Goal: Task Accomplishment & Management: Use online tool/utility

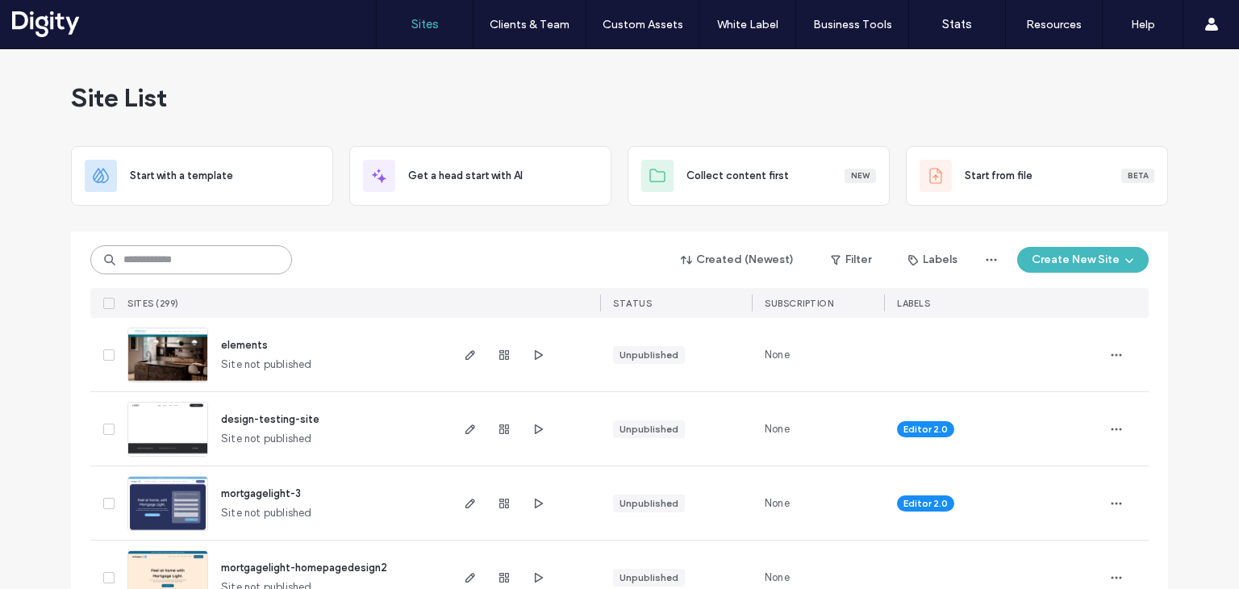
click at [223, 264] on input at bounding box center [191, 259] width 202 height 29
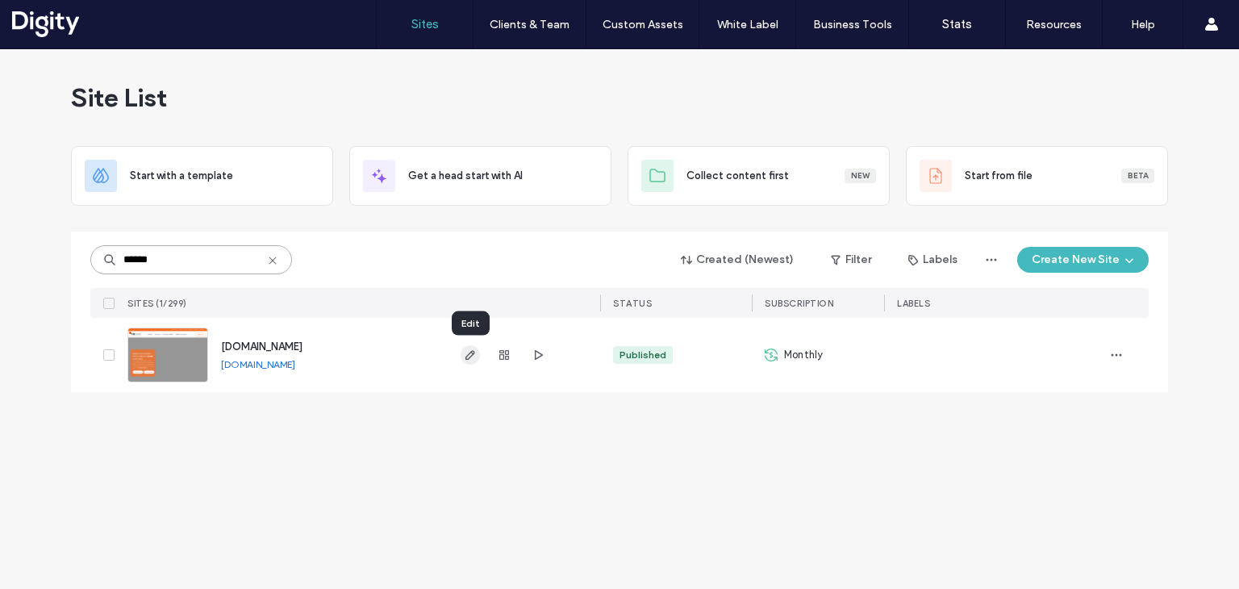
type input "******"
click at [468, 354] on use "button" at bounding box center [471, 355] width 10 height 10
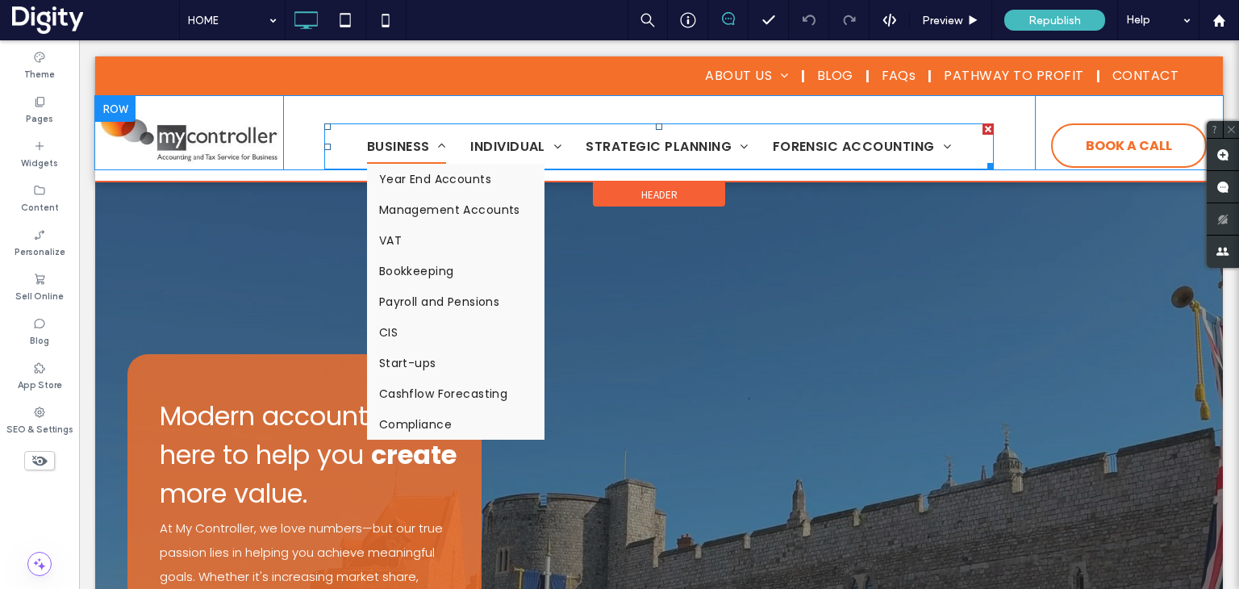
click at [391, 148] on span "BUSINESS" at bounding box center [406, 146] width 79 height 34
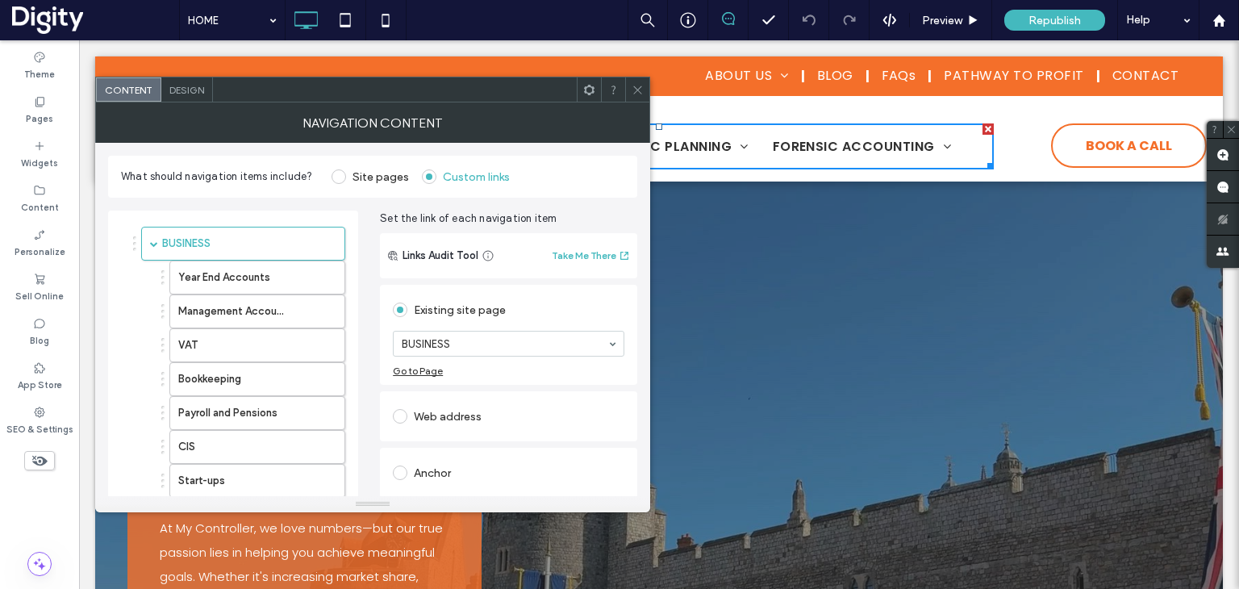
scroll to position [323, 0]
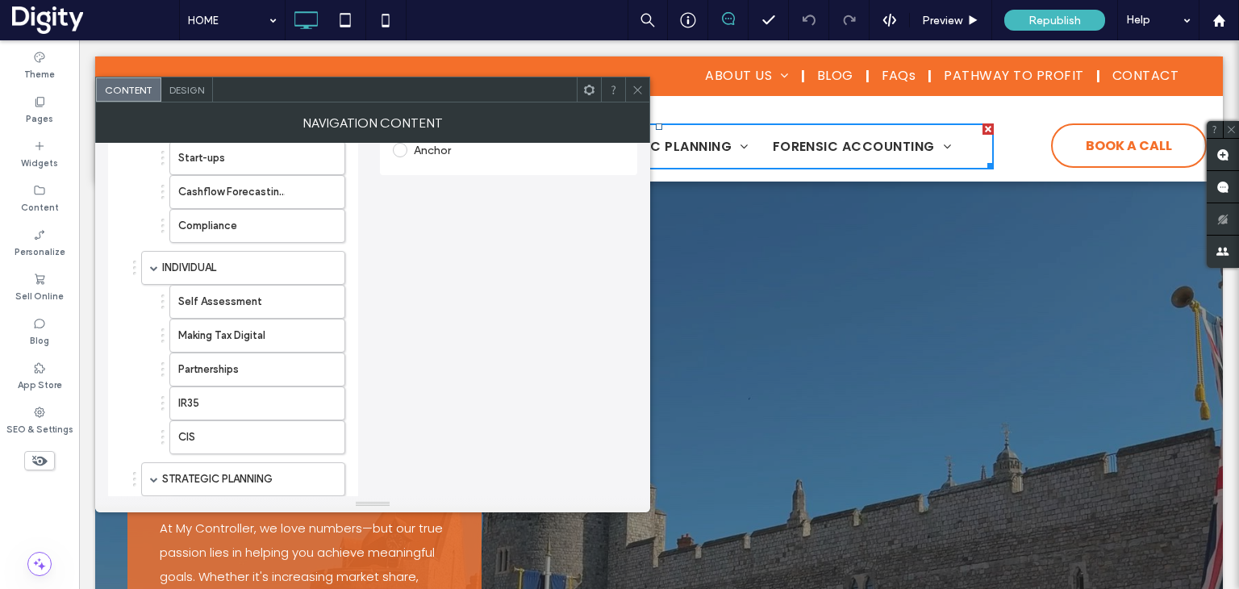
drag, startPoint x: 637, startPoint y: 85, endPoint x: 520, endPoint y: 192, distance: 158.7
click at [637, 86] on icon at bounding box center [638, 90] width 12 height 12
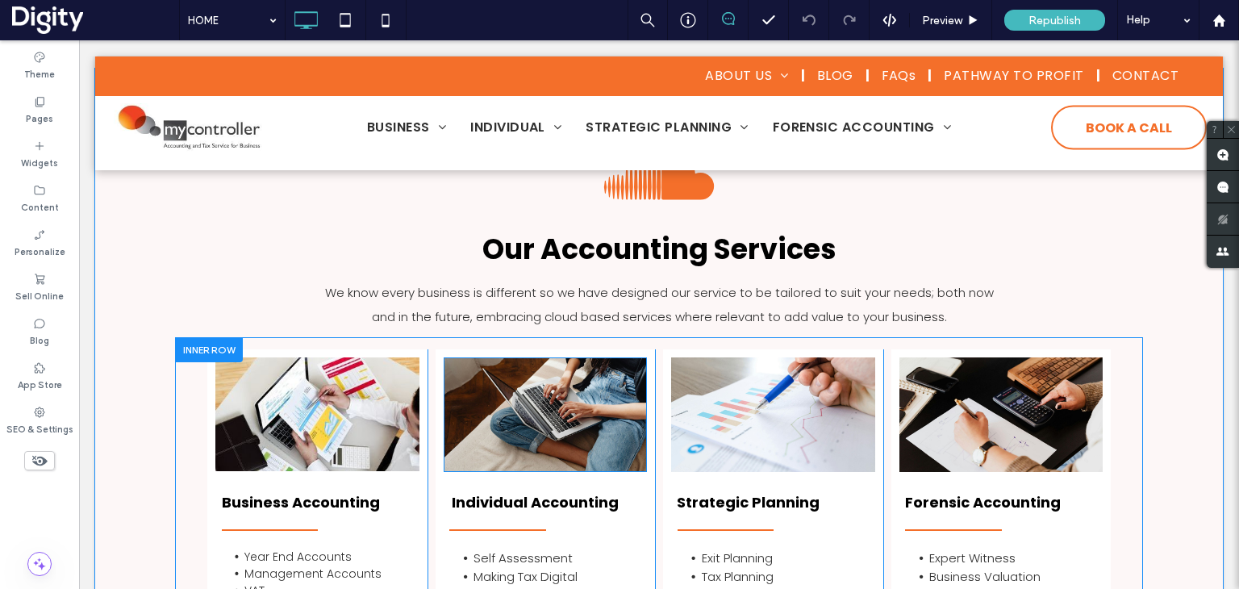
scroll to position [1452, 0]
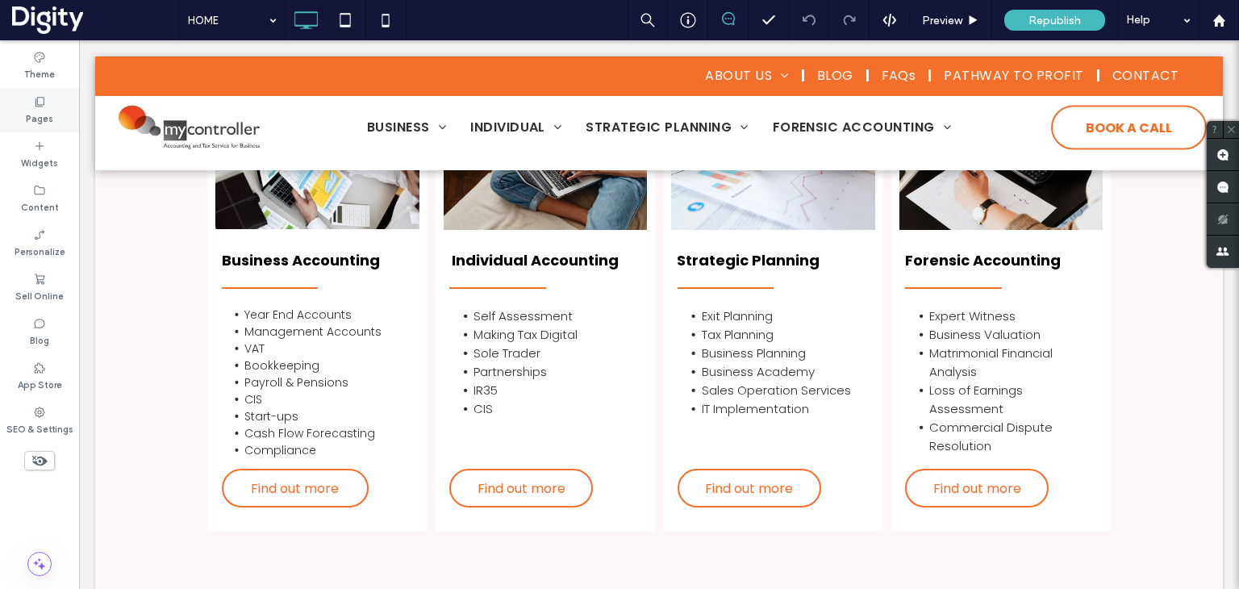
click at [16, 123] on div "Pages" at bounding box center [39, 110] width 79 height 44
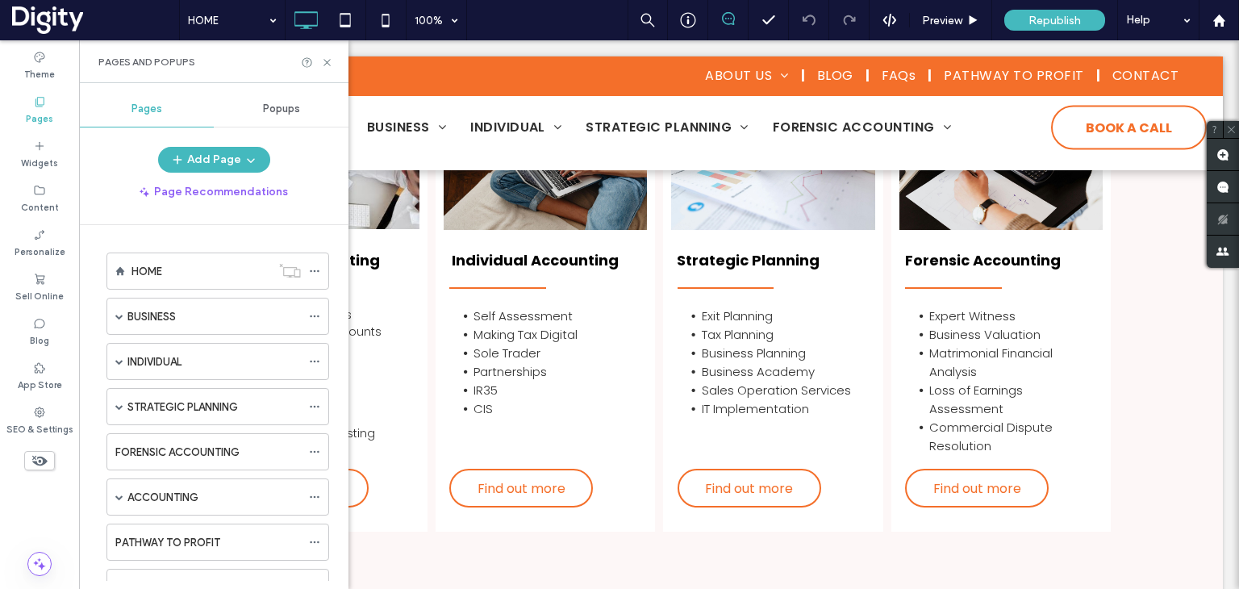
click at [52, 101] on div "Pages" at bounding box center [39, 110] width 79 height 44
click at [145, 318] on label "BUSINESS" at bounding box center [151, 317] width 48 height 28
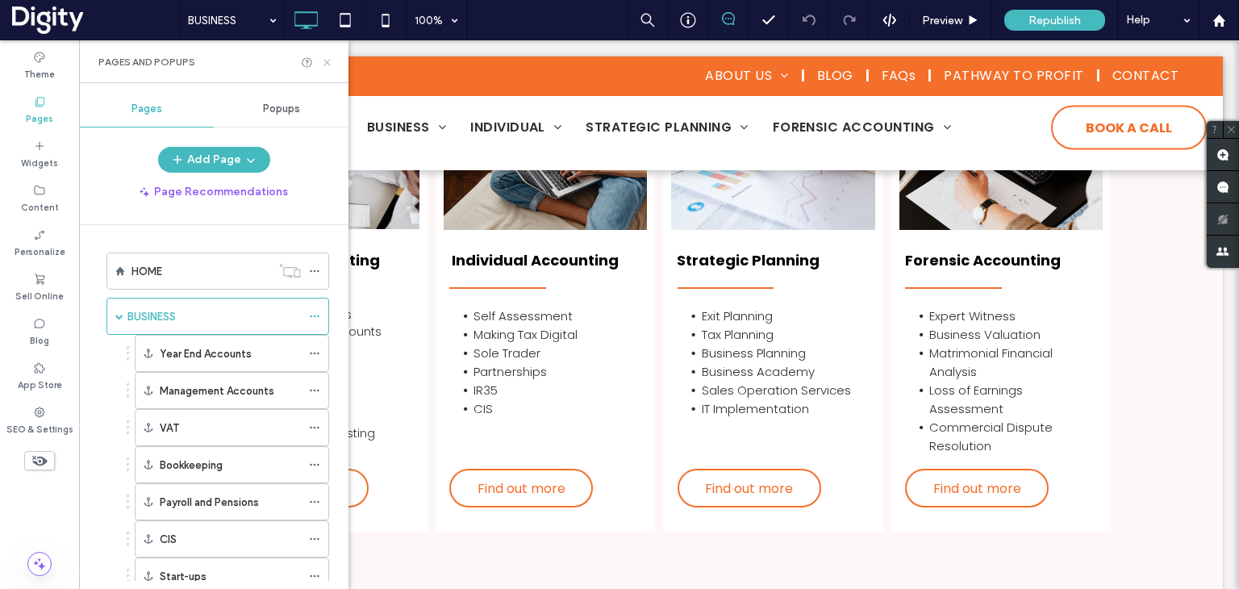
click at [325, 61] on icon at bounding box center [327, 62] width 12 height 12
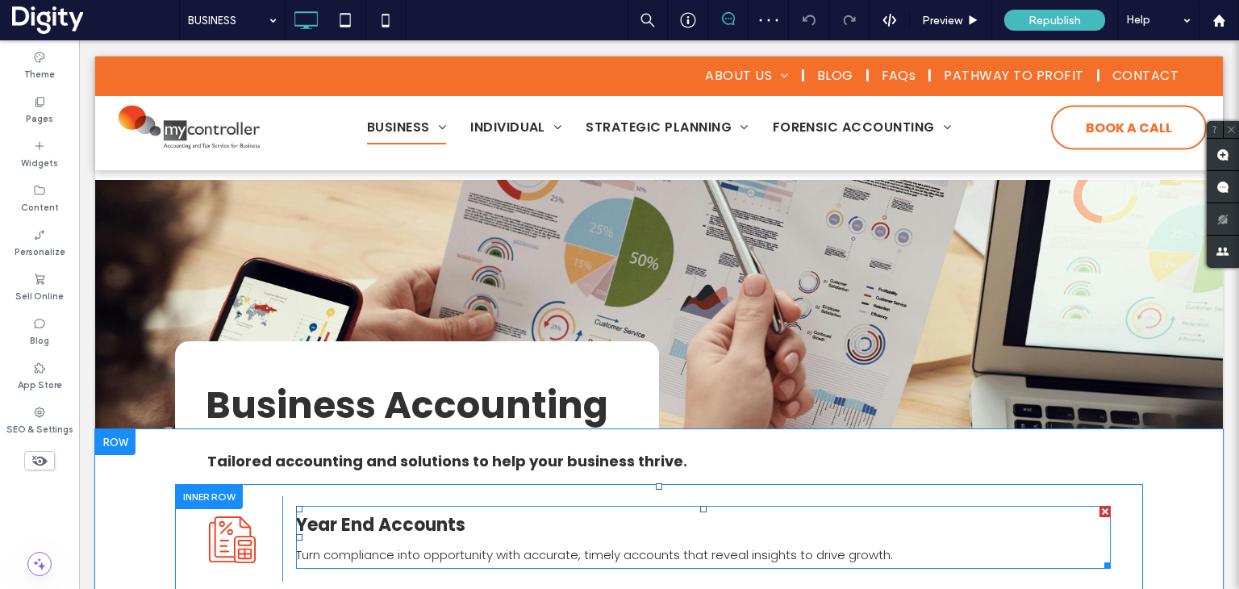
scroll to position [242, 0]
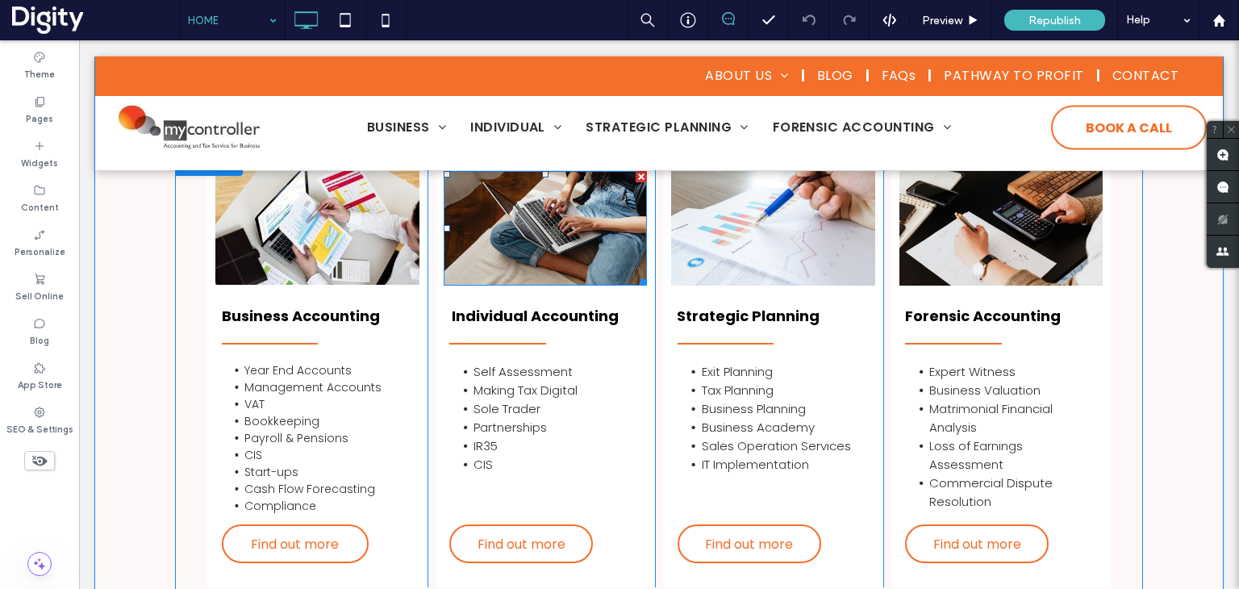
scroll to position [1533, 0]
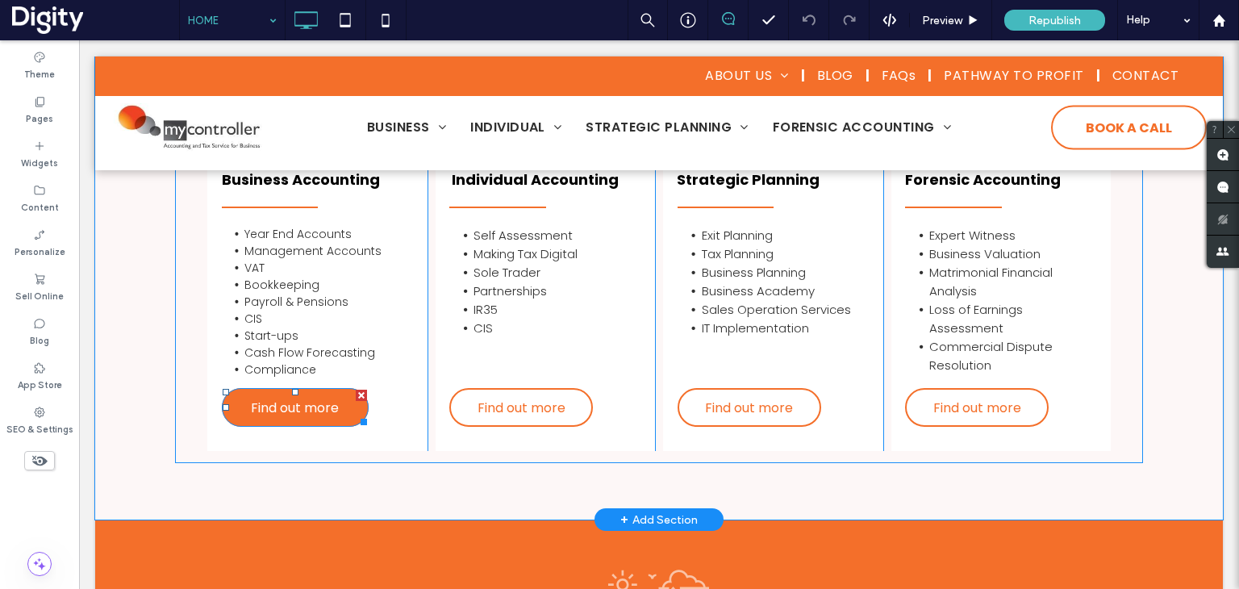
click at [312, 420] on span "Find out more" at bounding box center [295, 408] width 88 height 36
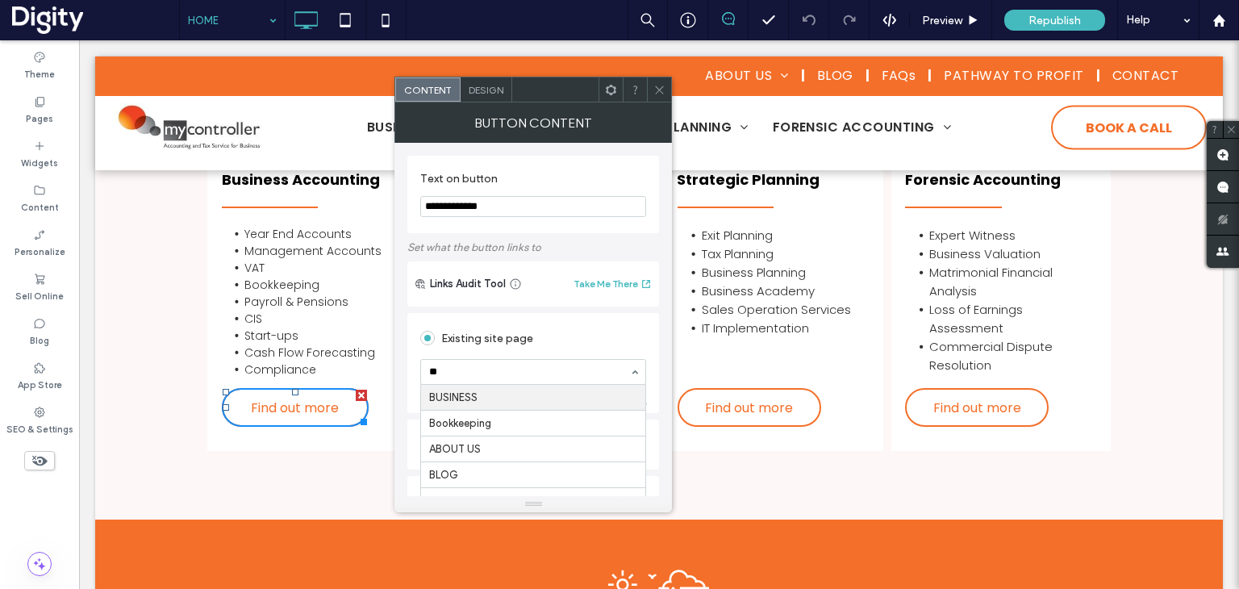
scroll to position [0, 0]
type input "***"
drag, startPoint x: 655, startPoint y: 92, endPoint x: 671, endPoint y: 94, distance: 16.2
click at [657, 92] on icon at bounding box center [660, 90] width 12 height 12
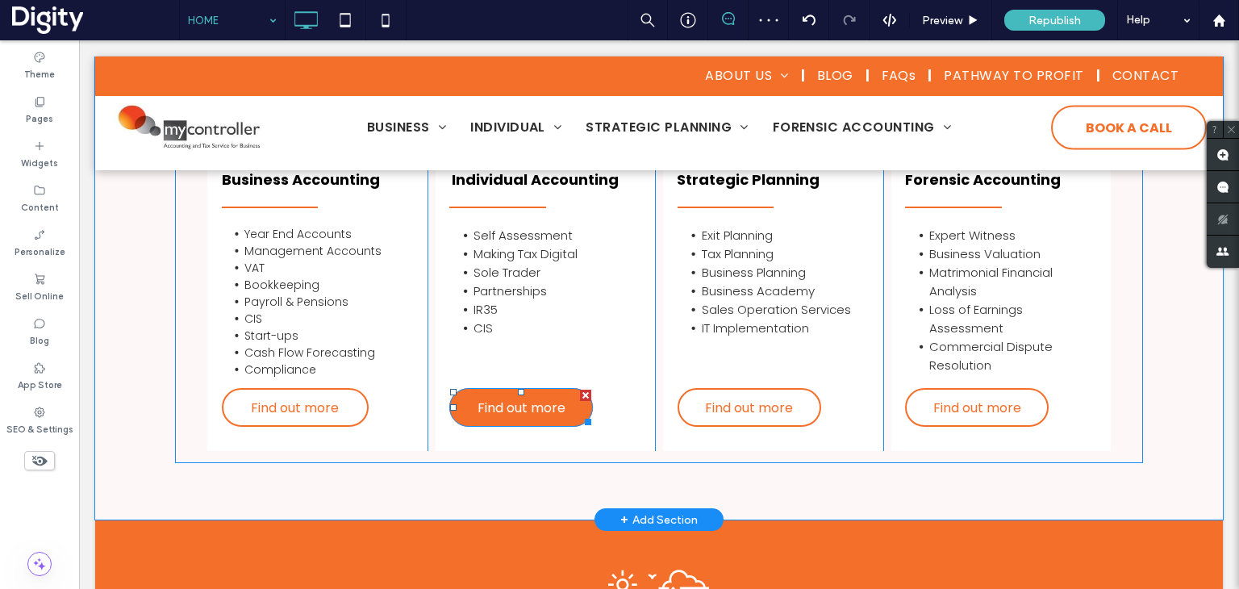
click at [525, 420] on span "Find out more" at bounding box center [522, 408] width 88 height 36
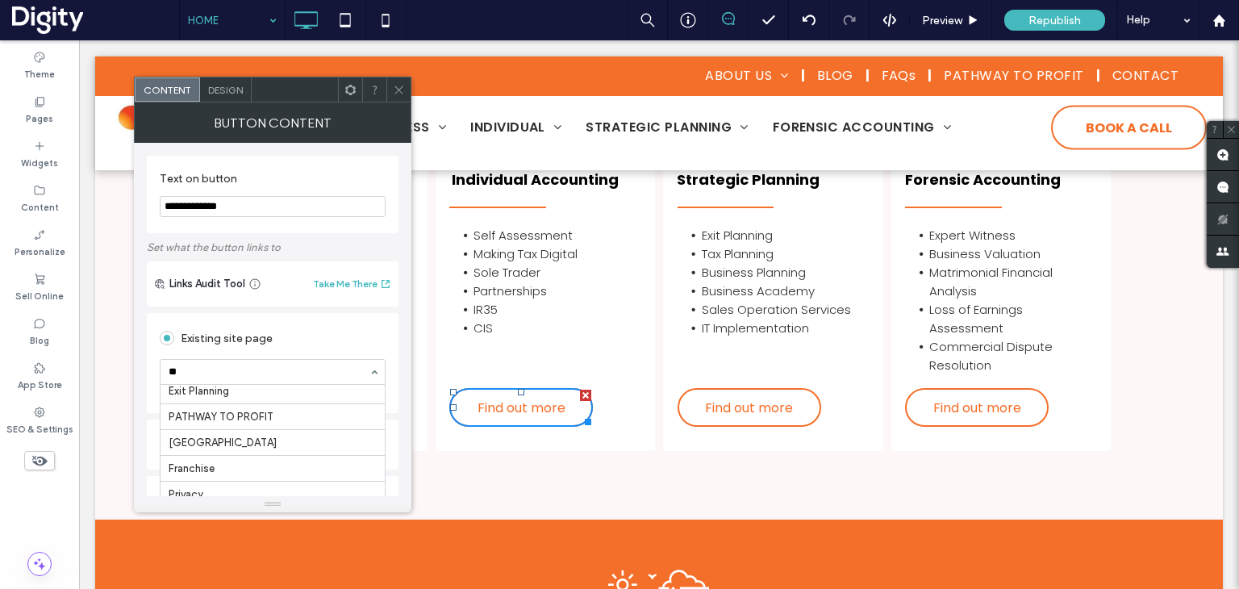
scroll to position [157, 0]
type input "***"
click at [404, 89] on icon at bounding box center [399, 90] width 12 height 12
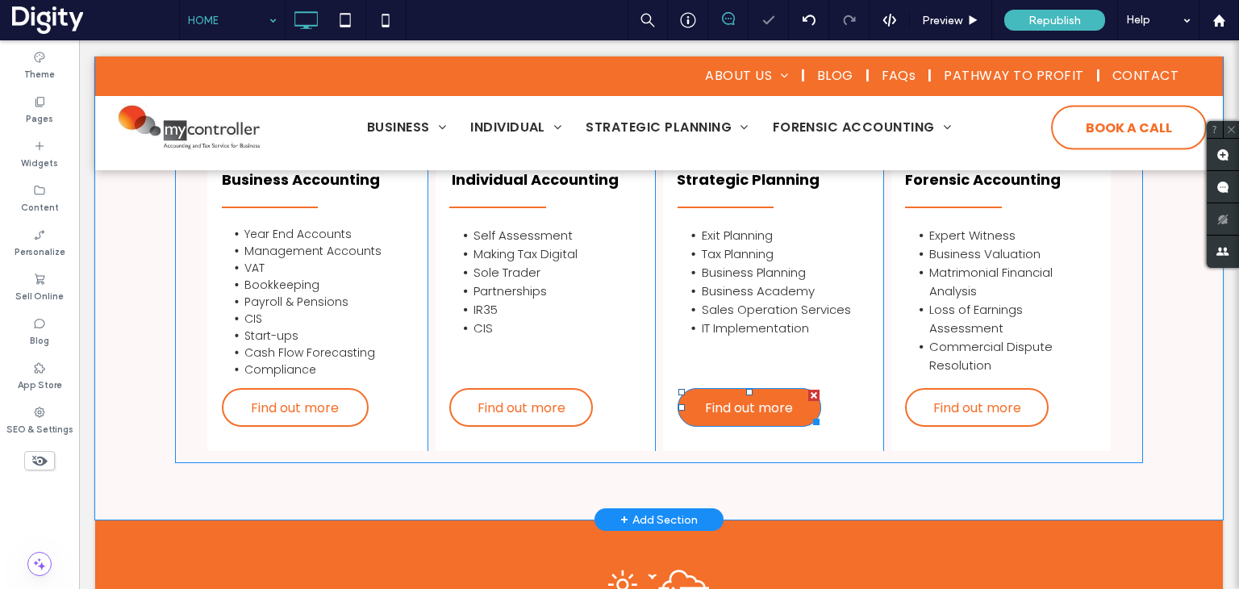
click at [748, 419] on span "Find out more" at bounding box center [749, 408] width 88 height 36
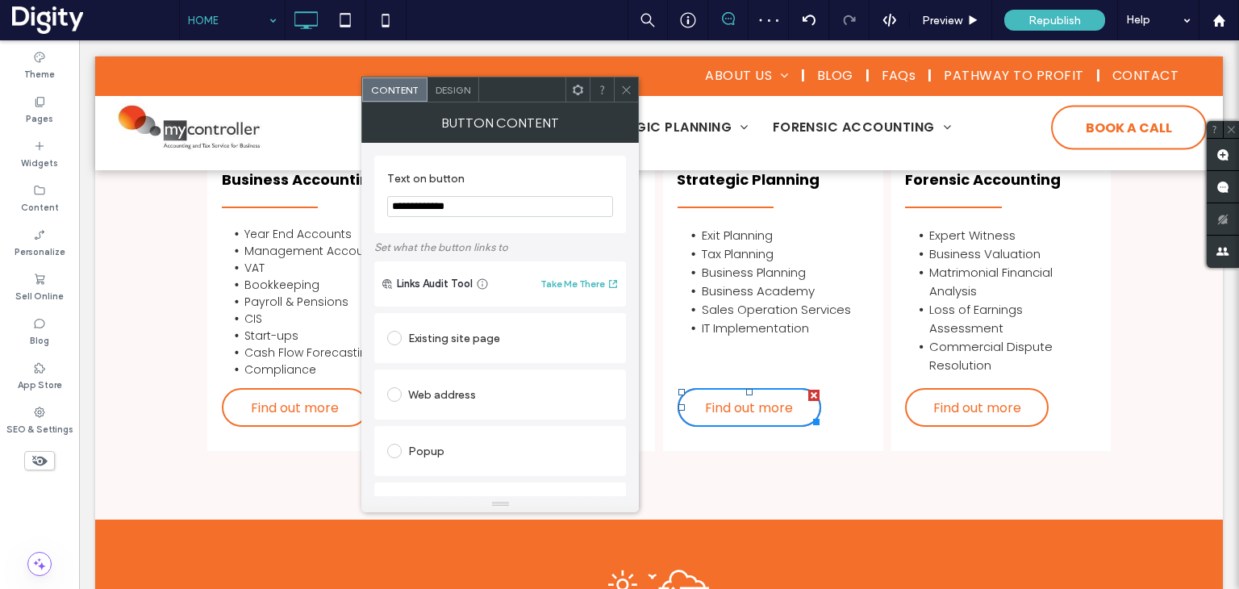
click at [462, 339] on div "Existing site page" at bounding box center [500, 338] width 226 height 26
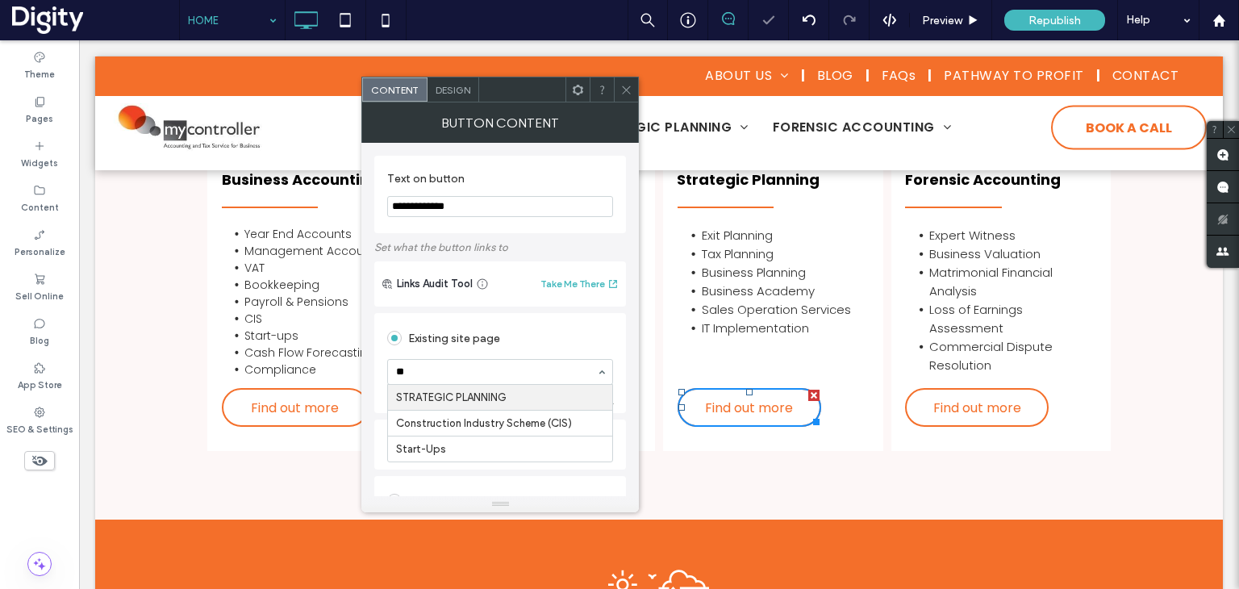
type input "***"
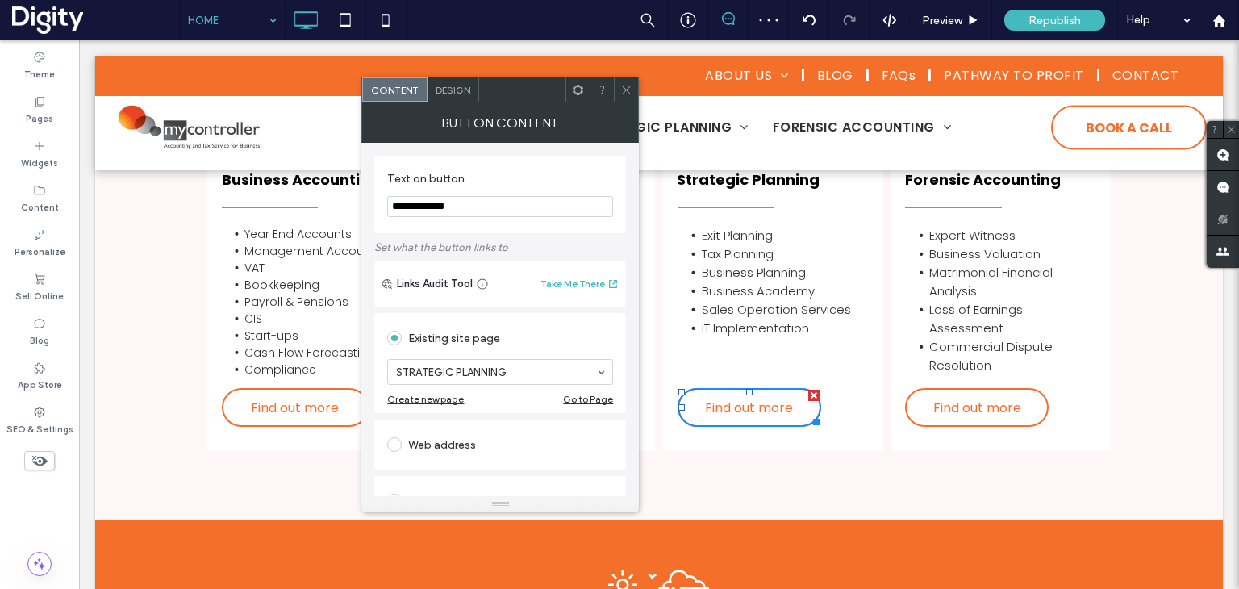
click at [631, 91] on icon at bounding box center [626, 90] width 12 height 12
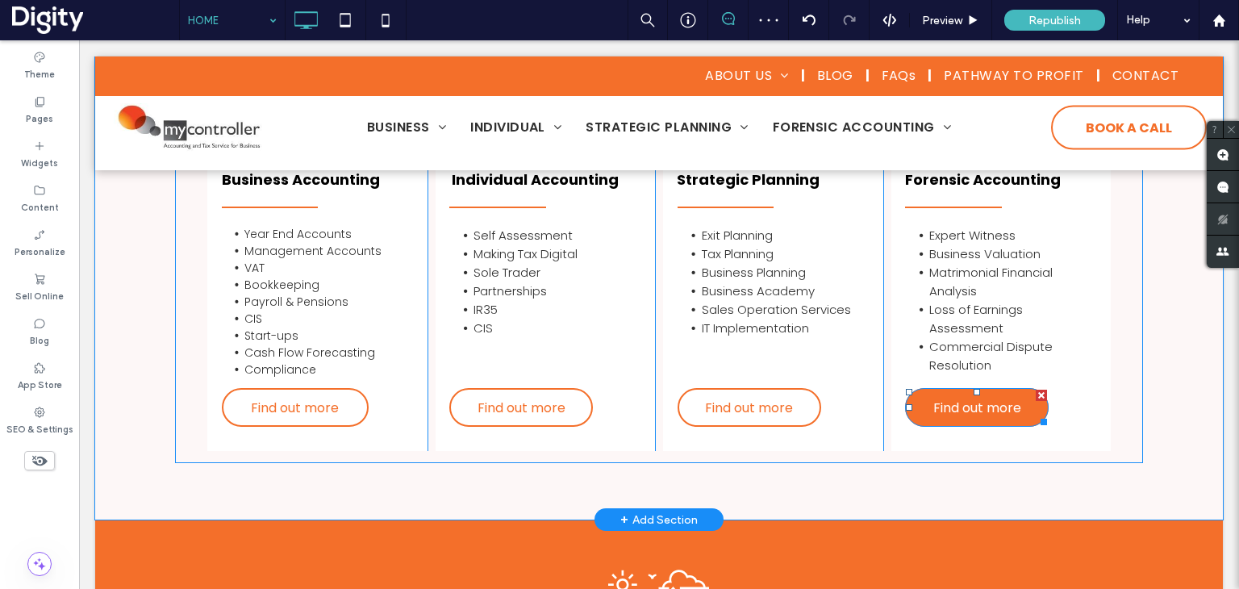
click at [953, 407] on span "Find out more" at bounding box center [977, 408] width 88 height 36
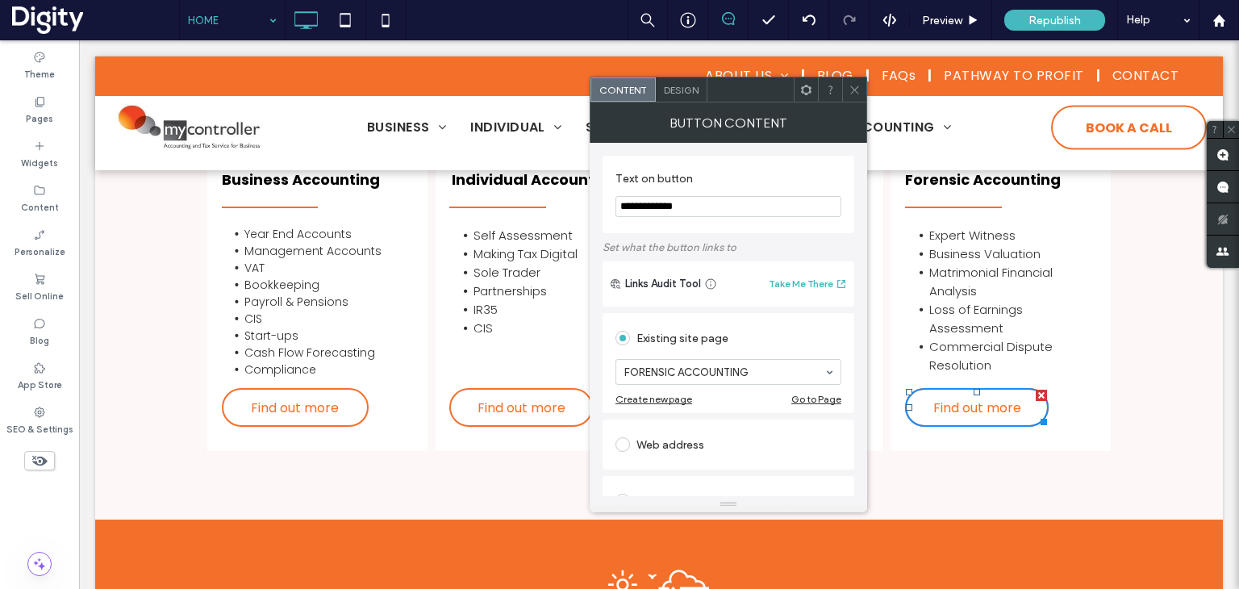
click at [855, 89] on icon at bounding box center [855, 90] width 12 height 12
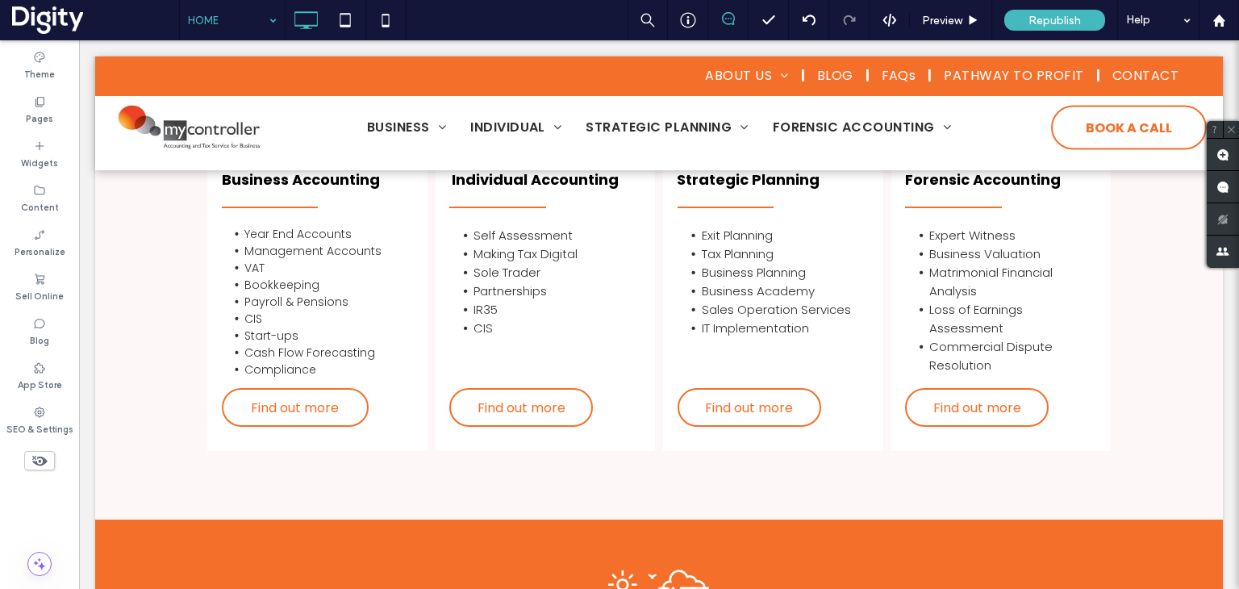
drag, startPoint x: 215, startPoint y: 14, endPoint x: 229, endPoint y: 26, distance: 18.3
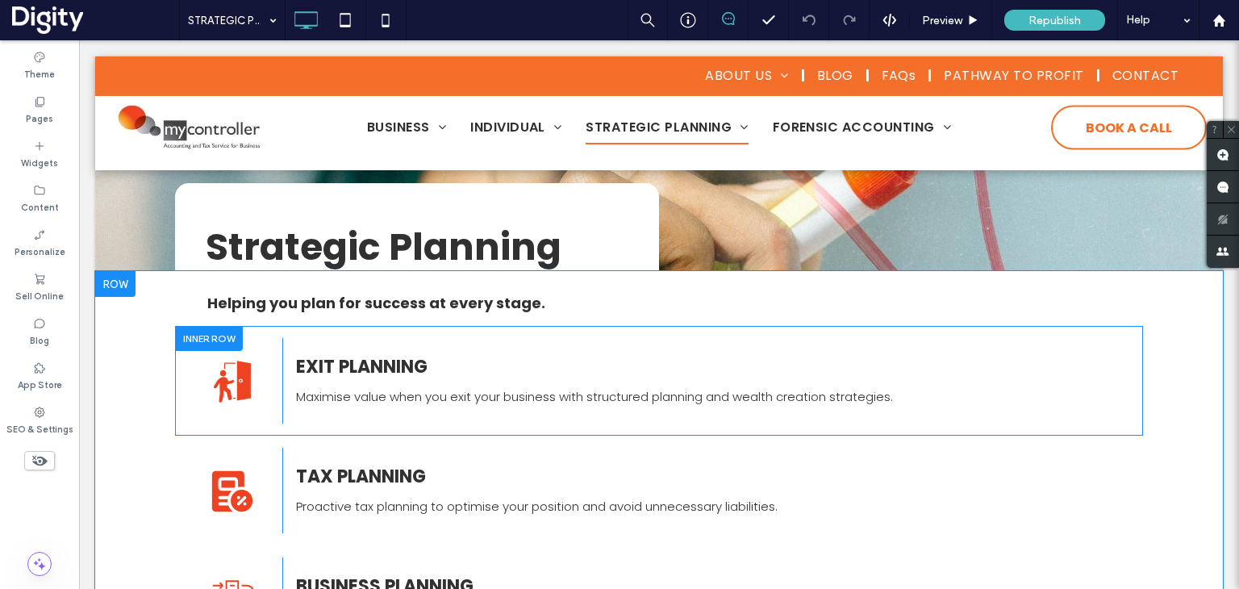
scroll to position [242, 0]
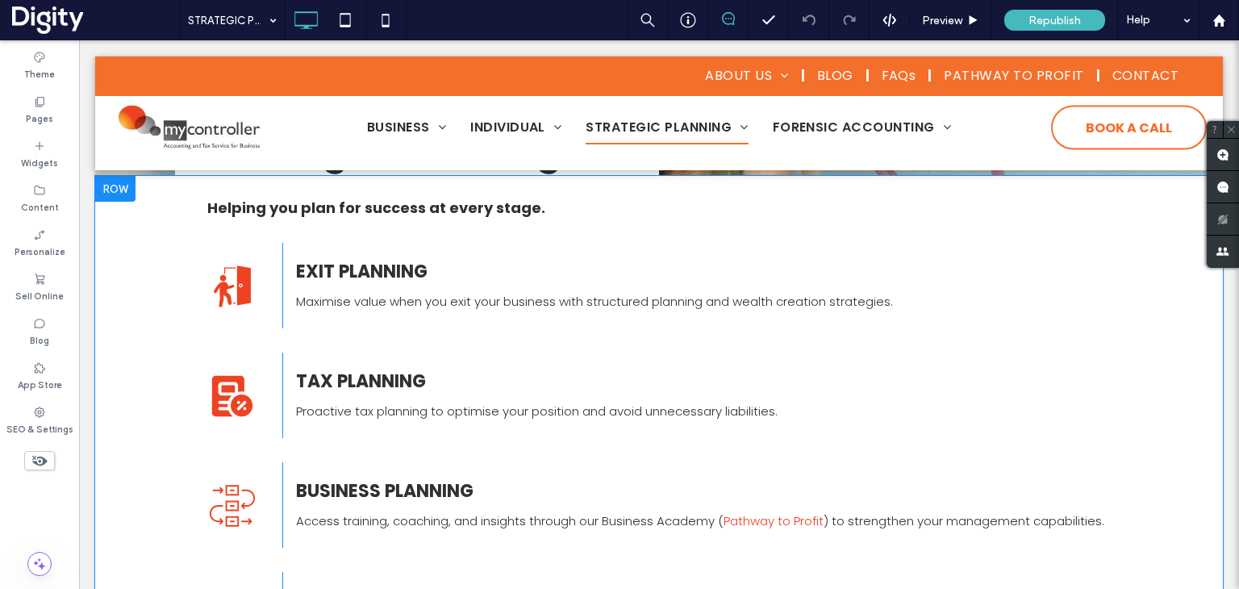
click at [118, 193] on div at bounding box center [115, 189] width 40 height 26
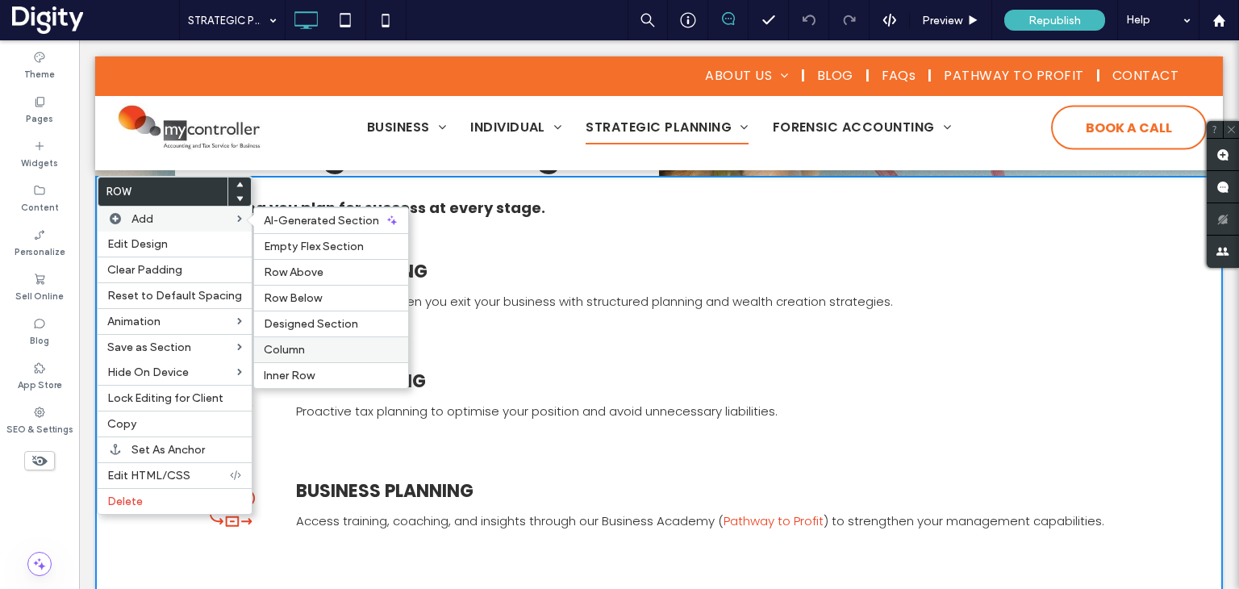
drag, startPoint x: 302, startPoint y: 353, endPoint x: 729, endPoint y: 326, distance: 427.6
click at [302, 353] on label "Column" at bounding box center [331, 350] width 135 height 14
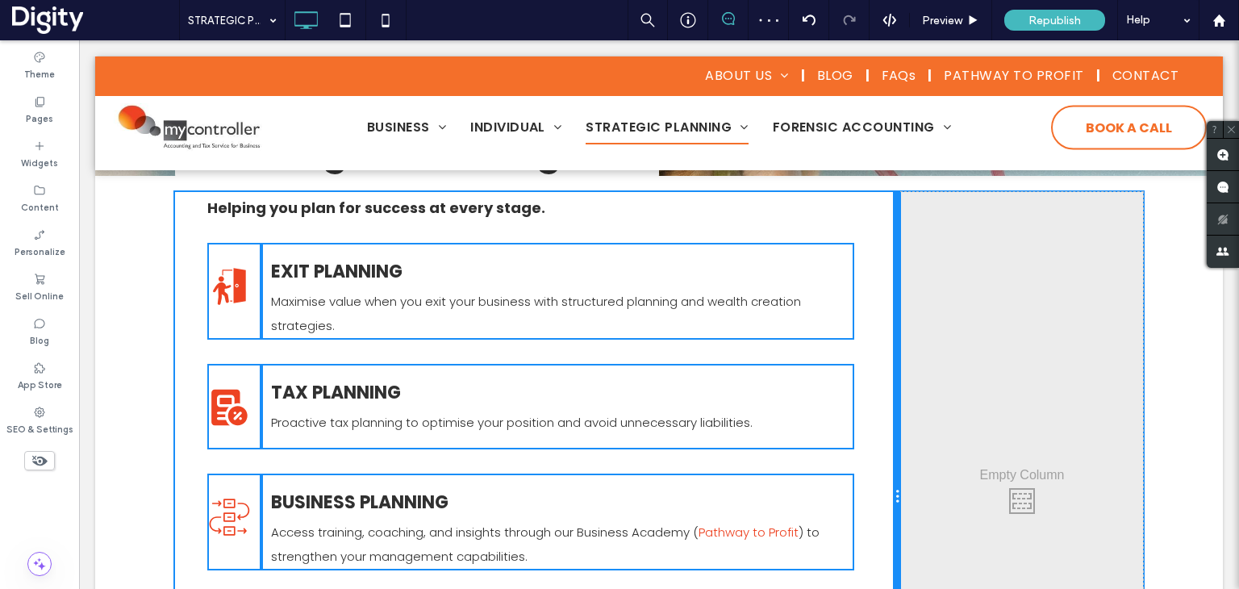
drag, startPoint x: 652, startPoint y: 291, endPoint x: 931, endPoint y: 327, distance: 281.4
click at [931, 327] on div "Helping you plan for success at every stage. Click To Paste EXIT PLANNING Maxim…" at bounding box center [659, 497] width 968 height 610
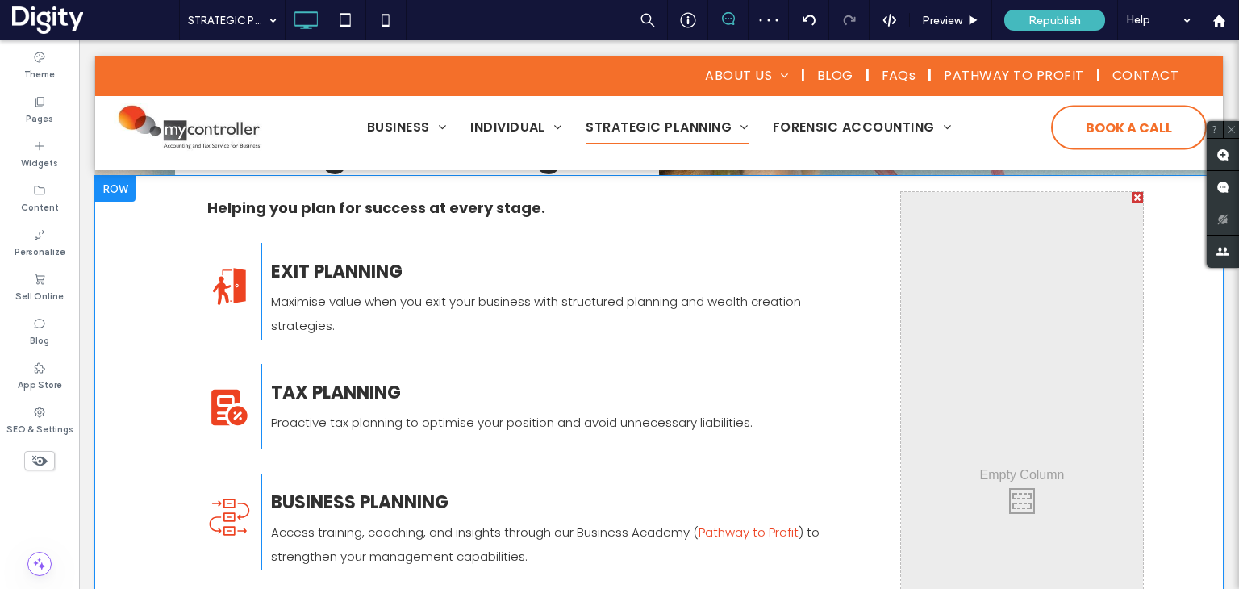
click at [991, 257] on div "Click To Paste Click To Paste" at bounding box center [1022, 497] width 242 height 610
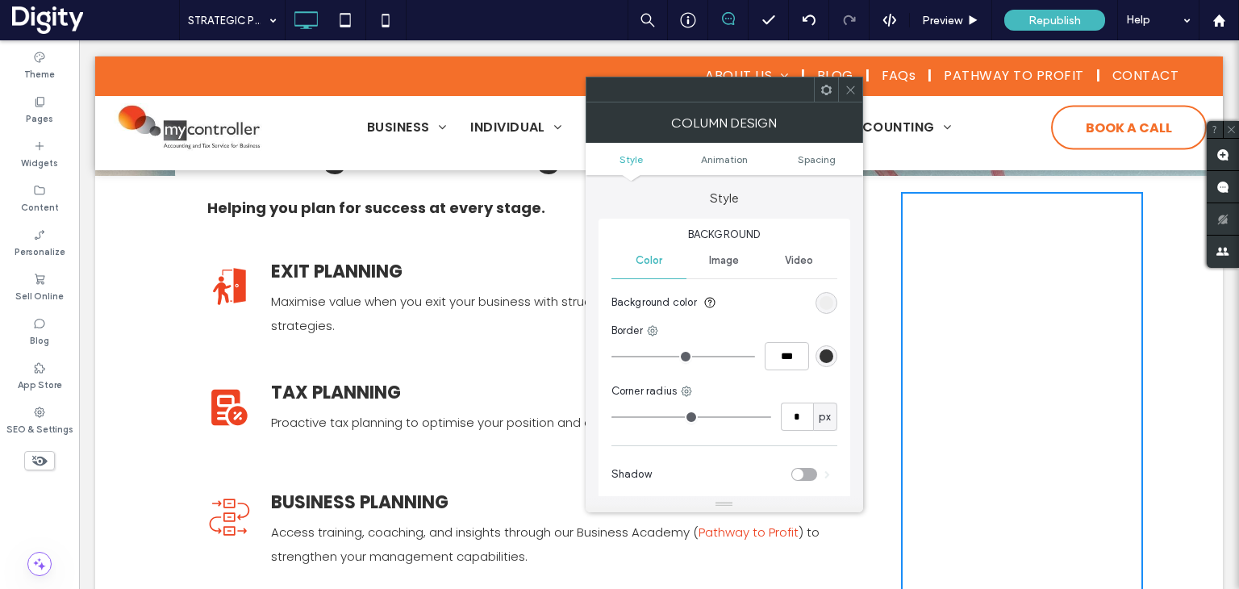
click at [825, 301] on div "rgb(236, 236, 236)" at bounding box center [827, 303] width 14 height 14
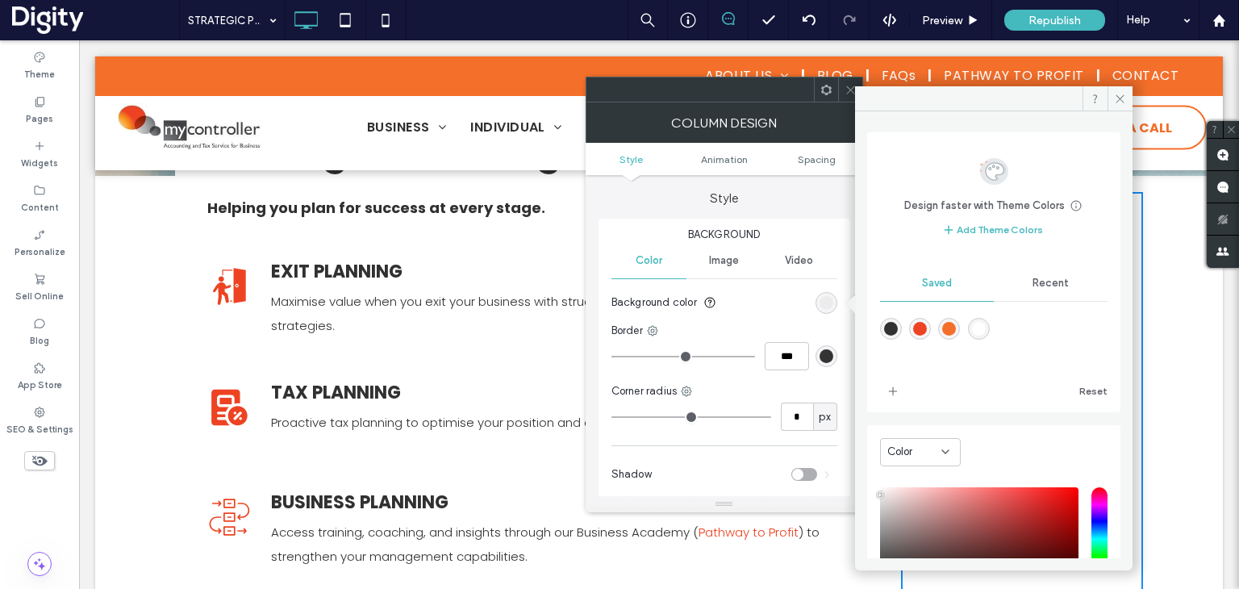
click at [956, 327] on div "rgba(244,111,42,1)" at bounding box center [949, 329] width 14 height 14
type input "*******"
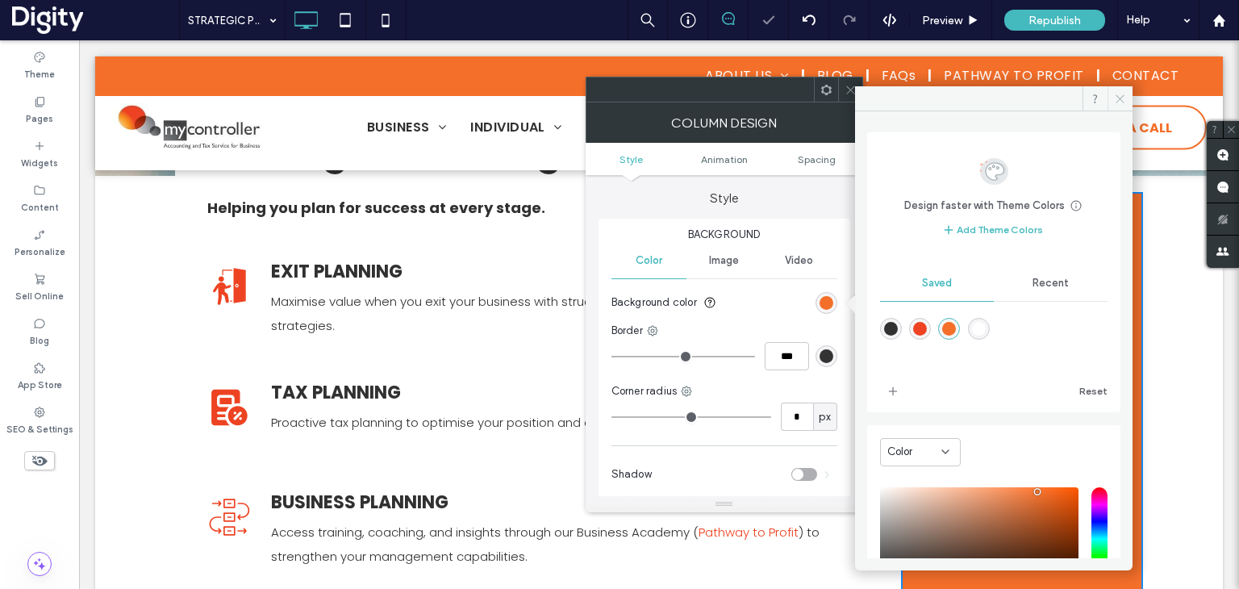
click at [1123, 97] on icon at bounding box center [1120, 99] width 12 height 12
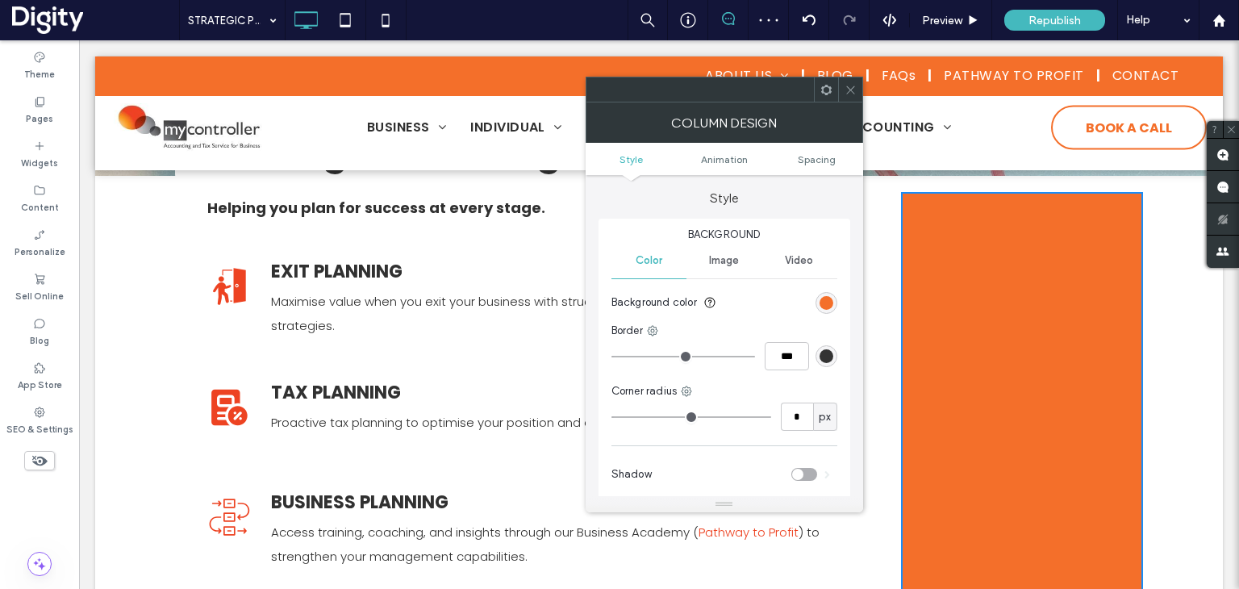
click at [859, 85] on div at bounding box center [850, 89] width 24 height 24
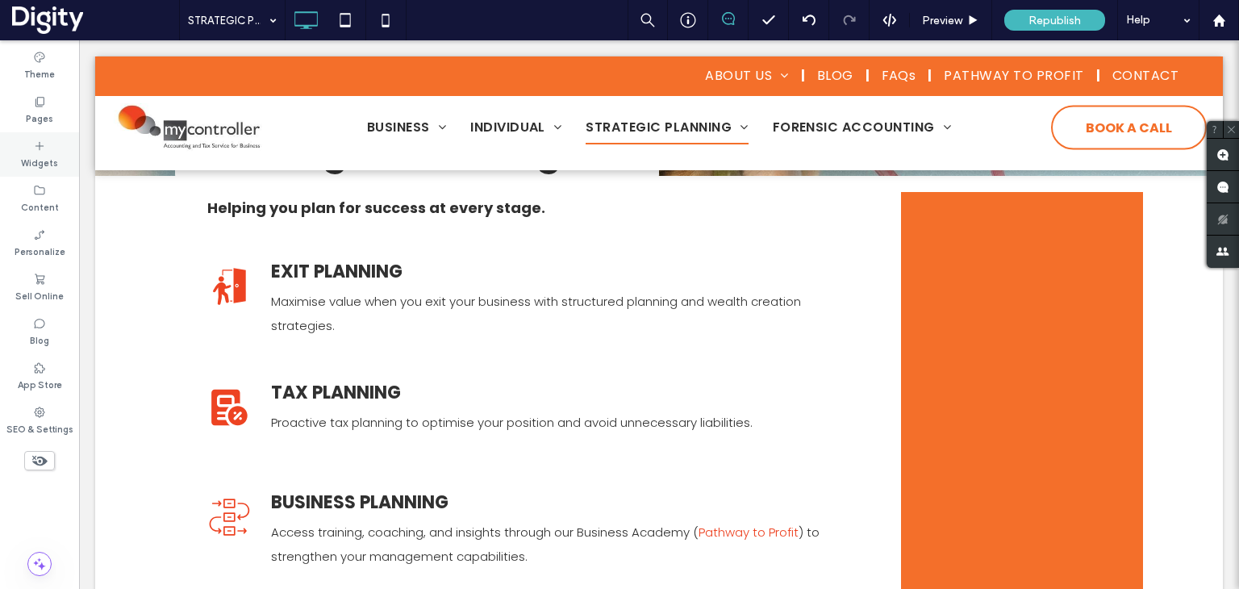
click at [34, 144] on icon at bounding box center [39, 146] width 13 height 13
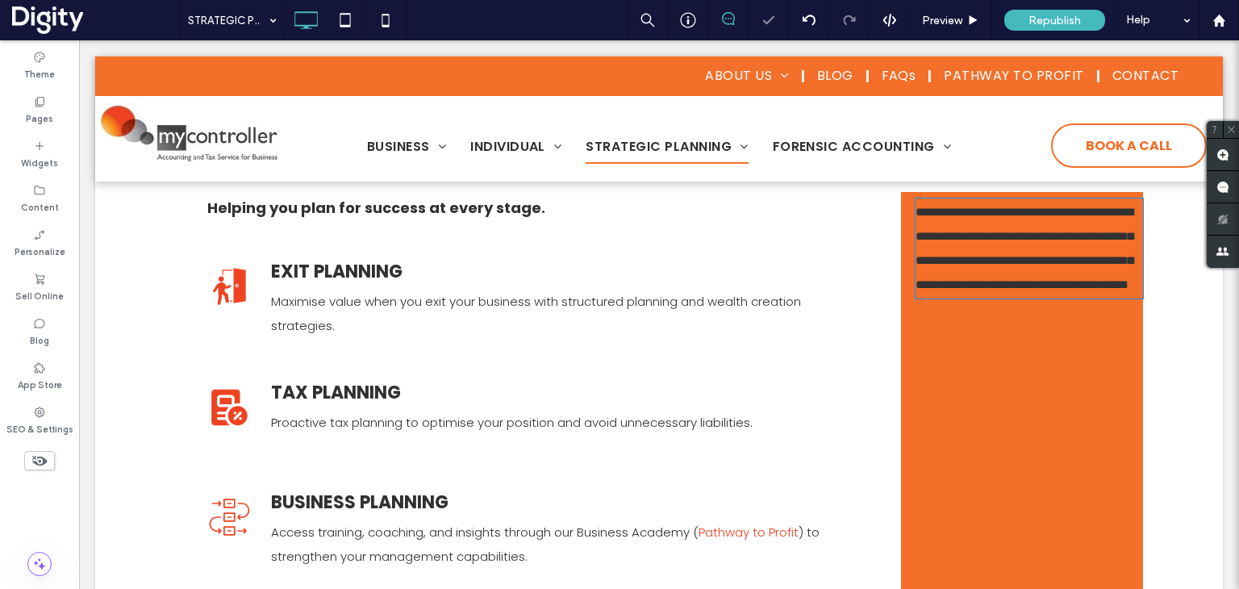
type input "*******"
type input "**"
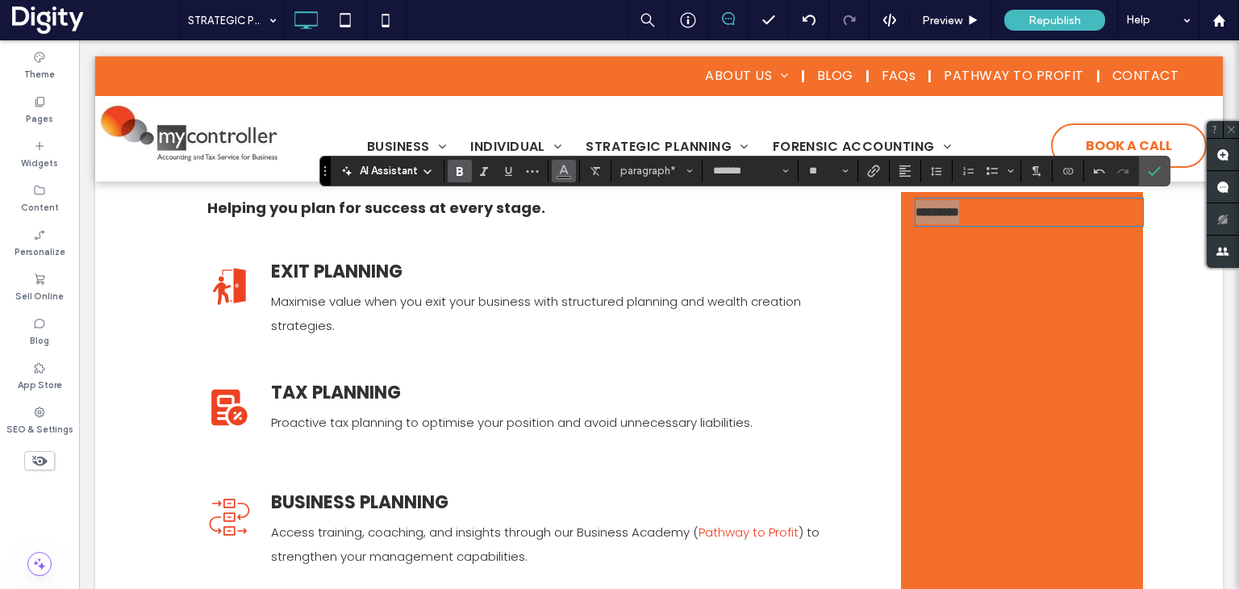
click at [565, 175] on span "Color" at bounding box center [563, 169] width 13 height 21
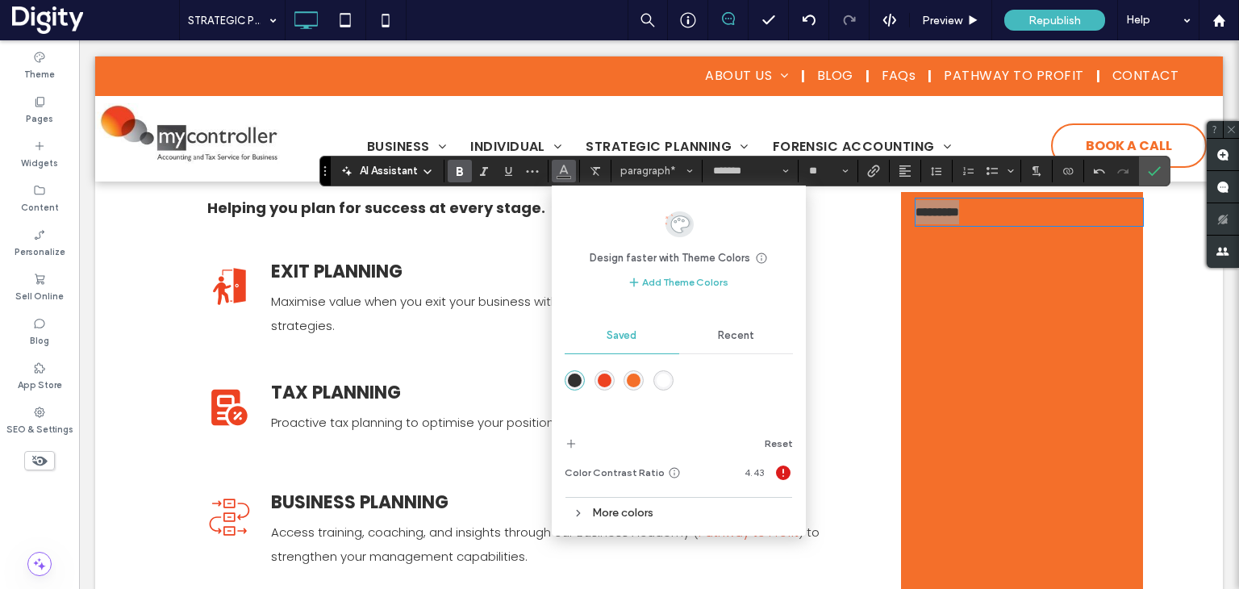
click at [662, 378] on div "rgba(255,255,255,1)" at bounding box center [664, 381] width 14 height 14
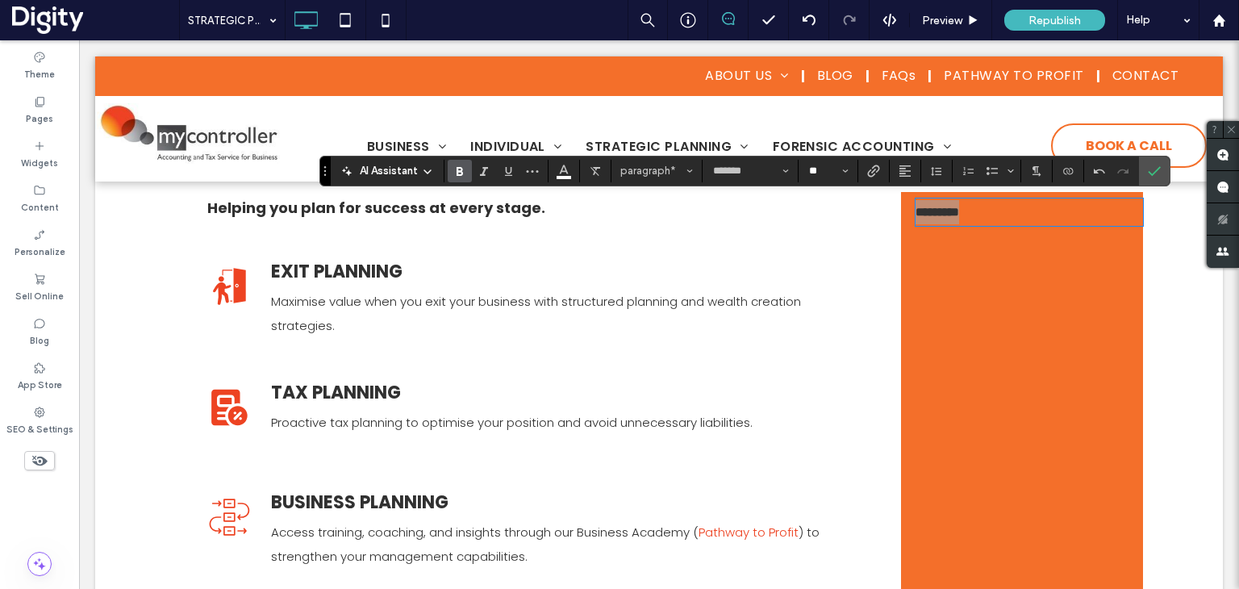
drag, startPoint x: 749, startPoint y: 151, endPoint x: 827, endPoint y: 184, distance: 85.0
click at [825, 170] on input "**" at bounding box center [823, 171] width 31 height 13
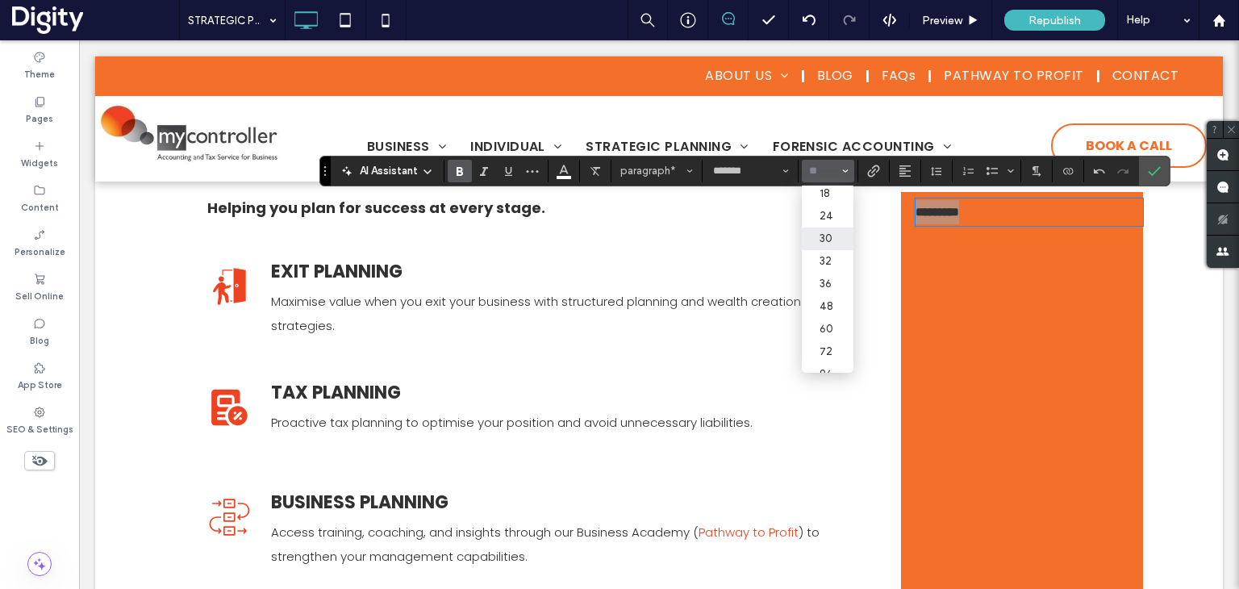
click at [834, 250] on label "30" at bounding box center [828, 239] width 52 height 23
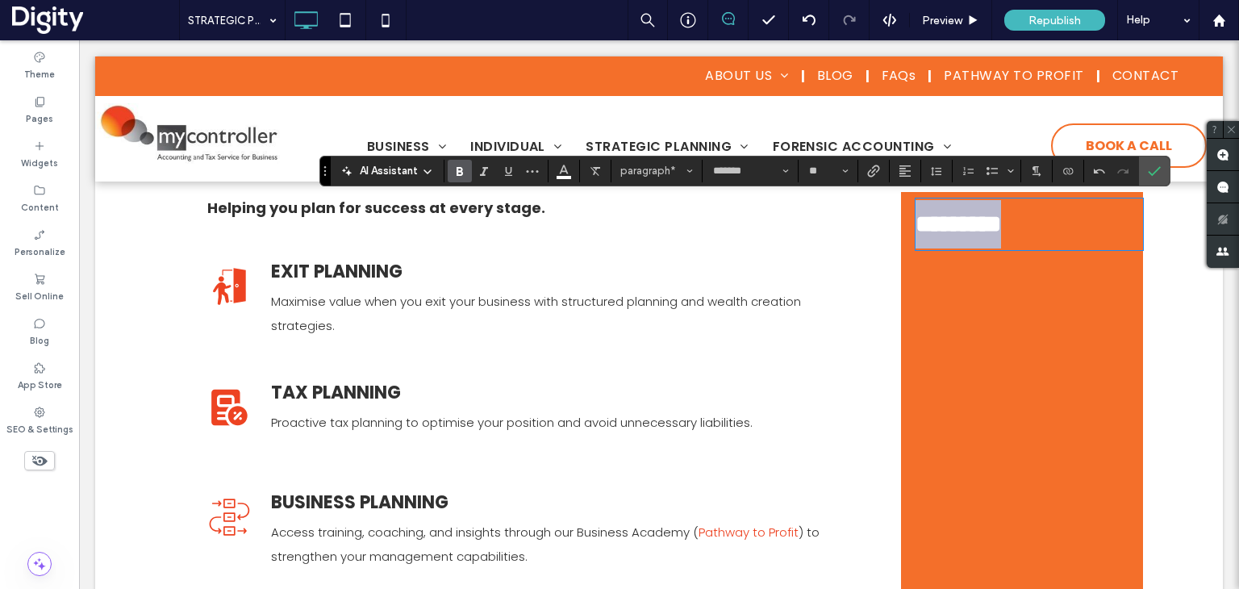
type input "**"
click at [683, 169] on button "paragraph*" at bounding box center [657, 171] width 84 height 23
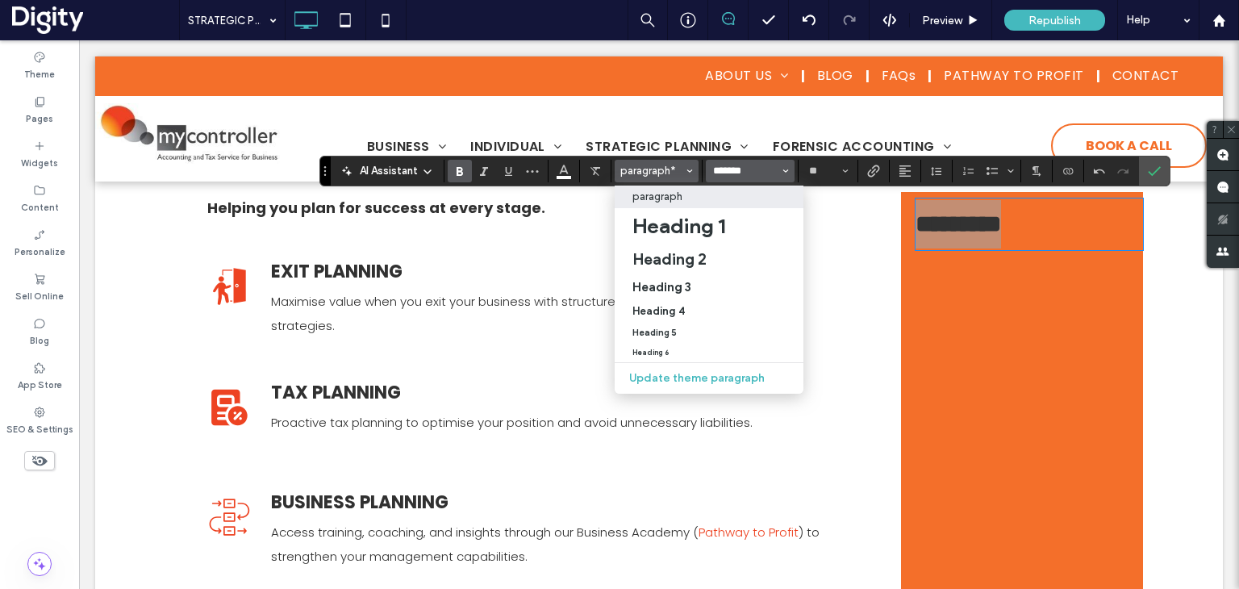
click at [725, 167] on input "*******" at bounding box center [746, 171] width 69 height 13
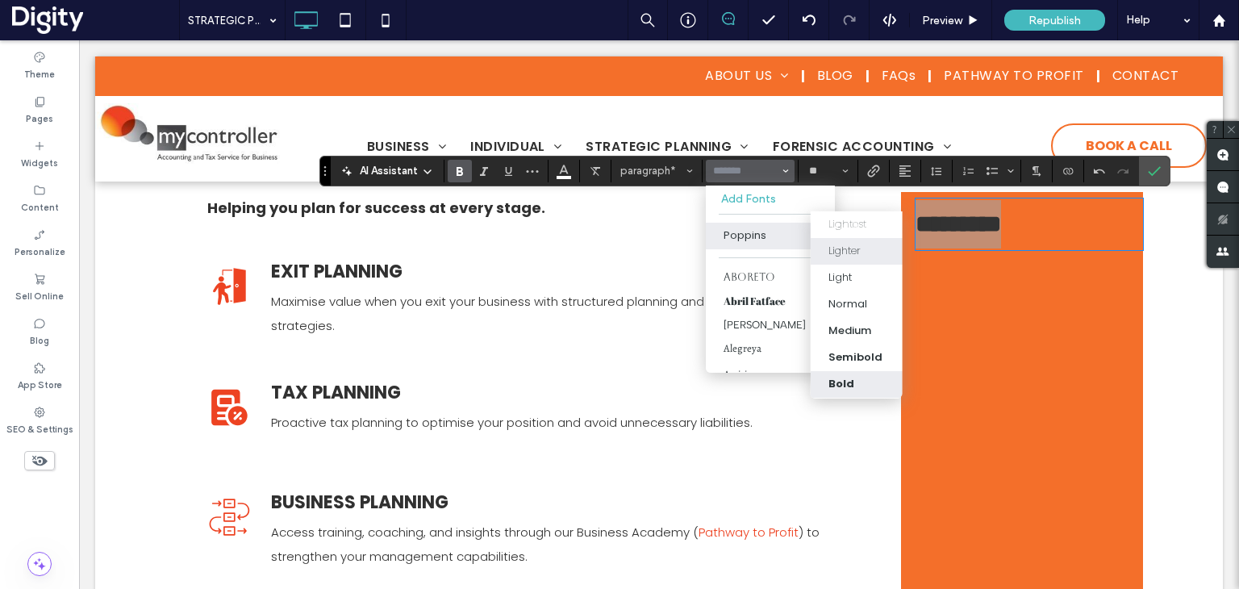
click at [842, 255] on div "Lighter" at bounding box center [845, 251] width 32 height 16
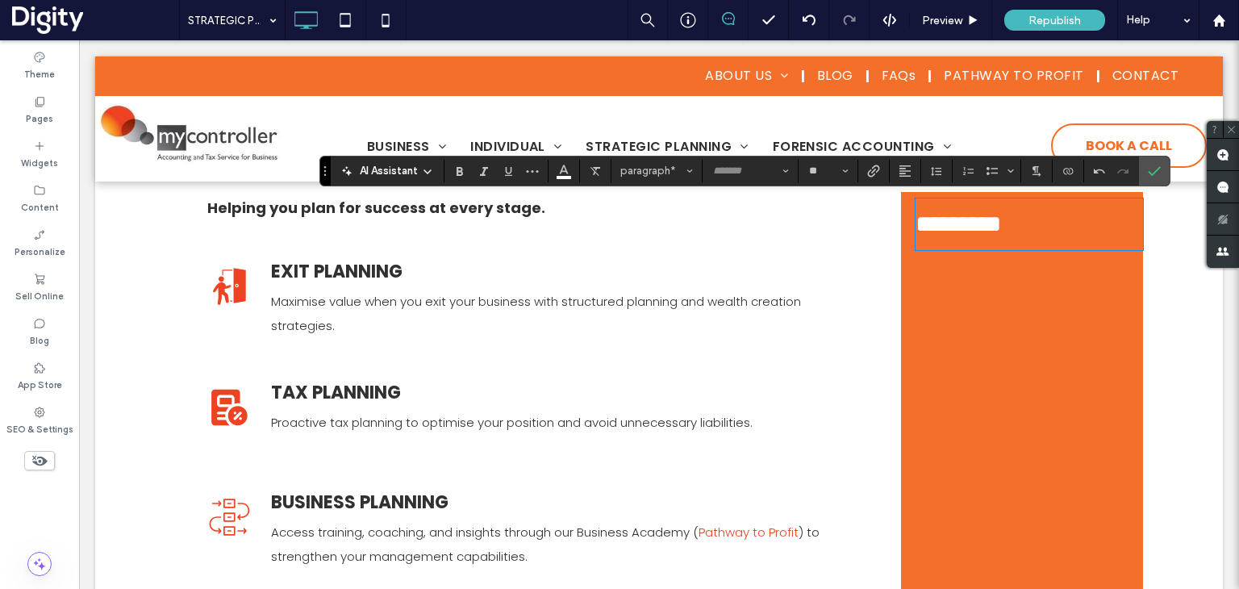
type input "*******"
click at [1157, 174] on icon "Confirm" at bounding box center [1154, 171] width 13 height 13
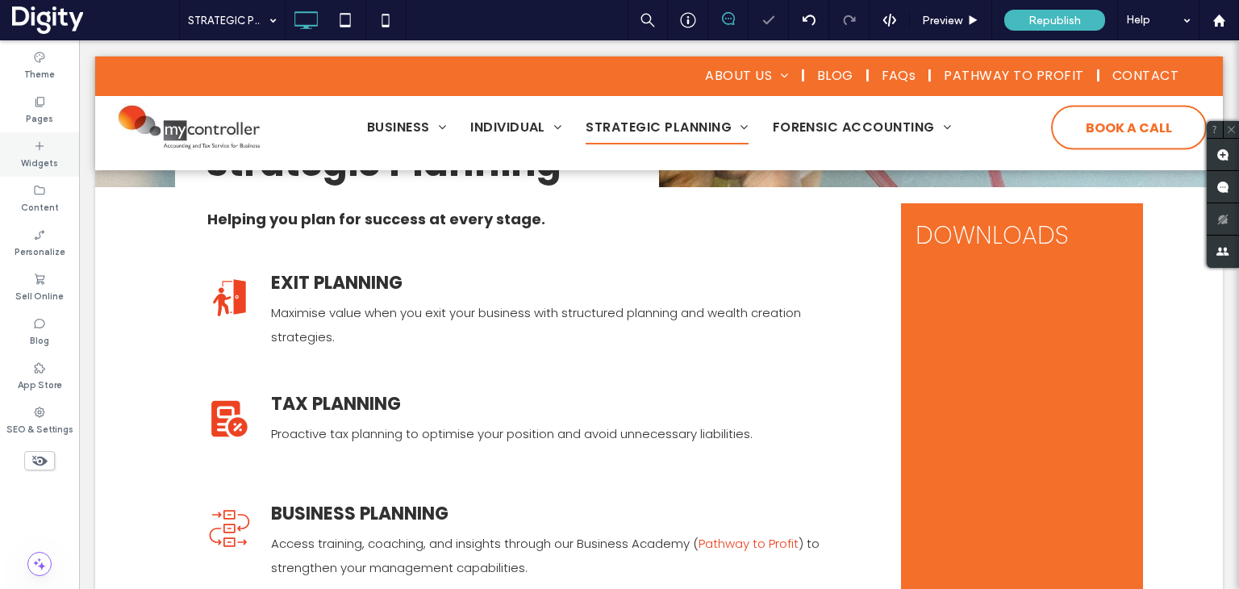
scroll to position [253, 0]
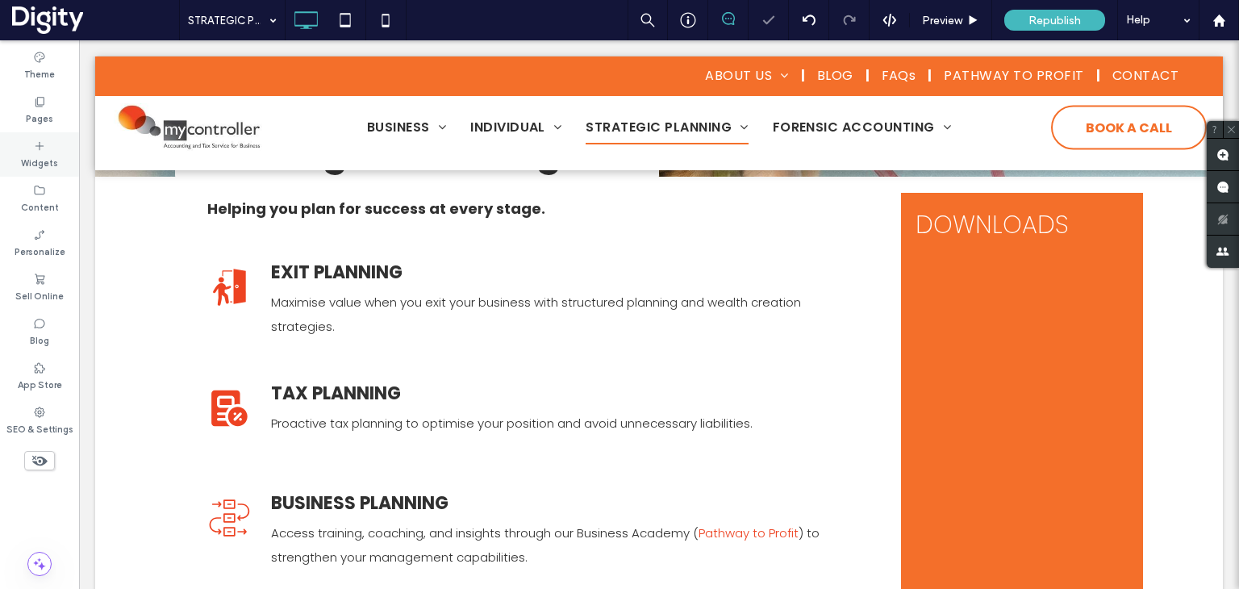
click at [38, 143] on icon at bounding box center [39, 146] width 13 height 13
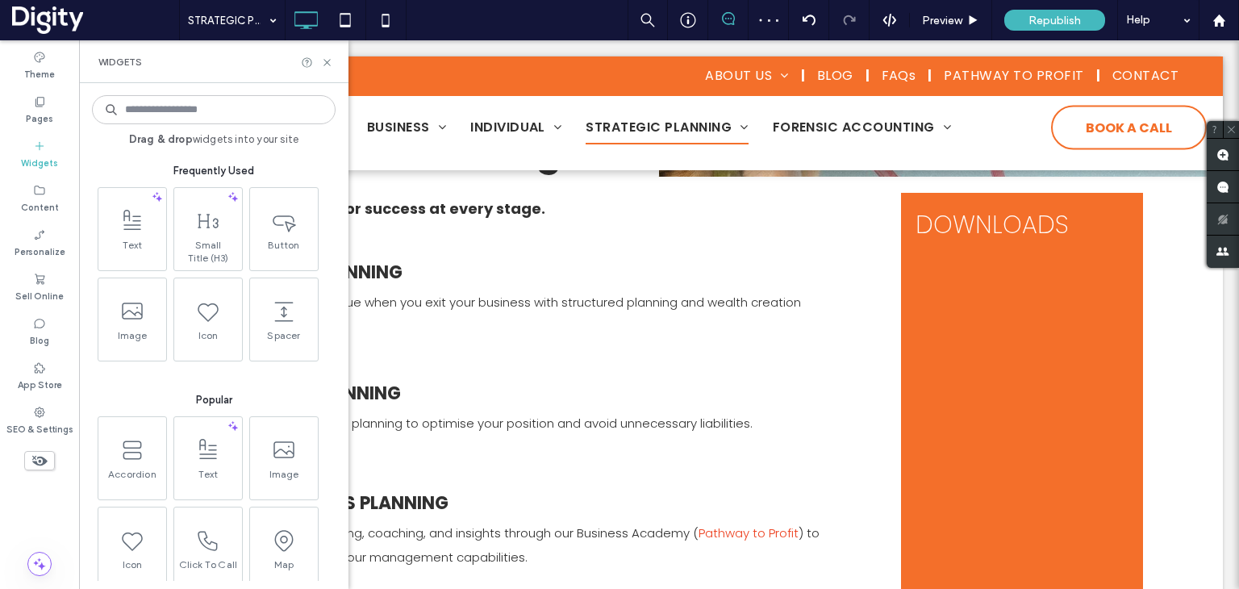
click at [184, 117] on input at bounding box center [214, 109] width 244 height 29
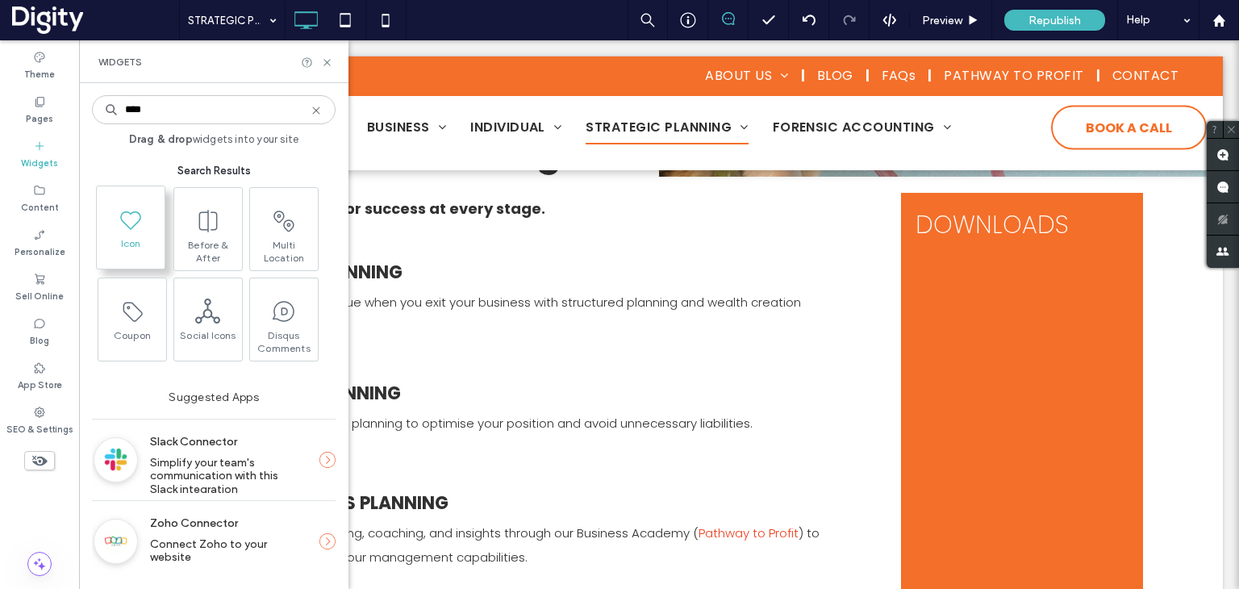
type input "****"
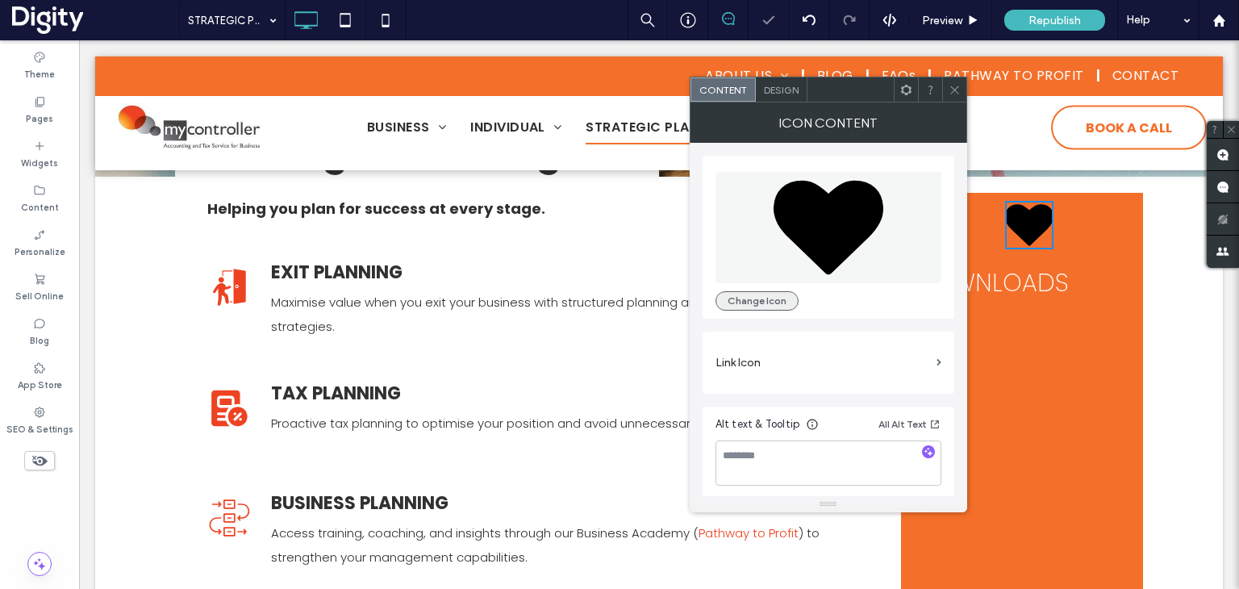
click at [765, 300] on button "Change Icon" at bounding box center [757, 300] width 83 height 19
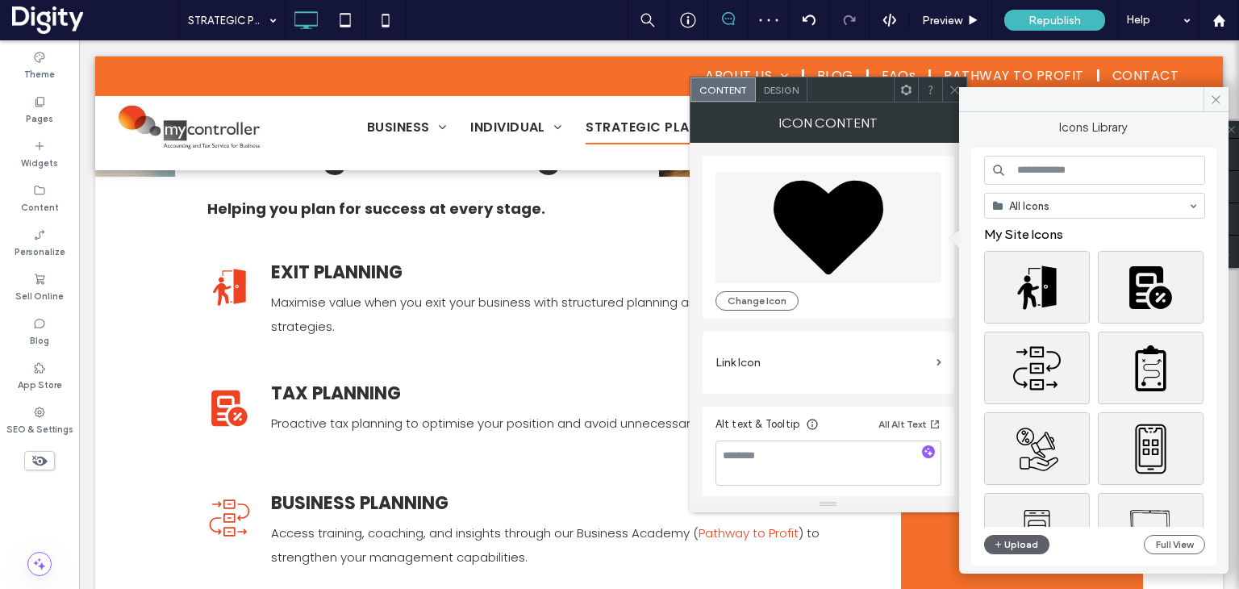
click at [1062, 175] on input at bounding box center [1094, 170] width 221 height 29
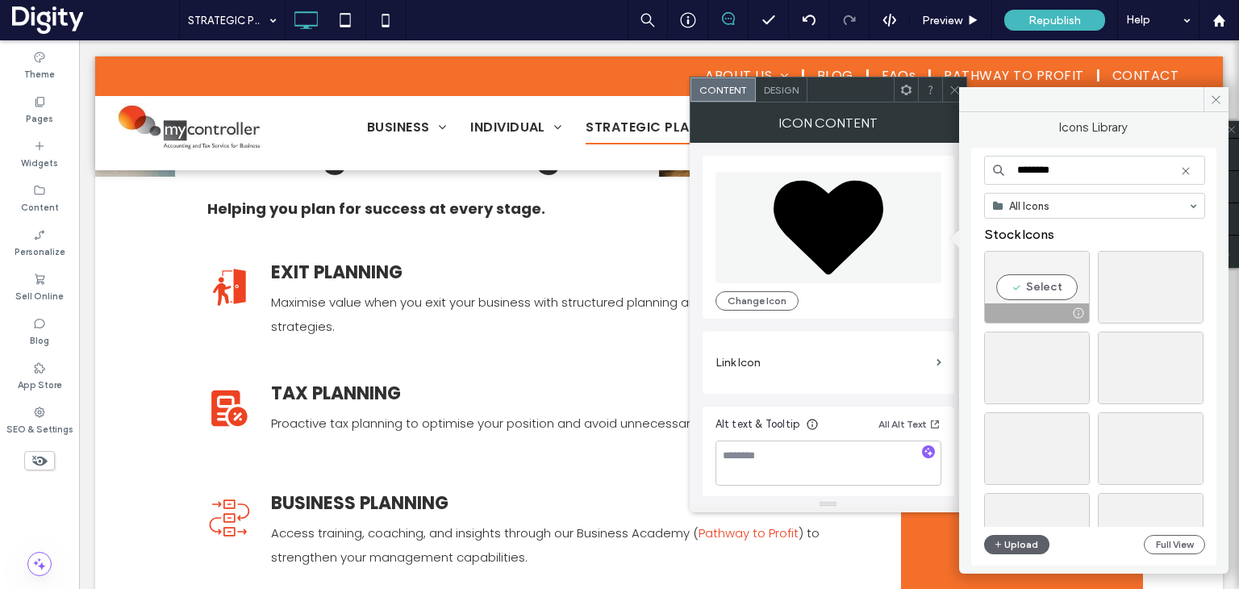
scroll to position [81, 0]
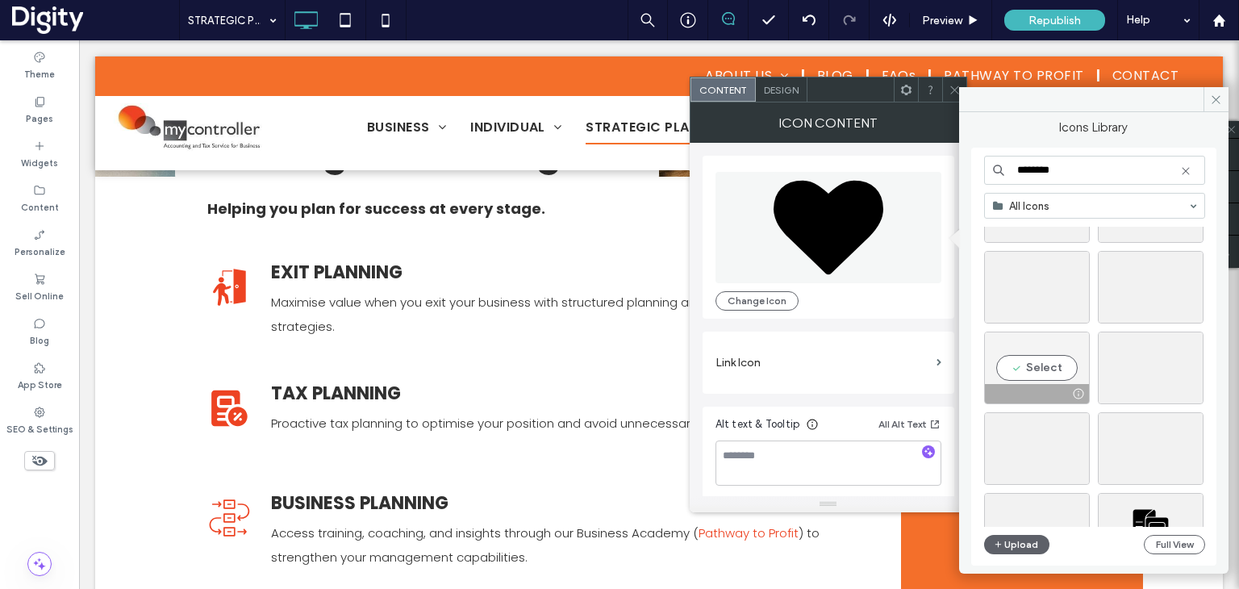
type input "********"
click at [1037, 367] on div "Select" at bounding box center [1037, 368] width 106 height 73
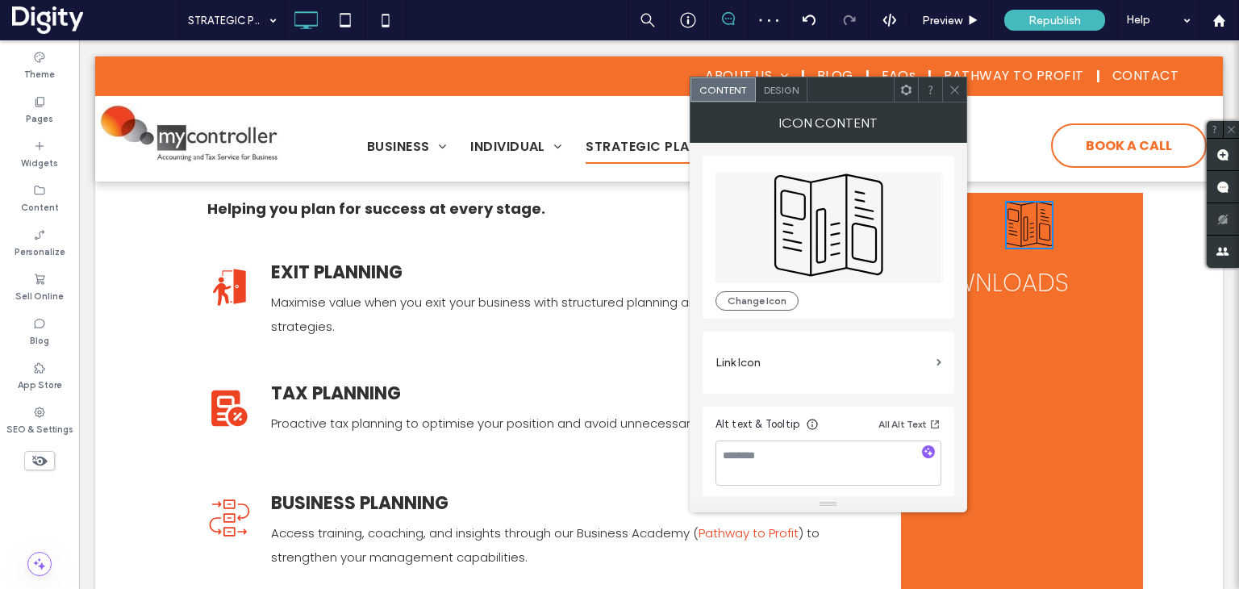
click at [775, 92] on span "Design" at bounding box center [781, 90] width 35 height 12
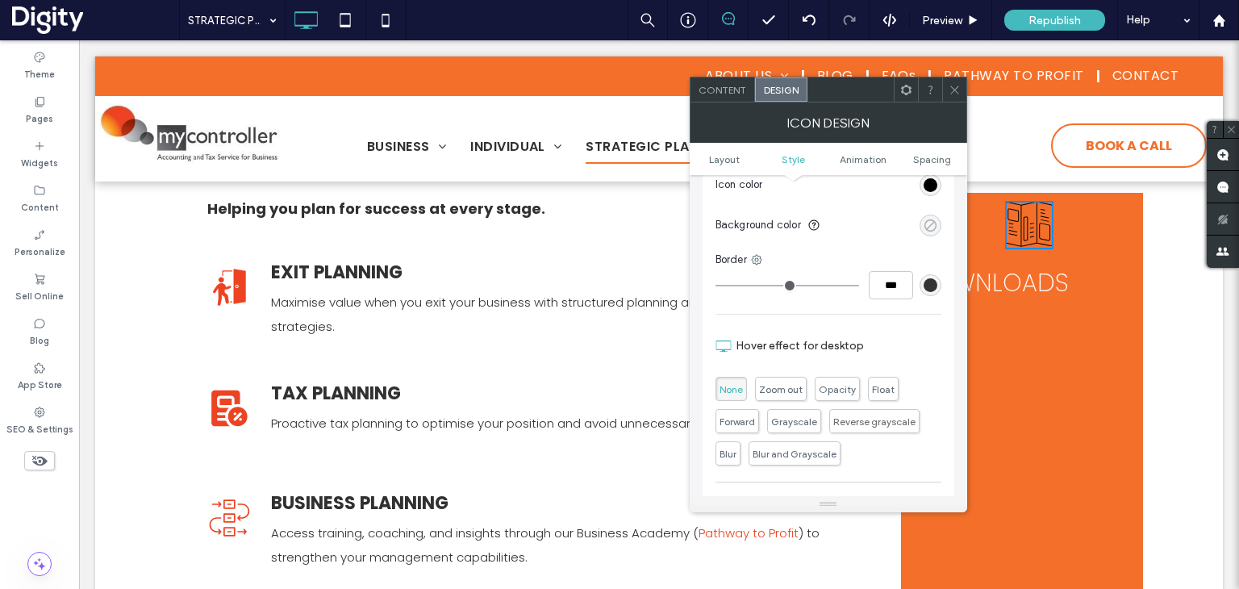
scroll to position [403, 0]
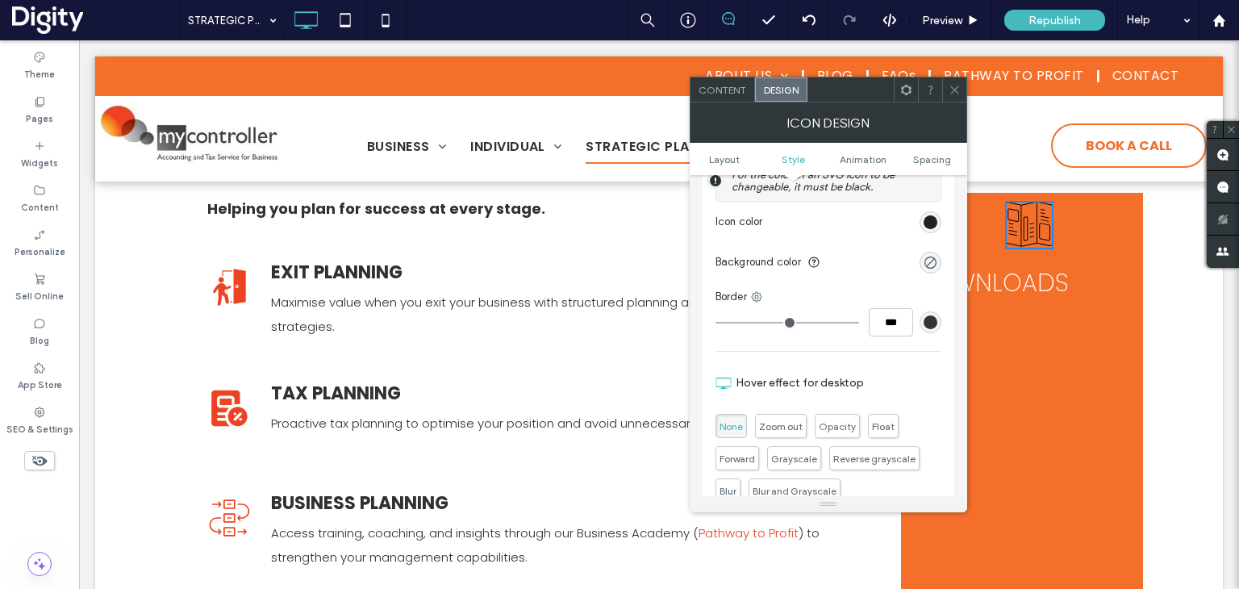
click at [930, 225] on div "rgb(0, 0, 0)" at bounding box center [931, 222] width 14 height 14
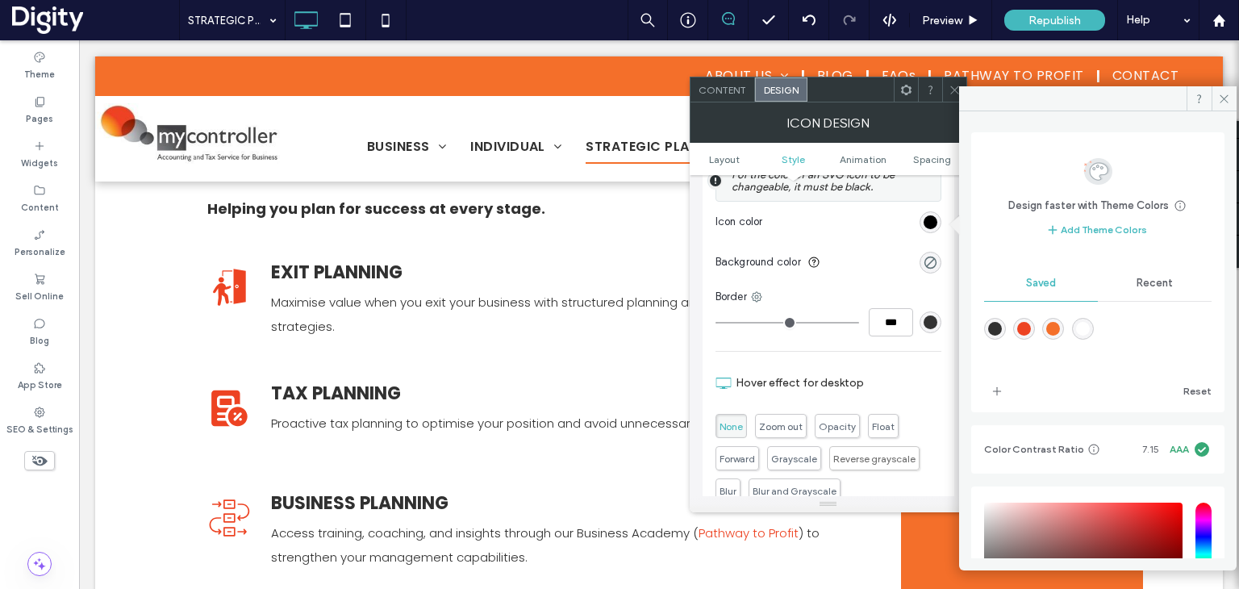
click at [1090, 325] on div "rgba(255,255,255,1)" at bounding box center [1083, 329] width 14 height 14
type input "*******"
click at [1225, 107] on span at bounding box center [1224, 98] width 25 height 24
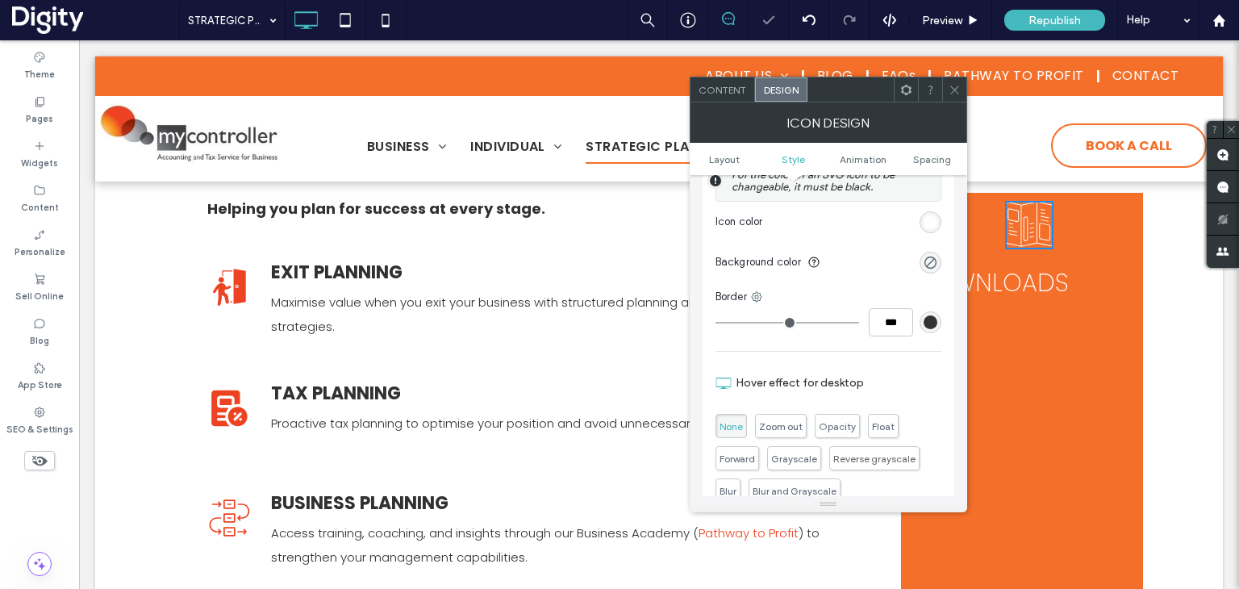
click at [955, 88] on icon at bounding box center [955, 90] width 12 height 12
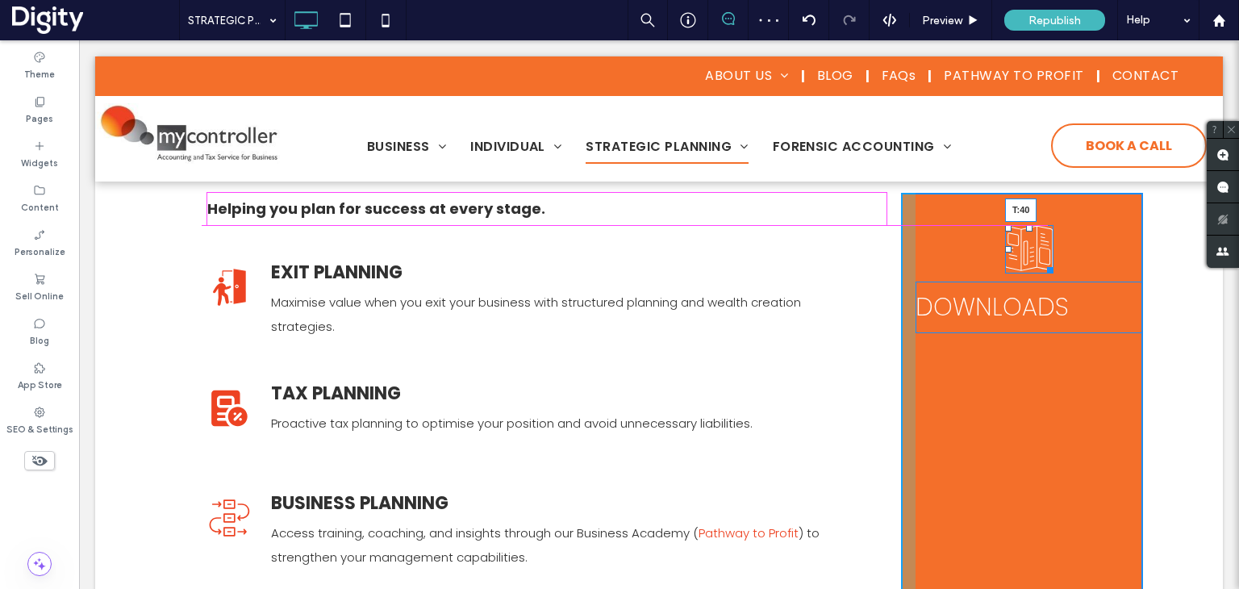
drag, startPoint x: 1023, startPoint y: 203, endPoint x: 1105, endPoint y: 283, distance: 114.7
click at [1026, 225] on div at bounding box center [1029, 228] width 6 height 6
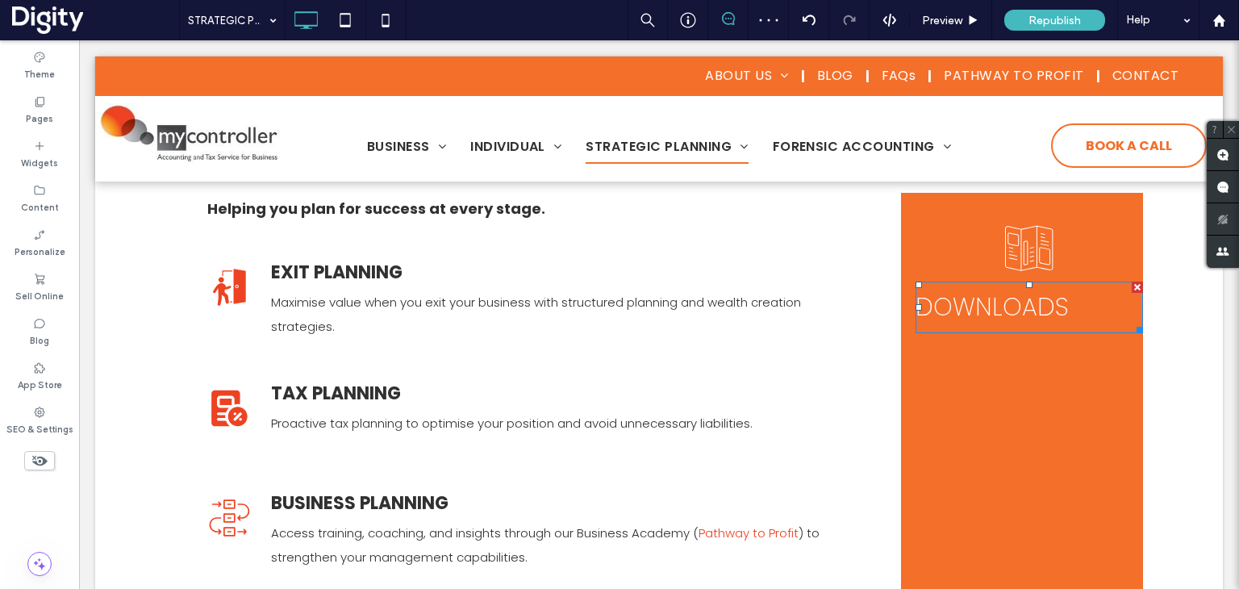
click at [1020, 307] on span "DOWNLOADS" at bounding box center [992, 307] width 153 height 35
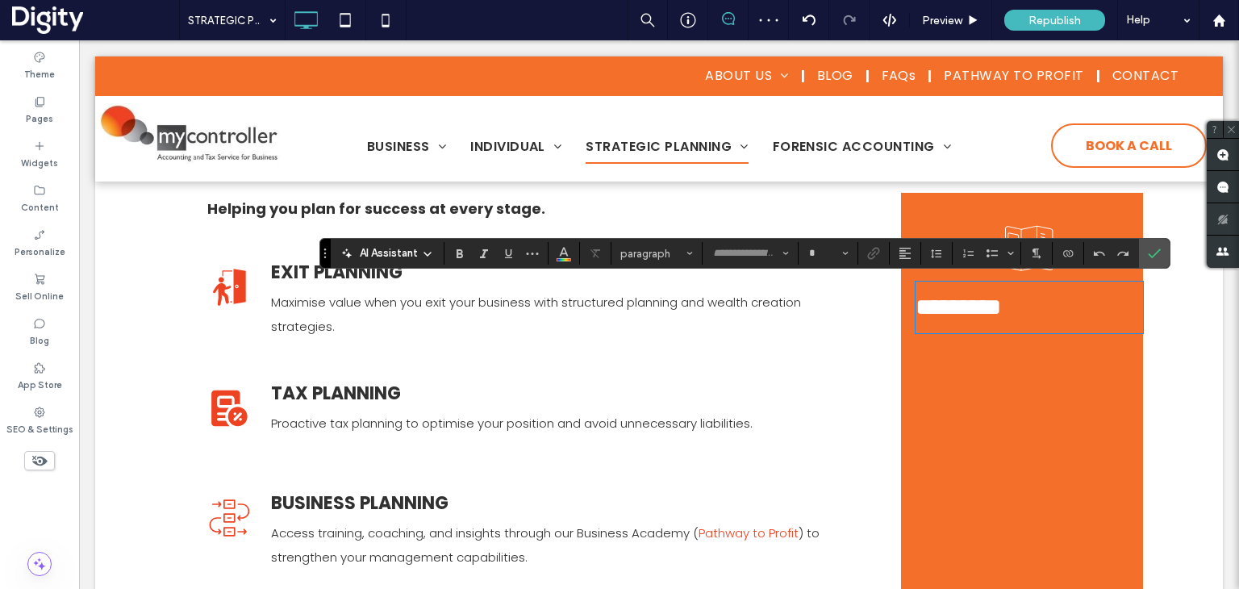
type input "*******"
type input "**"
click at [907, 254] on icon "Alignment" at bounding box center [905, 253] width 13 height 13
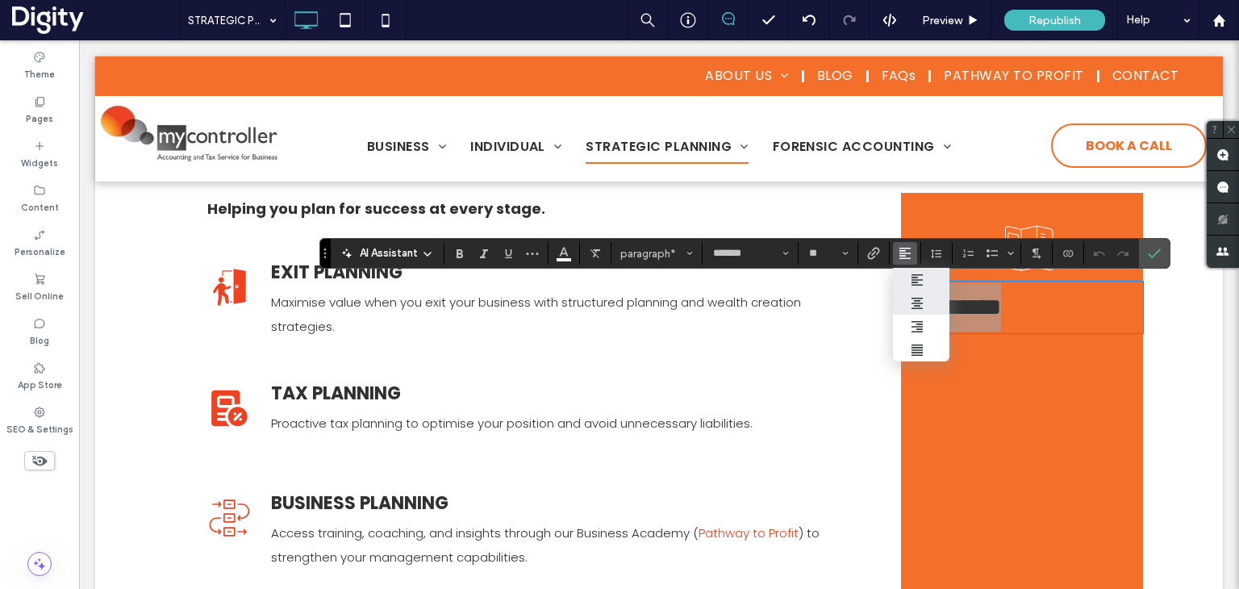
click at [926, 306] on div "ui.textEditor.alignment.center" at bounding box center [921, 303] width 21 height 13
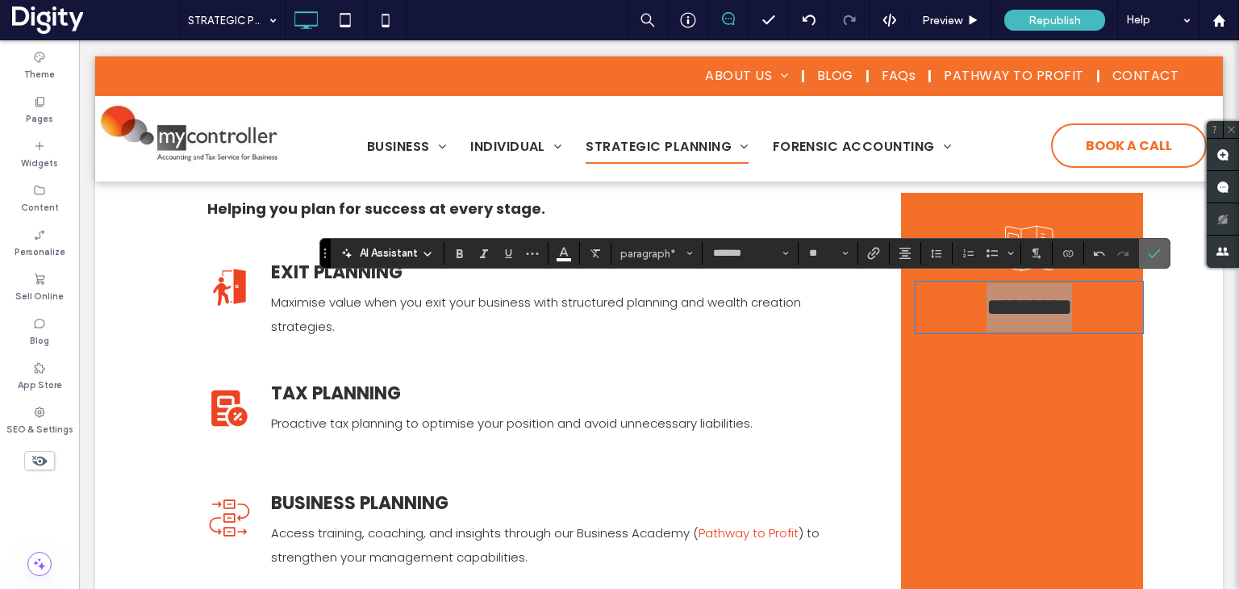
click at [1148, 253] on icon "Confirm" at bounding box center [1154, 253] width 13 height 13
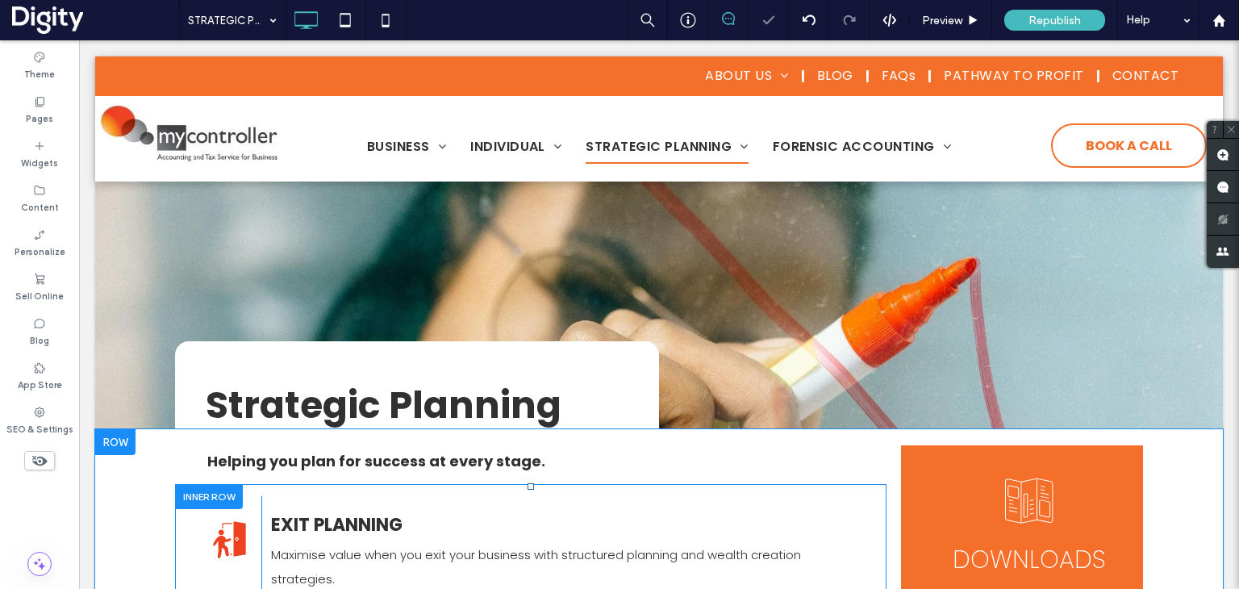
scroll to position [323, 0]
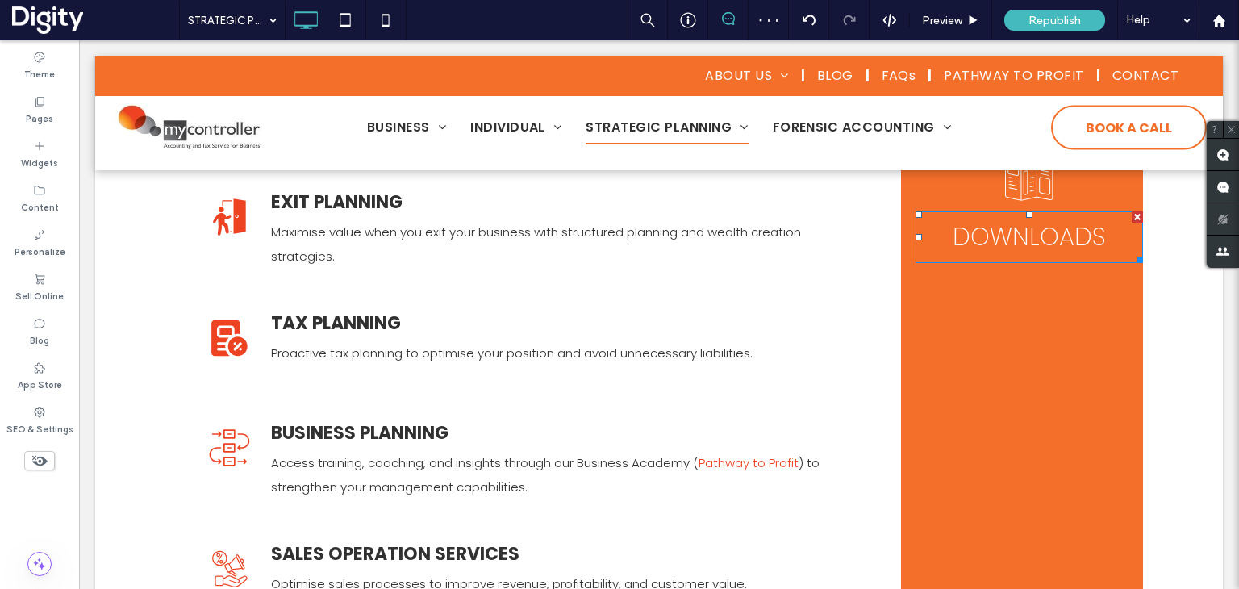
click at [997, 230] on span "DOWNLOADS" at bounding box center [1029, 236] width 153 height 35
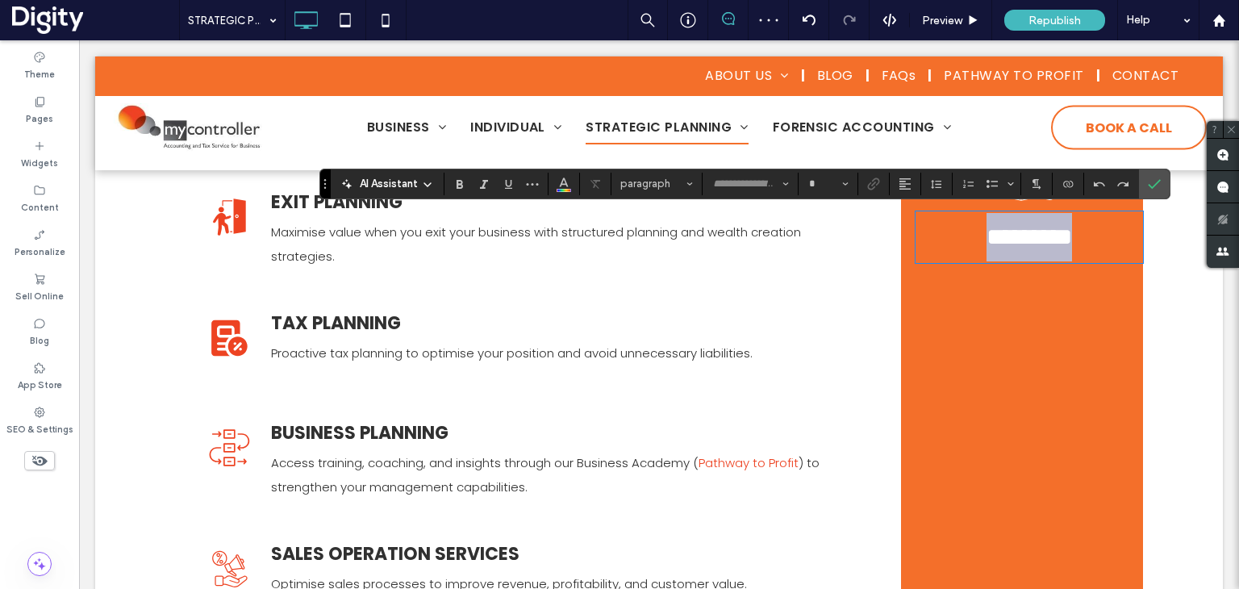
type input "*******"
type input "**"
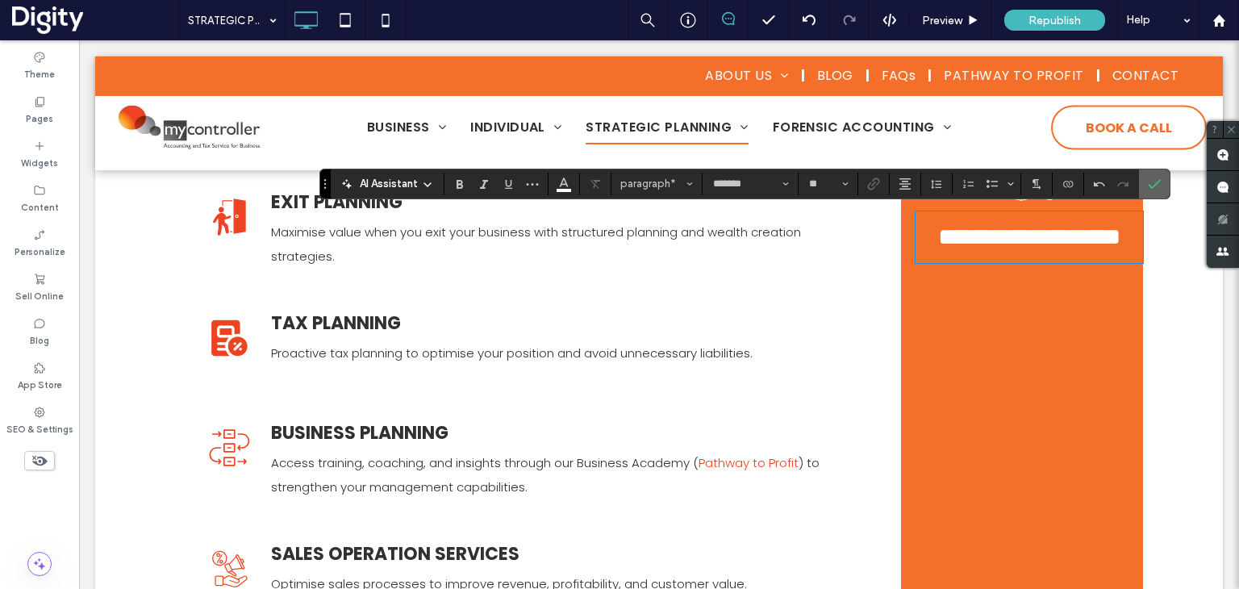
click at [1164, 188] on section at bounding box center [1154, 183] width 31 height 29
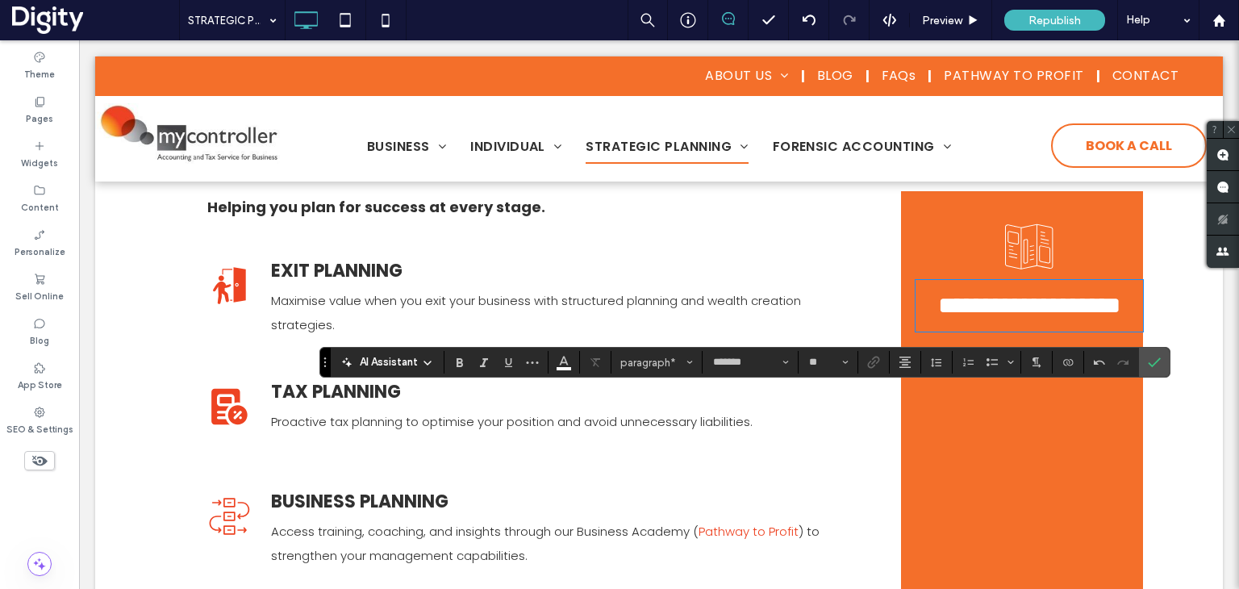
scroll to position [81, 0]
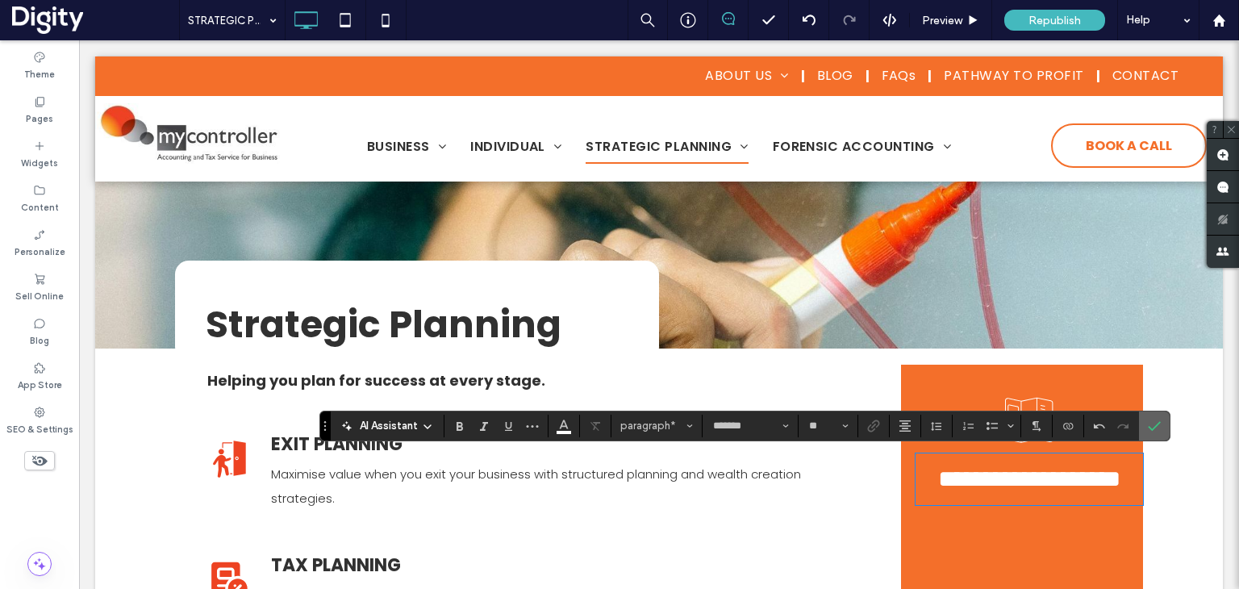
click at [1151, 427] on icon "Confirm" at bounding box center [1154, 426] width 13 height 13
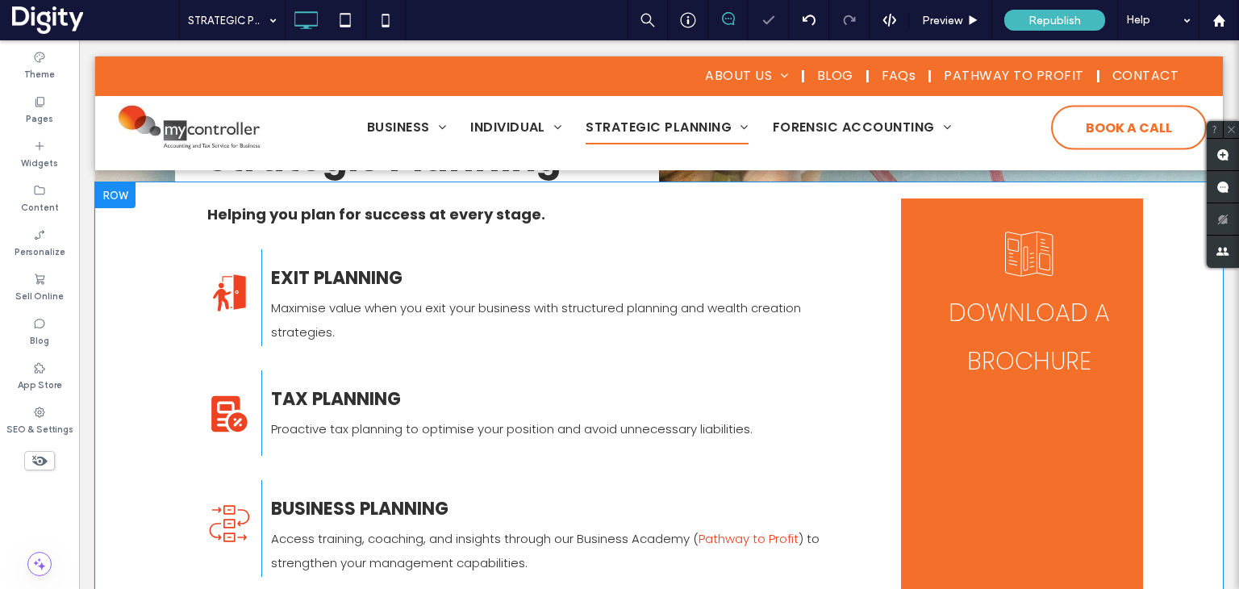
scroll to position [231, 0]
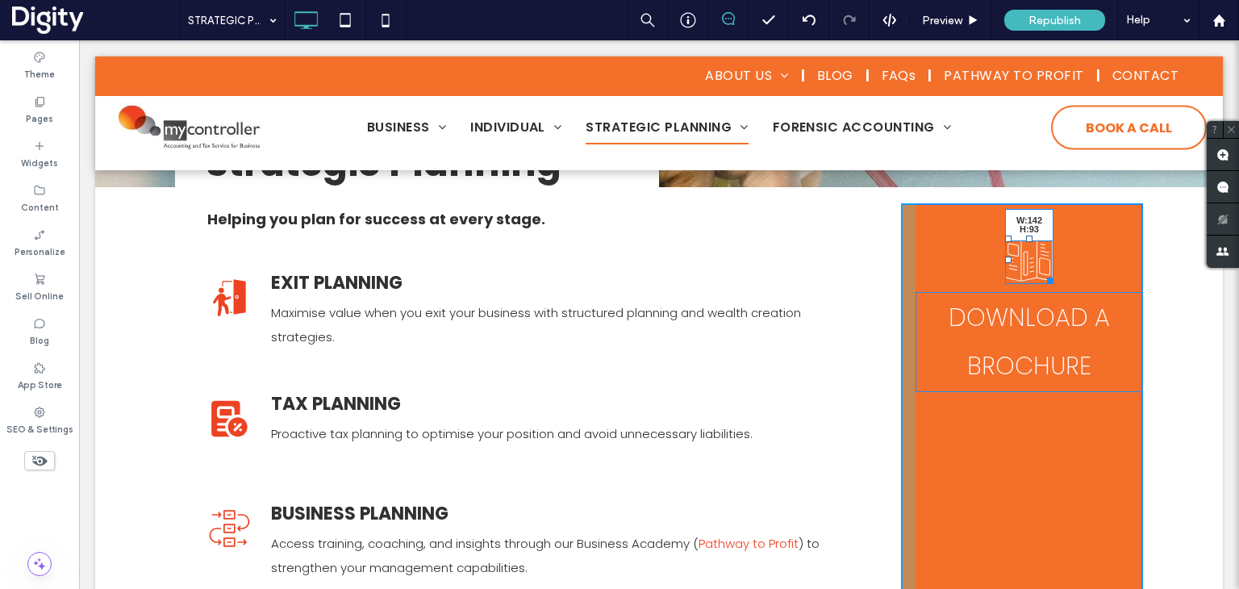
drag, startPoint x: 1045, startPoint y: 281, endPoint x: 1078, endPoint y: 307, distance: 42.5
click at [1054, 284] on div at bounding box center [1048, 278] width 12 height 12
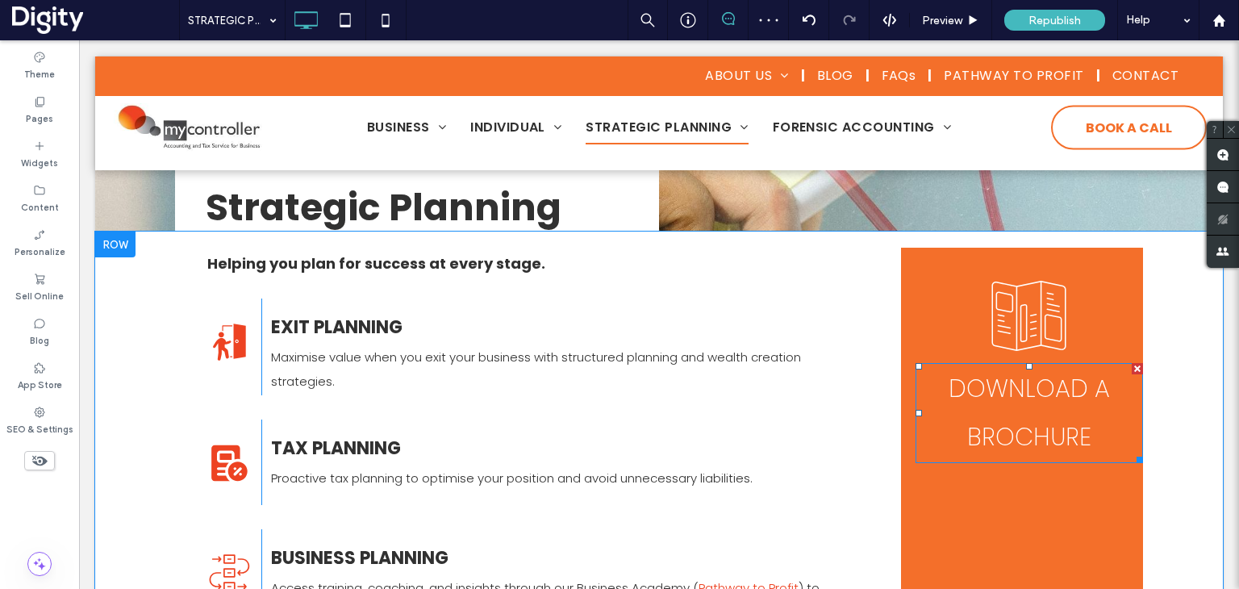
scroll to position [81, 0]
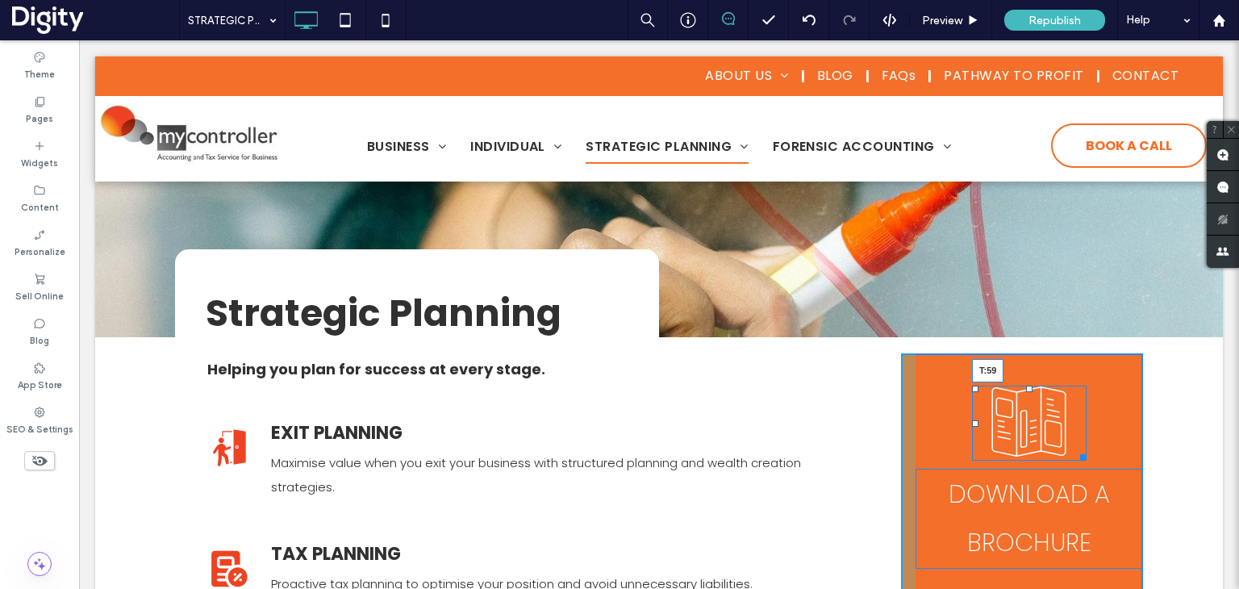
drag, startPoint x: 1023, startPoint y: 388, endPoint x: 1105, endPoint y: 442, distance: 98.5
click at [1026, 392] on div at bounding box center [1029, 389] width 6 height 6
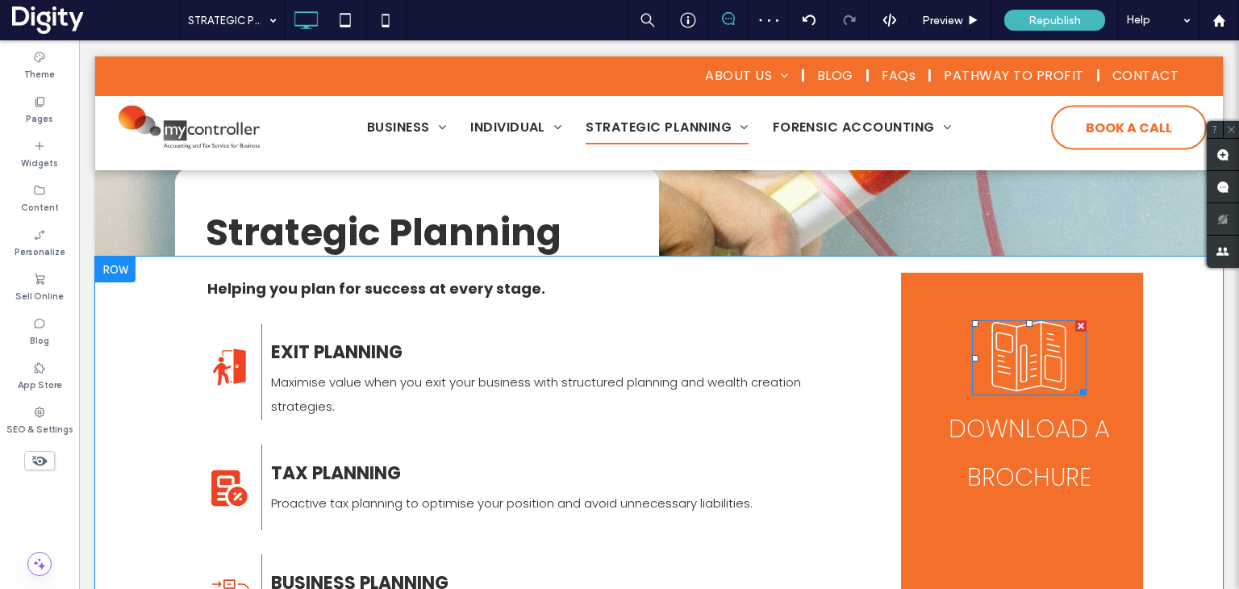
scroll to position [161, 0]
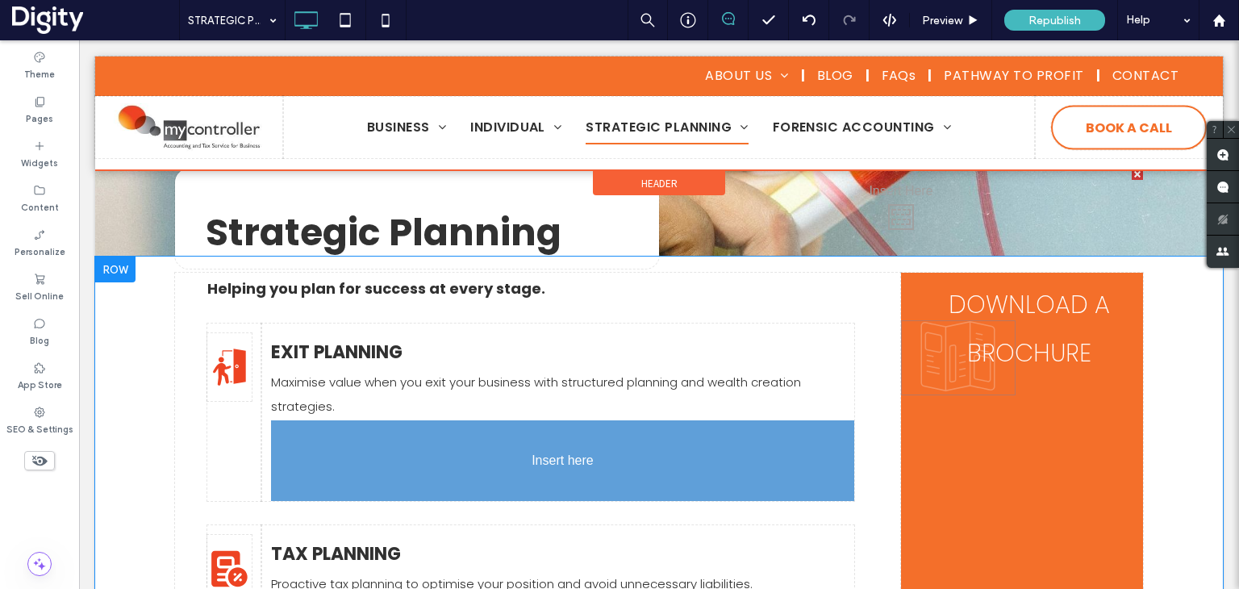
drag, startPoint x: 1018, startPoint y: 362, endPoint x: 345, endPoint y: 442, distance: 677.6
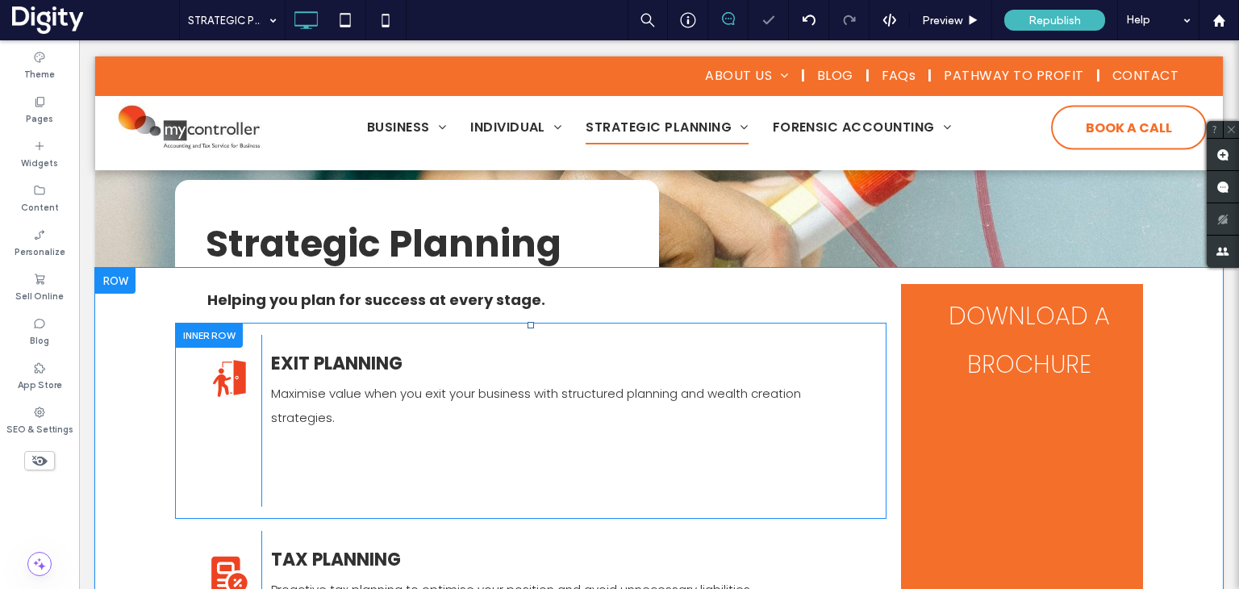
scroll to position [172, 0]
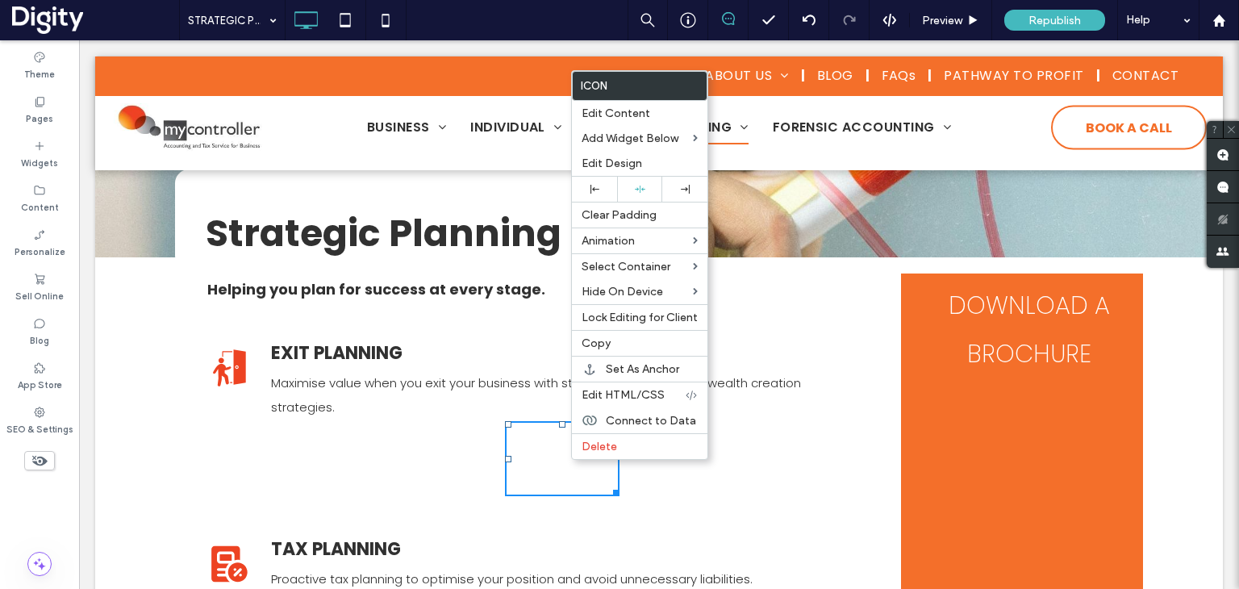
drag, startPoint x: 588, startPoint y: 182, endPoint x: 533, endPoint y: 244, distance: 82.9
click at [588, 182] on div at bounding box center [594, 189] width 45 height 25
click at [330, 453] on icon at bounding box center [328, 458] width 115 height 75
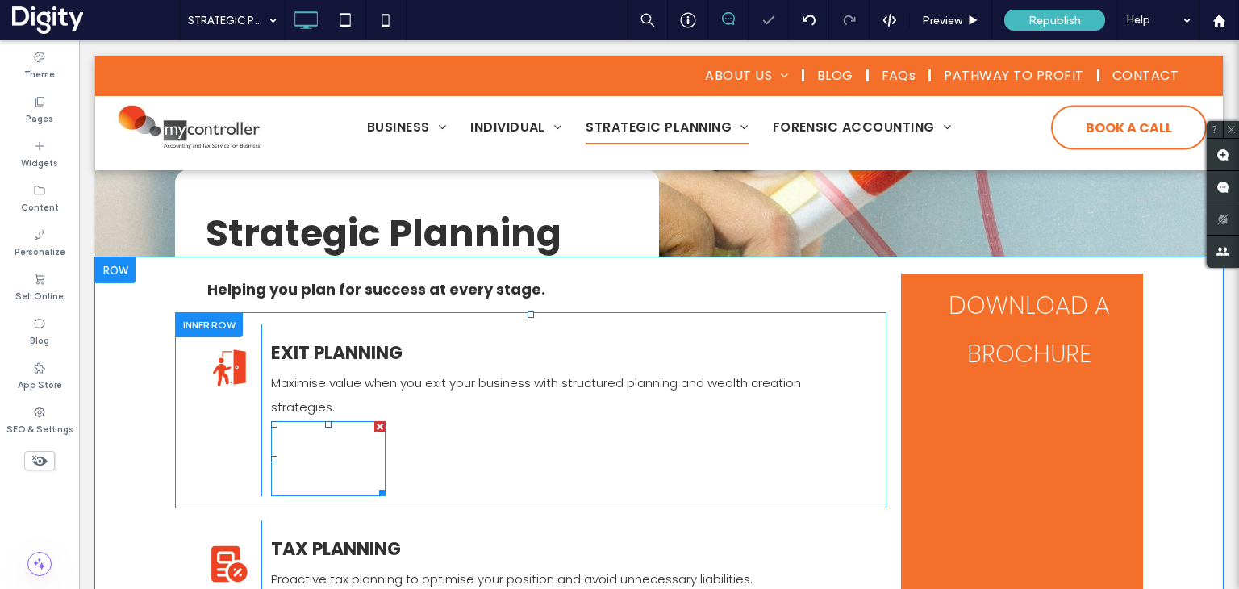
click at [330, 453] on icon at bounding box center [328, 458] width 115 height 75
click at [331, 446] on icon at bounding box center [328, 458] width 115 height 75
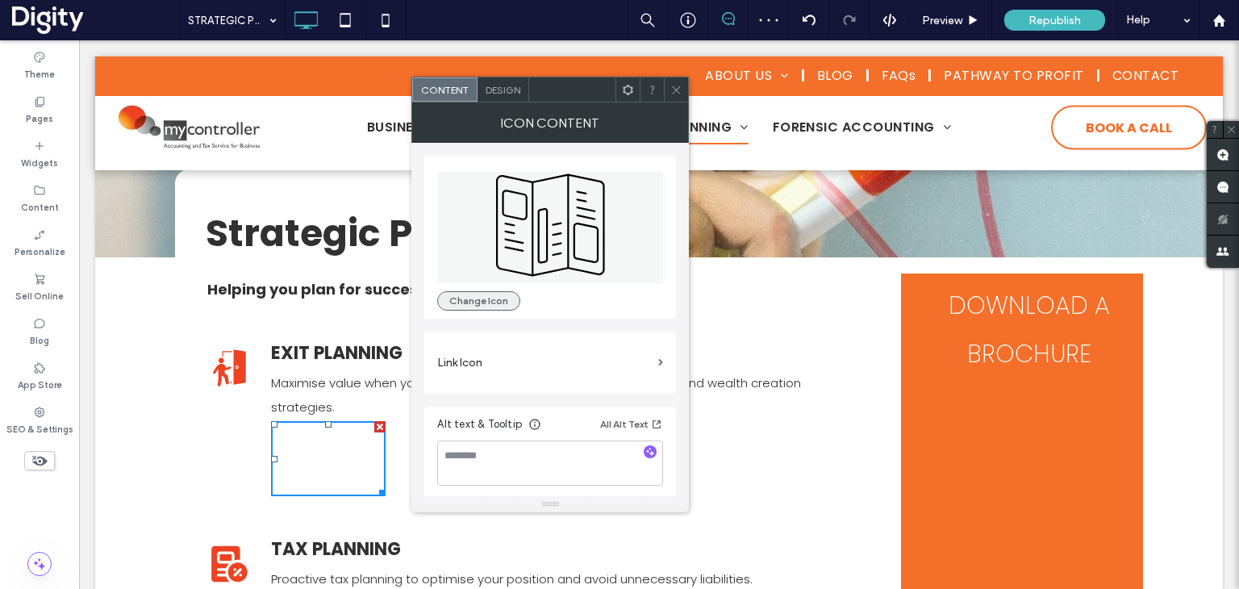
click at [494, 296] on button "Change Icon" at bounding box center [478, 300] width 83 height 19
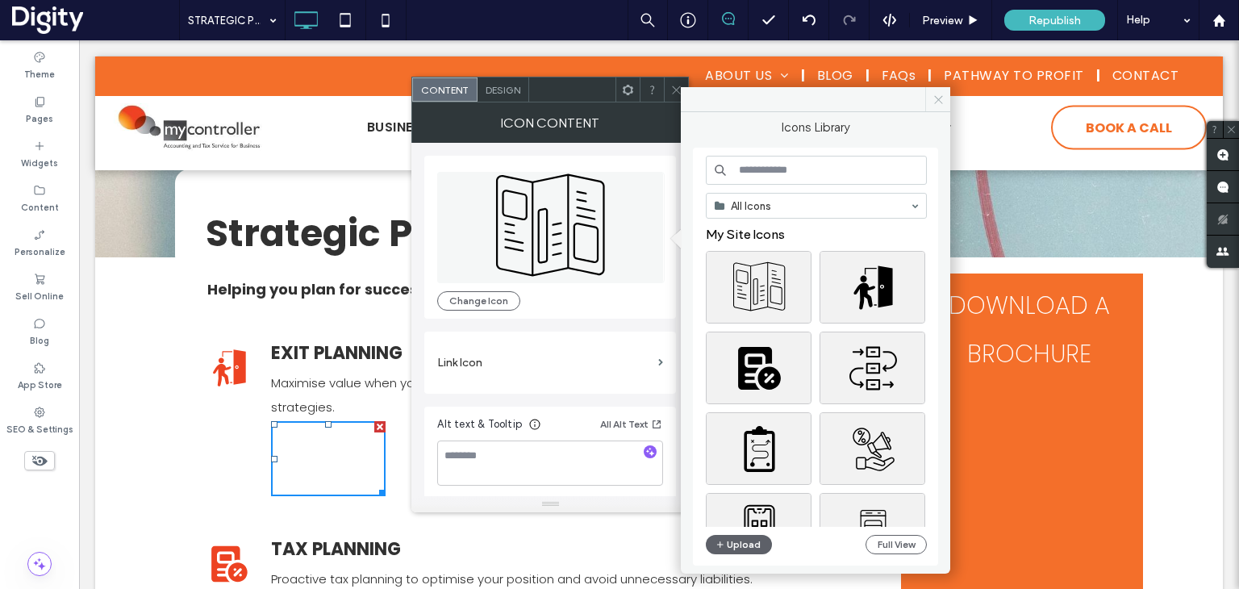
click at [941, 94] on icon at bounding box center [939, 100] width 12 height 12
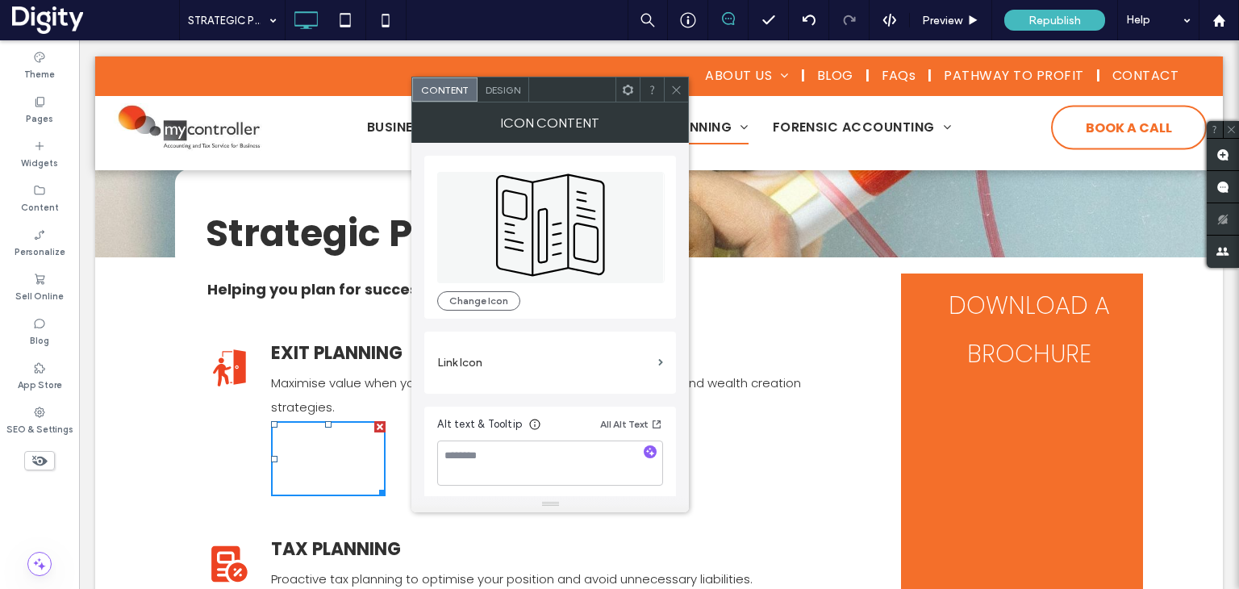
click at [498, 92] on span "Design" at bounding box center [503, 90] width 35 height 12
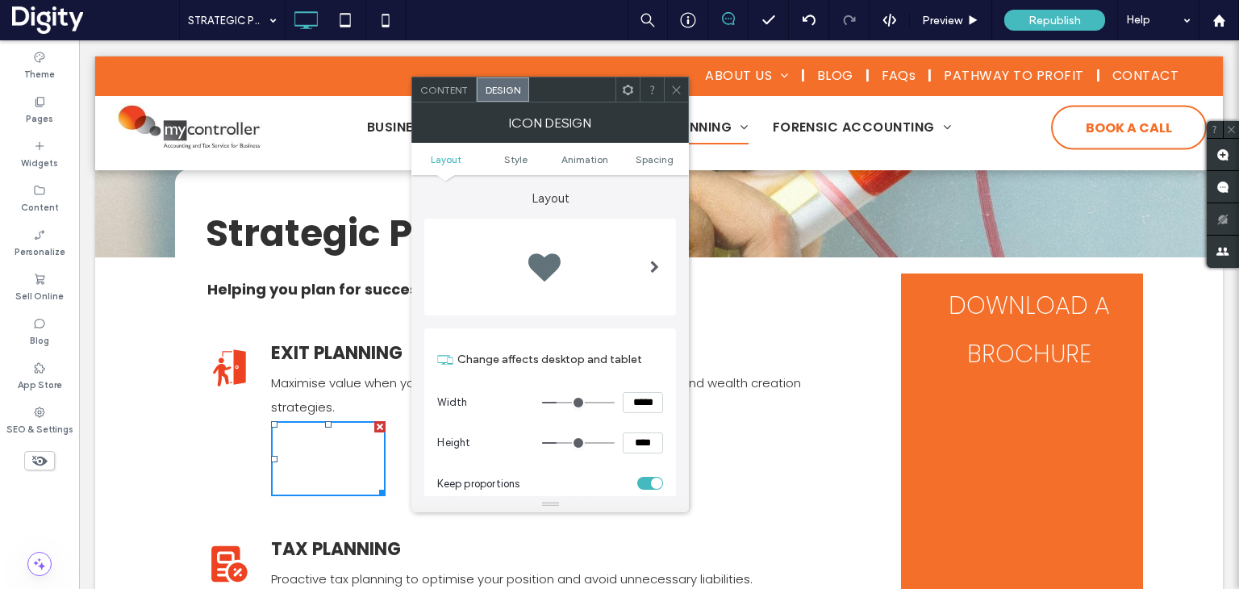
click at [517, 169] on ul "Layout Style Animation Spacing" at bounding box center [550, 159] width 278 height 32
click at [517, 156] on span "Style" at bounding box center [515, 159] width 23 height 12
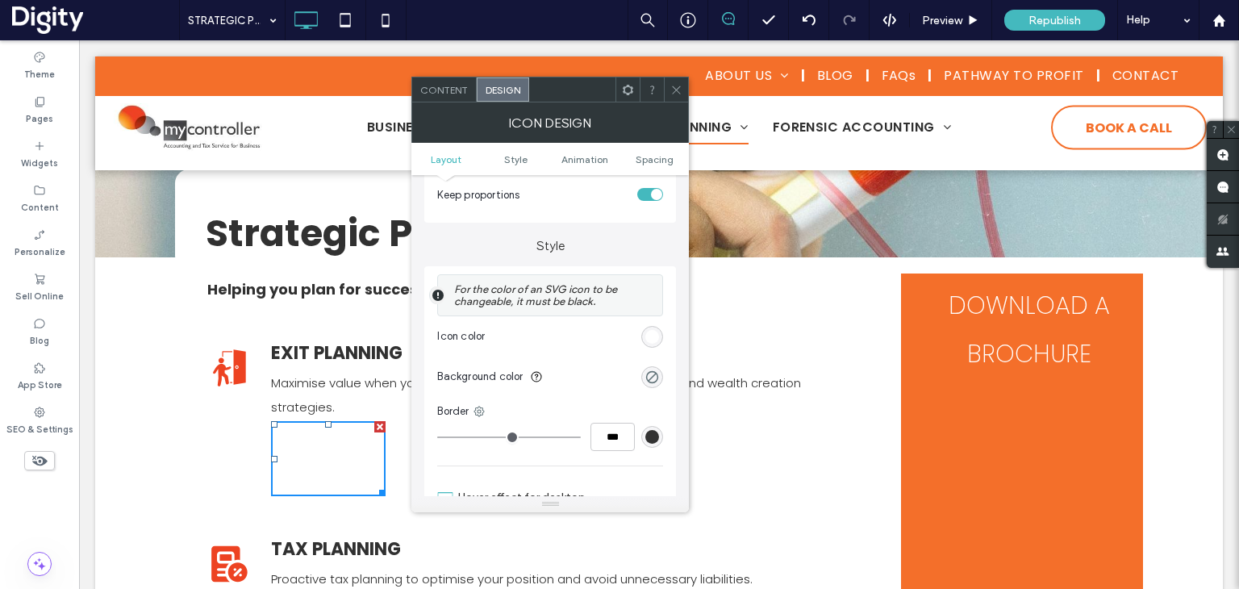
scroll to position [336, 0]
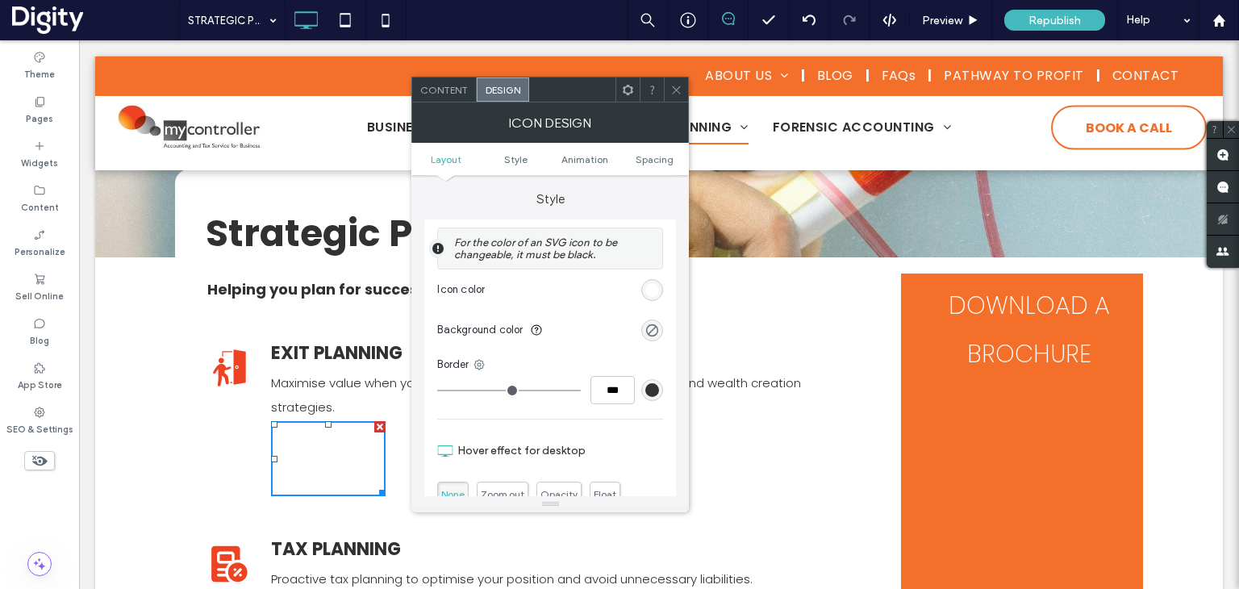
click at [652, 294] on div "rgb(255, 255, 255)" at bounding box center [652, 290] width 14 height 14
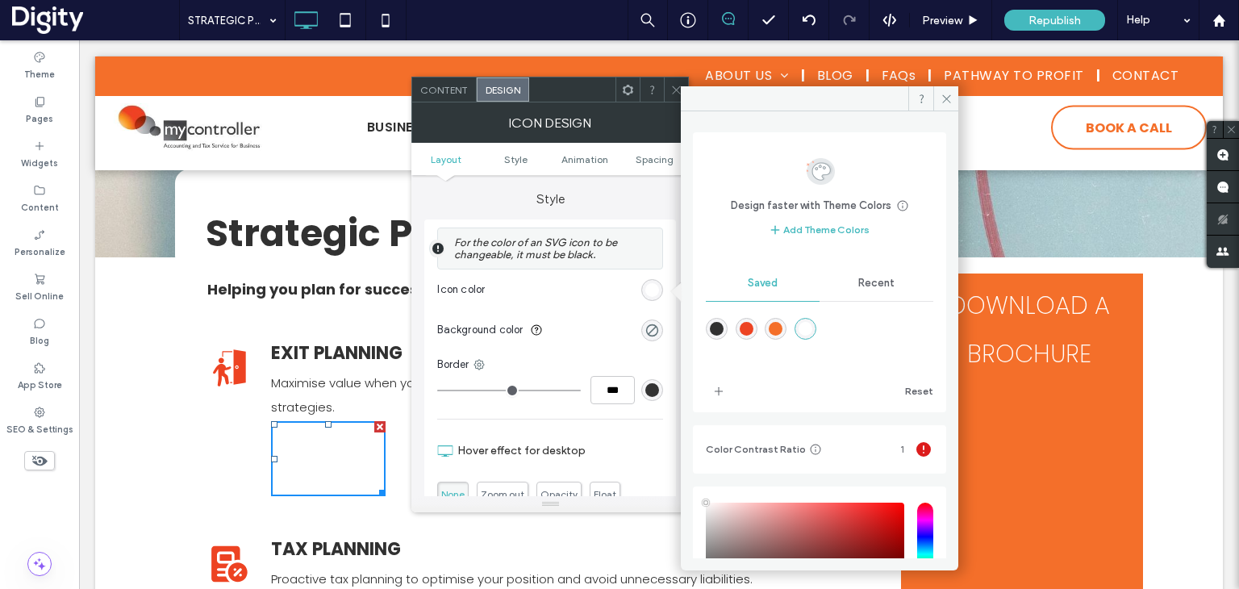
click at [779, 330] on div "rgba(244,111,42,1)" at bounding box center [776, 329] width 14 height 14
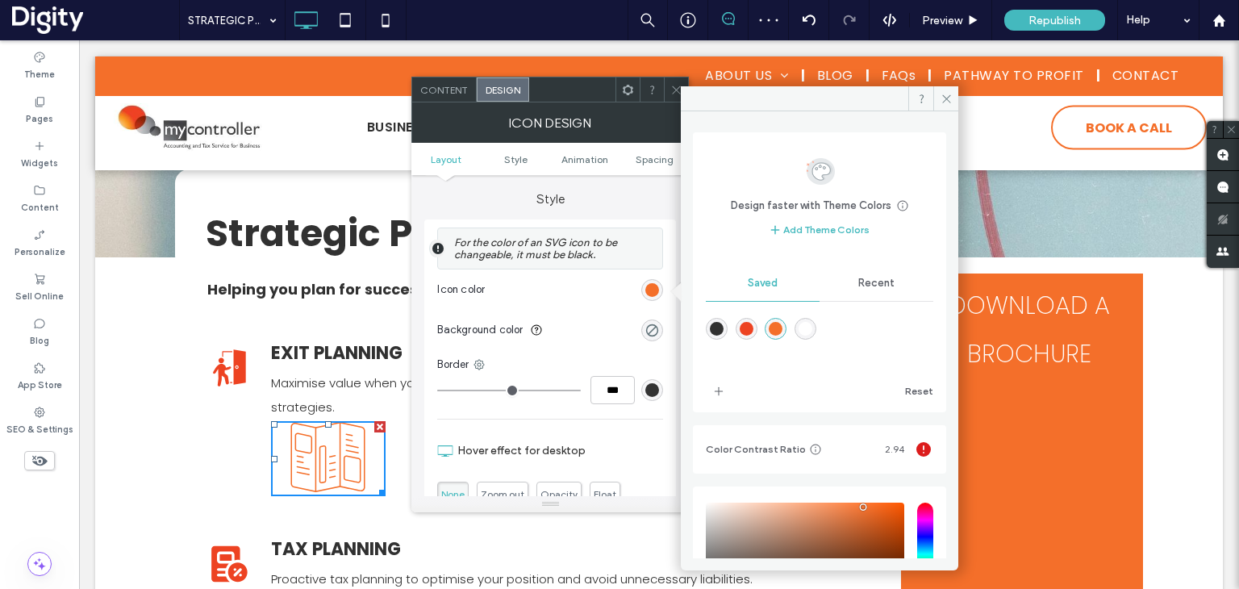
click at [754, 330] on div "rgba(237,67,34,1)" at bounding box center [747, 329] width 14 height 14
type input "*******"
click at [750, 330] on div "rgba(237,67,34,1)" at bounding box center [747, 329] width 14 height 14
drag, startPoint x: 944, startPoint y: 95, endPoint x: 834, endPoint y: 73, distance: 111.9
click at [944, 95] on use at bounding box center [946, 98] width 8 height 8
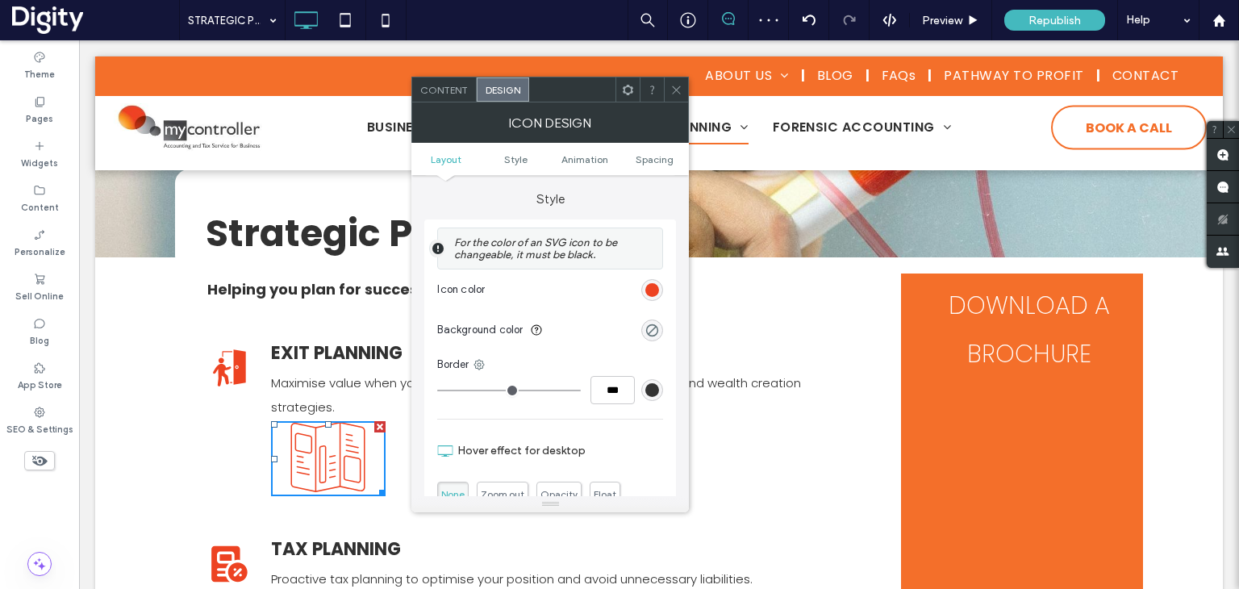
click at [677, 88] on icon at bounding box center [676, 90] width 12 height 12
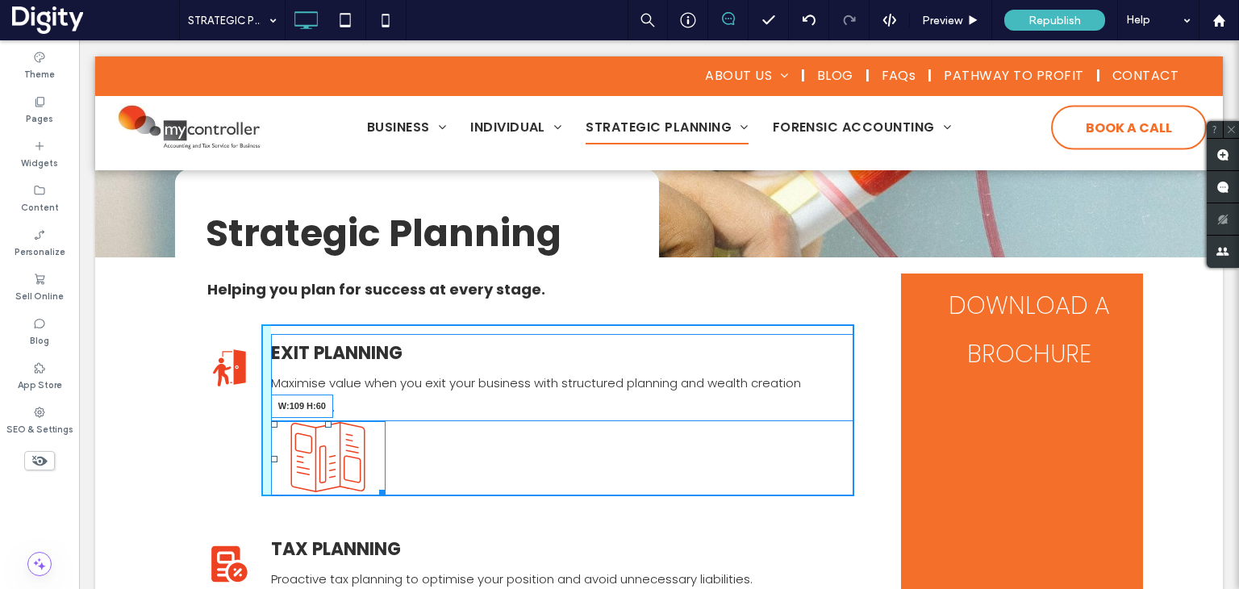
drag, startPoint x: 374, startPoint y: 487, endPoint x: 425, endPoint y: 500, distance: 53.2
click at [374, 484] on div at bounding box center [380, 490] width 12 height 12
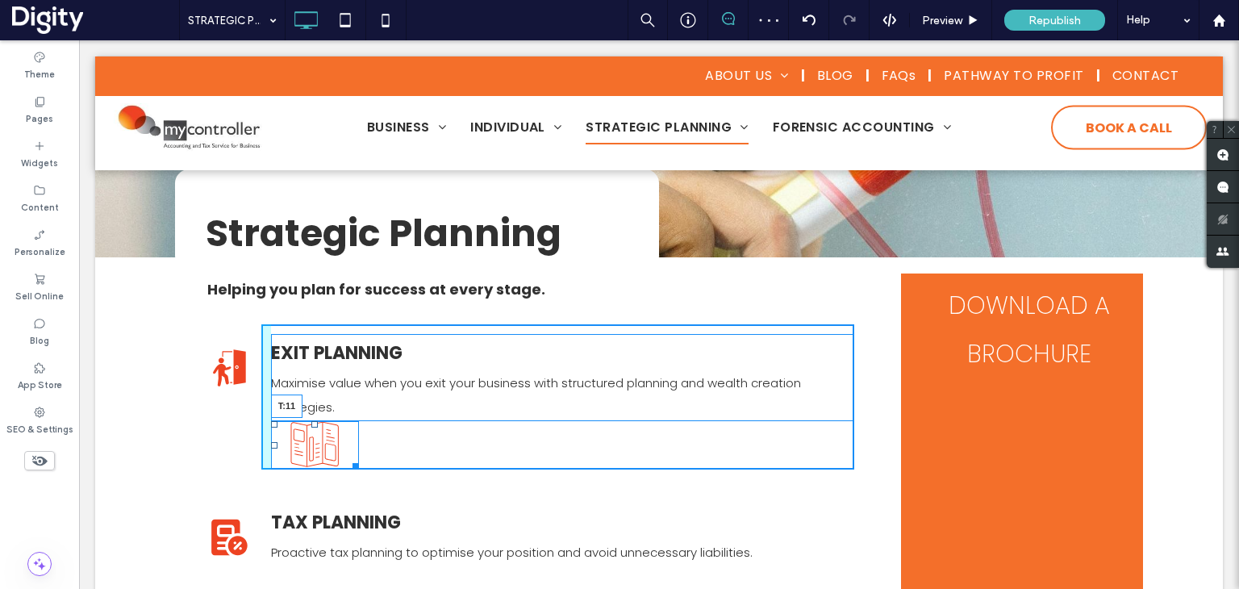
drag, startPoint x: 309, startPoint y: 424, endPoint x: 393, endPoint y: 474, distance: 97.7
click at [311, 428] on div at bounding box center [314, 424] width 6 height 6
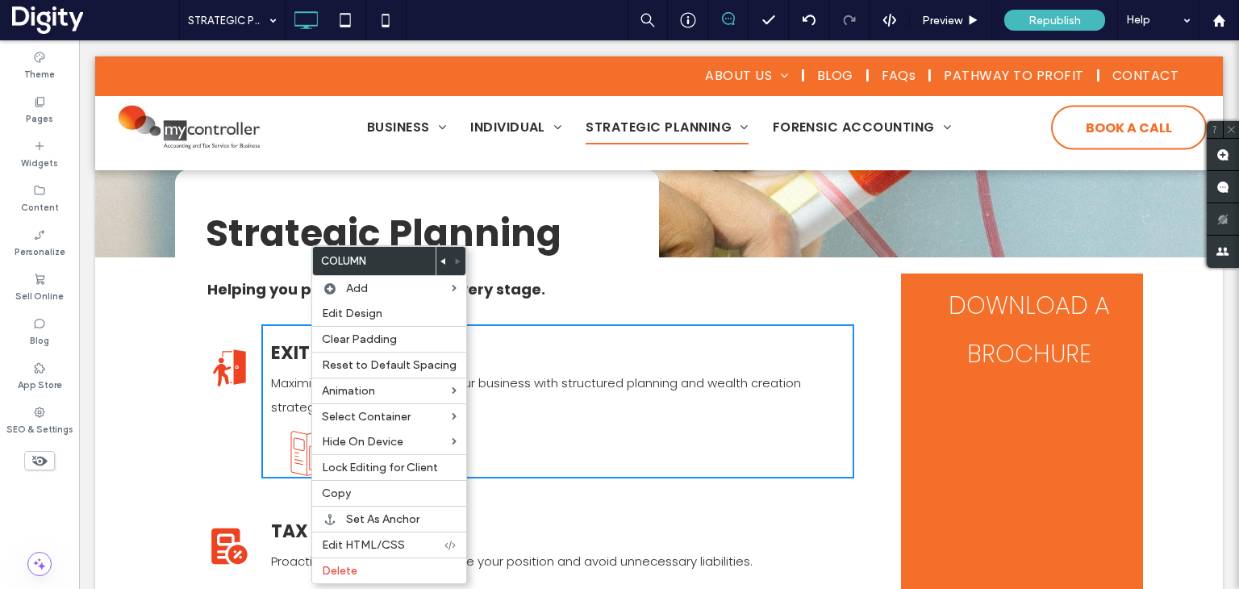
click at [496, 428] on div "EXIT PLANNING Maximise value when you exit your business with structured planni…" at bounding box center [557, 401] width 593 height 154
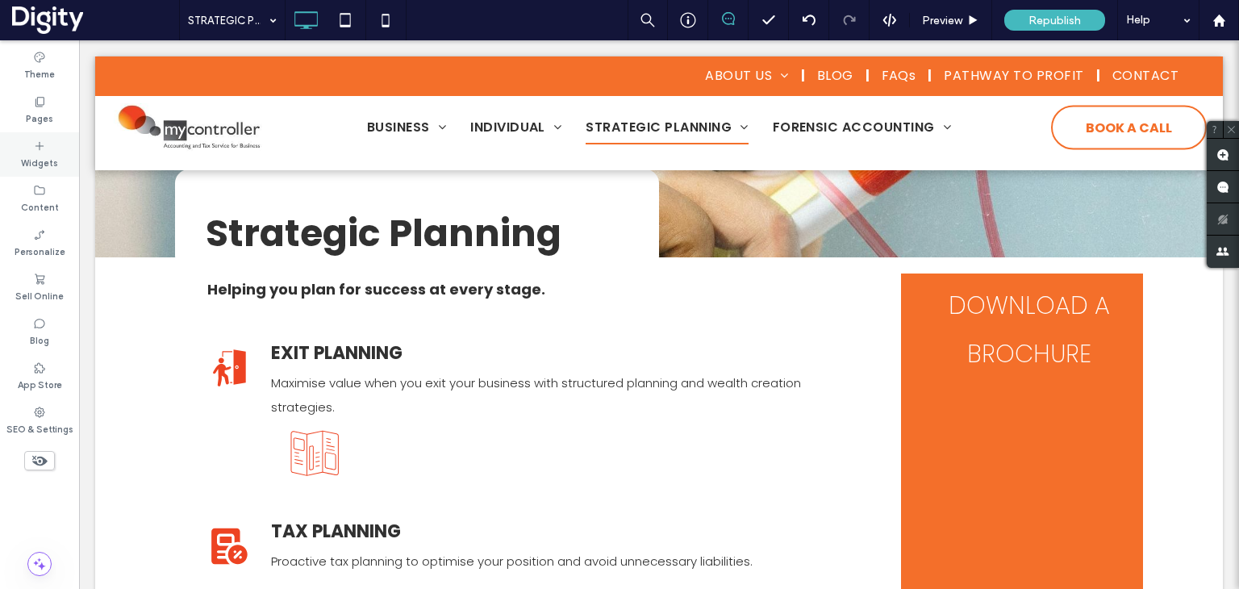
click at [39, 145] on use at bounding box center [39, 145] width 8 height 8
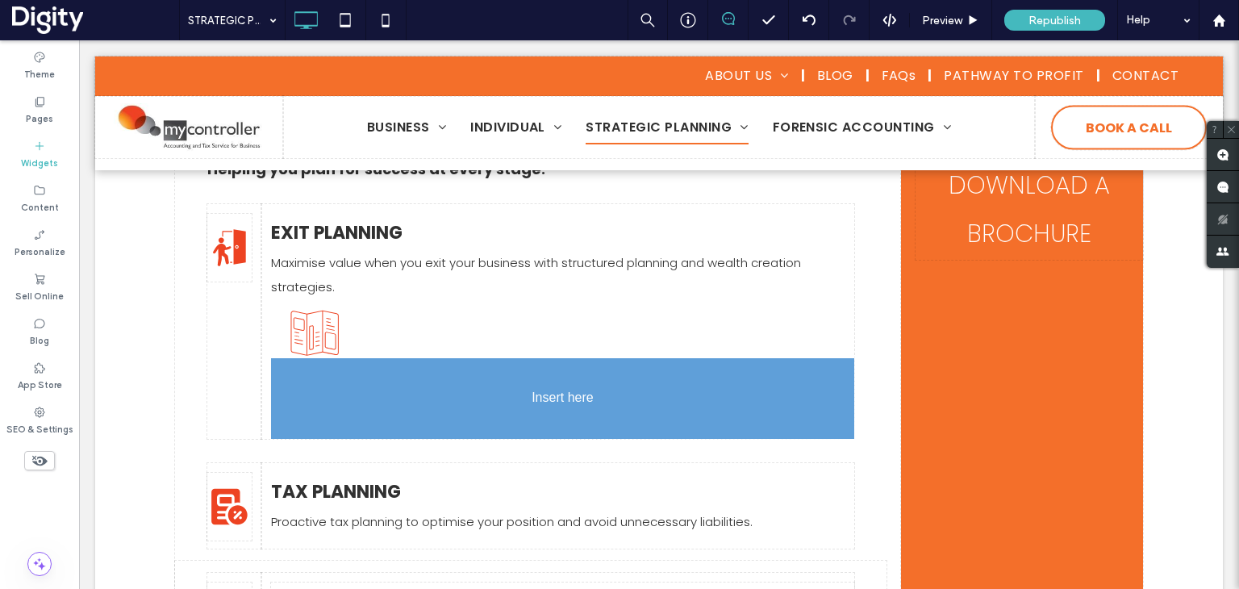
scroll to position [296, 0]
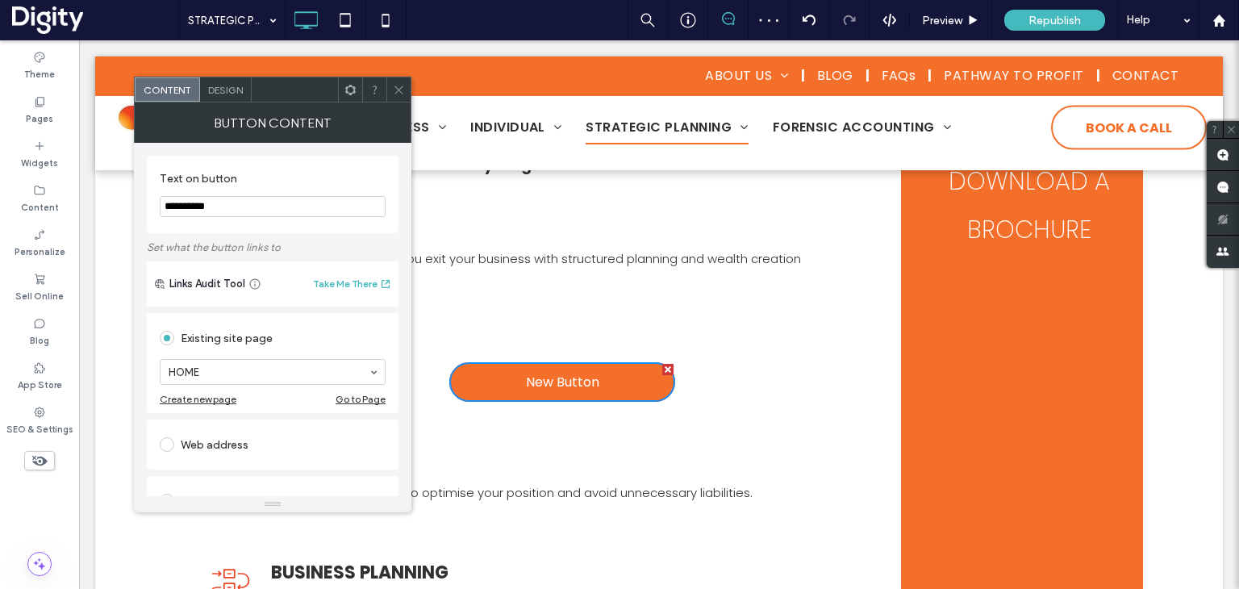
click at [226, 84] on span "Design" at bounding box center [225, 90] width 35 height 12
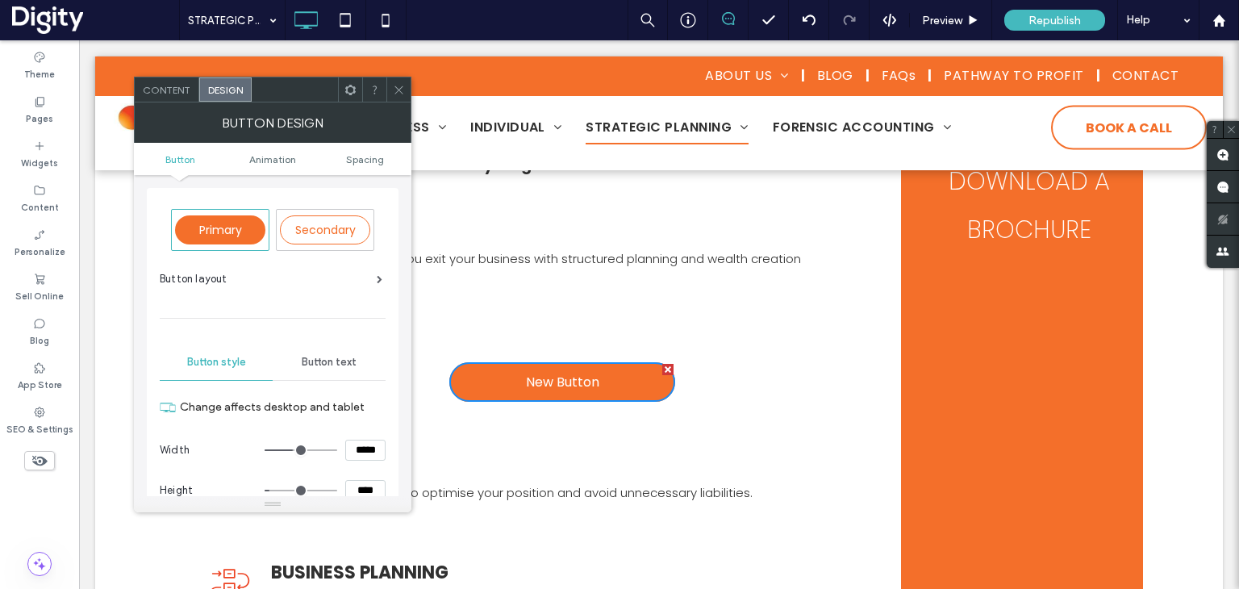
click at [373, 278] on div "Button layout" at bounding box center [271, 279] width 223 height 16
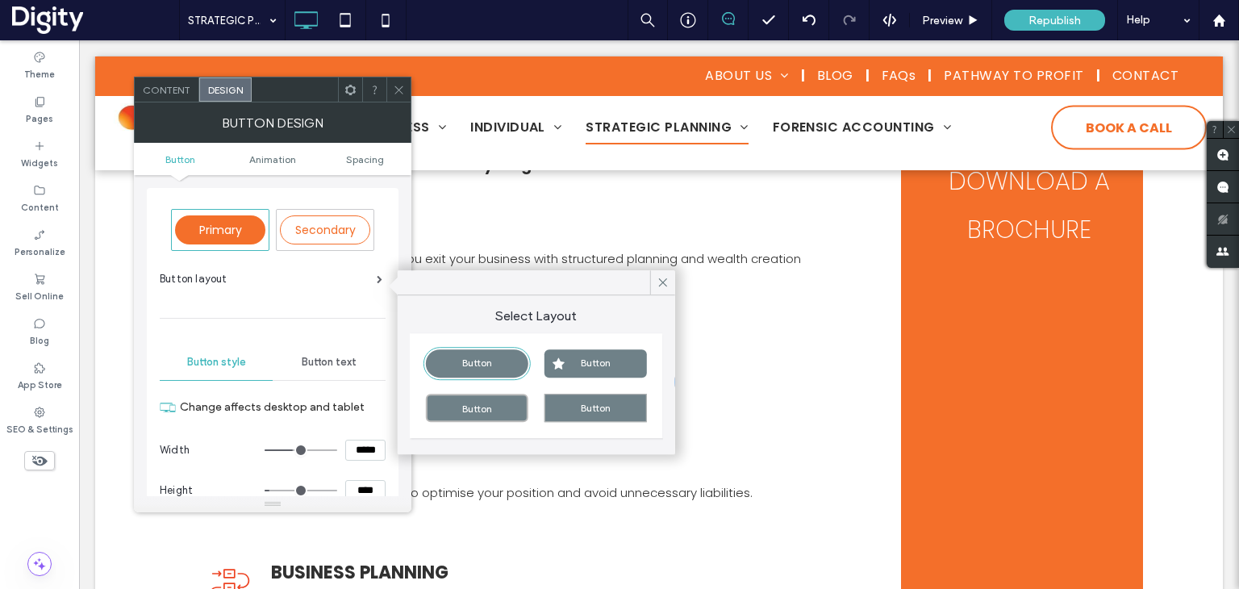
click at [574, 365] on div "Button" at bounding box center [596, 363] width 102 height 28
type input "*"
click at [668, 281] on icon at bounding box center [663, 282] width 15 height 15
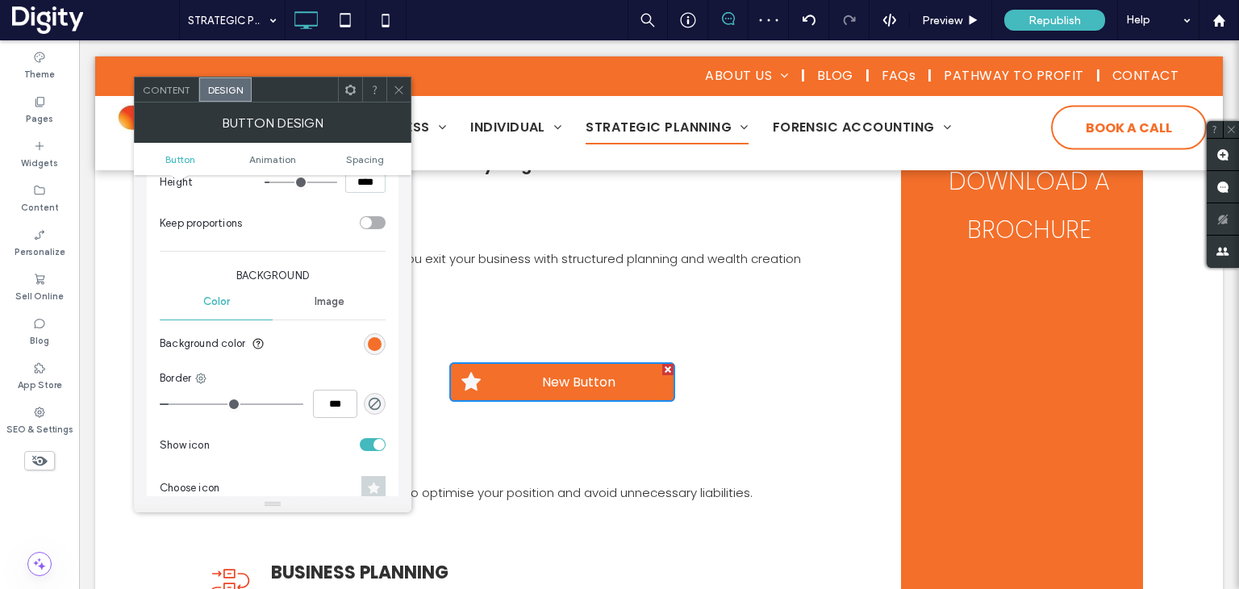
scroll to position [403, 0]
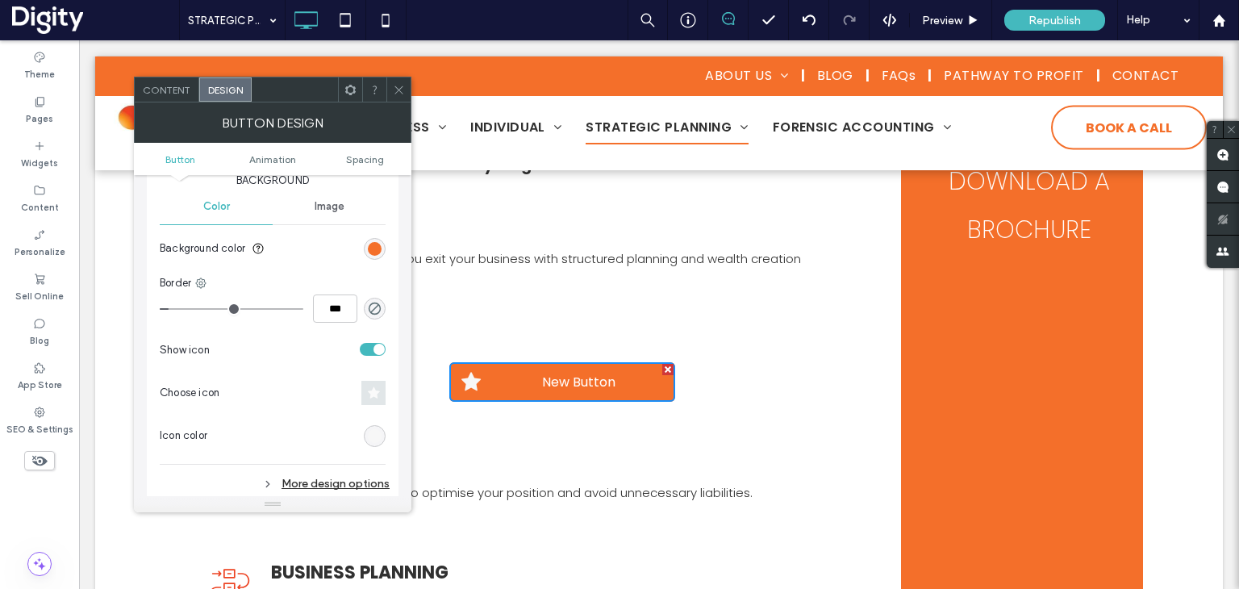
click at [371, 396] on icon at bounding box center [374, 392] width 12 height 13
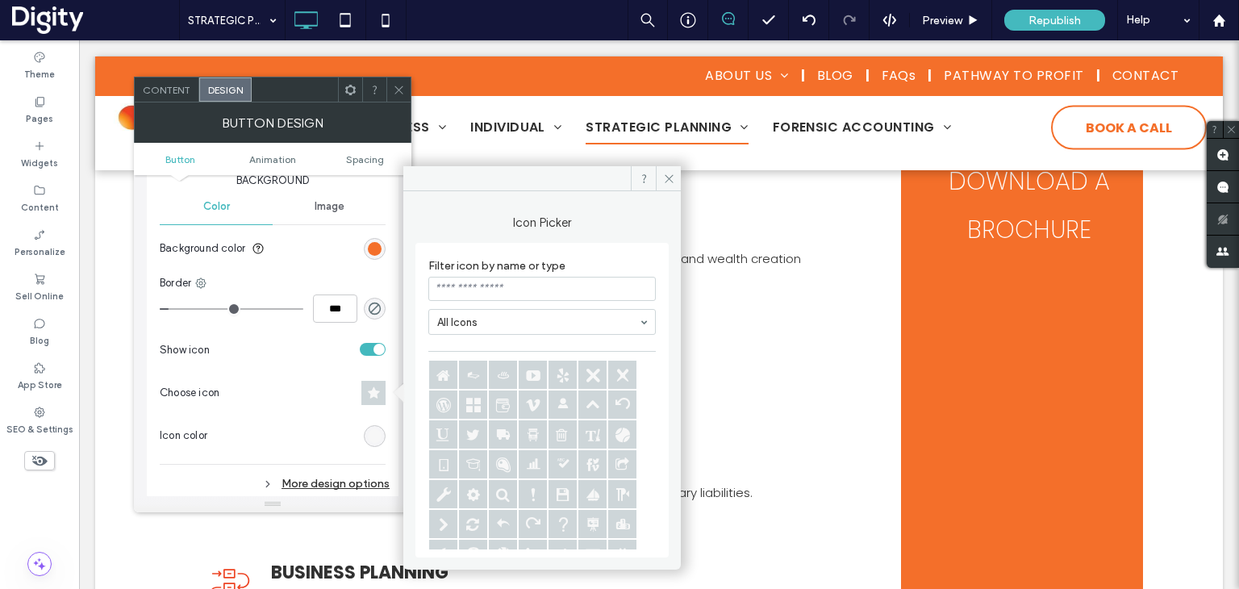
click at [468, 290] on input at bounding box center [542, 289] width 228 height 24
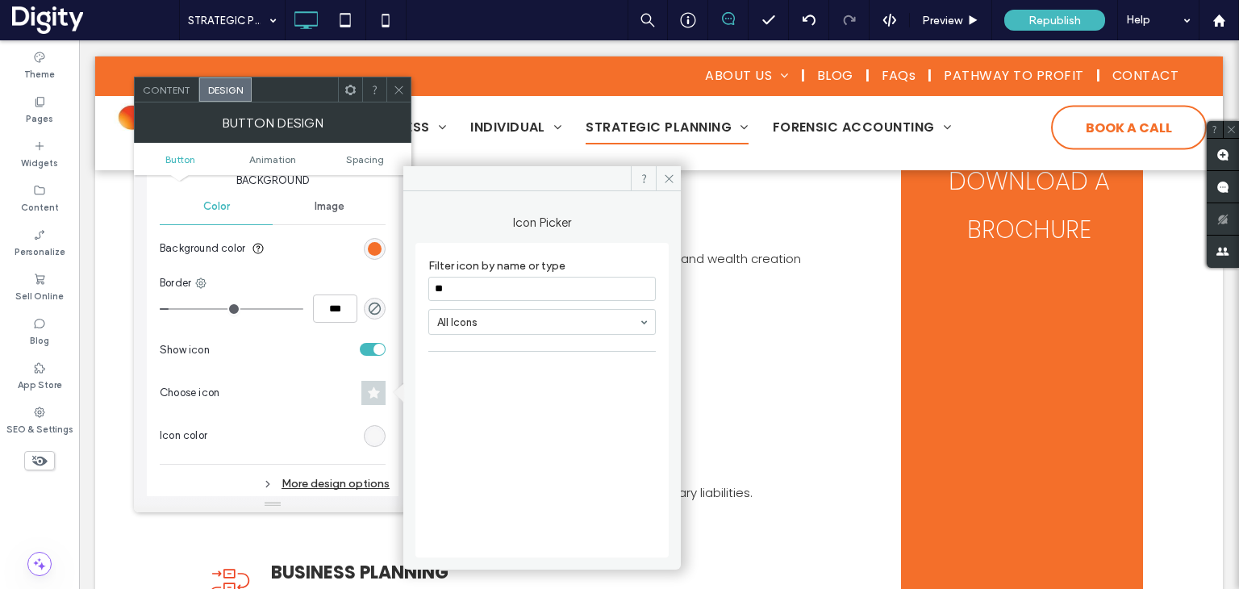
type input "*"
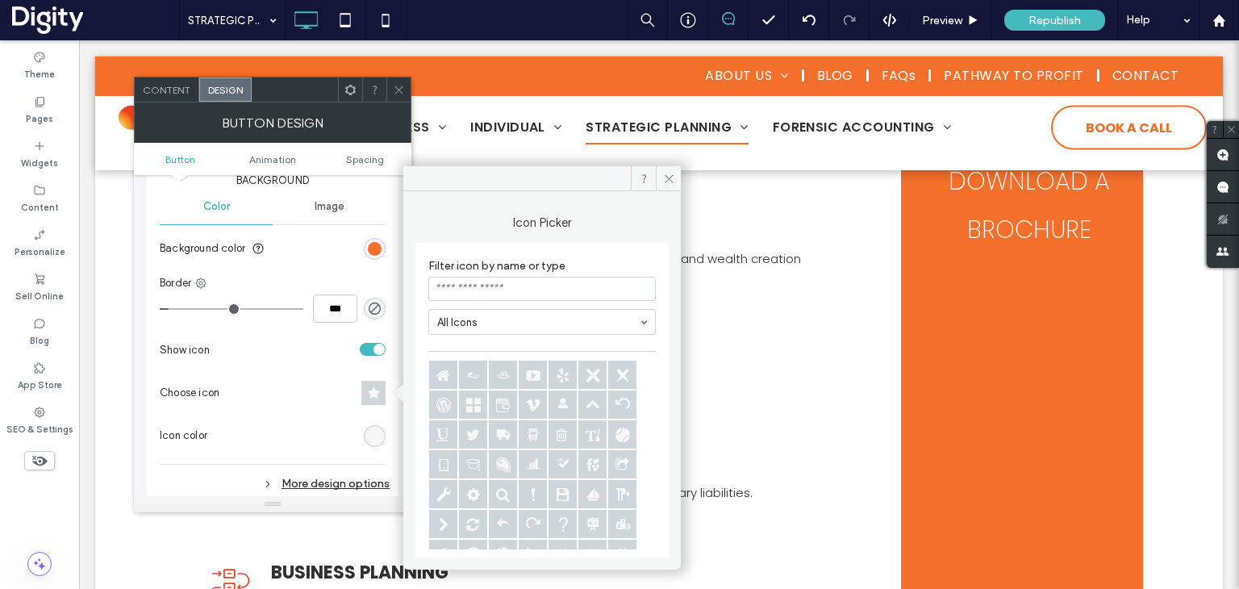
click at [438, 465] on icon at bounding box center [443, 464] width 28 height 28
click at [673, 178] on icon at bounding box center [669, 179] width 12 height 12
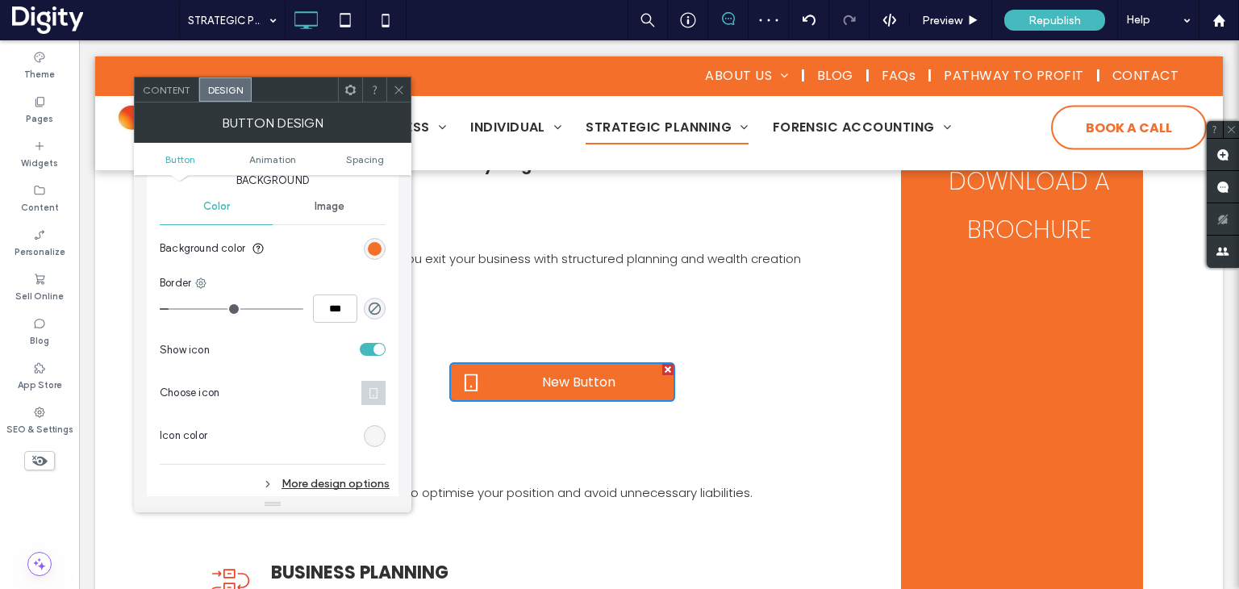
drag, startPoint x: 400, startPoint y: 83, endPoint x: 387, endPoint y: 139, distance: 57.1
click at [403, 86] on icon at bounding box center [399, 90] width 12 height 12
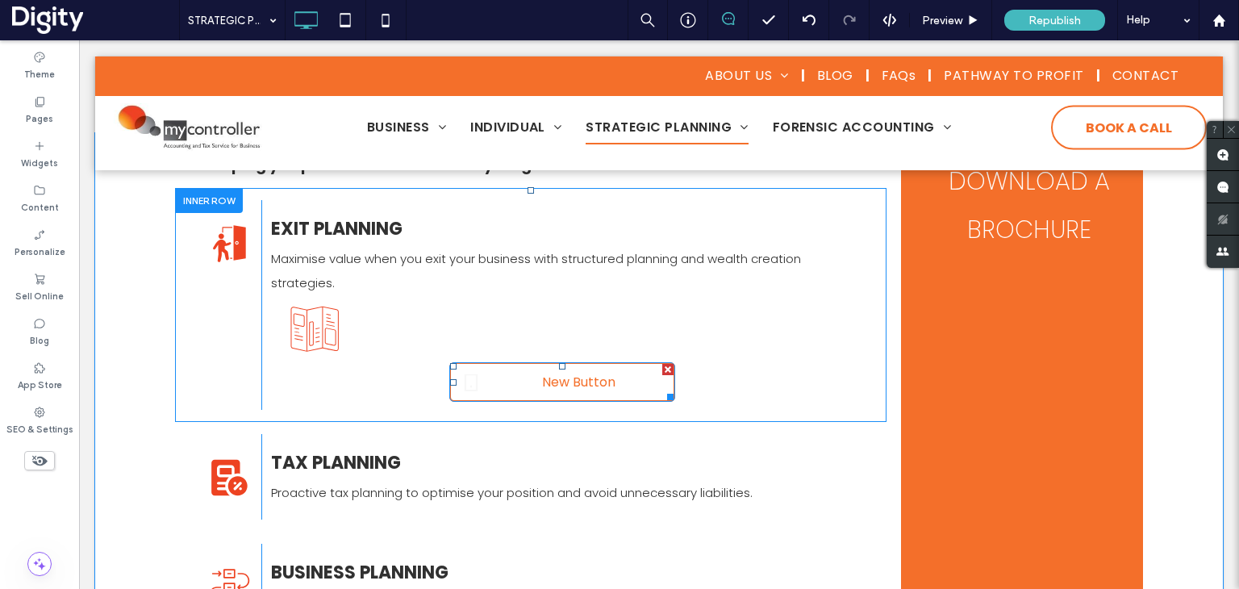
click at [662, 367] on div at bounding box center [667, 369] width 11 height 11
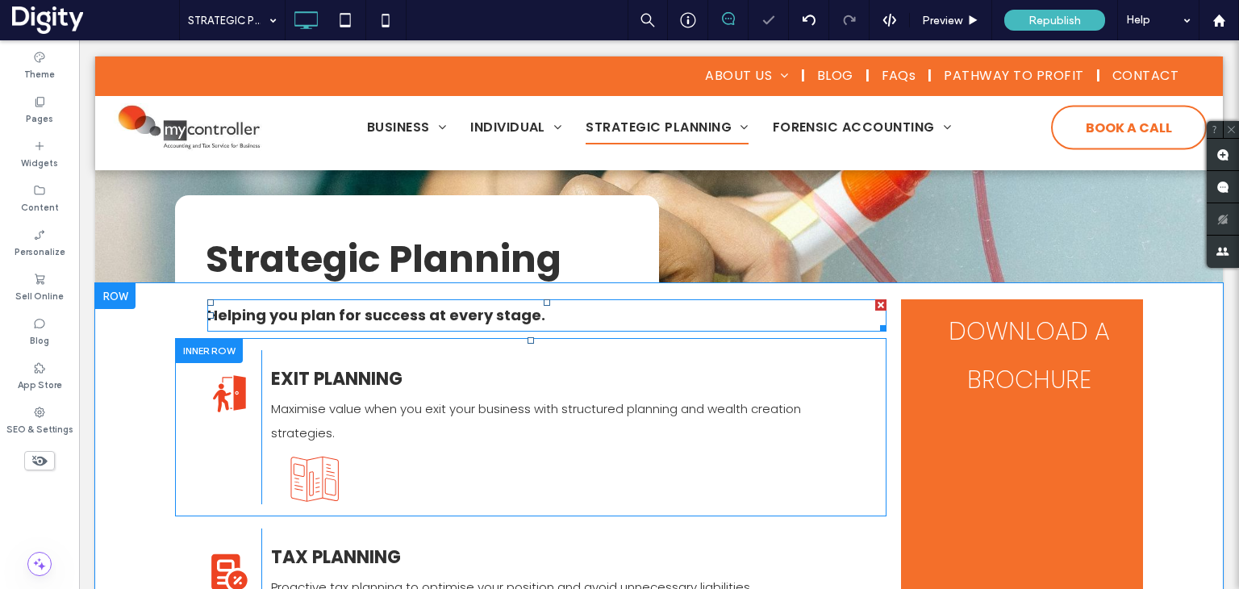
scroll to position [204, 0]
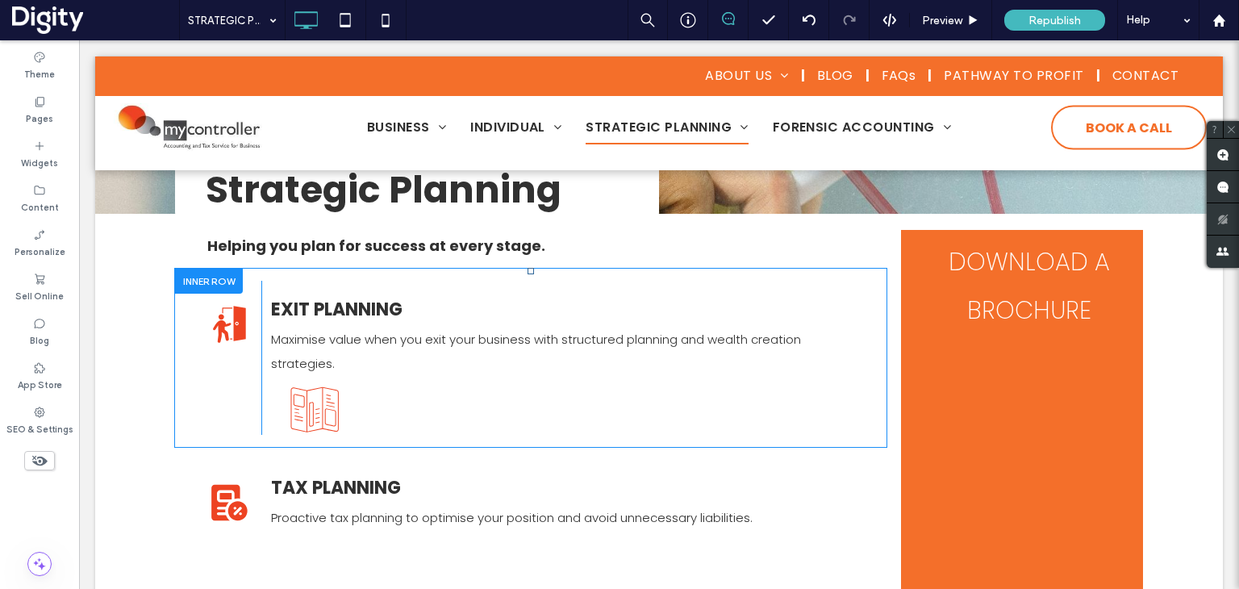
click at [219, 273] on div at bounding box center [209, 281] width 68 height 25
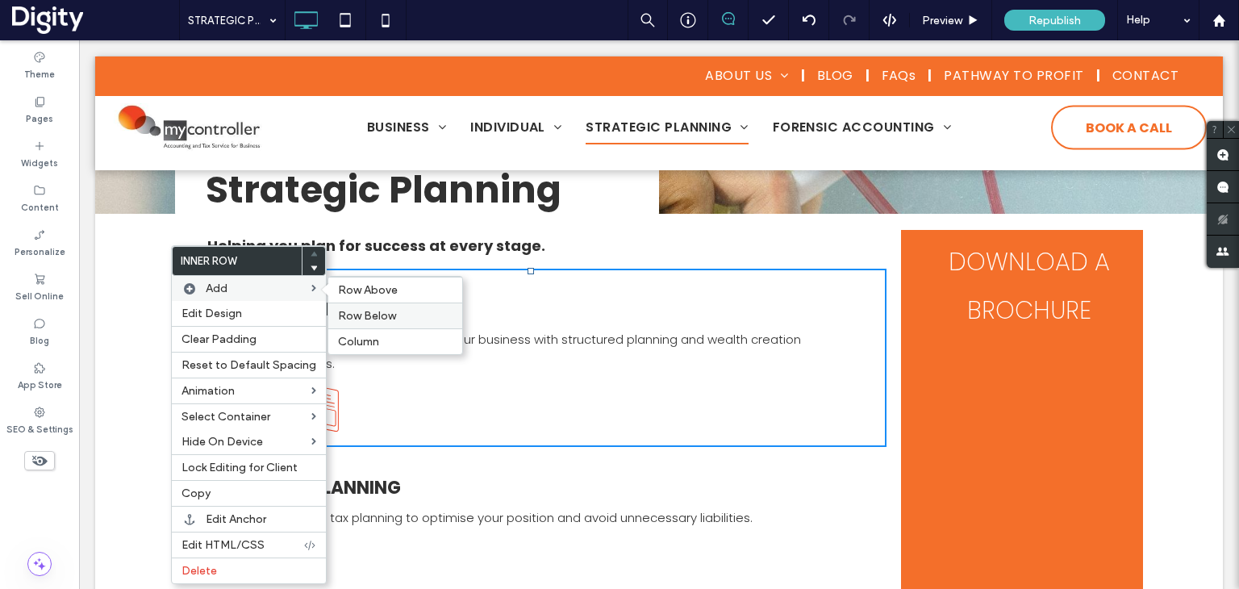
click at [368, 317] on span "Row Below" at bounding box center [367, 316] width 58 height 14
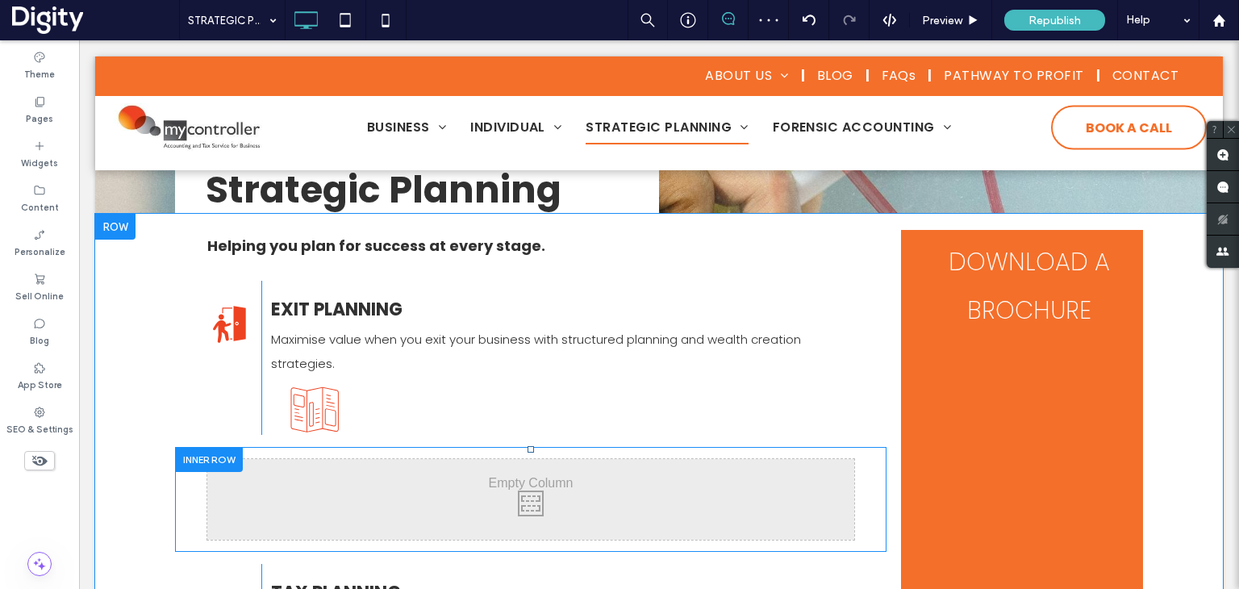
click at [228, 454] on div at bounding box center [209, 459] width 68 height 25
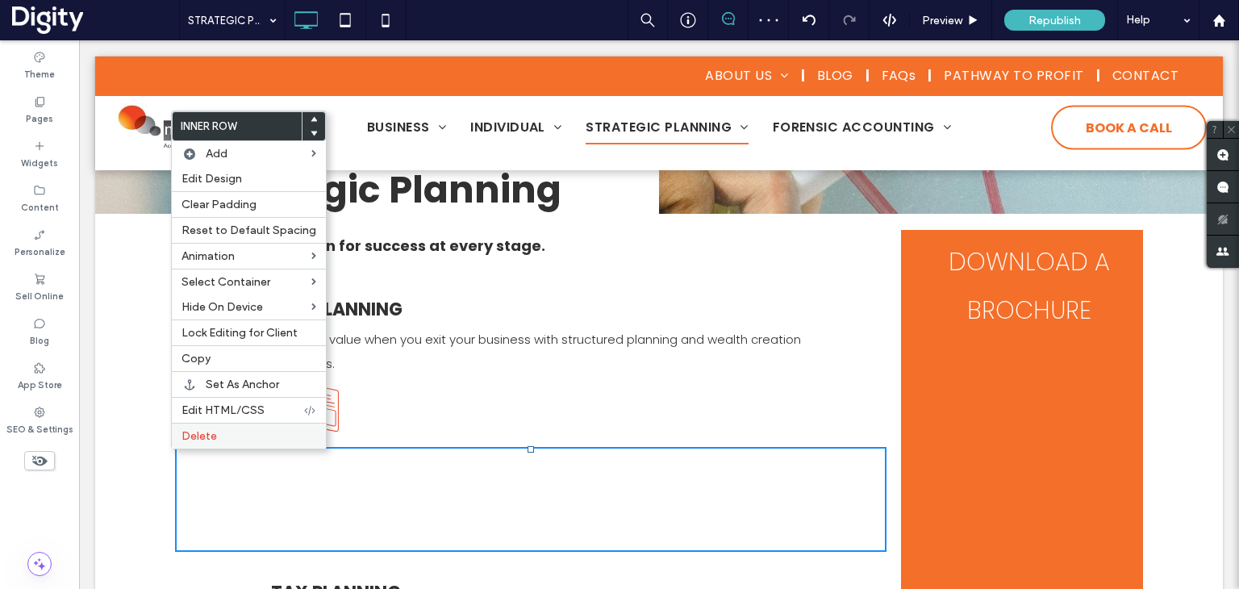
click at [237, 431] on label "Delete" at bounding box center [249, 436] width 135 height 14
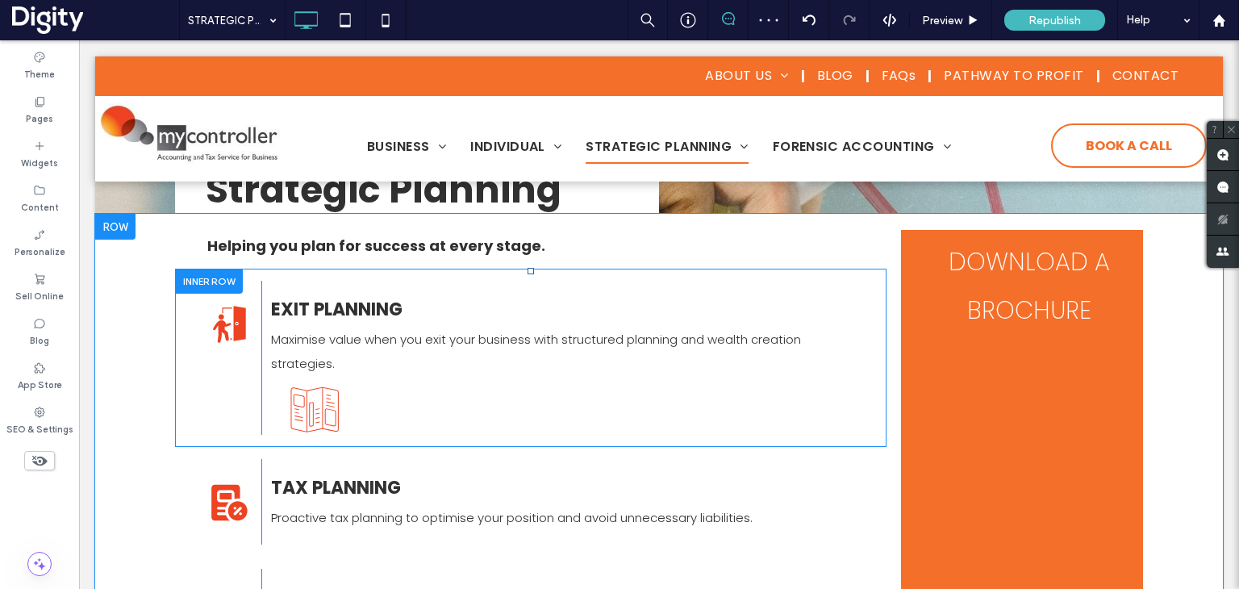
click at [213, 282] on div at bounding box center [209, 281] width 68 height 25
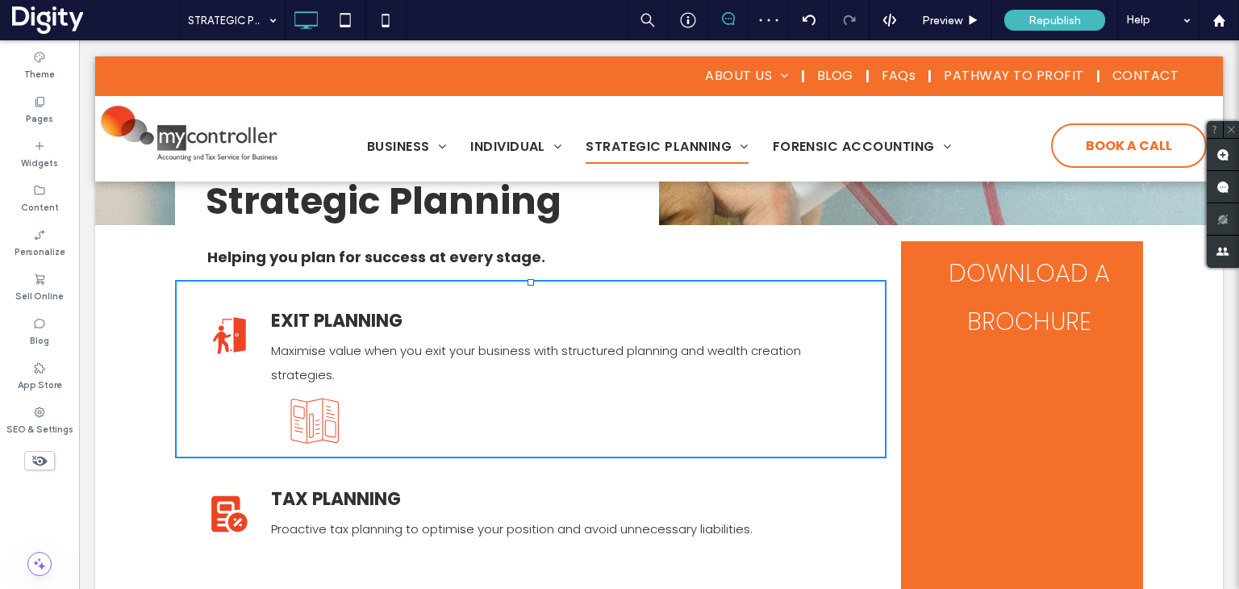
scroll to position [215, 0]
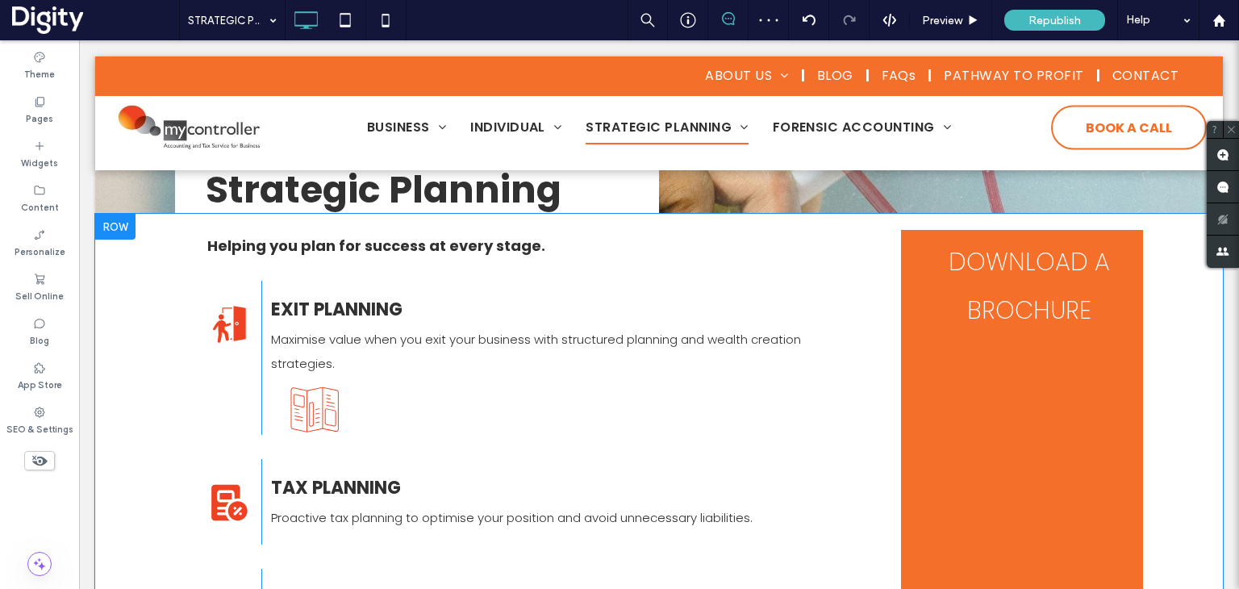
click at [203, 267] on div "Helping you plan for success at every stage. Click To Paste EXIT PLANNING Maxim…" at bounding box center [538, 563] width 726 height 667
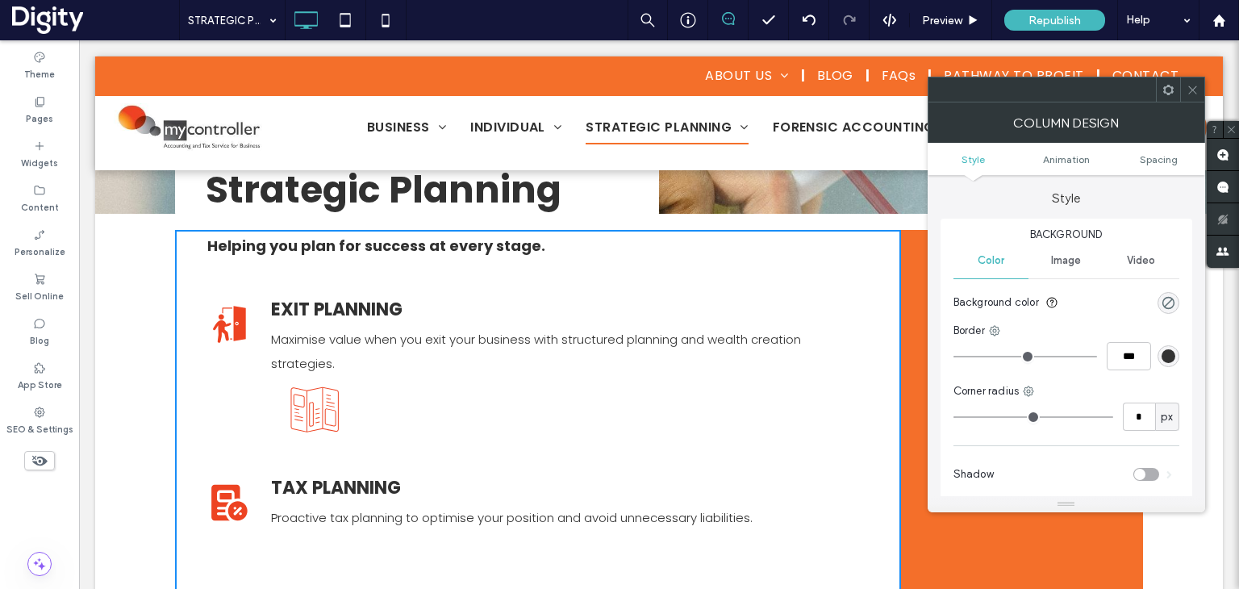
drag, startPoint x: 1201, startPoint y: 86, endPoint x: 974, endPoint y: 144, distance: 234.0
click at [1201, 87] on div at bounding box center [1192, 89] width 24 height 24
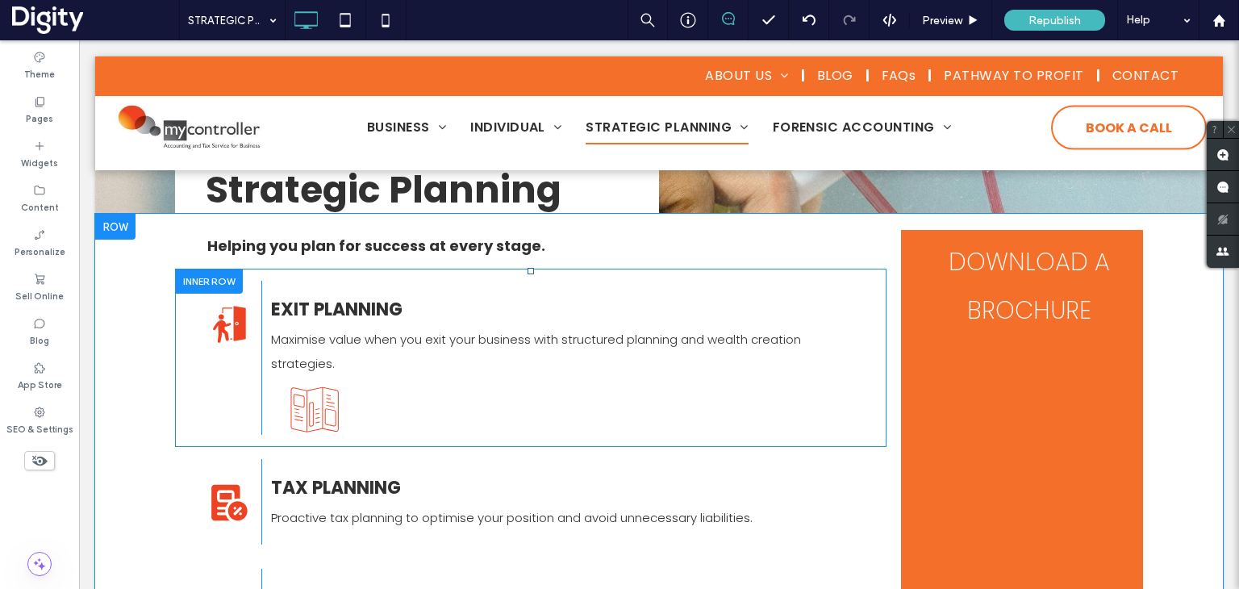
click at [203, 277] on div at bounding box center [209, 281] width 68 height 25
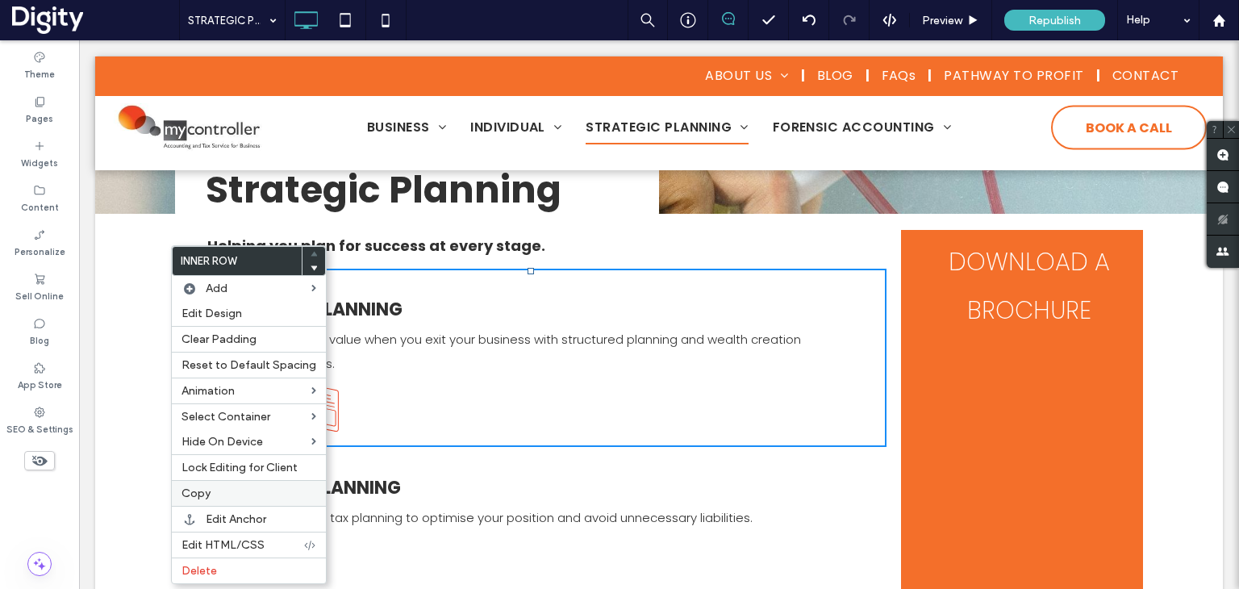
click at [229, 494] on label "Copy" at bounding box center [249, 493] width 135 height 14
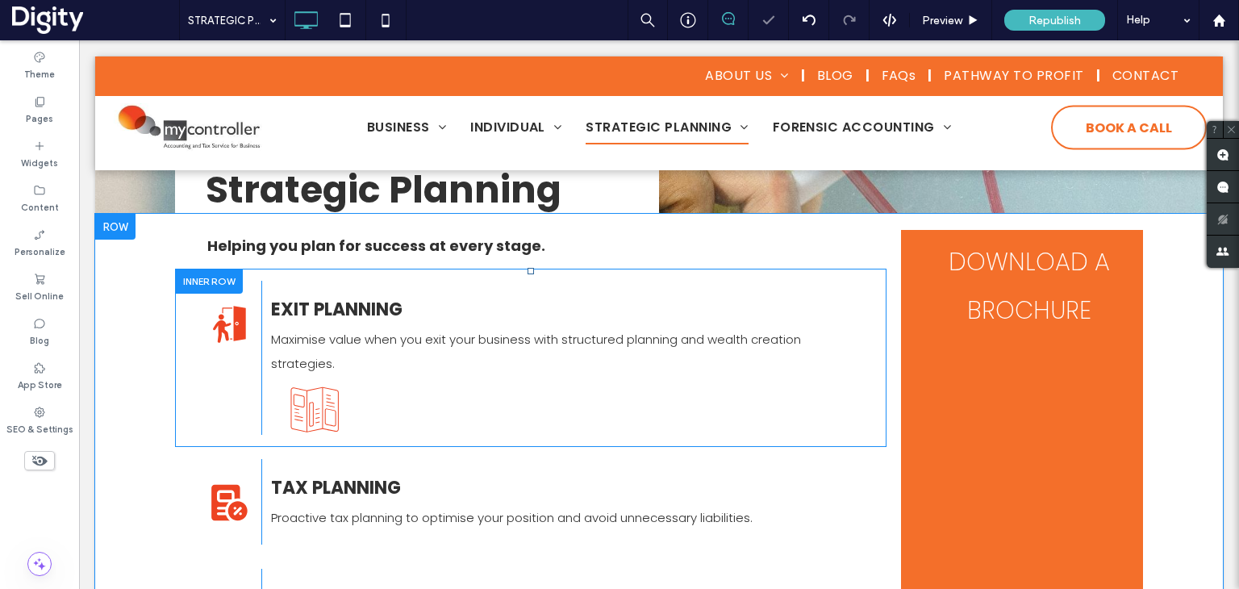
click at [199, 281] on div at bounding box center [209, 281] width 68 height 25
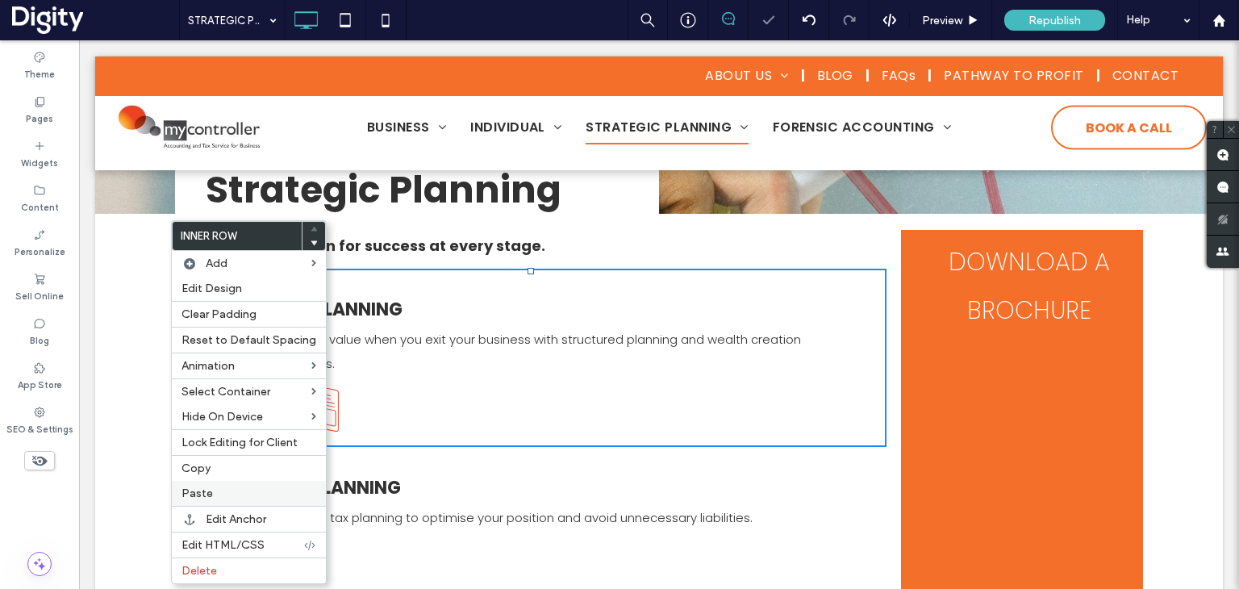
click at [216, 491] on label "Paste" at bounding box center [249, 493] width 135 height 14
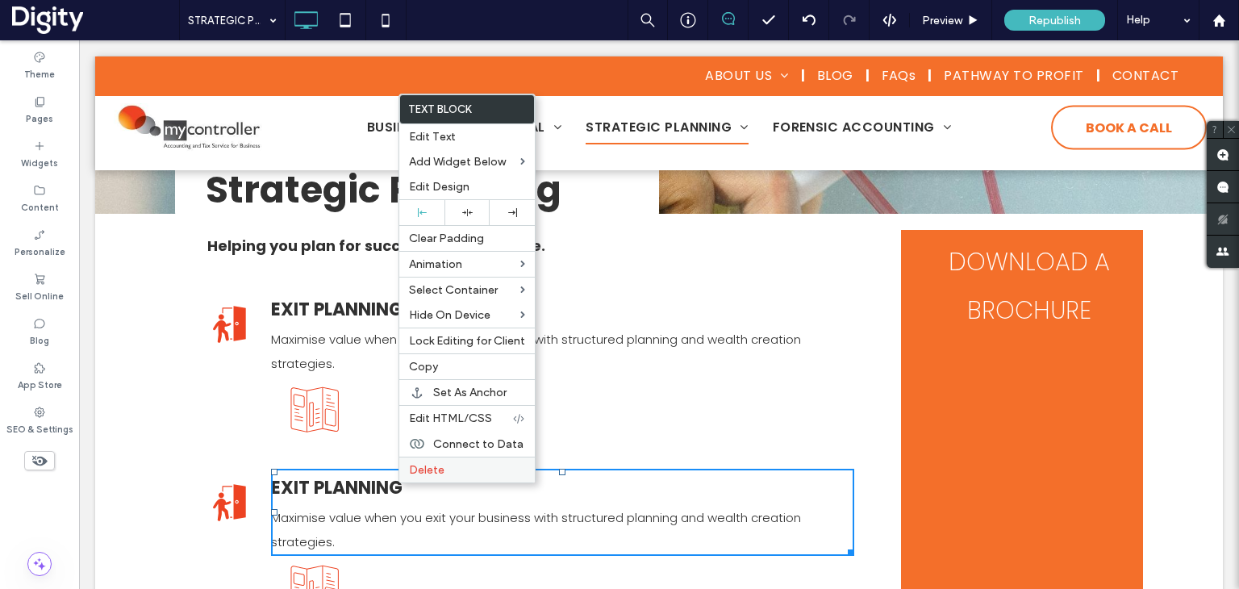
click at [409, 467] on span "Delete" at bounding box center [426, 470] width 35 height 14
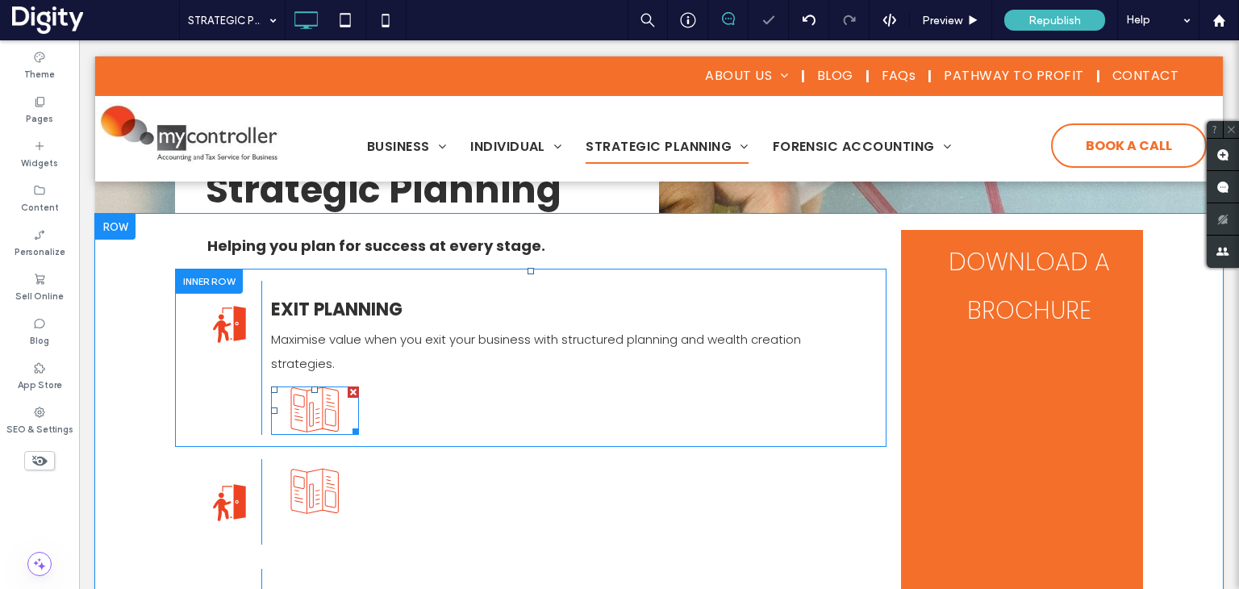
click at [348, 393] on div at bounding box center [353, 391] width 11 height 11
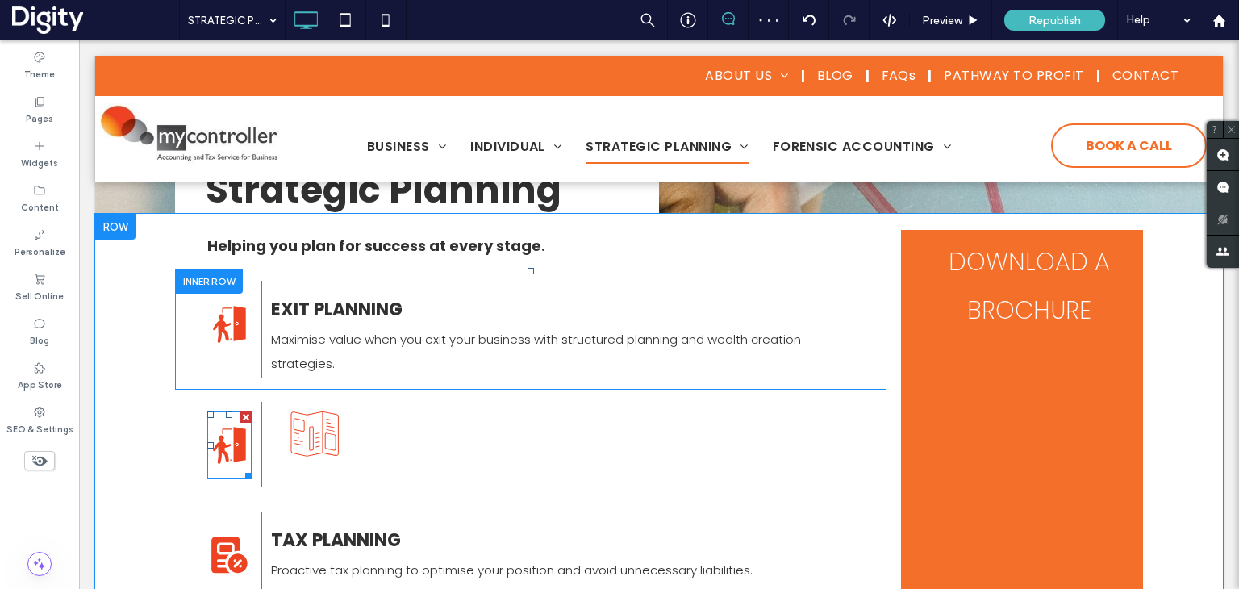
click at [240, 418] on div at bounding box center [245, 416] width 11 height 11
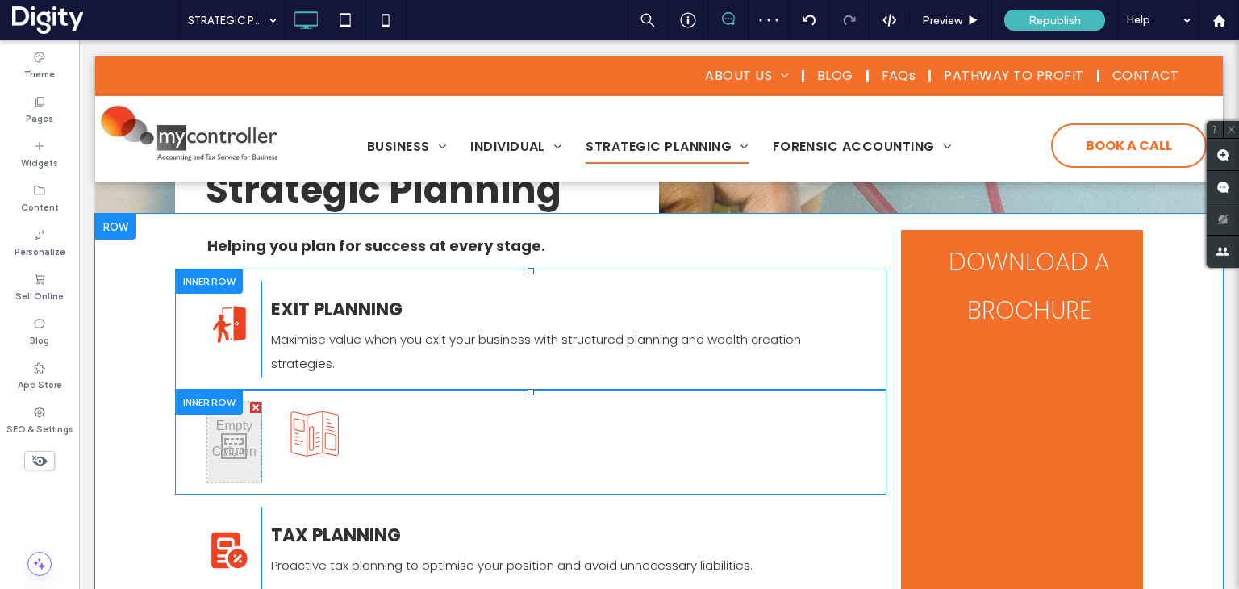
click at [216, 397] on div at bounding box center [209, 402] width 68 height 25
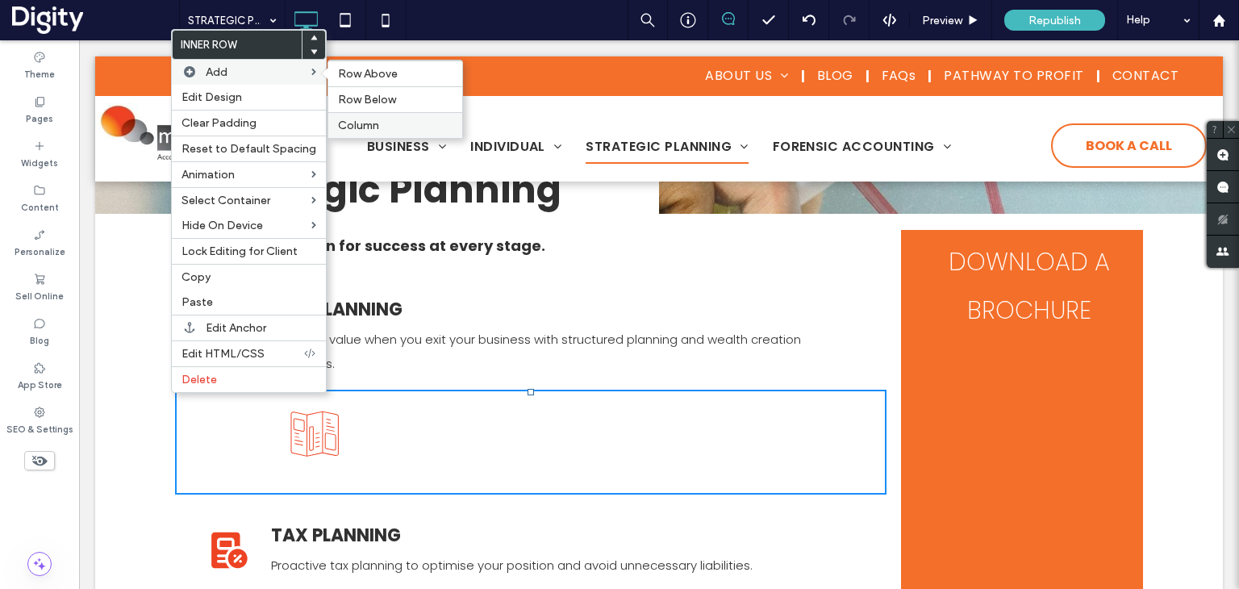
click at [365, 124] on span "Column" at bounding box center [358, 126] width 41 height 14
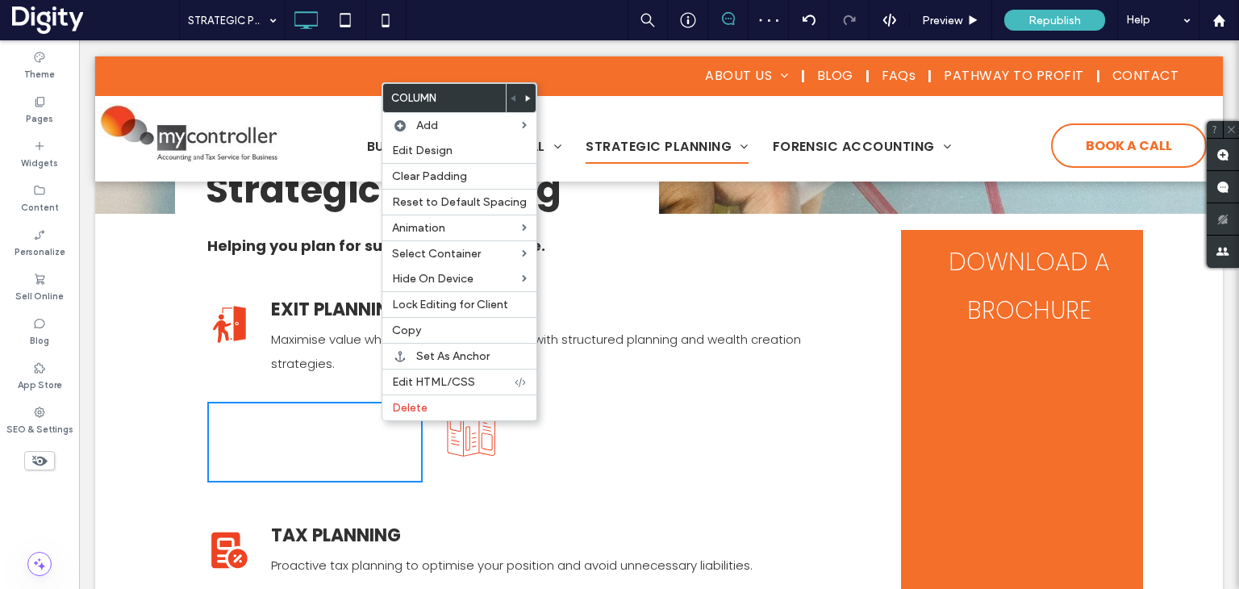
click at [525, 94] on span at bounding box center [528, 98] width 6 height 28
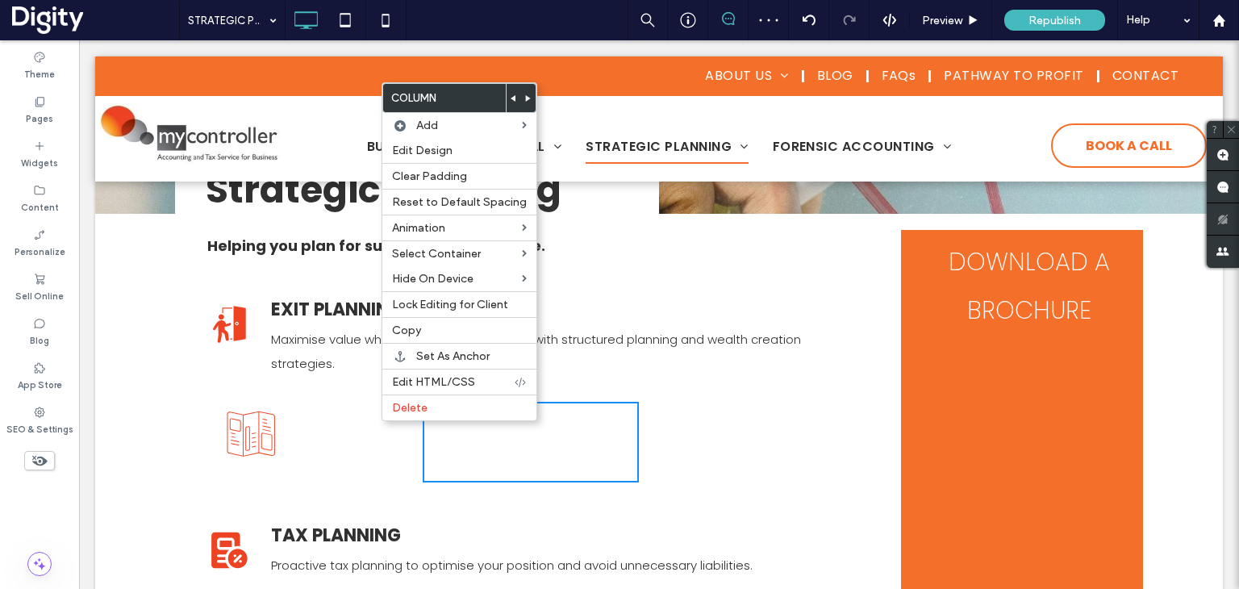
click at [393, 442] on div "Click To Paste" at bounding box center [314, 442] width 215 height 81
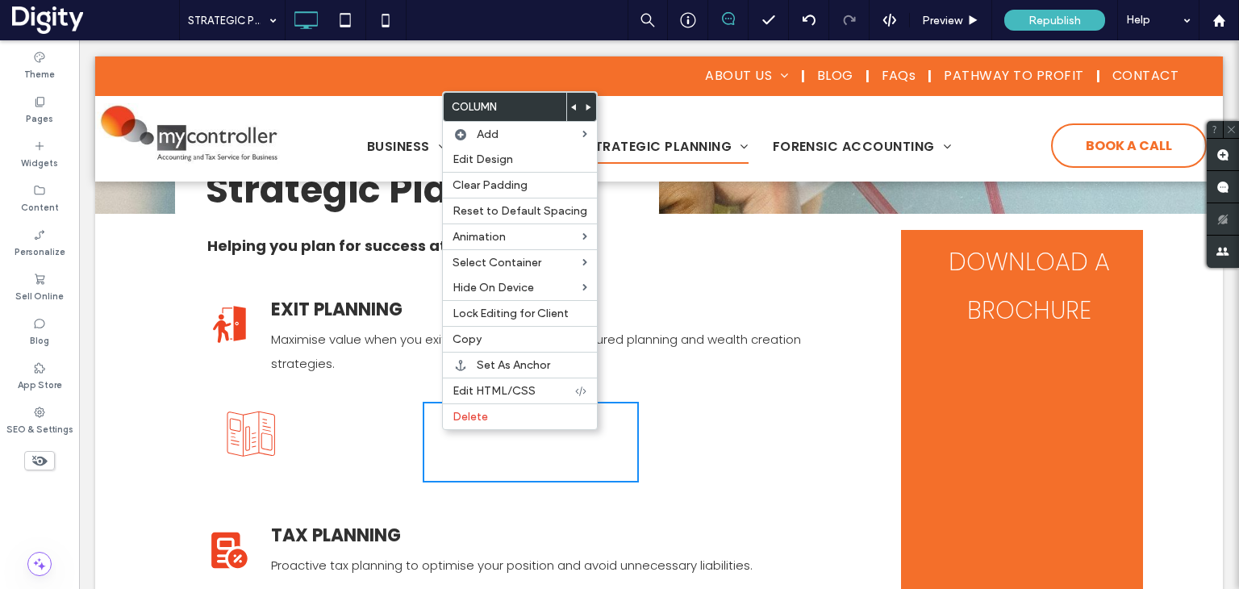
click at [571, 101] on span at bounding box center [574, 107] width 6 height 28
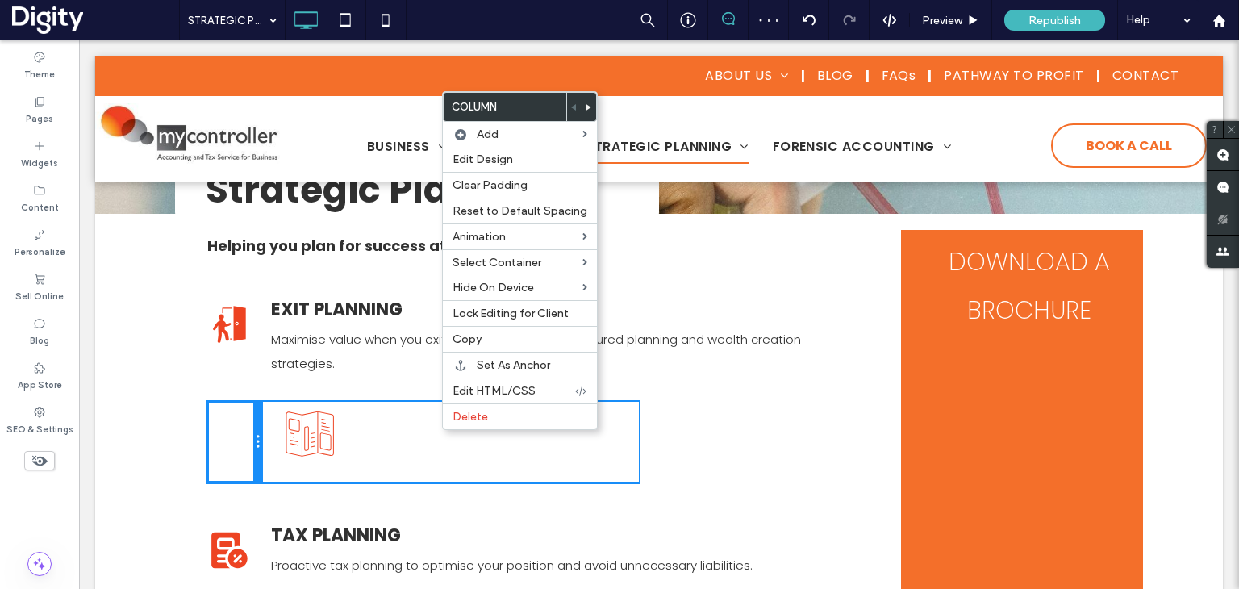
drag, startPoint x: 416, startPoint y: 440, endPoint x: 239, endPoint y: 427, distance: 177.2
click at [239, 427] on div "Click To Paste" at bounding box center [234, 442] width 54 height 81
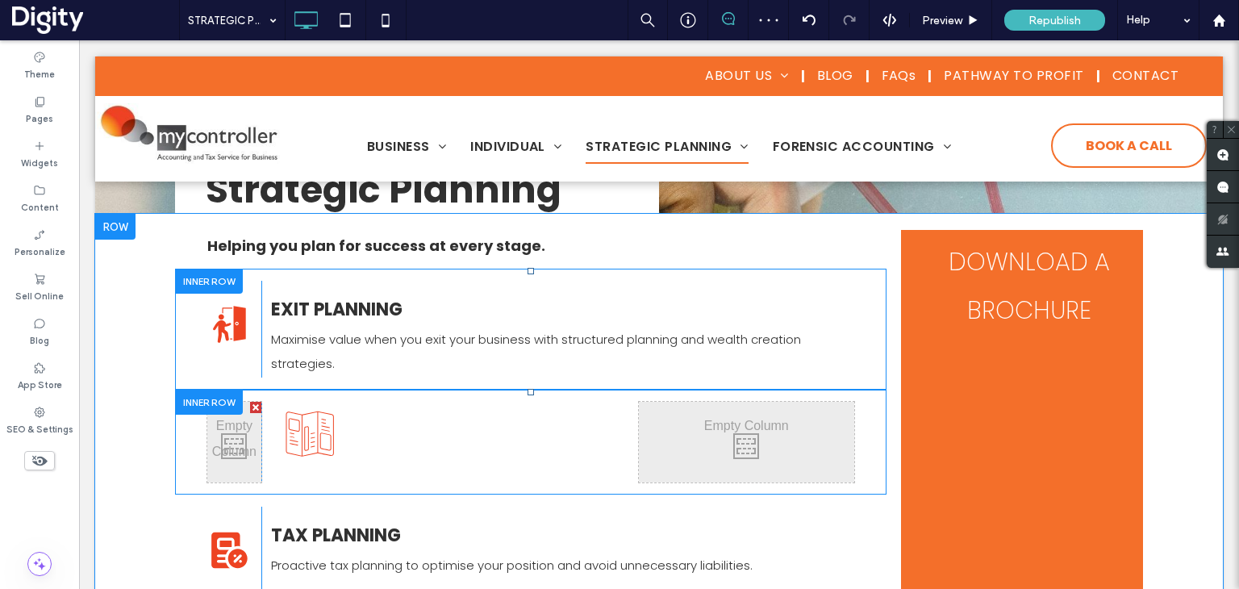
click at [394, 397] on div "Click To Paste Click To Paste Click To Paste Click To Paste" at bounding box center [531, 442] width 712 height 105
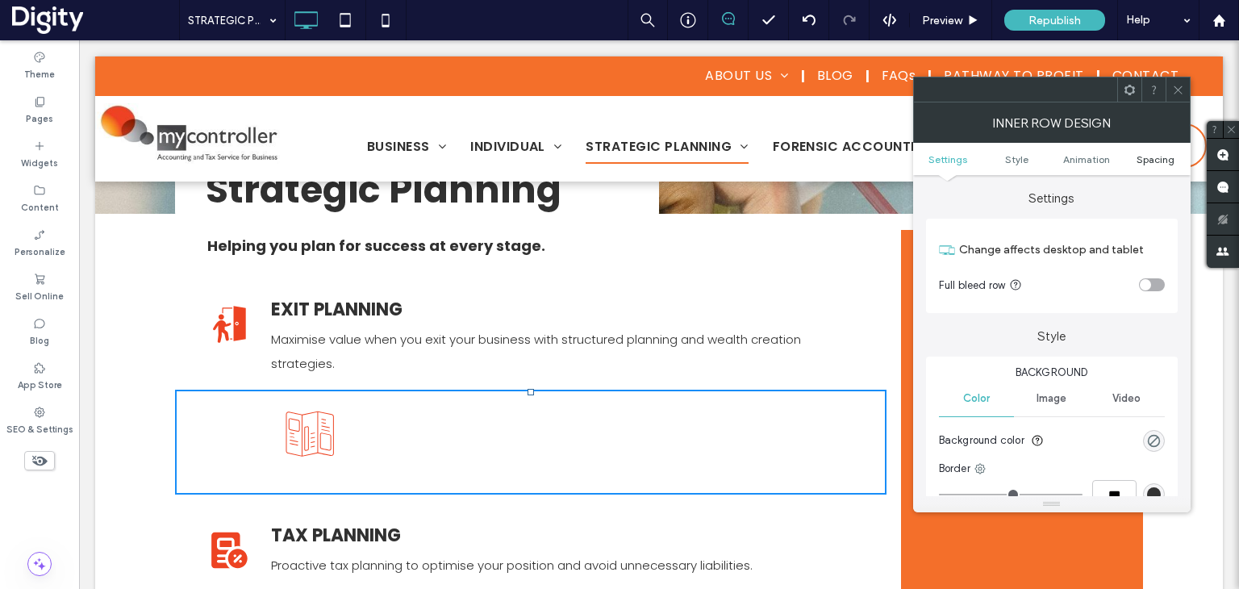
click at [1155, 159] on span "Spacing" at bounding box center [1156, 159] width 38 height 12
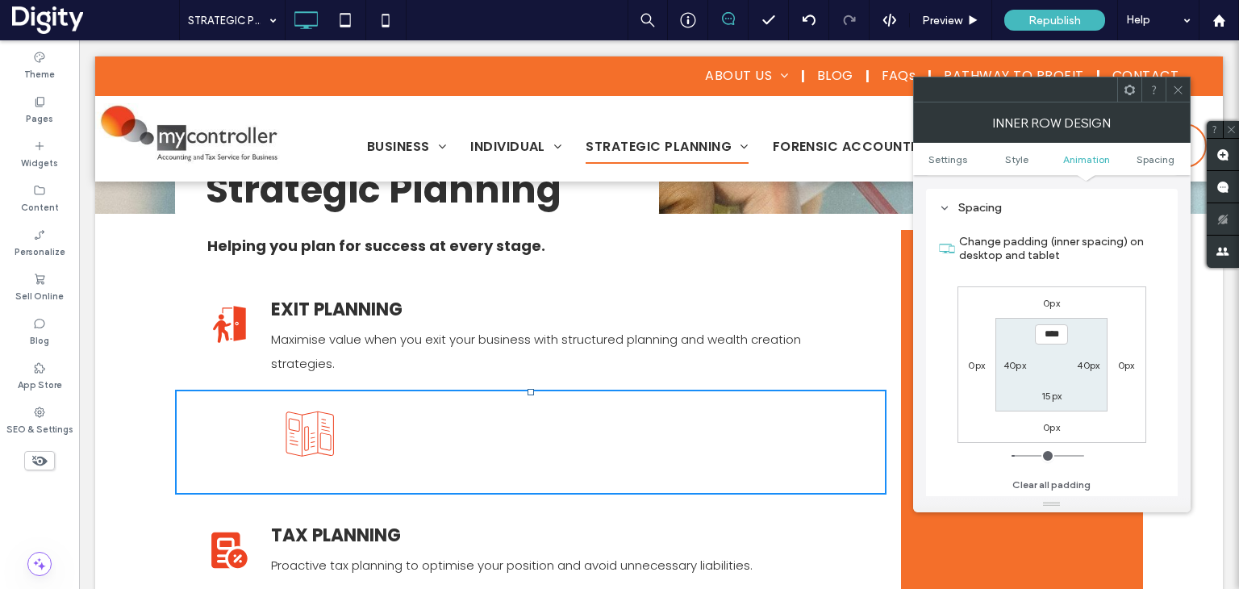
scroll to position [516, 0]
type input "***"
type input "*"
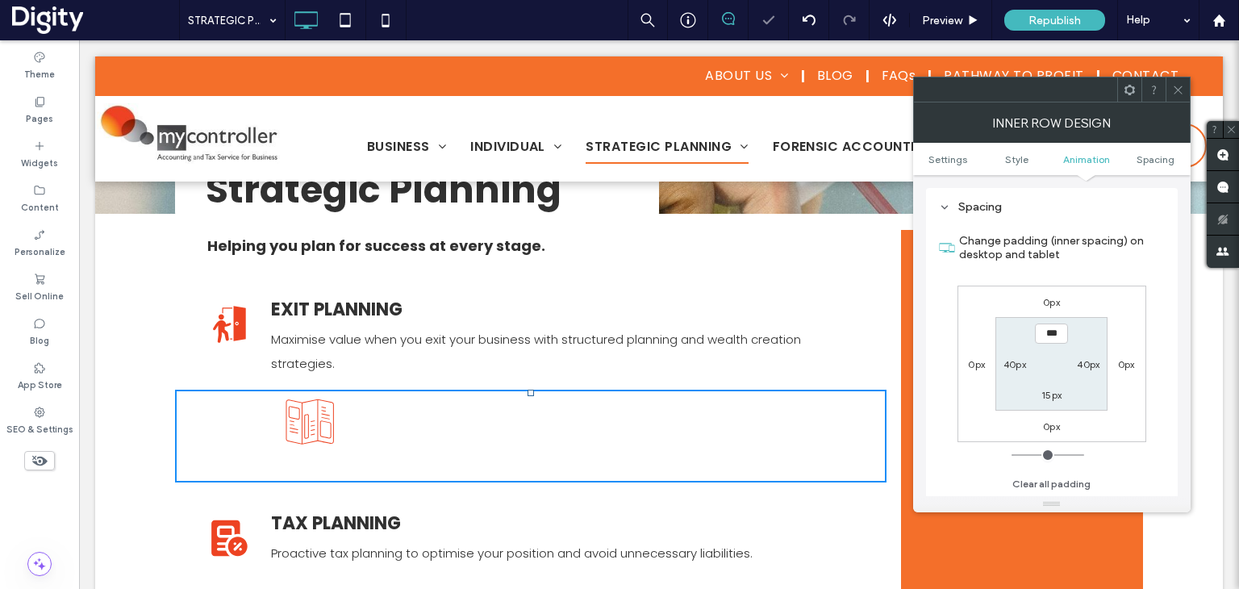
click at [1175, 91] on icon at bounding box center [1178, 90] width 12 height 12
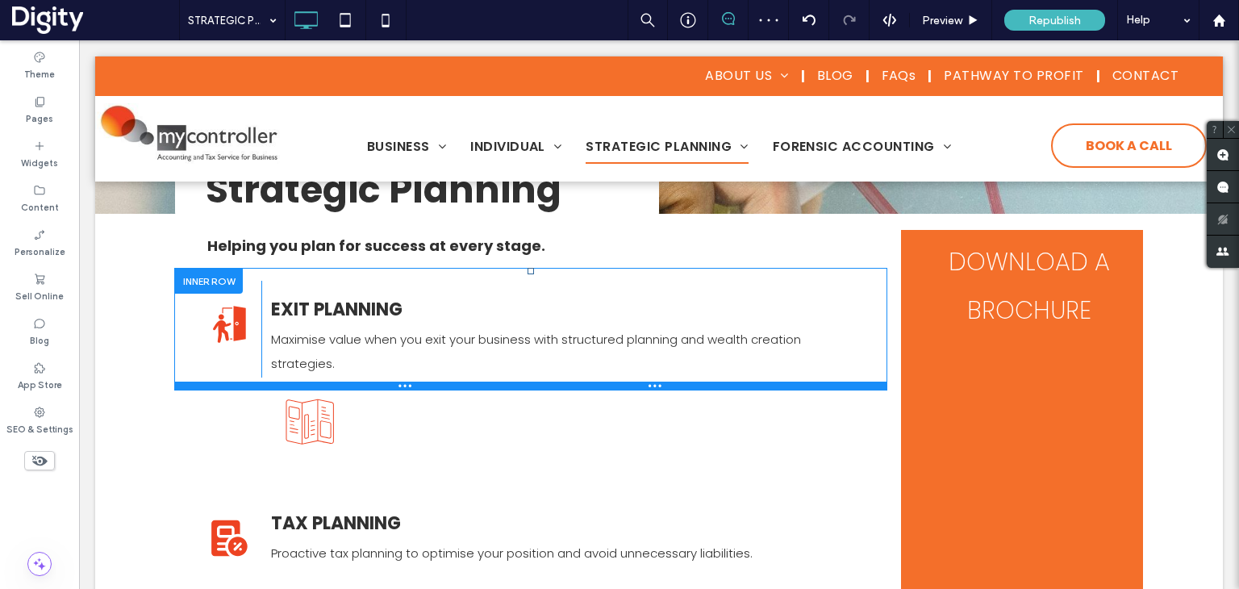
click at [444, 385] on div at bounding box center [531, 386] width 712 height 8
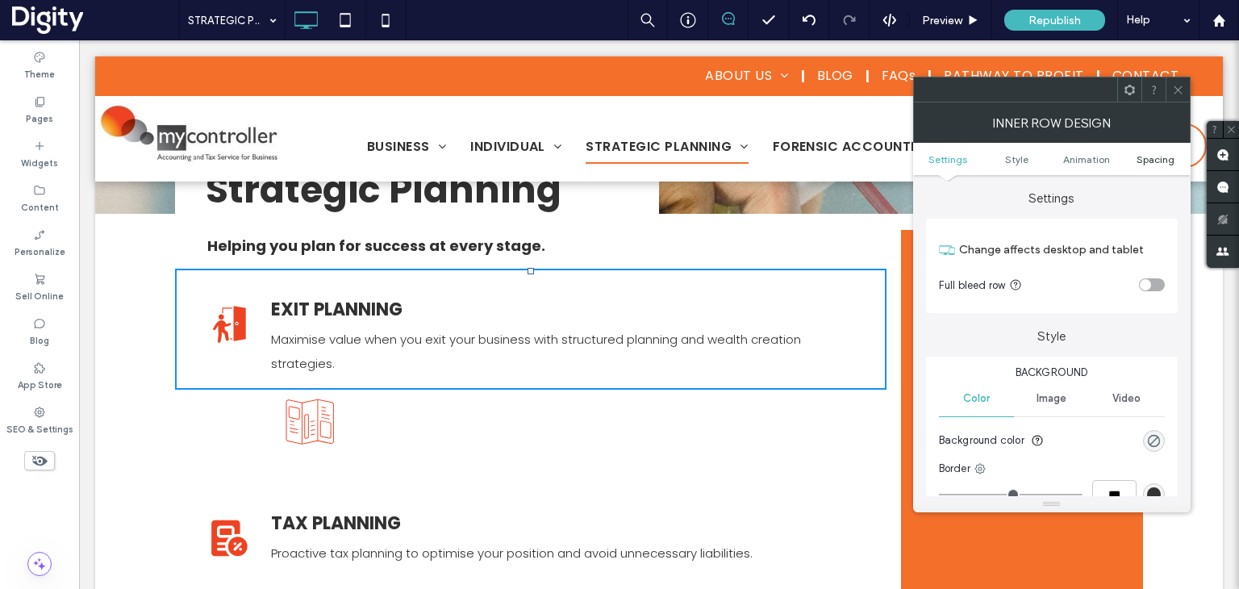
click at [1146, 159] on span "Spacing" at bounding box center [1156, 159] width 38 height 12
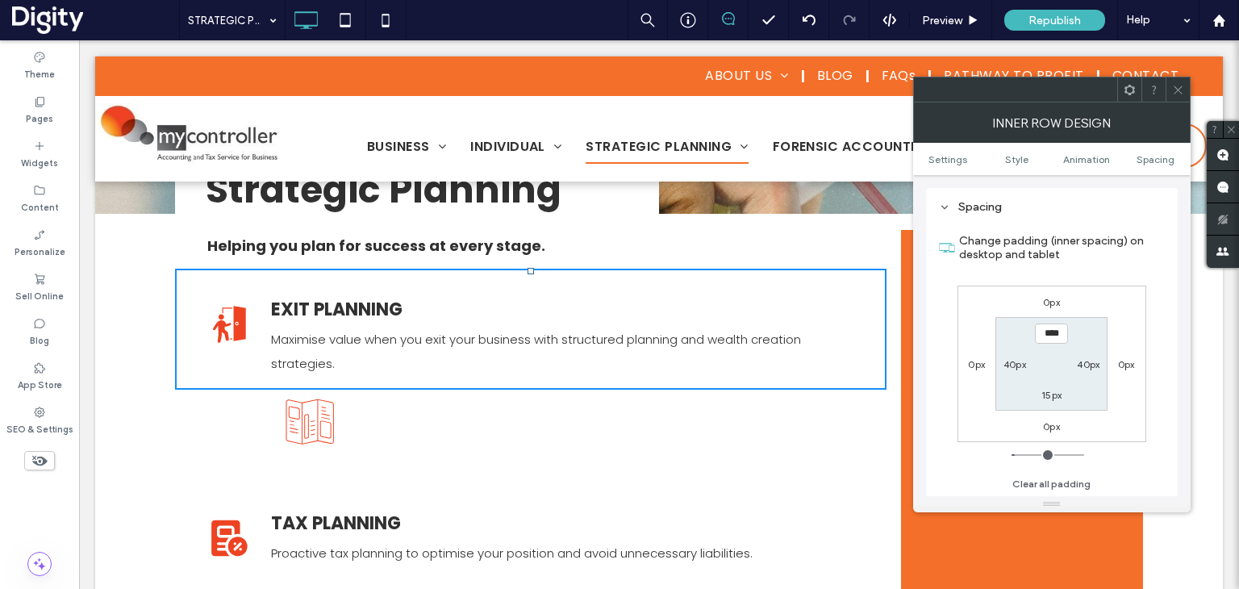
click at [1054, 398] on label "15px" at bounding box center [1052, 395] width 20 height 12
type input "*"
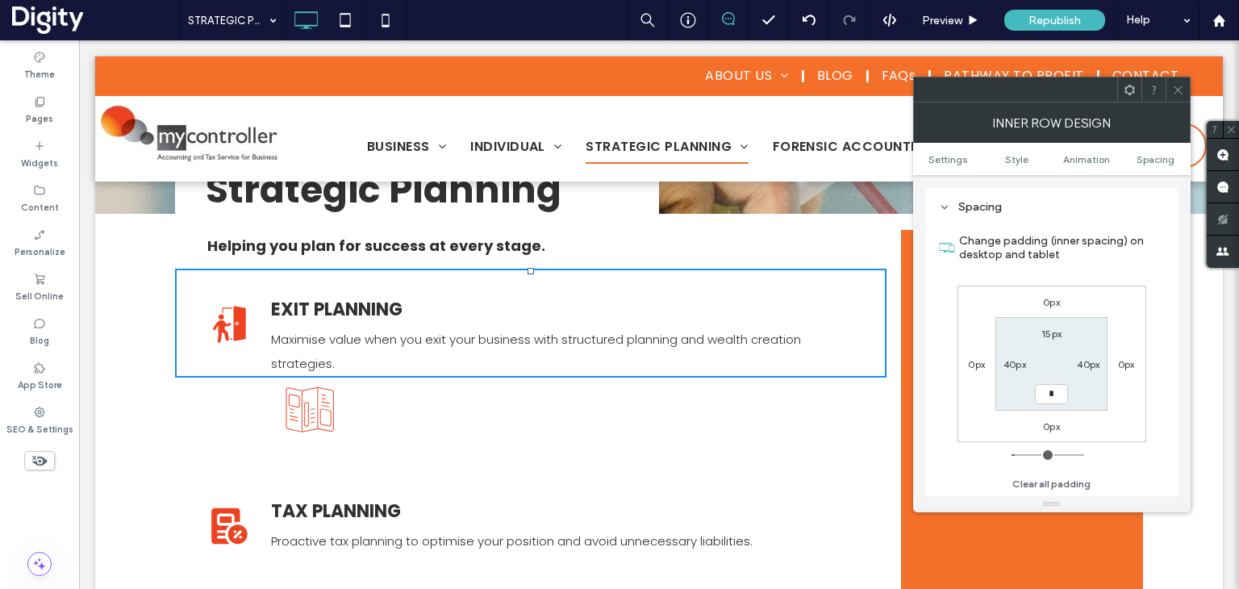
type input "*"
type input "***"
click at [1179, 86] on icon at bounding box center [1178, 90] width 12 height 12
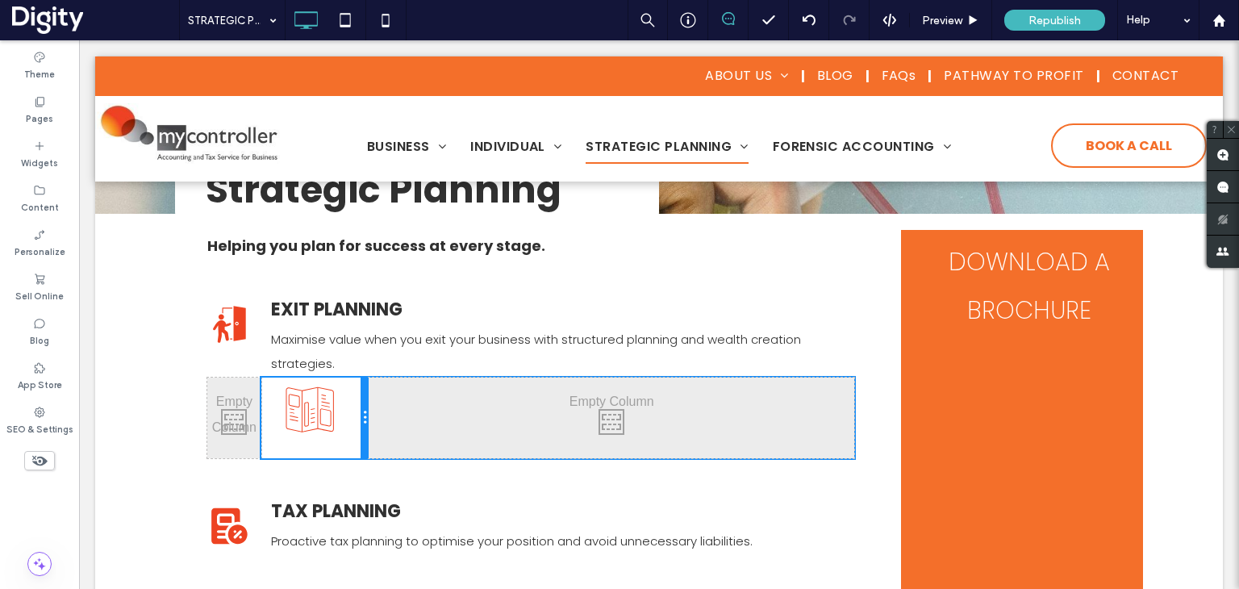
drag, startPoint x: 632, startPoint y: 404, endPoint x: 349, endPoint y: 410, distance: 283.2
click at [349, 410] on div "Click To Paste" at bounding box center [315, 418] width 108 height 81
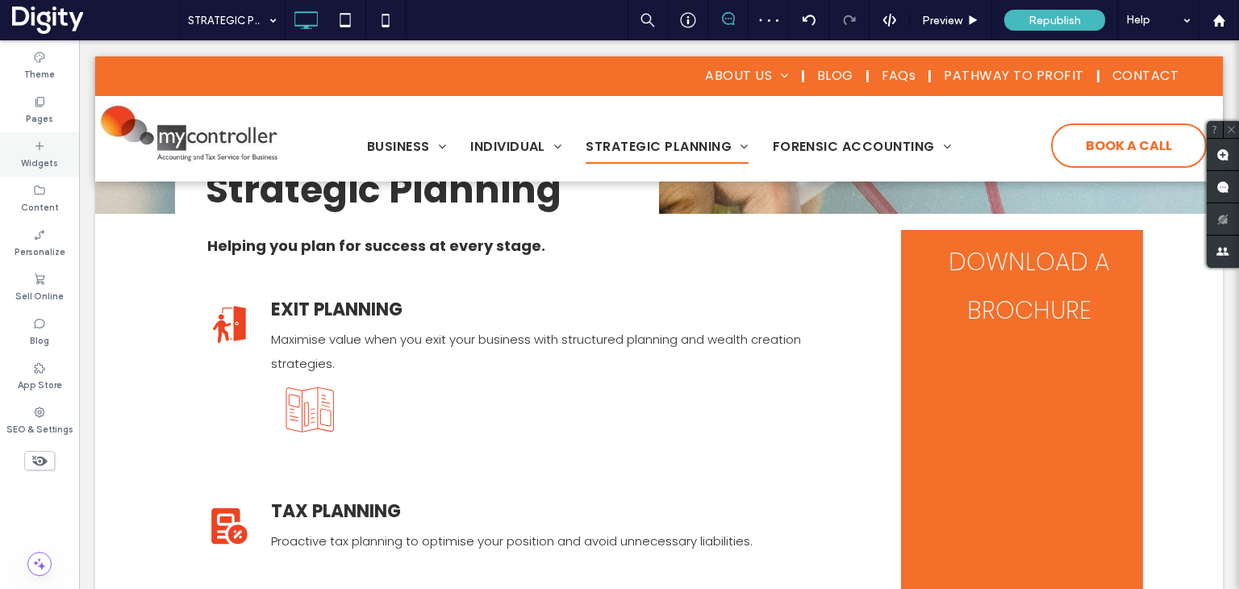
click at [43, 149] on icon at bounding box center [39, 146] width 13 height 13
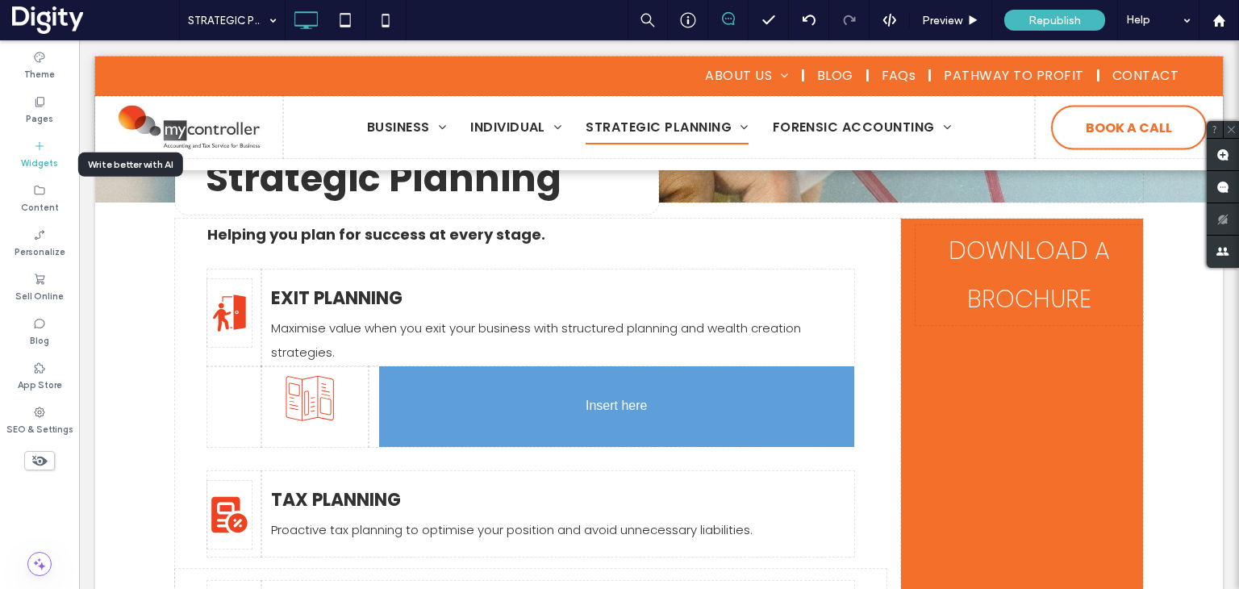
scroll to position [239, 0]
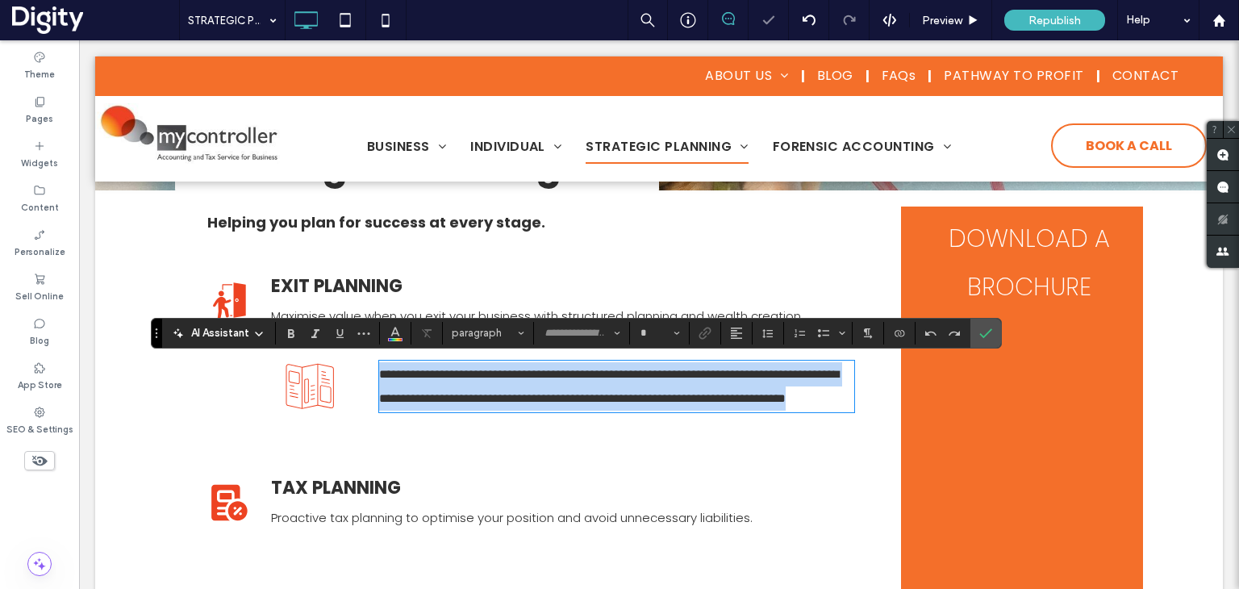
type input "*******"
type input "**"
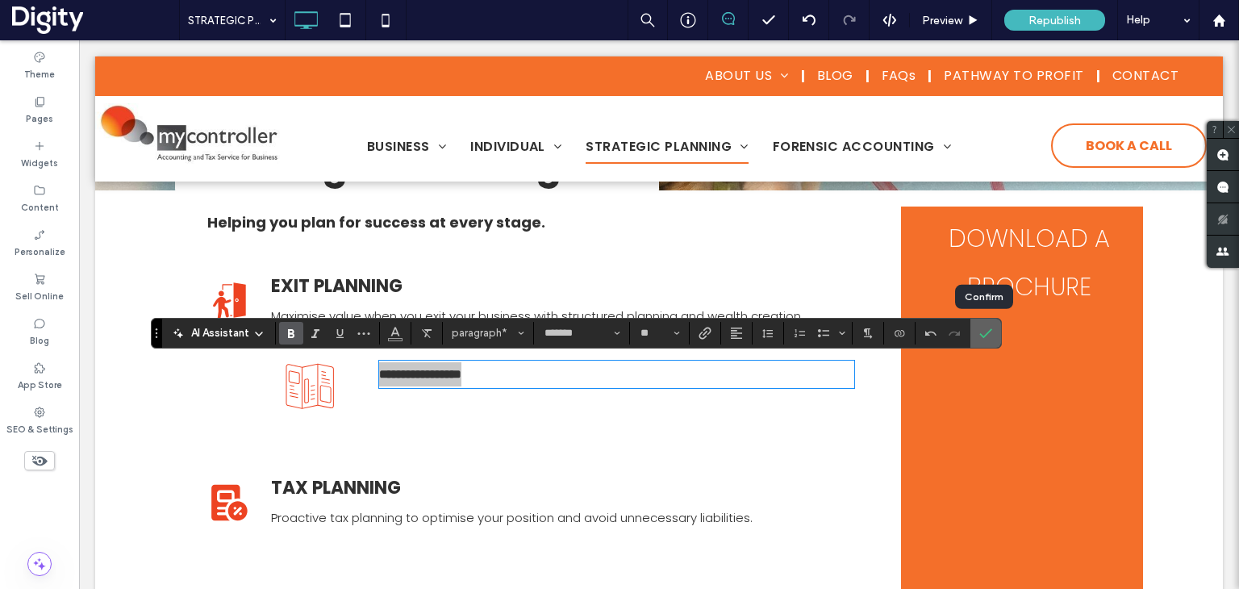
click at [993, 333] on label "Confirm" at bounding box center [986, 333] width 24 height 29
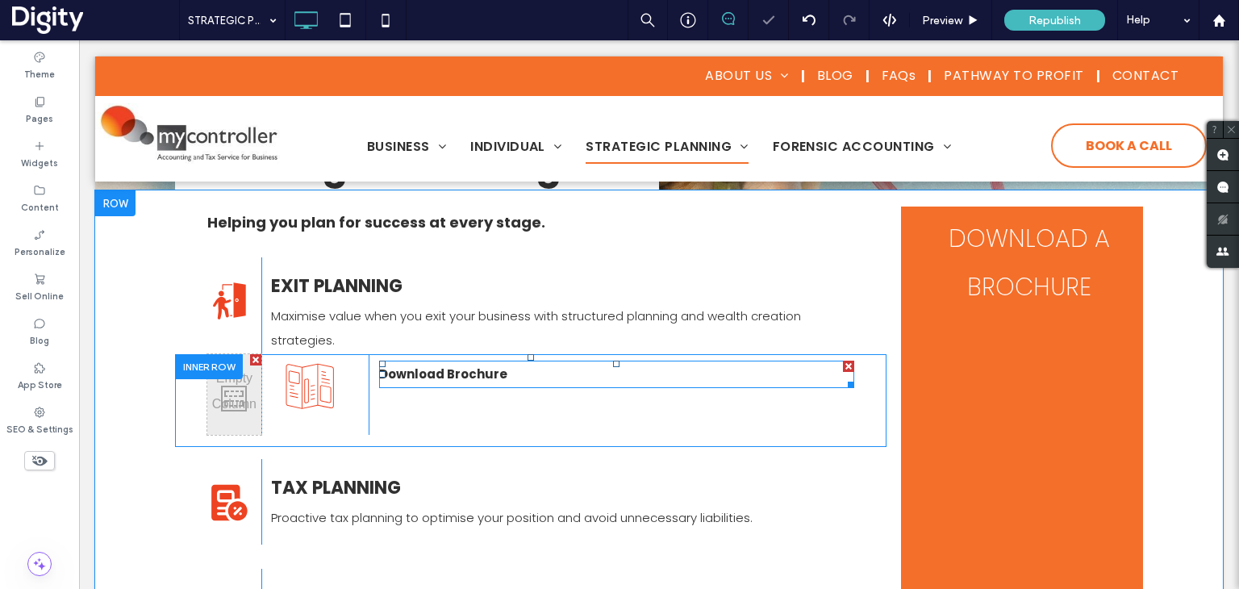
click at [516, 369] on p "Download Brochure" at bounding box center [616, 374] width 475 height 24
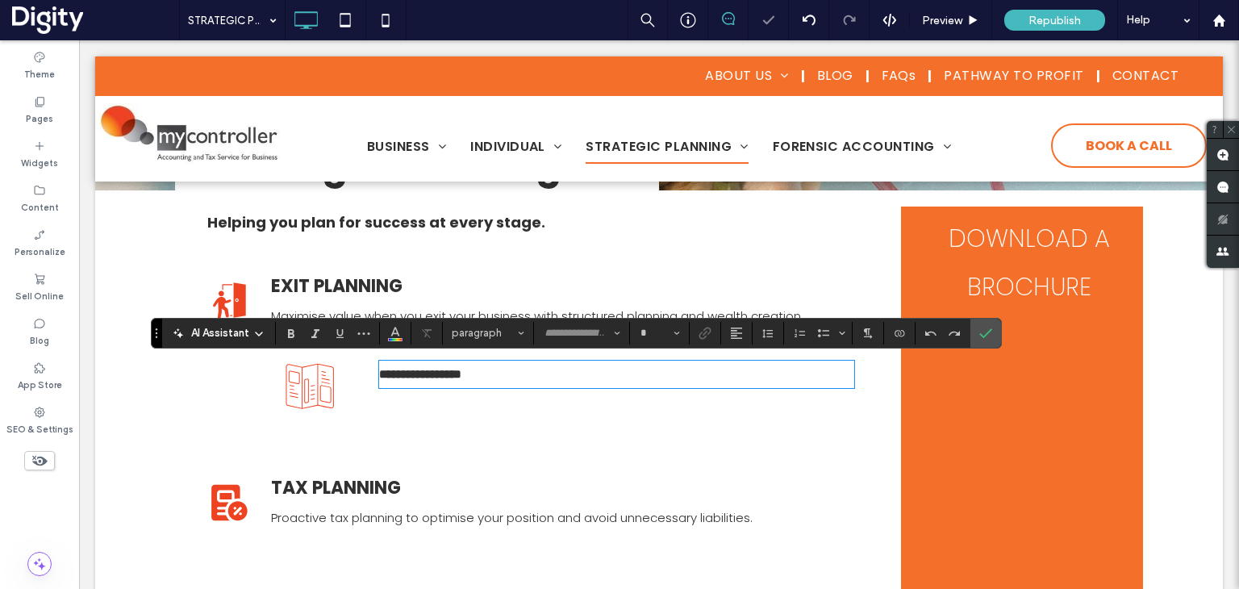
type input "*******"
type input "**"
click at [445, 373] on strong "**********" at bounding box center [420, 374] width 82 height 12
click at [438, 374] on strong "**********" at bounding box center [420, 374] width 82 height 12
click at [979, 328] on icon "Confirm" at bounding box center [985, 333] width 13 height 13
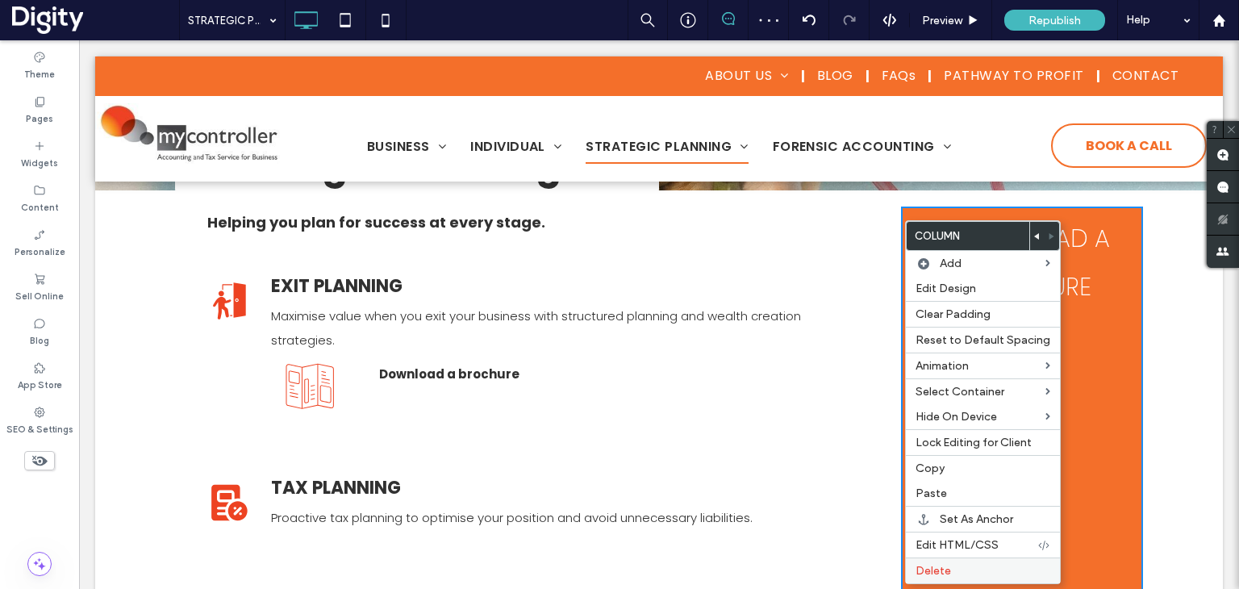
click at [926, 572] on span "Delete" at bounding box center [933, 571] width 35 height 14
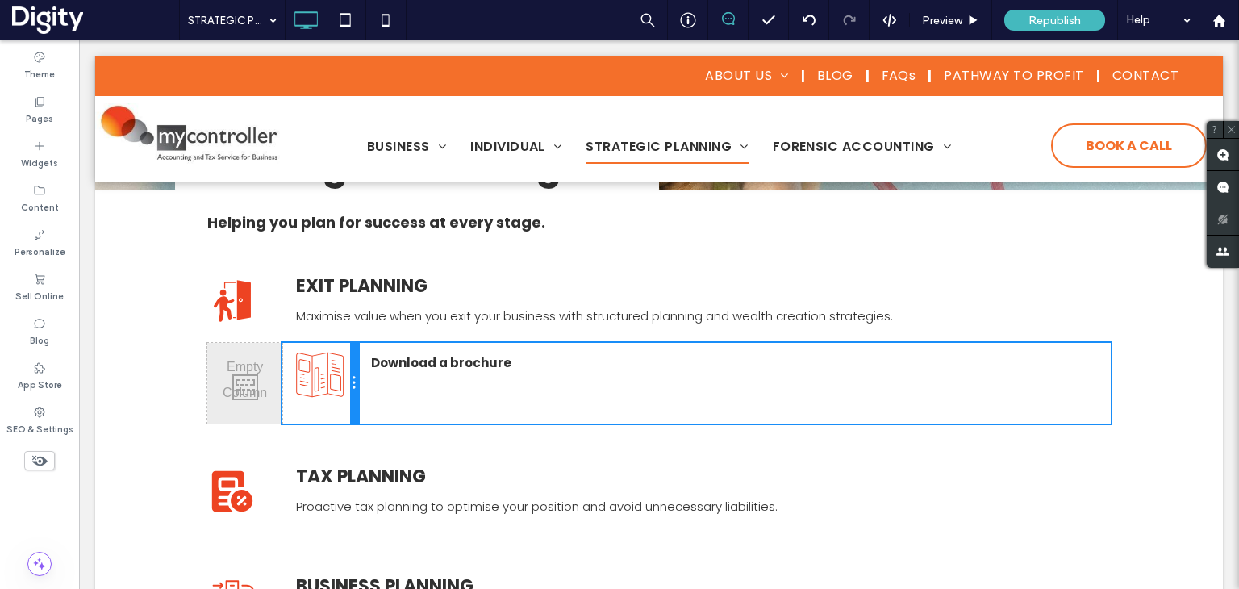
drag, startPoint x: 426, startPoint y: 362, endPoint x: 449, endPoint y: 409, distance: 52.0
click at [361, 362] on div "Click To Paste Click To Paste Click To Paste Click To Paste Download a brochure" at bounding box center [659, 383] width 904 height 81
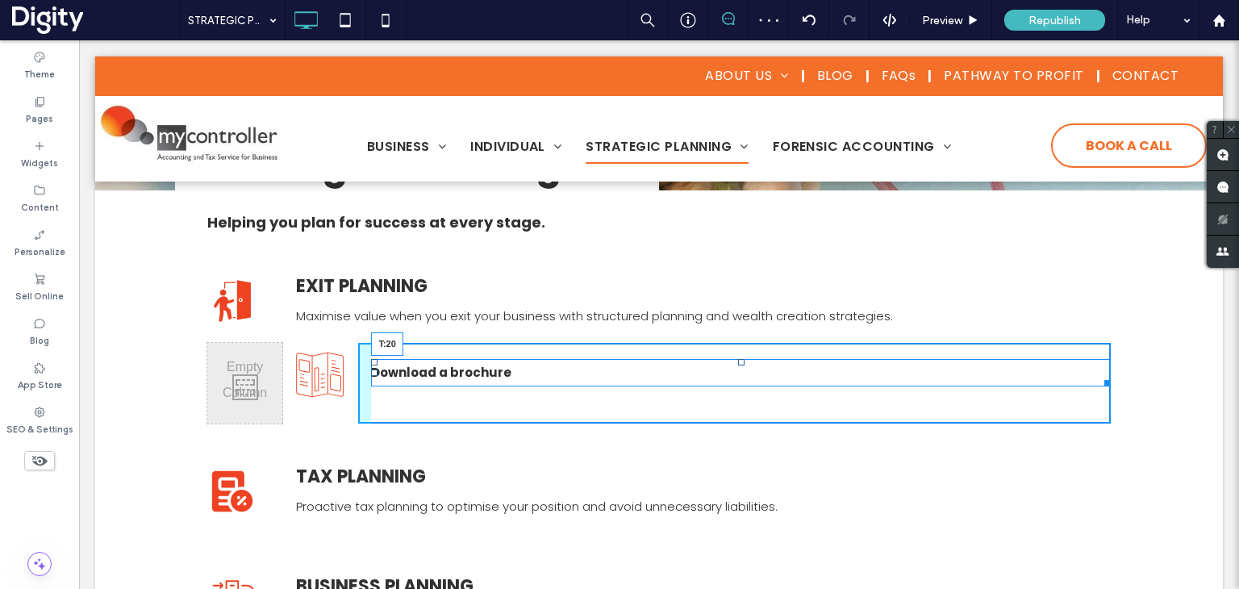
drag, startPoint x: 734, startPoint y: 353, endPoint x: 799, endPoint y: 414, distance: 89.0
click at [738, 362] on div at bounding box center [741, 362] width 6 height 6
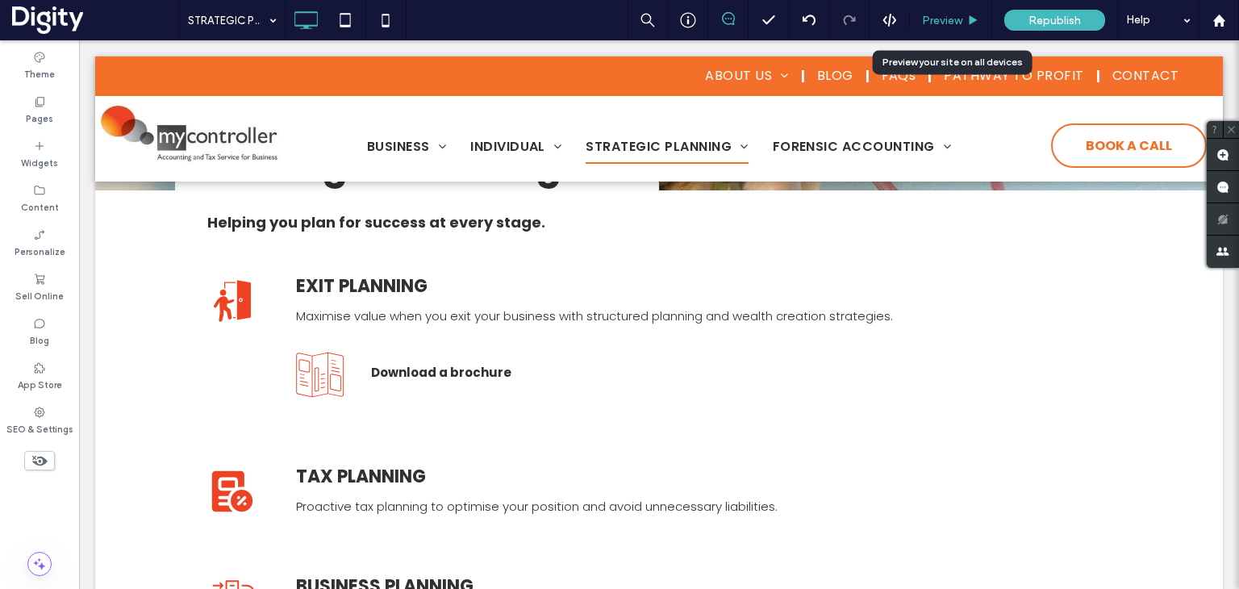
click at [952, 23] on span "Preview" at bounding box center [942, 21] width 40 height 14
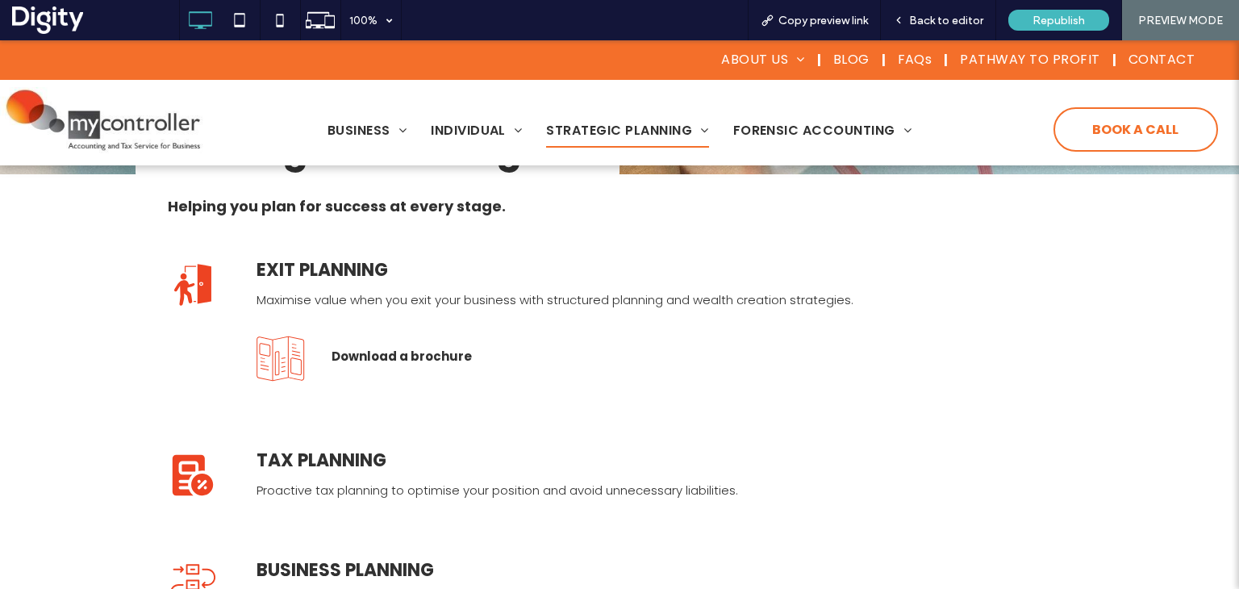
click at [952, 23] on span "Back to editor" at bounding box center [946, 21] width 74 height 14
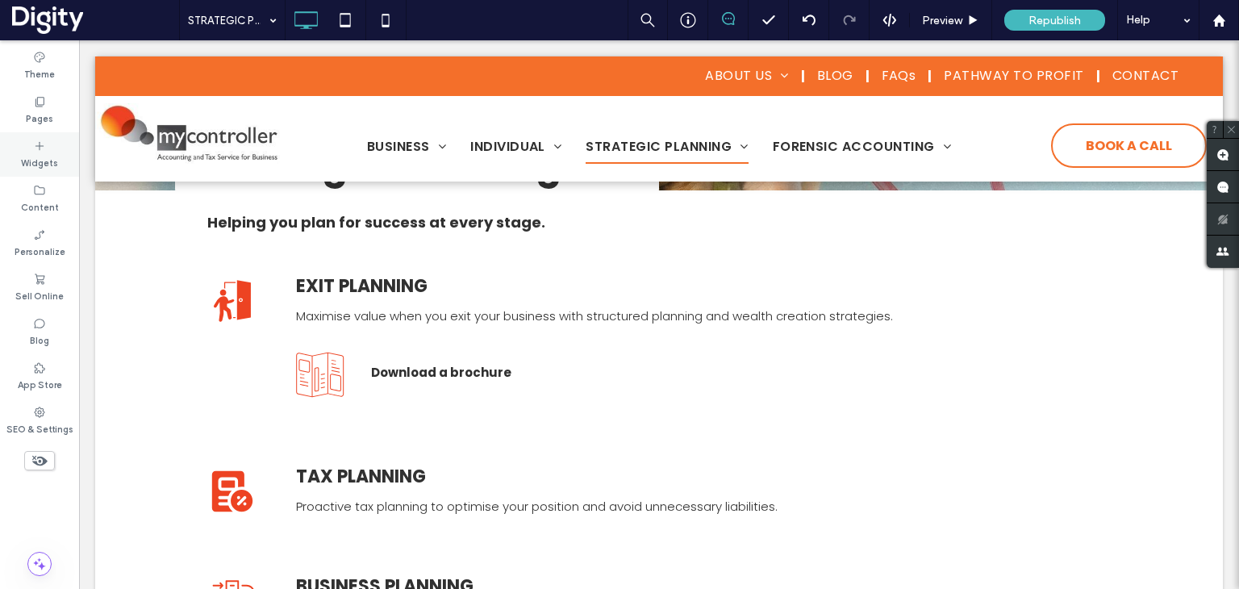
click at [34, 148] on icon at bounding box center [39, 146] width 13 height 13
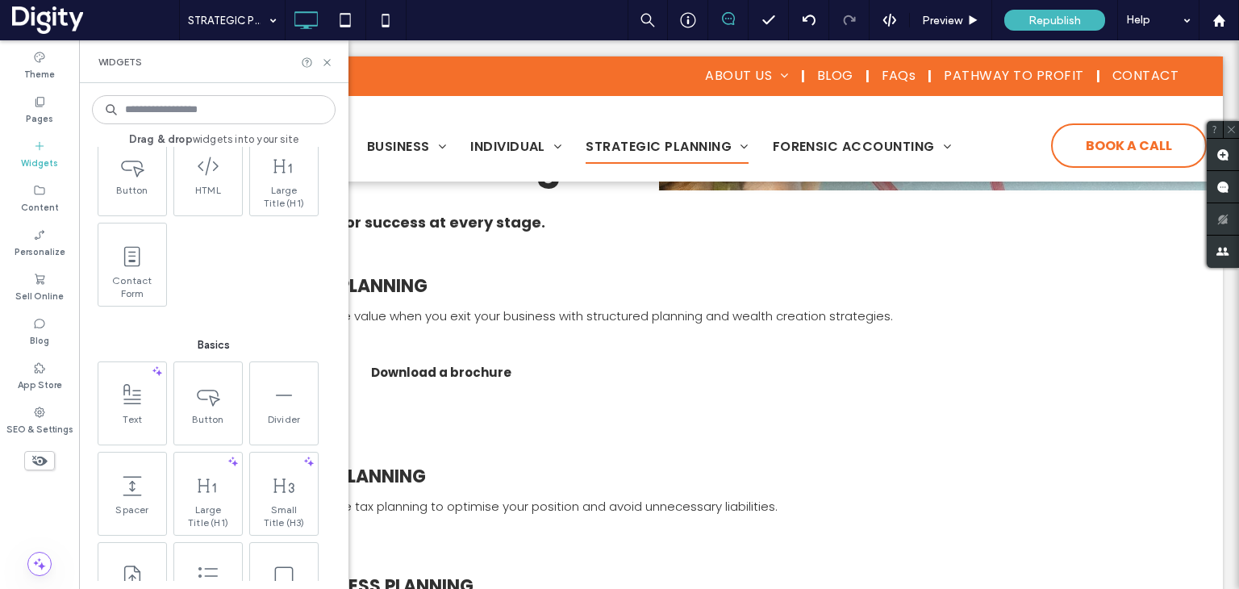
scroll to position [565, 0]
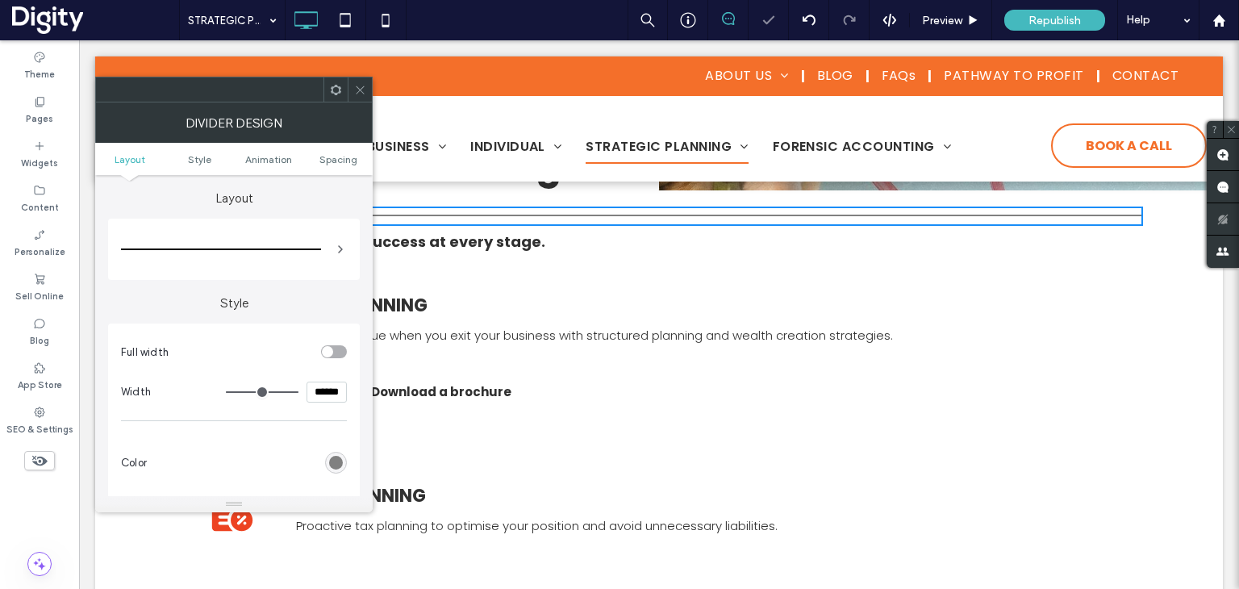
click at [360, 81] on span at bounding box center [360, 89] width 12 height 24
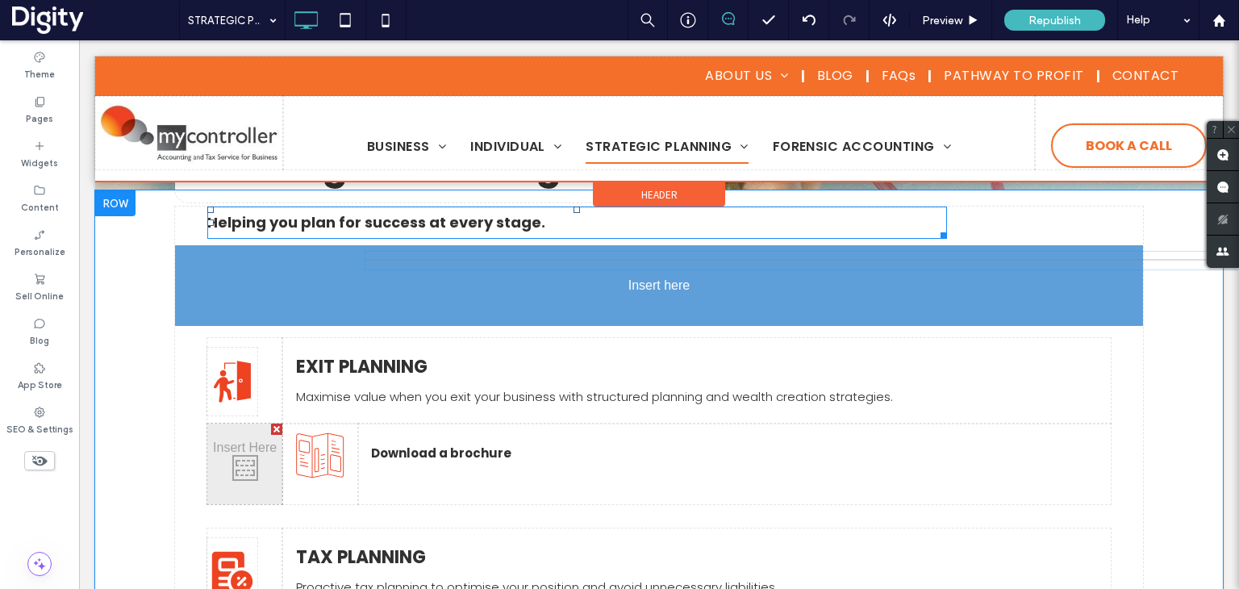
drag, startPoint x: 603, startPoint y: 216, endPoint x: 655, endPoint y: 301, distance: 99.2
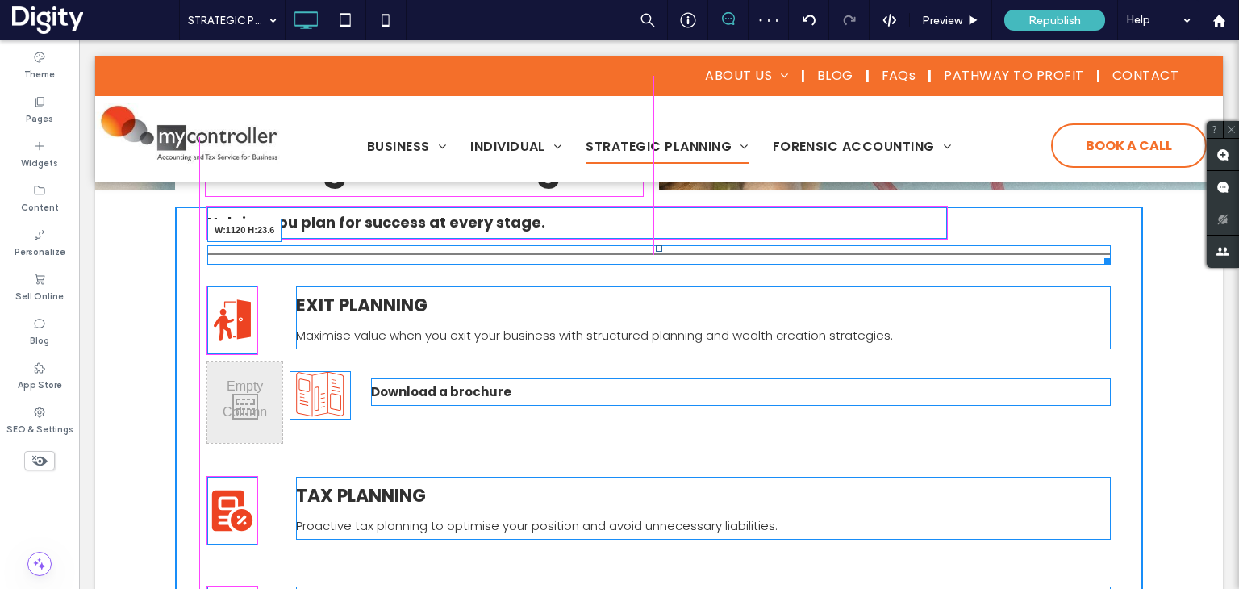
drag, startPoint x: 1133, startPoint y: 258, endPoint x: 1145, endPoint y: 295, distance: 39.0
click at [1103, 258] on div at bounding box center [1105, 259] width 12 height 12
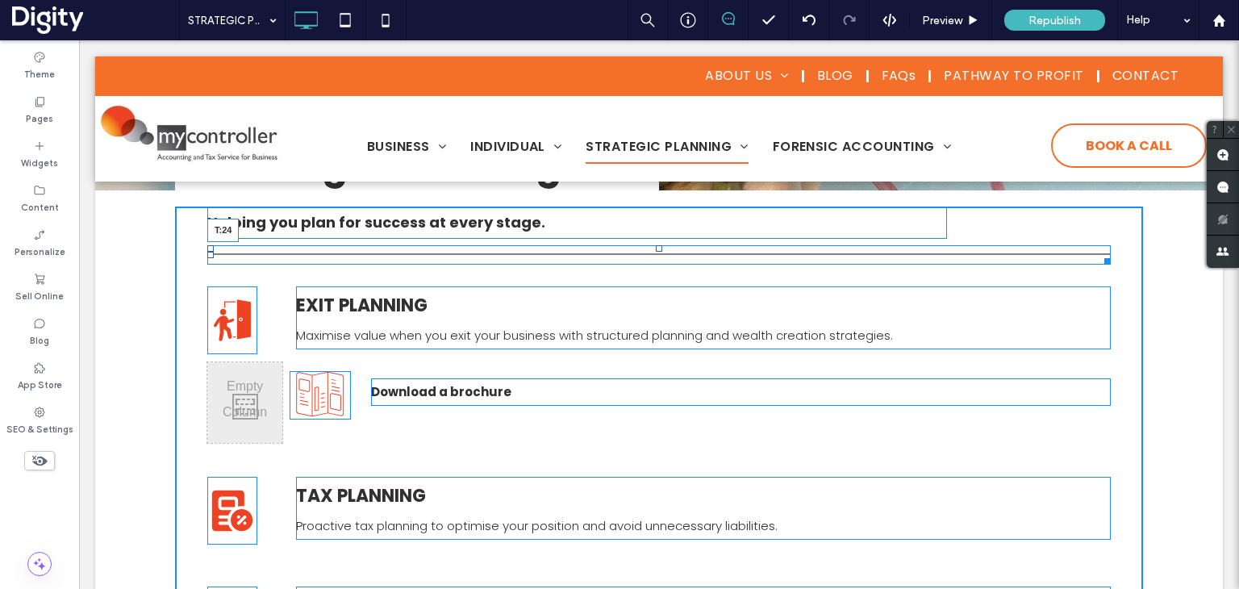
drag, startPoint x: 653, startPoint y: 249, endPoint x: 738, endPoint y: 308, distance: 103.8
click at [655, 265] on div "T:24" at bounding box center [659, 254] width 904 height 19
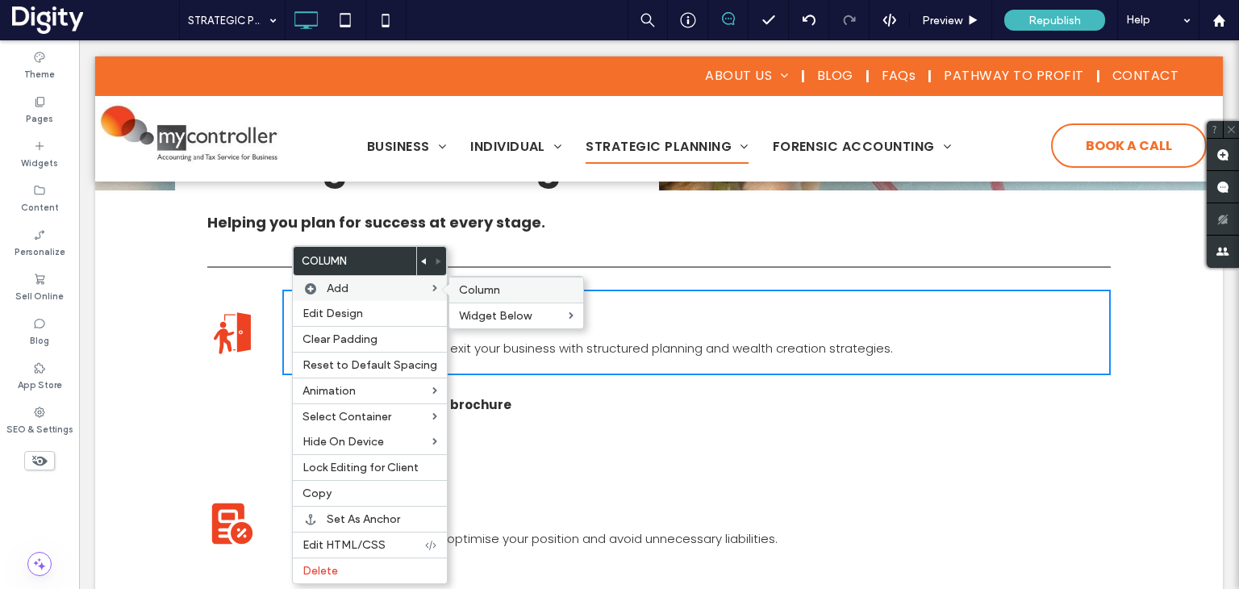
click at [482, 291] on span "Column" at bounding box center [479, 290] width 41 height 14
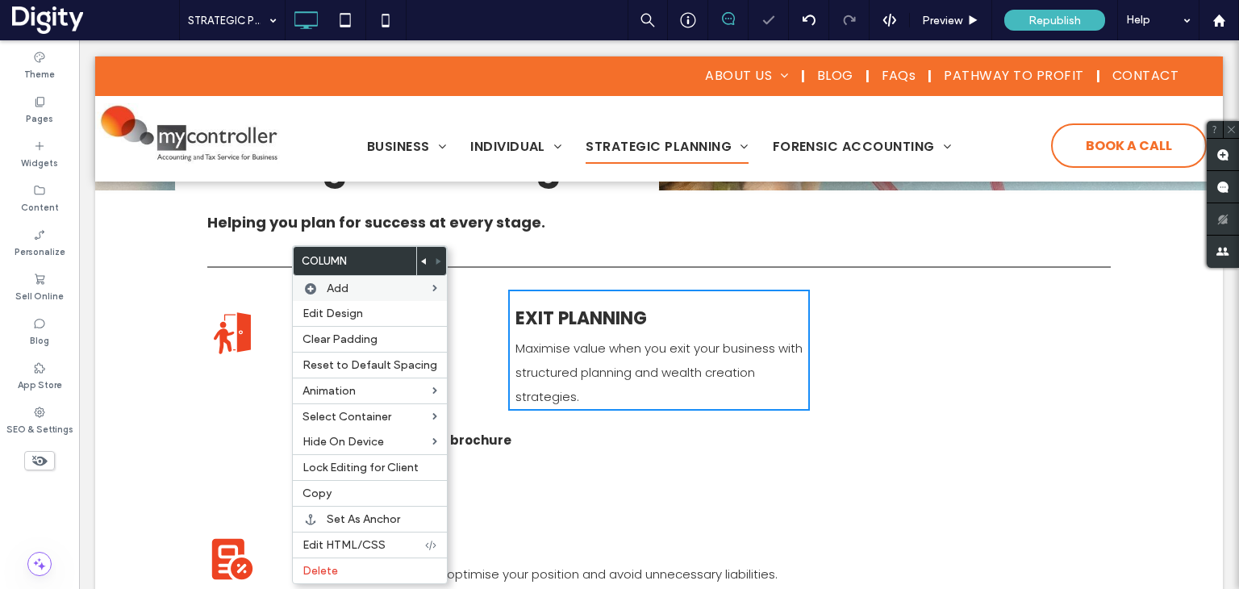
click at [881, 303] on div "Click To Paste Click To Paste" at bounding box center [960, 350] width 301 height 121
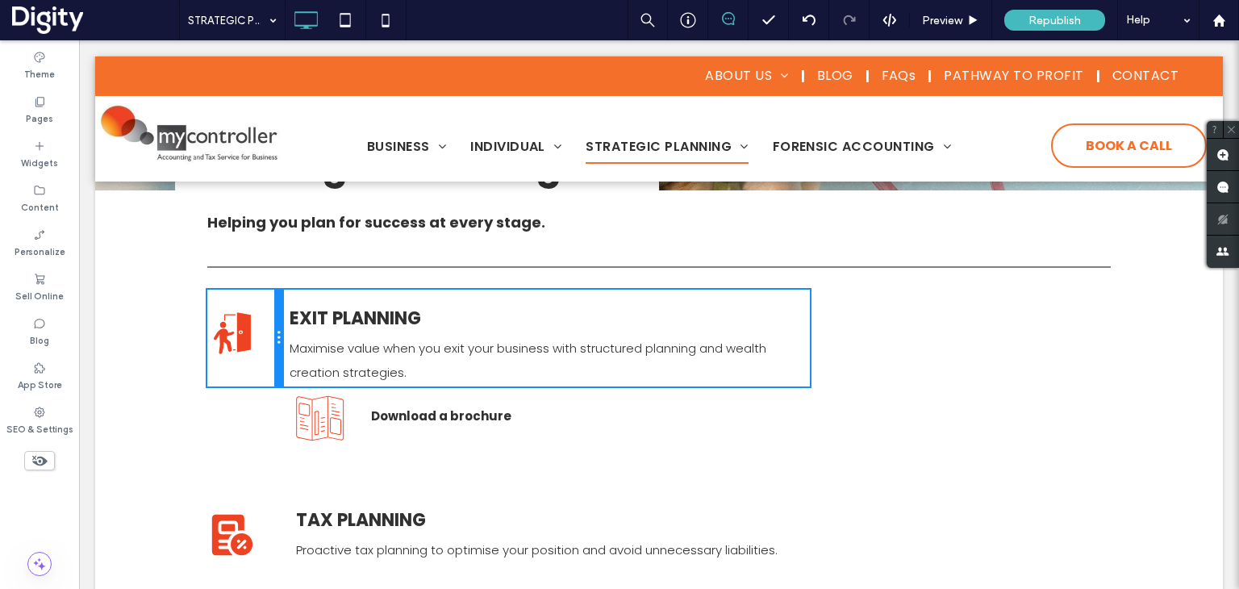
drag, startPoint x: 499, startPoint y: 327, endPoint x: 278, endPoint y: 319, distance: 222.0
click at [278, 319] on div "Click To Paste Click To Paste EXIT PLANNING Maximise value when you exit your b…" at bounding box center [659, 338] width 904 height 97
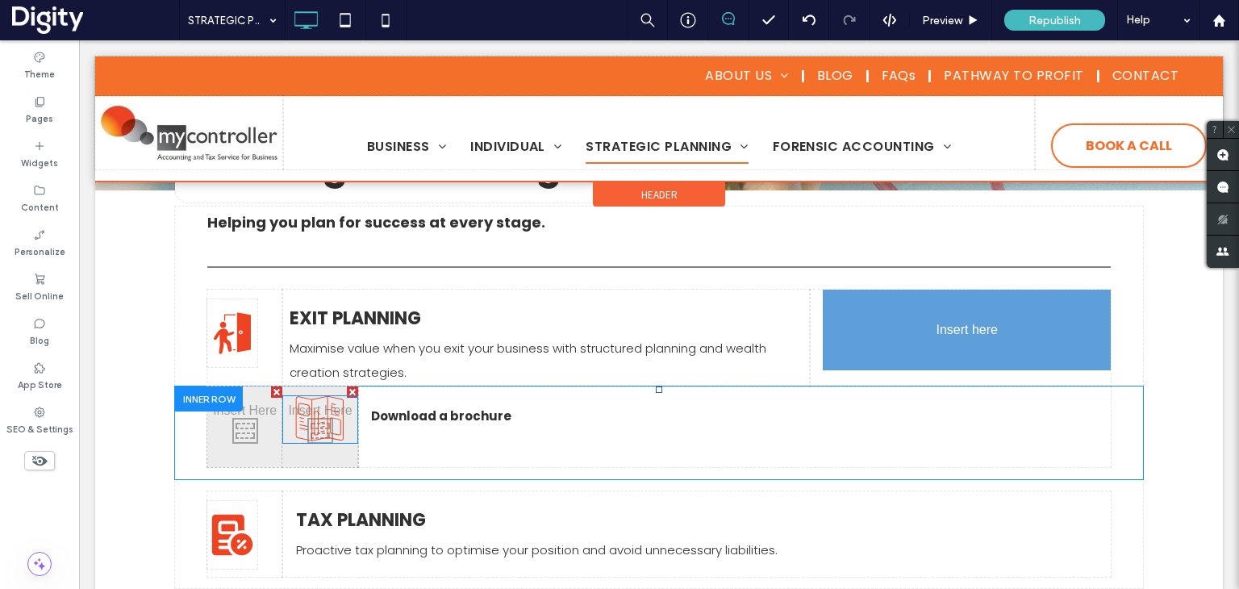
drag, startPoint x: 321, startPoint y: 414, endPoint x: 879, endPoint y: 328, distance: 564.1
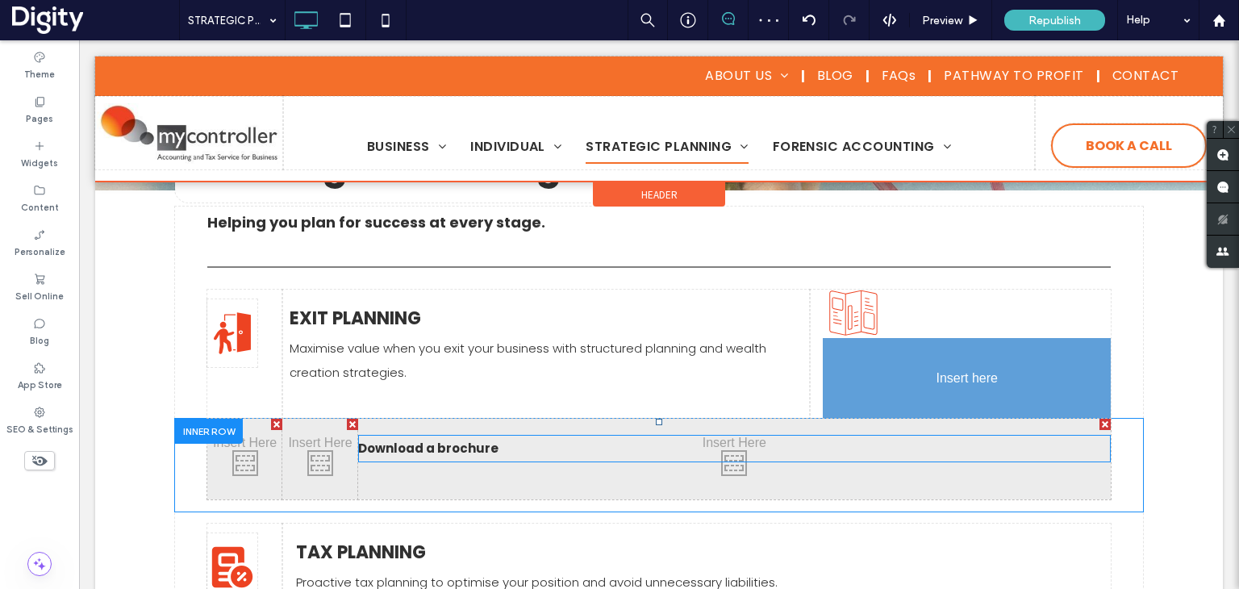
drag, startPoint x: 455, startPoint y: 413, endPoint x: 887, endPoint y: 368, distance: 434.8
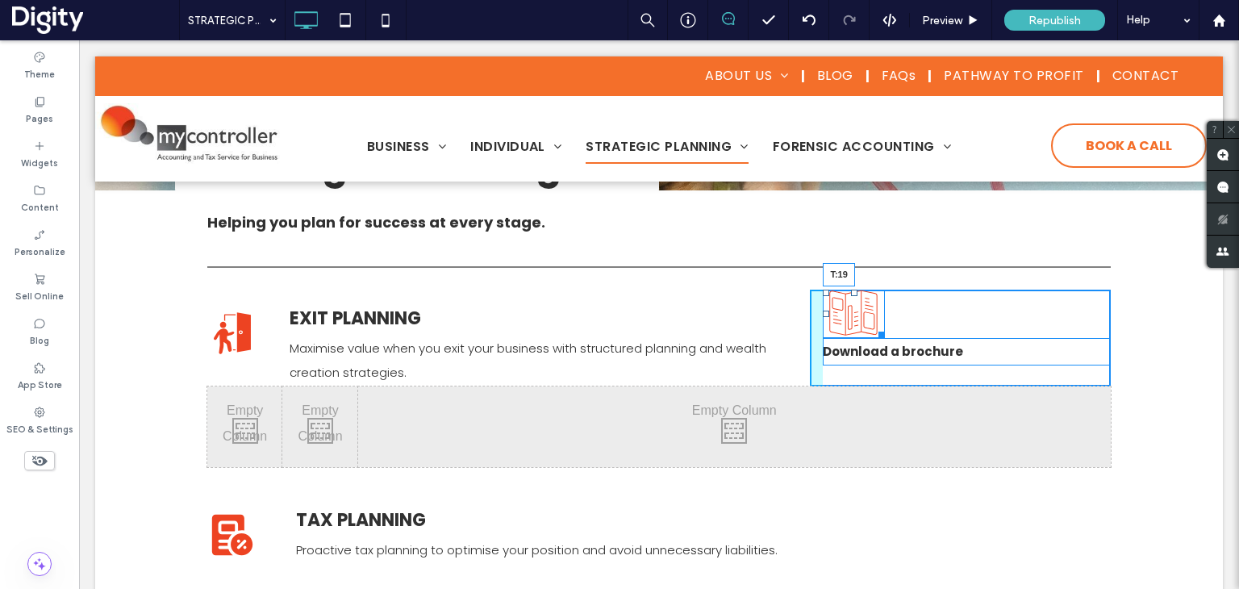
drag, startPoint x: 849, startPoint y: 294, endPoint x: 954, endPoint y: 355, distance: 121.5
click at [851, 296] on div at bounding box center [854, 293] width 6 height 6
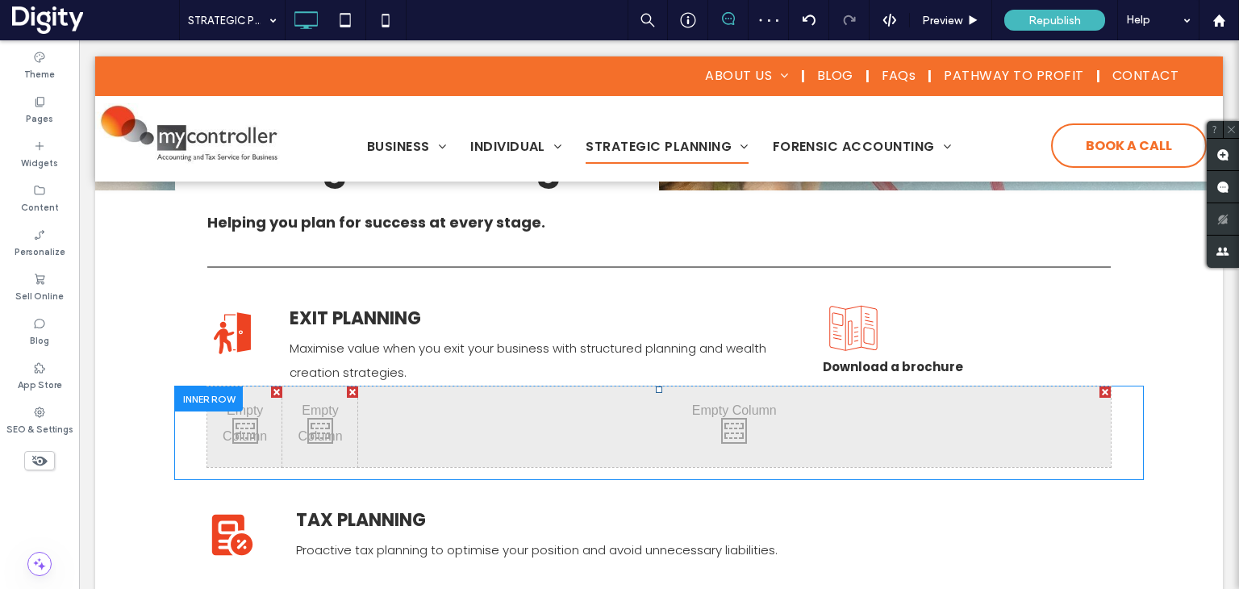
click at [209, 399] on div at bounding box center [209, 398] width 68 height 25
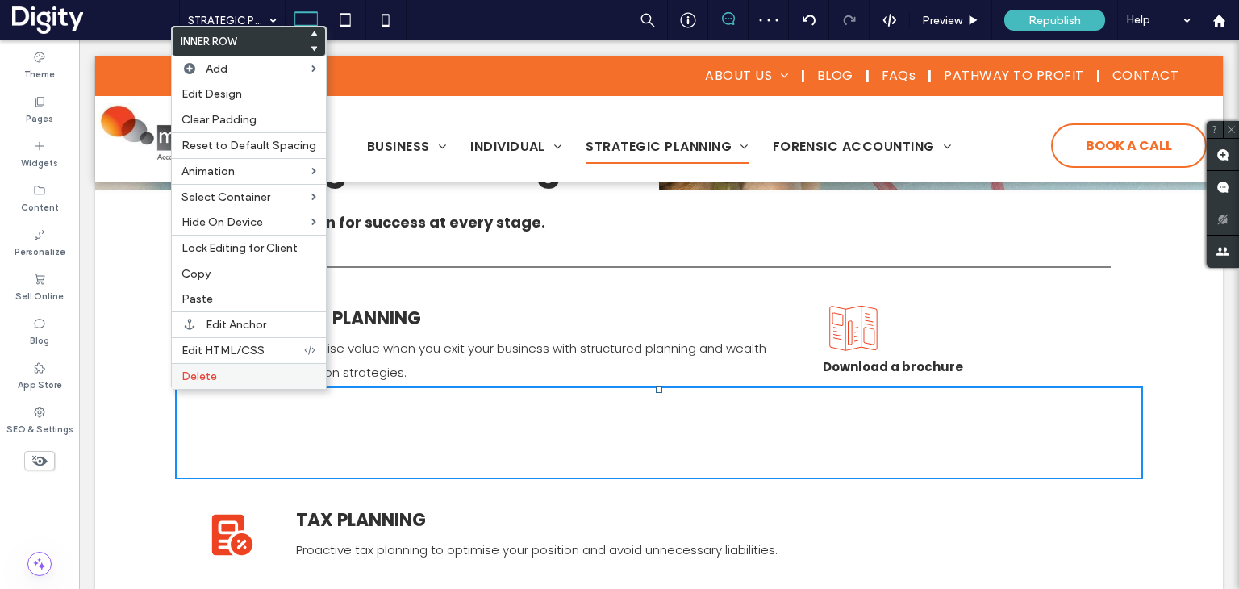
click at [230, 371] on label "Delete" at bounding box center [249, 377] width 135 height 14
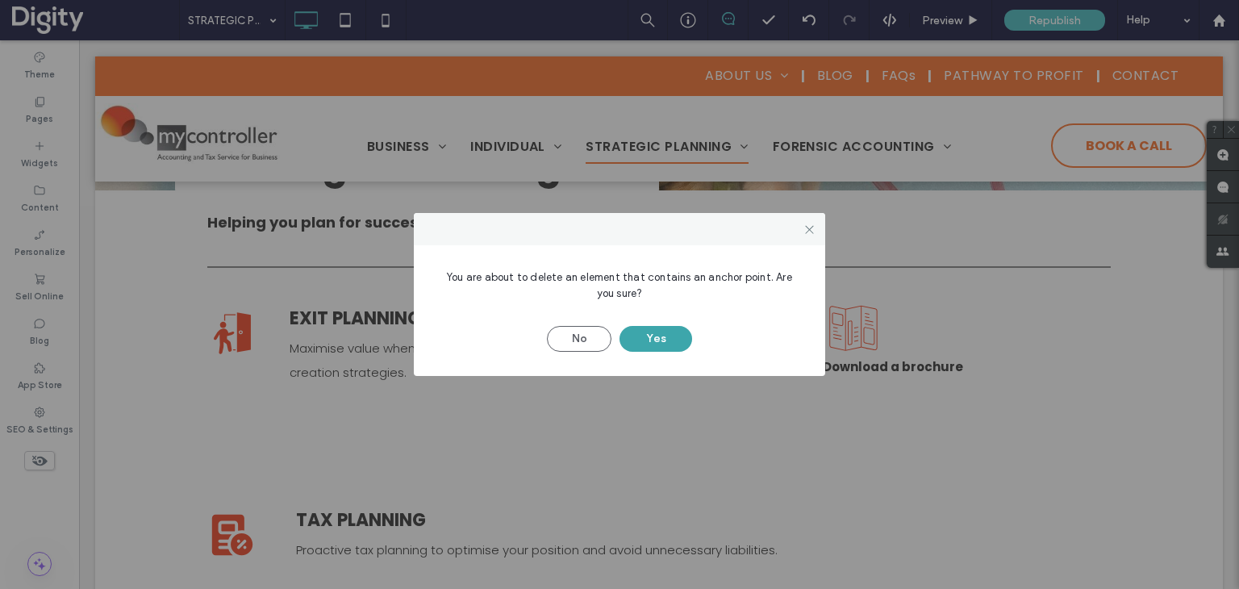
click at [652, 341] on button "Yes" at bounding box center [656, 339] width 73 height 26
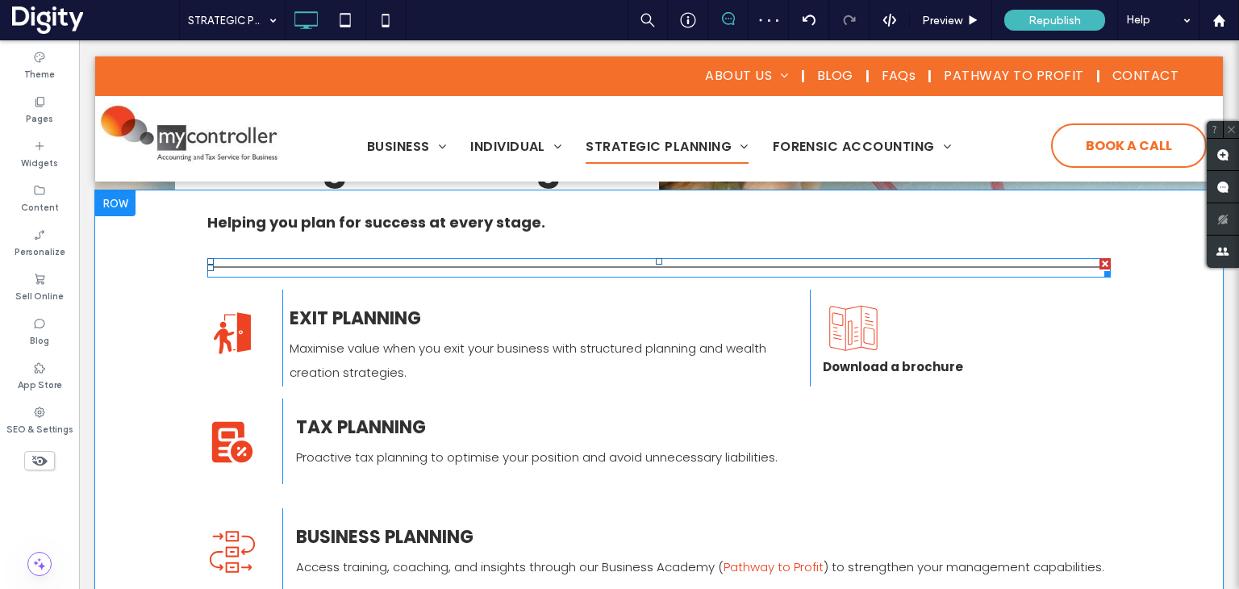
click at [229, 262] on div at bounding box center [659, 267] width 904 height 19
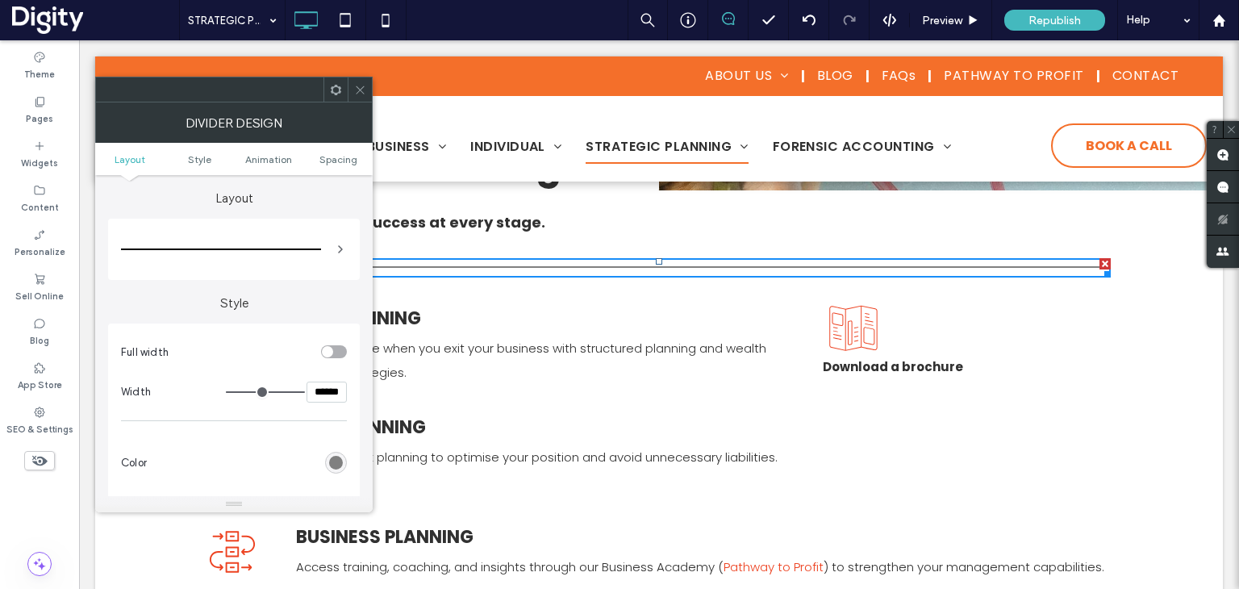
click at [338, 465] on div "rgb(128, 128, 128)" at bounding box center [336, 463] width 14 height 14
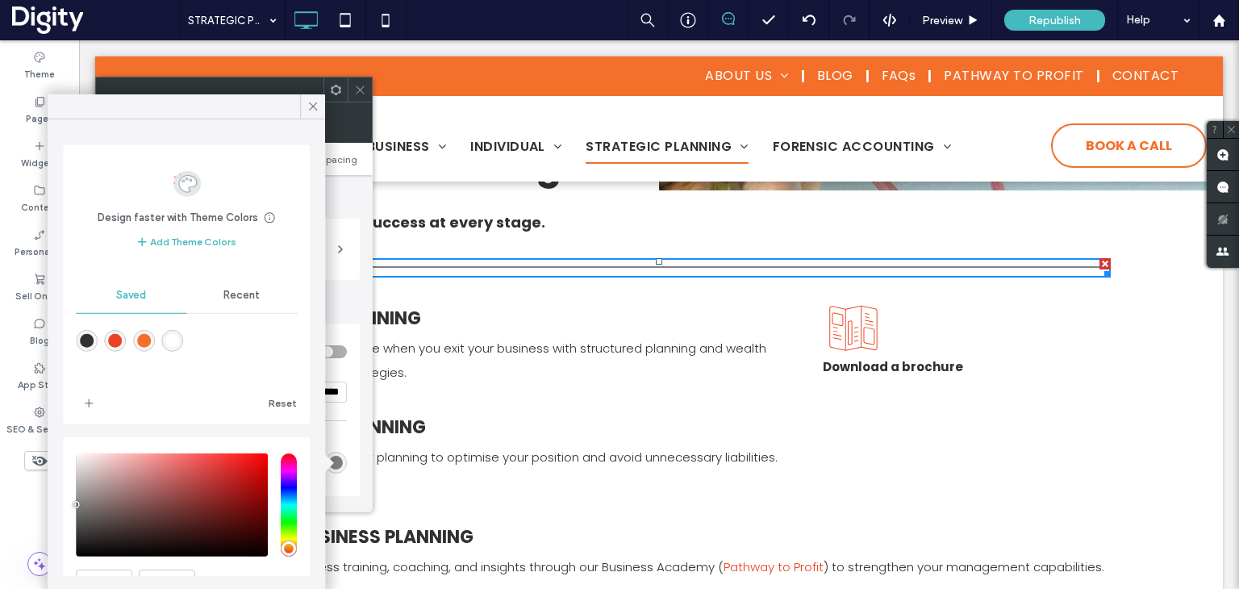
click at [92, 338] on div "rgba(49,49,49,1)" at bounding box center [87, 341] width 14 height 14
type input "*"
type input "*******"
drag, startPoint x: 315, startPoint y: 105, endPoint x: 333, endPoint y: 109, distance: 18.2
click at [315, 106] on icon at bounding box center [313, 106] width 15 height 15
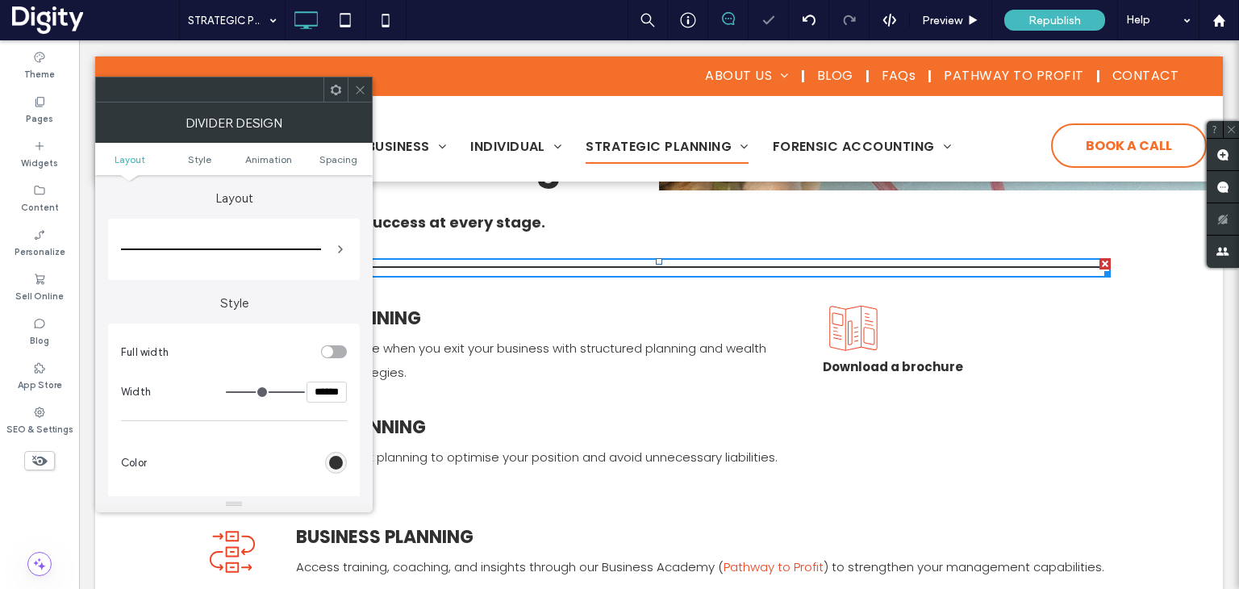
drag, startPoint x: 361, startPoint y: 92, endPoint x: 370, endPoint y: 129, distance: 38.2
click at [364, 101] on div at bounding box center [234, 90] width 278 height 26
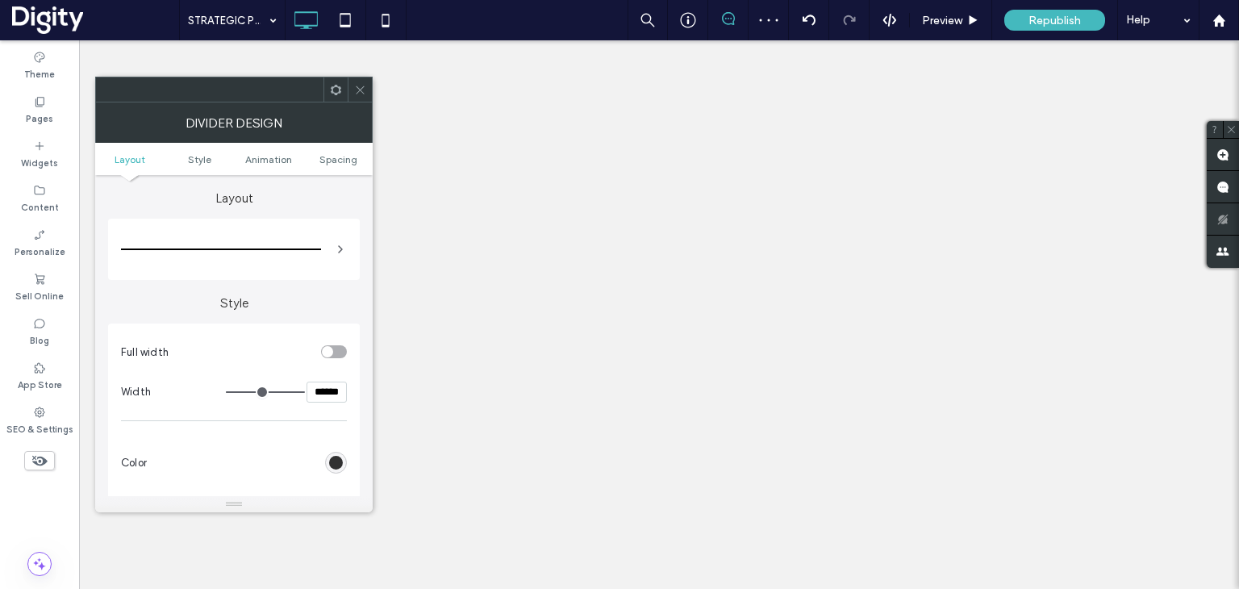
click at [360, 87] on icon at bounding box center [360, 90] width 12 height 12
click at [361, 91] on use at bounding box center [360, 90] width 8 height 8
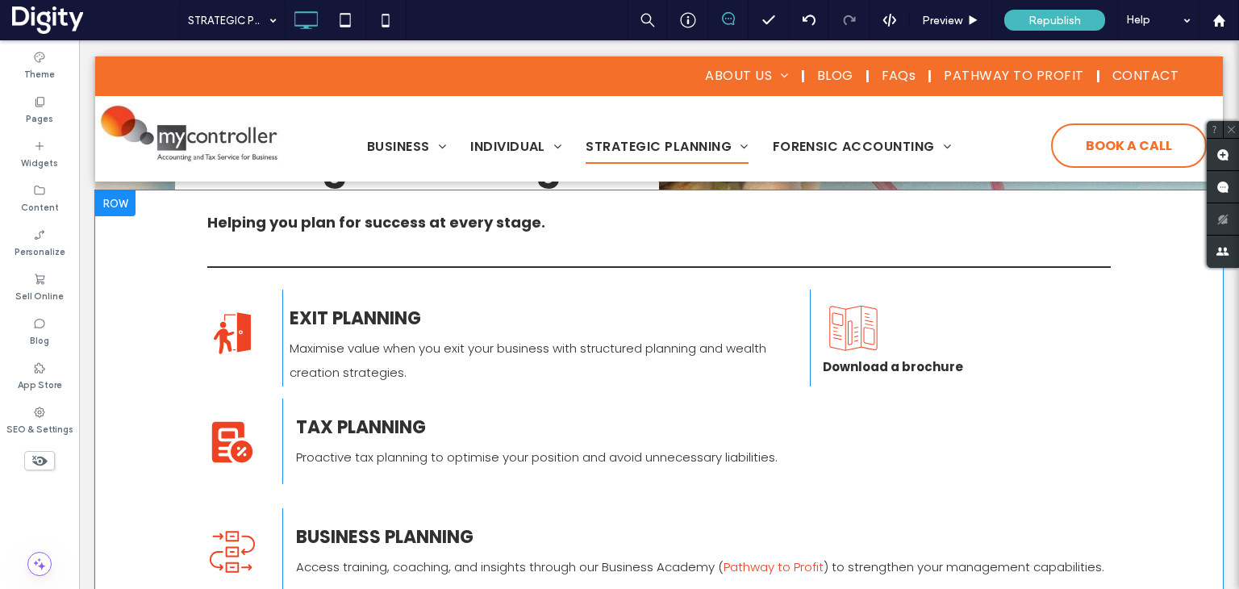
scroll to position [239, 0]
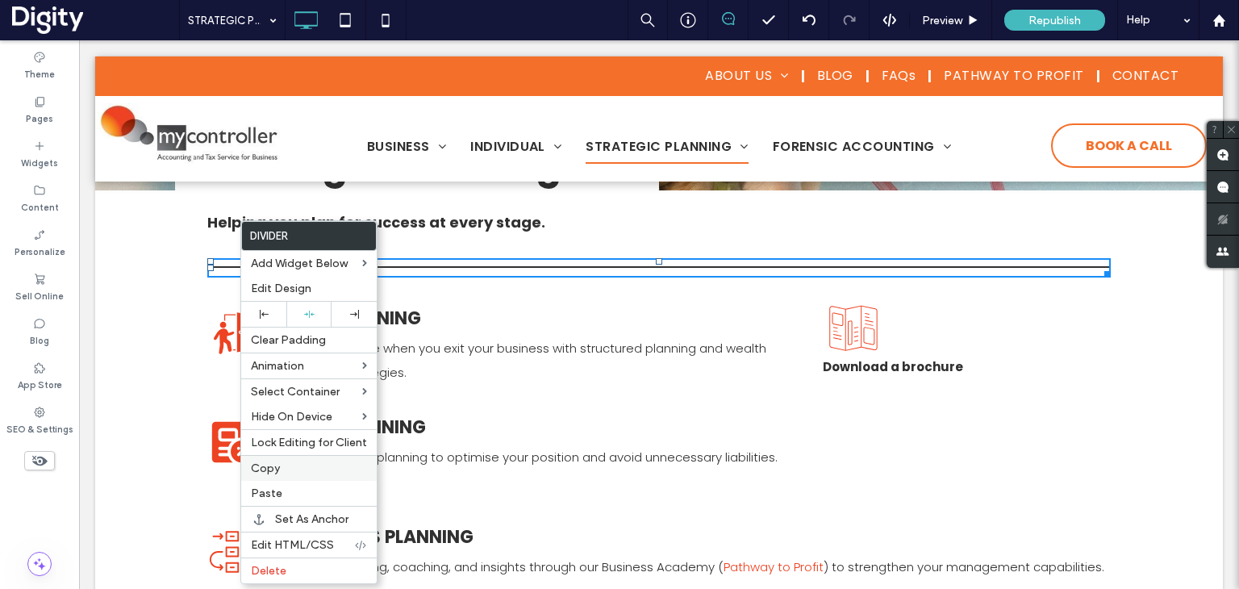
click at [278, 469] on span "Copy" at bounding box center [265, 468] width 29 height 14
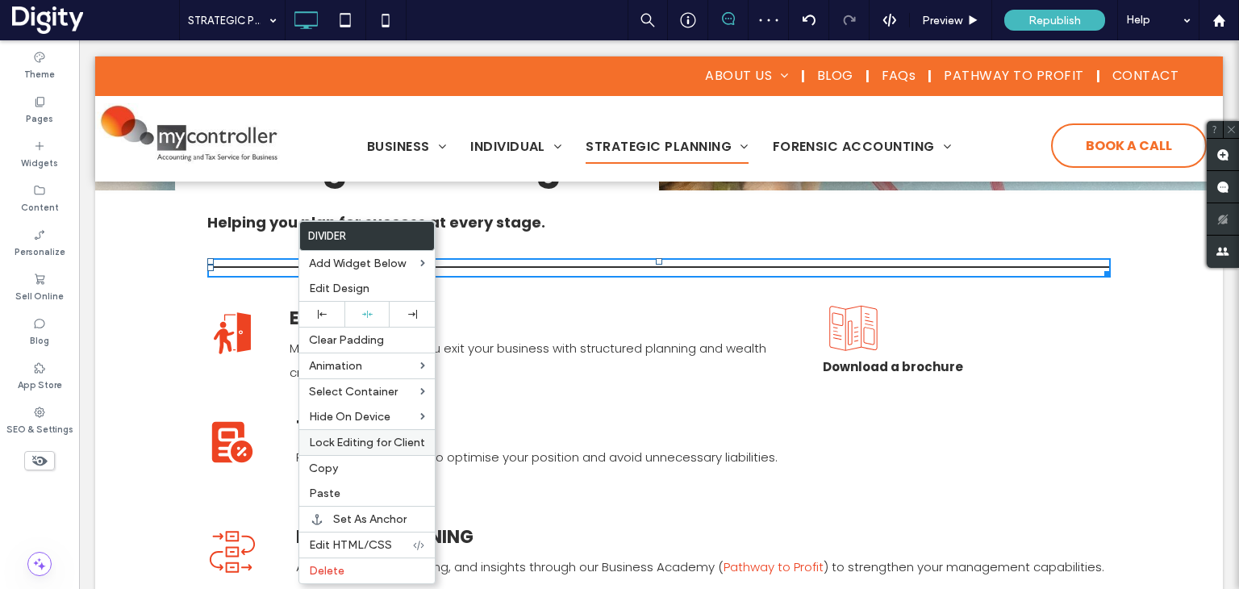
drag, startPoint x: 334, startPoint y: 498, endPoint x: 351, endPoint y: 446, distance: 54.3
click at [334, 497] on span "Paste" at bounding box center [324, 493] width 31 height 14
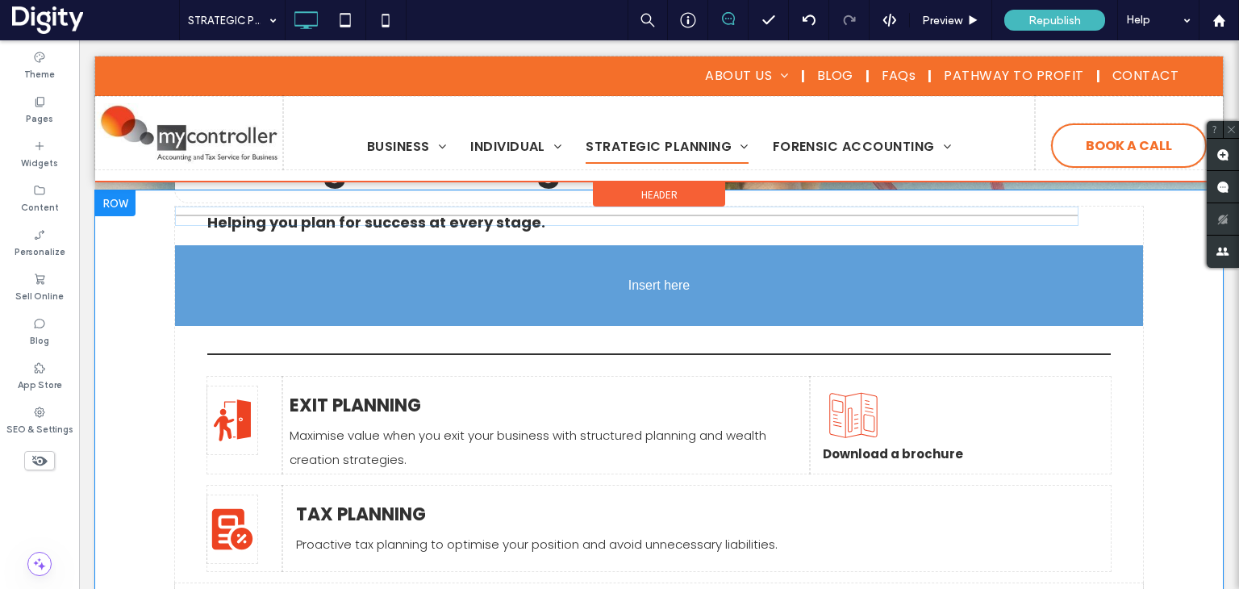
drag, startPoint x: 361, startPoint y: 253, endPoint x: 543, endPoint y: 292, distance: 186.6
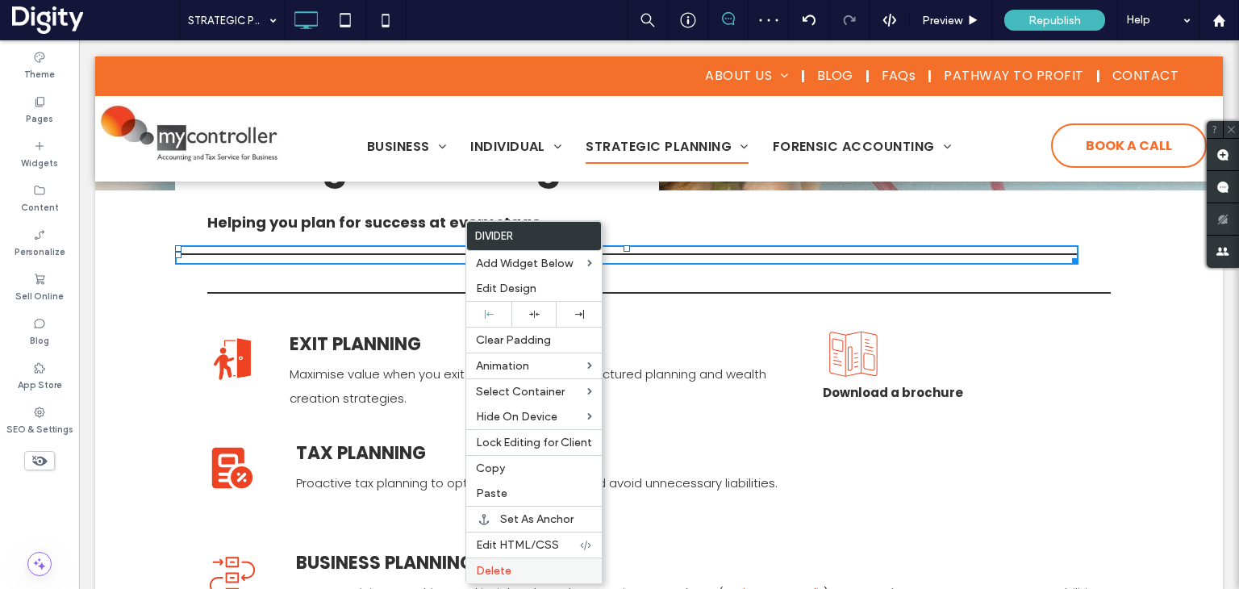
click at [508, 564] on span "Delete" at bounding box center [493, 571] width 35 height 14
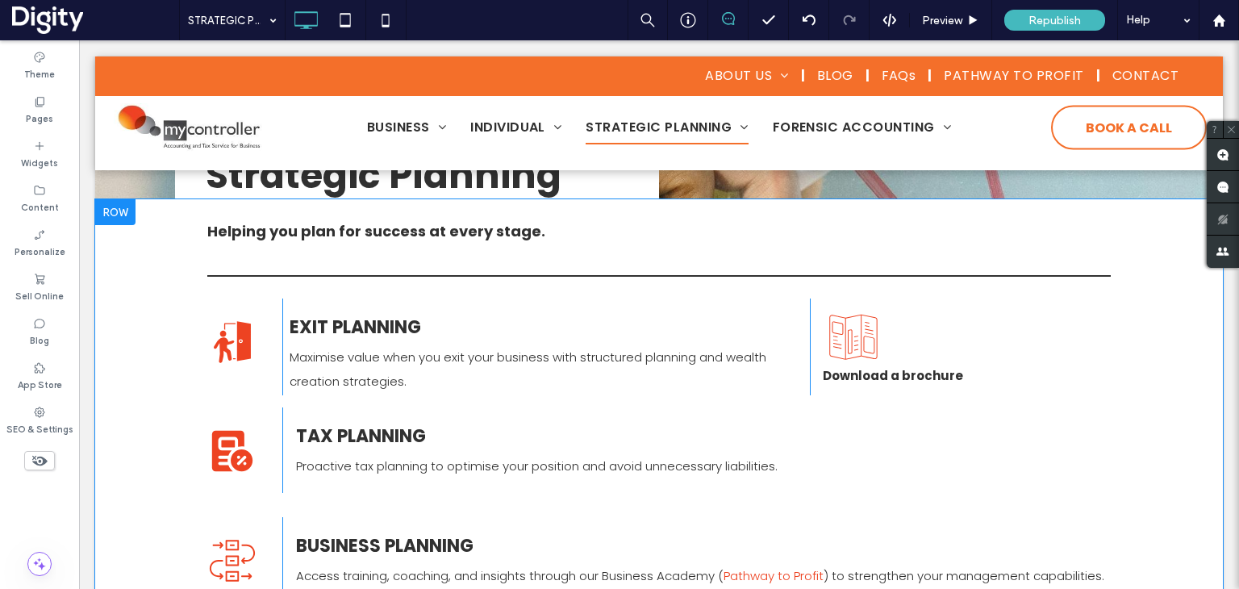
scroll to position [158, 0]
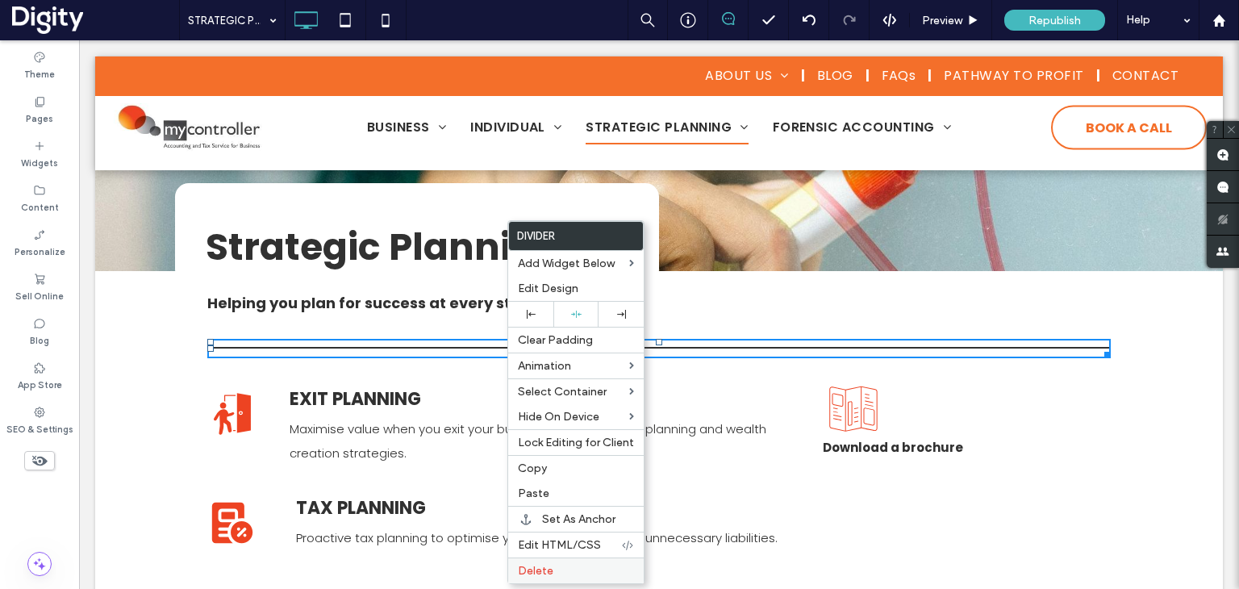
click at [579, 569] on label "Delete" at bounding box center [576, 571] width 116 height 14
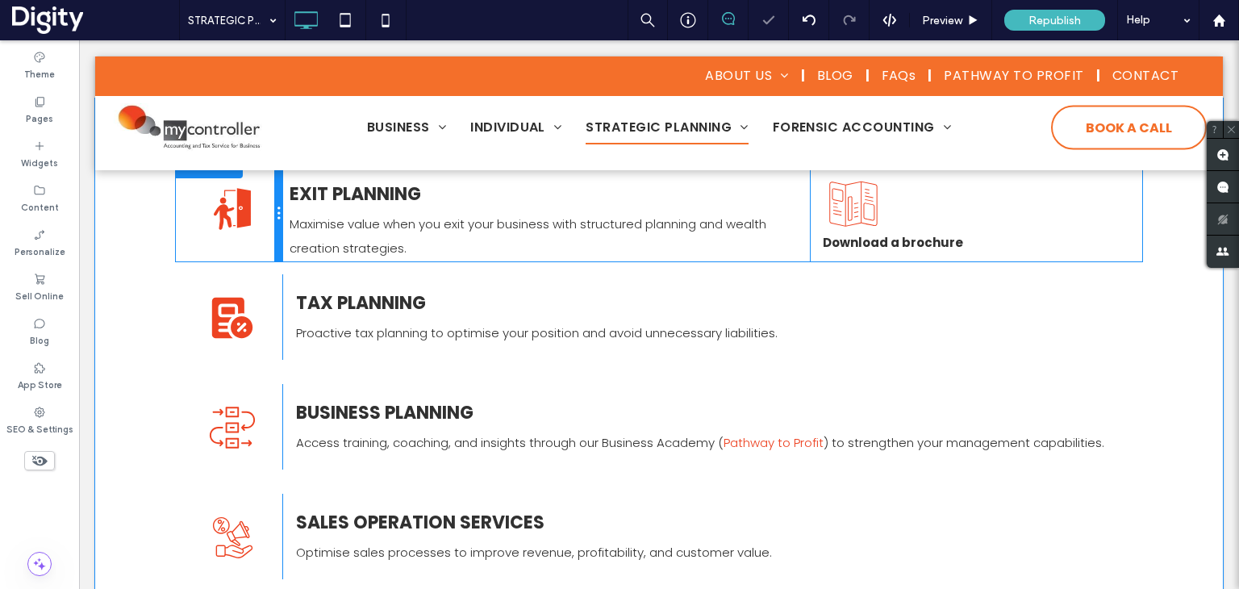
scroll to position [308, 0]
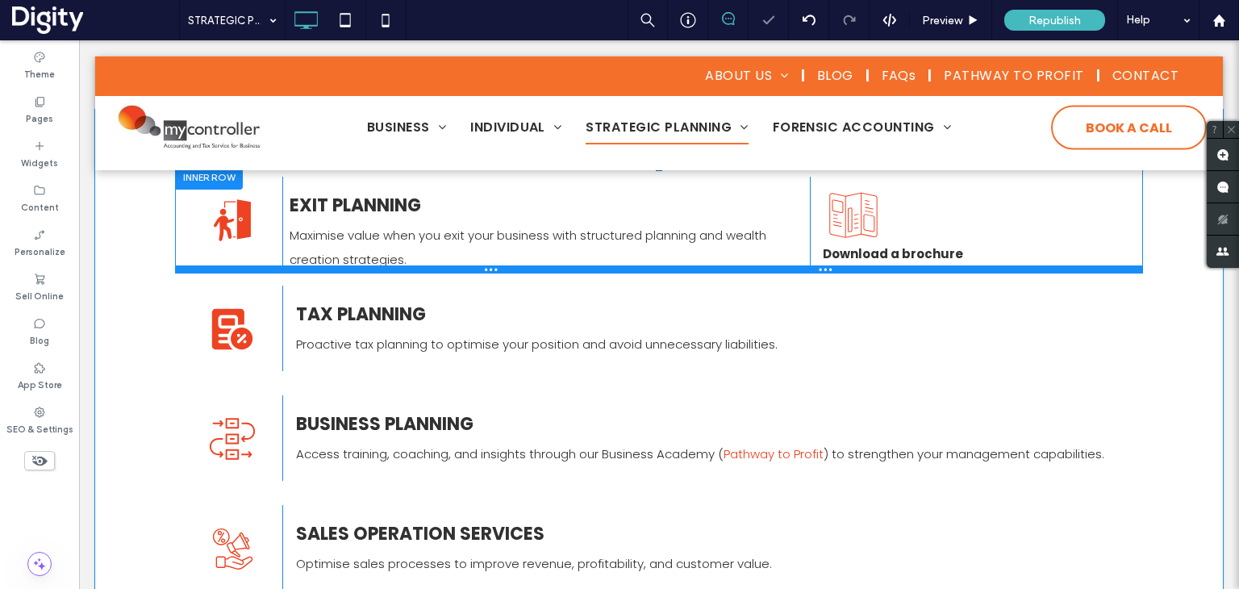
click at [236, 269] on div at bounding box center [659, 269] width 968 height 8
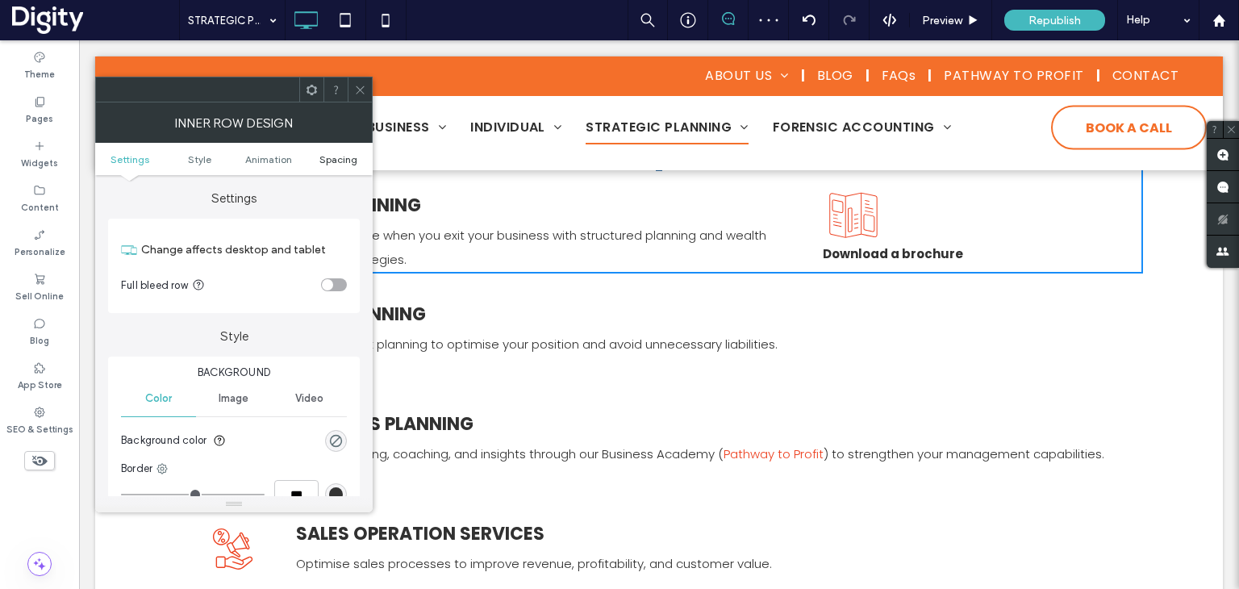
click at [342, 158] on span "Spacing" at bounding box center [338, 159] width 38 height 12
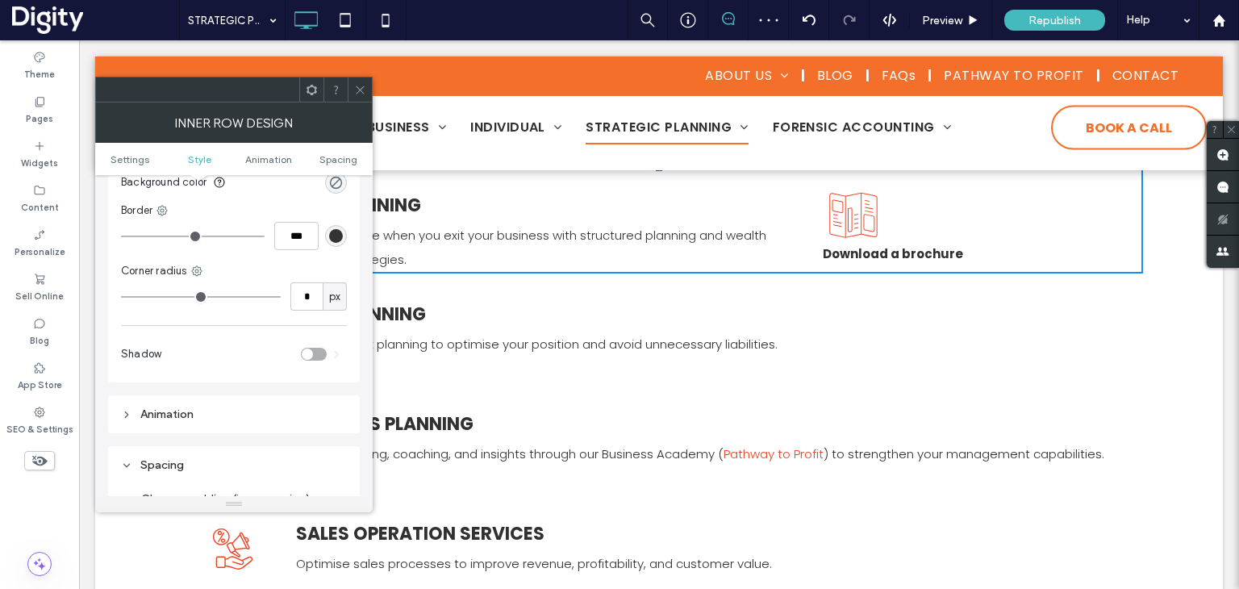
scroll to position [516, 0]
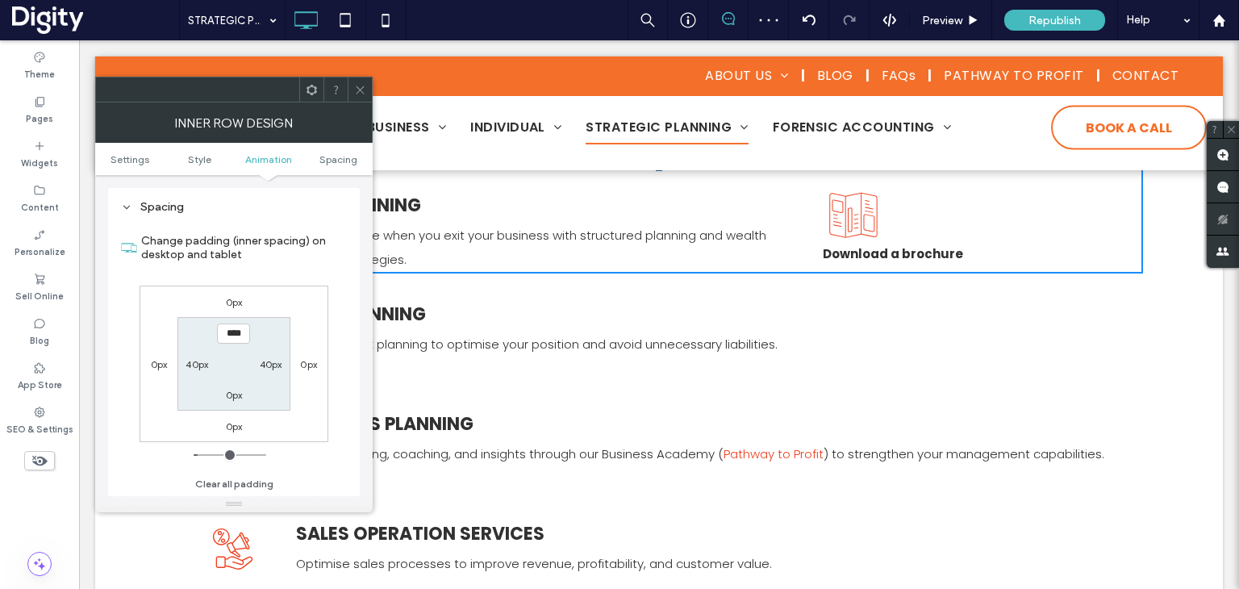
click at [236, 396] on label "0px" at bounding box center [234, 395] width 17 height 12
type input "*"
type input "**"
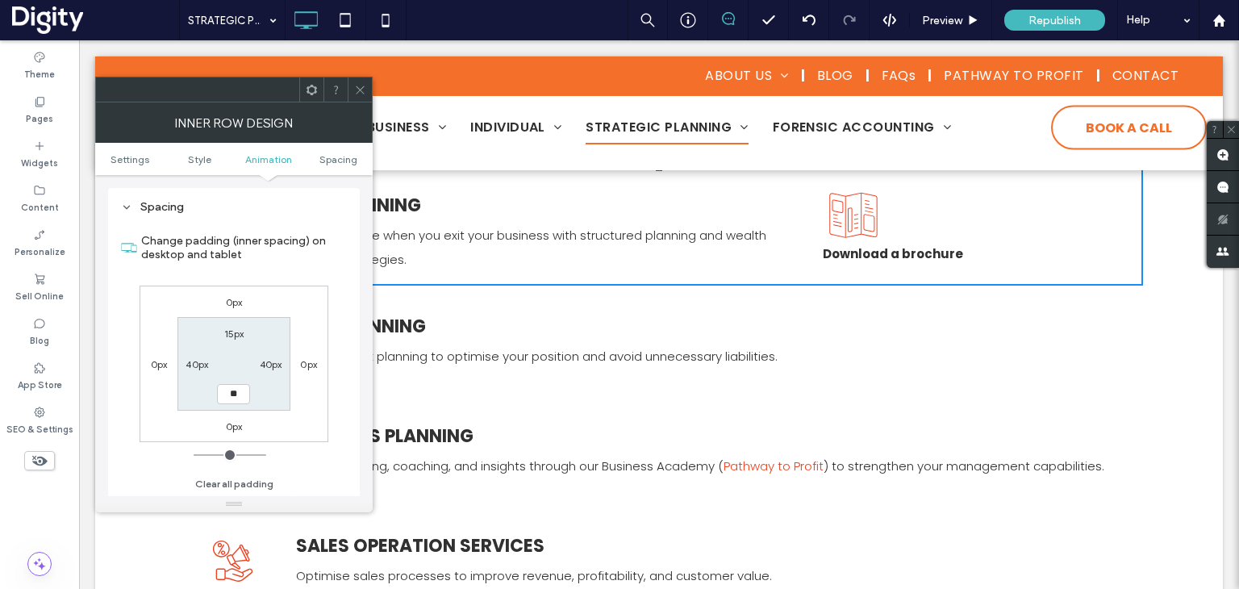
type input "**"
type input "****"
click at [358, 87] on use at bounding box center [360, 90] width 8 height 8
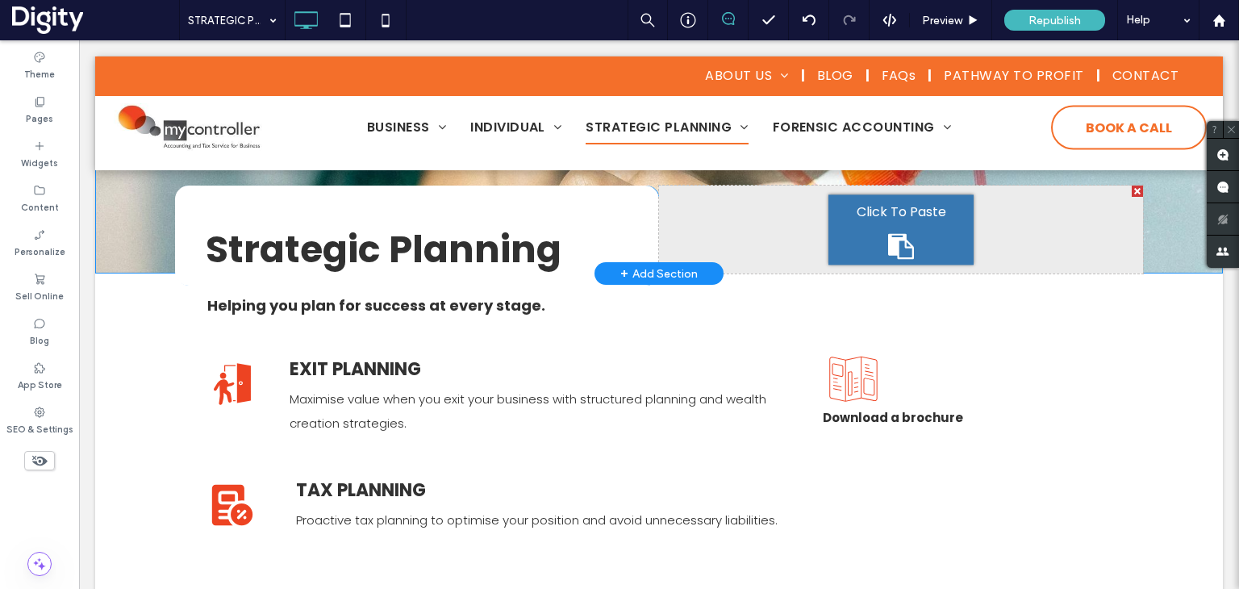
scroll to position [147, 0]
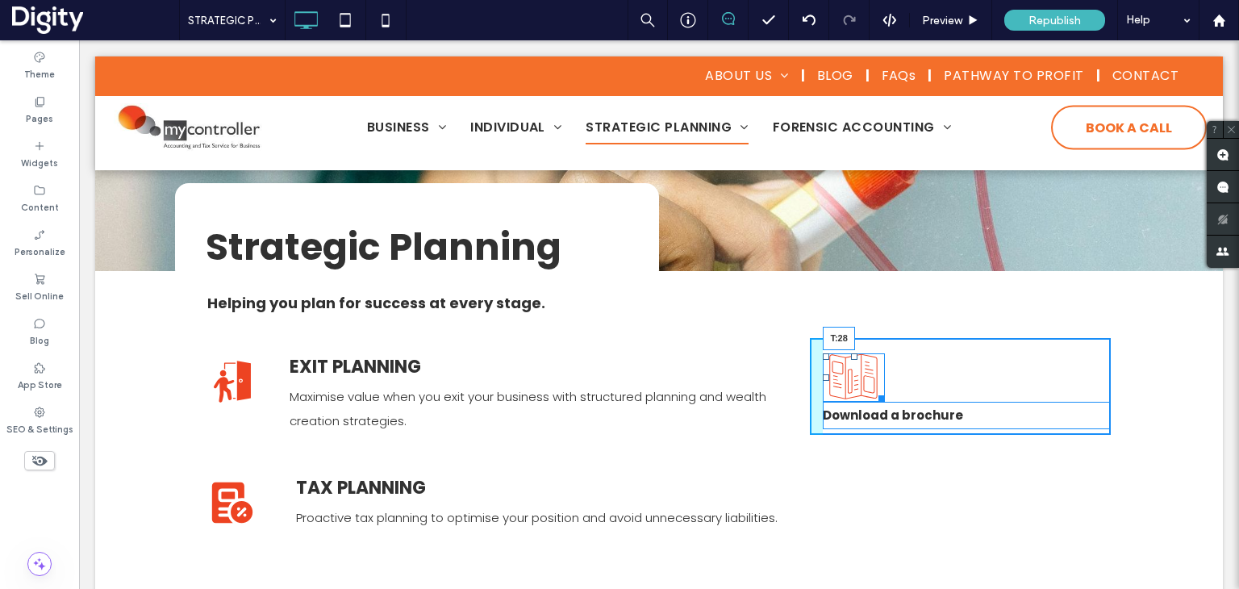
click at [851, 360] on div at bounding box center [854, 356] width 6 height 6
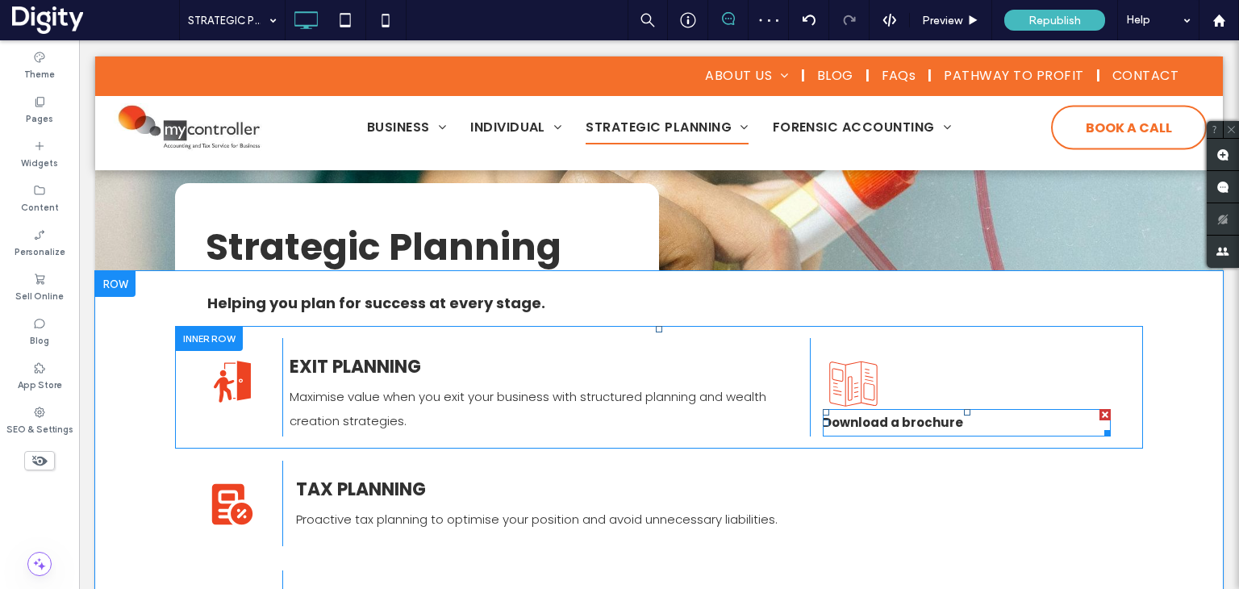
click at [879, 419] on strong "Download a brochure" at bounding box center [893, 422] width 140 height 17
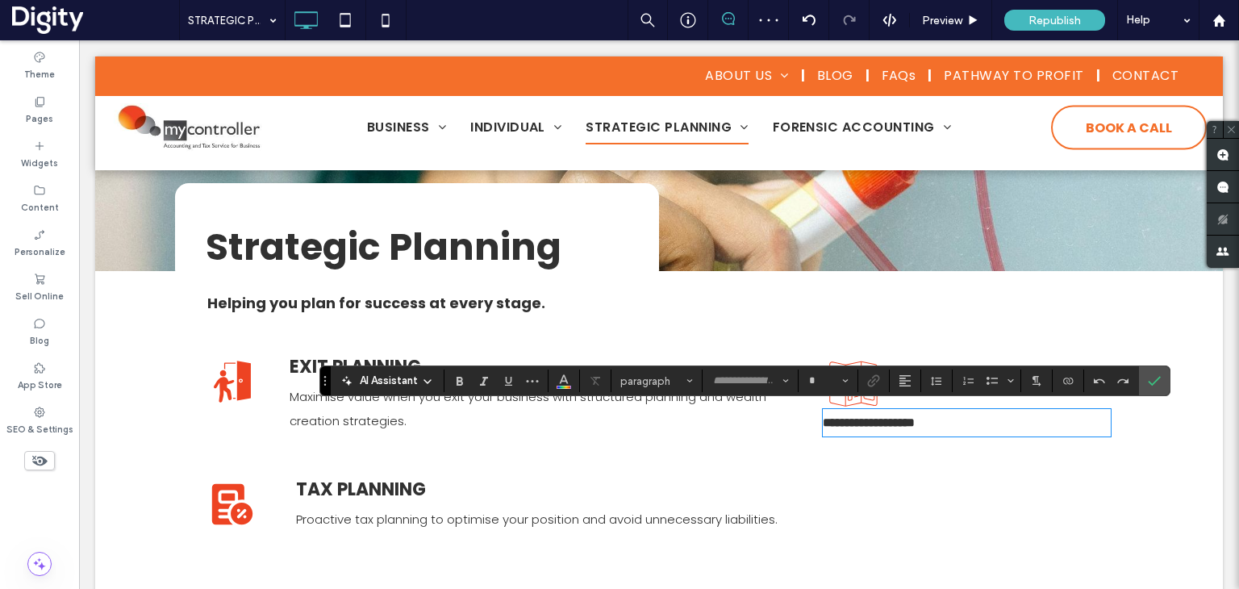
type input "*******"
type input "**"
click at [1148, 376] on icon "Confirm" at bounding box center [1154, 380] width 13 height 13
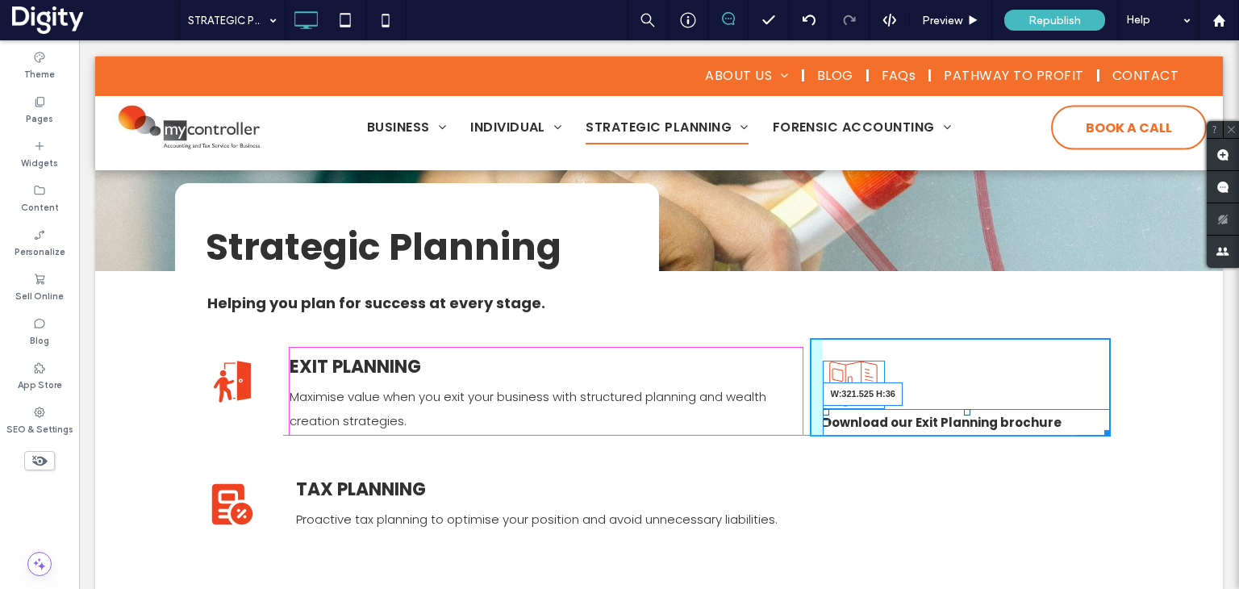
drag, startPoint x: 1103, startPoint y: 431, endPoint x: 1010, endPoint y: 449, distance: 94.5
click at [1099, 432] on div at bounding box center [1105, 430] width 12 height 12
drag, startPoint x: 820, startPoint y: 424, endPoint x: 943, endPoint y: 454, distance: 127.2
click at [826, 423] on div at bounding box center [826, 423] width 6 height 6
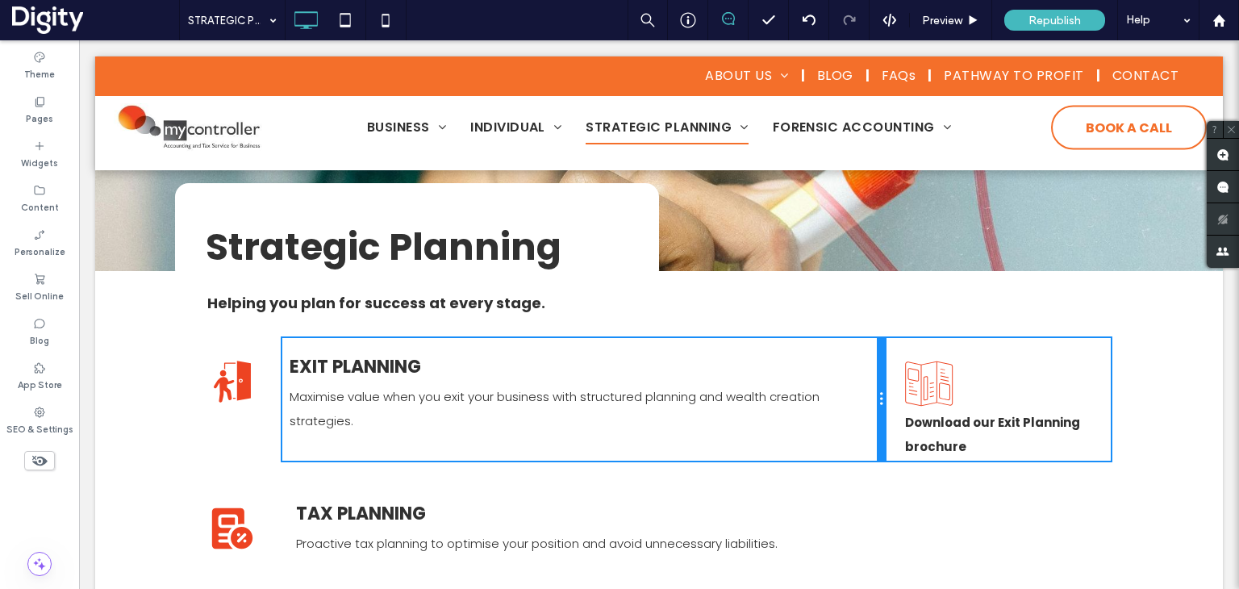
drag, startPoint x: 802, startPoint y: 381, endPoint x: 1042, endPoint y: 446, distance: 248.4
click at [884, 383] on div "Click To Paste Click To Paste EXIT PLANNING Maximise value when you exit your b…" at bounding box center [659, 399] width 904 height 123
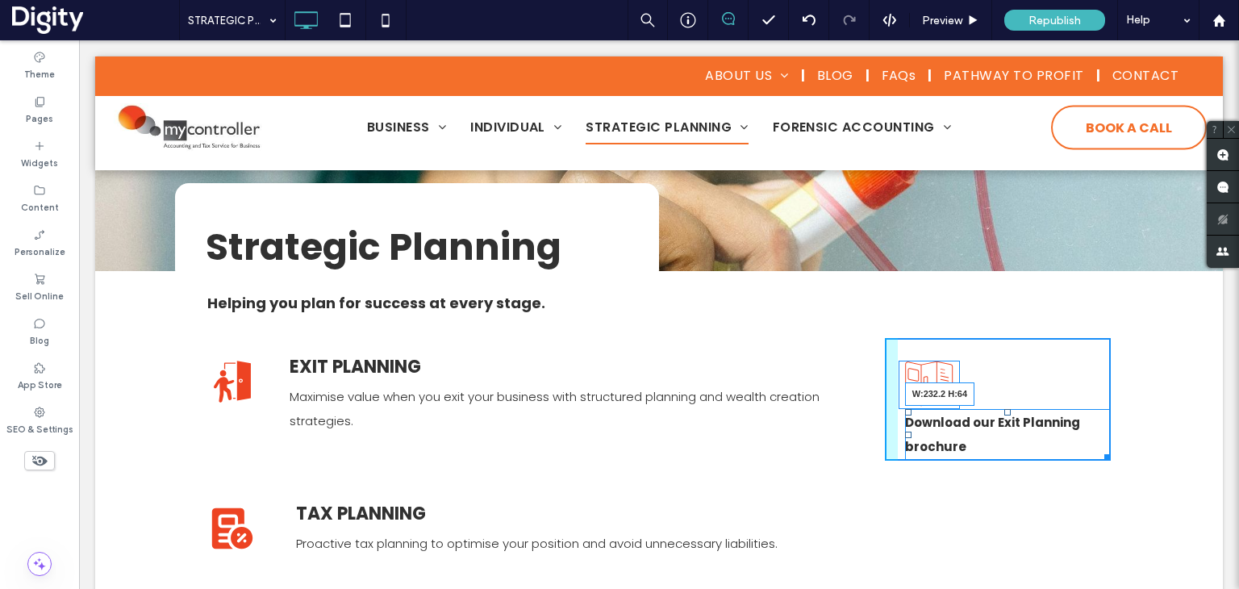
drag, startPoint x: 1100, startPoint y: 457, endPoint x: 1078, endPoint y: 447, distance: 24.9
click at [1078, 447] on div "Download our Exit Planning brochure W:232.2 H:64" at bounding box center [1008, 435] width 206 height 52
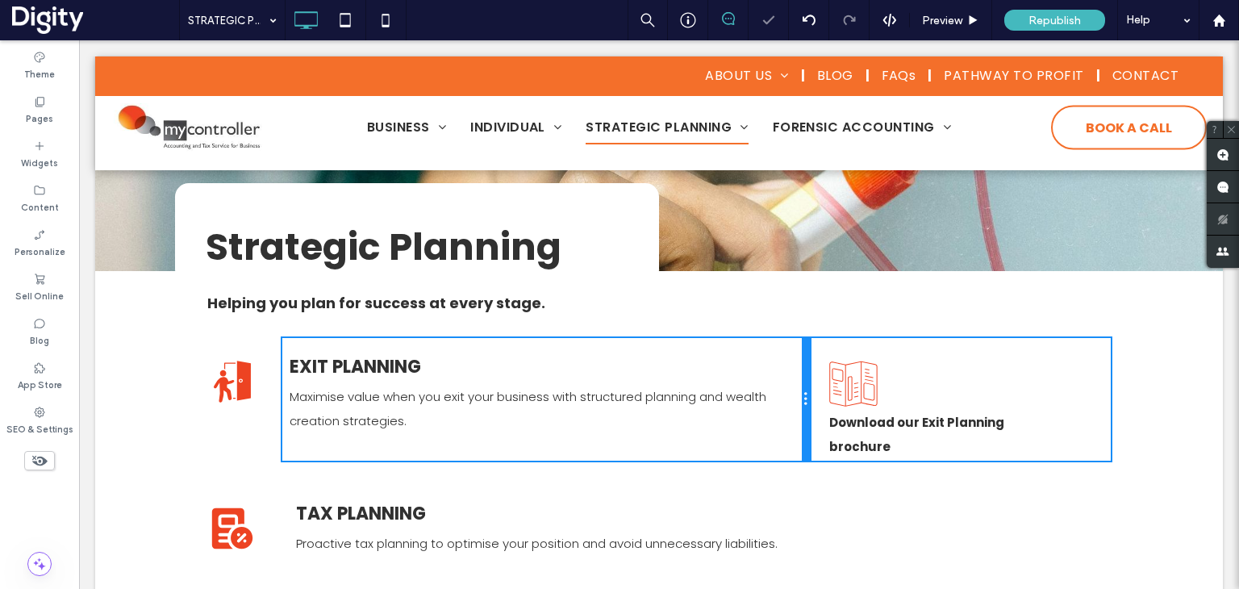
drag, startPoint x: 877, startPoint y: 395, endPoint x: 806, endPoint y: 391, distance: 71.1
click at [806, 391] on div "Click To Paste Click To Paste EXIT PLANNING Maximise value when you exit your b…" at bounding box center [659, 399] width 904 height 123
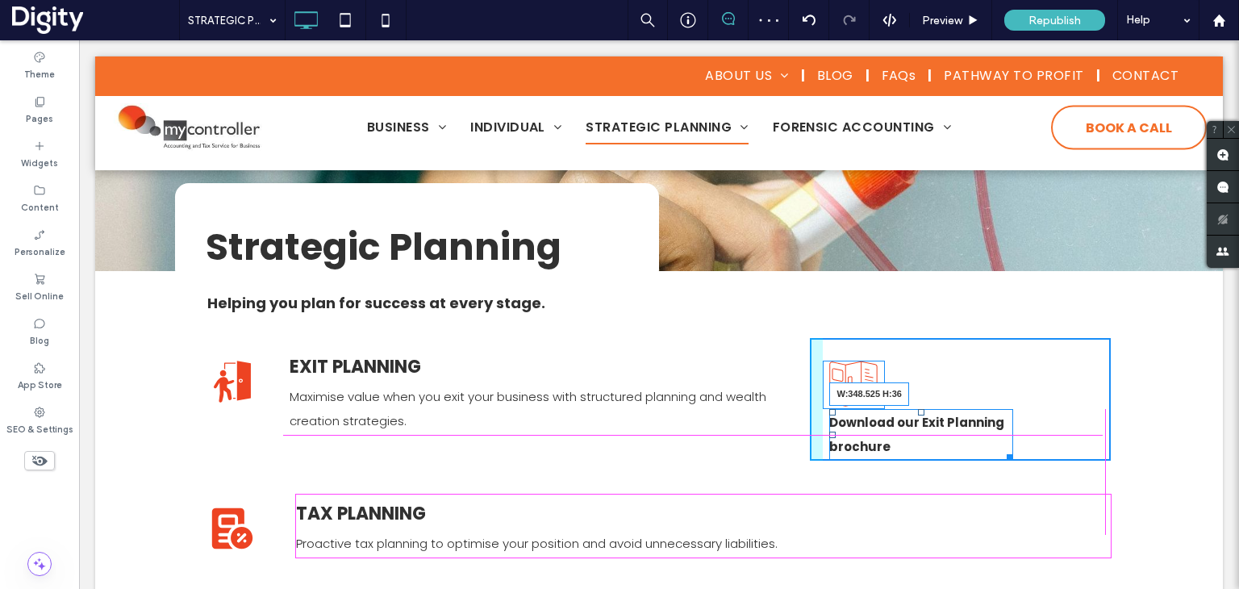
drag, startPoint x: 996, startPoint y: 455, endPoint x: 1122, endPoint y: 446, distance: 127.0
click at [1122, 446] on div "Click To Paste Click To Paste EXIT PLANNING Maximise value when you exit your b…" at bounding box center [659, 399] width 968 height 147
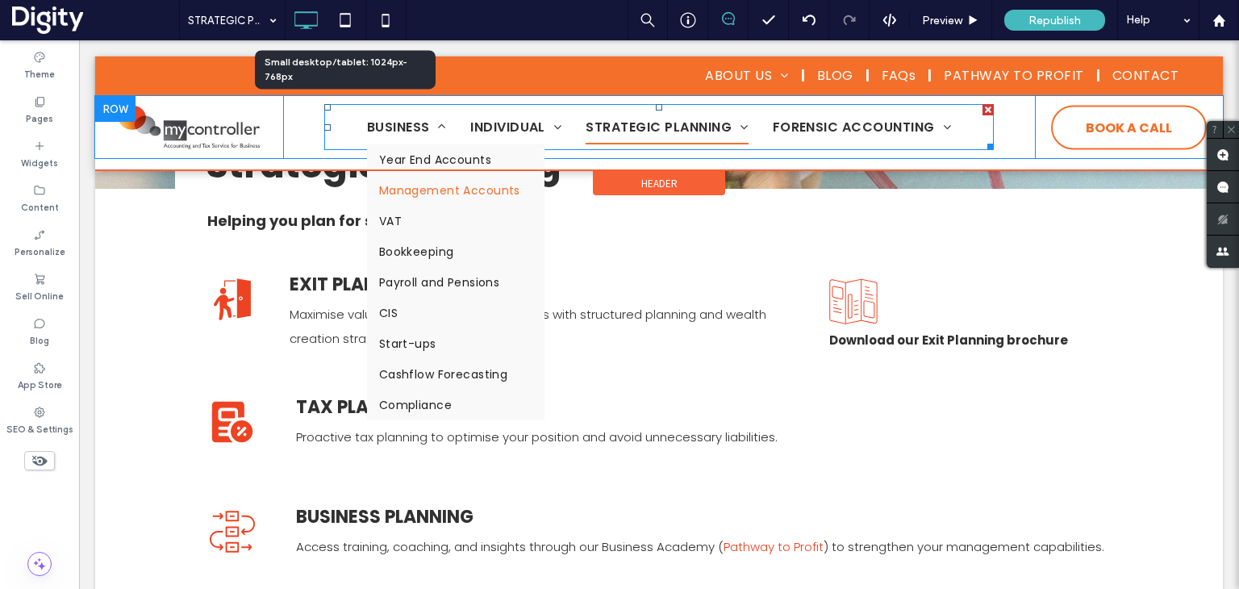
scroll to position [242, 0]
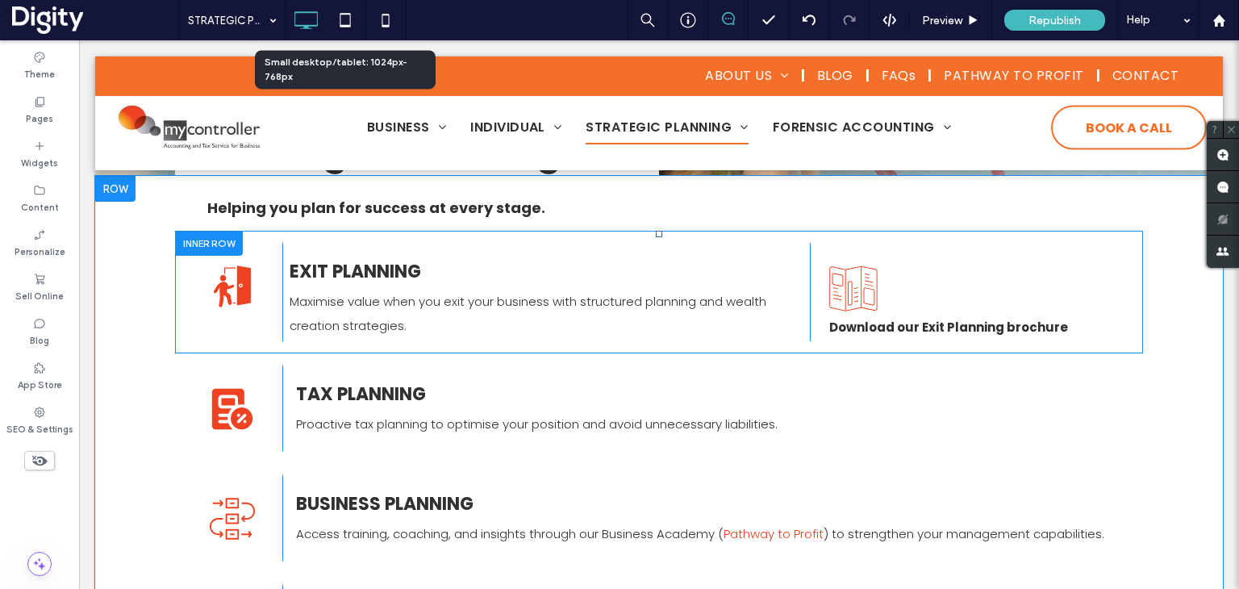
click at [810, 254] on div "Click To Paste Click To Paste Download our Exit Planning brochure" at bounding box center [960, 292] width 301 height 98
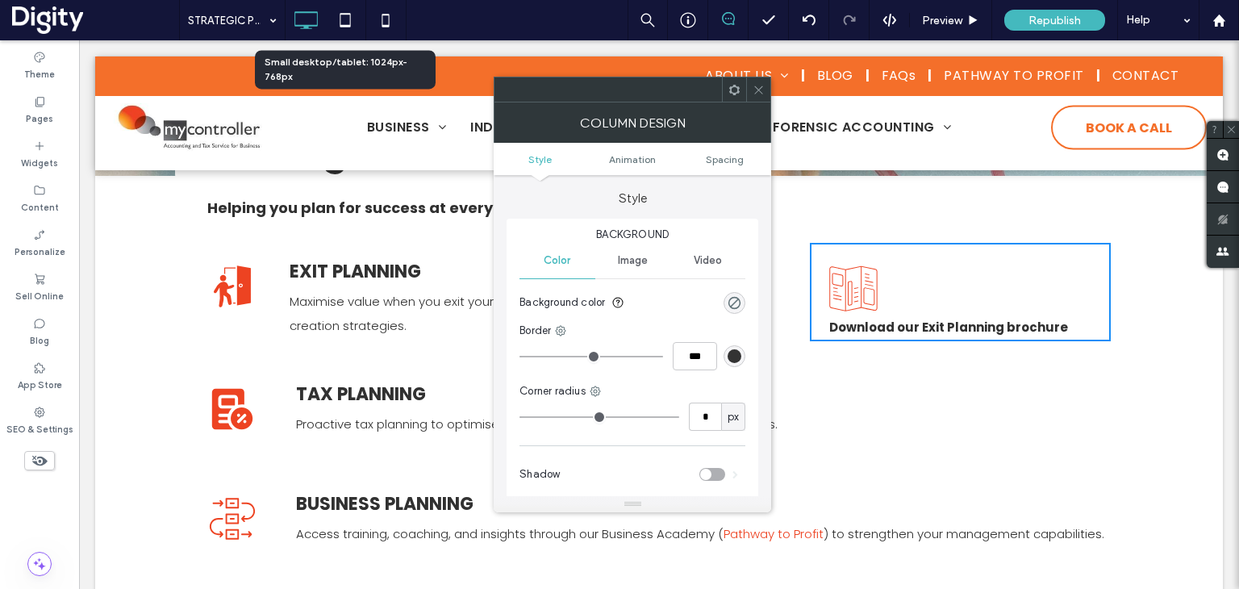
click at [729, 296] on div "rgba(0, 0, 0, 0)" at bounding box center [735, 303] width 14 height 14
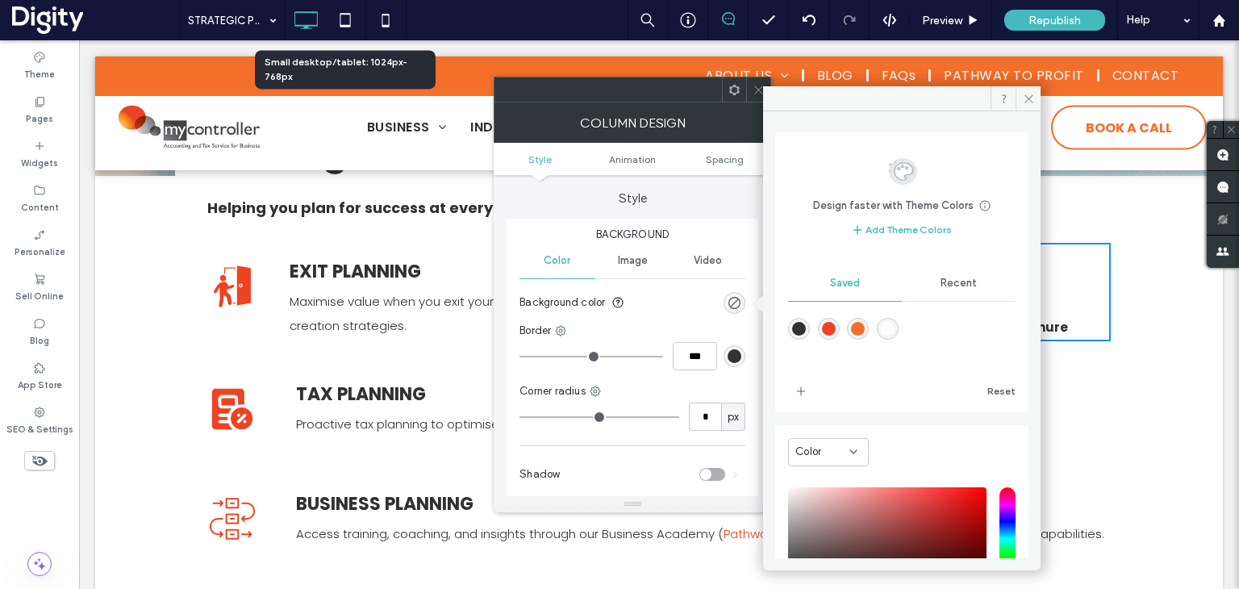
click at [865, 324] on div "rgba(244,111,42,1)" at bounding box center [858, 329] width 14 height 14
type input "*******"
type input "***"
type input "****"
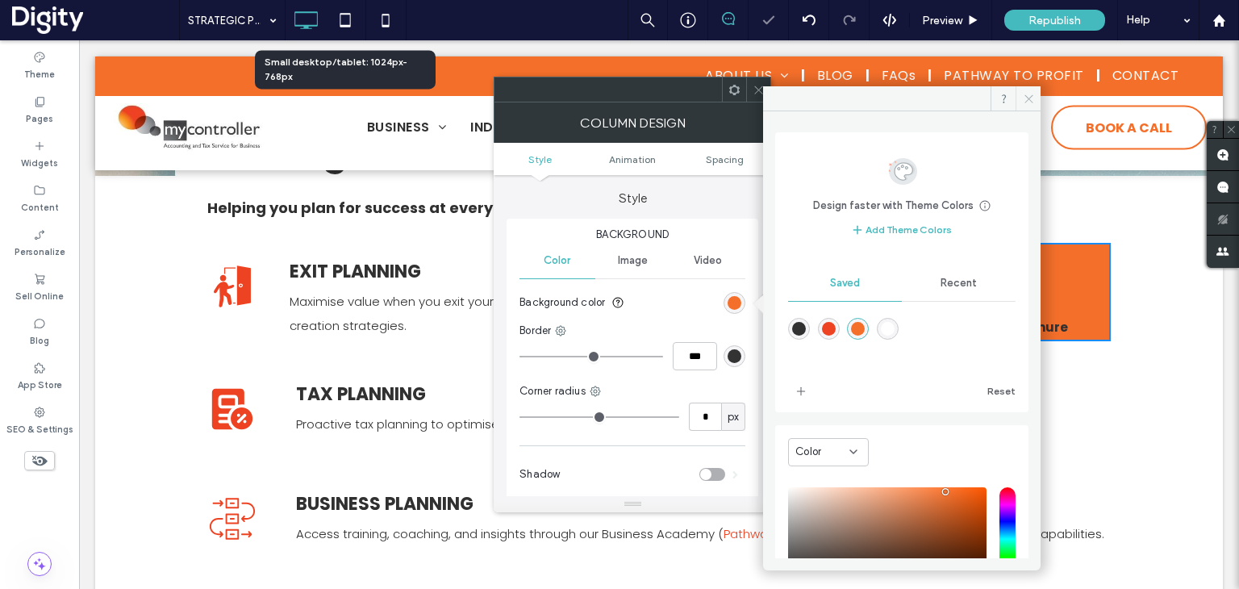
click at [1033, 97] on icon at bounding box center [1029, 99] width 12 height 12
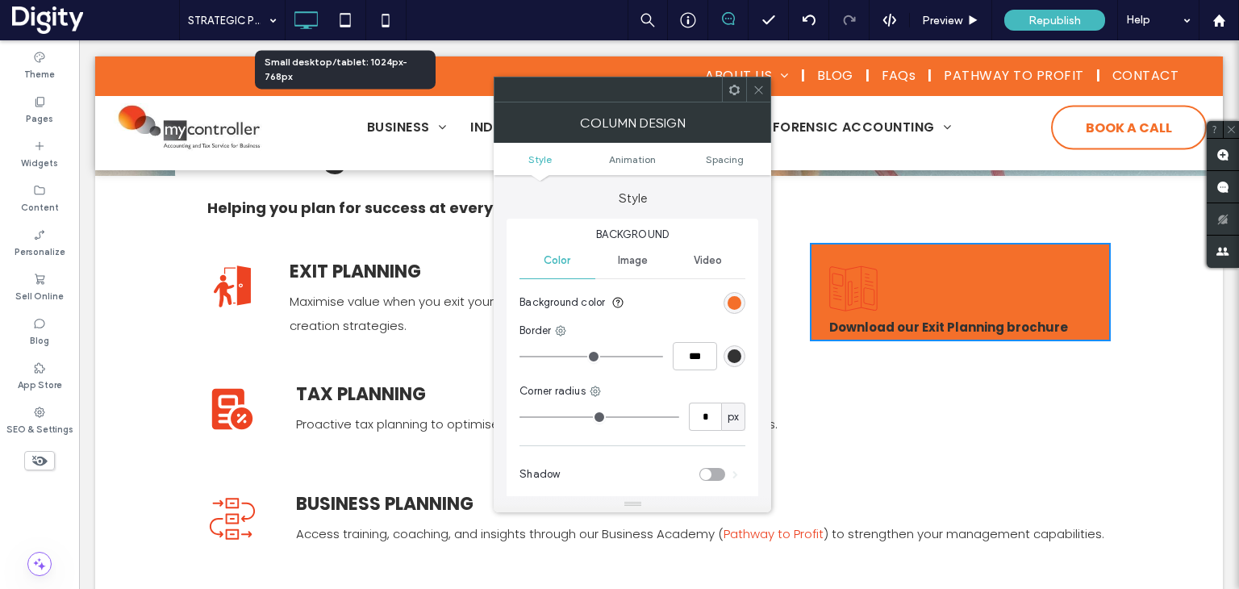
type input "*"
type input "**"
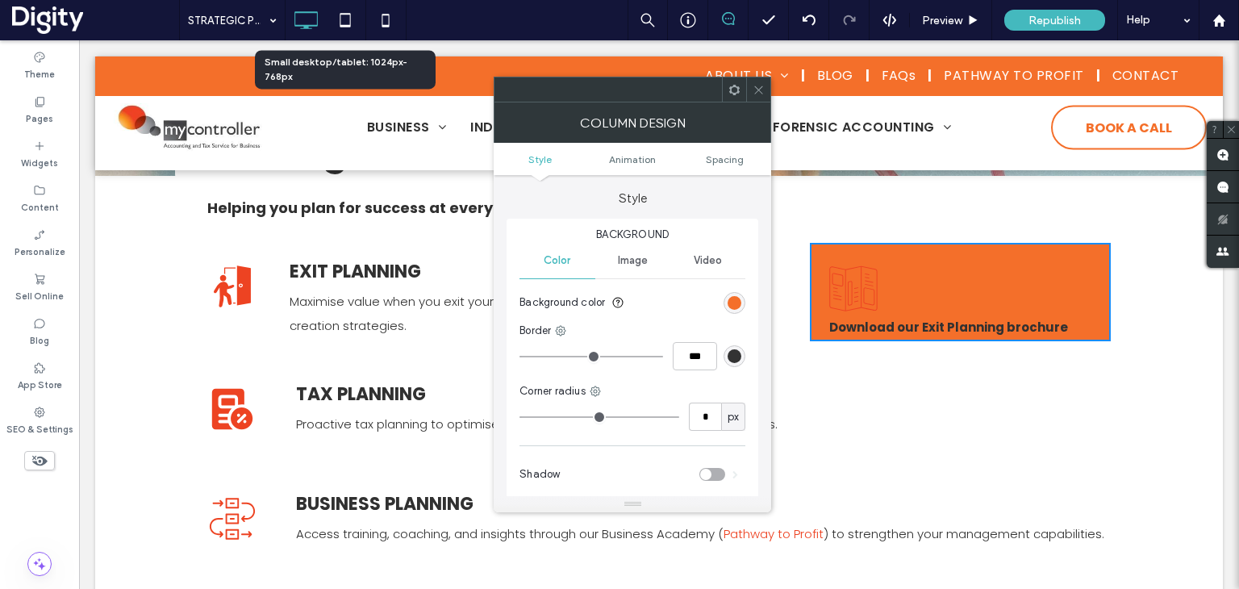
type input "**"
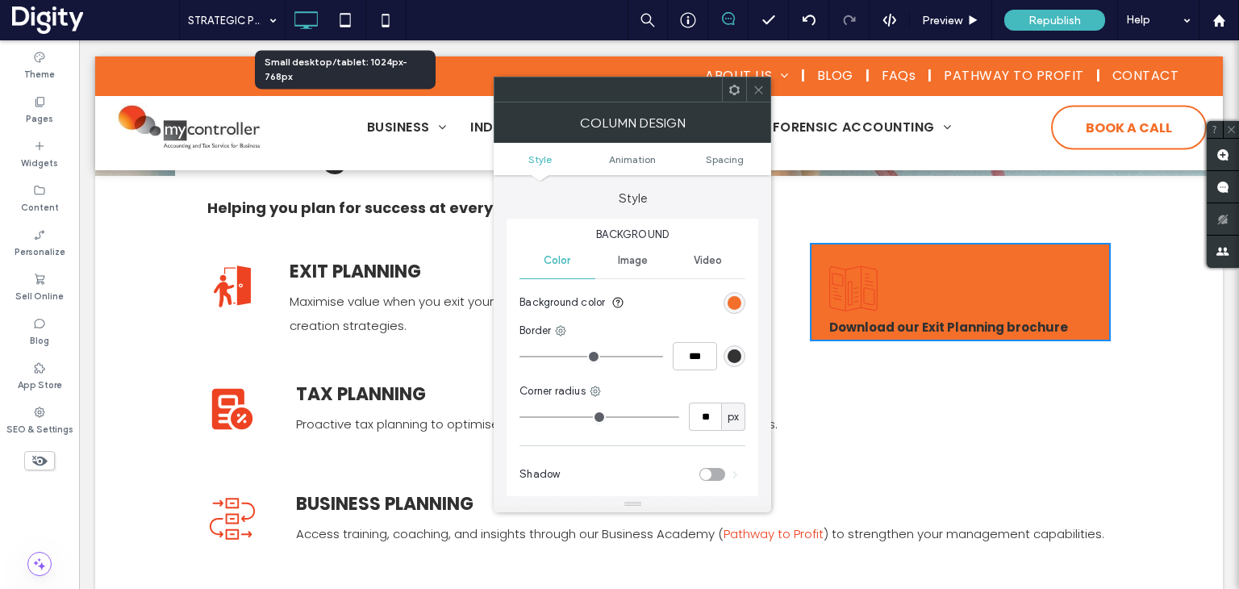
drag, startPoint x: 526, startPoint y: 417, endPoint x: 543, endPoint y: 418, distance: 17.0
click at [543, 418] on input "range" at bounding box center [600, 417] width 160 height 2
type input "**"
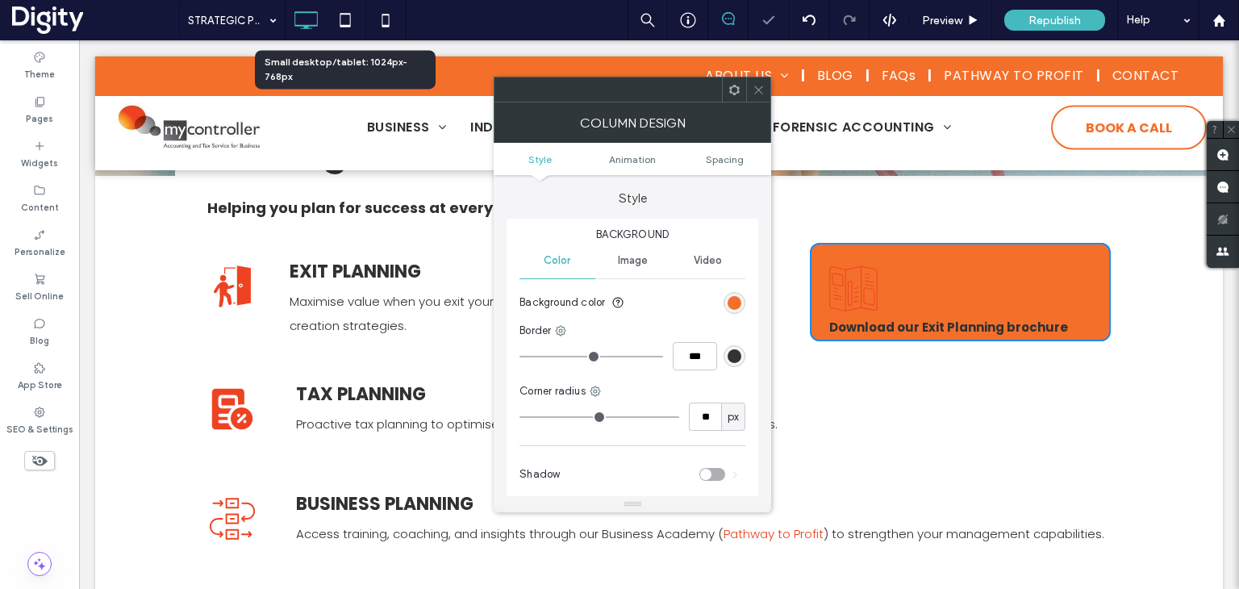
type input "**"
drag, startPoint x: 543, startPoint y: 418, endPoint x: 565, endPoint y: 420, distance: 21.8
type input "**"
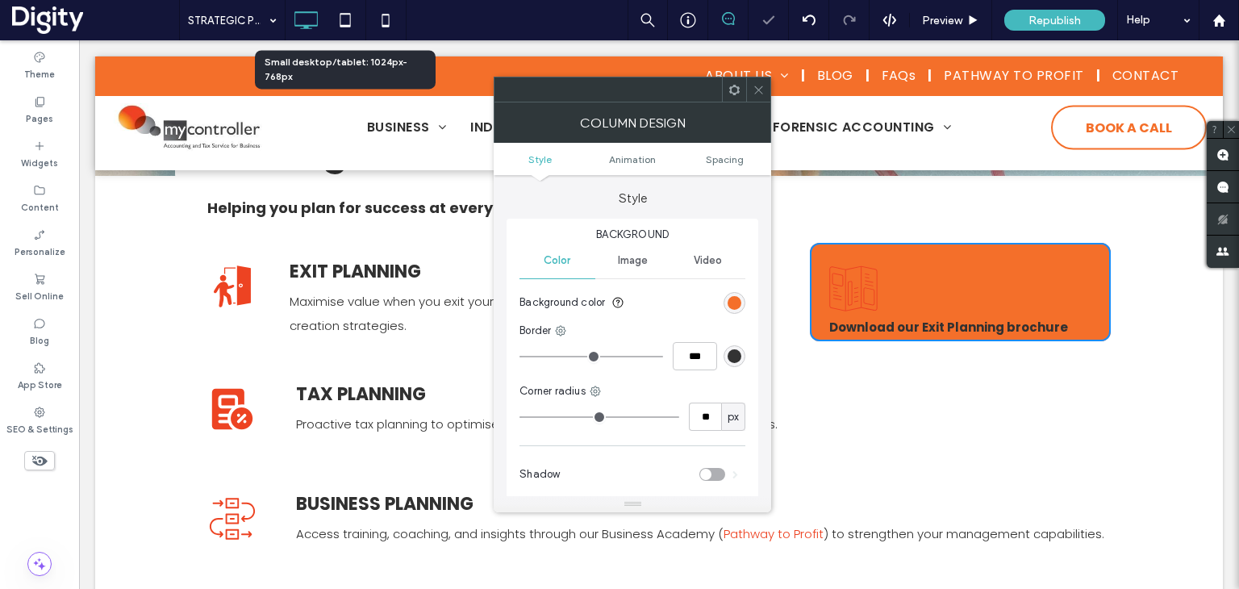
click at [565, 418] on input "range" at bounding box center [600, 417] width 160 height 2
click at [762, 90] on icon at bounding box center [759, 90] width 12 height 12
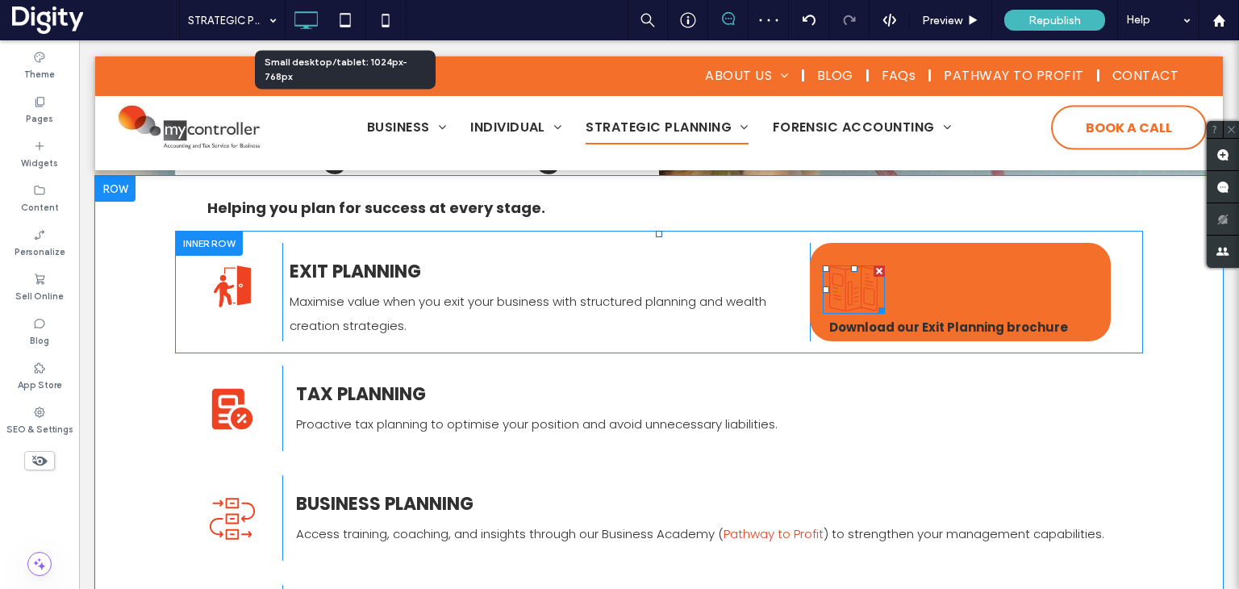
click at [855, 288] on icon at bounding box center [854, 289] width 62 height 48
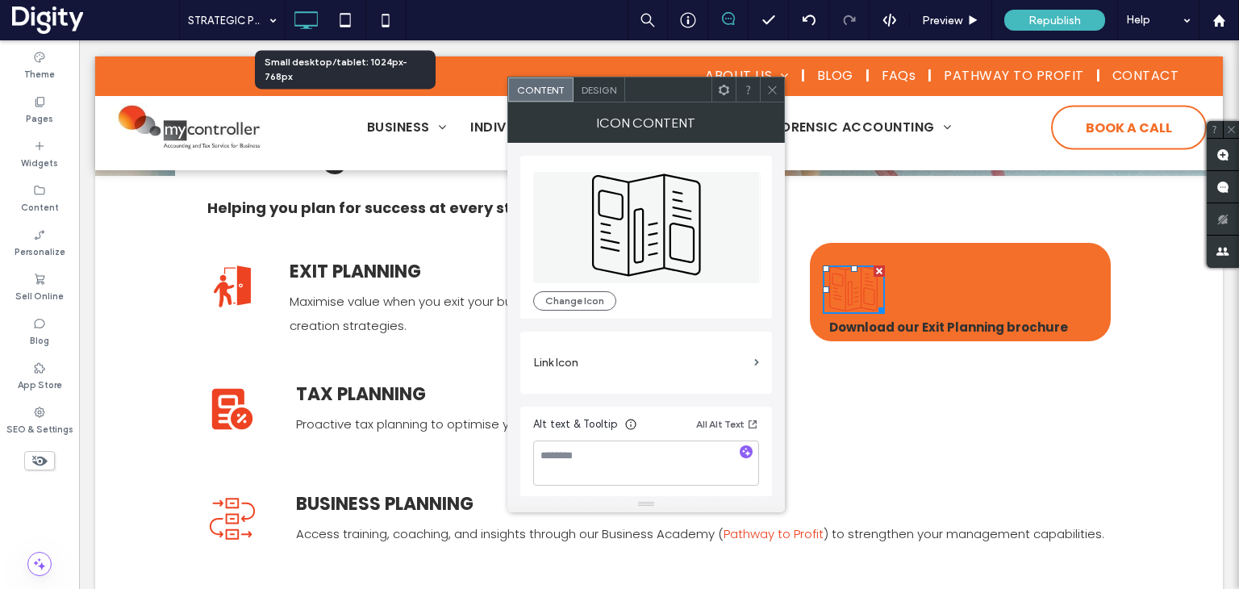
click at [599, 91] on span "Design" at bounding box center [599, 90] width 35 height 12
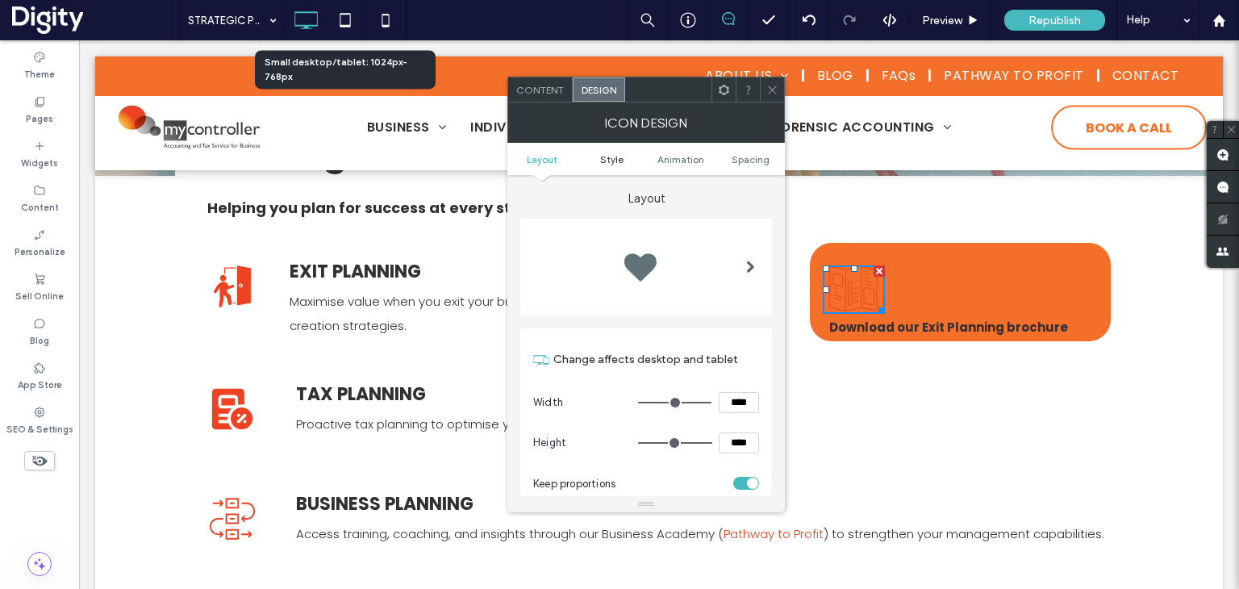
click at [610, 159] on span "Style" at bounding box center [611, 159] width 23 height 12
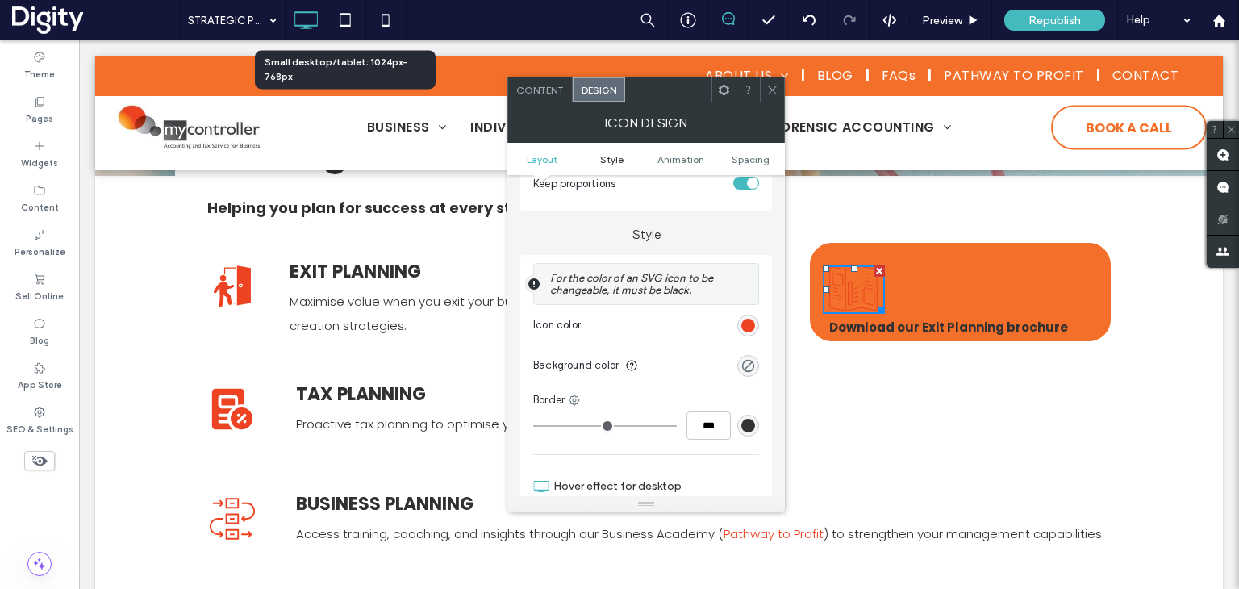
scroll to position [336, 0]
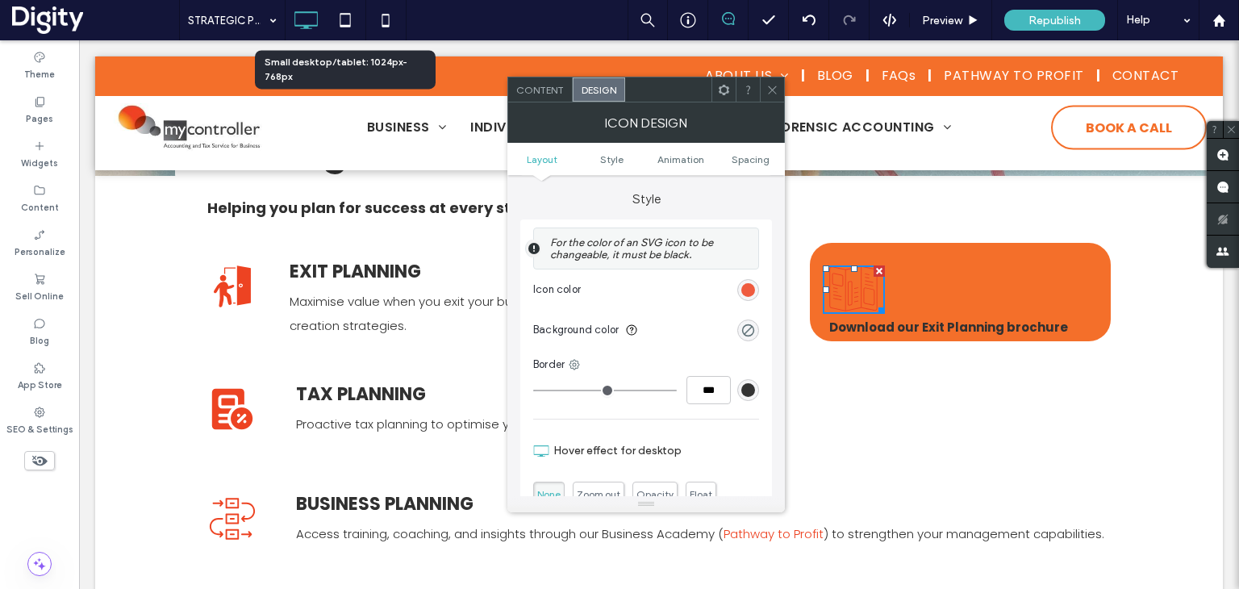
click at [749, 293] on div "rgb(237, 67, 34)" at bounding box center [748, 290] width 14 height 14
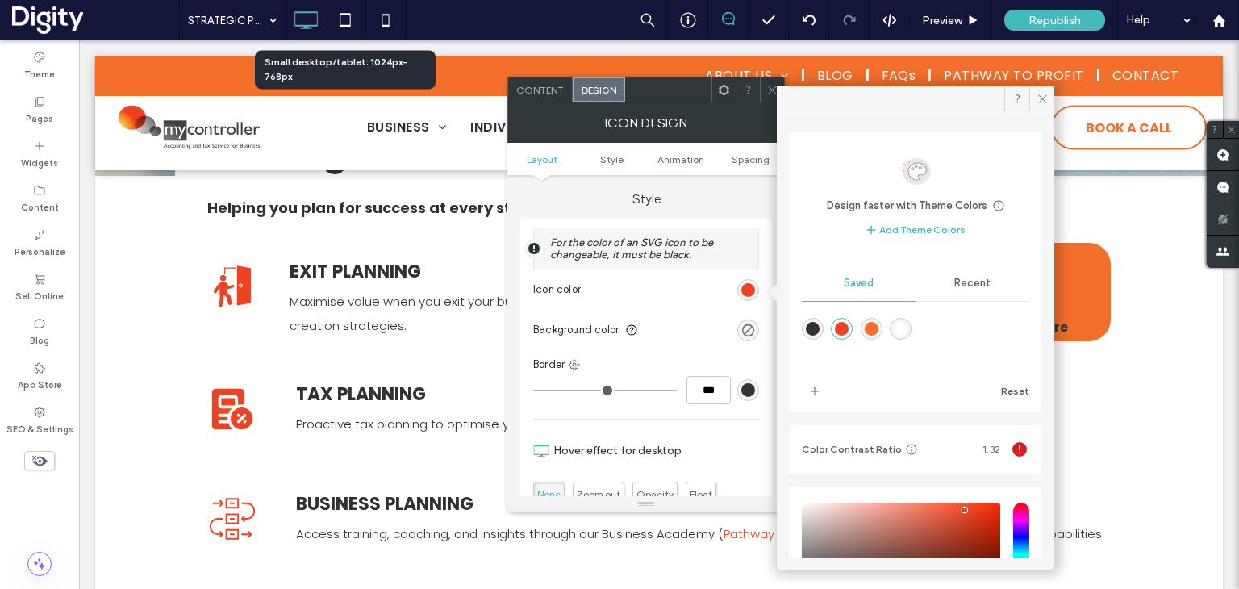
click at [908, 323] on div "rgba(255,255,255,1)" at bounding box center [901, 329] width 14 height 14
type input "*******"
drag, startPoint x: 1042, startPoint y: 92, endPoint x: 809, endPoint y: 67, distance: 234.5
click at [1042, 93] on icon at bounding box center [1043, 99] width 12 height 12
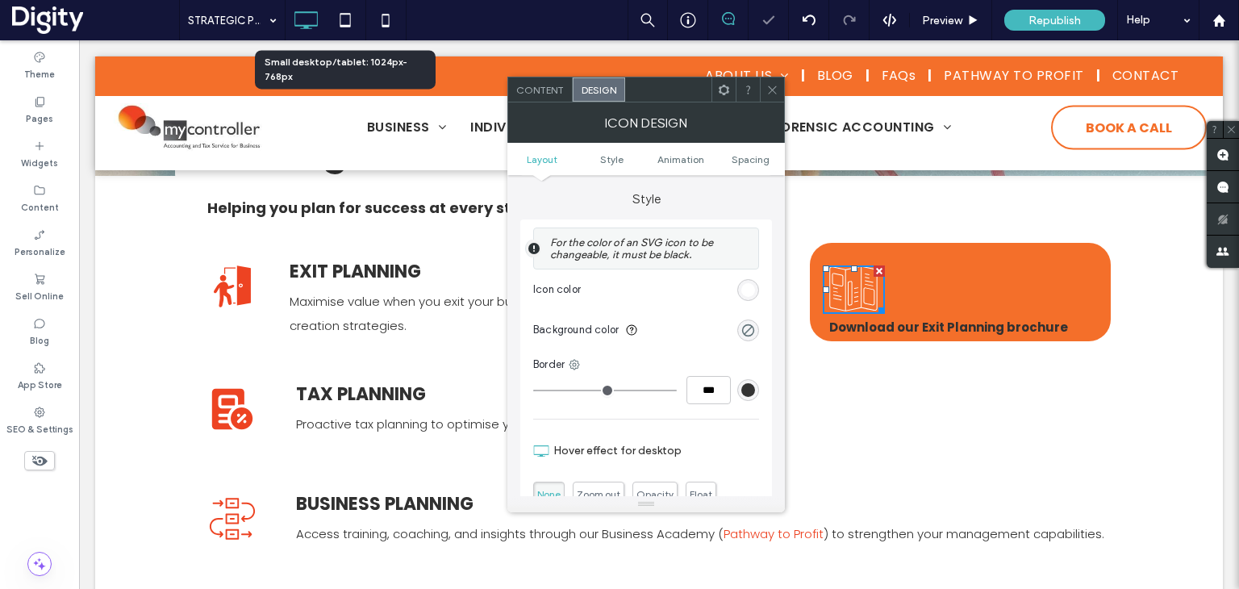
click at [770, 88] on icon at bounding box center [772, 90] width 12 height 12
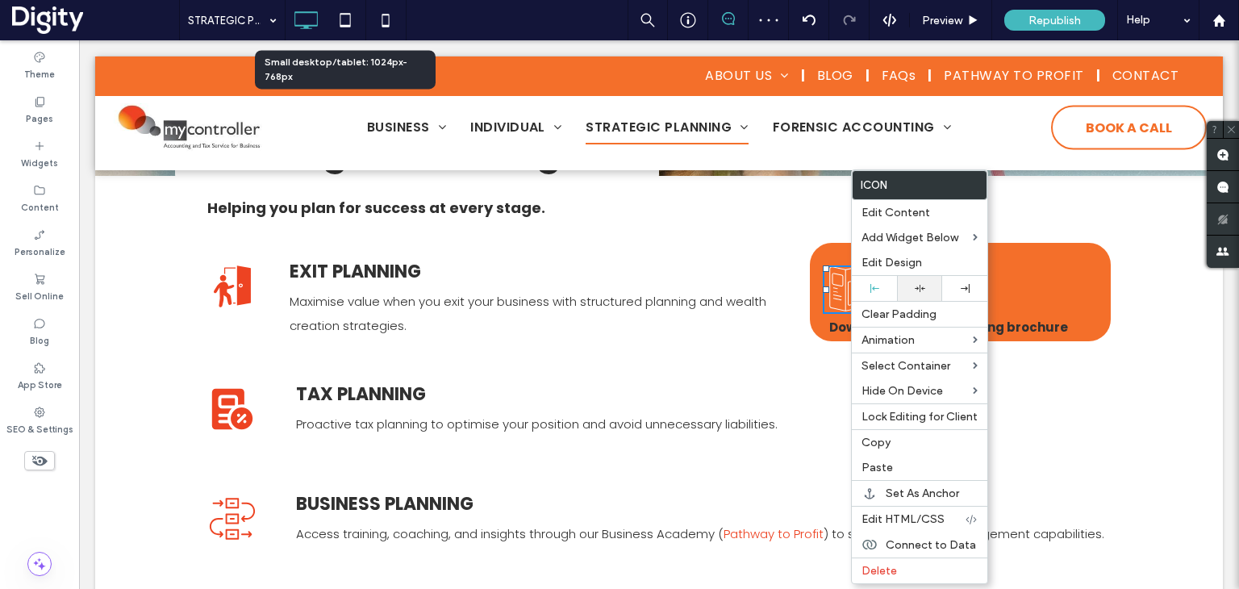
drag, startPoint x: 920, startPoint y: 287, endPoint x: 910, endPoint y: 285, distance: 10.0
click at [922, 286] on icon at bounding box center [920, 288] width 10 height 10
click at [817, 265] on div "Click To Paste Click To Paste Download our Exit Planning brochure" at bounding box center [960, 292] width 301 height 98
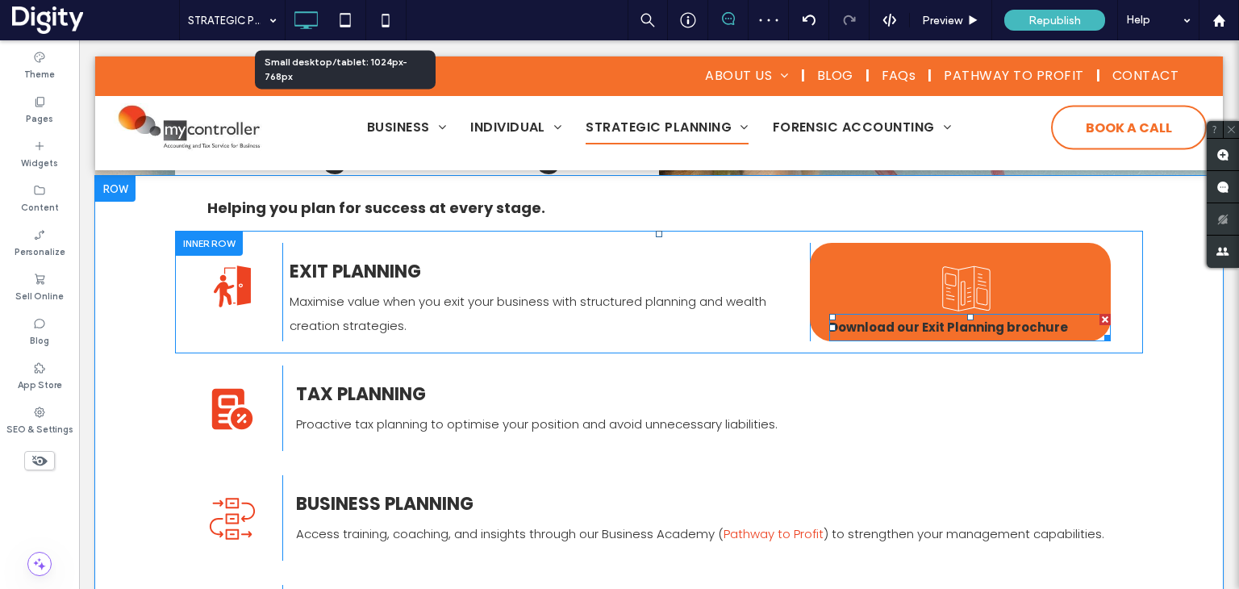
click at [884, 324] on strong "Download our Exit Planning brochure" at bounding box center [948, 327] width 239 height 17
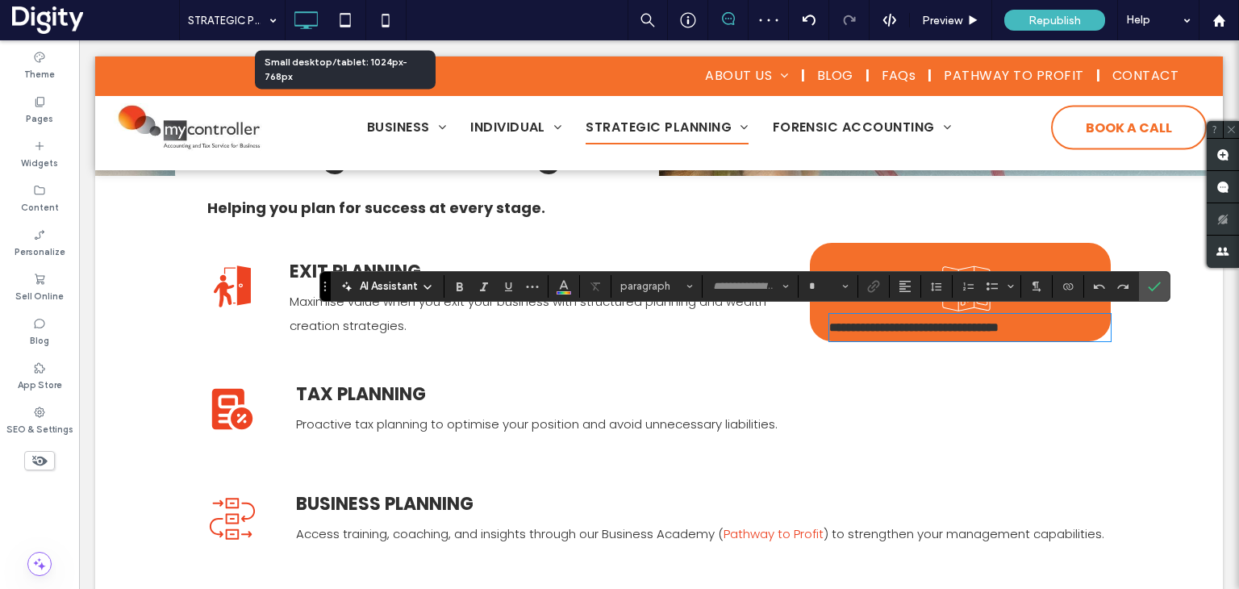
type input "*******"
type input "**"
click at [884, 324] on strong "**********" at bounding box center [913, 327] width 169 height 12
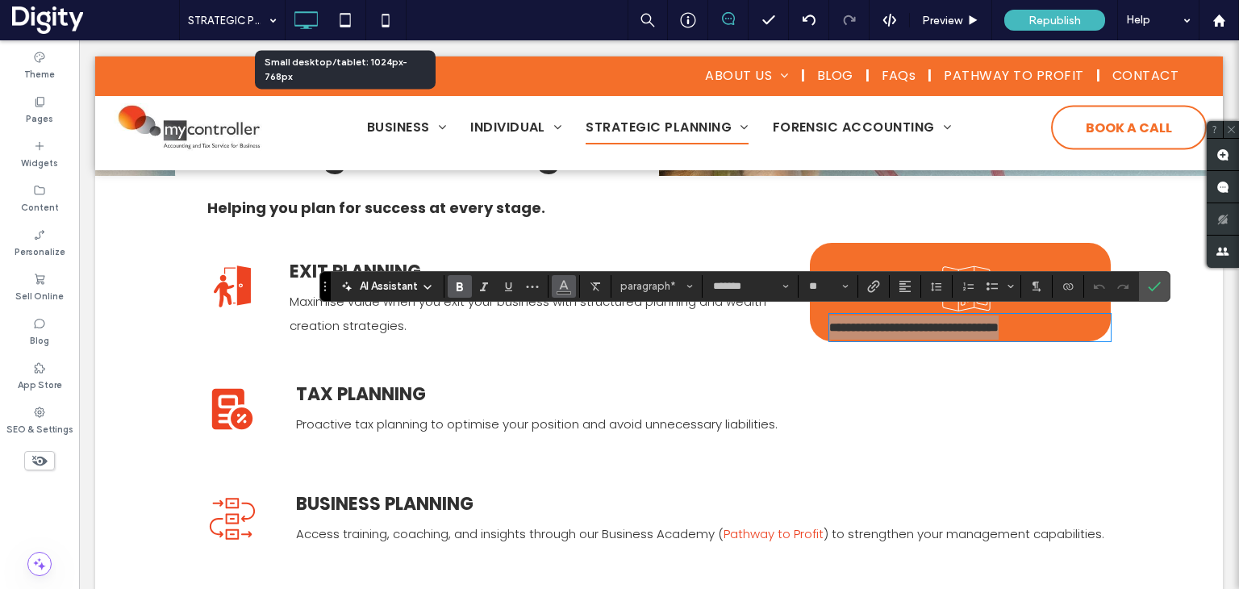
drag, startPoint x: 565, startPoint y: 288, endPoint x: 528, endPoint y: 304, distance: 40.5
click at [565, 288] on icon "Color" at bounding box center [563, 284] width 13 height 13
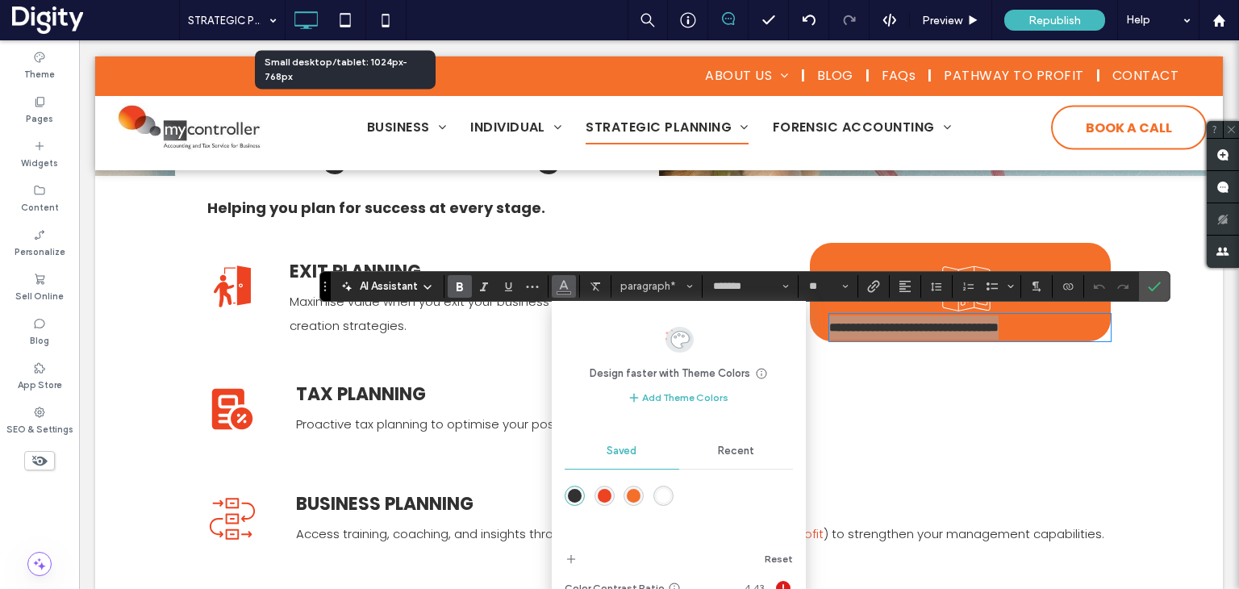
click at [661, 496] on div "rgba(255,255,255,1)" at bounding box center [664, 496] width 14 height 14
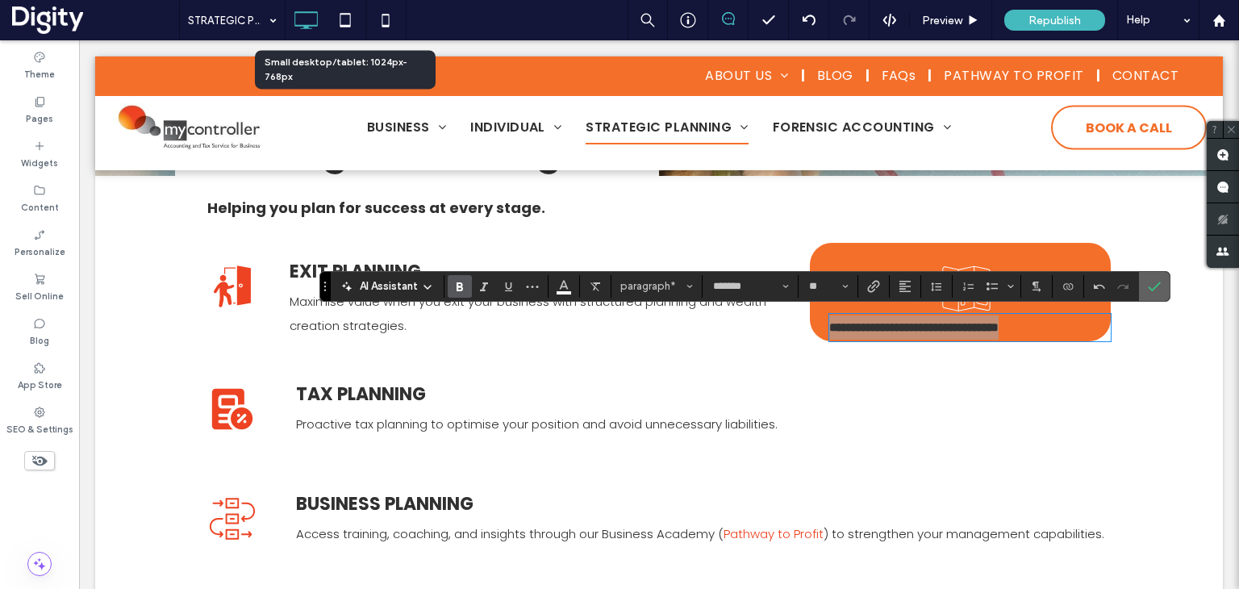
click at [1159, 278] on label "Confirm" at bounding box center [1154, 286] width 24 height 29
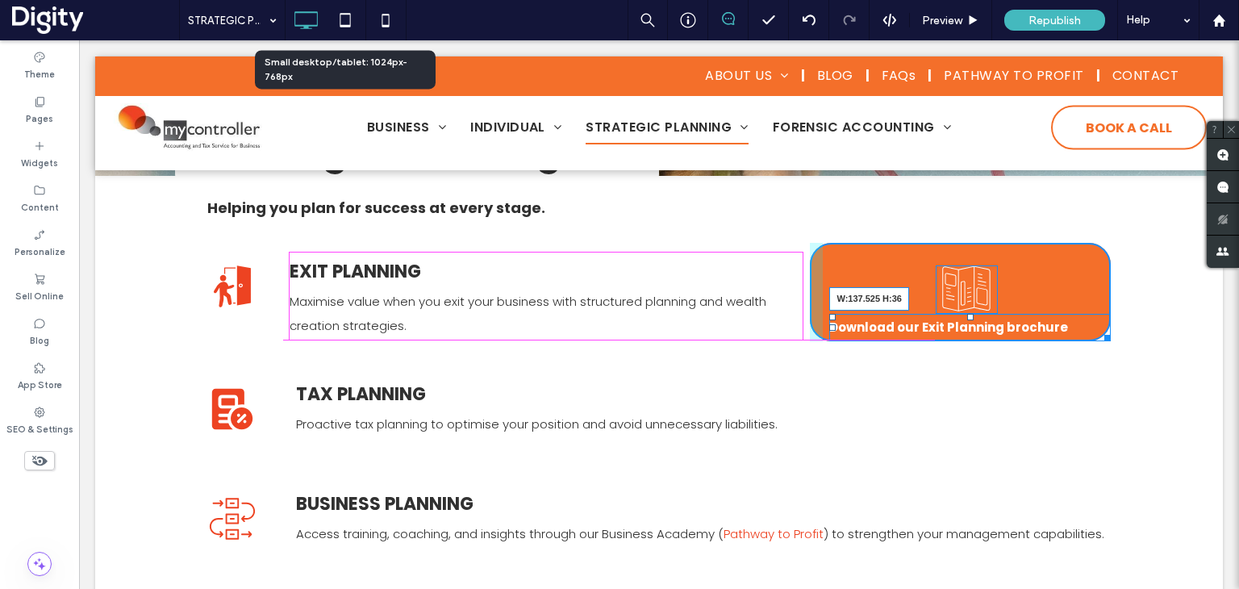
drag, startPoint x: 1092, startPoint y: 333, endPoint x: 1023, endPoint y: 370, distance: 78.7
click at [922, 327] on div "Download our Exit Planning brochure W:137.525 H:36" at bounding box center [970, 327] width 282 height 27
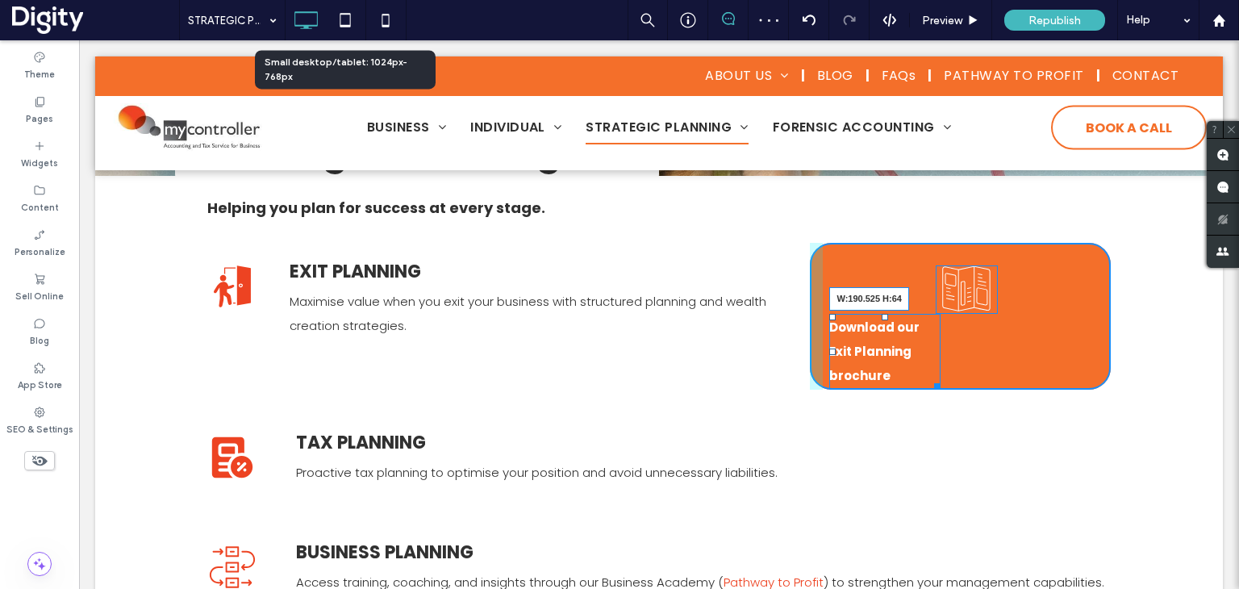
drag, startPoint x: 929, startPoint y: 383, endPoint x: 971, endPoint y: 375, distance: 43.5
click at [971, 375] on div "Click To Paste Click To Paste EXIT PLANNING Maximise value when you exit your b…" at bounding box center [659, 316] width 968 height 171
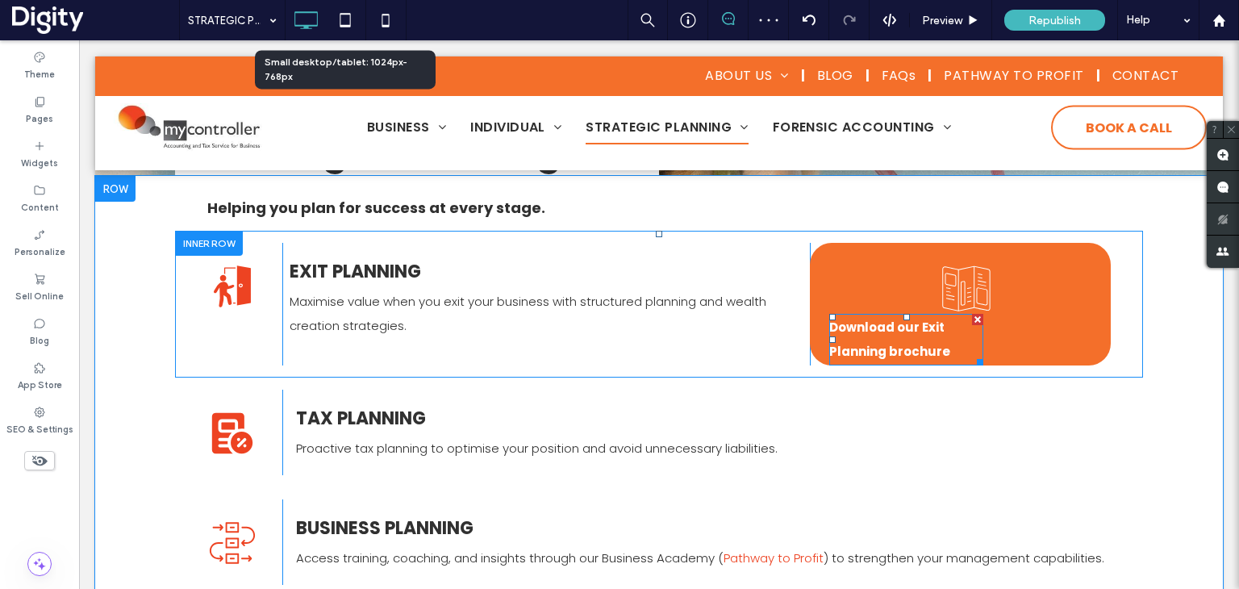
click at [947, 338] on p "Download our Exit Planning brochure" at bounding box center [906, 339] width 154 height 48
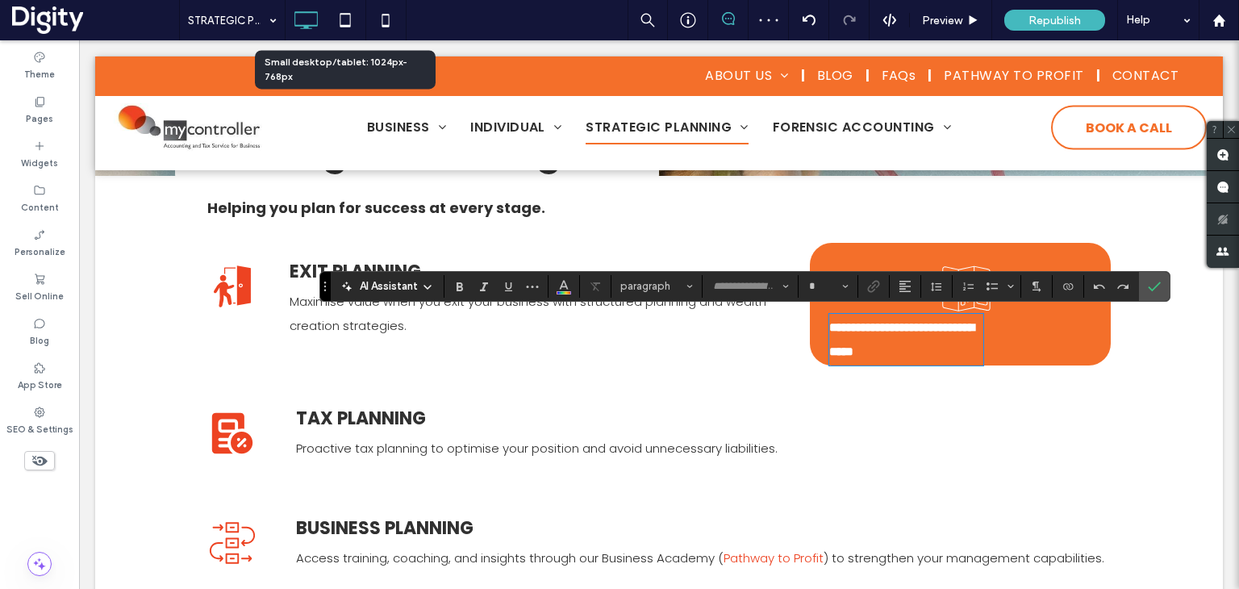
click at [947, 338] on p "**********" at bounding box center [906, 339] width 154 height 48
type input "*******"
type input "**"
click at [903, 285] on icon "Alignment" at bounding box center [905, 286] width 13 height 13
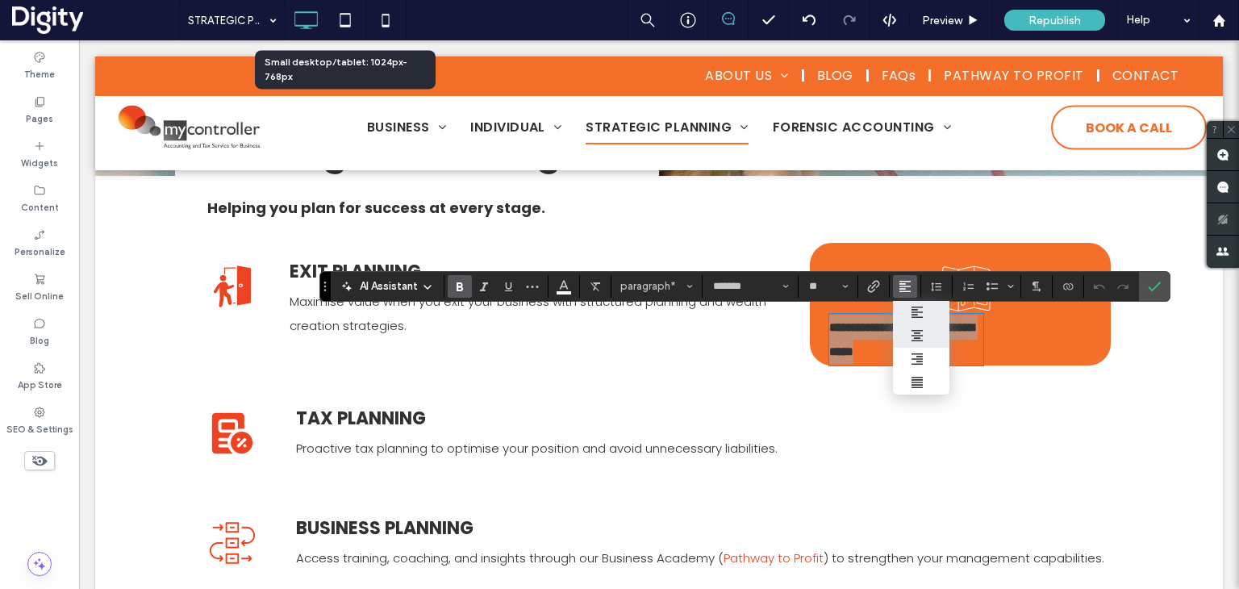
click at [917, 333] on icon "ui.textEditor.alignment.center" at bounding box center [917, 335] width 13 height 13
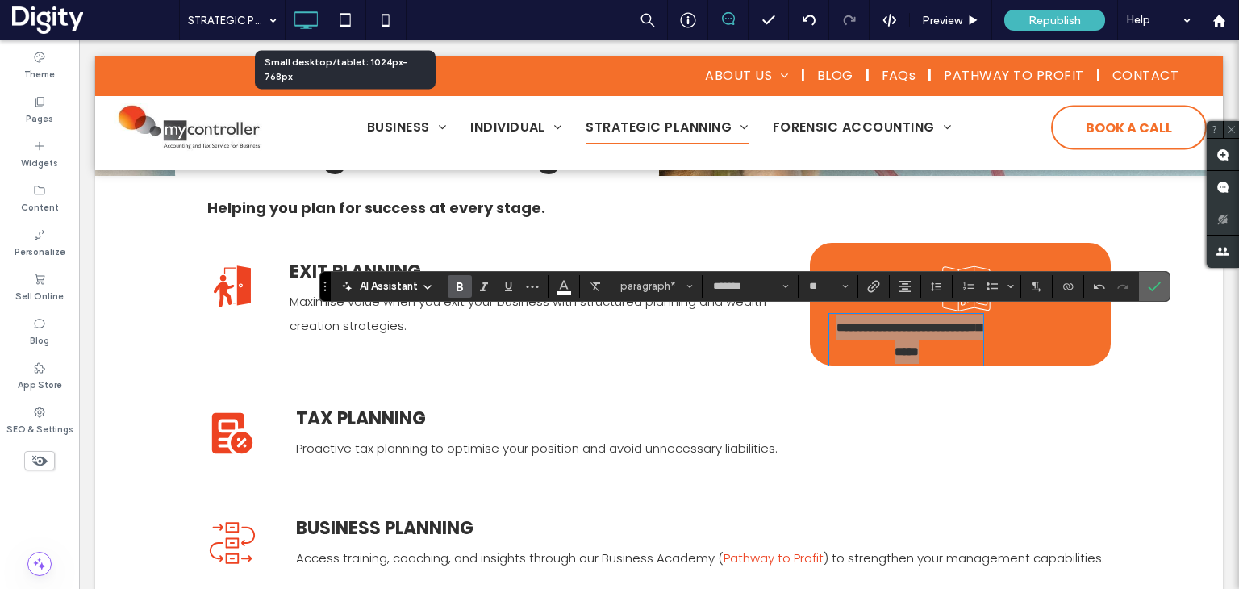
click at [1158, 282] on icon "Confirm" at bounding box center [1154, 286] width 13 height 13
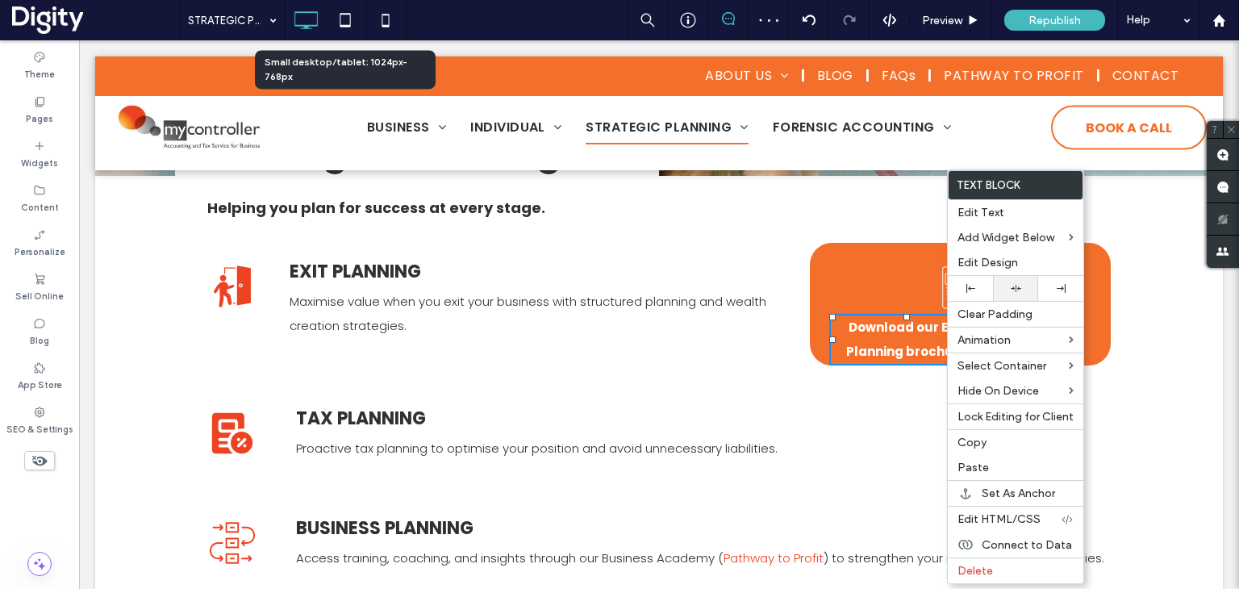
click at [1010, 285] on div at bounding box center [1015, 288] width 29 height 10
drag, startPoint x: 815, startPoint y: 294, endPoint x: 832, endPoint y: 291, distance: 17.2
click at [816, 293] on div "Click To Paste Click To Paste Download our Exit Planning brochure" at bounding box center [960, 304] width 301 height 123
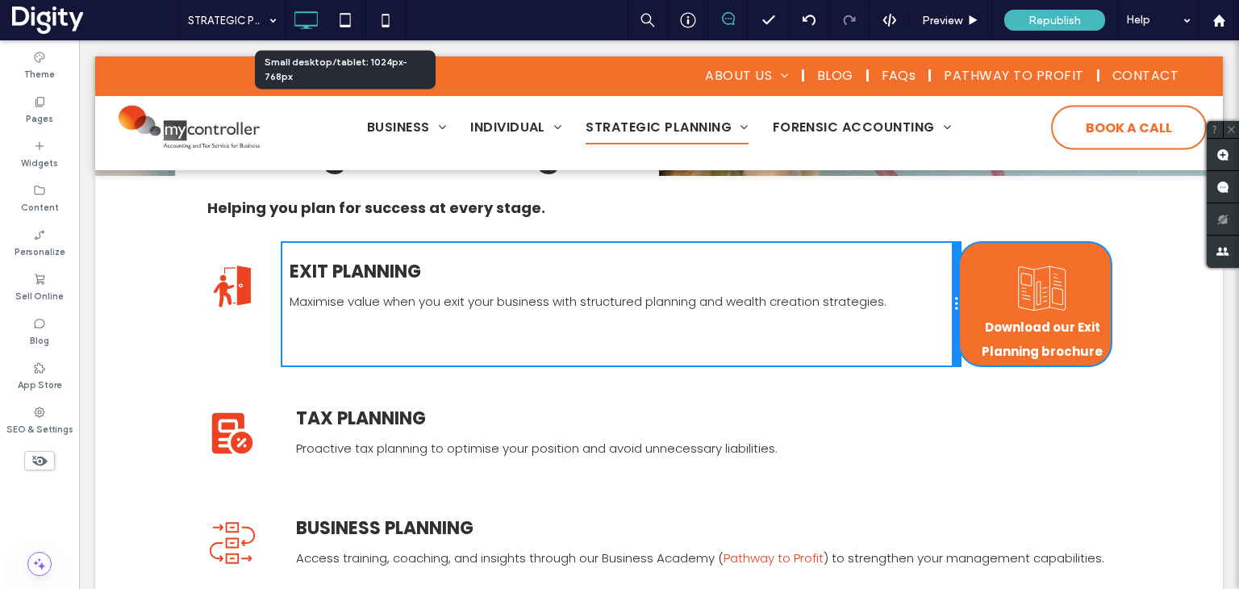
drag, startPoint x: 800, startPoint y: 287, endPoint x: 1050, endPoint y: 348, distance: 256.5
click at [929, 298] on div "EXIT PLANNING Maximise value when you exit your business with structured planni…" at bounding box center [621, 304] width 678 height 123
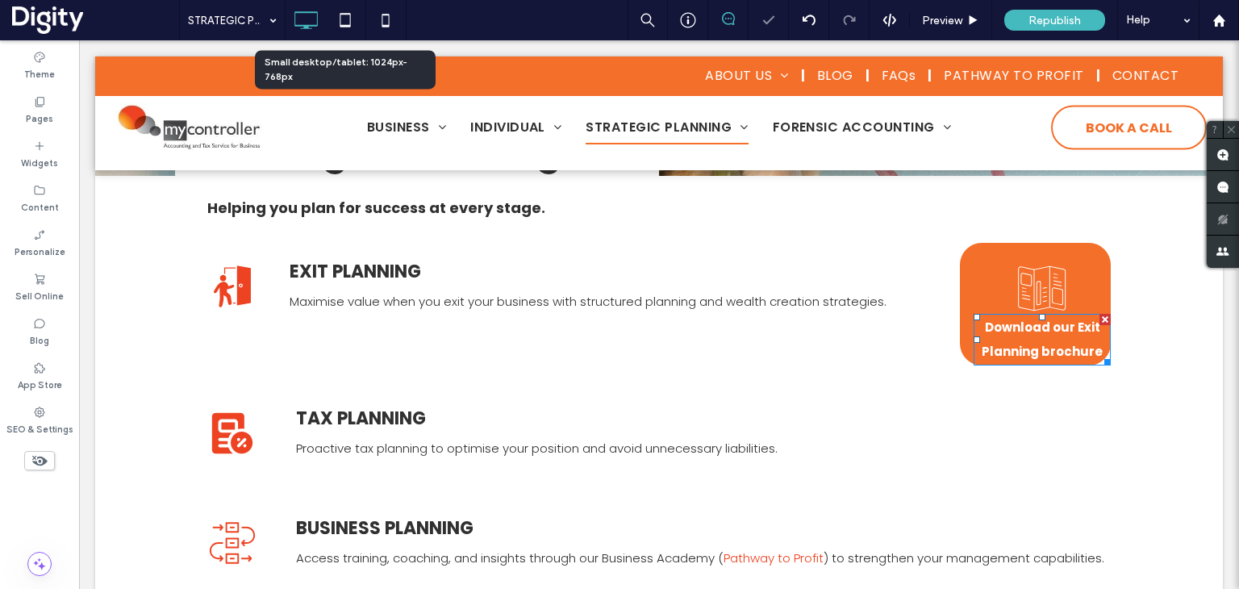
click at [1020, 333] on strong "Download our Exit Planning brochure" at bounding box center [1042, 339] width 121 height 41
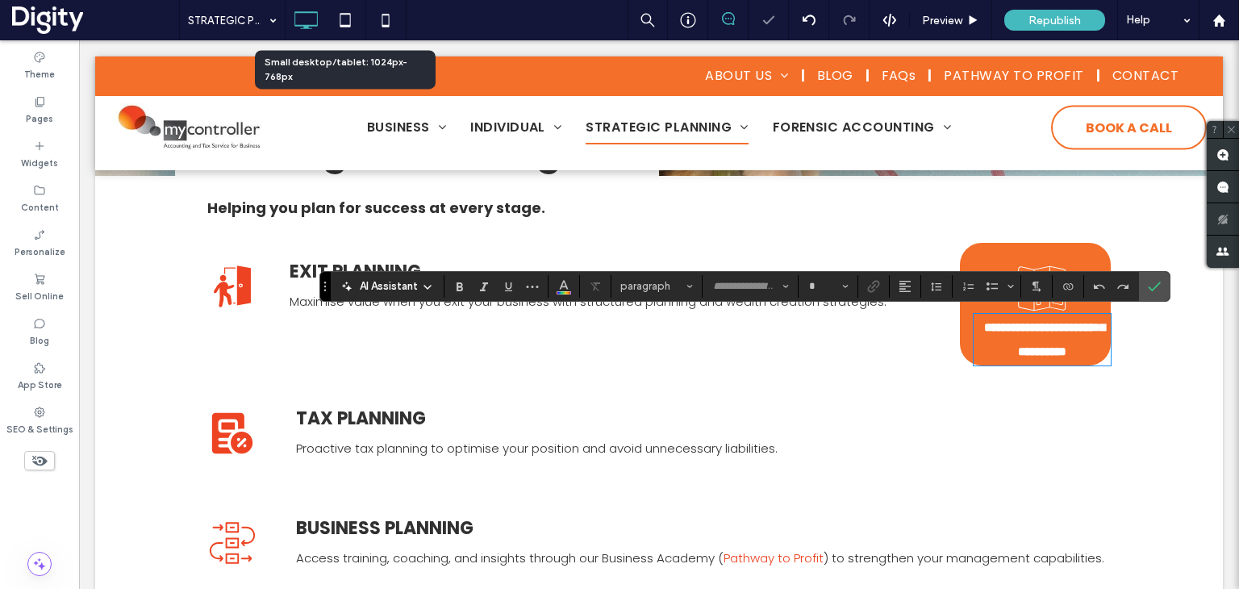
type input "*******"
type input "**"
click at [1052, 324] on strong "**********" at bounding box center [1044, 339] width 121 height 36
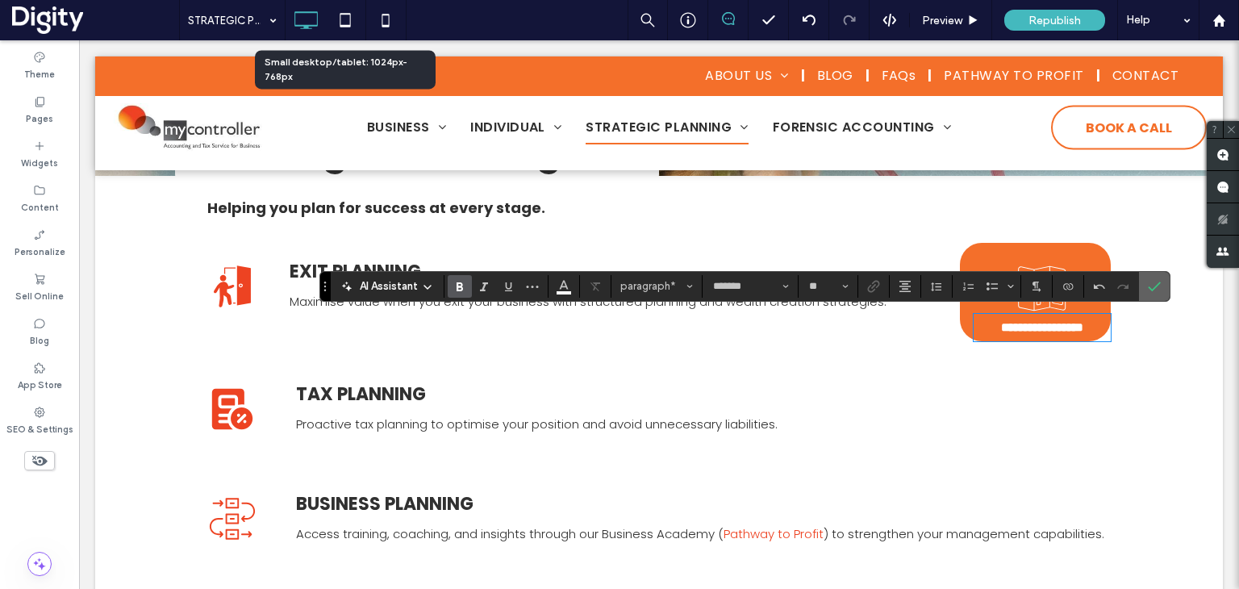
drag, startPoint x: 1150, startPoint y: 290, endPoint x: 1041, endPoint y: 246, distance: 117.6
click at [1150, 290] on use "Confirm" at bounding box center [1155, 287] width 13 height 10
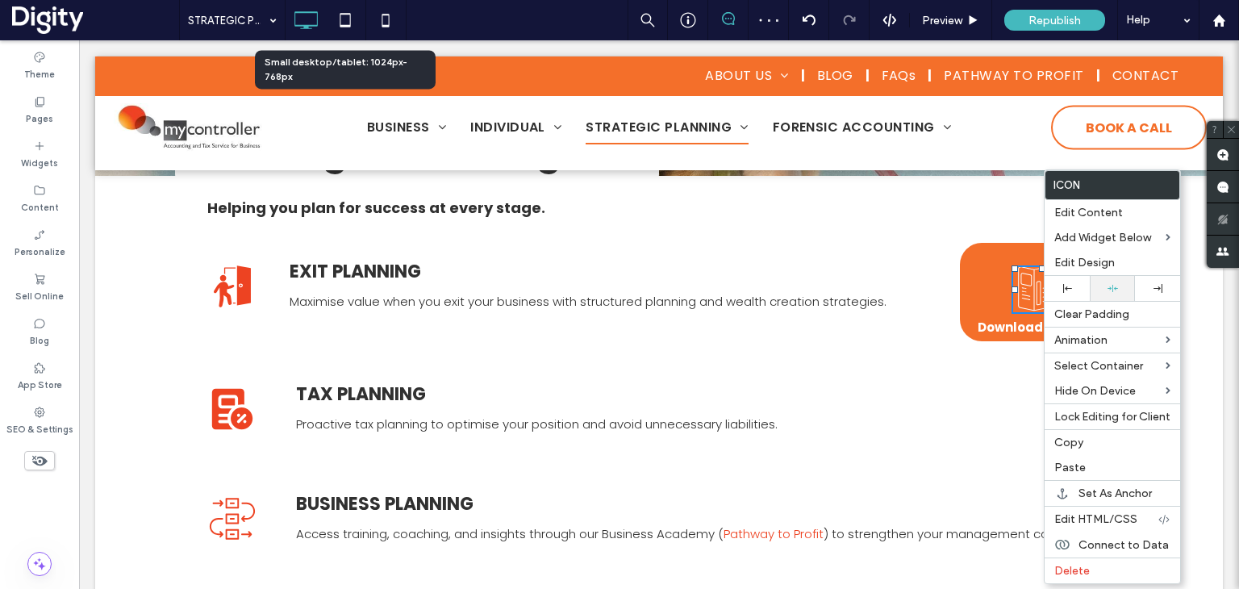
click at [1110, 289] on icon at bounding box center [1113, 288] width 10 height 10
click at [1011, 256] on div "Click To Paste Click To Paste Download brochure" at bounding box center [1035, 292] width 151 height 98
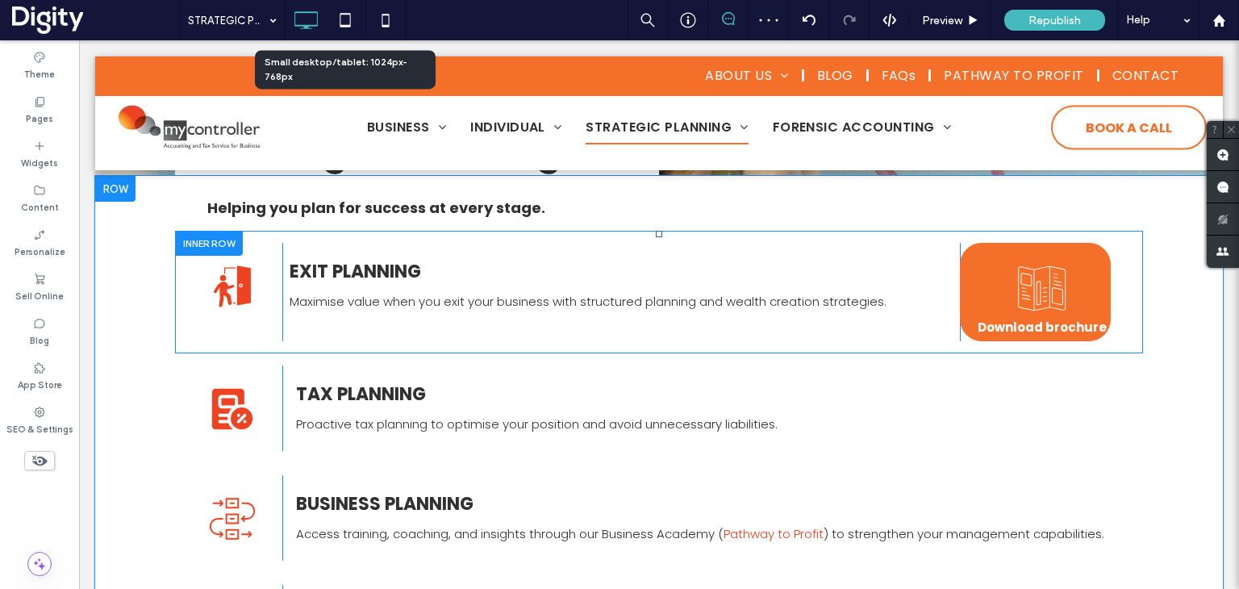
click at [1011, 246] on div "Click To Paste Click To Paste Download brochure" at bounding box center [1035, 292] width 151 height 98
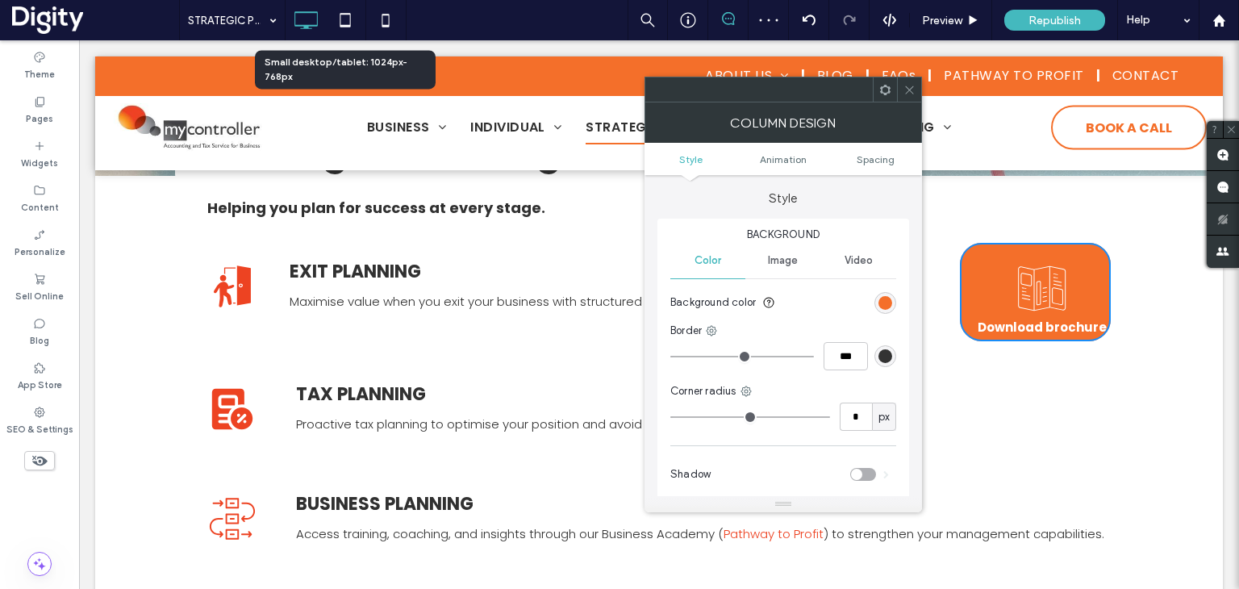
type input "**"
click at [884, 155] on span "Spacing" at bounding box center [876, 159] width 38 height 12
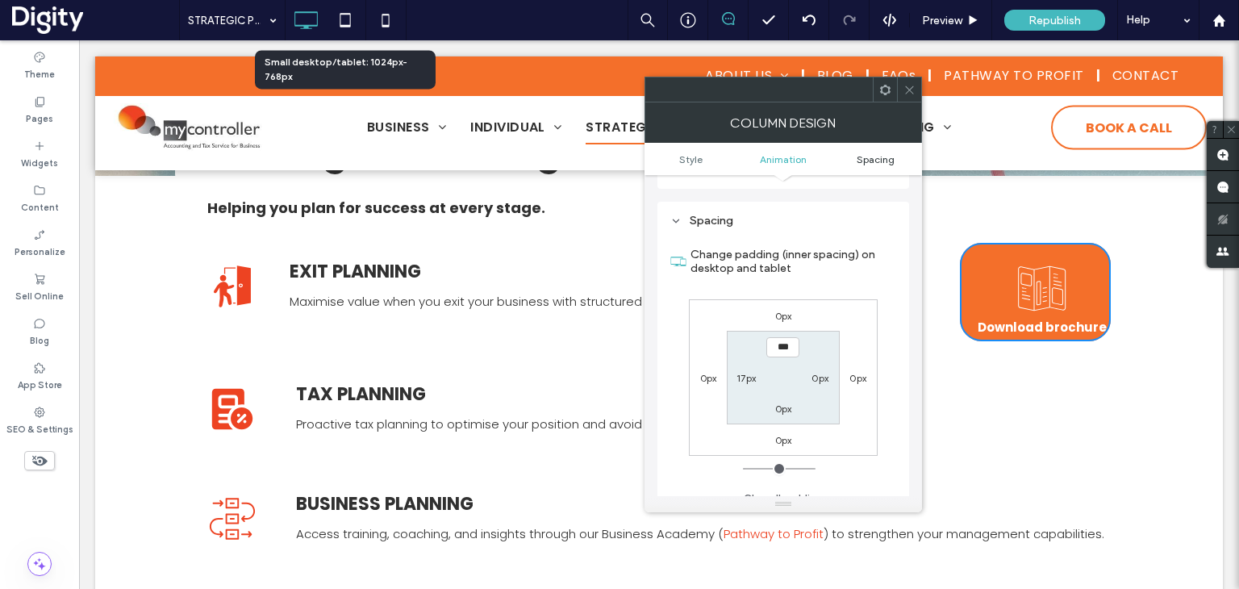
scroll to position [378, 0]
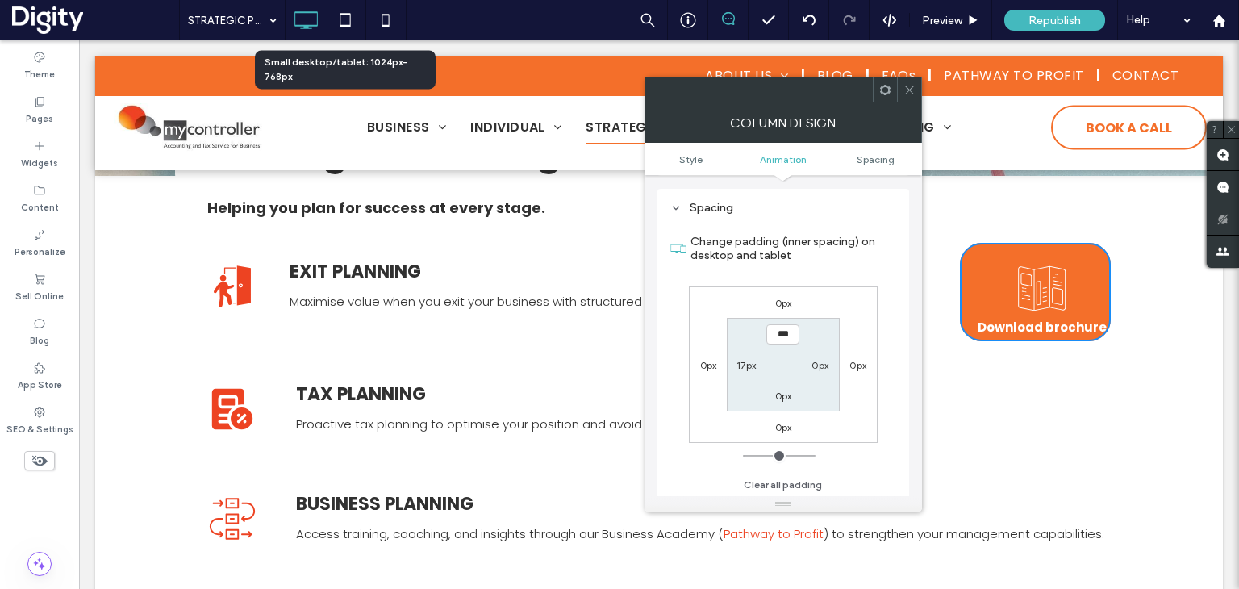
click at [745, 370] on div "17px" at bounding box center [746, 365] width 19 height 16
click at [749, 361] on label "17px" at bounding box center [746, 365] width 19 height 12
type input "**"
type input "*"
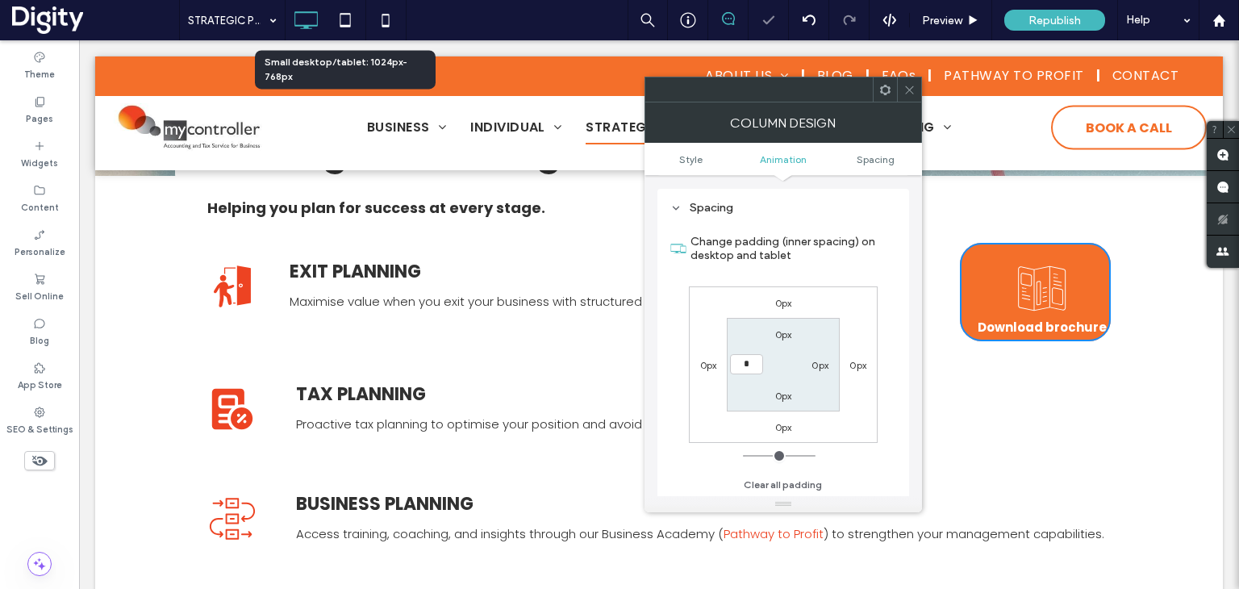
type input "***"
click at [788, 337] on label "0px" at bounding box center [783, 334] width 17 height 12
type input "**"
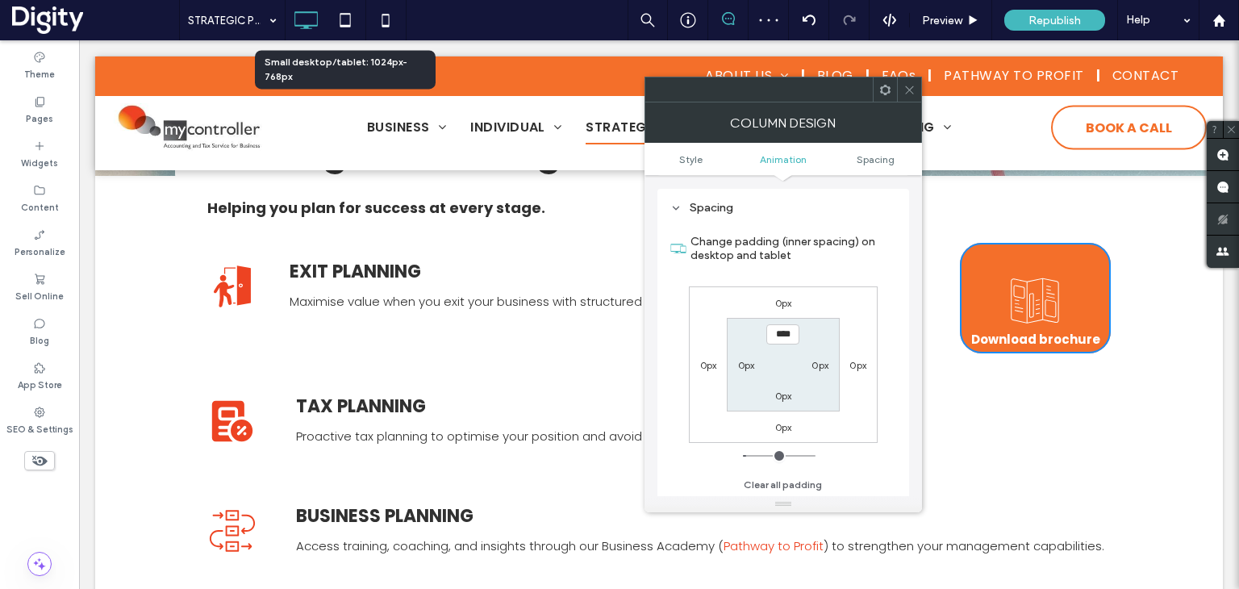
click at [788, 336] on input "****" at bounding box center [782, 334] width 33 height 20
type input "*"
type input "***"
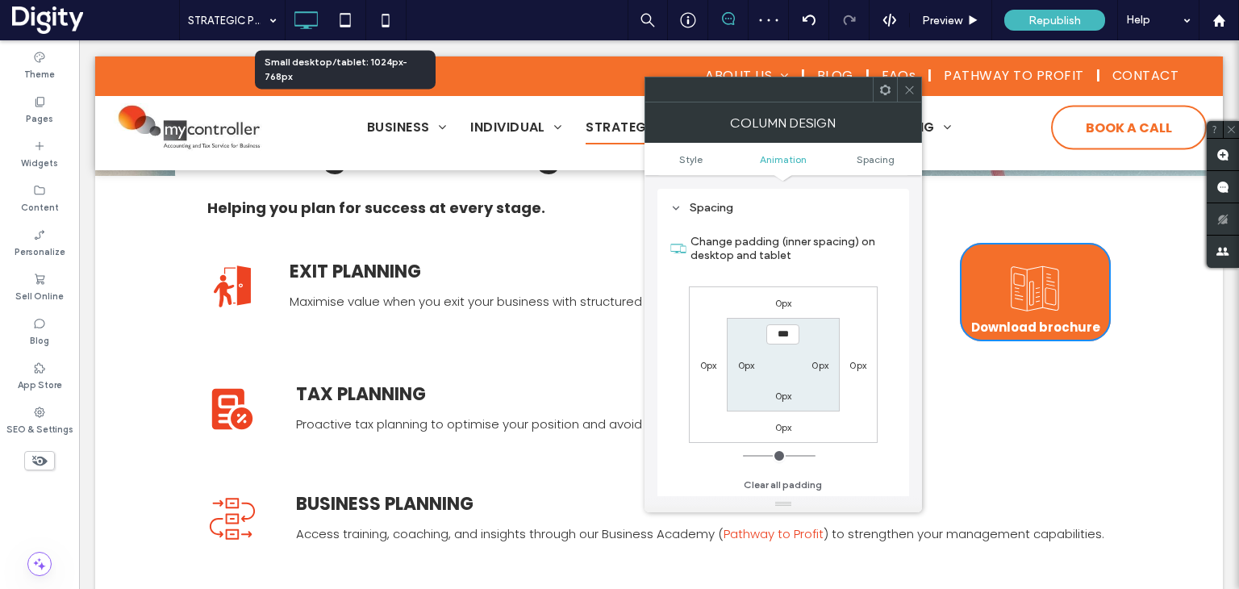
click at [774, 398] on div "0px" at bounding box center [783, 395] width 37 height 16
click at [788, 394] on label "0px" at bounding box center [783, 396] width 17 height 12
type input "**"
type input "****"
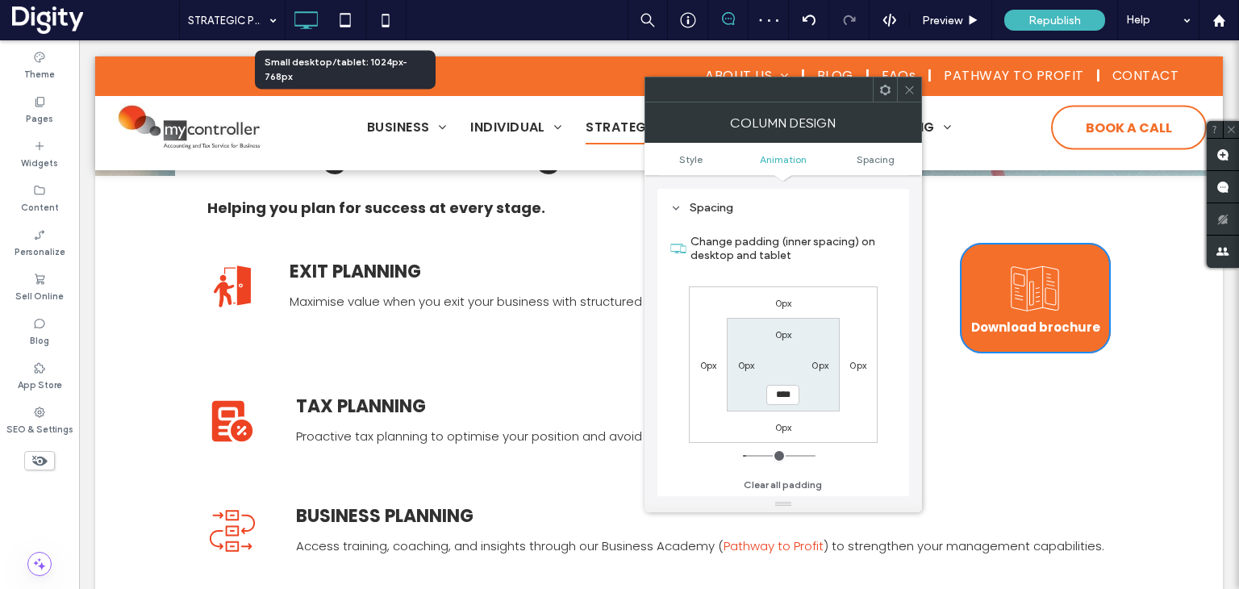
click at [912, 91] on icon at bounding box center [910, 90] width 12 height 12
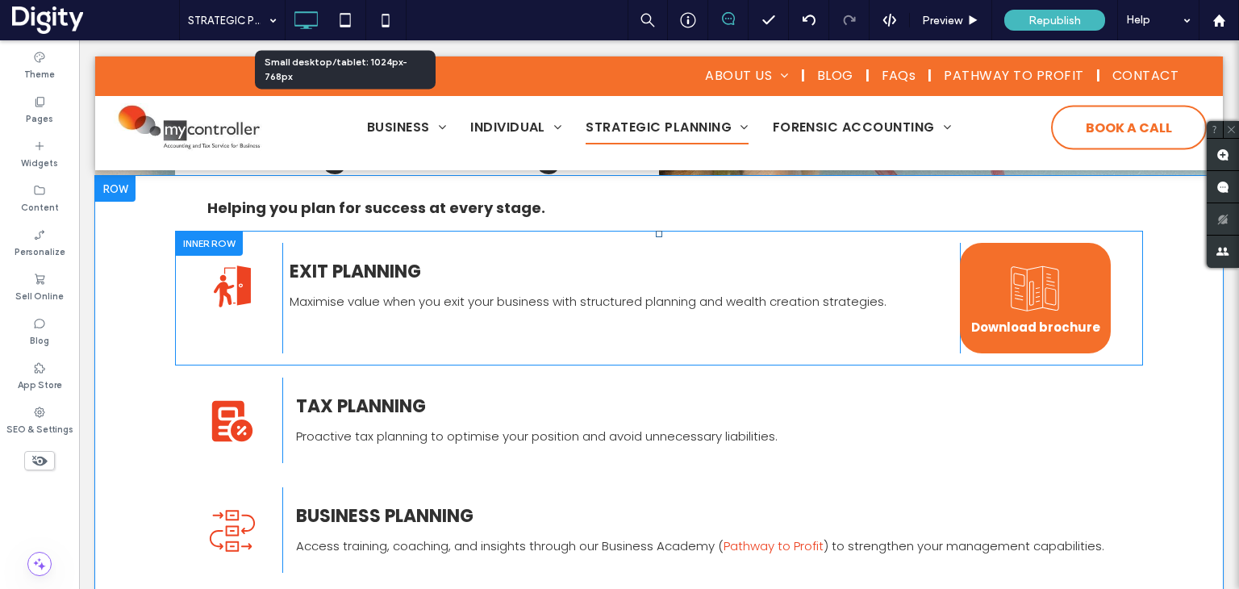
click at [980, 256] on div "Click To Paste Click To Paste Download brochure" at bounding box center [1035, 298] width 151 height 111
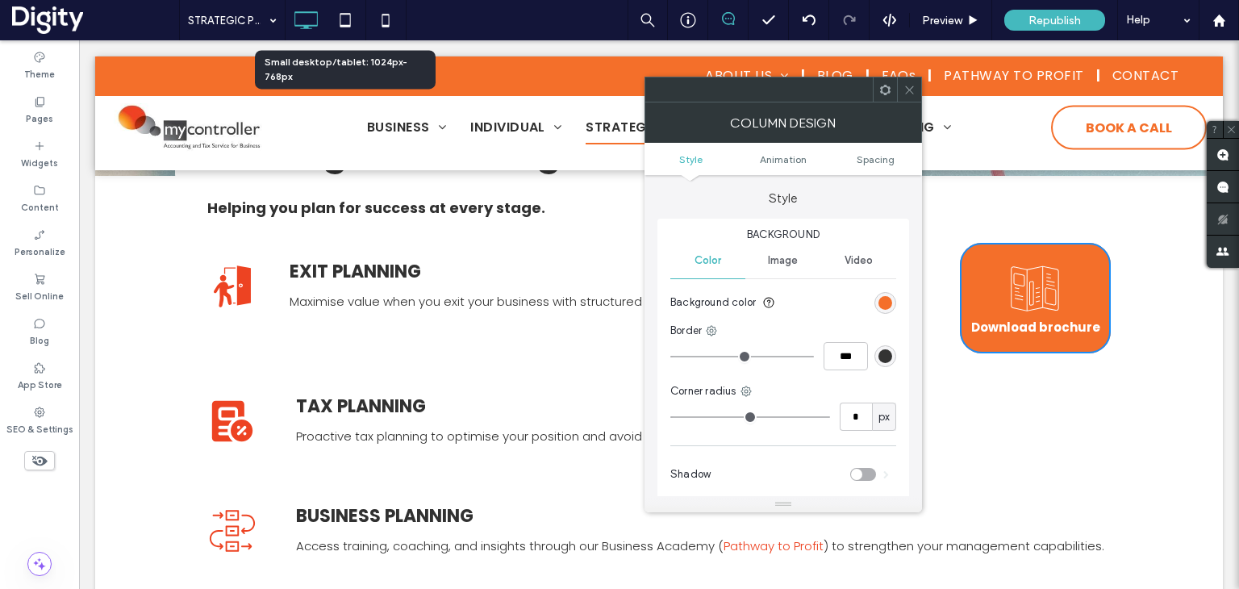
type input "**"
click at [886, 297] on div "rgb(244, 111, 42)" at bounding box center [886, 303] width 14 height 14
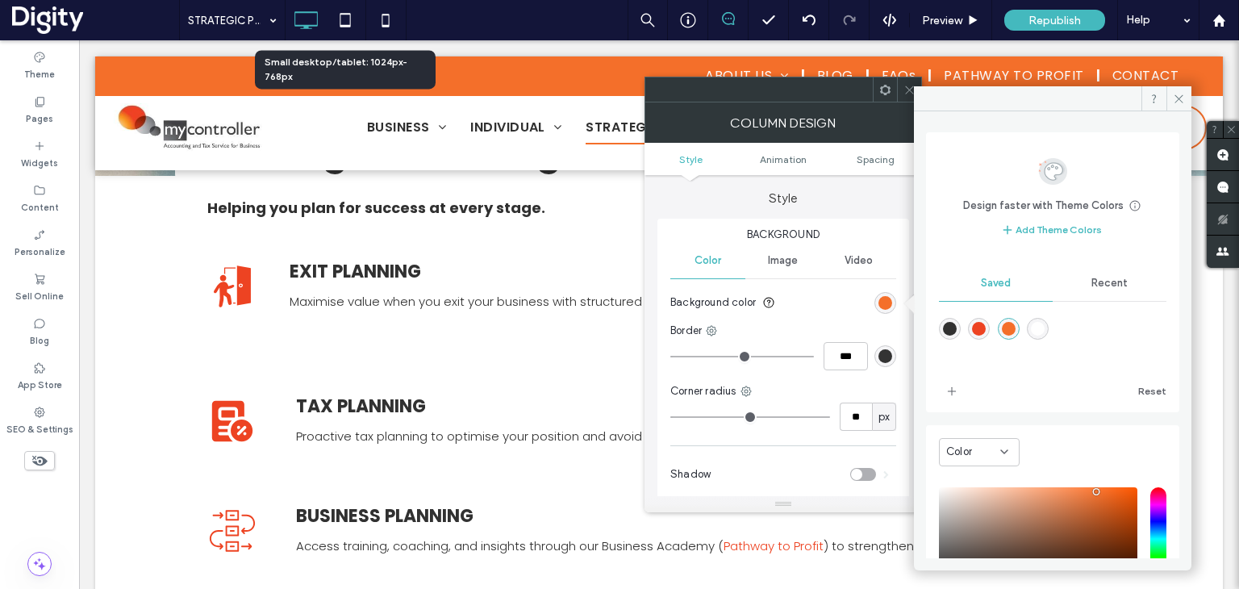
click at [986, 324] on div "rgba(237,67,34,1)" at bounding box center [979, 329] width 14 height 14
type input "*******"
click at [1186, 102] on span at bounding box center [1179, 98] width 25 height 24
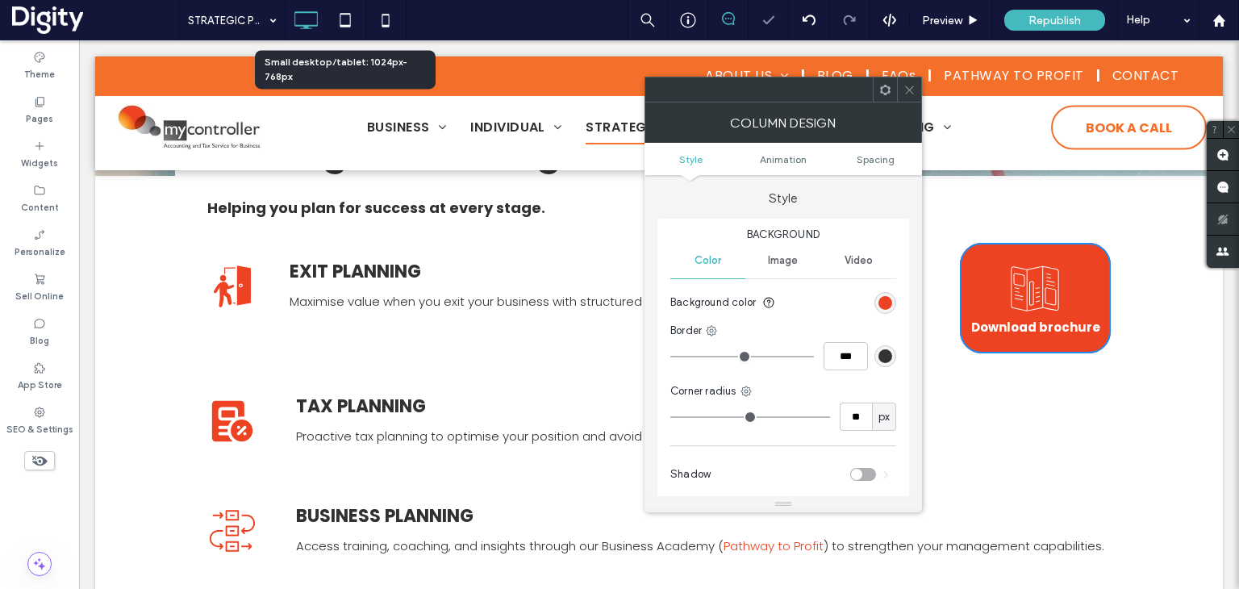
click at [917, 94] on div at bounding box center [909, 89] width 24 height 24
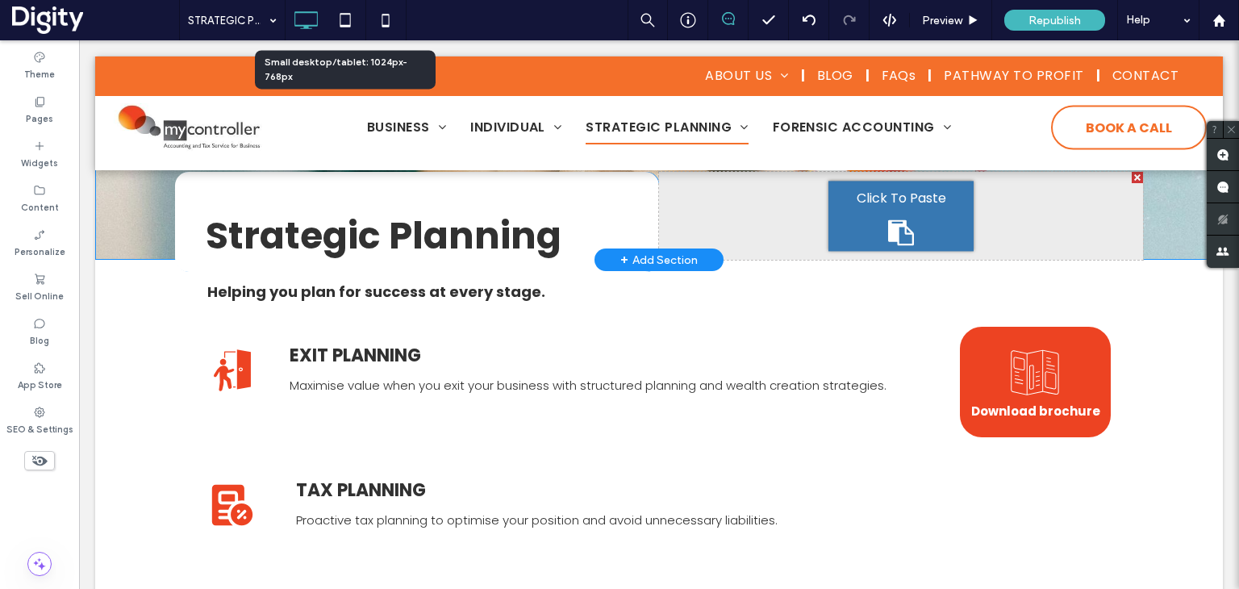
scroll to position [242, 0]
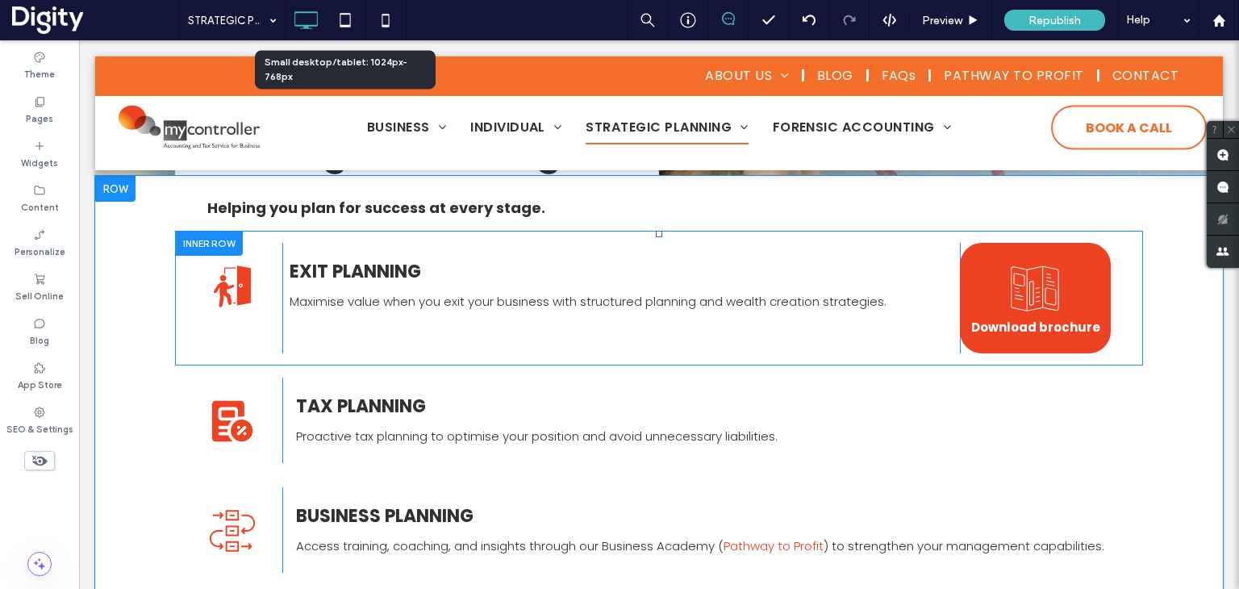
click at [989, 253] on div "Click To Paste Click To Paste Download brochure" at bounding box center [1035, 298] width 151 height 111
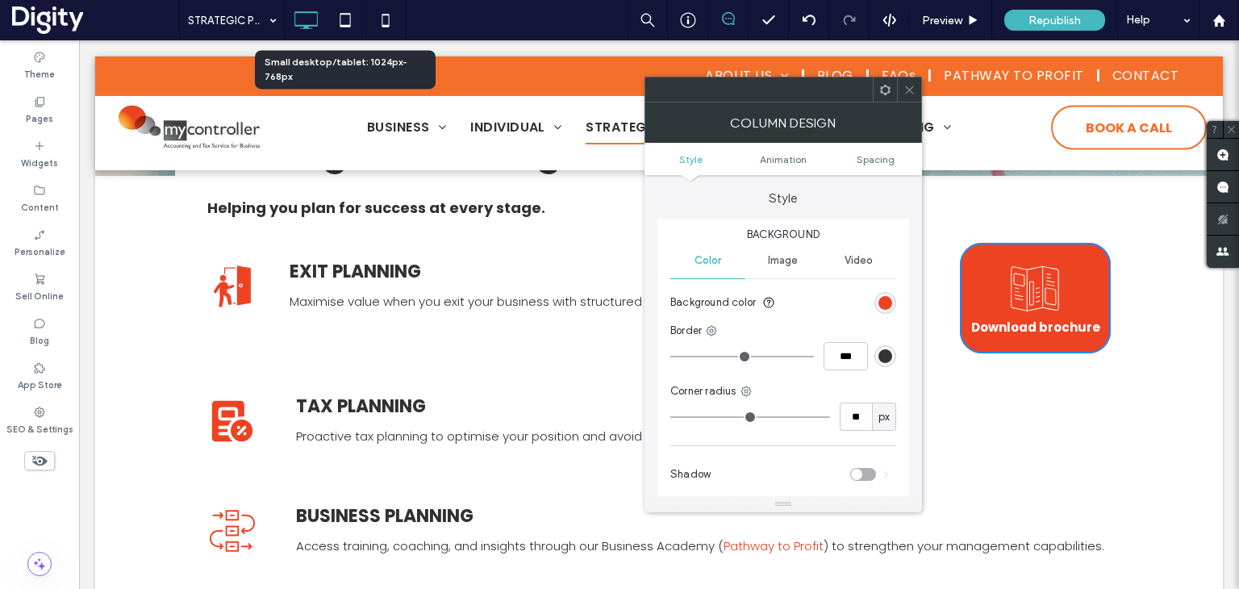
type input "**"
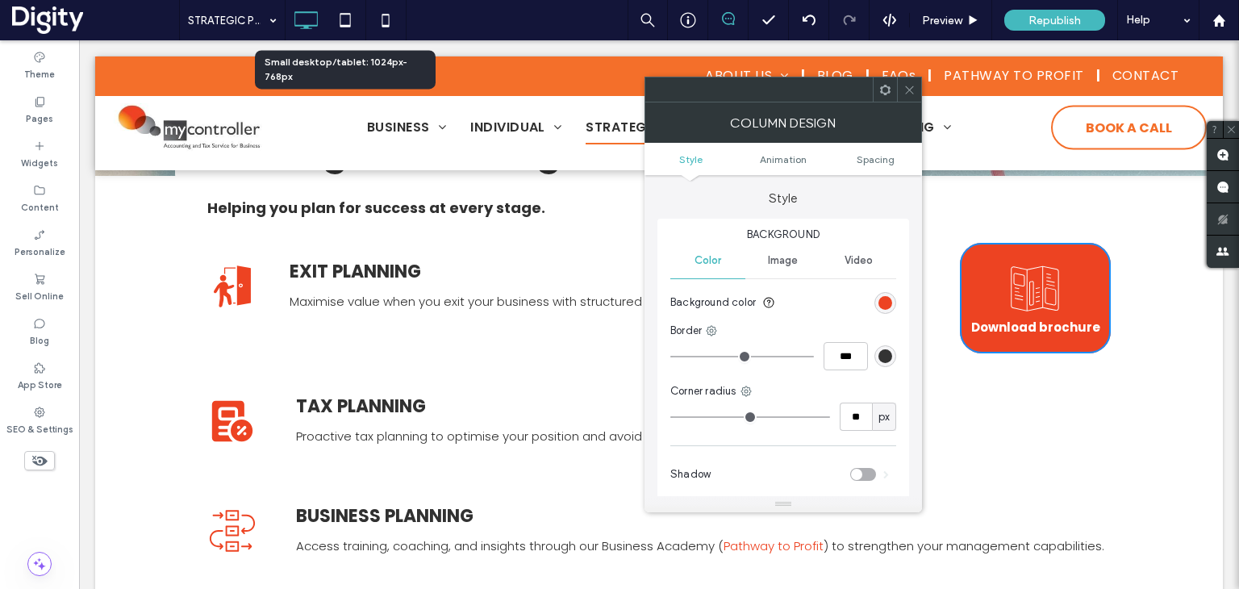
type input "**"
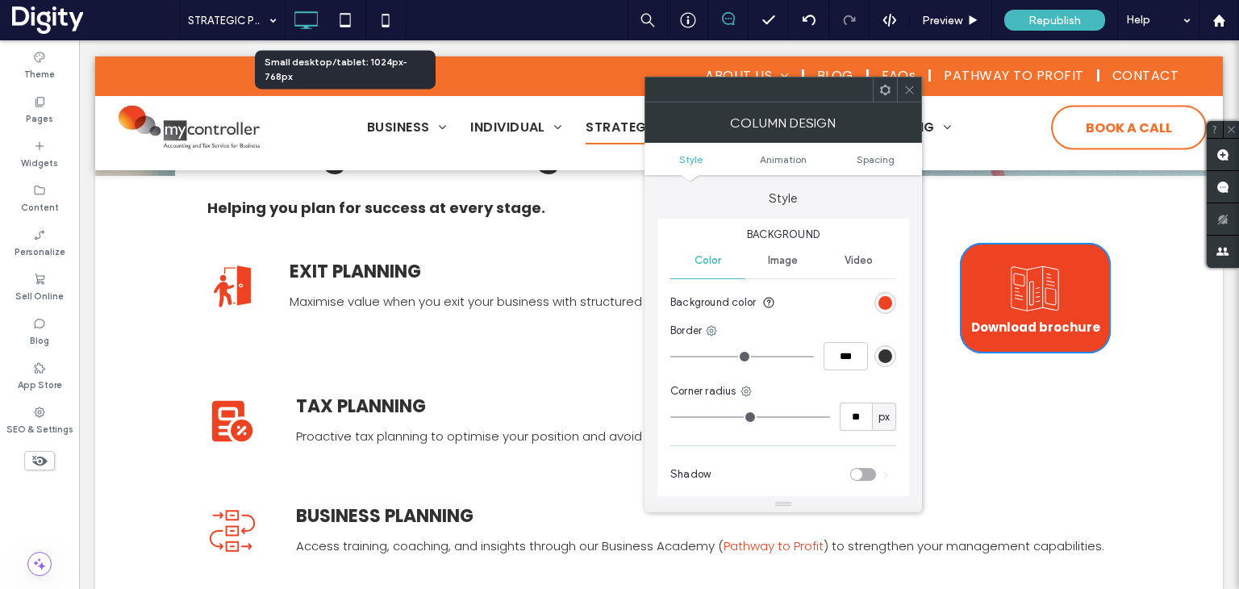
type input "**"
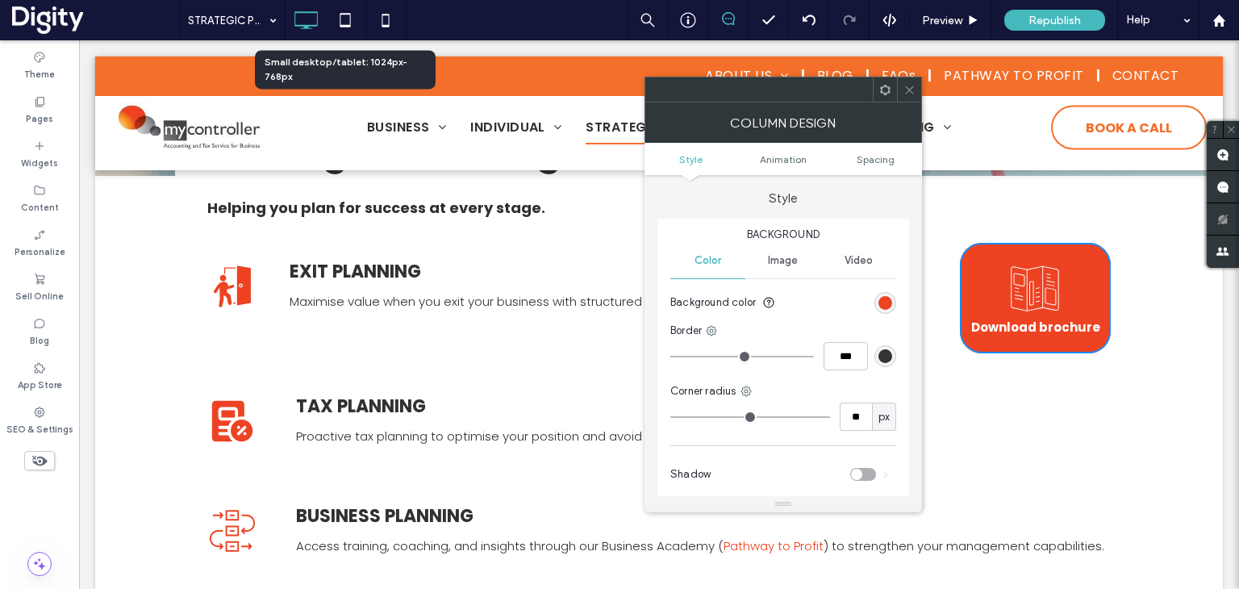
type input "**"
drag, startPoint x: 714, startPoint y: 416, endPoint x: 697, endPoint y: 418, distance: 17.0
type input "**"
click at [697, 418] on input "range" at bounding box center [750, 417] width 160 height 2
click at [905, 86] on icon at bounding box center [910, 90] width 12 height 12
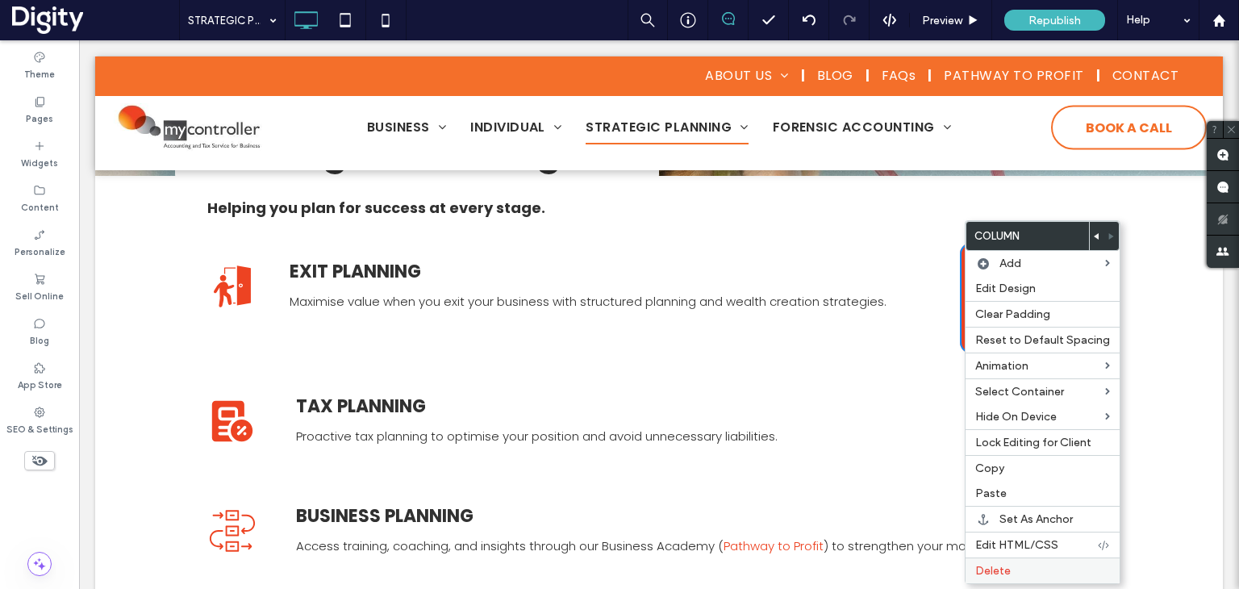
click at [1015, 569] on label "Delete" at bounding box center [1042, 571] width 135 height 14
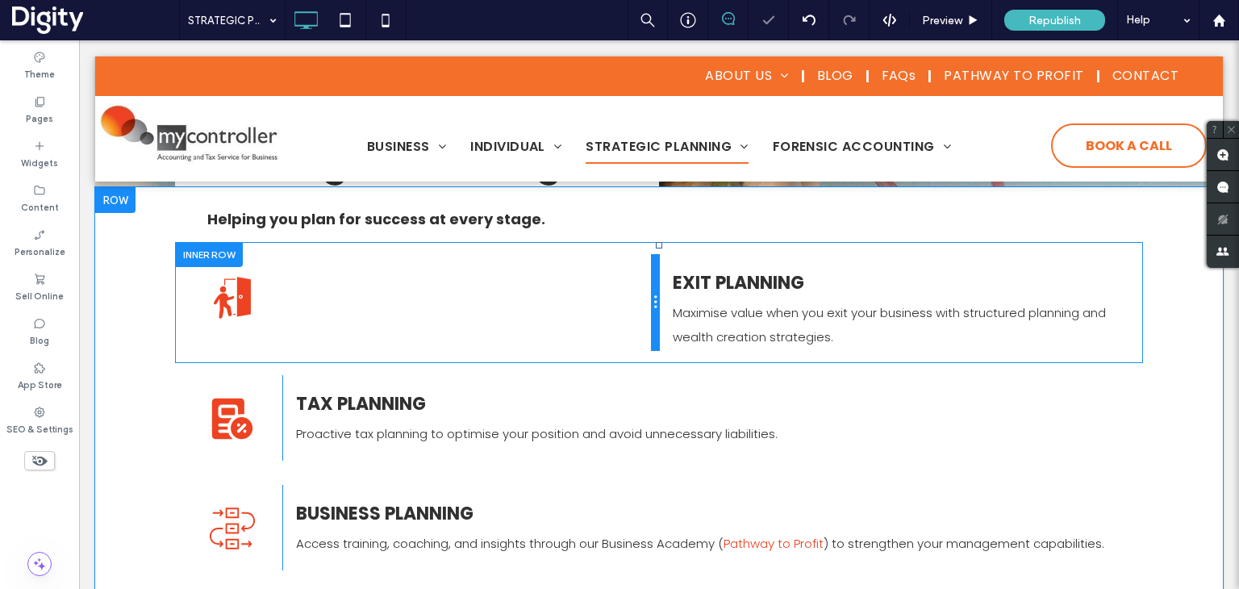
scroll to position [253, 0]
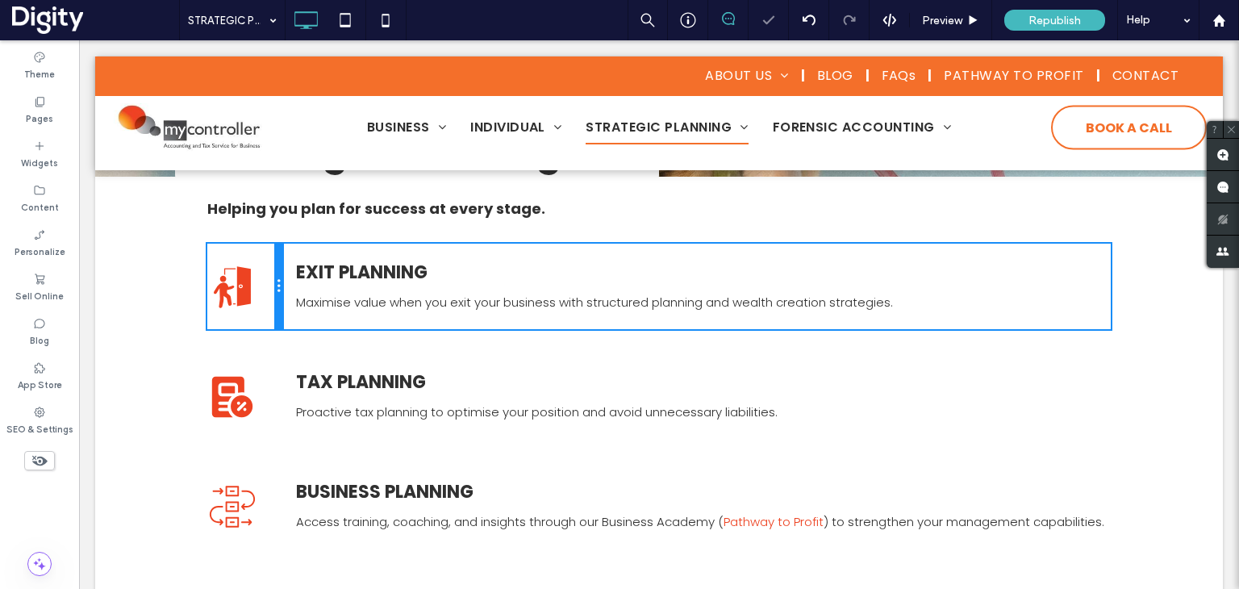
drag, startPoint x: 650, startPoint y: 266, endPoint x: 379, endPoint y: 332, distance: 278.9
click at [291, 297] on div "Click To Paste Click To Paste EXIT PLANNING Maximise value when you exit your b…" at bounding box center [659, 287] width 904 height 86
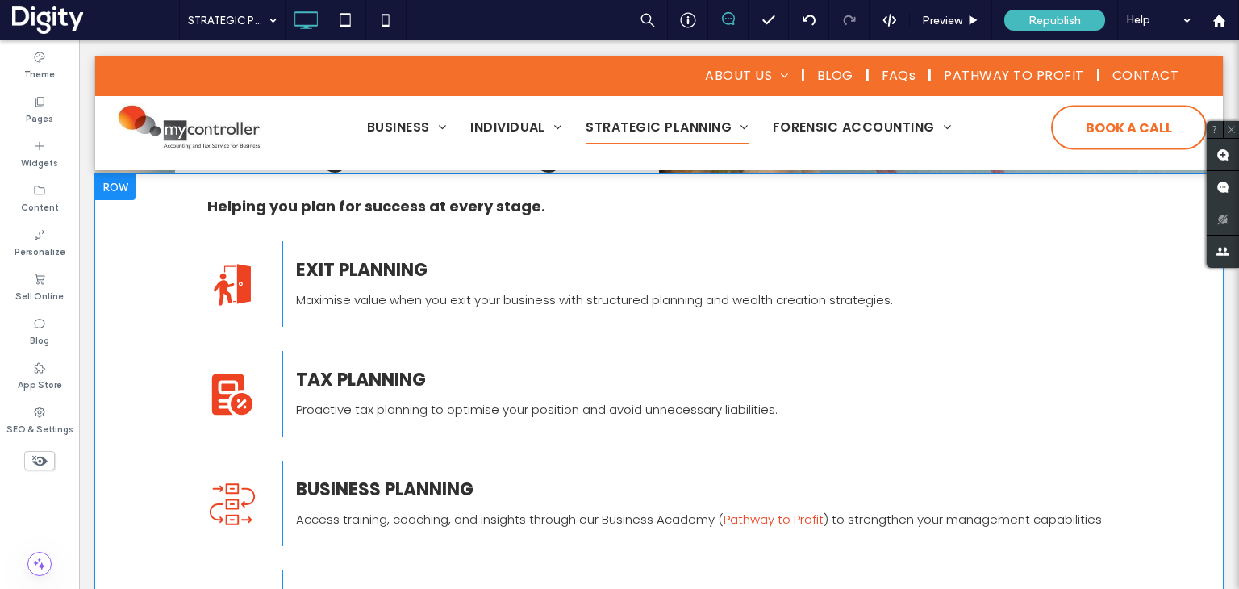
scroll to position [242, 0]
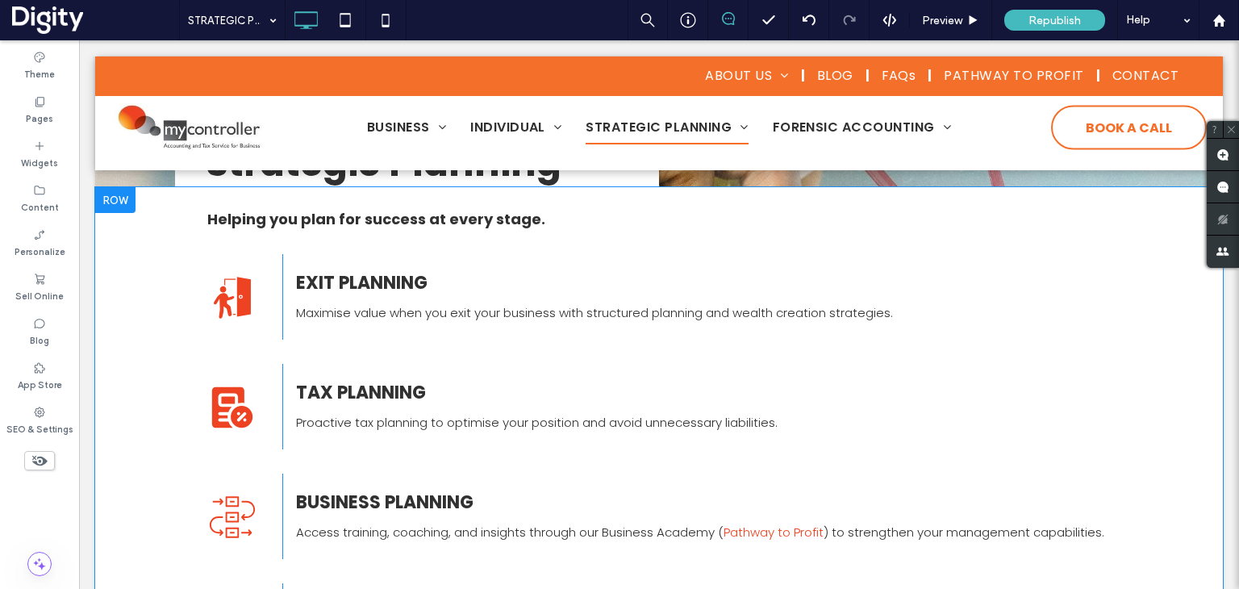
click at [110, 200] on div at bounding box center [115, 200] width 40 height 26
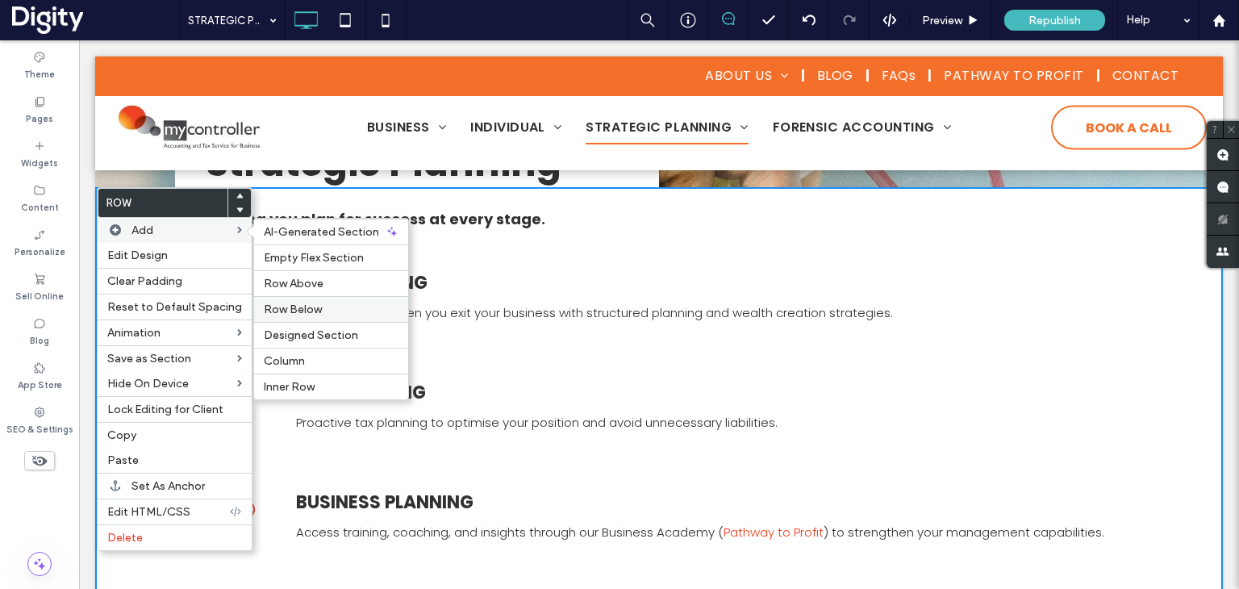
click at [311, 308] on span "Row Below" at bounding box center [293, 310] width 58 height 14
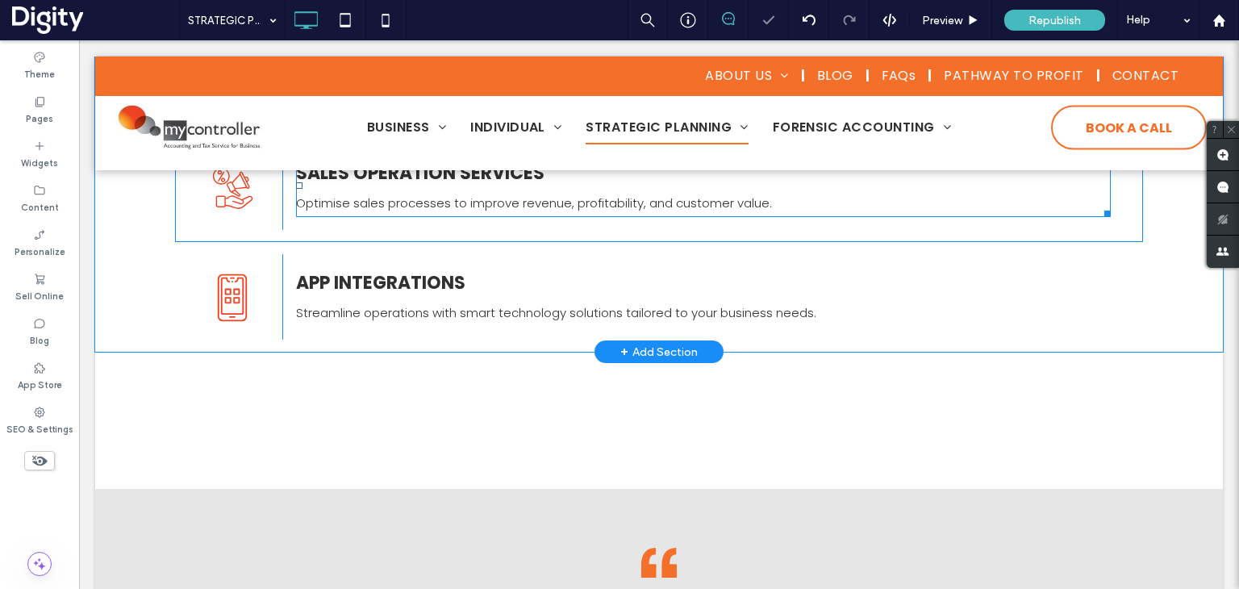
scroll to position [726, 0]
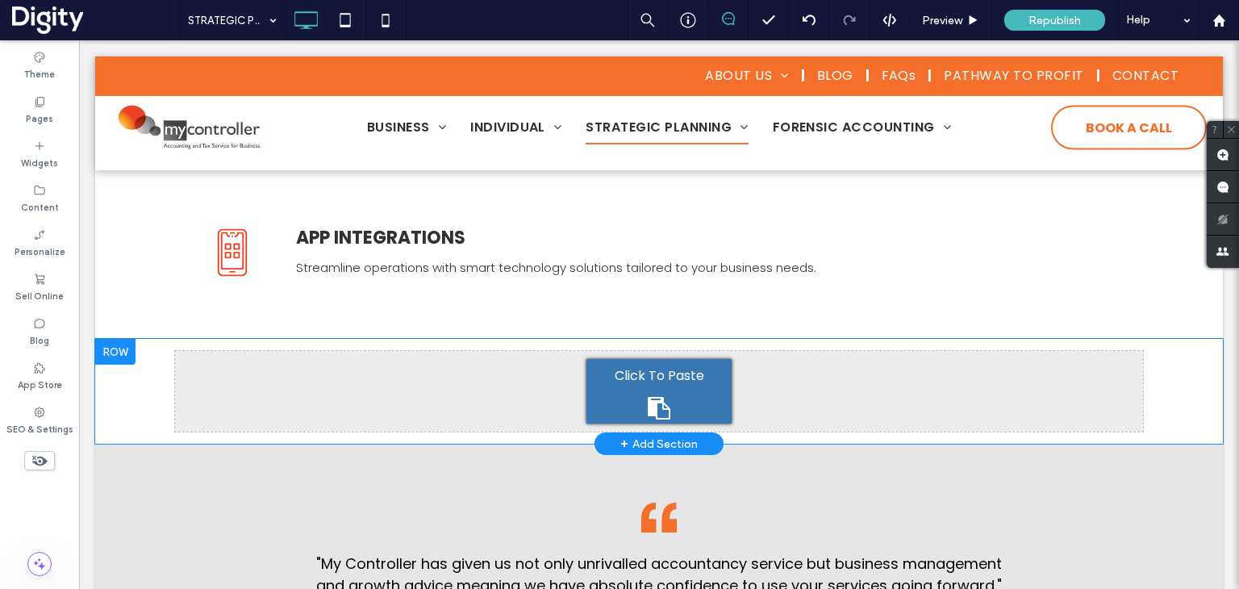
click at [125, 353] on div at bounding box center [115, 352] width 40 height 26
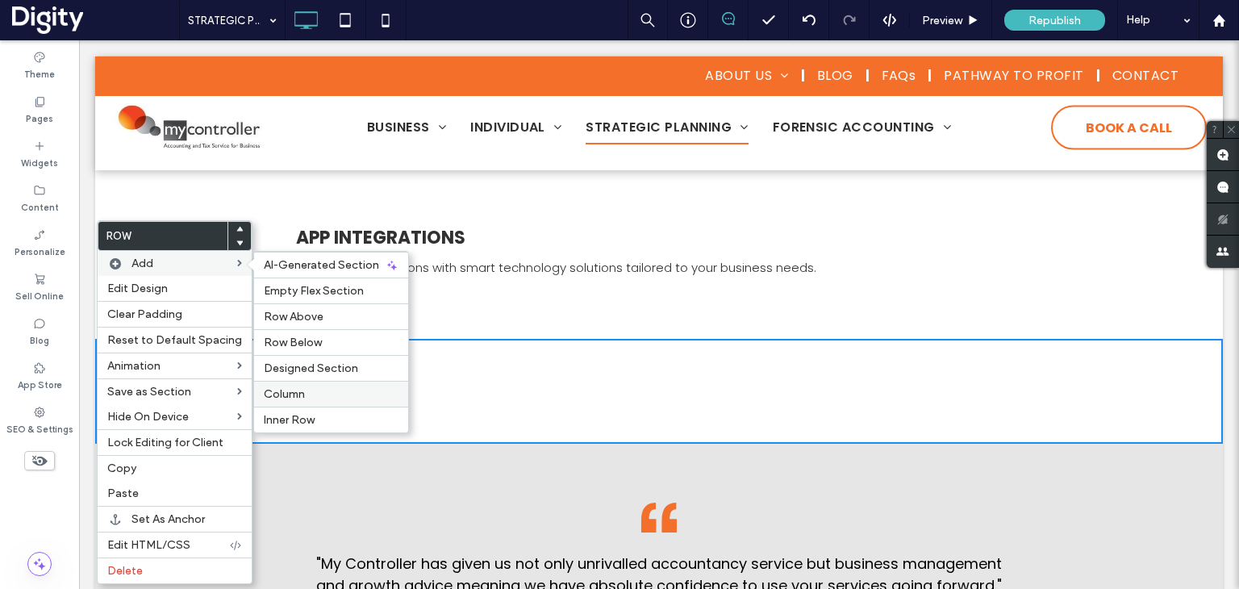
click at [317, 401] on div "Column" at bounding box center [331, 394] width 154 height 26
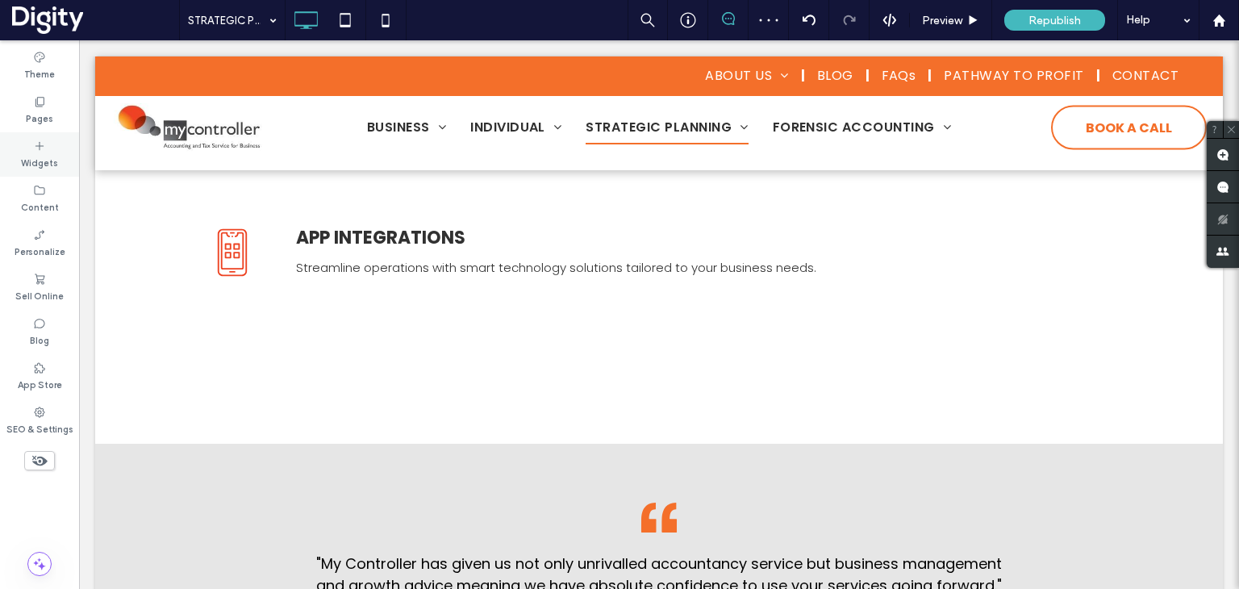
click at [36, 144] on icon at bounding box center [39, 146] width 13 height 13
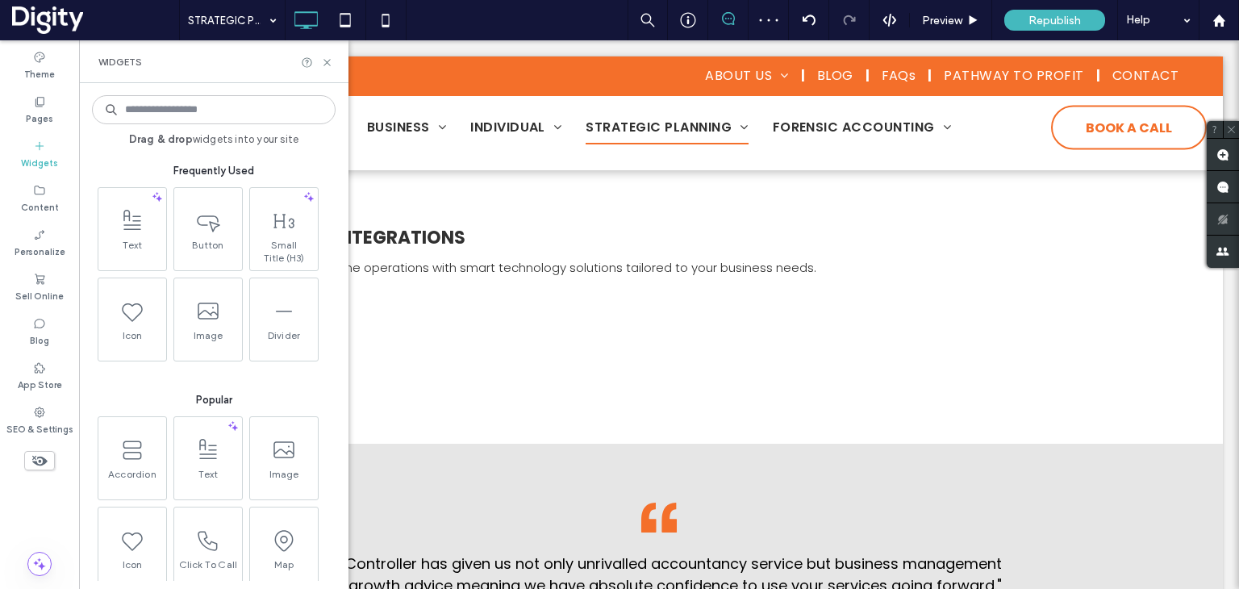
click at [190, 106] on input at bounding box center [214, 109] width 244 height 29
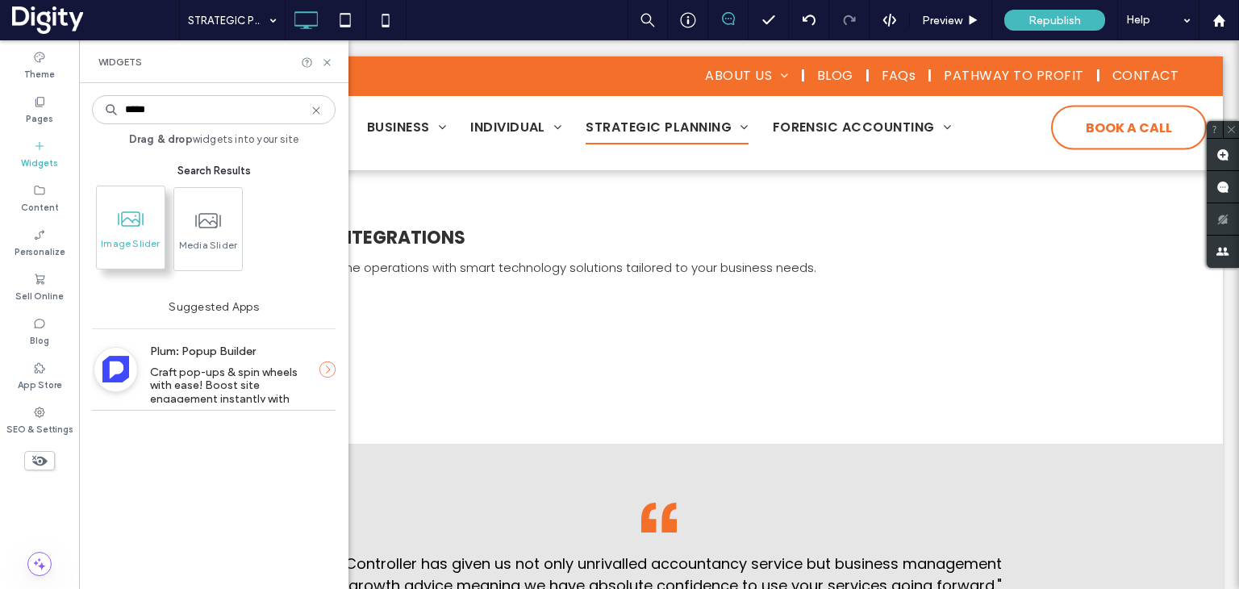
type input "*****"
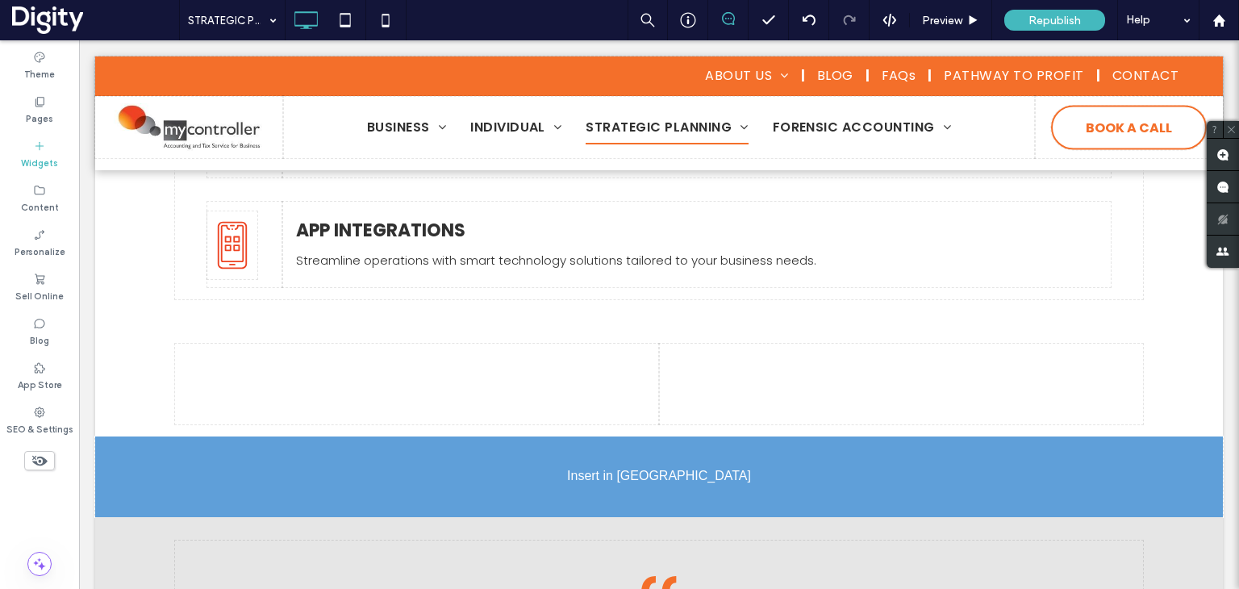
scroll to position [745, 0]
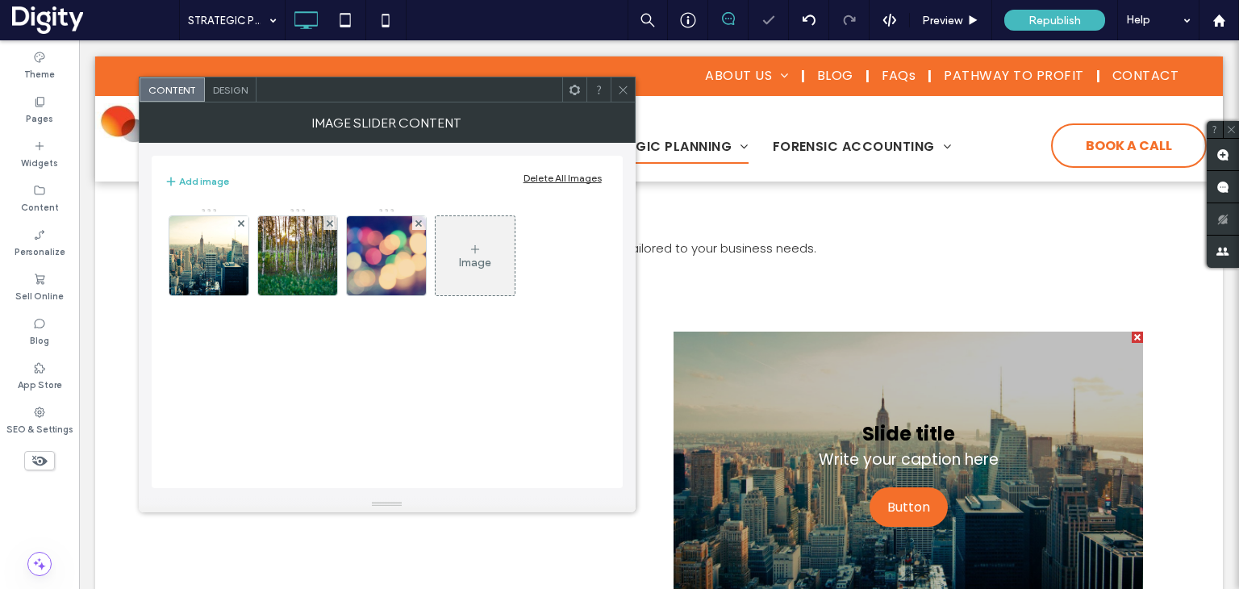
click at [620, 90] on icon at bounding box center [623, 90] width 12 height 12
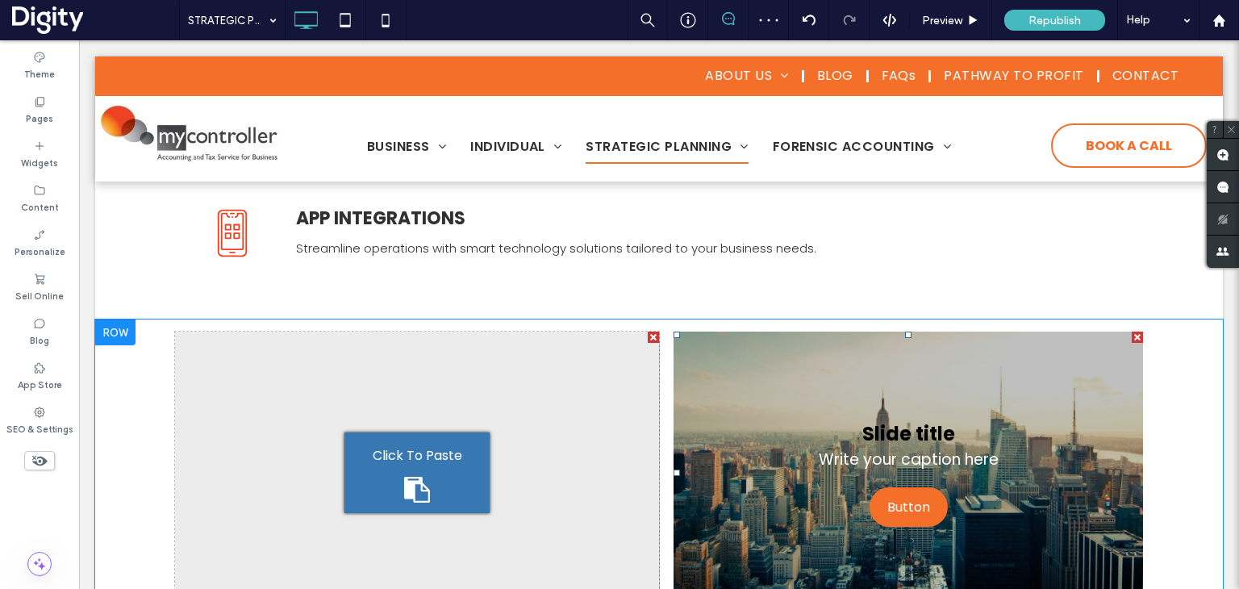
drag, startPoint x: 1133, startPoint y: 338, endPoint x: 1154, endPoint y: 367, distance: 35.8
click at [1133, 338] on div at bounding box center [1137, 337] width 11 height 11
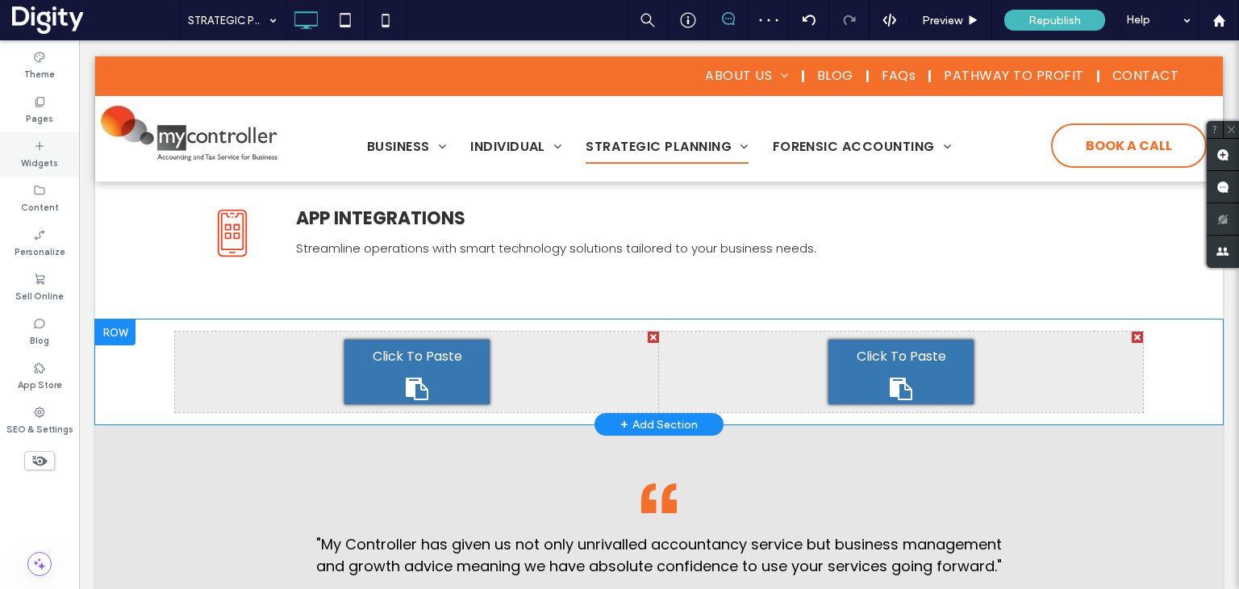
click at [38, 146] on use at bounding box center [39, 145] width 8 height 8
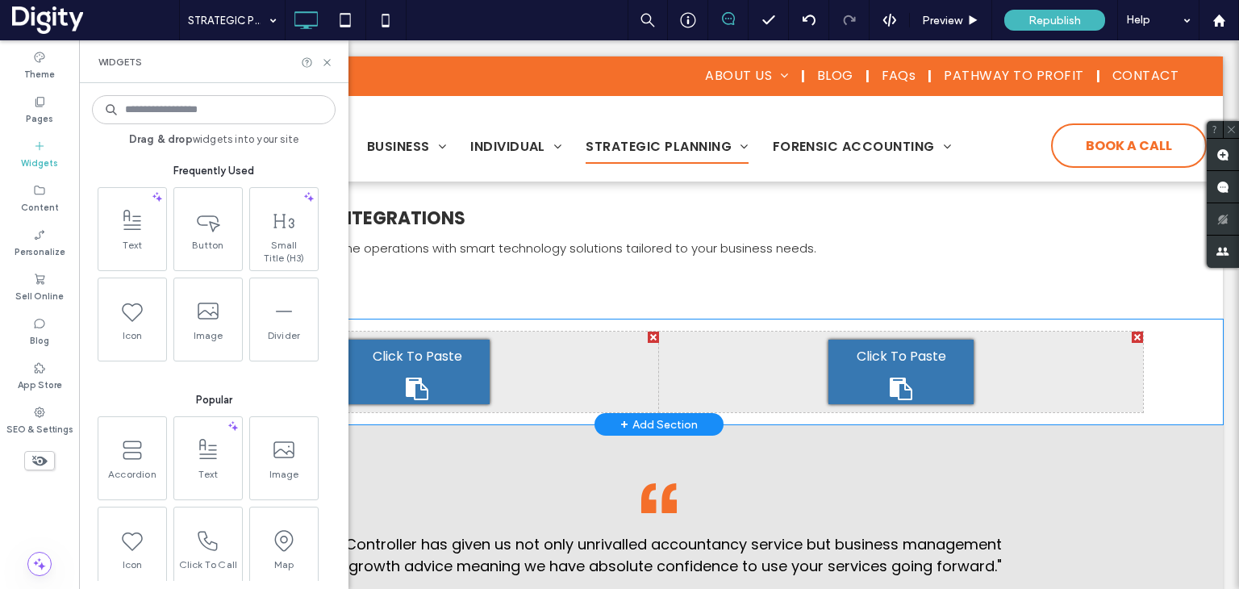
click at [300, 116] on input at bounding box center [214, 109] width 244 height 29
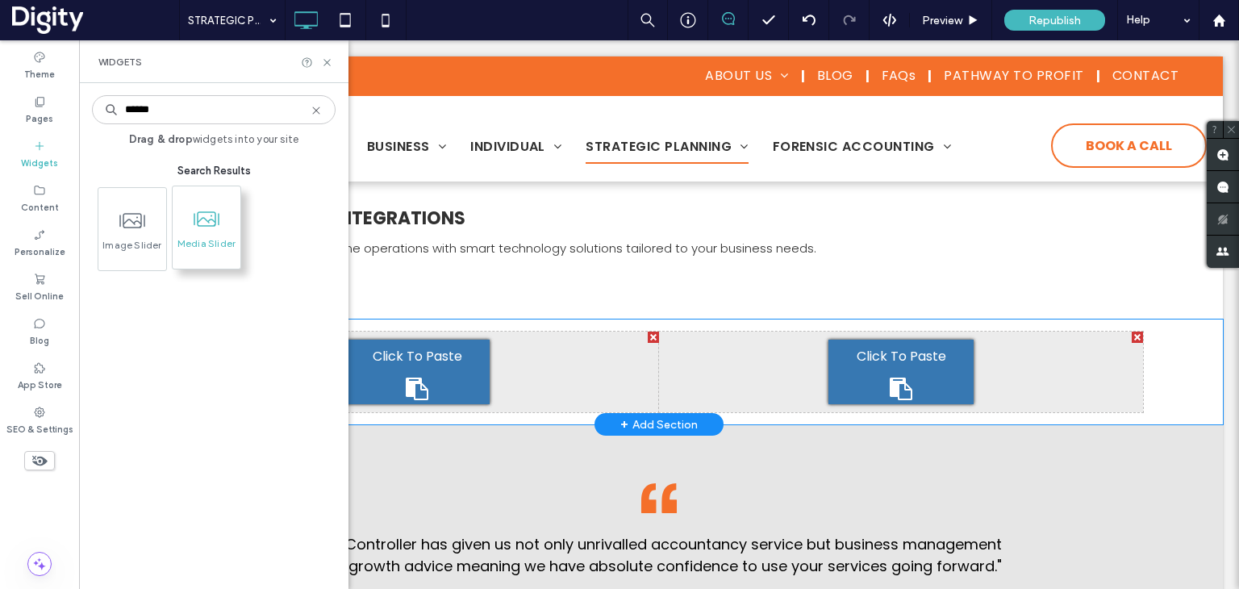
type input "******"
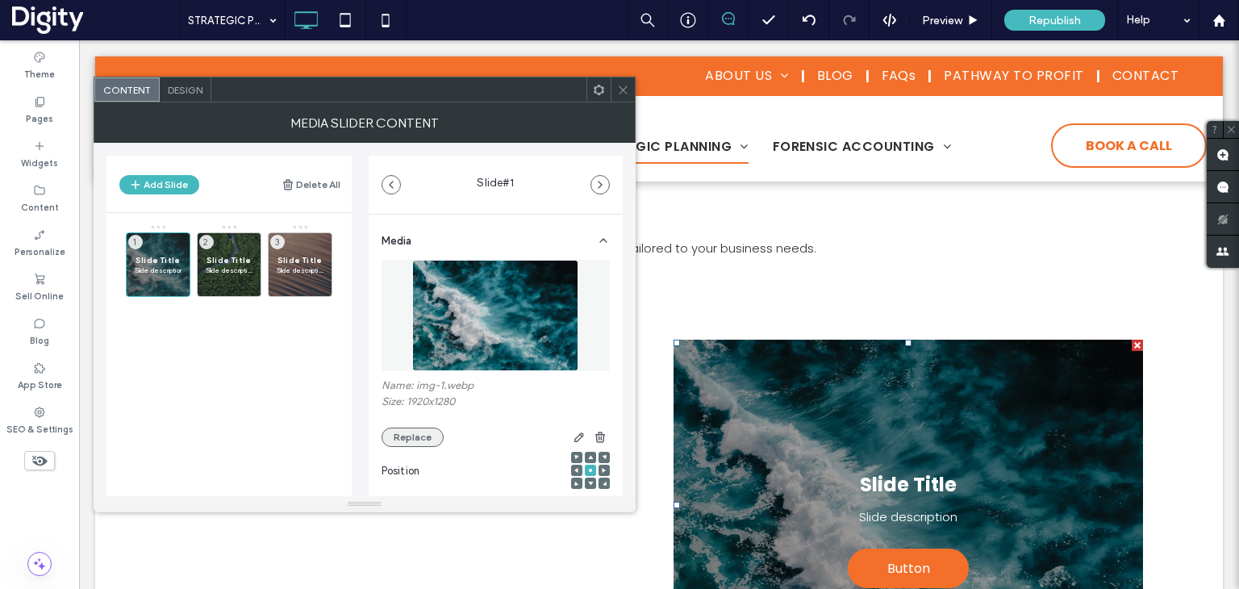
click at [413, 438] on button "Replace" at bounding box center [413, 437] width 62 height 19
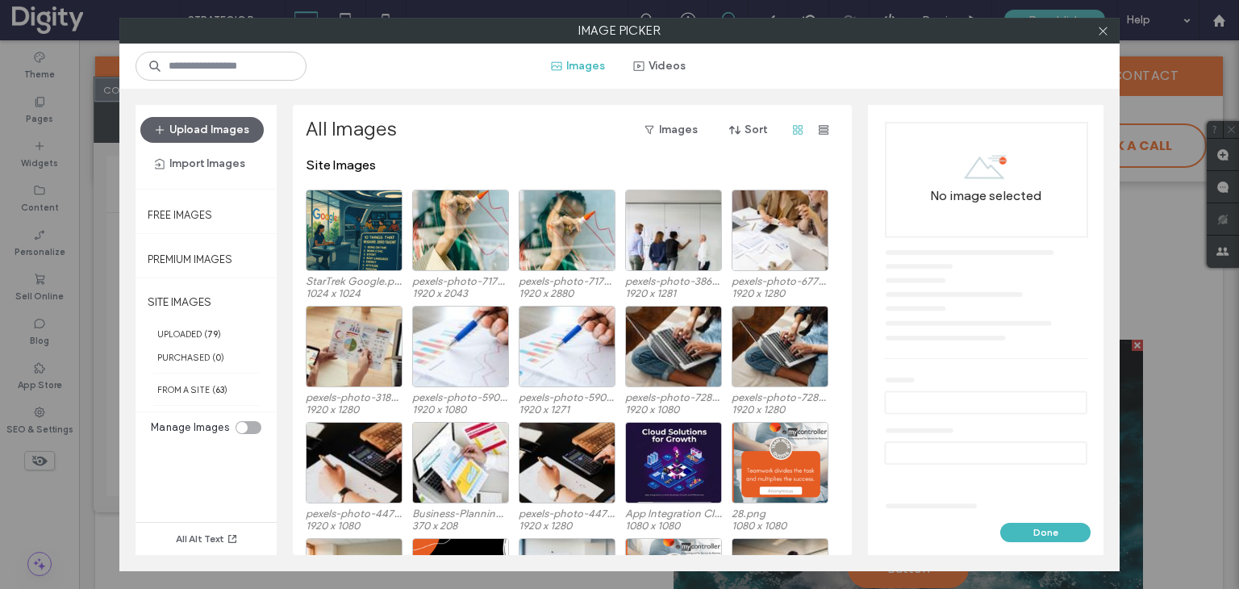
click at [239, 426] on div "toggle" at bounding box center [241, 427] width 11 height 11
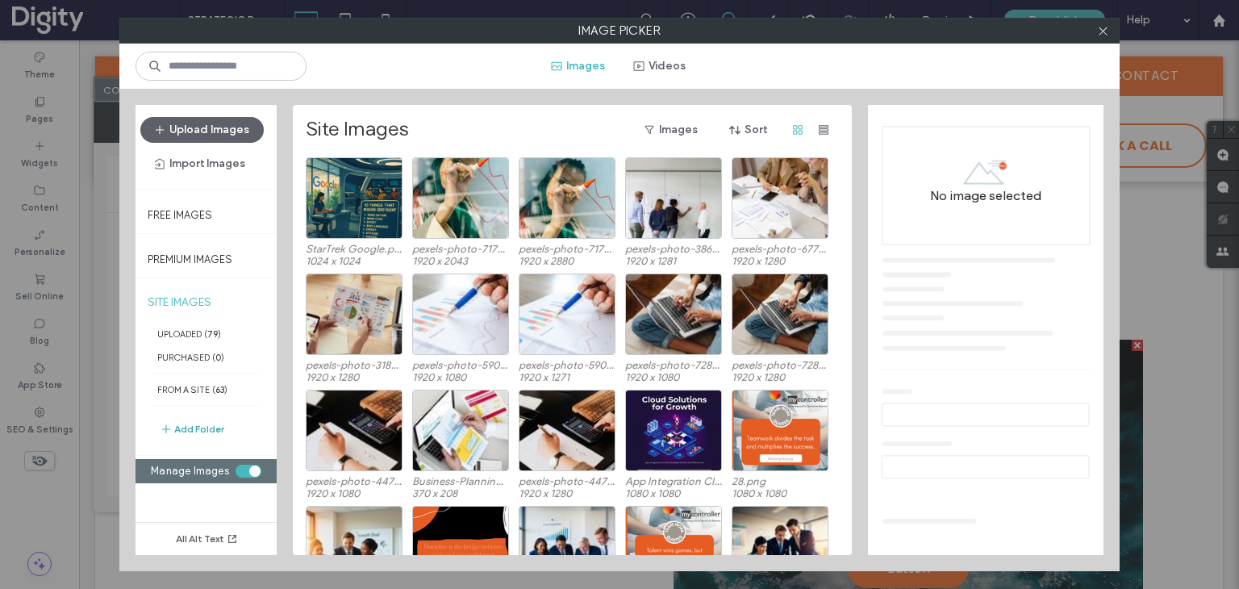
click at [200, 424] on button "Add Folder" at bounding box center [192, 429] width 65 height 19
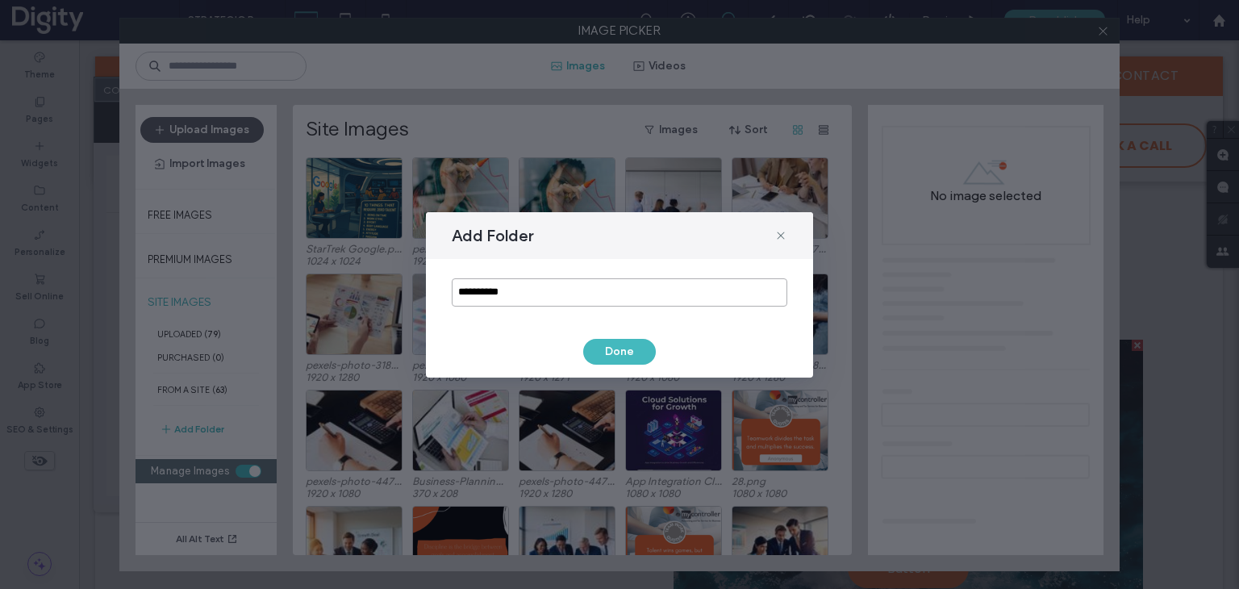
click at [464, 293] on input "**********" at bounding box center [620, 292] width 336 height 28
click at [466, 294] on input "**********" at bounding box center [620, 292] width 336 height 28
click at [468, 297] on input "**********" at bounding box center [620, 292] width 336 height 28
type input "*********"
click at [618, 353] on button "Done" at bounding box center [619, 352] width 73 height 26
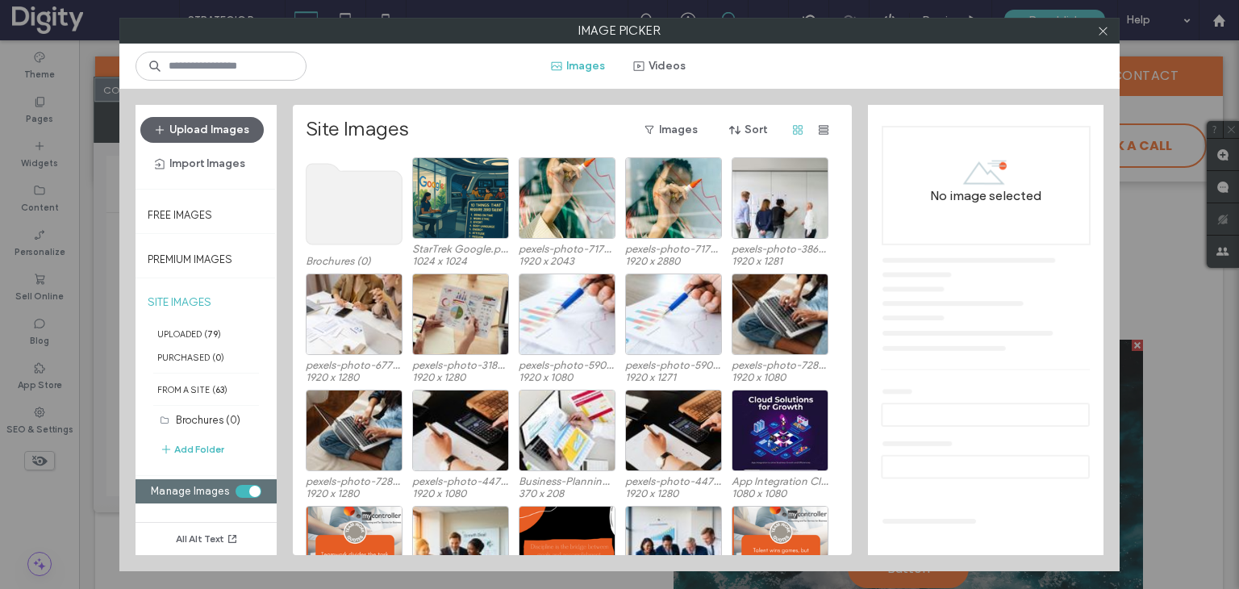
click at [326, 214] on use at bounding box center [355, 204] width 96 height 81
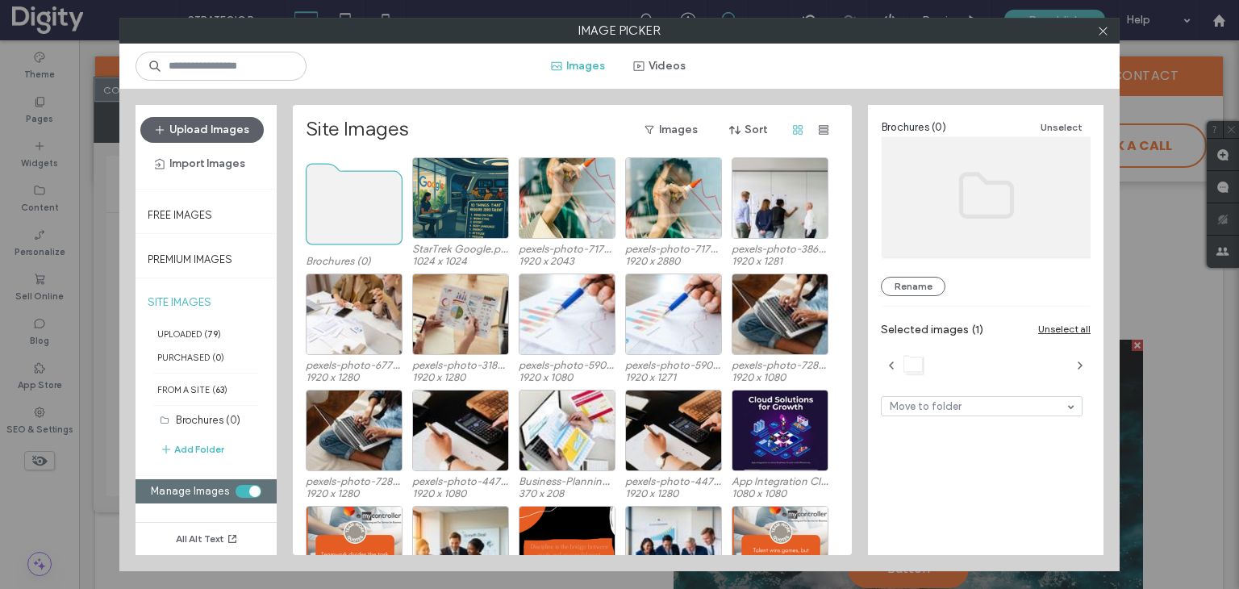
click at [326, 213] on use at bounding box center [355, 204] width 96 height 81
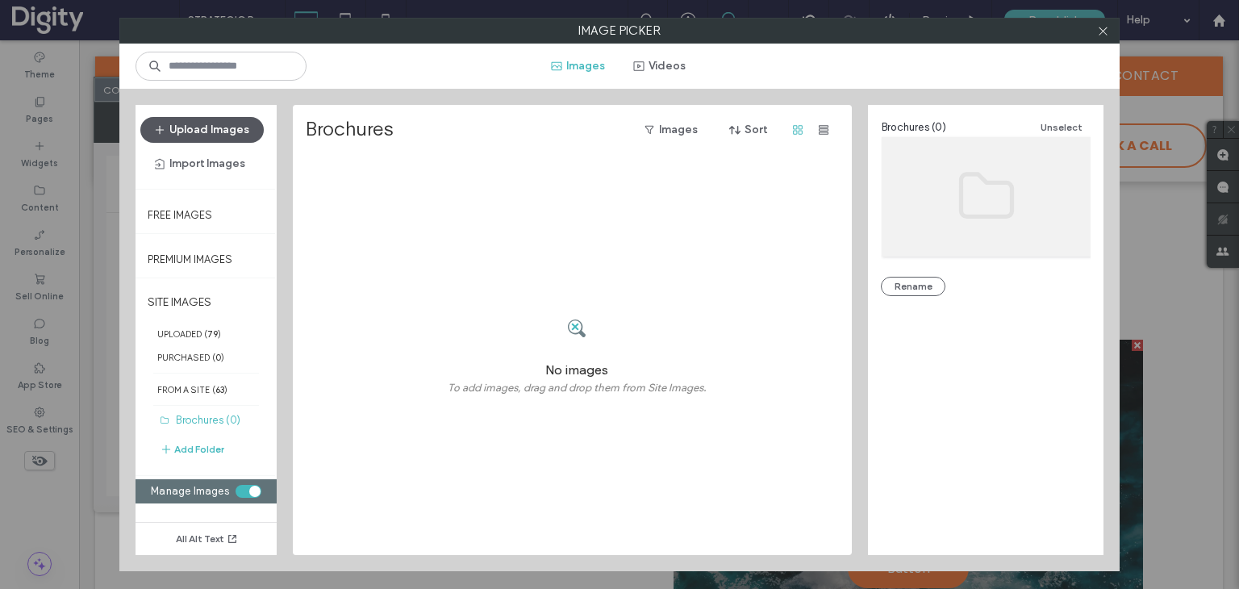
click at [221, 130] on button "Upload Images" at bounding box center [201, 130] width 123 height 26
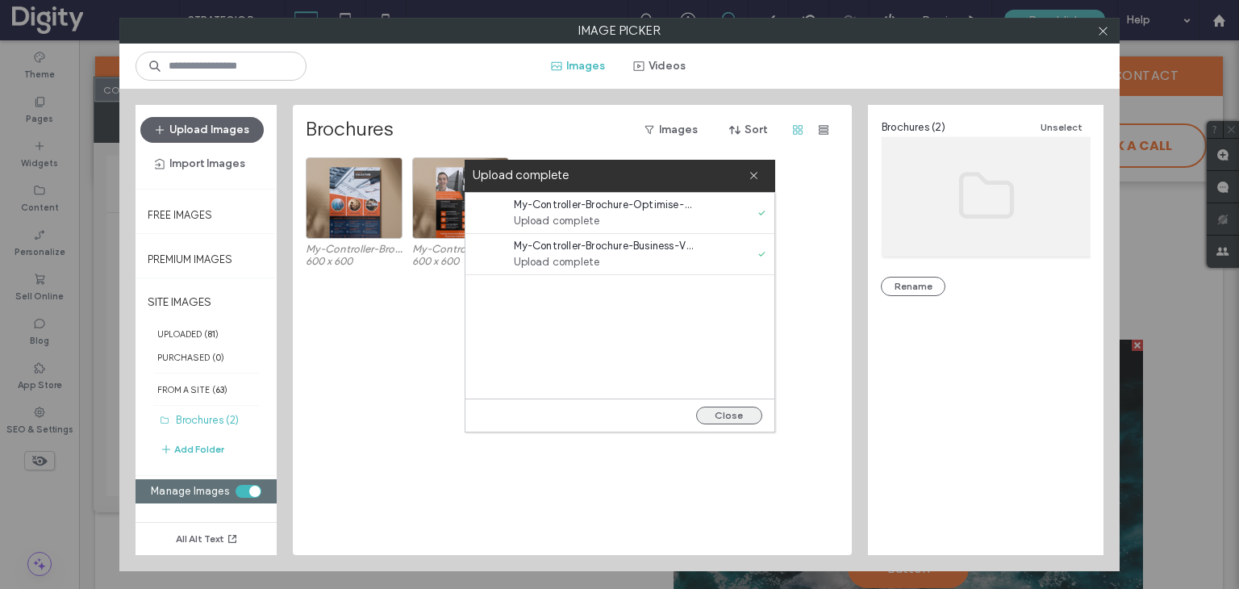
click at [716, 413] on button "Close" at bounding box center [729, 416] width 66 height 18
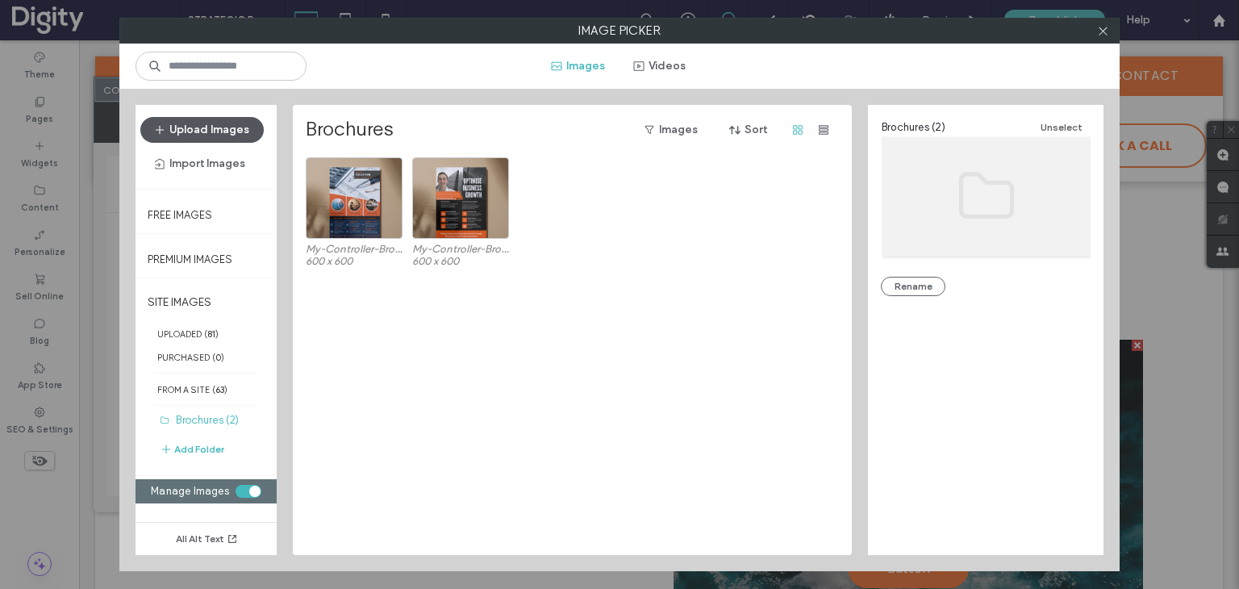
click at [242, 128] on button "Upload Images" at bounding box center [201, 130] width 123 height 26
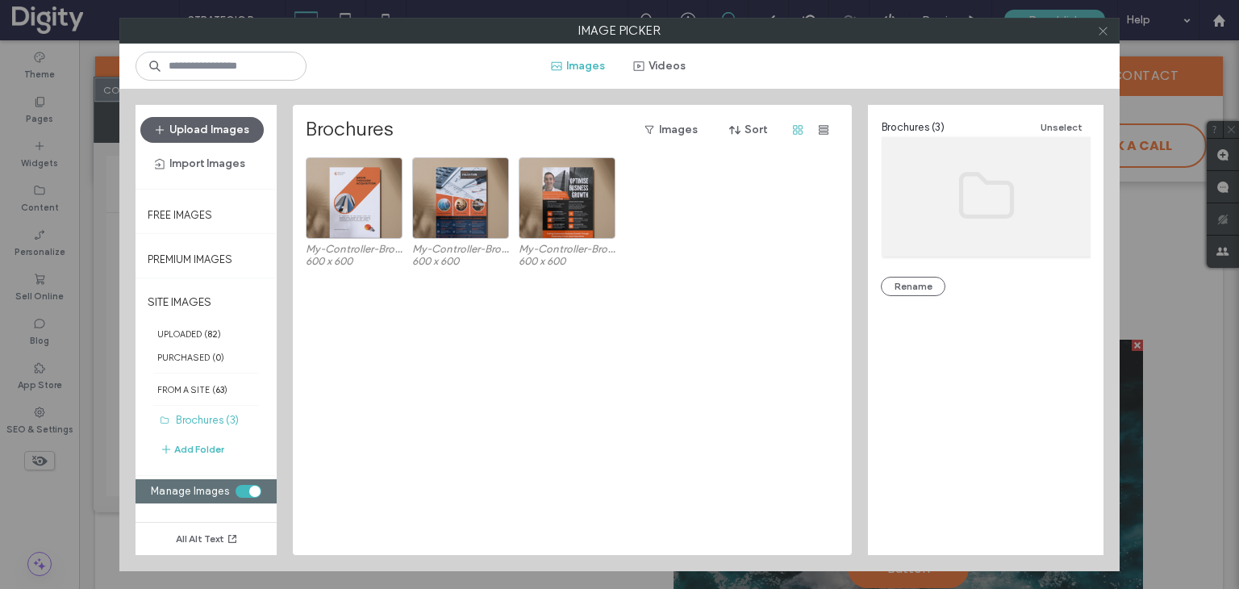
click at [1099, 32] on icon at bounding box center [1103, 31] width 12 height 12
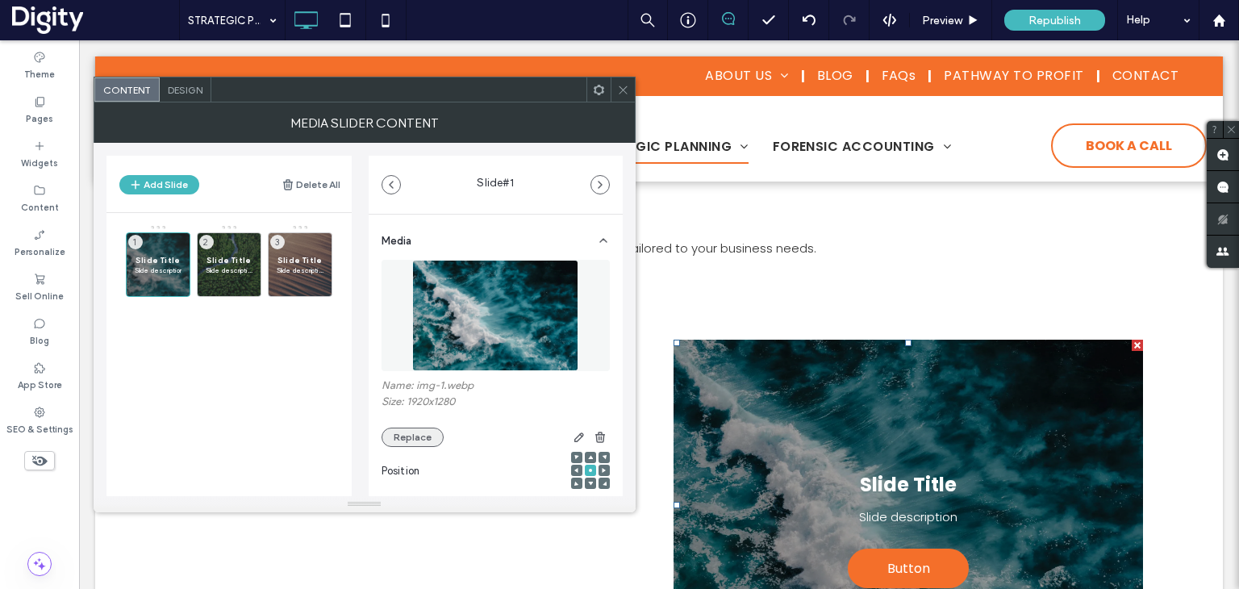
click at [423, 436] on button "Replace" at bounding box center [413, 437] width 62 height 19
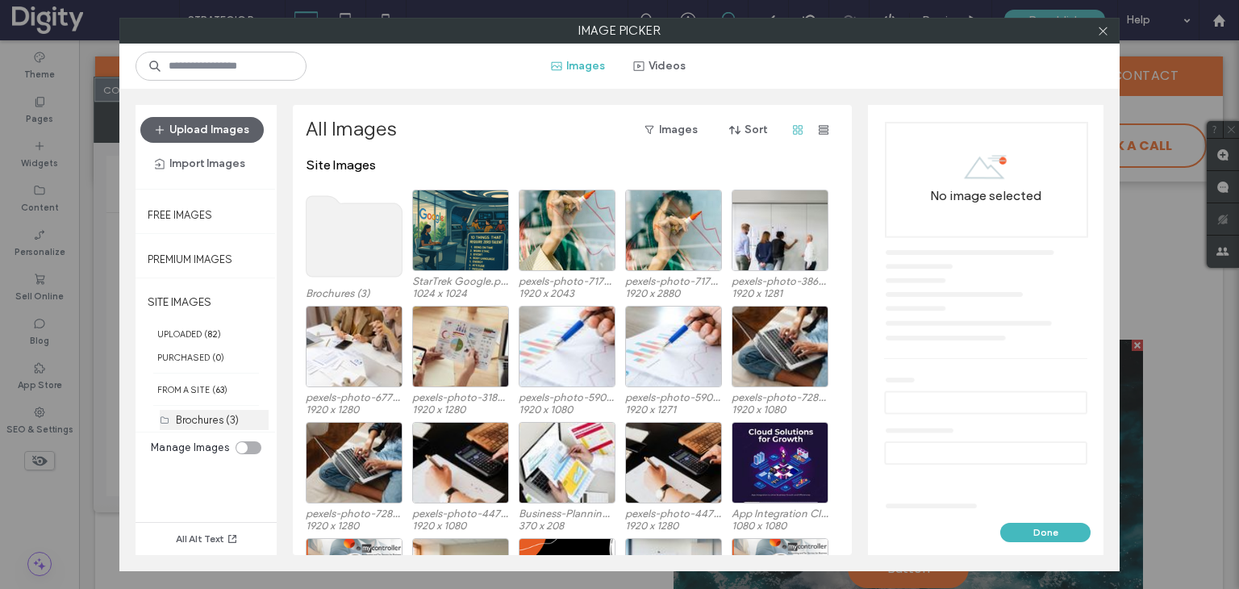
click at [195, 414] on label "Brochures (3)" at bounding box center [207, 420] width 63 height 12
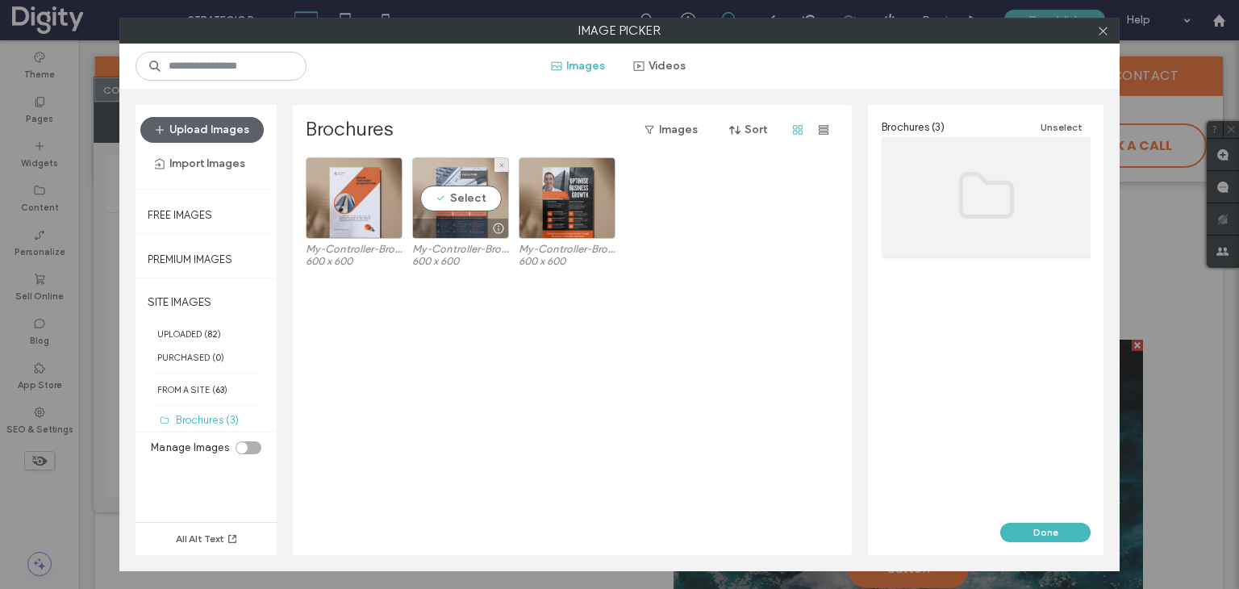
click at [478, 191] on div "Select" at bounding box center [460, 197] width 97 height 81
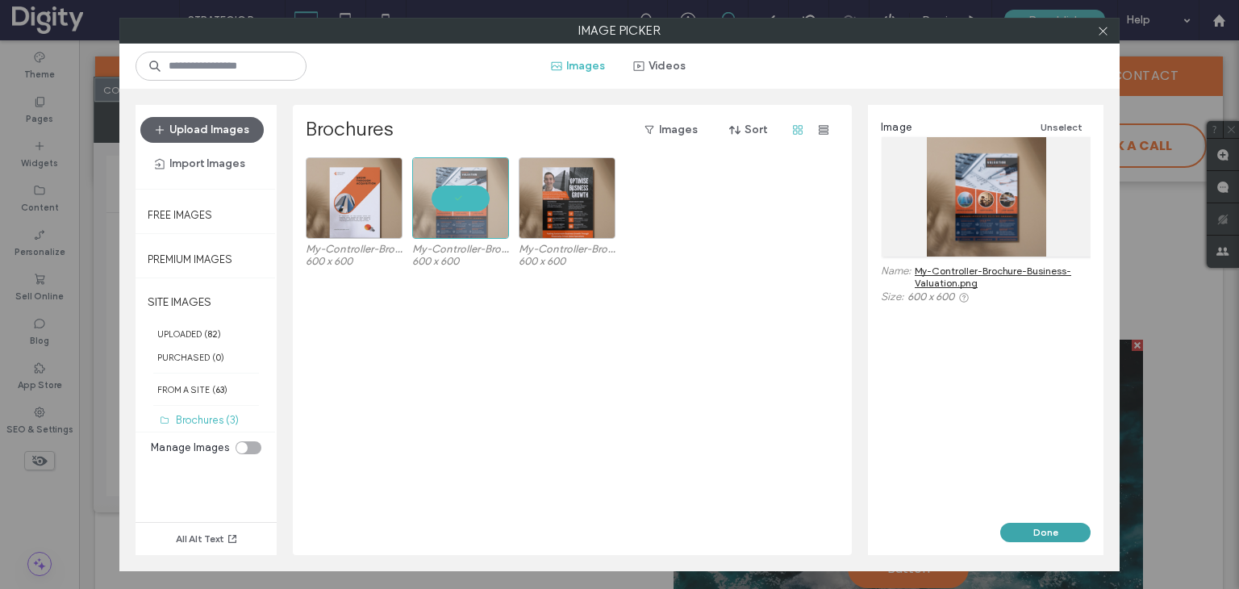
drag, startPoint x: 1050, startPoint y: 538, endPoint x: 967, endPoint y: 488, distance: 97.0
click at [1050, 538] on button "Done" at bounding box center [1045, 532] width 90 height 19
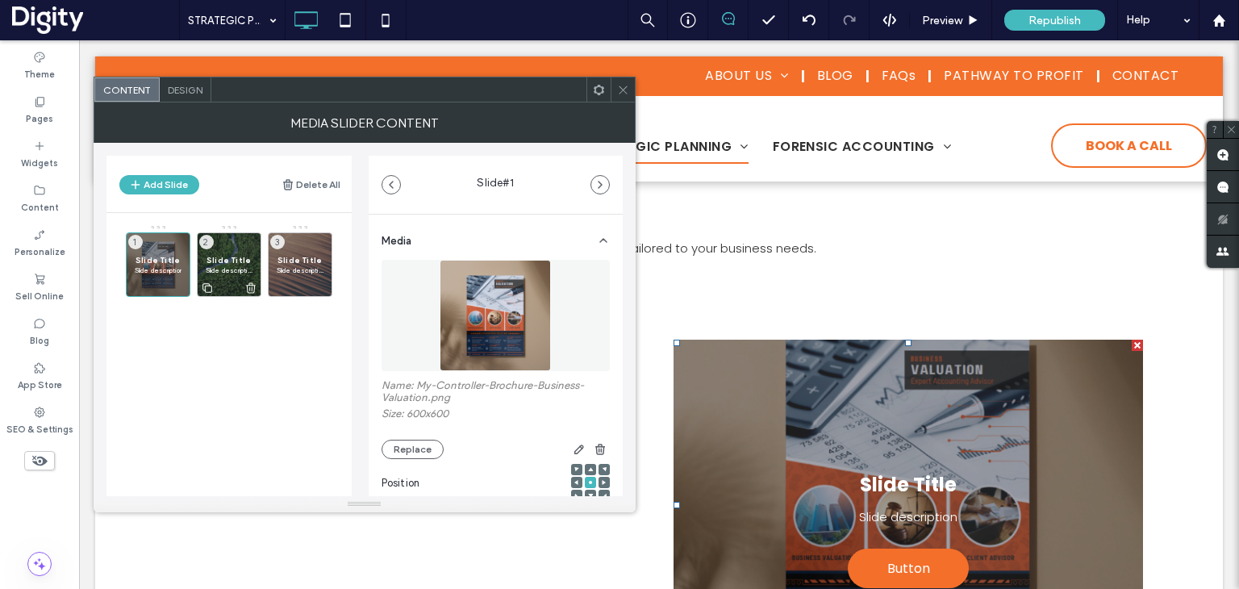
click at [232, 258] on span "Slide Title" at bounding box center [229, 260] width 47 height 10
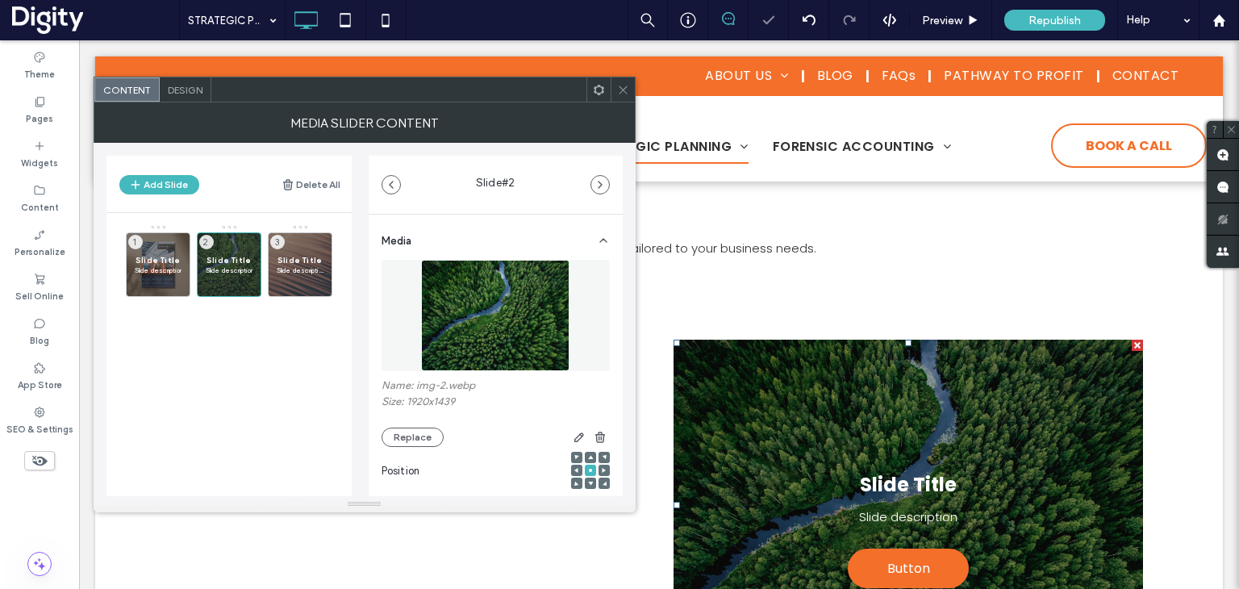
scroll to position [161, 0]
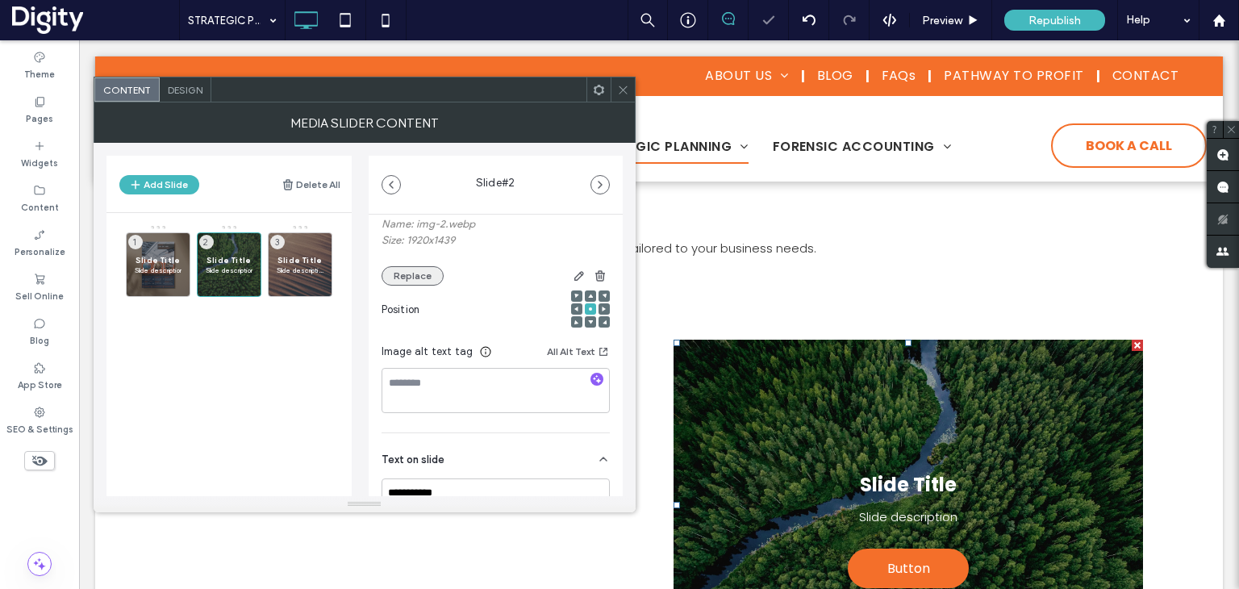
click at [406, 272] on button "Replace" at bounding box center [413, 275] width 62 height 19
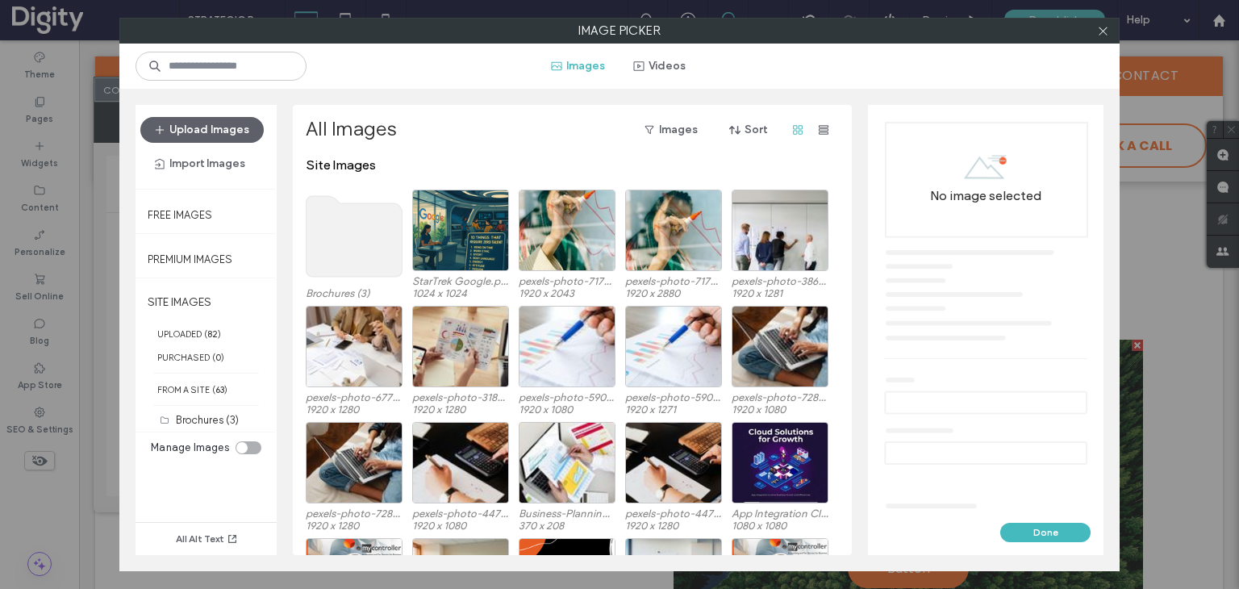
click at [358, 240] on use at bounding box center [355, 236] width 96 height 81
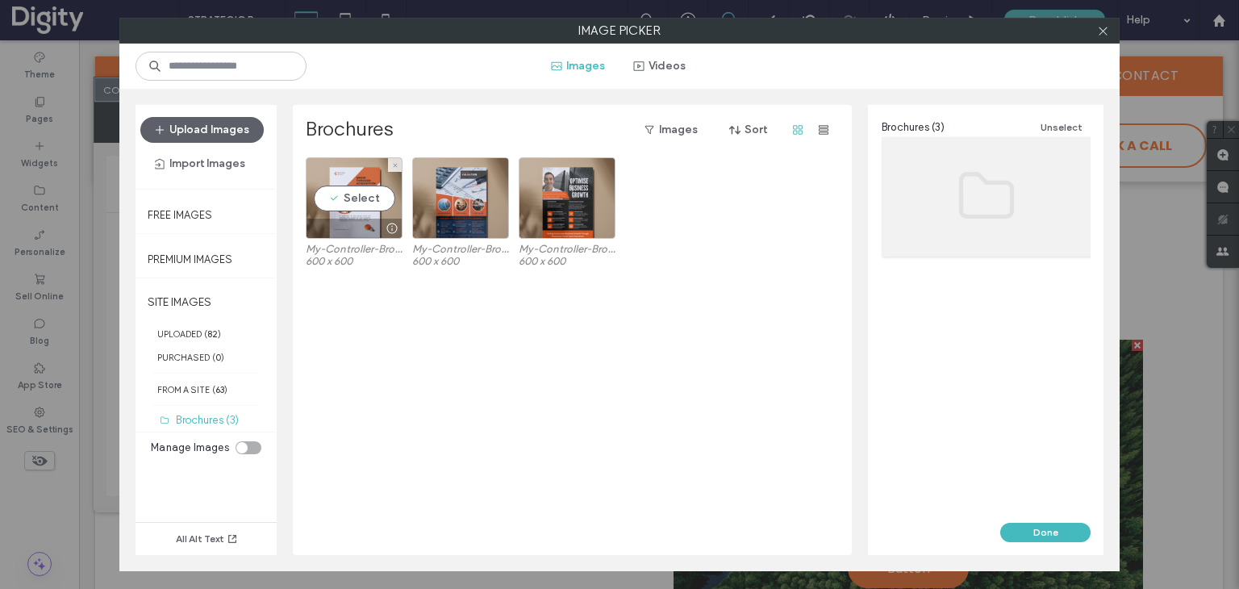
drag, startPoint x: 371, startPoint y: 198, endPoint x: 772, endPoint y: 341, distance: 425.9
click at [371, 197] on div "Select" at bounding box center [354, 197] width 97 height 81
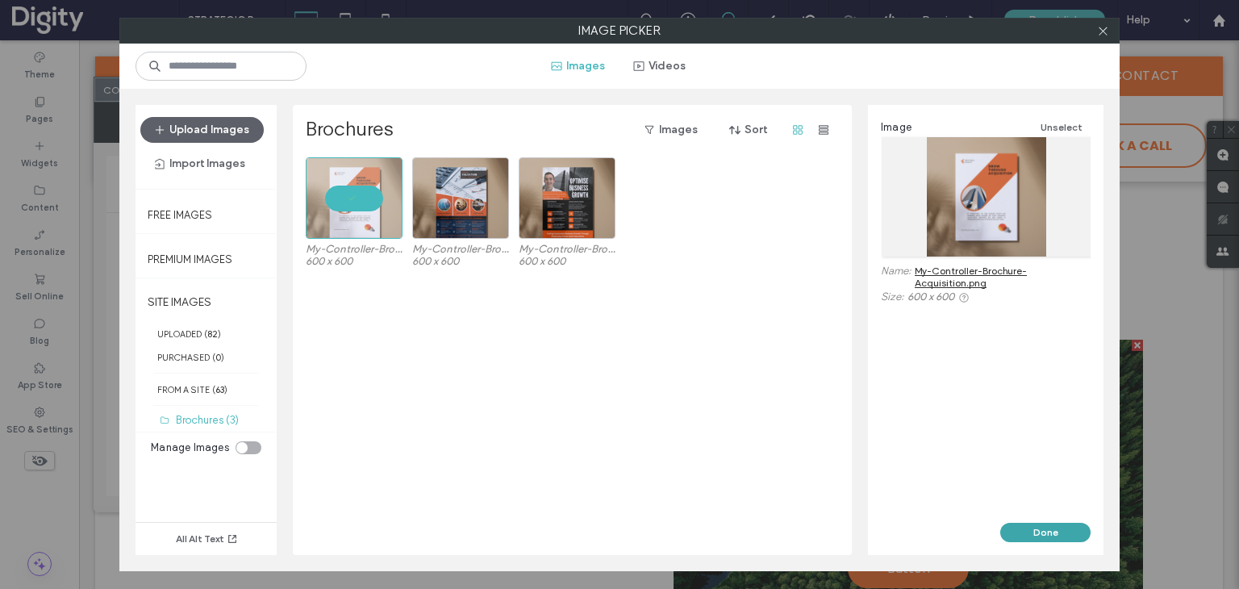
drag, startPoint x: 1056, startPoint y: 529, endPoint x: 579, endPoint y: 272, distance: 541.8
click at [1056, 529] on button "Done" at bounding box center [1045, 532] width 90 height 19
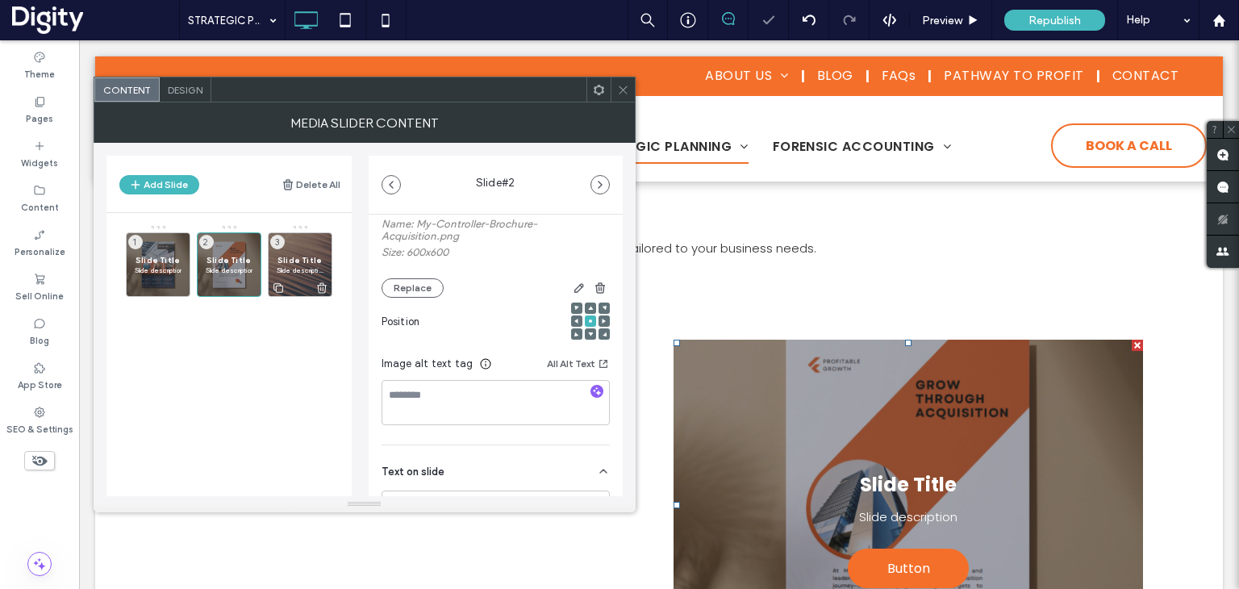
click at [299, 259] on span "Slide Title" at bounding box center [300, 260] width 47 height 10
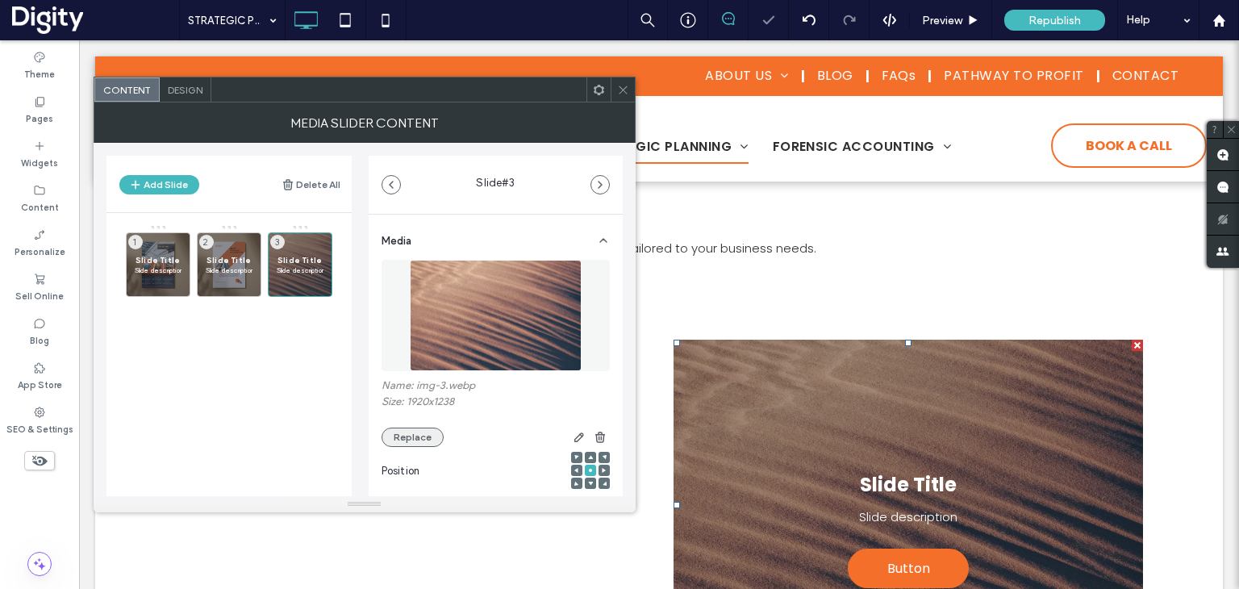
click at [408, 437] on button "Replace" at bounding box center [413, 437] width 62 height 19
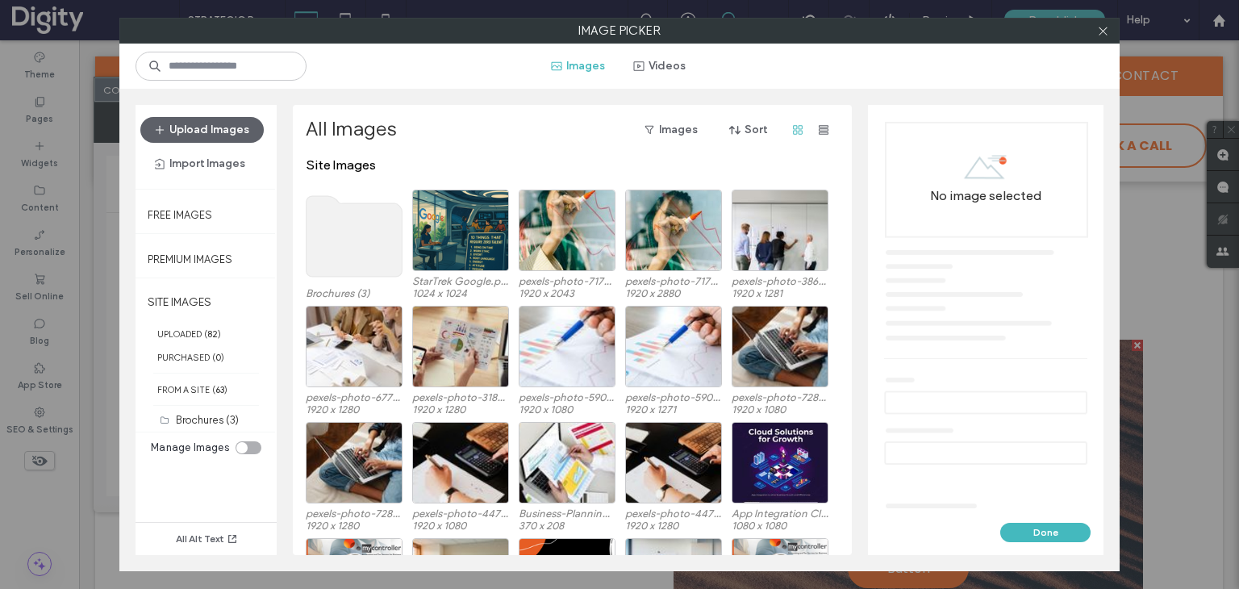
click at [355, 244] on use at bounding box center [355, 236] width 96 height 81
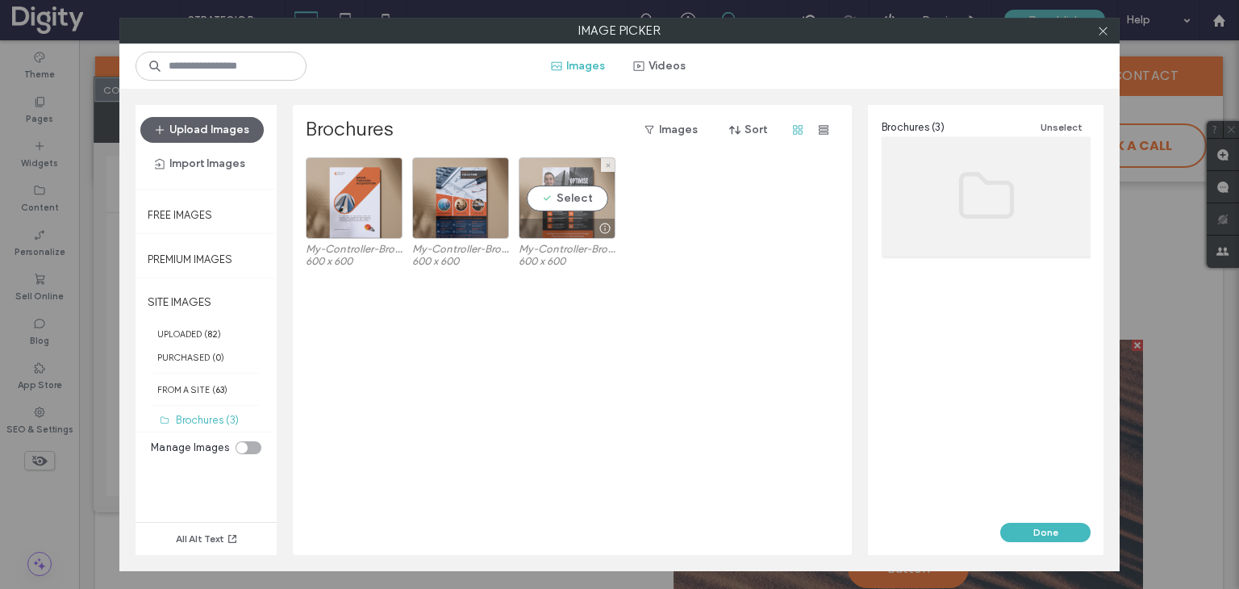
drag, startPoint x: 558, startPoint y: 192, endPoint x: 568, endPoint y: 194, distance: 9.8
click at [559, 192] on div "Select" at bounding box center [567, 197] width 97 height 81
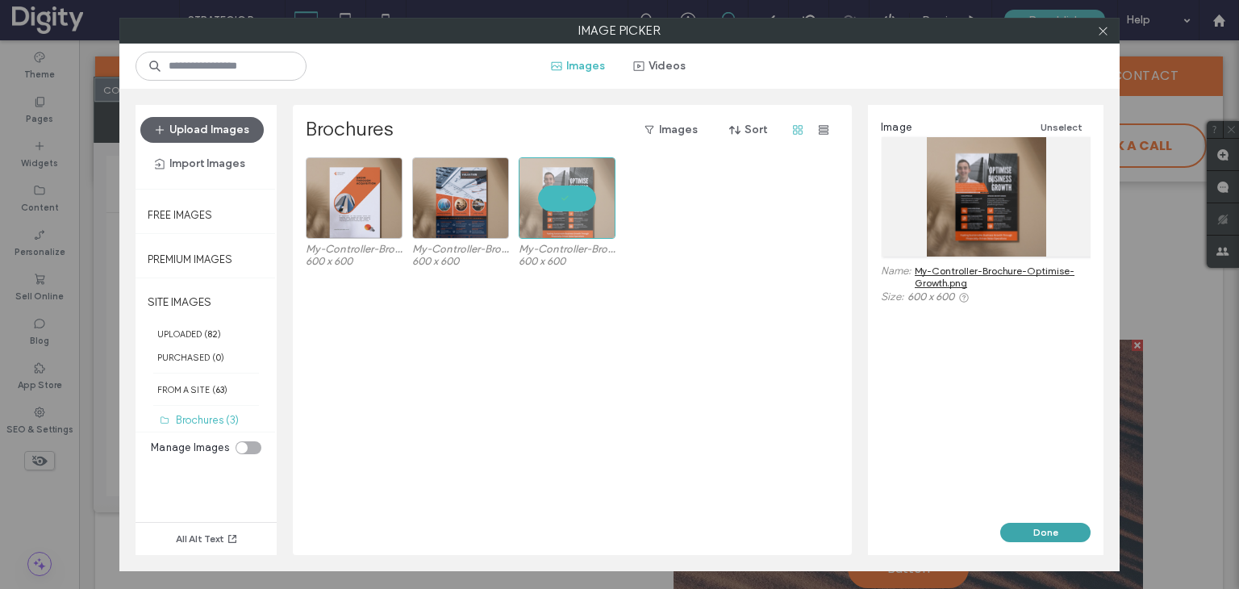
click at [1026, 524] on button "Done" at bounding box center [1045, 532] width 90 height 19
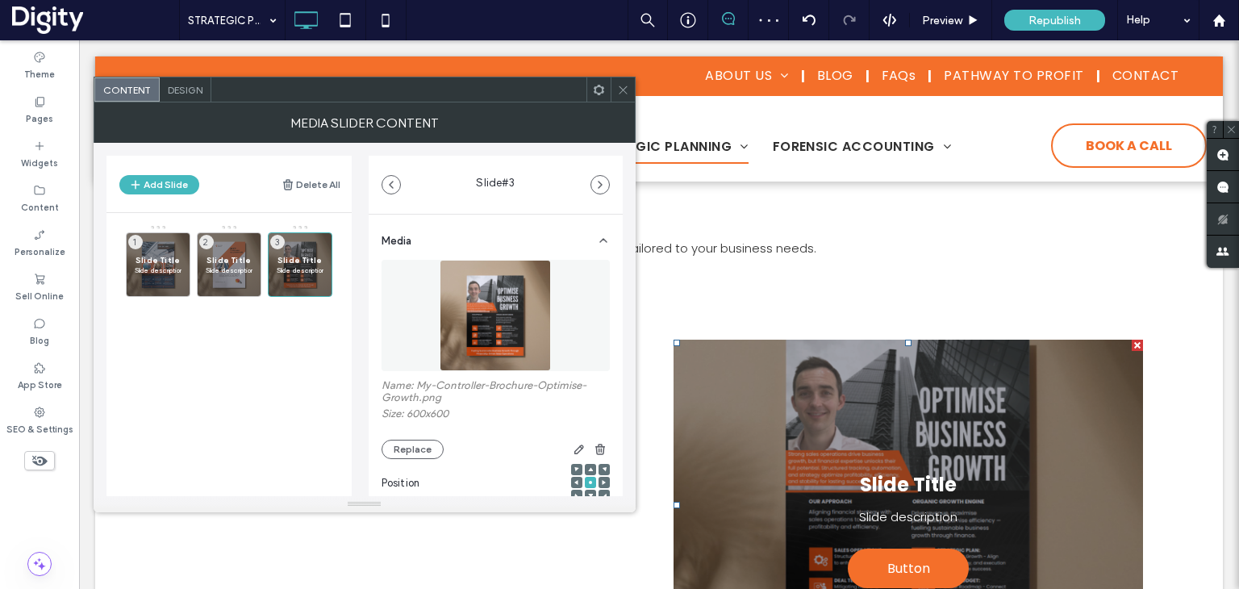
click at [620, 91] on icon at bounding box center [623, 90] width 12 height 12
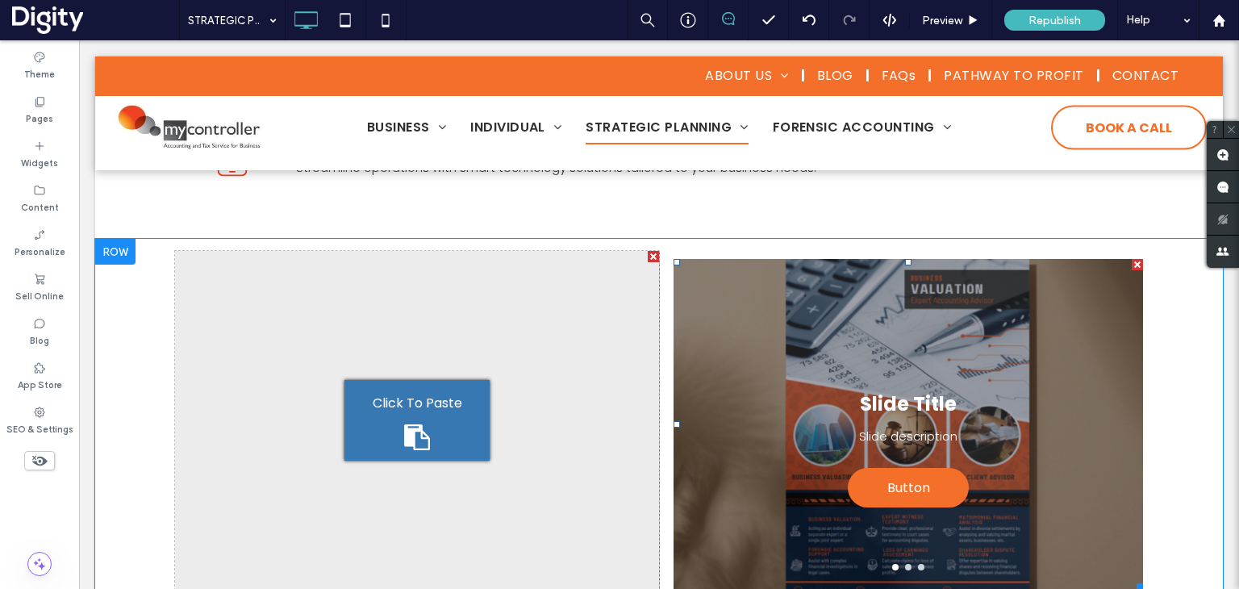
scroll to position [1068, 0]
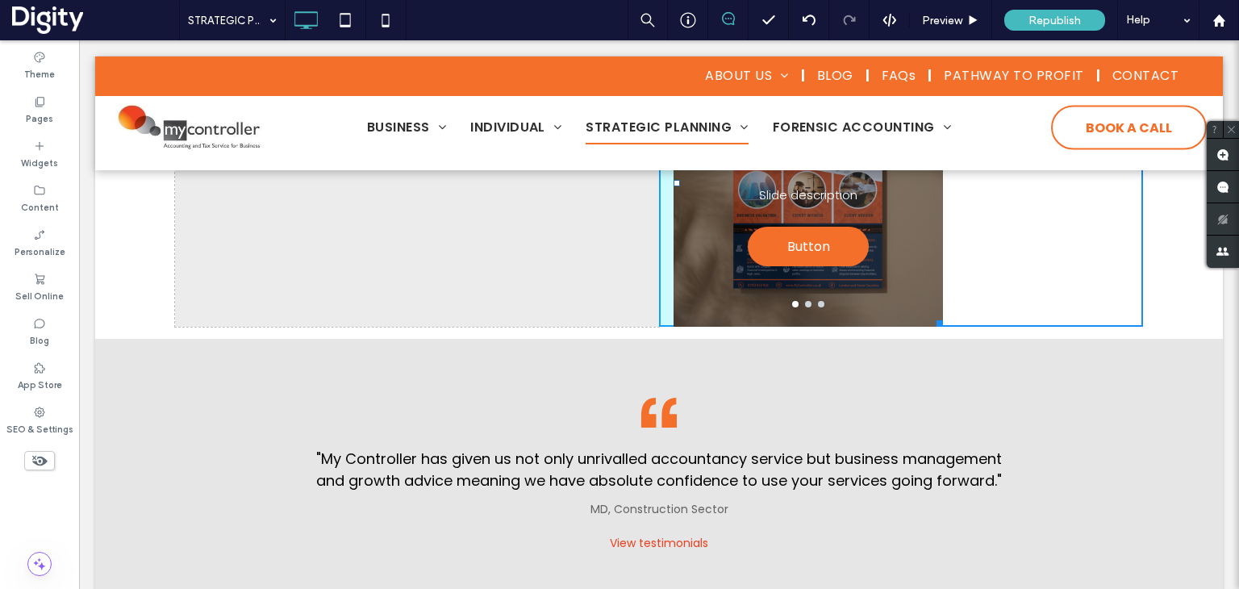
drag, startPoint x: 1136, startPoint y: 345, endPoint x: 936, endPoint y: 322, distance: 201.4
click at [936, 322] on div at bounding box center [937, 321] width 12 height 12
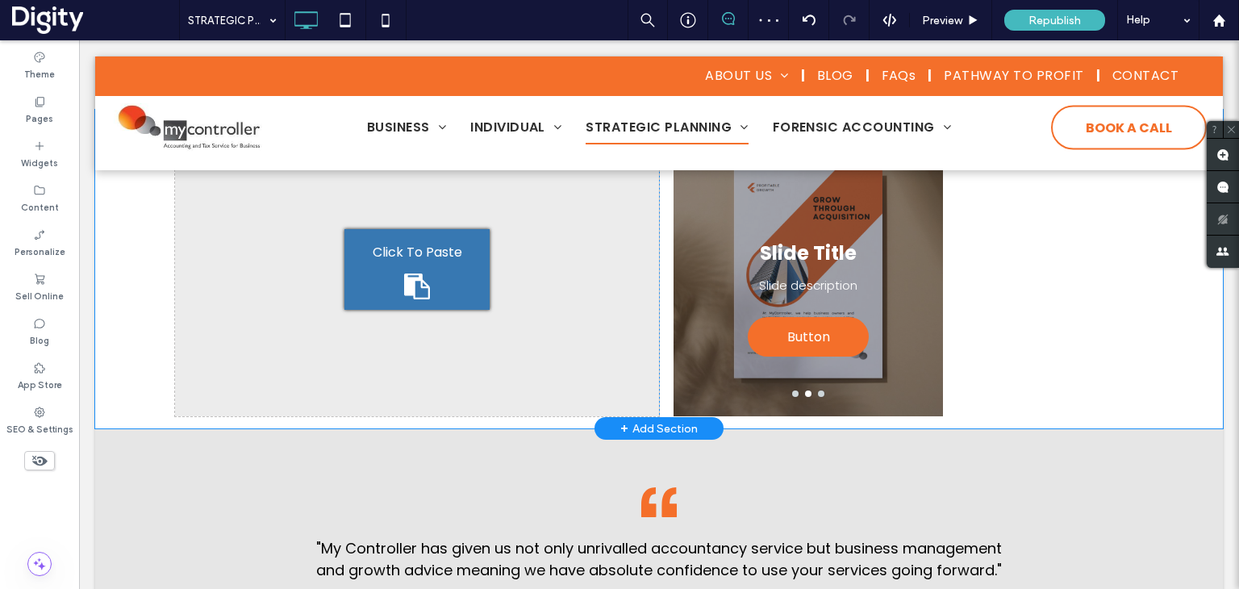
scroll to position [965, 0]
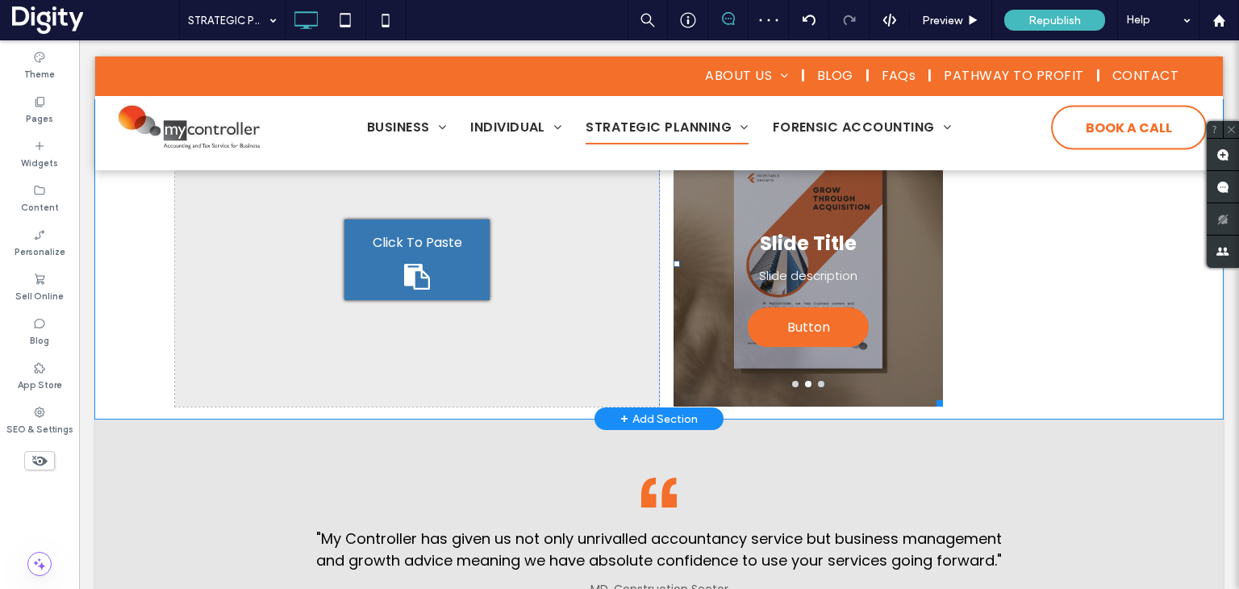
click at [908, 258] on div "Slide Title Slide description Button Button" at bounding box center [808, 274] width 269 height 210
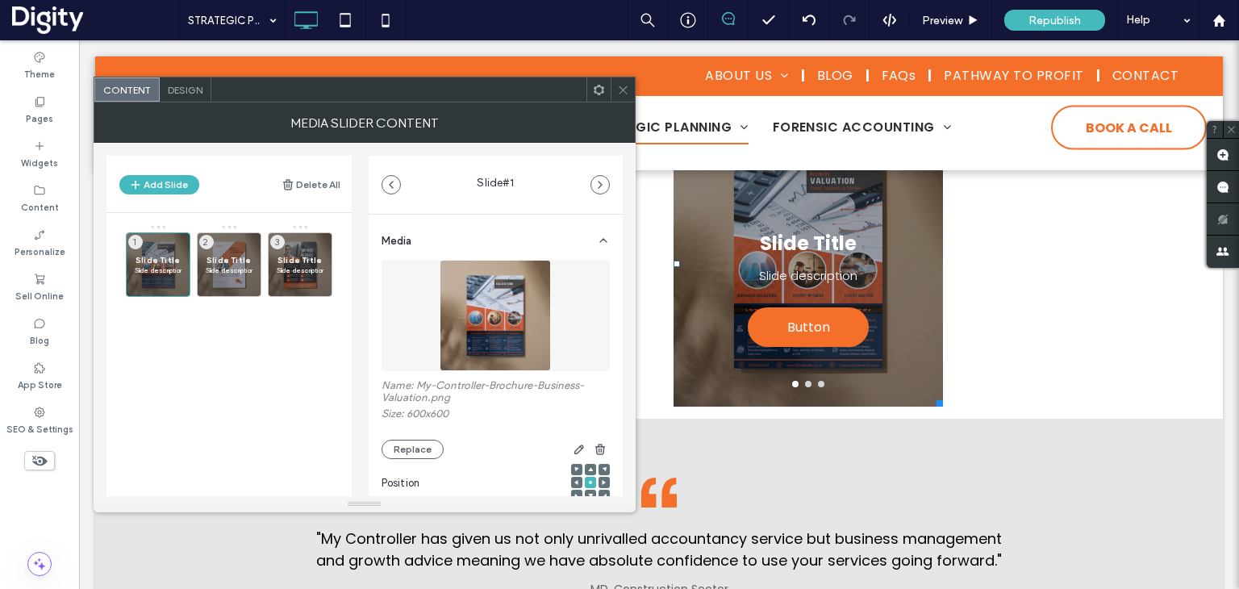
scroll to position [161, 0]
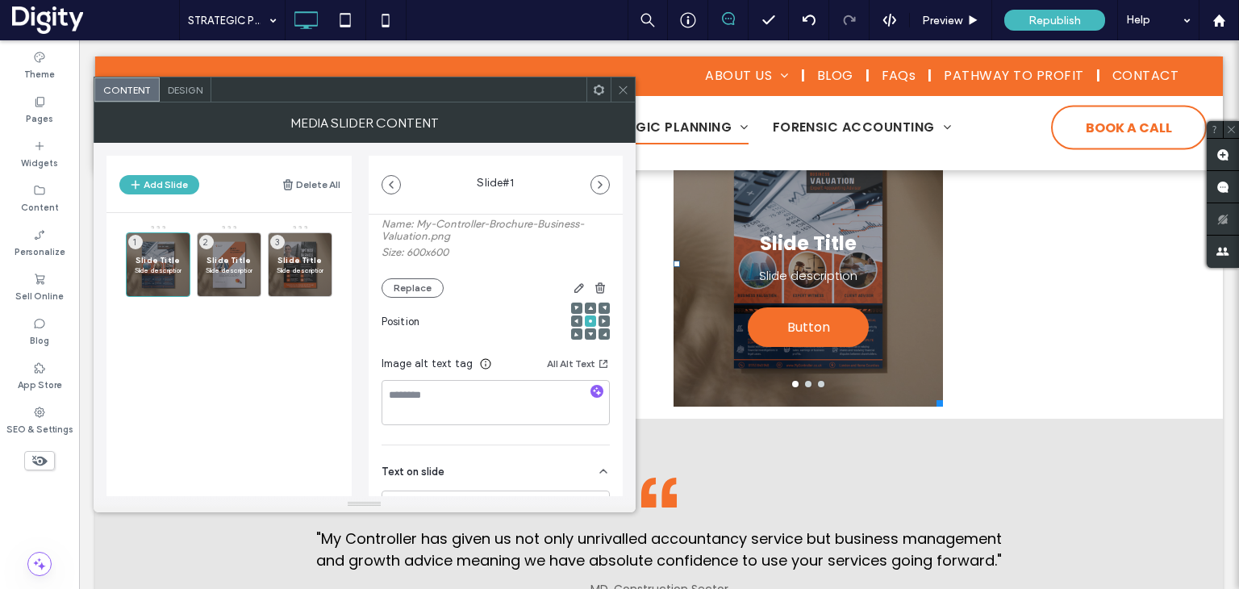
click at [588, 336] on use at bounding box center [590, 334] width 5 height 4
click at [588, 324] on icon at bounding box center [590, 321] width 5 height 5
click at [173, 84] on span "Design" at bounding box center [185, 90] width 35 height 12
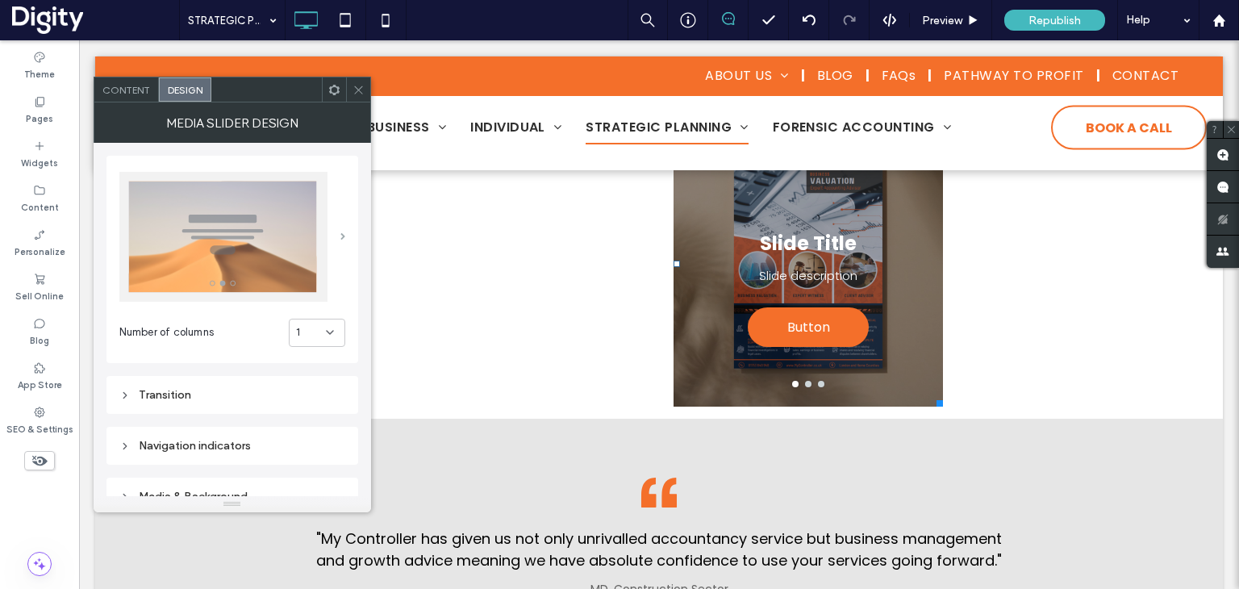
click at [345, 236] on span at bounding box center [342, 236] width 5 height 7
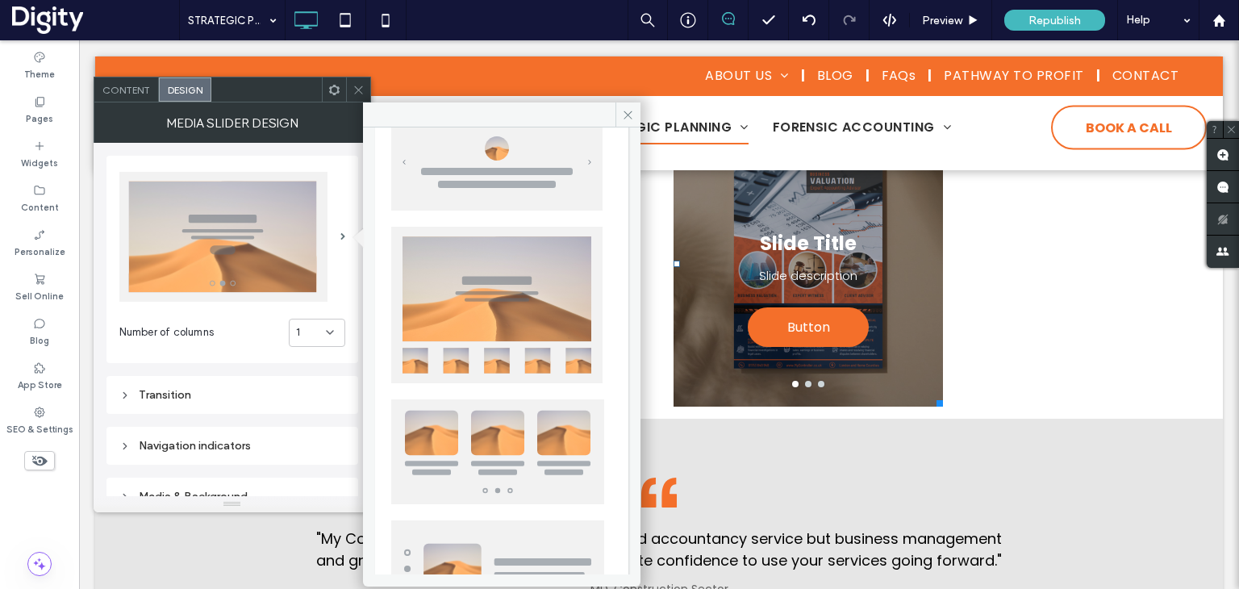
scroll to position [391, 0]
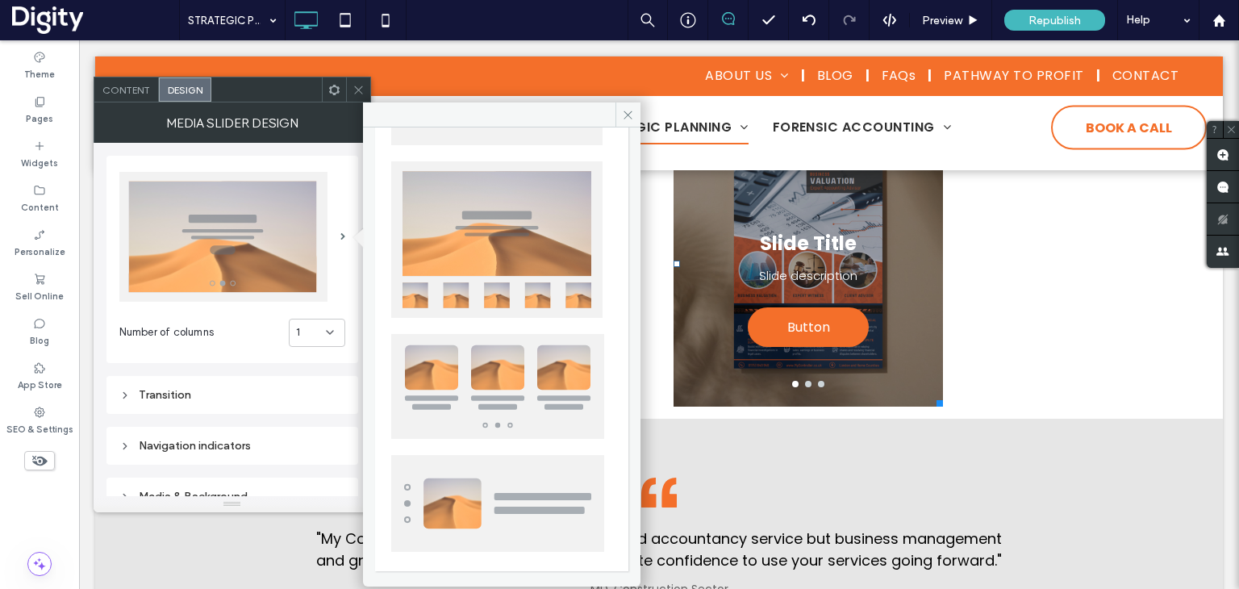
click at [522, 371] on img at bounding box center [497, 386] width 213 height 105
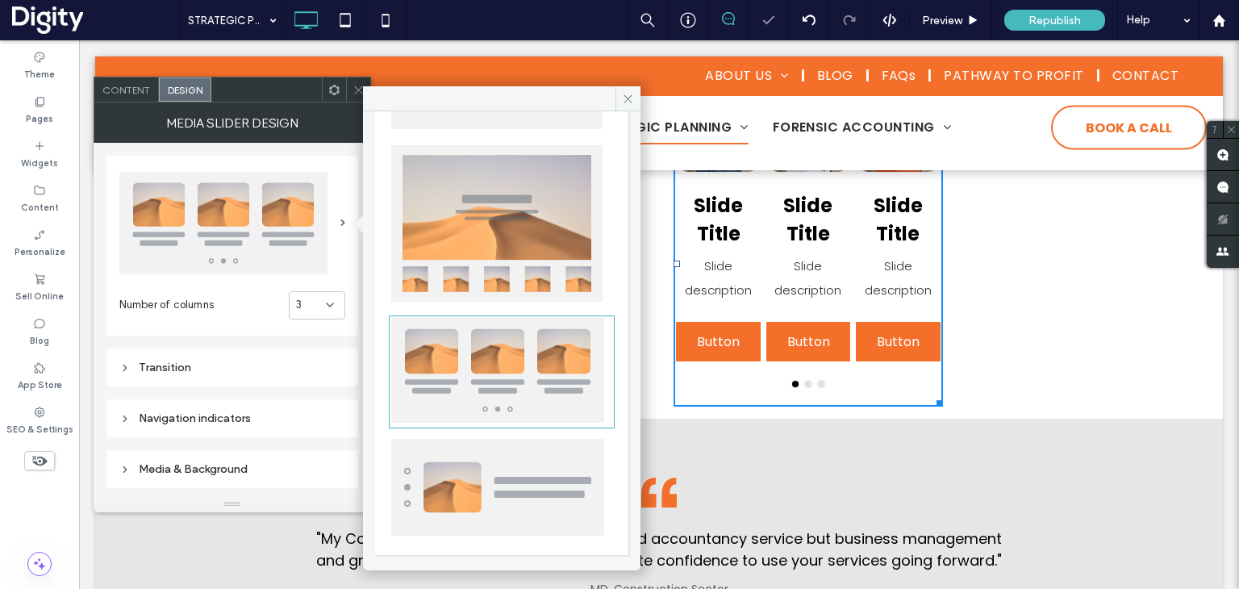
scroll to position [804, 0]
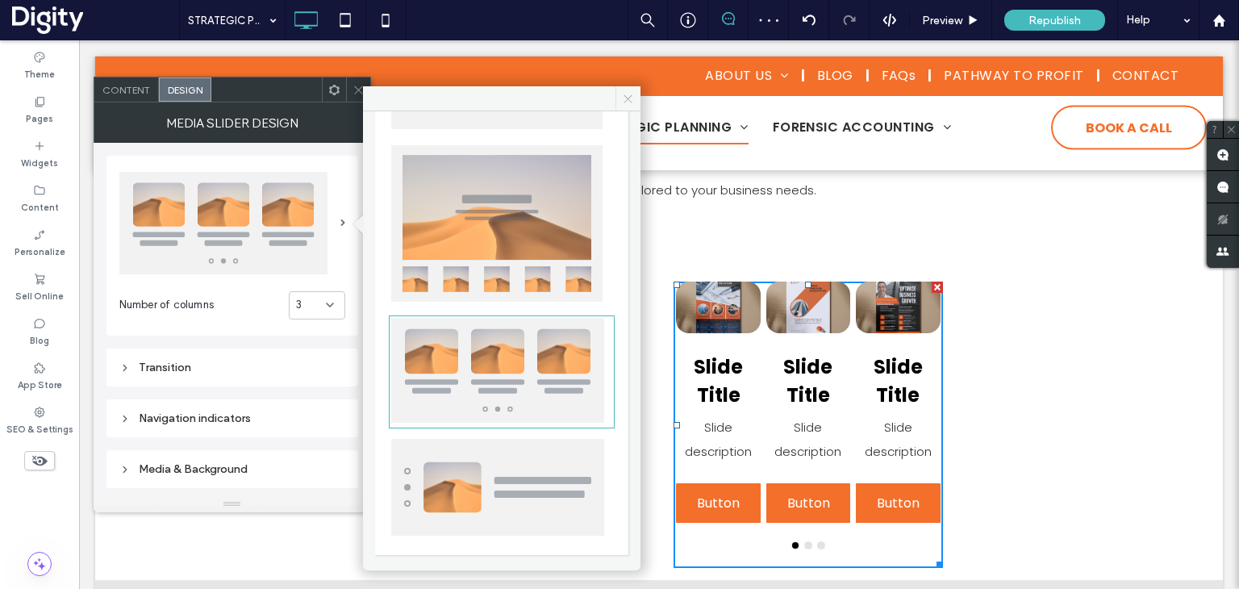
click at [629, 95] on icon at bounding box center [628, 99] width 12 height 12
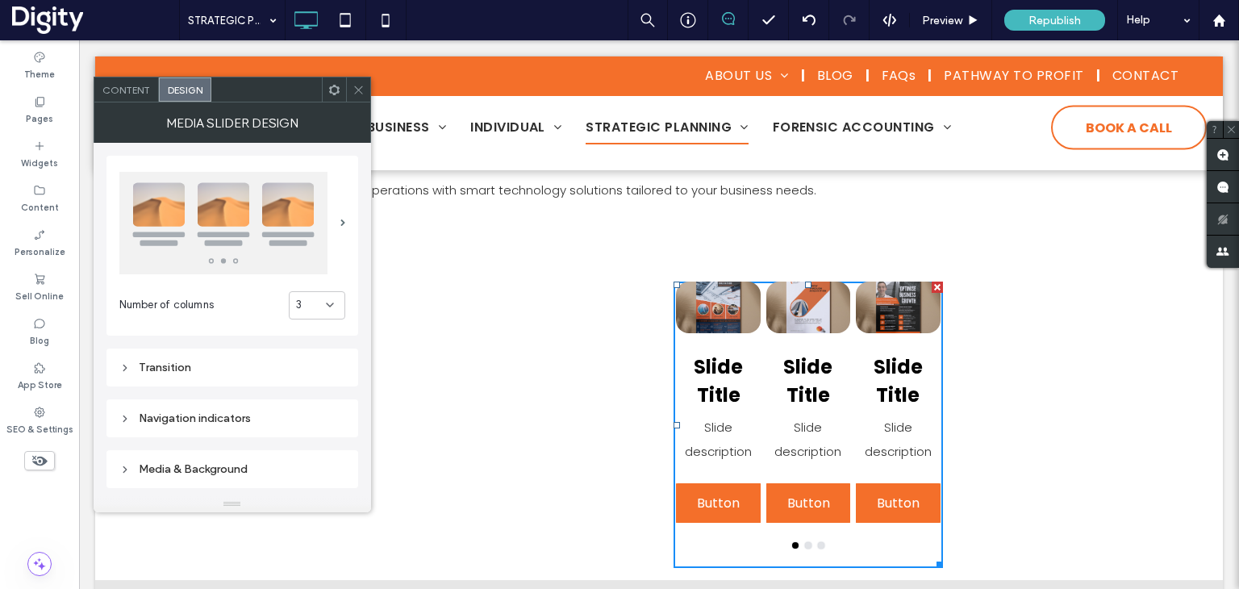
click at [366, 86] on div at bounding box center [358, 89] width 24 height 24
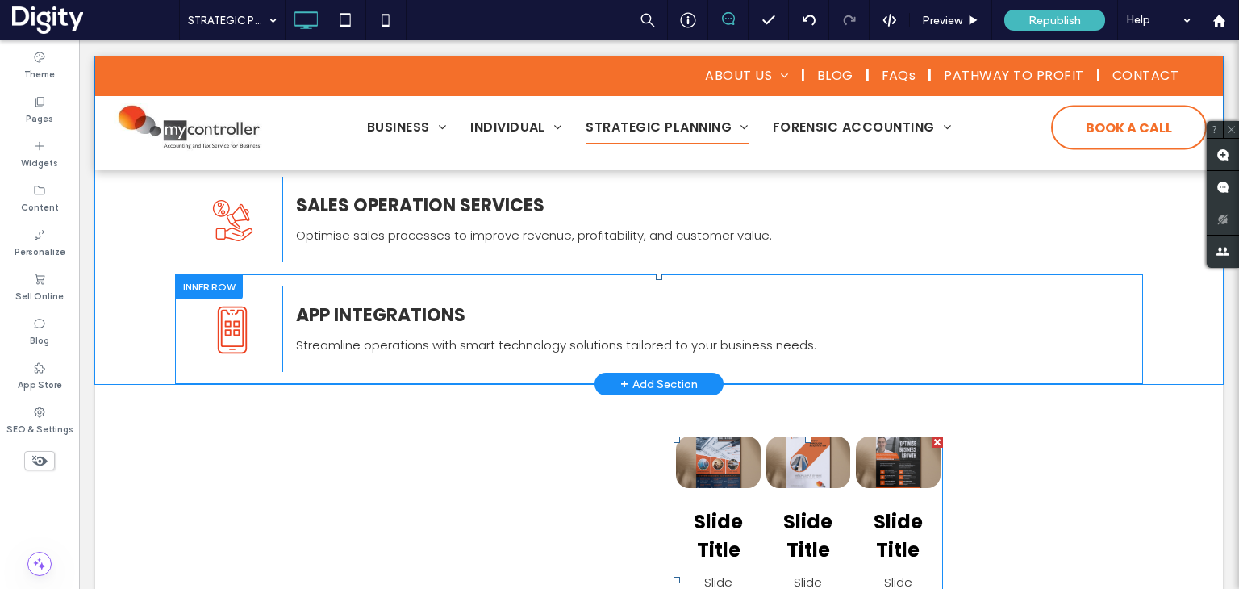
scroll to position [642, 0]
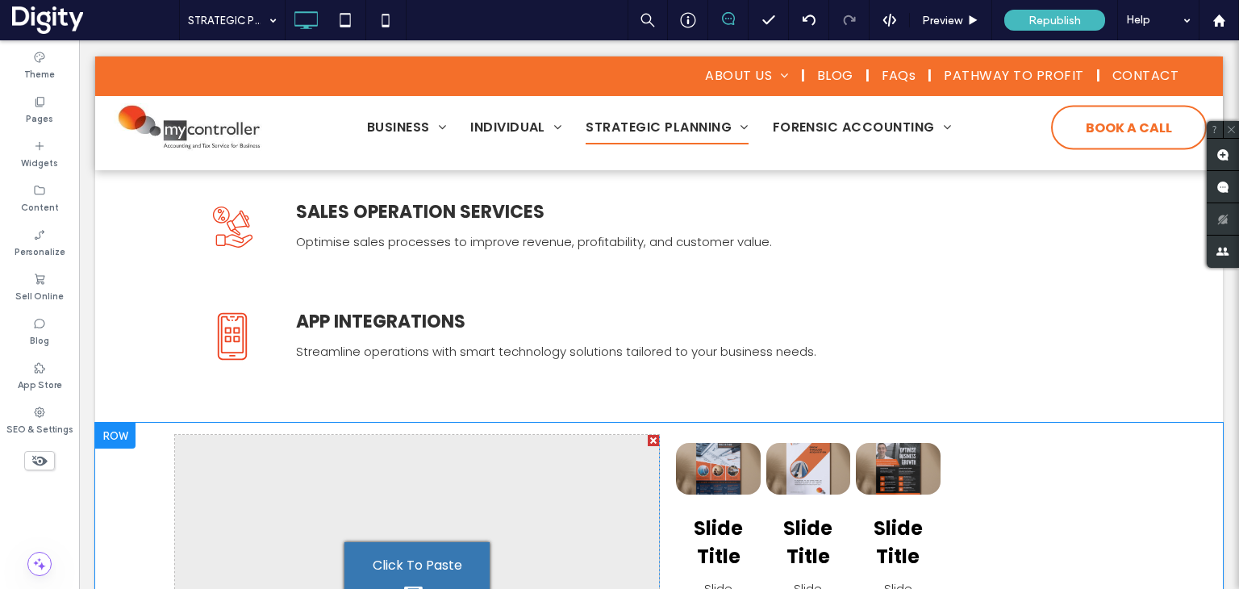
click at [648, 440] on div at bounding box center [653, 440] width 11 height 11
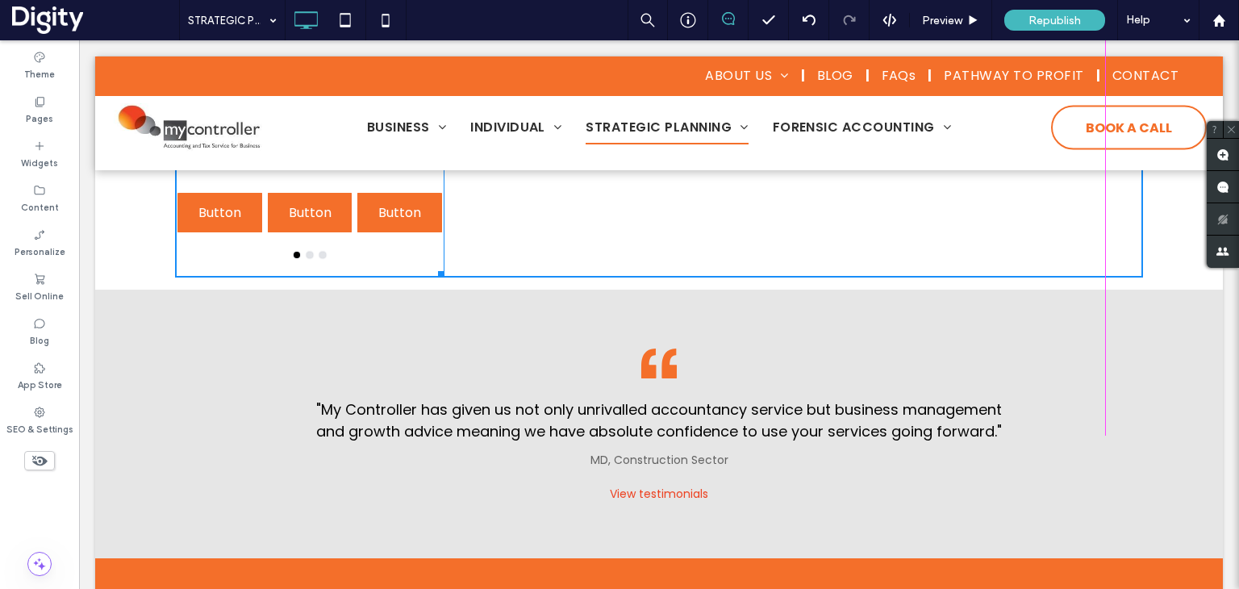
scroll to position [1163, 0]
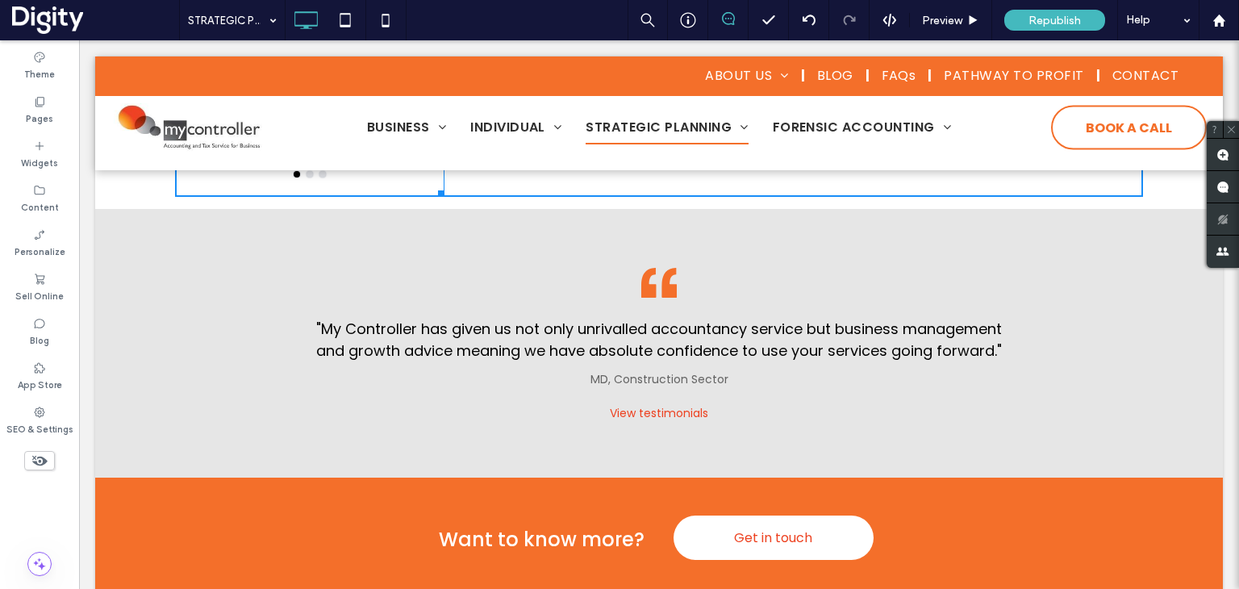
drag, startPoint x: 438, startPoint y: 484, endPoint x: 1158, endPoint y: 432, distance: 721.6
click at [1130, 197] on div "Click To Paste Click To Paste Slide Title Slide description Button Button Slide…" at bounding box center [659, 49] width 968 height 294
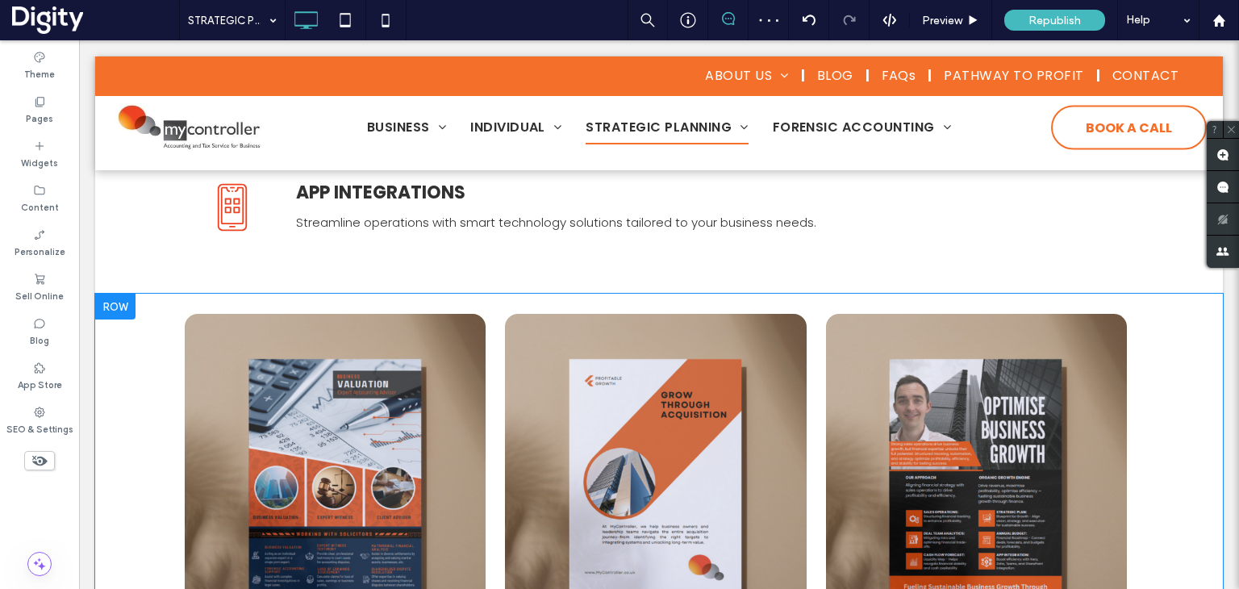
scroll to position [841, 0]
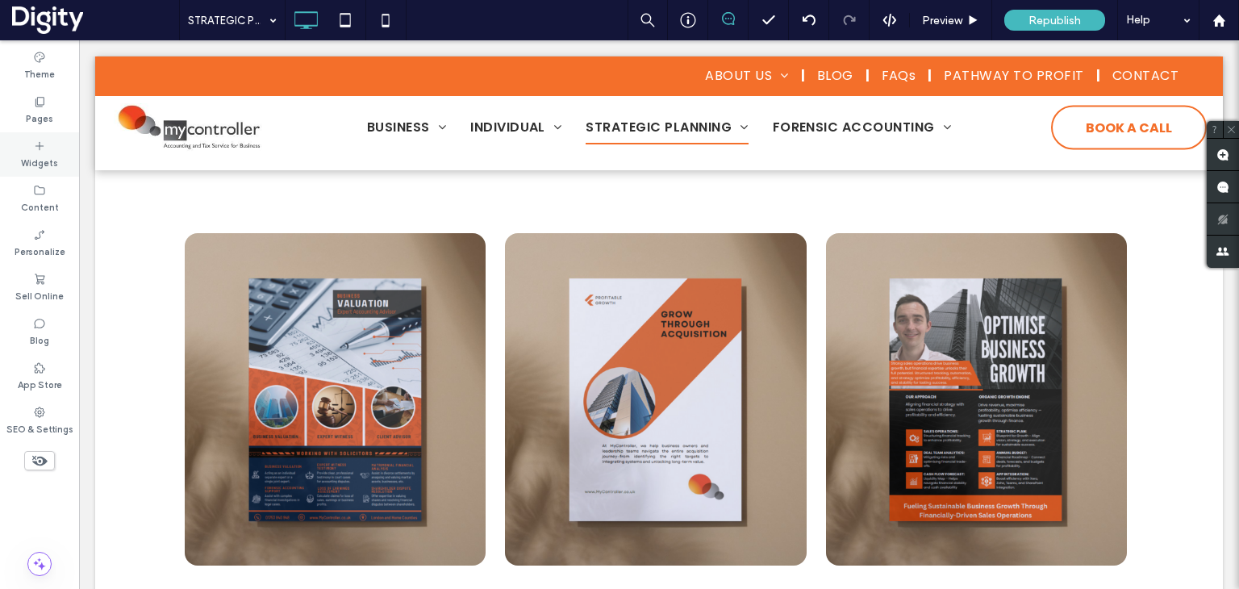
click at [37, 151] on icon at bounding box center [39, 146] width 13 height 13
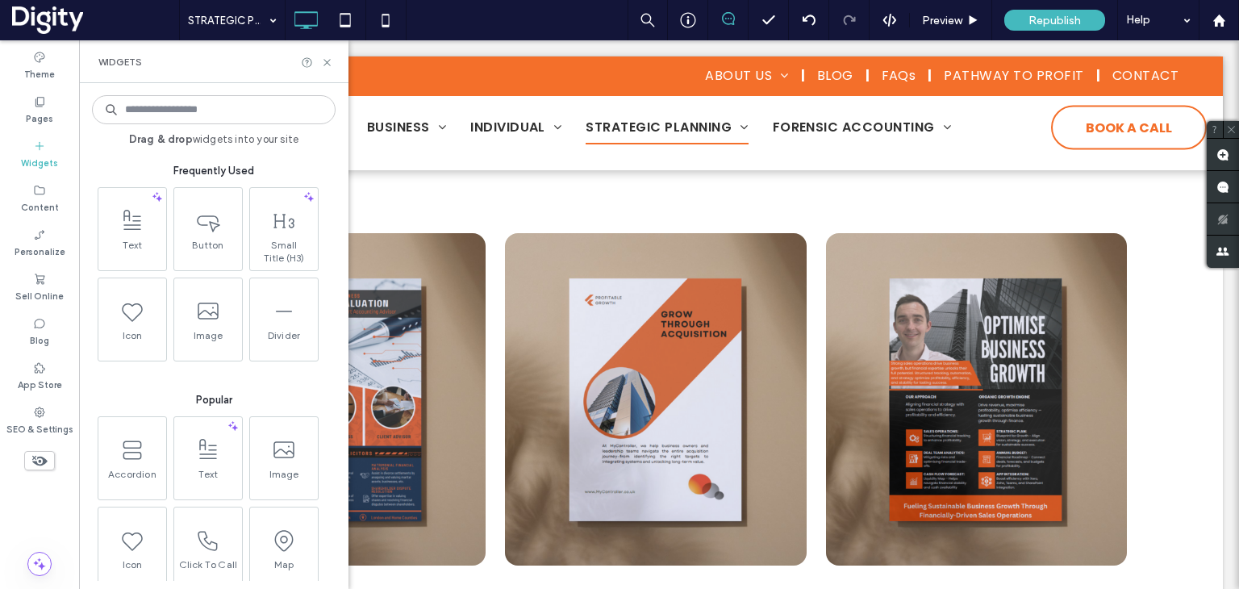
click at [169, 107] on input at bounding box center [214, 109] width 244 height 29
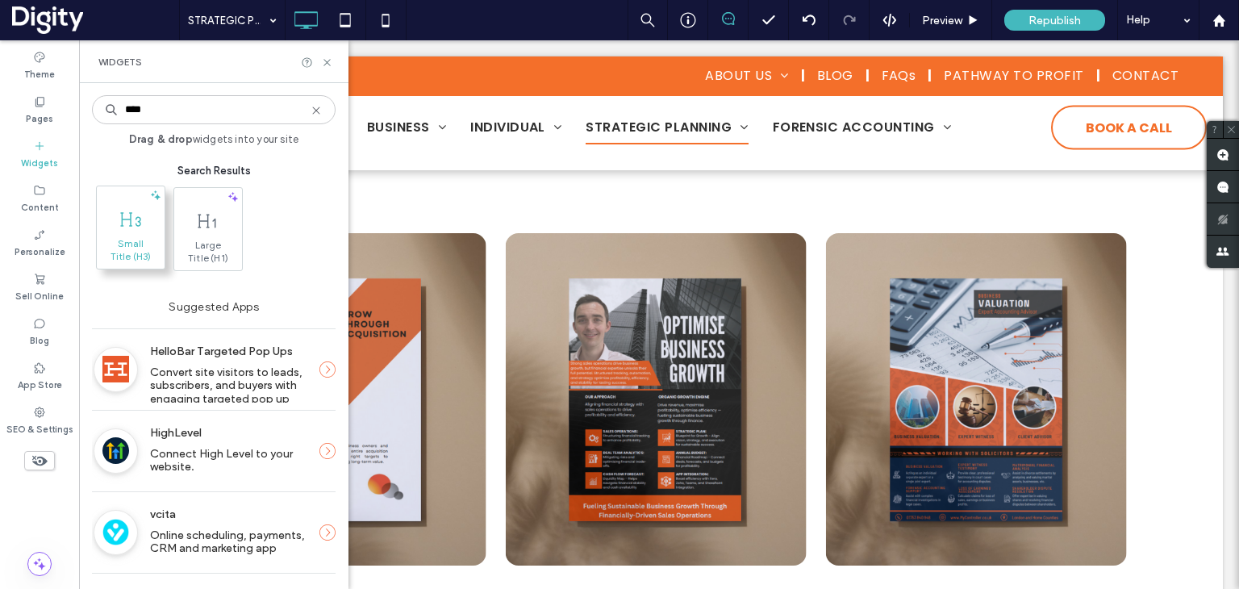
type input "****"
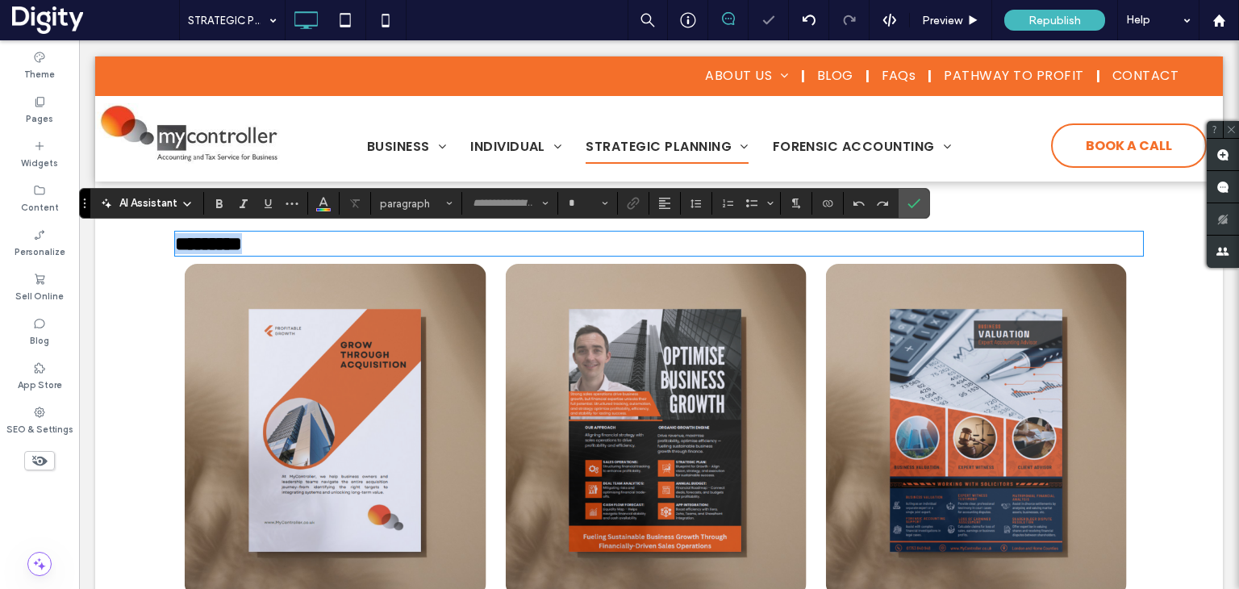
type input "*******"
type input "**"
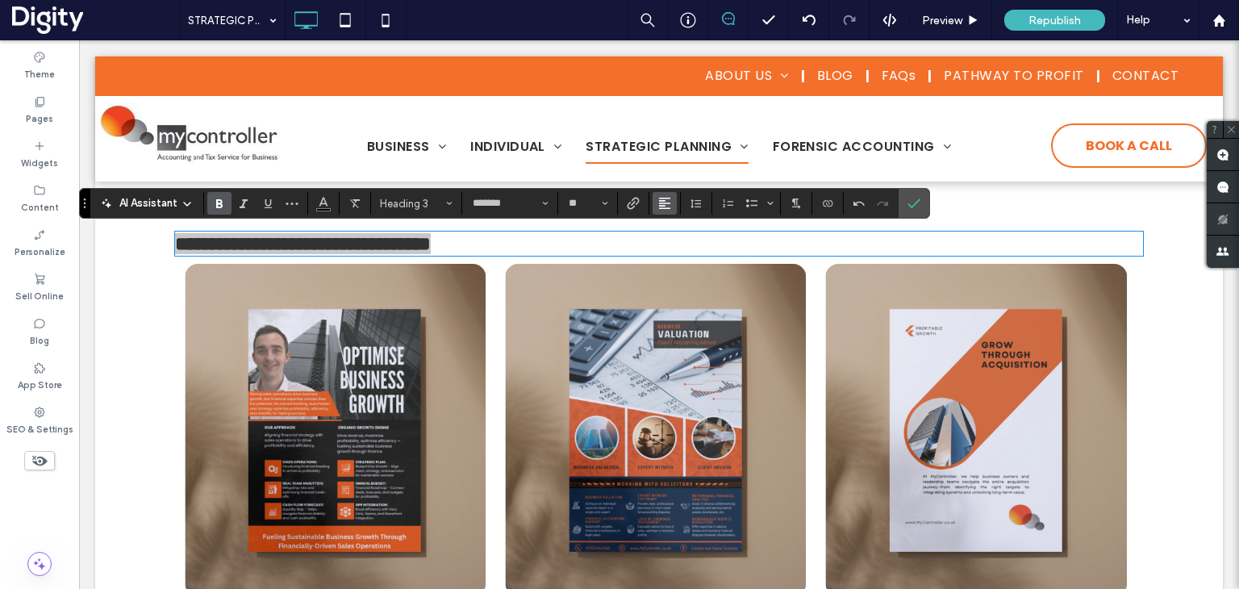
click at [662, 201] on use "Alignment" at bounding box center [664, 203] width 11 height 11
click at [673, 246] on label "ui.textEditor.alignment.center" at bounding box center [681, 252] width 56 height 23
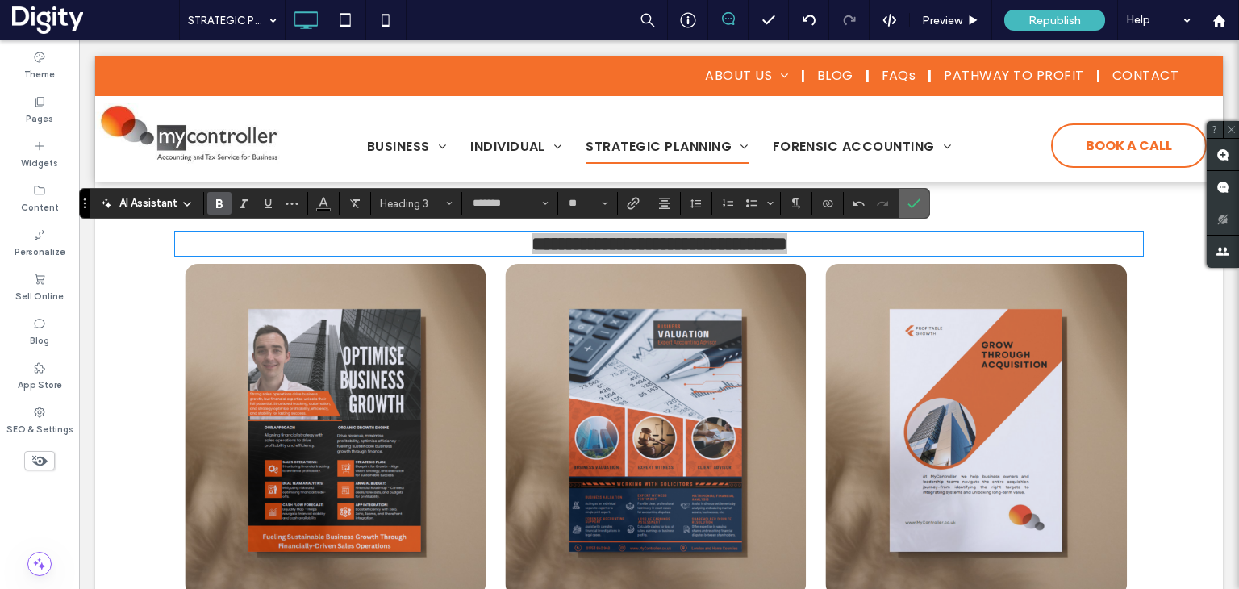
click at [913, 203] on use "Confirm" at bounding box center [914, 204] width 13 height 10
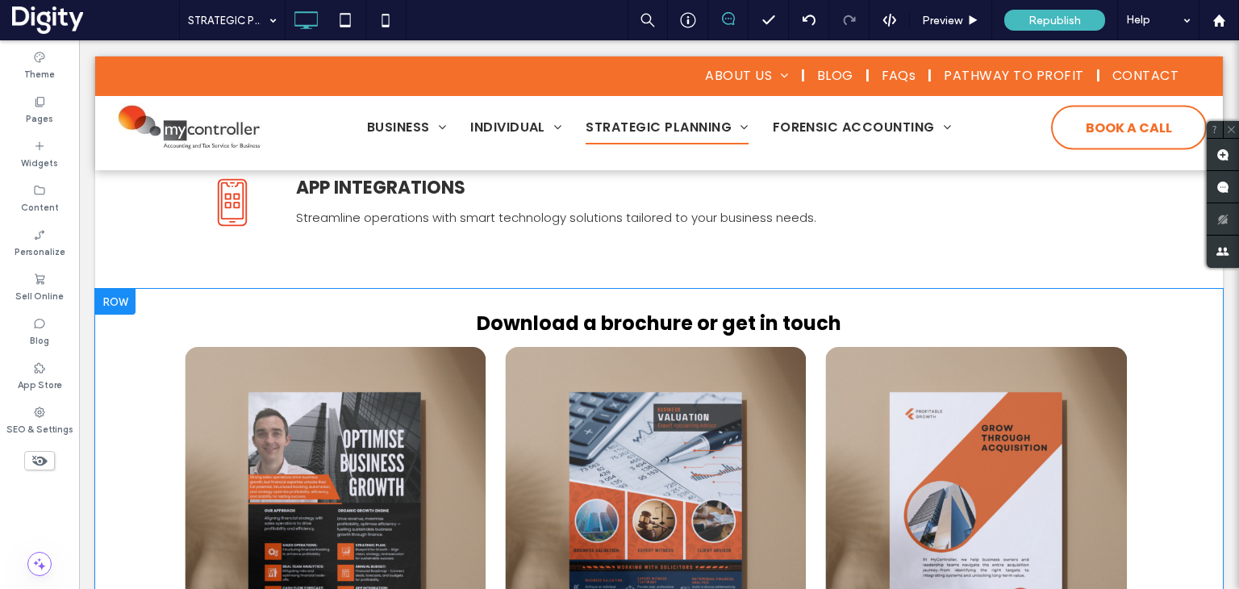
scroll to position [726, 0]
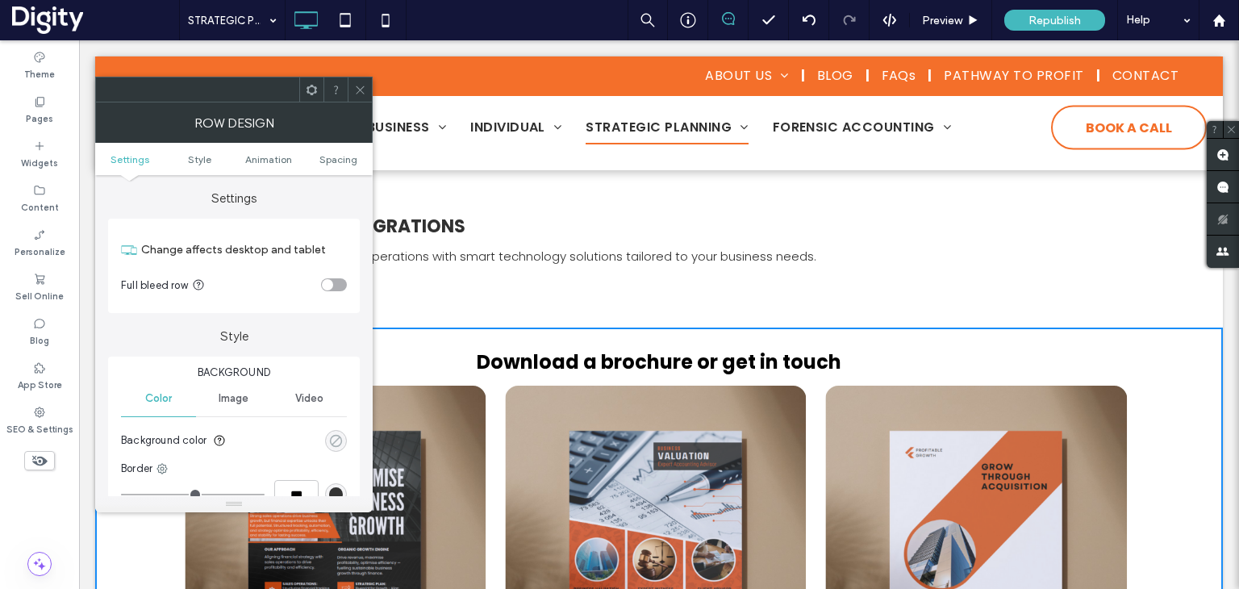
click at [337, 439] on use "rgba(0, 0, 0, 0)" at bounding box center [336, 440] width 12 height 12
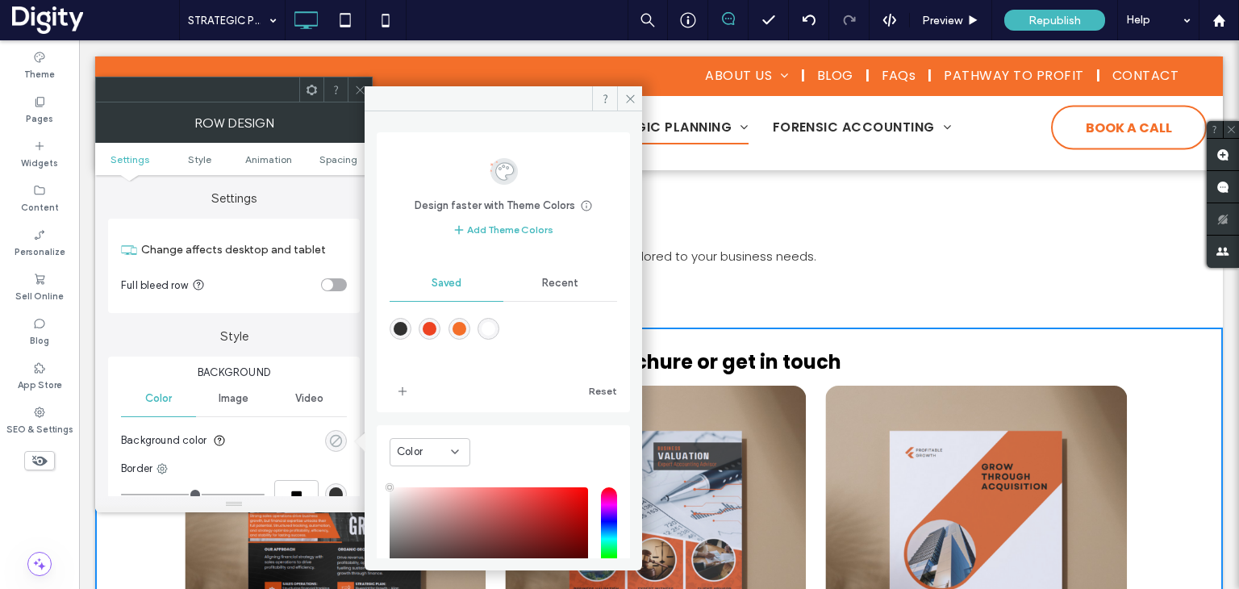
type input "**"
click at [434, 326] on div "rgba(237,67,34,1)" at bounding box center [430, 329] width 14 height 14
type input "*******"
type input "***"
type input "****"
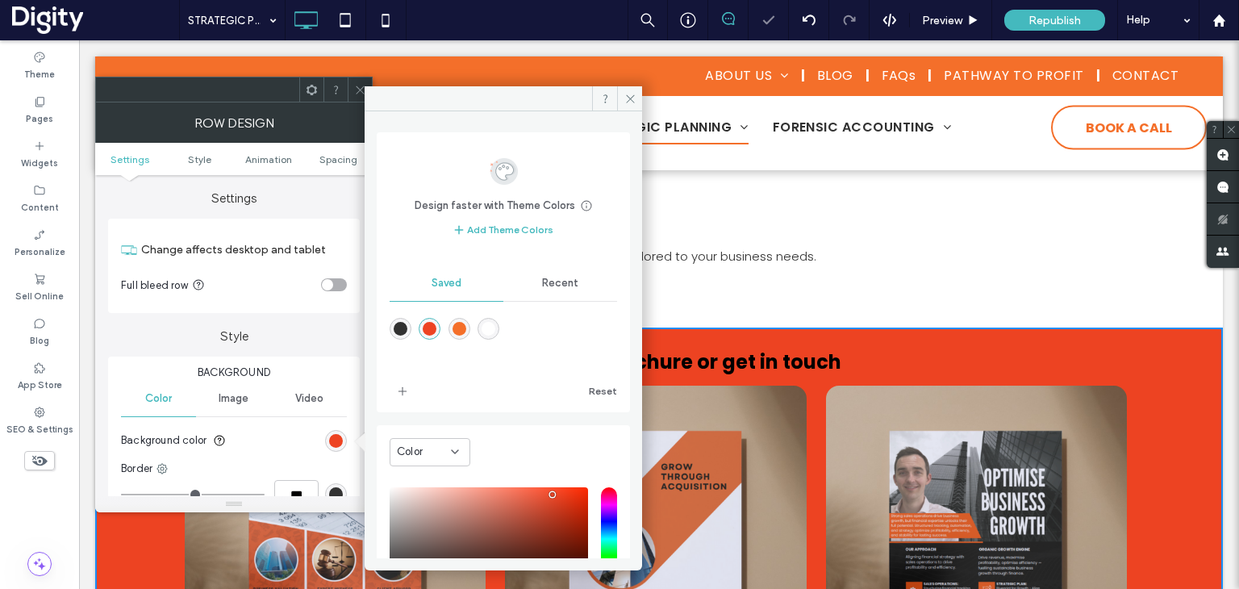
click at [460, 325] on div "rgba(244,111,42,1)" at bounding box center [460, 329] width 14 height 14
type input "*******"
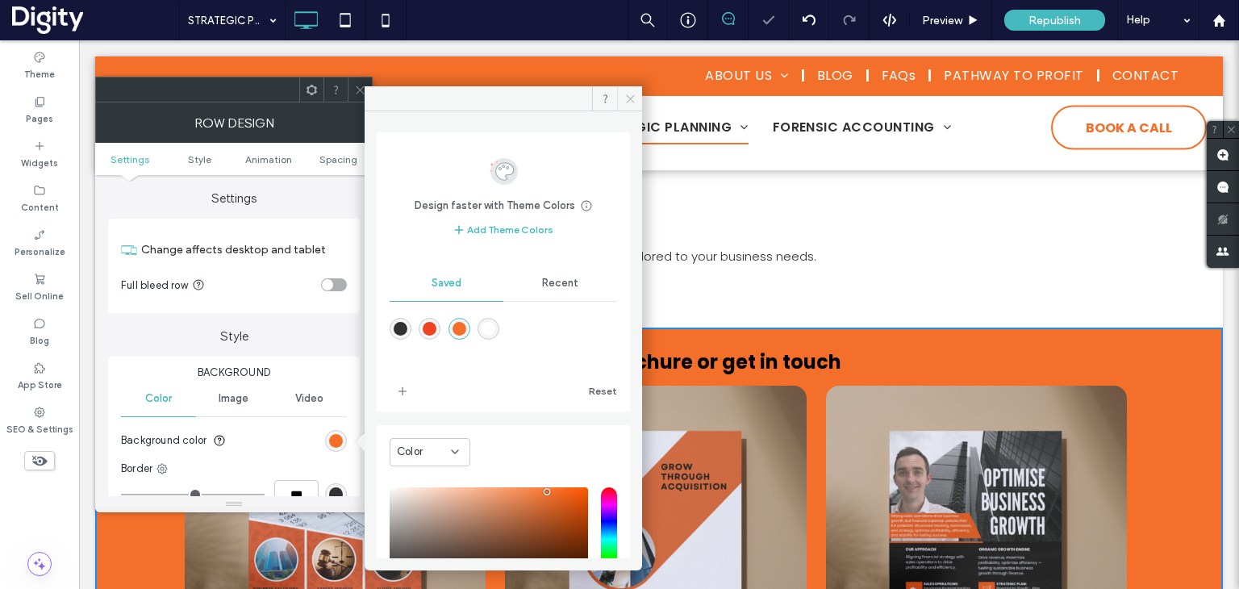
click at [629, 94] on icon at bounding box center [630, 99] width 12 height 12
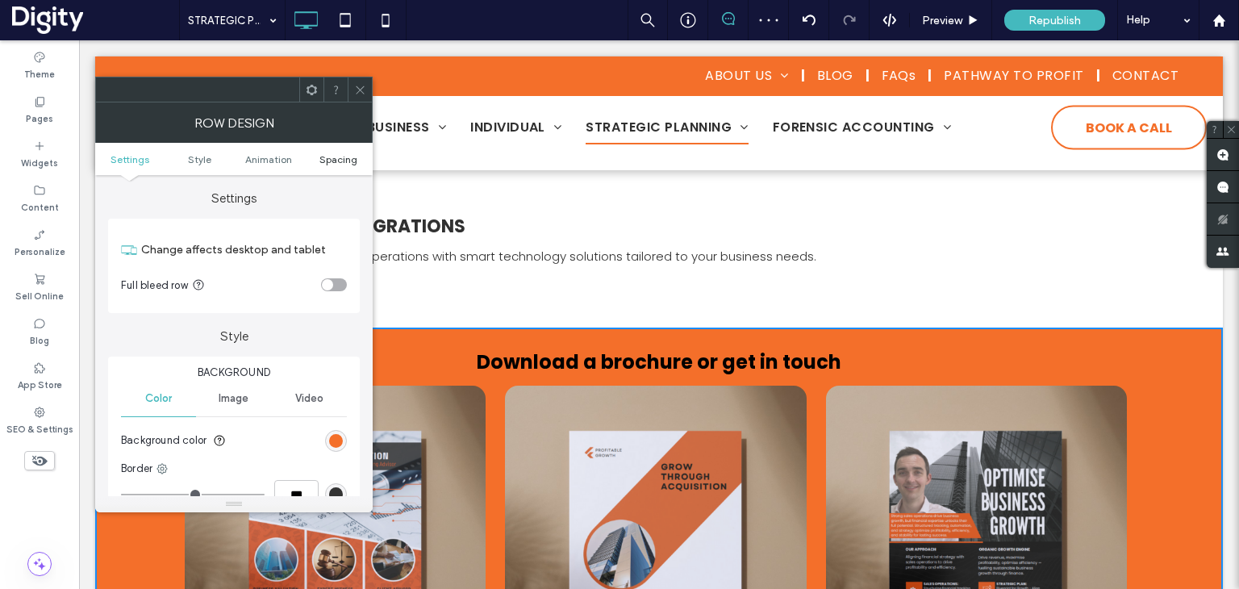
click at [342, 157] on span "Spacing" at bounding box center [338, 159] width 38 height 12
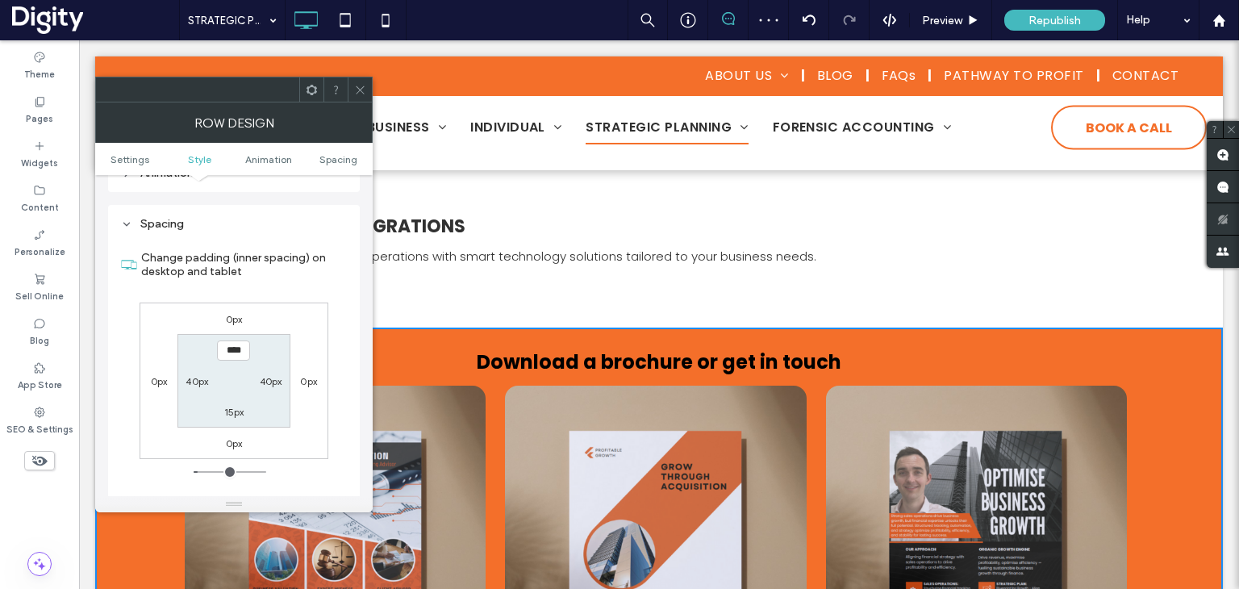
scroll to position [455, 0]
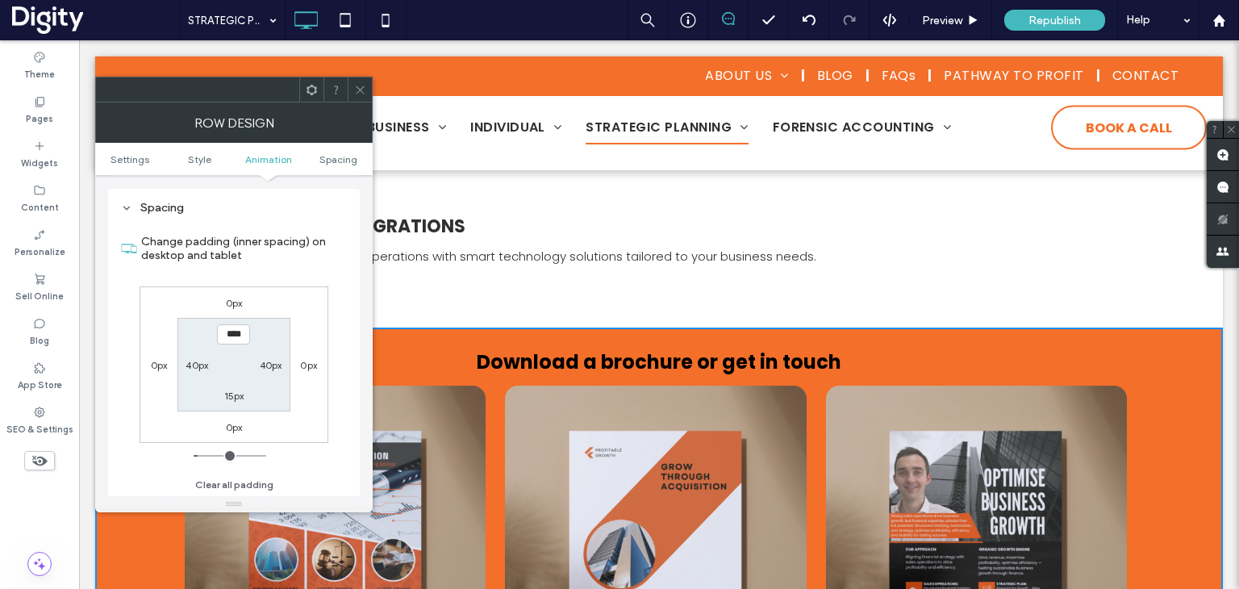
click at [155, 361] on label "0px" at bounding box center [159, 365] width 17 height 12
type input "*"
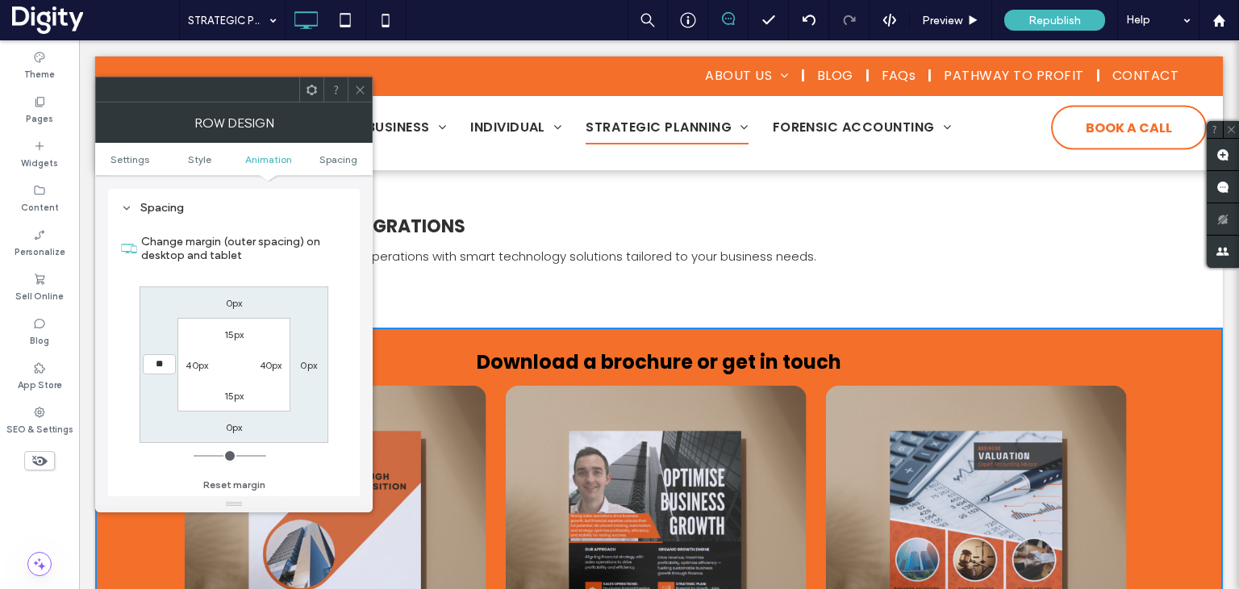
type input "**"
type input "****"
click at [310, 363] on label "0px" at bounding box center [308, 365] width 17 height 12
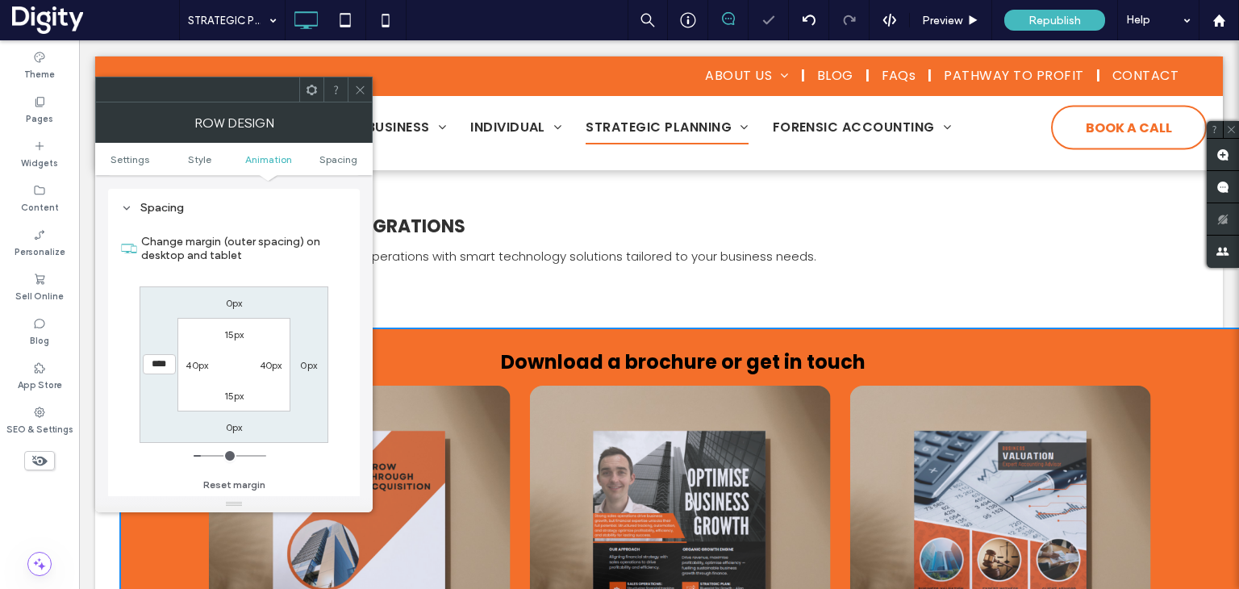
type input "*"
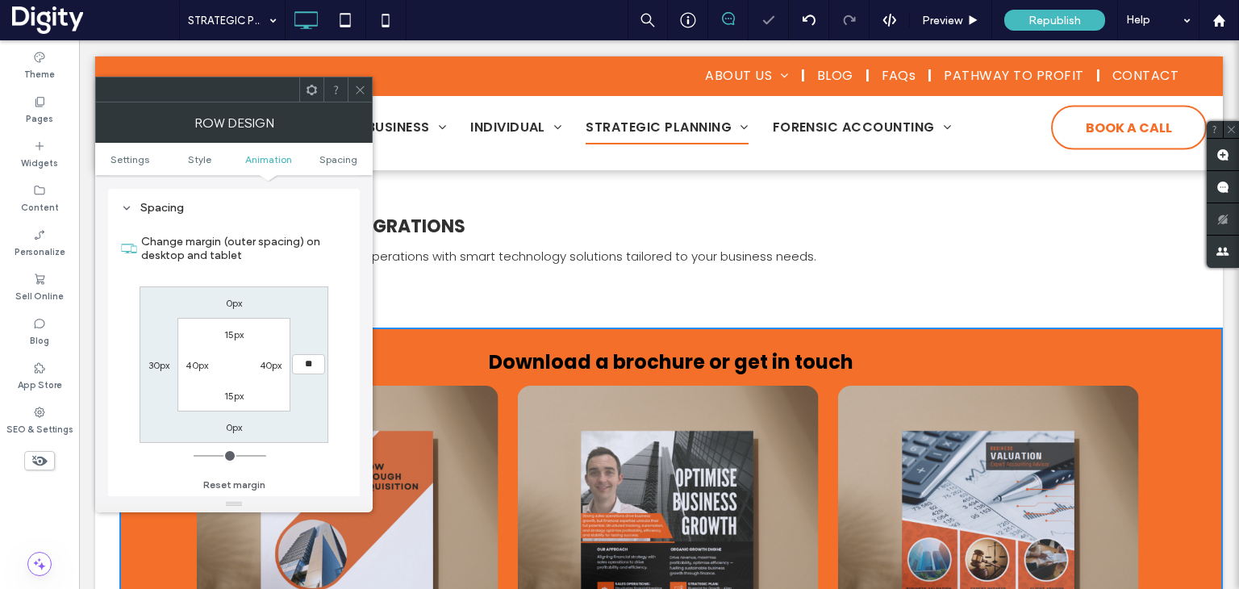
type input "**"
type input "****"
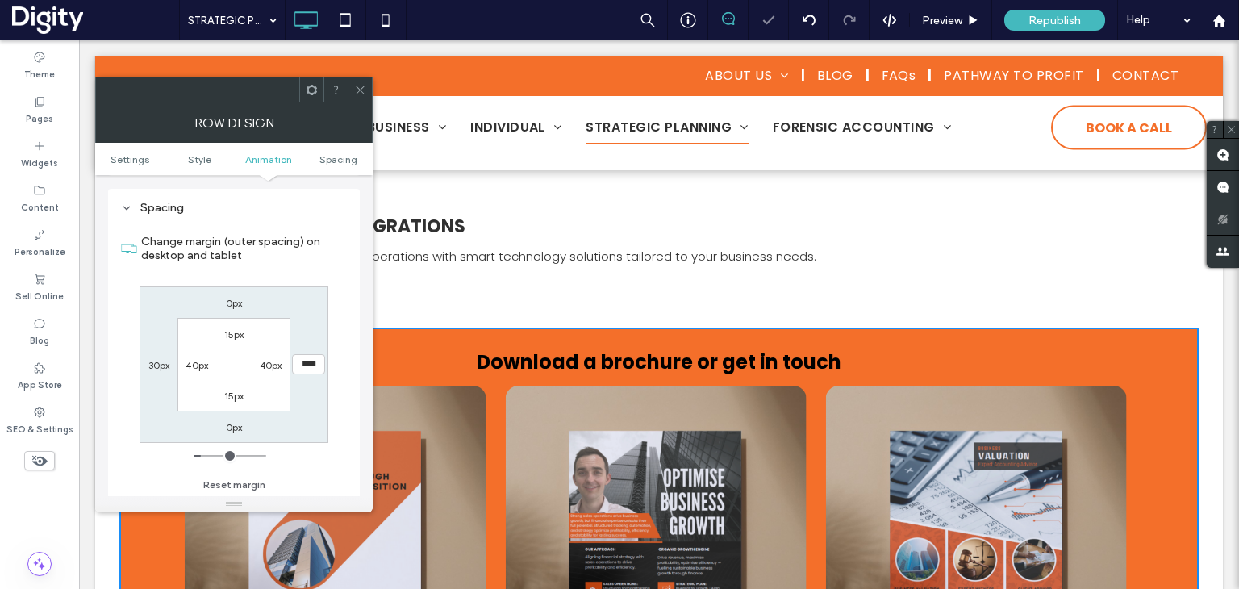
click at [367, 90] on div at bounding box center [360, 89] width 24 height 24
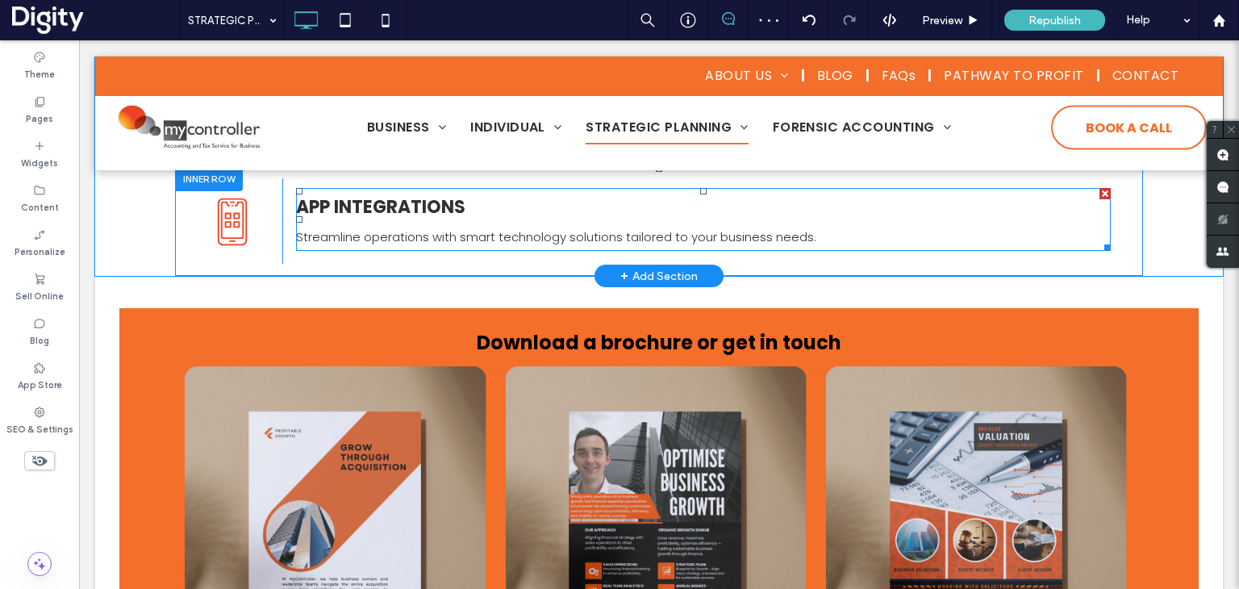
scroll to position [887, 0]
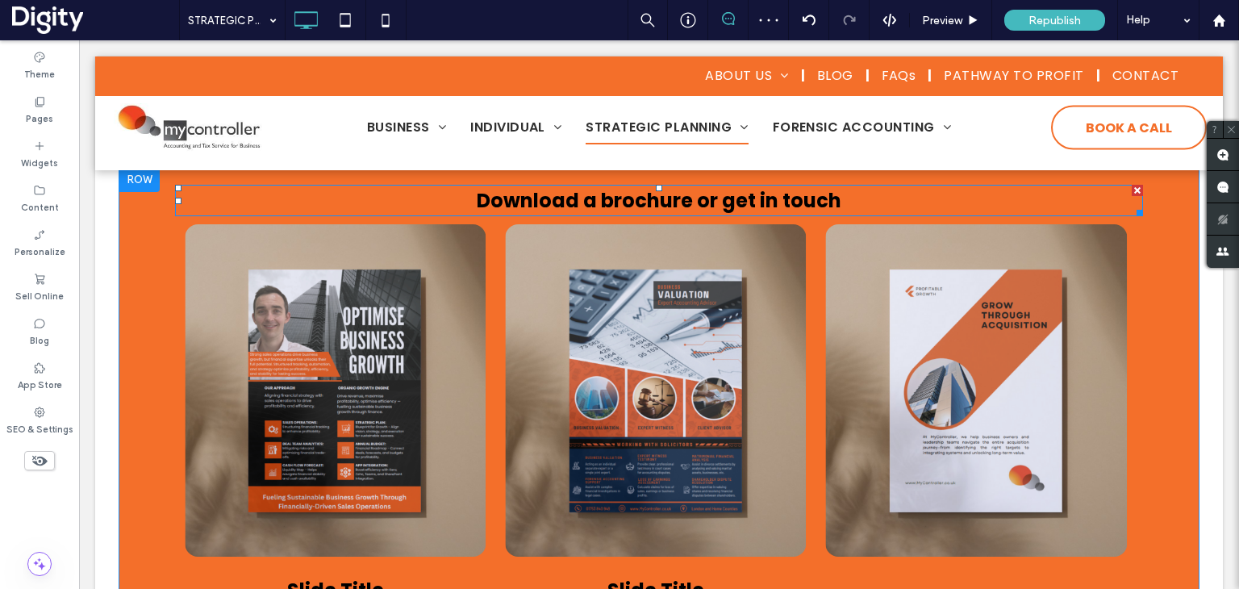
click at [826, 206] on span "Download a brochure or get in touch" at bounding box center [659, 200] width 365 height 27
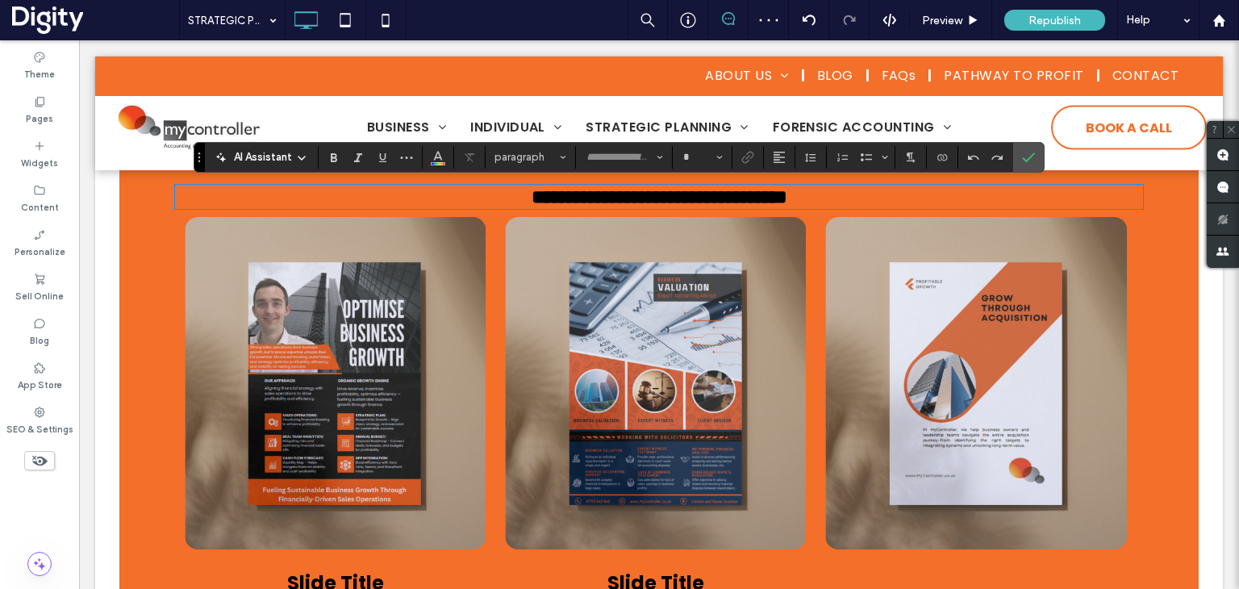
type input "*******"
type input "**"
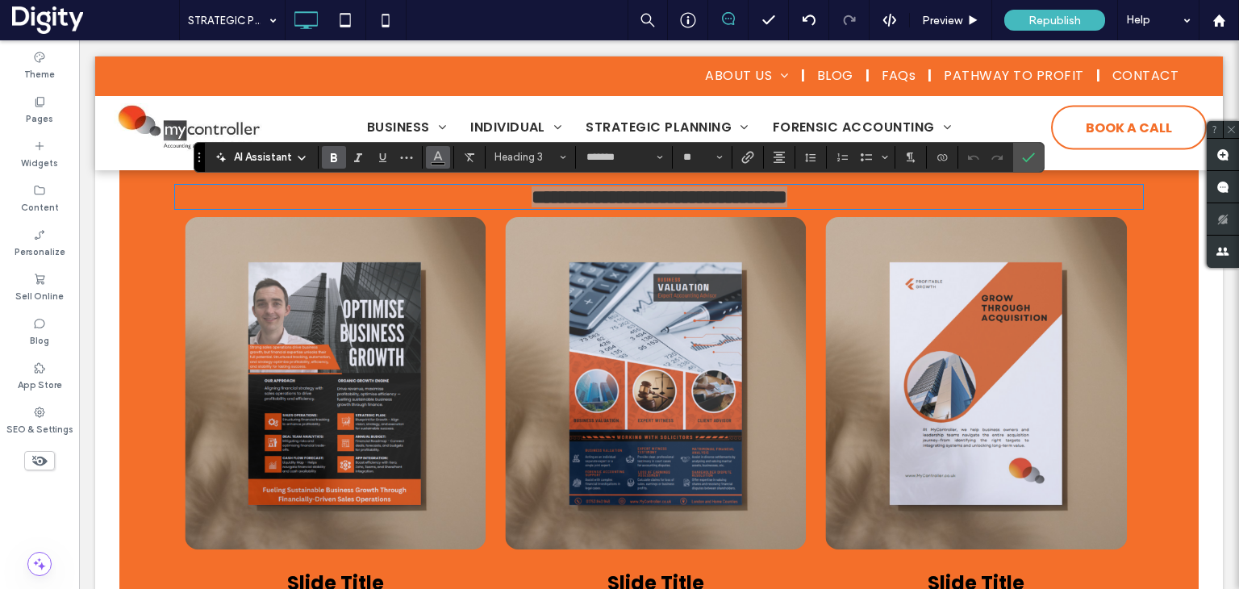
click at [436, 157] on use "Color" at bounding box center [437, 155] width 9 height 9
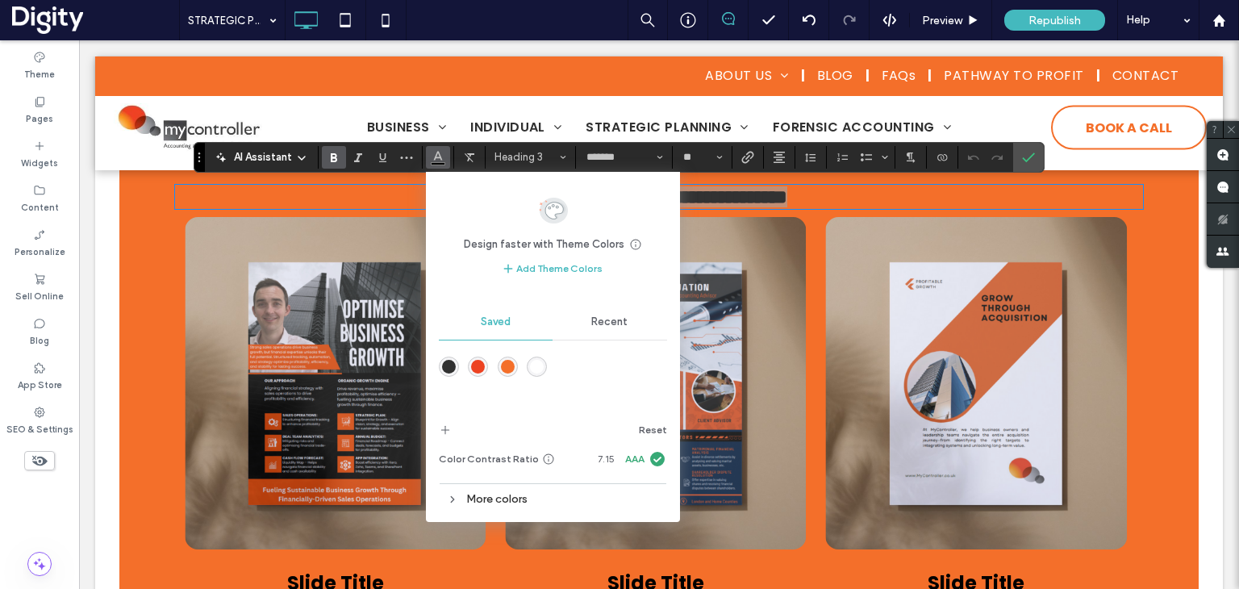
drag, startPoint x: 535, startPoint y: 369, endPoint x: 702, endPoint y: 221, distance: 222.9
click at [535, 368] on div "rgba(255,255,255,1)" at bounding box center [537, 367] width 14 height 14
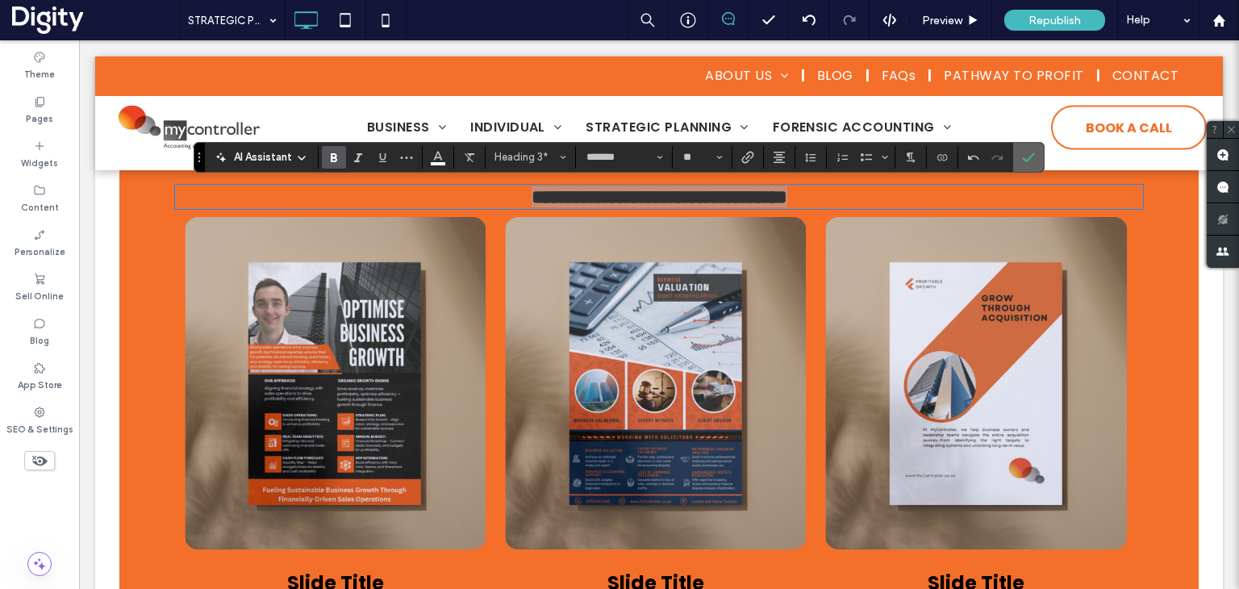
drag, startPoint x: 1025, startPoint y: 161, endPoint x: 939, endPoint y: 125, distance: 93.7
click at [1025, 161] on icon "Confirm" at bounding box center [1028, 157] width 13 height 13
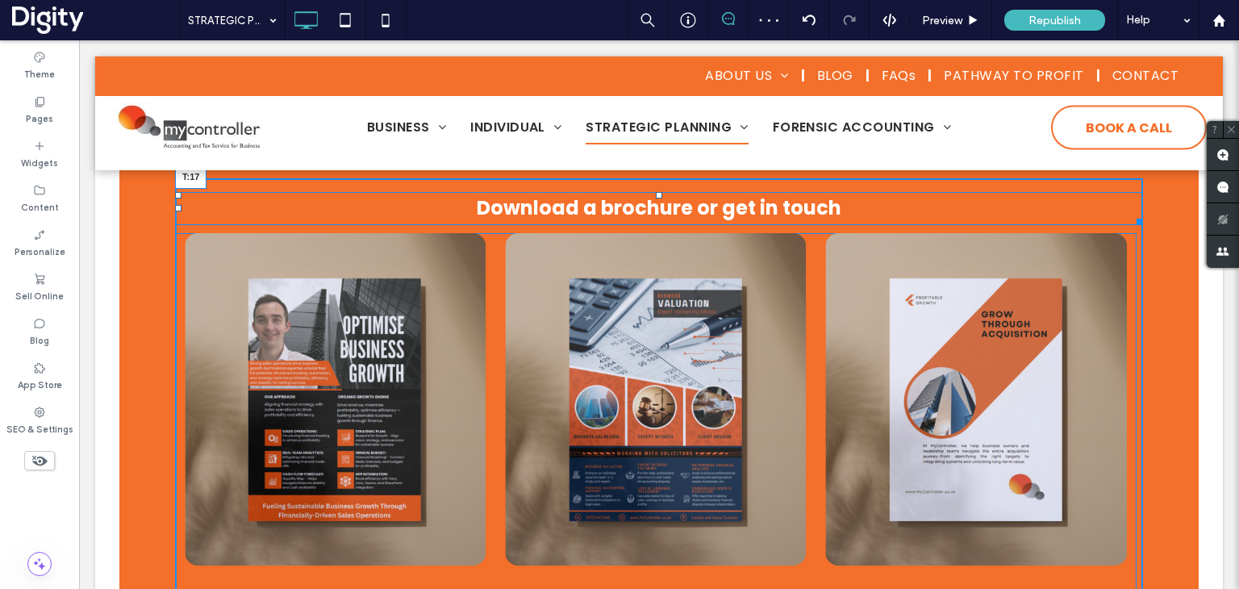
drag, startPoint x: 651, startPoint y: 189, endPoint x: 654, endPoint y: 198, distance: 9.2
click at [656, 198] on div at bounding box center [659, 195] width 6 height 6
drag, startPoint x: 648, startPoint y: 235, endPoint x: 730, endPoint y: 282, distance: 94.7
click at [653, 240] on div at bounding box center [656, 236] width 6 height 6
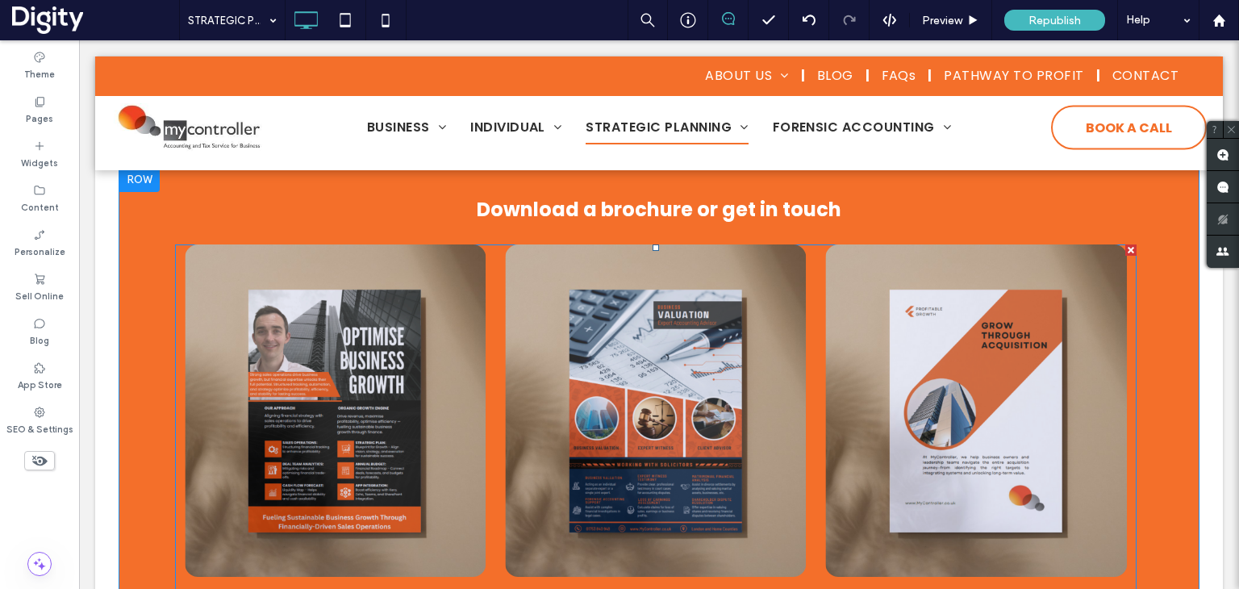
scroll to position [726, 0]
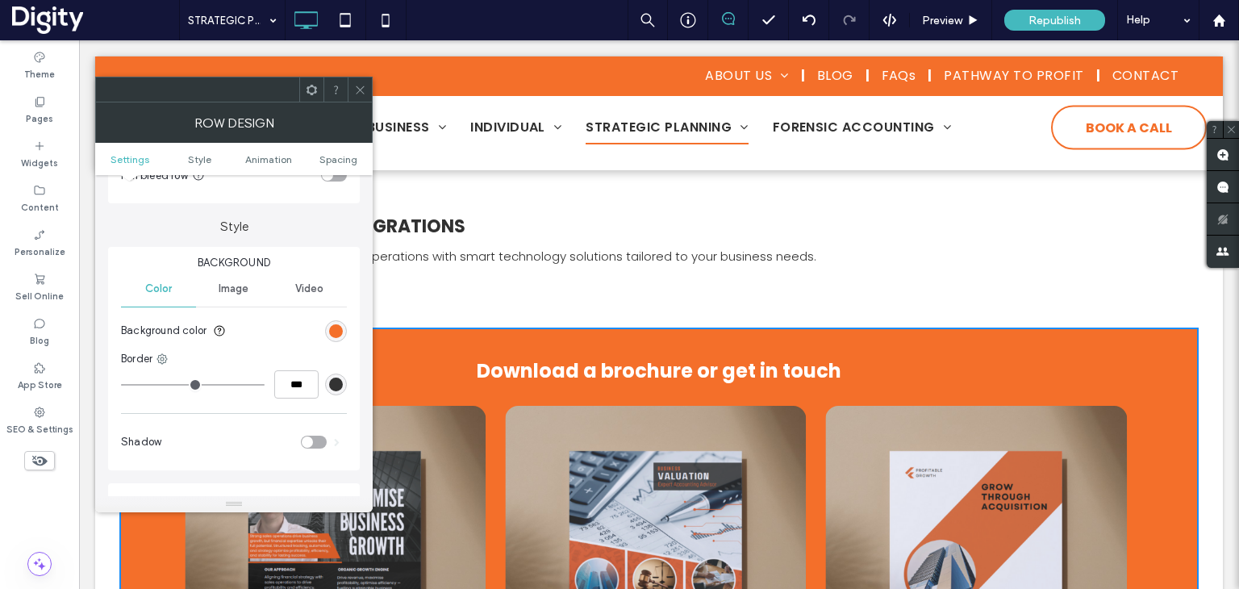
scroll to position [81, 0]
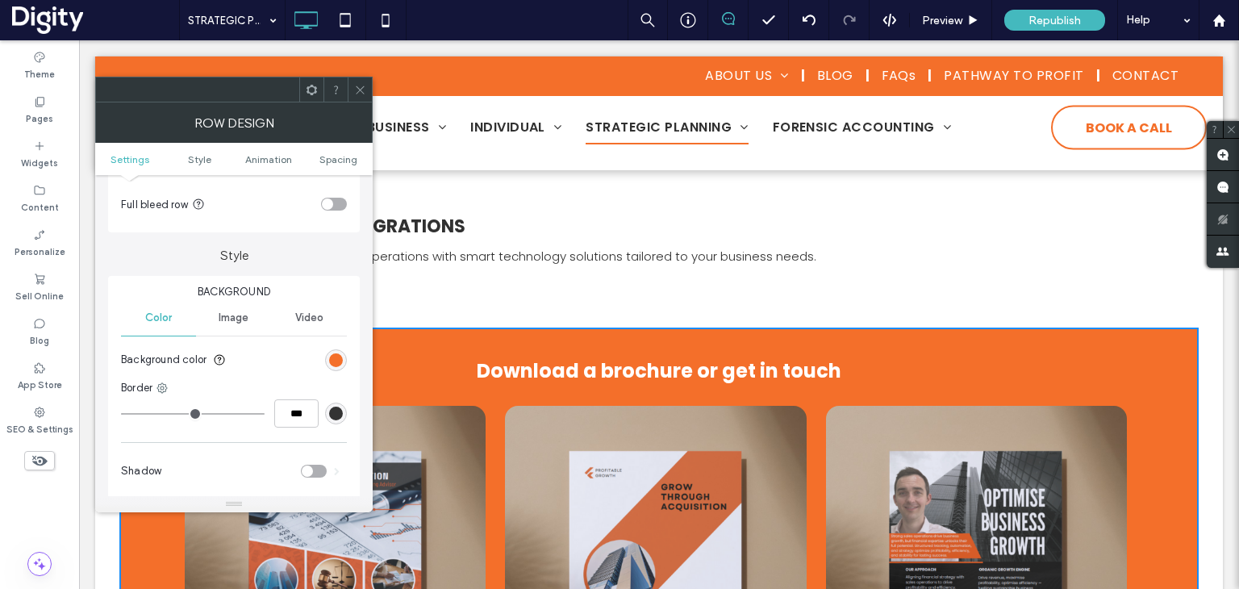
type input "*"
type input "***"
type input "*"
type input "***"
drag, startPoint x: 135, startPoint y: 411, endPoint x: 143, endPoint y: 416, distance: 9.0
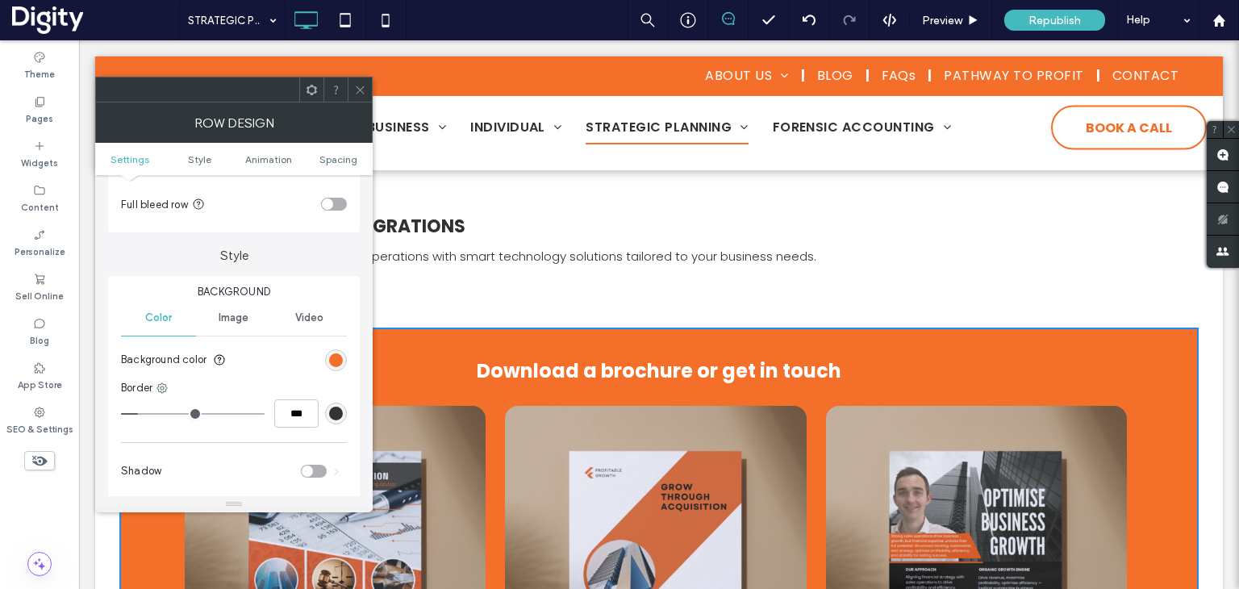
click at [143, 415] on input "range" at bounding box center [193, 414] width 144 height 2
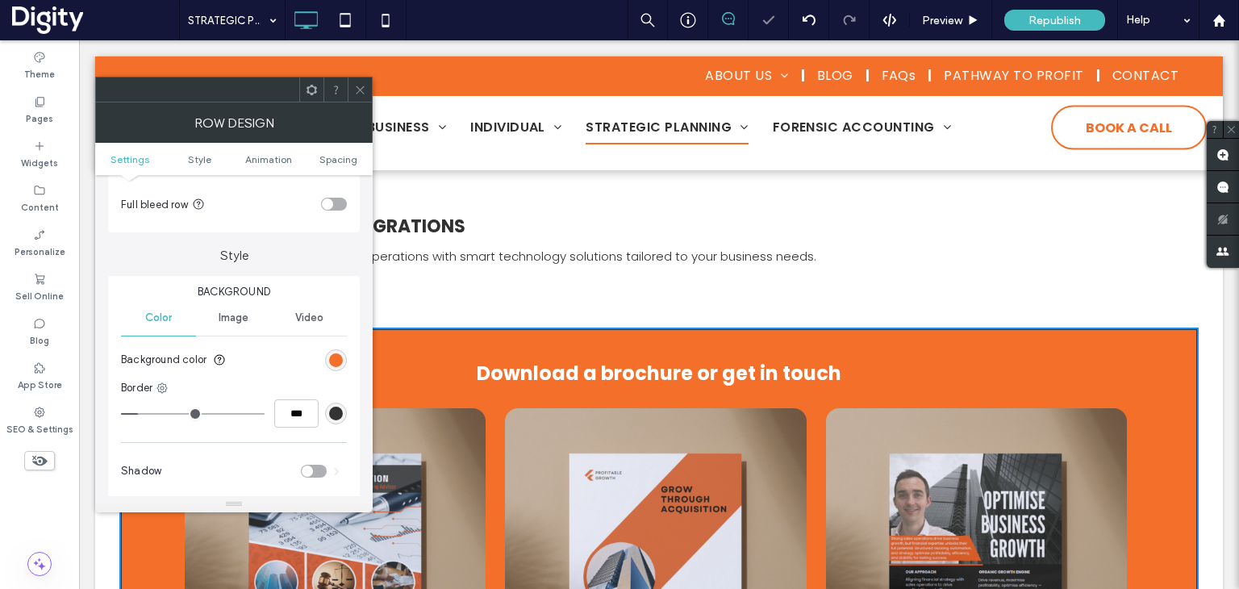
type input "*"
type input "***"
type input "*"
type input "***"
type input "*"
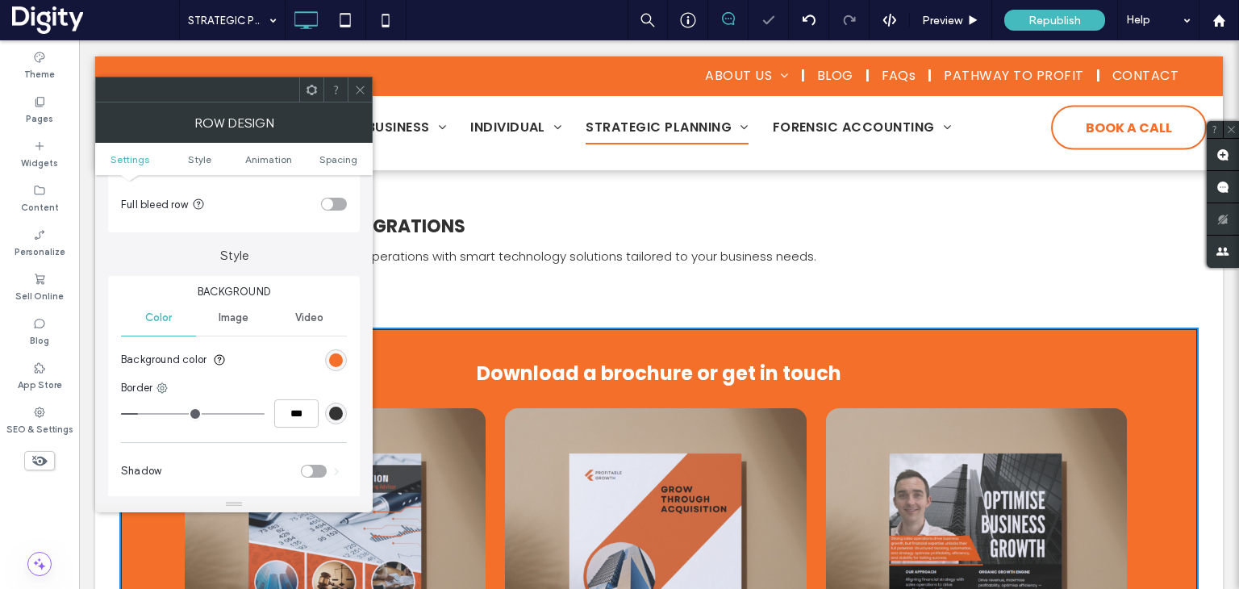
type input "***"
drag, startPoint x: 144, startPoint y: 416, endPoint x: 129, endPoint y: 391, distance: 28.2
type input "*"
click at [121, 413] on input "range" at bounding box center [193, 414] width 144 height 2
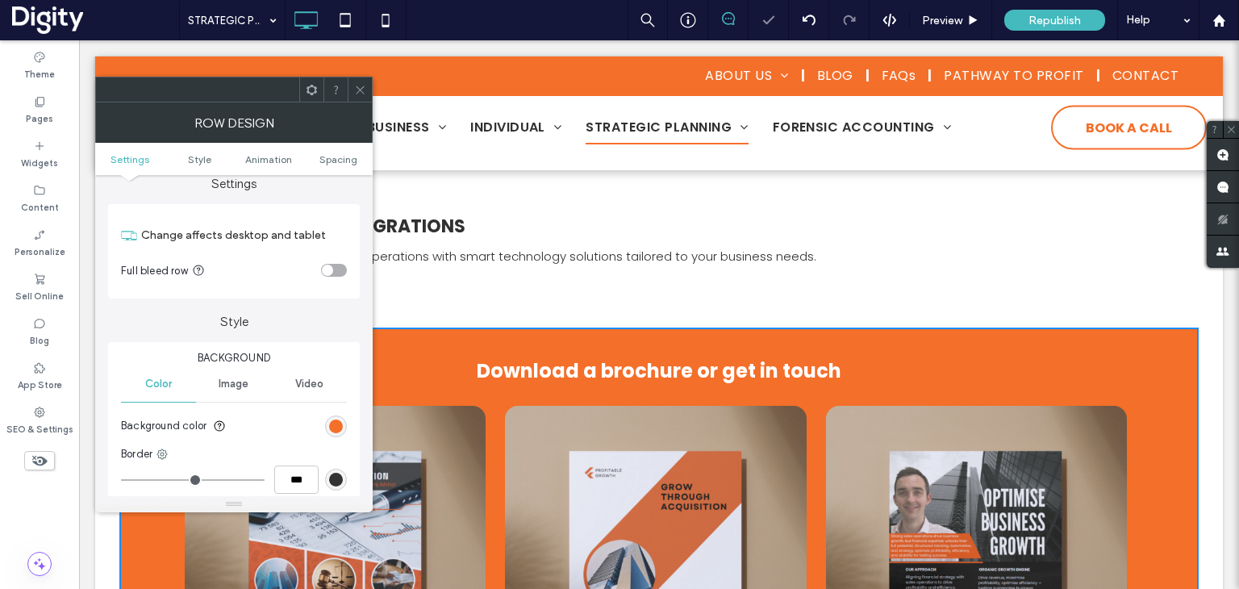
scroll to position [0, 0]
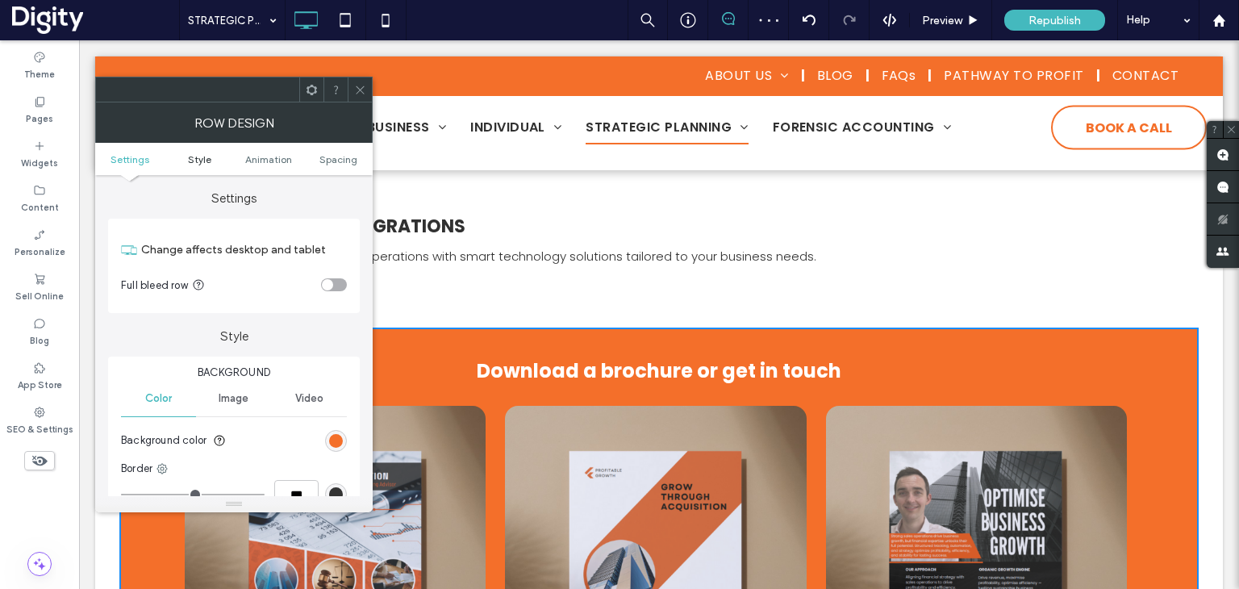
click at [195, 160] on span "Style" at bounding box center [199, 159] width 23 height 12
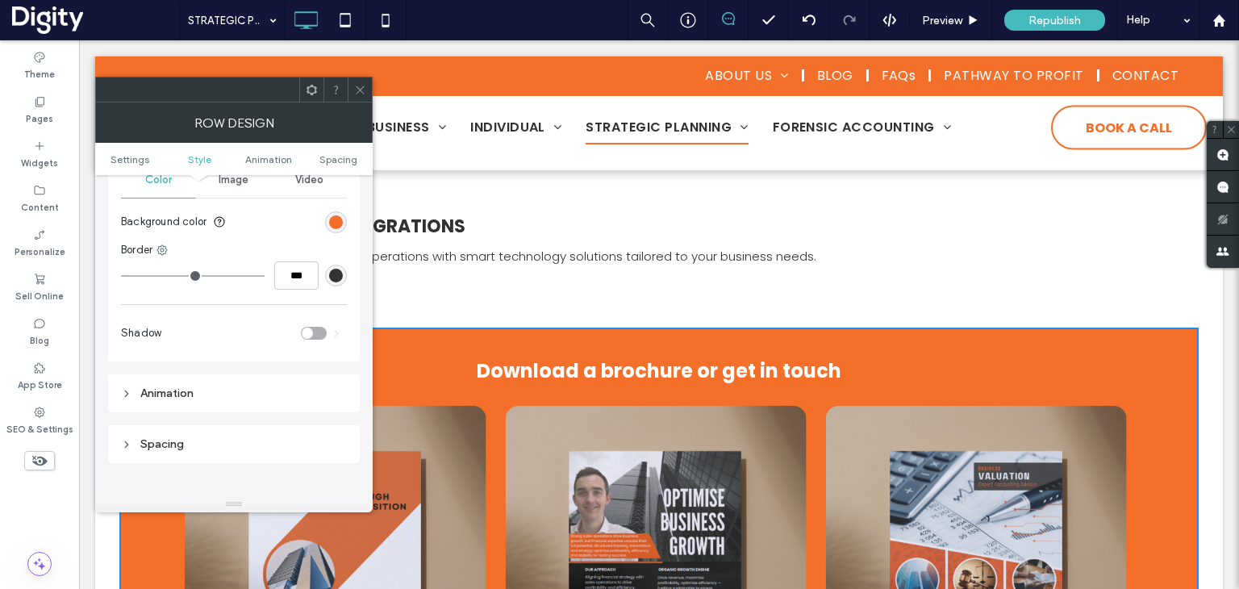
scroll to position [455, 0]
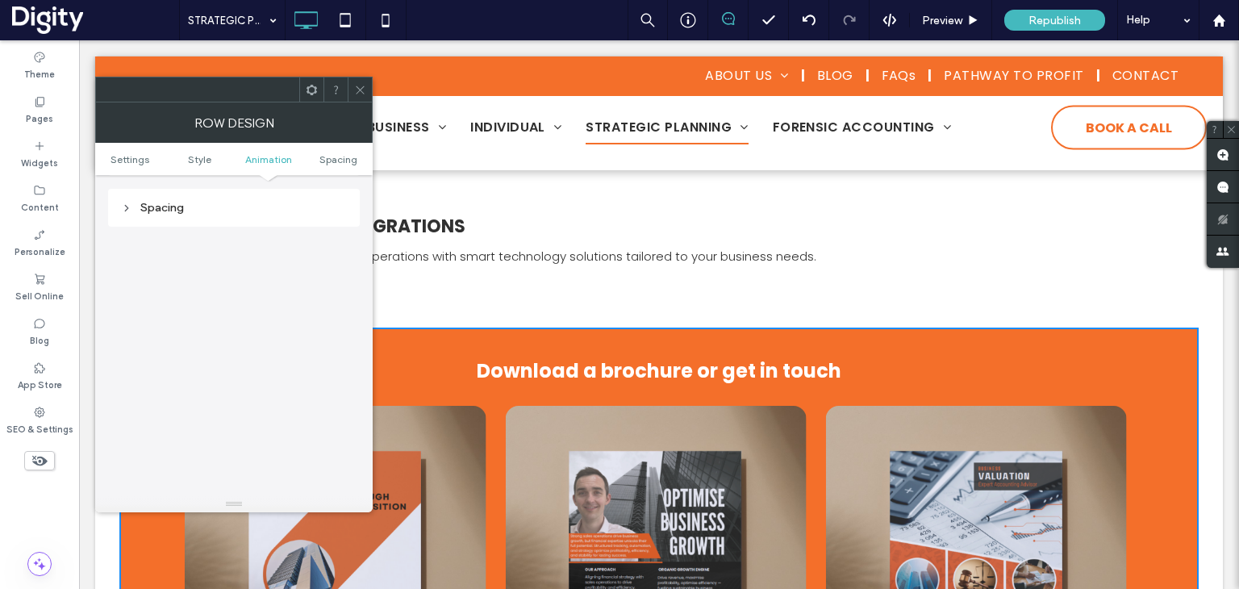
drag, startPoint x: 363, startPoint y: 98, endPoint x: 361, endPoint y: 107, distance: 9.8
click at [362, 98] on span at bounding box center [360, 89] width 12 height 24
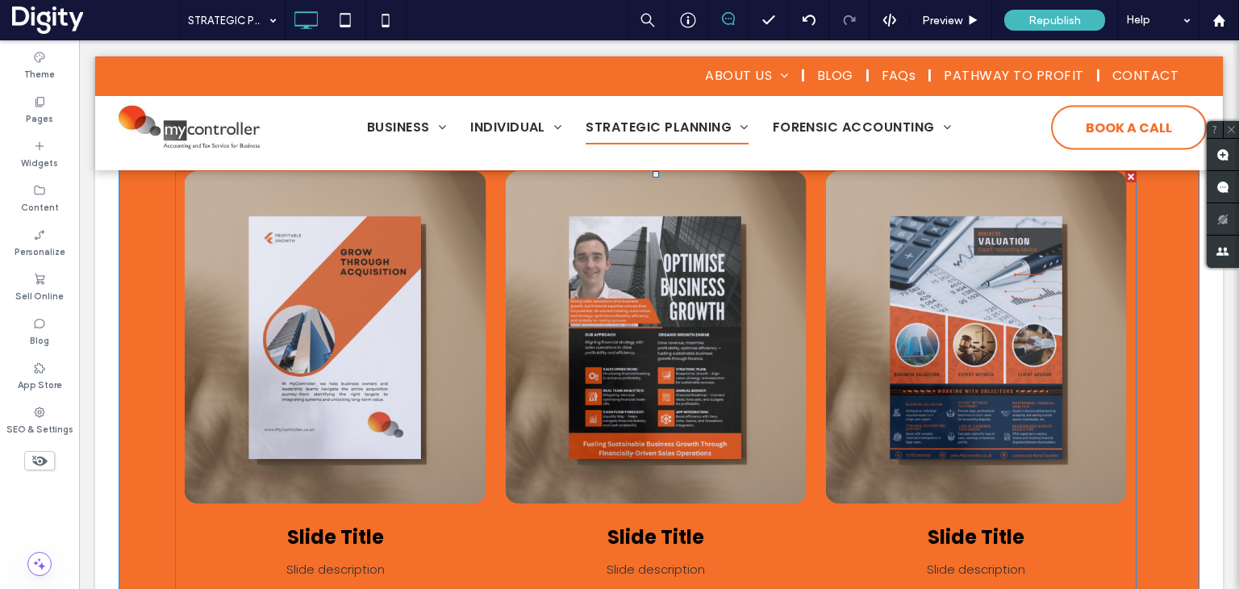
scroll to position [968, 0]
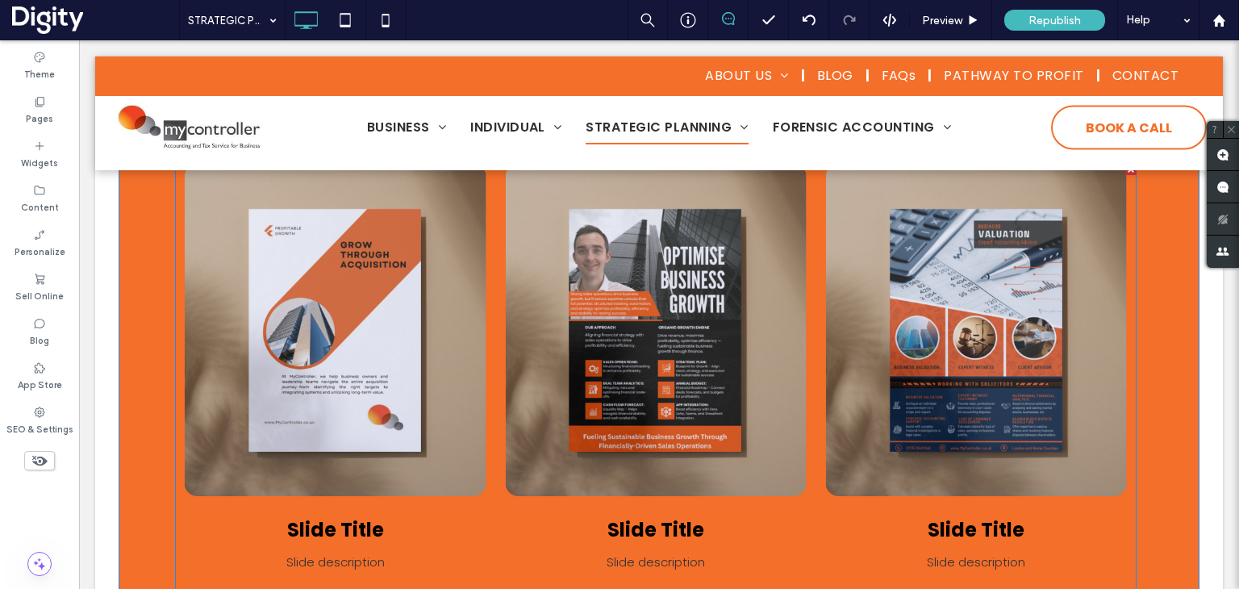
click at [361, 268] on div at bounding box center [336, 330] width 302 height 332
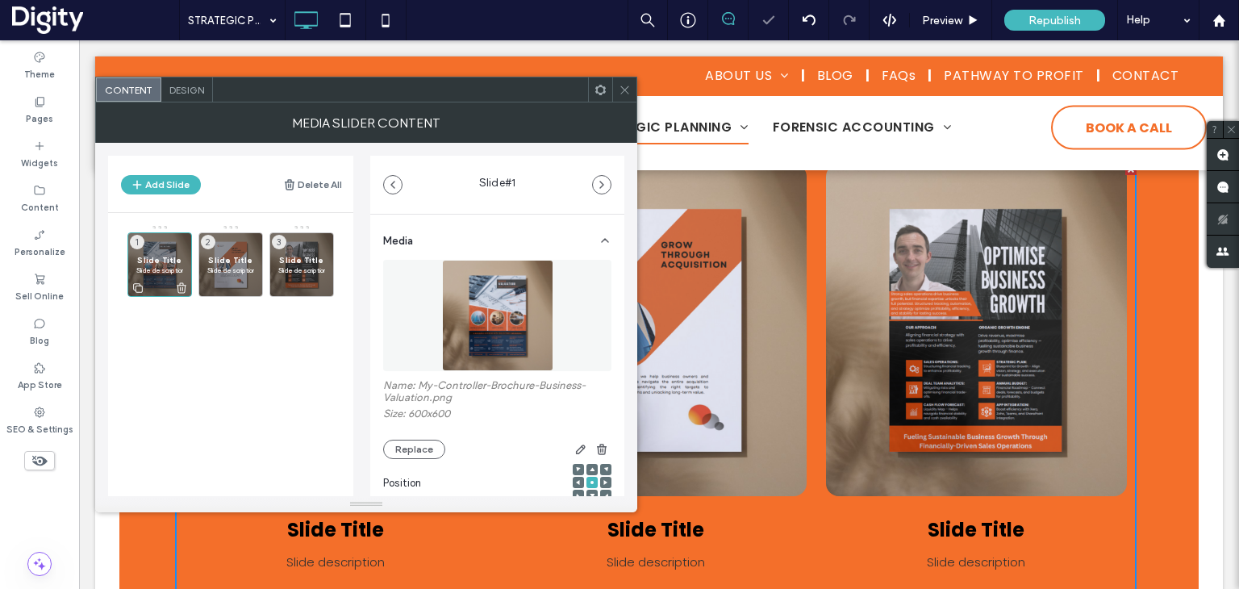
click at [157, 258] on span "Slide Title" at bounding box center [159, 260] width 47 height 10
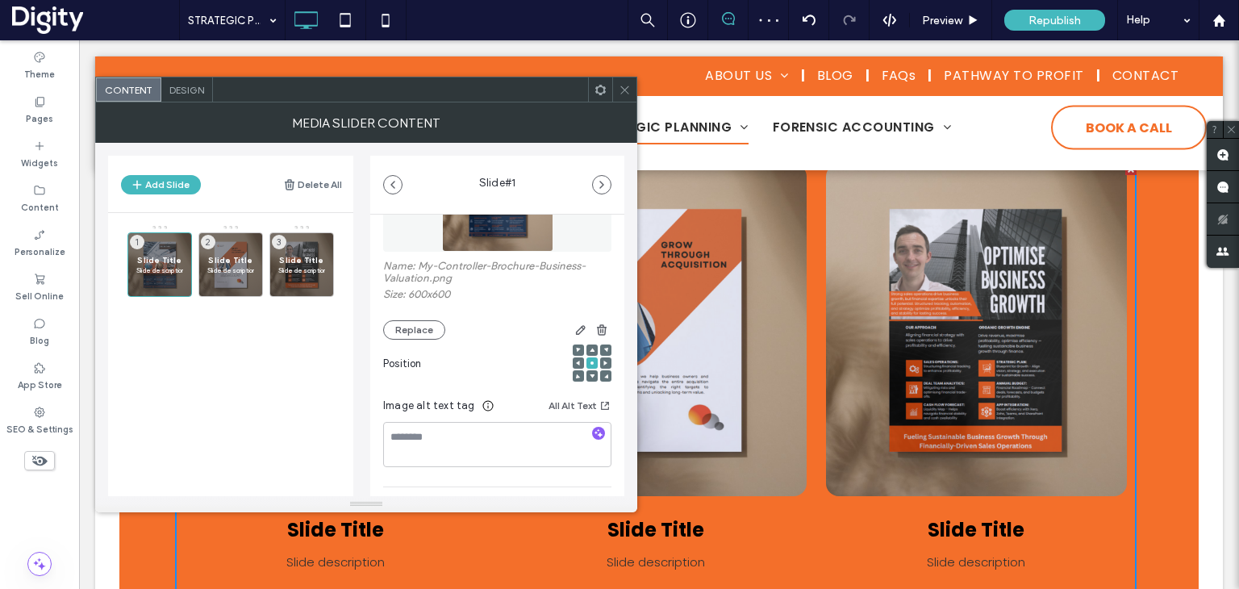
scroll to position [161, 0]
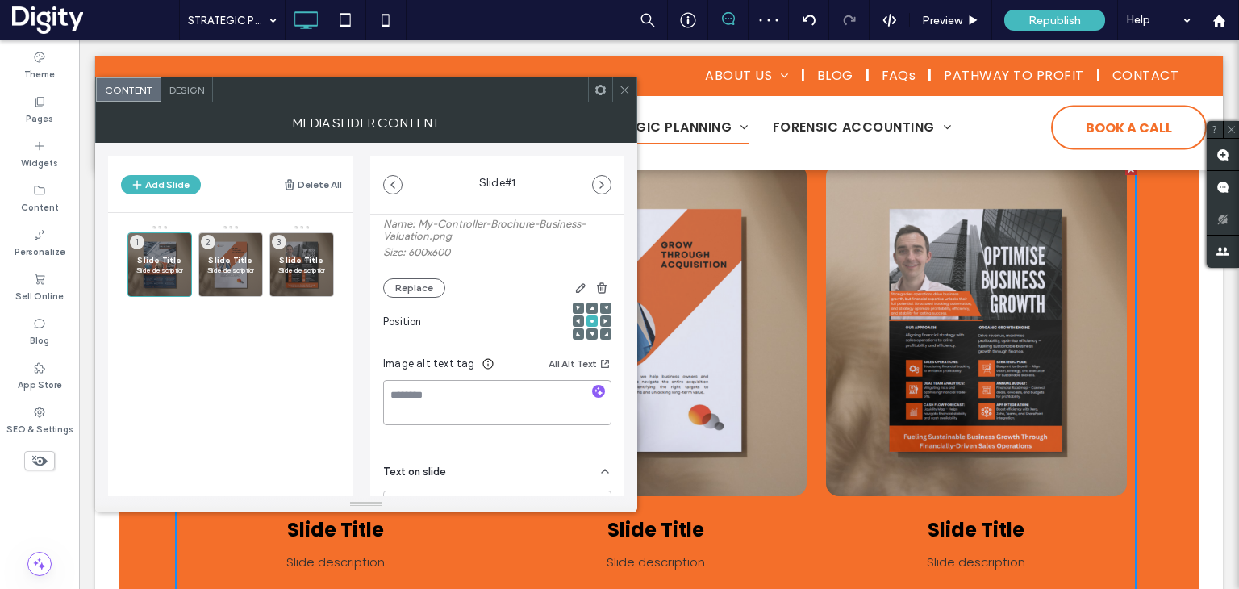
click at [460, 395] on textarea at bounding box center [497, 402] width 228 height 45
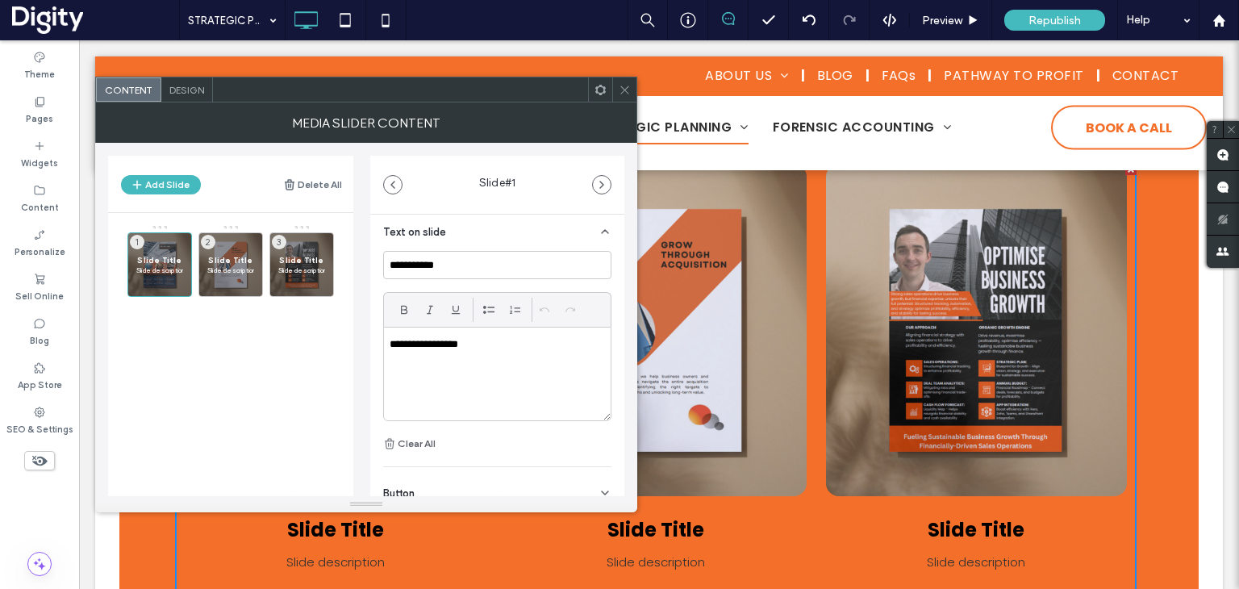
scroll to position [403, 0]
click at [445, 265] on input "**********" at bounding box center [497, 262] width 228 height 28
type input "**********"
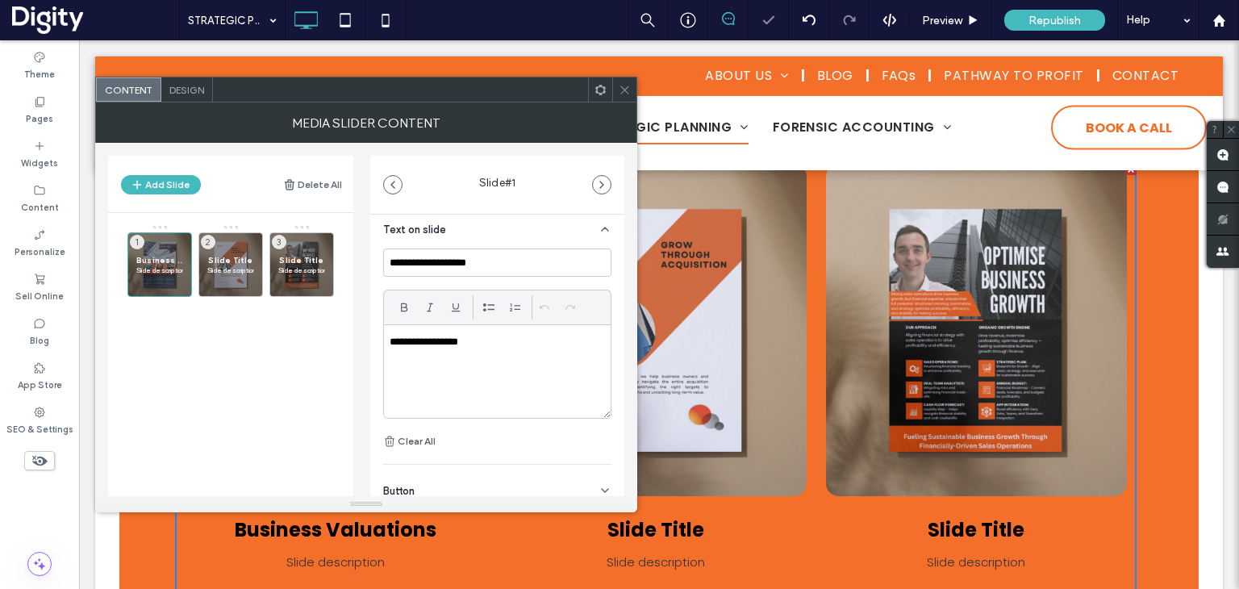
click at [436, 354] on div "**********" at bounding box center [497, 371] width 227 height 93
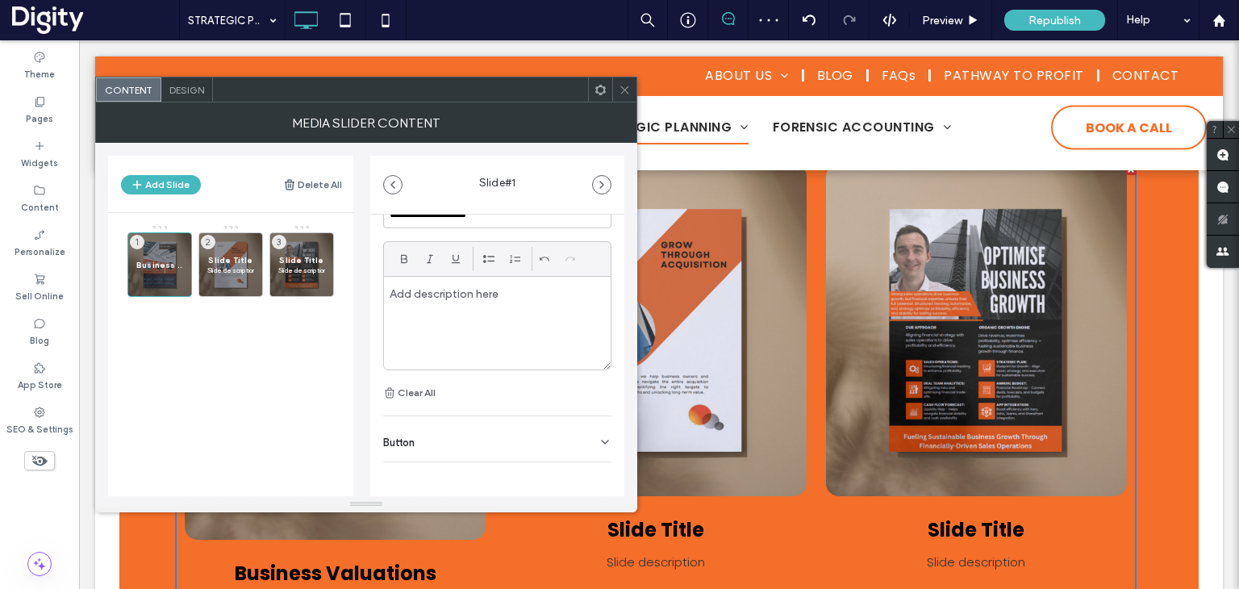
scroll to position [457, 0]
click at [449, 438] on div "Button" at bounding box center [497, 434] width 228 height 45
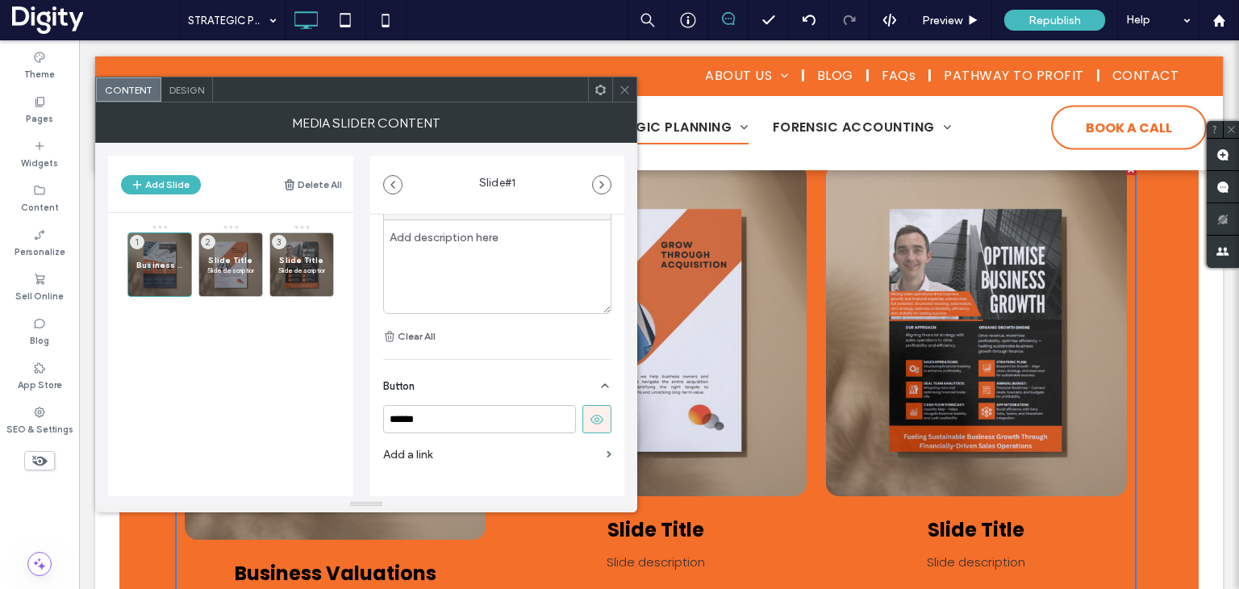
scroll to position [533, 0]
click at [458, 395] on input "******" at bounding box center [479, 395] width 193 height 28
click at [457, 395] on input "******" at bounding box center [479, 395] width 193 height 28
type input "********"
click at [190, 93] on span "Design" at bounding box center [186, 90] width 35 height 12
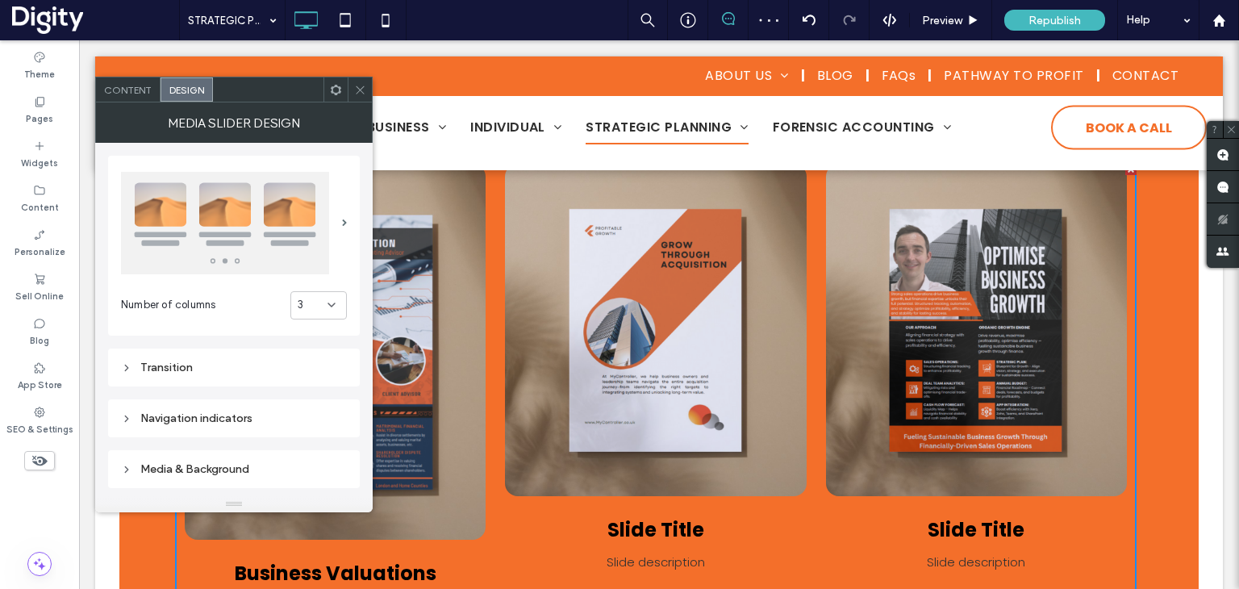
scroll to position [161, 0]
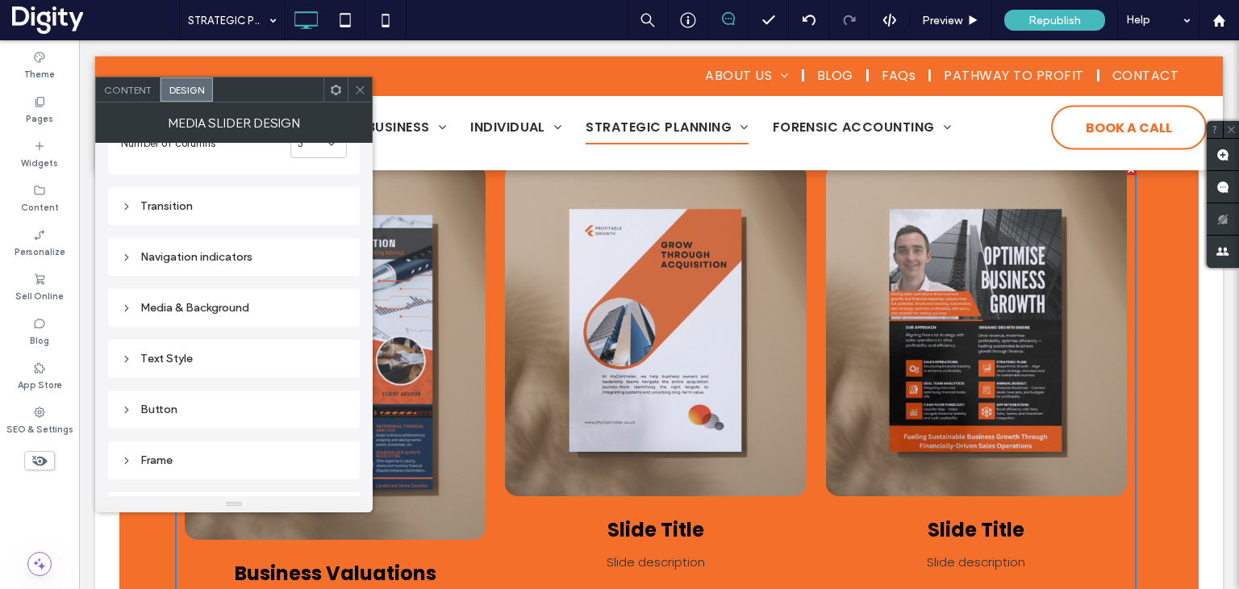
click at [191, 359] on div "Text Style" at bounding box center [234, 359] width 226 height 14
click at [201, 388] on label "Title" at bounding box center [227, 390] width 213 height 32
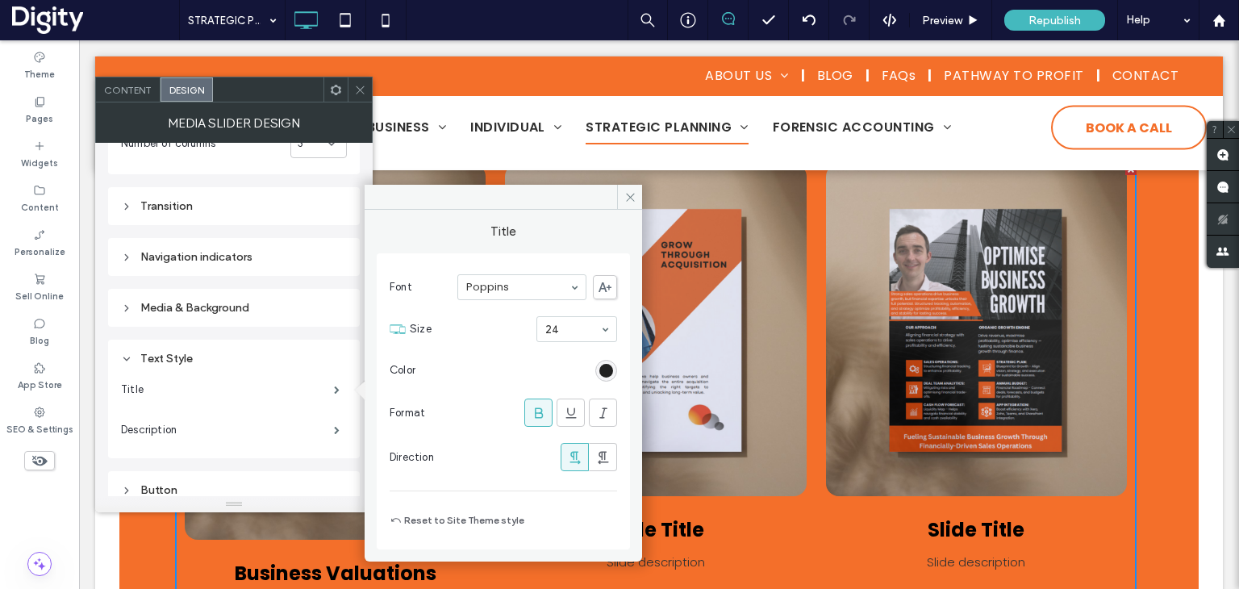
click at [604, 367] on div "rgb(0, 0, 0)" at bounding box center [606, 371] width 14 height 14
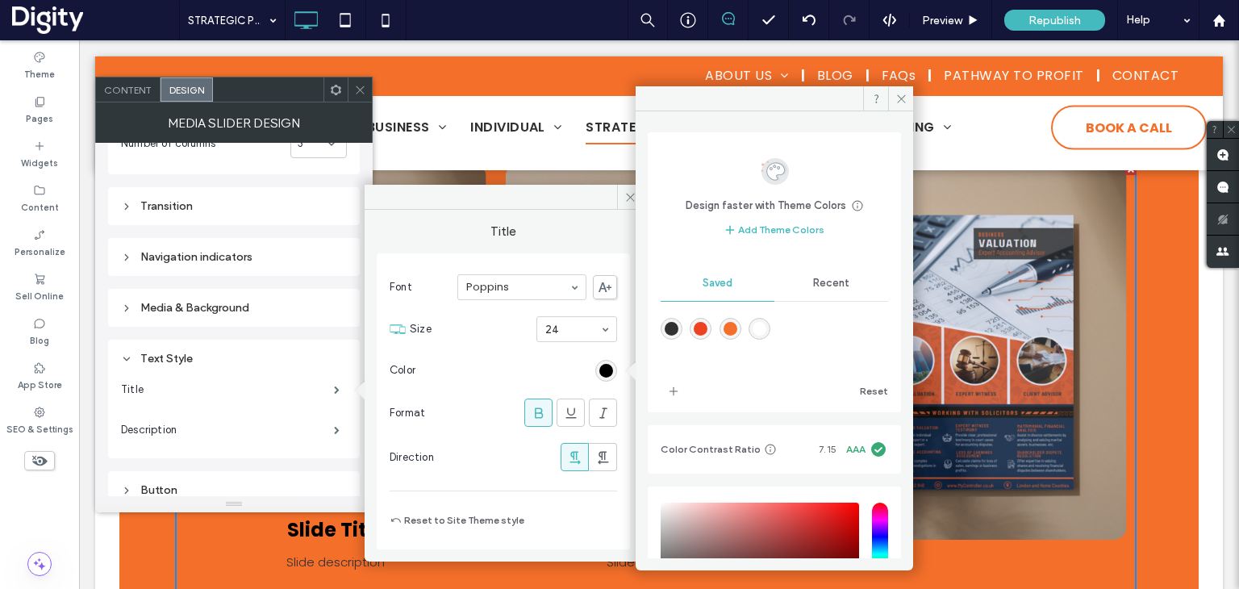
click at [770, 321] on div "rgba(255,255,255,1)" at bounding box center [760, 329] width 22 height 22
type input "*******"
click at [901, 94] on icon at bounding box center [902, 99] width 12 height 12
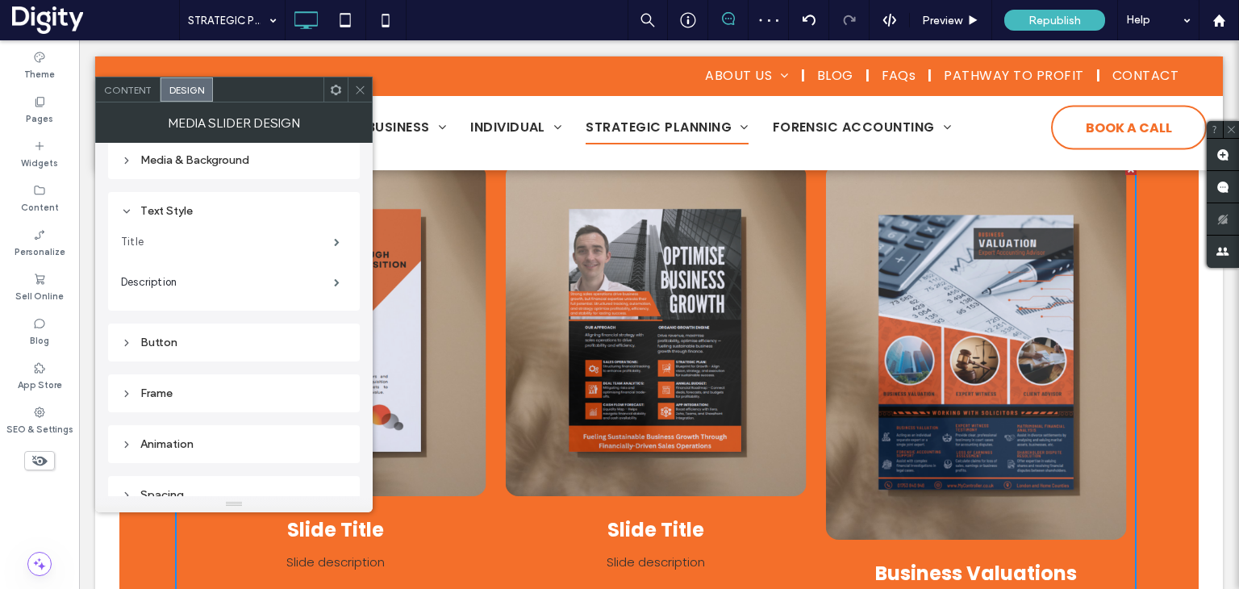
scroll to position [324, 0]
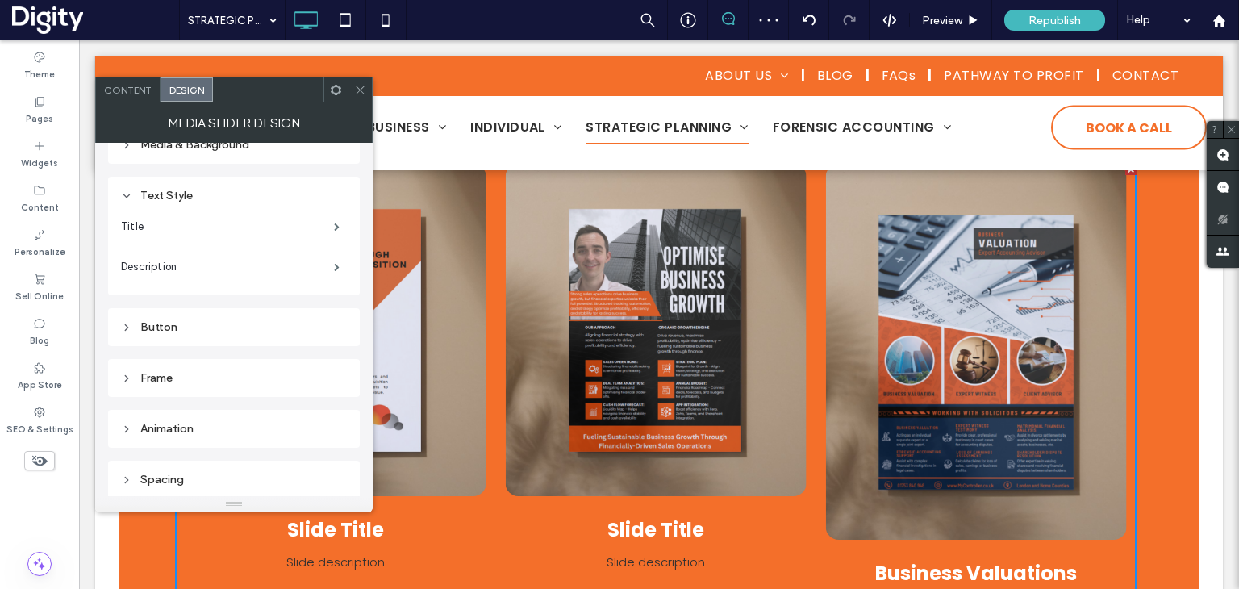
click at [207, 336] on div "Button" at bounding box center [234, 327] width 226 height 22
click at [227, 361] on label "Design" at bounding box center [227, 358] width 213 height 32
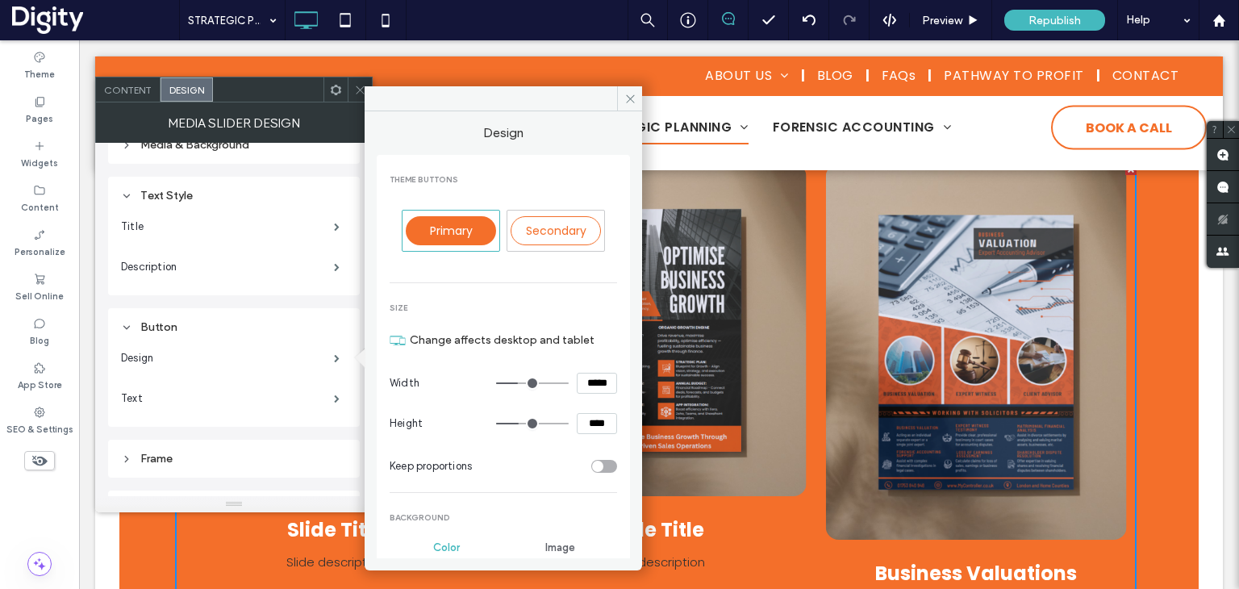
click at [573, 233] on span "Secondary" at bounding box center [556, 231] width 61 height 16
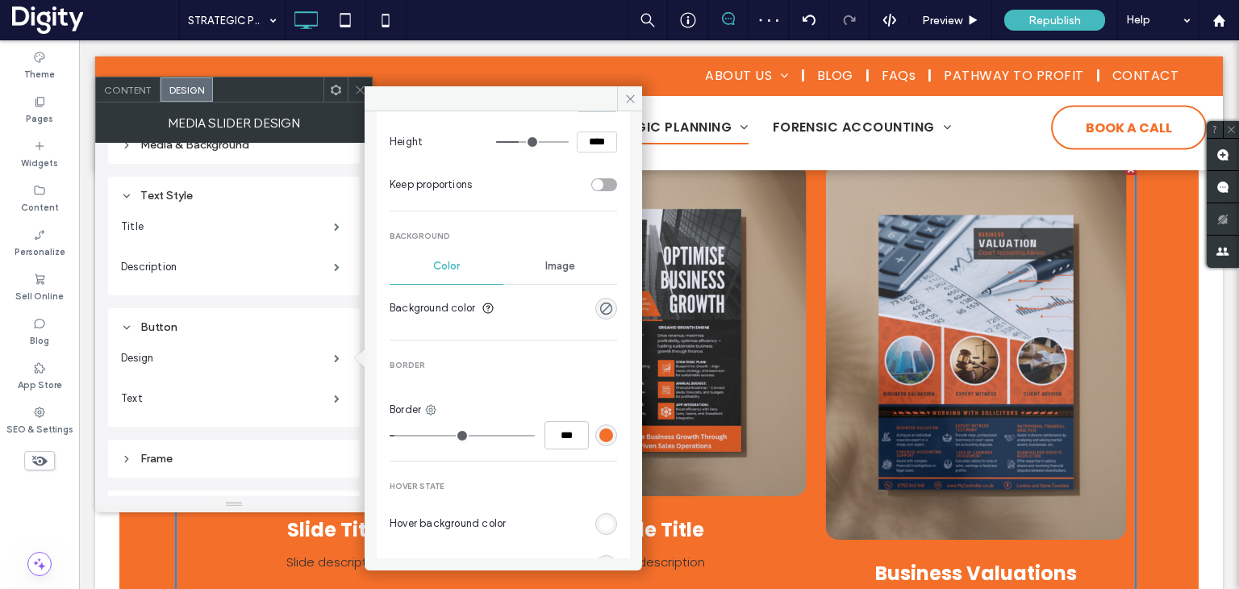
scroll to position [323, 0]
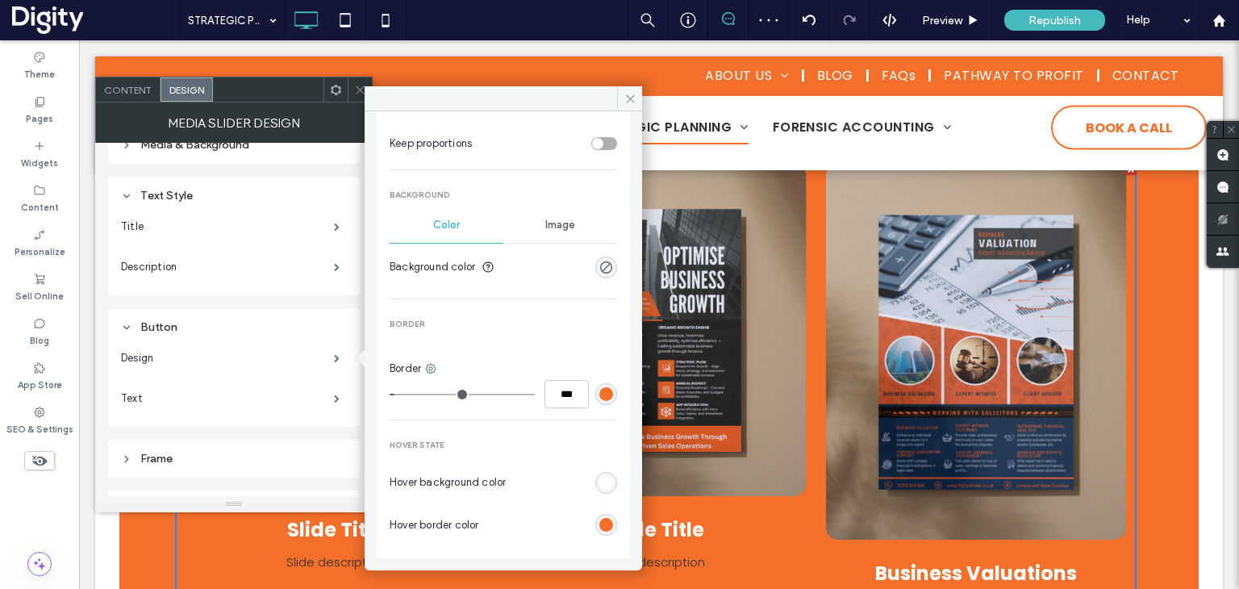
click at [599, 391] on div "rgb(244, 111, 42)" at bounding box center [606, 394] width 14 height 14
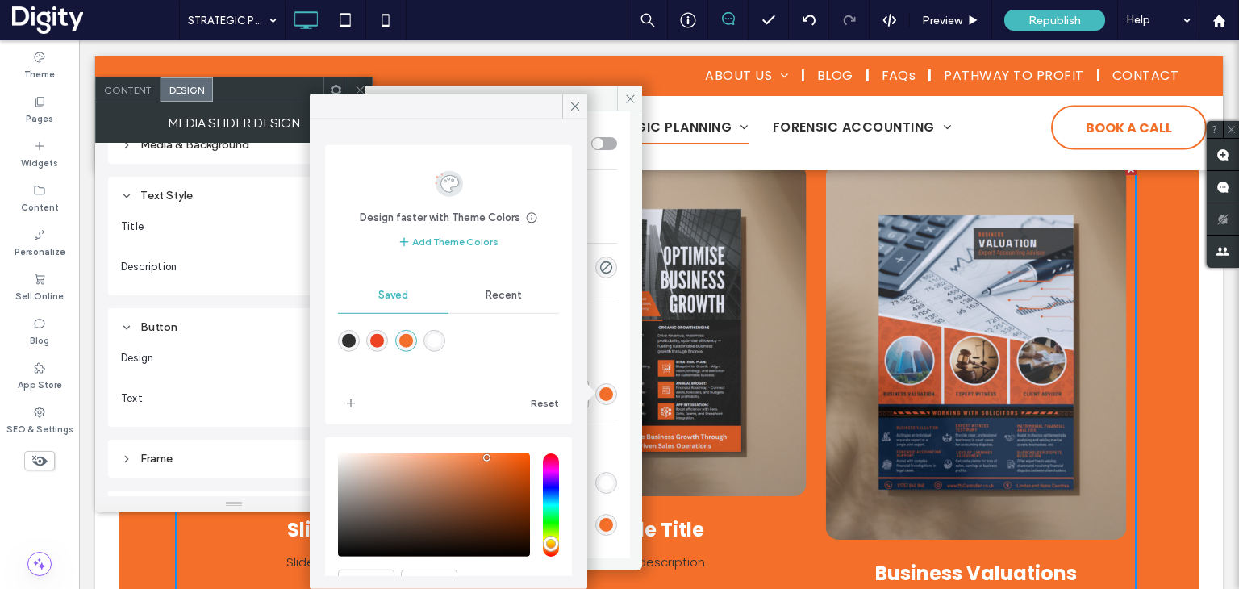
drag, startPoint x: 432, startPoint y: 339, endPoint x: 461, endPoint y: 323, distance: 32.5
click at [432, 338] on div "rgba(255,255,255,1)" at bounding box center [435, 341] width 22 height 22
type input "*"
type input "*******"
drag, startPoint x: 572, startPoint y: 101, endPoint x: 562, endPoint y: 170, distance: 70.1
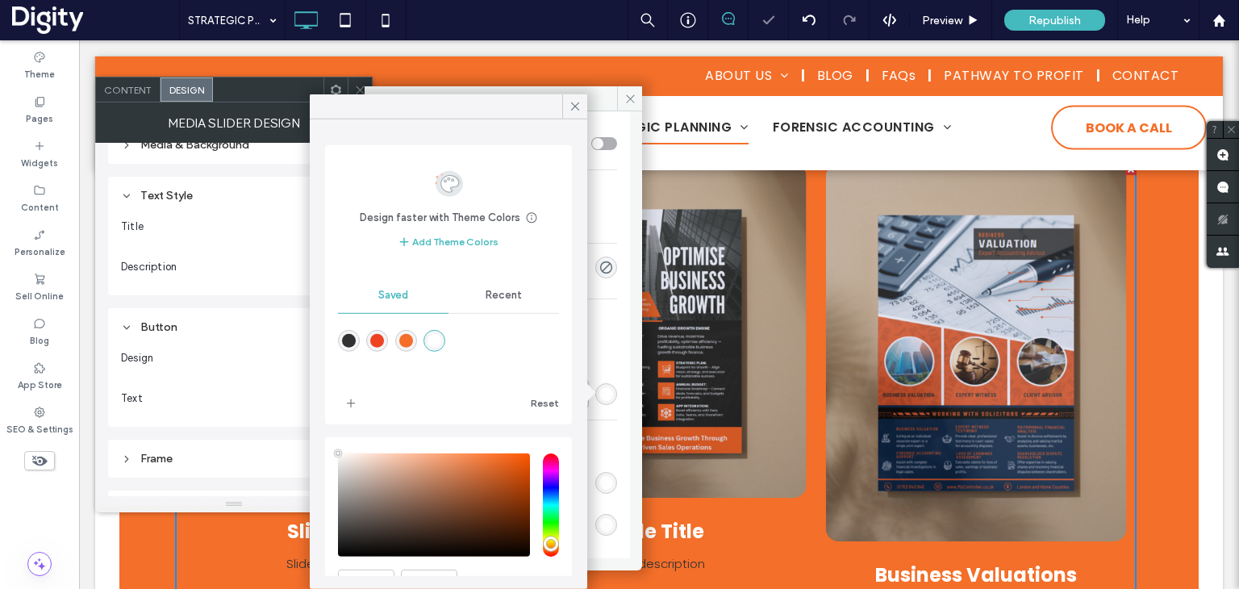
click at [572, 100] on icon at bounding box center [575, 106] width 15 height 15
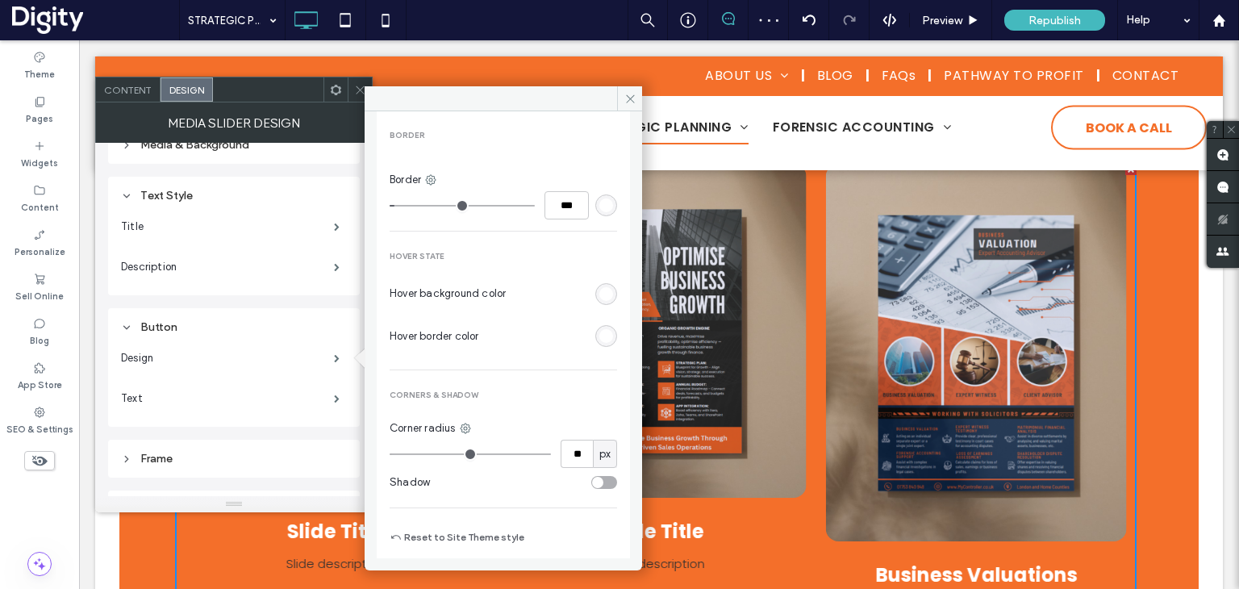
scroll to position [517, 0]
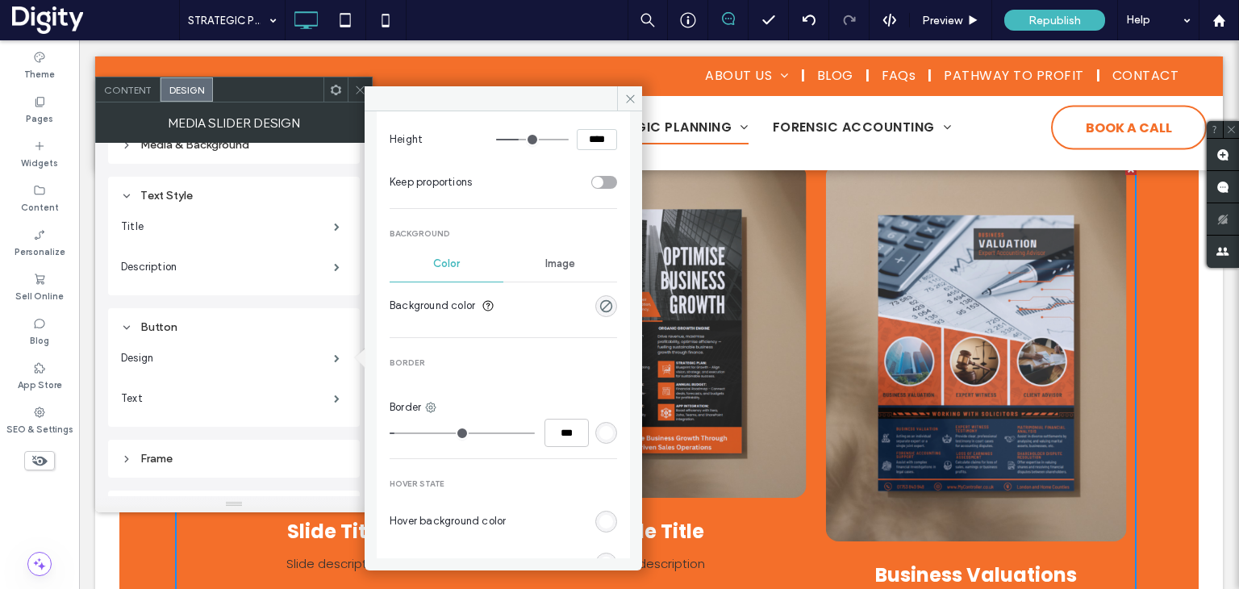
type input "*"
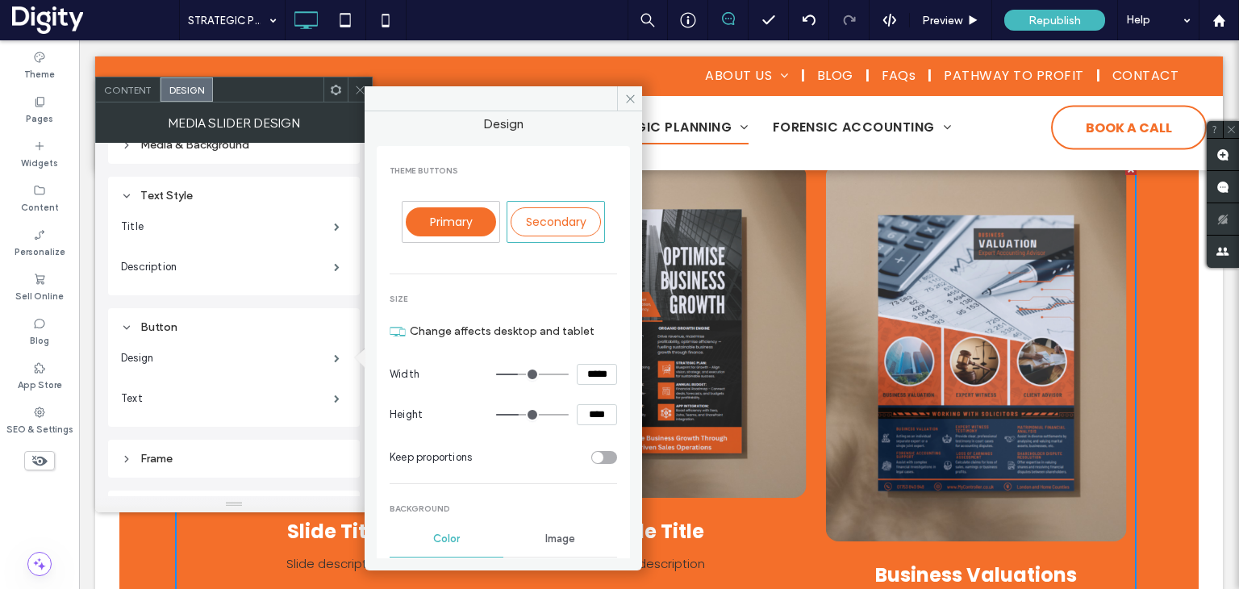
scroll to position [0, 0]
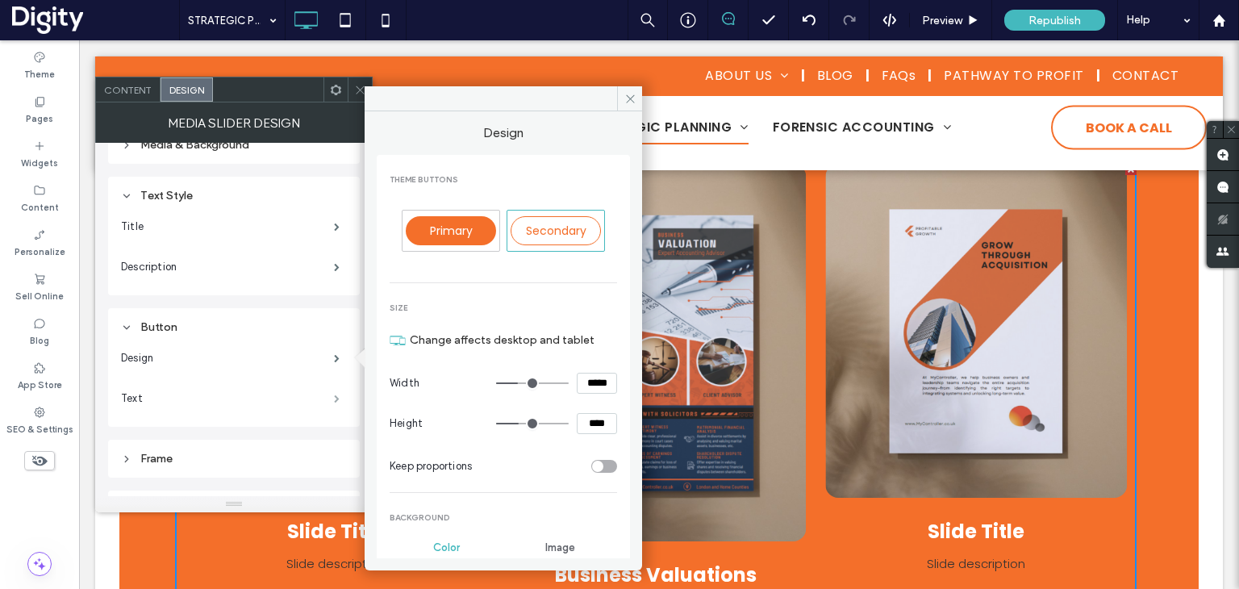
click at [334, 400] on span at bounding box center [337, 399] width 6 height 8
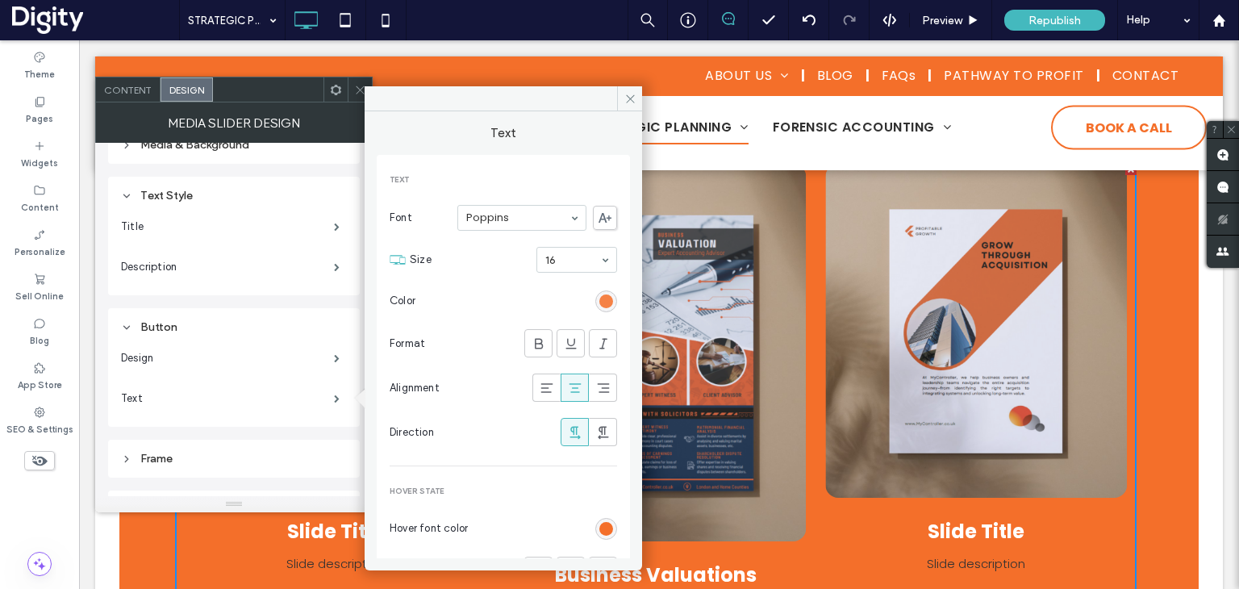
click at [599, 297] on div "rgb(244, 111, 42)" at bounding box center [606, 301] width 14 height 14
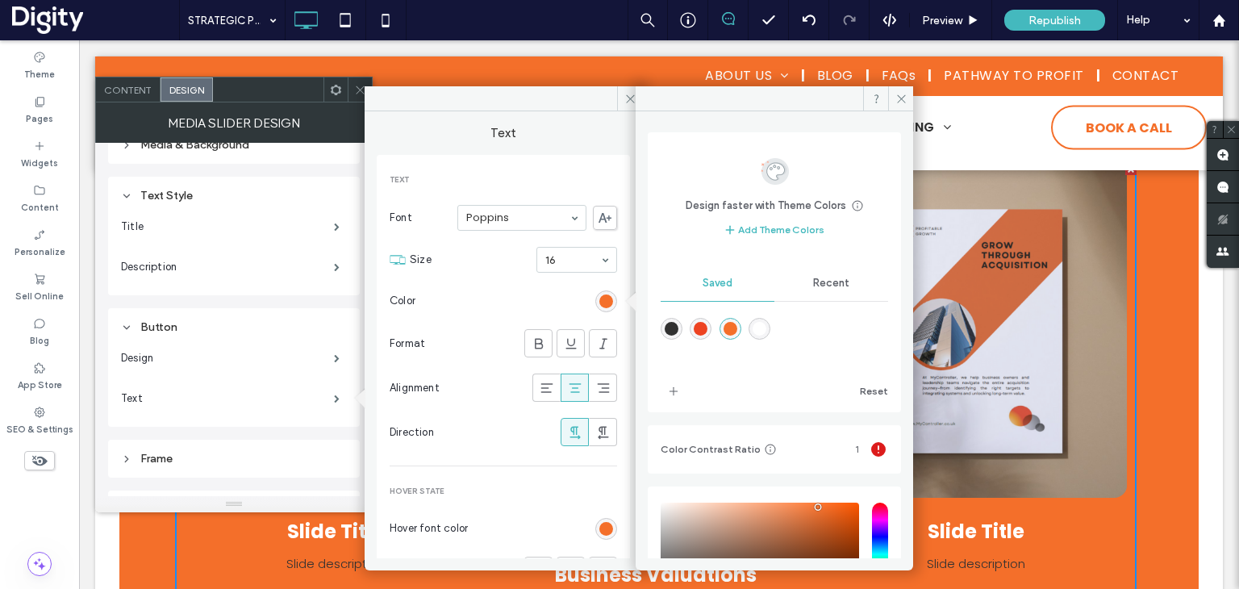
click at [766, 327] on div "rgba(255,255,255,1)" at bounding box center [760, 329] width 14 height 14
type input "*******"
drag, startPoint x: 904, startPoint y: 90, endPoint x: 816, endPoint y: 52, distance: 95.0
click at [904, 90] on span at bounding box center [900, 98] width 25 height 24
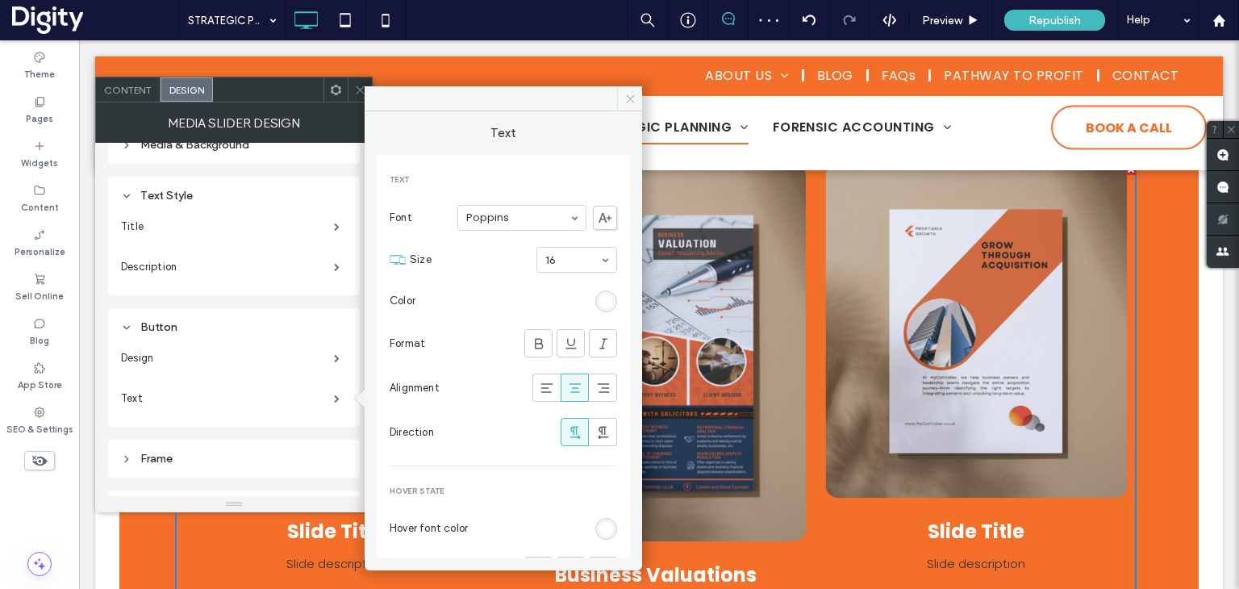
click at [639, 103] on span at bounding box center [629, 98] width 25 height 24
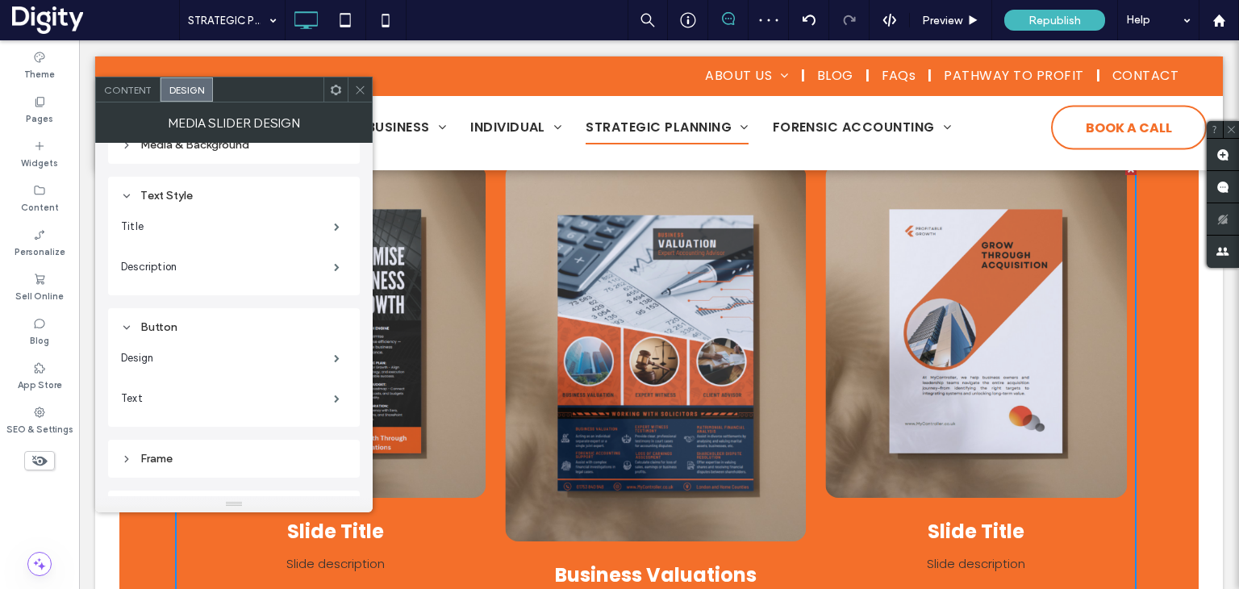
click at [360, 94] on span at bounding box center [360, 89] width 12 height 24
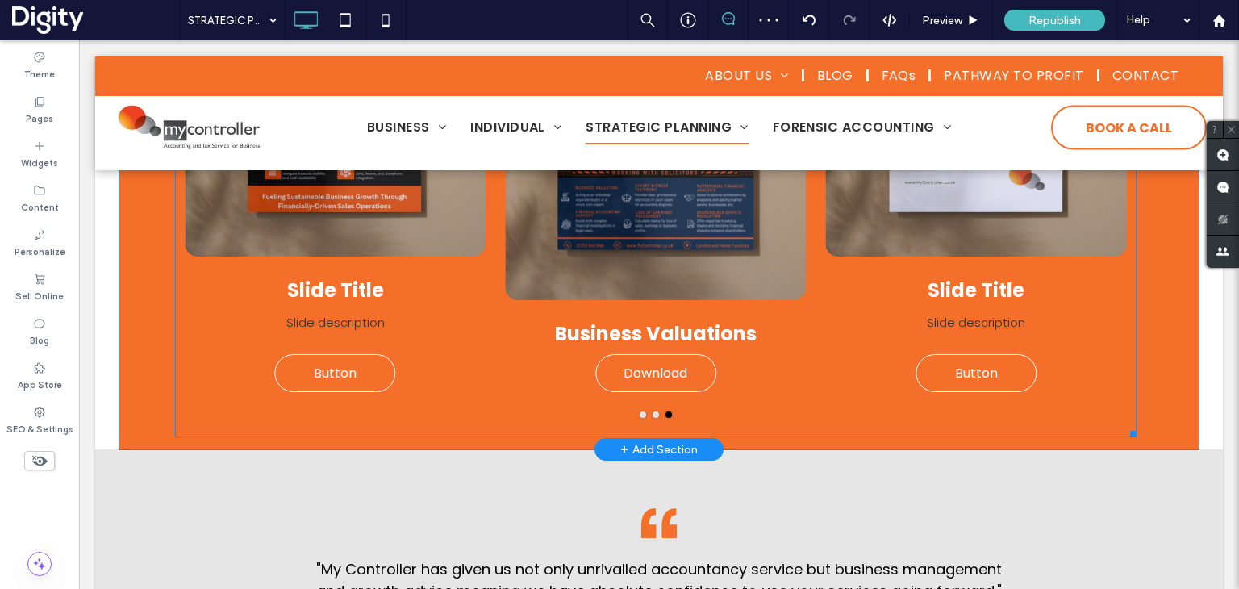
scroll to position [1210, 0]
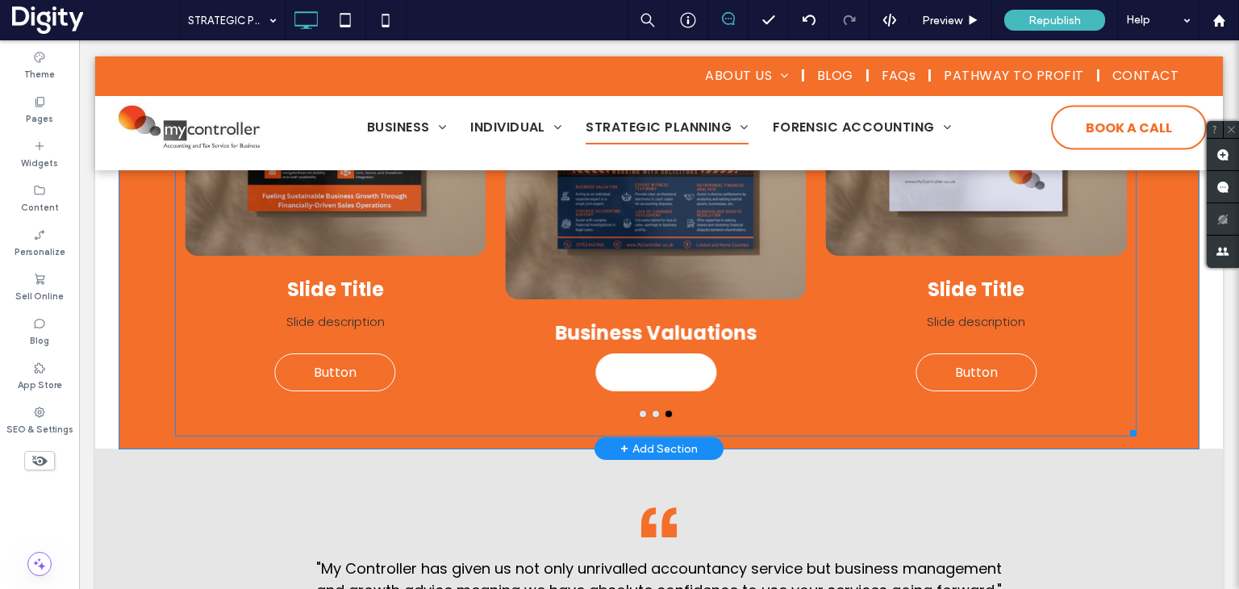
click at [676, 375] on span "Download" at bounding box center [655, 372] width 87 height 36
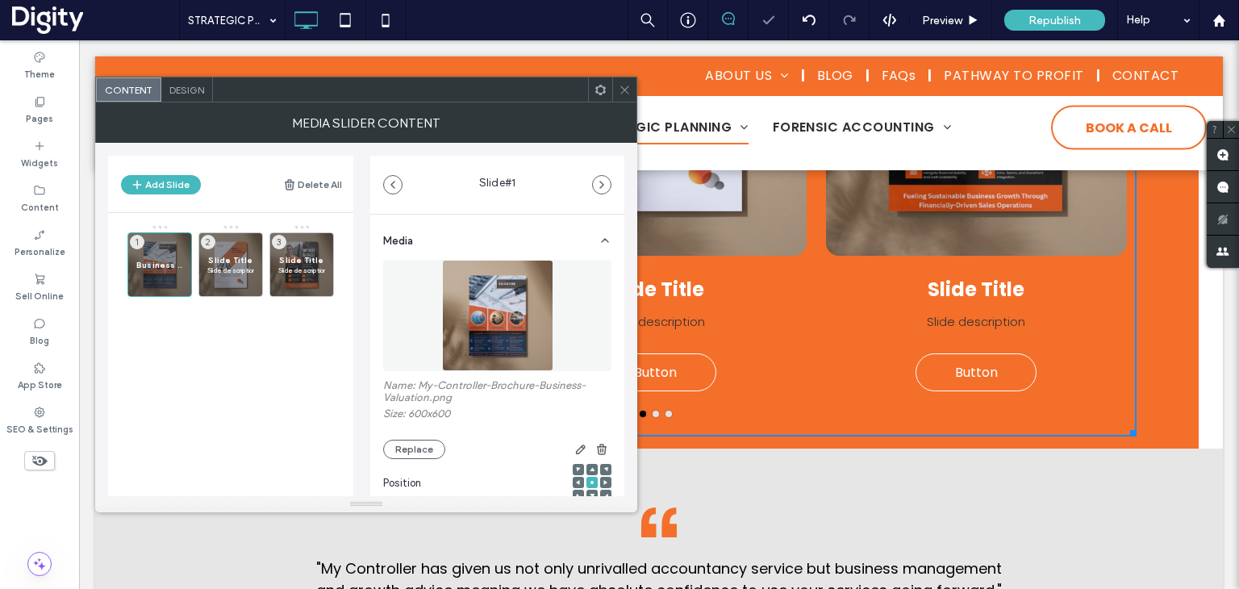
click at [181, 88] on span "Design" at bounding box center [186, 90] width 35 height 12
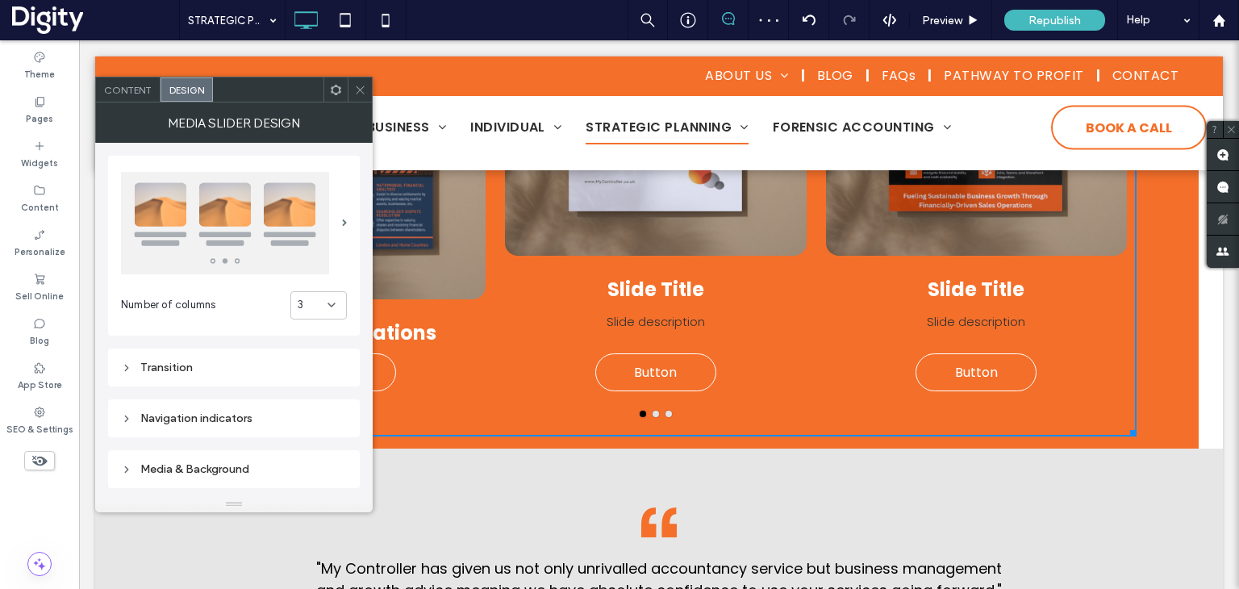
scroll to position [161, 0]
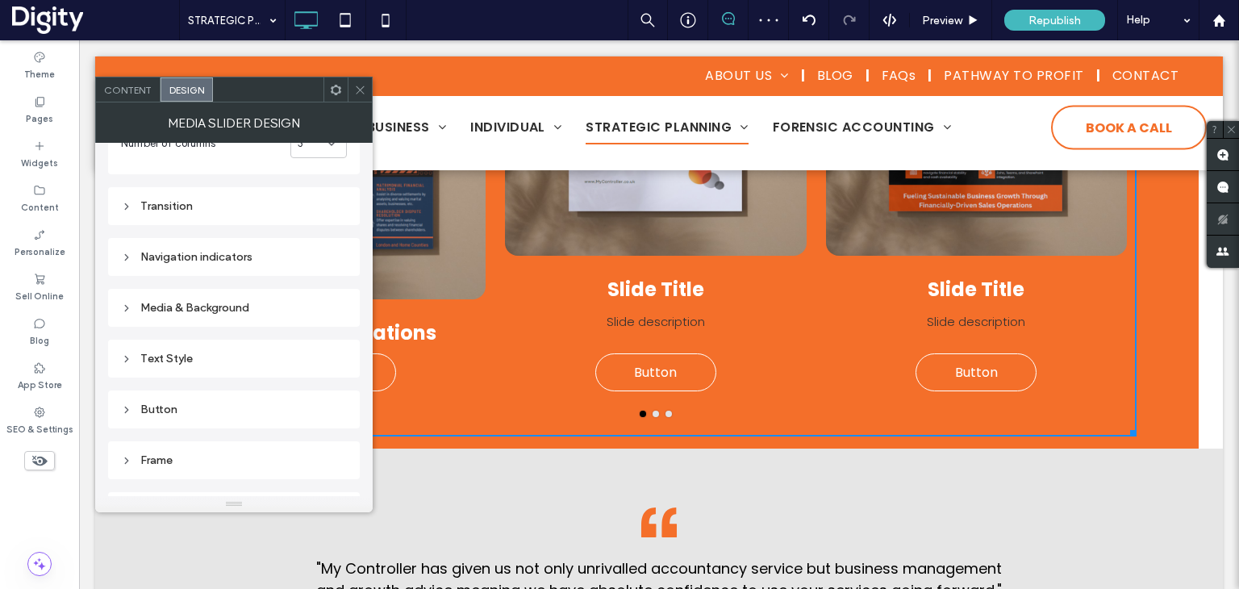
click at [186, 401] on div "Button" at bounding box center [234, 410] width 226 height 22
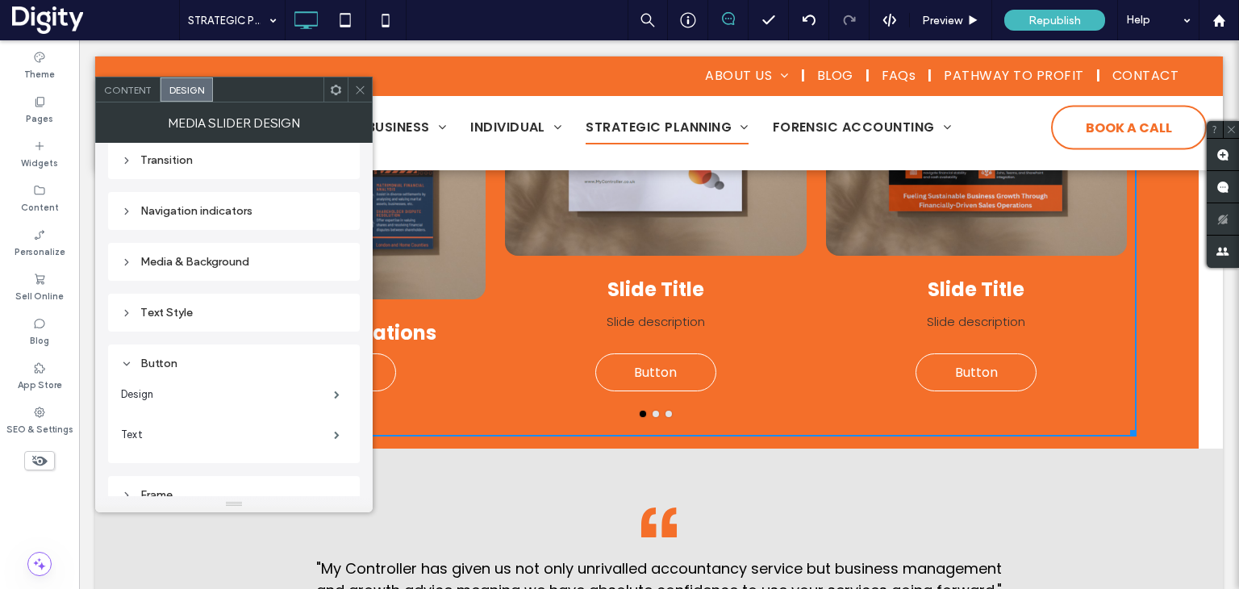
scroll to position [323, 0]
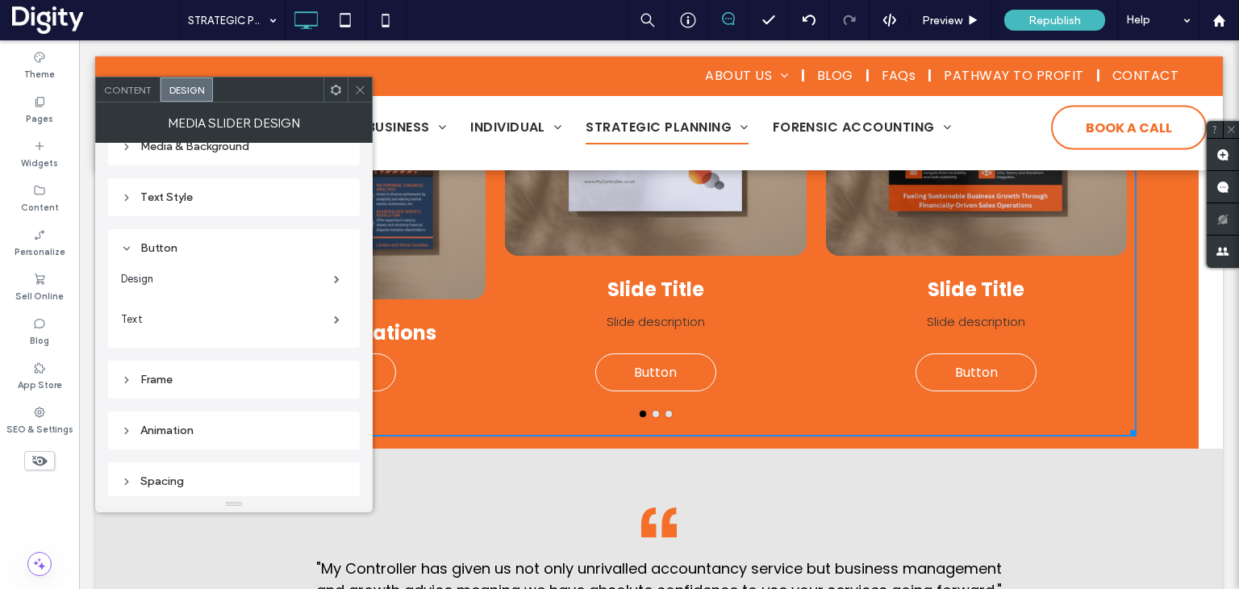
drag, startPoint x: 300, startPoint y: 323, endPoint x: 349, endPoint y: 320, distance: 48.5
click at [300, 322] on label "Text" at bounding box center [227, 319] width 213 height 32
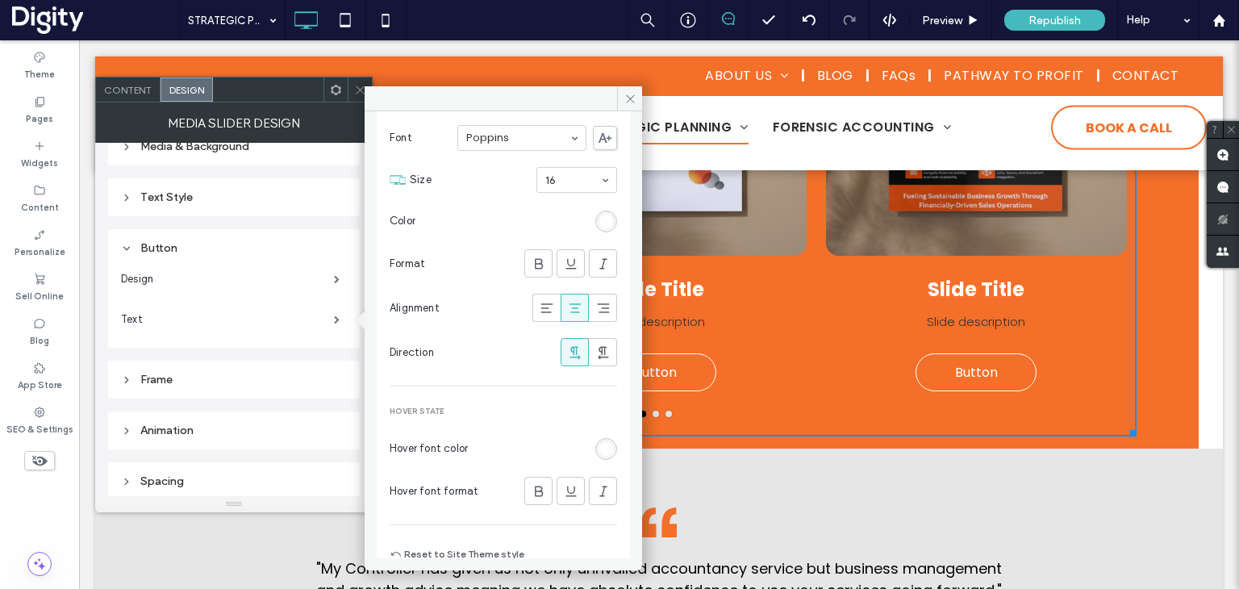
scroll to position [103, 0]
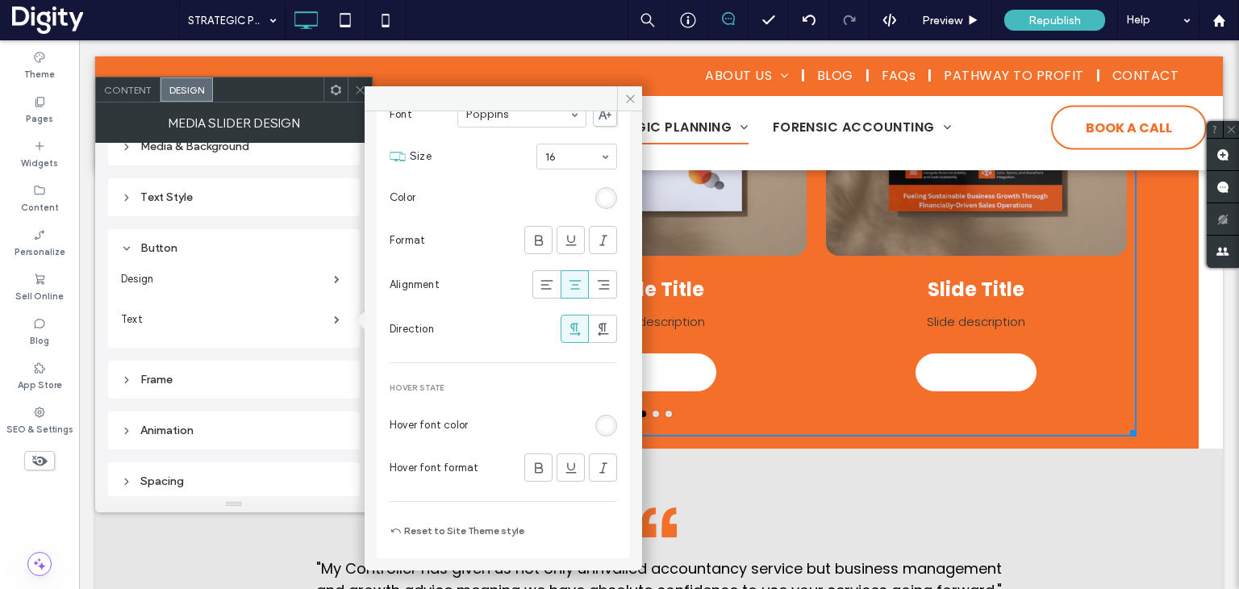
click at [599, 421] on div "rgb(255, 255, 255)" at bounding box center [606, 426] width 14 height 14
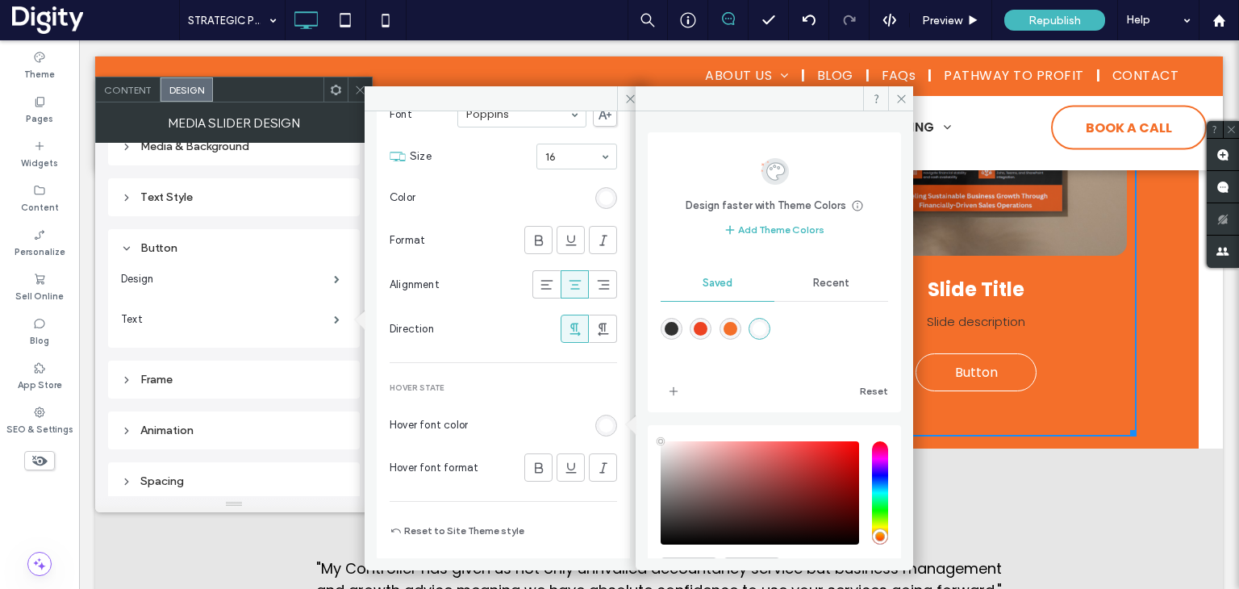
drag, startPoint x: 737, startPoint y: 324, endPoint x: 791, endPoint y: 252, distance: 90.5
click at [737, 324] on div "rgba(244,111,42,1)" at bounding box center [731, 329] width 14 height 14
type input "*******"
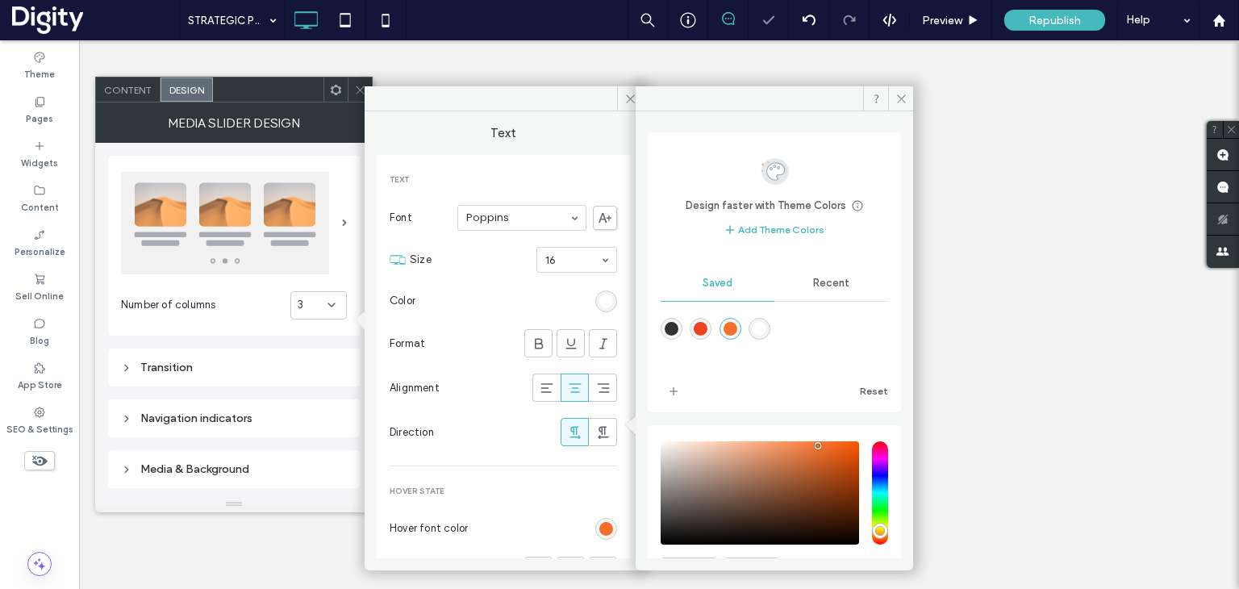
click at [909, 95] on span at bounding box center [900, 98] width 25 height 24
click at [631, 98] on icon at bounding box center [630, 99] width 12 height 12
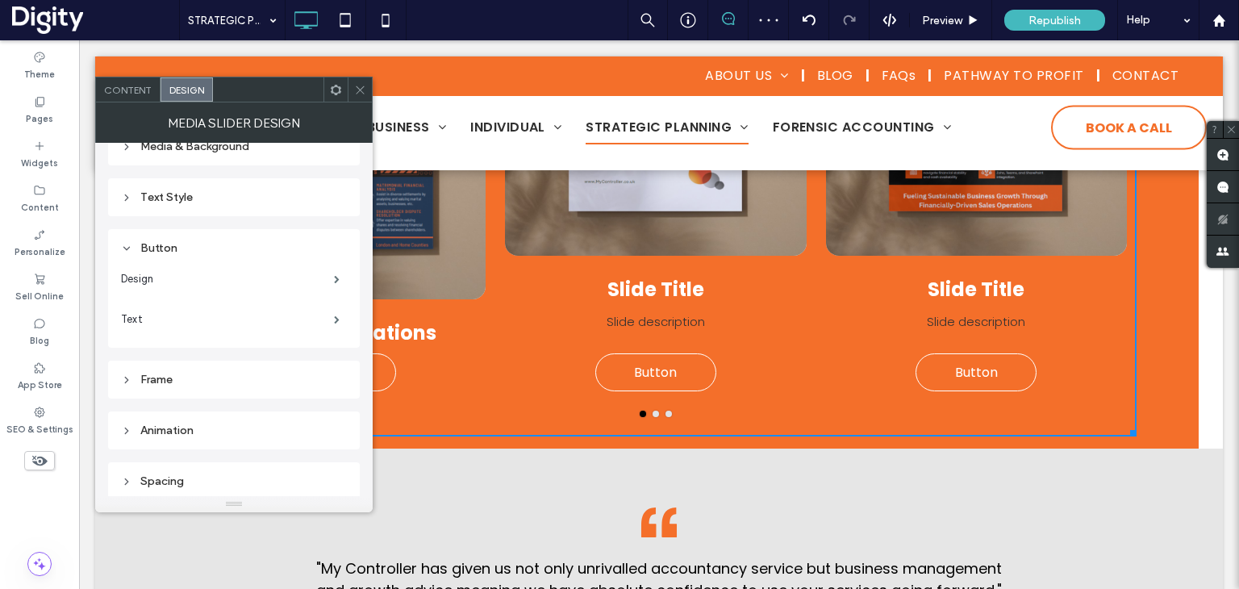
scroll to position [1210, 0]
drag, startPoint x: 361, startPoint y: 85, endPoint x: 360, endPoint y: 95, distance: 10.5
click at [360, 85] on icon at bounding box center [360, 90] width 12 height 12
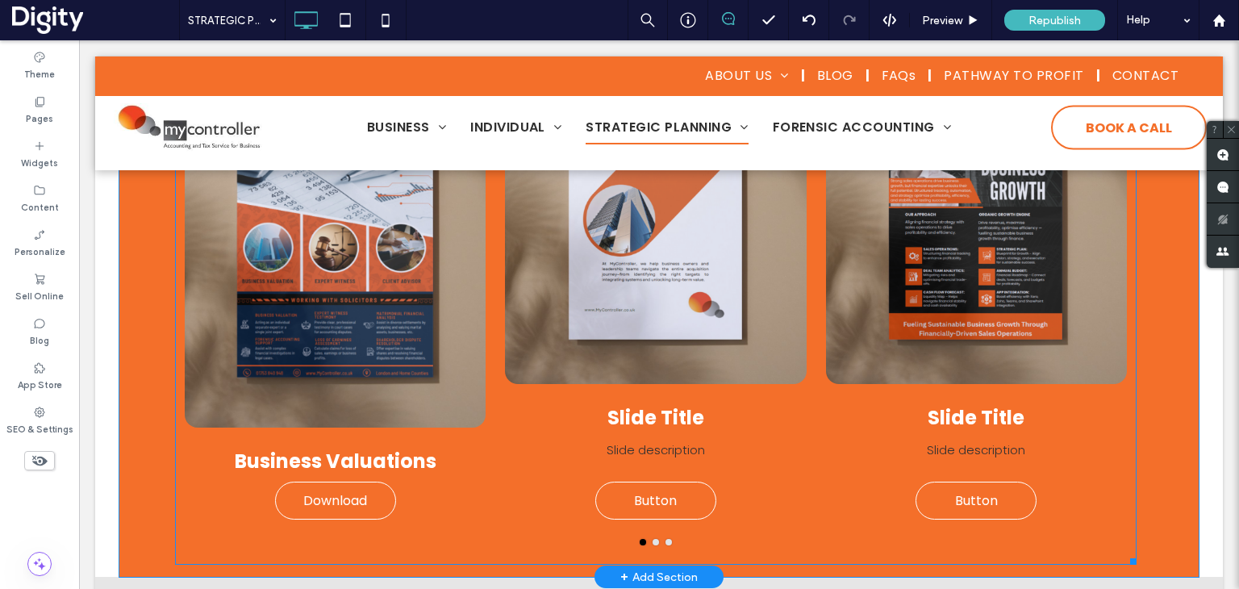
scroll to position [1130, 0]
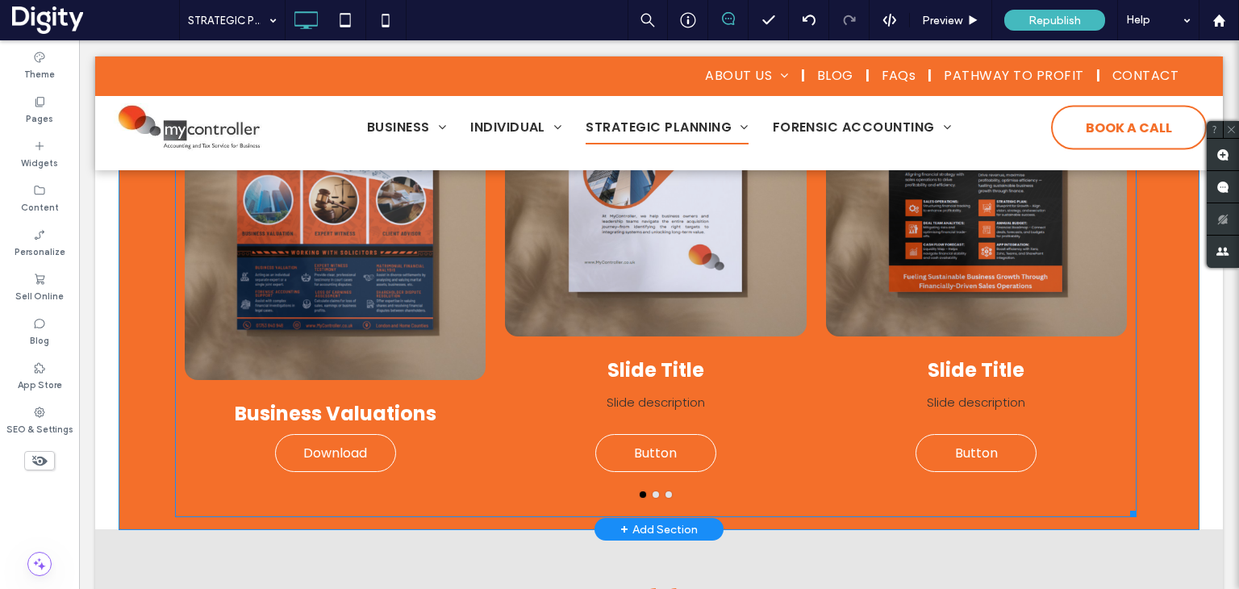
click at [508, 349] on div "Slide Title Slide description Button Button" at bounding box center [656, 237] width 302 height 470
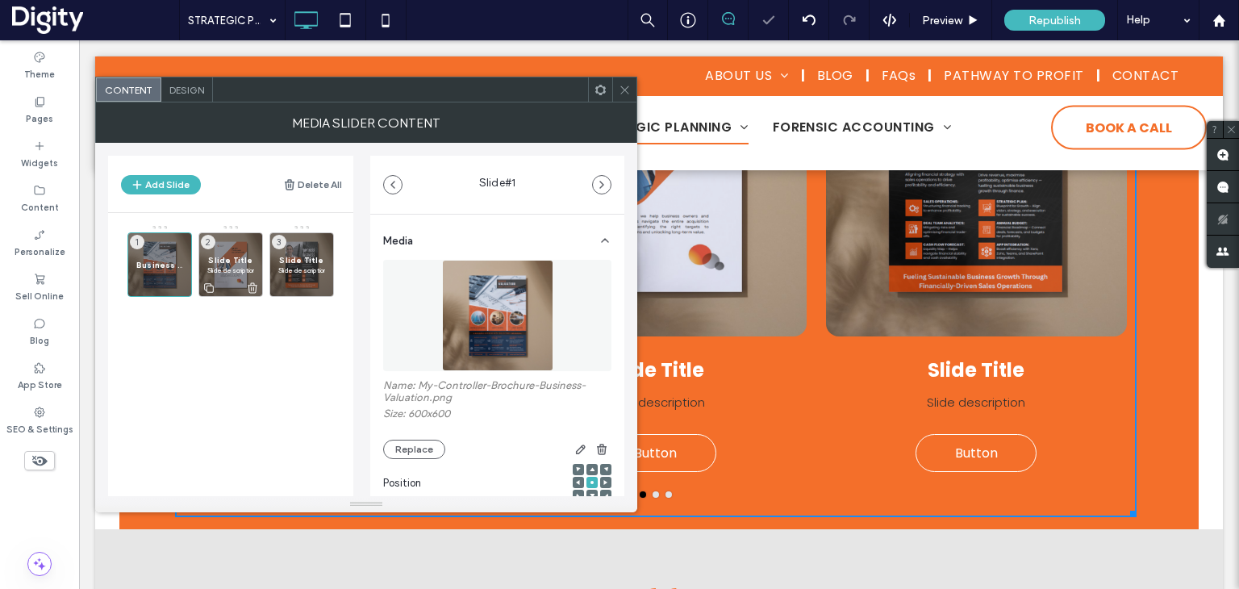
click at [237, 284] on div at bounding box center [230, 287] width 63 height 18
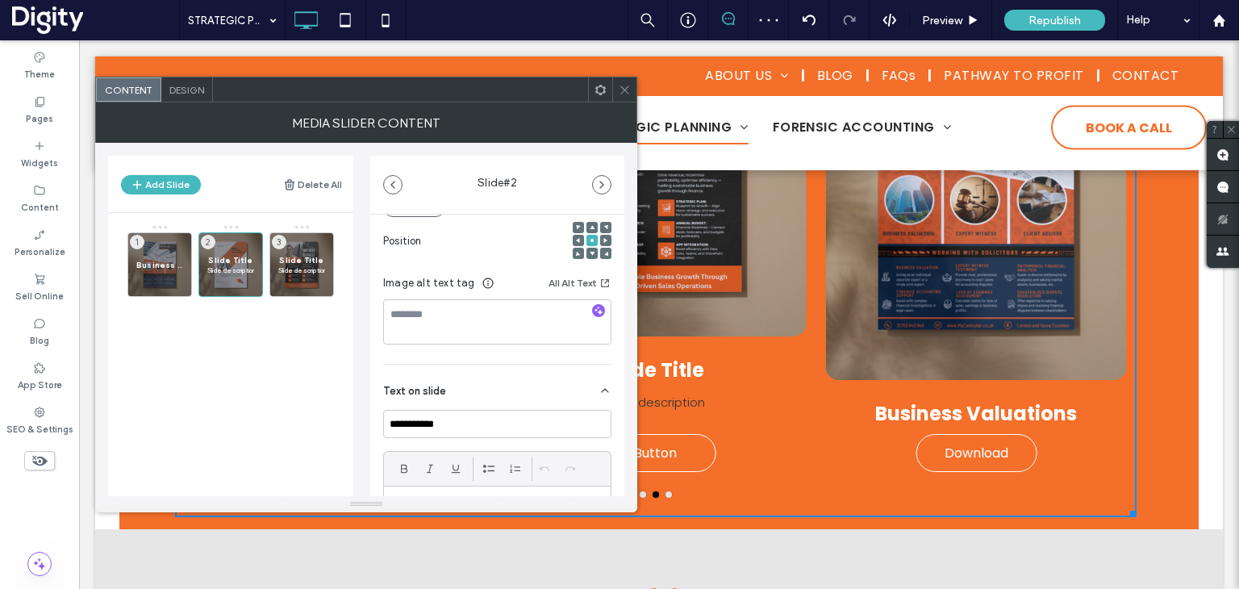
scroll to position [403, 0]
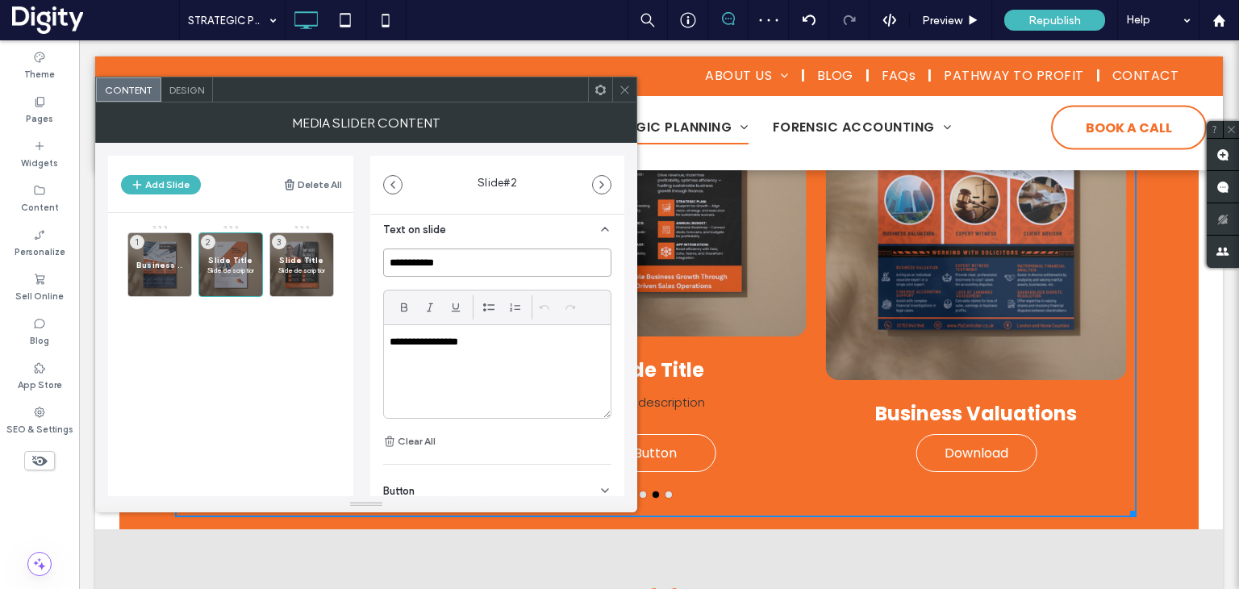
drag, startPoint x: 448, startPoint y: 256, endPoint x: 368, endPoint y: 260, distance: 80.0
click at [368, 260] on div "**********" at bounding box center [366, 319] width 516 height 353
type input "**********"
drag, startPoint x: 478, startPoint y: 340, endPoint x: 262, endPoint y: 318, distance: 217.3
click at [262, 318] on div "**********" at bounding box center [366, 319] width 516 height 353
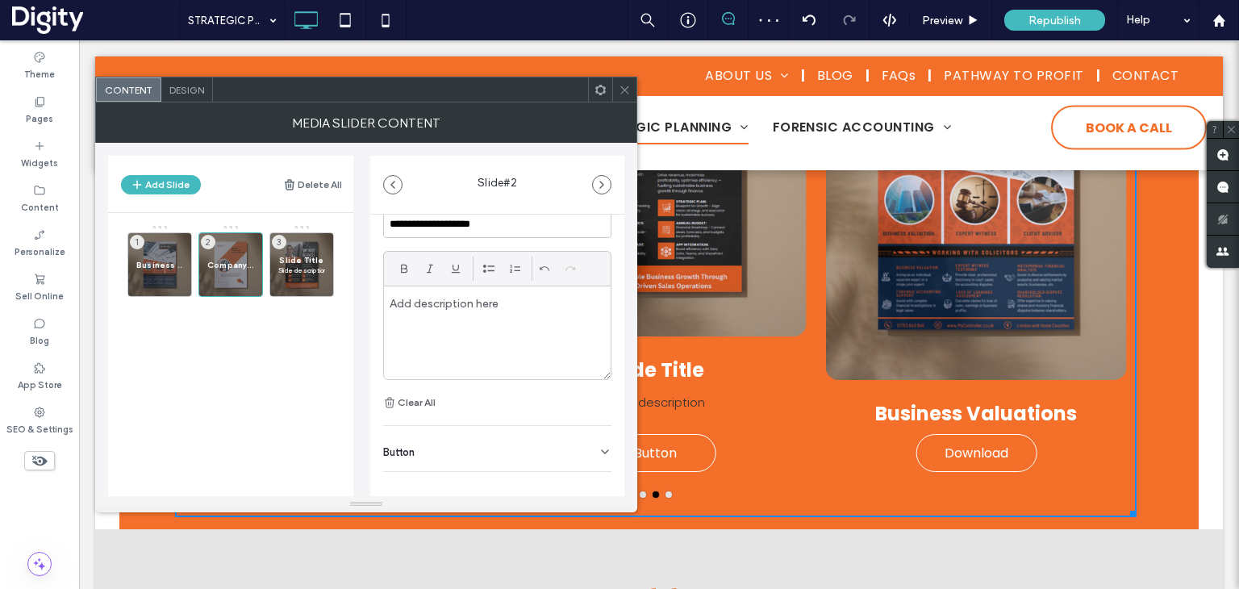
scroll to position [457, 0]
click at [455, 433] on div "Button" at bounding box center [497, 434] width 228 height 45
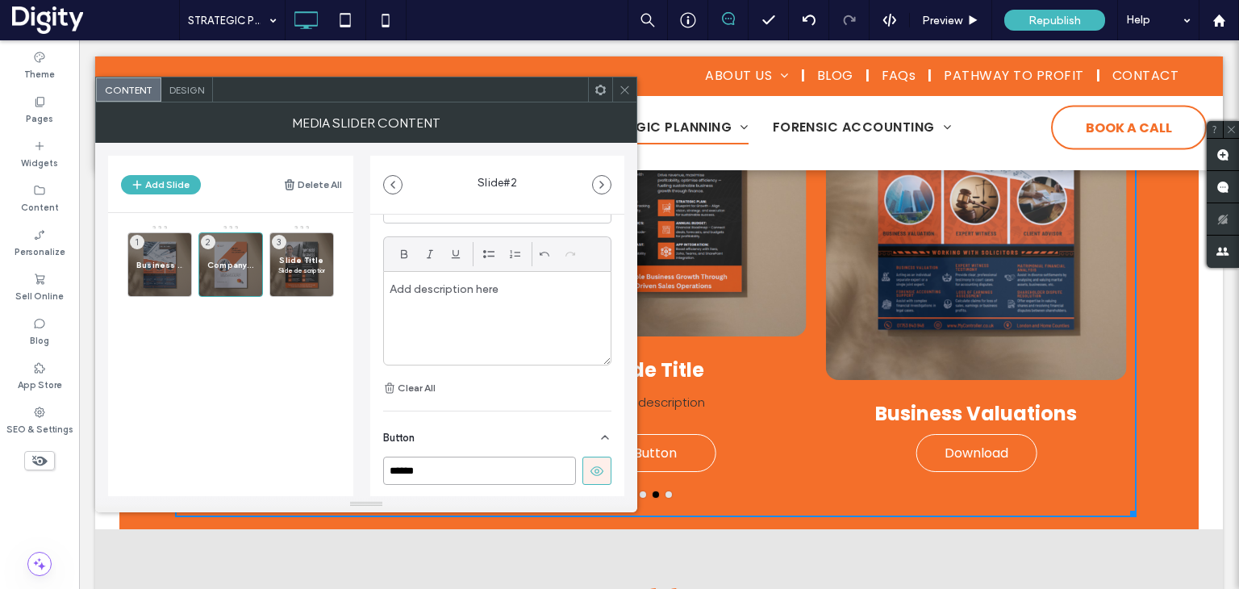
click at [442, 468] on input "******" at bounding box center [479, 471] width 193 height 28
click at [441, 468] on input "******" at bounding box center [479, 471] width 193 height 28
click at [442, 466] on input "******" at bounding box center [479, 471] width 193 height 28
type input "********"
click at [308, 288] on div at bounding box center [301, 287] width 63 height 18
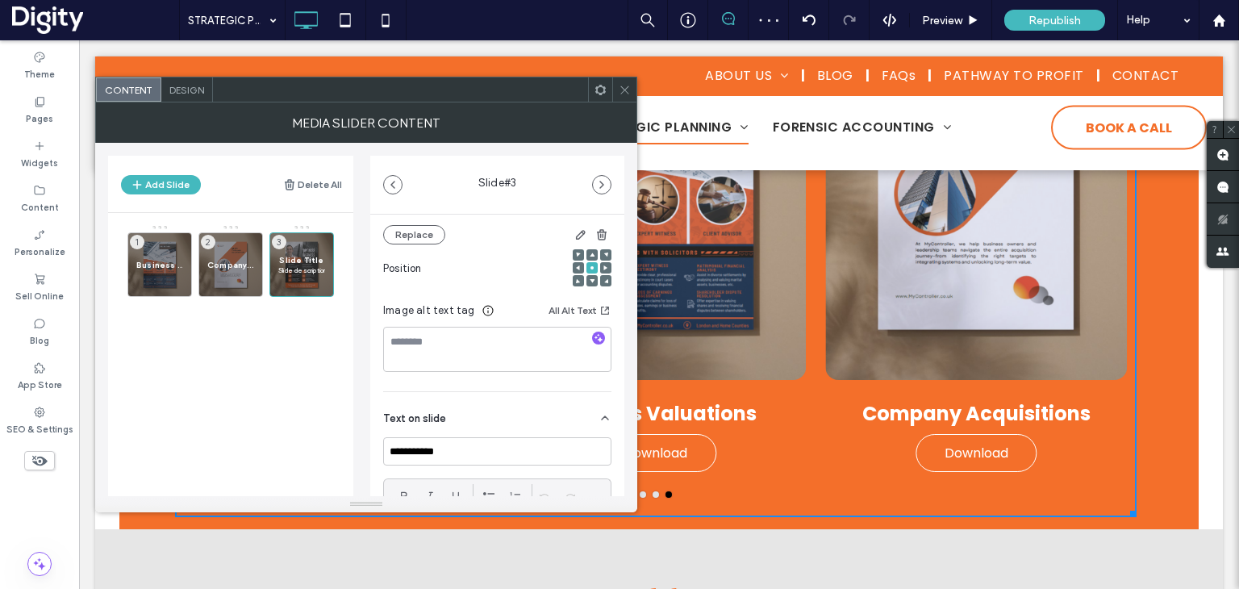
scroll to position [242, 0]
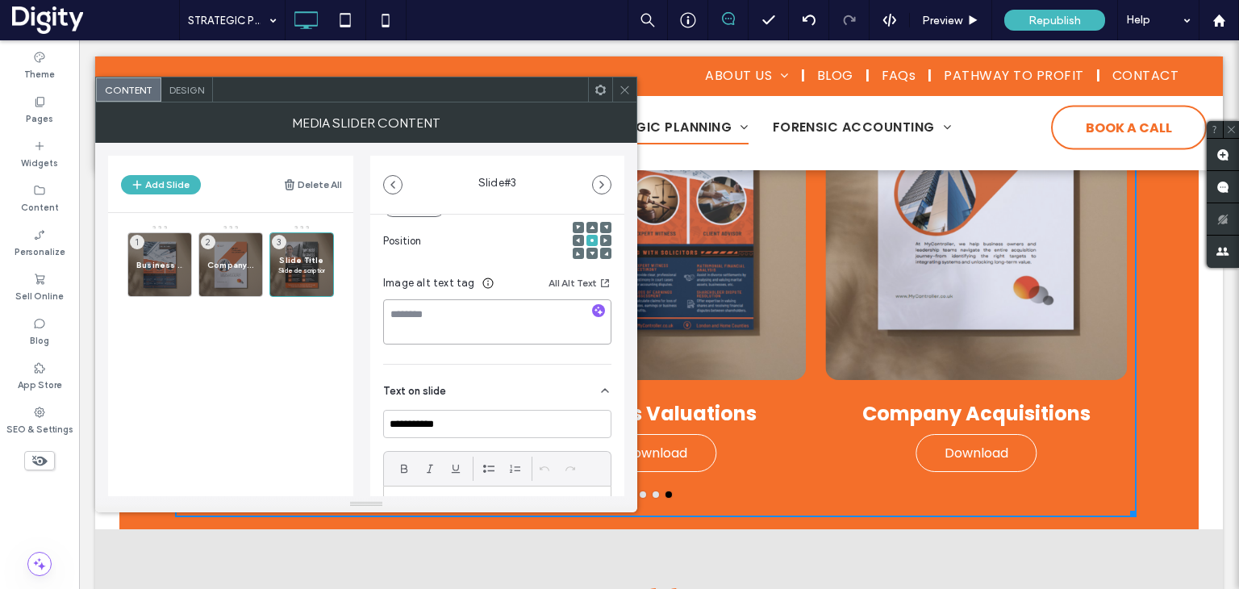
click at [507, 322] on textarea at bounding box center [497, 321] width 228 height 45
click at [480, 432] on input "**********" at bounding box center [497, 424] width 228 height 28
type input "*"
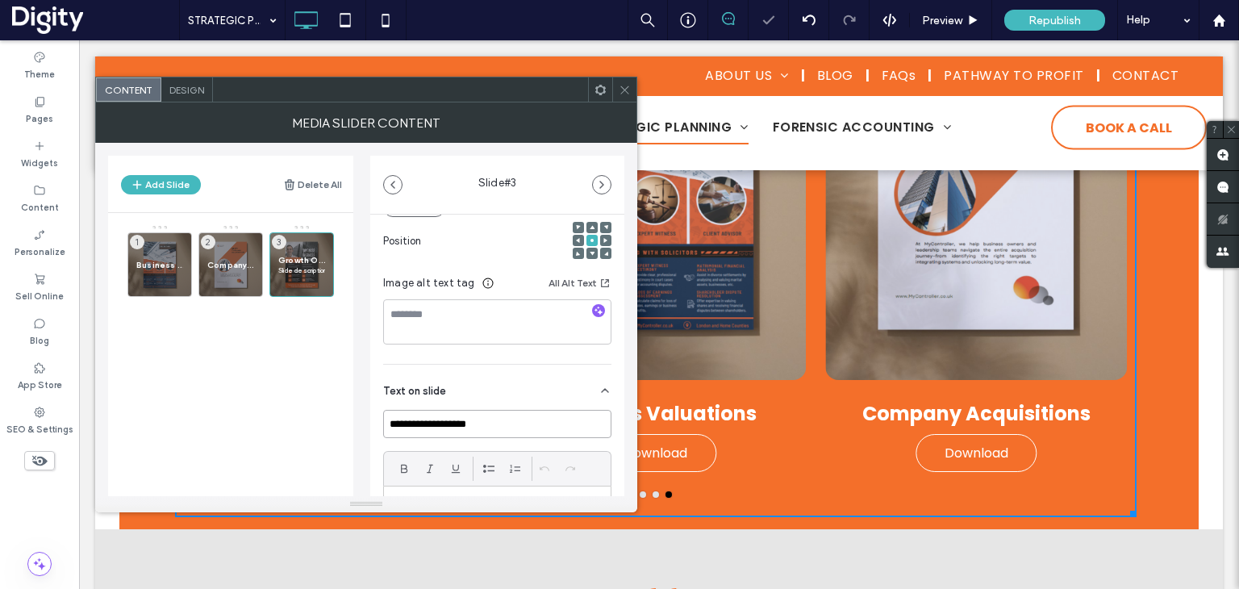
scroll to position [403, 0]
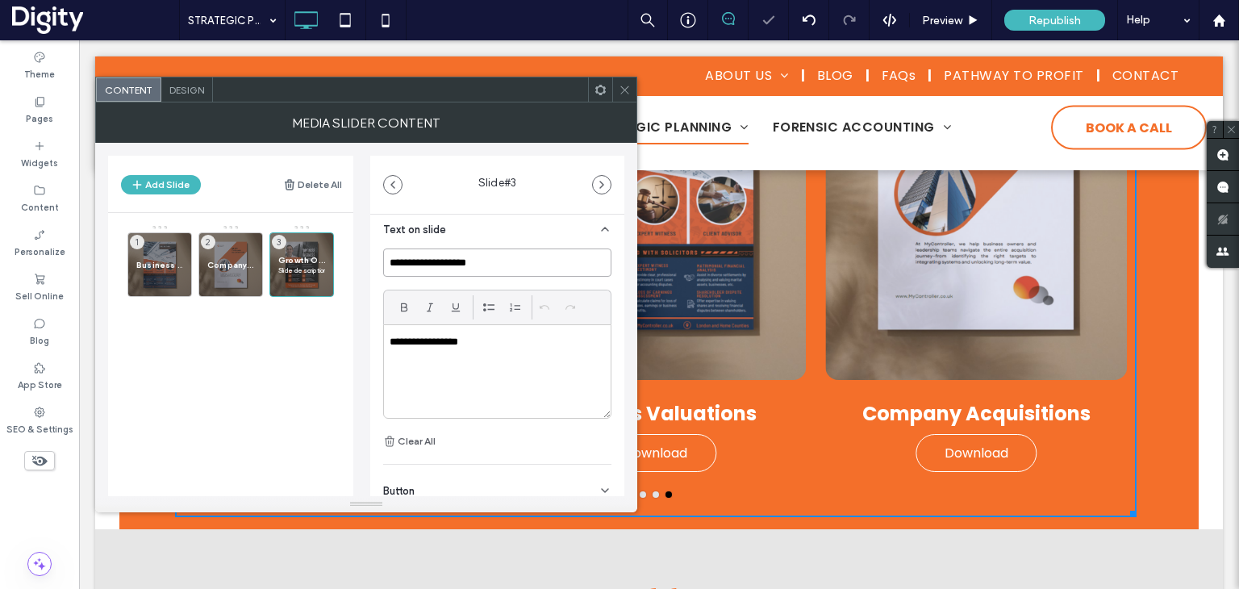
type input "**********"
click at [462, 355] on div "**********" at bounding box center [497, 371] width 227 height 93
click at [462, 348] on p "**********" at bounding box center [493, 342] width 207 height 15
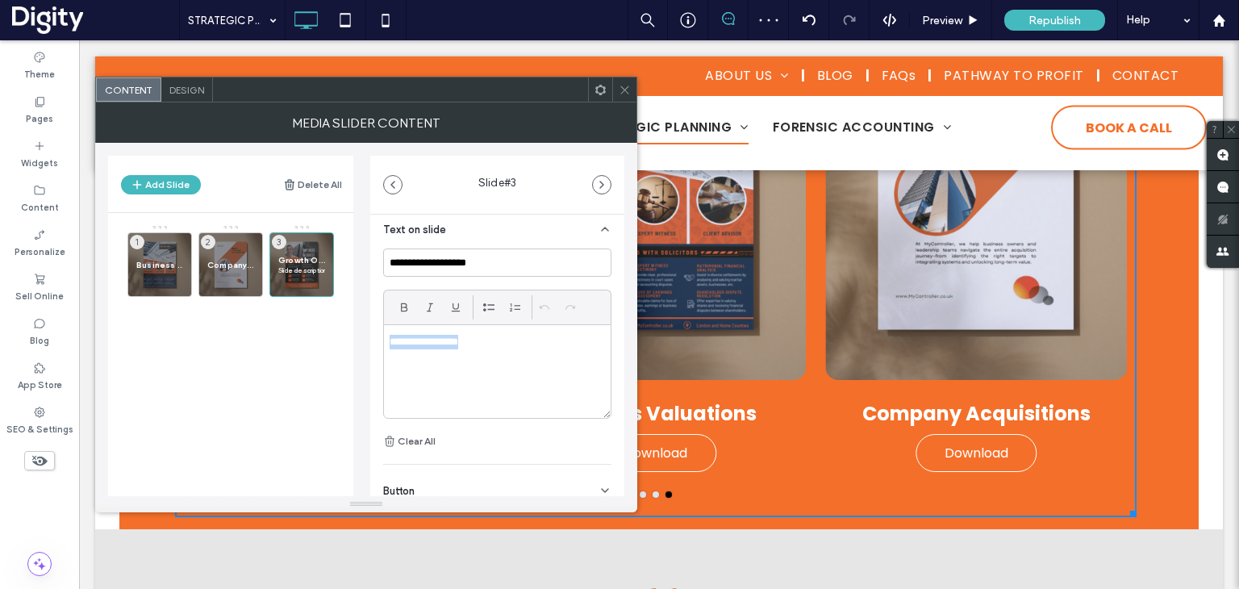
click at [462, 348] on p "**********" at bounding box center [493, 342] width 207 height 15
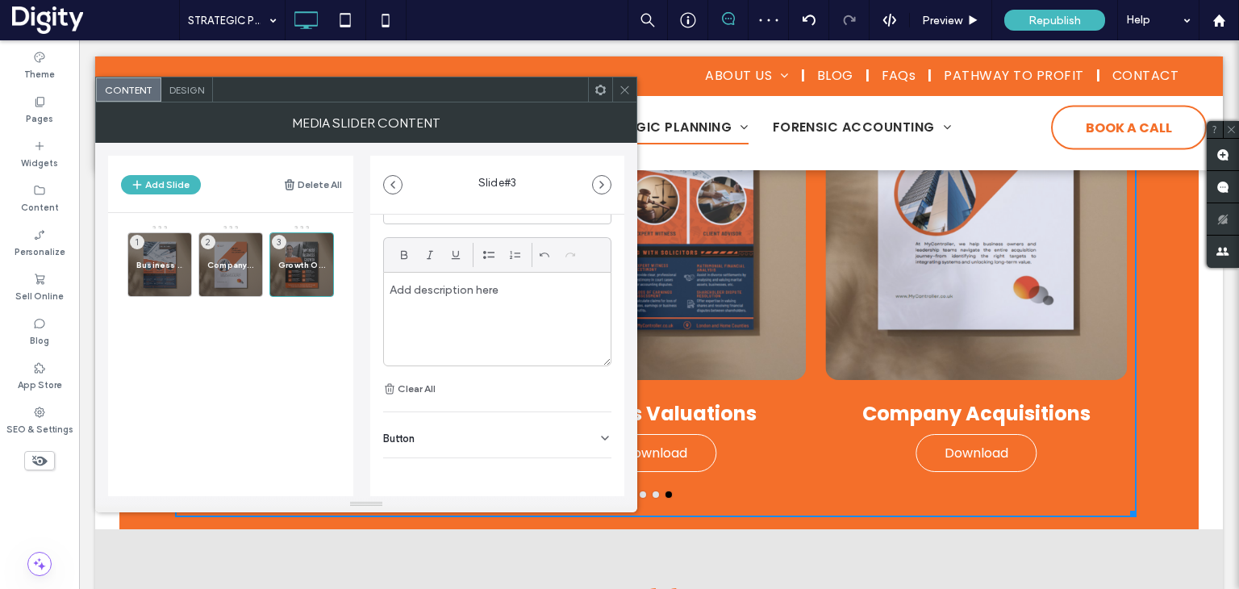
click at [448, 439] on div "Button" at bounding box center [497, 434] width 228 height 45
click at [462, 469] on input "******" at bounding box center [479, 471] width 193 height 28
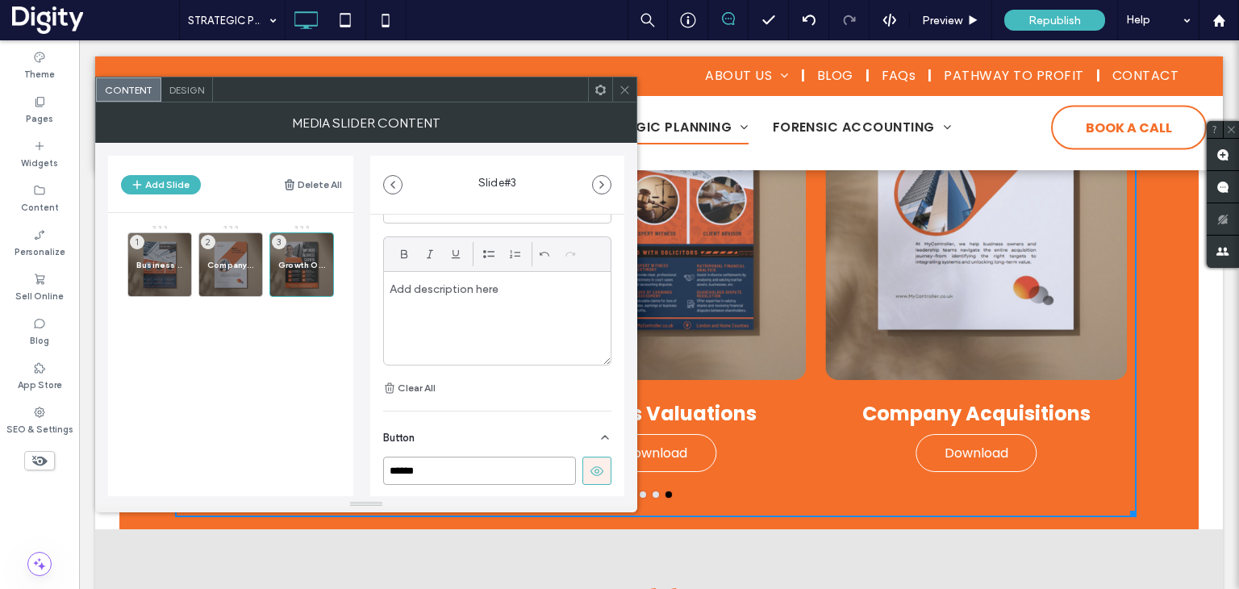
paste input "**"
type input "********"
click at [188, 82] on div "Design" at bounding box center [187, 89] width 52 height 24
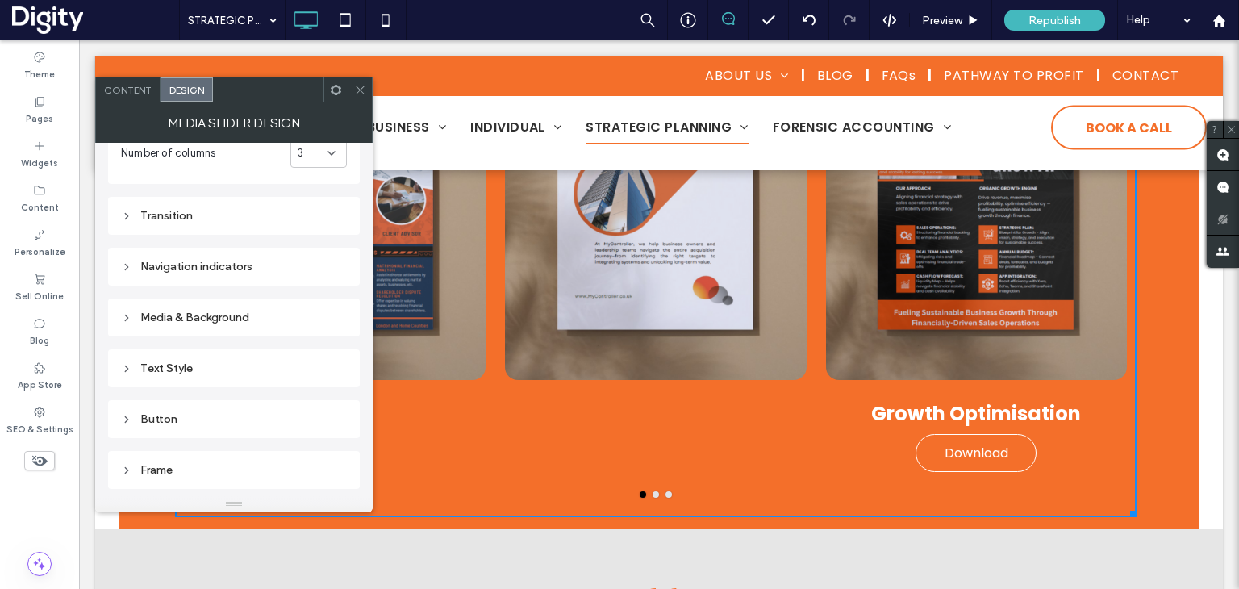
scroll to position [161, 0]
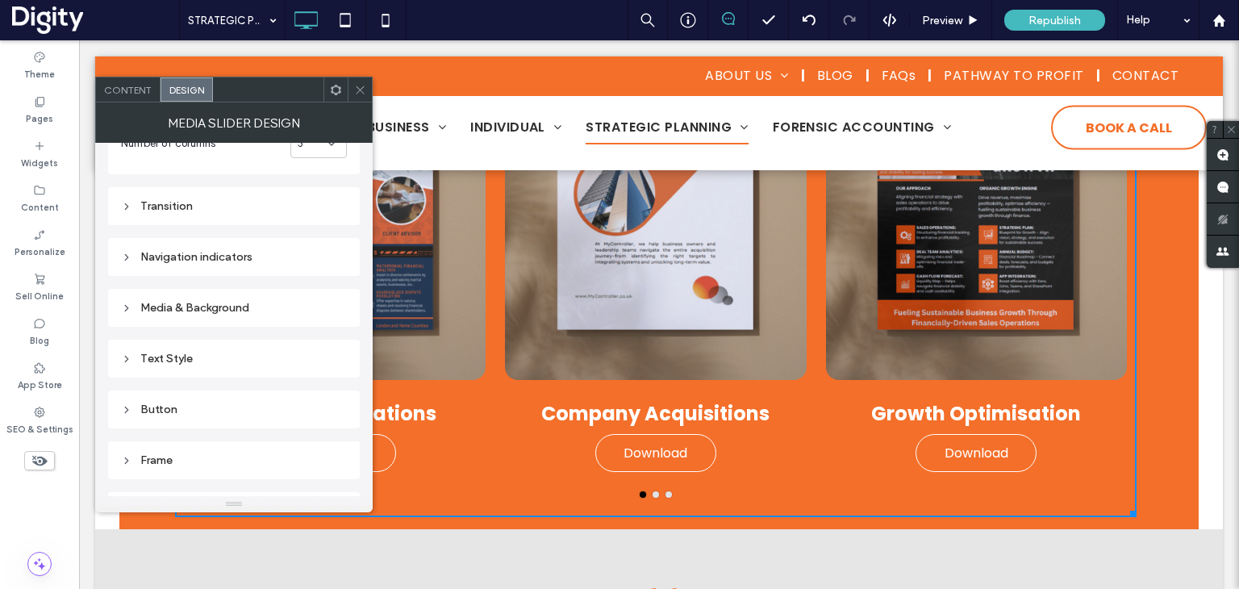
click at [166, 363] on div "Text Style" at bounding box center [234, 359] width 226 height 14
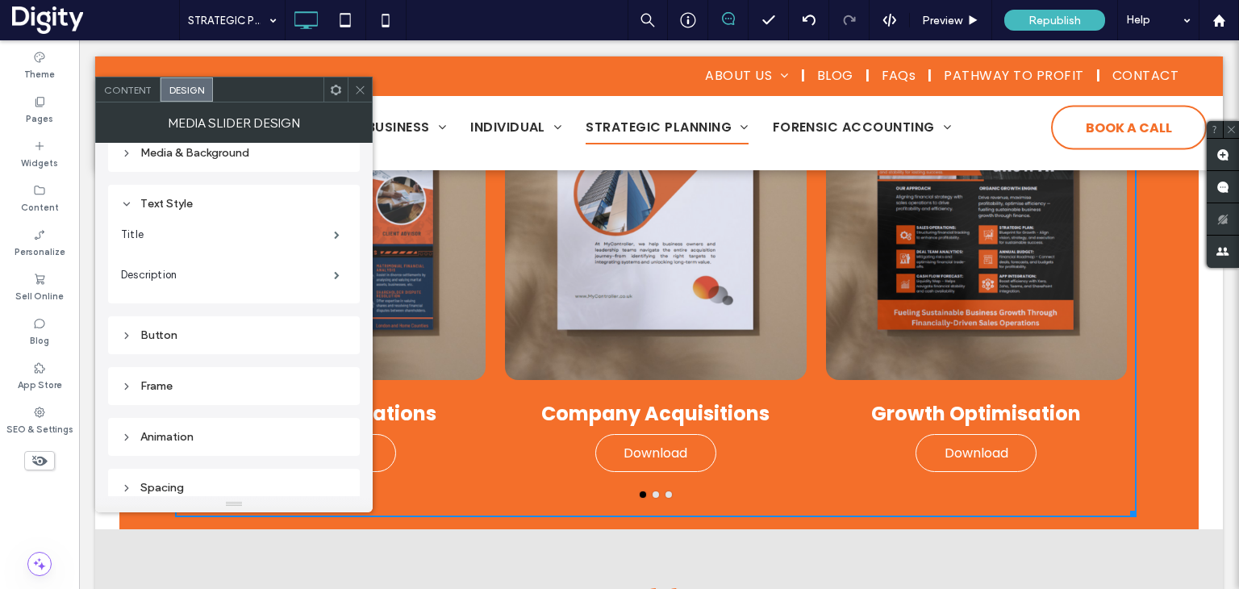
scroll to position [324, 0]
drag, startPoint x: 168, startPoint y: 228, endPoint x: 240, endPoint y: 238, distance: 73.4
click at [169, 227] on label "Title" at bounding box center [227, 227] width 213 height 32
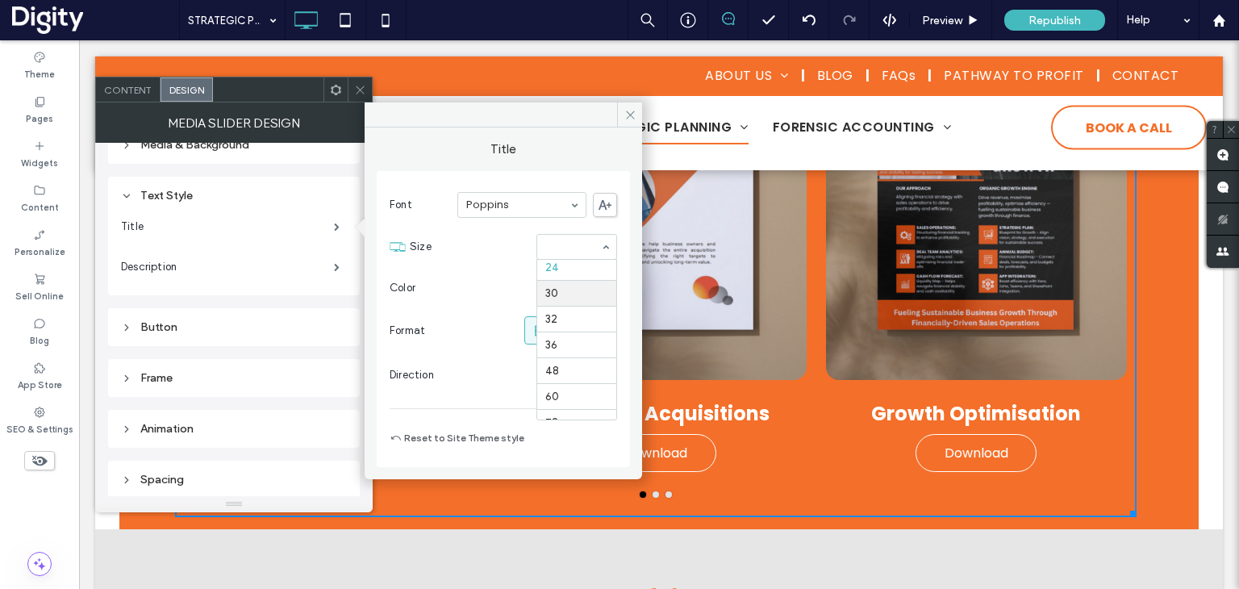
scroll to position [131, 0]
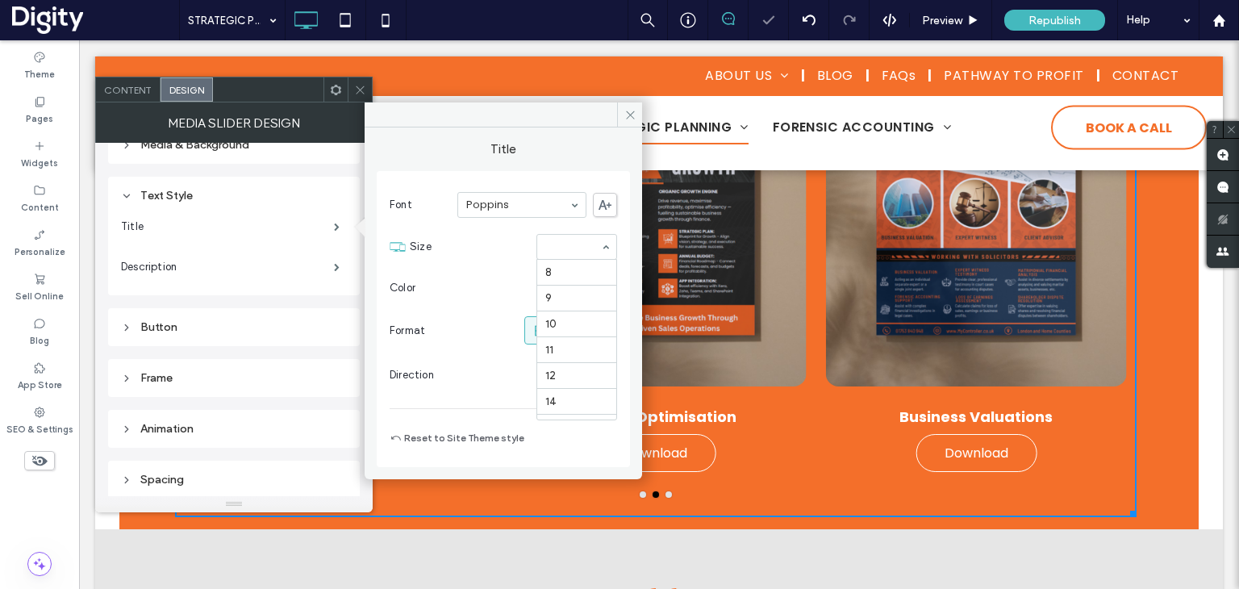
click at [568, 256] on div at bounding box center [576, 247] width 79 height 24
type input "**"
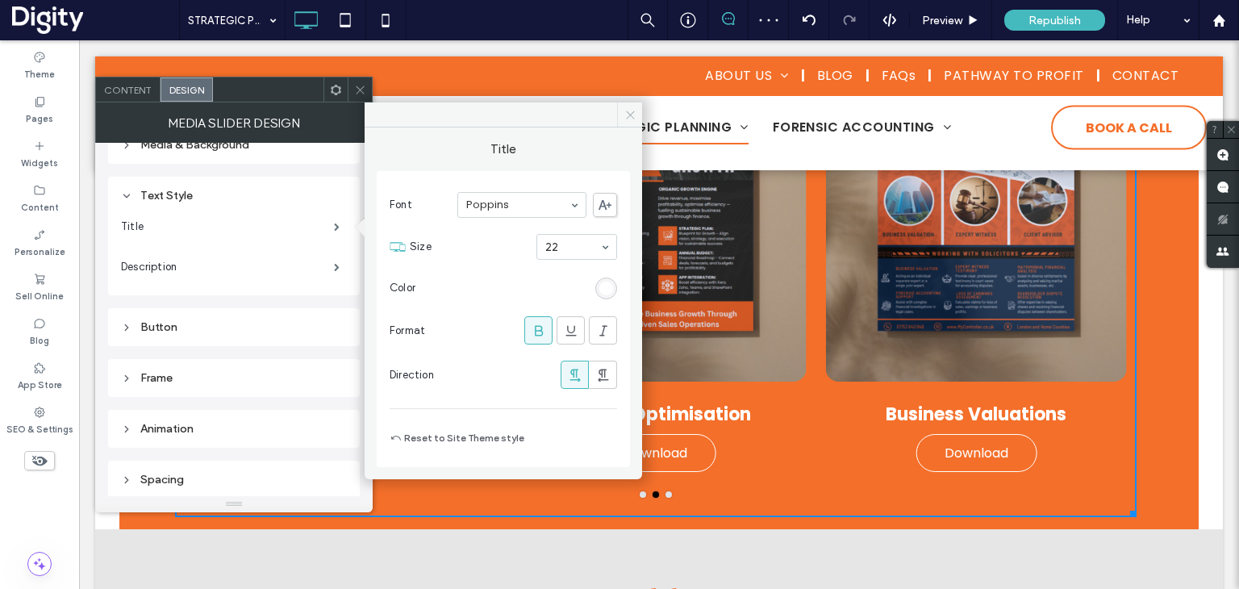
click at [633, 115] on icon at bounding box center [630, 115] width 12 height 12
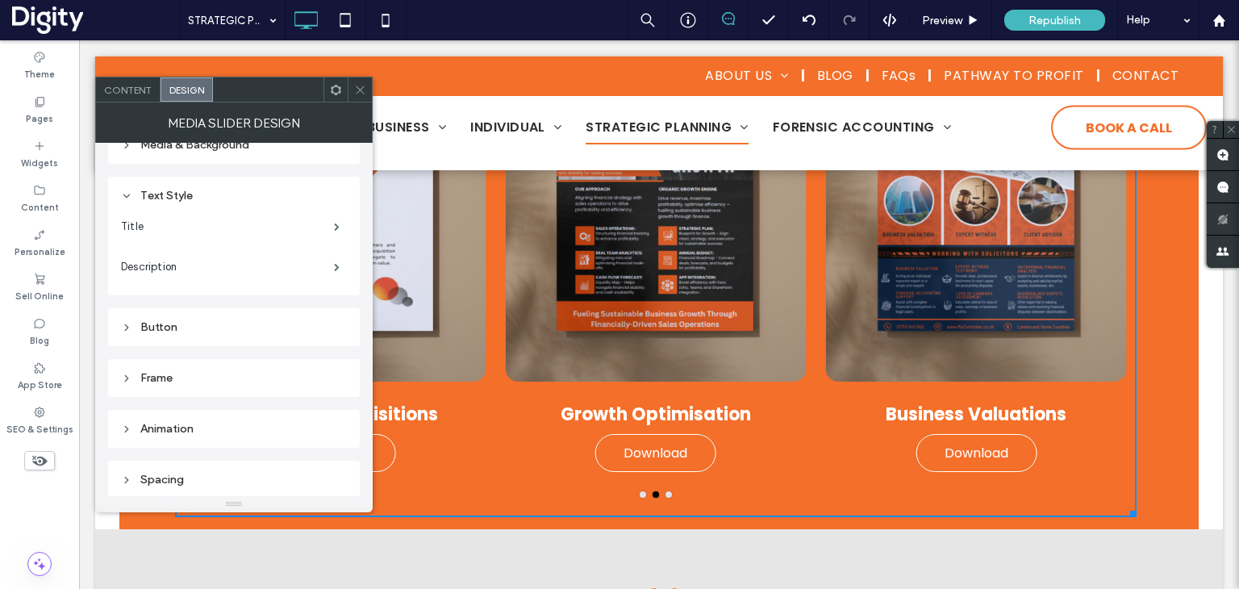
click at [361, 92] on icon at bounding box center [360, 90] width 12 height 12
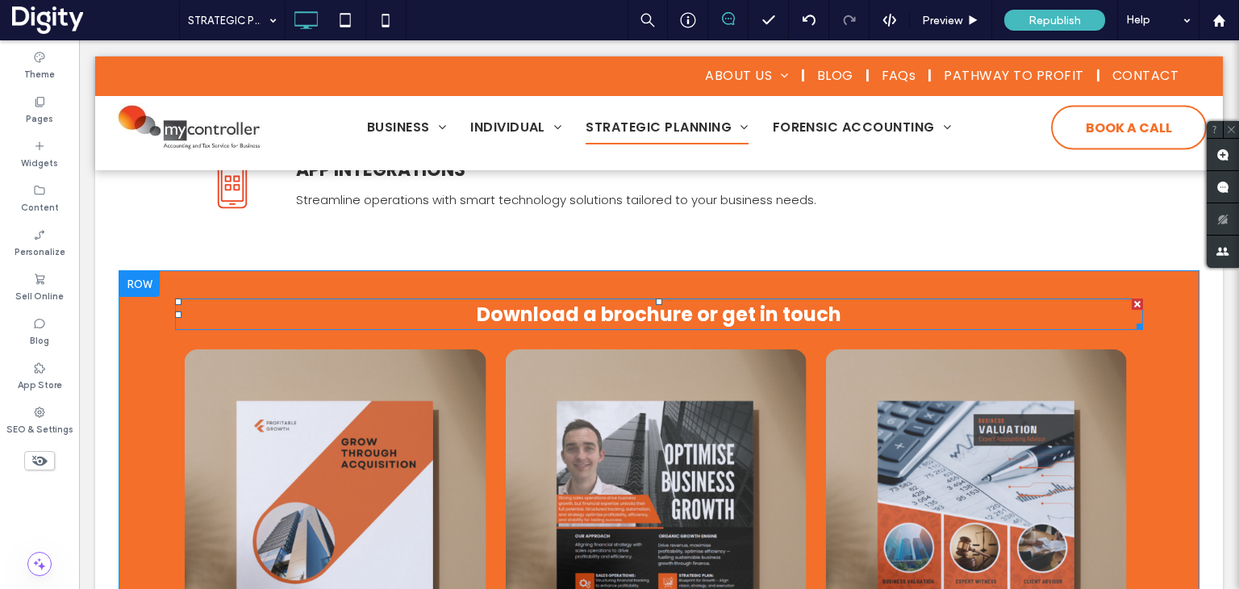
scroll to position [887, 0]
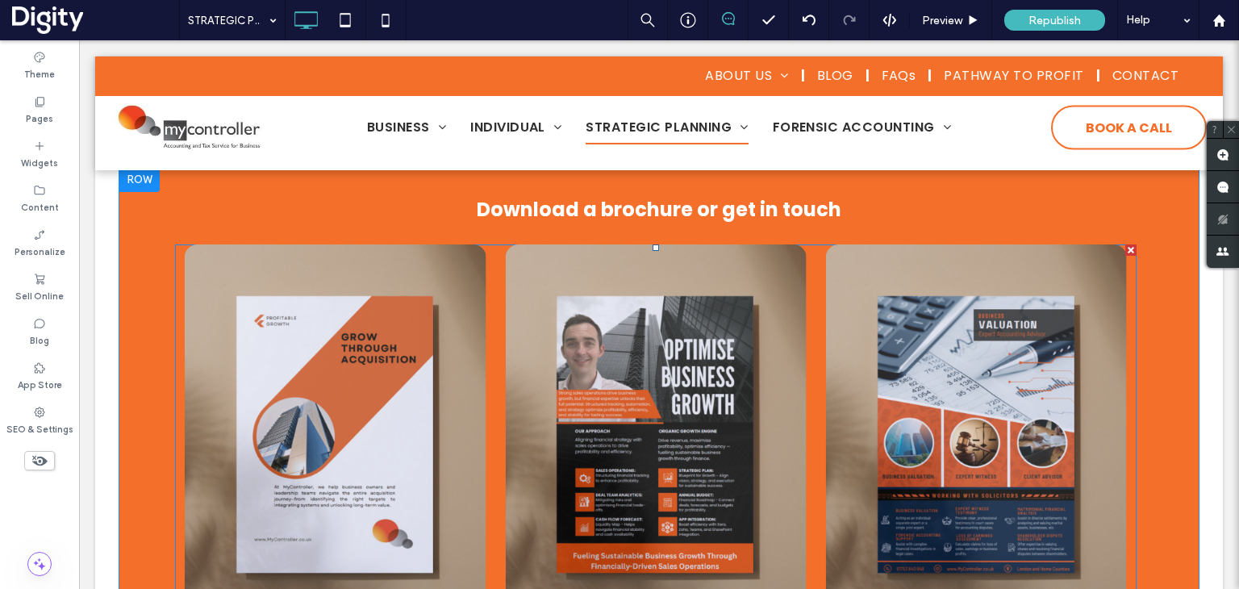
click at [466, 320] on div at bounding box center [336, 433] width 302 height 379
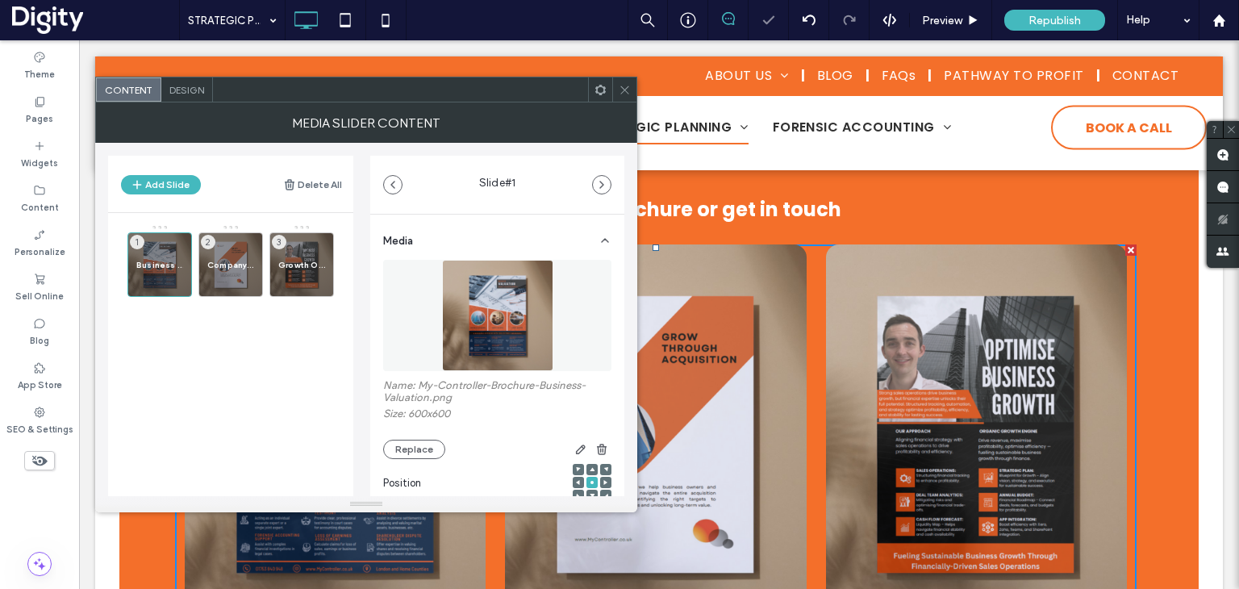
click at [181, 91] on span "Design" at bounding box center [186, 90] width 35 height 12
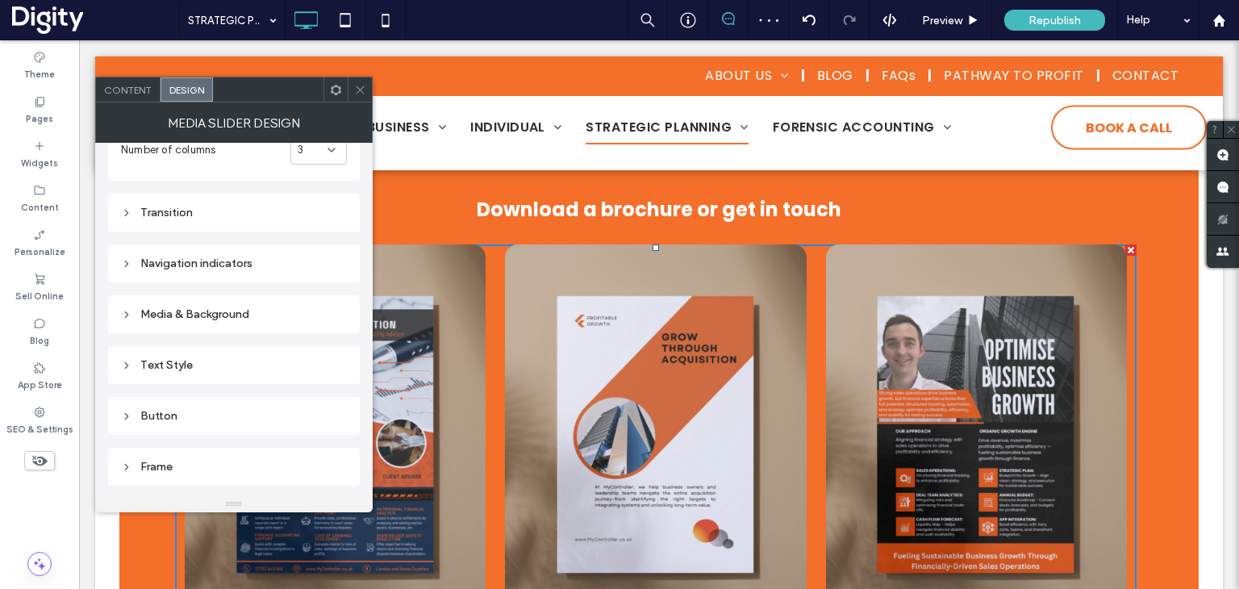
scroll to position [161, 0]
click at [362, 93] on icon at bounding box center [360, 90] width 12 height 12
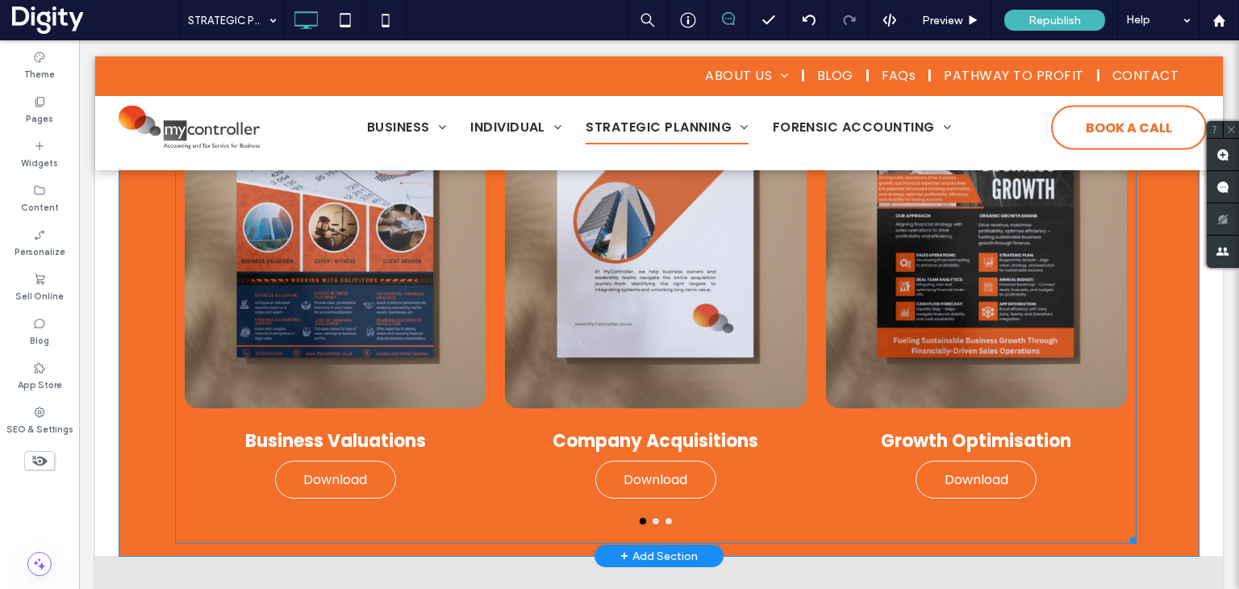
scroll to position [1130, 0]
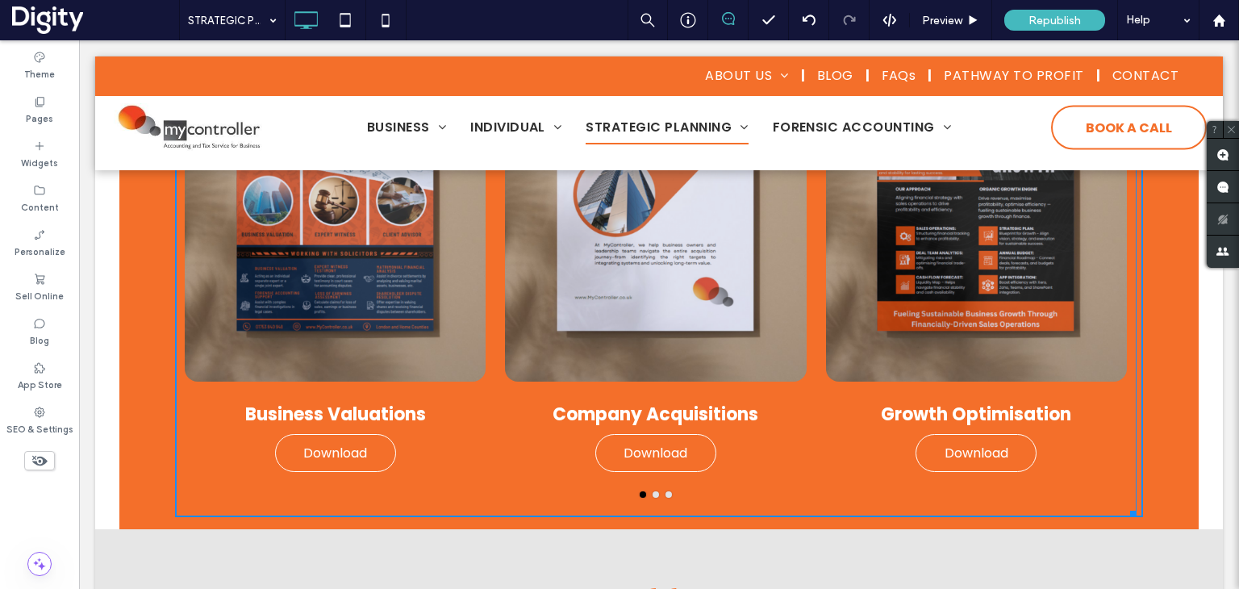
drag, startPoint x: 1126, startPoint y: 515, endPoint x: 1104, endPoint y: 423, distance: 94.7
click at [1125, 505] on div at bounding box center [1131, 511] width 12 height 12
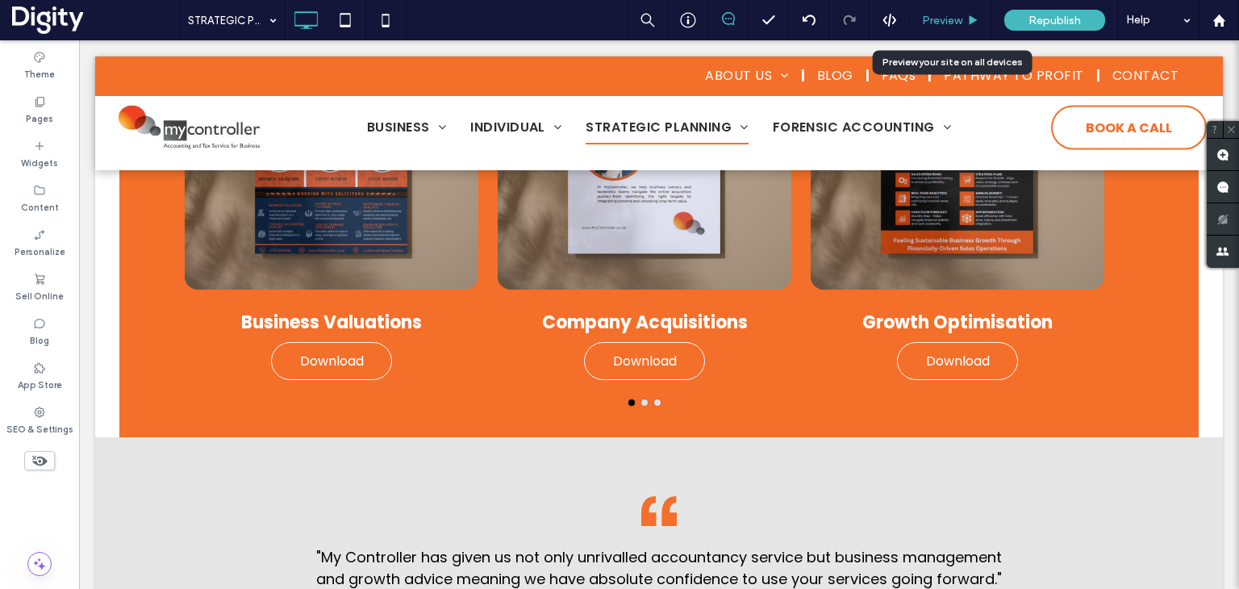
click at [936, 14] on span "Preview" at bounding box center [942, 21] width 40 height 14
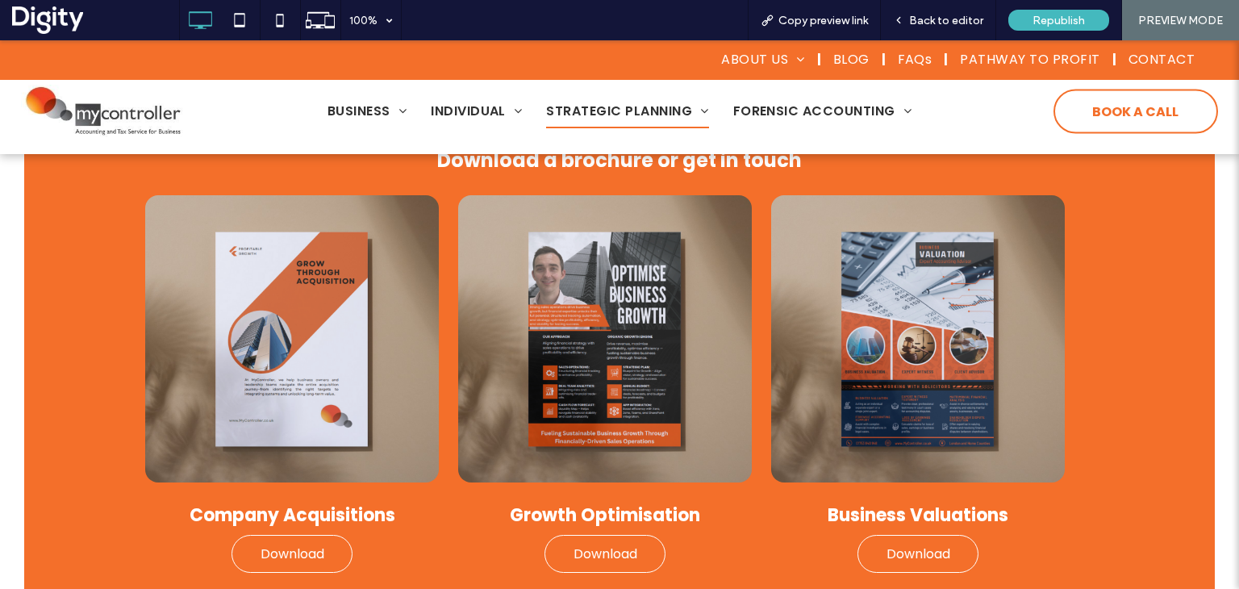
scroll to position [887, 0]
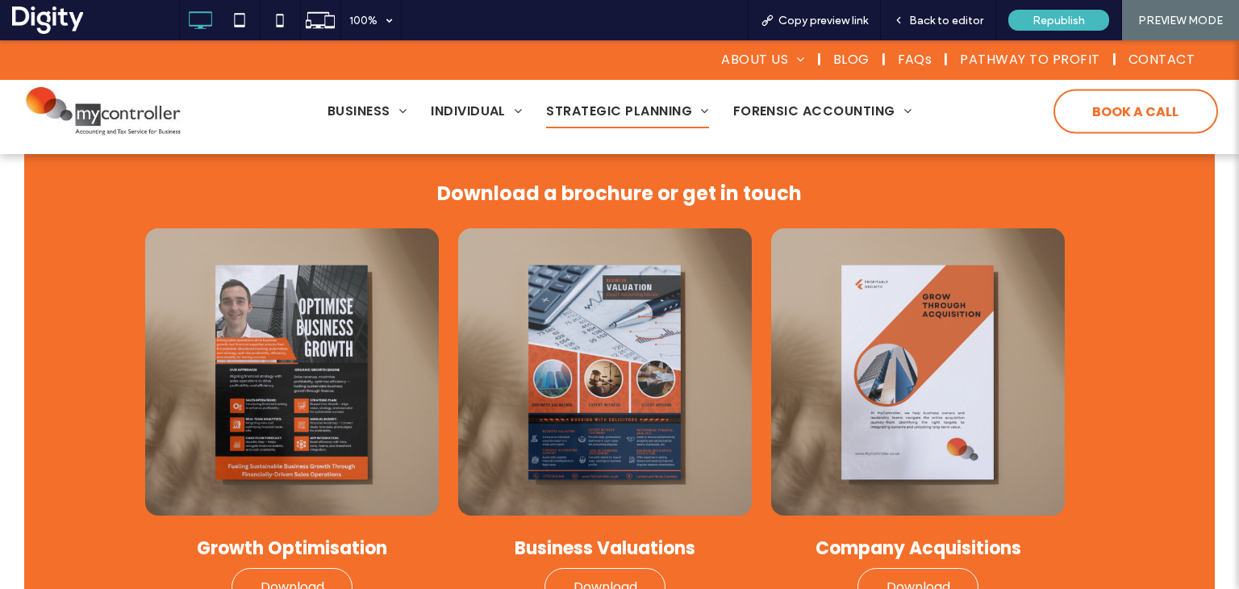
drag, startPoint x: 529, startPoint y: 196, endPoint x: 541, endPoint y: 194, distance: 11.4
click at [529, 196] on span "Download a brochure or get in touch" at bounding box center [619, 193] width 365 height 27
click at [541, 191] on span "Download a brochure or get in touch" at bounding box center [619, 193] width 365 height 27
click at [916, 22] on span "Back to editor" at bounding box center [946, 21] width 74 height 14
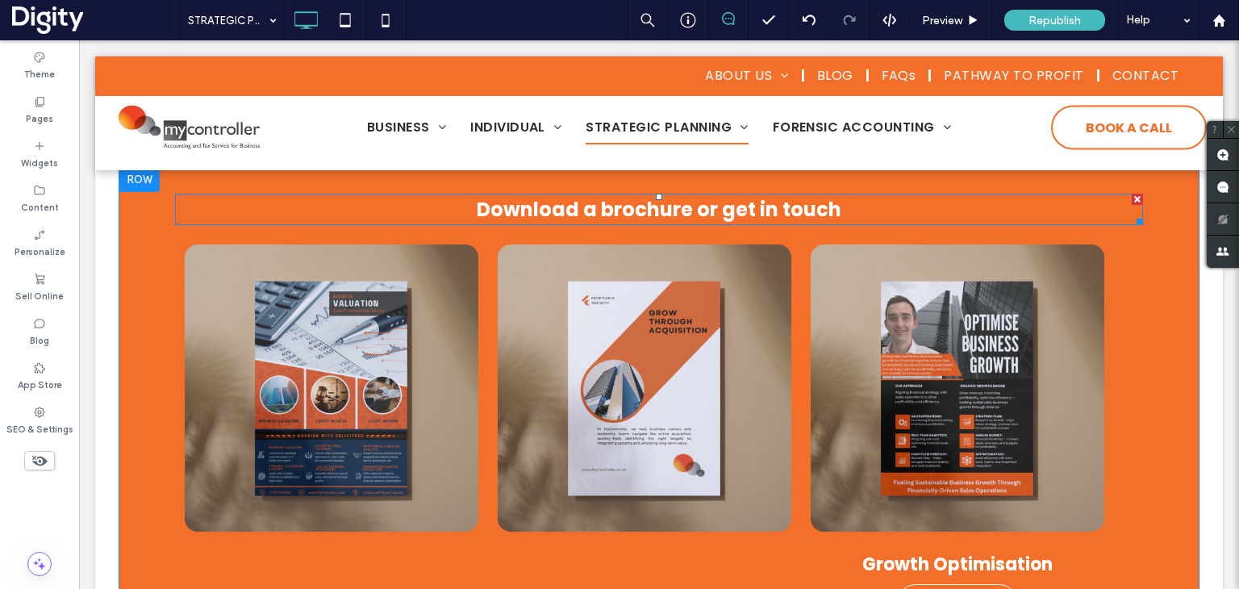
click at [678, 215] on span "Download a brochure or get in touch" at bounding box center [659, 209] width 365 height 27
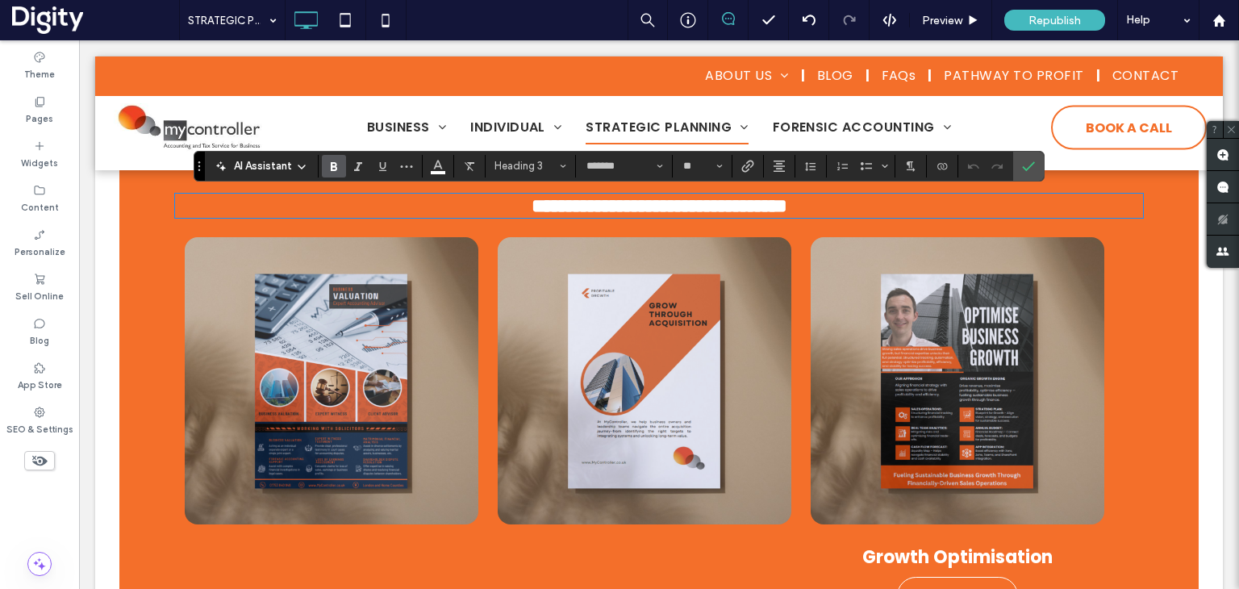
type input "*******"
type input "**"
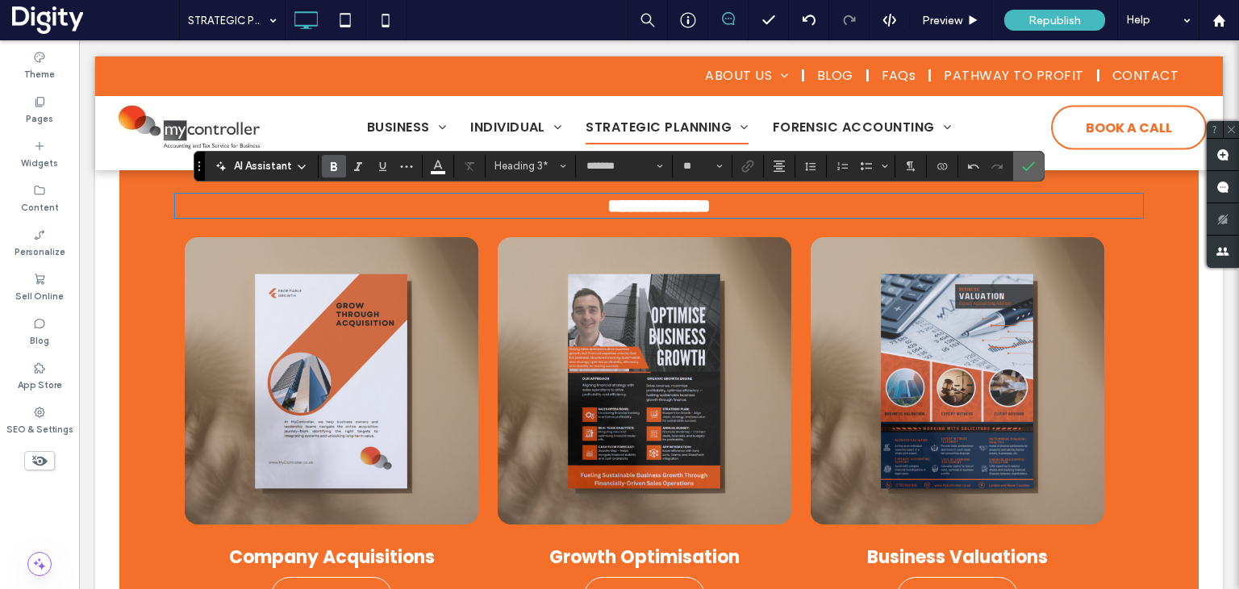
click at [1022, 167] on icon "Confirm" at bounding box center [1028, 166] width 13 height 13
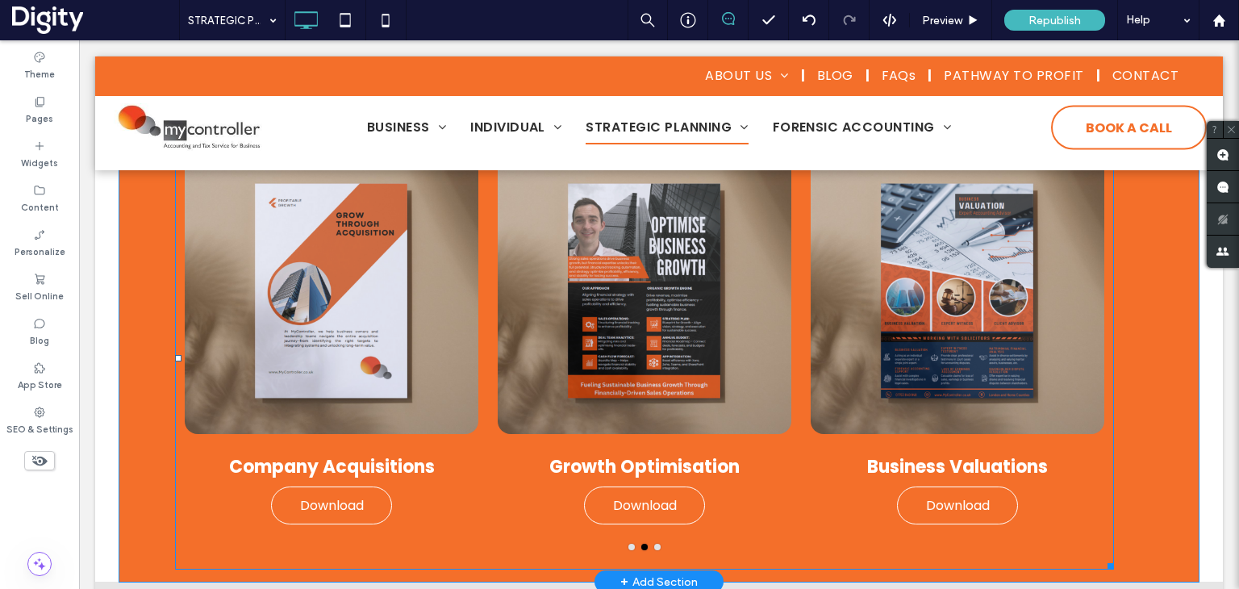
scroll to position [968, 0]
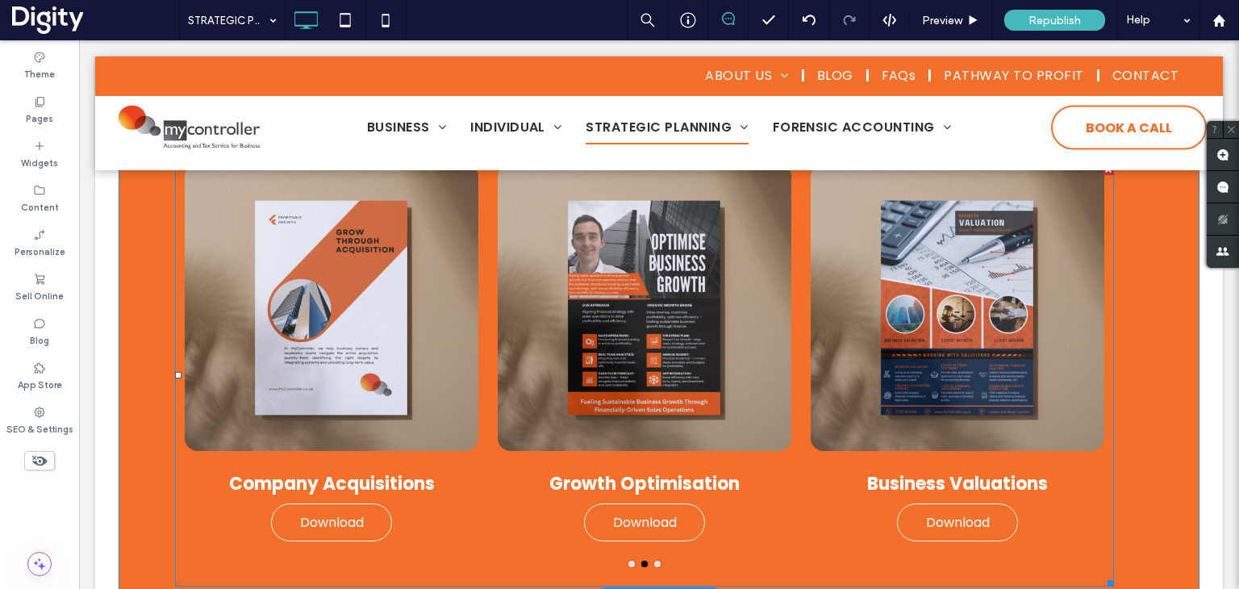
click at [789, 249] on div "Growth Optimisation Download Download" at bounding box center [644, 353] width 313 height 378
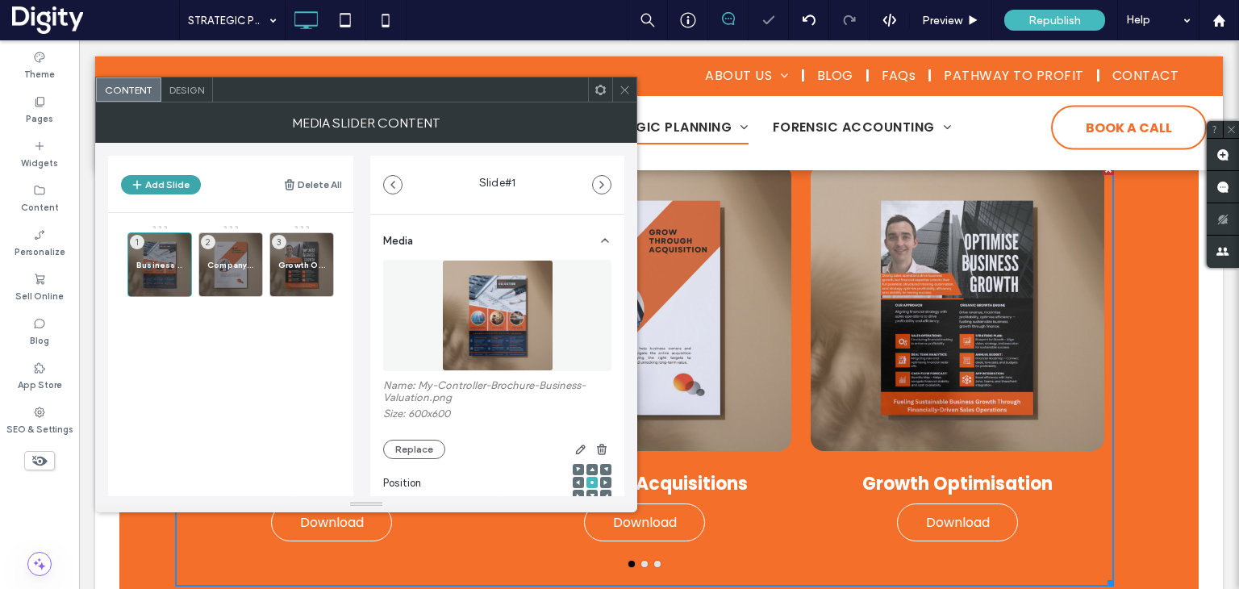
click at [151, 189] on button "Add Slide" at bounding box center [161, 184] width 80 height 19
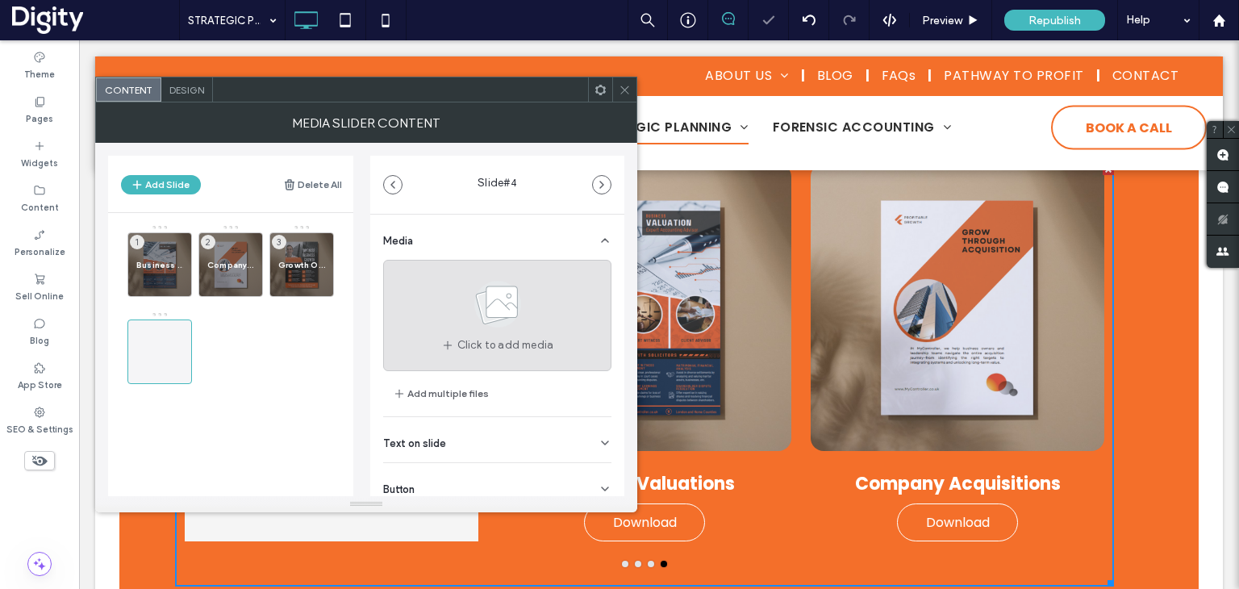
click at [449, 303] on div "Click to add media" at bounding box center [497, 315] width 228 height 111
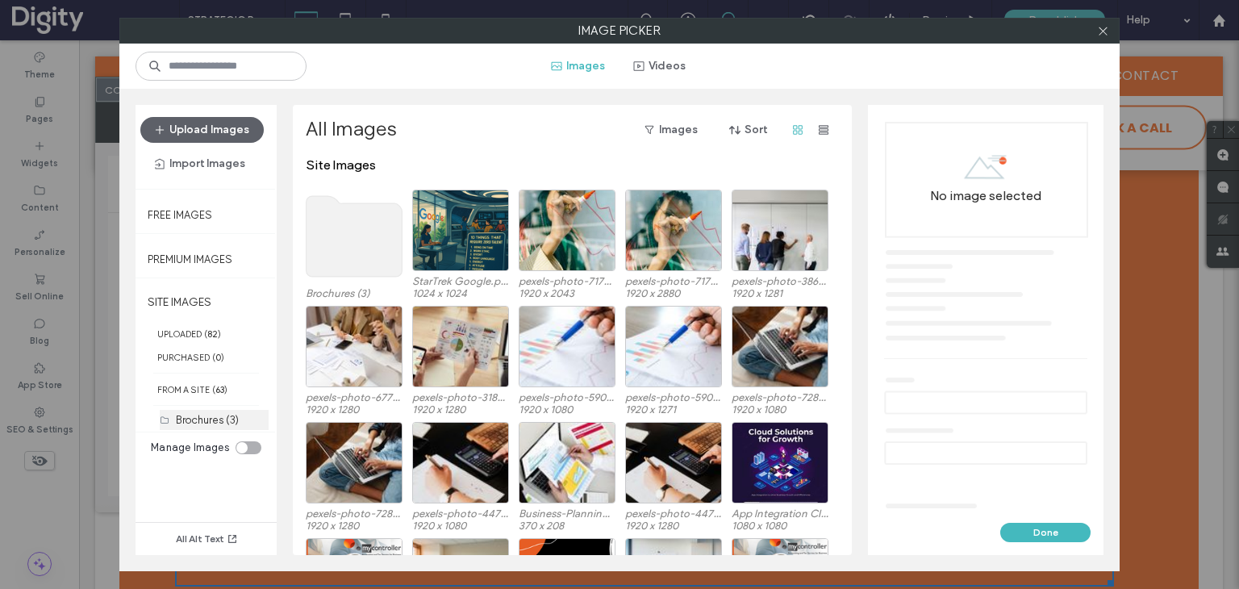
click at [195, 420] on label "Brochures (3)" at bounding box center [207, 420] width 63 height 12
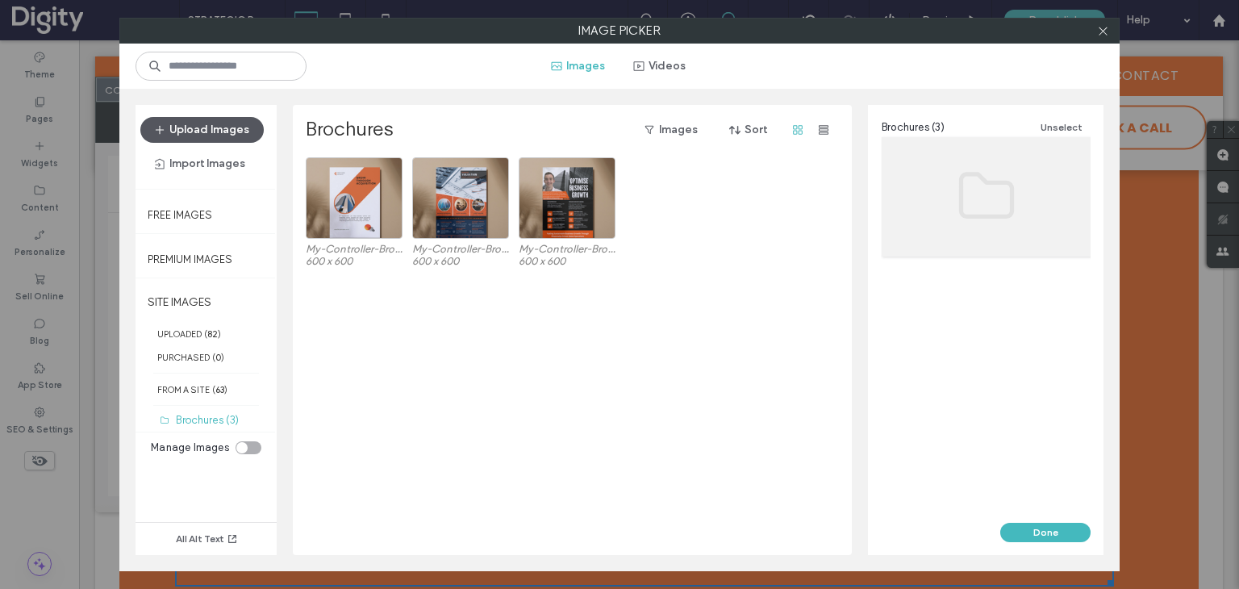
click at [215, 127] on button "Upload Images" at bounding box center [201, 130] width 123 height 26
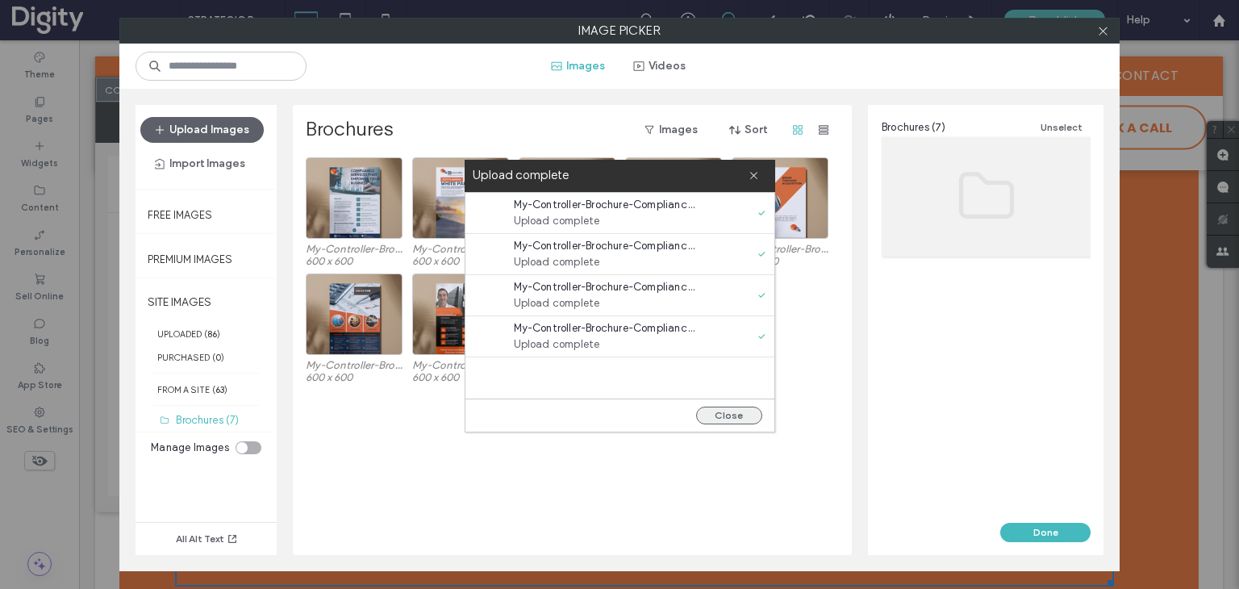
click at [720, 414] on button "Close" at bounding box center [729, 416] width 66 height 18
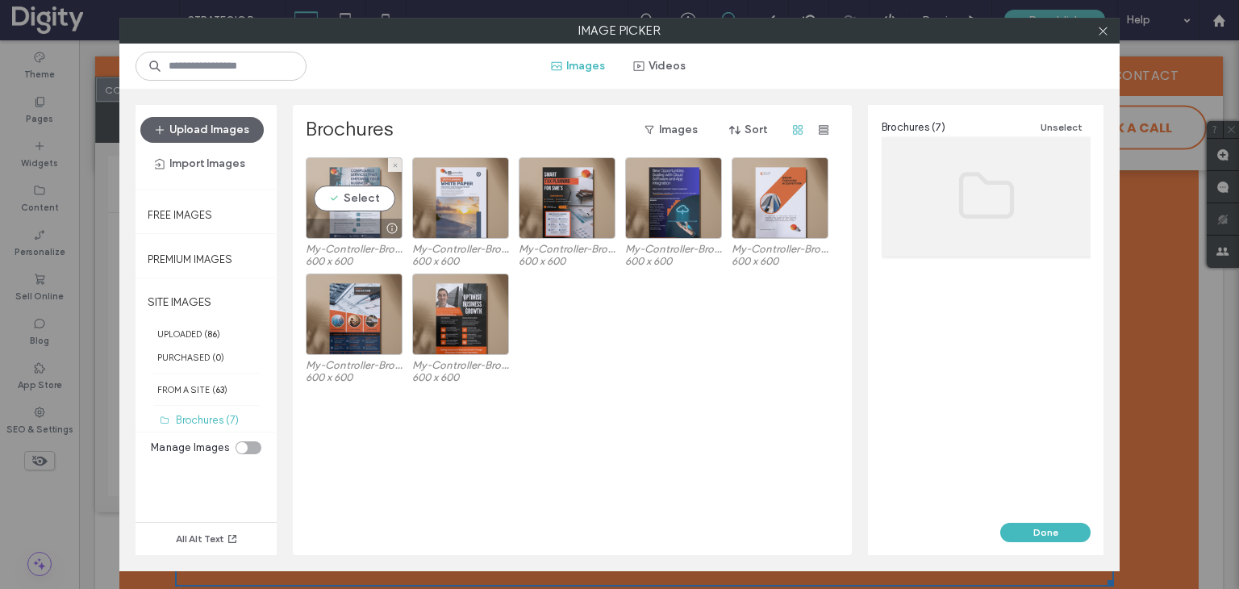
click at [361, 194] on div "Select" at bounding box center [354, 197] width 97 height 81
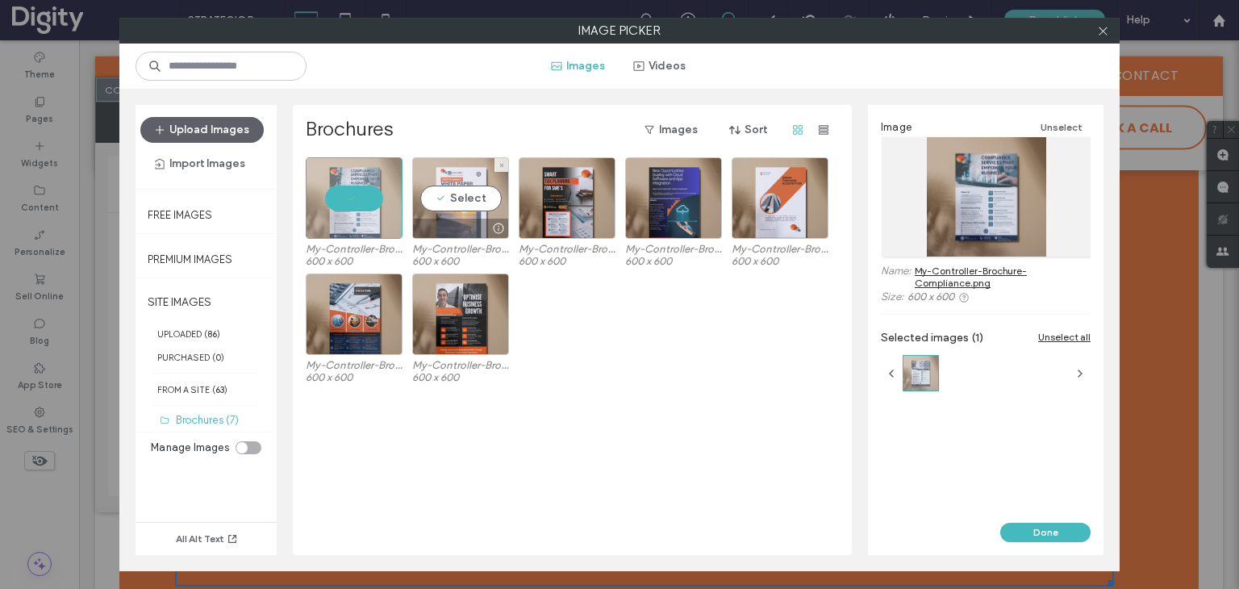
click at [458, 207] on div "Select" at bounding box center [460, 197] width 97 height 81
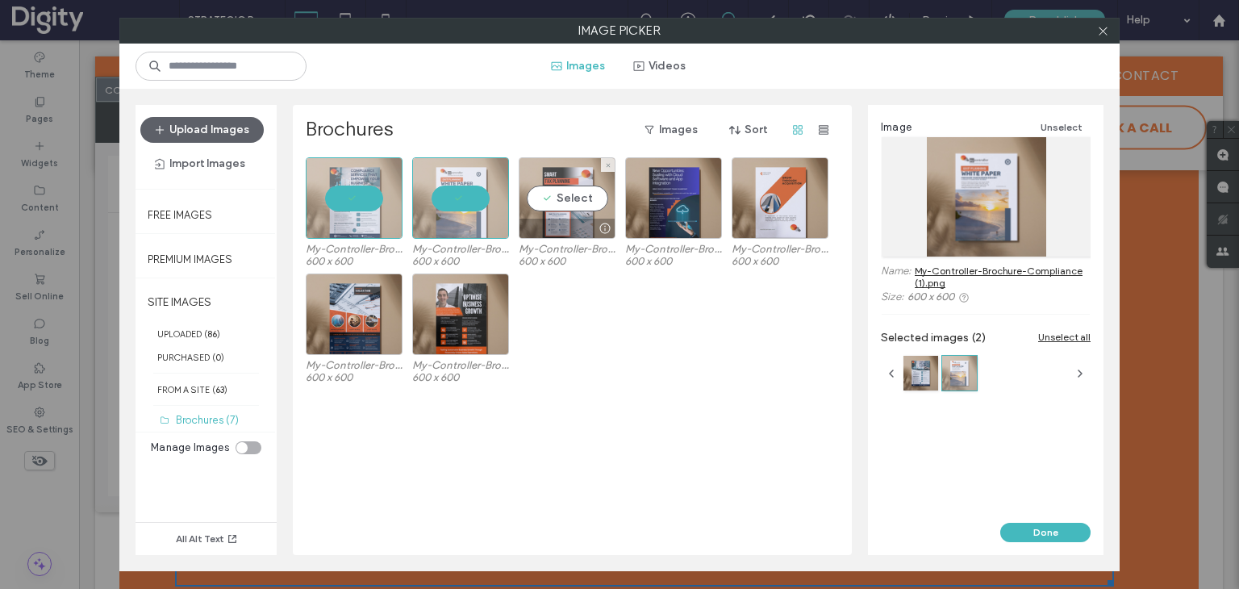
click at [571, 194] on div "Select" at bounding box center [567, 197] width 97 height 81
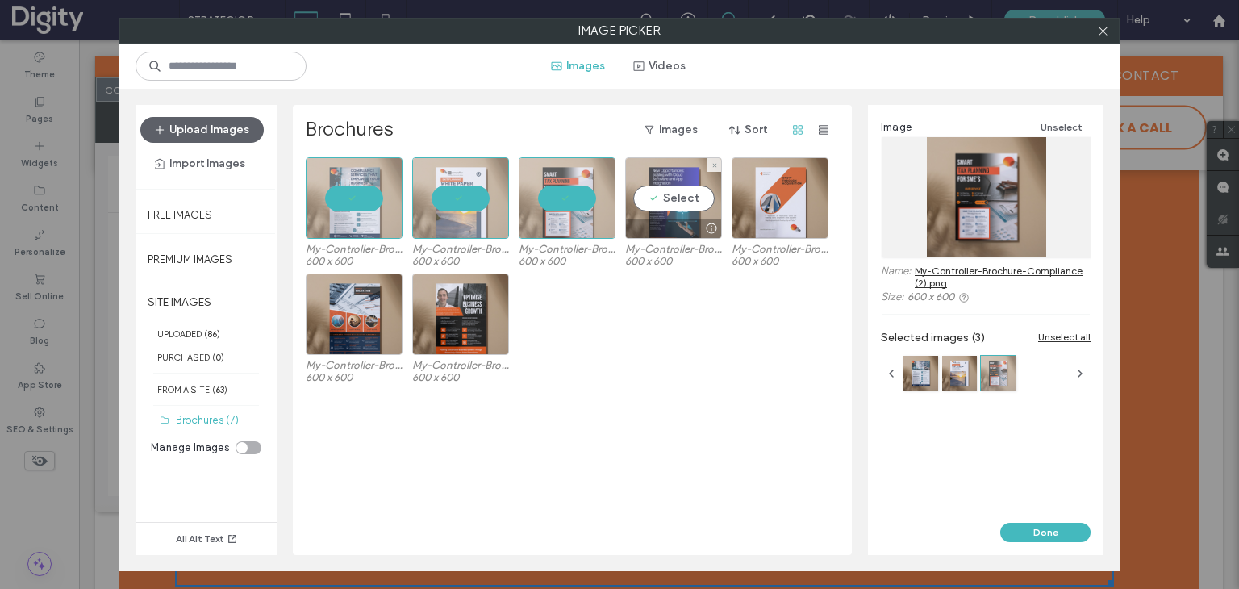
click at [683, 191] on div "Select" at bounding box center [673, 197] width 97 height 81
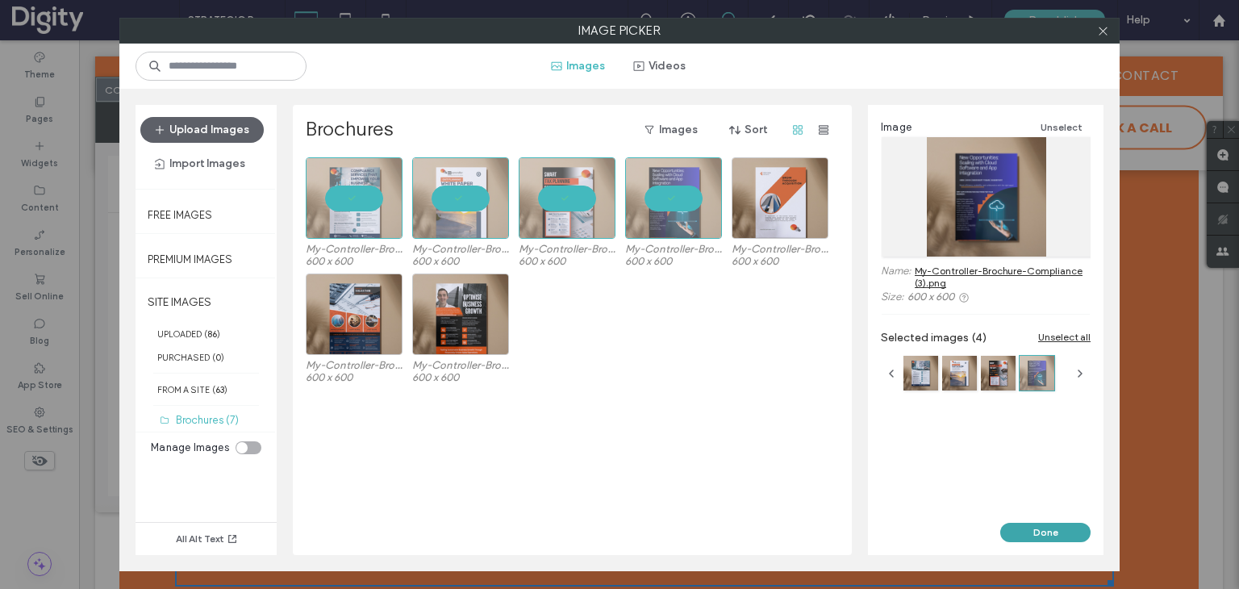
drag, startPoint x: 1036, startPoint y: 531, endPoint x: 679, endPoint y: 408, distance: 377.1
click at [1036, 531] on button "Done" at bounding box center [1045, 532] width 90 height 19
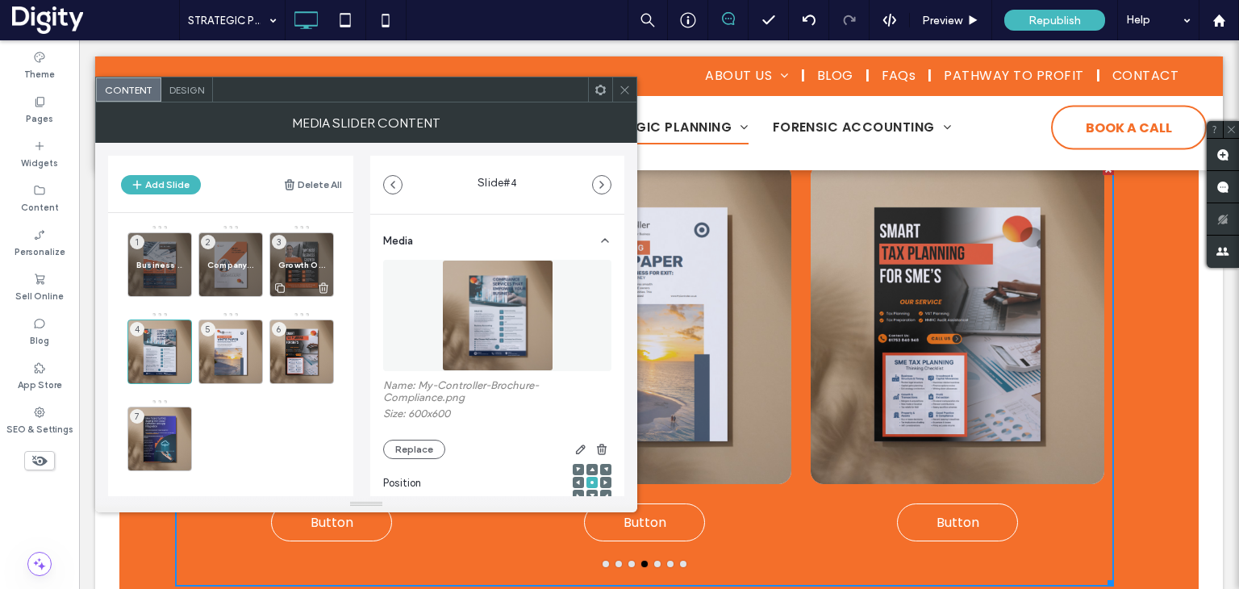
click at [308, 276] on div "Growth Optimisation 3" at bounding box center [301, 264] width 65 height 65
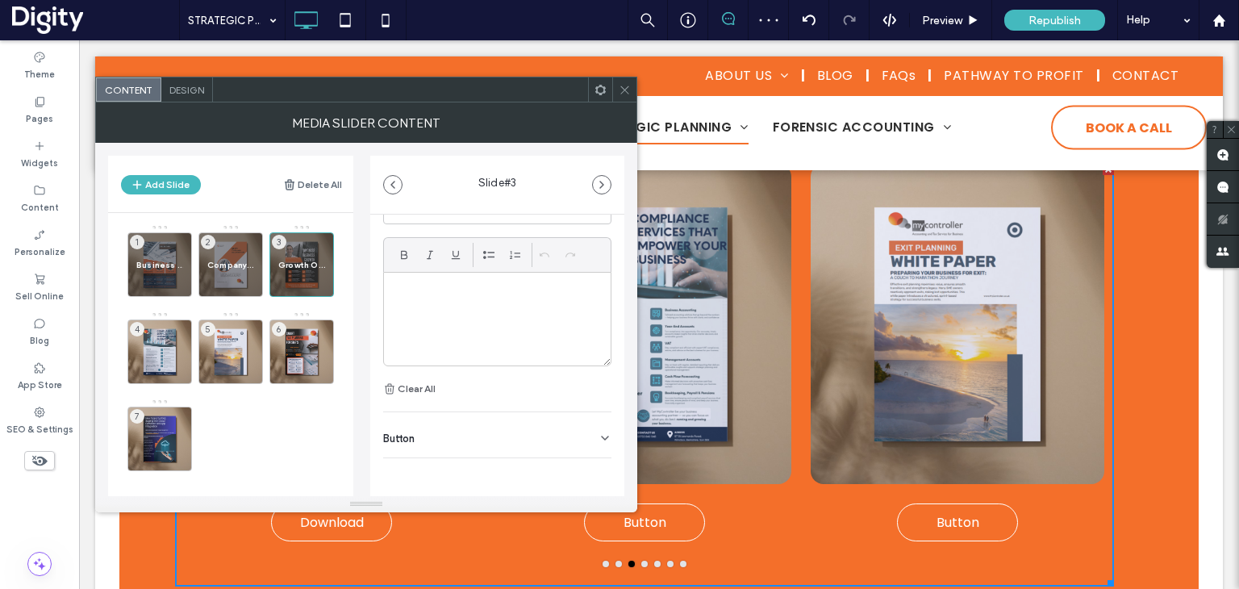
click at [480, 444] on div "Button" at bounding box center [497, 434] width 228 height 45
click at [483, 471] on input "********" at bounding box center [479, 471] width 193 height 28
drag, startPoint x: 161, startPoint y: 372, endPoint x: 216, endPoint y: 368, distance: 55.8
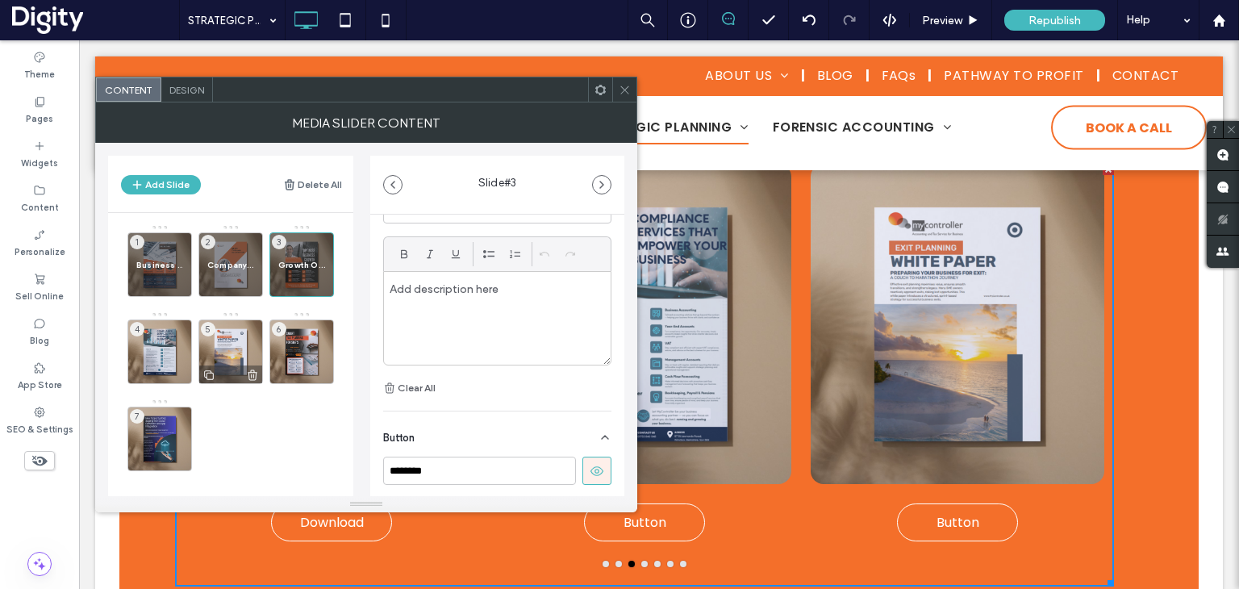
click at [0, 0] on div at bounding box center [0, 0] width 0 height 0
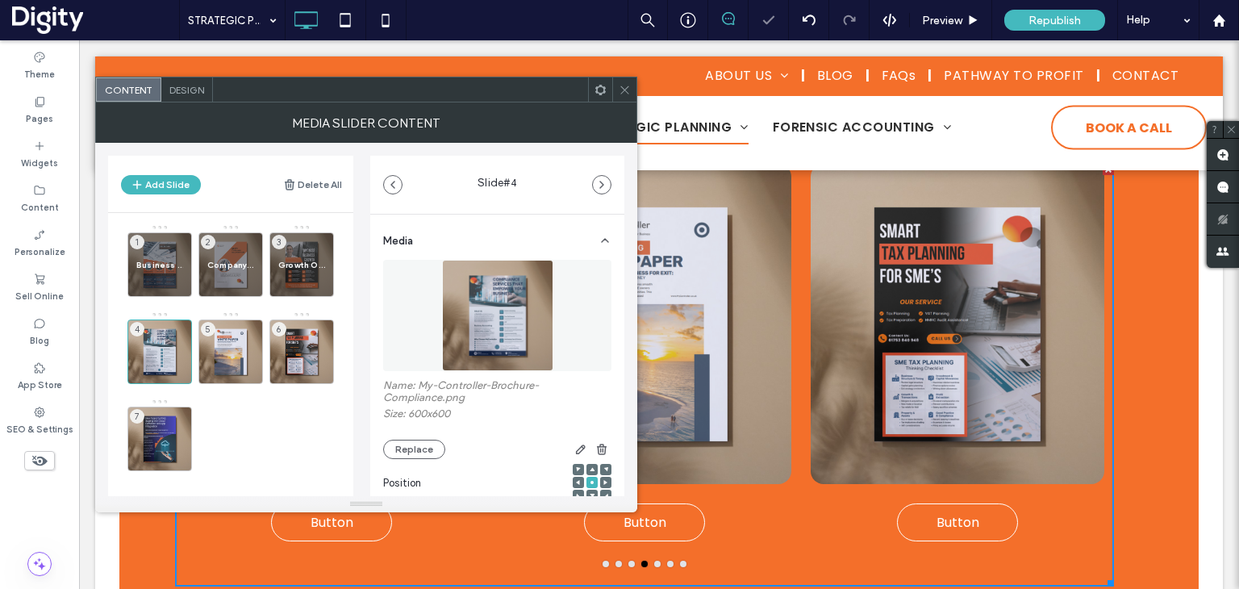
scroll to position [241, 0]
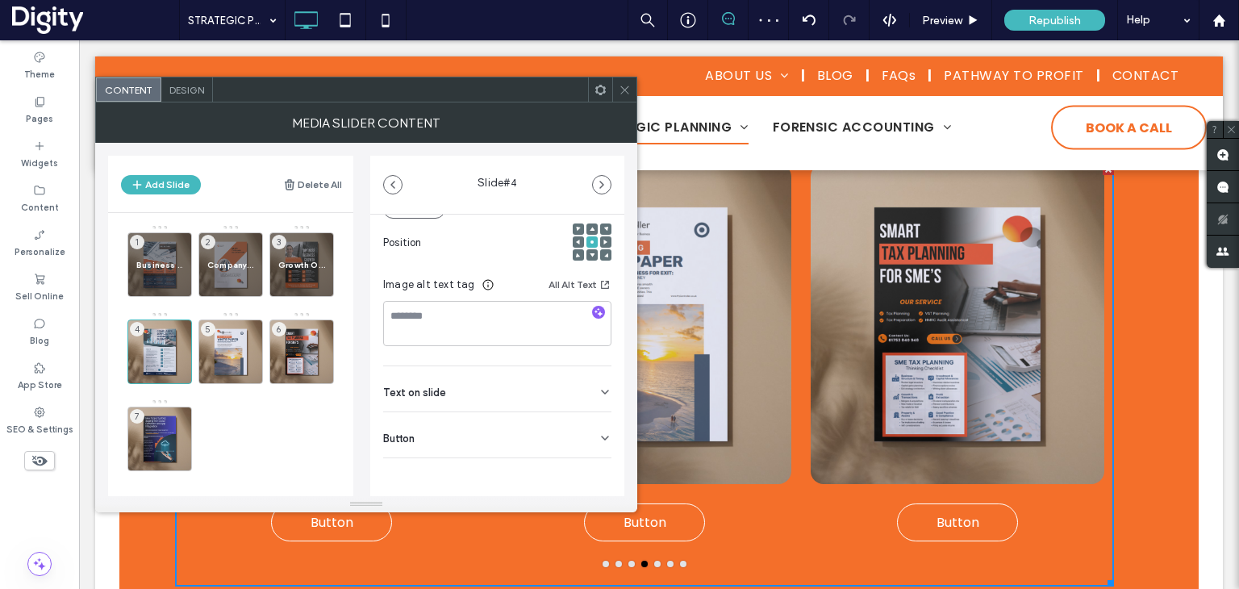
click at [433, 398] on span "Text on slide" at bounding box center [414, 392] width 63 height 10
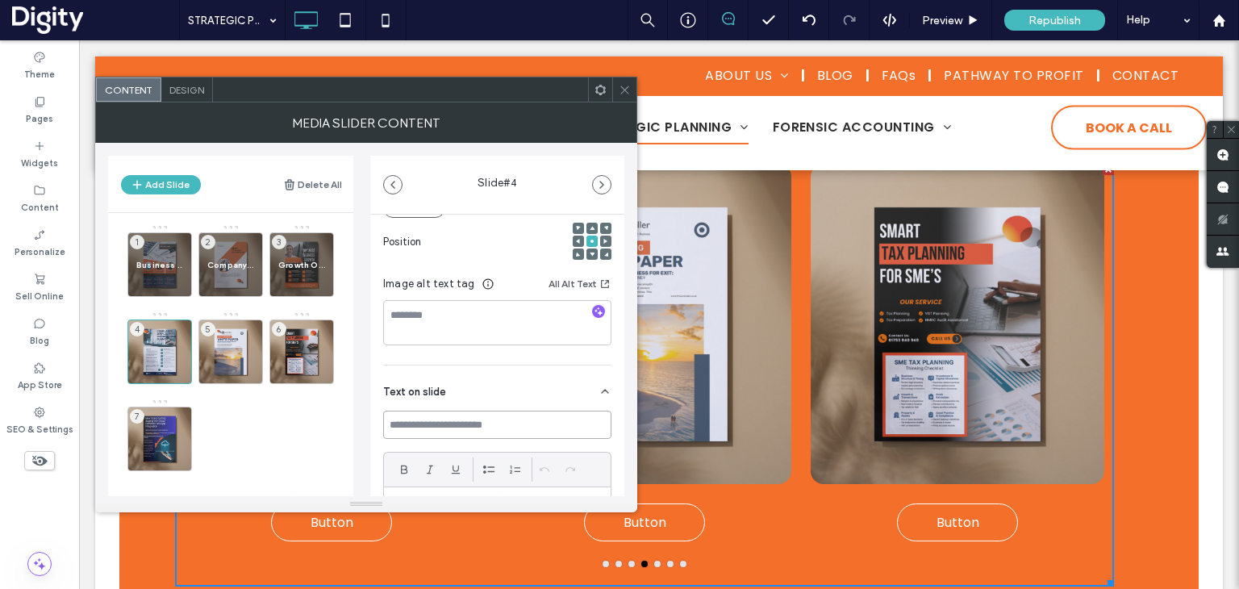
click at [444, 424] on input at bounding box center [497, 425] width 228 height 28
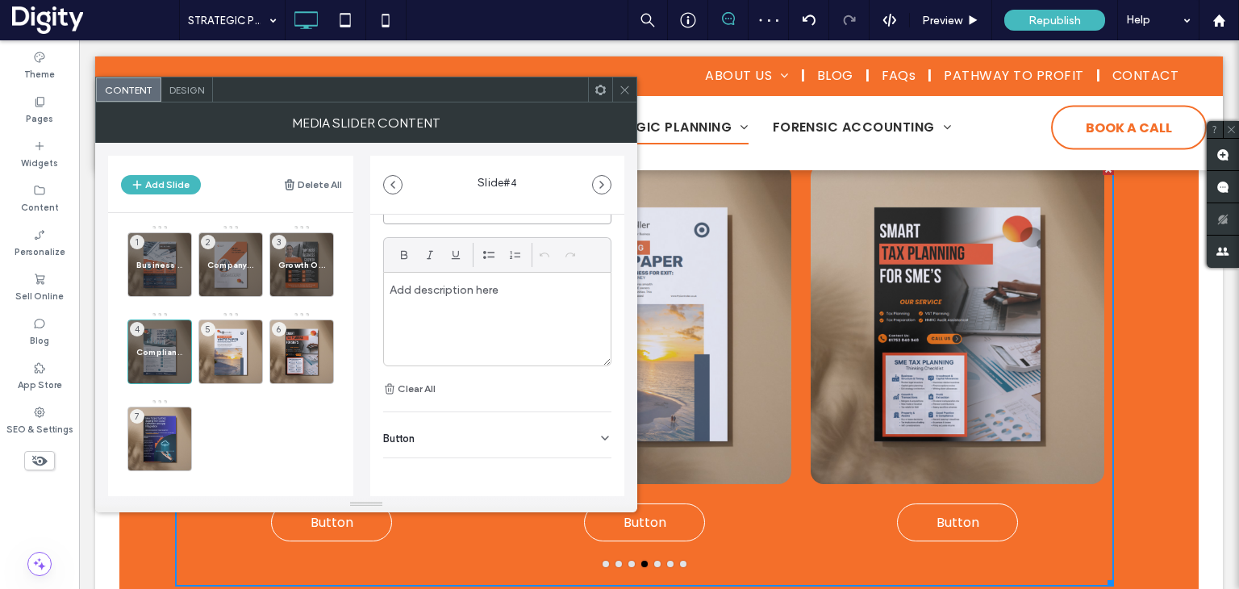
type input "**********"
click at [457, 426] on div "Button" at bounding box center [497, 434] width 228 height 45
click at [457, 473] on input "******" at bounding box center [479, 471] width 193 height 28
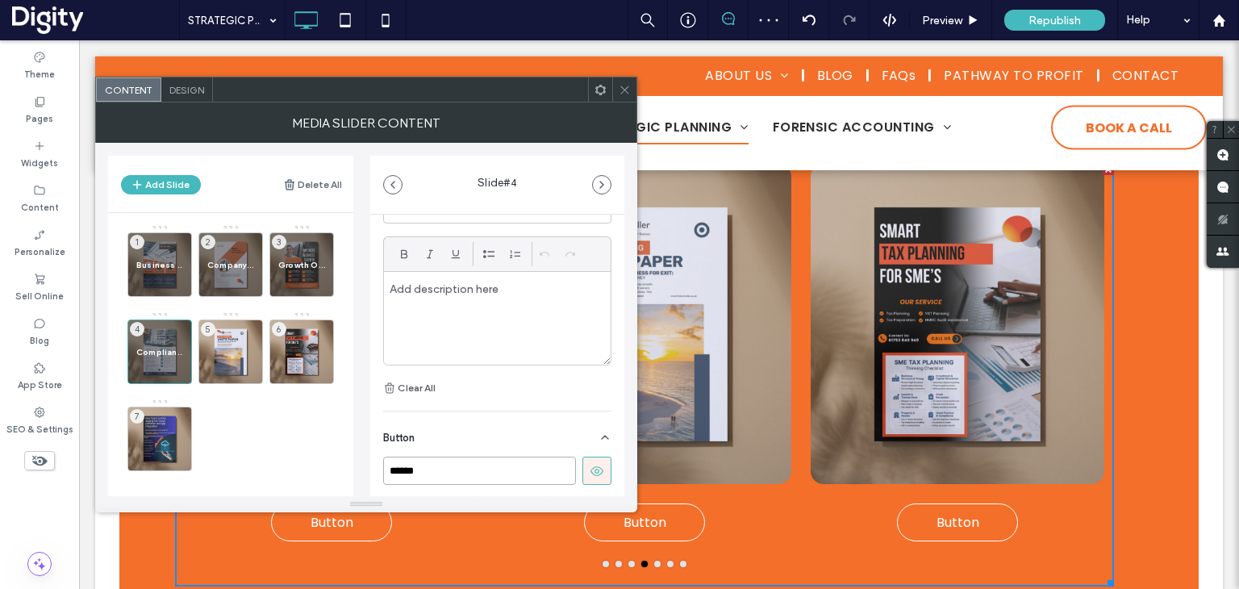
paste input "**"
type input "********"
click at [232, 344] on div "5" at bounding box center [230, 351] width 65 height 65
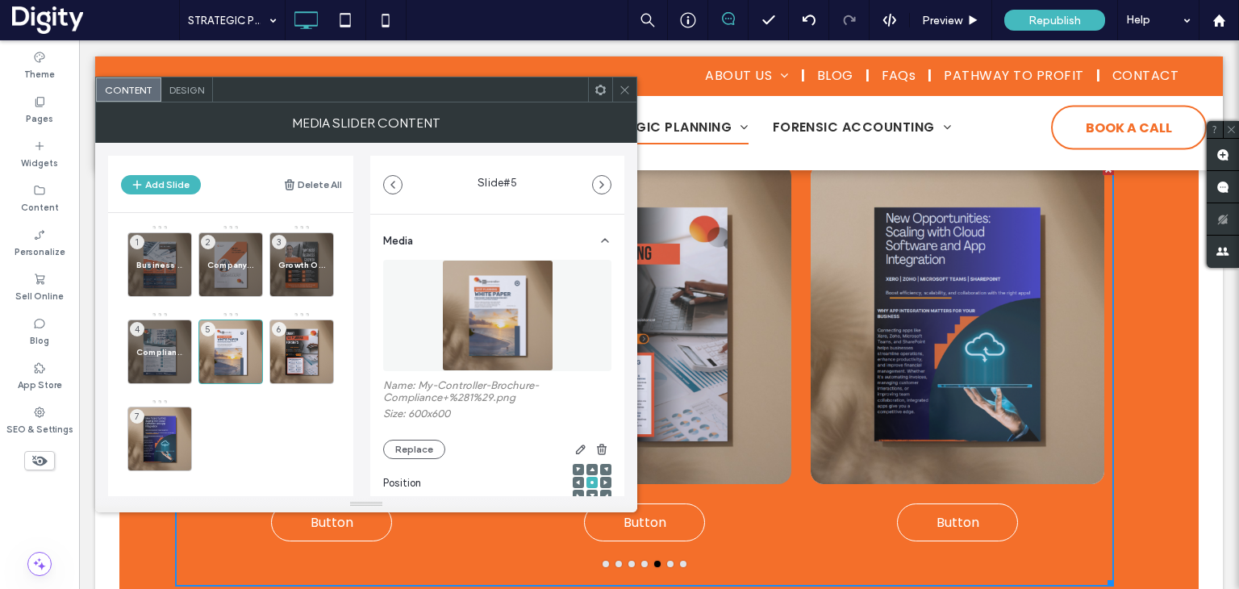
scroll to position [241, 0]
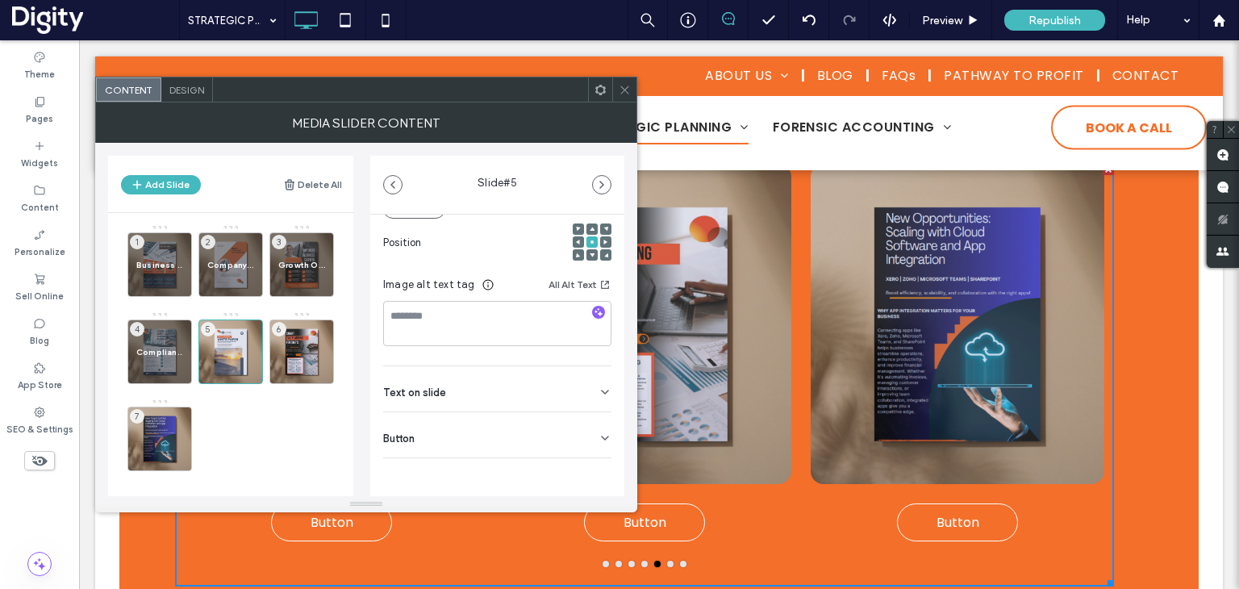
click at [445, 394] on div "Text on slide" at bounding box center [497, 388] width 228 height 45
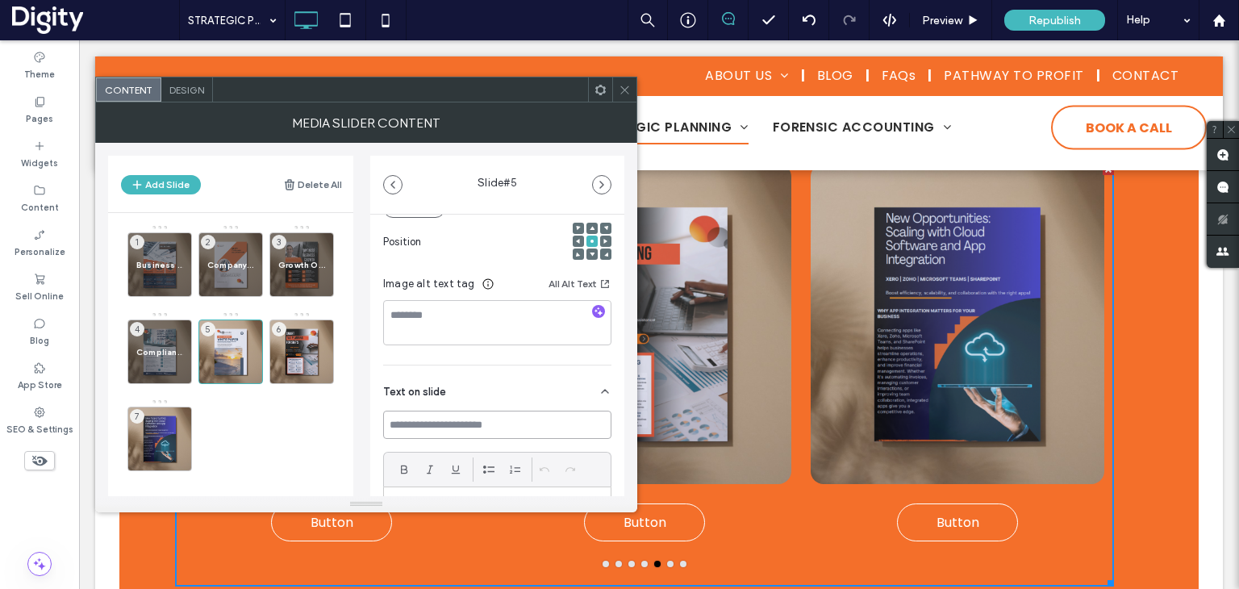
click at [446, 420] on input at bounding box center [497, 425] width 228 height 28
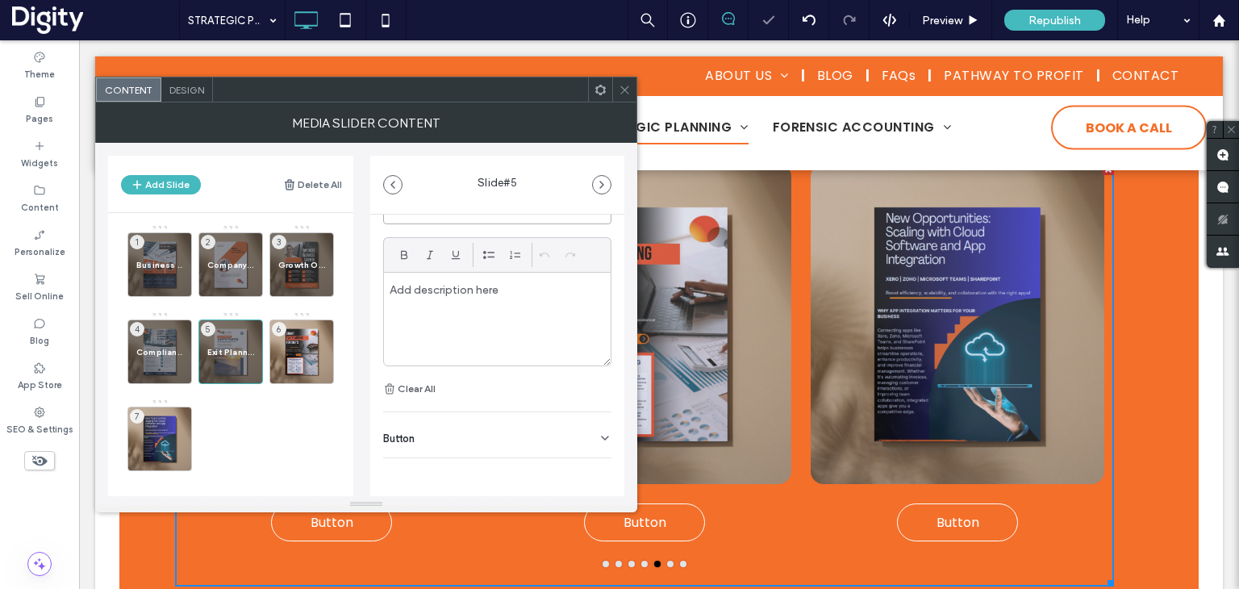
type input "**********"
click at [430, 444] on div "Button" at bounding box center [497, 434] width 228 height 45
click at [468, 474] on input "******" at bounding box center [479, 471] width 193 height 28
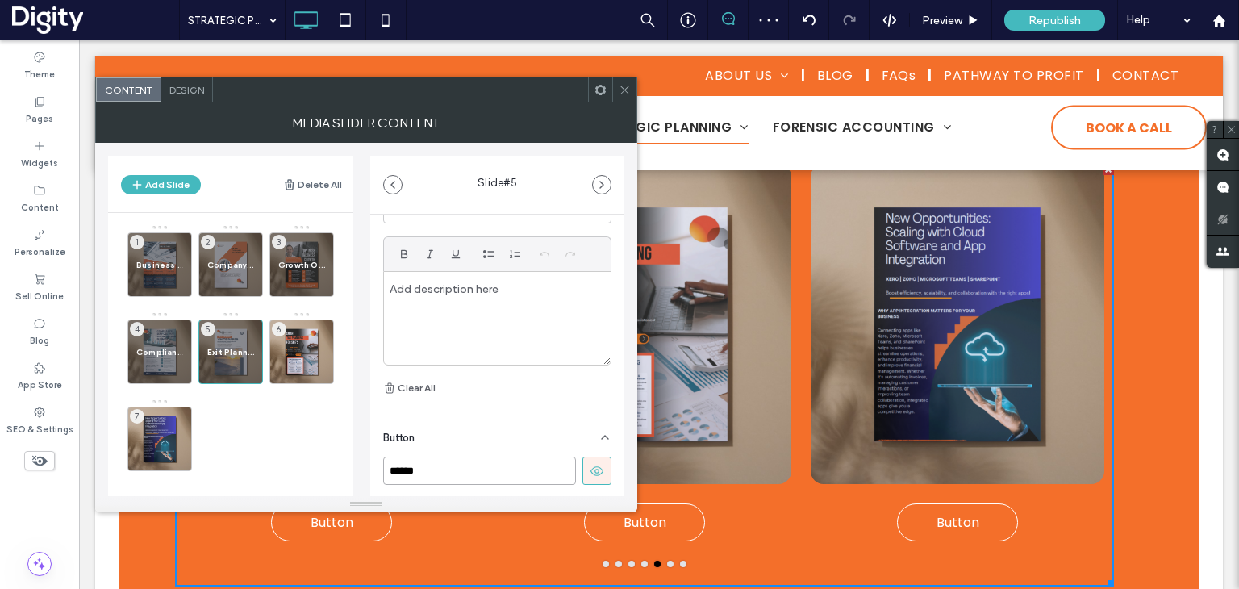
paste input "**"
type input "********"
click at [304, 350] on div "6" at bounding box center [301, 351] width 65 height 65
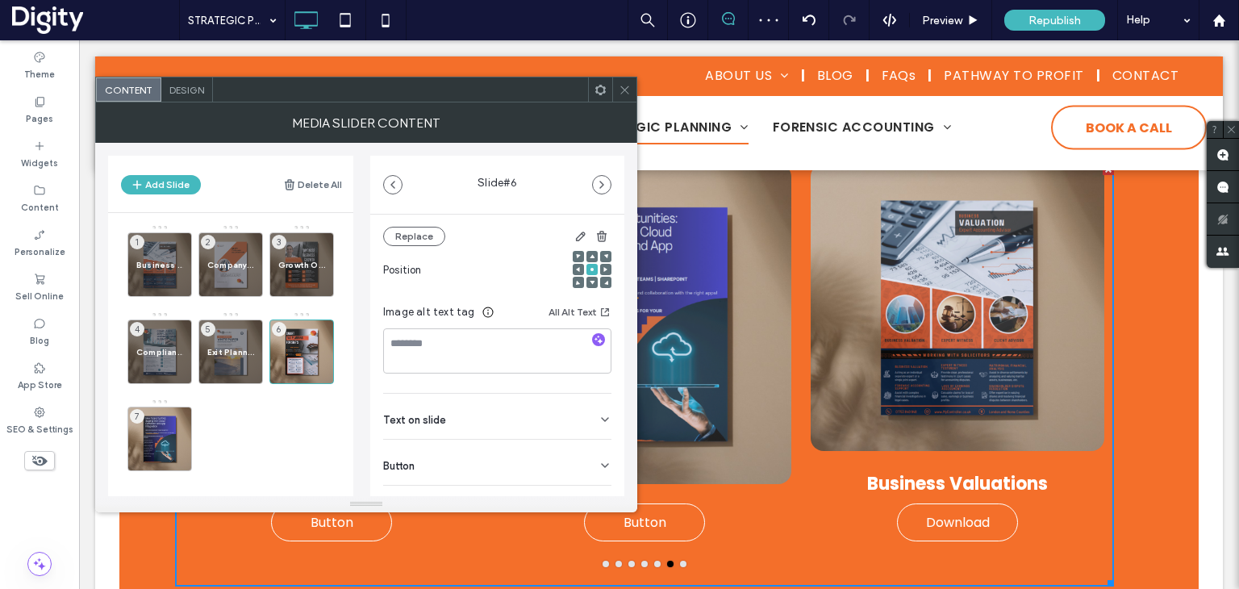
scroll to position [241, 0]
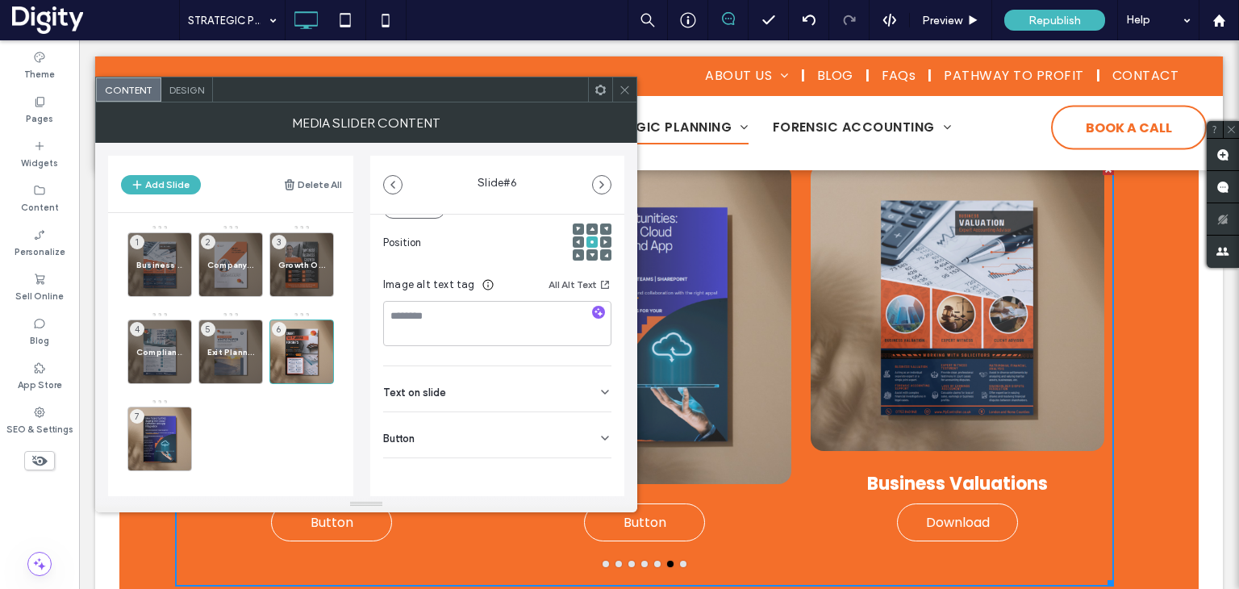
click at [458, 398] on div "Text on slide" at bounding box center [497, 388] width 228 height 45
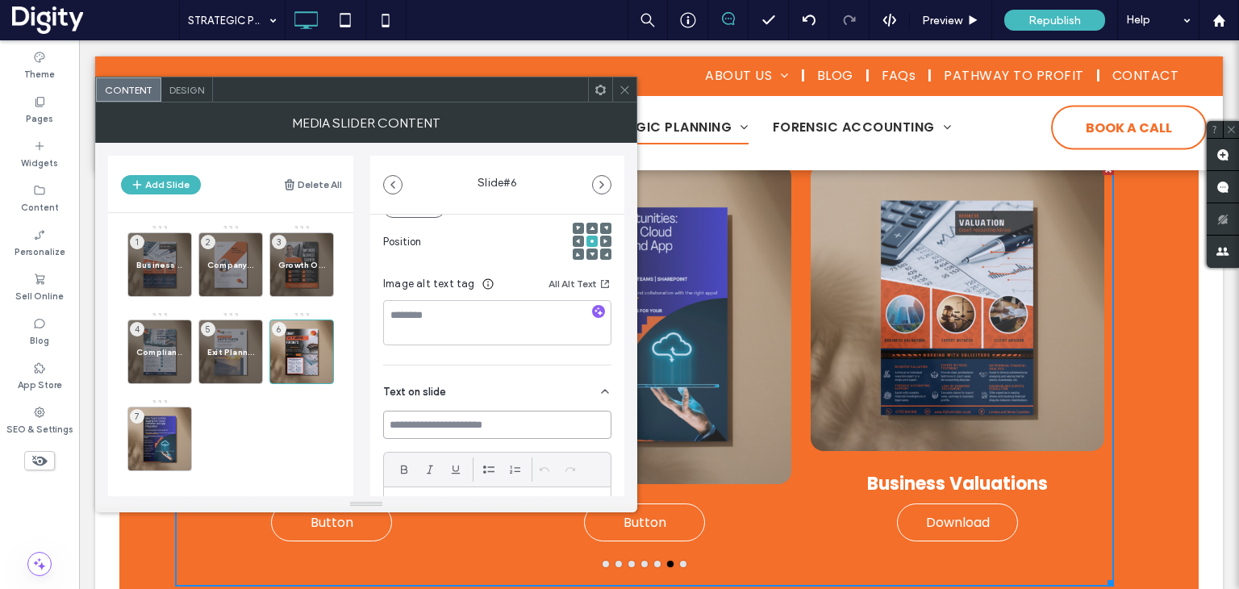
click at [460, 427] on input at bounding box center [497, 425] width 228 height 28
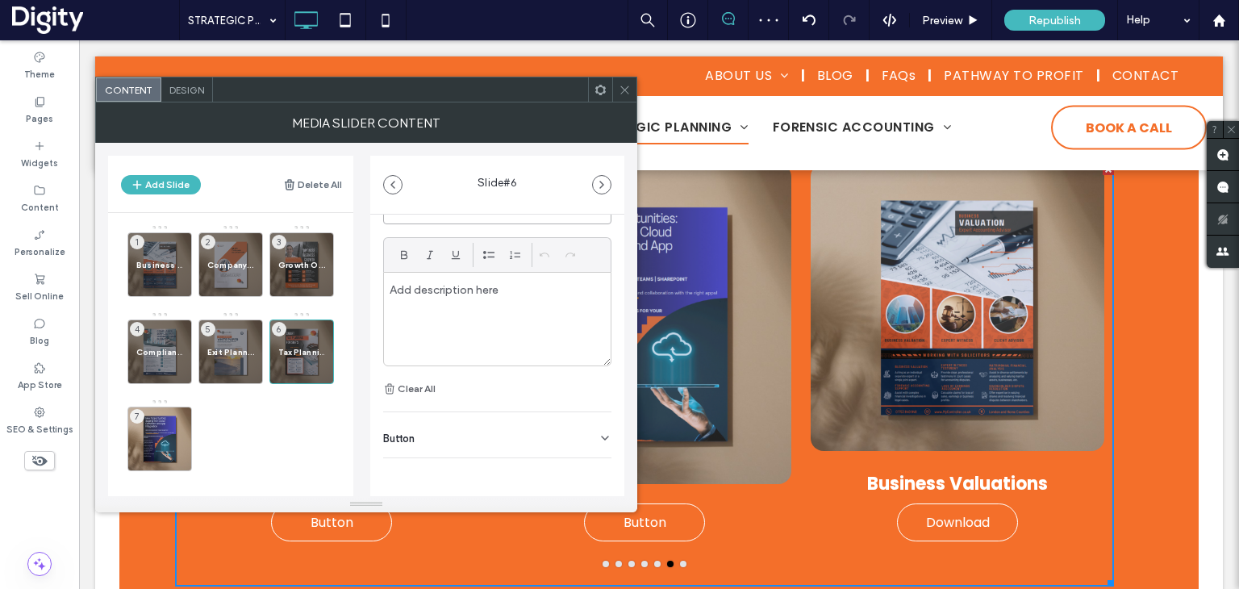
type input "**********"
click at [409, 436] on span "Button" at bounding box center [398, 438] width 31 height 10
click at [427, 471] on input "******" at bounding box center [479, 471] width 193 height 28
click at [428, 471] on input "******" at bounding box center [479, 471] width 193 height 28
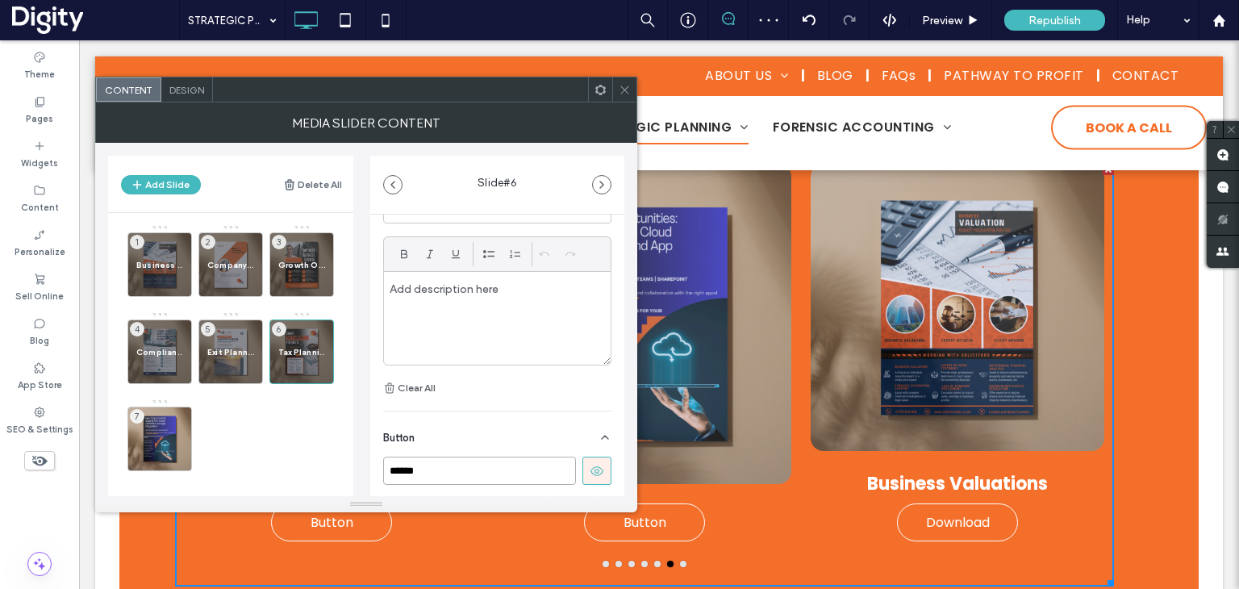
click at [428, 471] on input "******" at bounding box center [479, 471] width 193 height 28
paste input "**"
type input "********"
click at [163, 429] on div "7" at bounding box center [159, 439] width 65 height 65
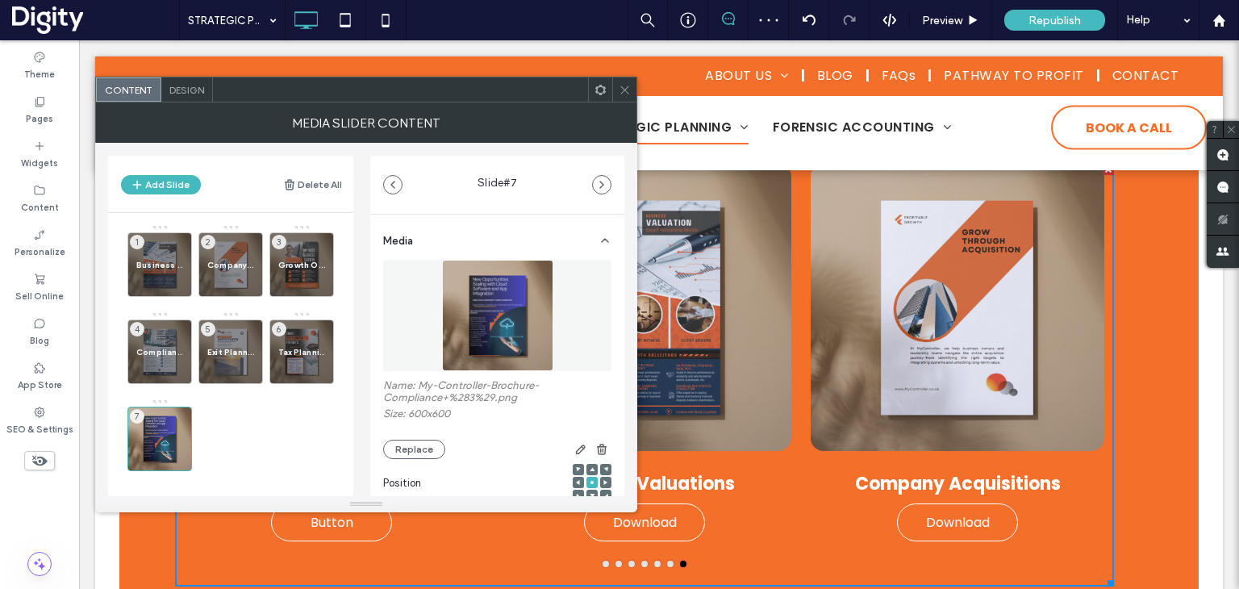
scroll to position [241, 0]
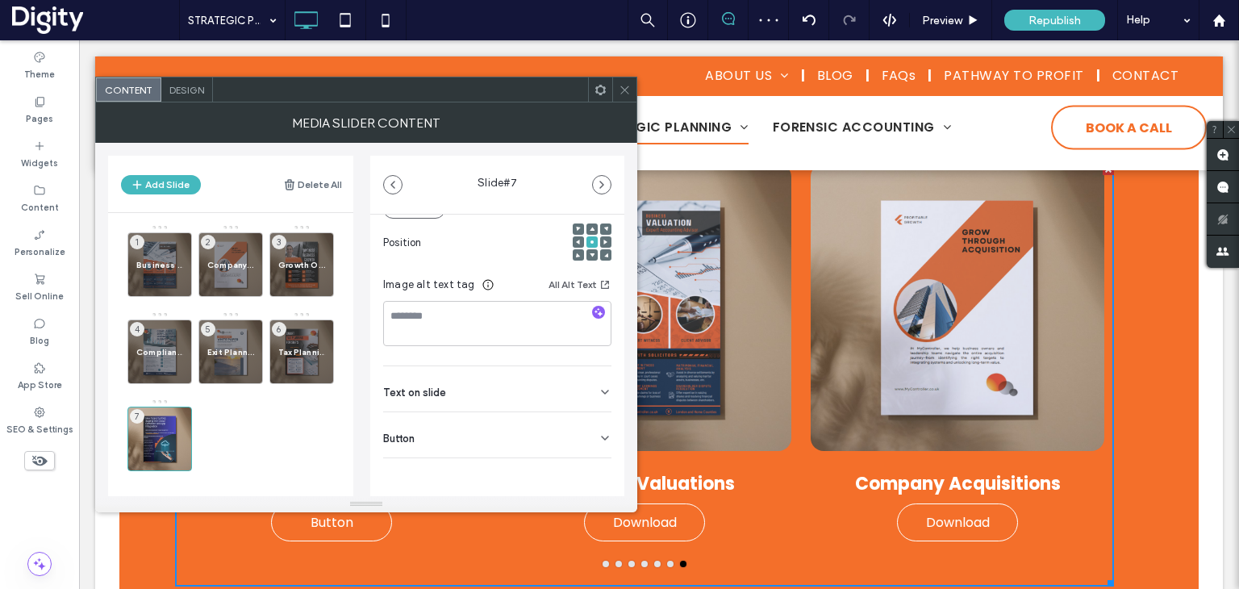
click at [427, 395] on span "Text on slide" at bounding box center [414, 392] width 63 height 10
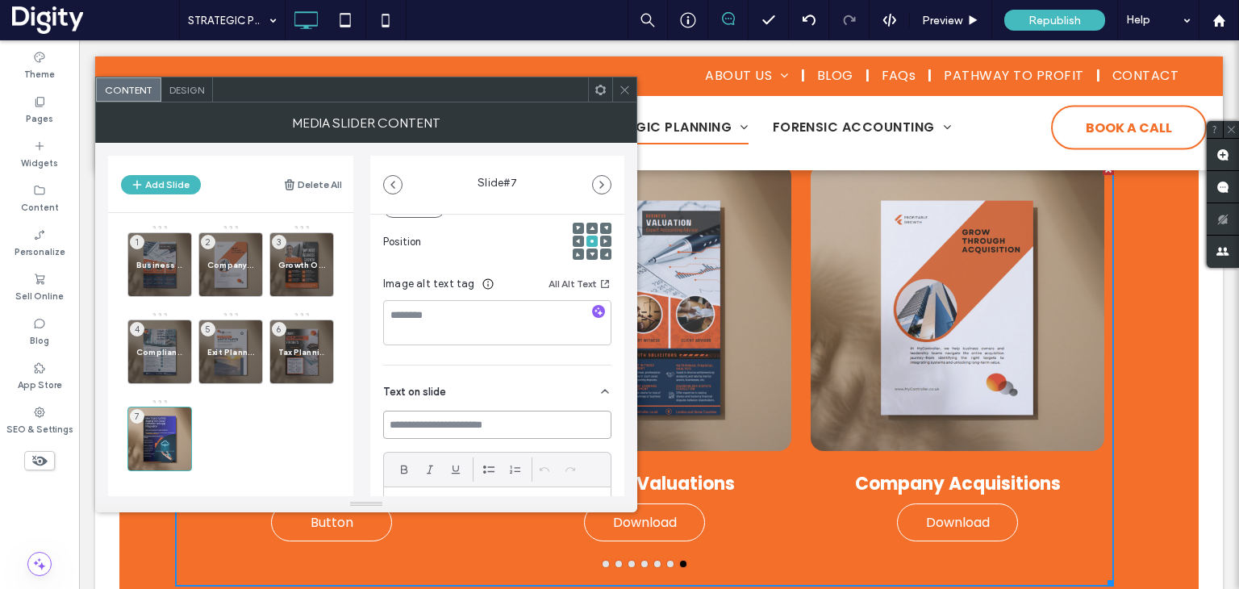
click at [453, 420] on input at bounding box center [497, 425] width 228 height 28
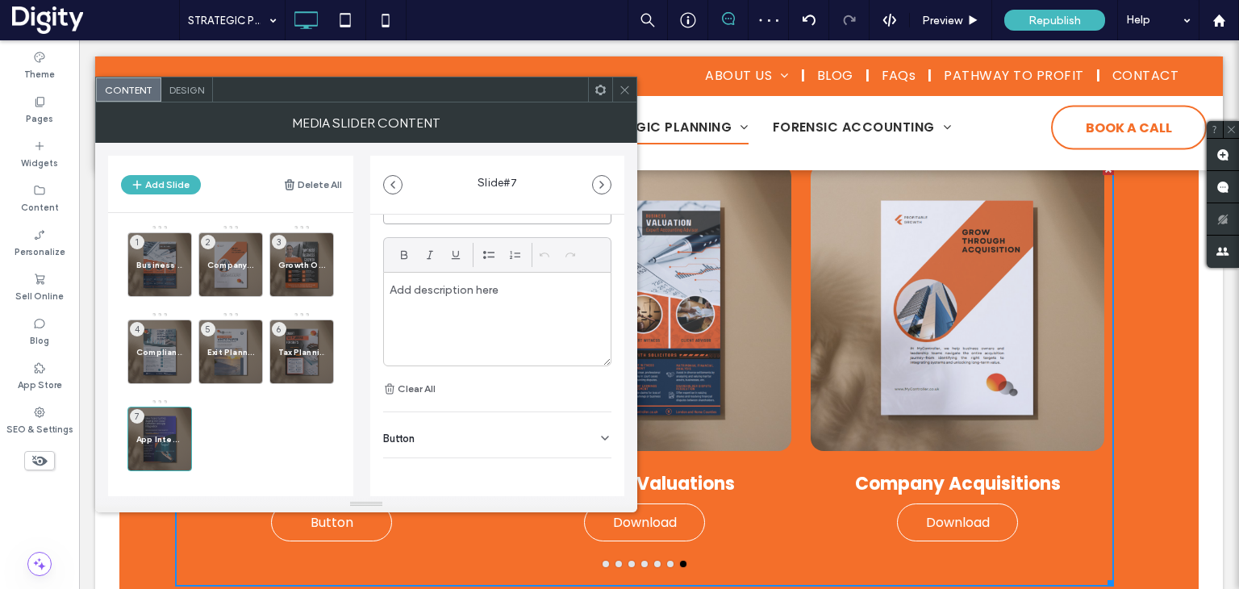
type input "**********"
click at [420, 447] on div "Button" at bounding box center [497, 434] width 228 height 45
click at [445, 471] on input "******" at bounding box center [479, 471] width 193 height 28
click at [447, 472] on input "******" at bounding box center [479, 471] width 193 height 28
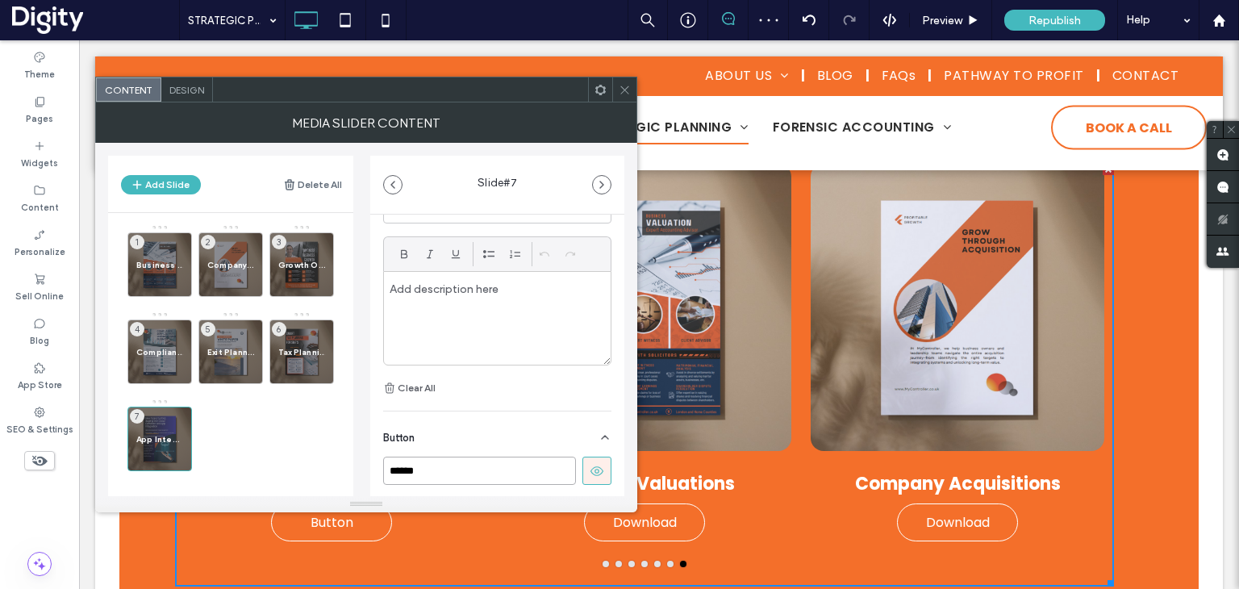
click at [447, 472] on input "******" at bounding box center [479, 471] width 193 height 28
paste input "**"
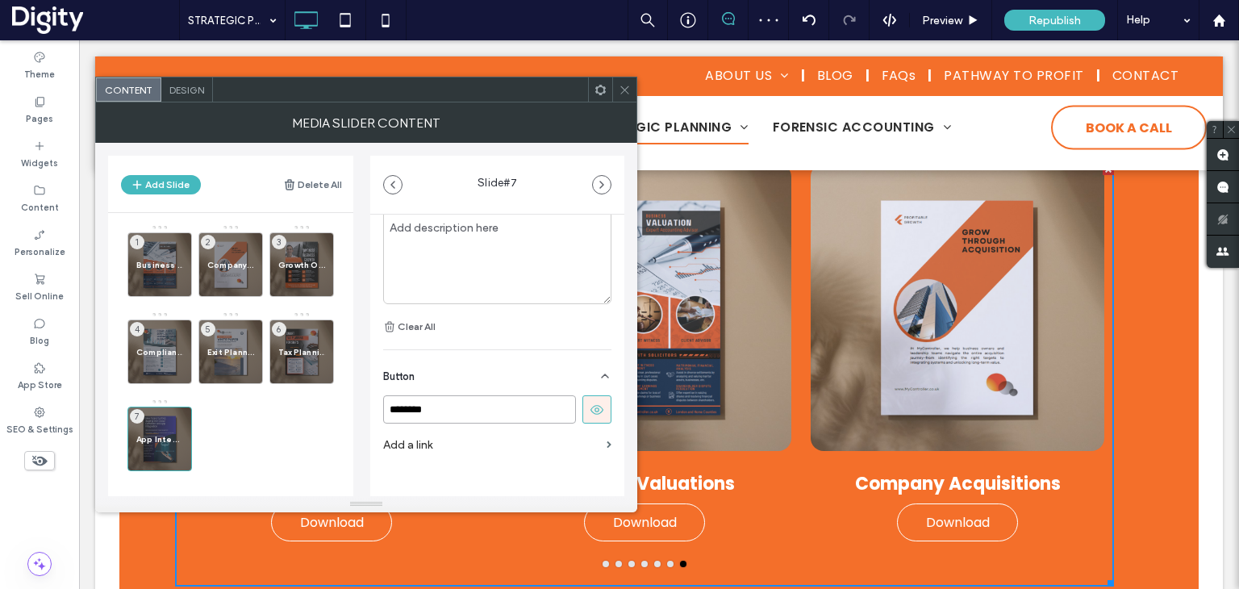
scroll to position [533, 0]
type input "********"
click at [628, 88] on icon at bounding box center [625, 90] width 12 height 12
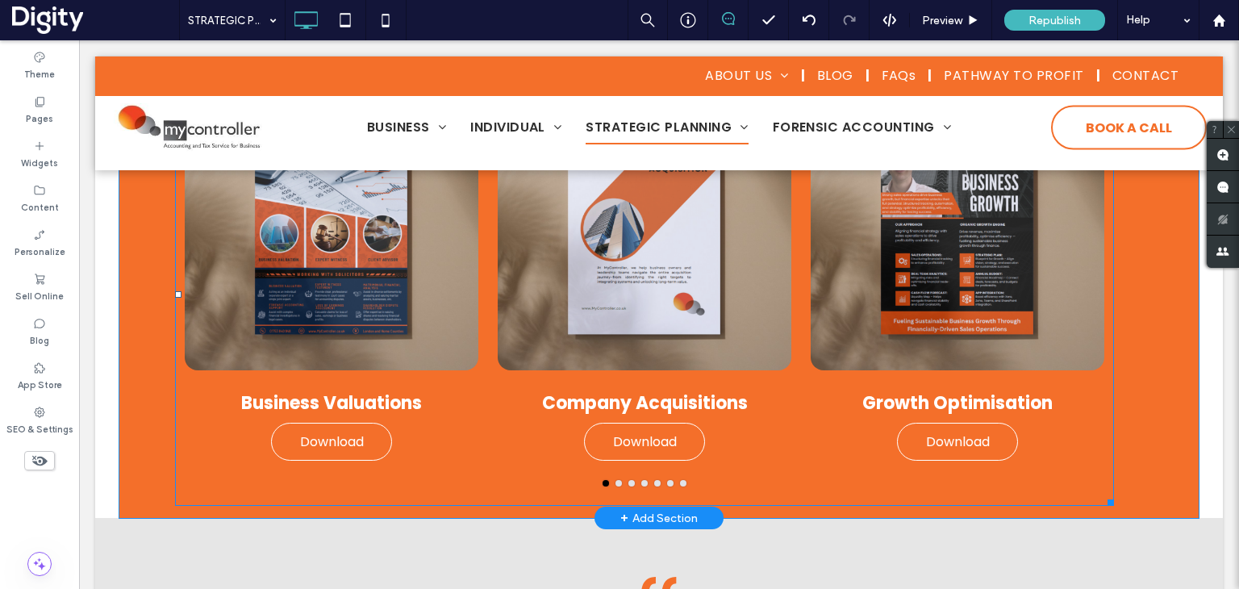
scroll to position [887, 0]
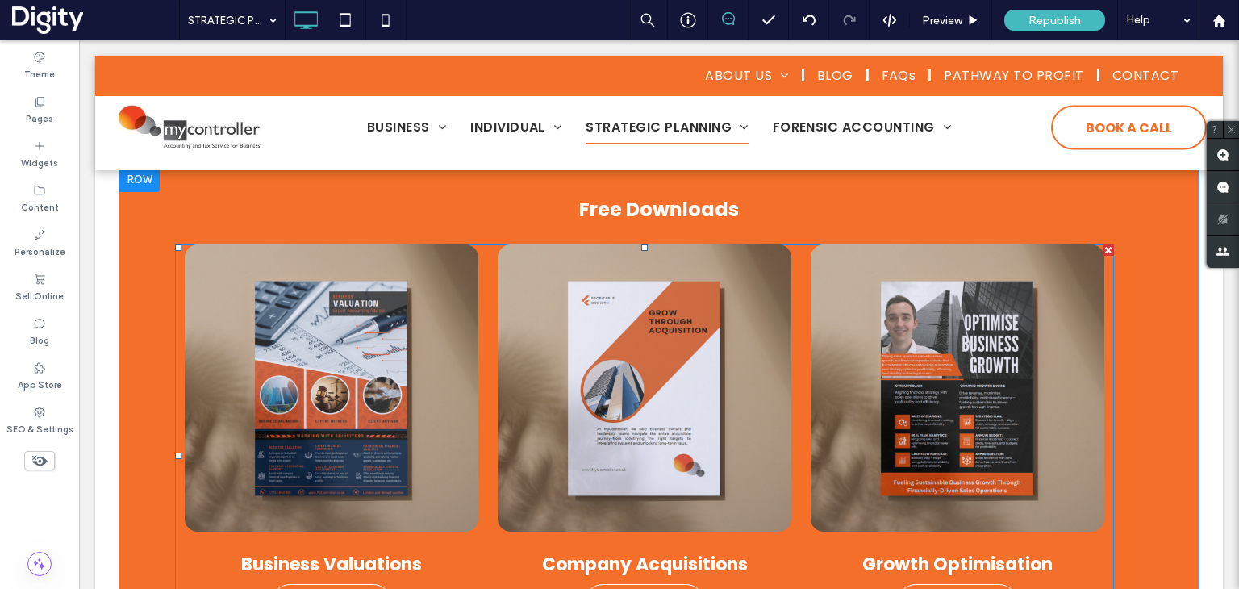
click at [801, 359] on div "Growth Optimisation Download Download" at bounding box center [957, 433] width 313 height 378
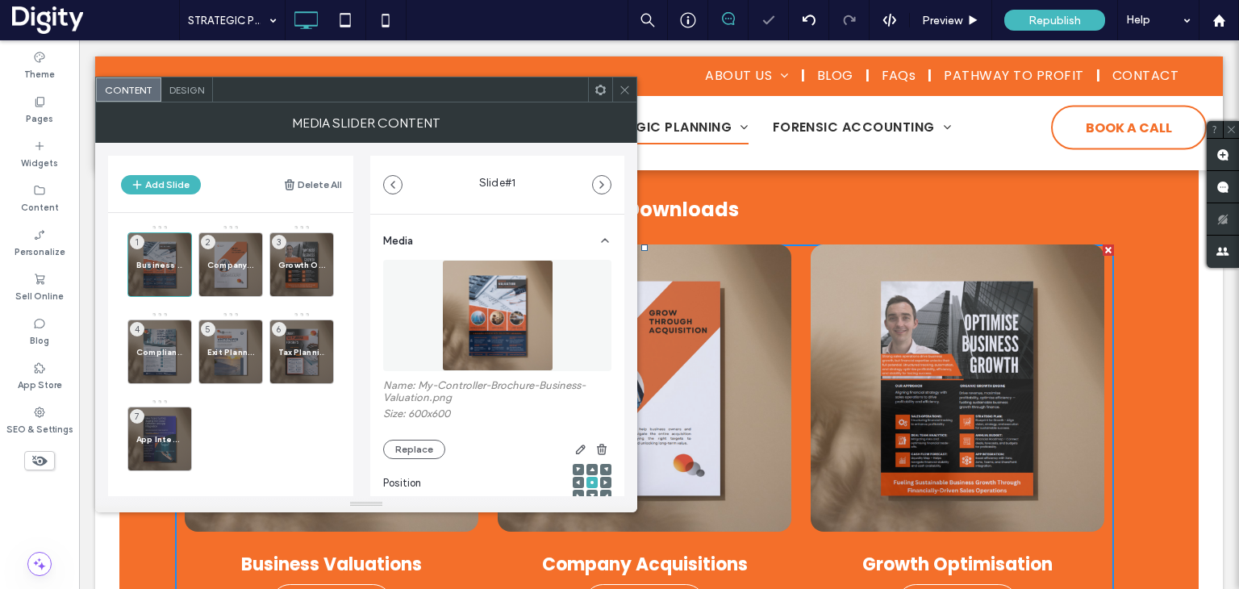
click at [192, 88] on span "Design" at bounding box center [186, 90] width 35 height 12
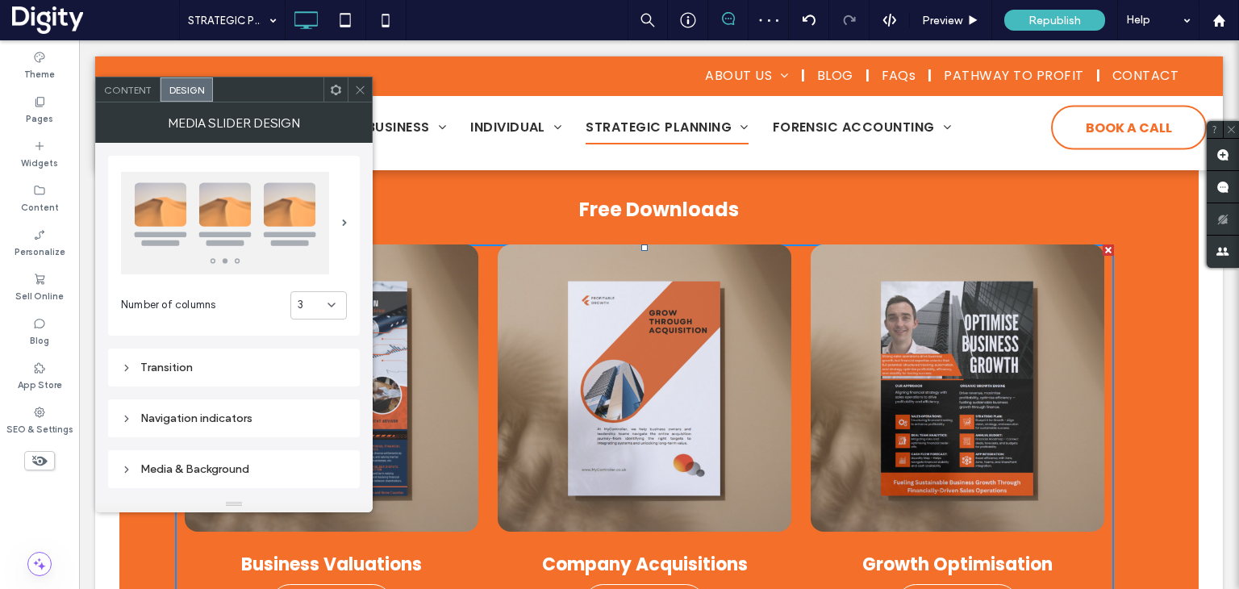
scroll to position [242, 0]
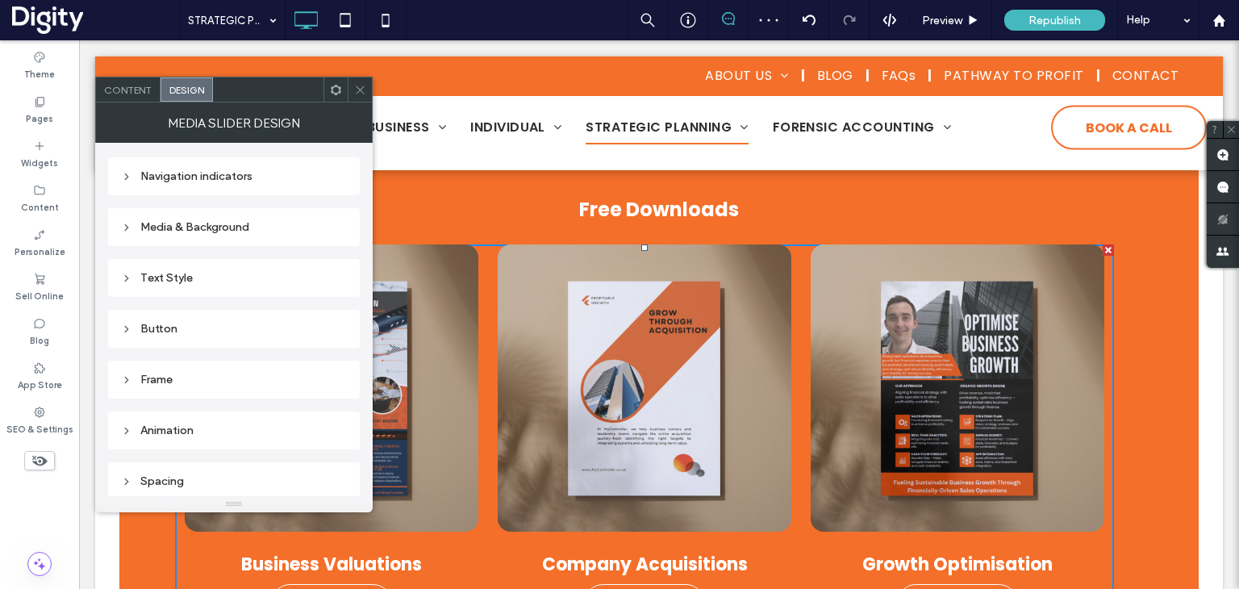
click at [217, 177] on div "Navigation indicators" at bounding box center [234, 176] width 226 height 14
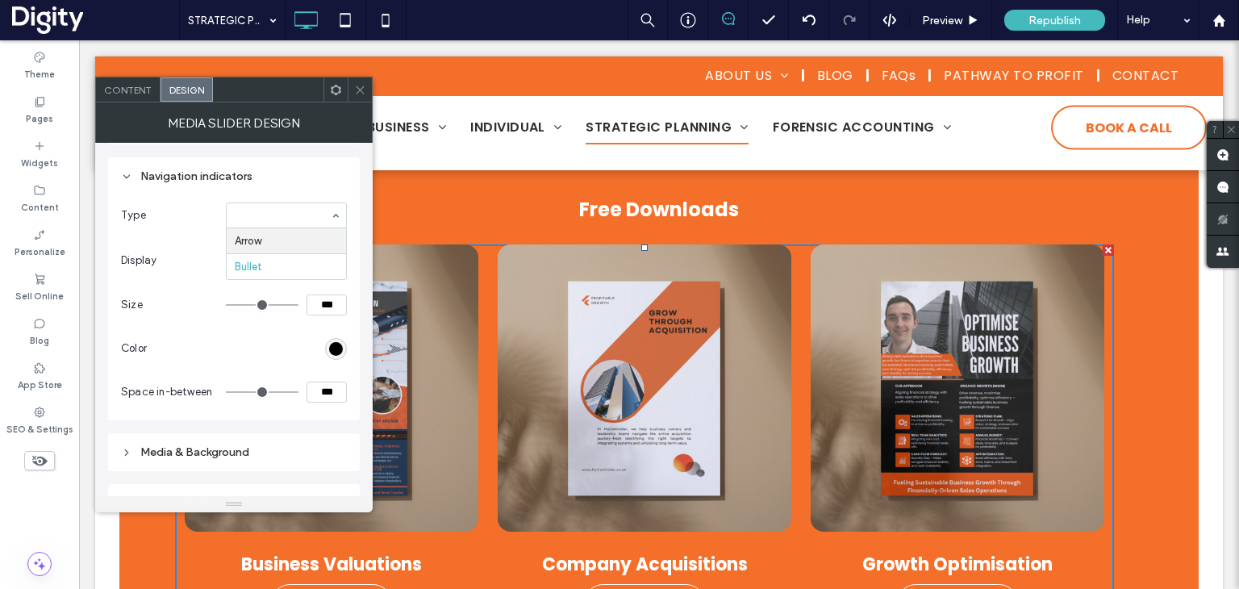
type input "**"
type input "*"
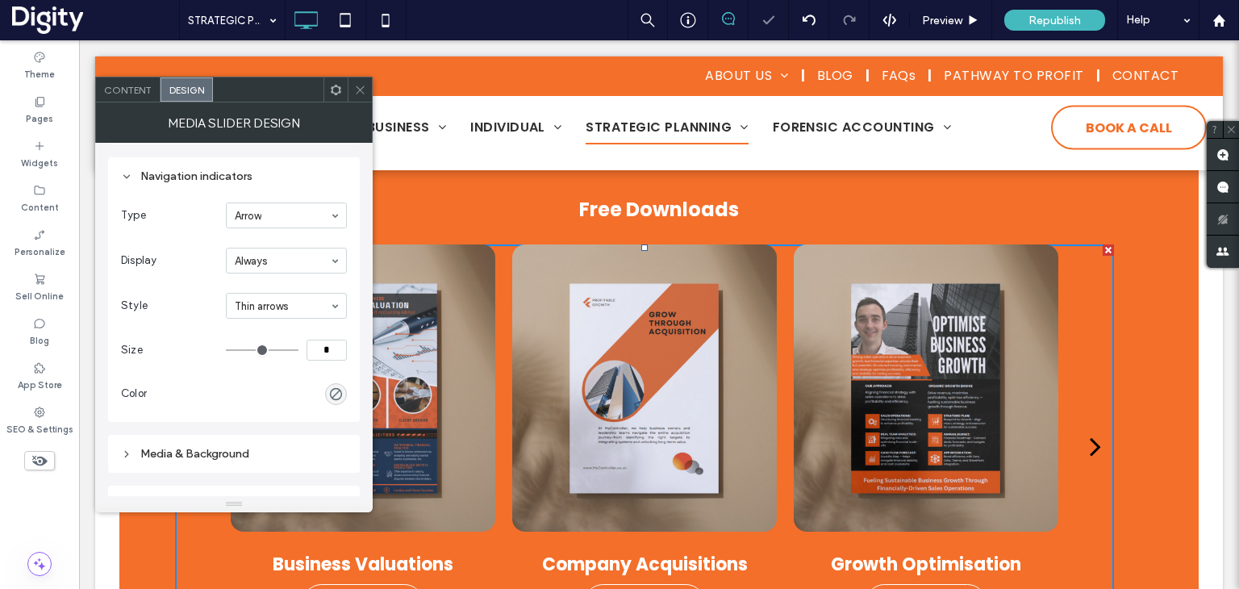
type input "**"
type input "****"
click at [333, 395] on div "rgb(0, 0, 0)" at bounding box center [336, 394] width 14 height 14
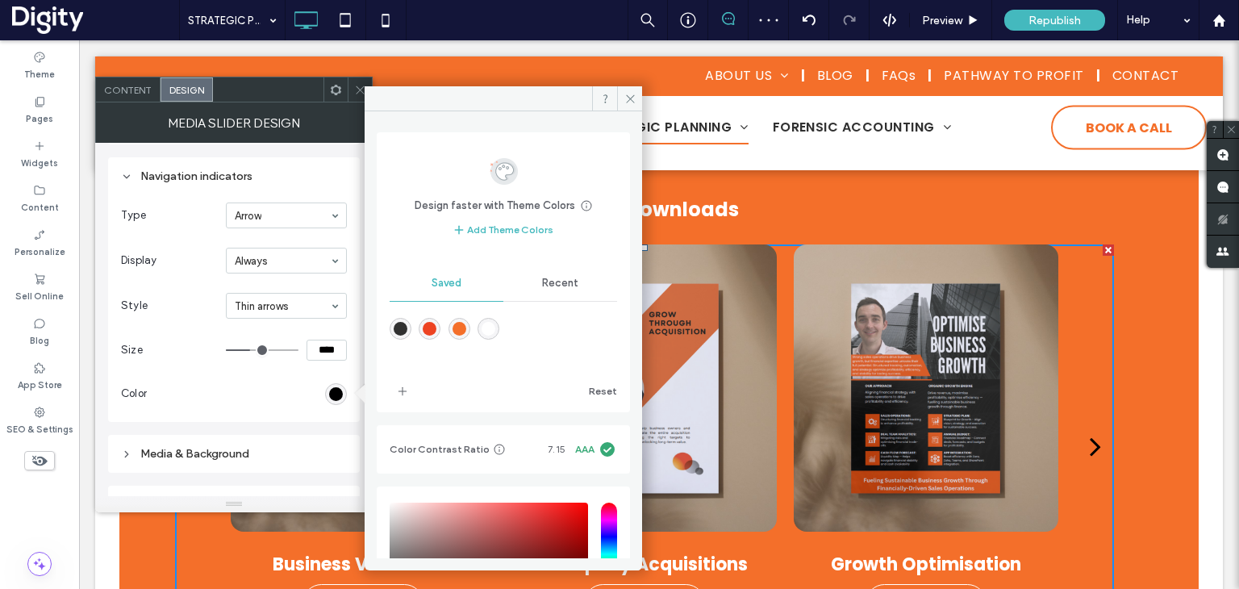
click at [495, 328] on div "rgba(255,255,255,1)" at bounding box center [489, 329] width 14 height 14
type input "*******"
click at [635, 94] on icon at bounding box center [630, 99] width 12 height 12
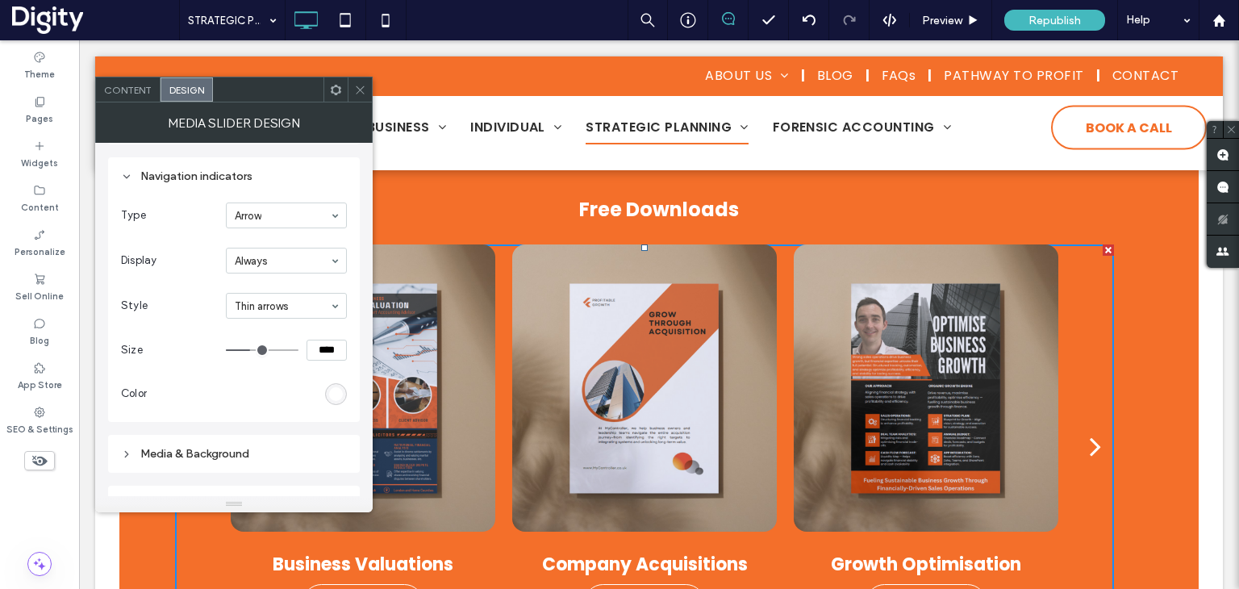
drag, startPoint x: 356, startPoint y: 89, endPoint x: 399, endPoint y: 145, distance: 70.8
click at [356, 88] on icon at bounding box center [360, 90] width 12 height 12
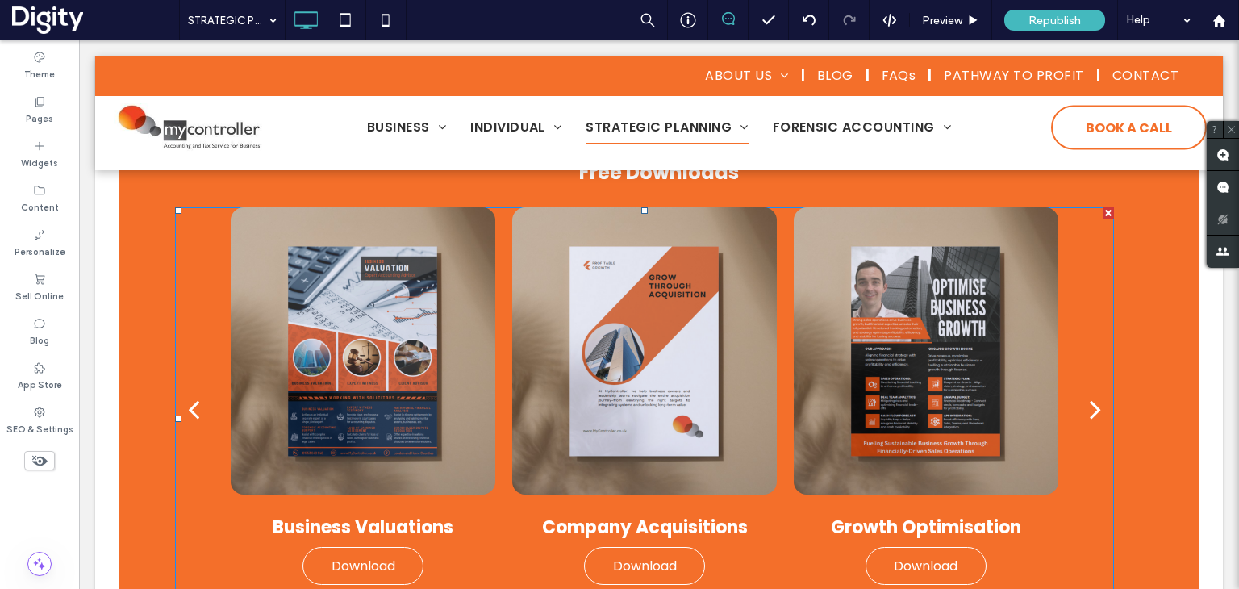
scroll to position [1130, 0]
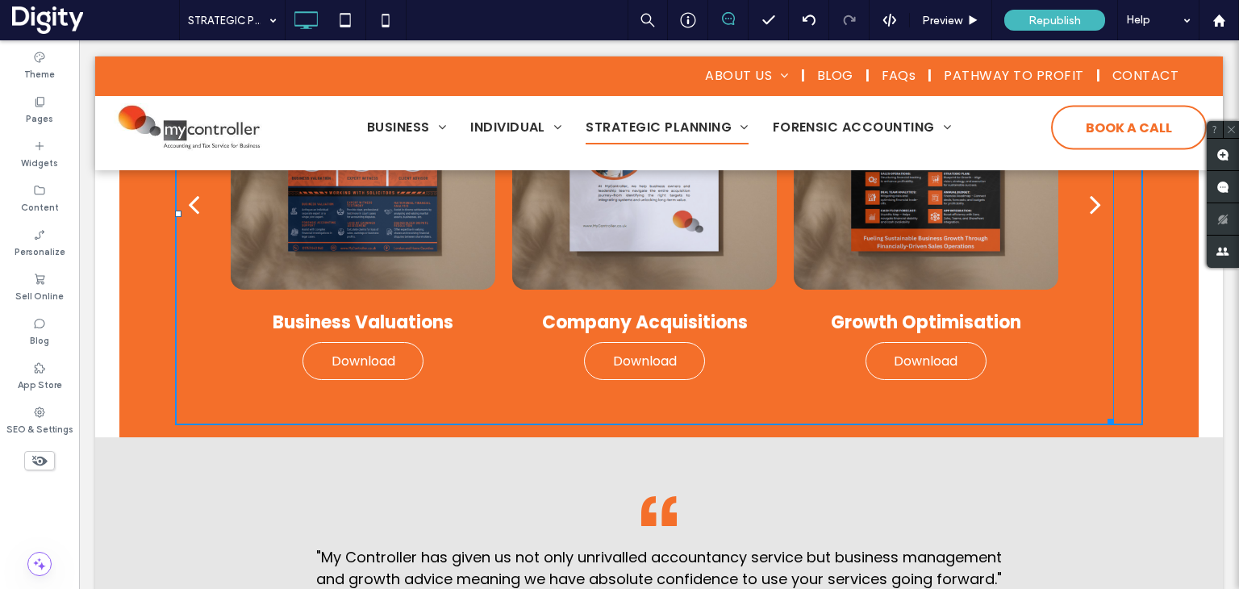
drag, startPoint x: 1098, startPoint y: 420, endPoint x: 1209, endPoint y: 407, distance: 111.4
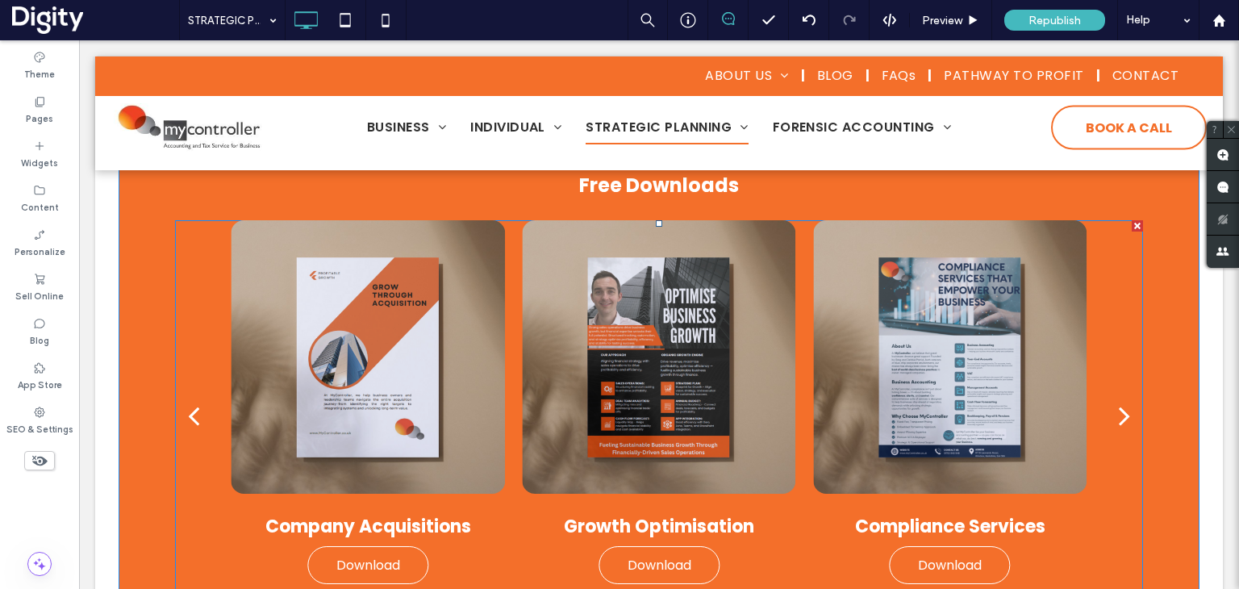
scroll to position [887, 0]
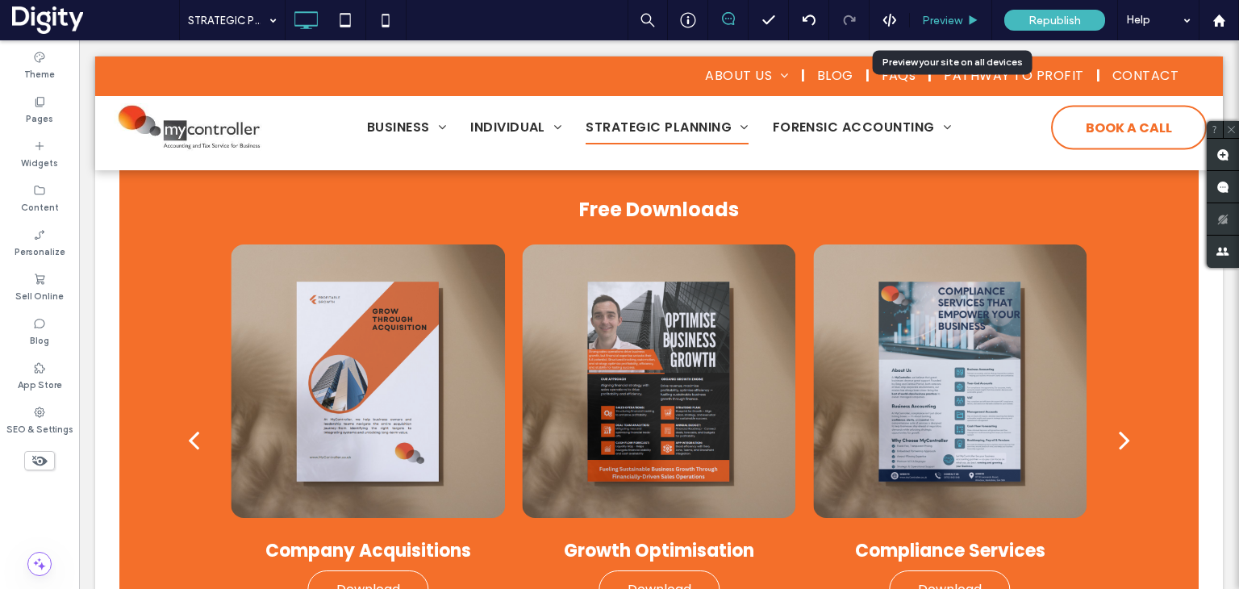
click at [926, 20] on span "Preview" at bounding box center [942, 21] width 40 height 14
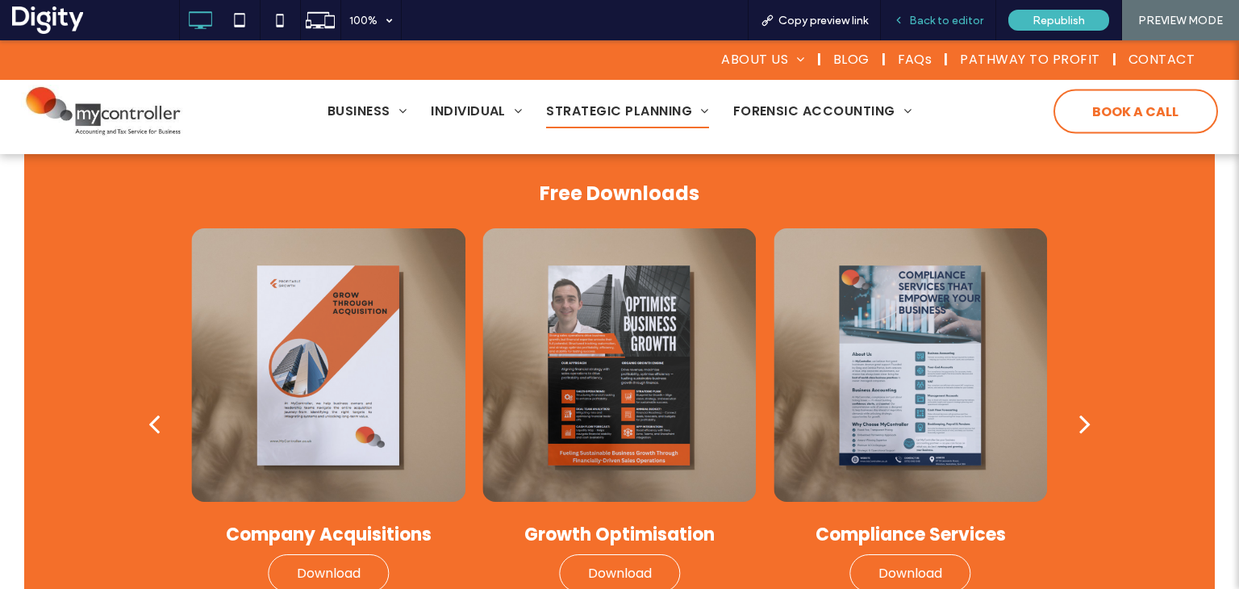
click at [927, 15] on span "Back to editor" at bounding box center [946, 21] width 74 height 14
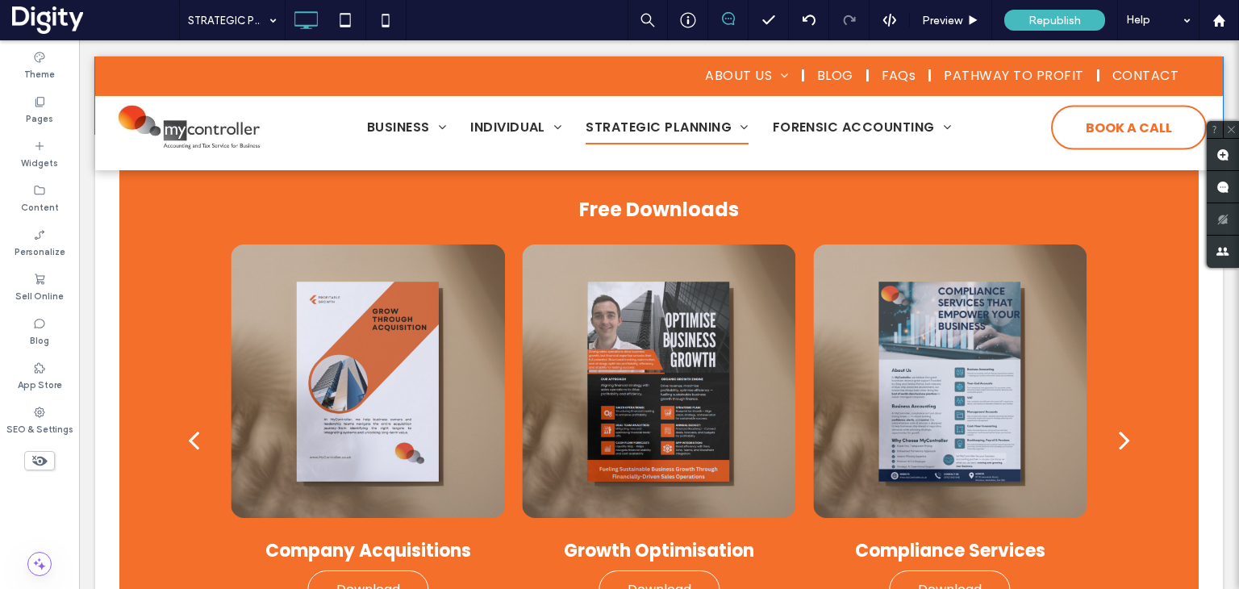
scroll to position [726, 0]
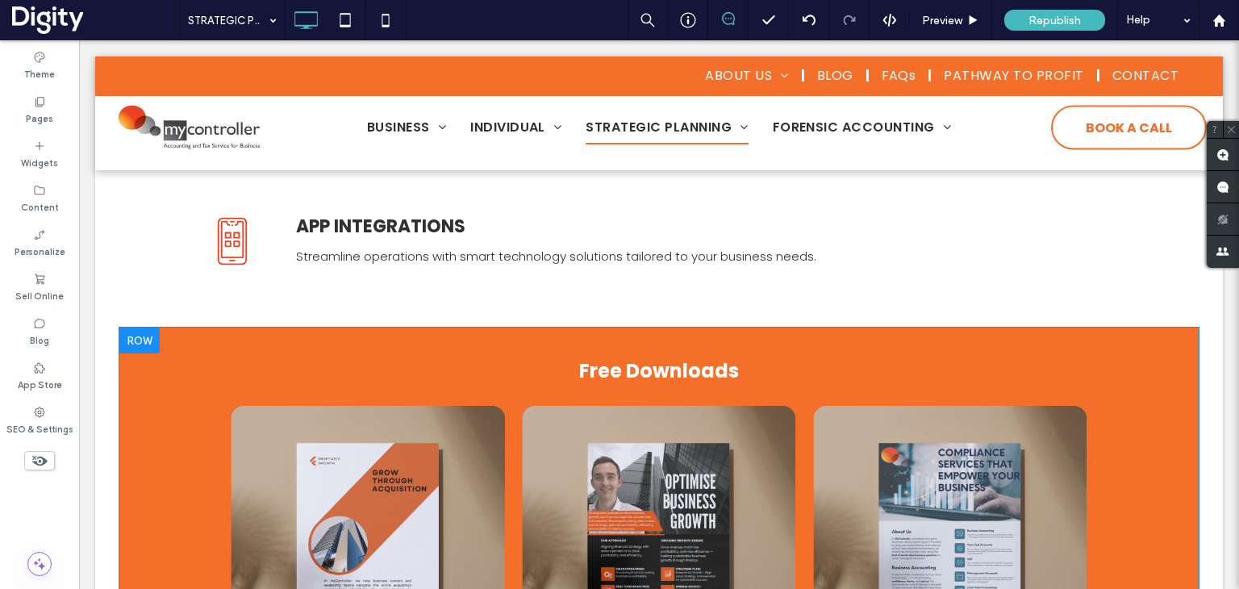
click at [813, 336] on div "Click To Paste Click To Paste Free Downloads Business Valuations Download Downl…" at bounding box center [658, 577] width 1079 height 499
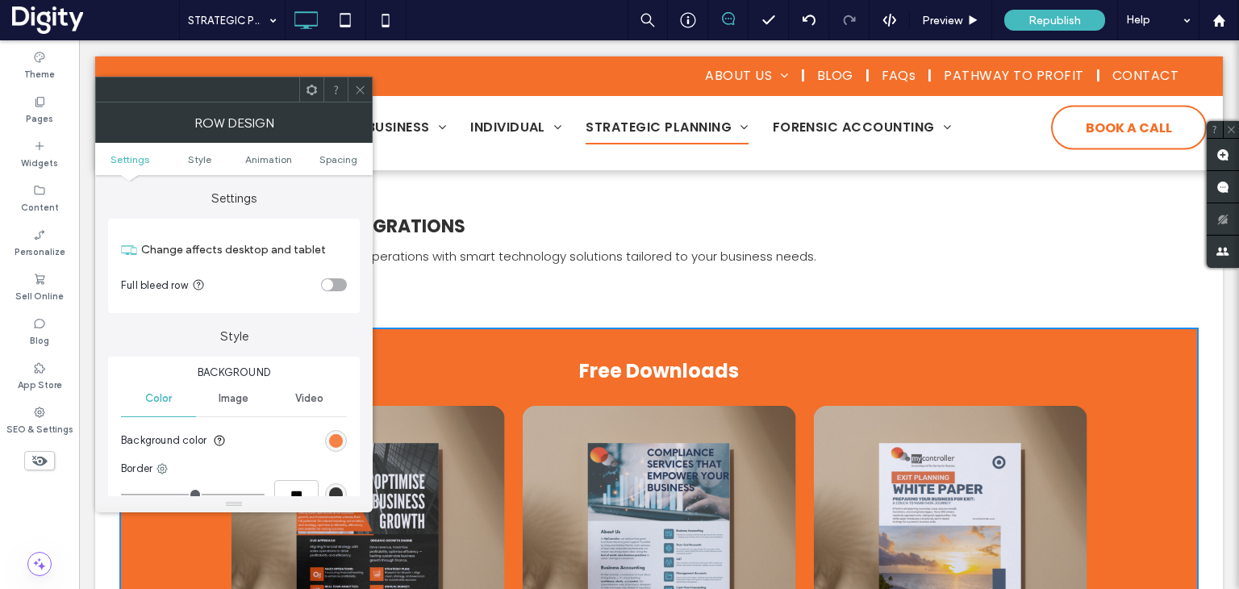
click at [332, 438] on div "rgb(244, 111, 42)" at bounding box center [336, 441] width 14 height 14
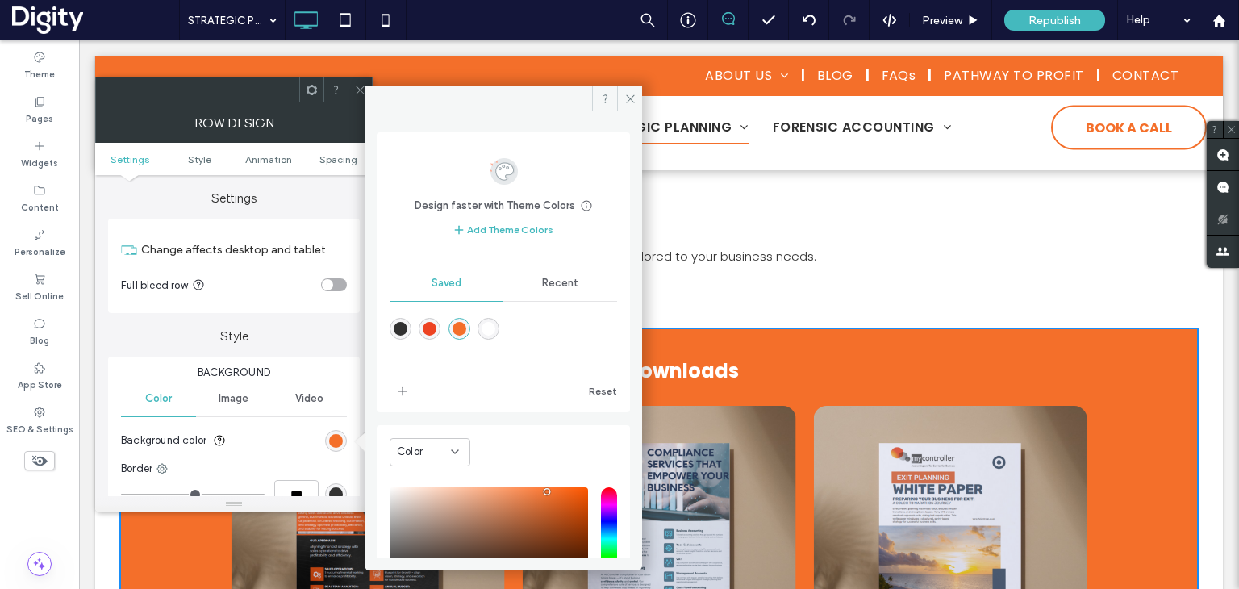
click at [407, 333] on div "rgba(49,49,49,1)" at bounding box center [401, 329] width 14 height 14
type input "*******"
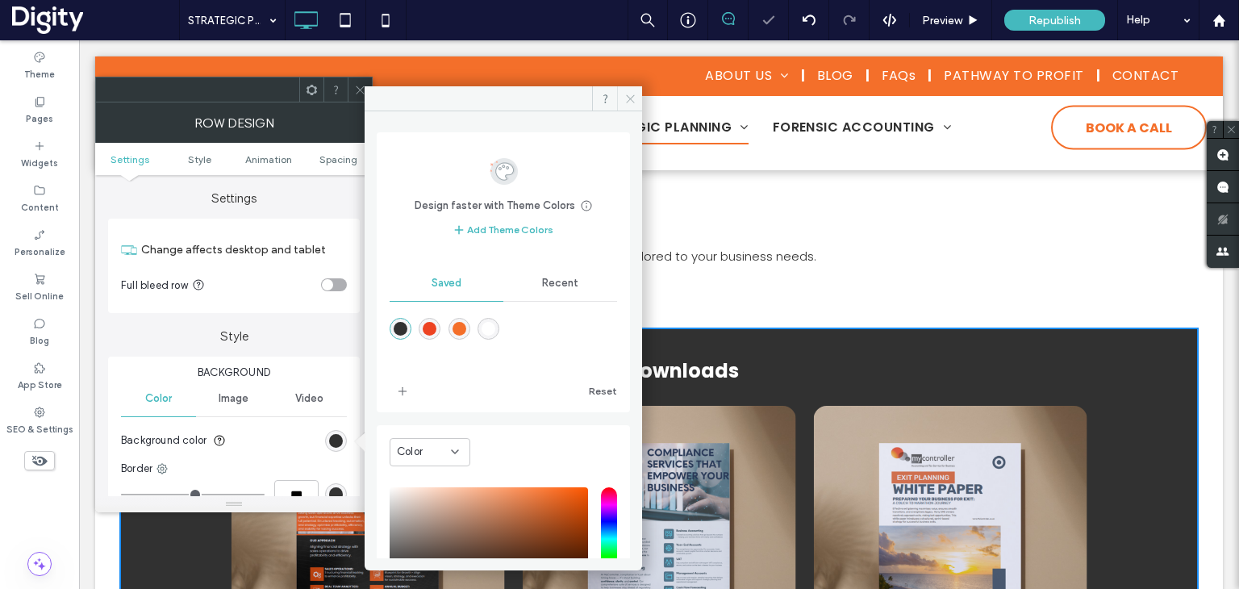
drag, startPoint x: 632, startPoint y: 94, endPoint x: 545, endPoint y: 57, distance: 94.7
click at [632, 94] on icon at bounding box center [630, 99] width 12 height 12
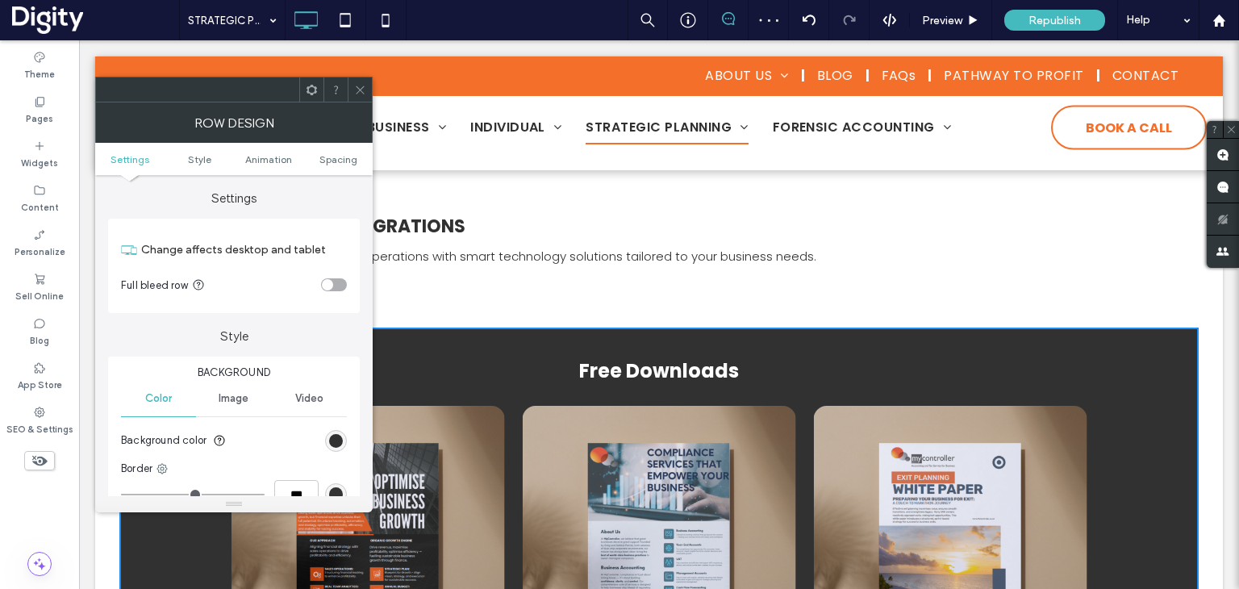
click at [358, 89] on icon at bounding box center [360, 90] width 12 height 12
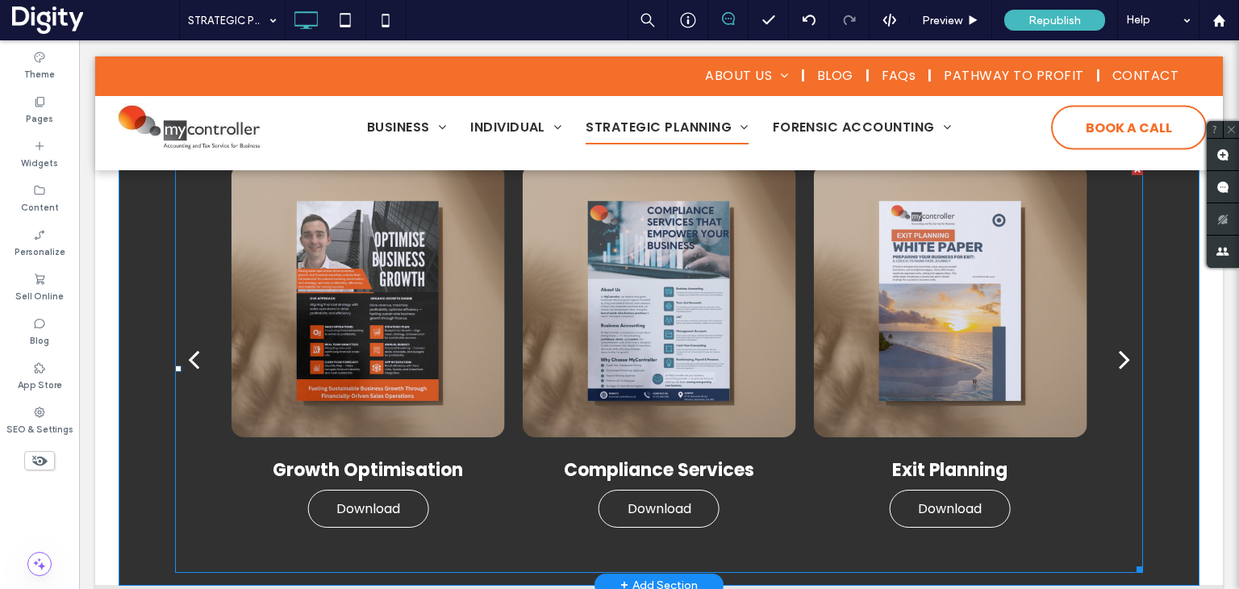
scroll to position [807, 0]
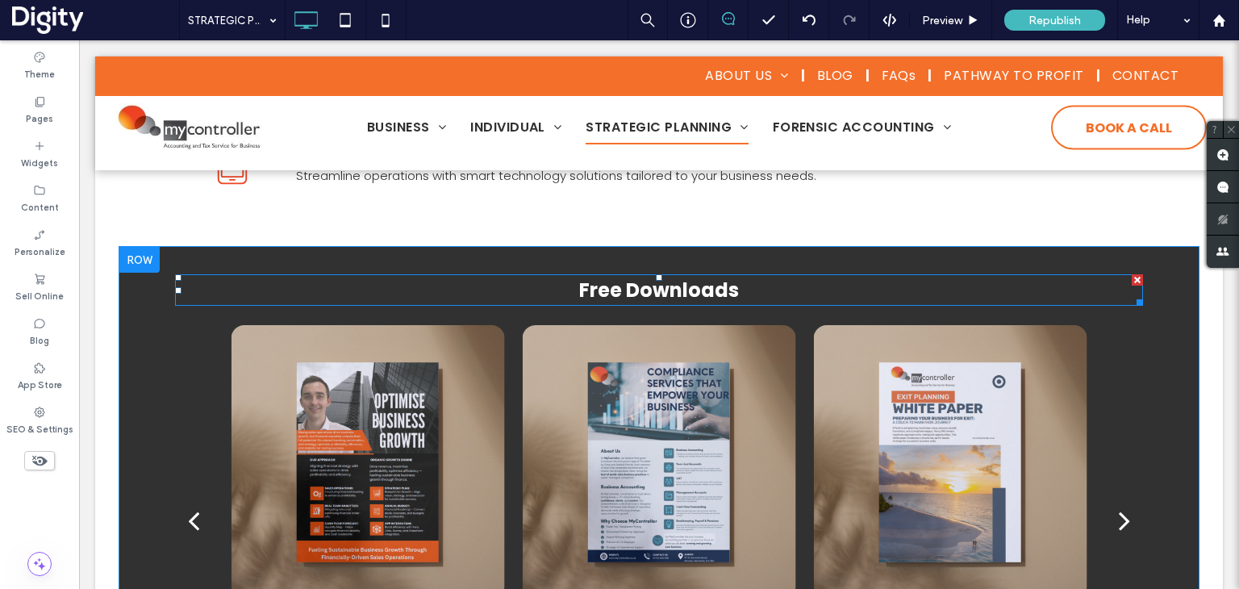
click at [607, 301] on span "Free Downloads" at bounding box center [659, 290] width 160 height 27
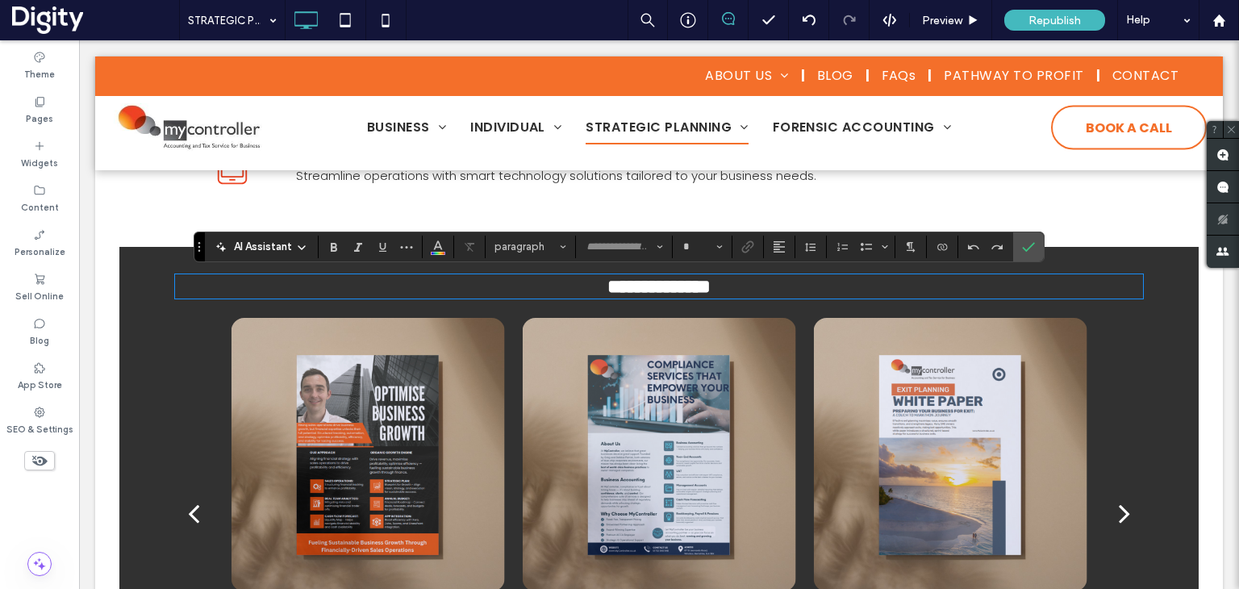
click at [624, 291] on span "**********" at bounding box center [659, 286] width 103 height 19
type input "*******"
type input "**"
click at [624, 291] on span "**********" at bounding box center [659, 286] width 103 height 19
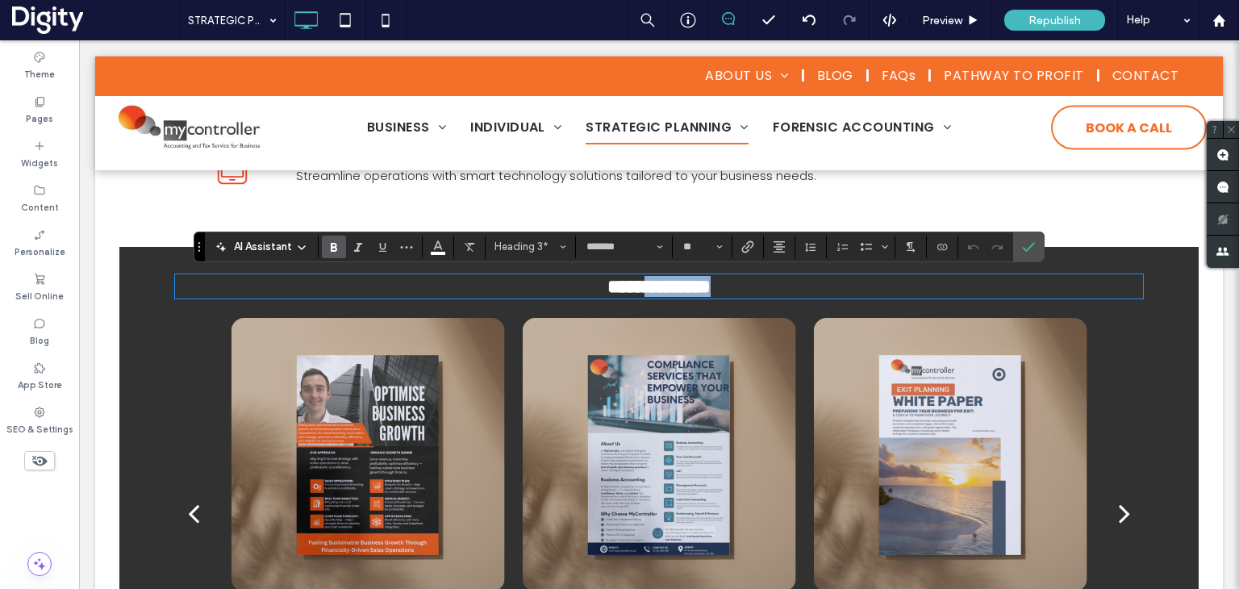
click at [624, 291] on span "**********" at bounding box center [659, 286] width 103 height 19
click at [407, 246] on icon "More" at bounding box center [406, 246] width 13 height 13
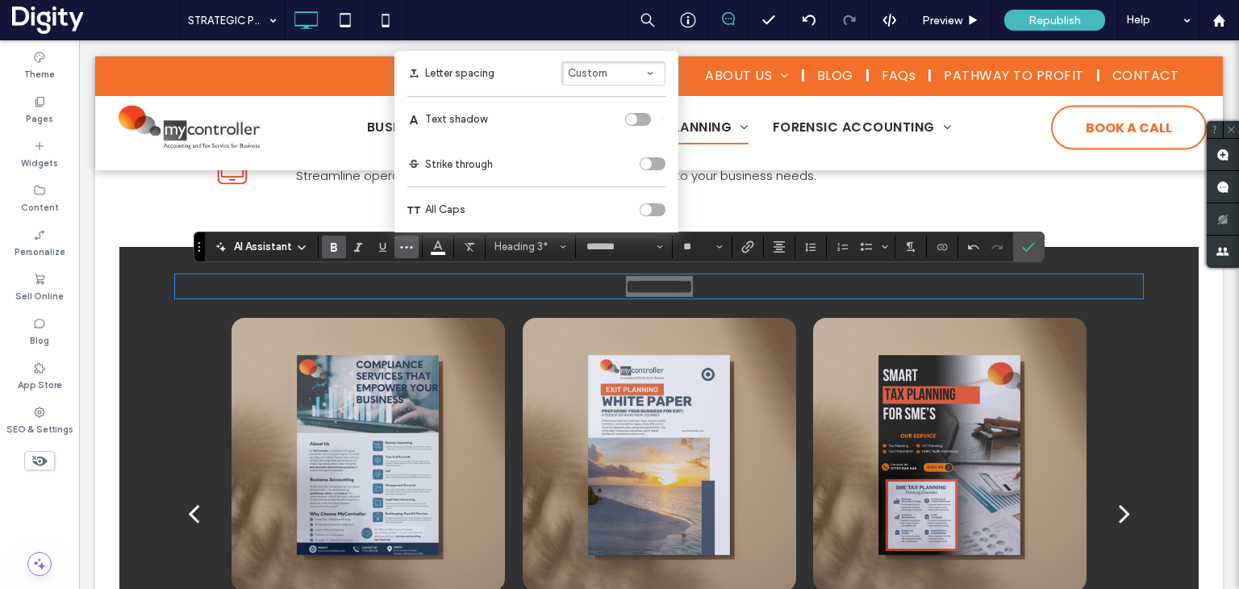
click at [603, 69] on span "Custom" at bounding box center [588, 73] width 40 height 12
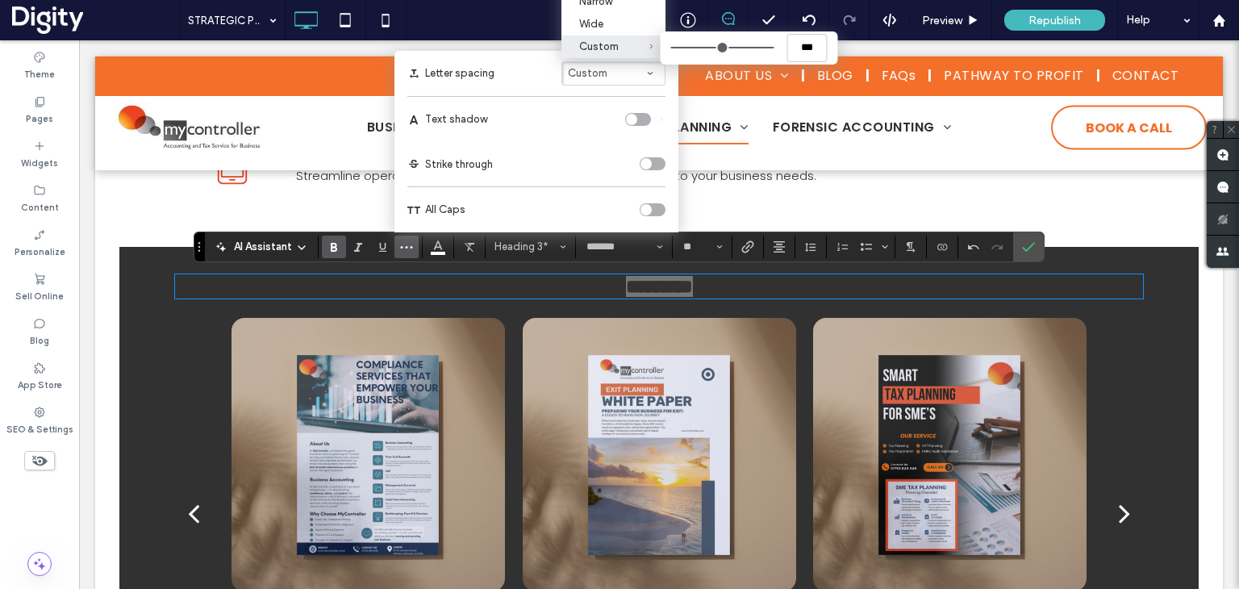
type input "****"
type input "***"
type input "****"
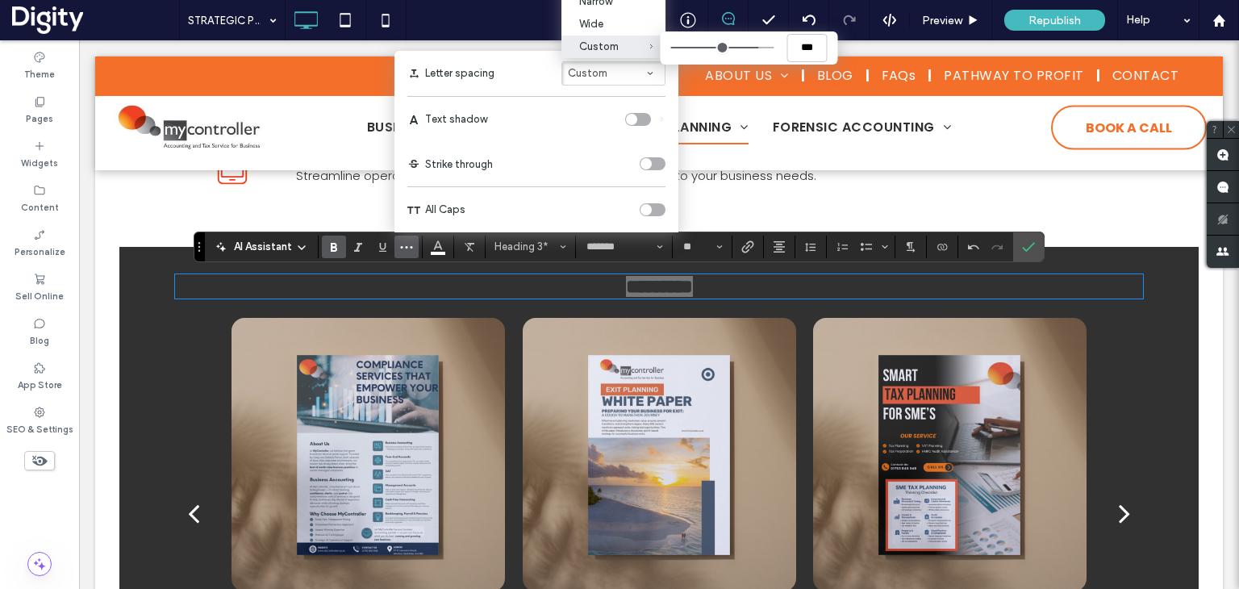
type input "****"
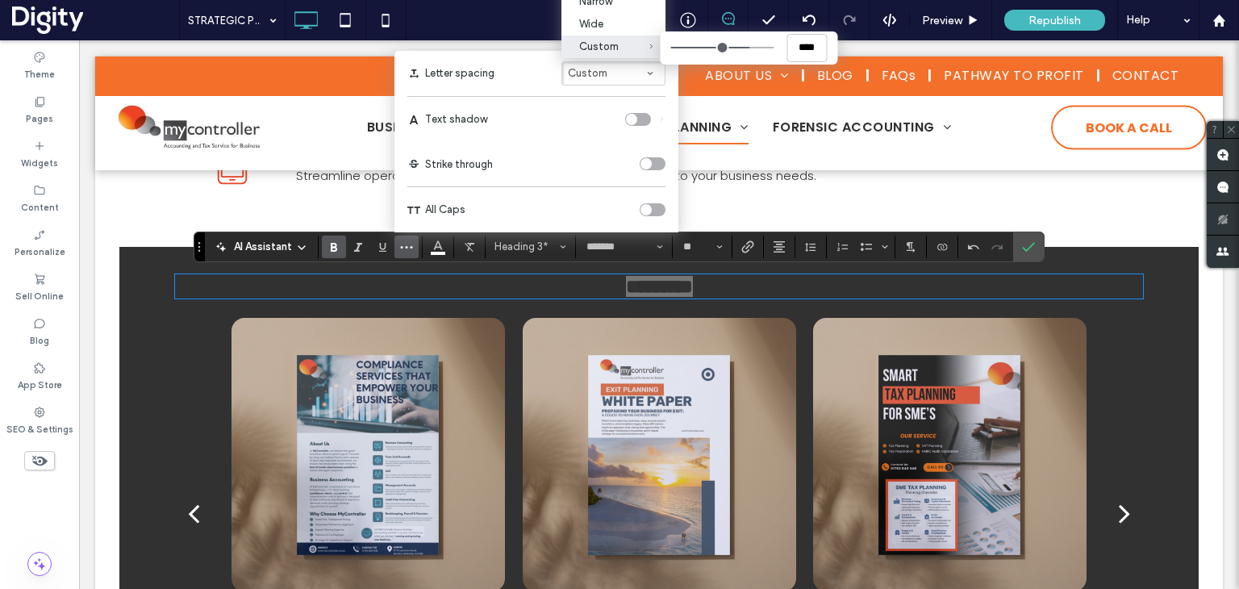
type input "****"
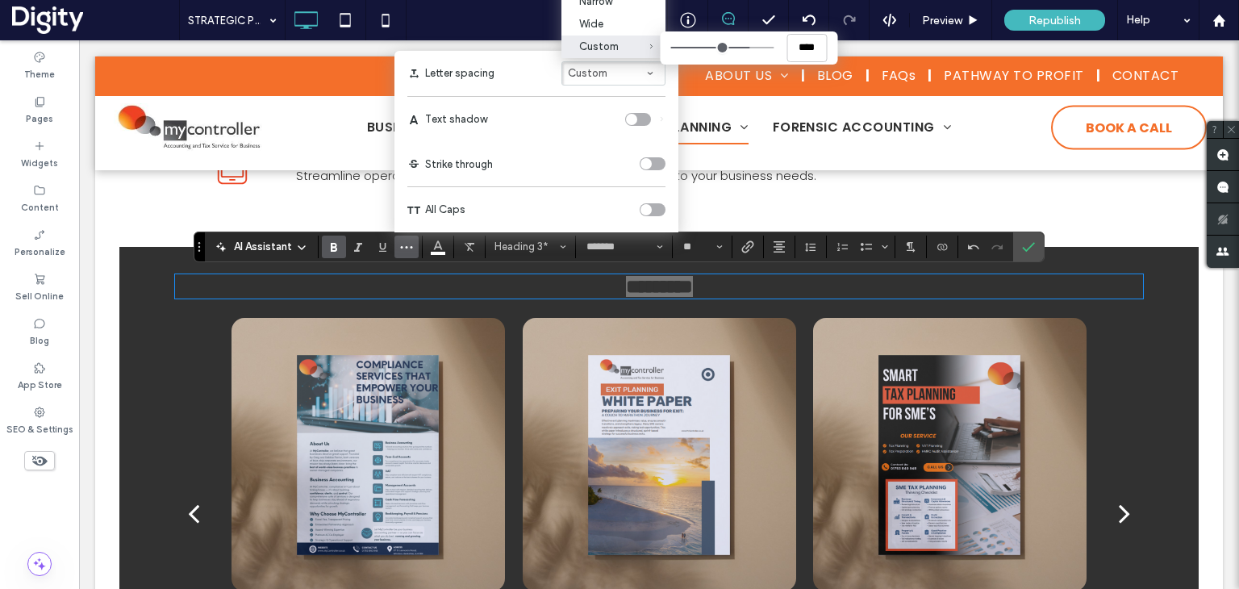
type input "****"
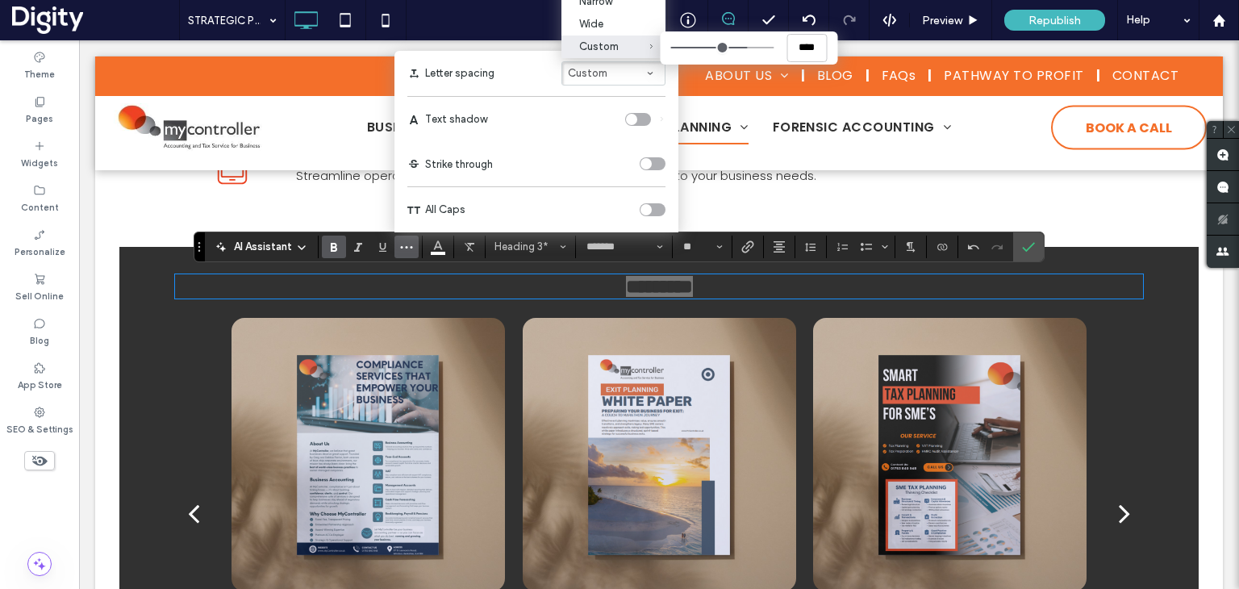
type input "***"
type input "****"
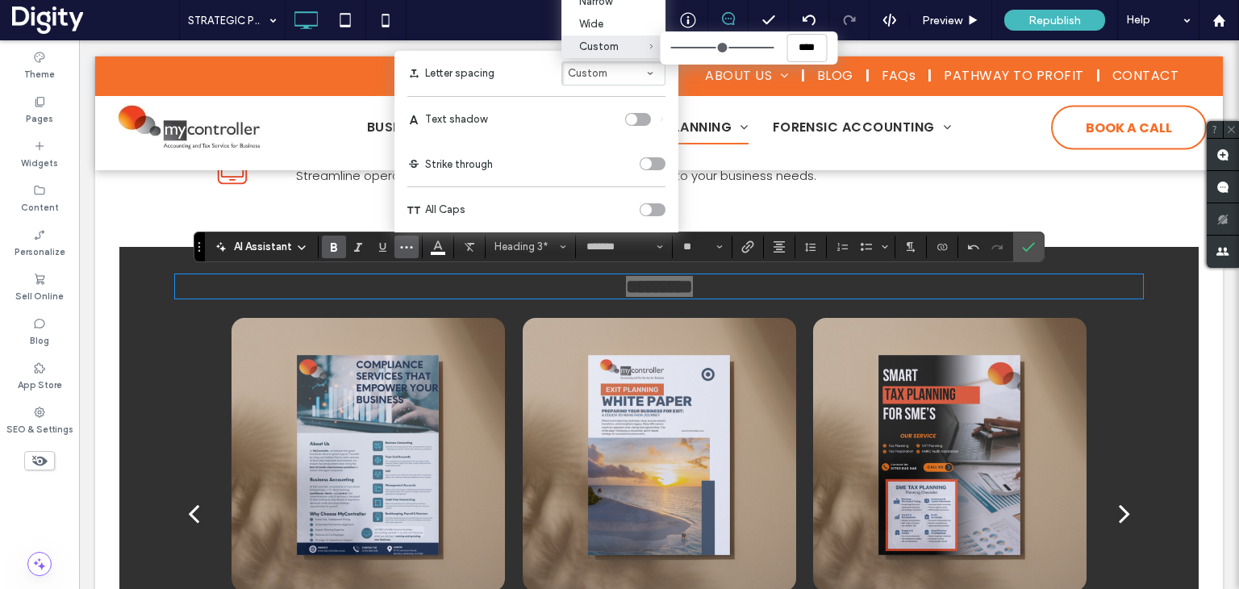
type input "****"
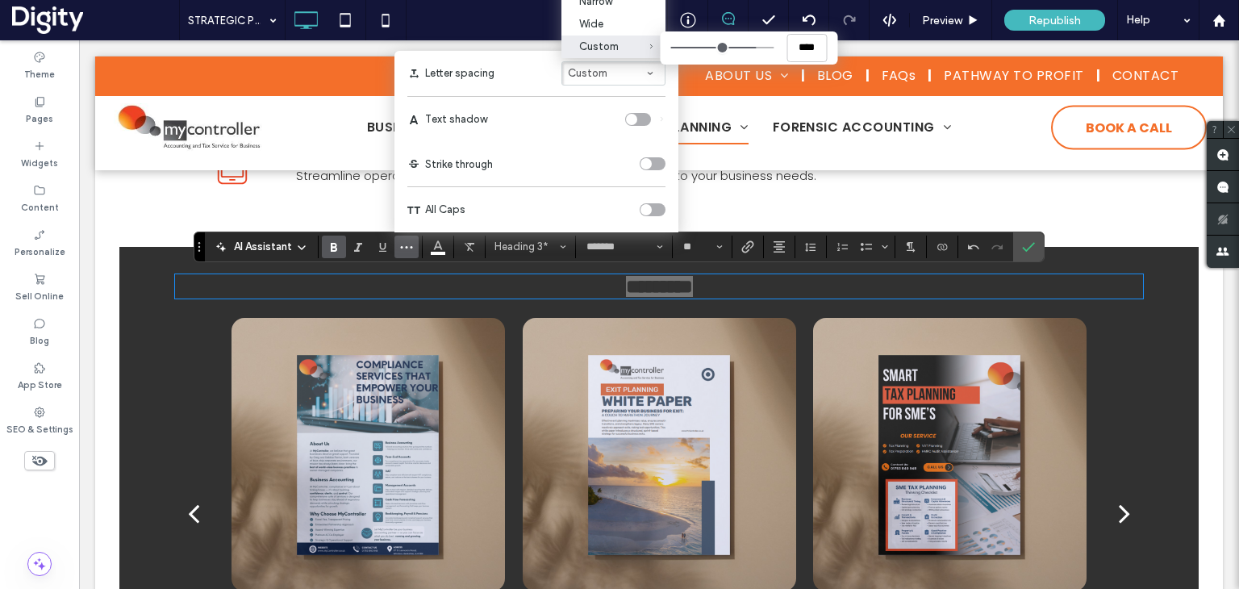
type input "****"
type input "***"
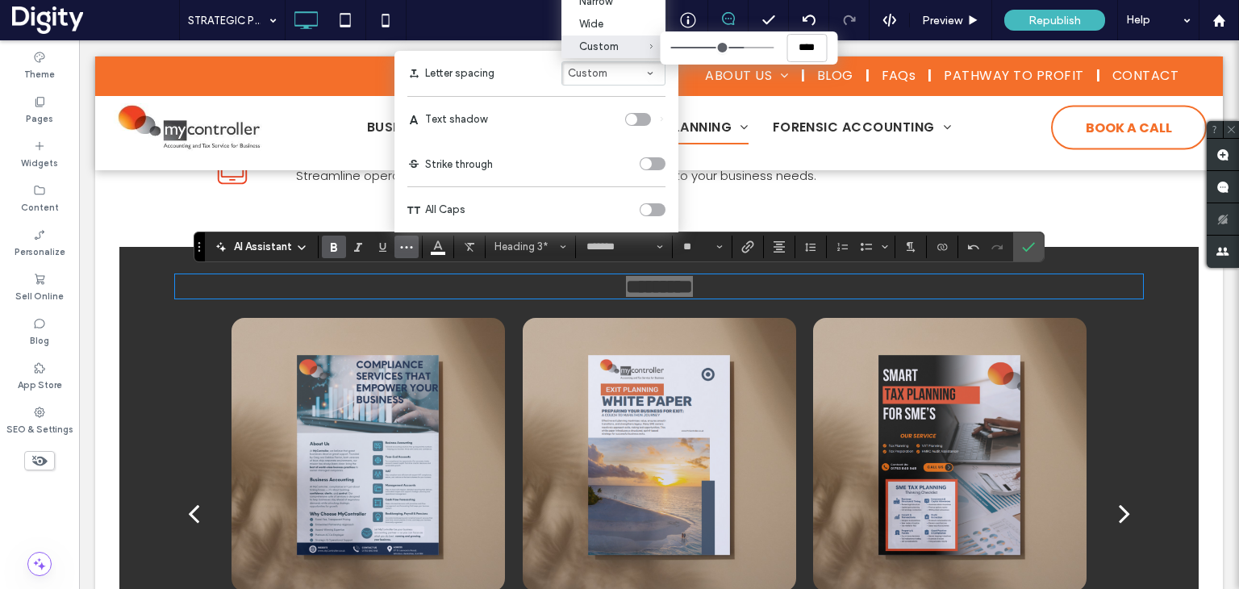
type input "***"
type input "****"
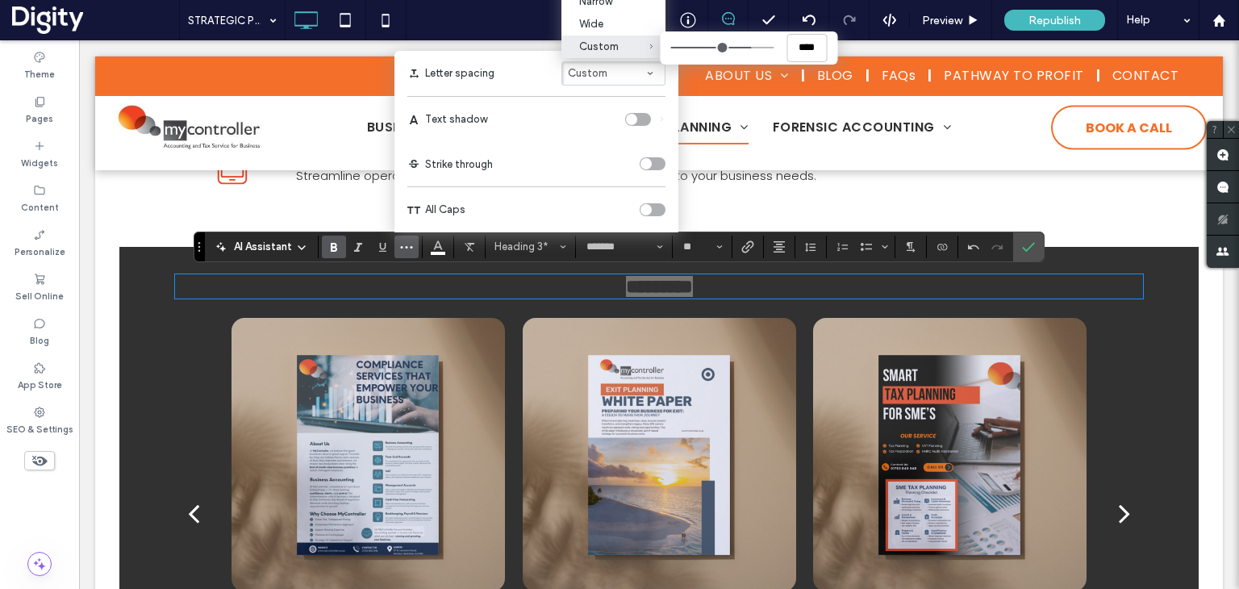
type input "****"
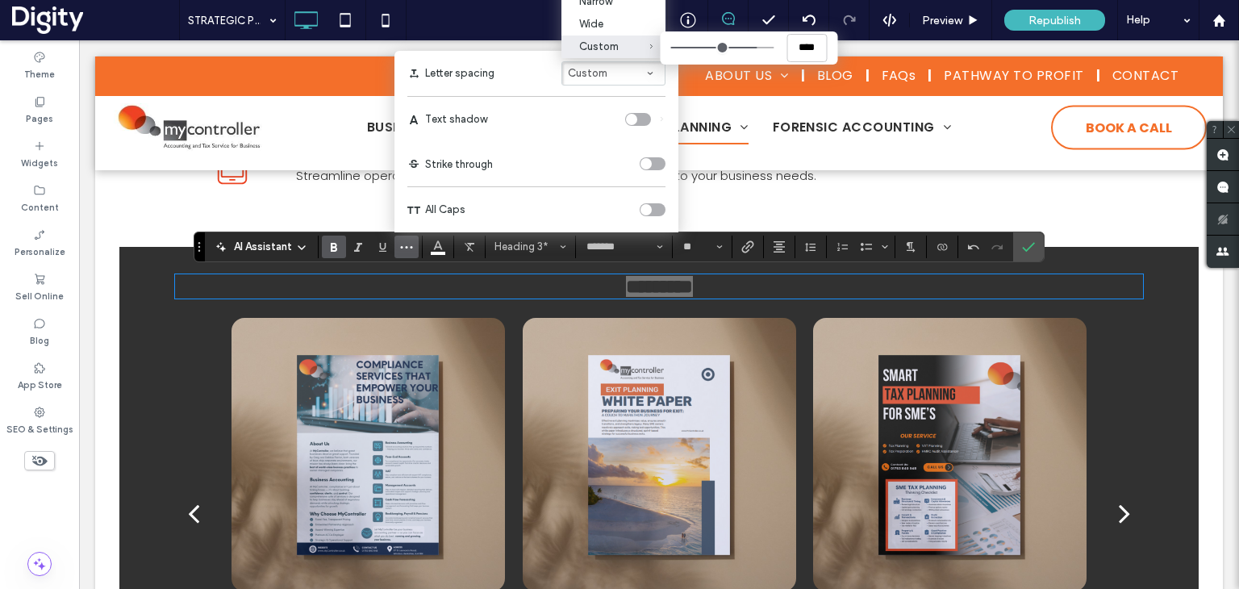
type input "****"
type input "***"
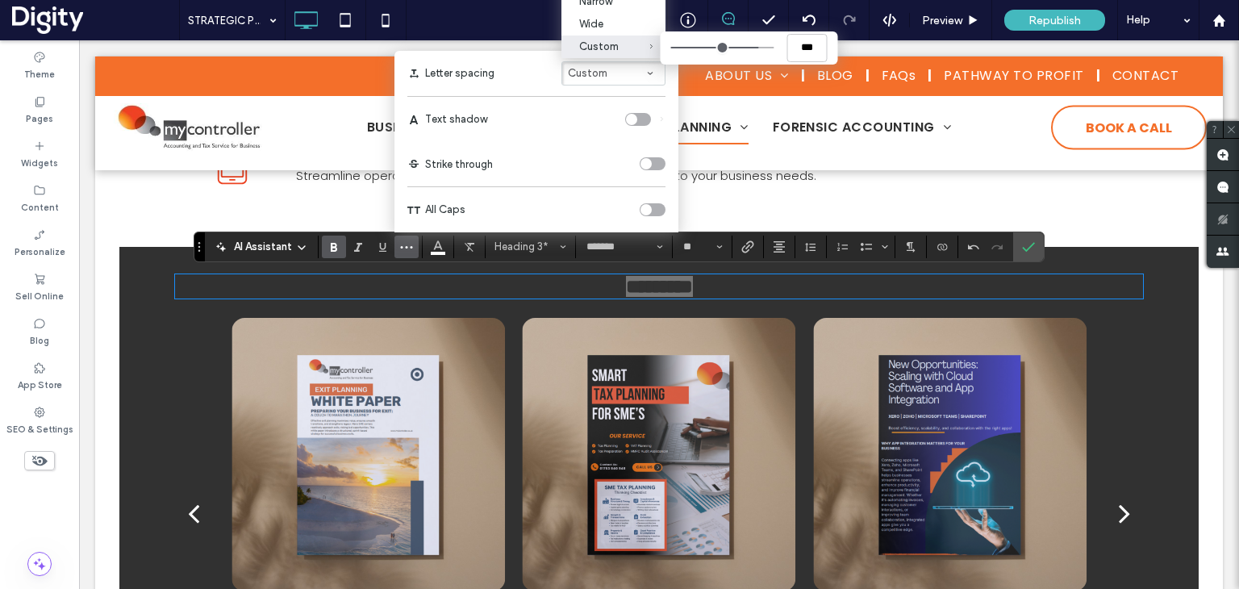
type input "****"
drag, startPoint x: 765, startPoint y: 47, endPoint x: 752, endPoint y: 60, distance: 18.3
type input "****"
click at [752, 48] on input "Custom ****" at bounding box center [721, 48] width 103 height 2
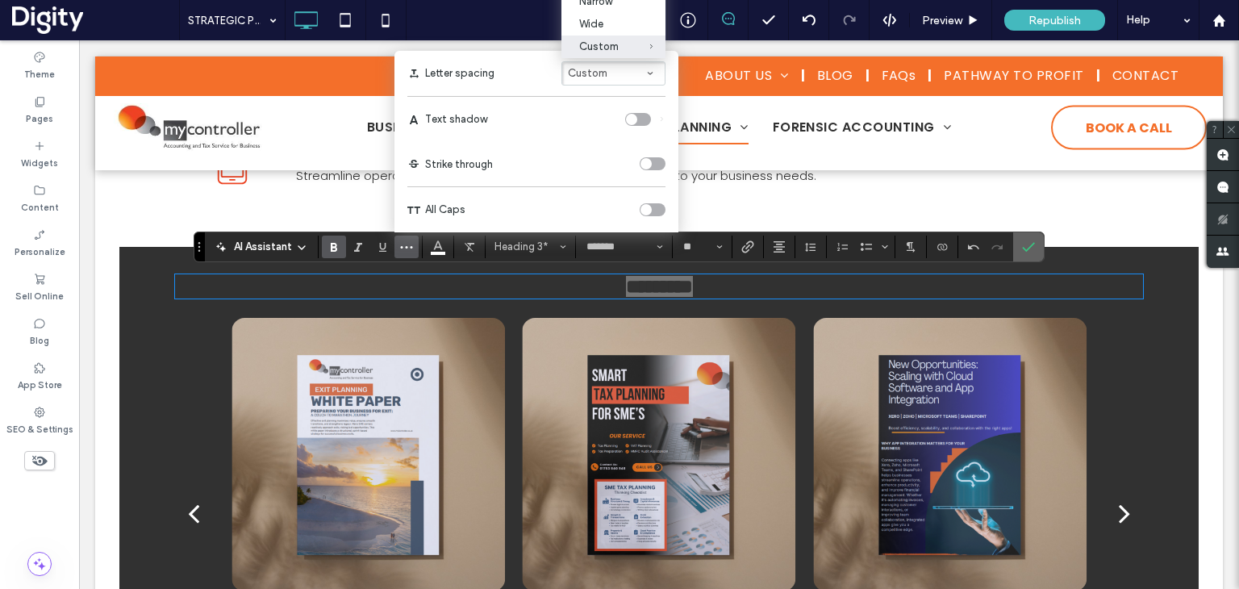
click at [1024, 242] on icon "Confirm" at bounding box center [1028, 246] width 13 height 13
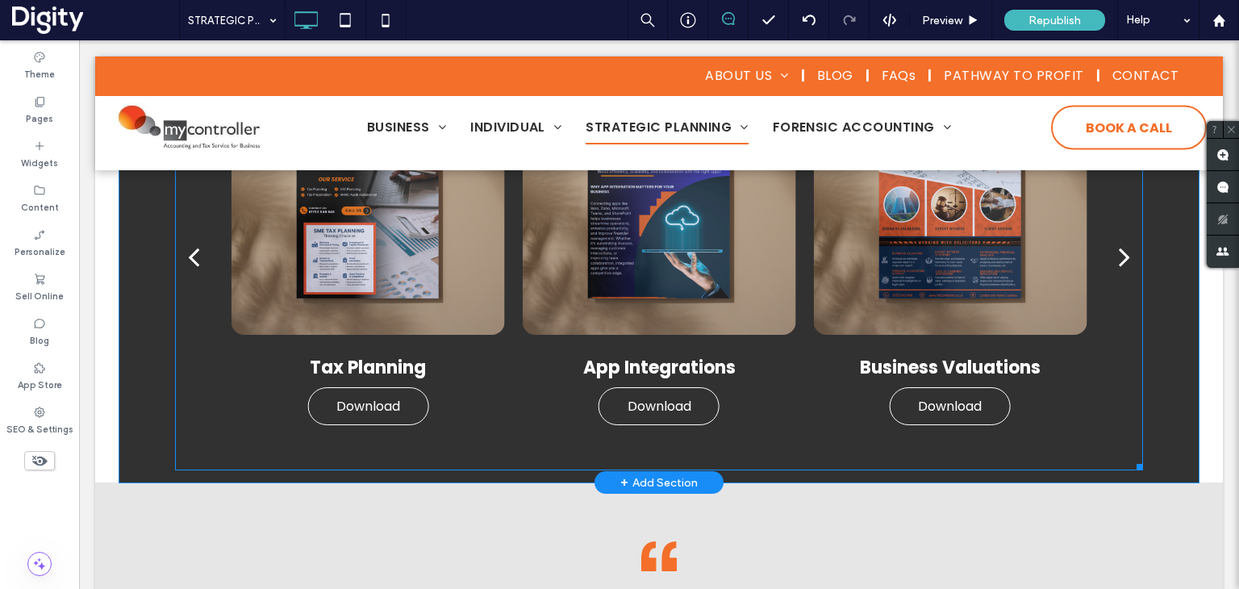
scroll to position [1130, 0]
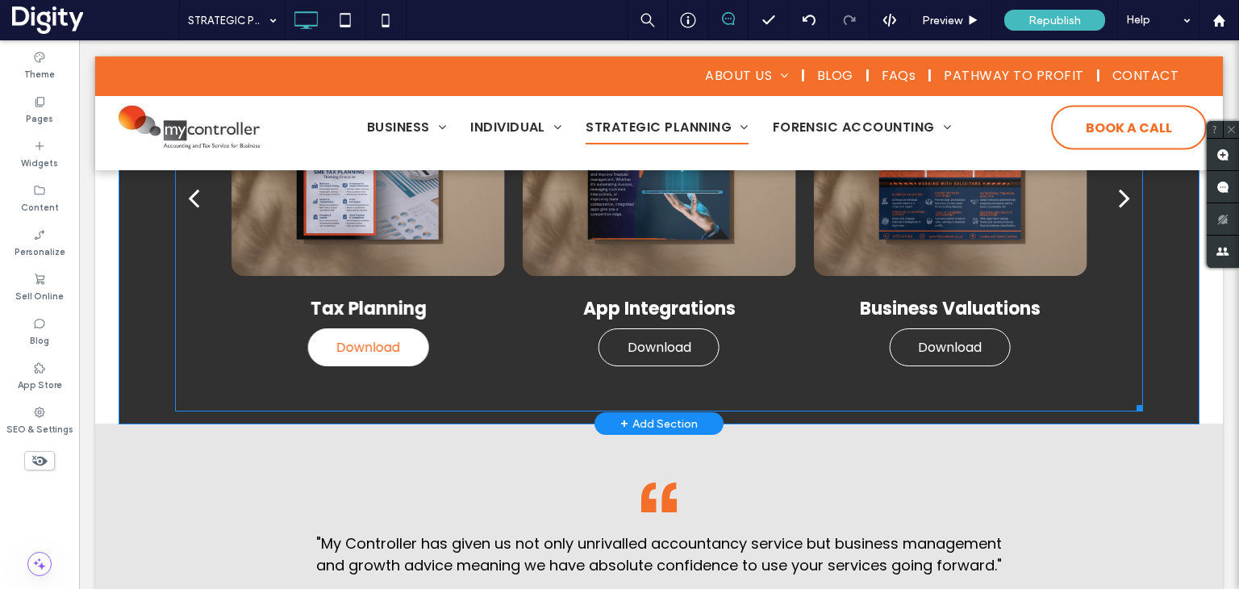
click at [331, 349] on span "Download" at bounding box center [367, 347] width 87 height 36
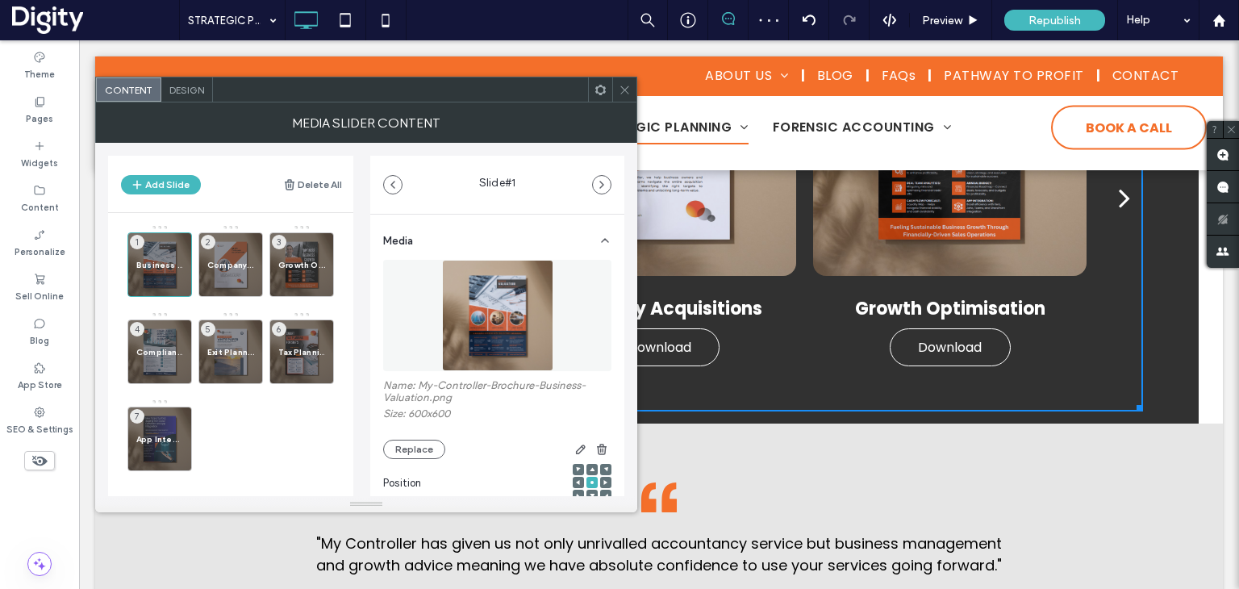
click at [172, 86] on span "Design" at bounding box center [186, 90] width 35 height 12
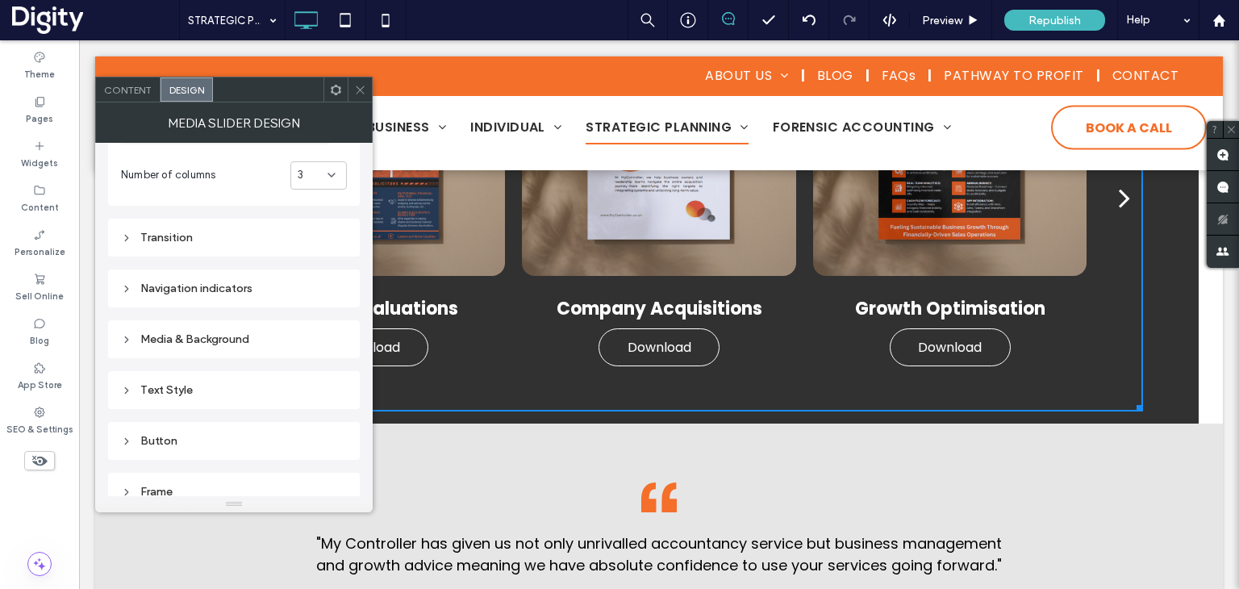
scroll to position [161, 0]
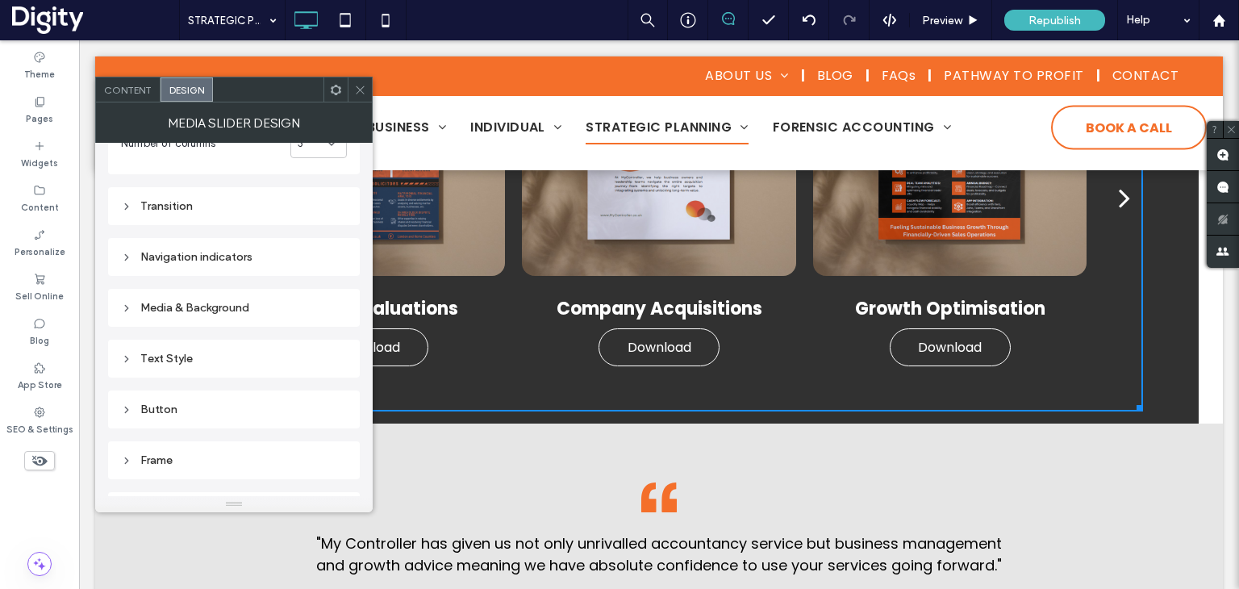
click at [223, 311] on div "Media & Background" at bounding box center [234, 308] width 226 height 14
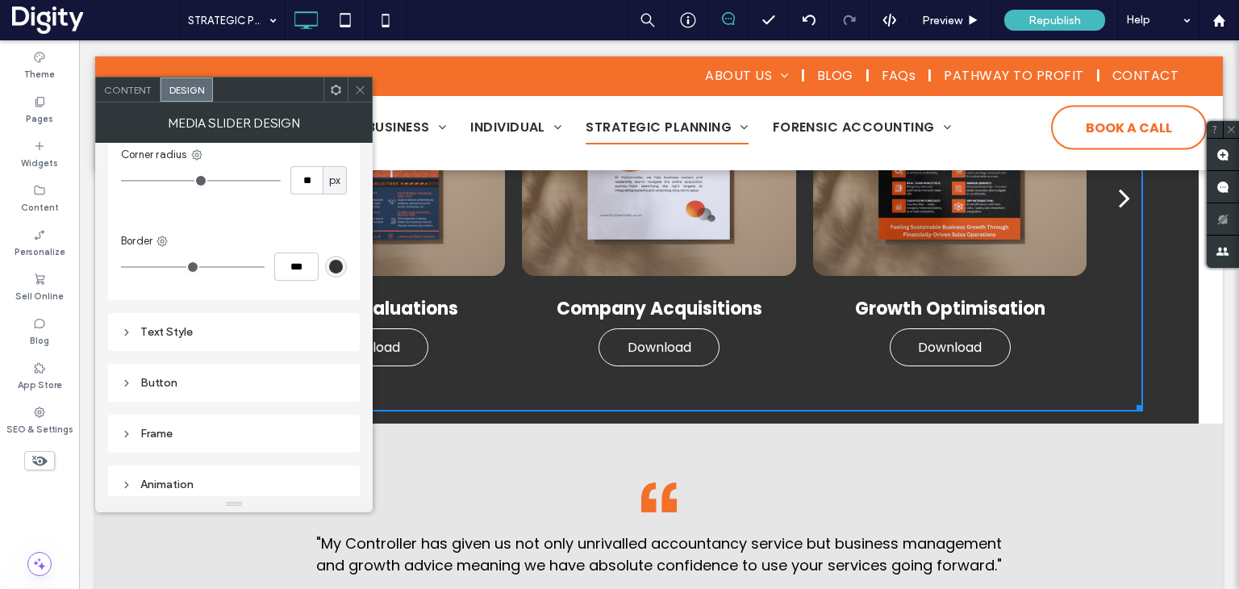
scroll to position [805, 0]
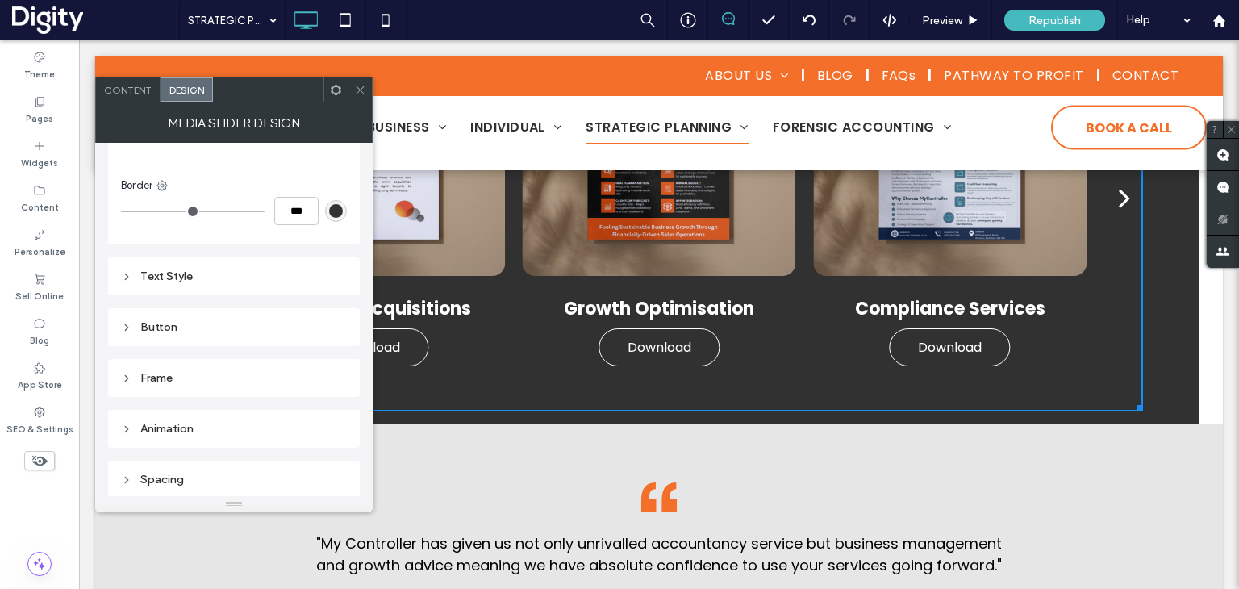
click at [190, 418] on div "Animation" at bounding box center [234, 429] width 226 height 22
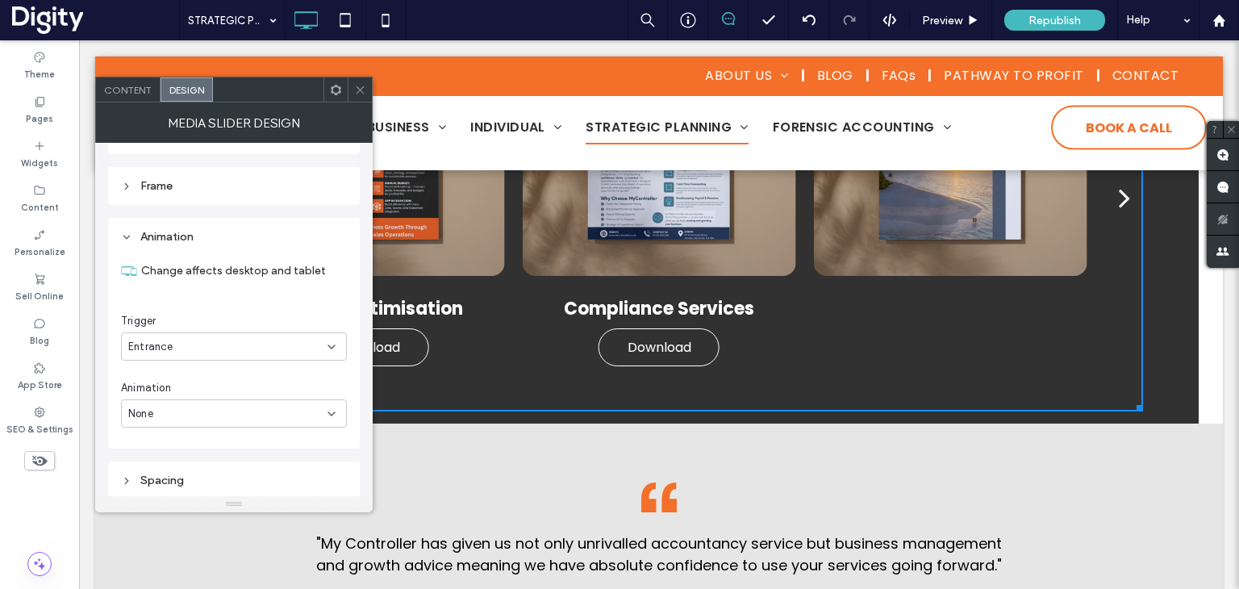
click at [232, 339] on div "Entrance" at bounding box center [227, 347] width 199 height 16
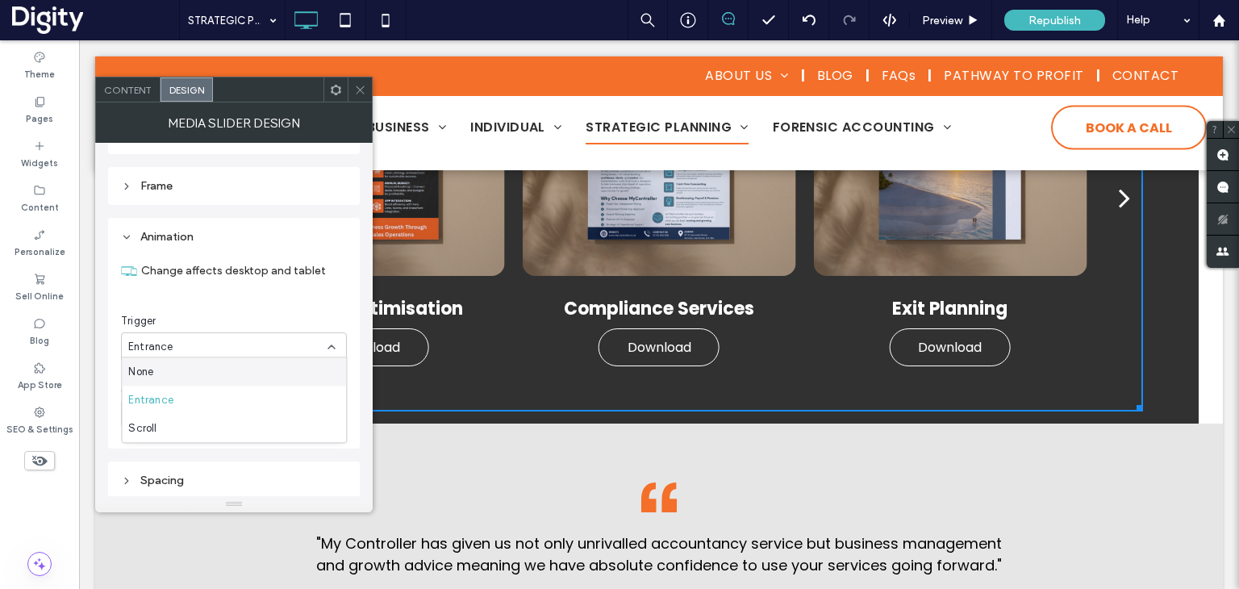
click at [228, 369] on div "None" at bounding box center [234, 371] width 224 height 28
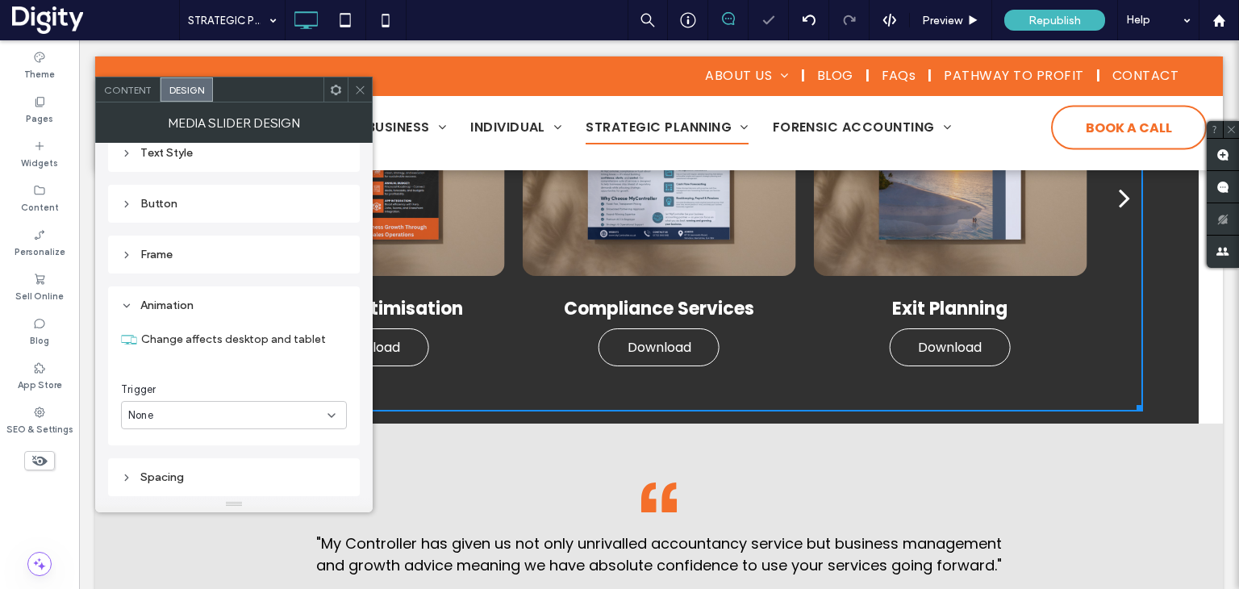
scroll to position [926, 0]
drag, startPoint x: 325, startPoint y: 50, endPoint x: 369, endPoint y: 94, distance: 62.2
click at [369, 94] on div at bounding box center [360, 89] width 24 height 24
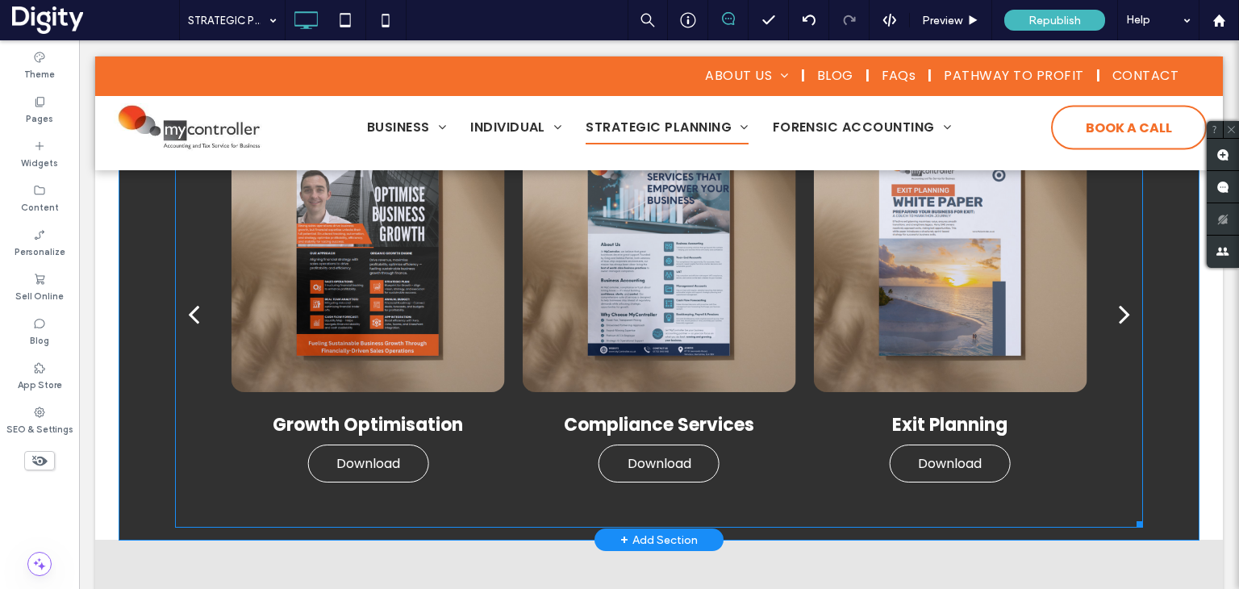
scroll to position [968, 0]
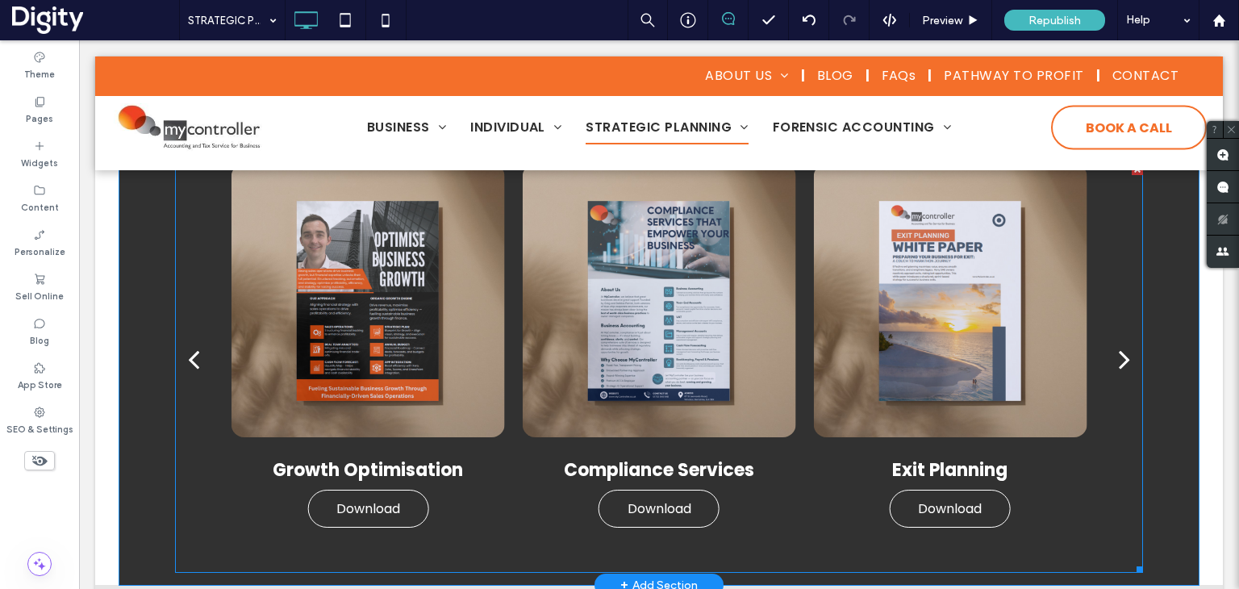
click at [1119, 363] on div "next" at bounding box center [1124, 359] width 11 height 32
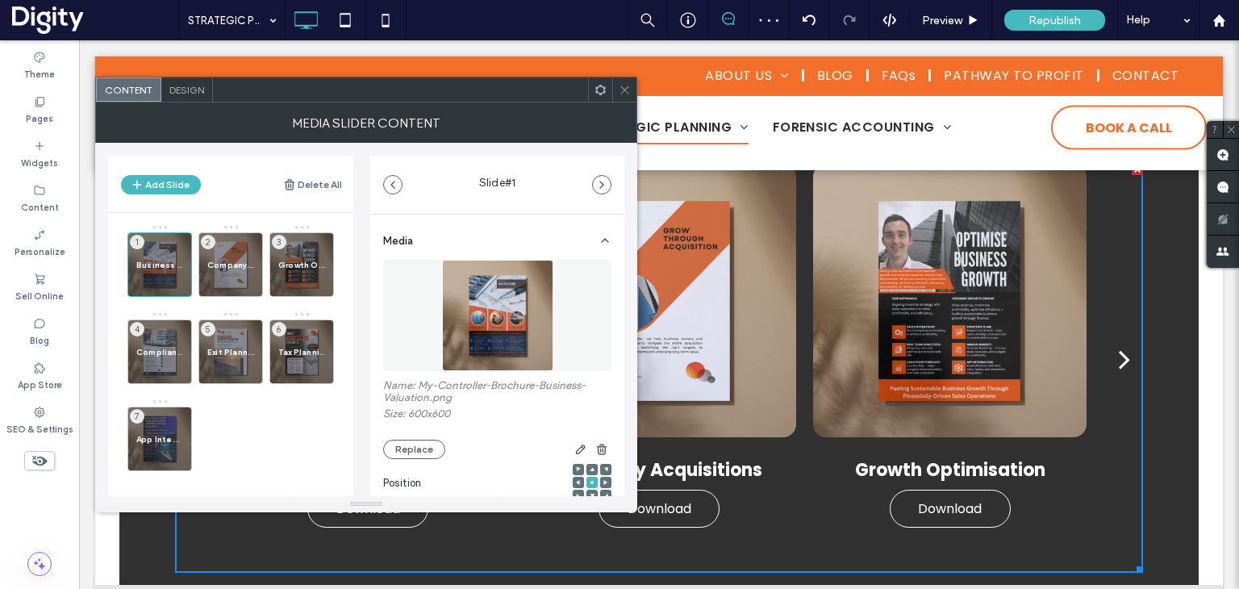
click at [627, 90] on icon at bounding box center [625, 90] width 12 height 12
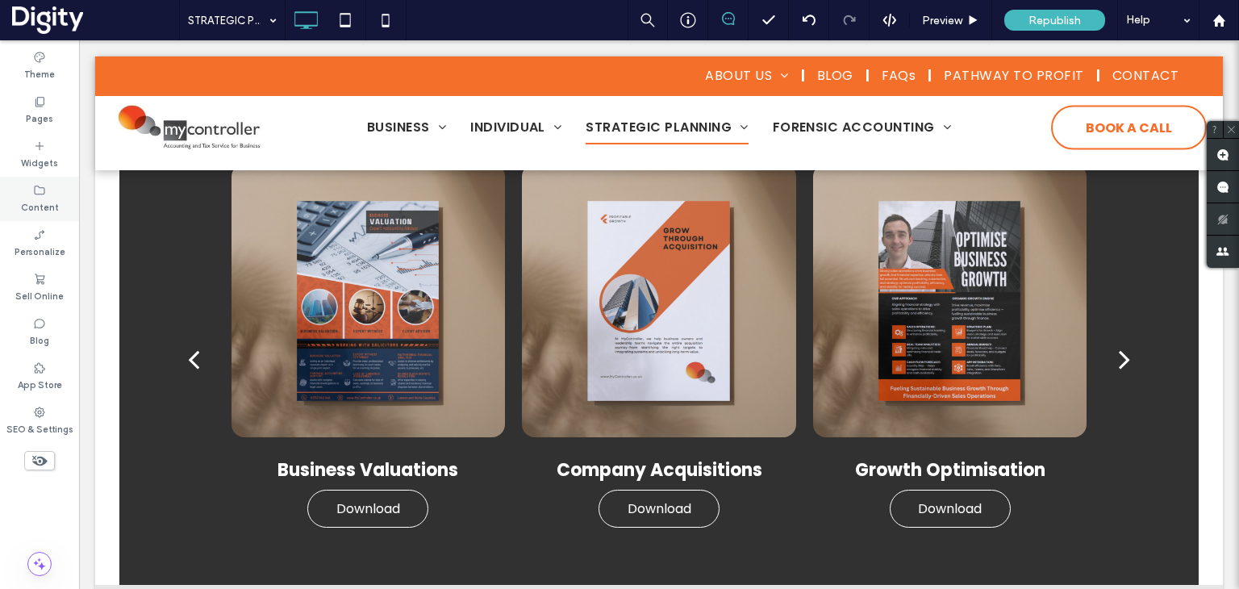
click at [35, 198] on label "Content" at bounding box center [40, 206] width 38 height 18
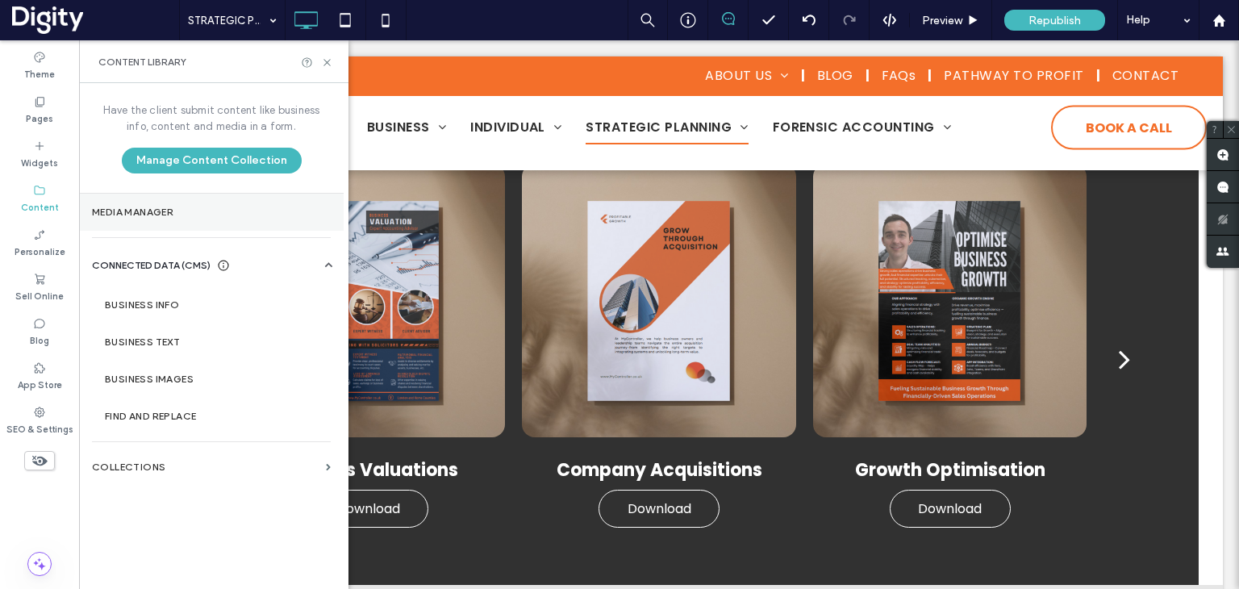
click at [110, 211] on label "Media Manager" at bounding box center [211, 212] width 239 height 11
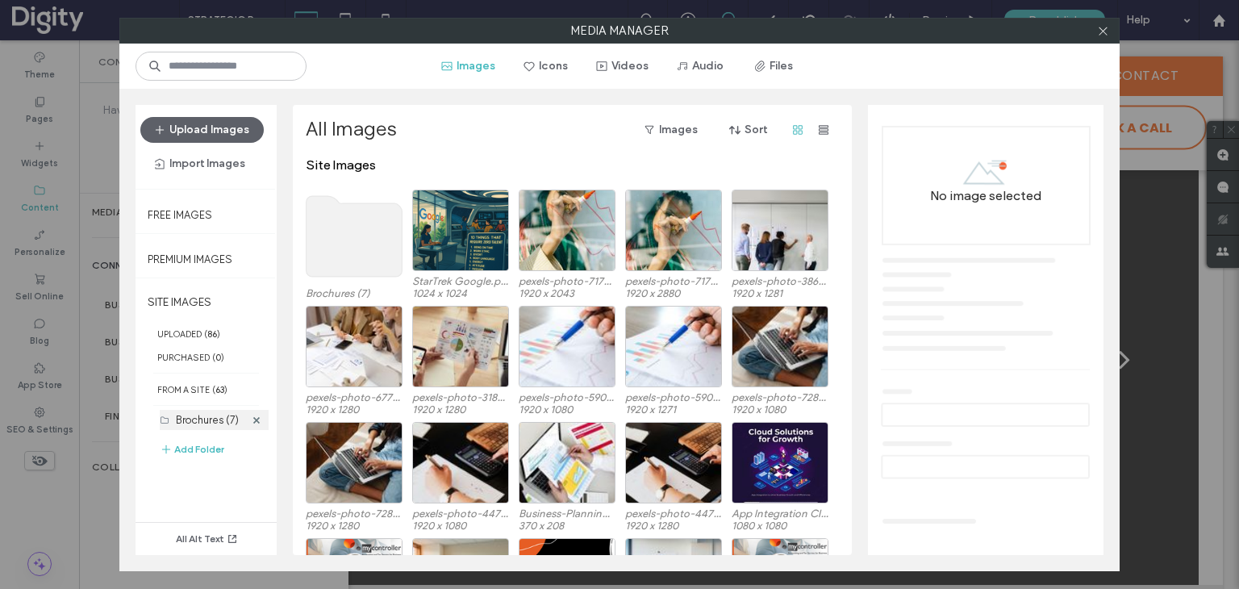
click at [185, 419] on label "Brochures (7)" at bounding box center [207, 420] width 63 height 12
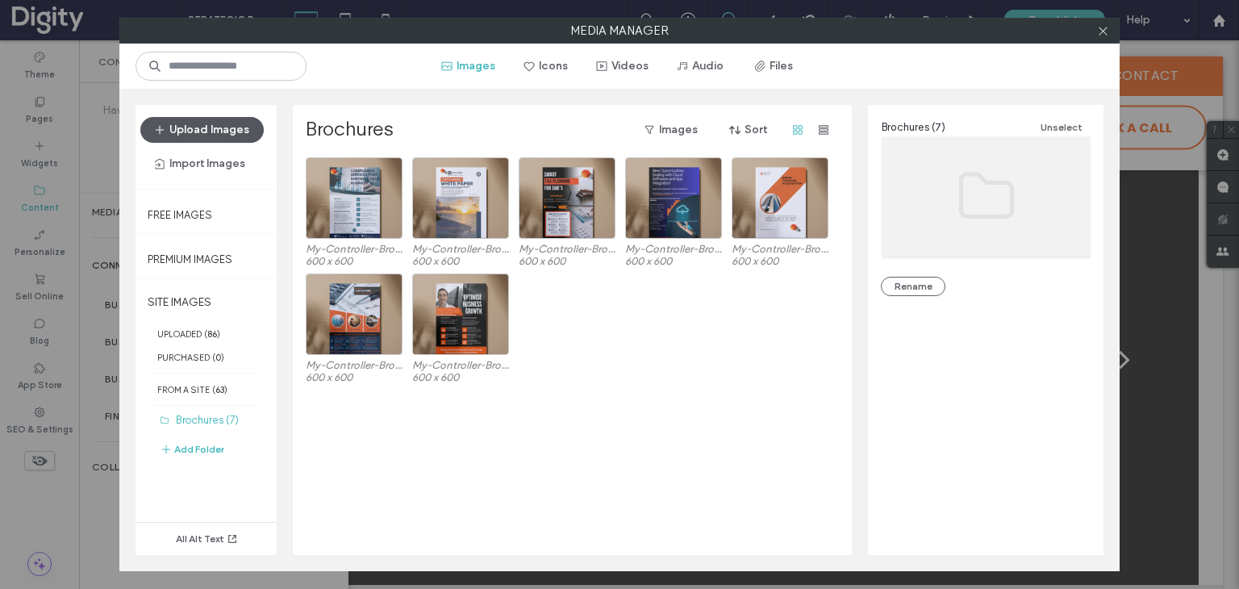
click at [213, 126] on button "Upload Images" at bounding box center [201, 130] width 123 height 26
click at [781, 64] on button "Files" at bounding box center [774, 66] width 73 height 26
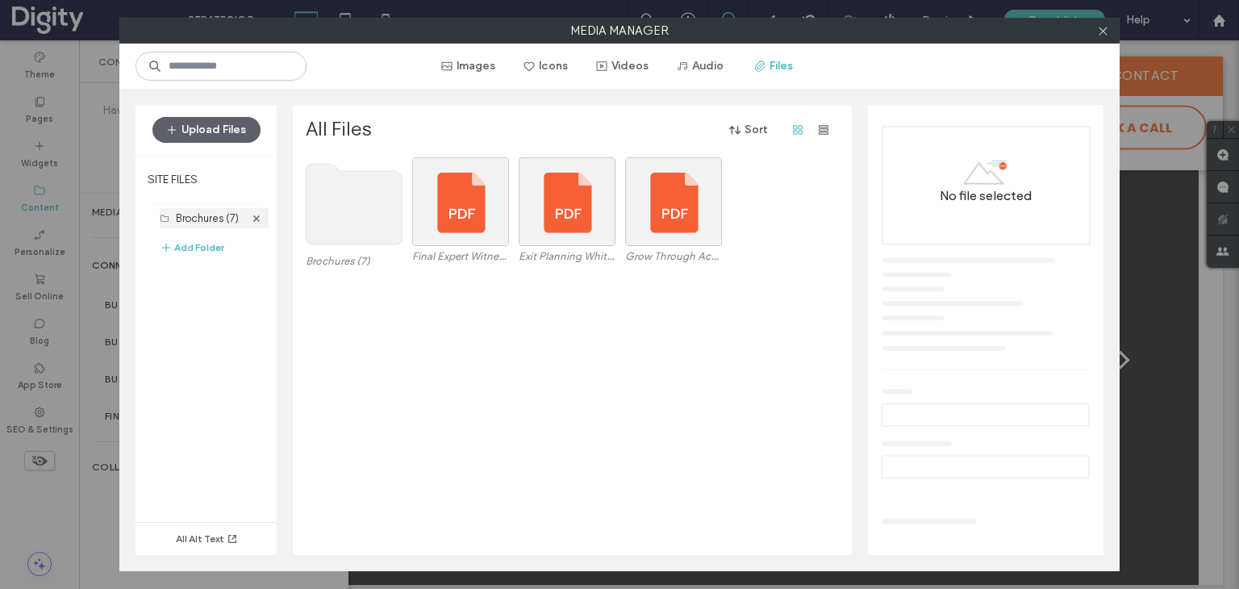
click at [198, 219] on label "Brochures (7)" at bounding box center [207, 218] width 63 height 12
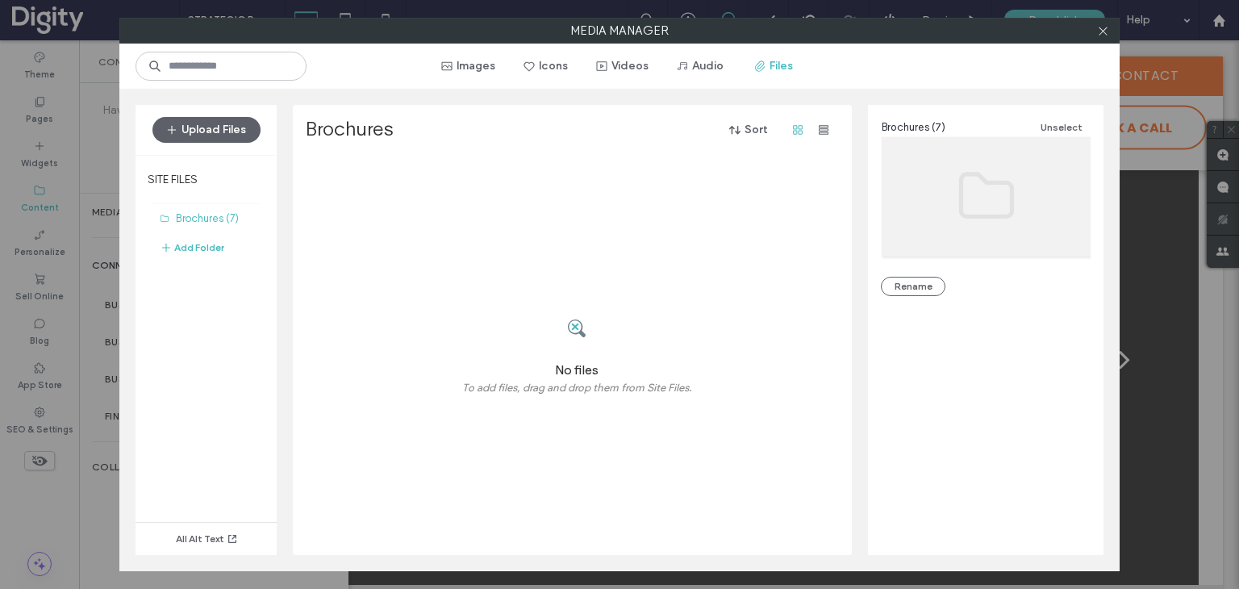
click at [223, 115] on div "Upload Files" at bounding box center [206, 130] width 141 height 50
click at [224, 130] on button "Upload Files" at bounding box center [206, 130] width 108 height 26
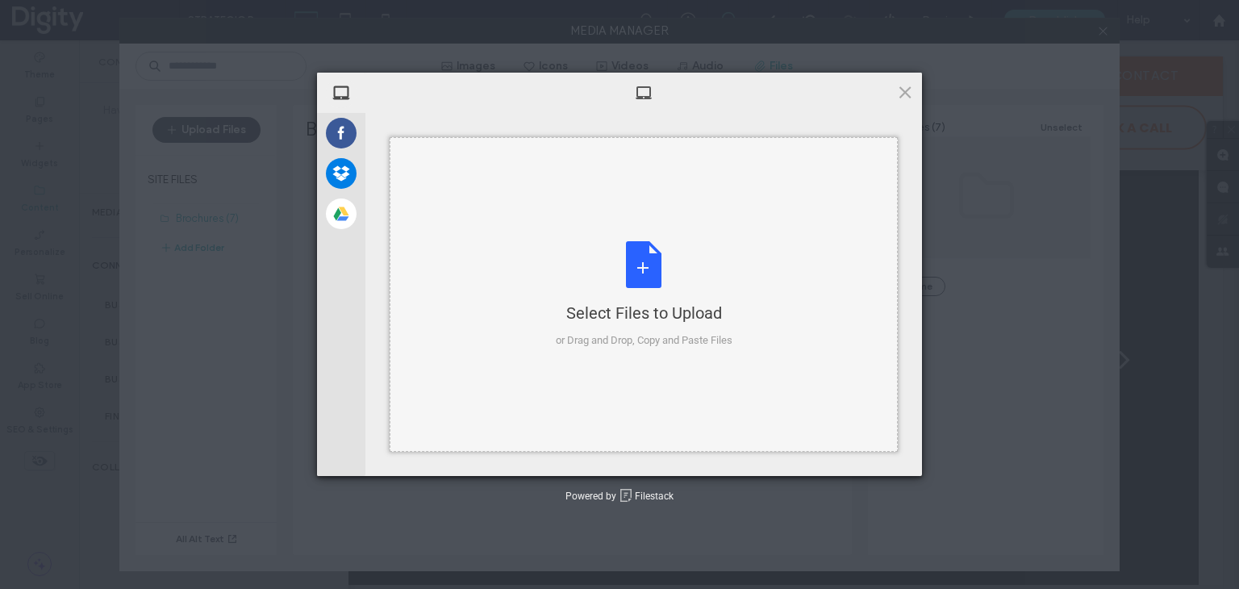
click at [629, 288] on div "Select Files to Upload or Drag and Drop, Copy and Paste Files" at bounding box center [644, 294] width 177 height 107
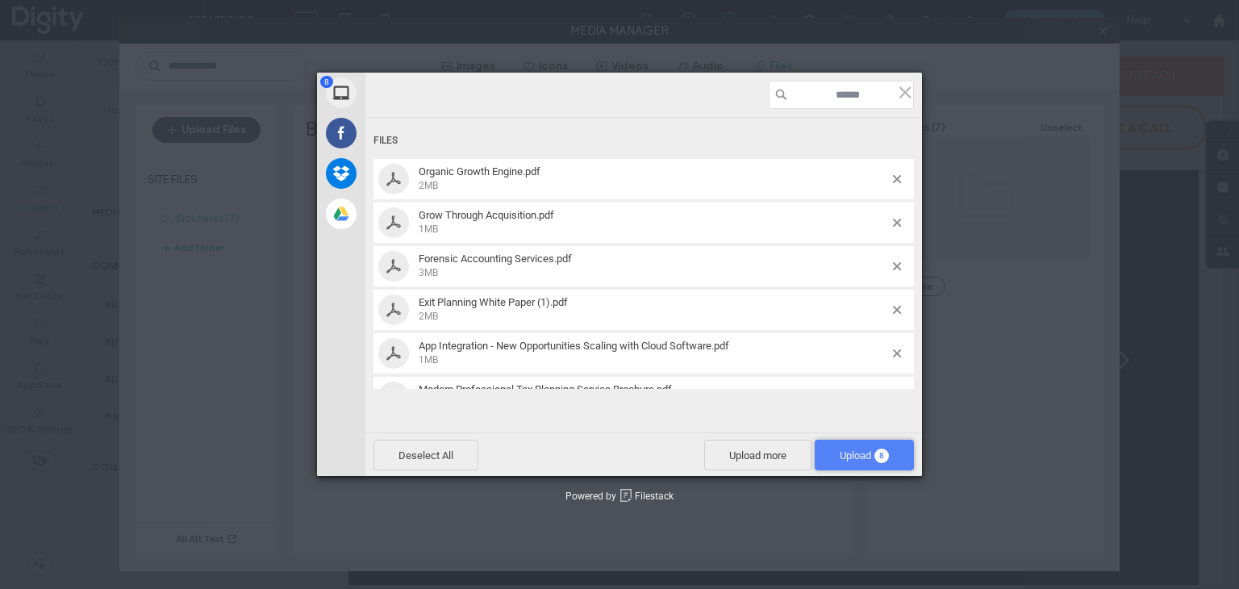
click at [848, 453] on span "Upload 8" at bounding box center [864, 455] width 49 height 12
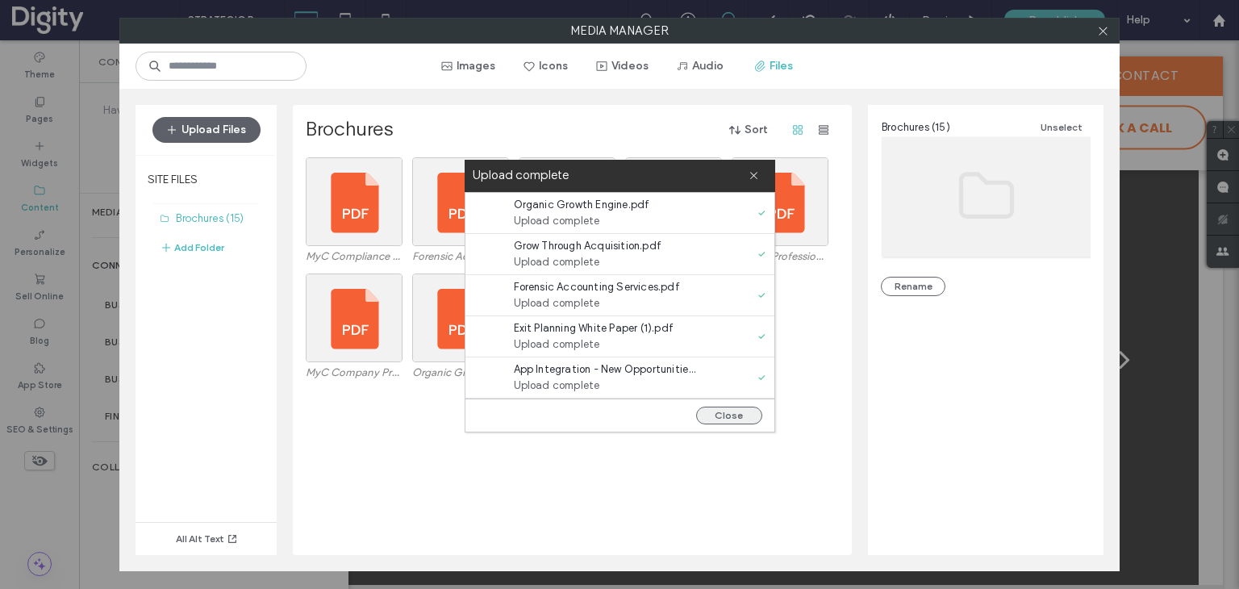
click at [708, 411] on button "Close" at bounding box center [729, 416] width 66 height 18
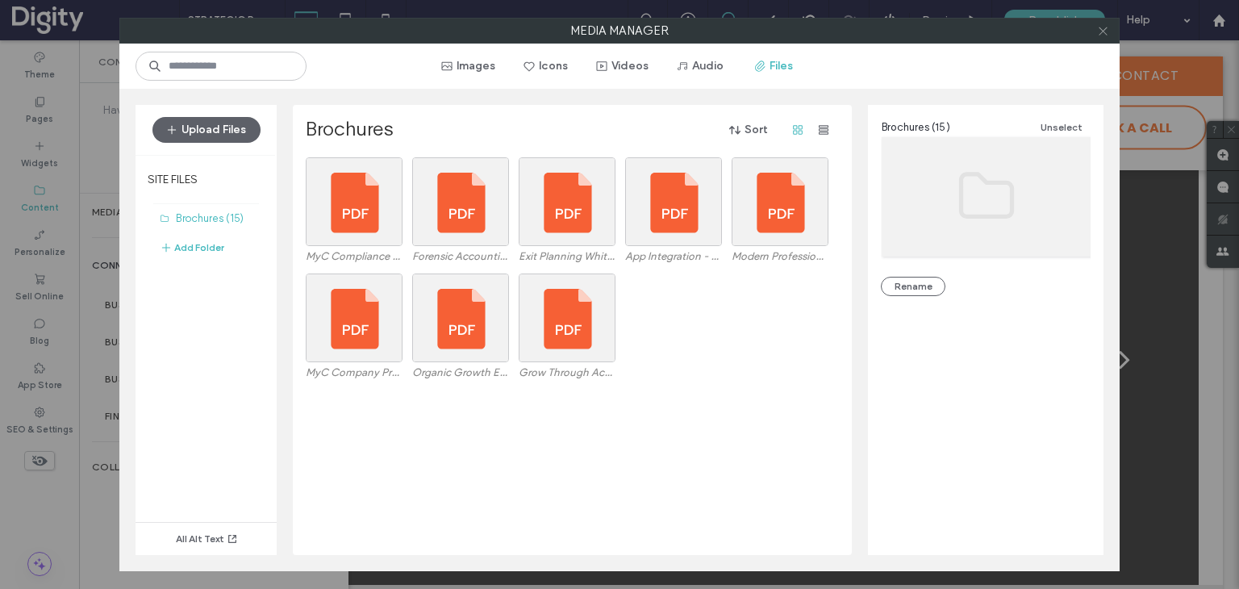
click at [1100, 31] on icon at bounding box center [1103, 31] width 12 height 12
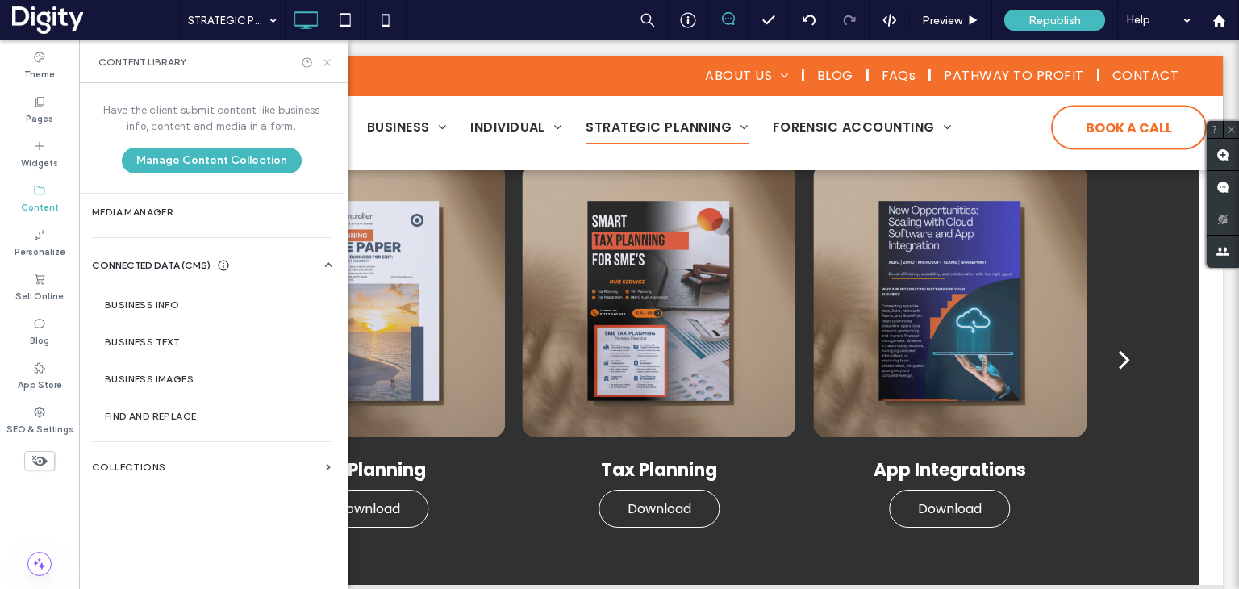
click at [332, 64] on icon at bounding box center [327, 62] width 12 height 12
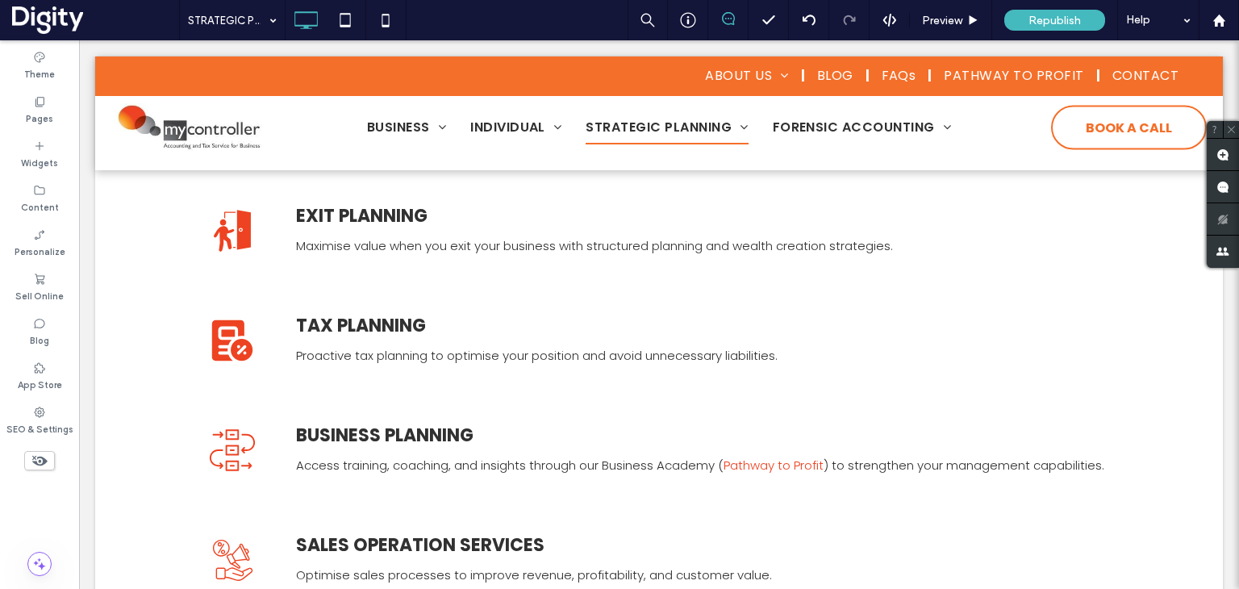
scroll to position [323, 0]
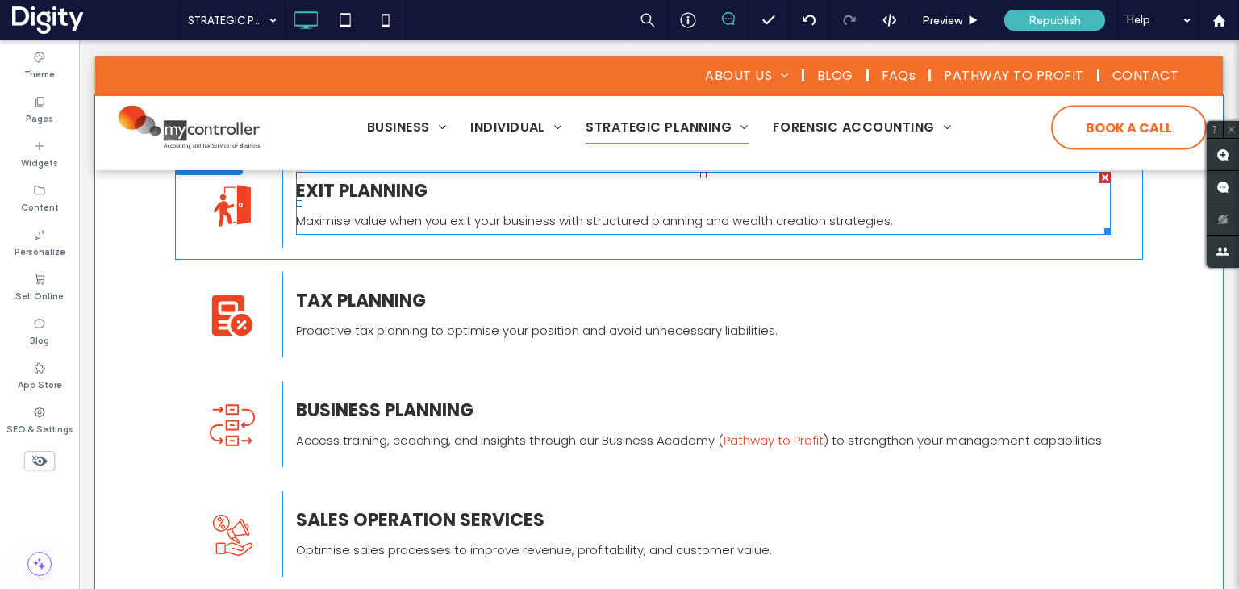
click at [411, 227] on span "Maximise value when you exit your business with structured planning and wealth …" at bounding box center [594, 220] width 597 height 17
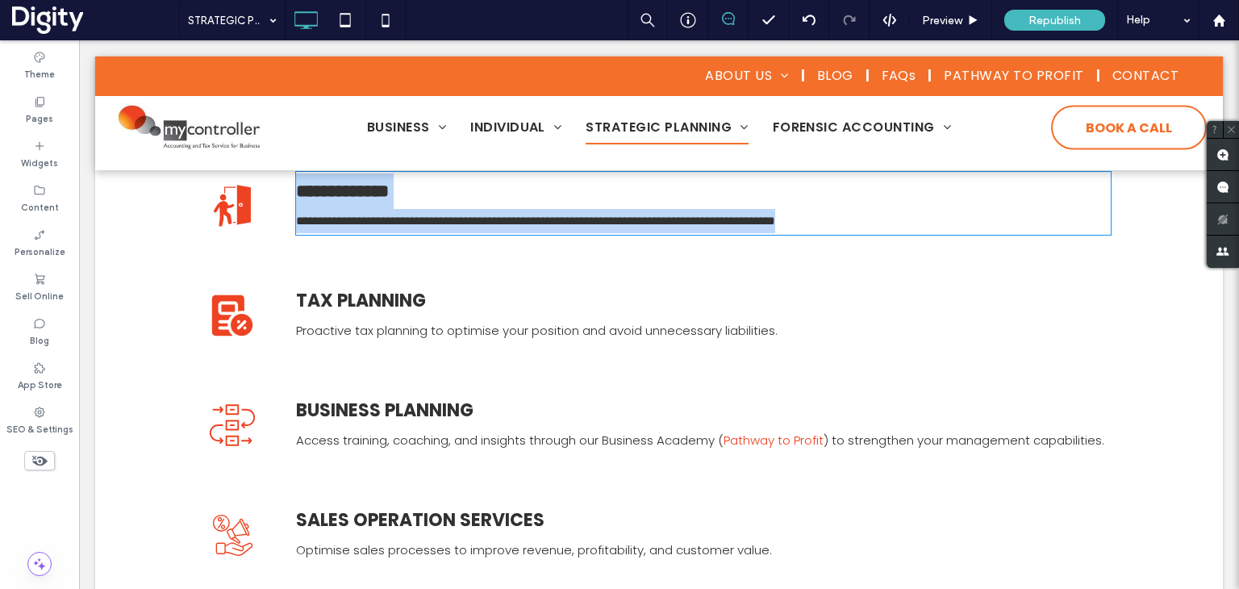
click at [458, 217] on span "**********" at bounding box center [535, 221] width 479 height 12
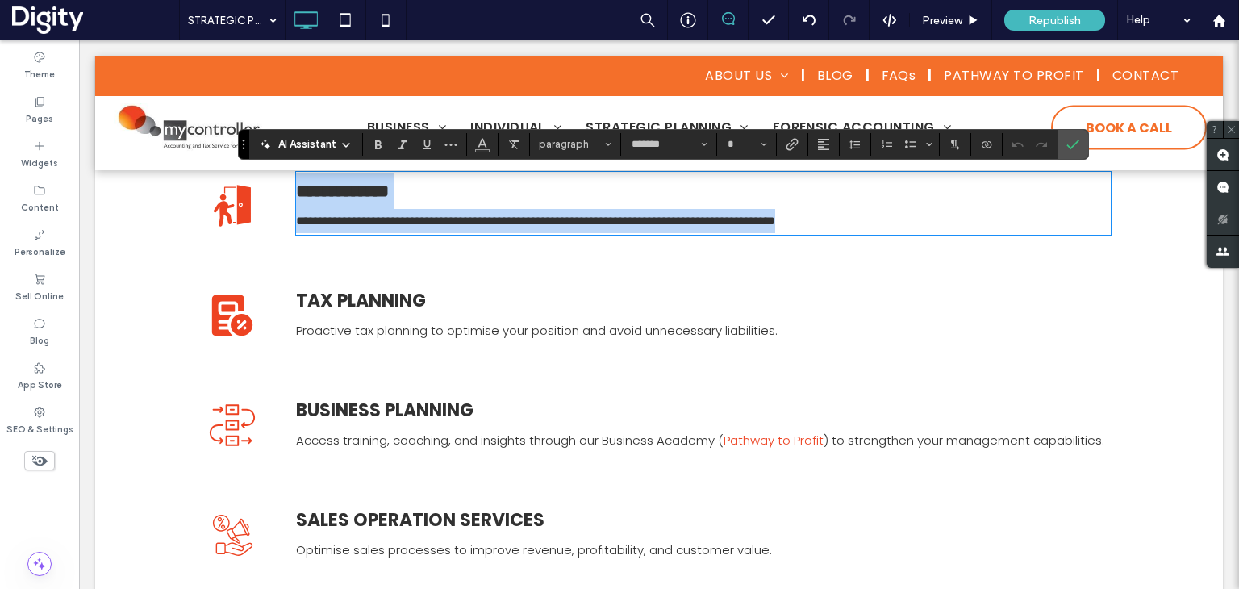
type input "*******"
click at [897, 223] on p "**********" at bounding box center [703, 221] width 815 height 24
click at [913, 223] on p "**********" at bounding box center [703, 221] width 815 height 24
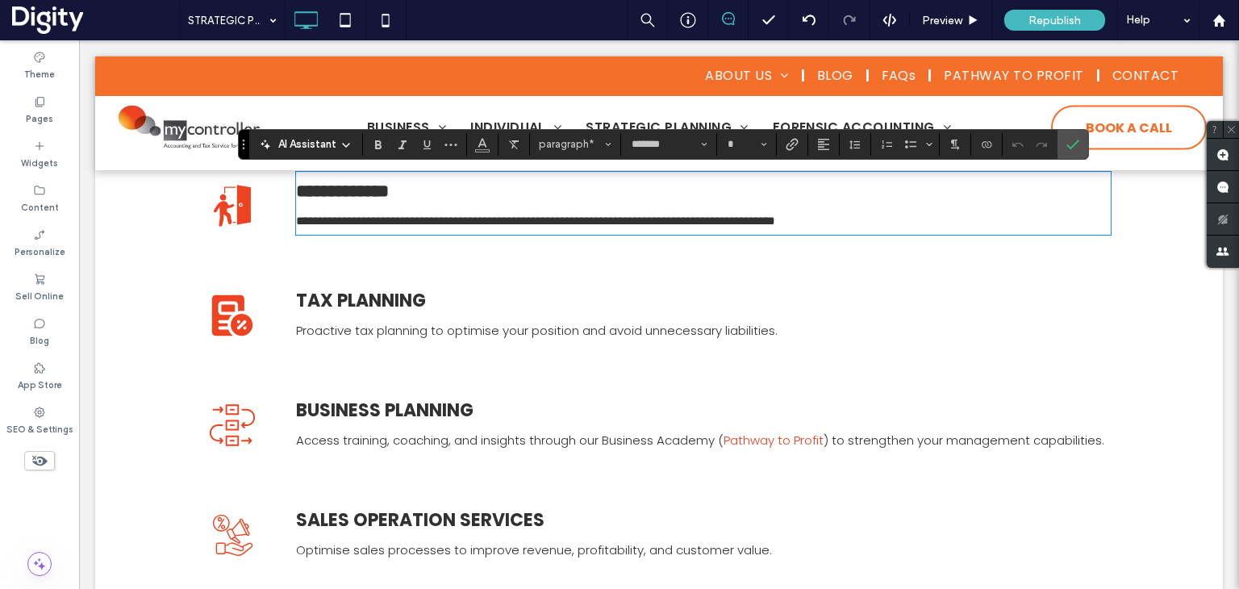
type input "**"
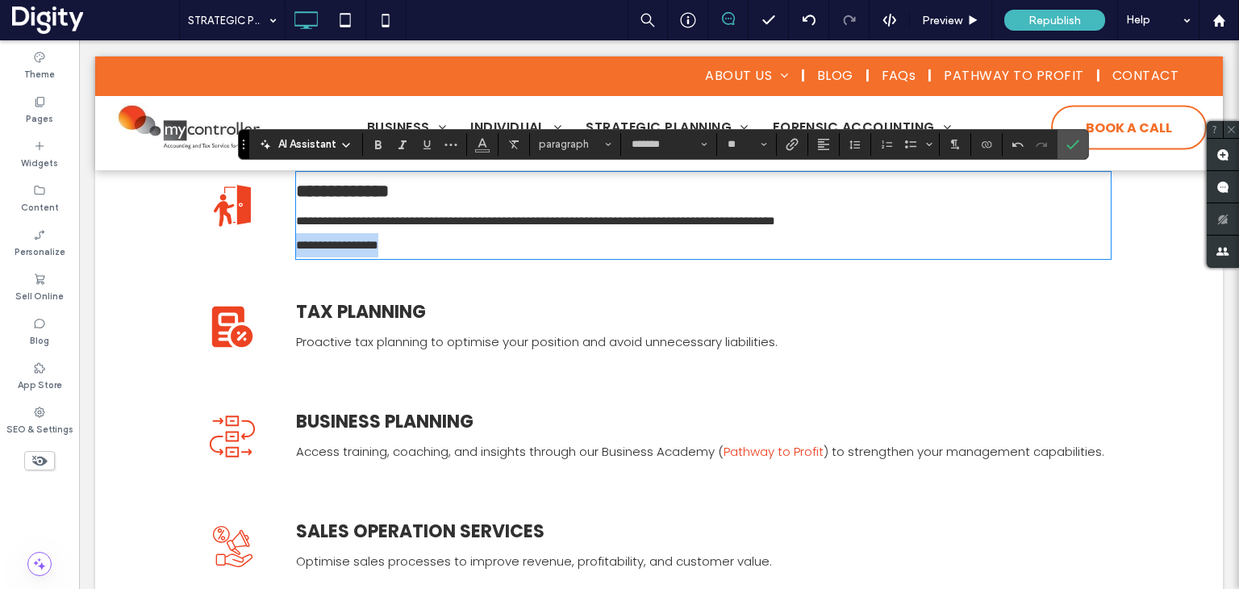
drag, startPoint x: 410, startPoint y: 248, endPoint x: 281, endPoint y: 252, distance: 129.2
click at [282, 252] on div "**********" at bounding box center [696, 210] width 829 height 97
click at [789, 145] on use "Link" at bounding box center [792, 144] width 12 height 12
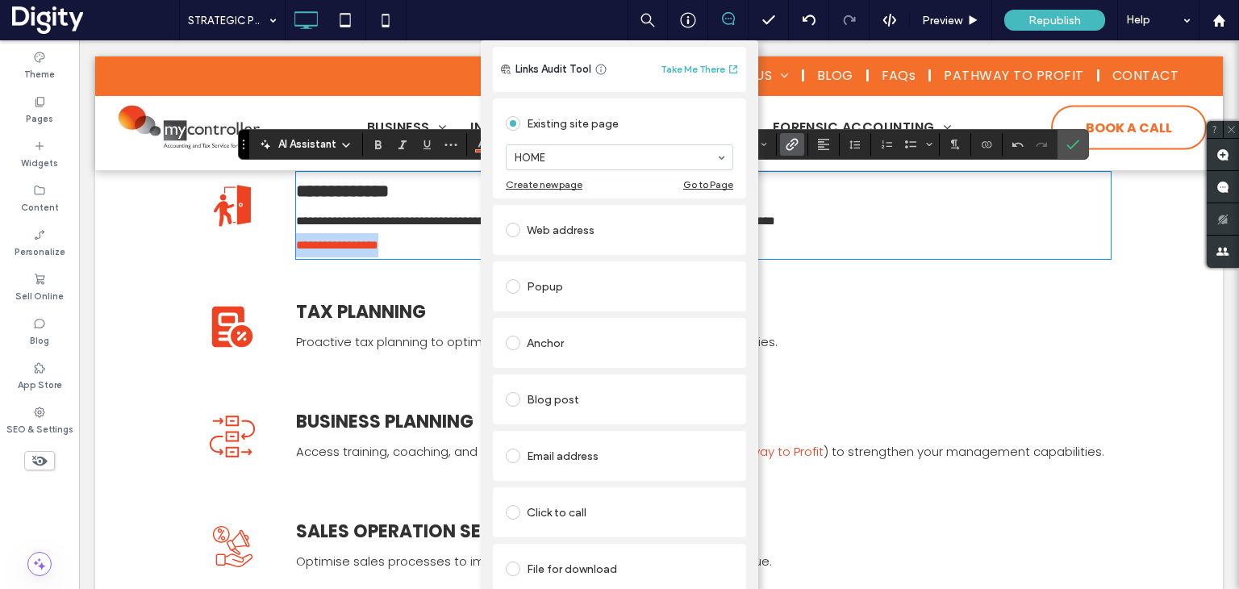
scroll to position [52, 0]
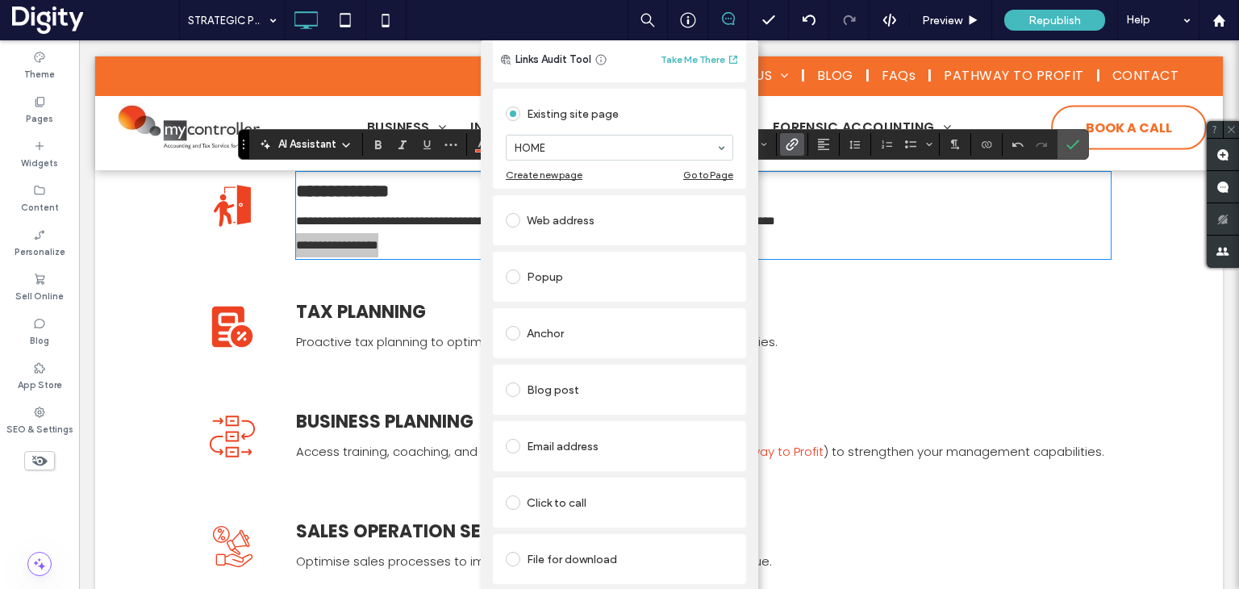
drag, startPoint x: 565, startPoint y: 551, endPoint x: 583, endPoint y: 520, distance: 35.8
click at [565, 550] on div "File for download" at bounding box center [620, 559] width 228 height 26
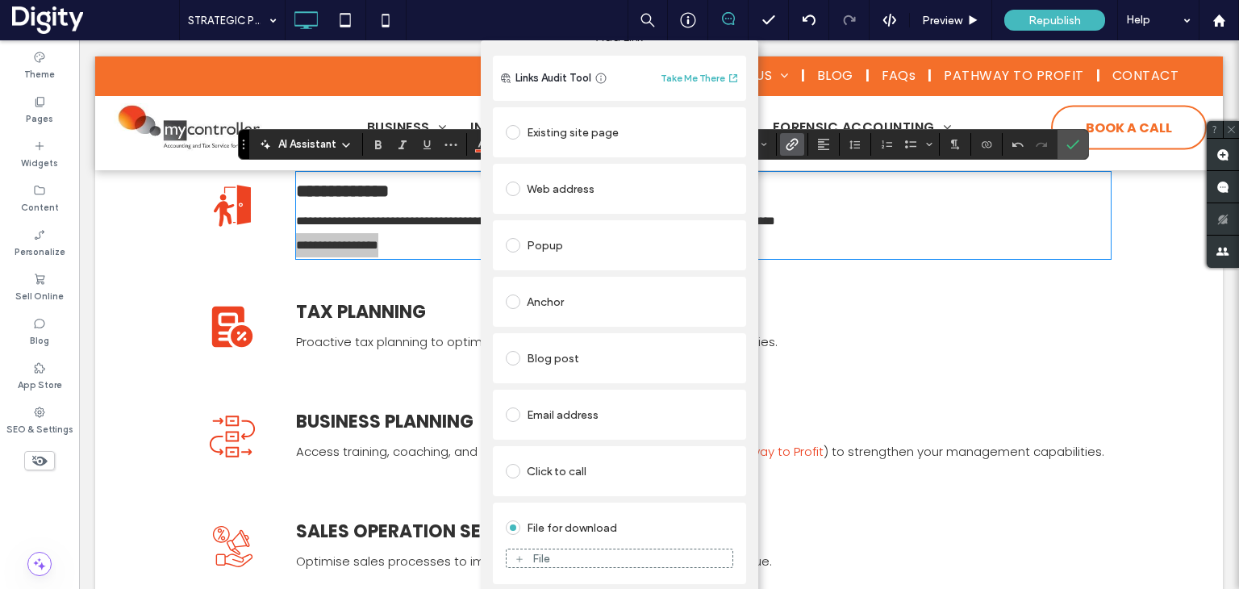
scroll to position [22, 0]
click at [532, 554] on div "File" at bounding box center [541, 559] width 18 height 14
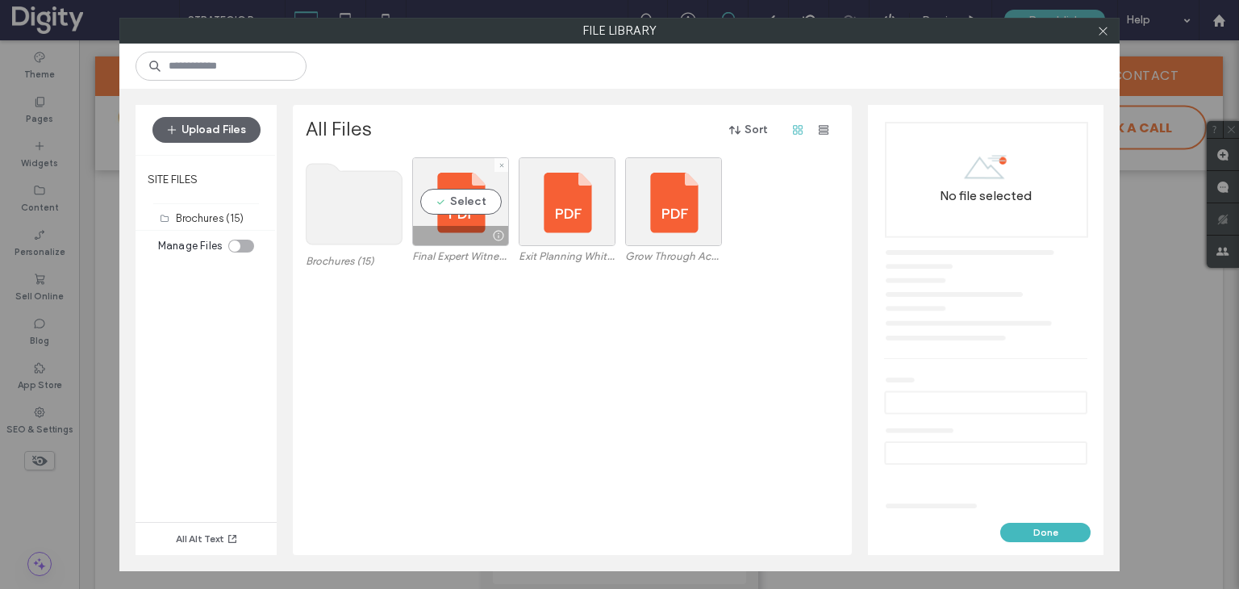
click at [352, 215] on use at bounding box center [355, 204] width 96 height 81
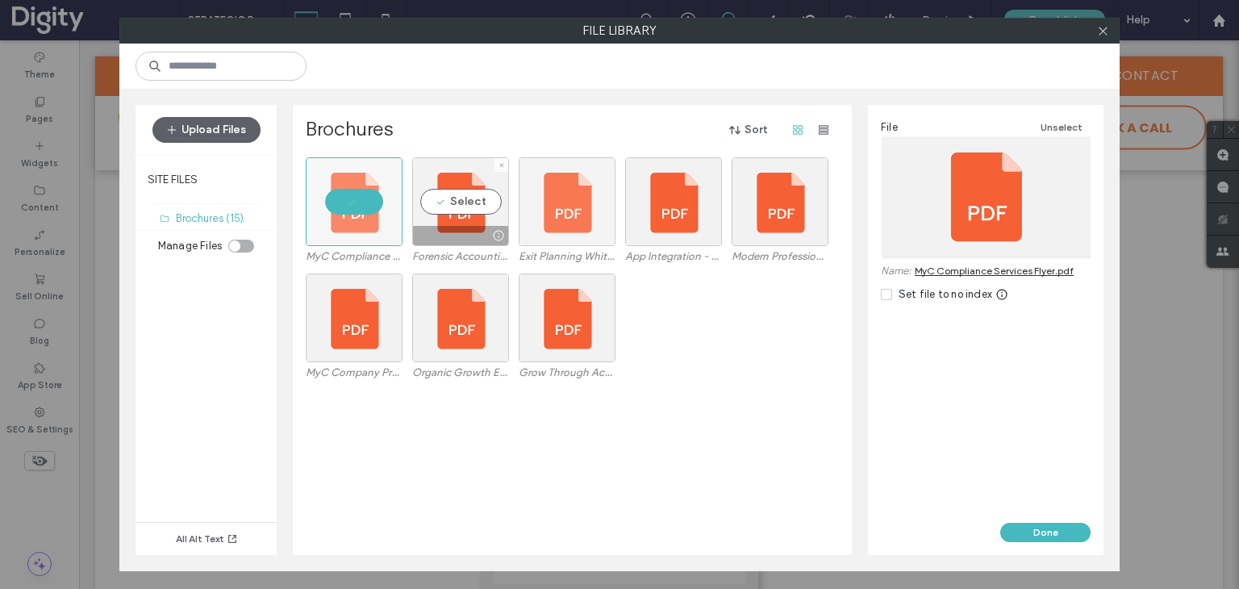
click at [575, 219] on div at bounding box center [567, 201] width 97 height 89
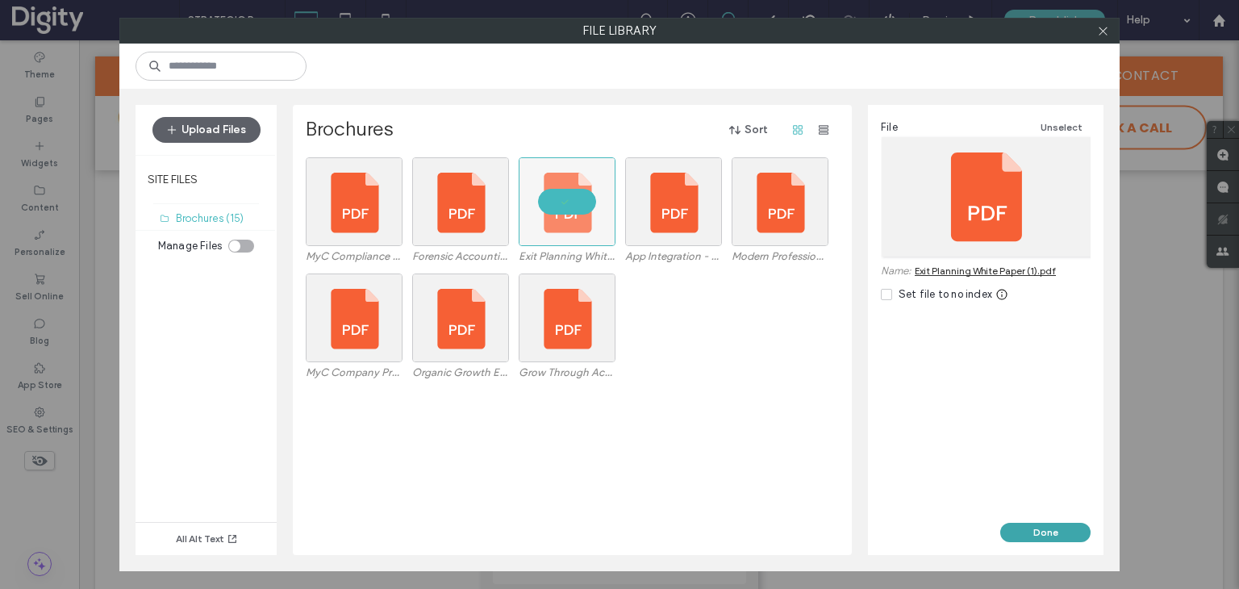
click at [1046, 530] on button "Done" at bounding box center [1045, 532] width 90 height 19
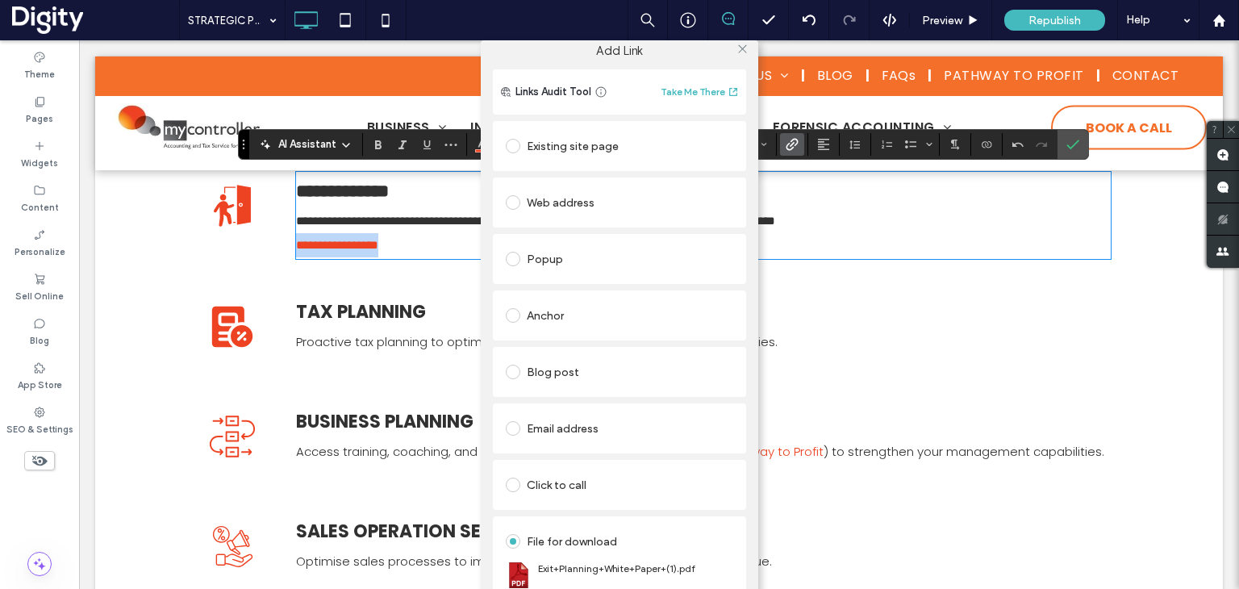
scroll to position [0, 0]
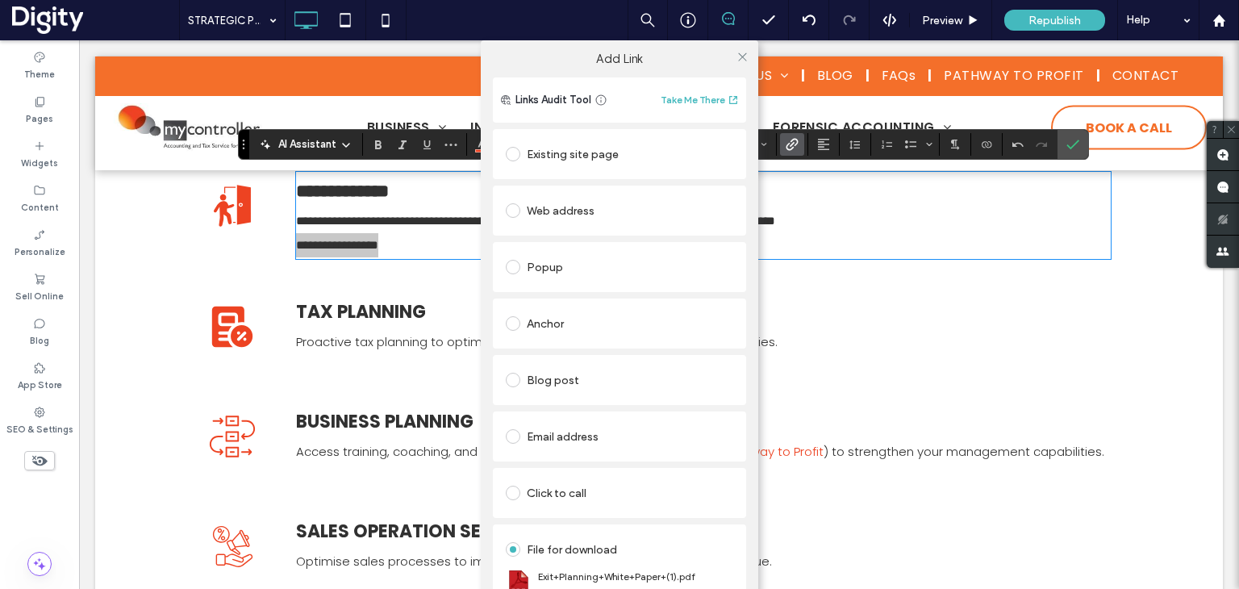
click at [1072, 140] on div "Add Link Links Audit Tool Take Me There Existing site page HOME Create new page…" at bounding box center [619, 334] width 1239 height 589
click at [1071, 146] on div "Add Link Links Audit Tool Take Me There Existing site page HOME Create new page…" at bounding box center [619, 334] width 1239 height 589
click at [940, 270] on div "Add Link Links Audit Tool Take Me There Existing site page HOME Create new page…" at bounding box center [619, 334] width 1239 height 589
click at [737, 57] on icon at bounding box center [743, 57] width 12 height 12
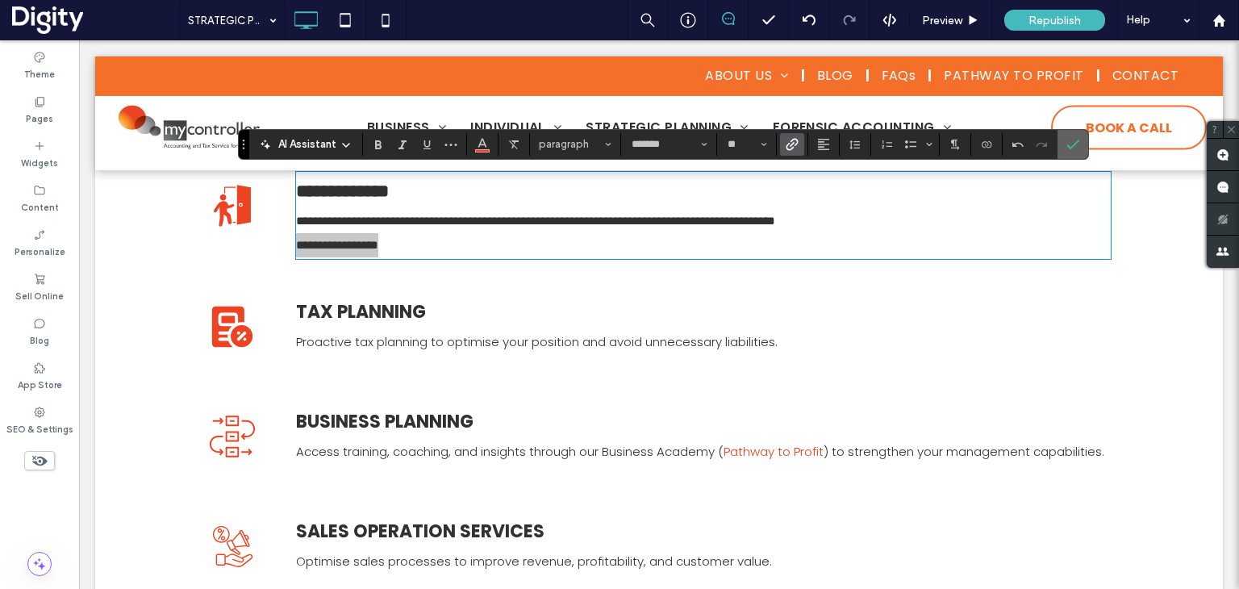
click at [1078, 152] on label "Confirm" at bounding box center [1073, 144] width 24 height 29
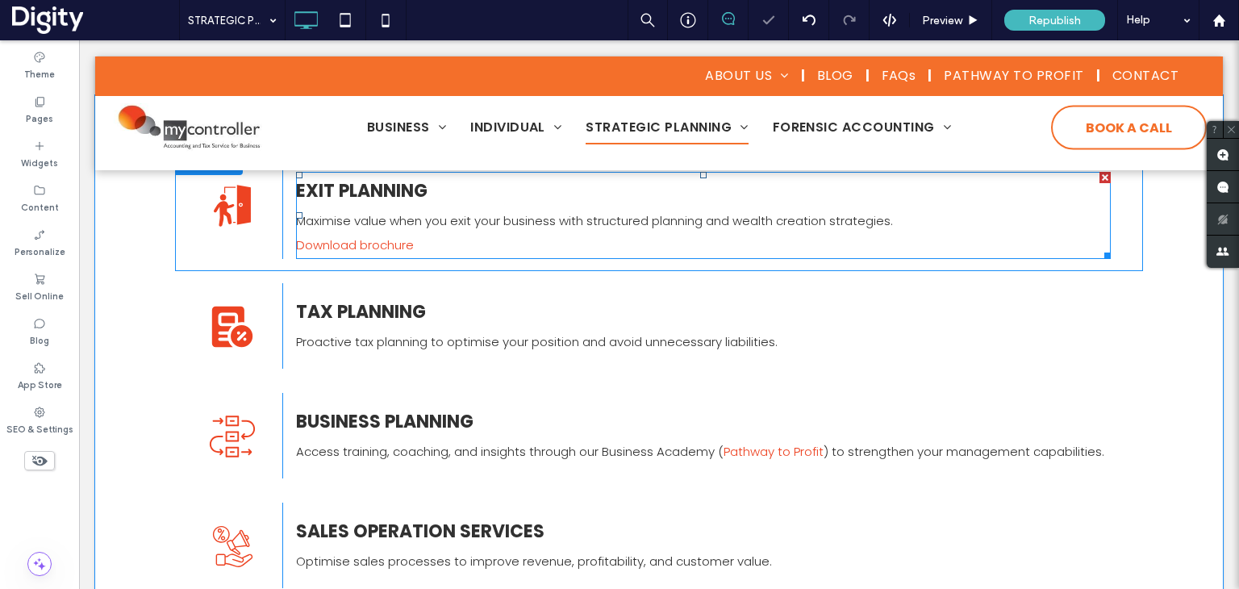
click at [523, 227] on span "Maximise value when you exit your business with structured planning and wealth …" at bounding box center [594, 220] width 597 height 17
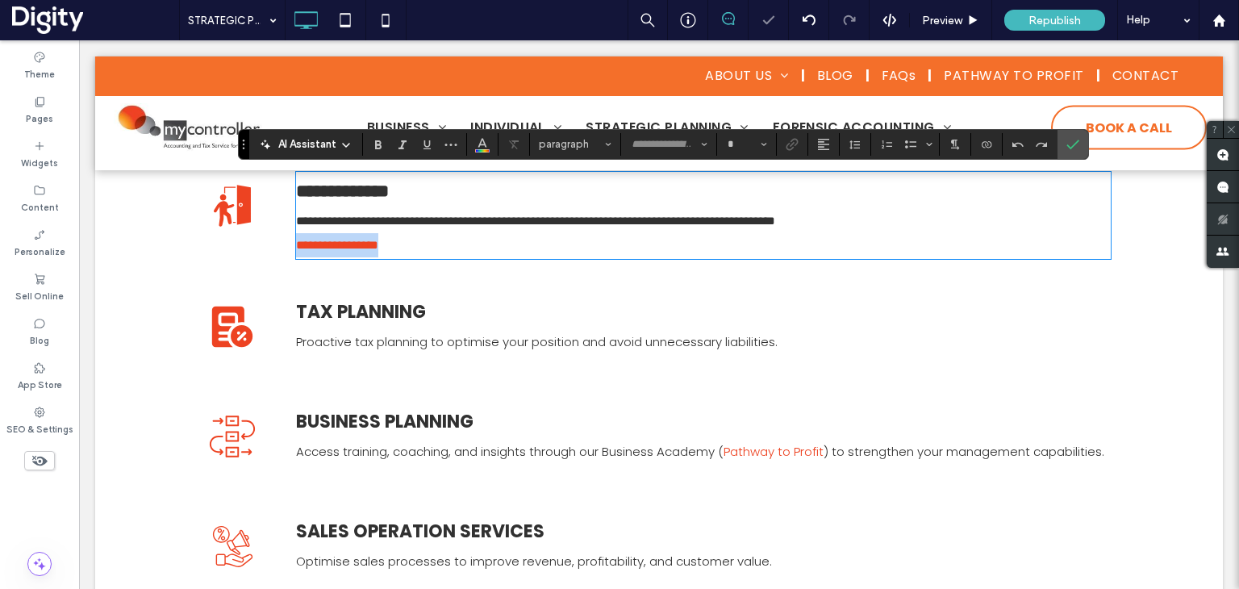
type input "*******"
type input "**"
click at [514, 233] on p "**********" at bounding box center [703, 245] width 815 height 24
drag, startPoint x: 423, startPoint y: 243, endPoint x: 217, endPoint y: 233, distance: 206.0
click at [217, 233] on div "**********" at bounding box center [659, 210] width 904 height 97
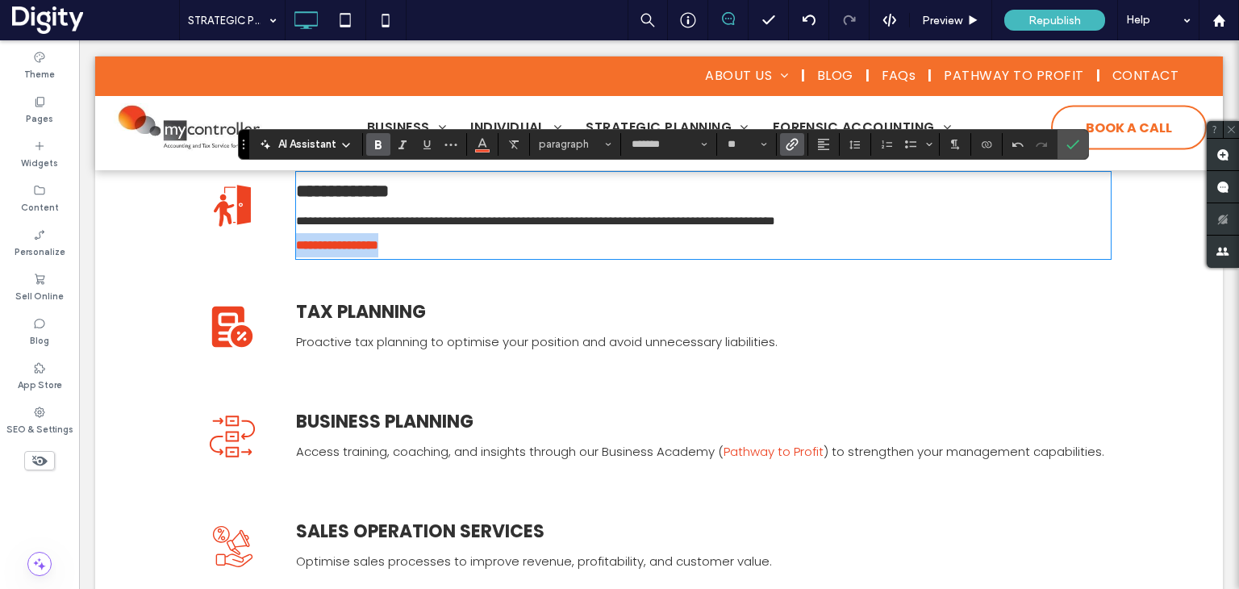
copy strong "**********"
click at [468, 345] on span "Proactive tax planning to optimise your position and avoid unnecessary liabilit…" at bounding box center [537, 341] width 482 height 17
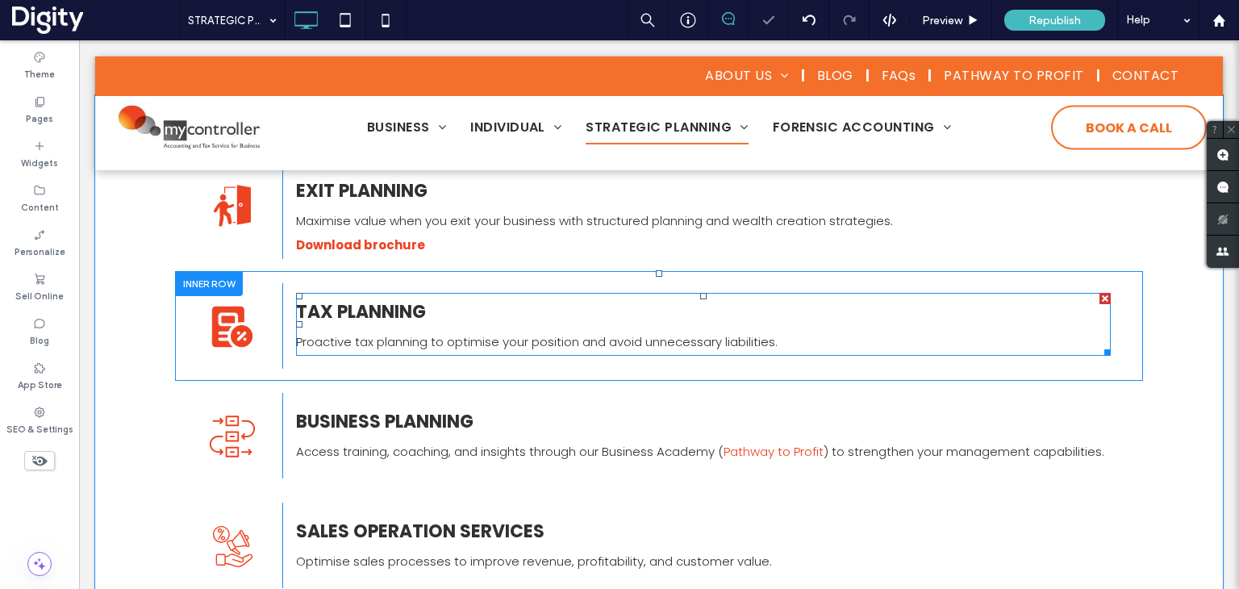
click at [468, 345] on span "Proactive tax planning to optimise your position and avoid unnecessary liabilit…" at bounding box center [537, 341] width 482 height 17
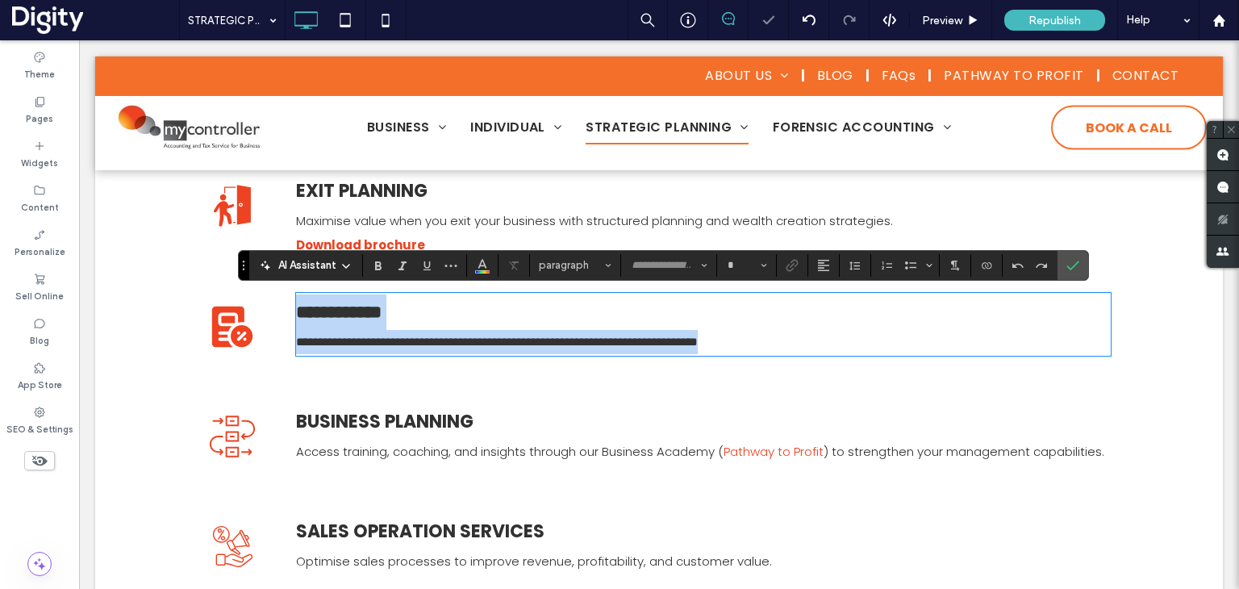
type input "*******"
click at [670, 346] on span "**********" at bounding box center [497, 342] width 402 height 12
type input "**"
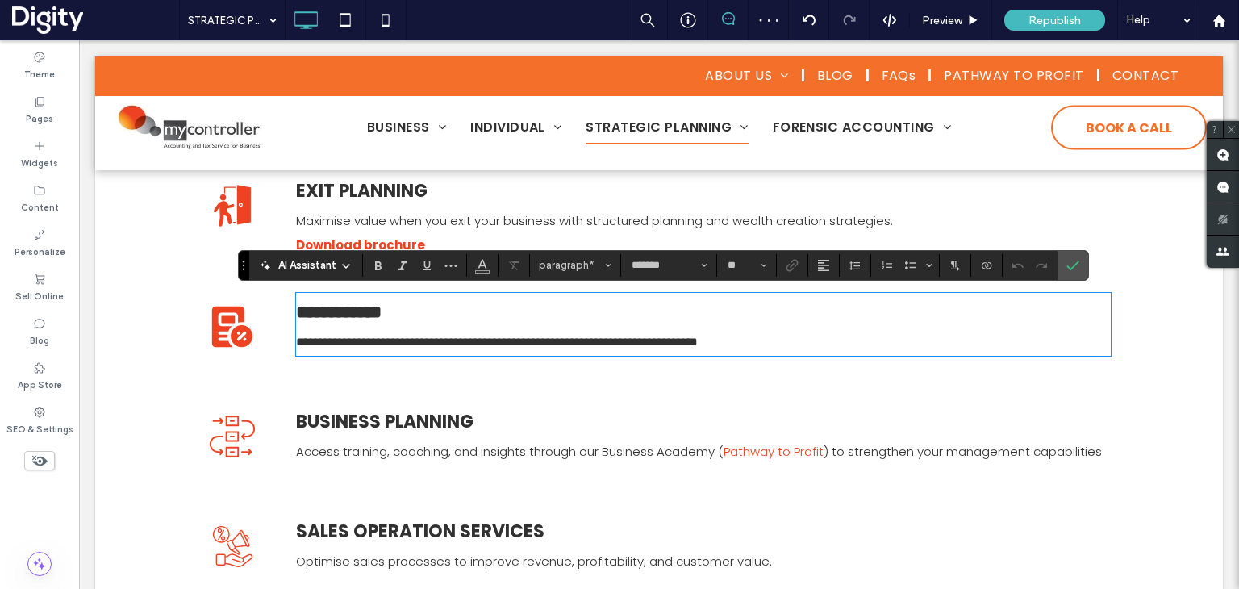
click at [796, 346] on p "**********" at bounding box center [703, 342] width 815 height 24
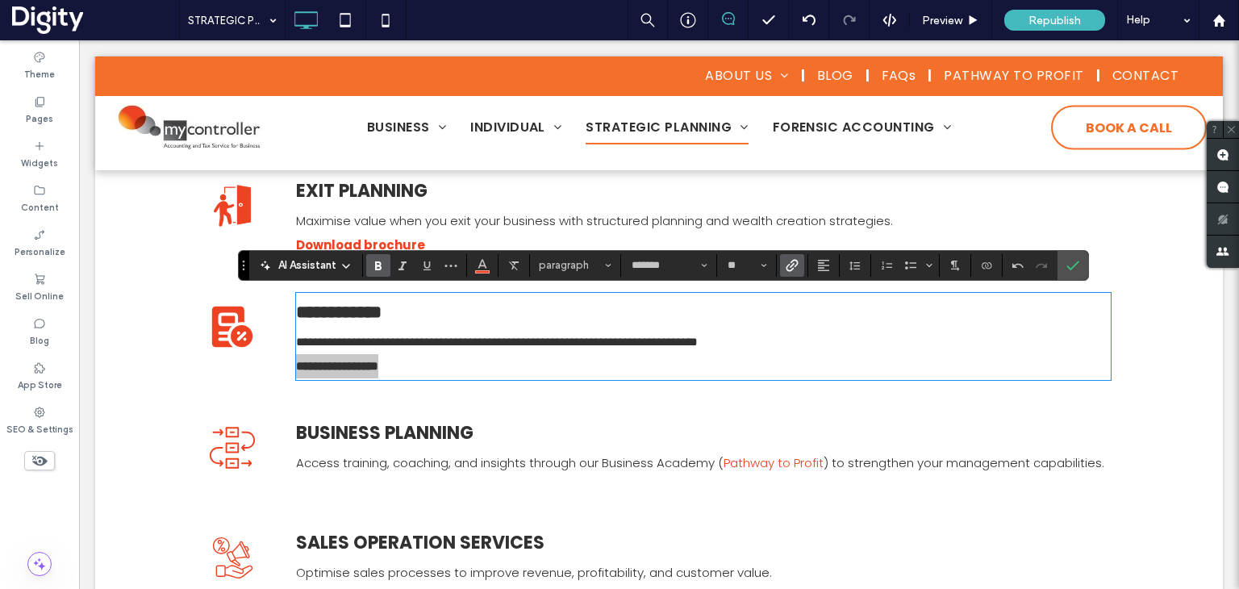
click at [790, 265] on use "Link" at bounding box center [792, 265] width 12 height 12
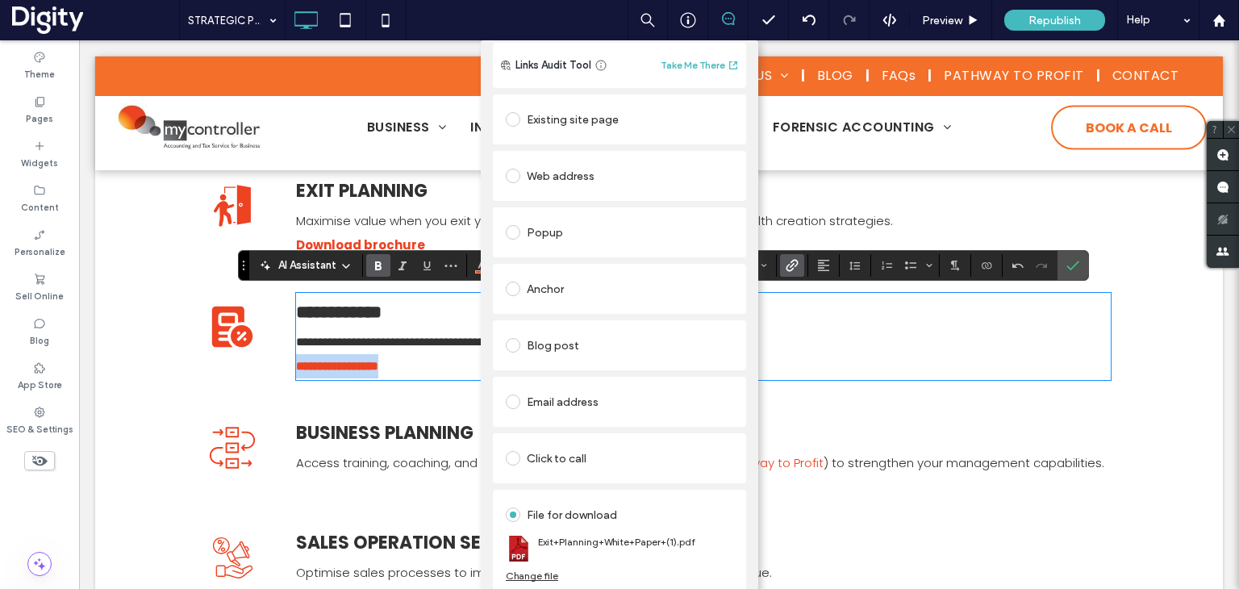
scroll to position [40, 0]
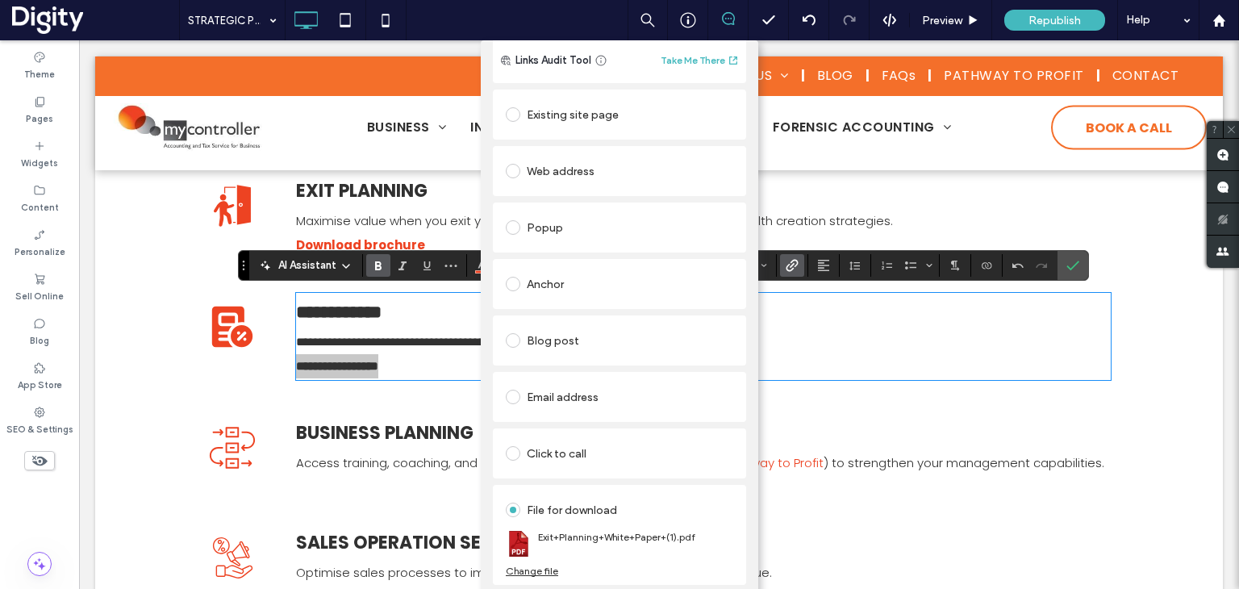
click at [536, 569] on div "Change file" at bounding box center [532, 571] width 52 height 12
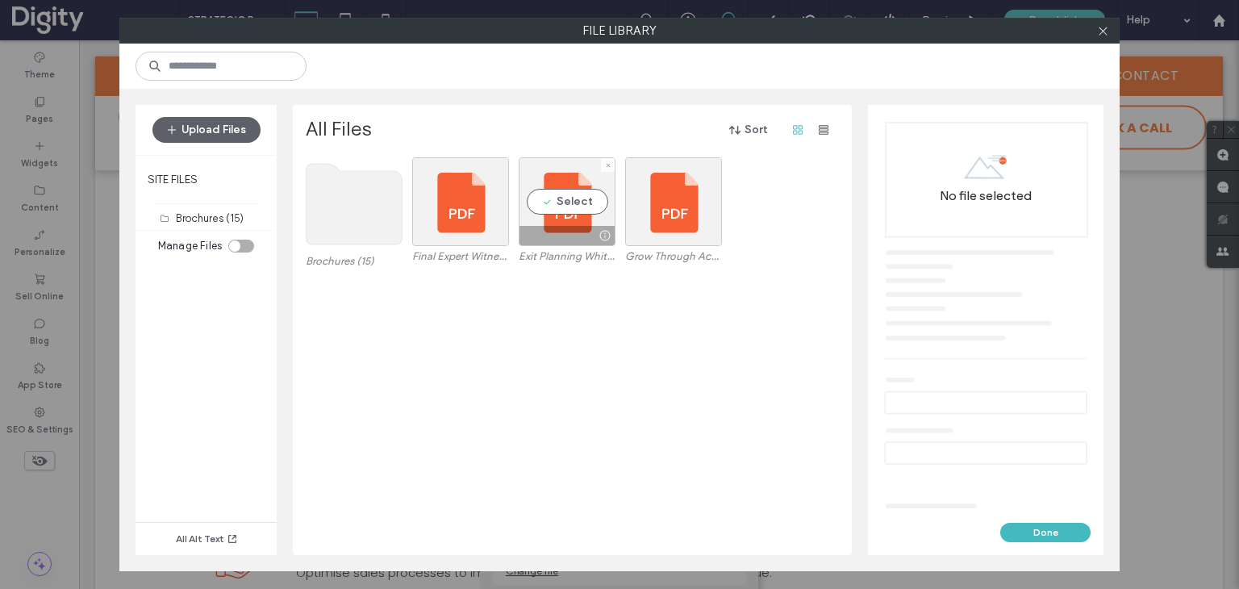
click at [335, 217] on use at bounding box center [355, 204] width 96 height 81
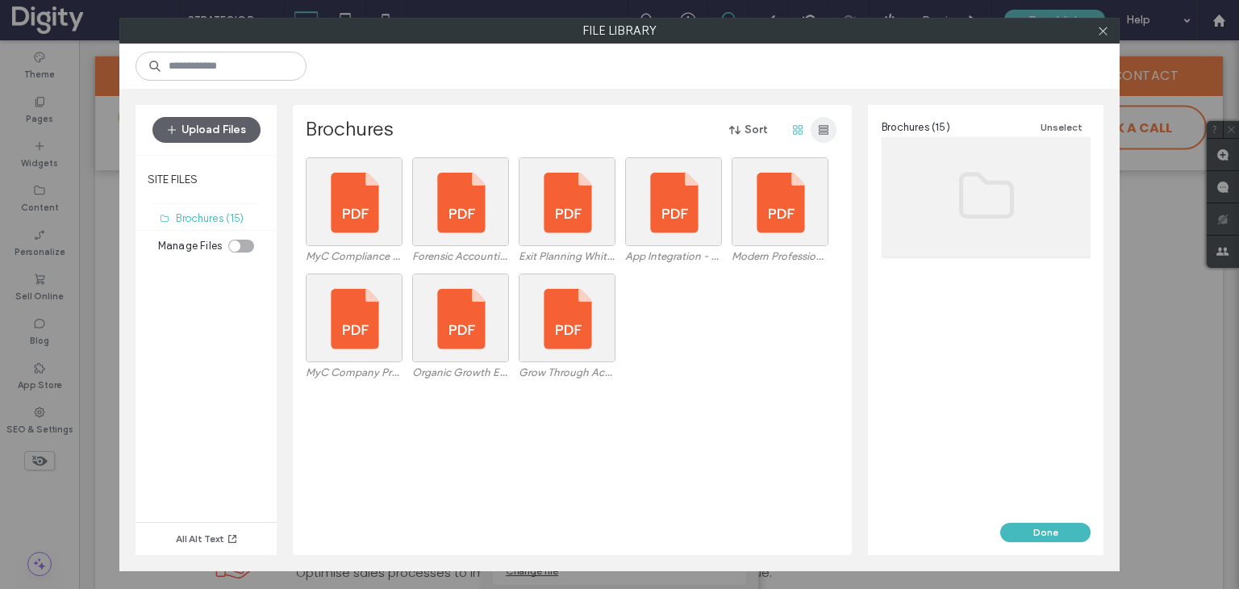
click at [821, 129] on icon "button" at bounding box center [823, 129] width 13 height 13
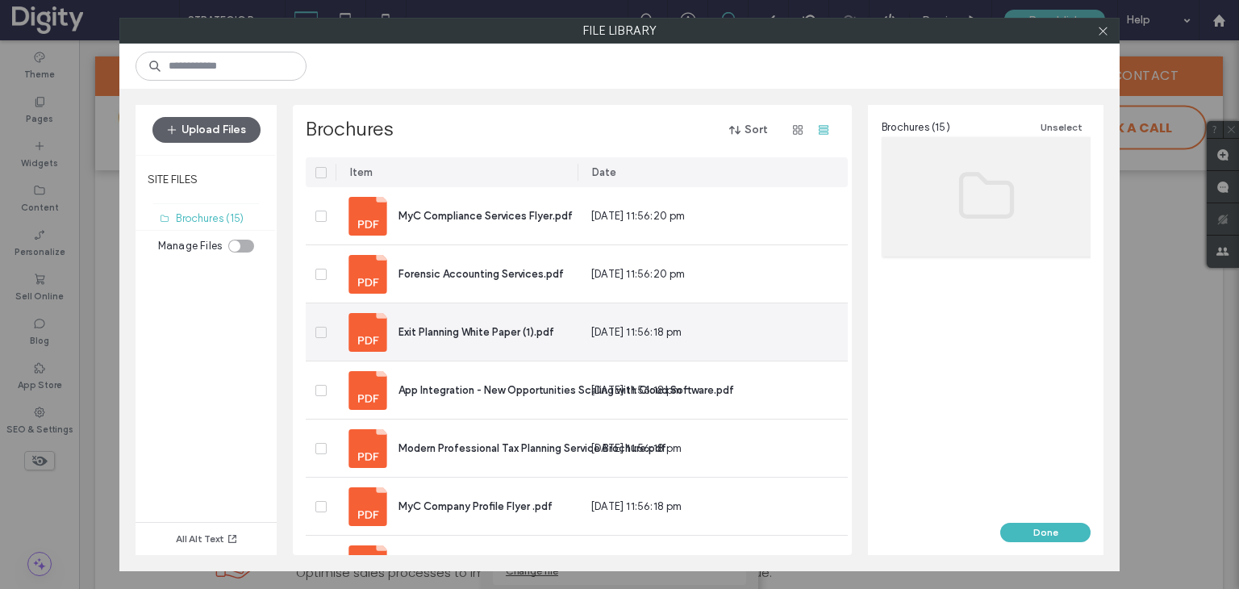
scroll to position [0, 0]
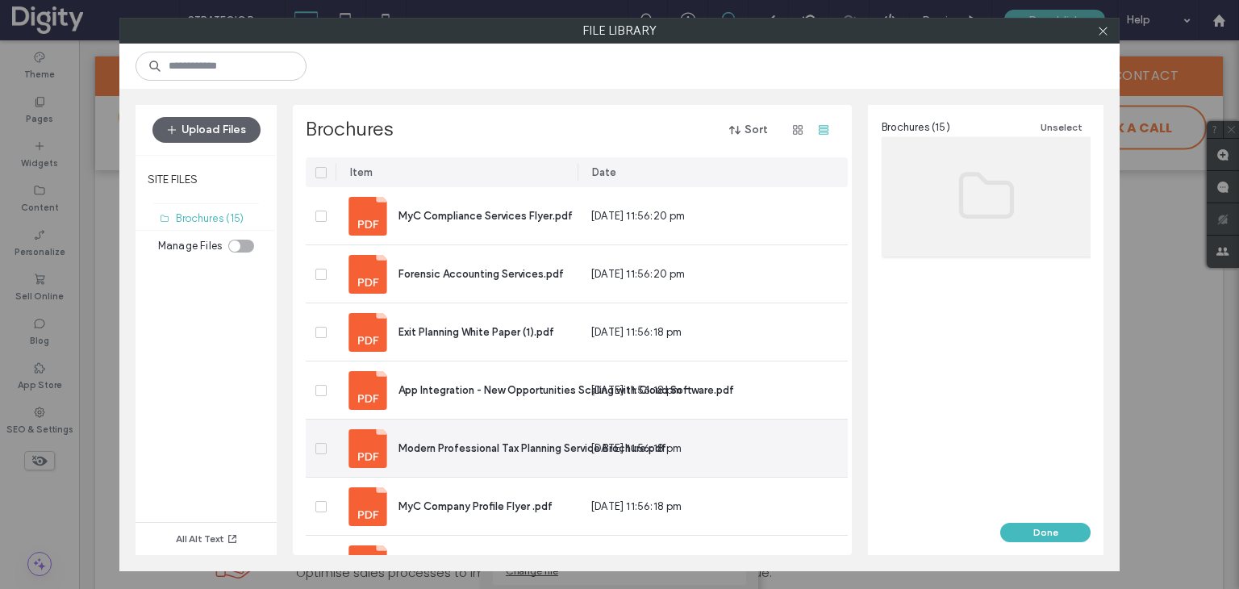
click at [493, 449] on span "Modern Professional Tax Planning Service Brochure.pdf" at bounding box center [533, 448] width 268 height 12
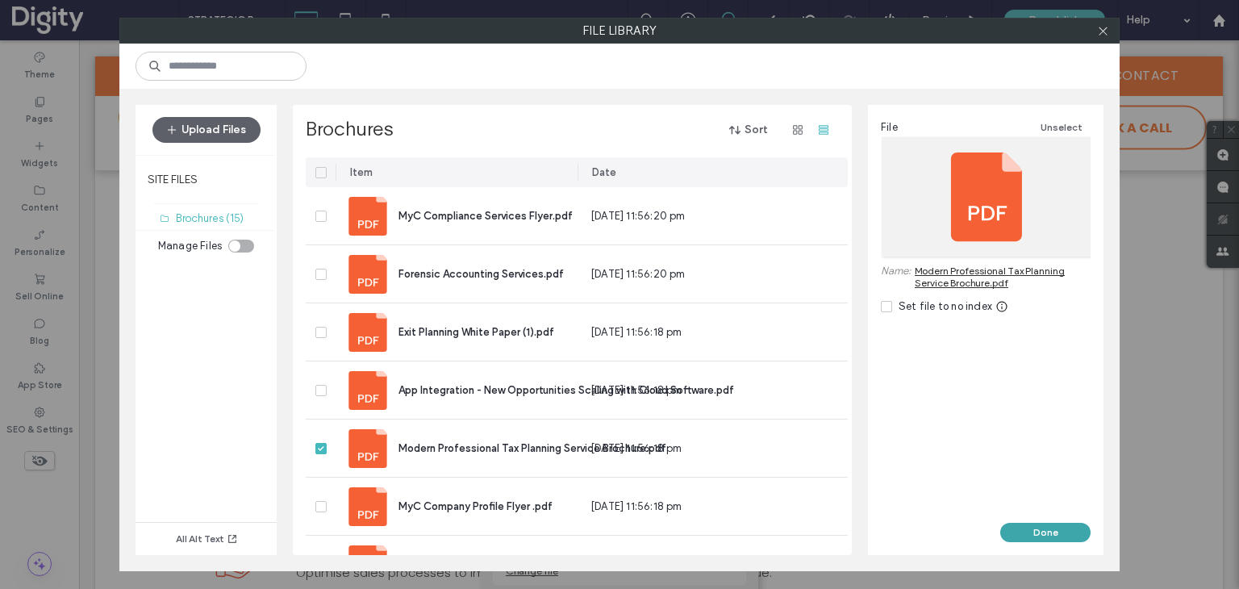
click at [1037, 535] on button "Done" at bounding box center [1045, 532] width 90 height 19
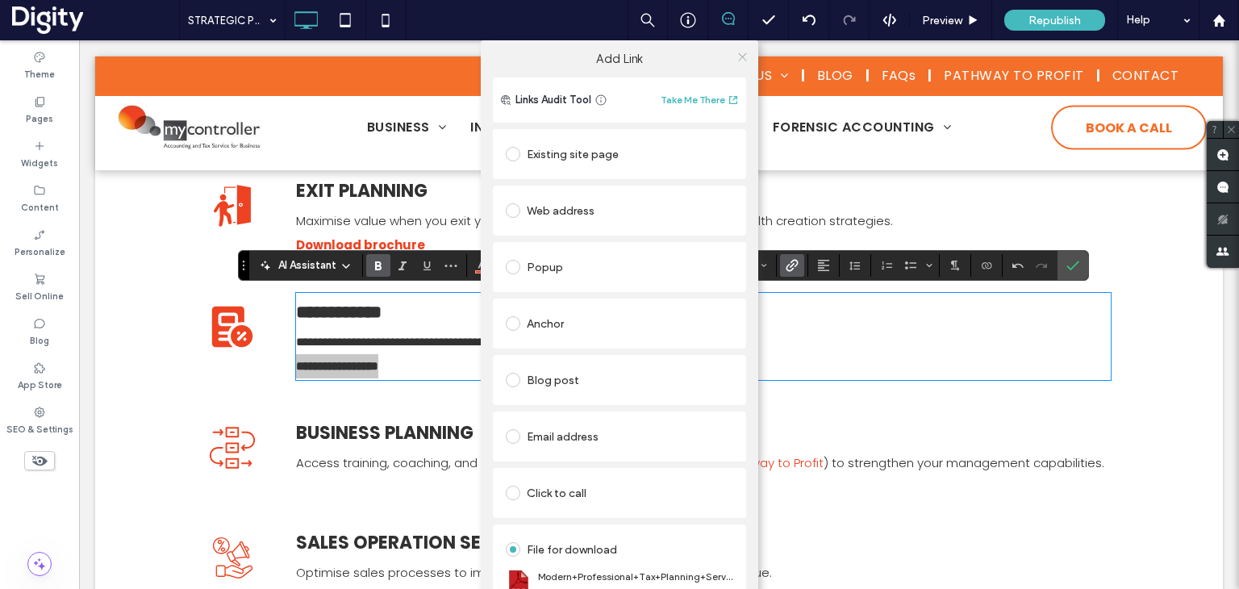
click at [740, 56] on icon at bounding box center [743, 57] width 12 height 12
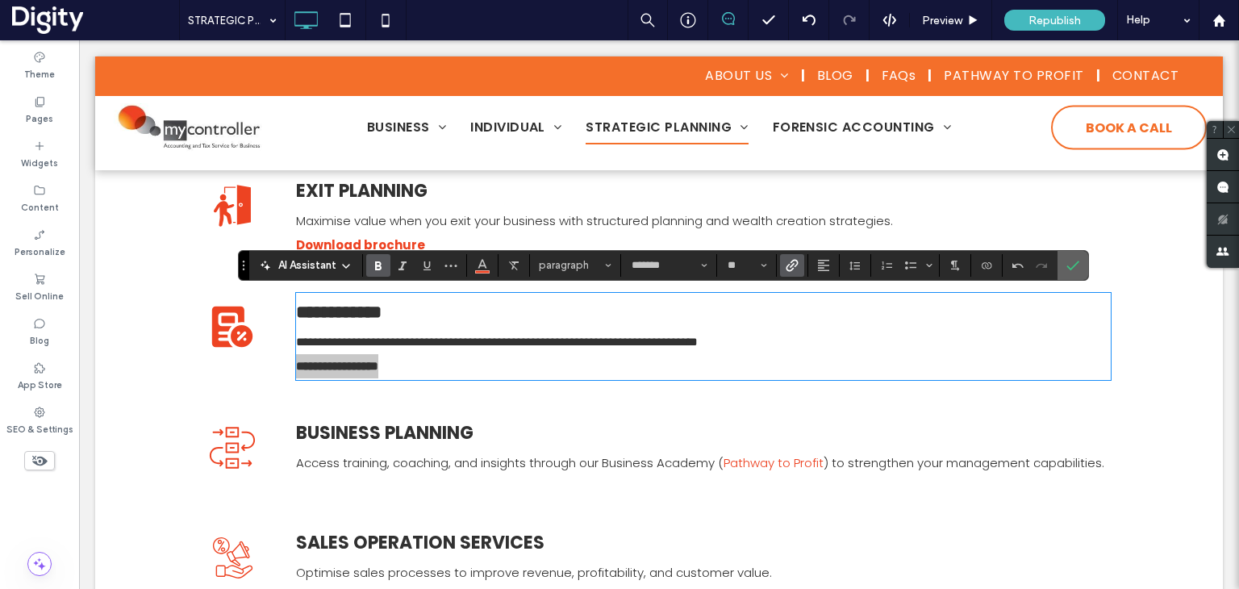
click at [1074, 268] on icon "Confirm" at bounding box center [1073, 265] width 13 height 13
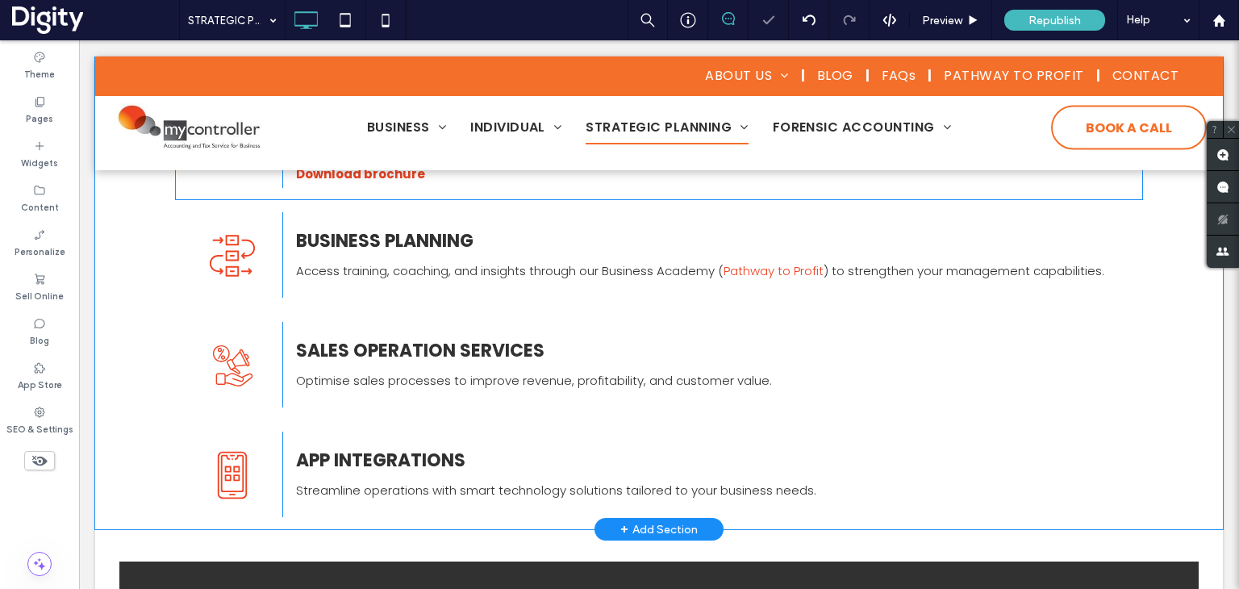
scroll to position [565, 0]
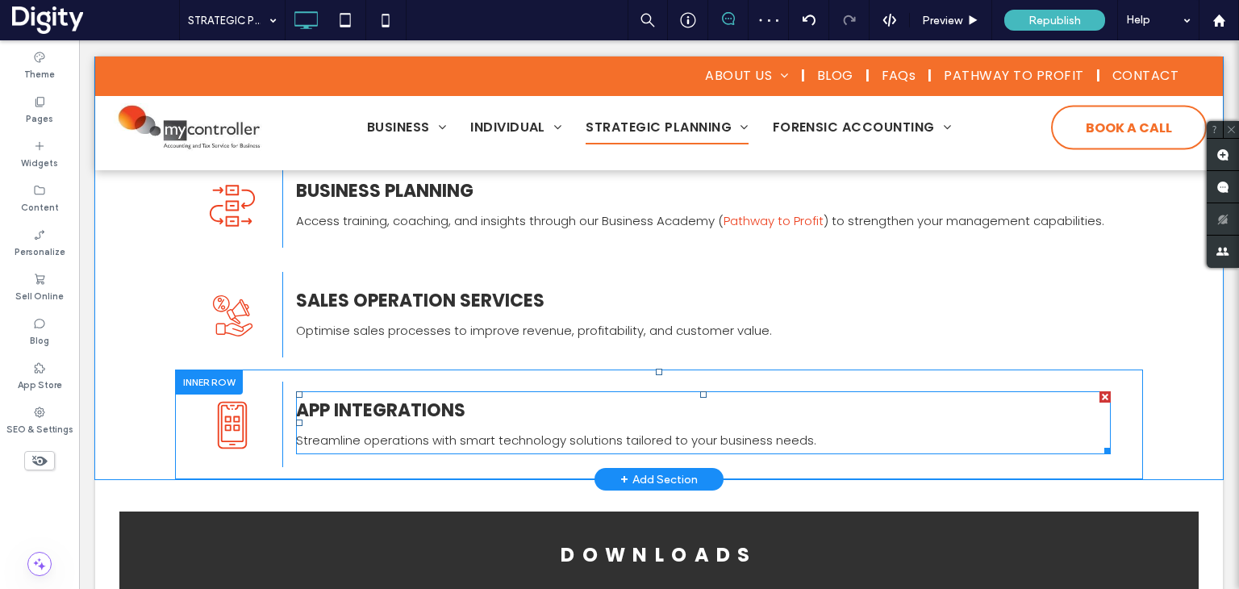
click at [654, 430] on p "Streamline operations with smart technology solutions tailored to your business…" at bounding box center [703, 440] width 815 height 24
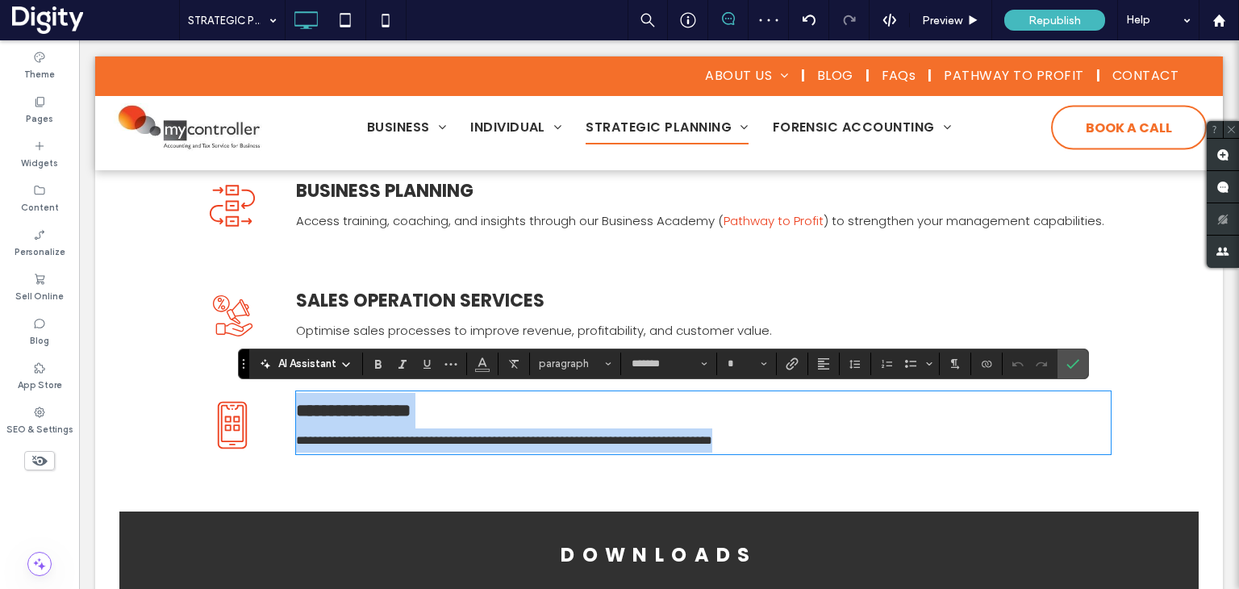
type input "*******"
click at [833, 439] on p "**********" at bounding box center [703, 440] width 815 height 24
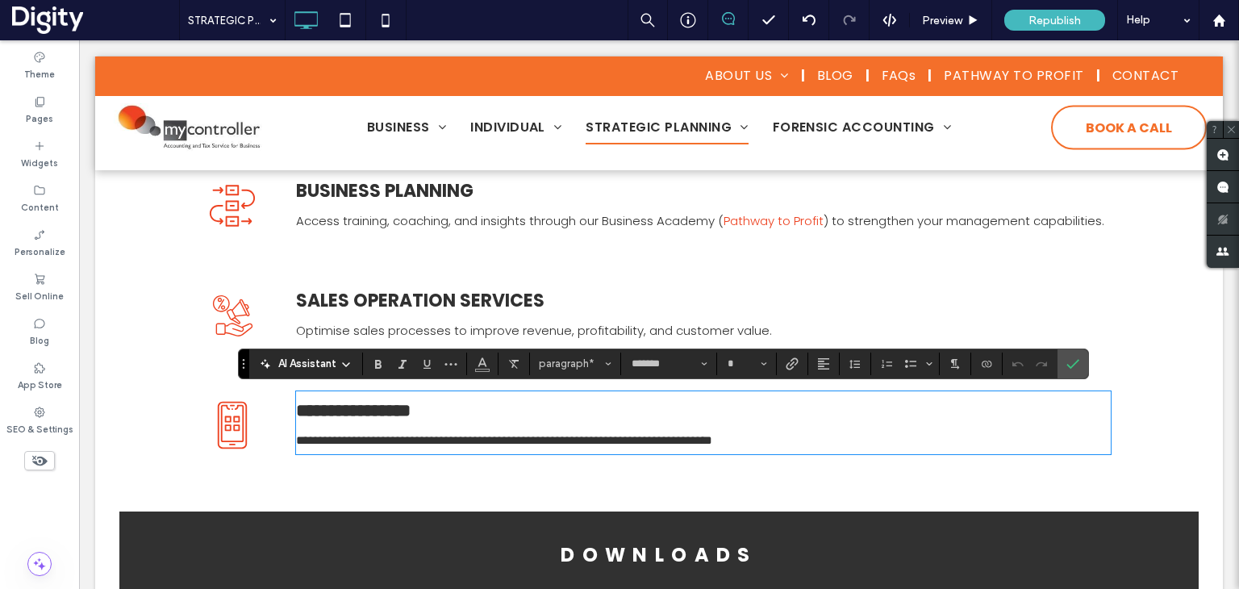
type input "**"
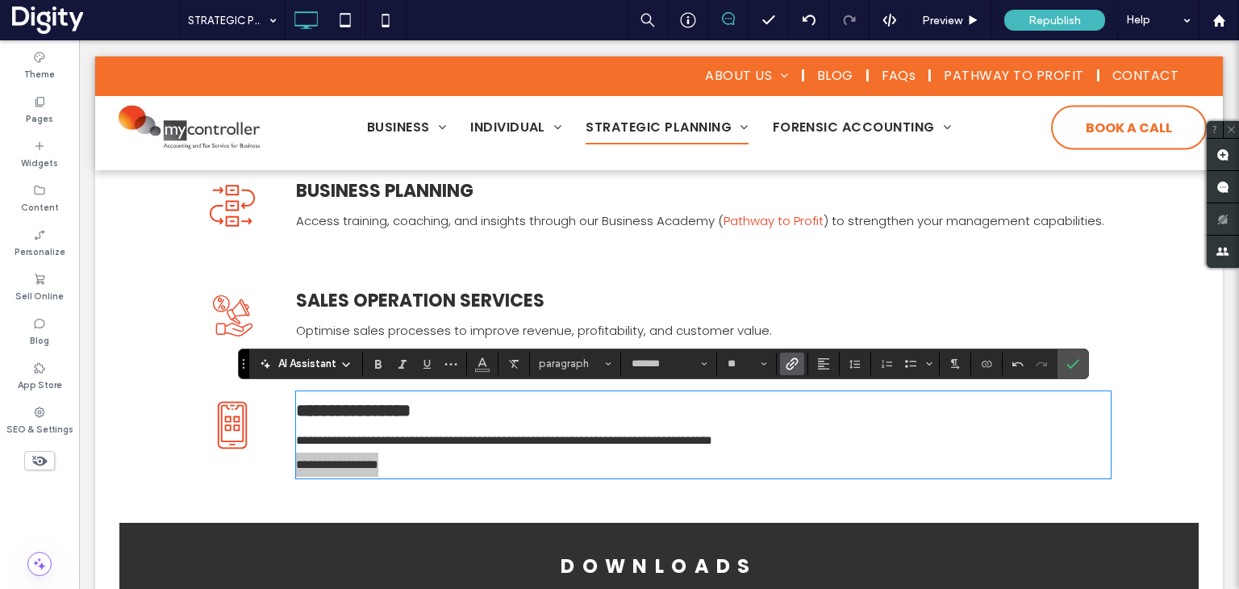
click at [787, 359] on icon "Link" at bounding box center [792, 363] width 13 height 13
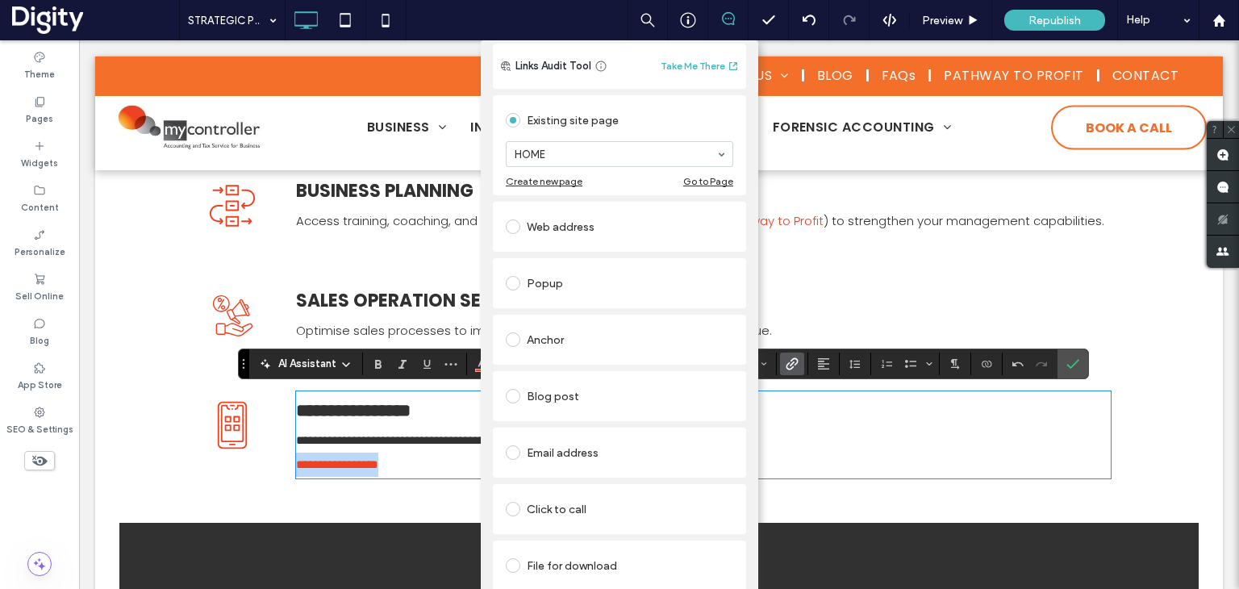
scroll to position [52, 0]
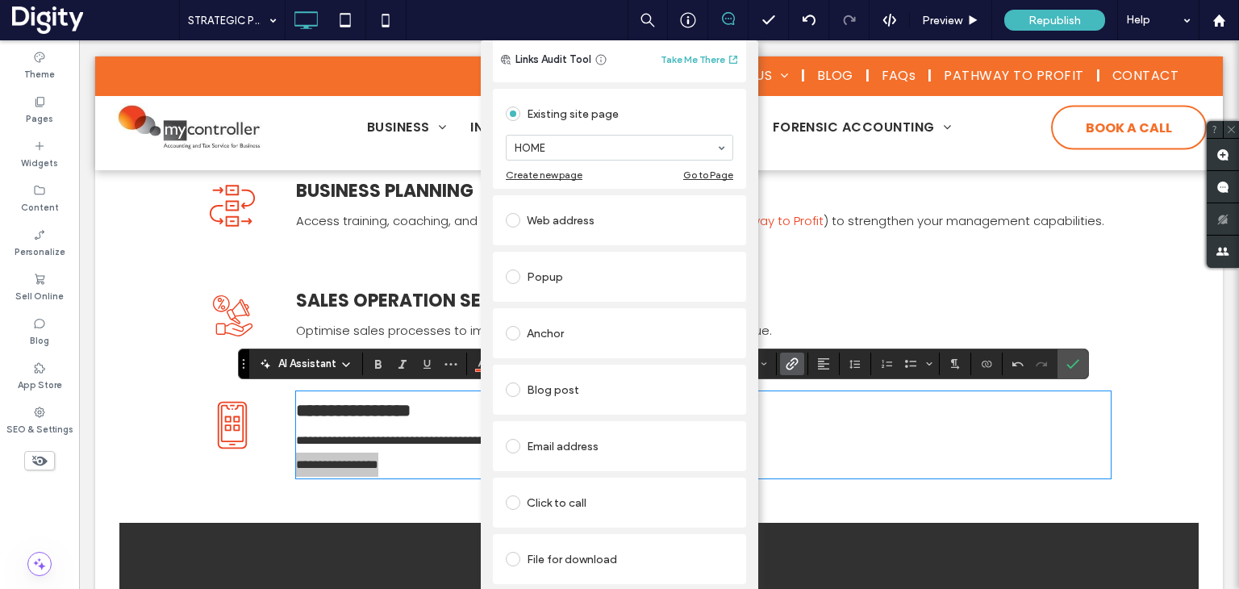
click at [575, 548] on div "File for download" at bounding box center [620, 559] width 228 height 26
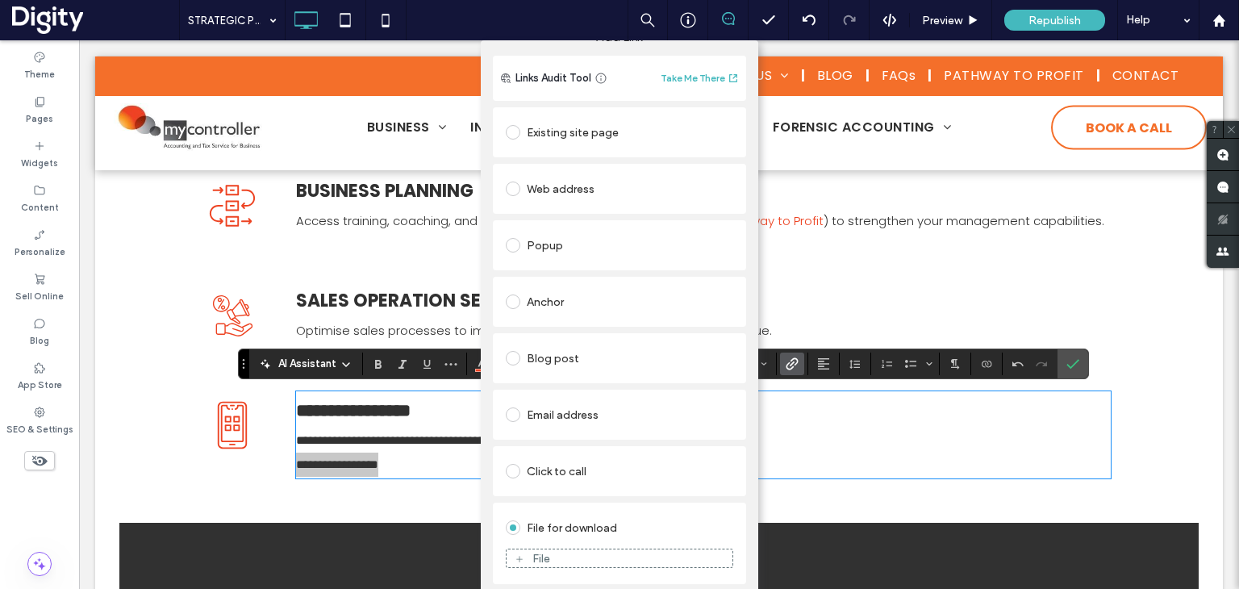
scroll to position [23, 0]
click at [584, 556] on div "File" at bounding box center [620, 558] width 226 height 15
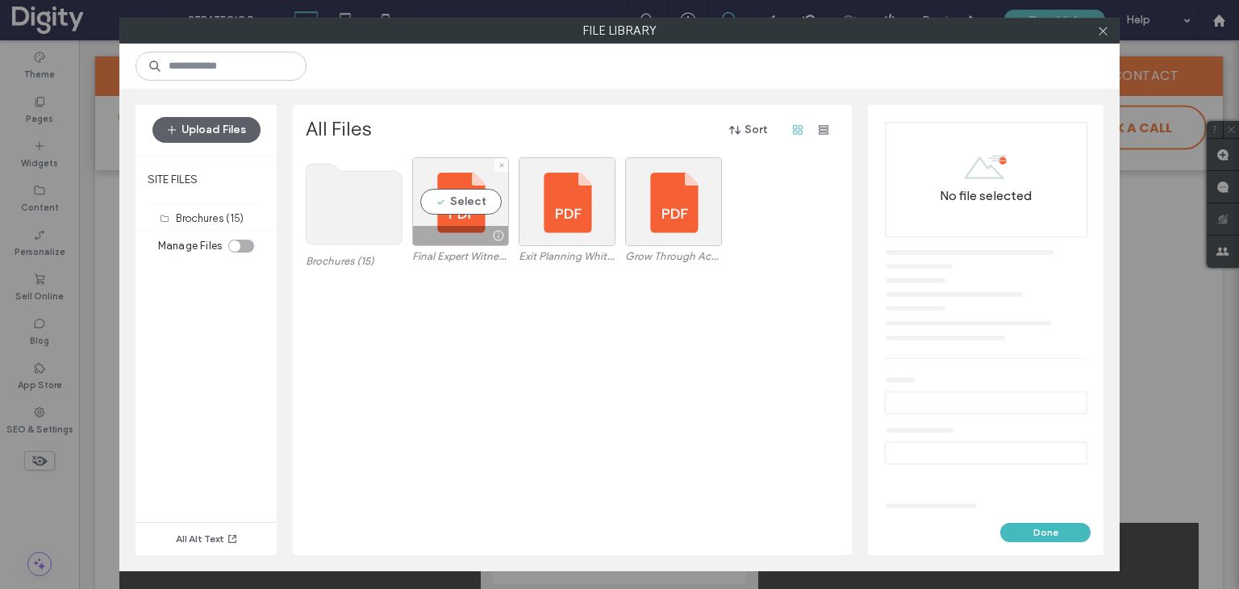
click at [395, 202] on use at bounding box center [355, 204] width 96 height 81
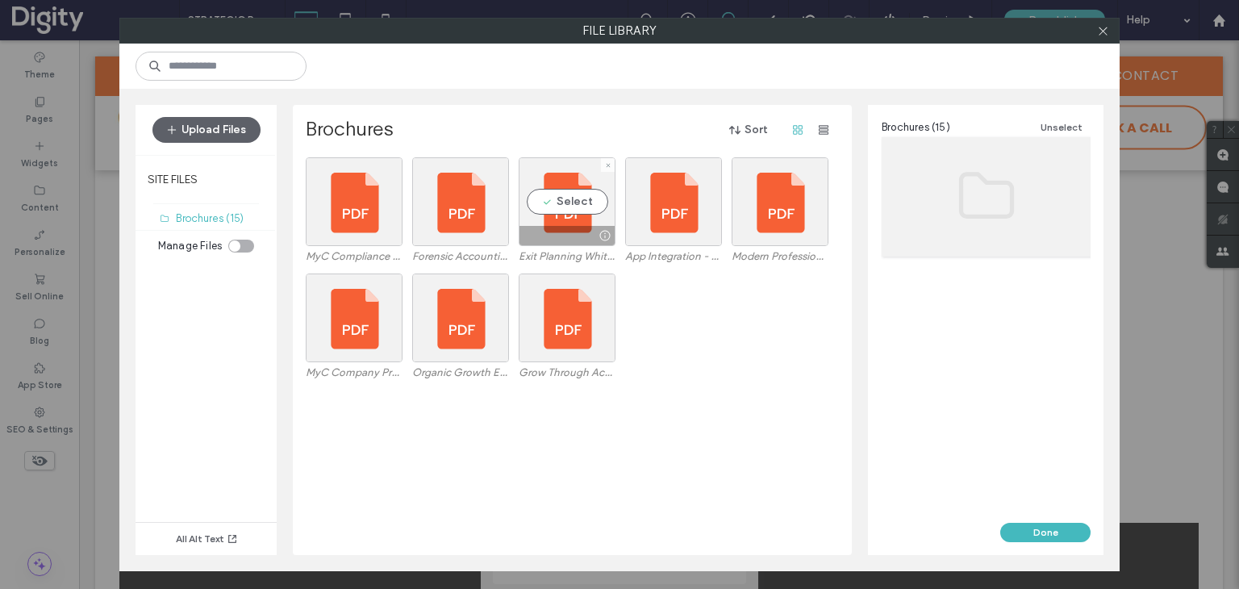
click at [670, 211] on div at bounding box center [673, 201] width 97 height 89
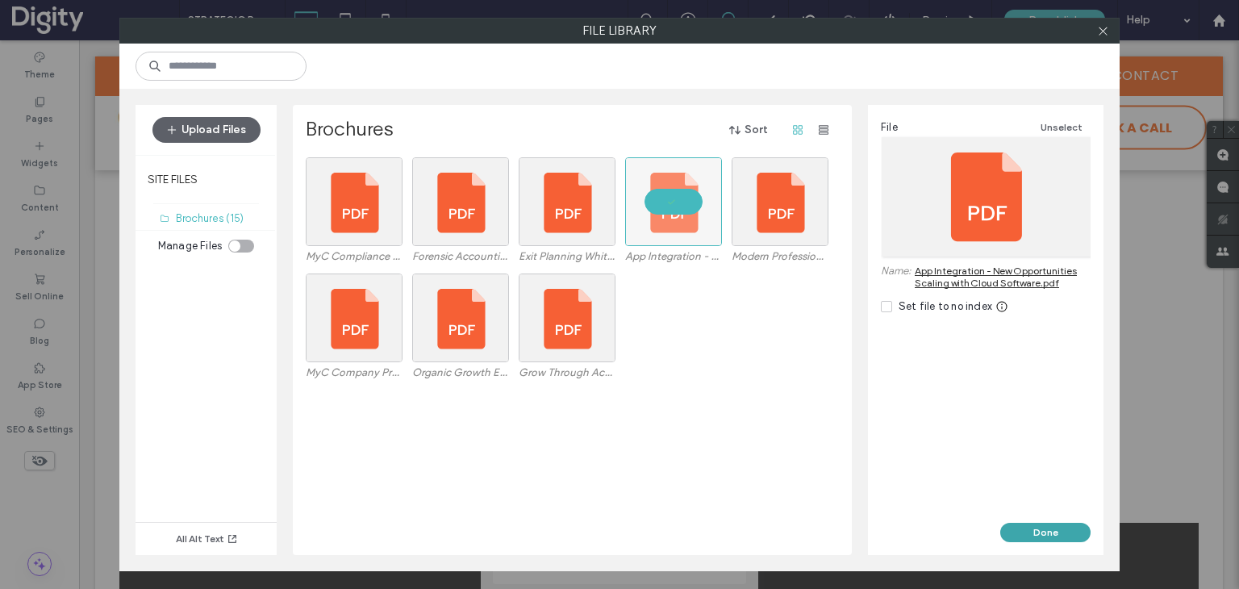
click at [1029, 531] on button "Done" at bounding box center [1045, 532] width 90 height 19
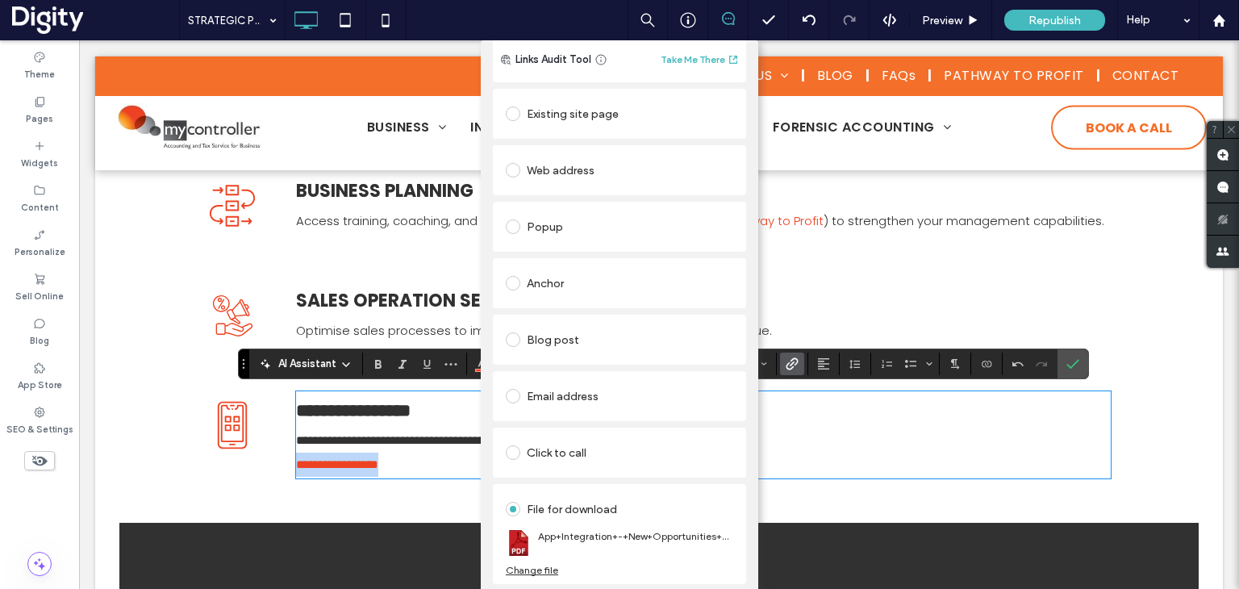
scroll to position [0, 0]
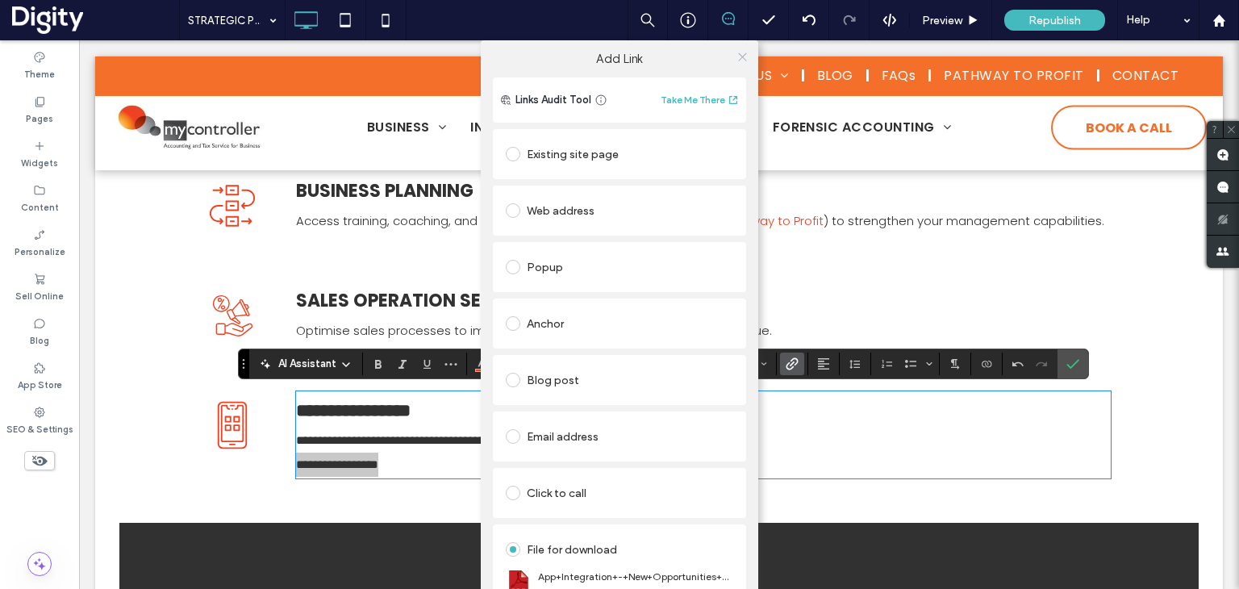
click at [737, 52] on icon at bounding box center [743, 57] width 12 height 12
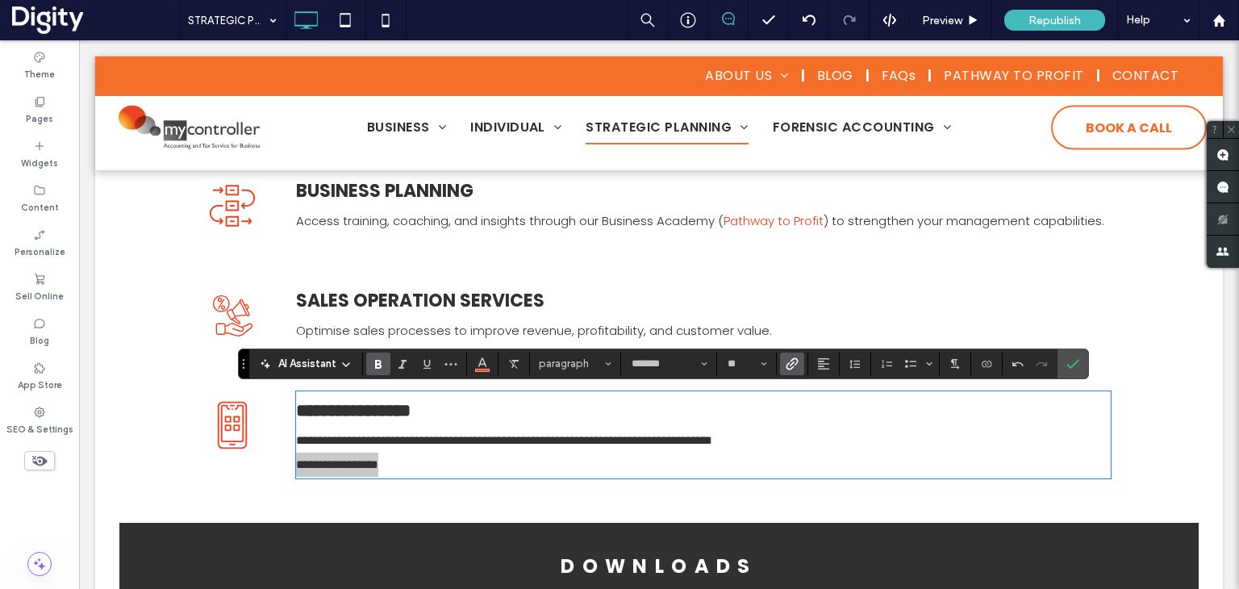
click at [379, 362] on use "Bold" at bounding box center [378, 364] width 6 height 9
click at [1062, 362] on label "Confirm" at bounding box center [1073, 363] width 24 height 29
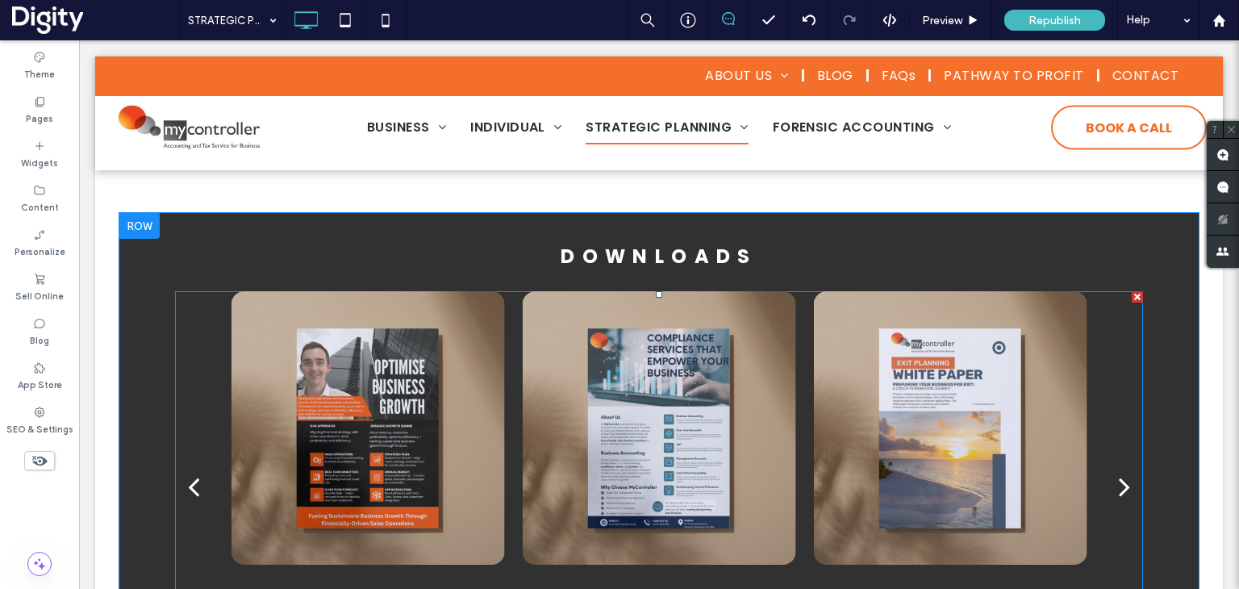
scroll to position [968, 0]
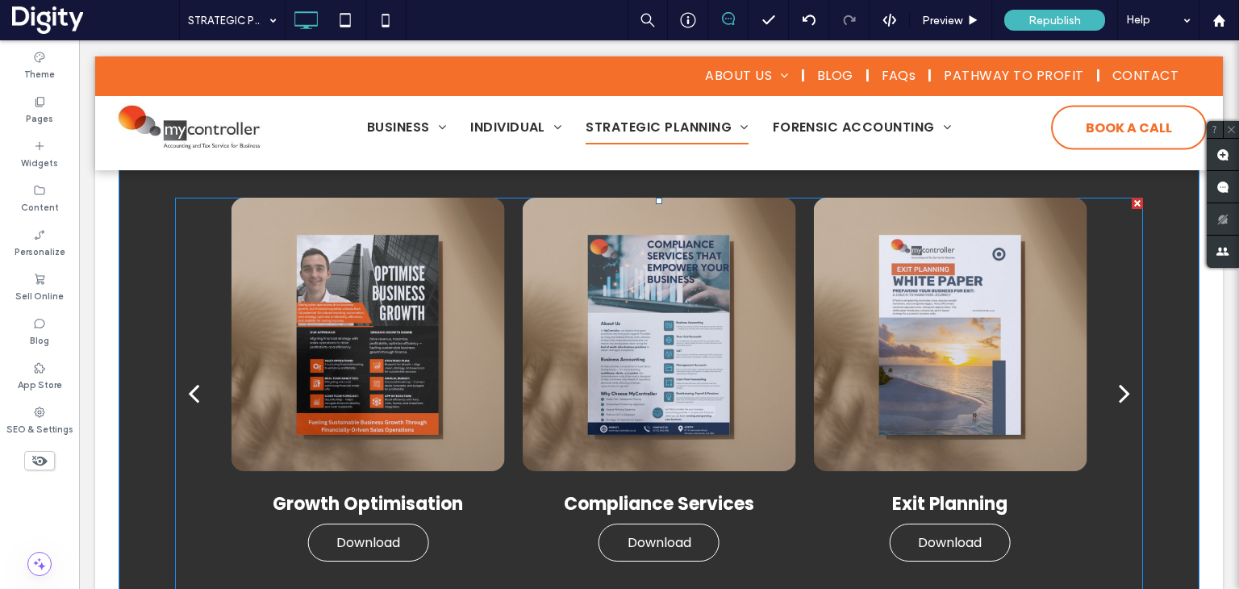
click at [362, 272] on div at bounding box center [369, 335] width 274 height 274
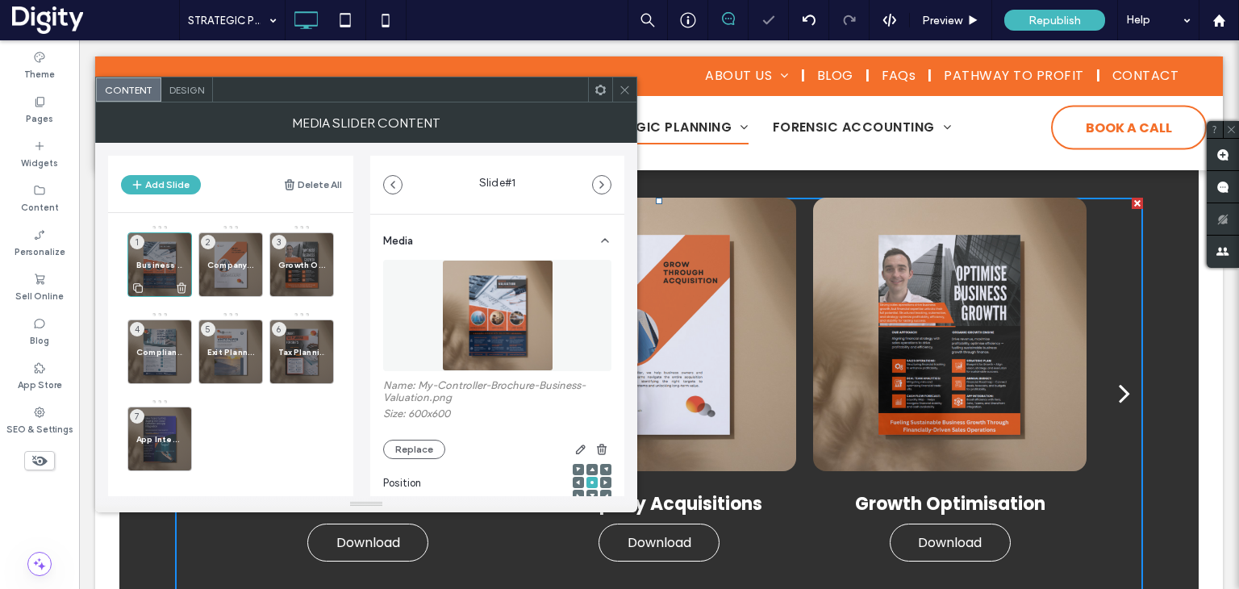
click at [157, 269] on span "Business Valuations" at bounding box center [159, 265] width 47 height 10
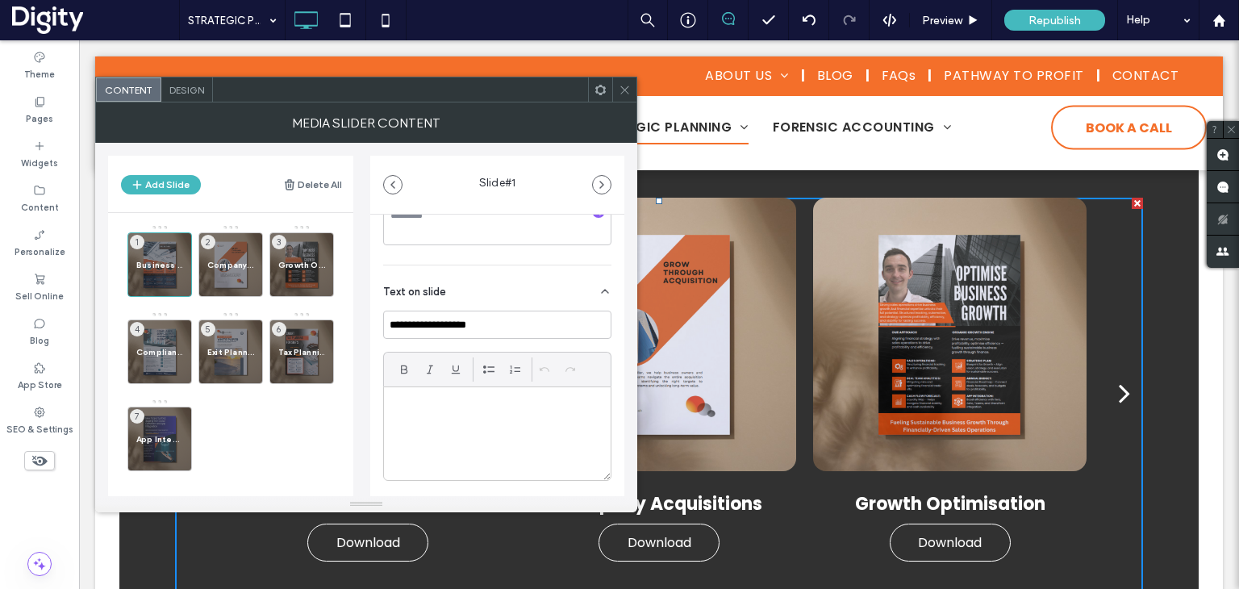
scroll to position [457, 0]
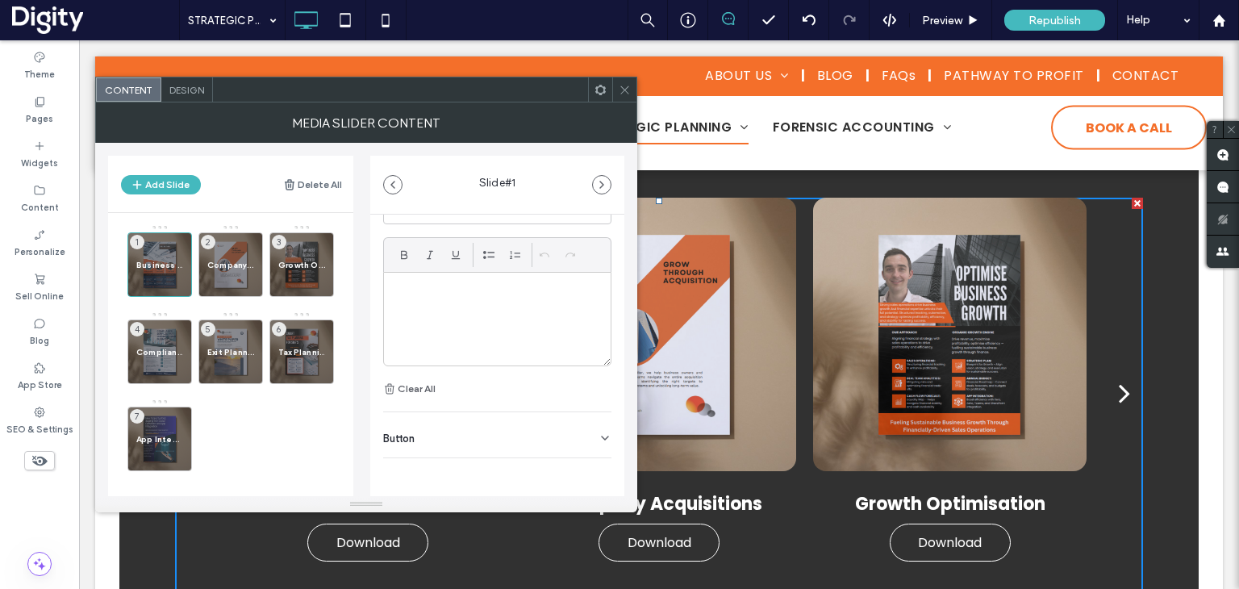
click at [539, 436] on div "Button" at bounding box center [497, 434] width 228 height 45
click at [563, 430] on label "Add a link" at bounding box center [491, 431] width 217 height 30
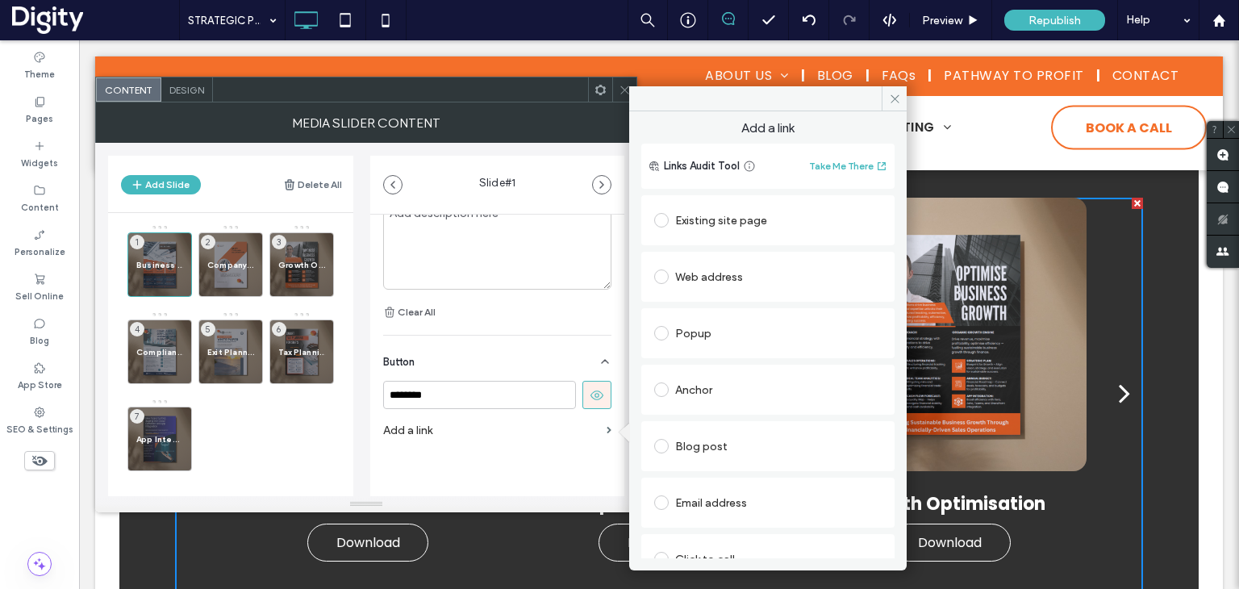
scroll to position [81, 0]
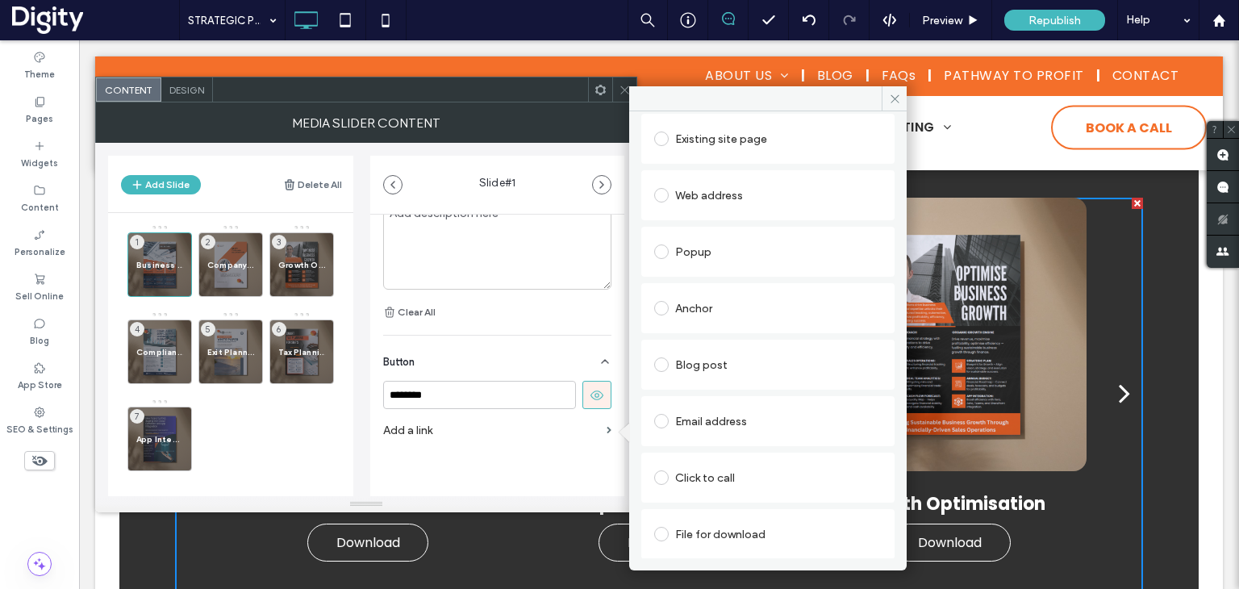
click at [725, 532] on div "File for download" at bounding box center [768, 534] width 228 height 26
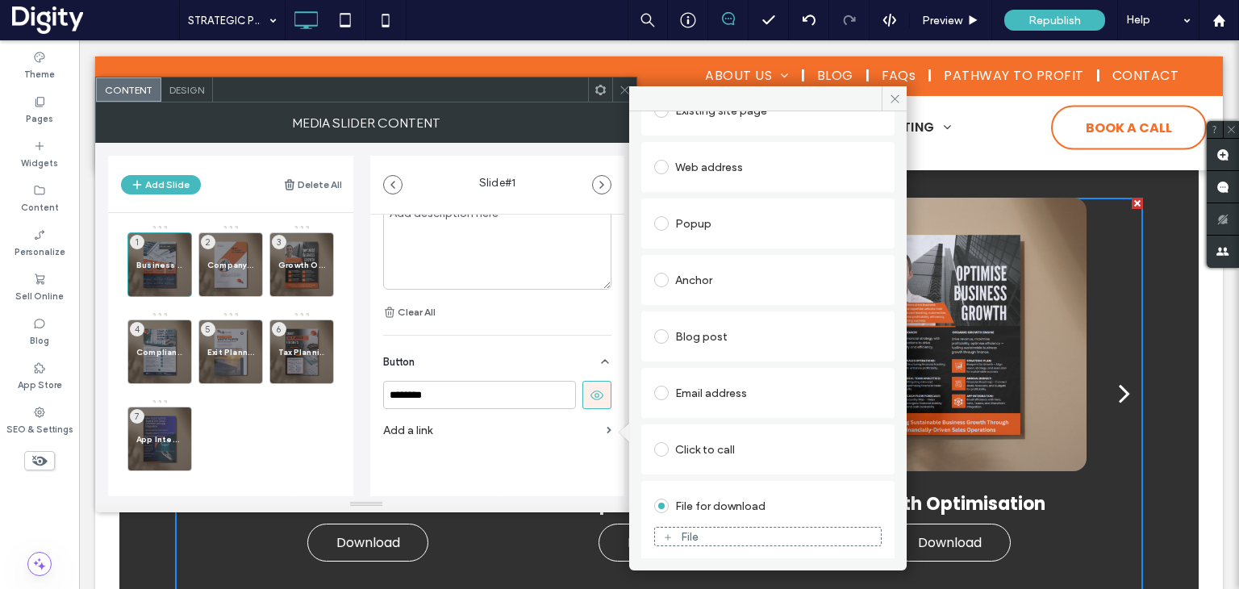
scroll to position [113, 0]
click at [689, 530] on div "File" at bounding box center [690, 534] width 18 height 14
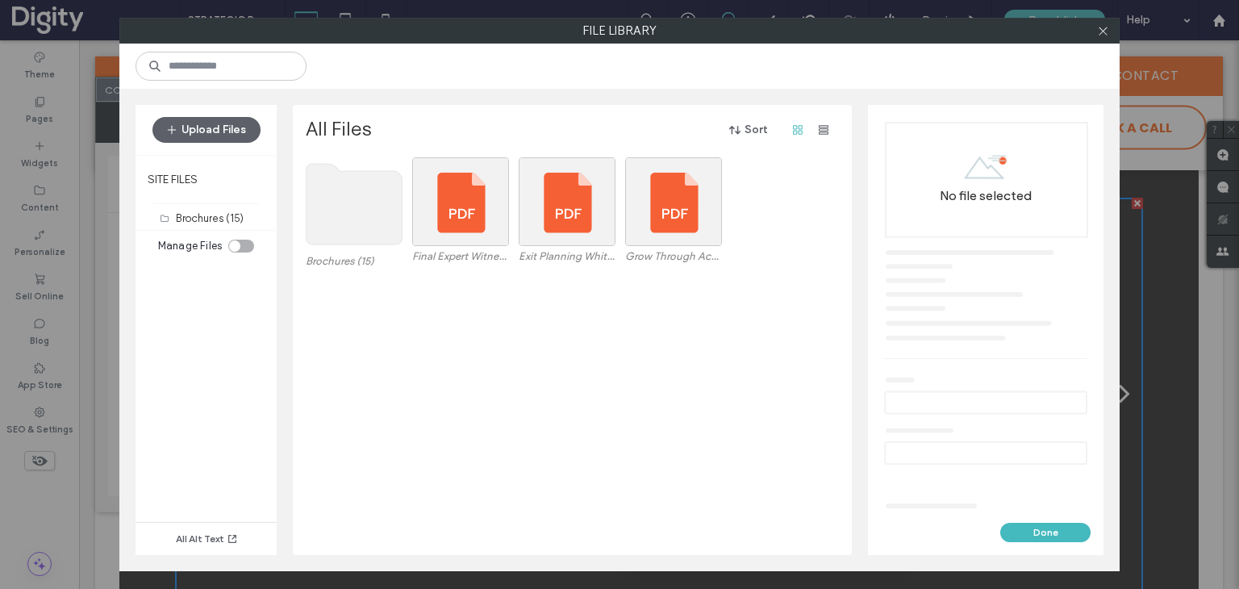
click at [359, 211] on use at bounding box center [355, 204] width 96 height 81
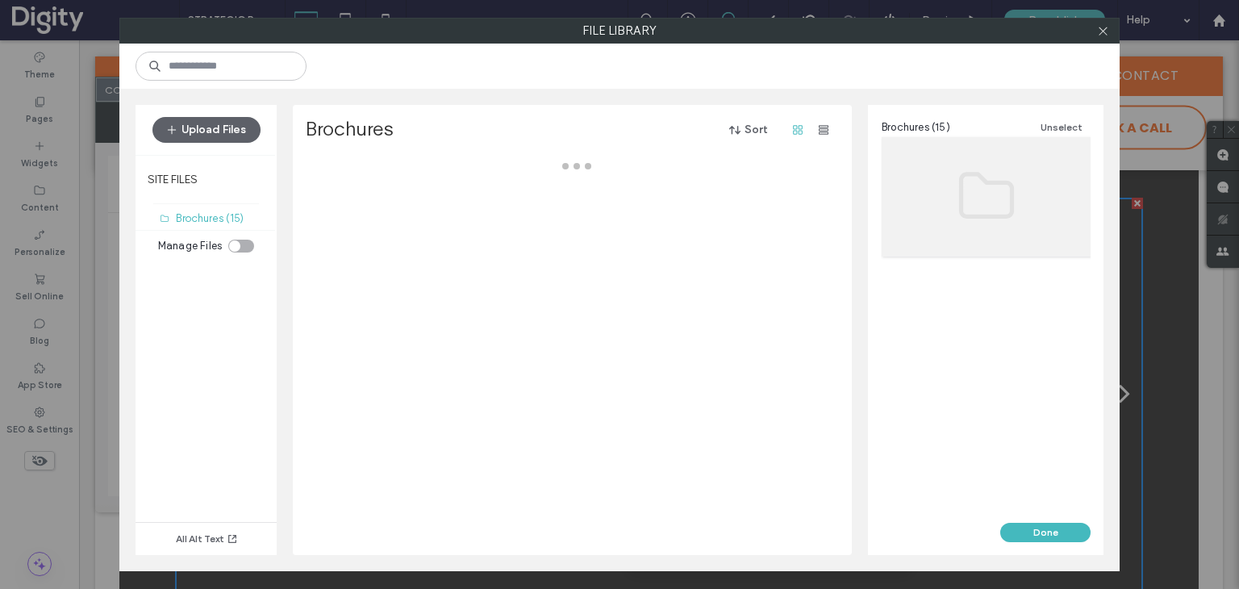
click at [359, 211] on div at bounding box center [577, 356] width 542 height 398
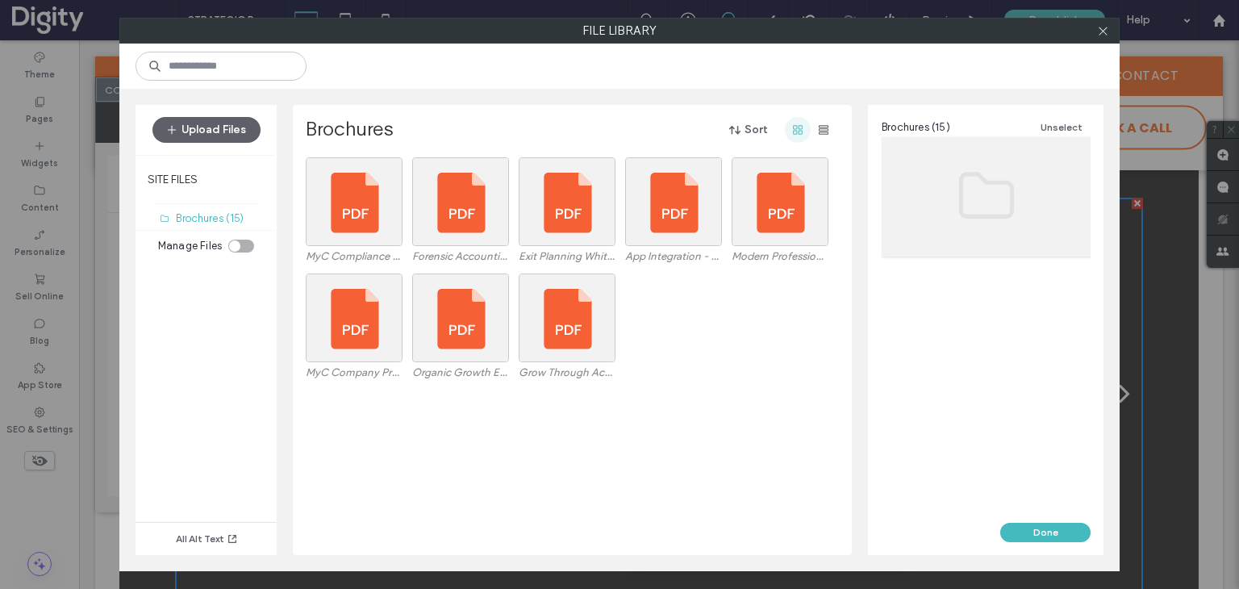
click at [797, 132] on use "button" at bounding box center [798, 130] width 10 height 10
click at [572, 311] on div "Select" at bounding box center [567, 318] width 97 height 89
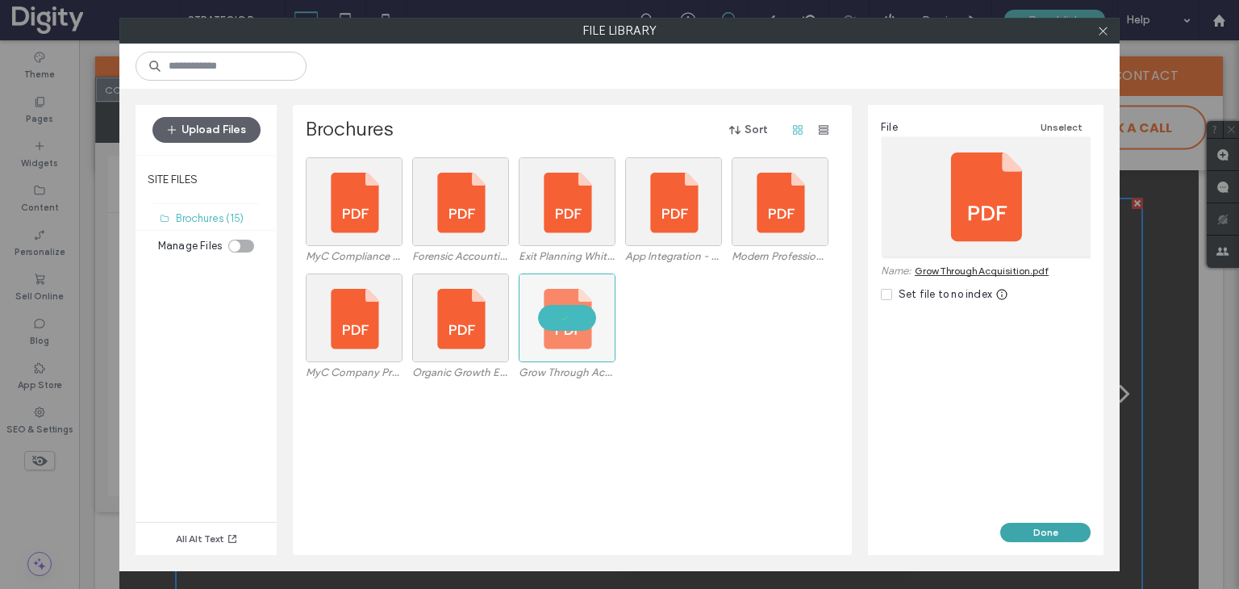
click at [1021, 528] on button "Done" at bounding box center [1045, 532] width 90 height 19
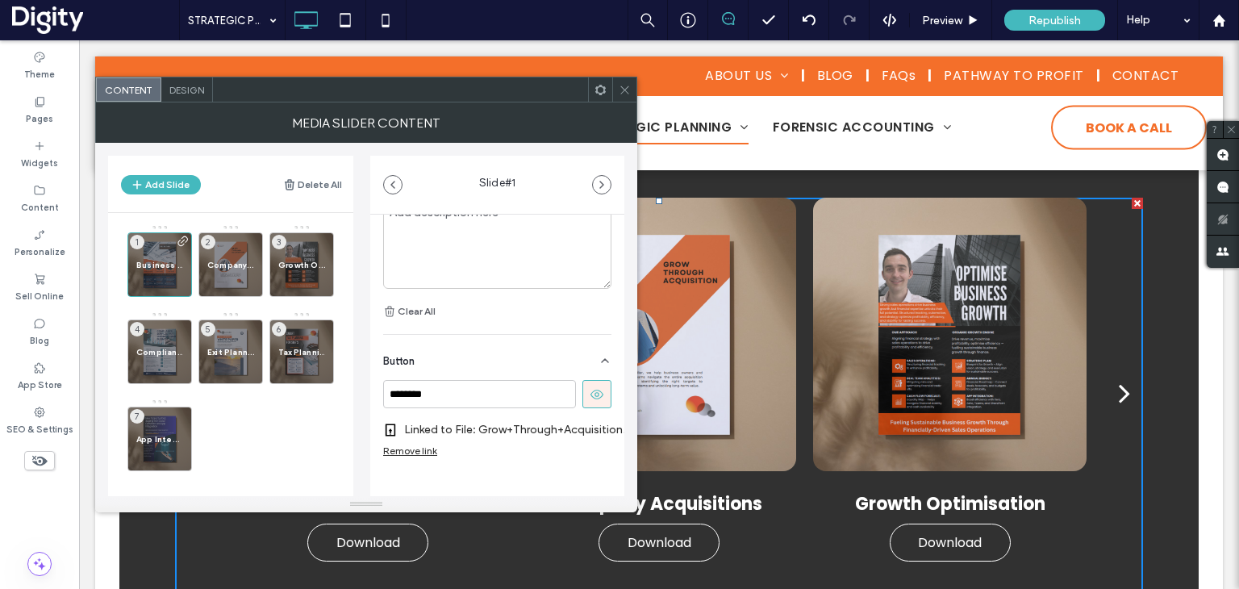
scroll to position [565, 0]
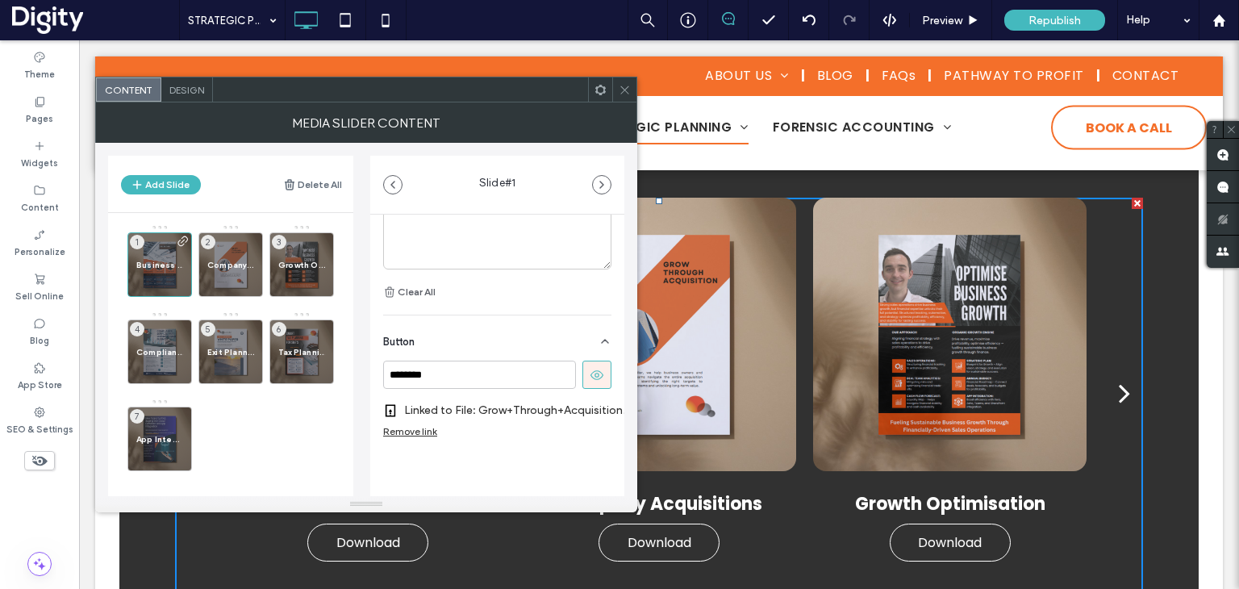
click at [421, 411] on label "Linked to File: Grow+Through+Acquisition.pdf" at bounding box center [518, 410] width 228 height 30
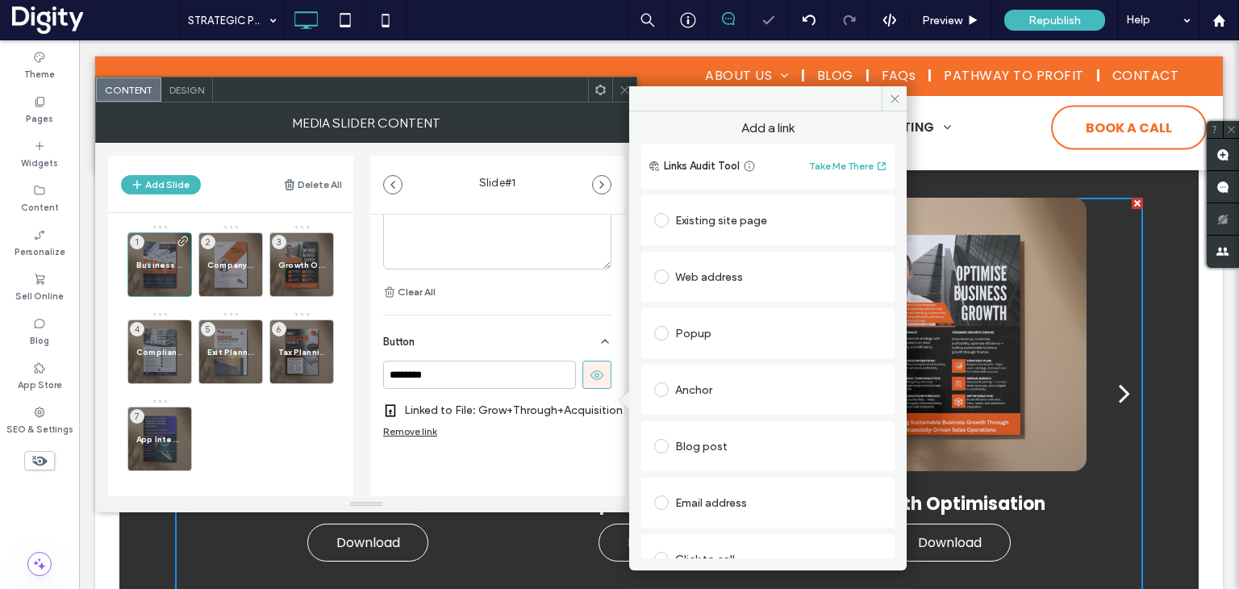
scroll to position [161, 0]
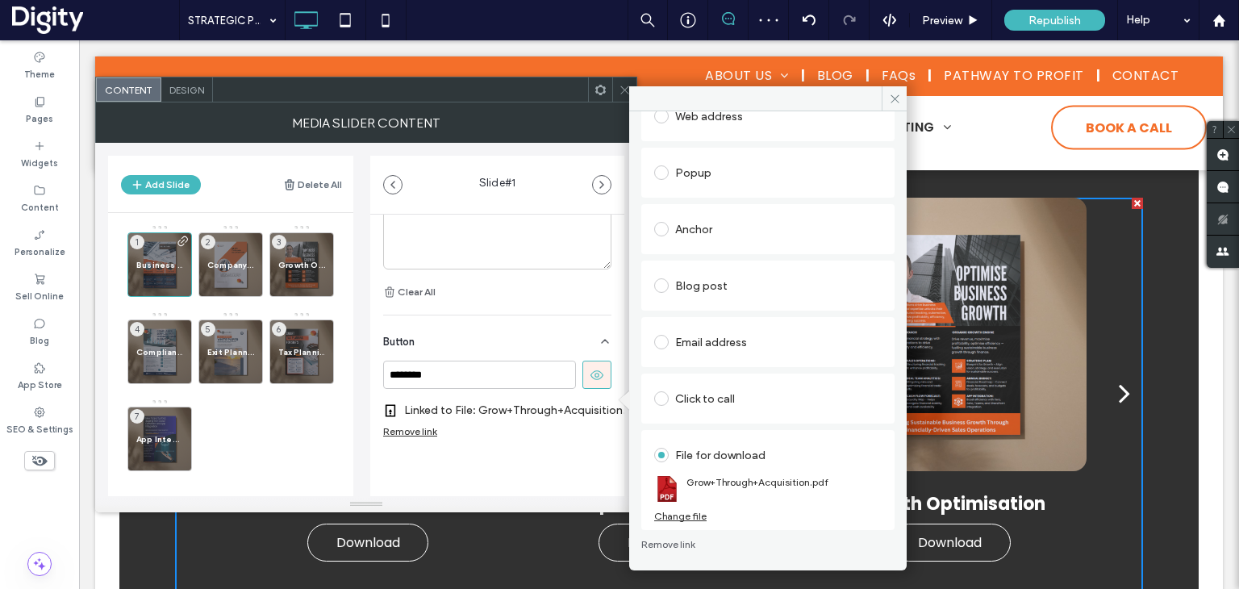
click at [687, 516] on div "Change file" at bounding box center [680, 516] width 52 height 12
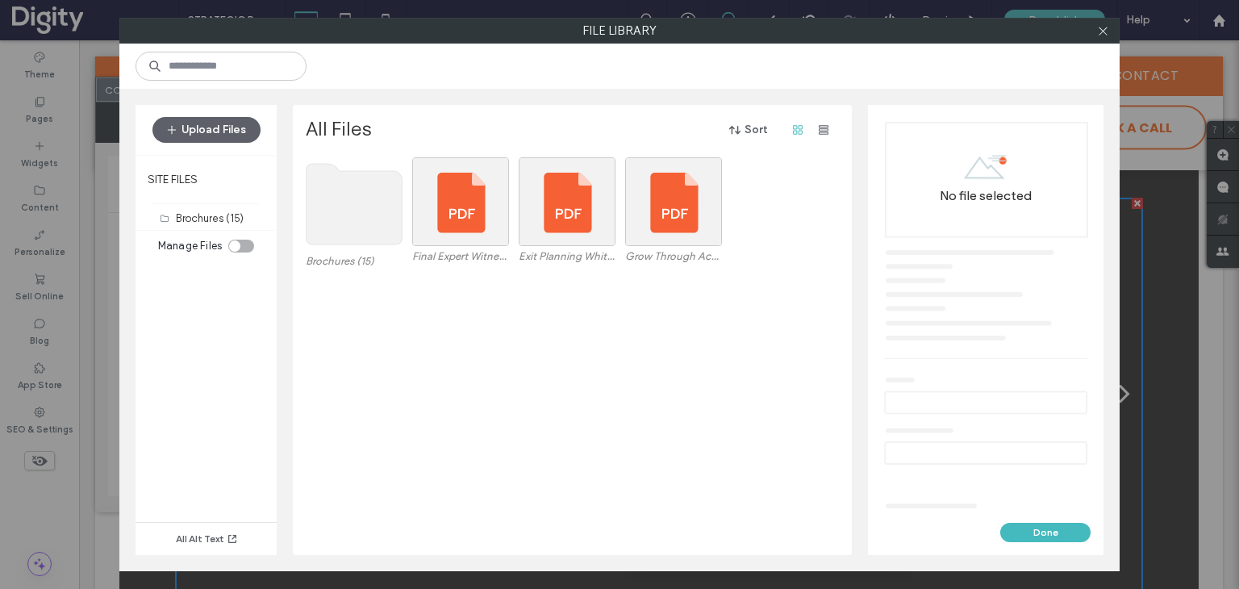
click at [329, 206] on use at bounding box center [355, 204] width 96 height 81
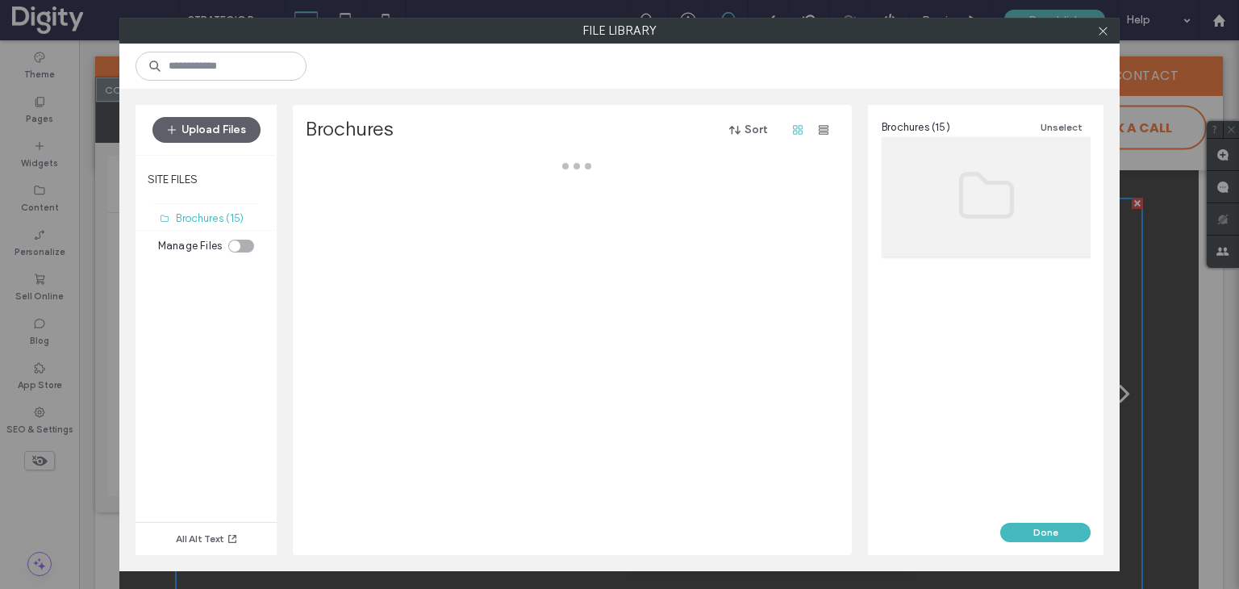
click at [329, 206] on div at bounding box center [577, 356] width 542 height 398
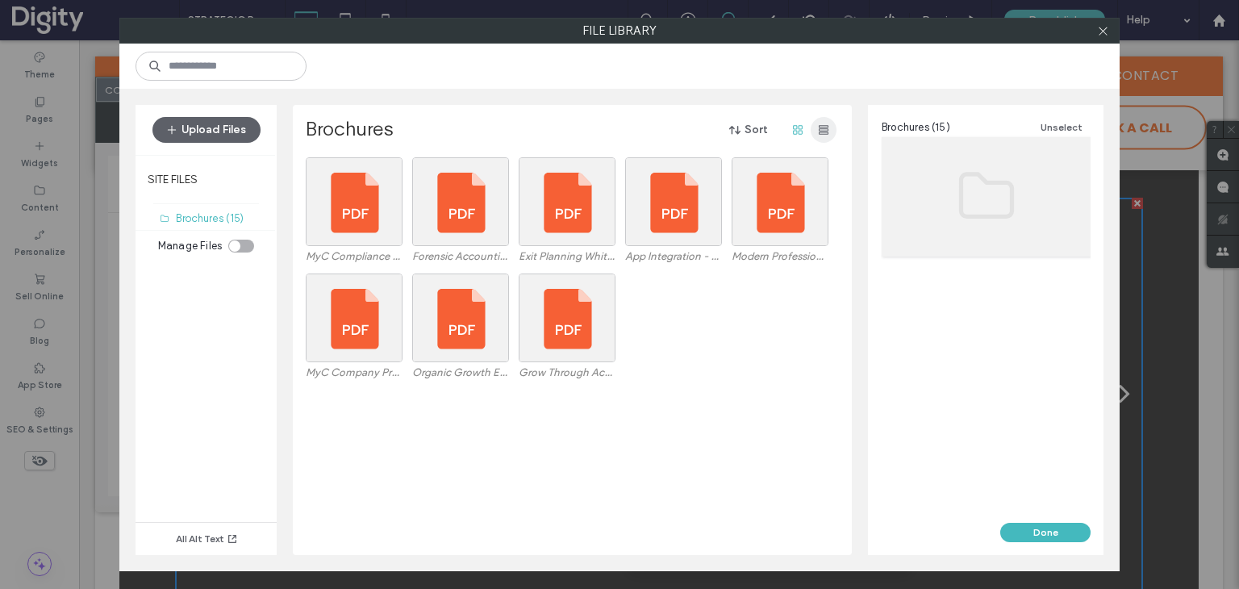
click at [827, 129] on icon "button" at bounding box center [823, 129] width 13 height 13
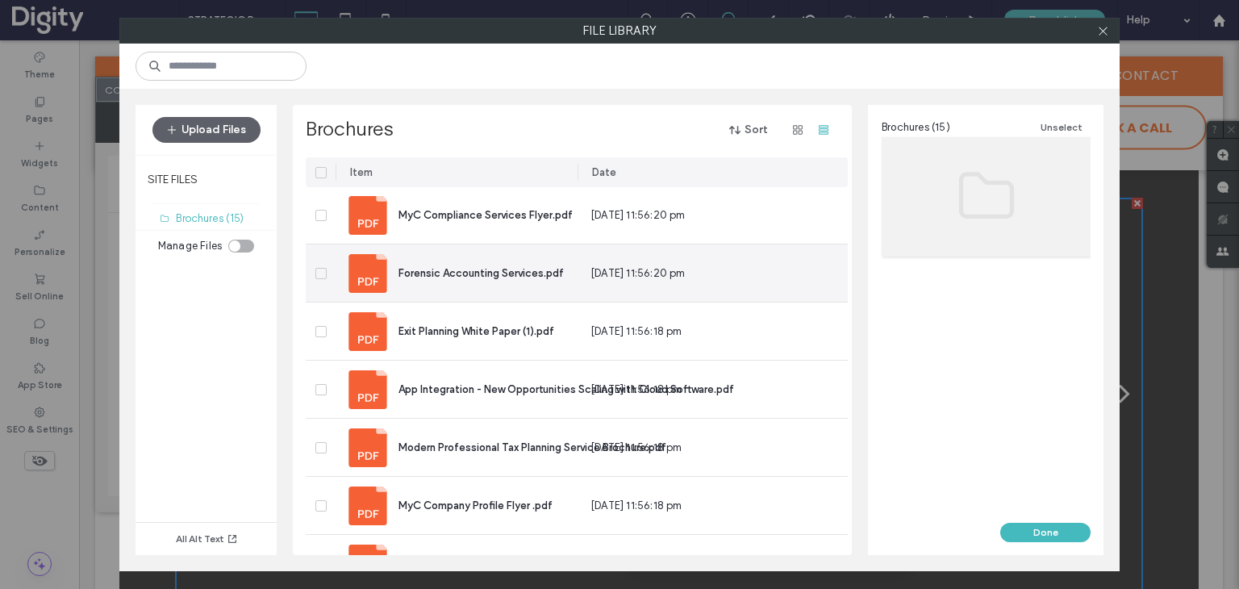
scroll to position [0, 0]
click at [509, 274] on span "Forensic Accounting Services.pdf" at bounding box center [481, 274] width 165 height 12
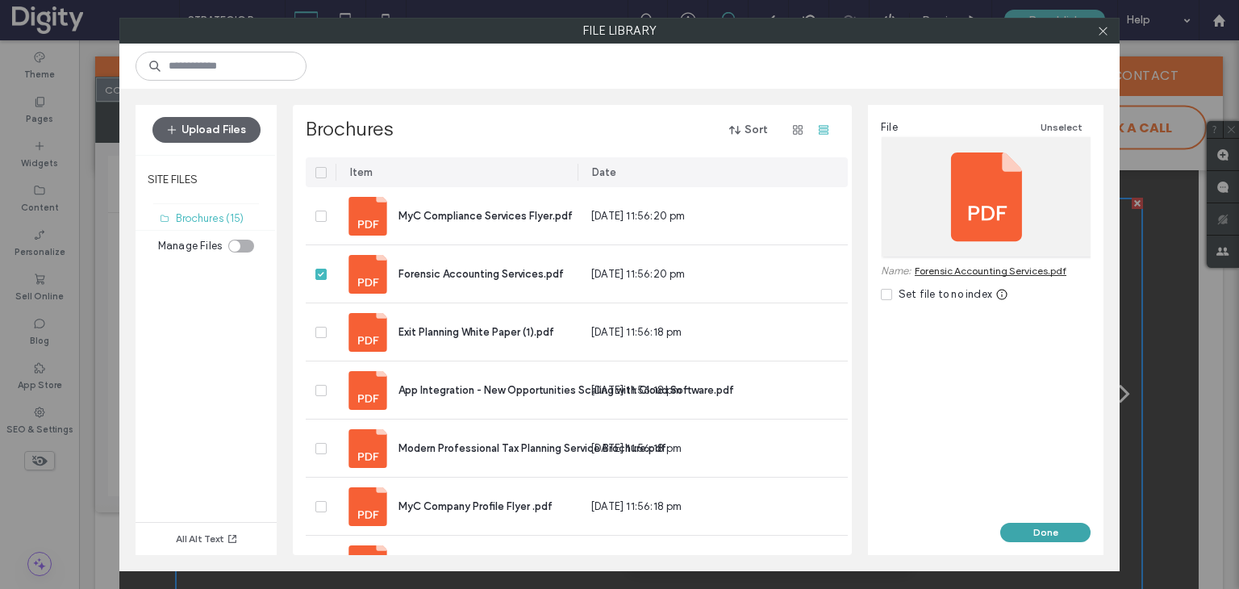
click at [1029, 536] on button "Done" at bounding box center [1045, 532] width 90 height 19
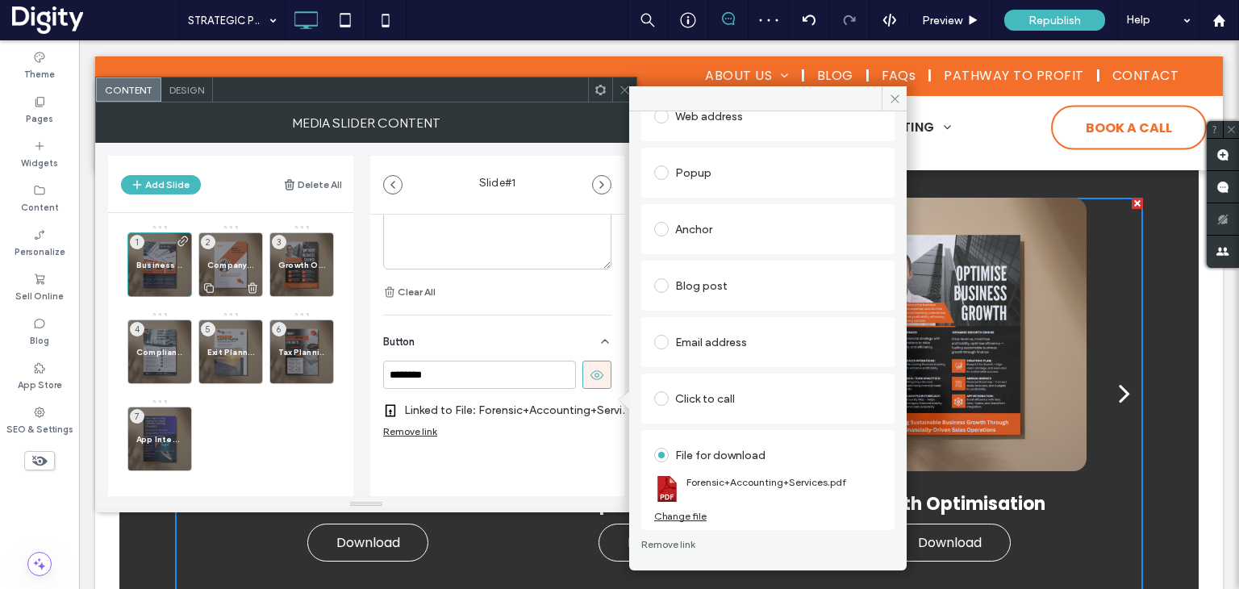
click at [236, 263] on span "Company Acquisitions" at bounding box center [230, 265] width 47 height 10
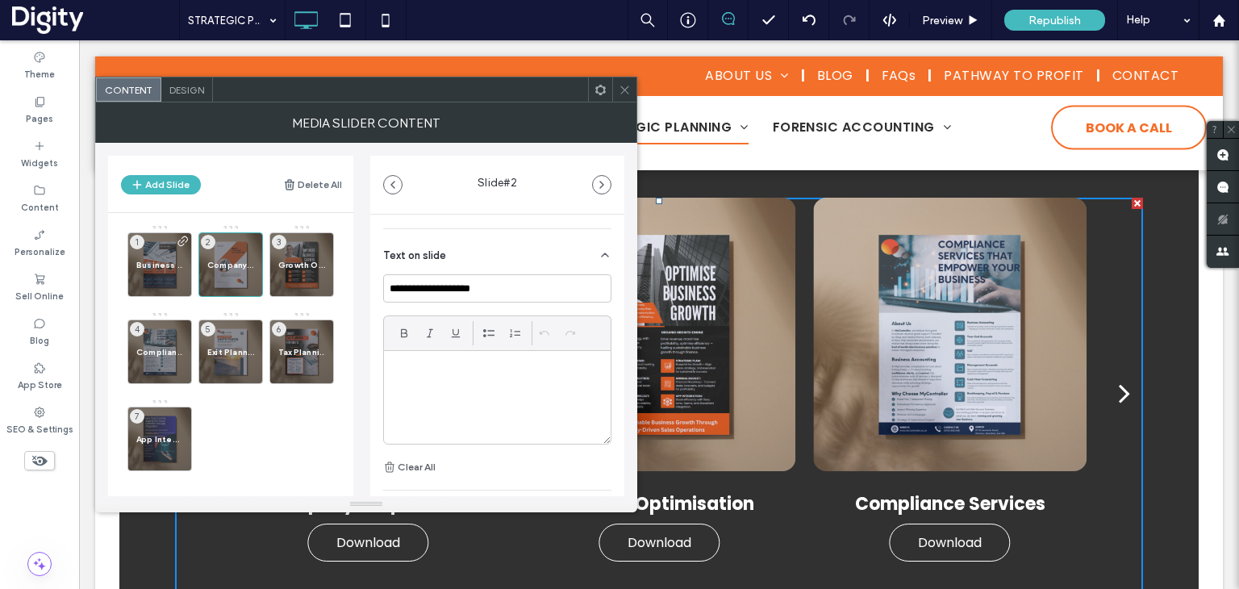
scroll to position [457, 0]
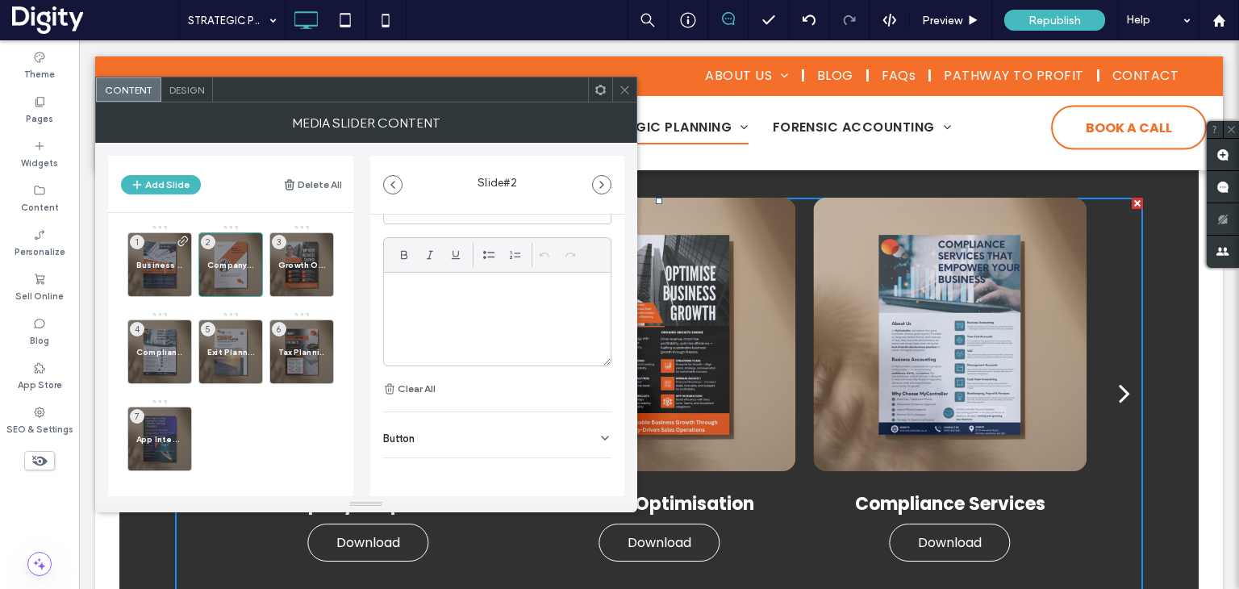
click at [494, 433] on div "Button" at bounding box center [497, 434] width 228 height 45
click at [523, 436] on label "Add a link" at bounding box center [491, 431] width 217 height 30
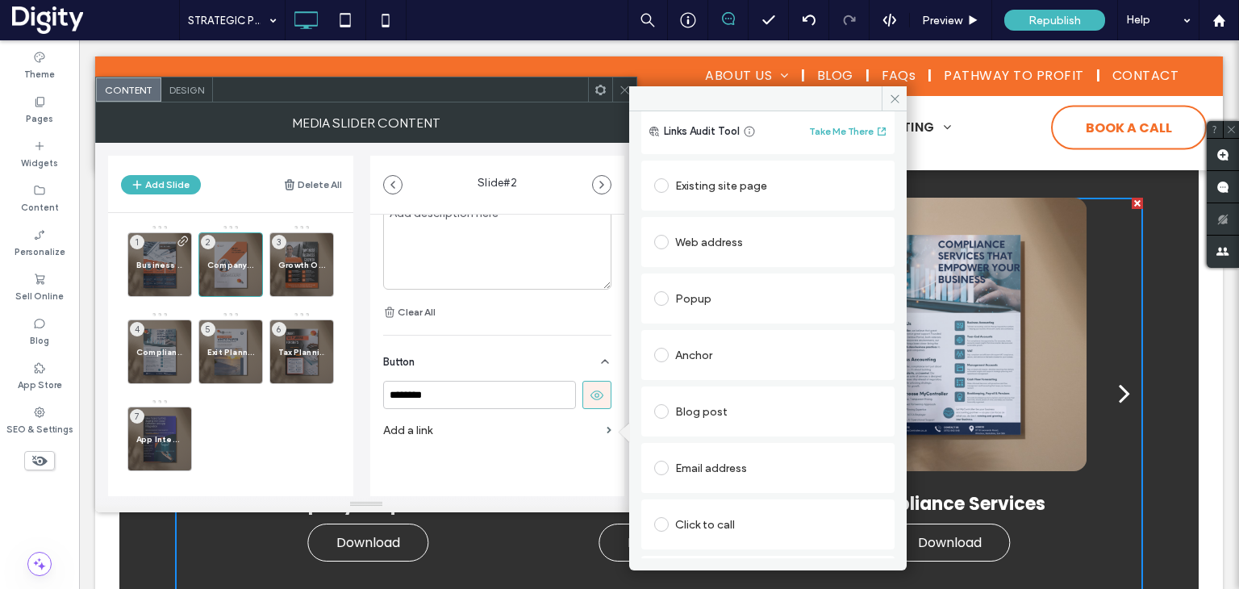
scroll to position [81, 0]
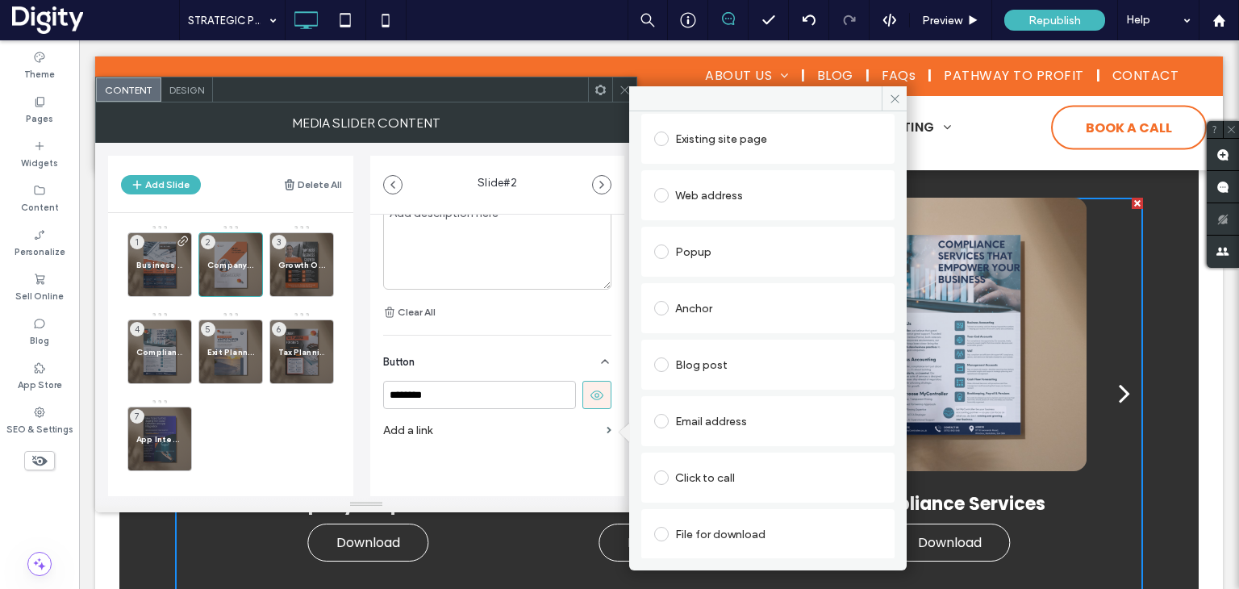
click at [704, 543] on div "File for download" at bounding box center [768, 534] width 228 height 26
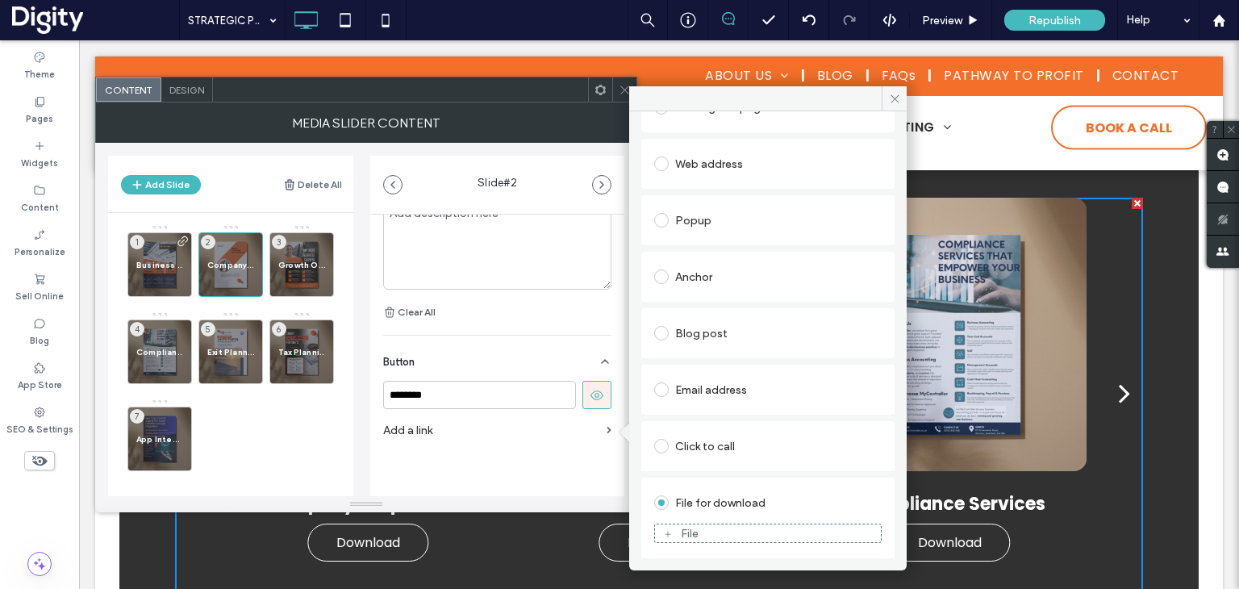
click at [681, 530] on div "File" at bounding box center [690, 534] width 18 height 14
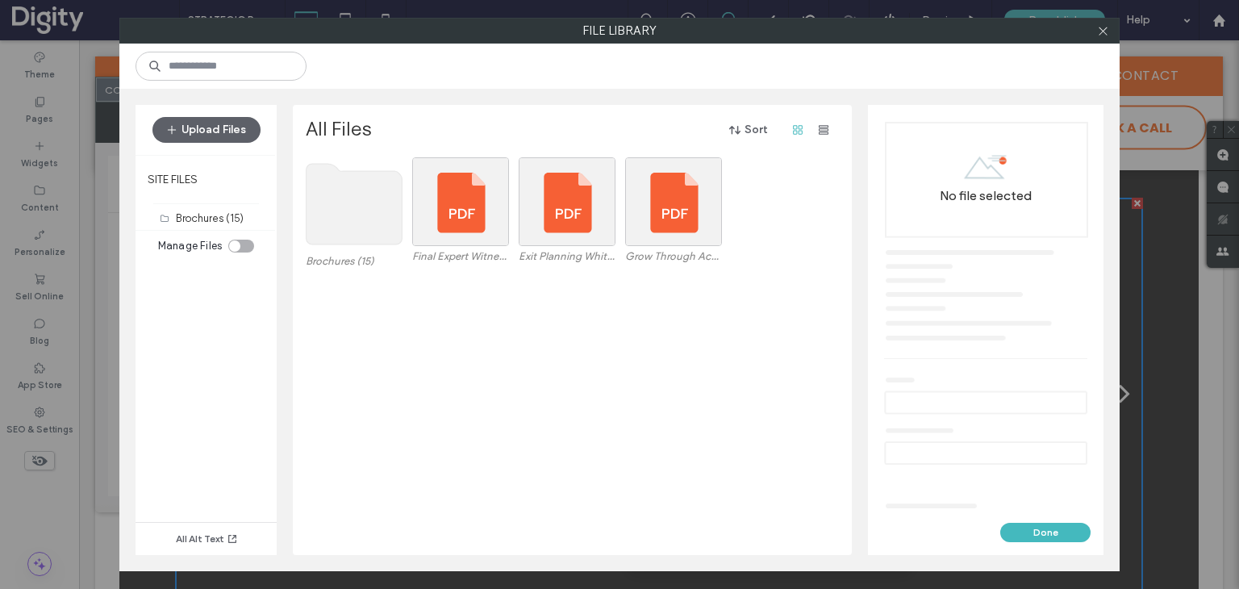
click at [341, 215] on use at bounding box center [355, 204] width 96 height 81
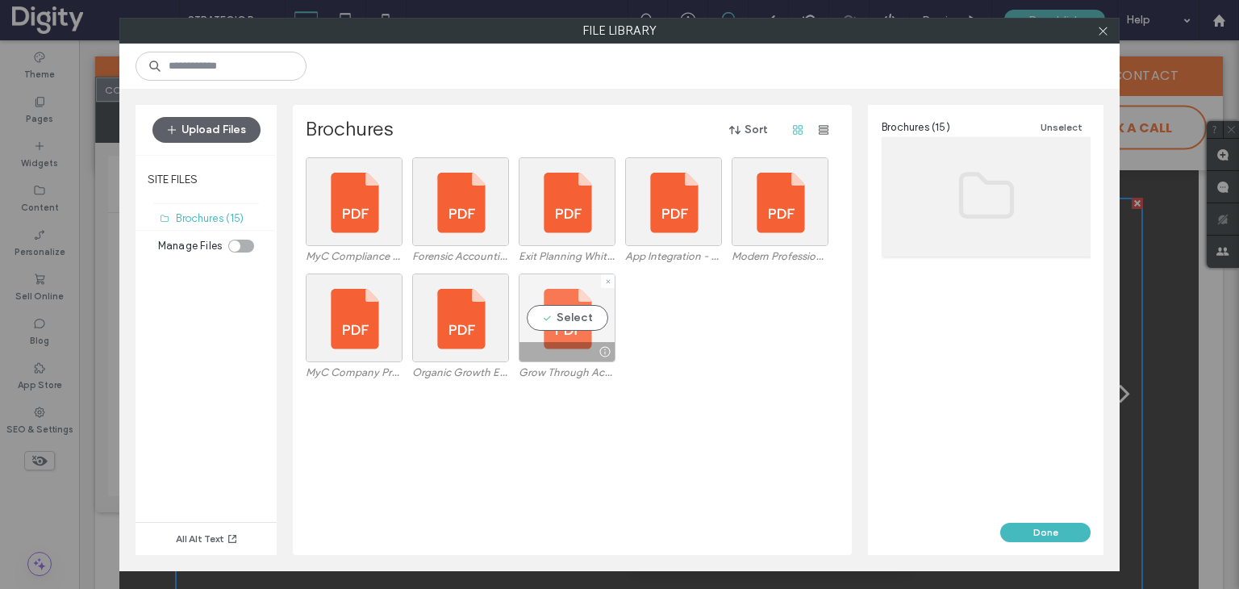
click at [565, 320] on div "Select" at bounding box center [567, 318] width 97 height 89
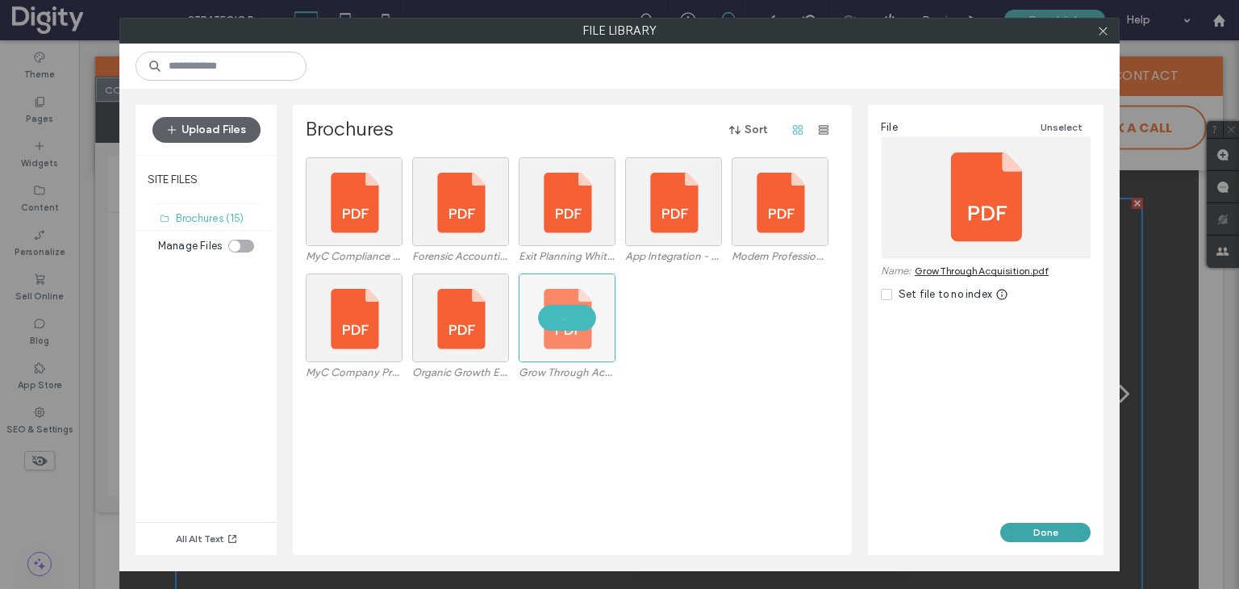
click at [1062, 538] on button "Done" at bounding box center [1045, 532] width 90 height 19
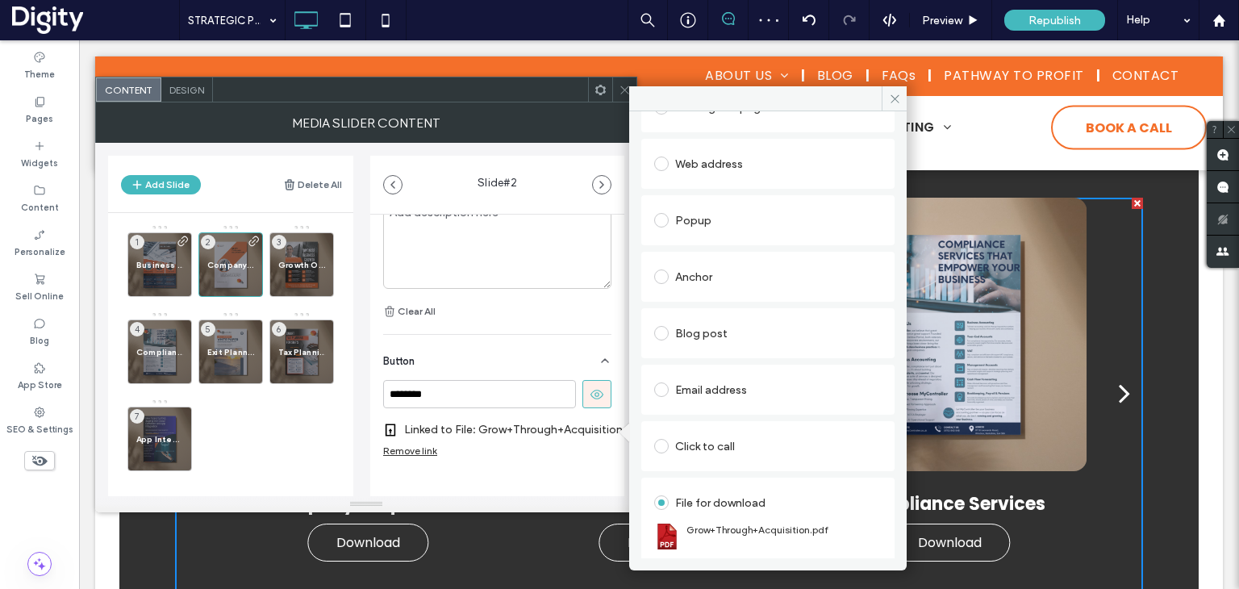
click at [894, 98] on icon at bounding box center [895, 99] width 12 height 12
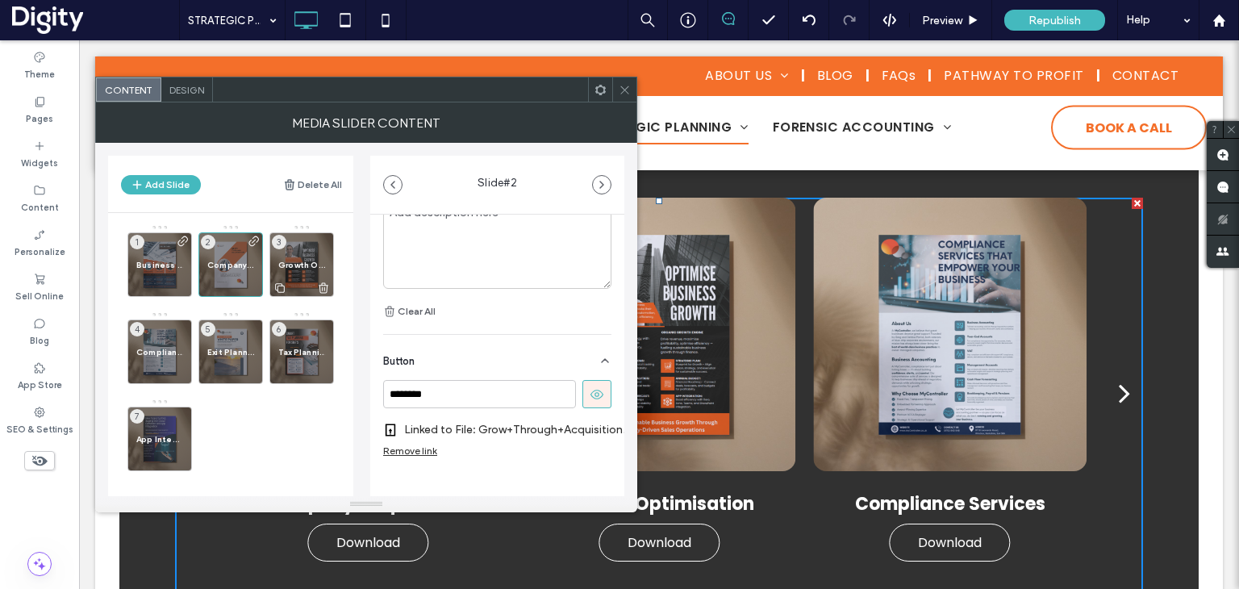
click at [307, 273] on div "Growth Optimisation 3" at bounding box center [301, 264] width 65 height 65
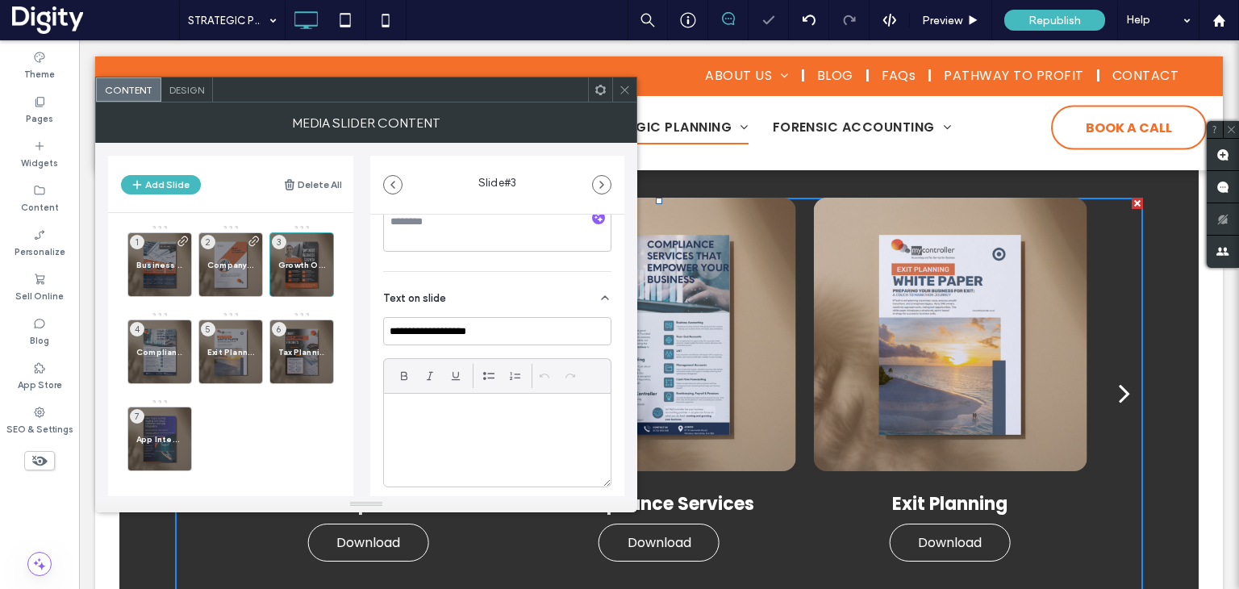
scroll to position [457, 0]
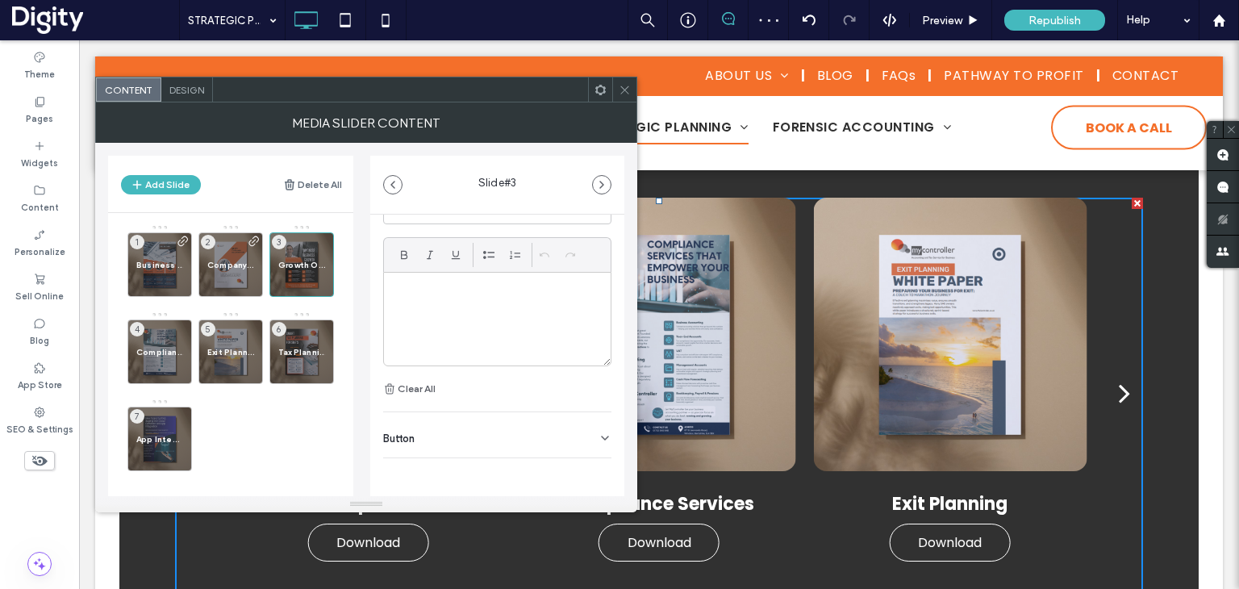
click at [412, 433] on span "Button" at bounding box center [398, 438] width 31 height 10
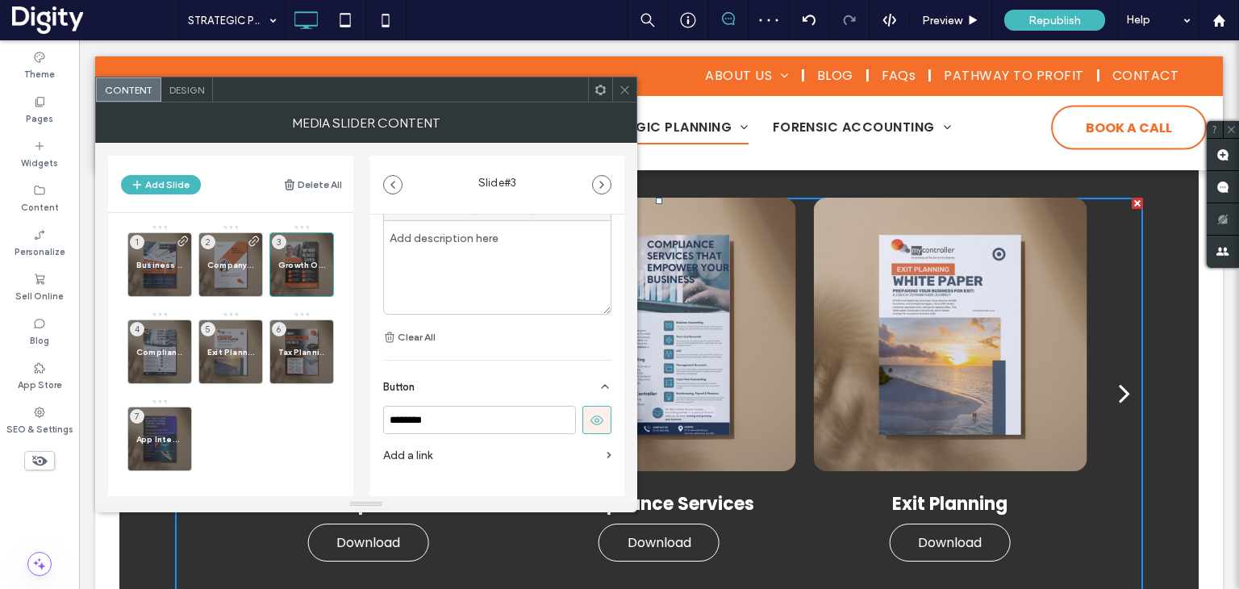
scroll to position [533, 0]
click at [584, 432] on label "Add a link" at bounding box center [491, 431] width 217 height 30
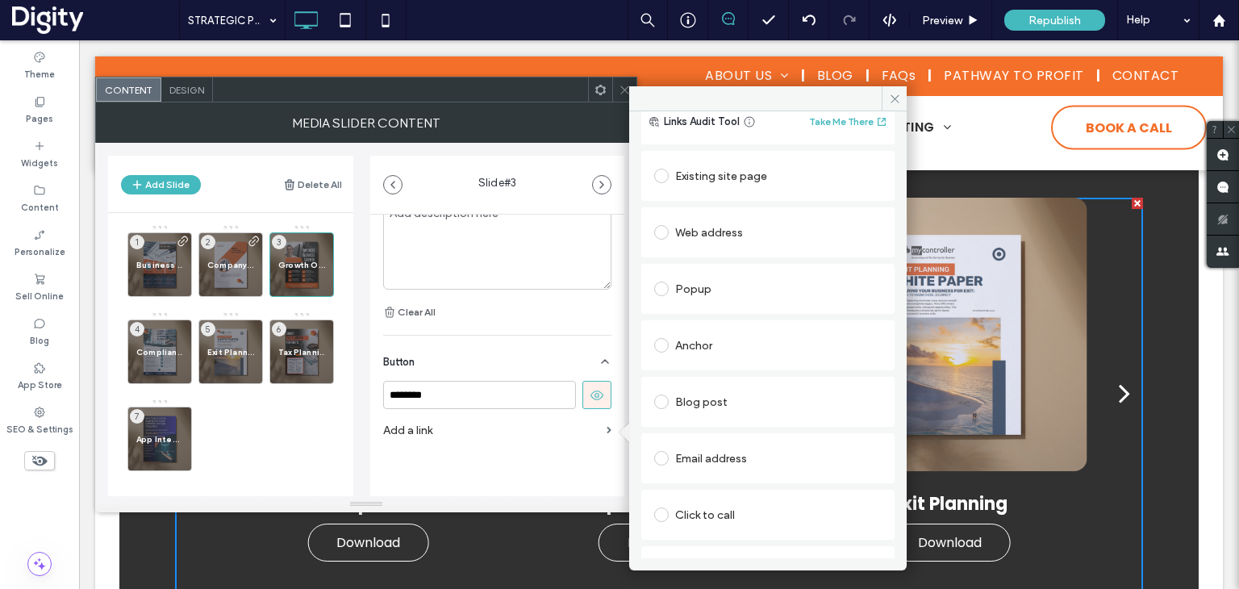
scroll to position [81, 0]
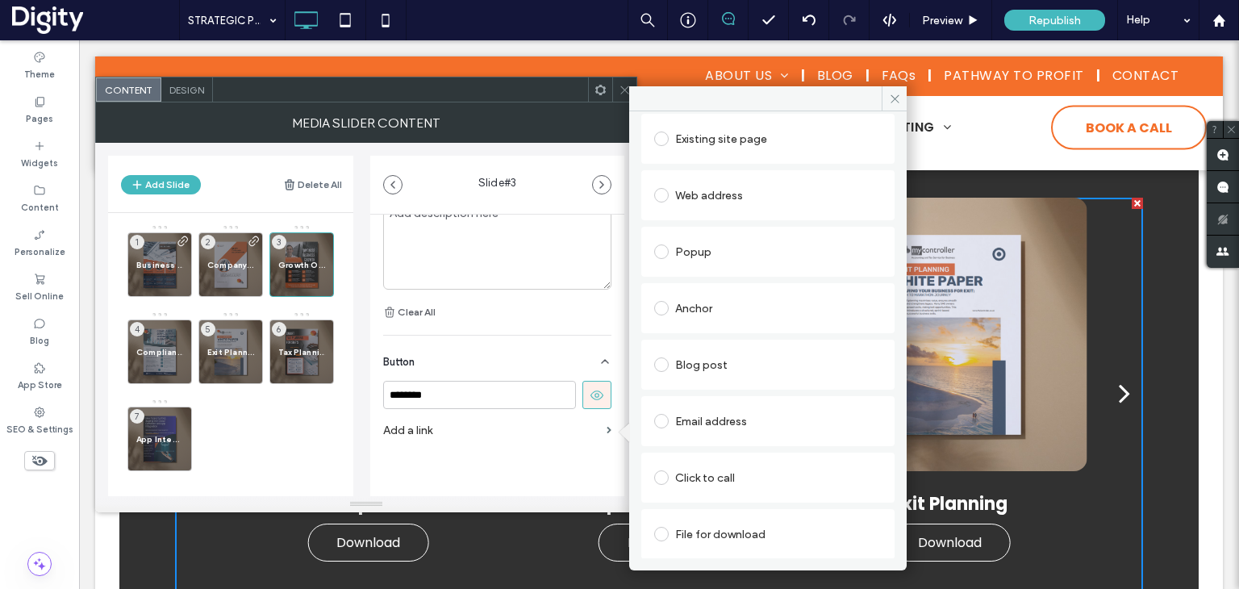
click at [710, 542] on div "File for download" at bounding box center [768, 534] width 228 height 26
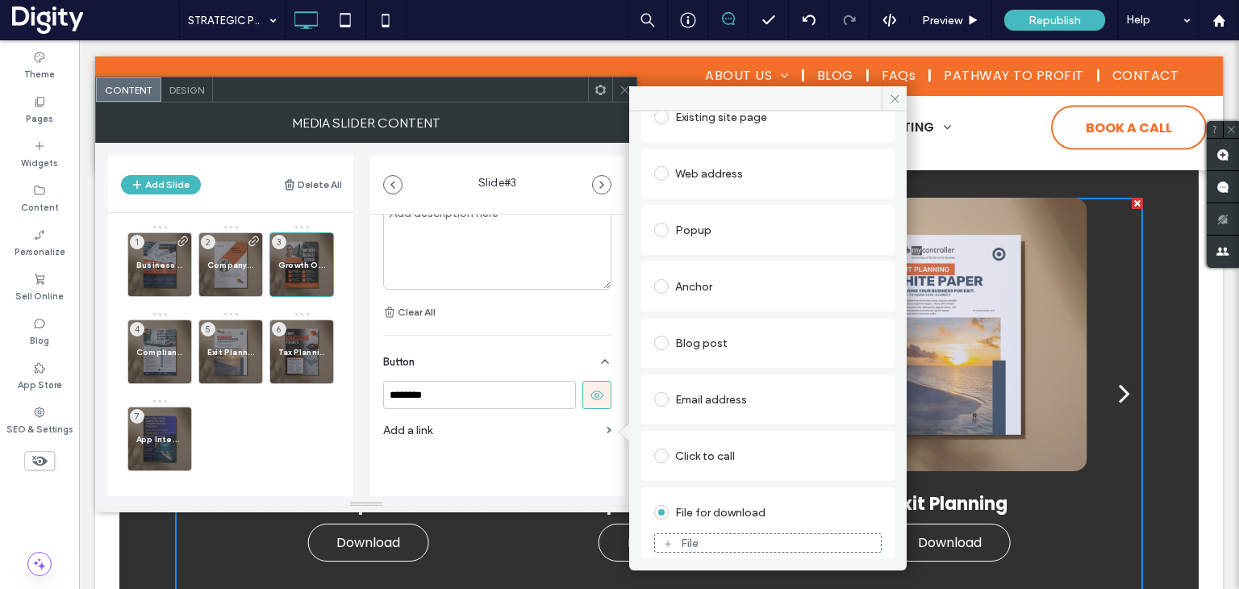
scroll to position [113, 0]
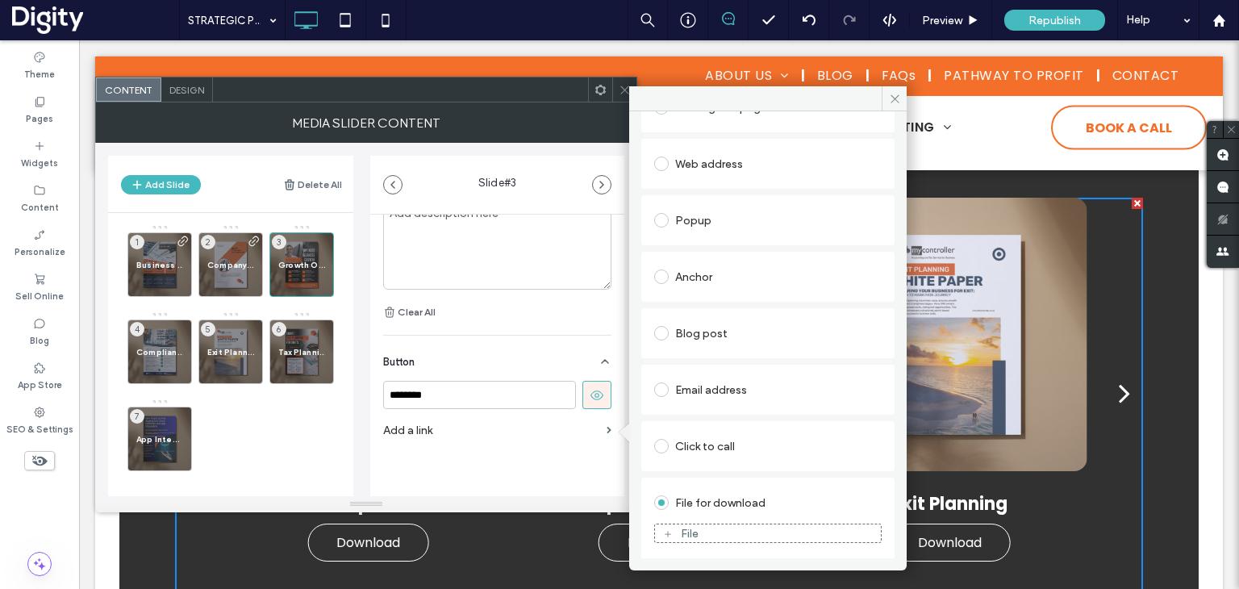
click at [694, 528] on div "File" at bounding box center [690, 534] width 18 height 14
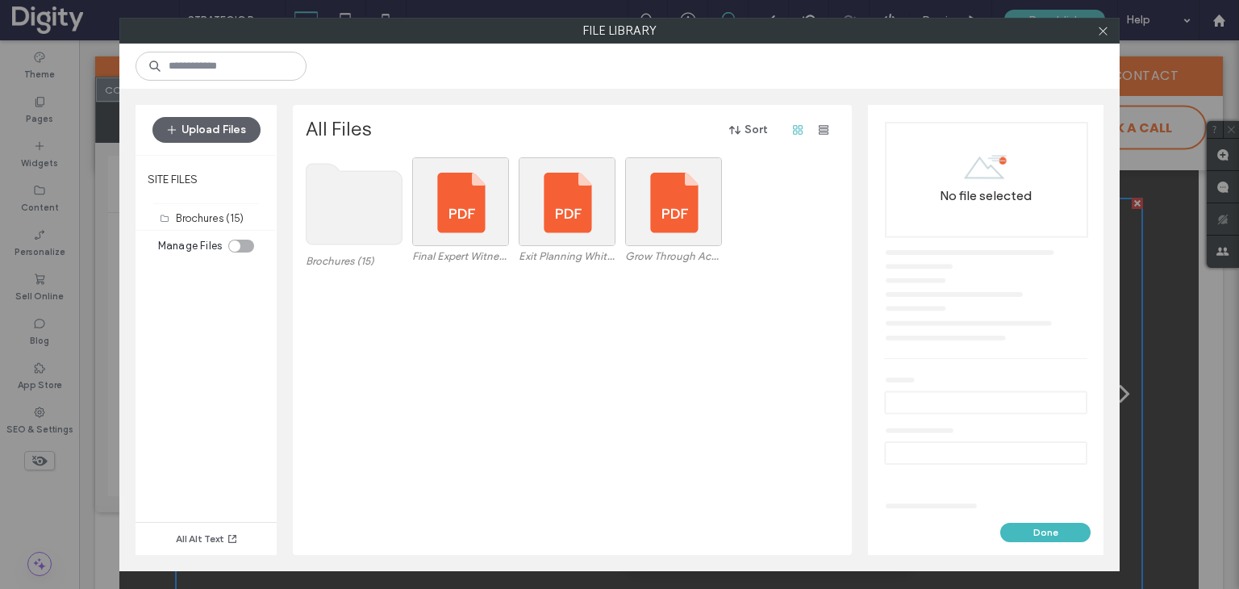
click at [341, 198] on use at bounding box center [355, 204] width 96 height 81
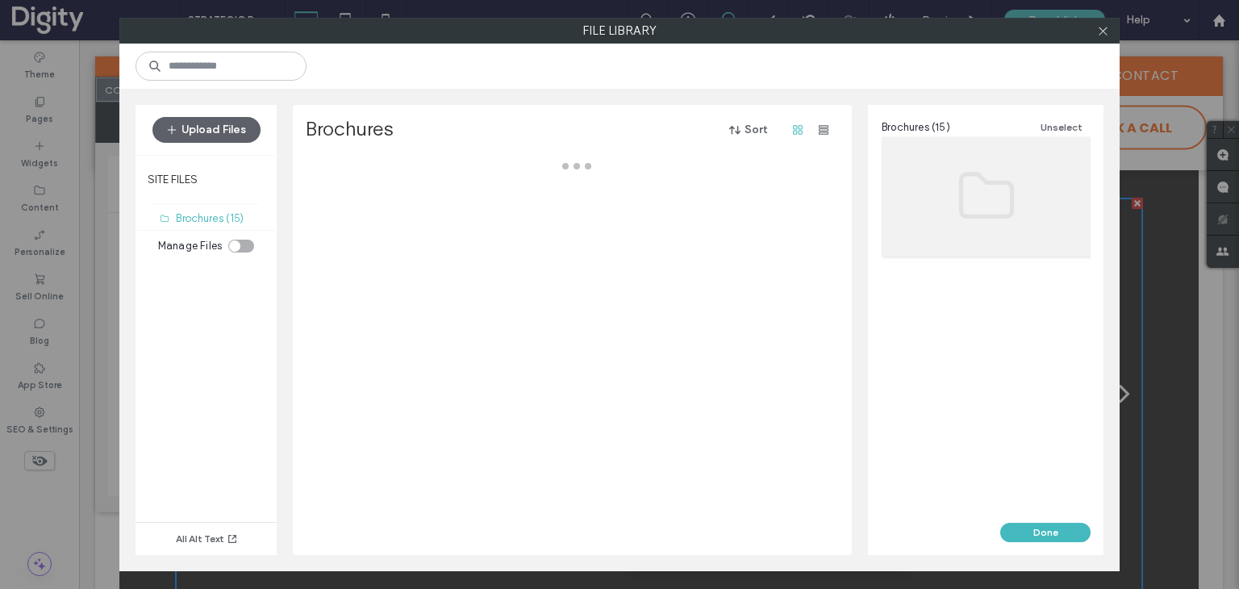
click at [341, 198] on div at bounding box center [577, 356] width 542 height 398
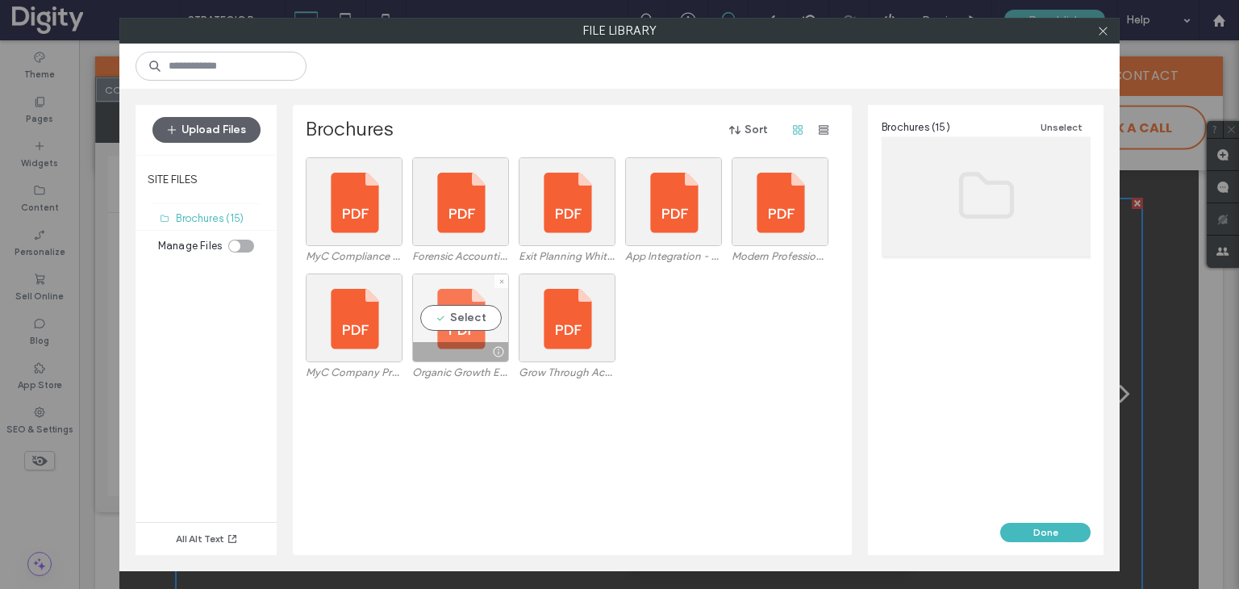
click at [458, 324] on div "Select" at bounding box center [460, 318] width 97 height 89
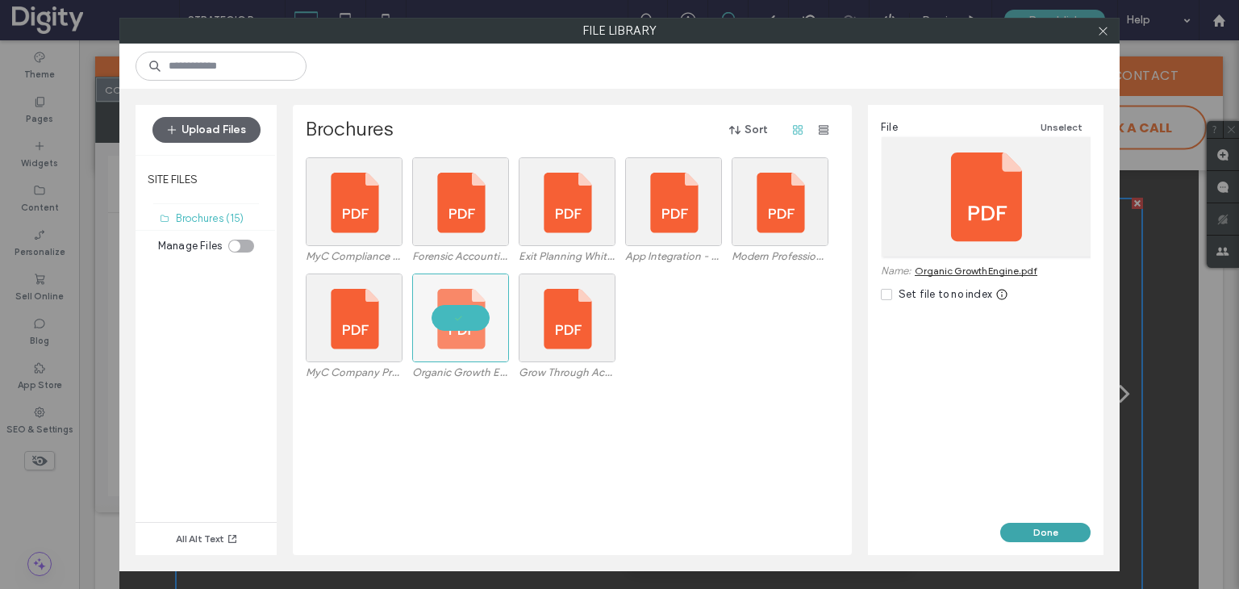
click at [1046, 533] on button "Done" at bounding box center [1045, 532] width 90 height 19
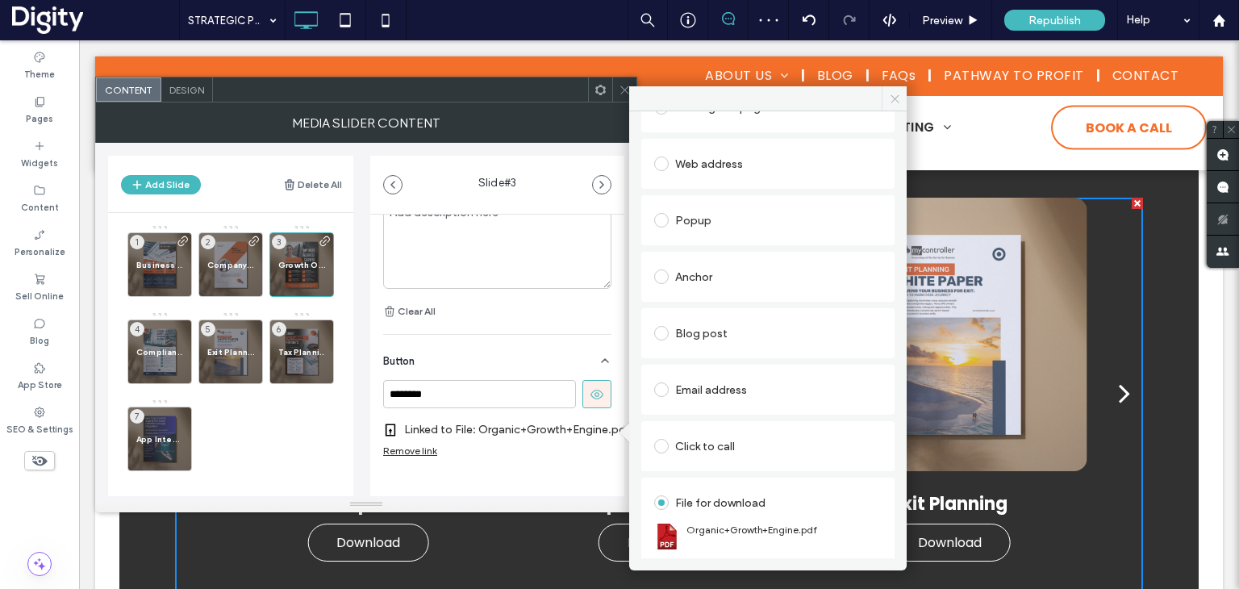
click at [896, 101] on icon at bounding box center [895, 99] width 12 height 12
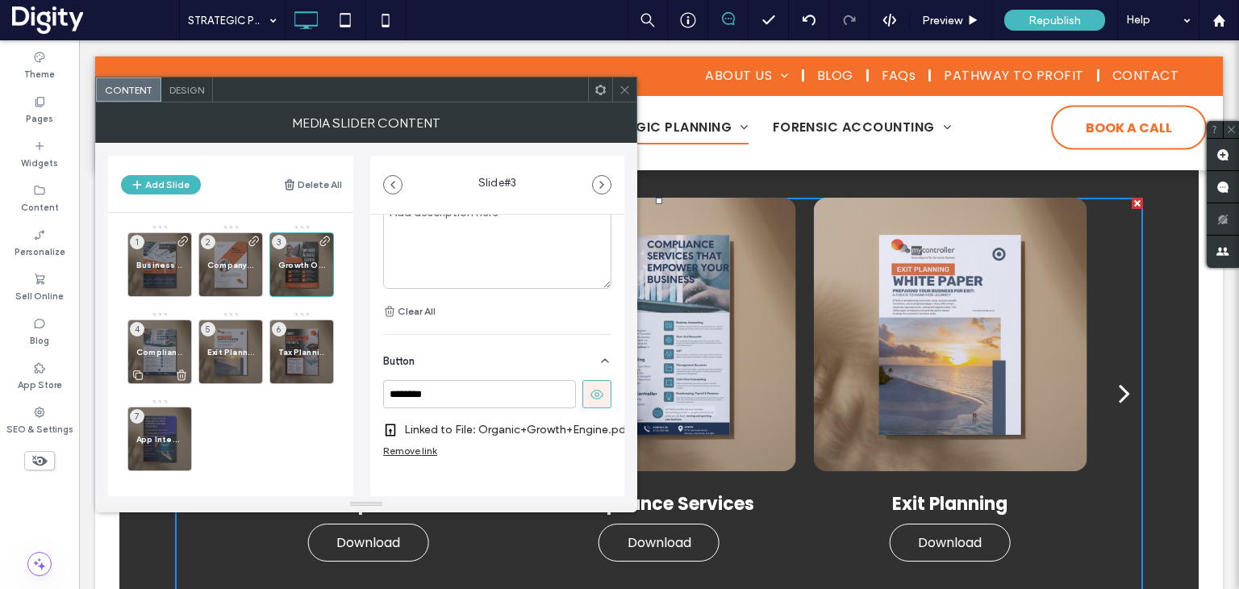
click at [161, 343] on div "Compliance Services 4" at bounding box center [159, 351] width 65 height 65
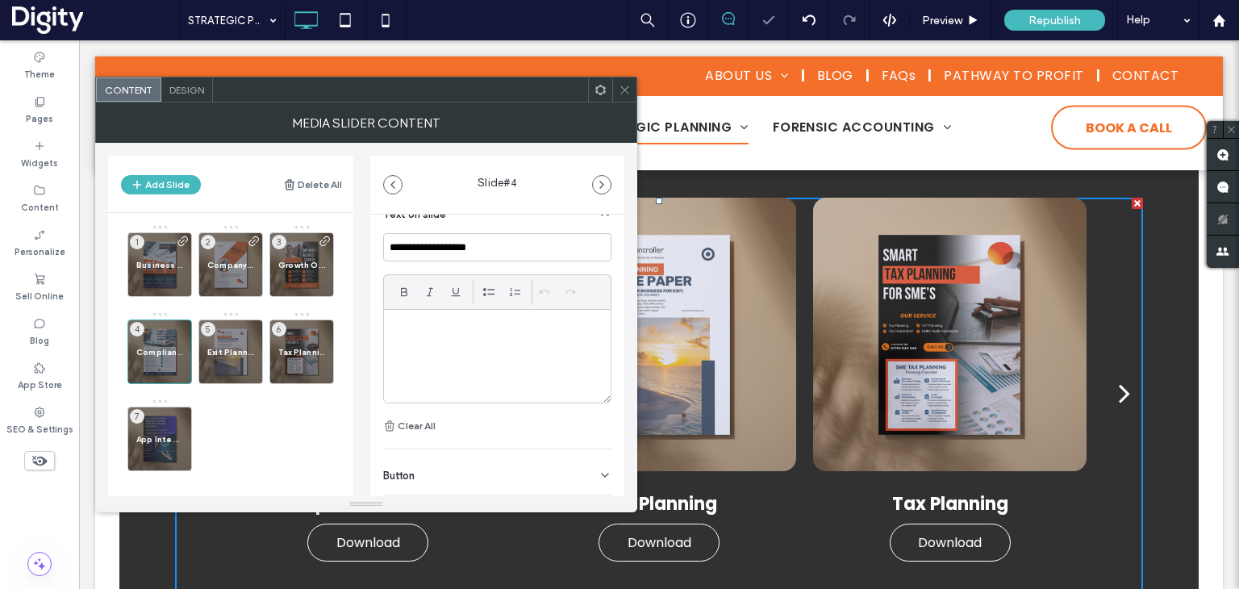
scroll to position [457, 0]
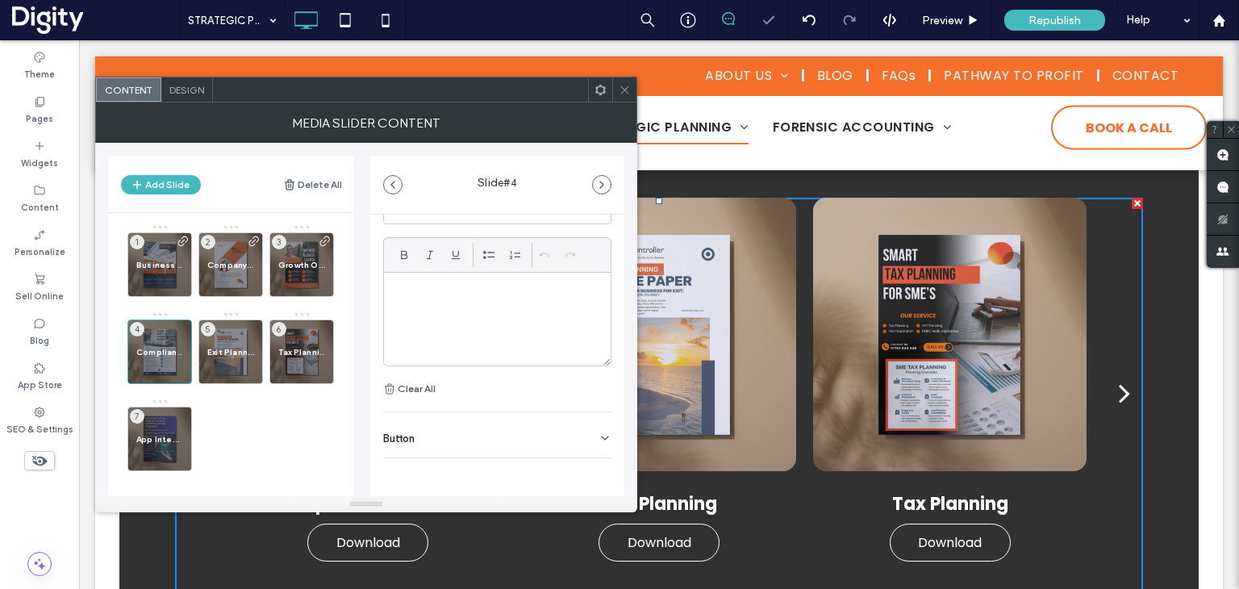
click at [553, 441] on div "Button" at bounding box center [497, 434] width 228 height 45
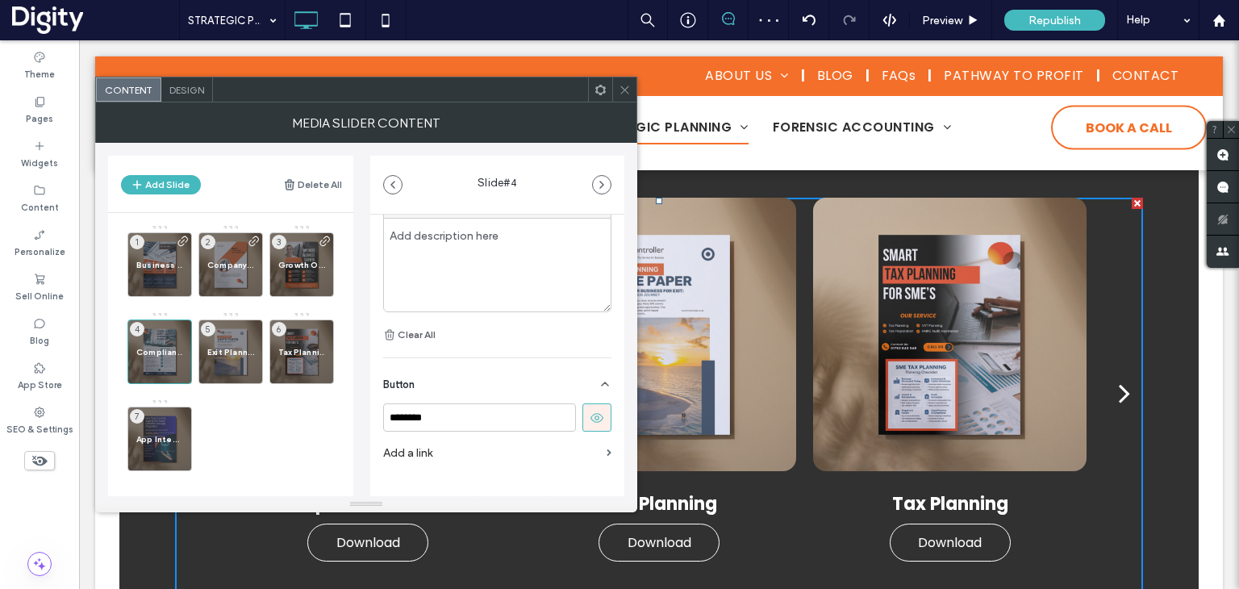
scroll to position [533, 0]
click at [607, 431] on span at bounding box center [609, 430] width 5 height 7
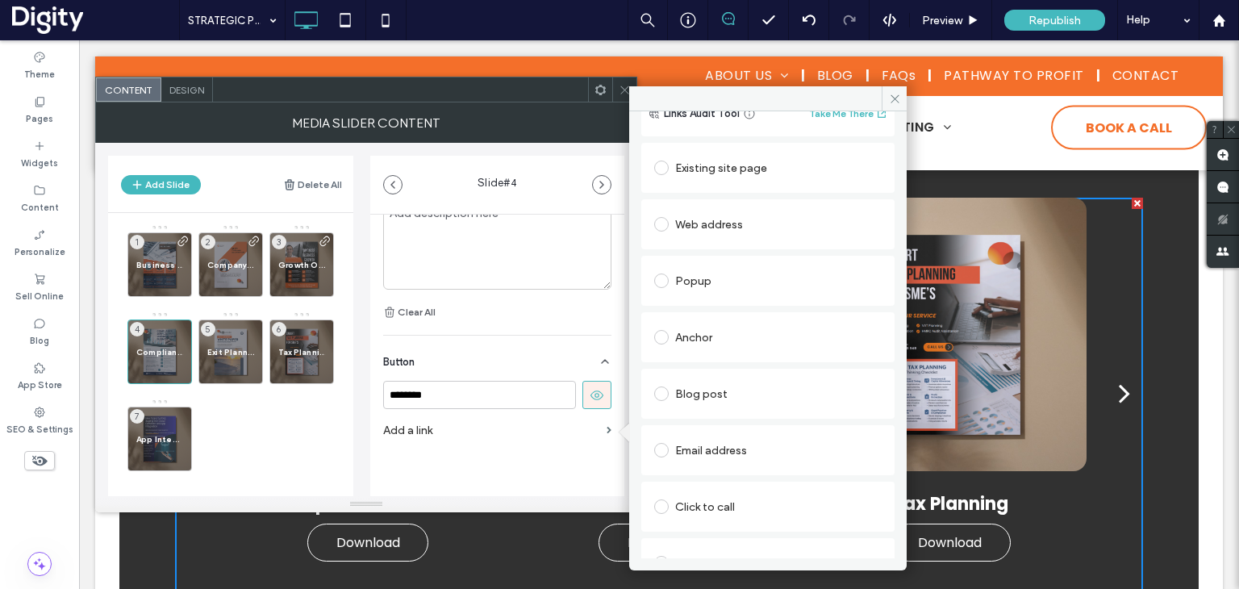
scroll to position [81, 0]
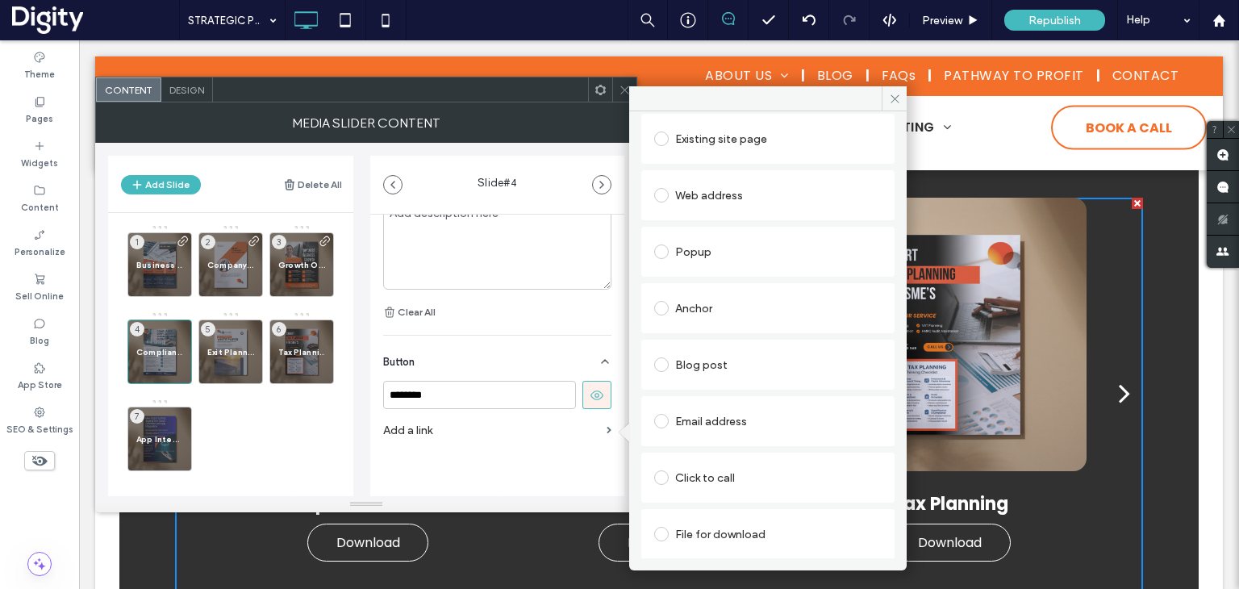
click at [716, 534] on div "File for download" at bounding box center [768, 534] width 228 height 26
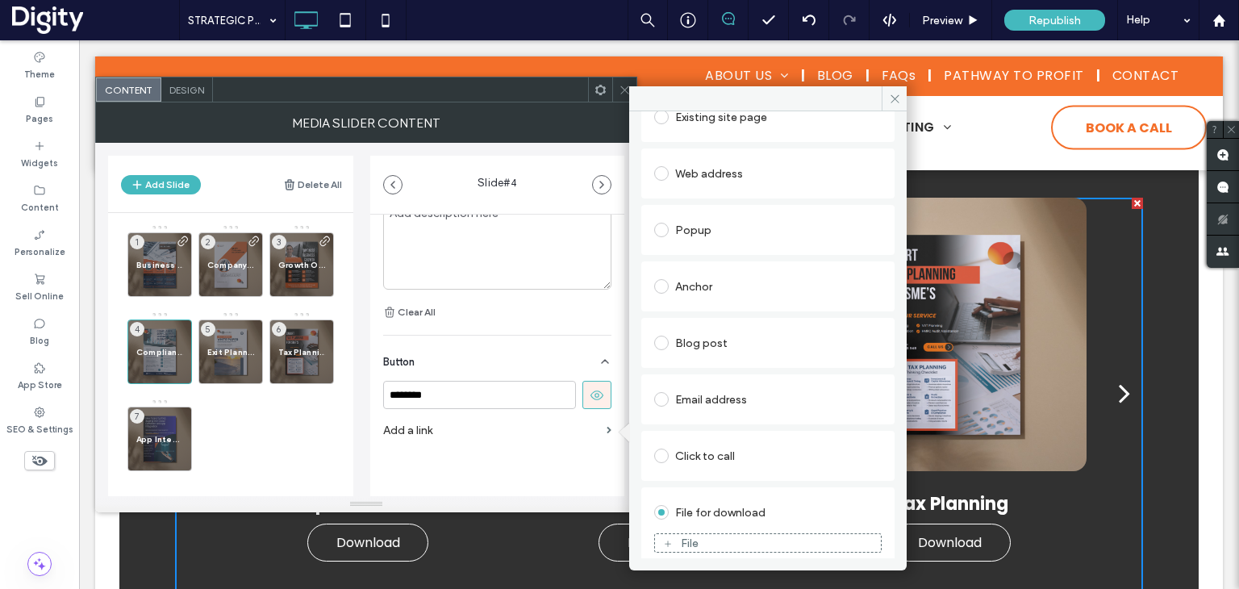
scroll to position [113, 0]
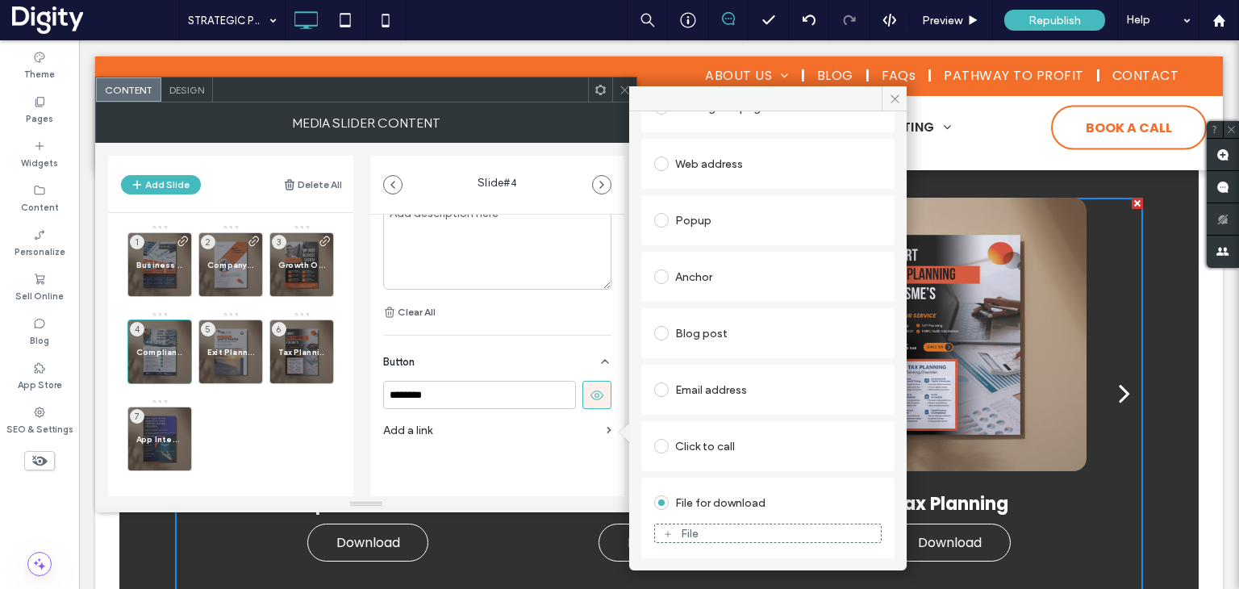
click at [707, 533] on div "File" at bounding box center [768, 533] width 226 height 15
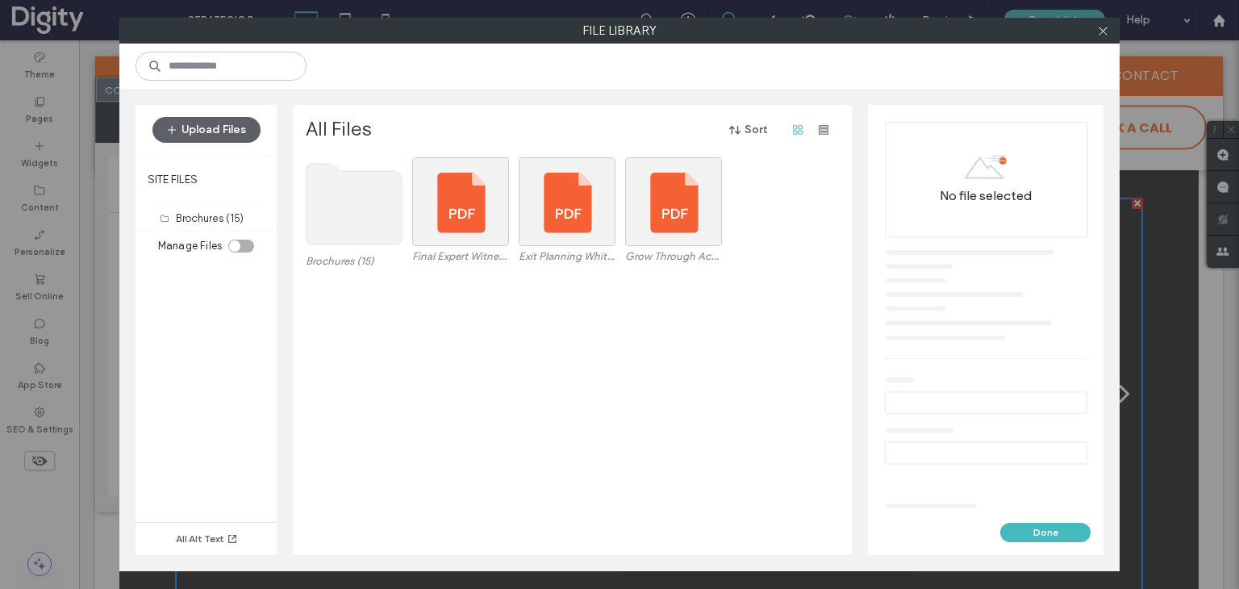
click at [358, 207] on use at bounding box center [355, 204] width 96 height 81
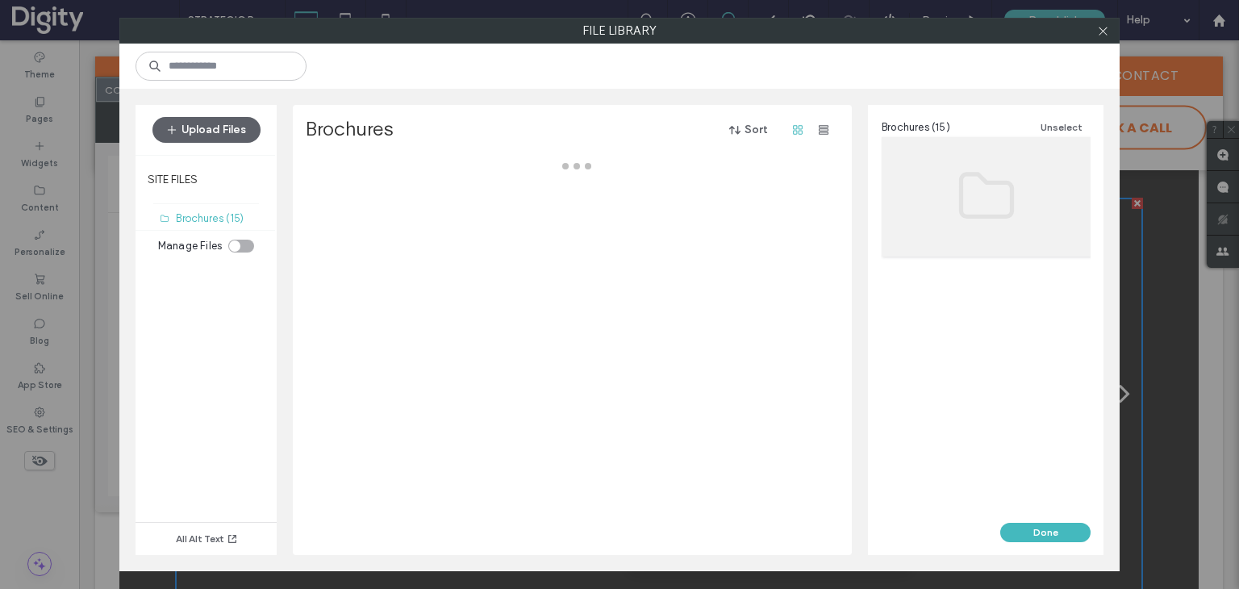
click at [358, 207] on div at bounding box center [577, 356] width 542 height 398
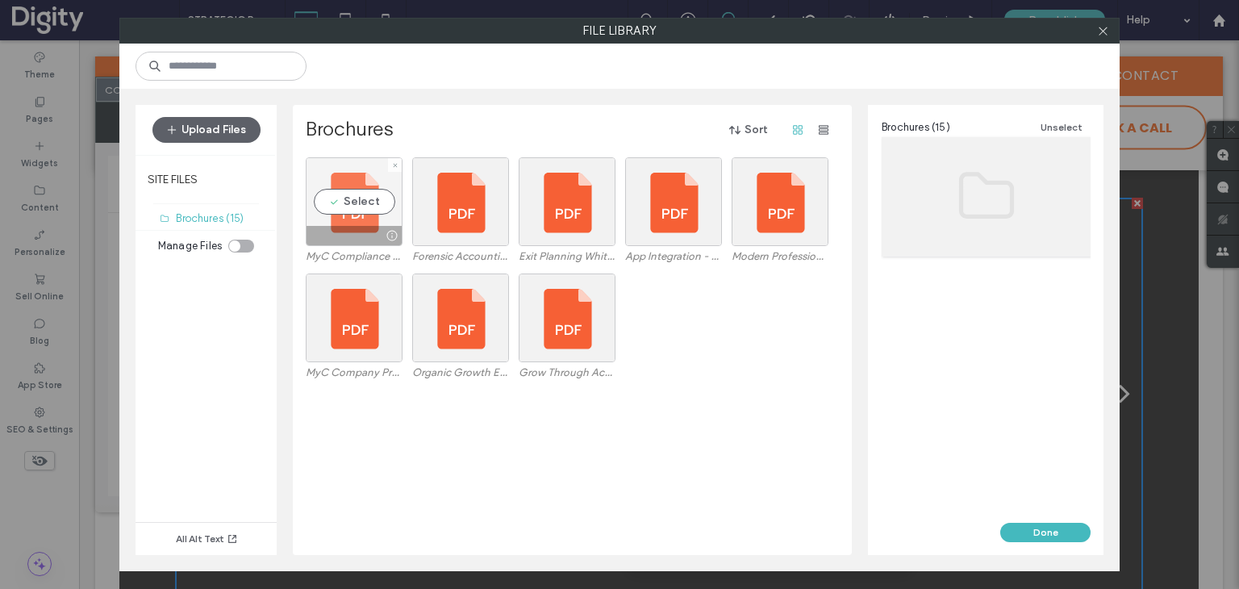
click at [361, 205] on div "Select" at bounding box center [354, 201] width 97 height 89
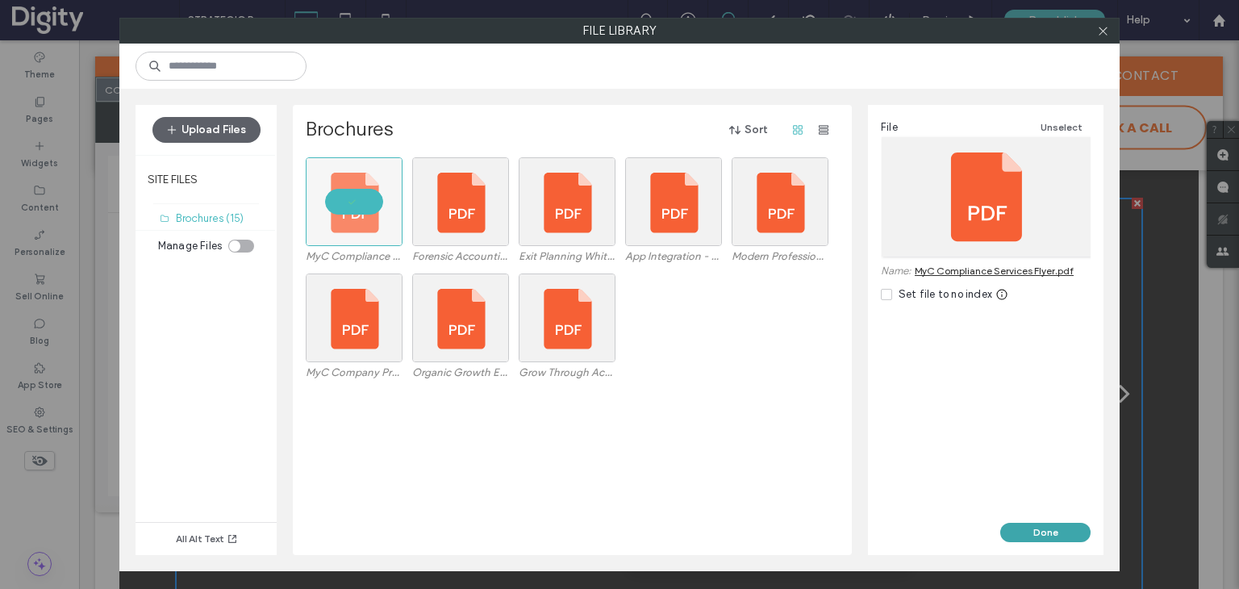
click at [1042, 533] on button "Done" at bounding box center [1045, 532] width 90 height 19
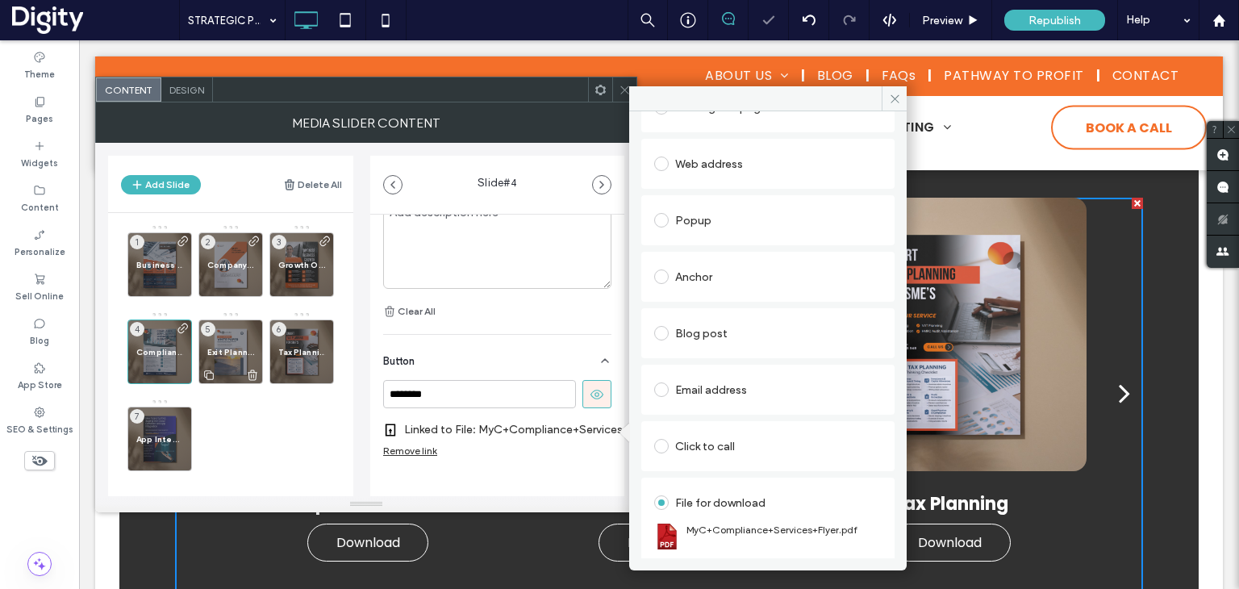
click at [236, 343] on div "Exit Planning 5" at bounding box center [230, 351] width 65 height 65
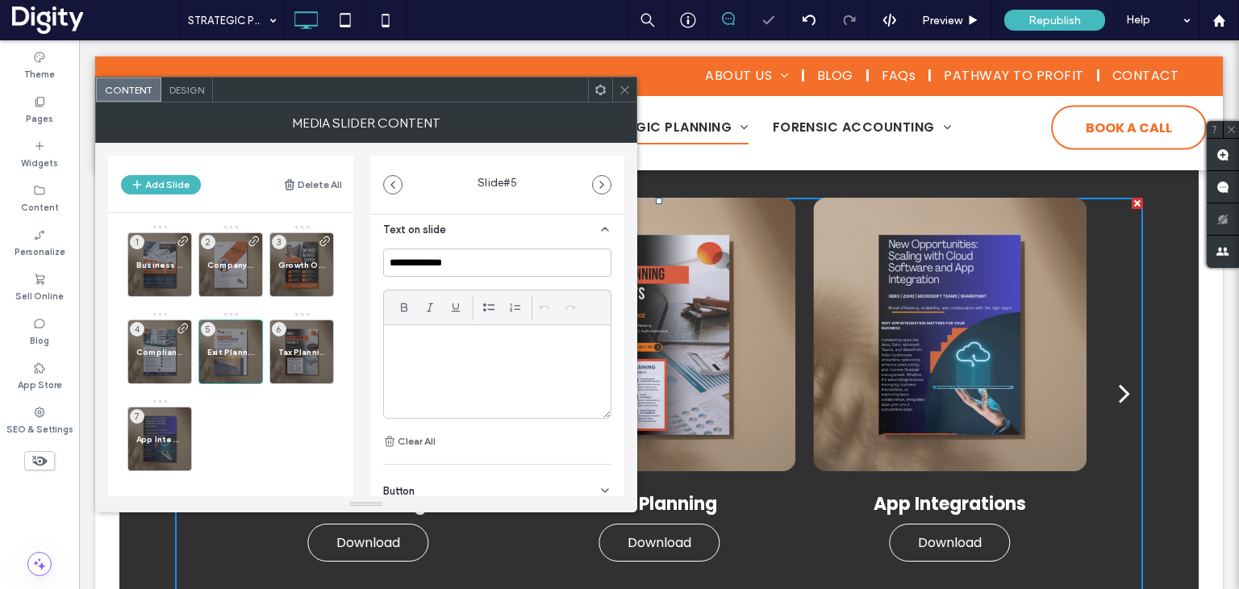
scroll to position [457, 0]
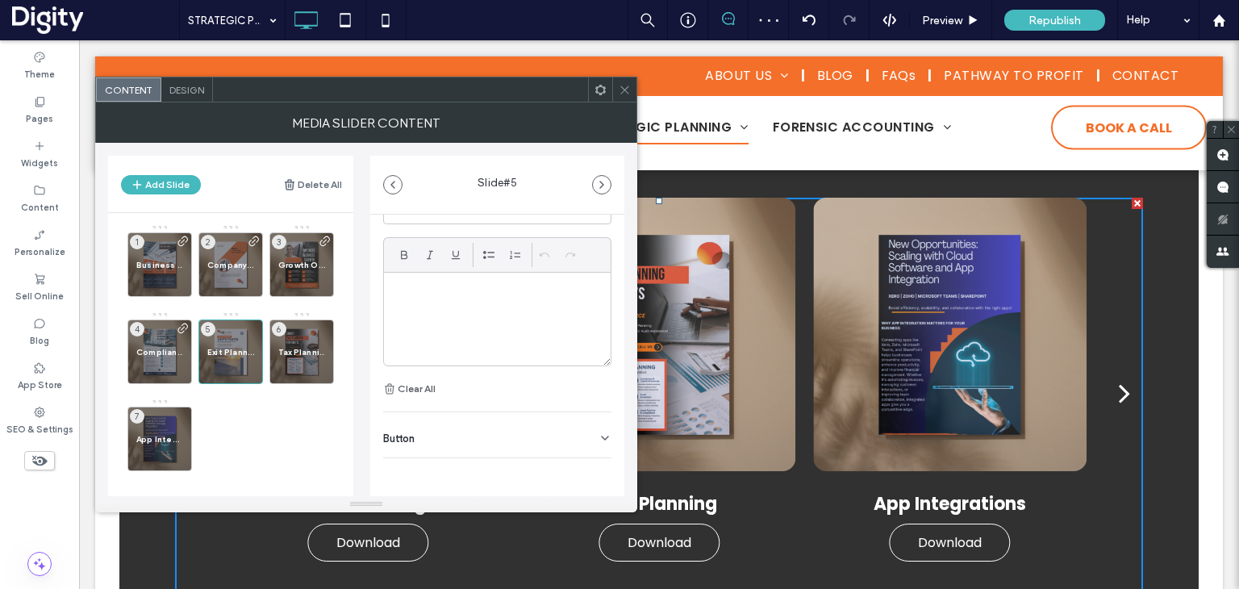
click at [425, 430] on div "Button" at bounding box center [497, 434] width 228 height 45
drag, startPoint x: 591, startPoint y: 425, endPoint x: 603, endPoint y: 423, distance: 13.1
click at [591, 427] on label "Add a link" at bounding box center [491, 431] width 217 height 30
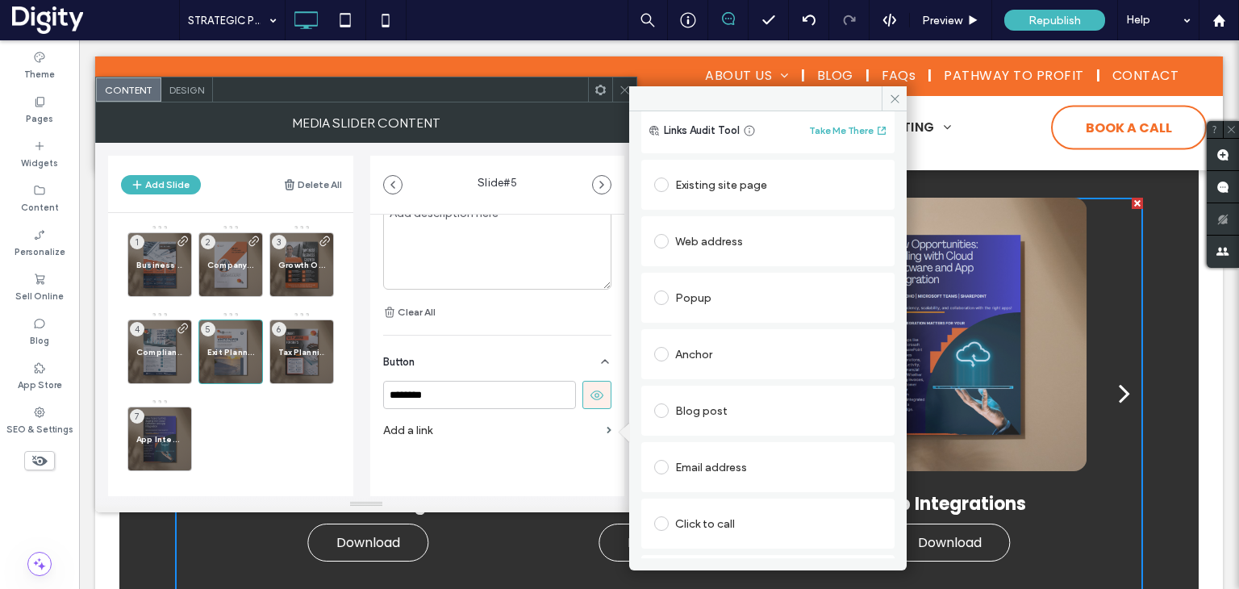
scroll to position [81, 0]
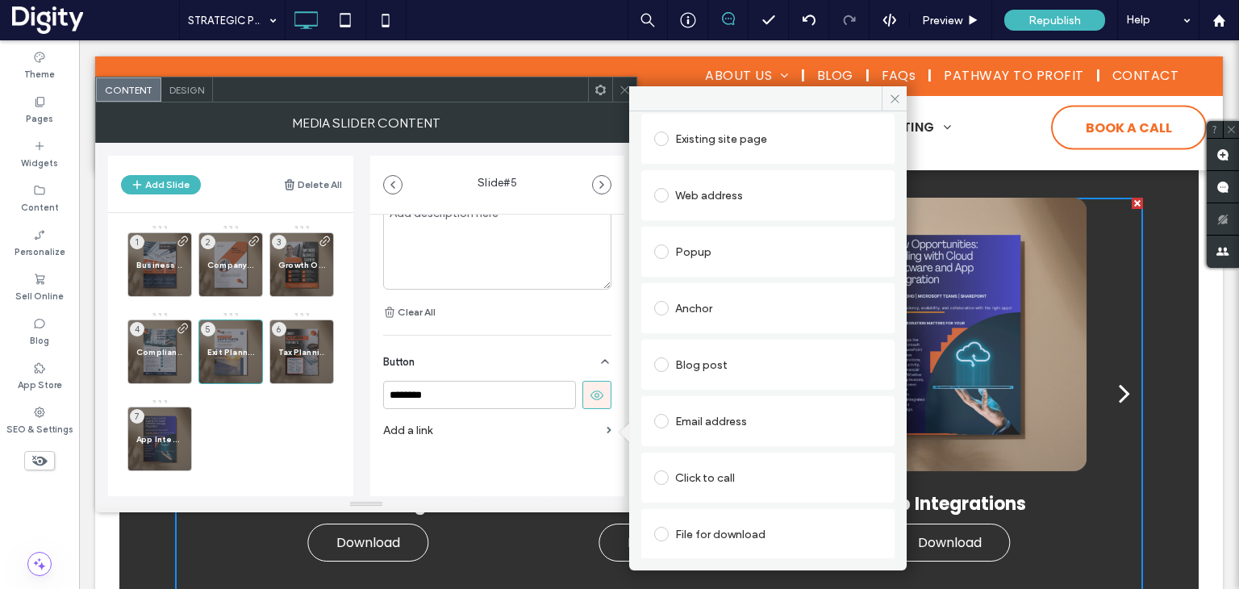
drag, startPoint x: 692, startPoint y: 544, endPoint x: 701, endPoint y: 541, distance: 9.4
click at [694, 544] on div "File for download" at bounding box center [768, 534] width 228 height 26
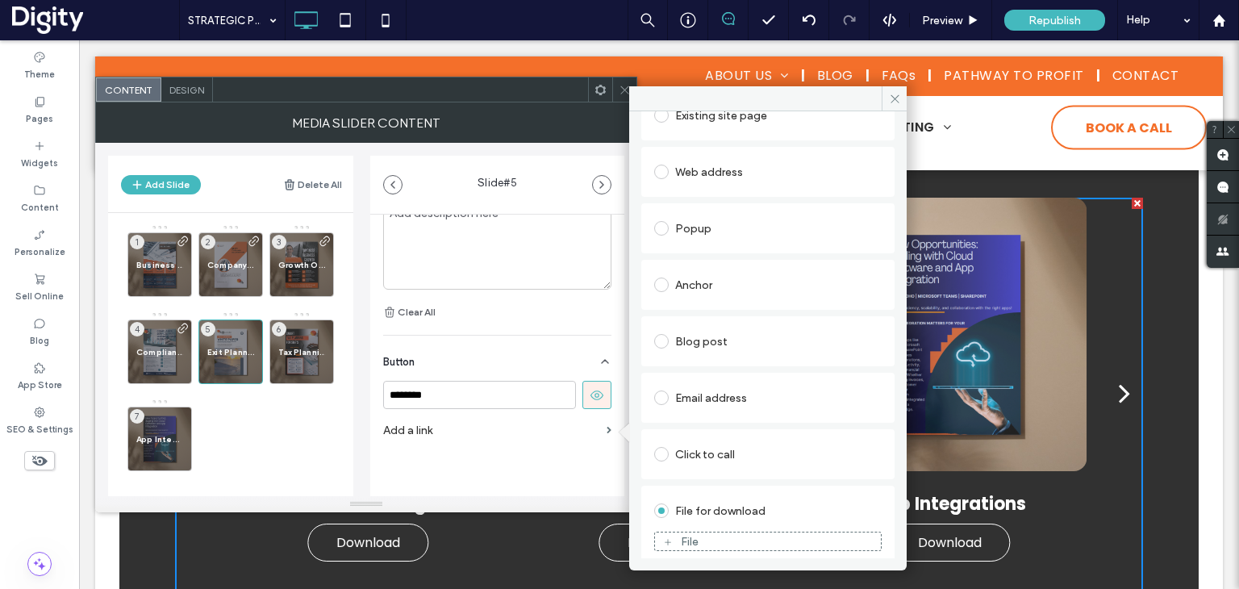
scroll to position [113, 0]
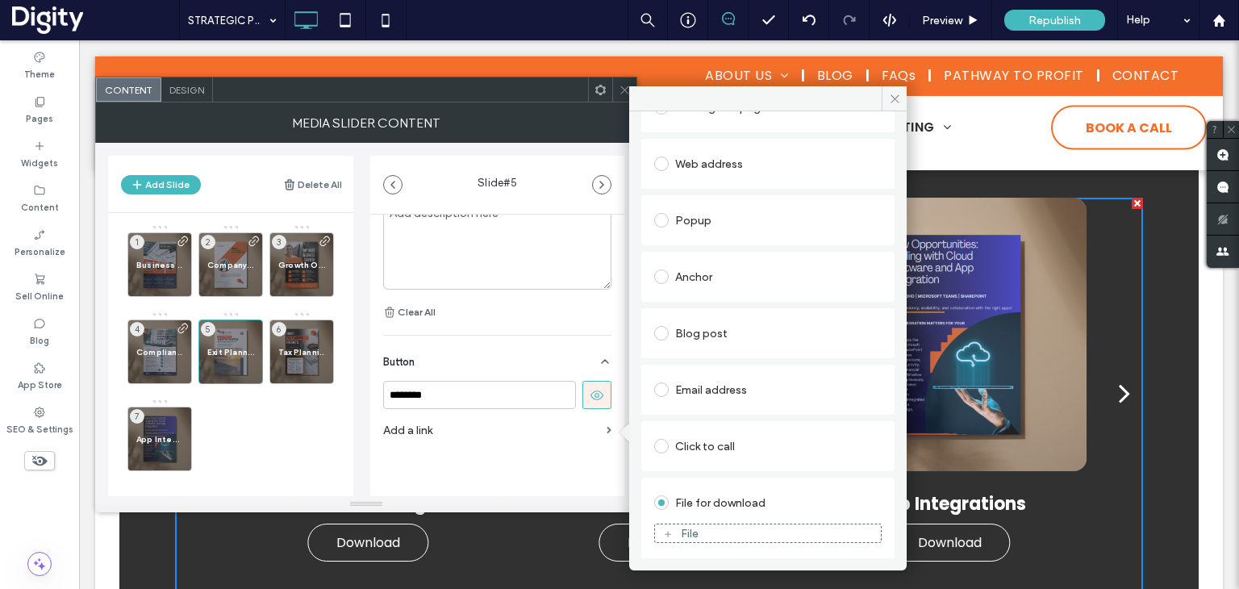
click at [694, 529] on div "File" at bounding box center [690, 534] width 18 height 14
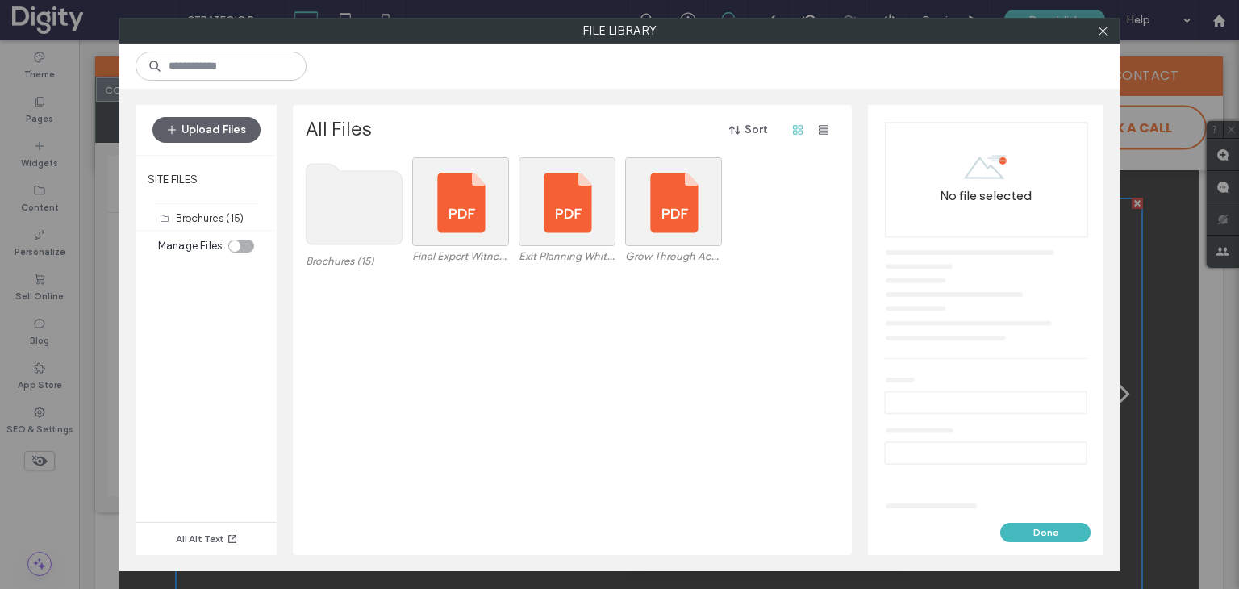
click at [374, 211] on use at bounding box center [355, 204] width 96 height 81
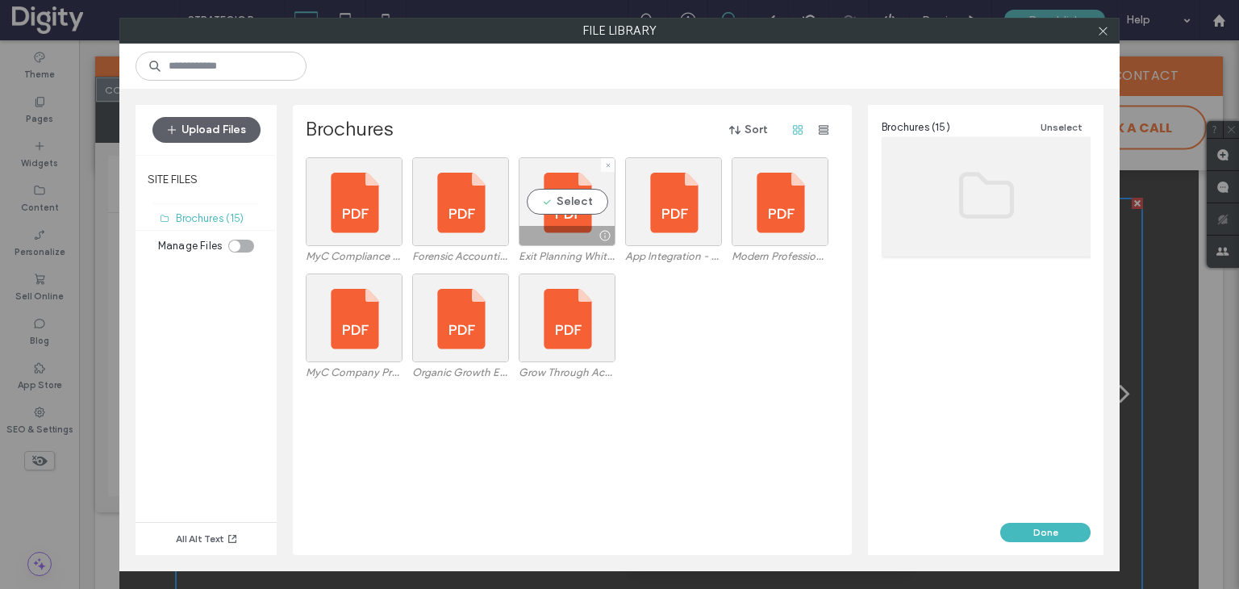
drag, startPoint x: 566, startPoint y: 196, endPoint x: 749, endPoint y: 317, distance: 218.8
click at [568, 198] on div "Select" at bounding box center [567, 201] width 97 height 89
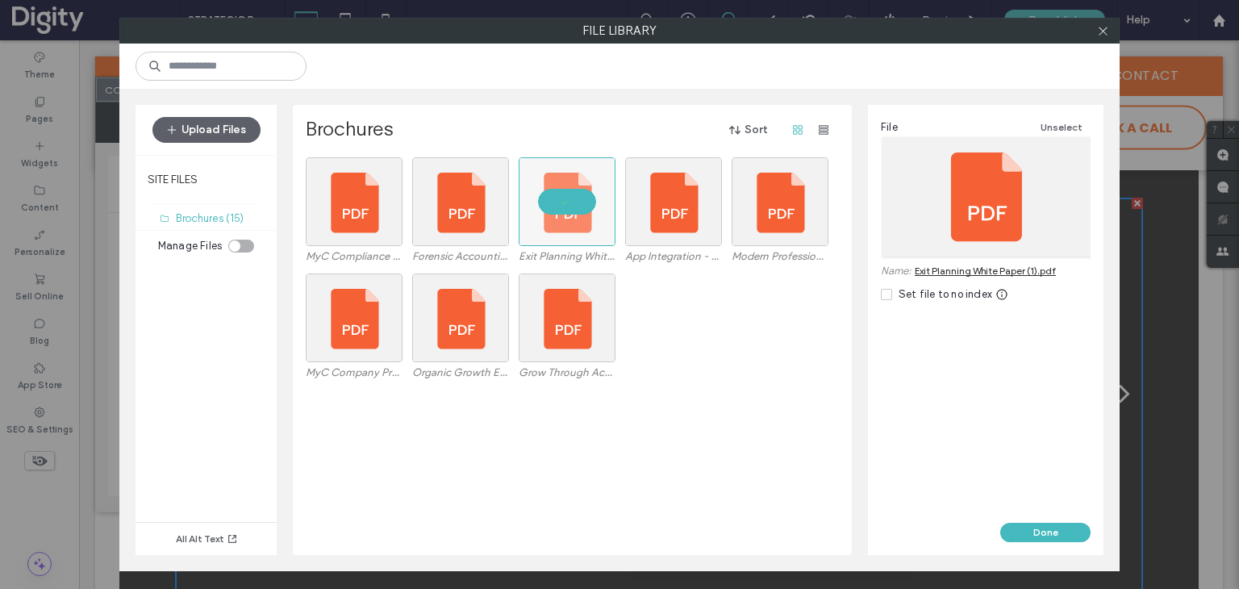
drag, startPoint x: 1036, startPoint y: 530, endPoint x: 1049, endPoint y: 514, distance: 20.7
click at [1038, 530] on button "Done" at bounding box center [1045, 532] width 90 height 19
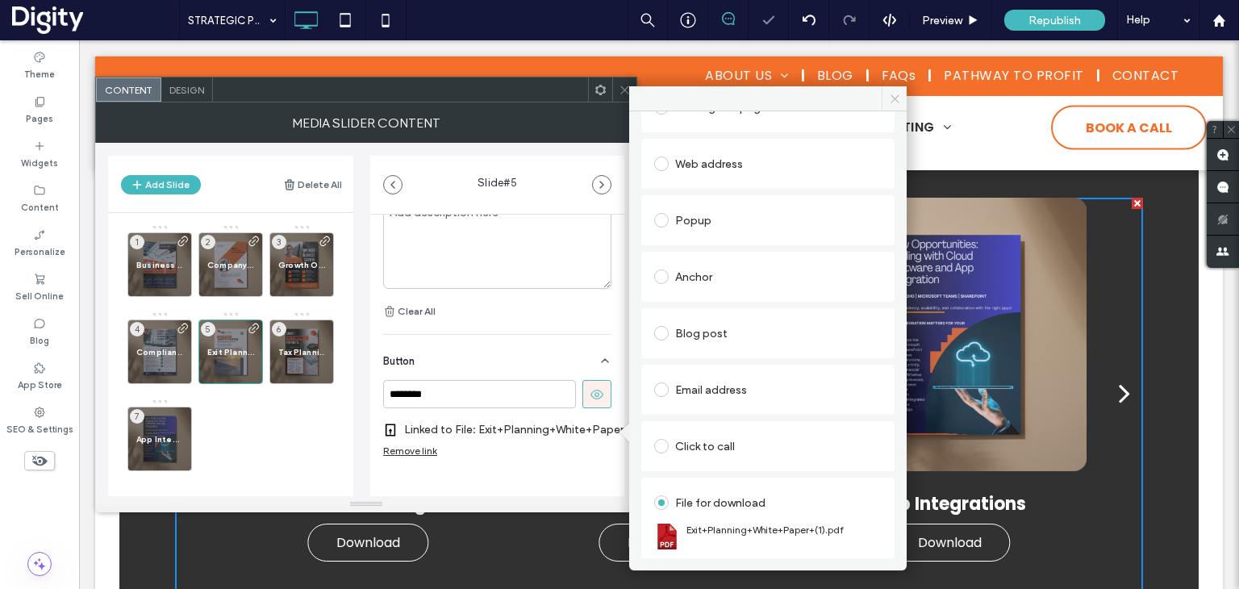
click at [889, 98] on icon at bounding box center [895, 99] width 12 height 12
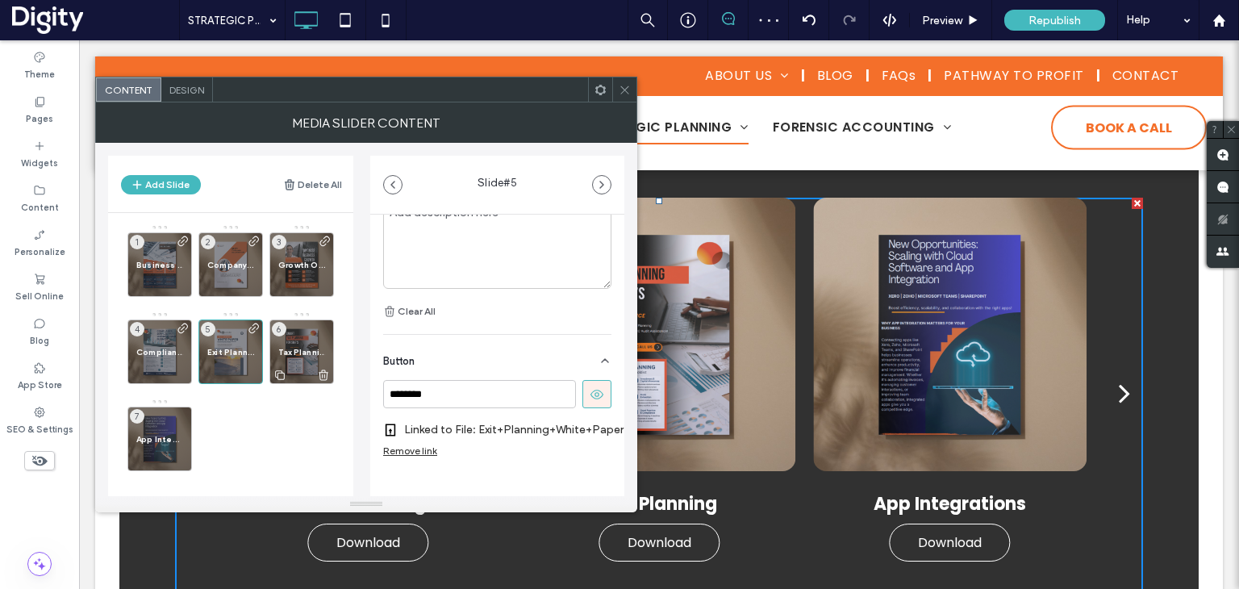
click at [287, 343] on div "Tax Planning 6" at bounding box center [301, 351] width 65 height 65
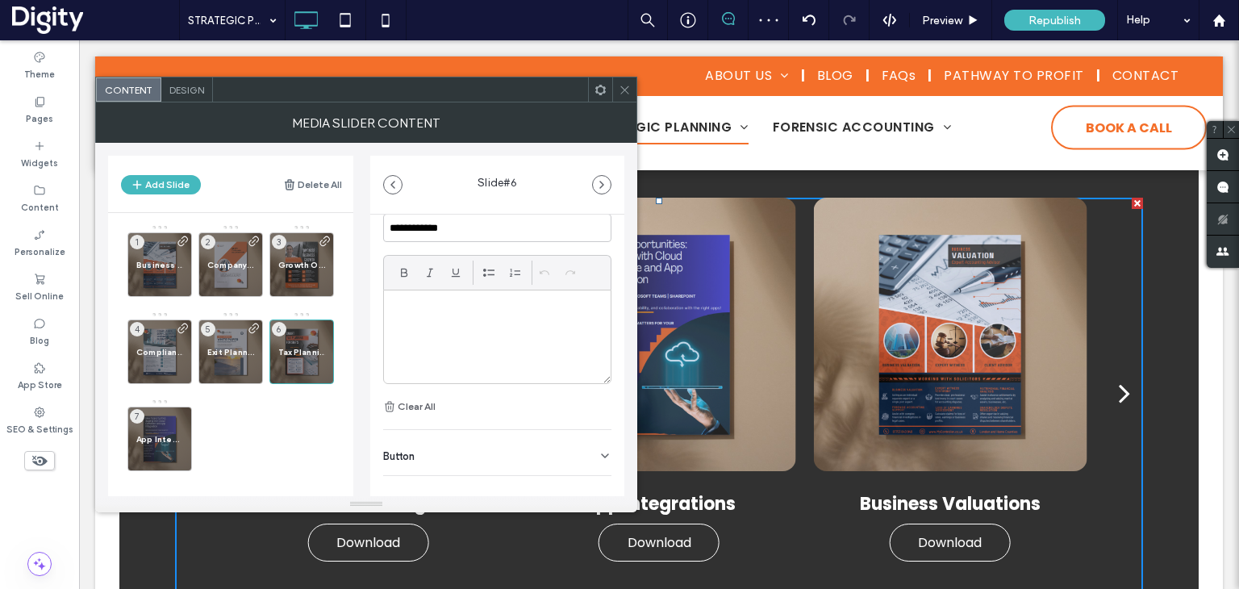
scroll to position [457, 0]
click at [529, 447] on div "Button" at bounding box center [497, 434] width 228 height 45
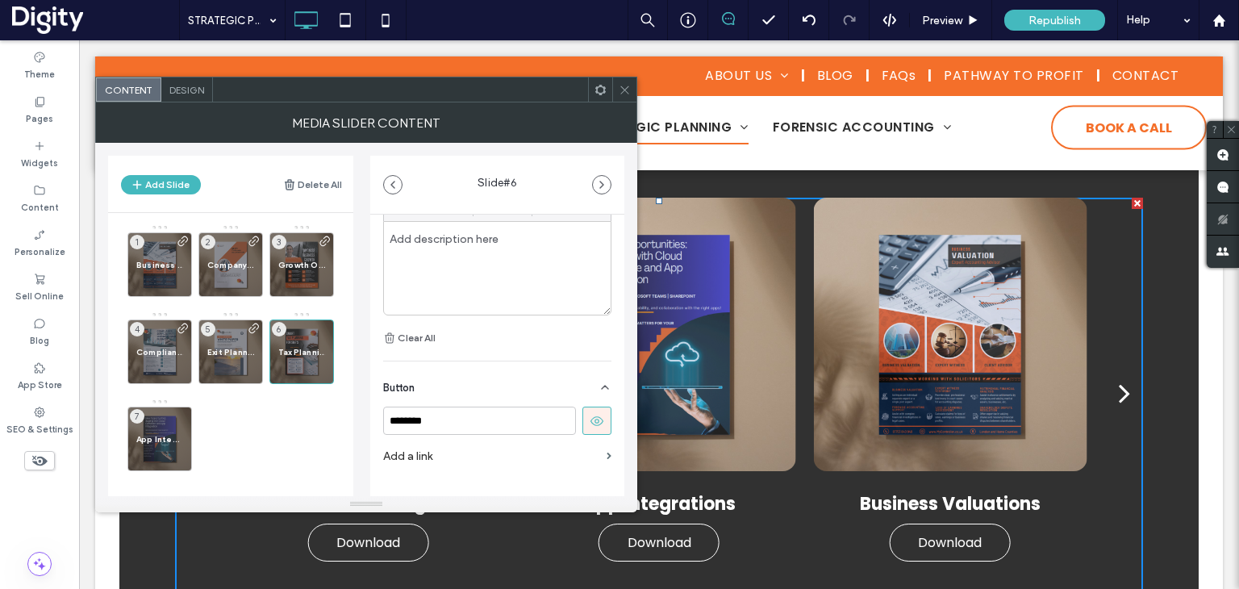
scroll to position [533, 0]
click at [591, 427] on label "Add a link" at bounding box center [491, 431] width 217 height 30
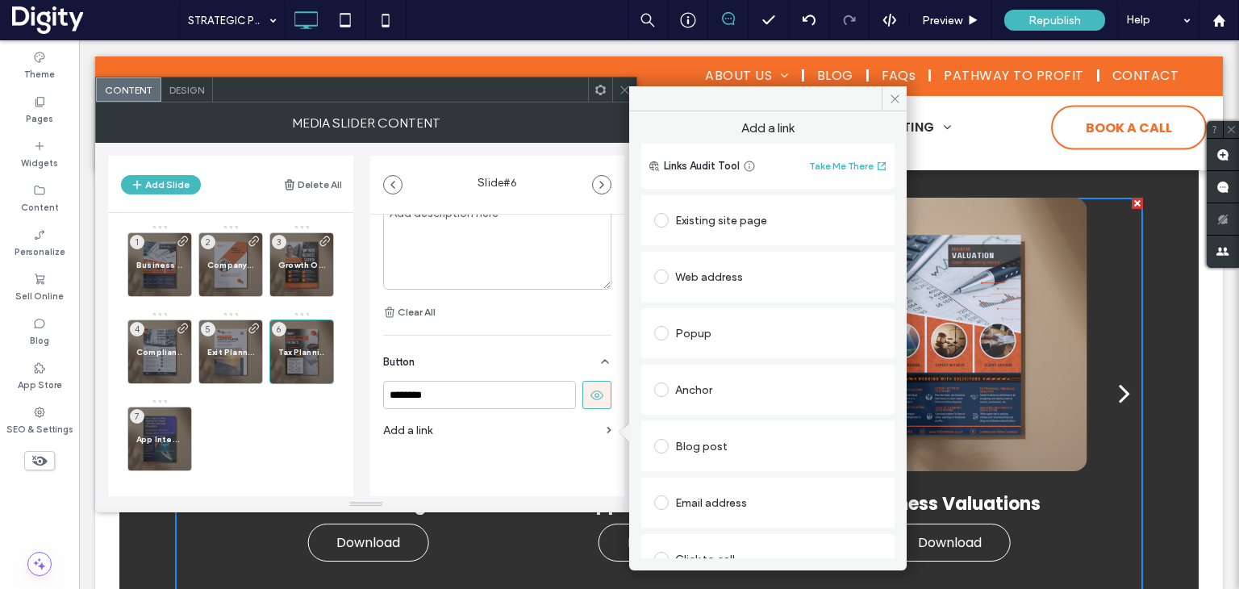
click at [691, 392] on div "Anchor" at bounding box center [768, 390] width 228 height 26
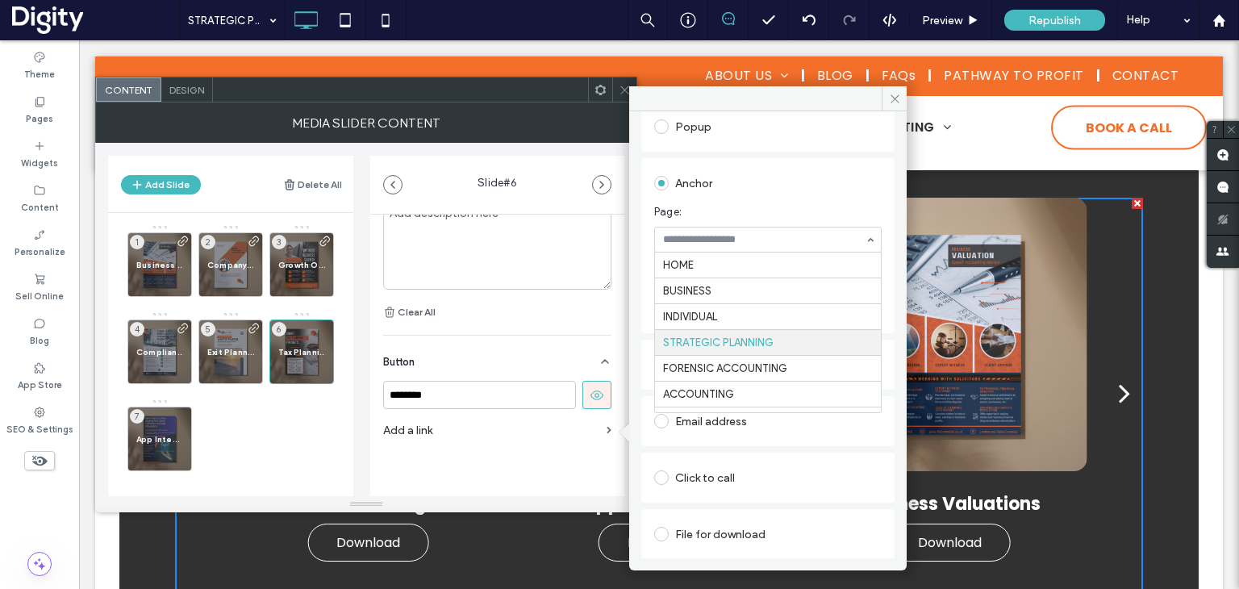
scroll to position [79, 0]
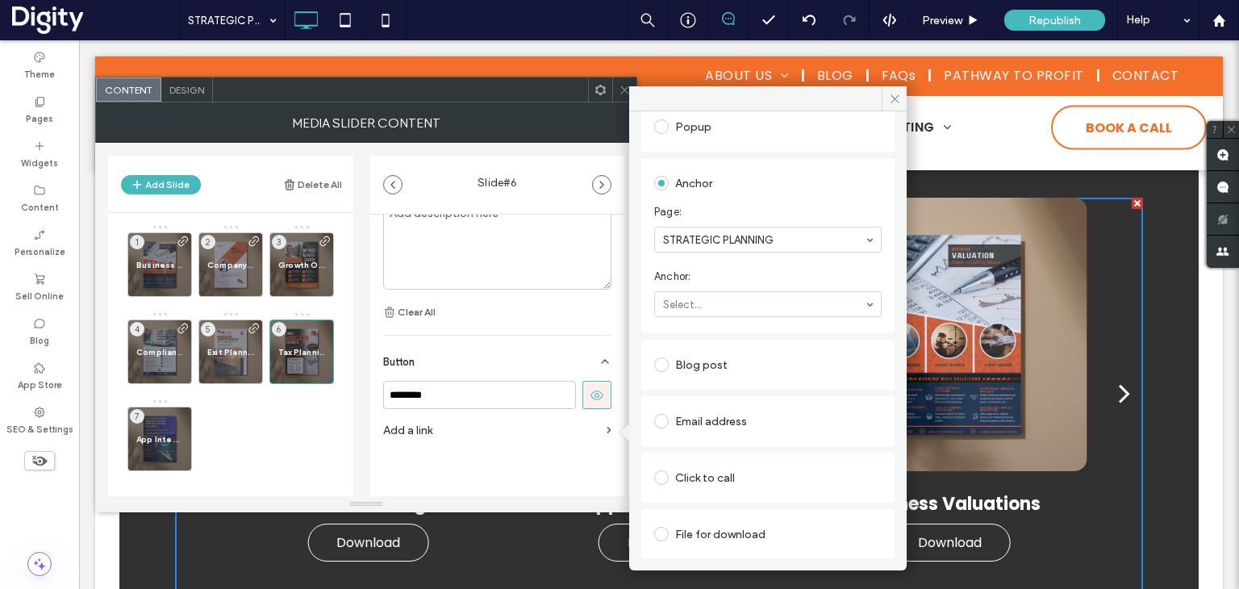
click at [787, 198] on section "Page: STRATEGIC PLANNING" at bounding box center [768, 228] width 228 height 65
click at [736, 530] on div "File for download" at bounding box center [768, 534] width 228 height 26
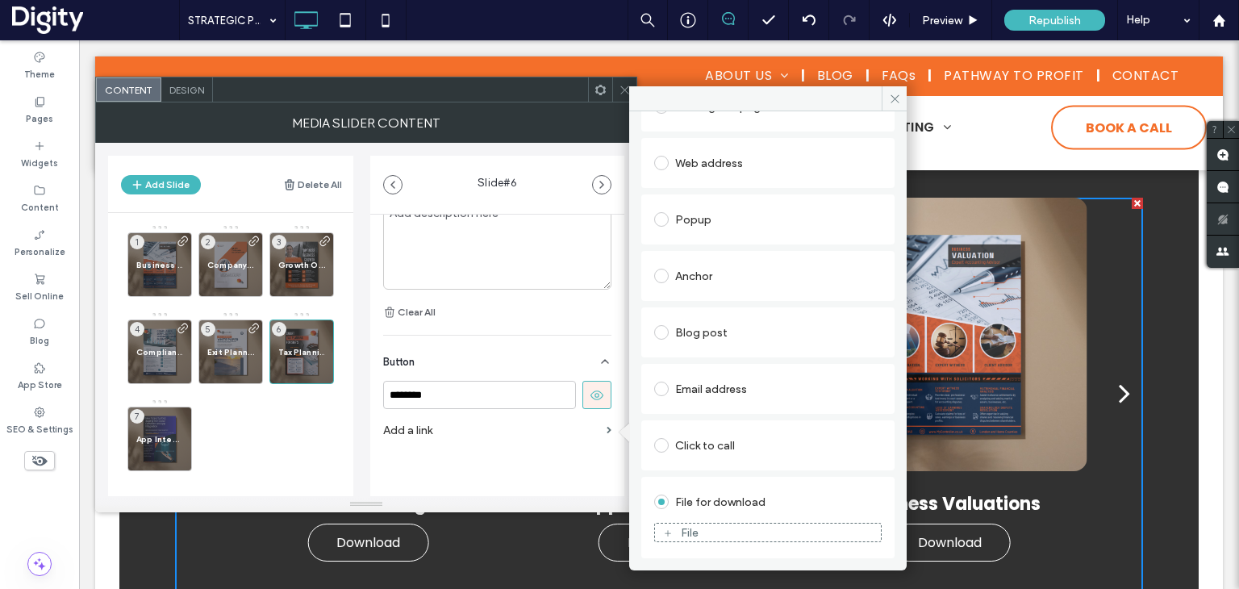
scroll to position [113, 0]
click at [693, 532] on div "File" at bounding box center [690, 534] width 18 height 14
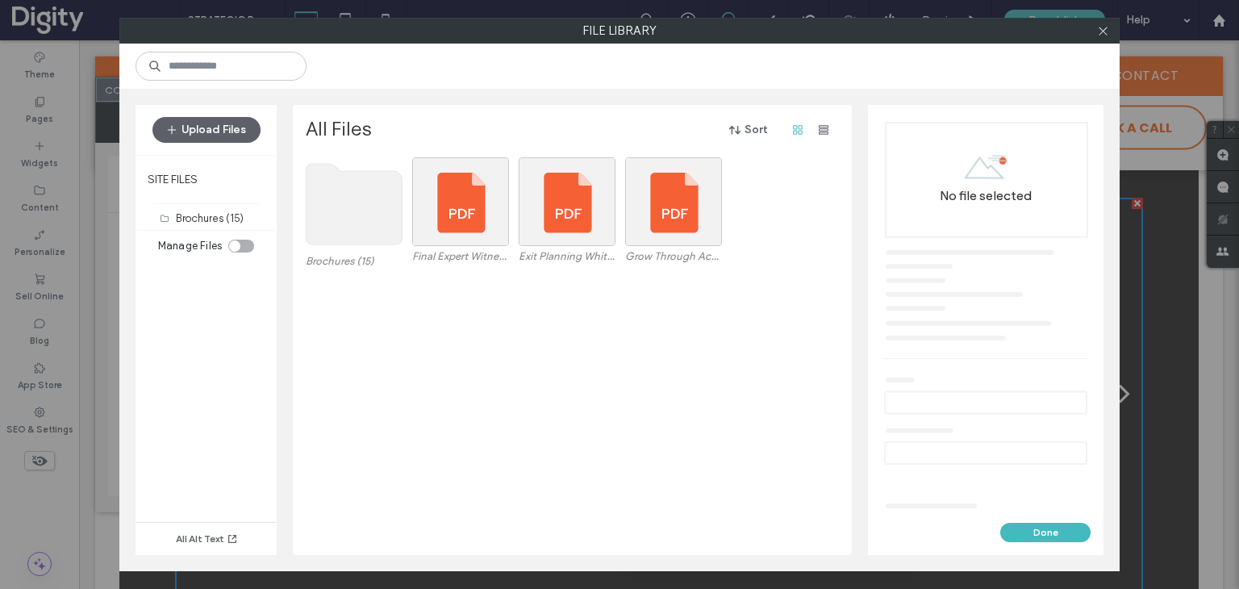
click at [366, 207] on use at bounding box center [355, 204] width 96 height 81
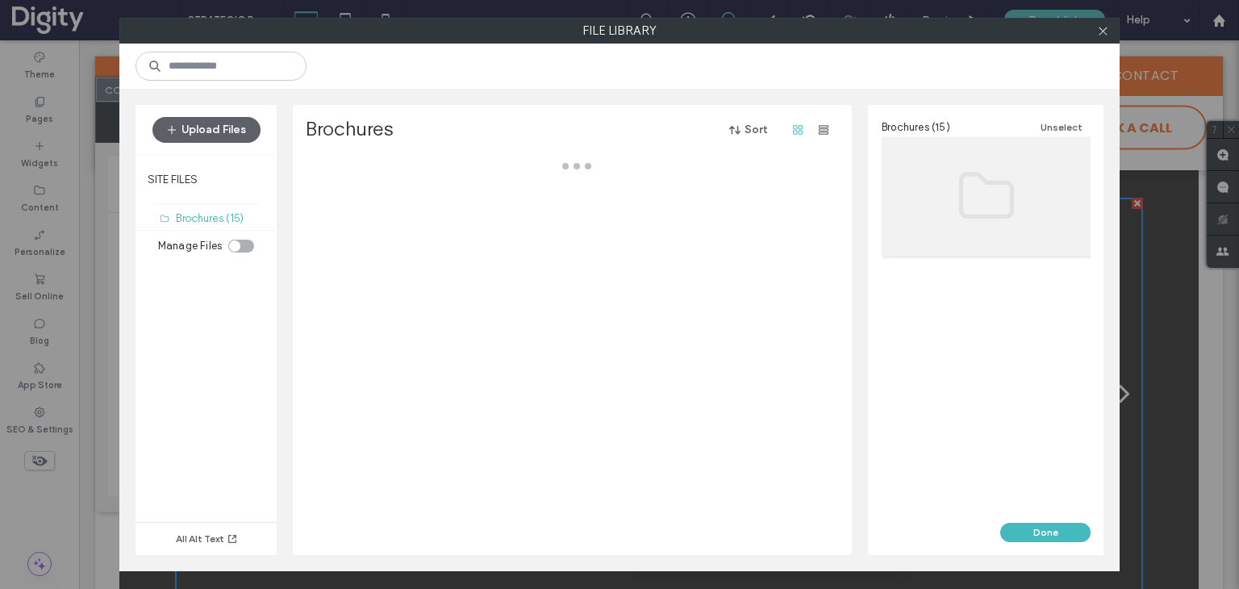
click at [366, 207] on div at bounding box center [577, 356] width 542 height 398
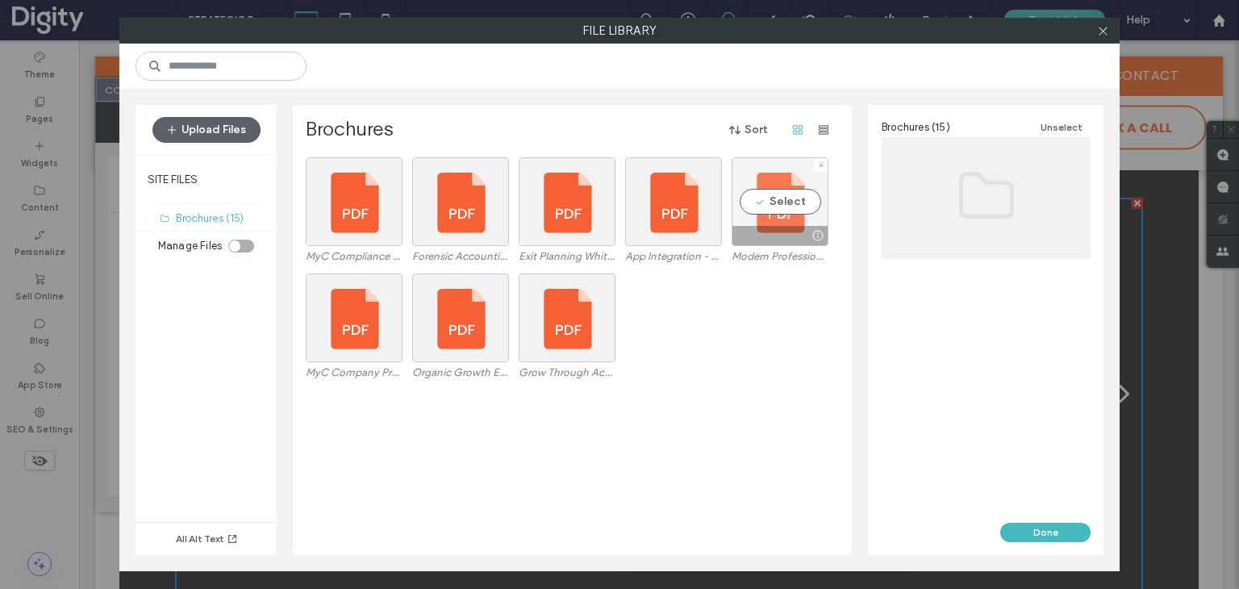
click at [804, 200] on div "Select" at bounding box center [780, 201] width 97 height 89
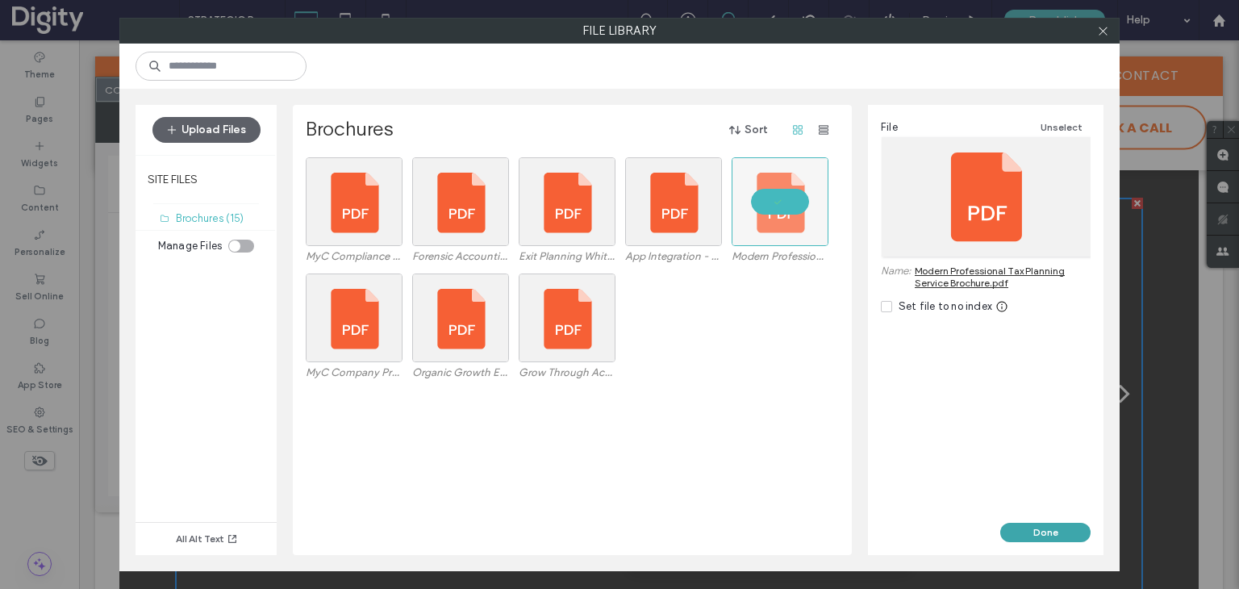
click at [1053, 533] on button "Done" at bounding box center [1045, 532] width 90 height 19
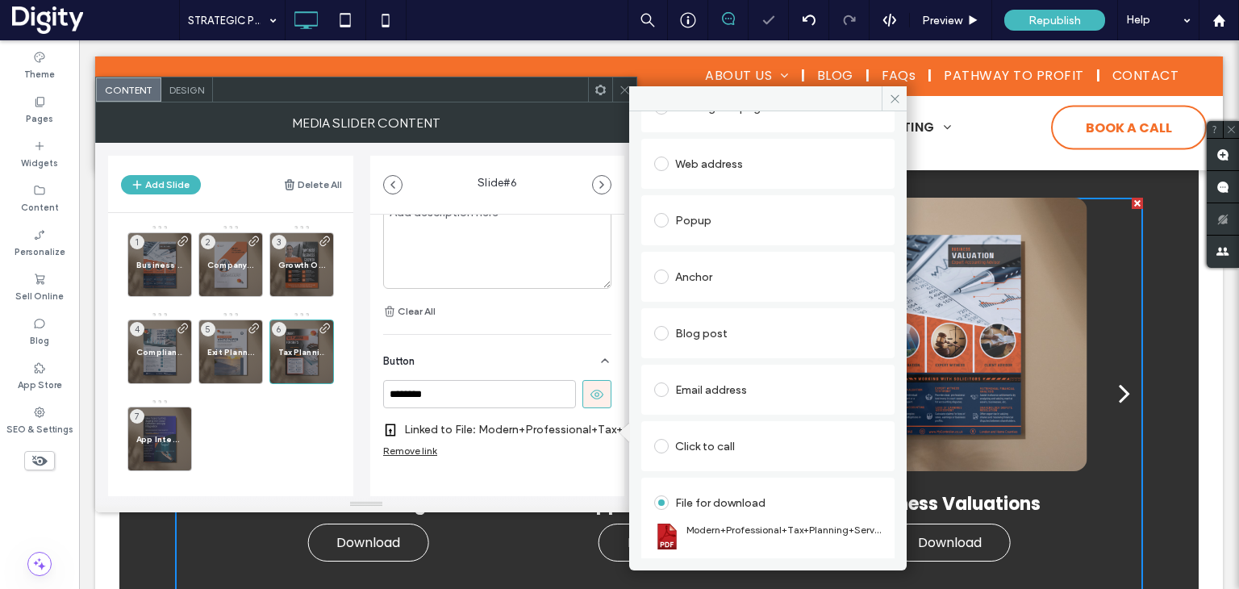
scroll to position [132, 0]
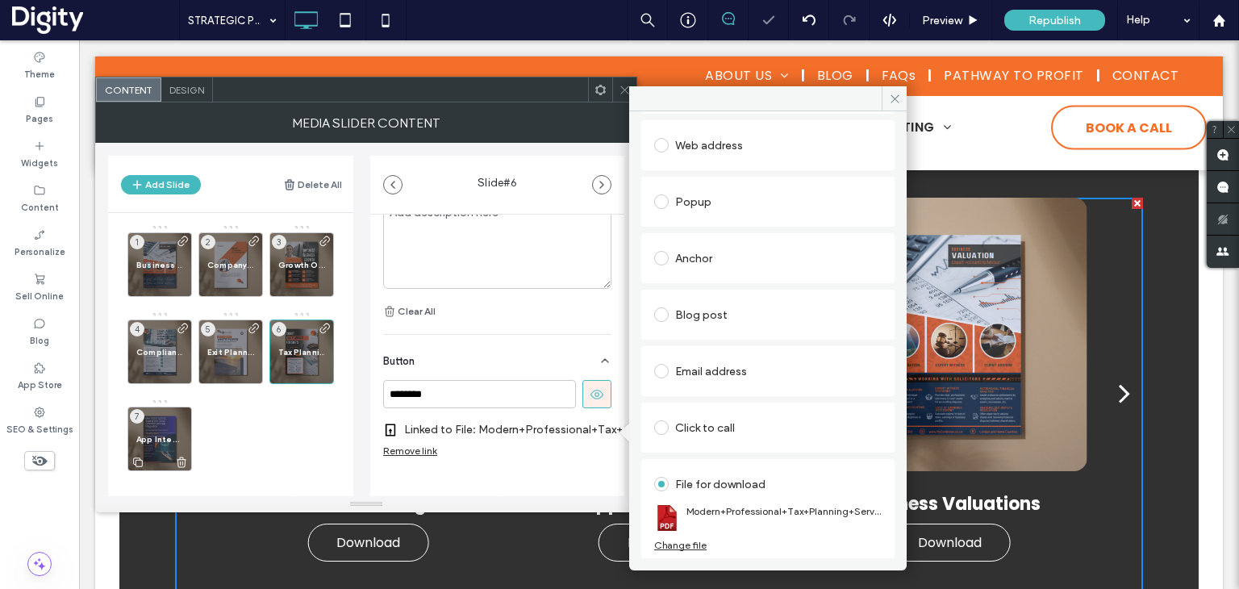
click at [181, 425] on div "App Integrations 7" at bounding box center [159, 439] width 65 height 65
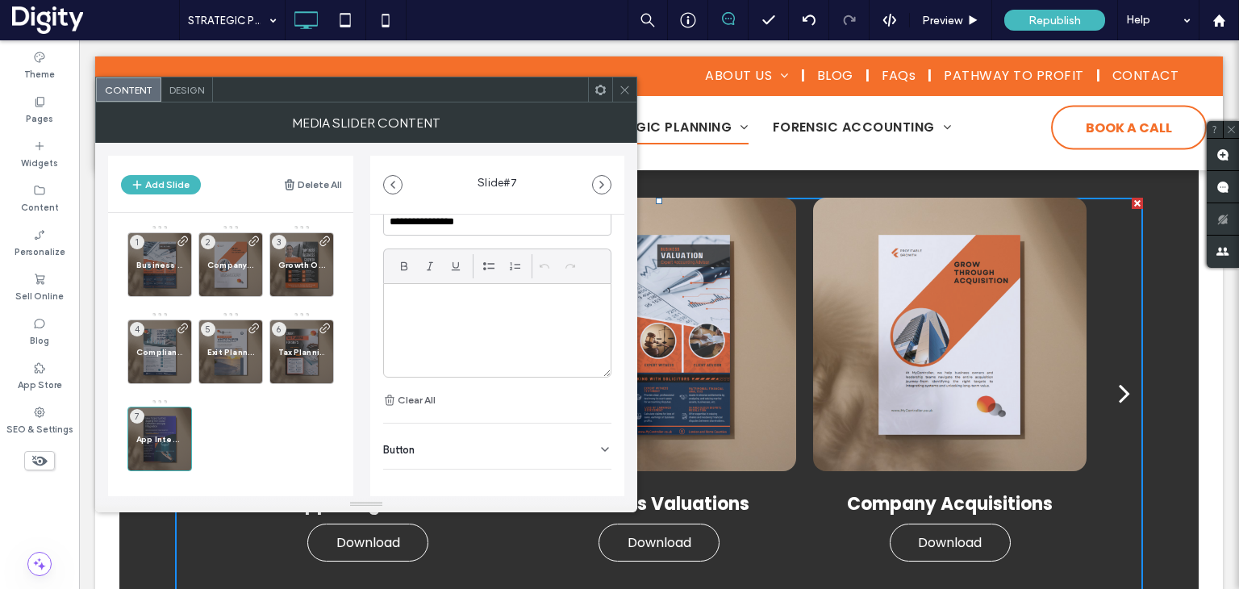
scroll to position [457, 0]
click at [486, 428] on div "Button" at bounding box center [497, 434] width 228 height 45
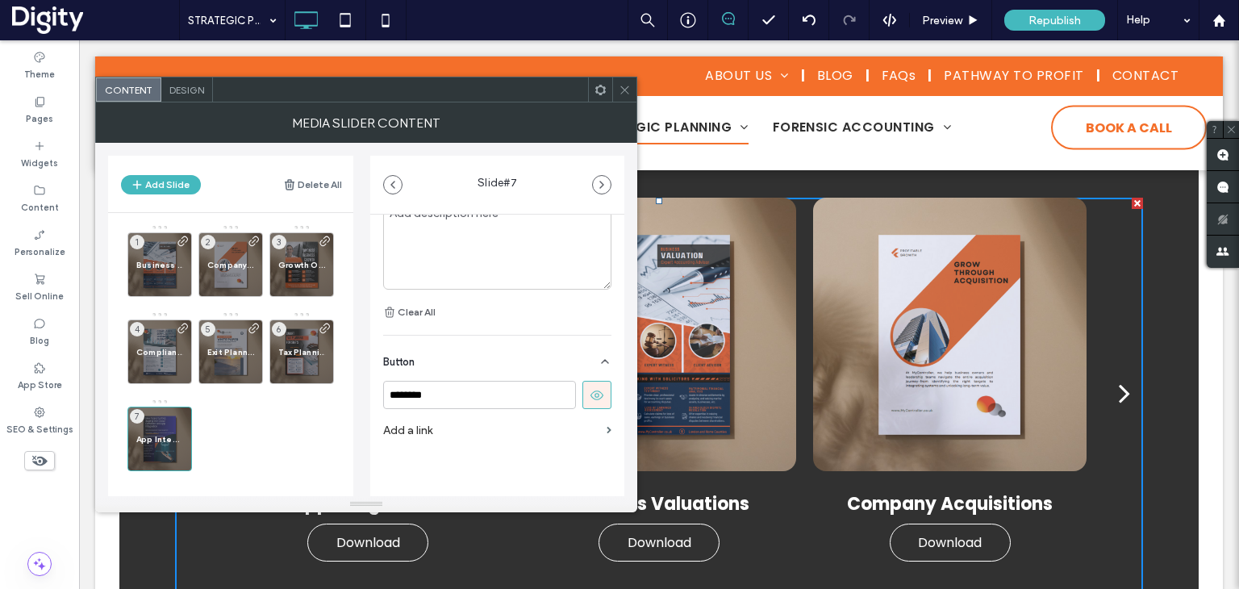
click at [596, 430] on section "Add a link" at bounding box center [497, 431] width 228 height 30
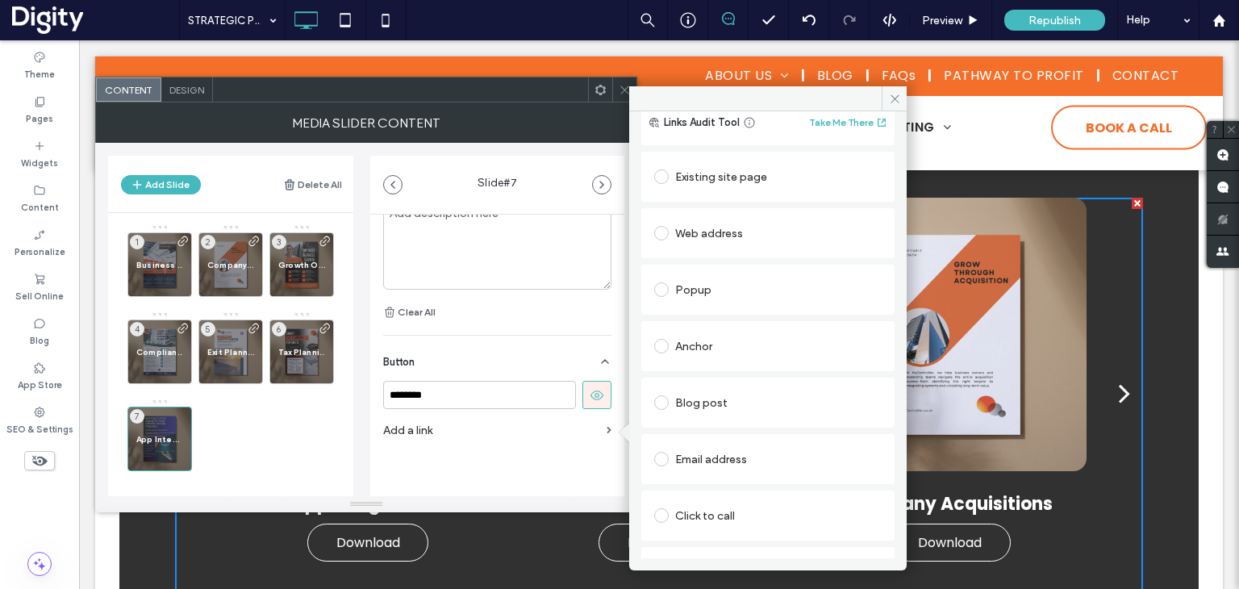
scroll to position [81, 0]
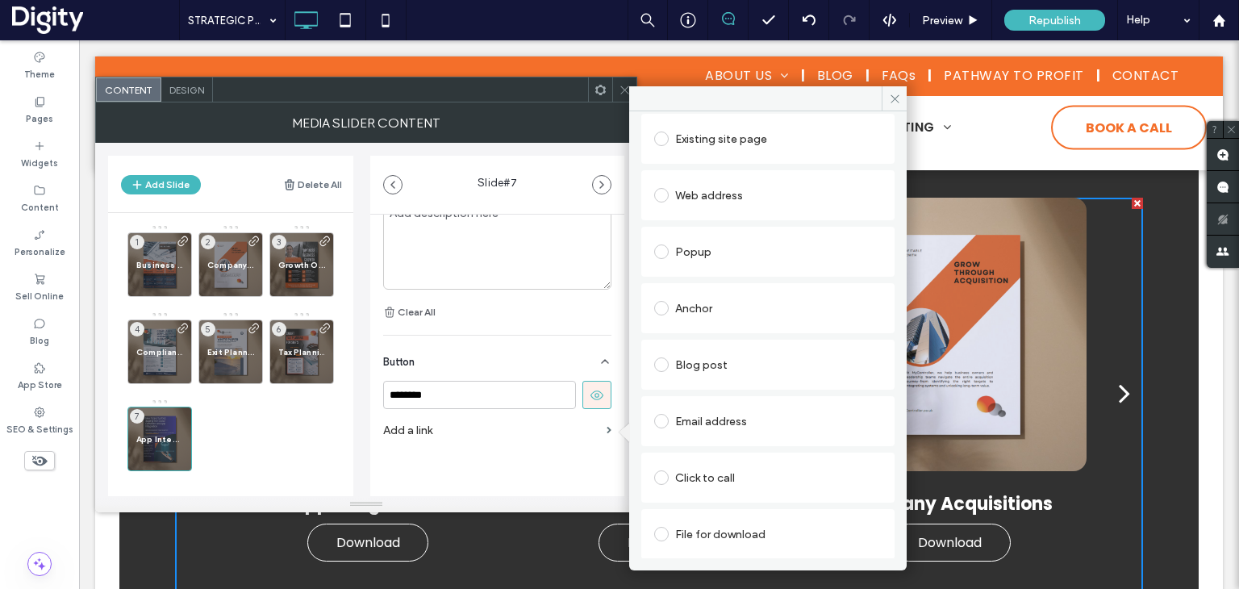
click at [720, 531] on div "File for download" at bounding box center [768, 534] width 228 height 26
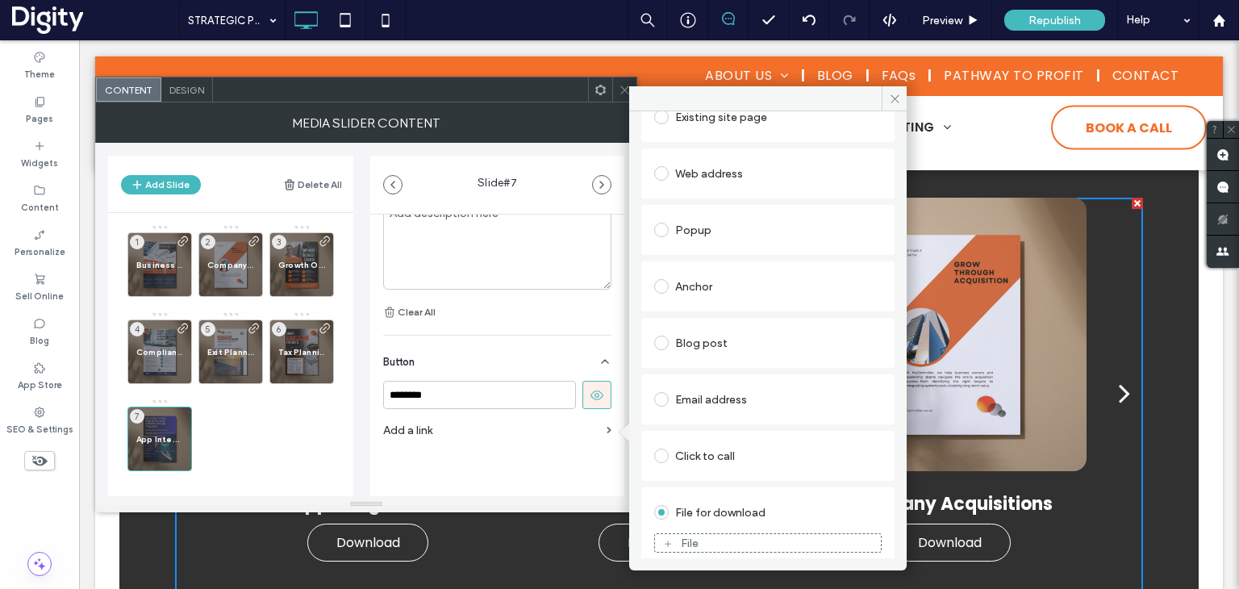
scroll to position [113, 0]
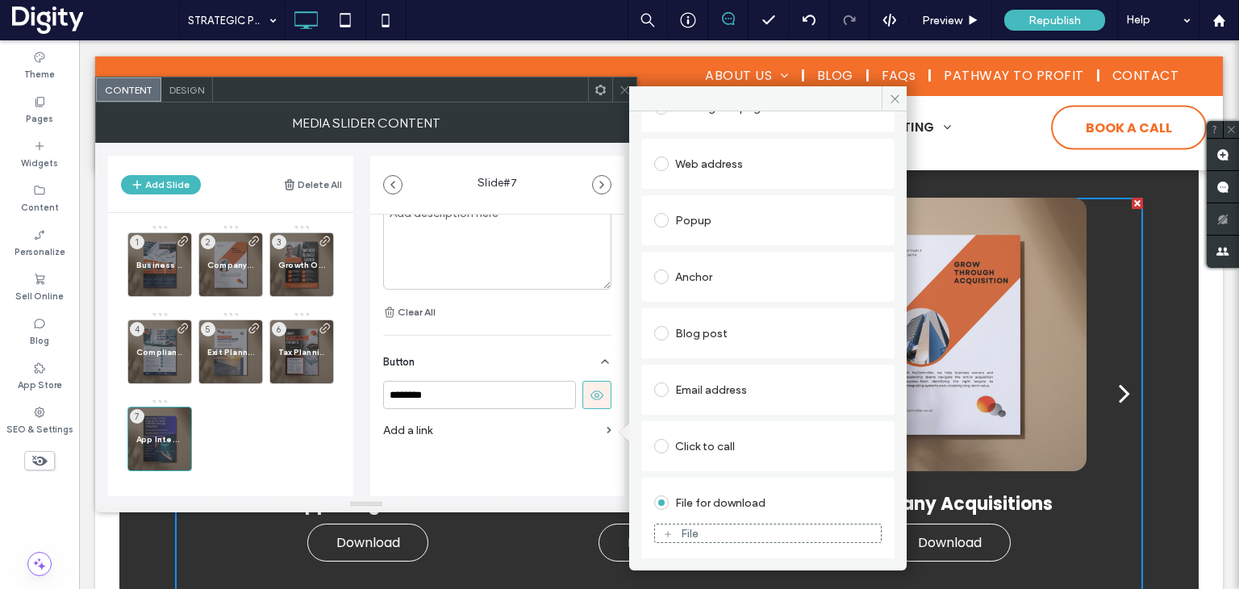
click at [692, 528] on div "File" at bounding box center [690, 534] width 18 height 14
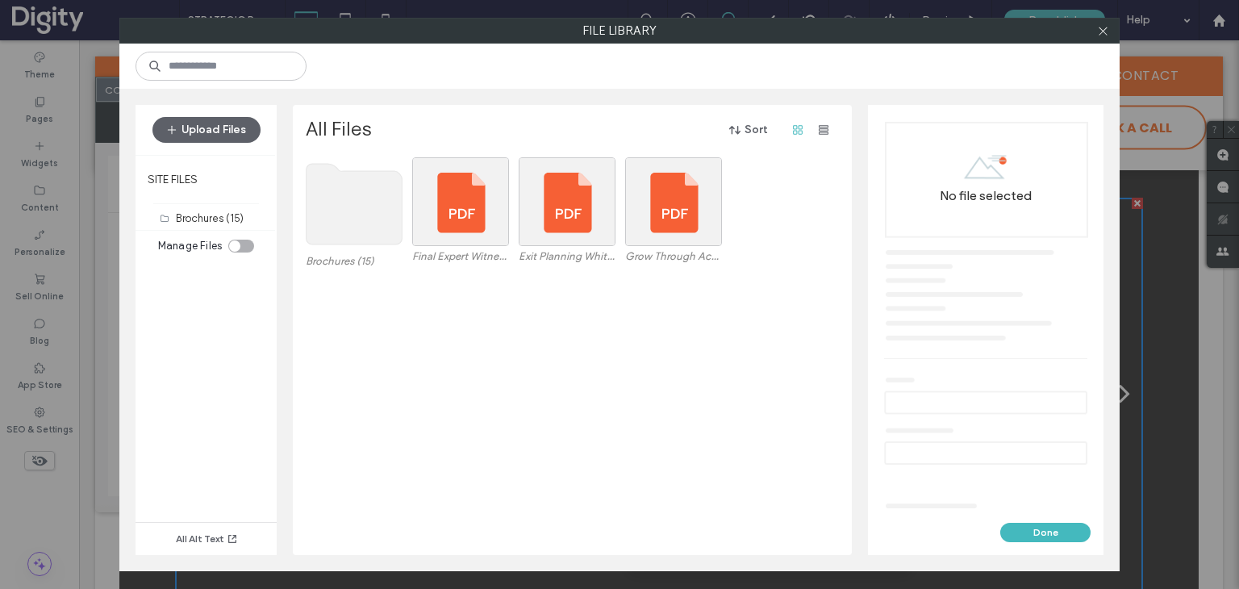
click at [372, 215] on use at bounding box center [355, 204] width 96 height 81
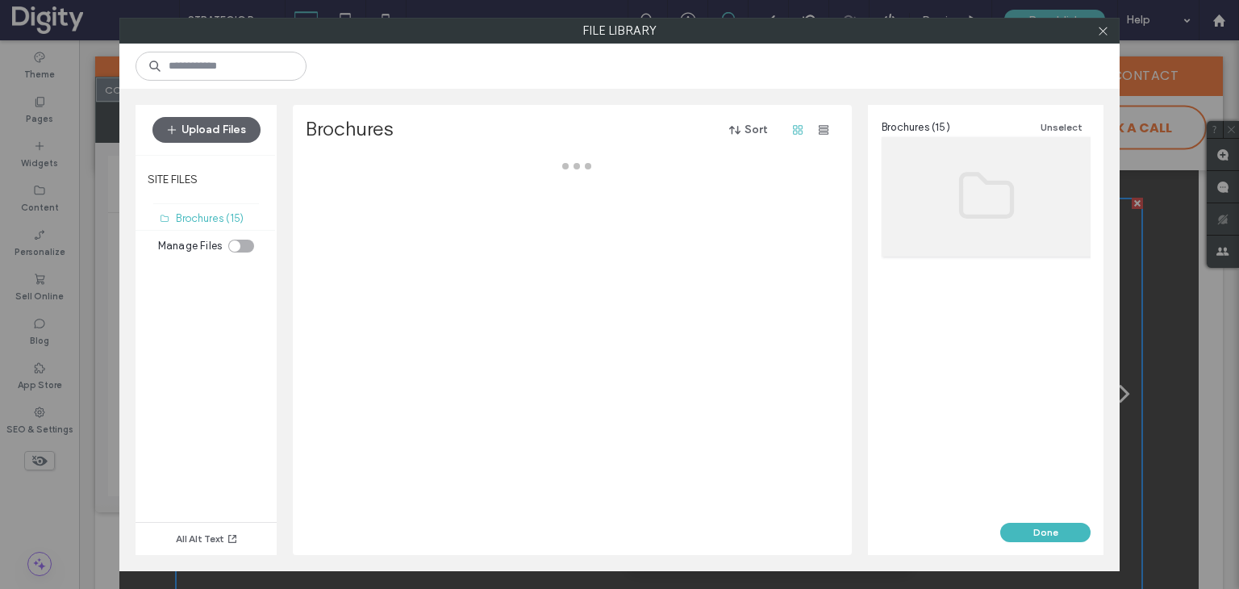
click at [371, 215] on div at bounding box center [577, 356] width 542 height 398
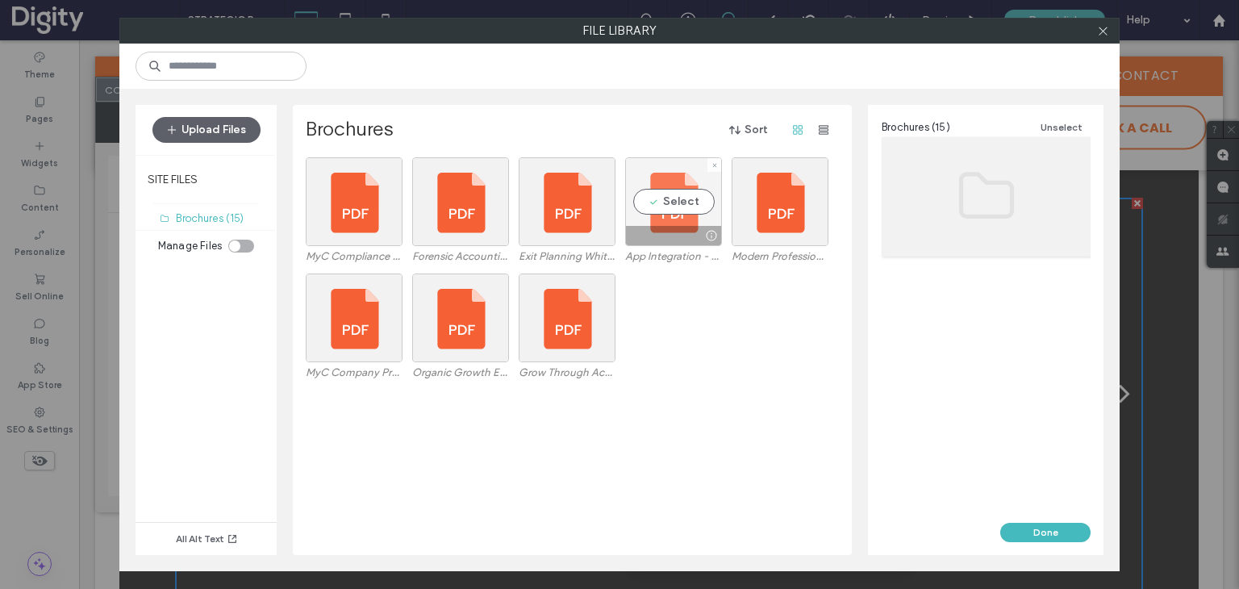
click at [695, 204] on div "Select" at bounding box center [673, 201] width 97 height 89
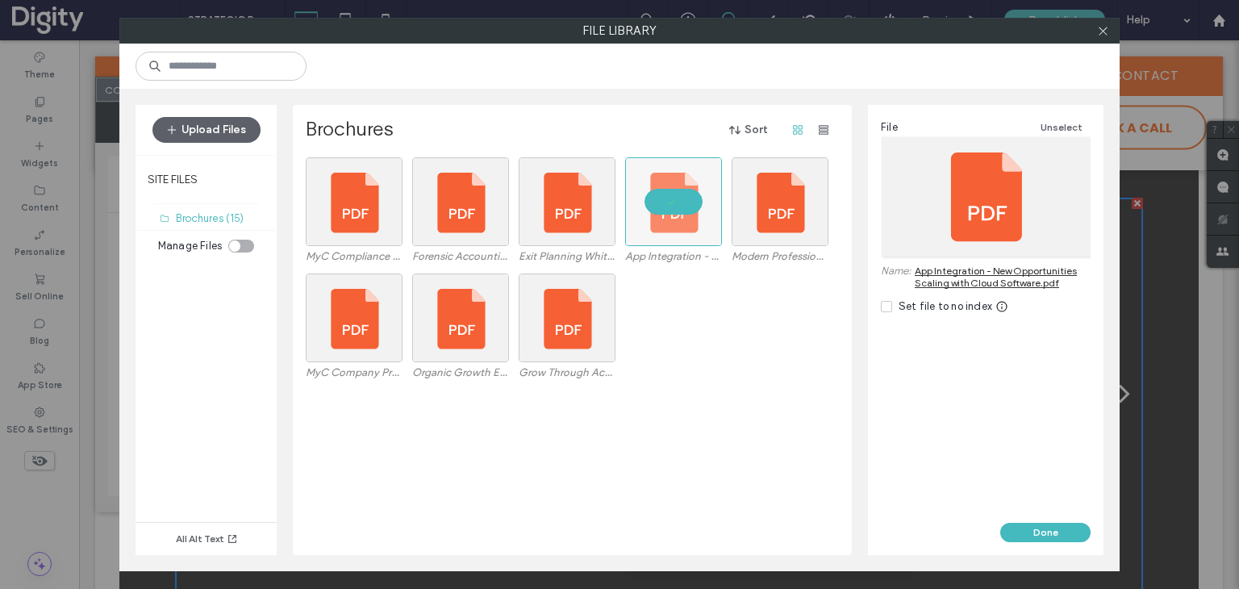
click at [1054, 517] on div "File Unselect Name: App Integration - New Opportunities Scaling with Cloud Soft…" at bounding box center [986, 314] width 236 height 418
click at [1059, 533] on button "Done" at bounding box center [1045, 532] width 90 height 19
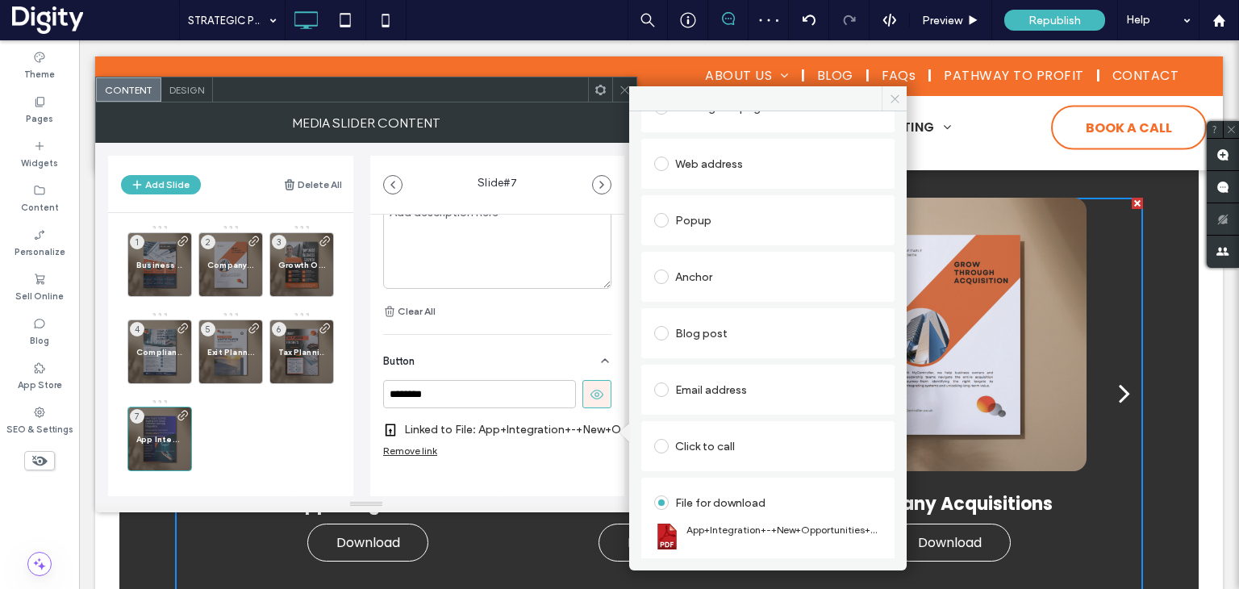
click at [890, 98] on icon at bounding box center [895, 99] width 12 height 12
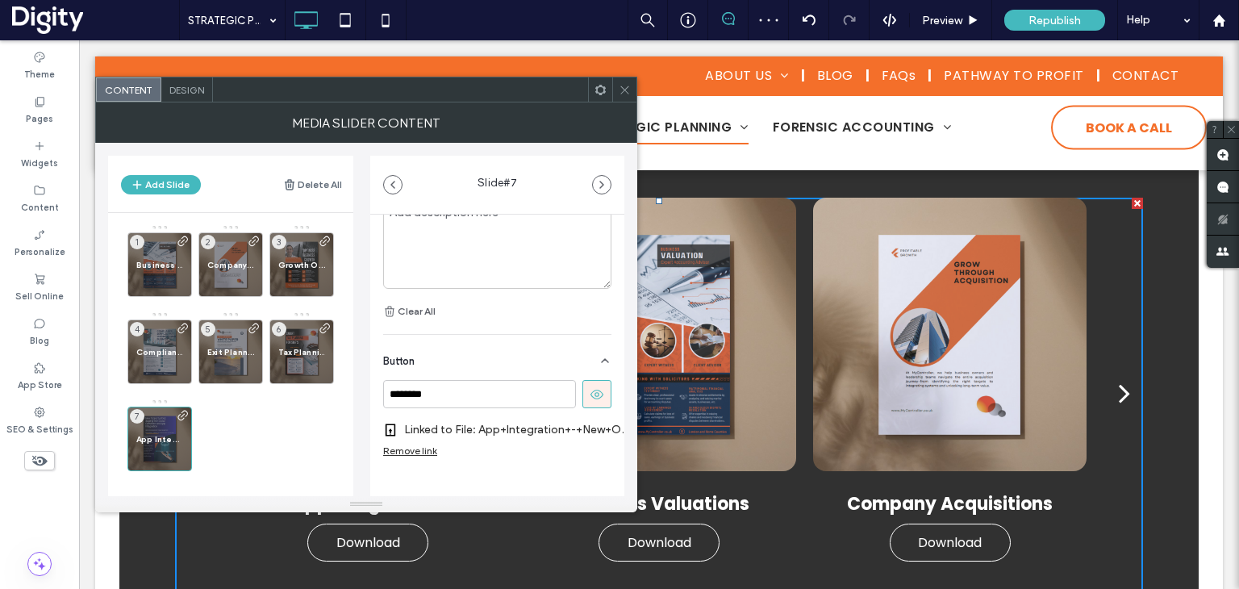
click at [632, 88] on div at bounding box center [624, 89] width 24 height 24
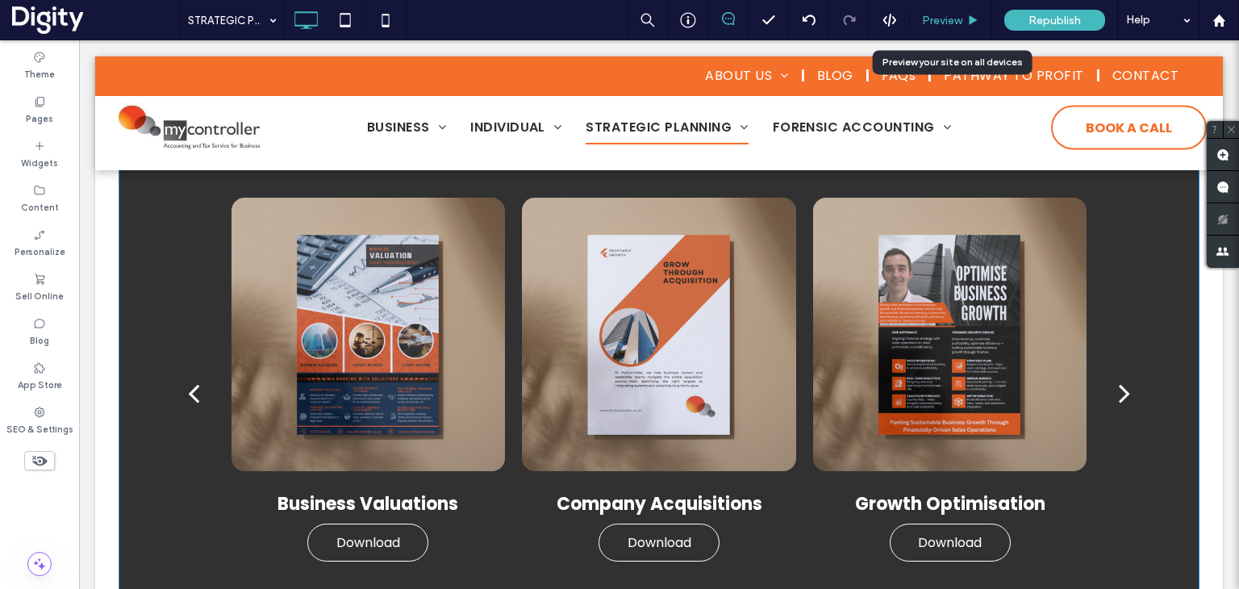
click at [943, 22] on span "Preview" at bounding box center [942, 21] width 40 height 14
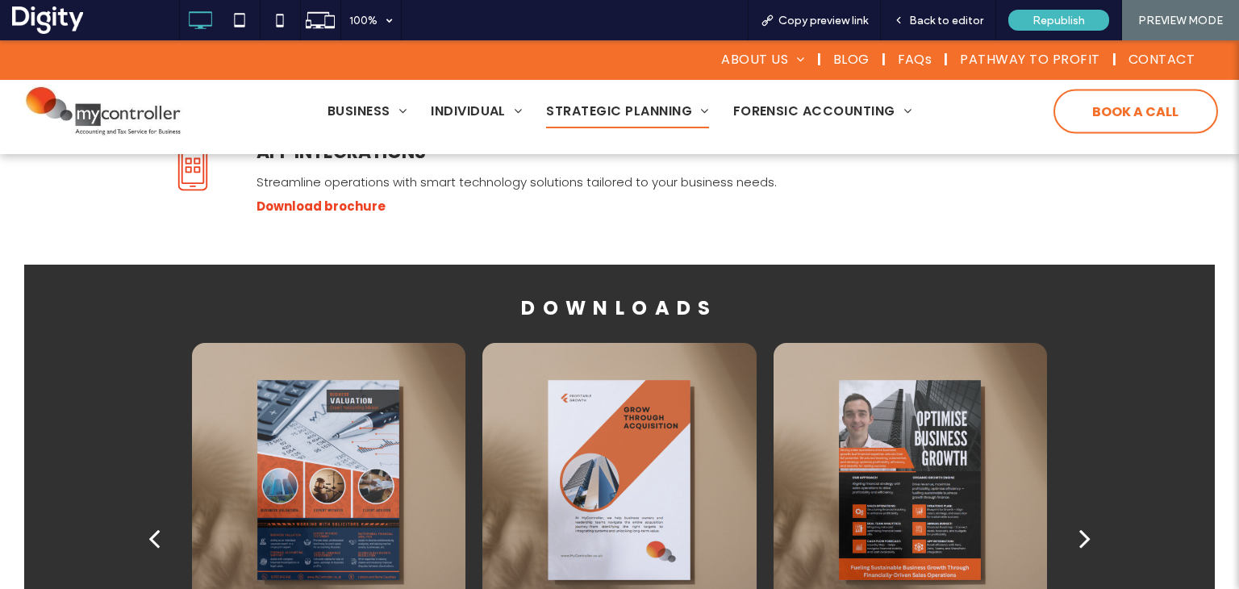
scroll to position [968, 0]
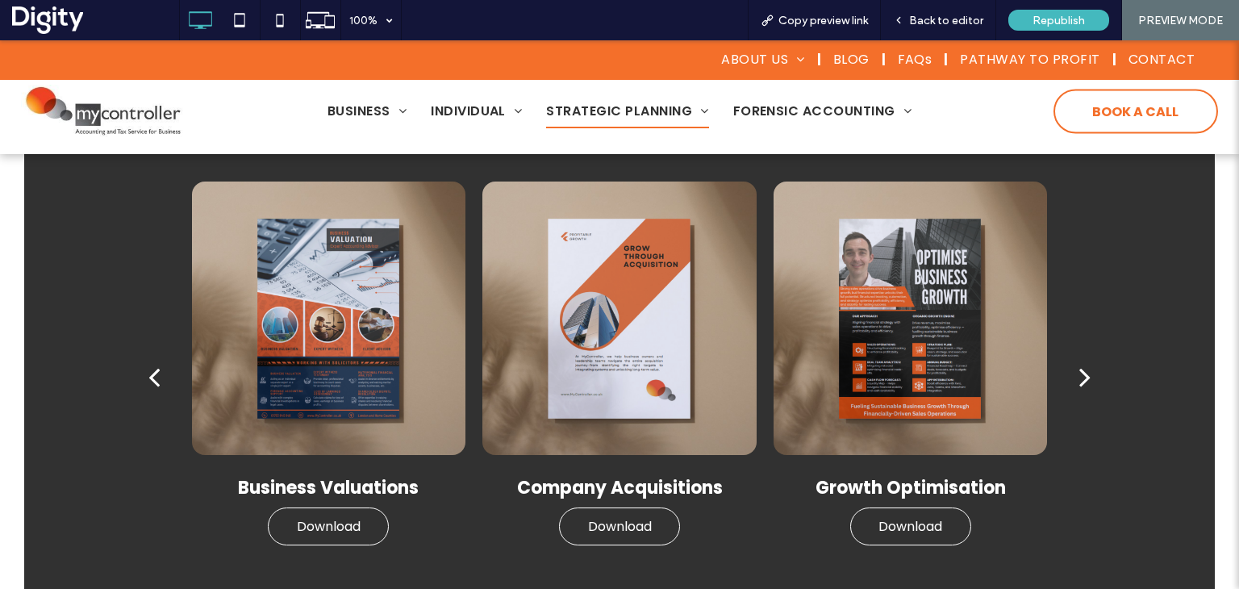
click at [1079, 375] on div "next" at bounding box center [1084, 377] width 11 height 32
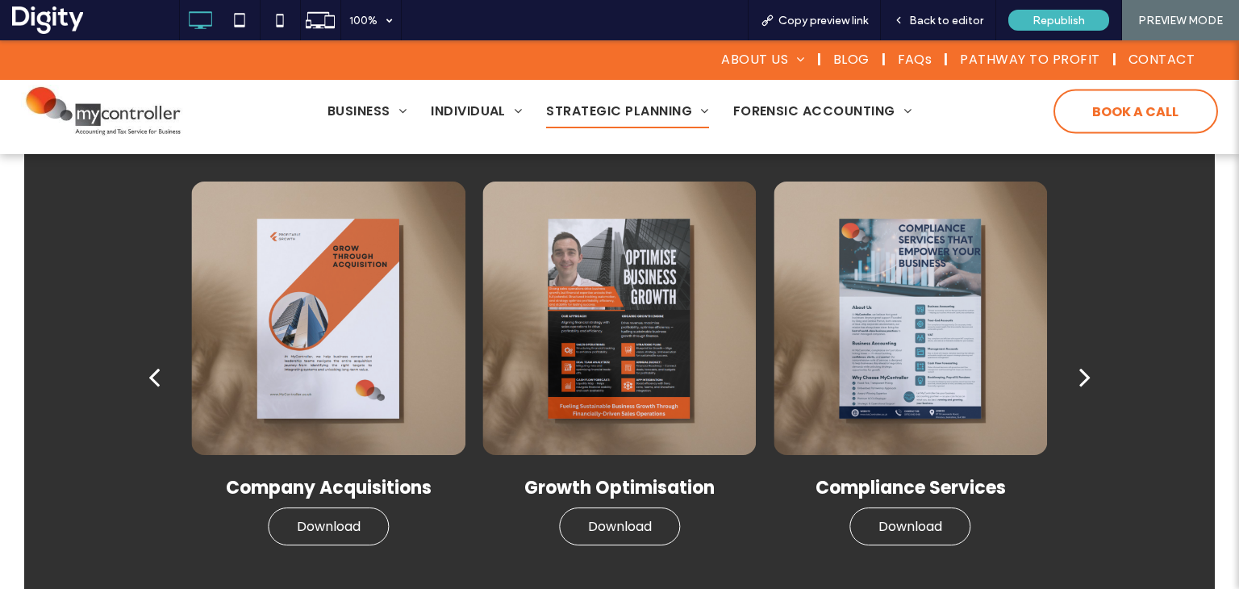
click at [1079, 375] on div "next" at bounding box center [1084, 377] width 11 height 32
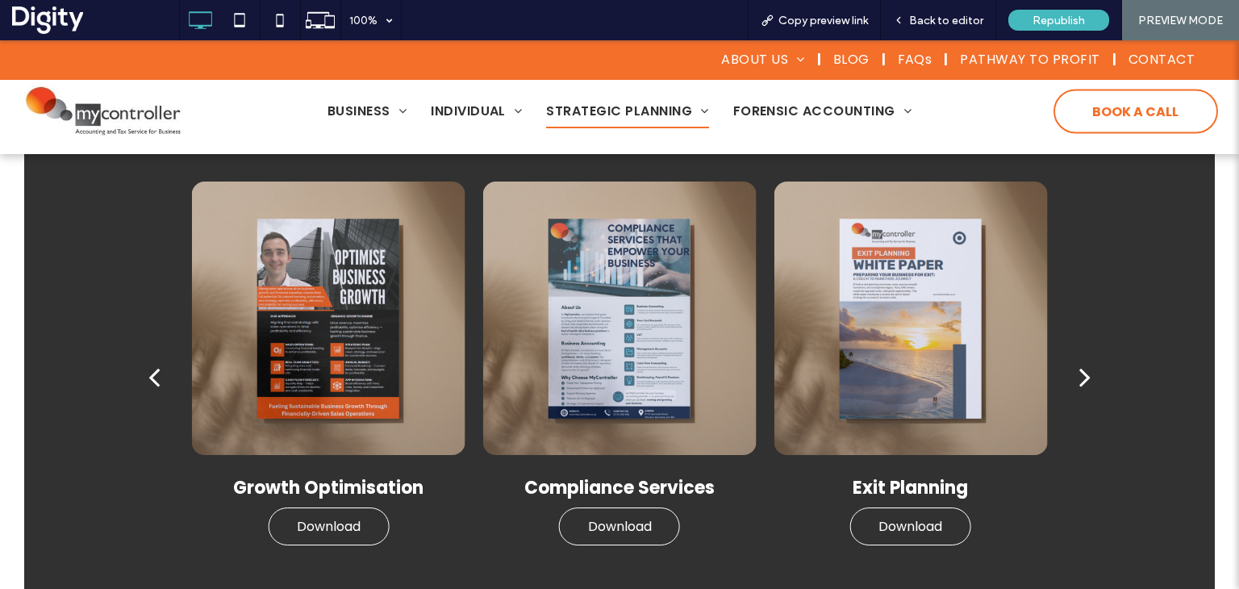
click at [1079, 375] on div "next" at bounding box center [1084, 377] width 11 height 32
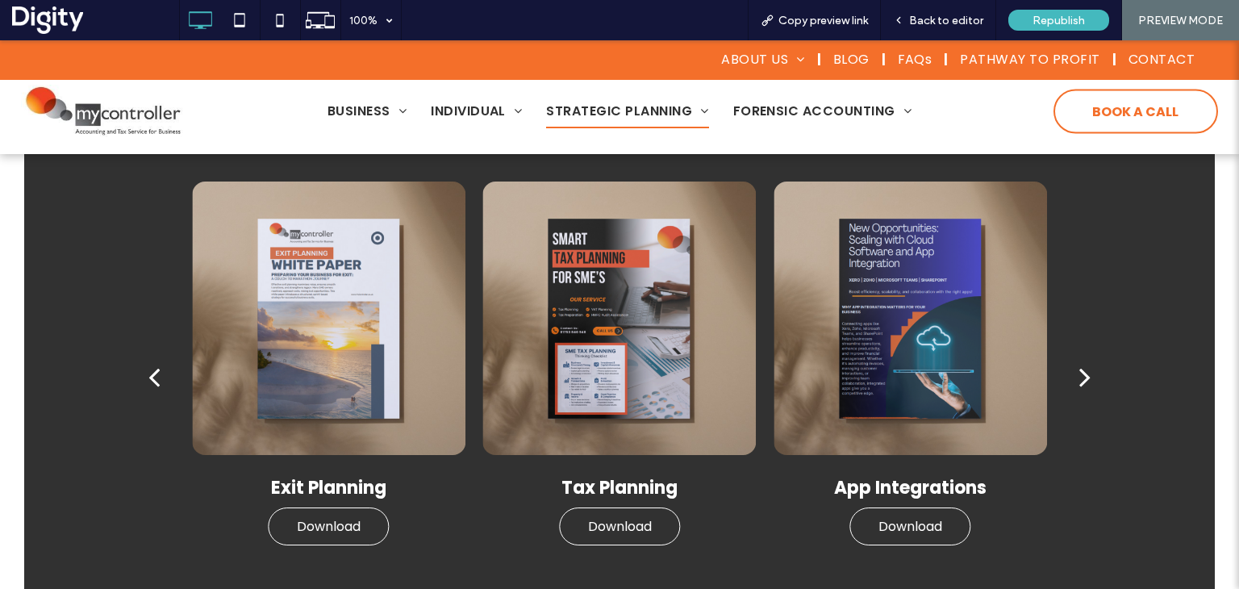
click at [1079, 375] on div "next" at bounding box center [1084, 377] width 11 height 32
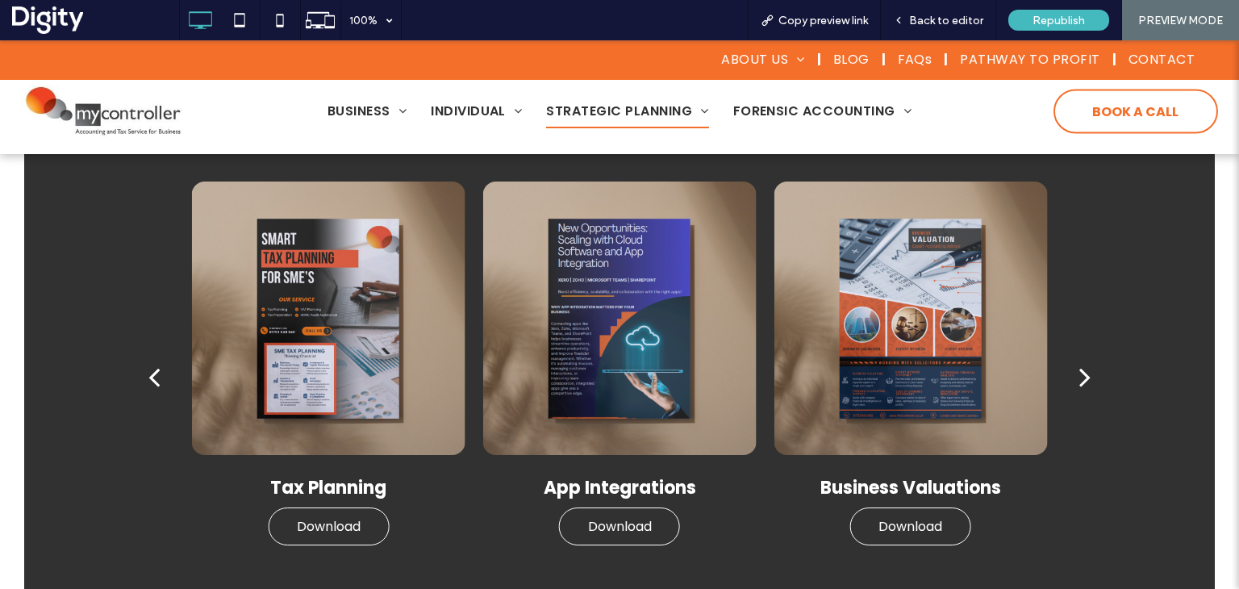
click at [1079, 375] on div "next" at bounding box center [1084, 377] width 11 height 32
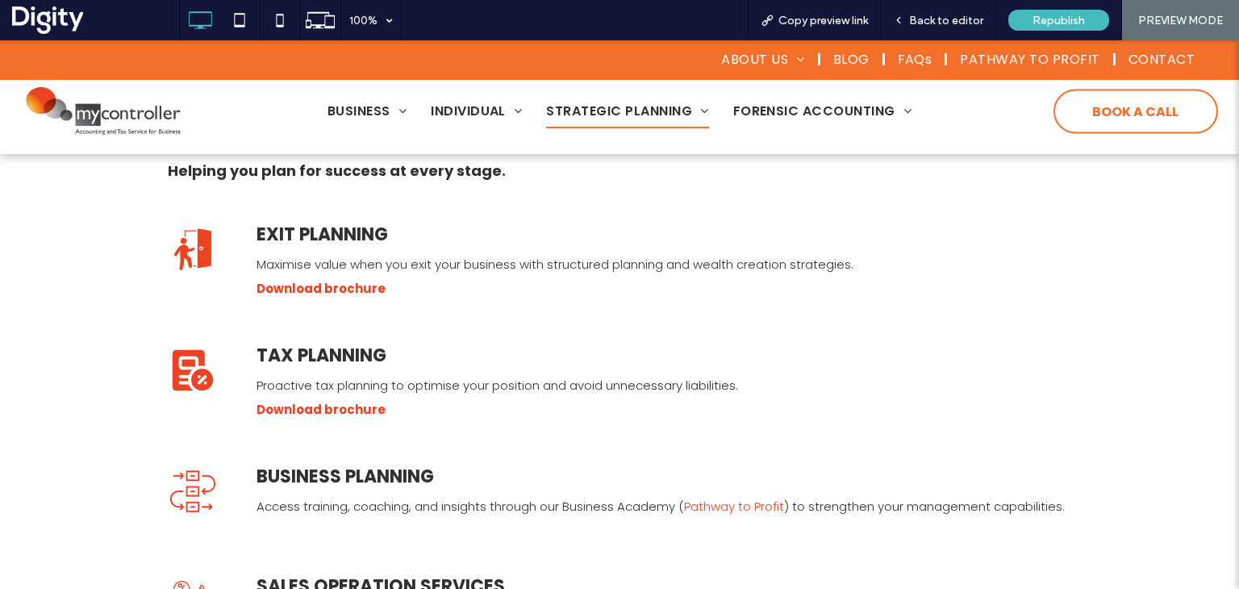
scroll to position [323, 0]
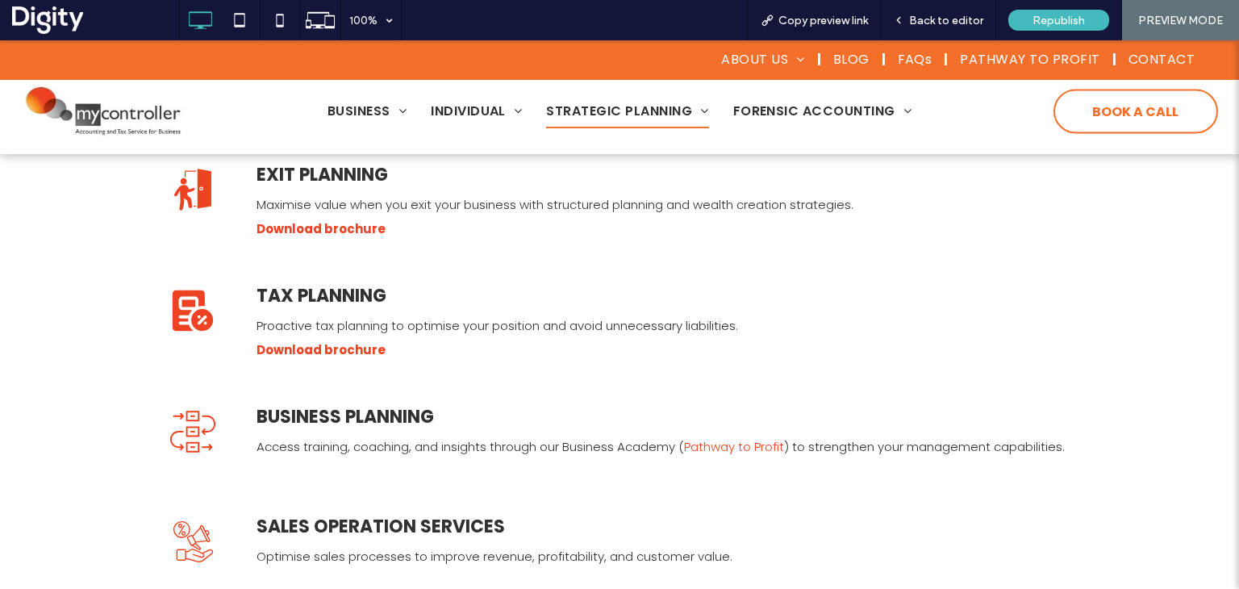
click at [547, 439] on span "Access training, coaching, and insights through our Business Academy (" at bounding box center [471, 446] width 428 height 17
click at [547, 438] on span "Access training, coaching, and insights through our Business Academy (" at bounding box center [471, 446] width 428 height 17
click at [926, 23] on span "Back to editor" at bounding box center [946, 21] width 74 height 14
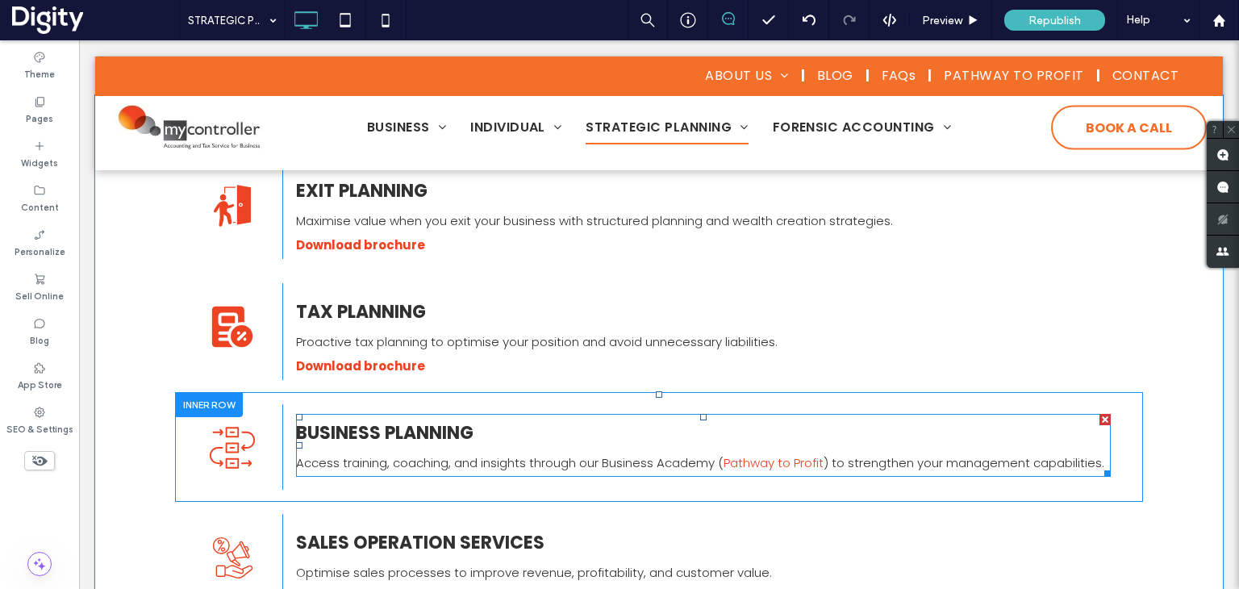
click at [497, 434] on p "BUSINESS PLANNING" at bounding box center [703, 433] width 815 height 35
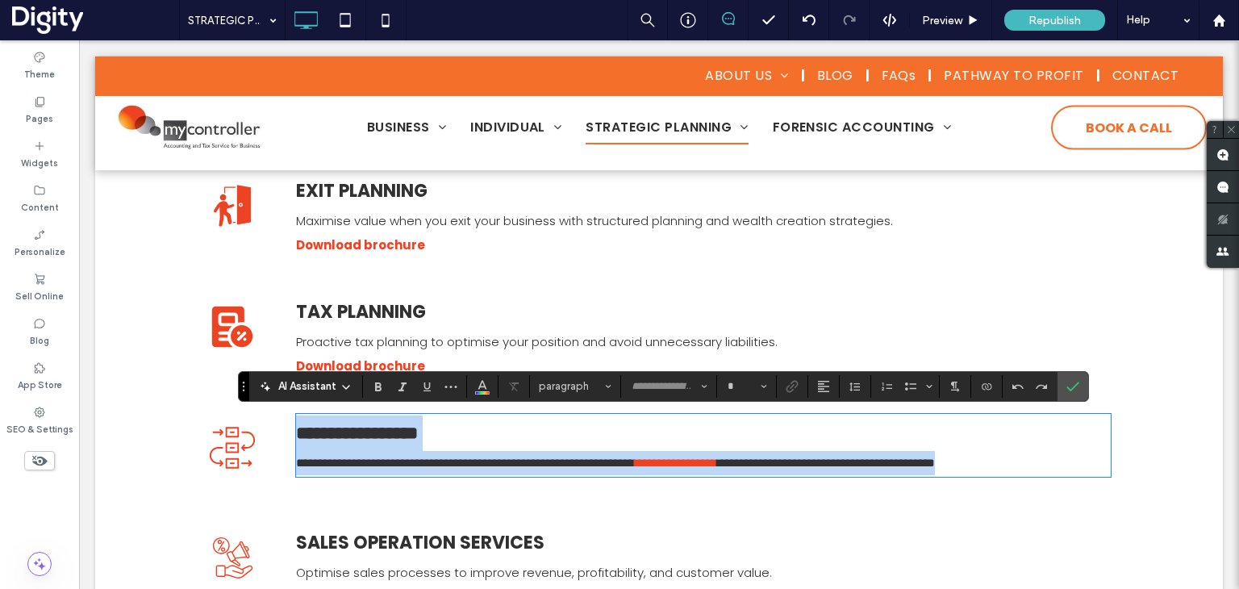
type input "*******"
click at [503, 433] on p "**********" at bounding box center [703, 433] width 815 height 35
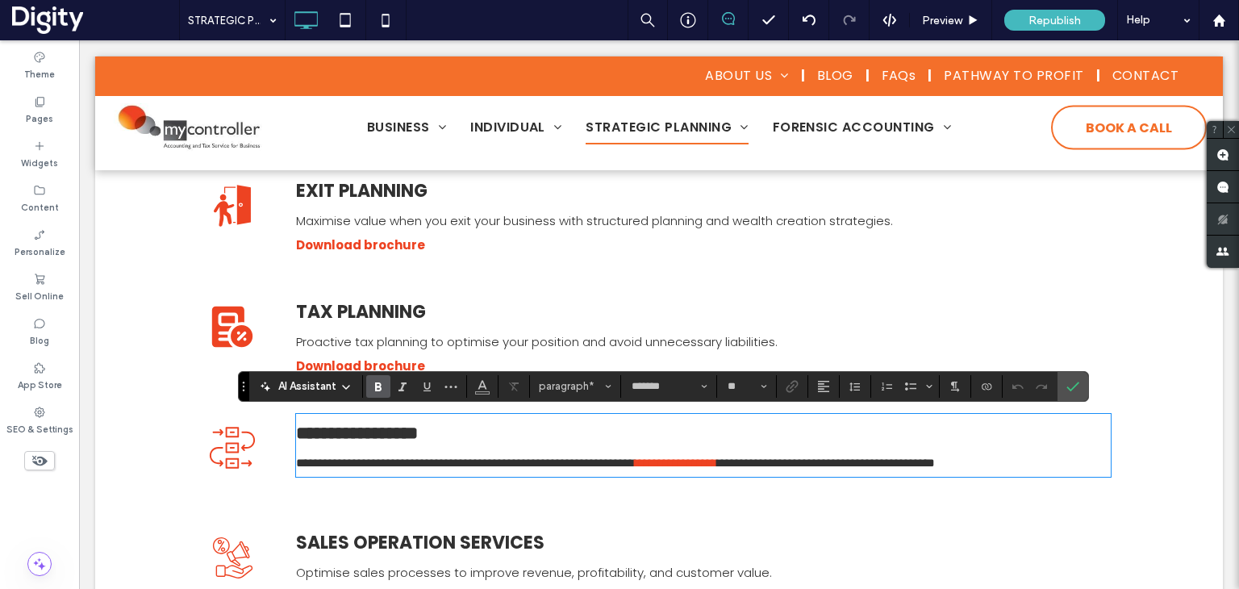
type input "**"
click at [935, 457] on span "**********" at bounding box center [826, 463] width 218 height 12
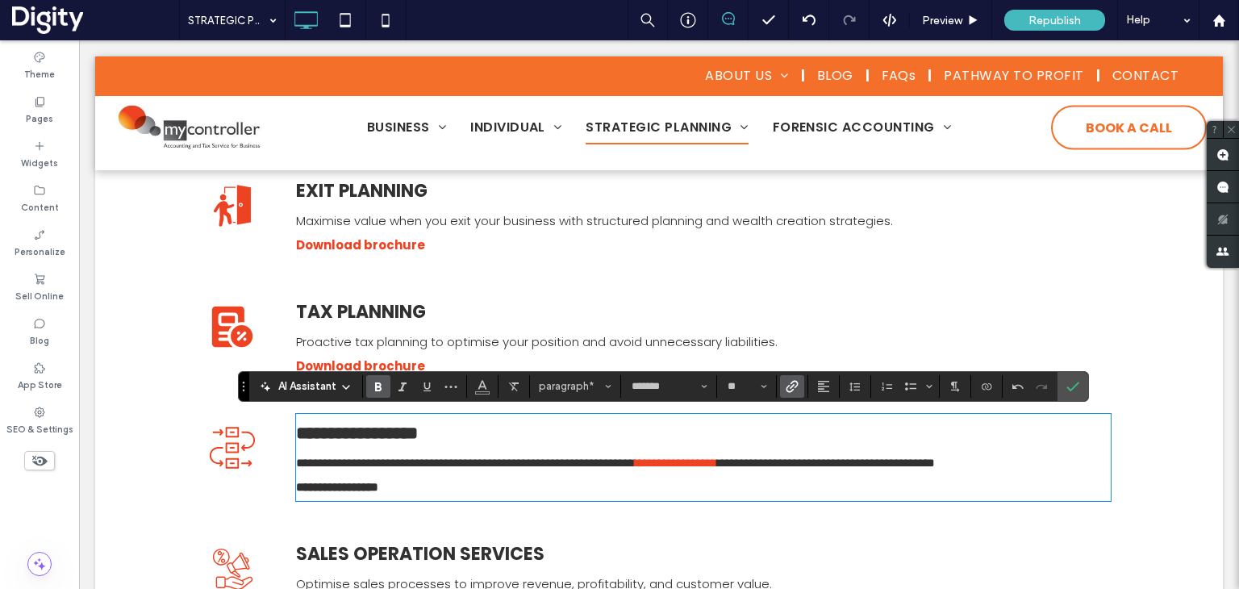
click at [794, 391] on span "Link" at bounding box center [792, 386] width 13 height 21
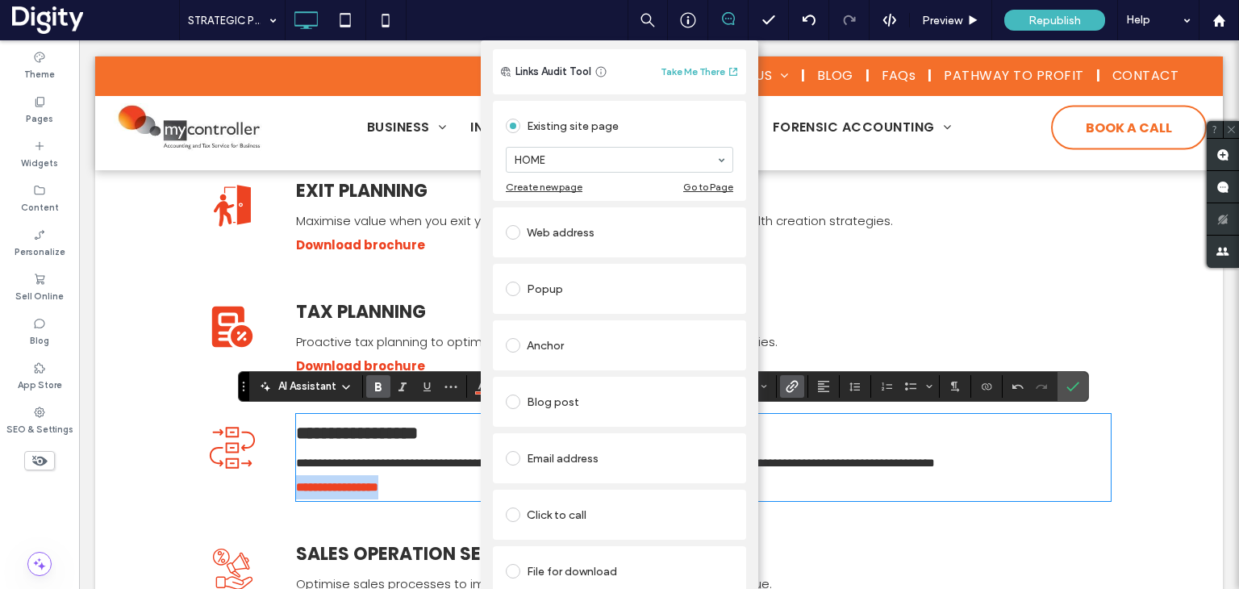
scroll to position [52, 0]
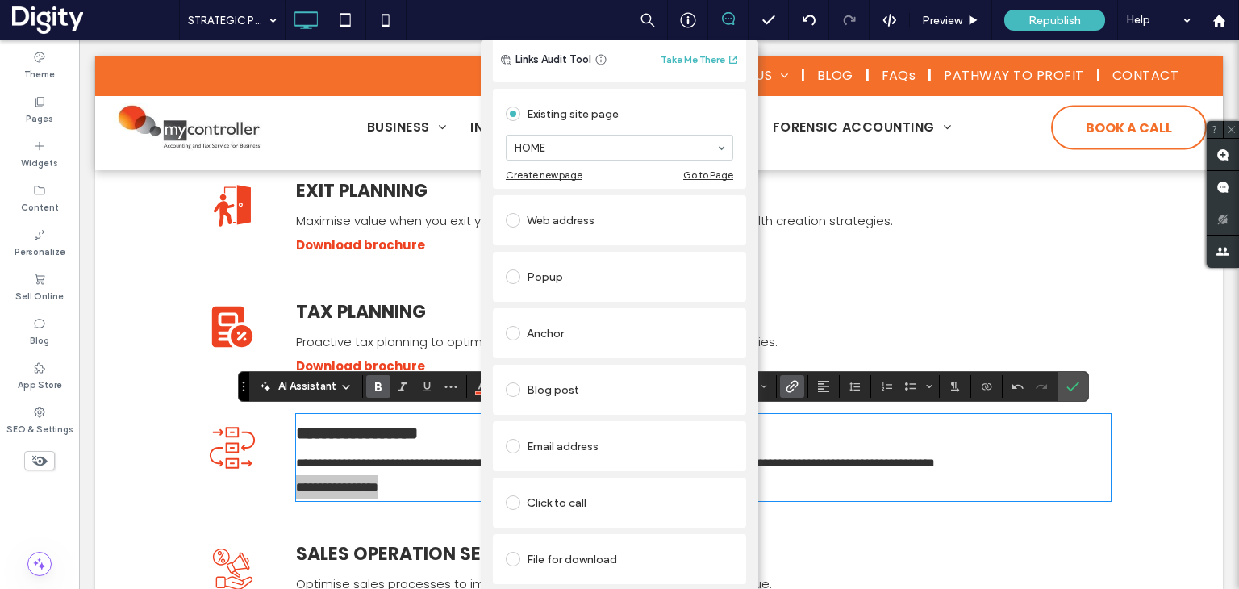
click at [583, 547] on div "File for download" at bounding box center [620, 559] width 228 height 26
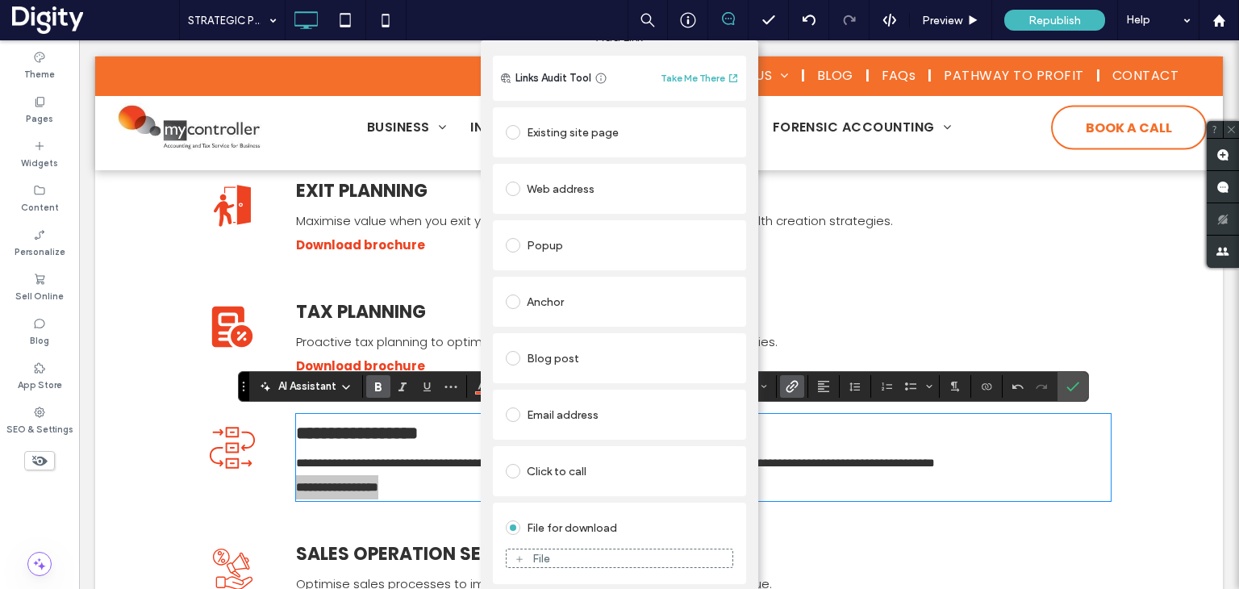
scroll to position [23, 0]
click at [548, 558] on div "File" at bounding box center [620, 558] width 226 height 15
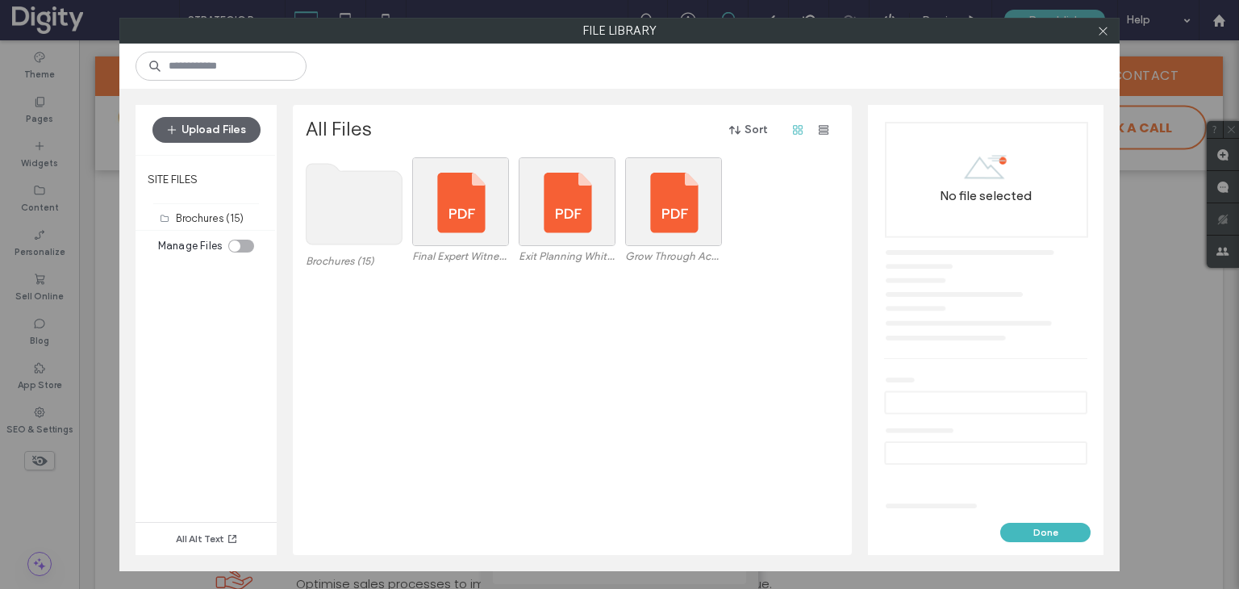
click at [358, 194] on use at bounding box center [355, 204] width 96 height 81
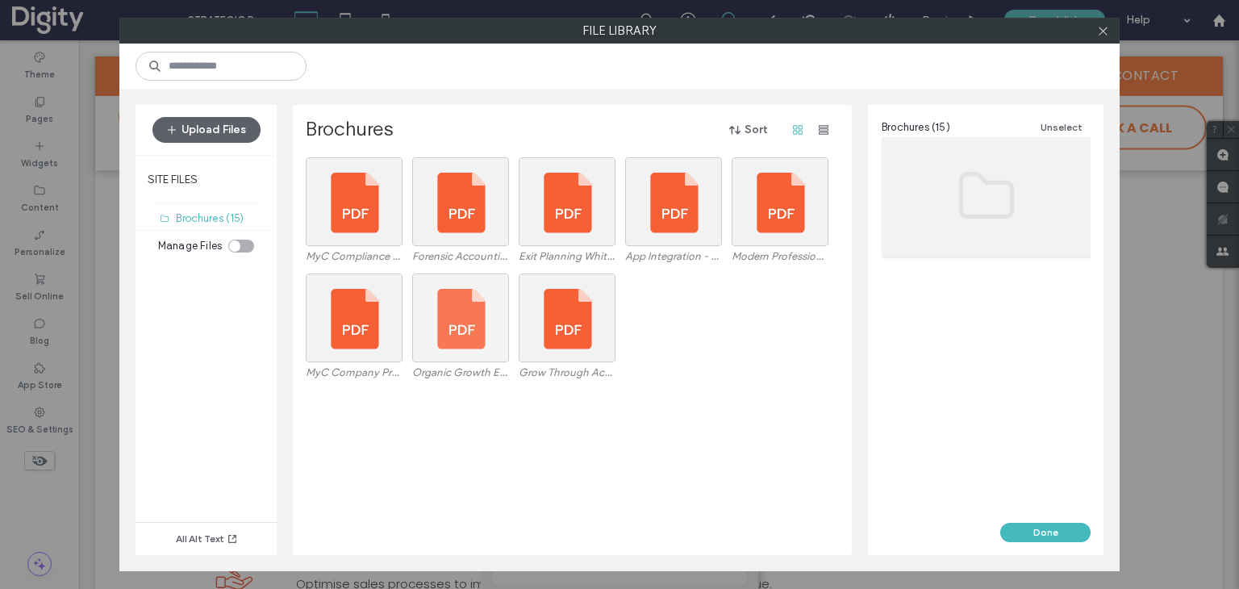
click at [437, 312] on div at bounding box center [460, 318] width 97 height 89
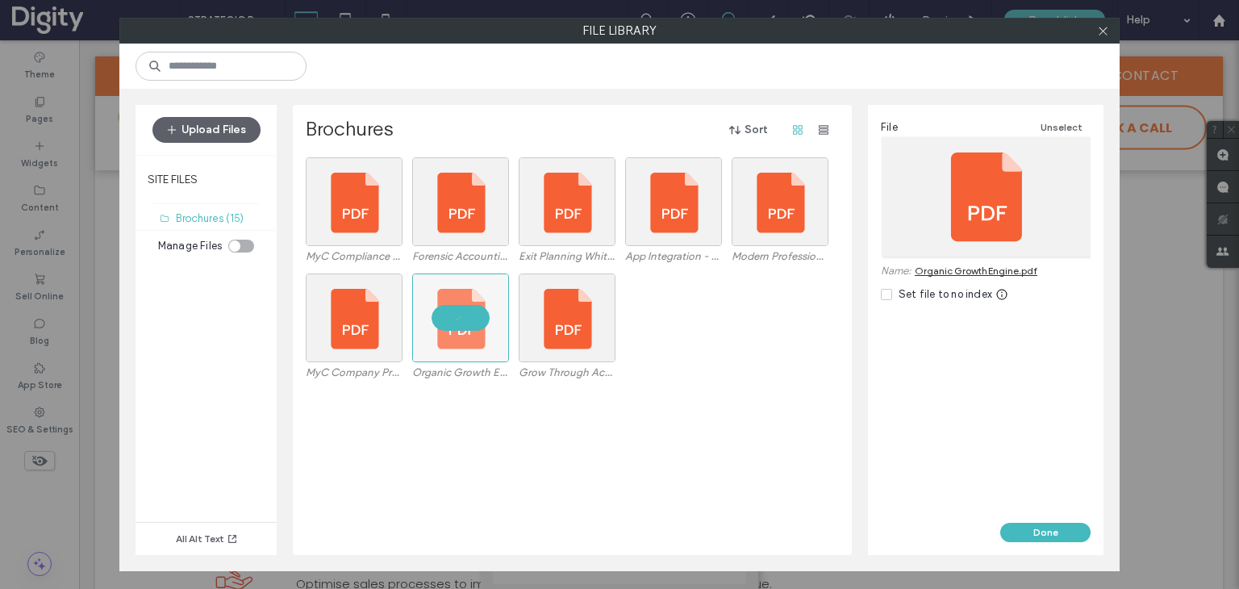
drag, startPoint x: 1029, startPoint y: 526, endPoint x: 1027, endPoint y: 461, distance: 64.6
click at [1029, 528] on button "Done" at bounding box center [1045, 532] width 90 height 19
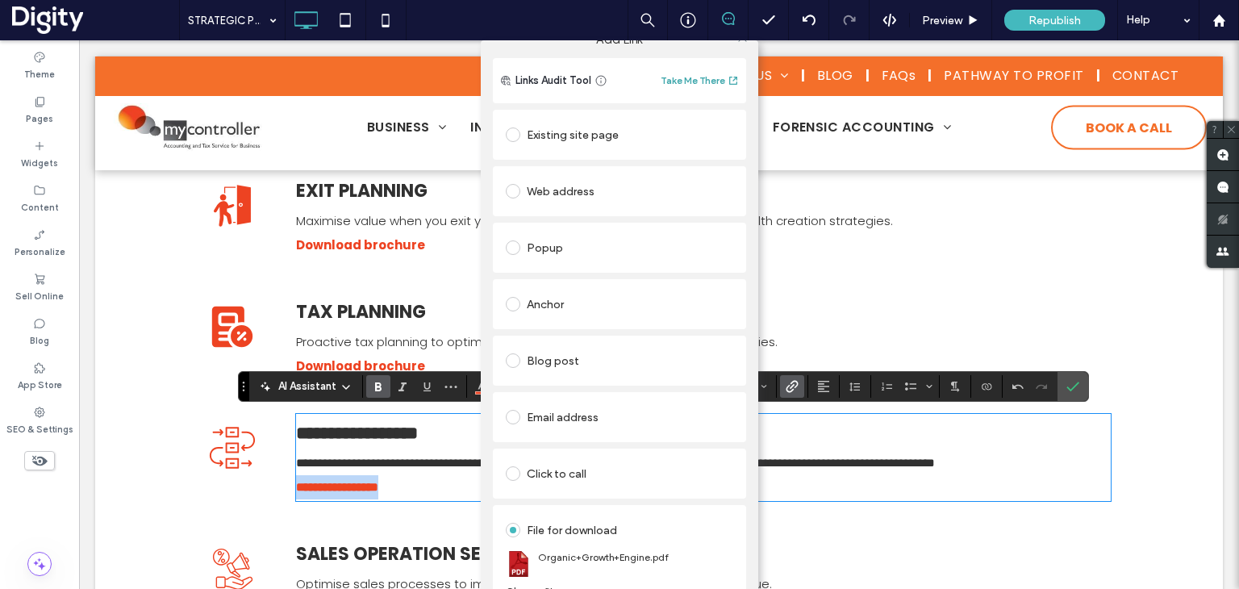
scroll to position [0, 0]
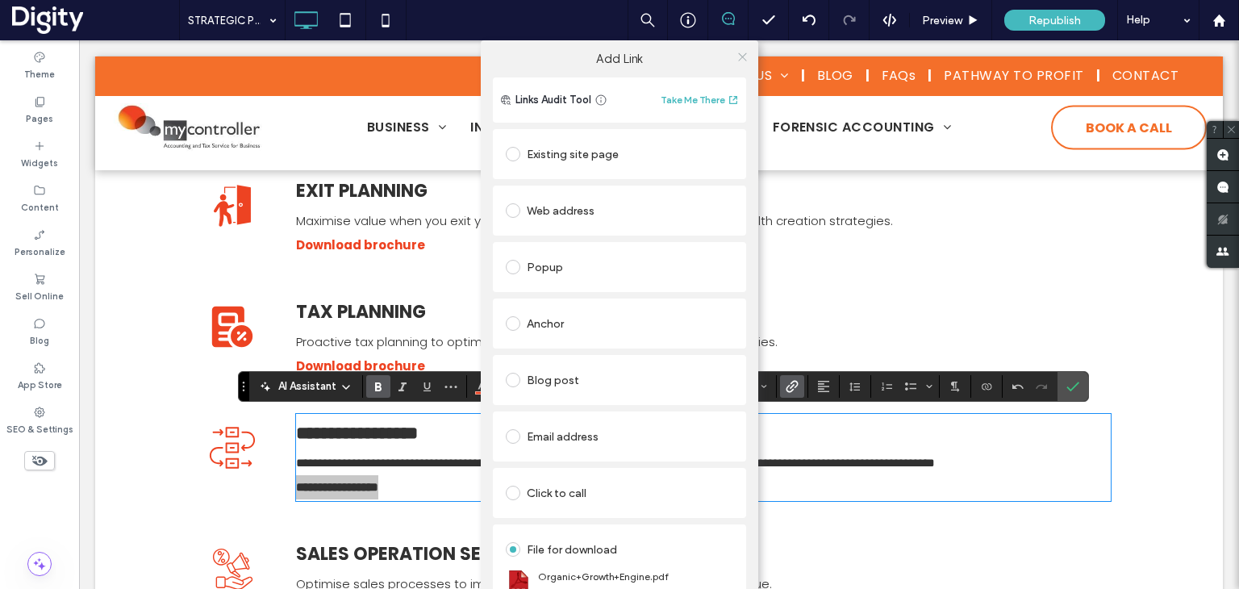
click at [737, 56] on icon at bounding box center [743, 57] width 12 height 12
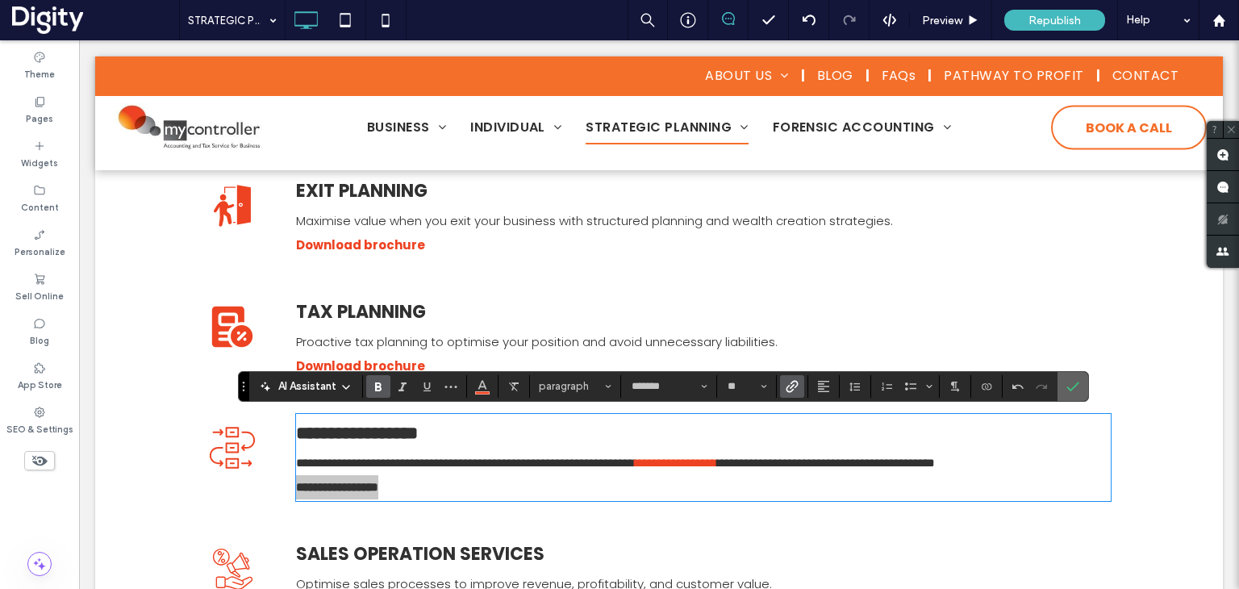
click at [1070, 385] on icon "Confirm" at bounding box center [1073, 386] width 13 height 13
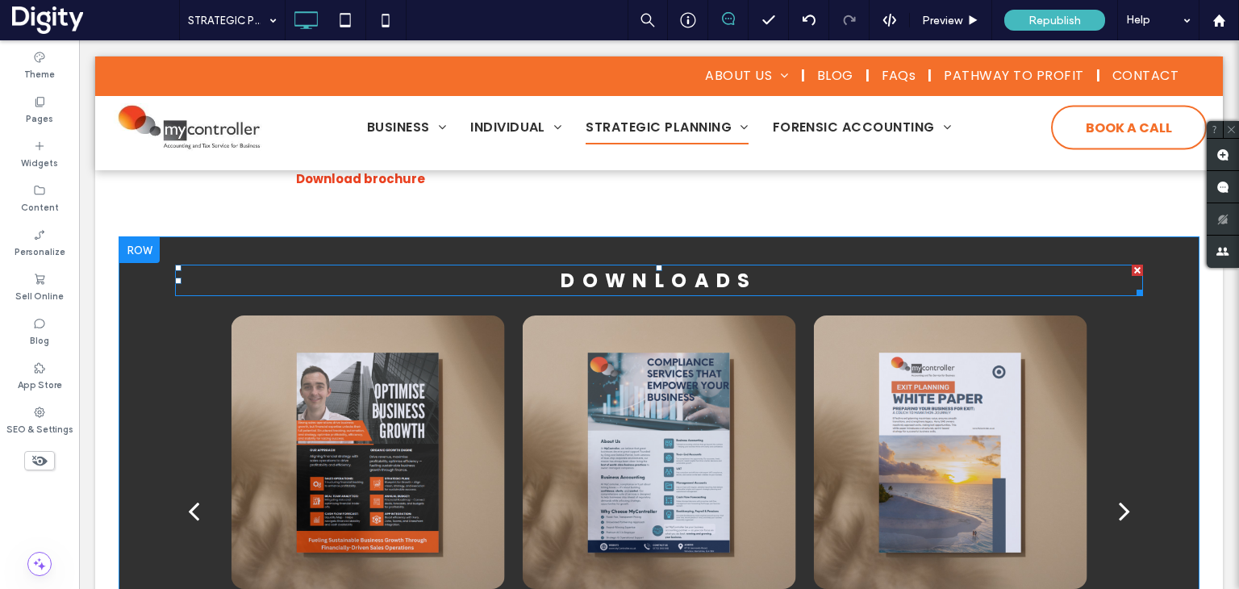
scroll to position [887, 0]
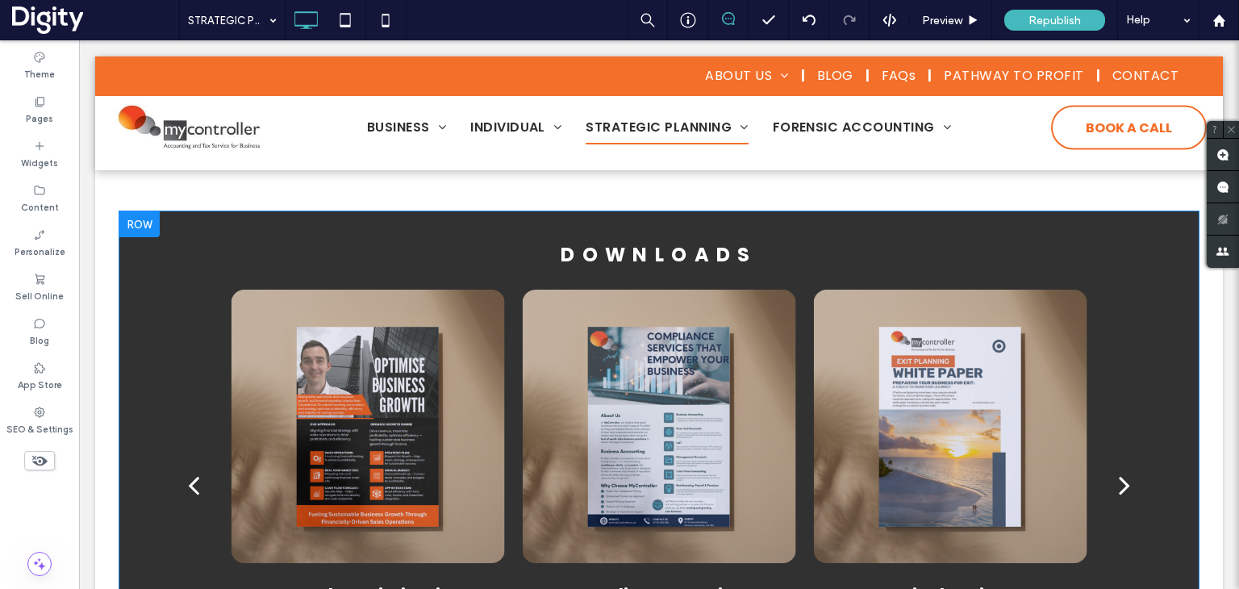
click at [145, 226] on div at bounding box center [139, 224] width 40 height 26
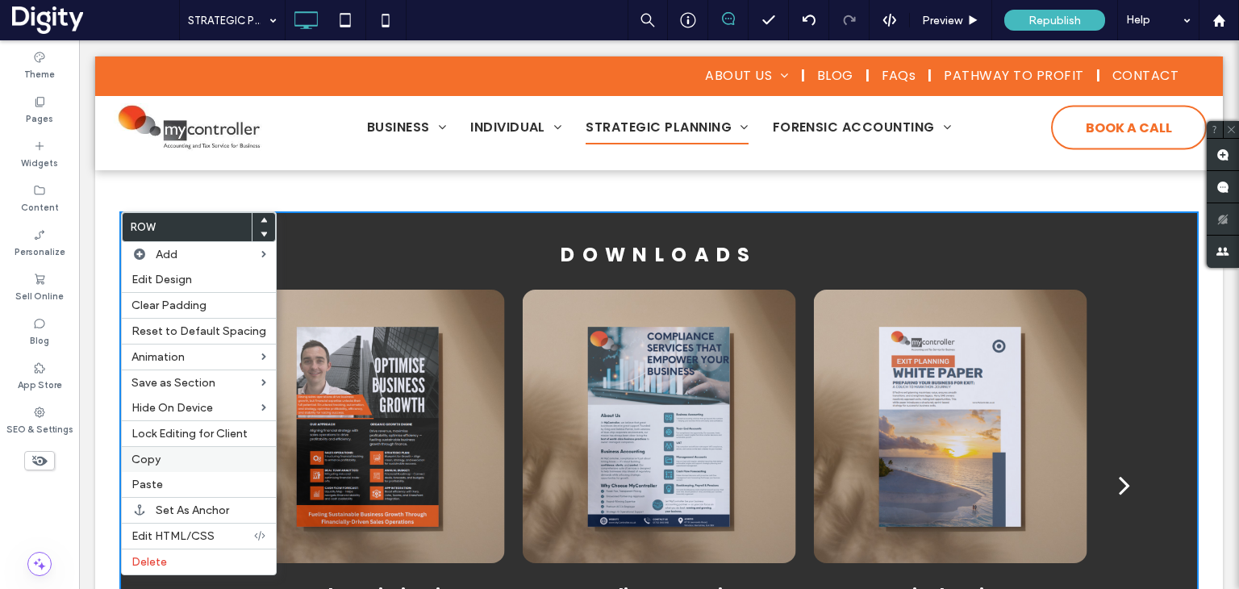
click at [152, 464] on div "Copy" at bounding box center [199, 459] width 154 height 26
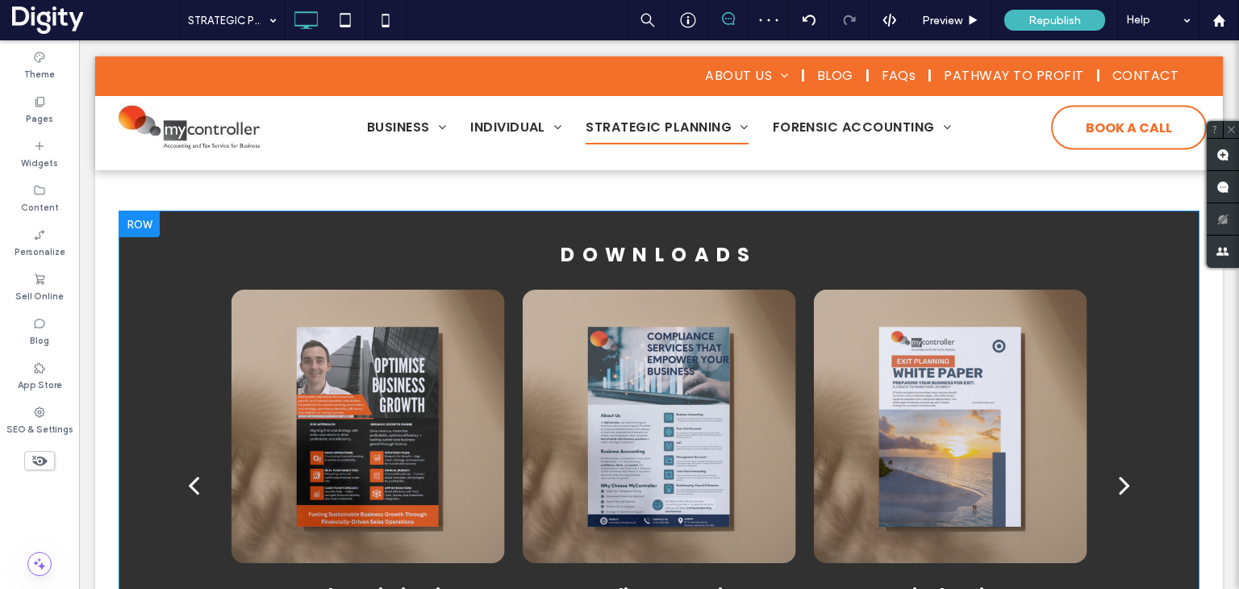
click at [131, 223] on div at bounding box center [139, 224] width 40 height 26
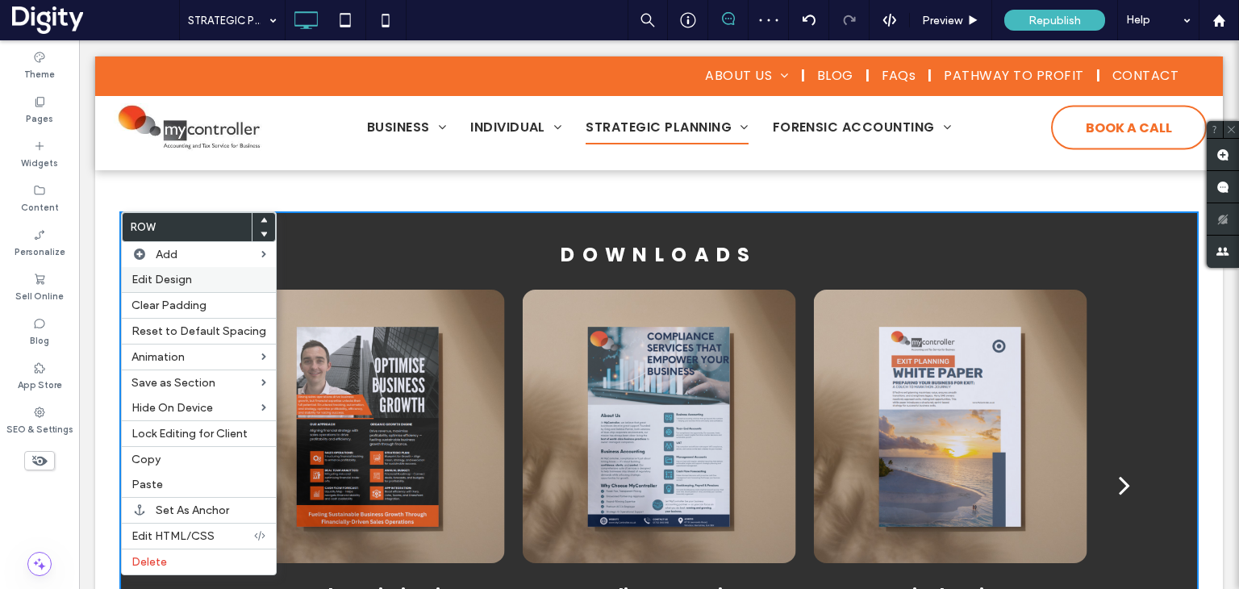
drag, startPoint x: 161, startPoint y: 282, endPoint x: 324, endPoint y: 197, distance: 183.0
click at [161, 282] on span "Edit Design" at bounding box center [162, 280] width 61 height 14
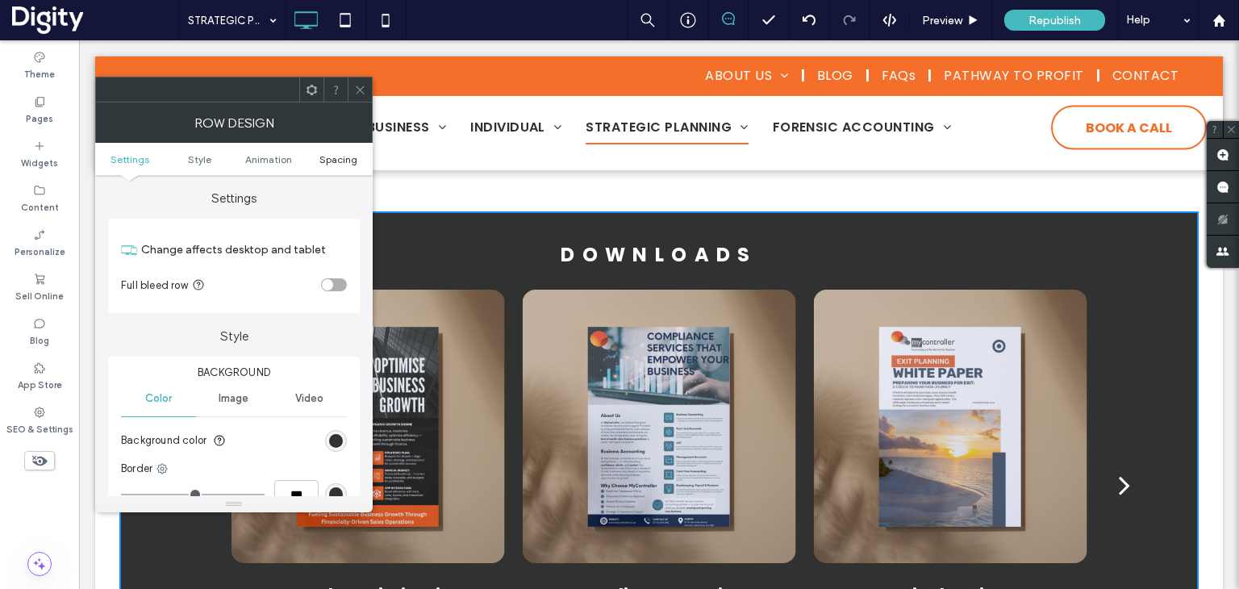
click at [332, 163] on span "Spacing" at bounding box center [338, 159] width 38 height 12
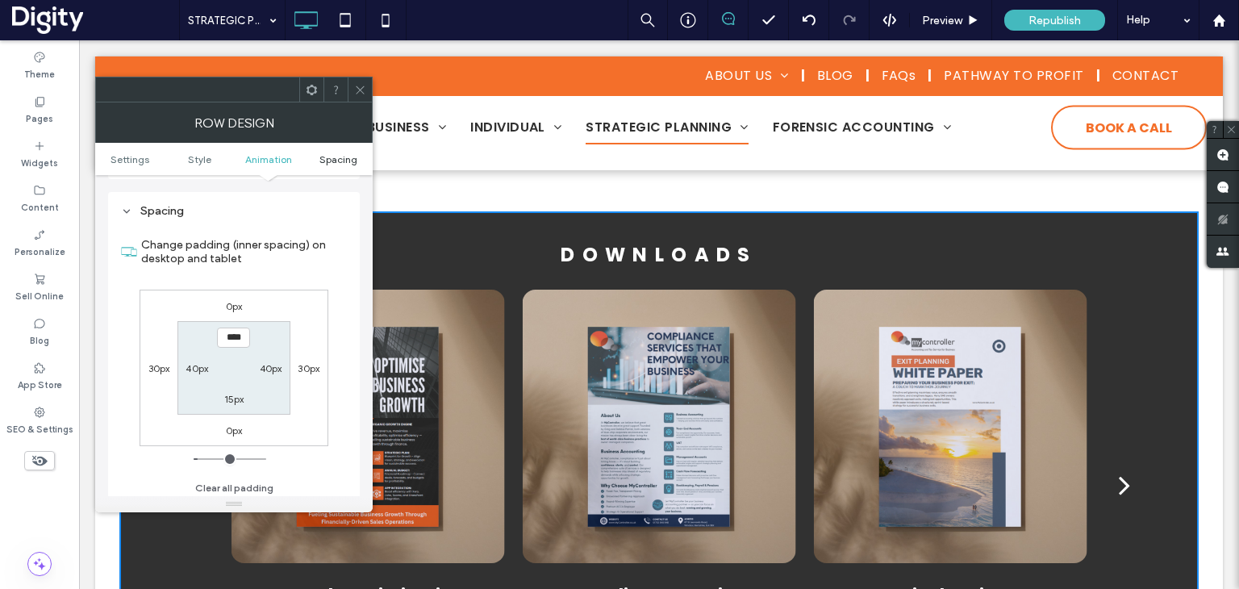
scroll to position [455, 0]
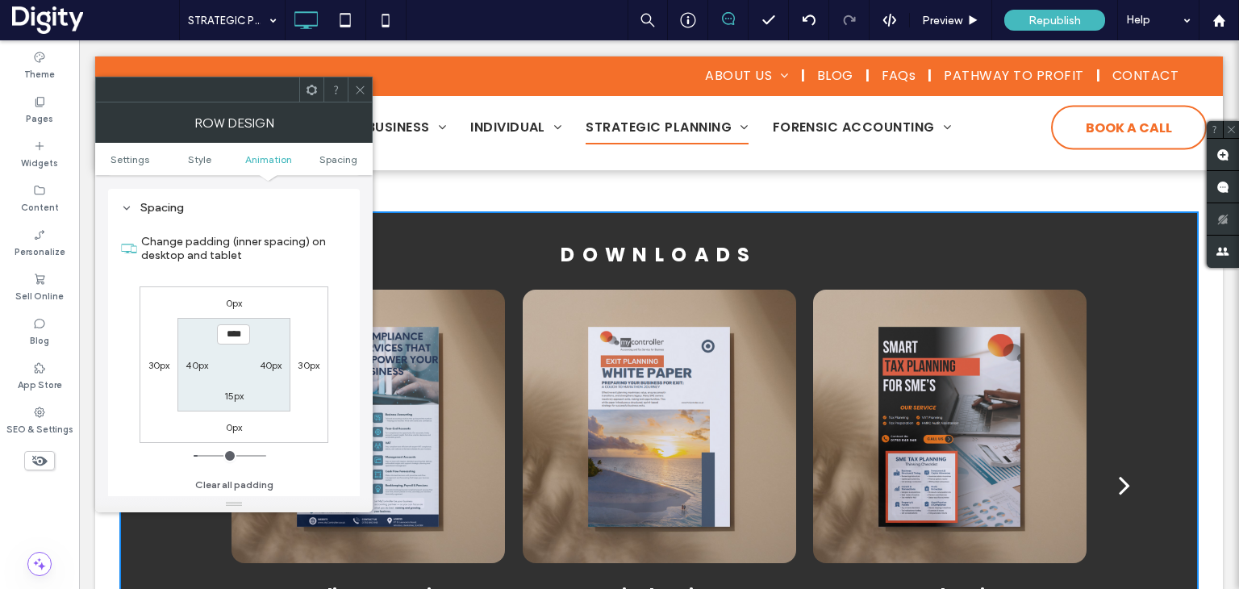
click at [359, 91] on icon at bounding box center [360, 90] width 12 height 12
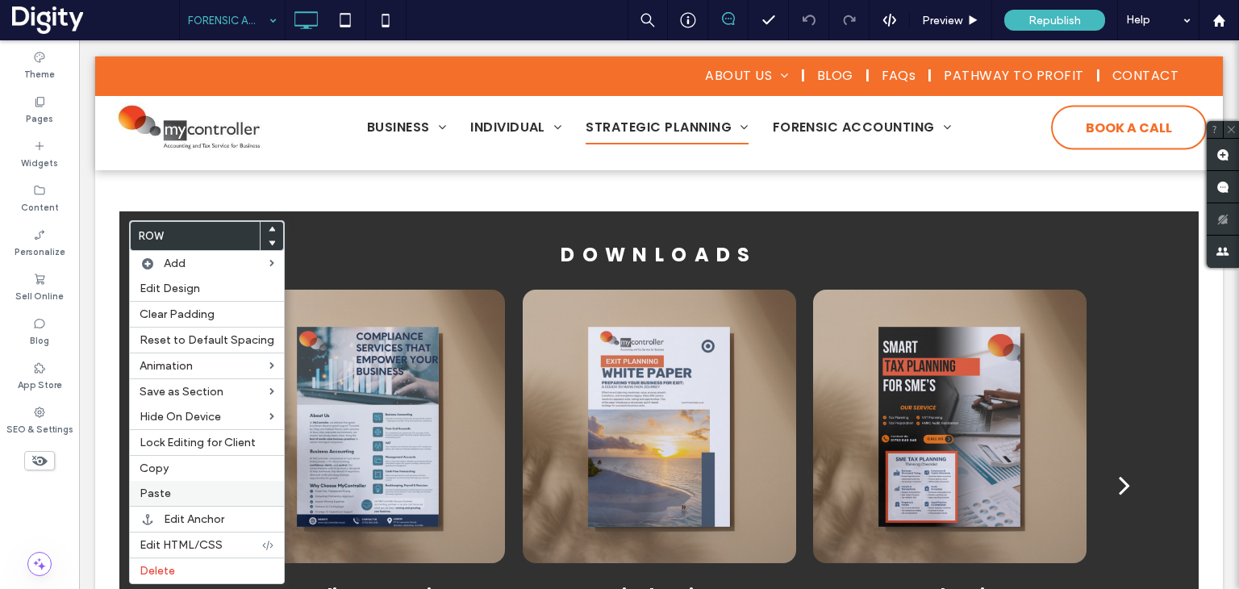
click at [188, 489] on label "Paste" at bounding box center [207, 493] width 135 height 14
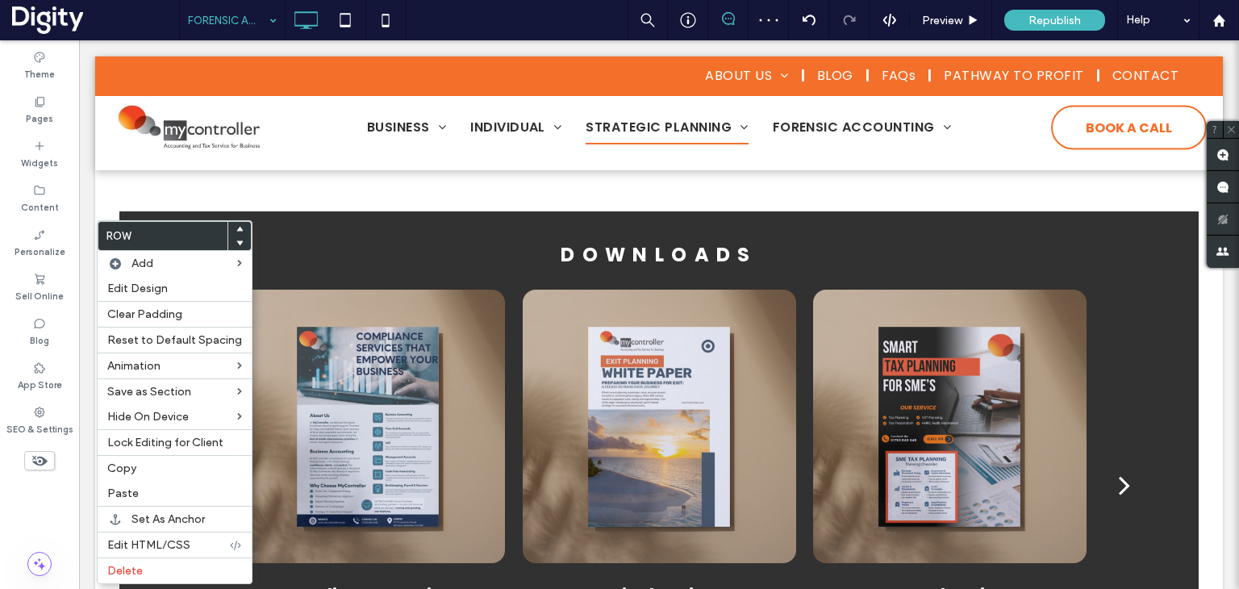
click at [239, 246] on div at bounding box center [239, 243] width 23 height 15
click at [236, 244] on icon at bounding box center [239, 243] width 6 height 6
click at [236, 243] on use at bounding box center [239, 243] width 7 height 5
click at [236, 246] on icon at bounding box center [239, 243] width 6 height 6
click at [236, 241] on icon at bounding box center [239, 243] width 6 height 6
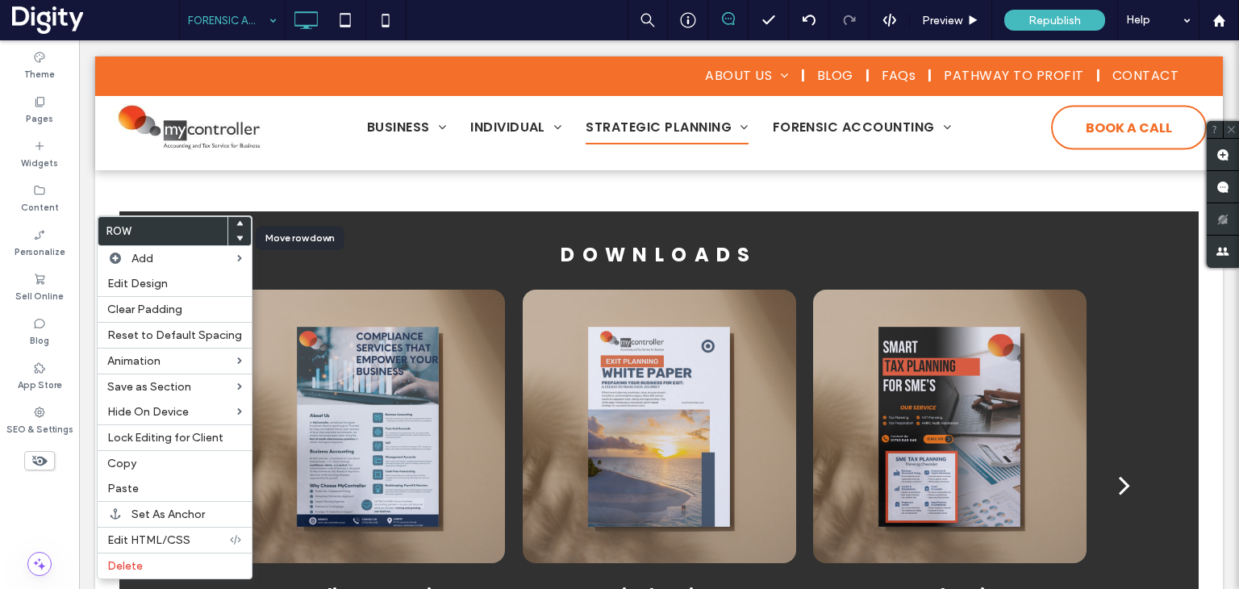
click at [236, 239] on icon at bounding box center [239, 238] width 6 height 6
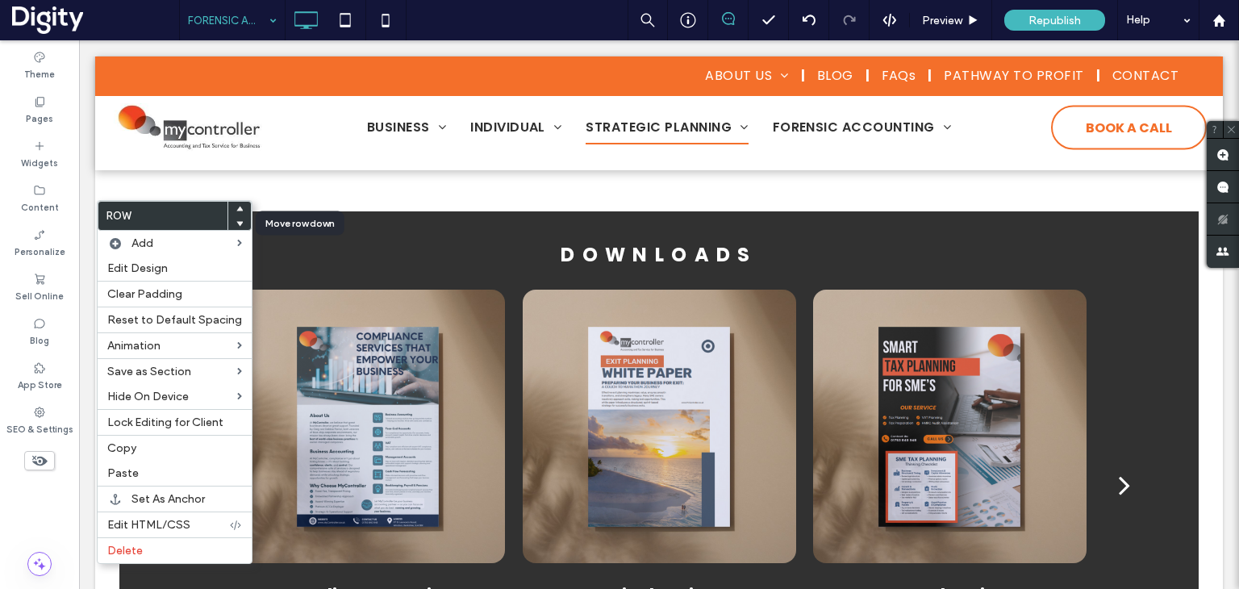
click at [236, 222] on icon at bounding box center [239, 223] width 6 height 6
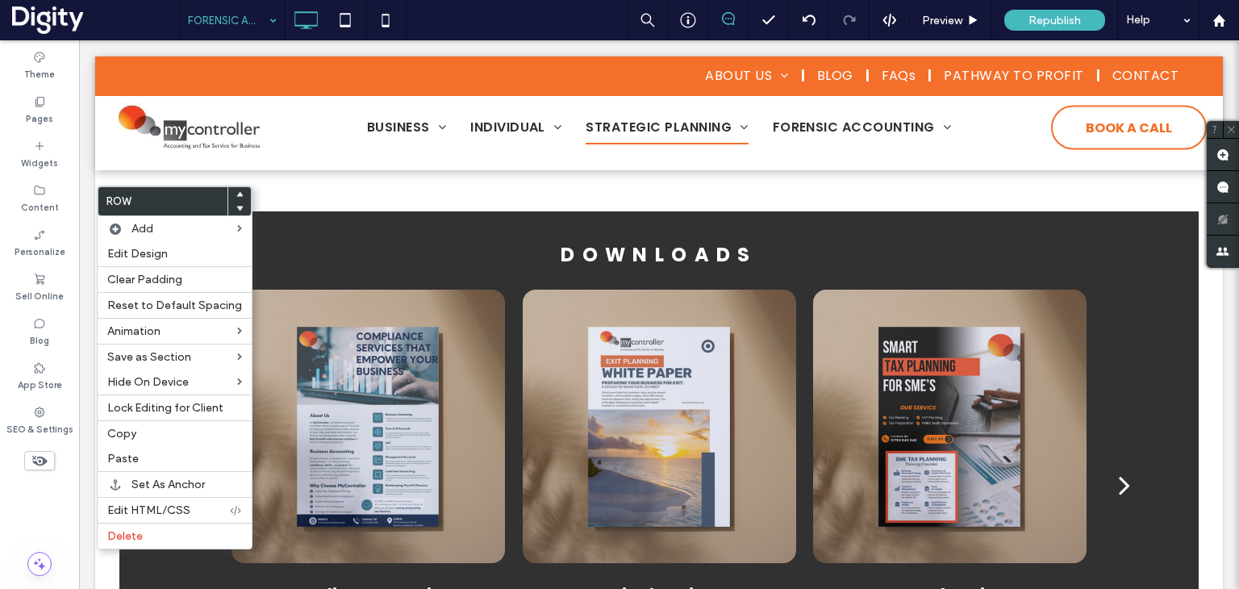
click at [236, 206] on icon at bounding box center [239, 208] width 6 height 6
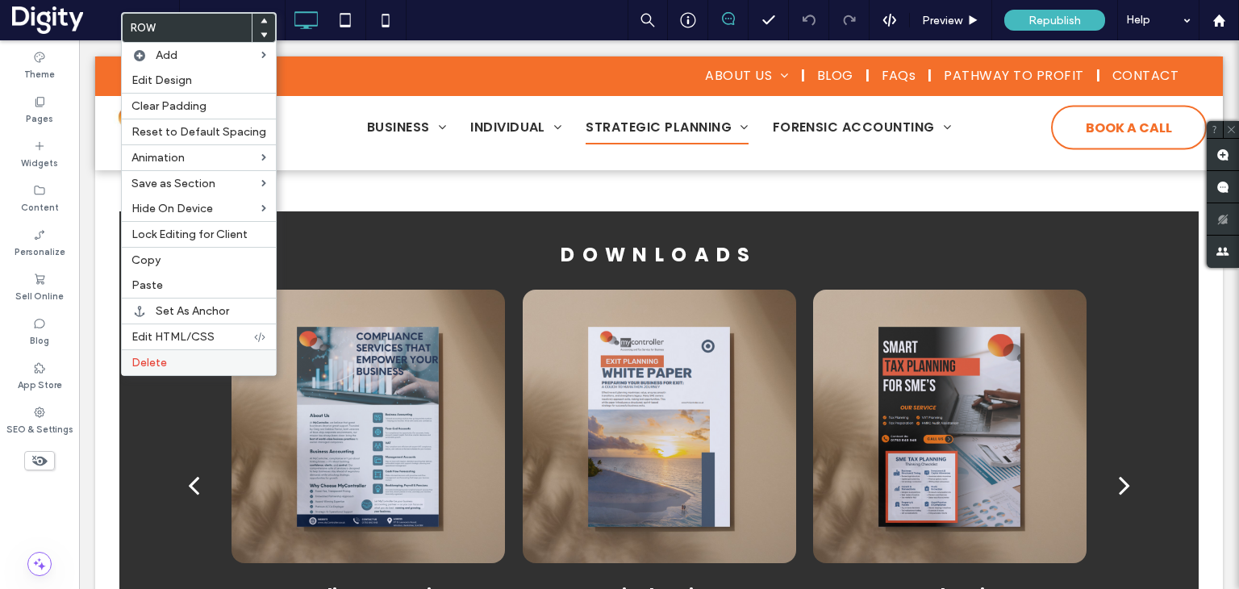
click at [145, 362] on span "Delete" at bounding box center [149, 363] width 35 height 14
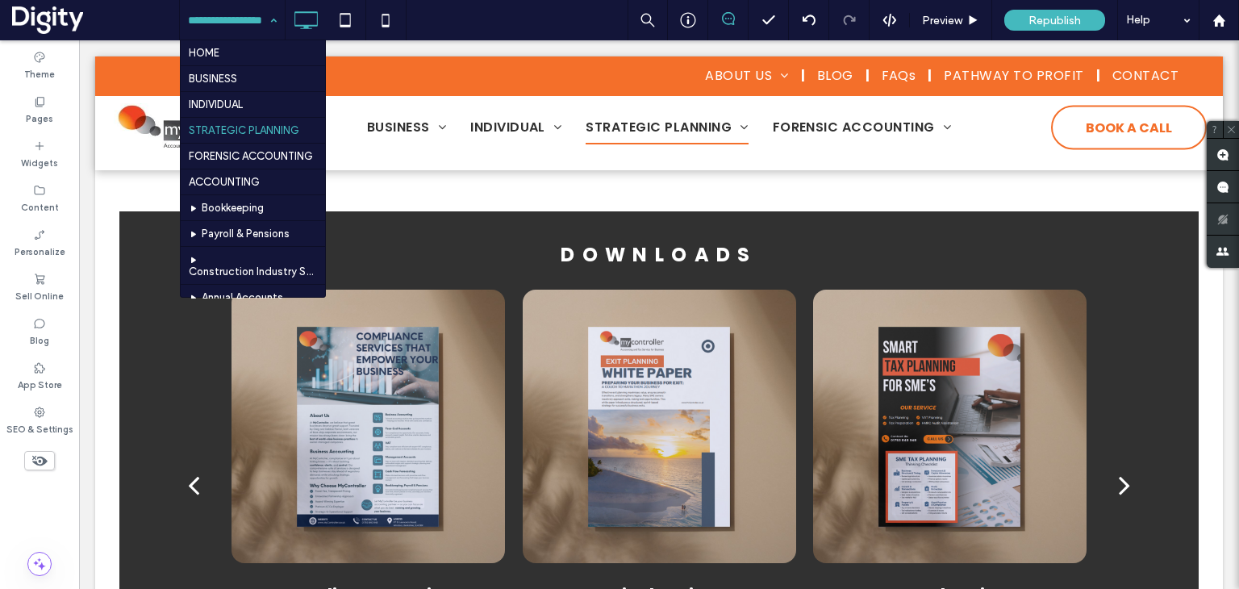
drag, startPoint x: 239, startPoint y: 8, endPoint x: 249, endPoint y: 29, distance: 23.5
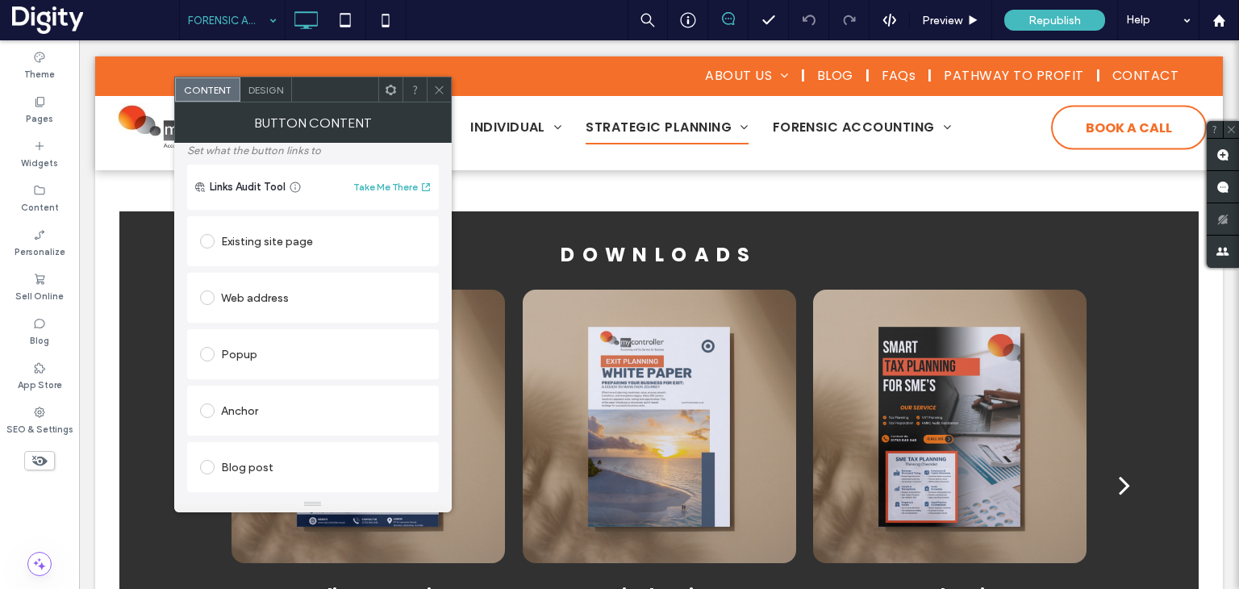
scroll to position [313, 0]
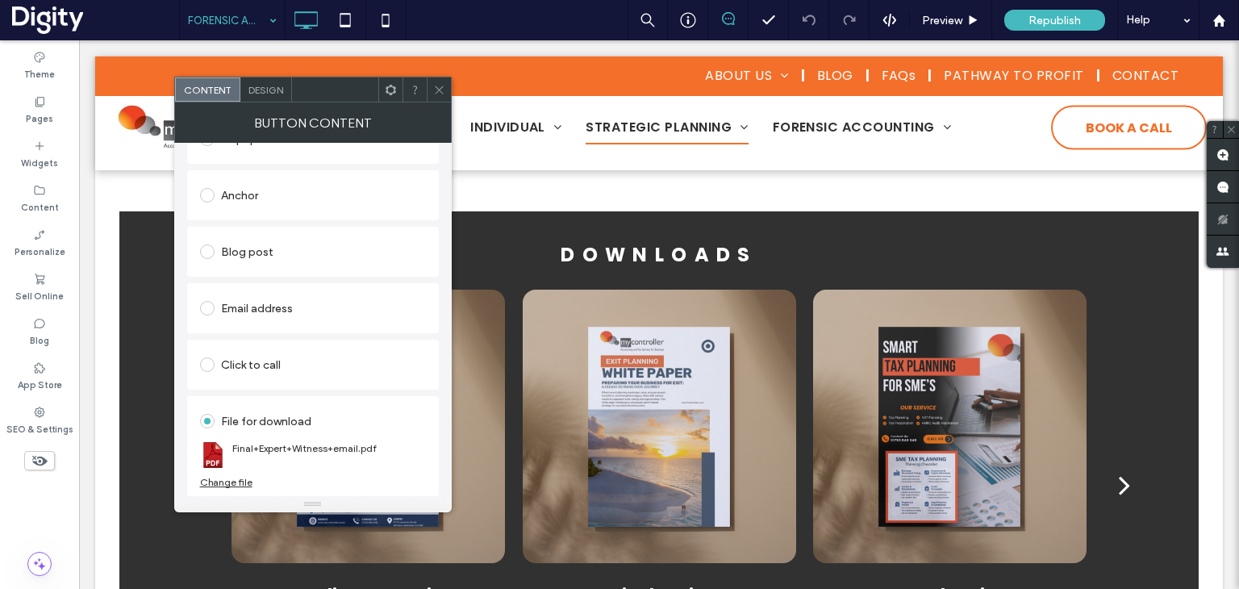
click at [213, 483] on div "Change file" at bounding box center [226, 482] width 52 height 12
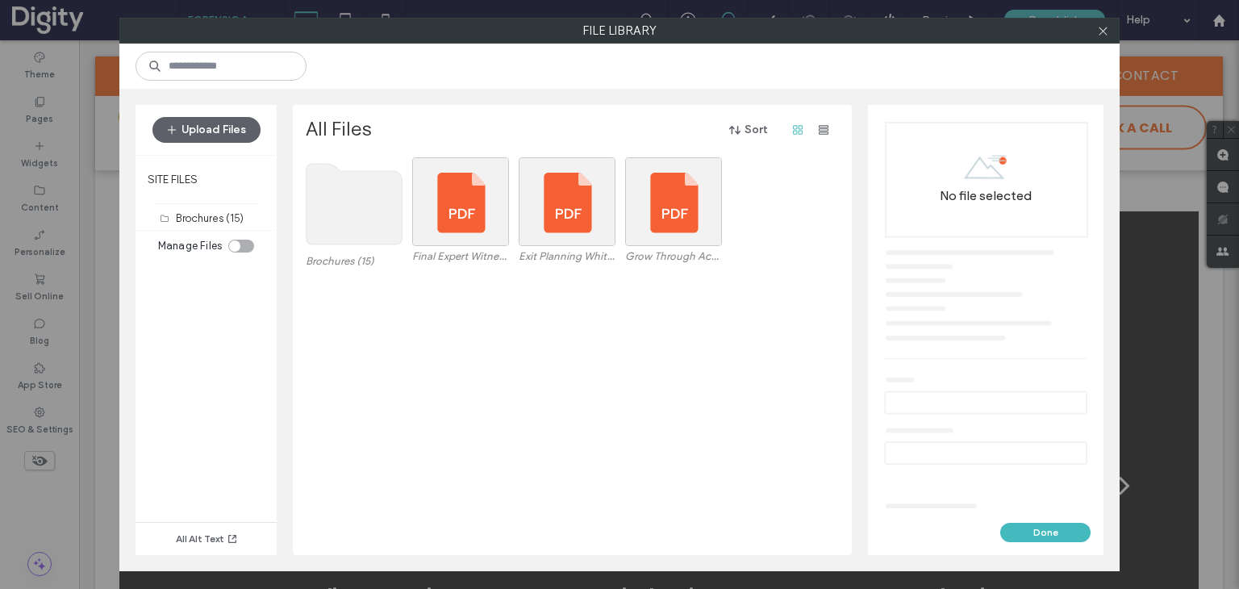
click at [349, 224] on use at bounding box center [355, 204] width 96 height 81
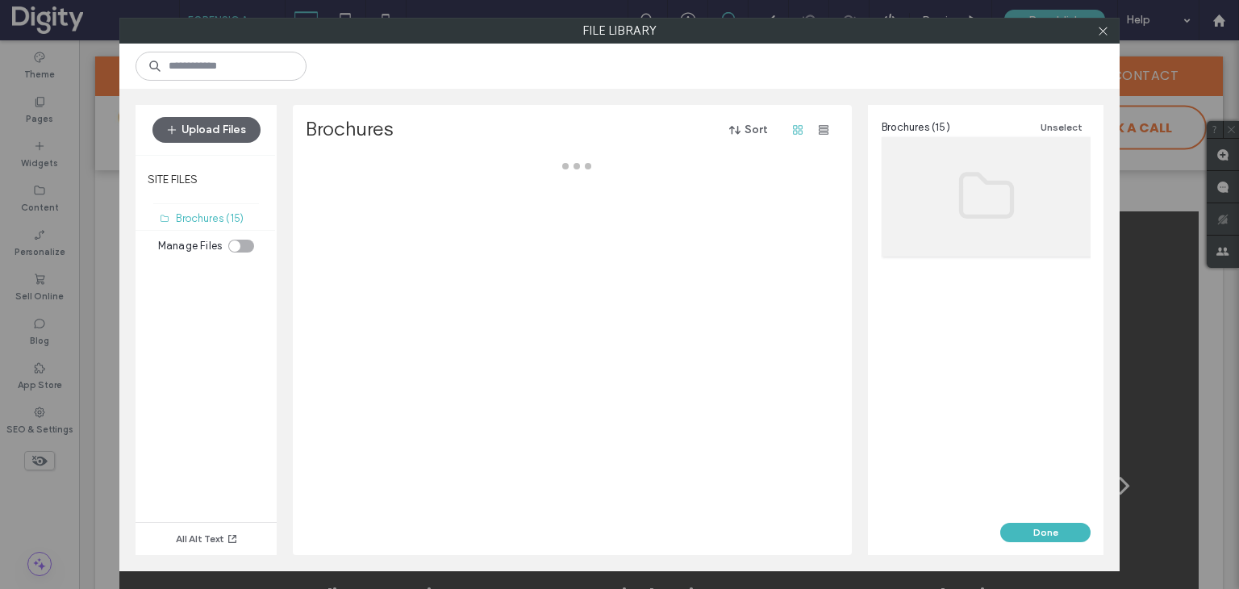
click at [349, 224] on div at bounding box center [577, 356] width 542 height 398
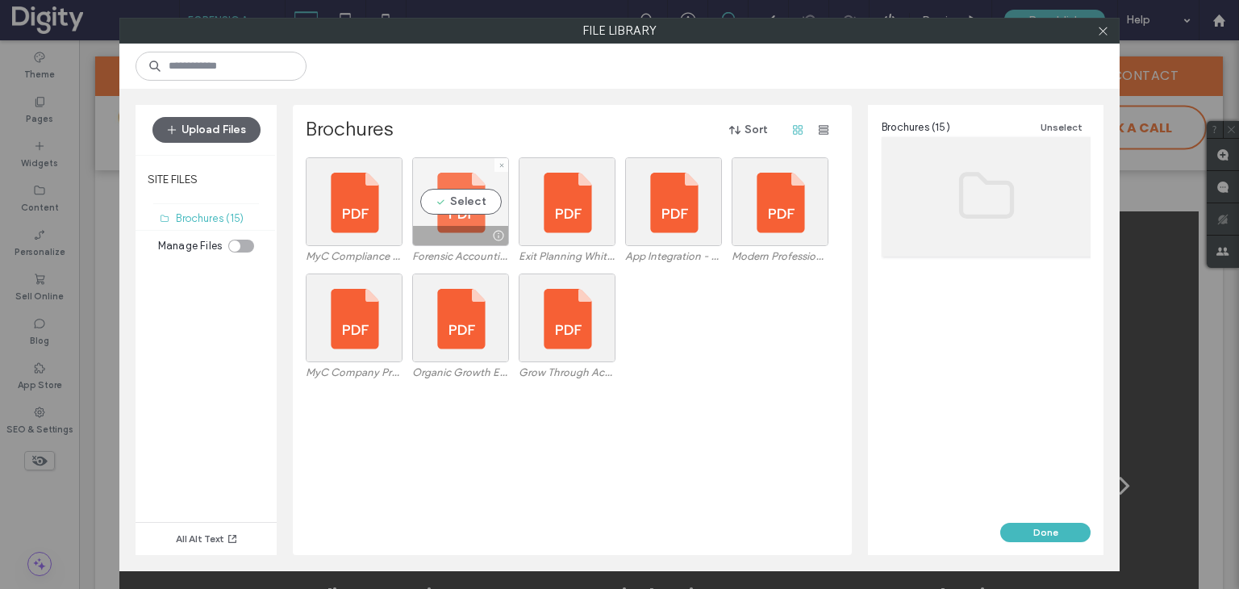
click at [453, 208] on div "Select" at bounding box center [460, 201] width 97 height 89
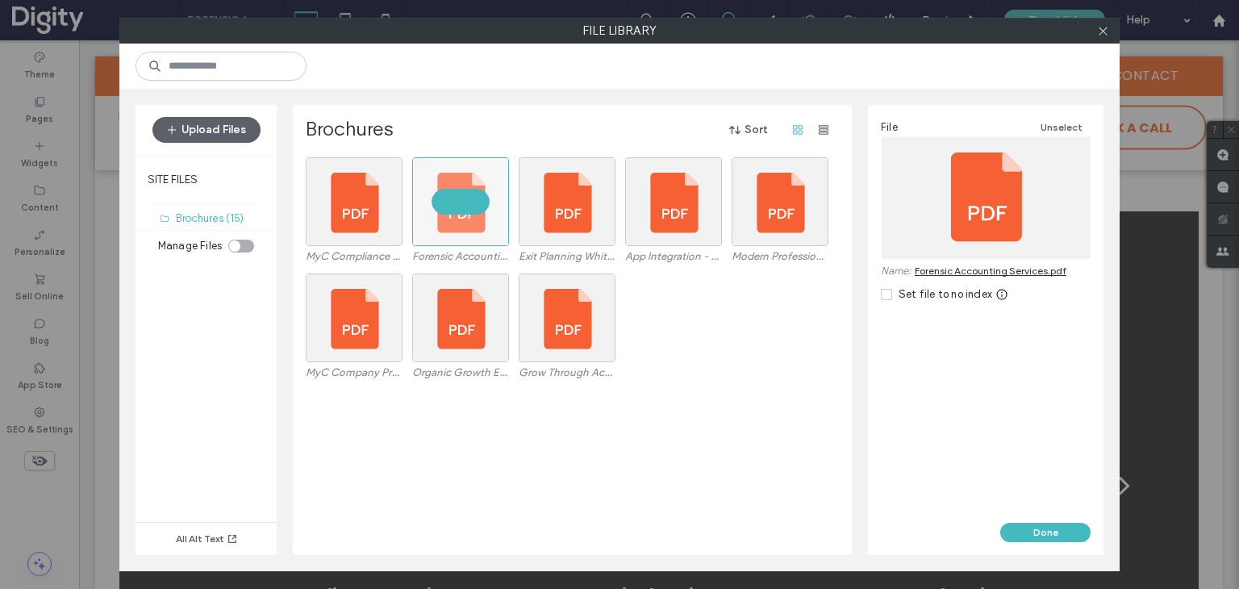
drag, startPoint x: 1017, startPoint y: 535, endPoint x: 1039, endPoint y: 505, distance: 37.4
click at [1017, 536] on button "Done" at bounding box center [1045, 532] width 90 height 19
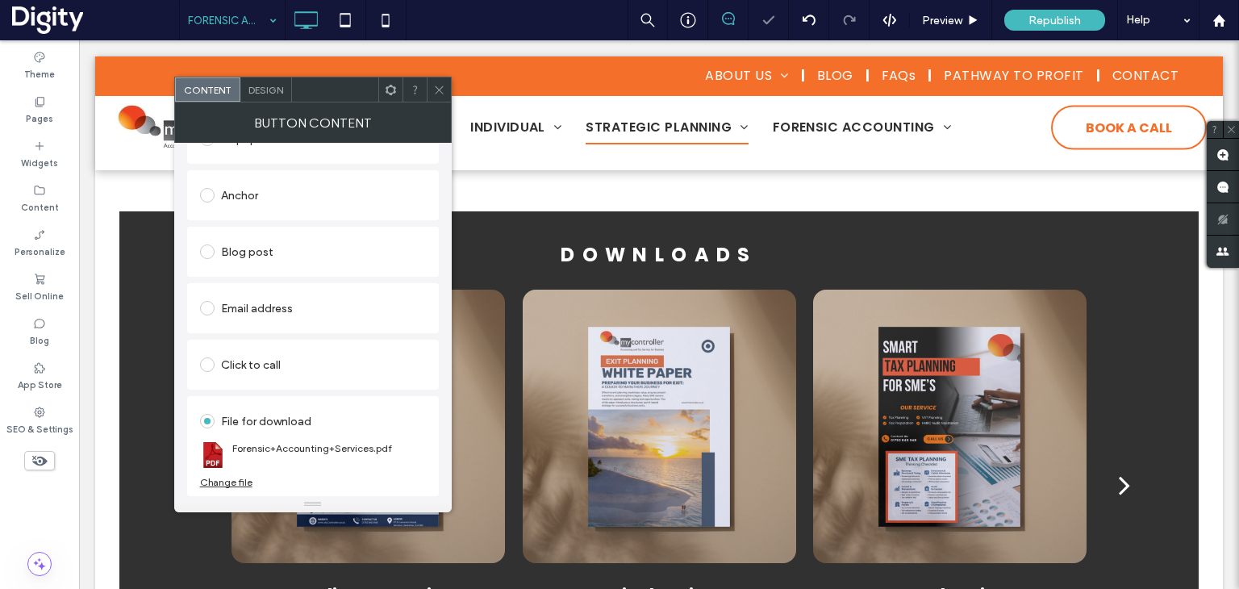
click at [436, 84] on icon at bounding box center [439, 90] width 12 height 12
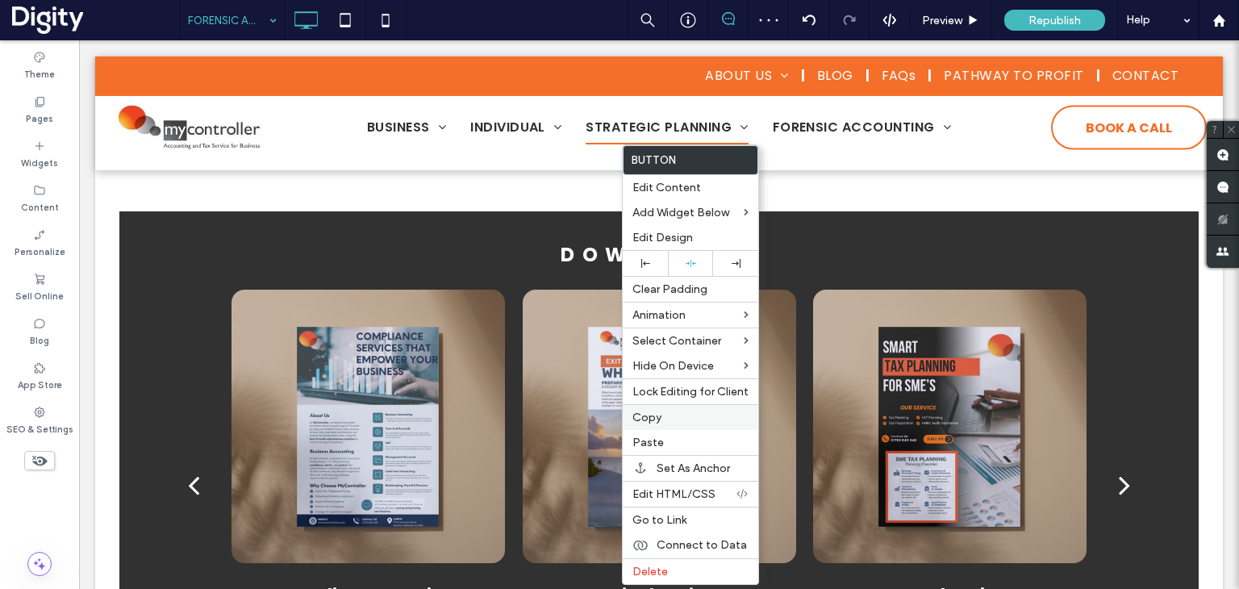
click at [648, 411] on span "Copy" at bounding box center [647, 418] width 29 height 14
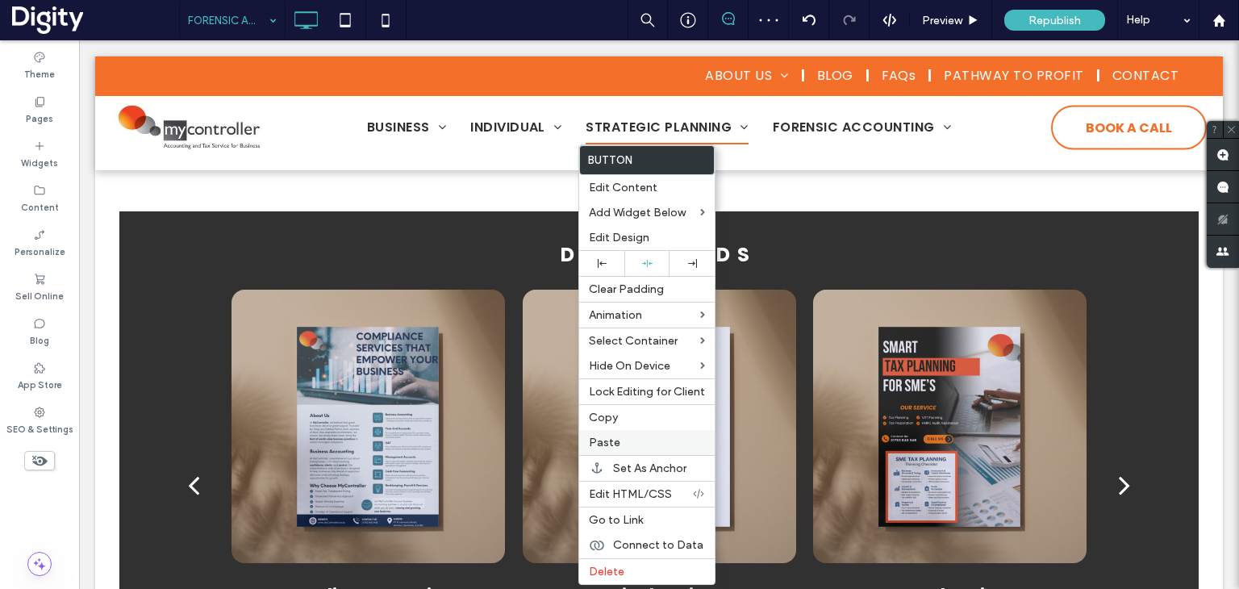
click at [602, 449] on div "Paste" at bounding box center [647, 442] width 136 height 25
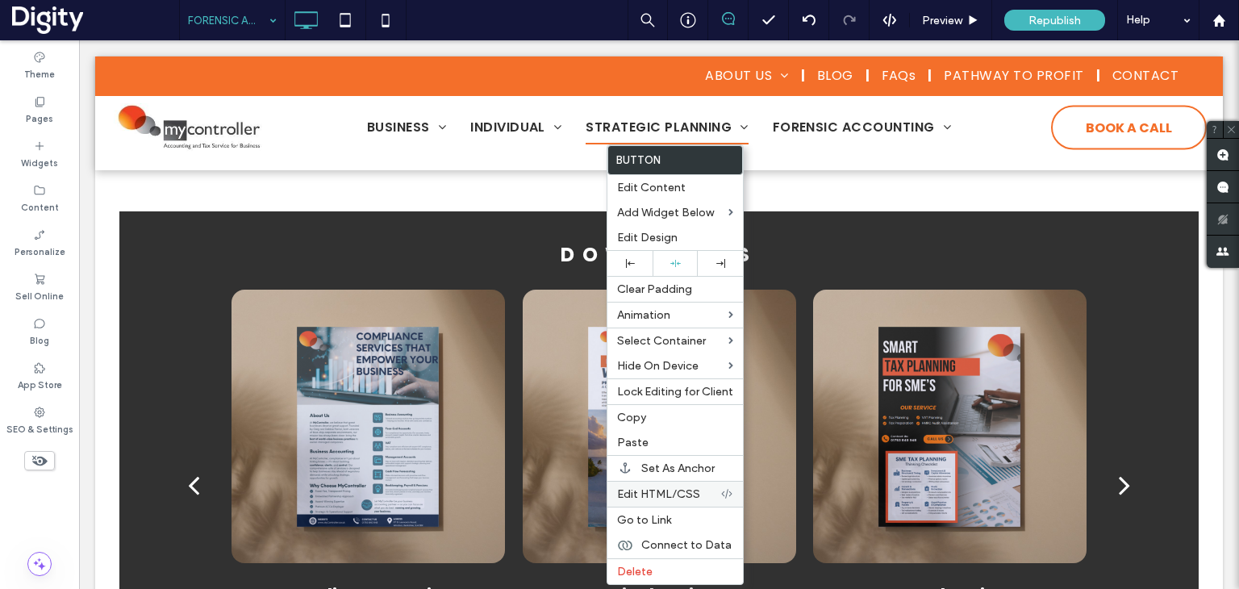
drag, startPoint x: 649, startPoint y: 572, endPoint x: 716, endPoint y: 478, distance: 114.6
click at [652, 570] on label "Delete" at bounding box center [675, 572] width 116 height 14
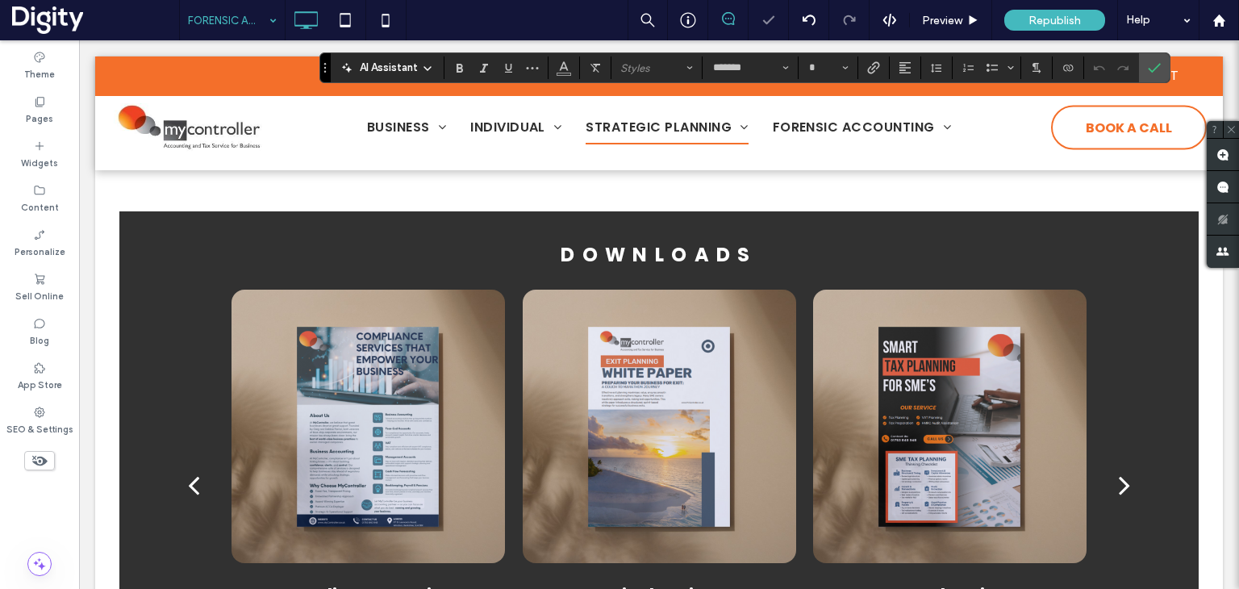
type input "*******"
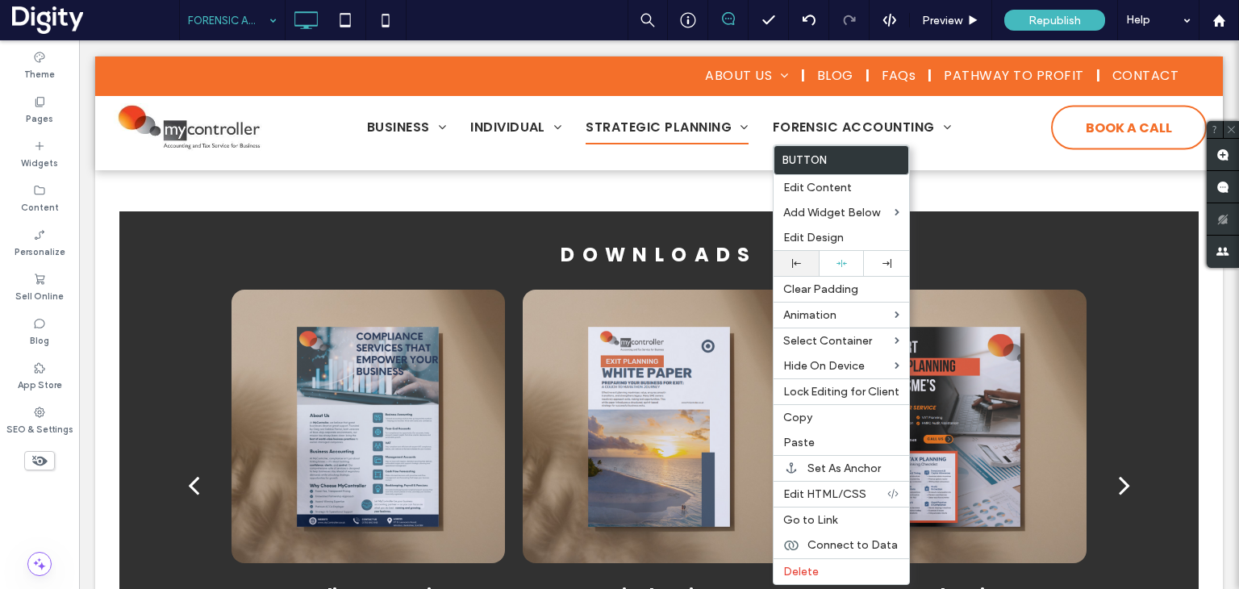
click at [791, 261] on div at bounding box center [796, 263] width 29 height 9
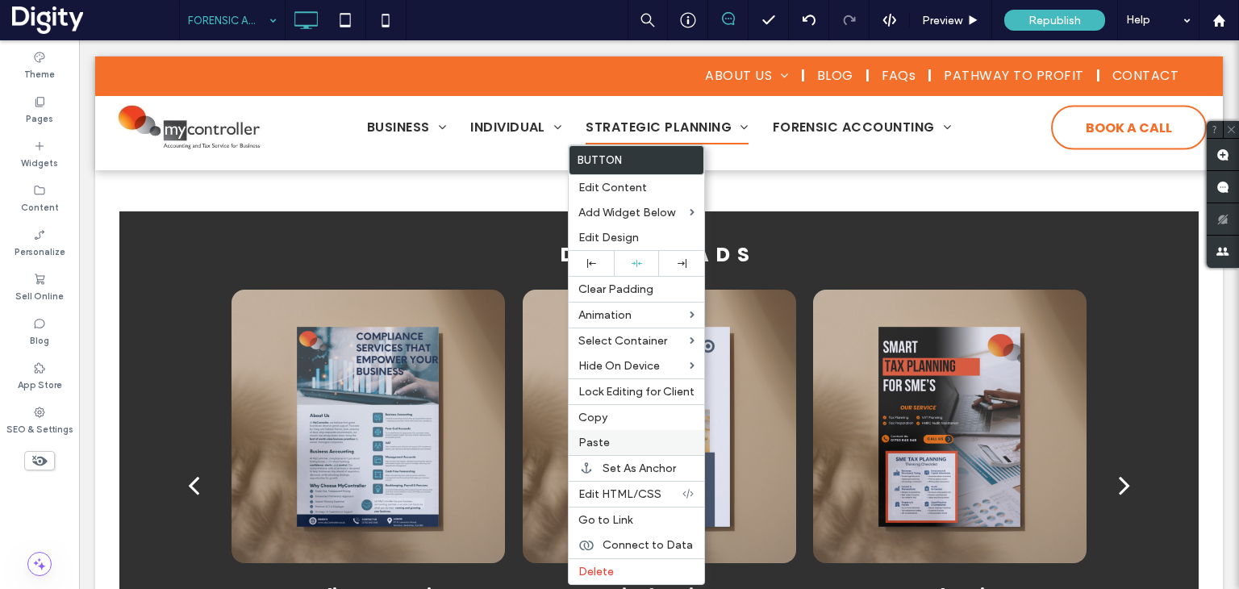
click at [591, 440] on span "Paste" at bounding box center [593, 443] width 31 height 14
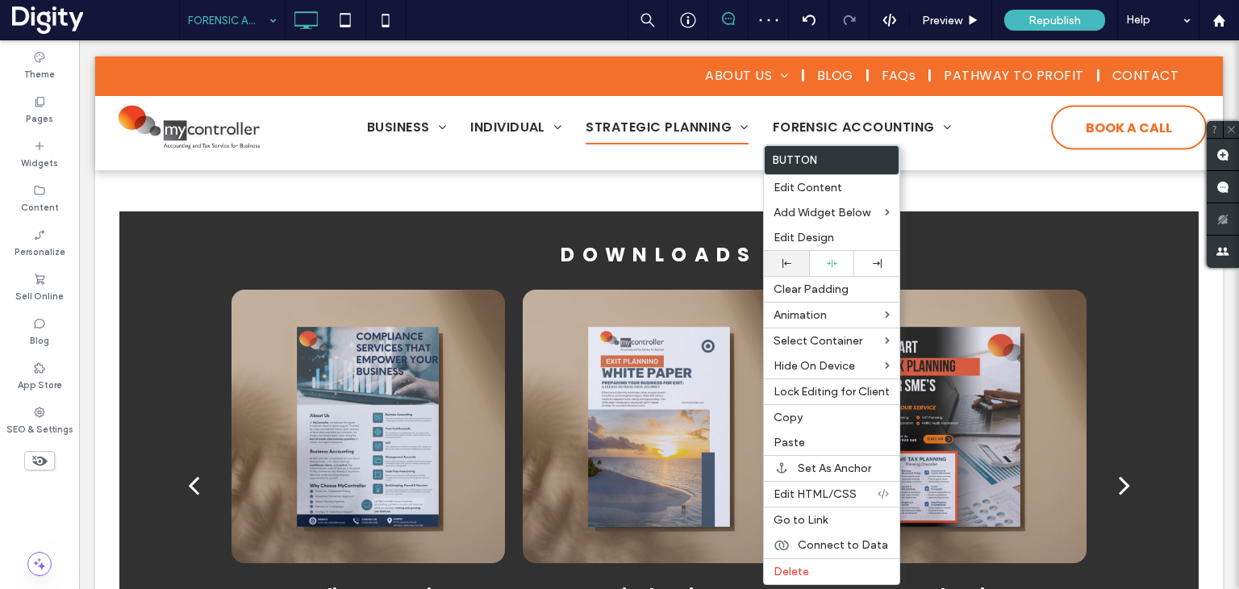
click at [784, 267] on div at bounding box center [786, 263] width 45 height 25
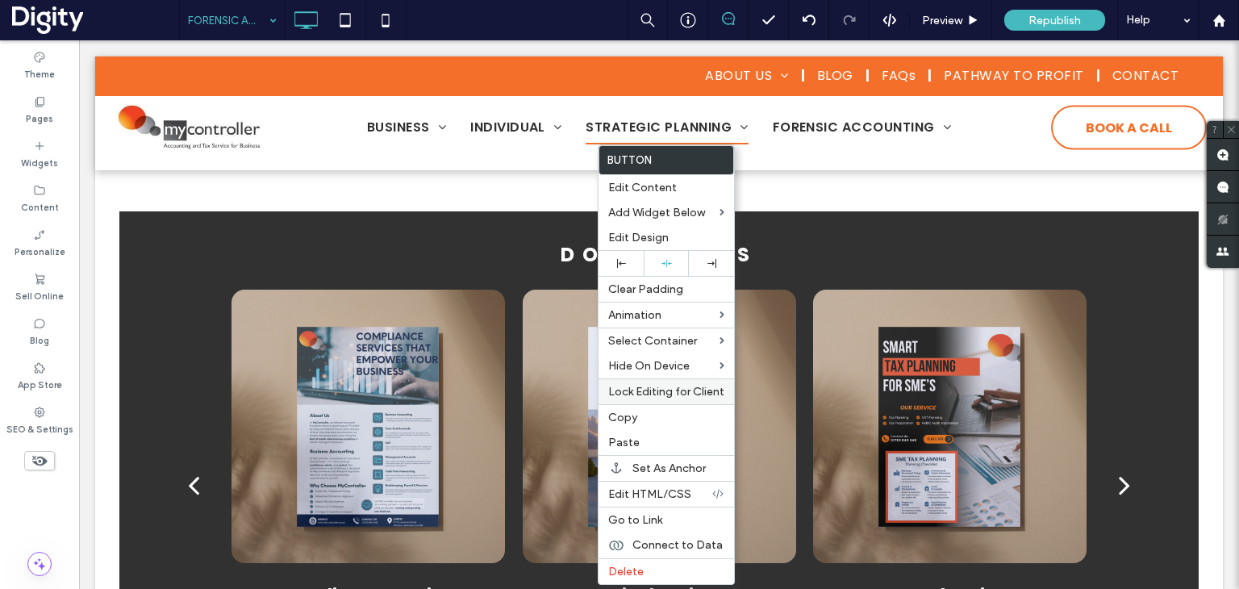
drag, startPoint x: 615, startPoint y: 570, endPoint x: 642, endPoint y: 378, distance: 193.2
click at [616, 569] on span "Delete" at bounding box center [625, 572] width 35 height 14
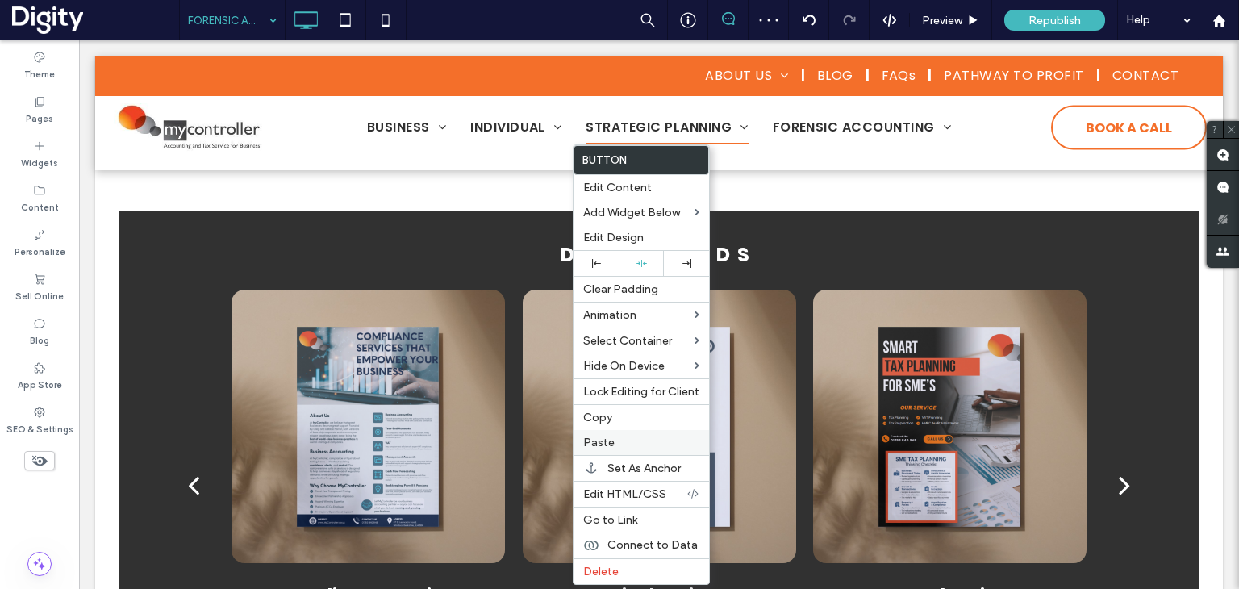
click at [602, 441] on span "Paste" at bounding box center [598, 443] width 31 height 14
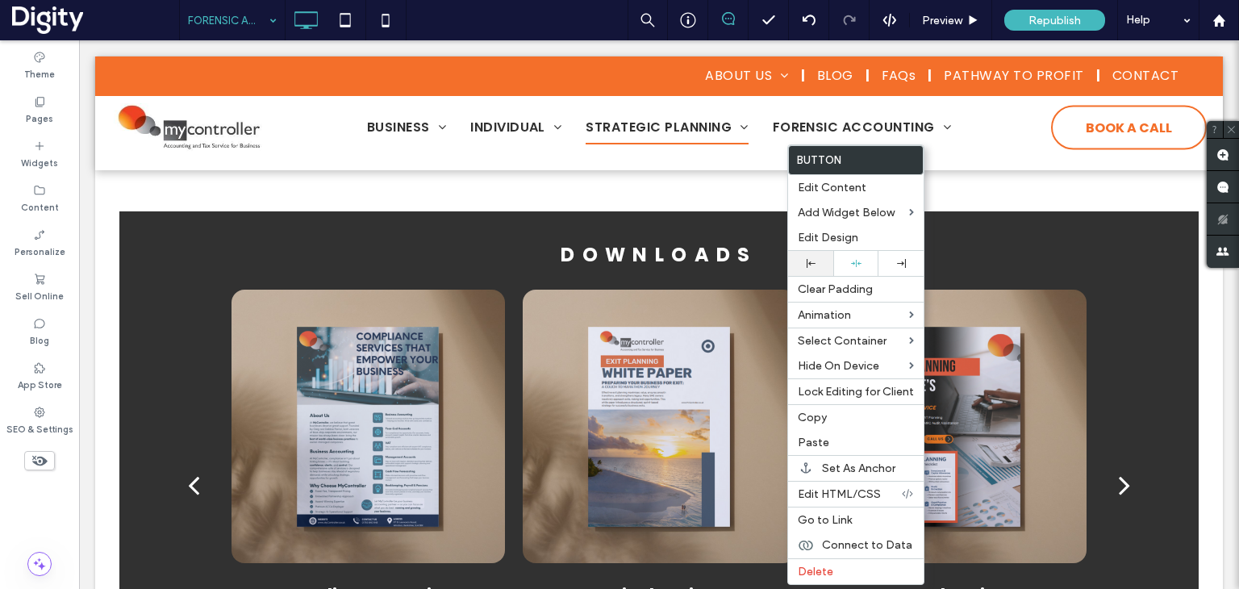
drag, startPoint x: 809, startPoint y: 264, endPoint x: 793, endPoint y: 273, distance: 18.4
click at [809, 262] on icon at bounding box center [811, 263] width 9 height 9
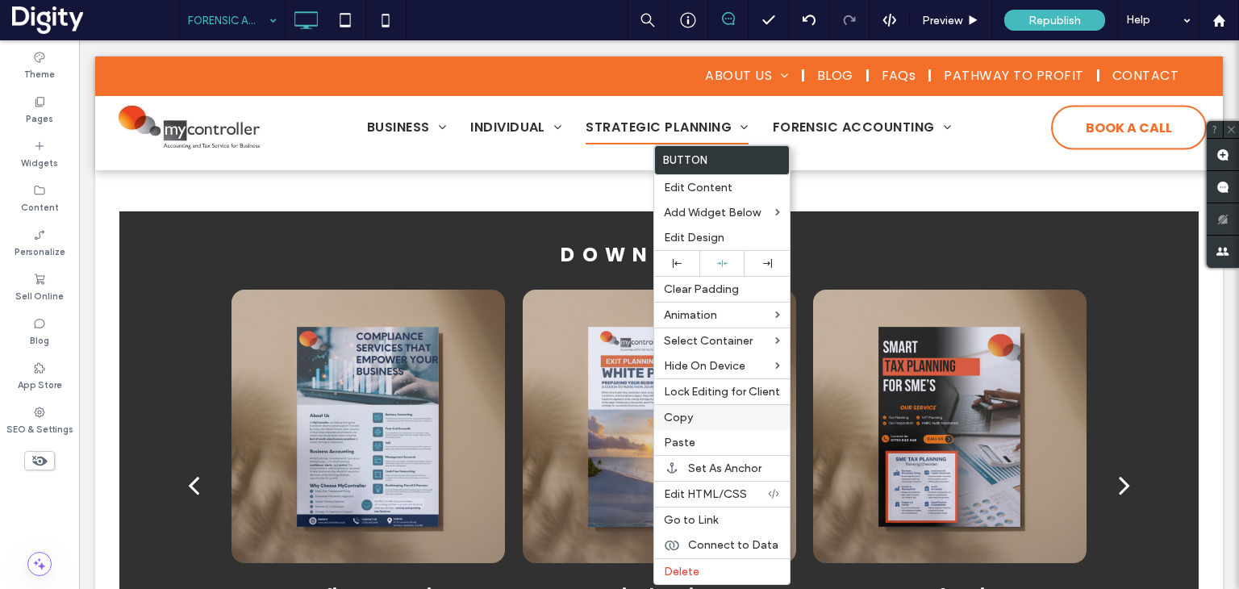
drag, startPoint x: 664, startPoint y: 568, endPoint x: 695, endPoint y: 411, distance: 160.3
click at [665, 568] on span "Delete" at bounding box center [681, 572] width 35 height 14
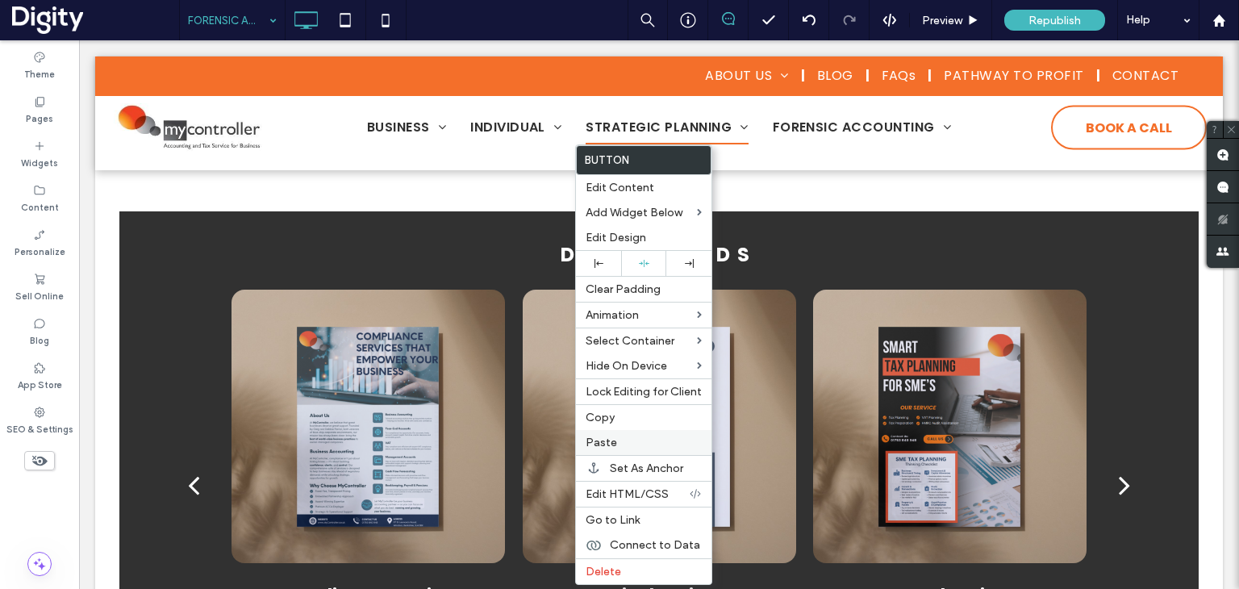
click at [607, 436] on span "Paste" at bounding box center [601, 443] width 31 height 14
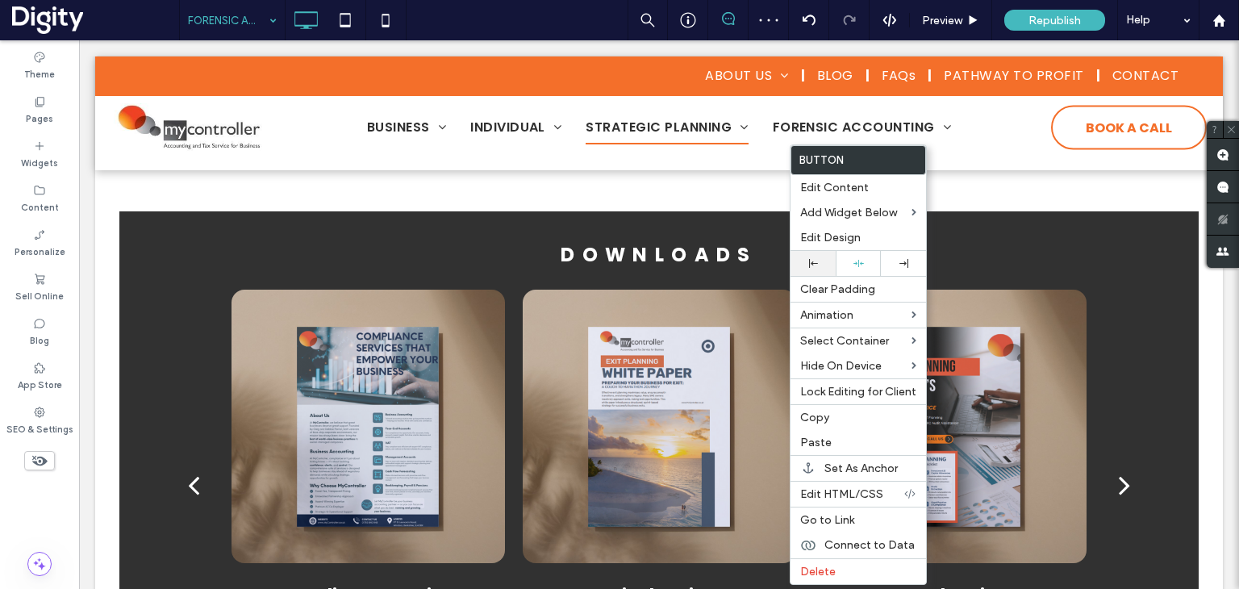
click at [813, 264] on icon at bounding box center [813, 263] width 9 height 9
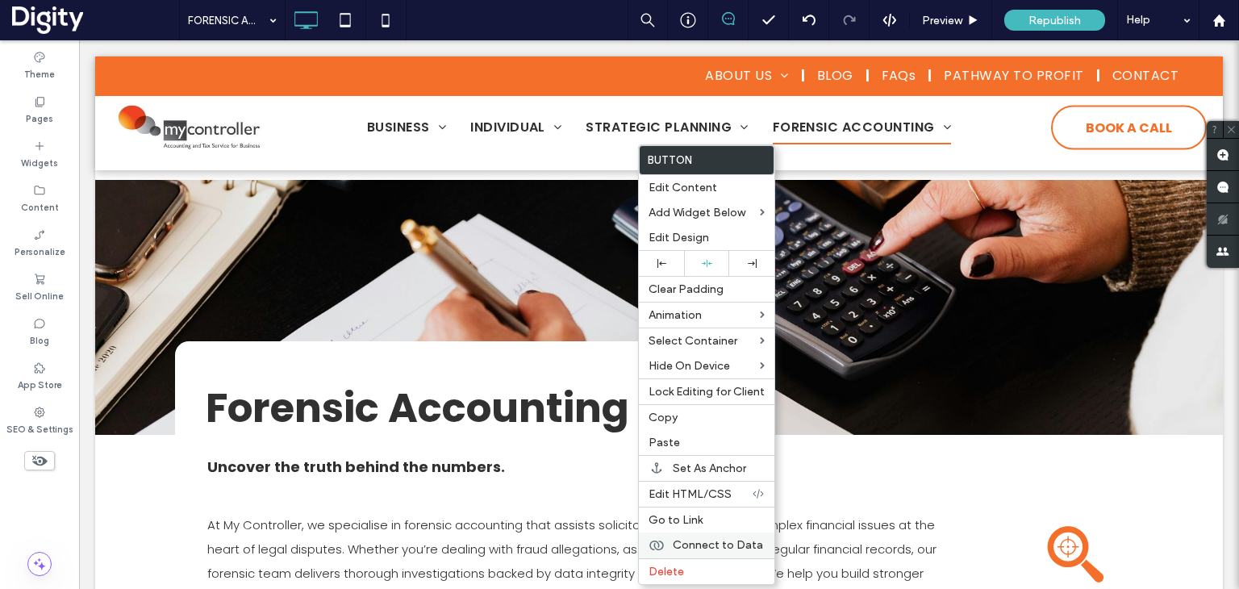
scroll to position [2675, 0]
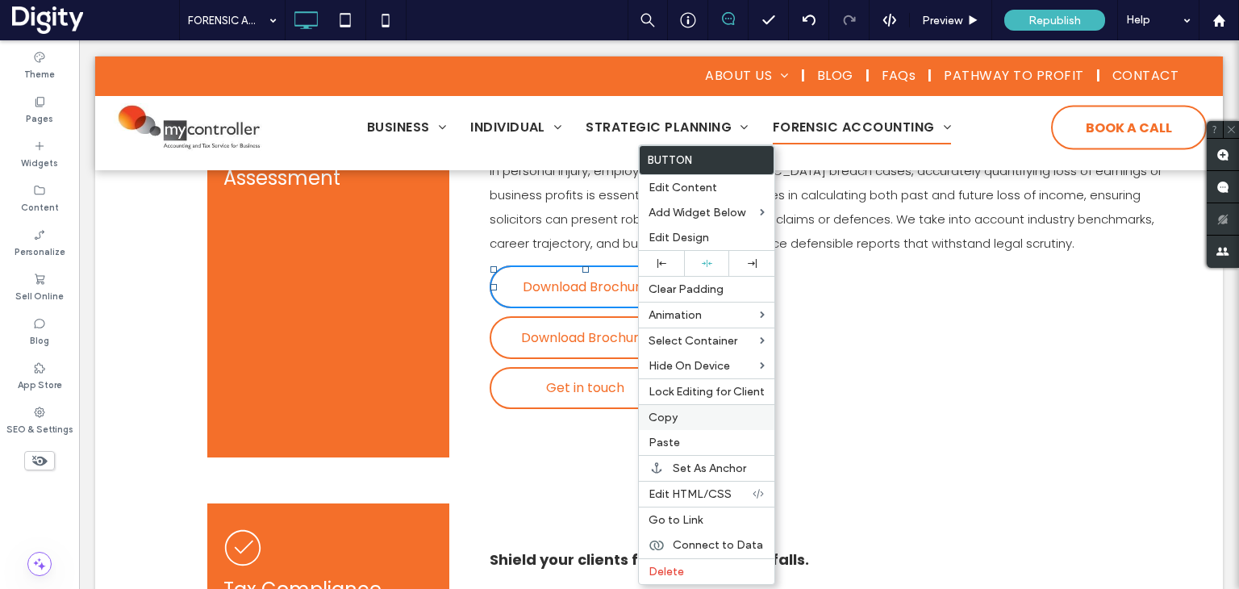
drag, startPoint x: 652, startPoint y: 559, endPoint x: 691, endPoint y: 425, distance: 139.4
click at [653, 559] on div "Delete" at bounding box center [707, 571] width 136 height 26
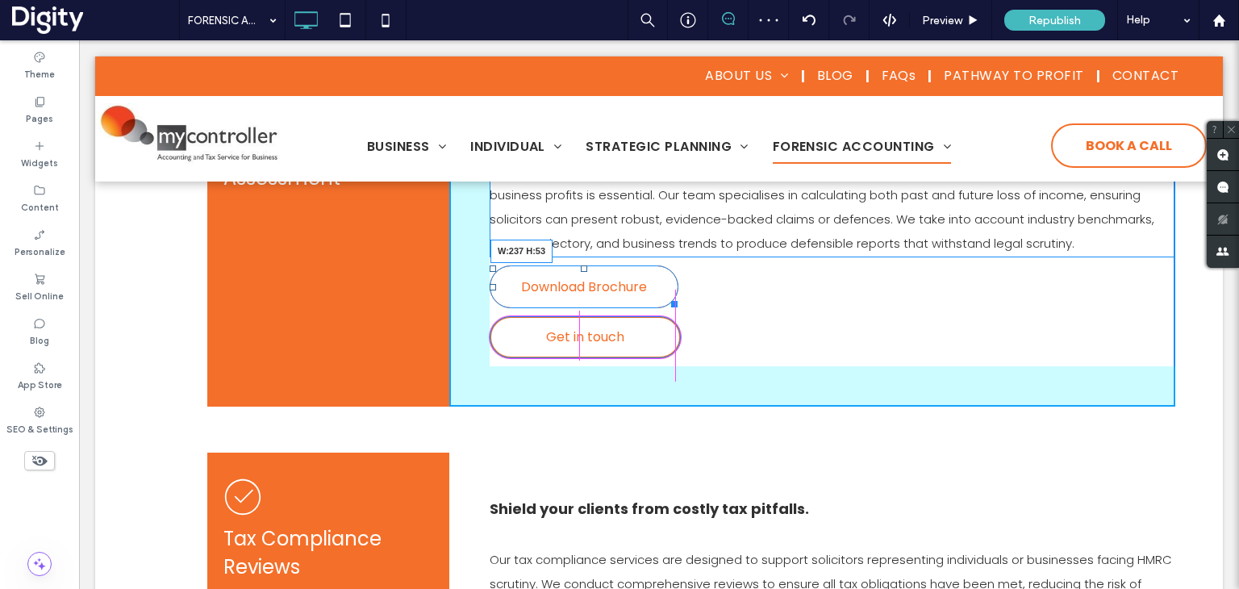
click at [667, 307] on div at bounding box center [672, 301] width 12 height 12
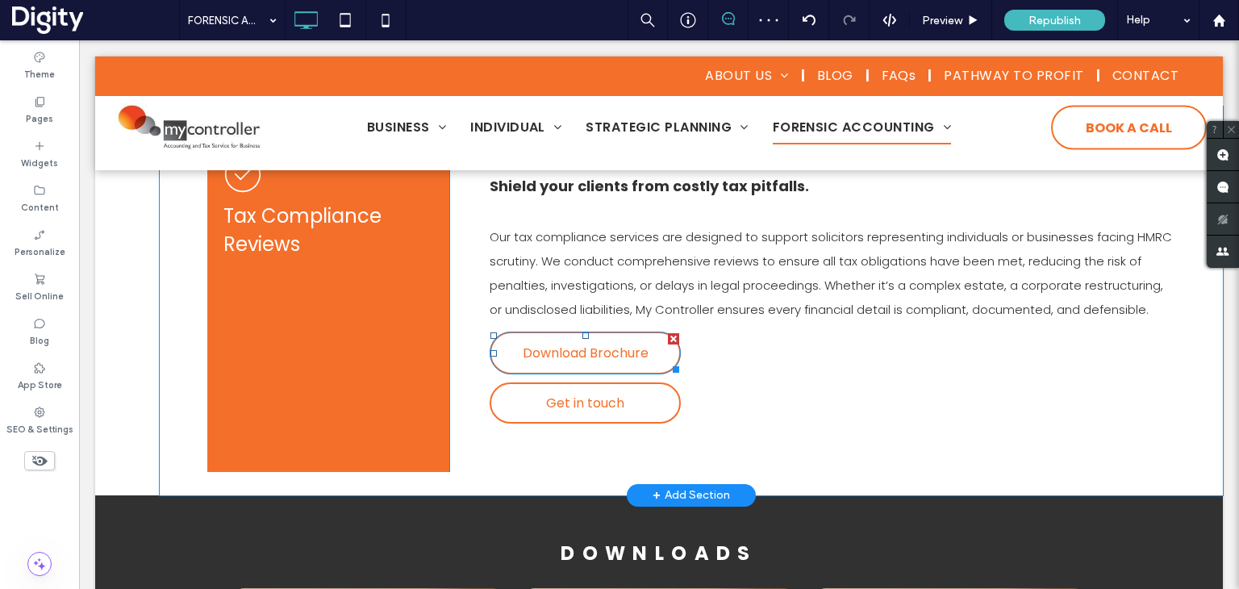
scroll to position [2988, 0]
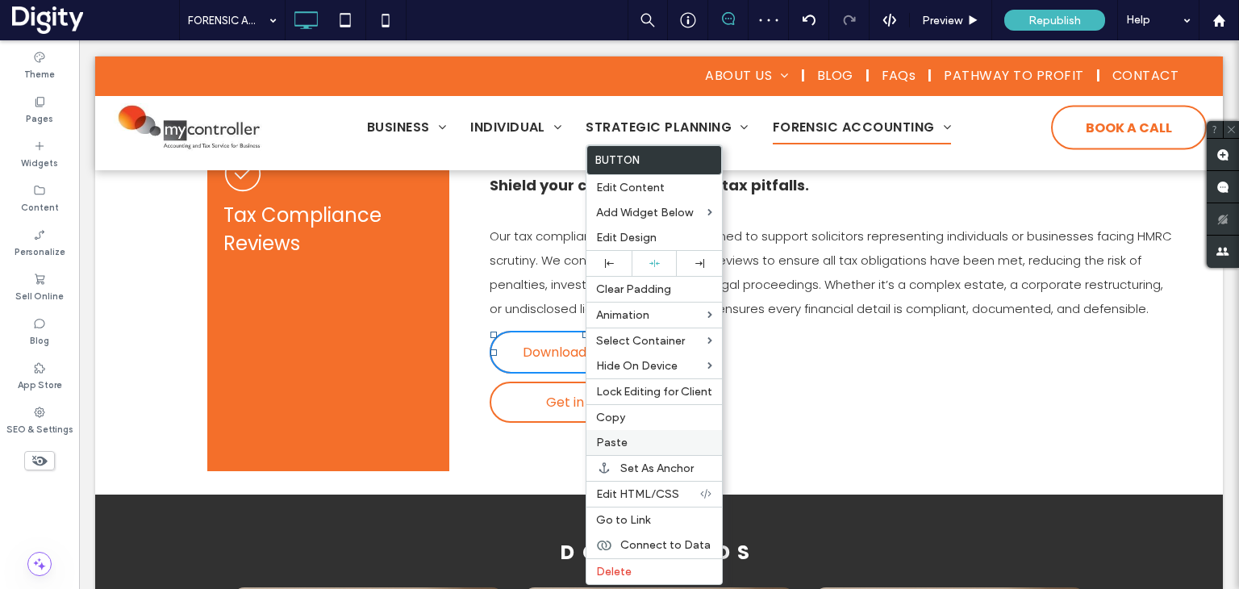
click at [610, 443] on span "Paste" at bounding box center [611, 443] width 31 height 14
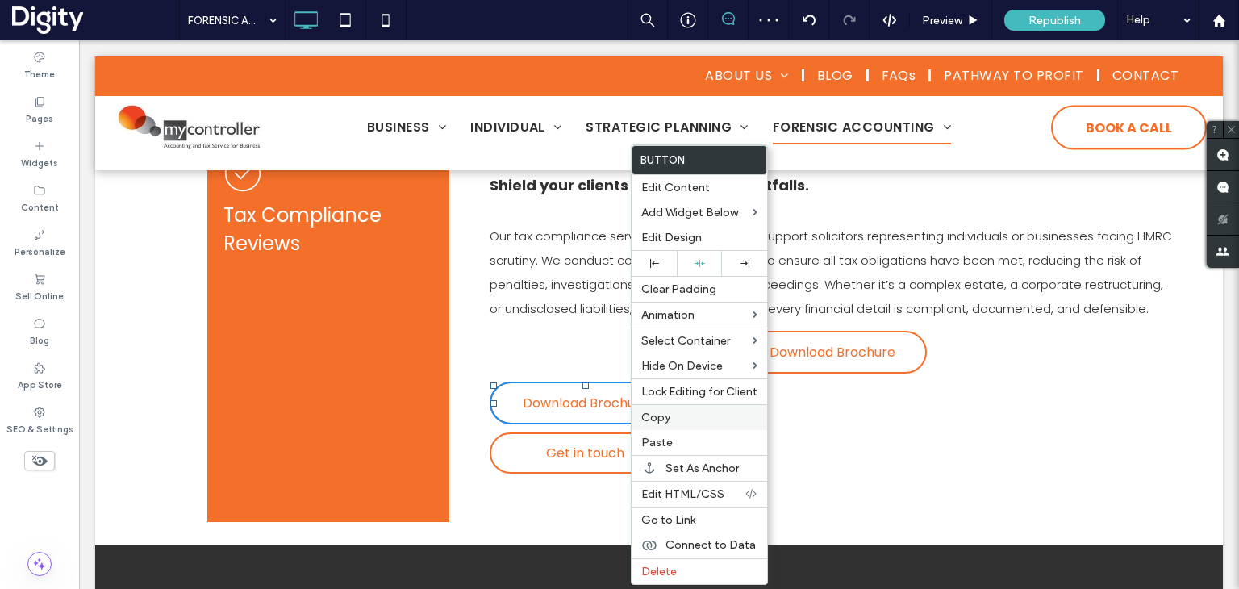
drag, startPoint x: 655, startPoint y: 565, endPoint x: 749, endPoint y: 416, distance: 175.5
click at [658, 565] on span "Delete" at bounding box center [658, 572] width 35 height 14
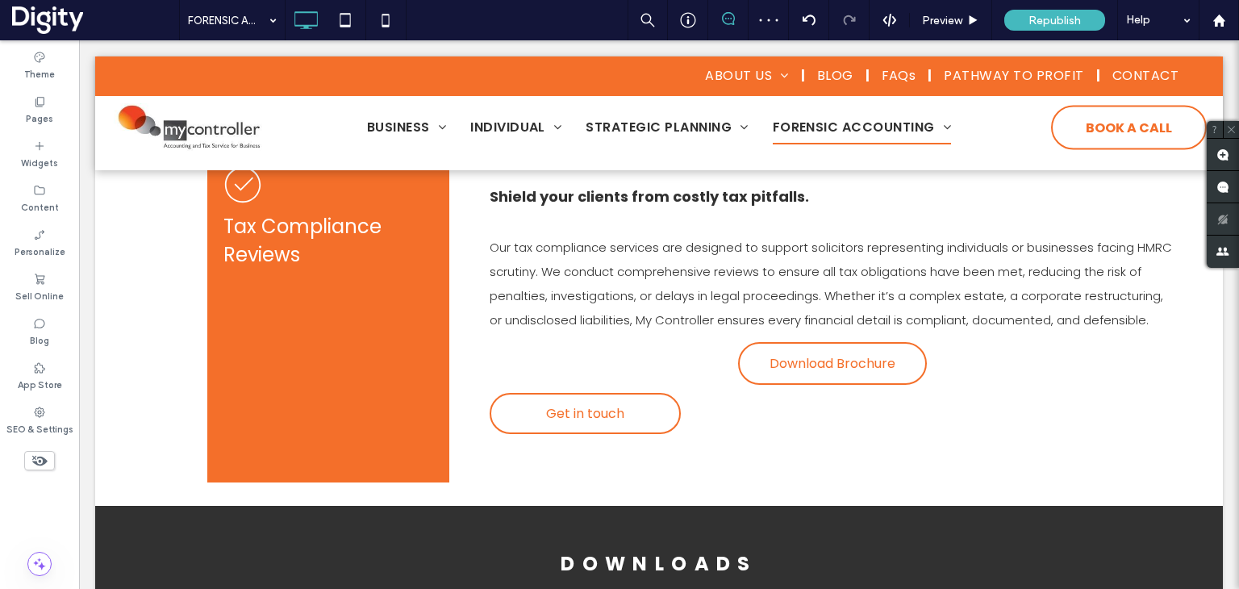
scroll to position [2998, 0]
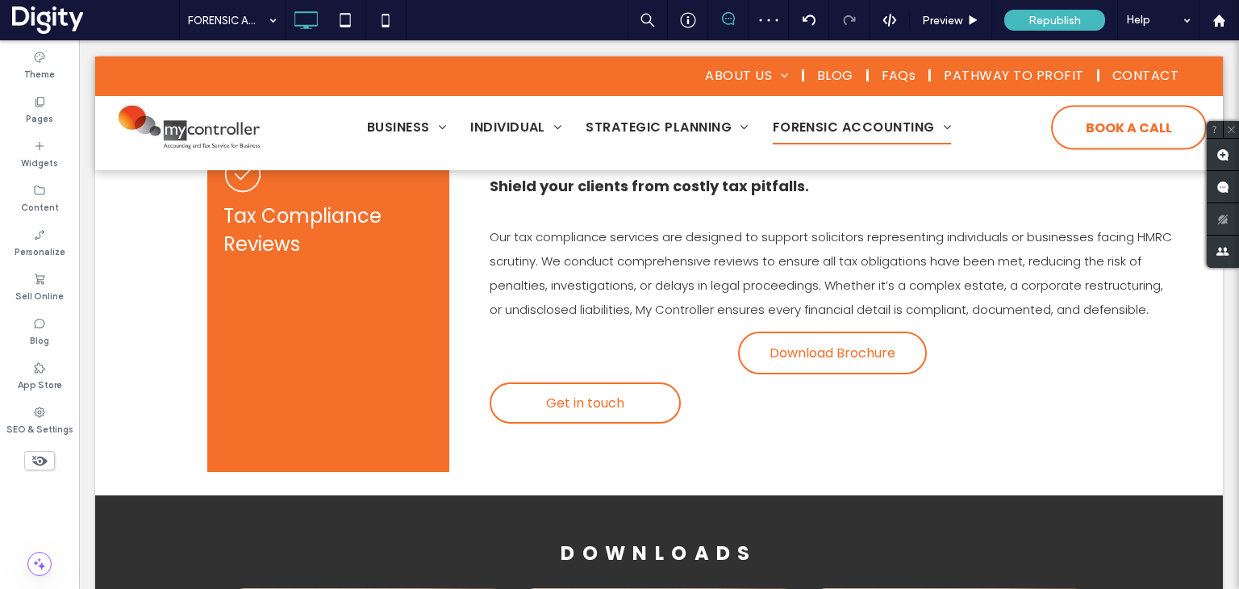
drag, startPoint x: 790, startPoint y: 262, endPoint x: 781, endPoint y: 283, distance: 22.8
click at [790, 261] on icon at bounding box center [793, 263] width 9 height 9
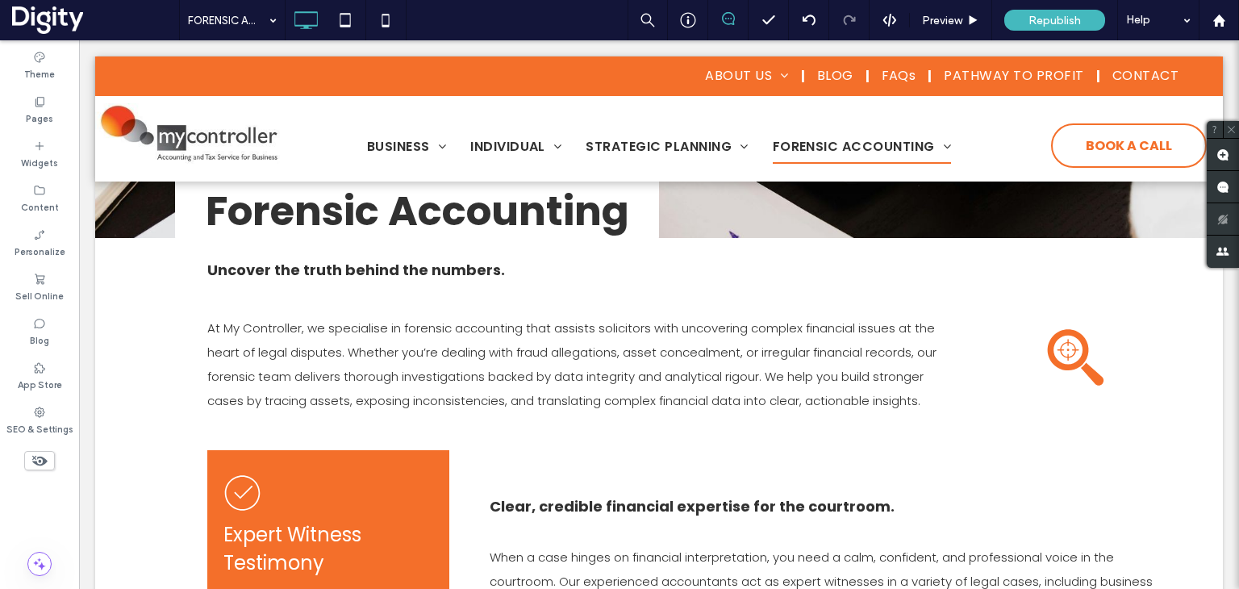
scroll to position [0, 0]
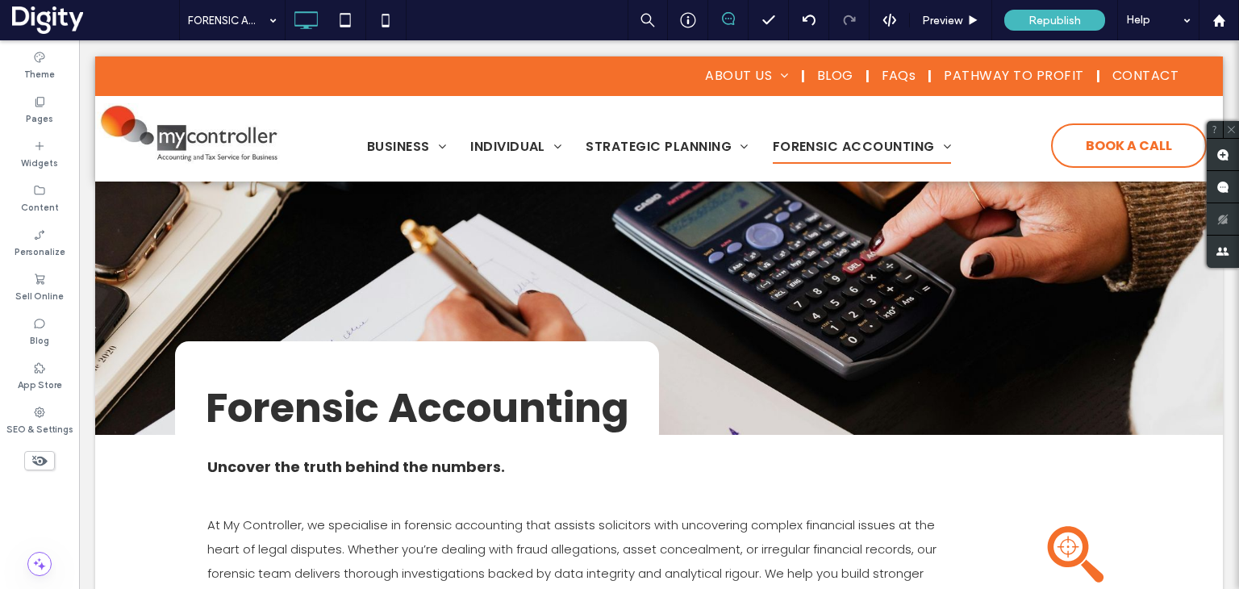
drag, startPoint x: 1231, startPoint y: 448, endPoint x: 1295, endPoint y: 77, distance: 376.6
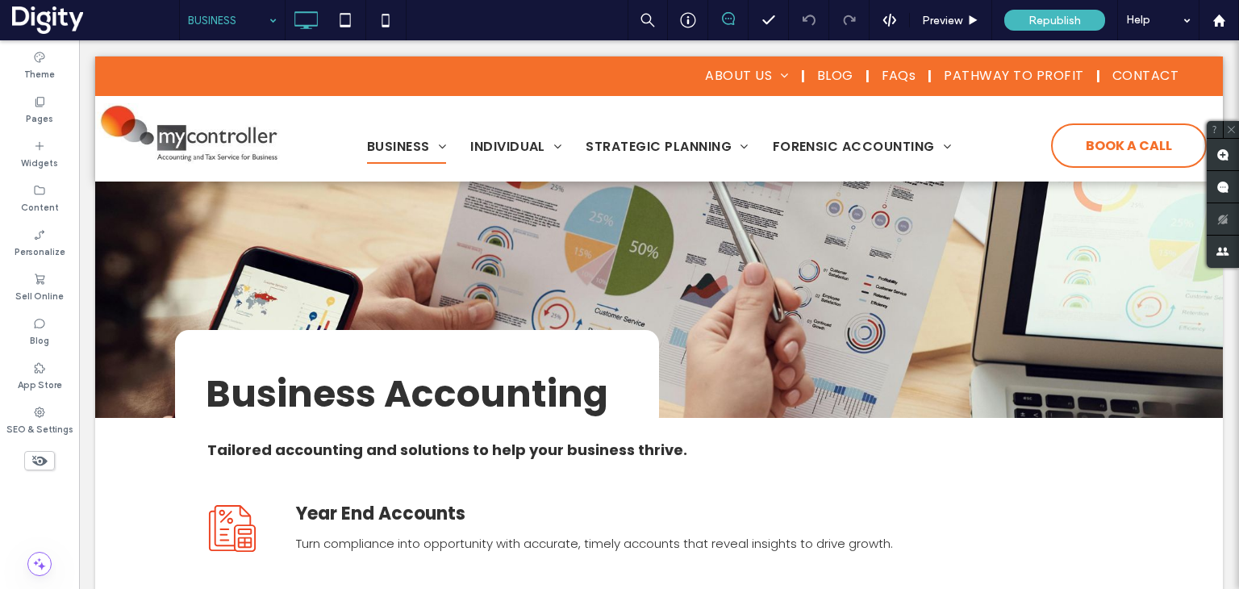
click at [258, 23] on input at bounding box center [228, 20] width 81 height 40
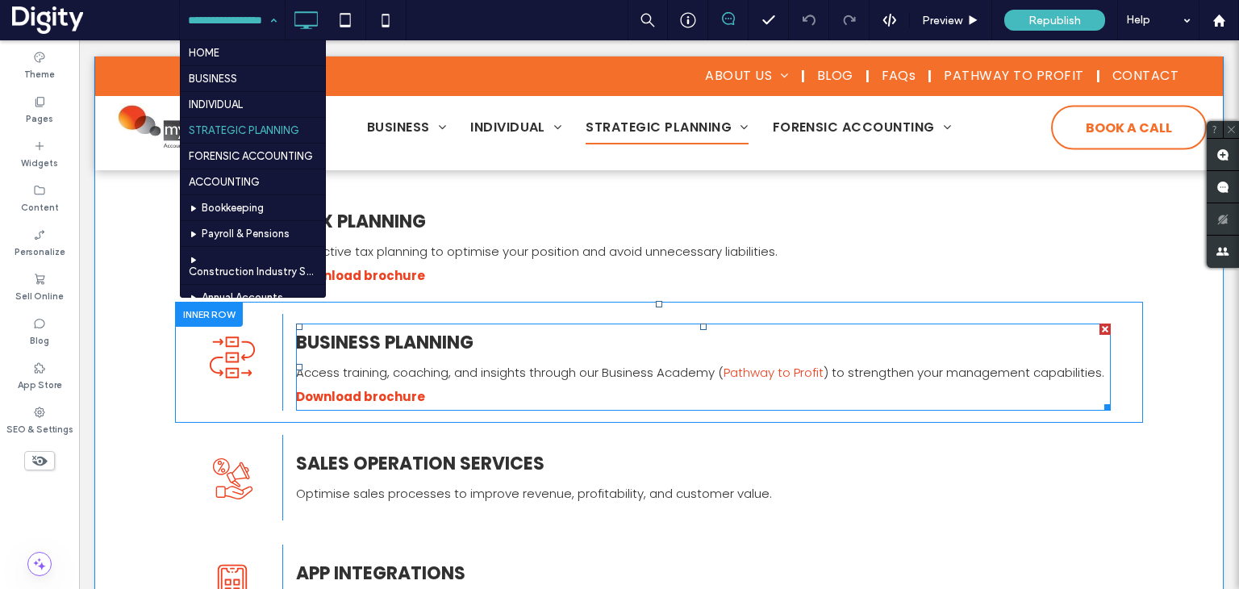
scroll to position [403, 0]
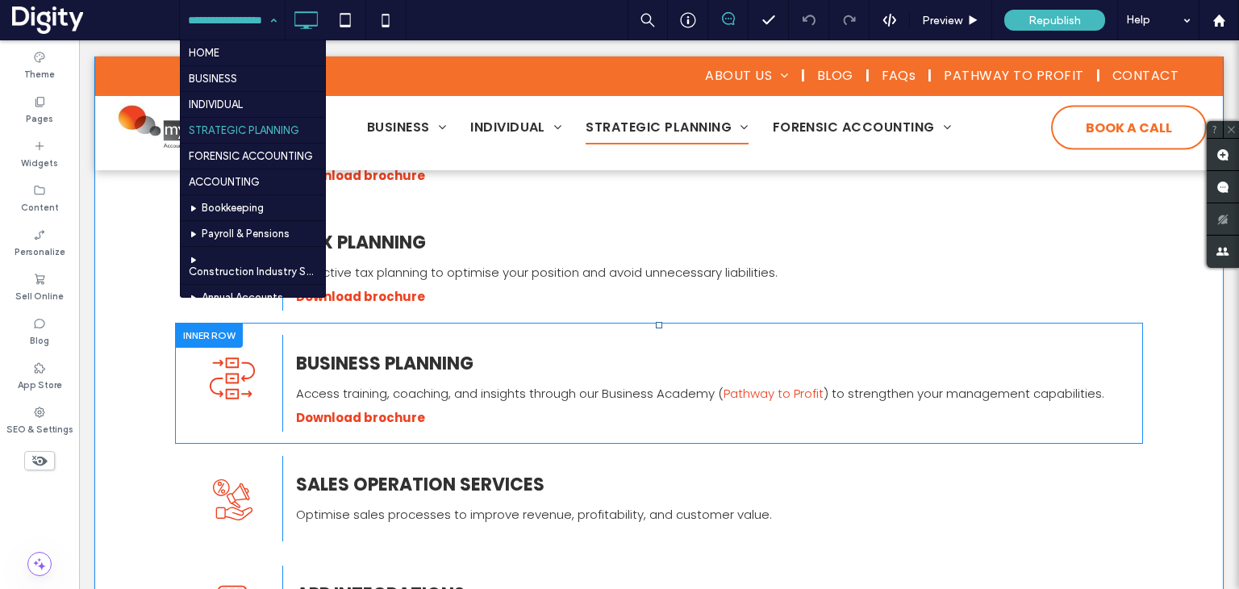
click at [211, 338] on div at bounding box center [209, 335] width 68 height 25
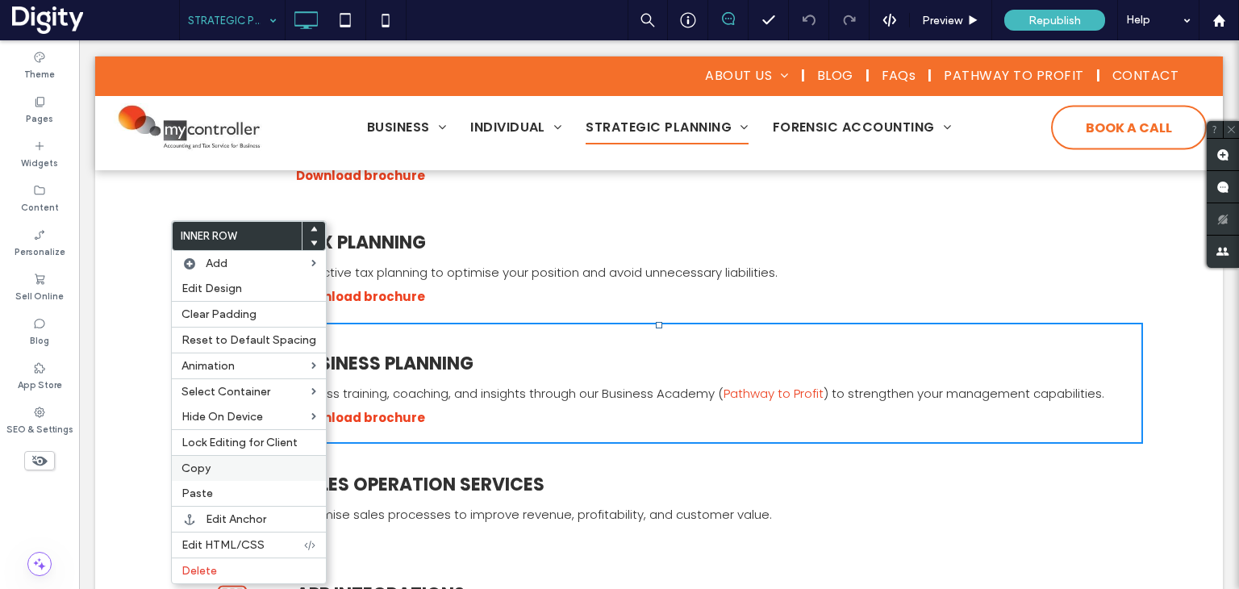
click at [197, 470] on span "Copy" at bounding box center [196, 468] width 29 height 14
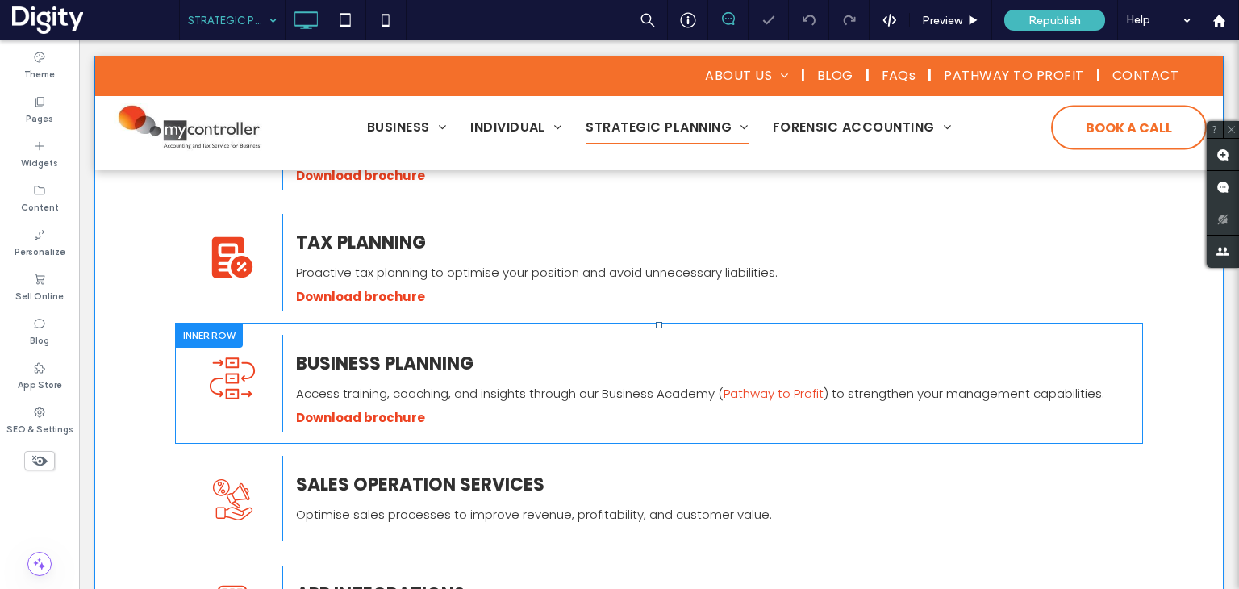
click at [189, 337] on div at bounding box center [209, 335] width 68 height 25
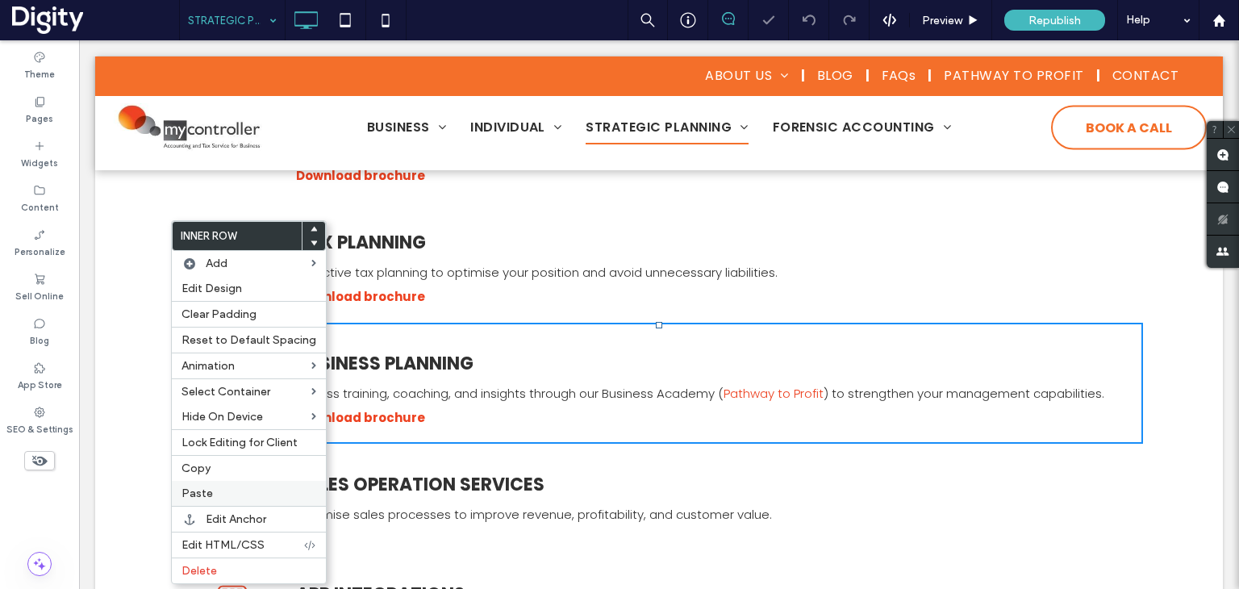
click at [199, 490] on span "Paste" at bounding box center [197, 493] width 31 height 14
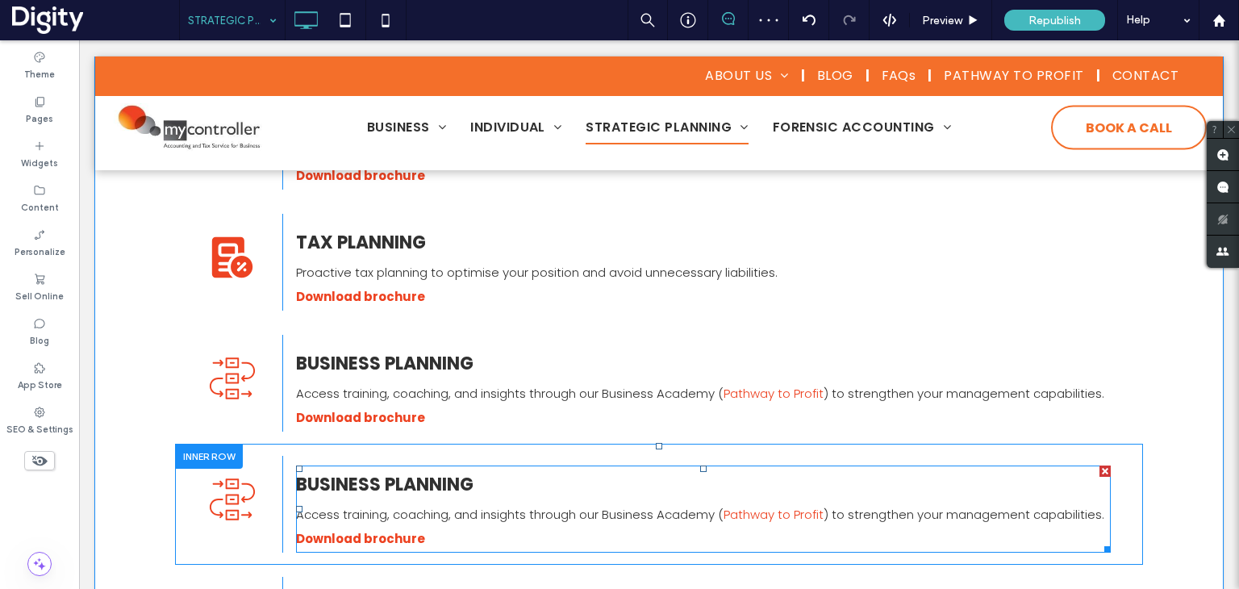
click at [365, 489] on strong "BUSINESS PLANNING" at bounding box center [384, 484] width 177 height 25
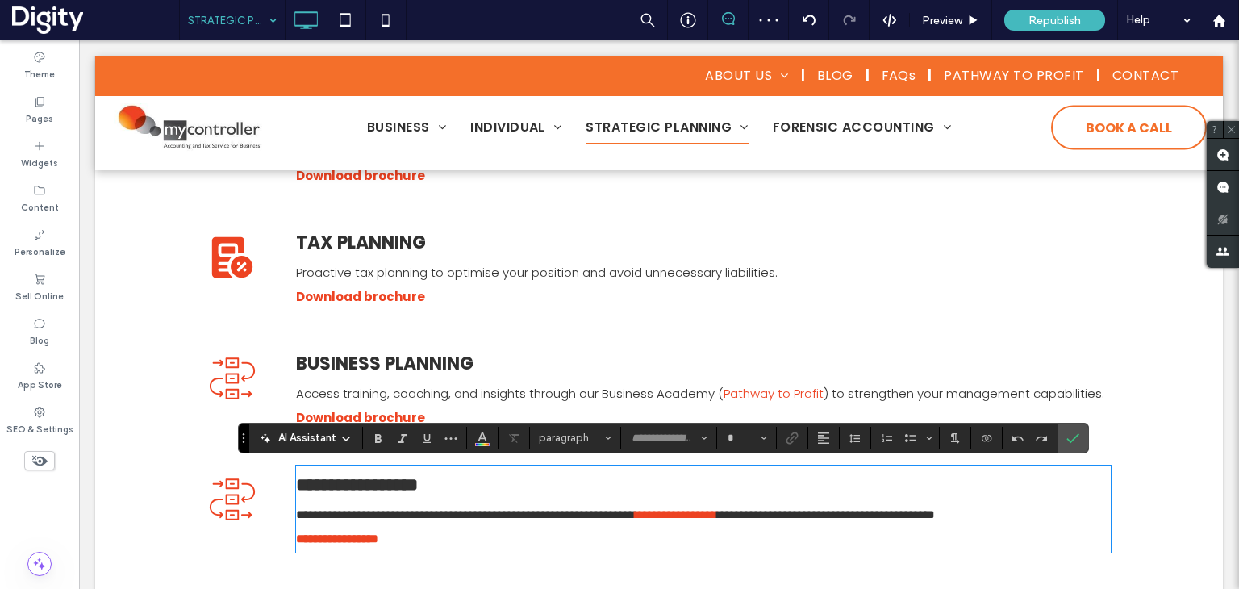
type input "*******"
type input "**"
click at [380, 482] on strong "**********" at bounding box center [357, 485] width 122 height 18
drag, startPoint x: 1071, startPoint y: 435, endPoint x: 694, endPoint y: 387, distance: 380.6
click at [1071, 435] on icon "Confirm" at bounding box center [1073, 438] width 13 height 13
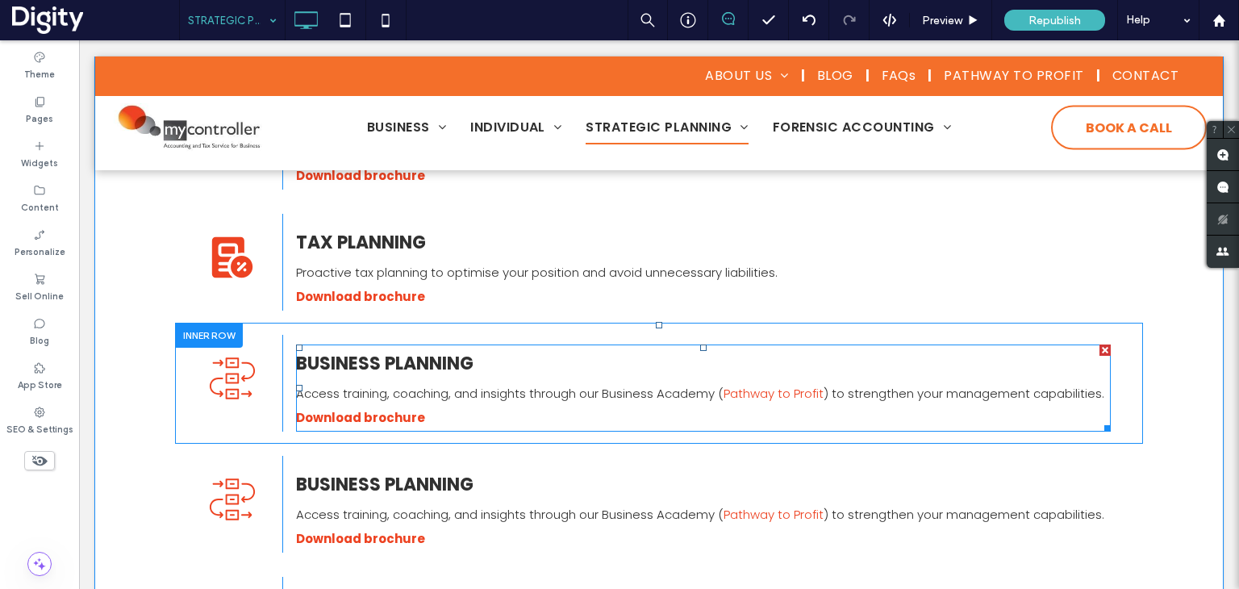
click at [532, 366] on p "BUSINESS PLANNING" at bounding box center [703, 363] width 815 height 35
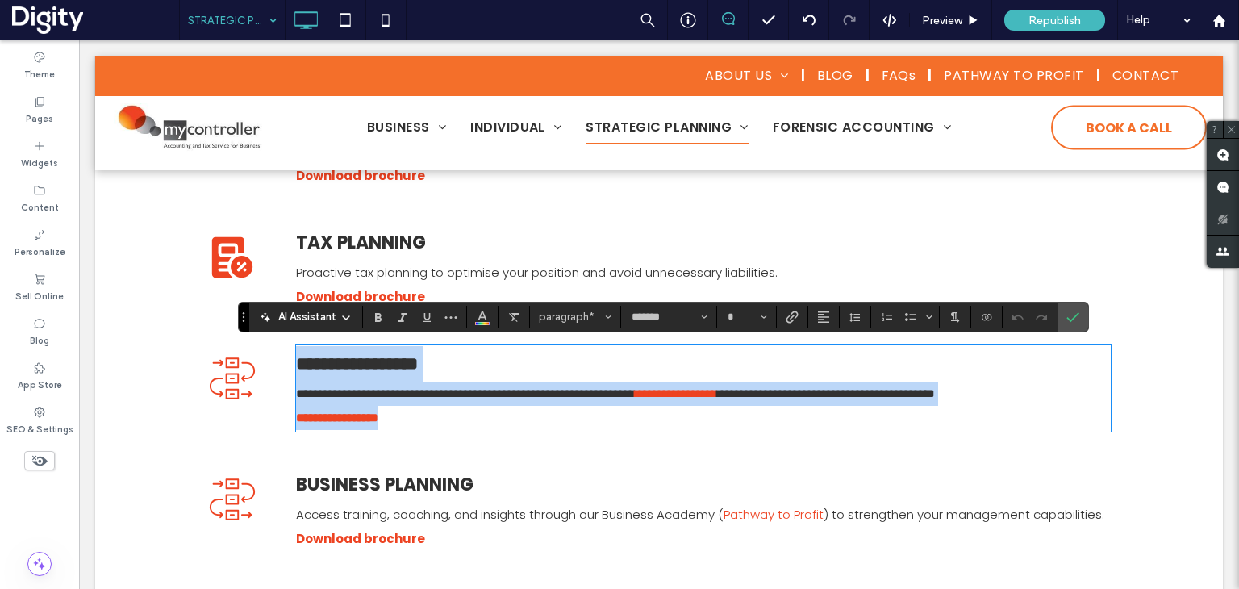
click at [505, 362] on p "**********" at bounding box center [703, 363] width 815 height 35
type input "**"
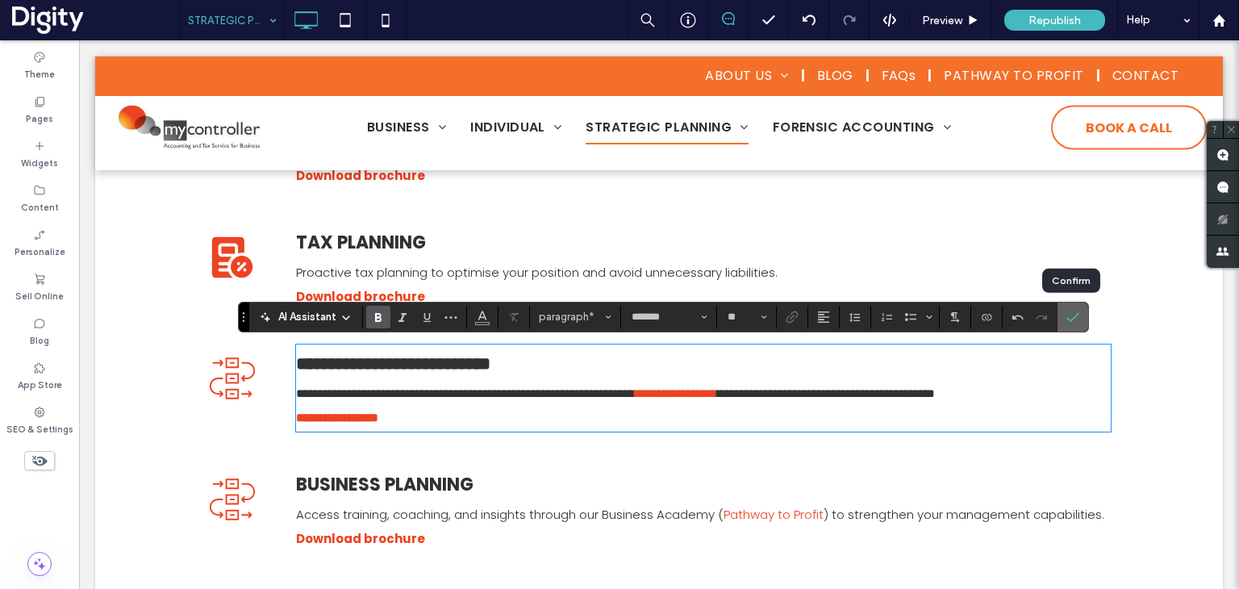
drag, startPoint x: 1071, startPoint y: 312, endPoint x: 357, endPoint y: 431, distance: 724.6
click at [1071, 312] on icon "Confirm" at bounding box center [1073, 317] width 13 height 13
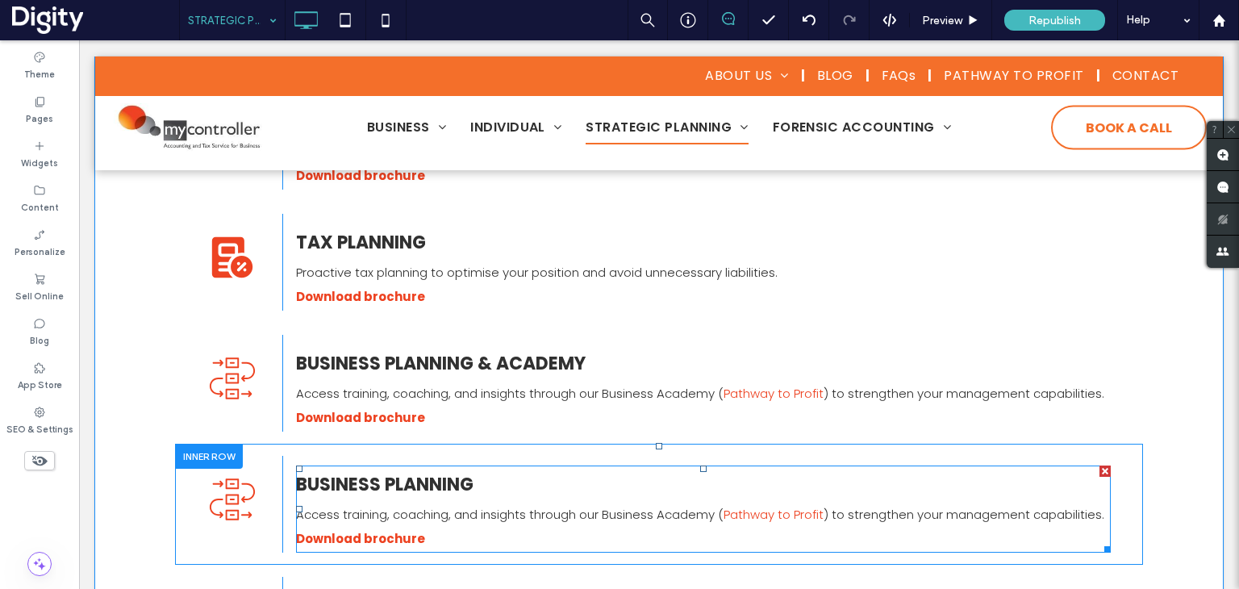
click at [385, 489] on strong "BUSINESS PLANNING" at bounding box center [384, 484] width 177 height 25
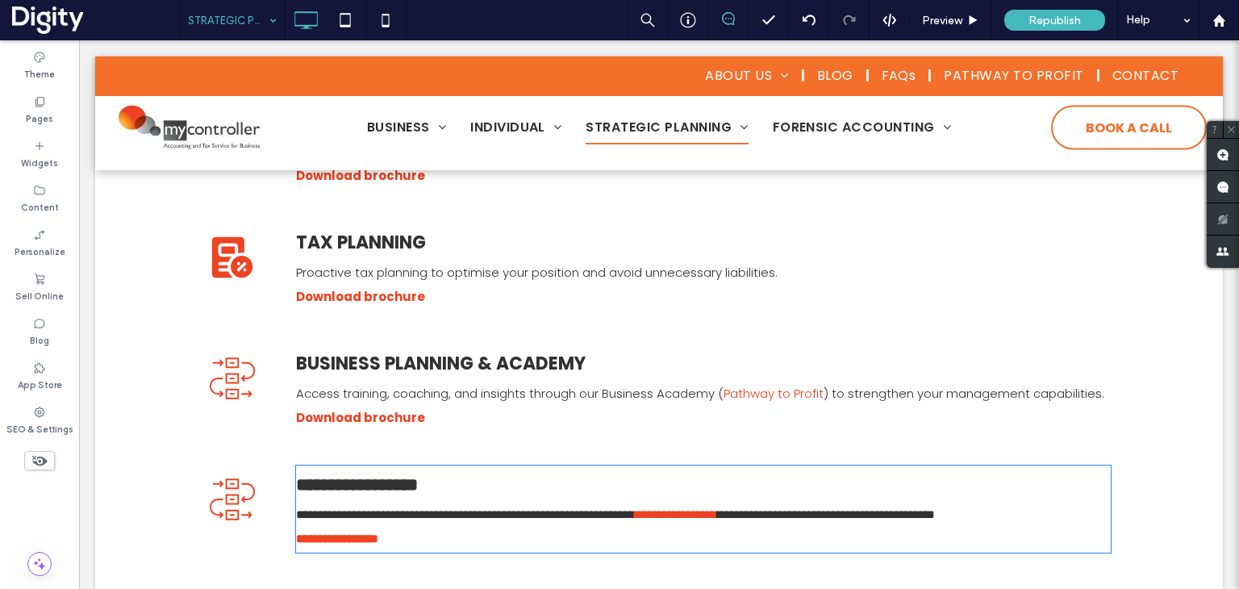
click at [406, 485] on strong "**********" at bounding box center [357, 485] width 122 height 18
type input "*******"
type input "**"
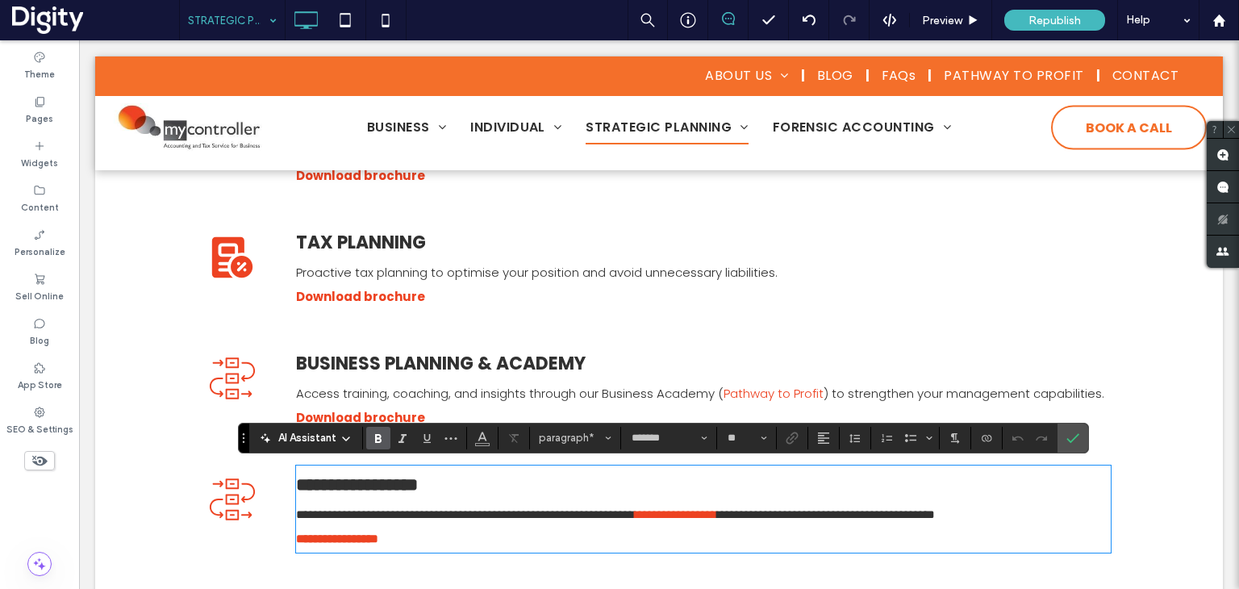
click at [391, 485] on strong "**********" at bounding box center [357, 485] width 122 height 18
drag, startPoint x: 387, startPoint y: 480, endPoint x: 477, endPoint y: 479, distance: 89.6
click at [477, 479] on p "**********" at bounding box center [703, 484] width 815 height 35
click at [1067, 430] on span "Confirm" at bounding box center [1070, 438] width 7 height 29
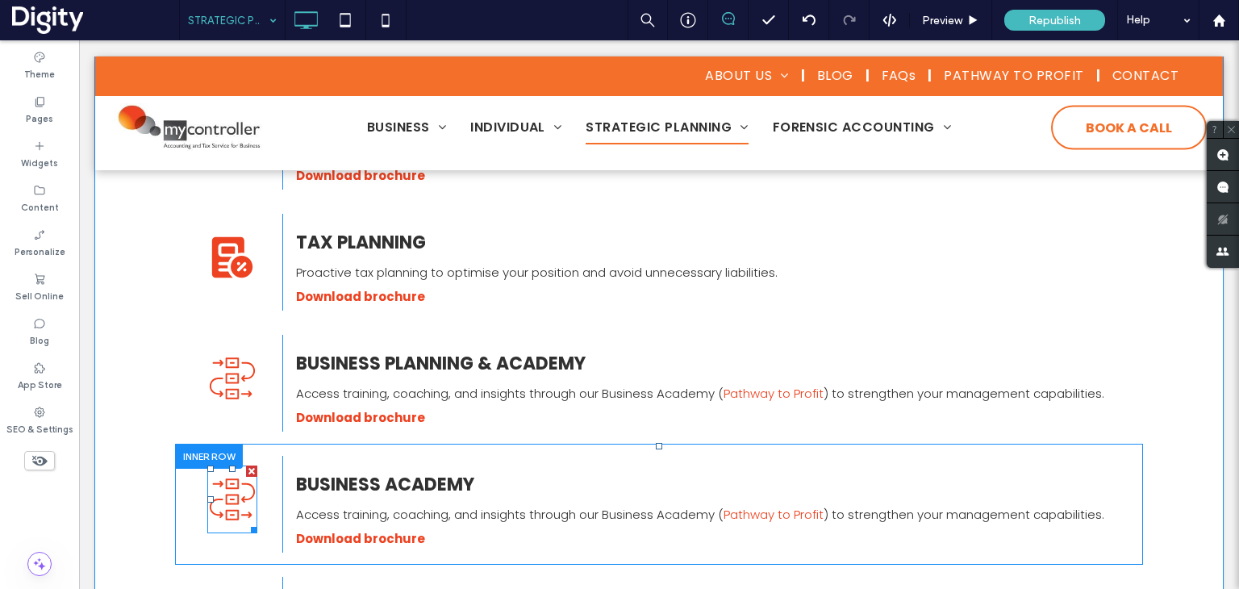
click at [234, 497] on icon at bounding box center [232, 500] width 50 height 68
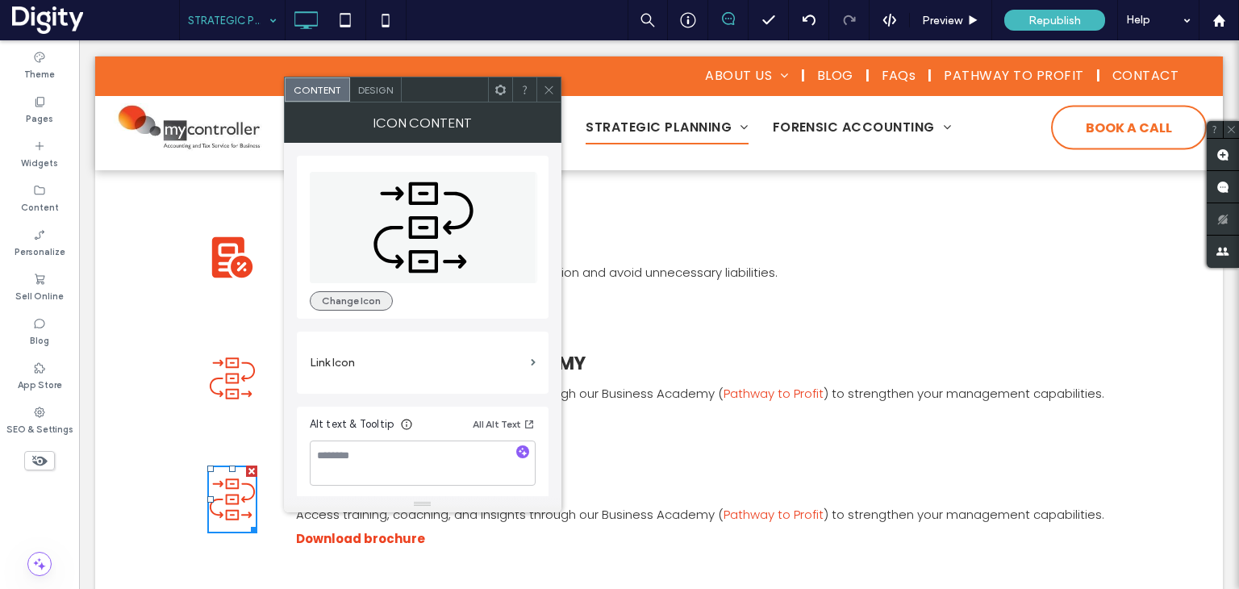
click at [338, 304] on button "Change Icon" at bounding box center [351, 300] width 83 height 19
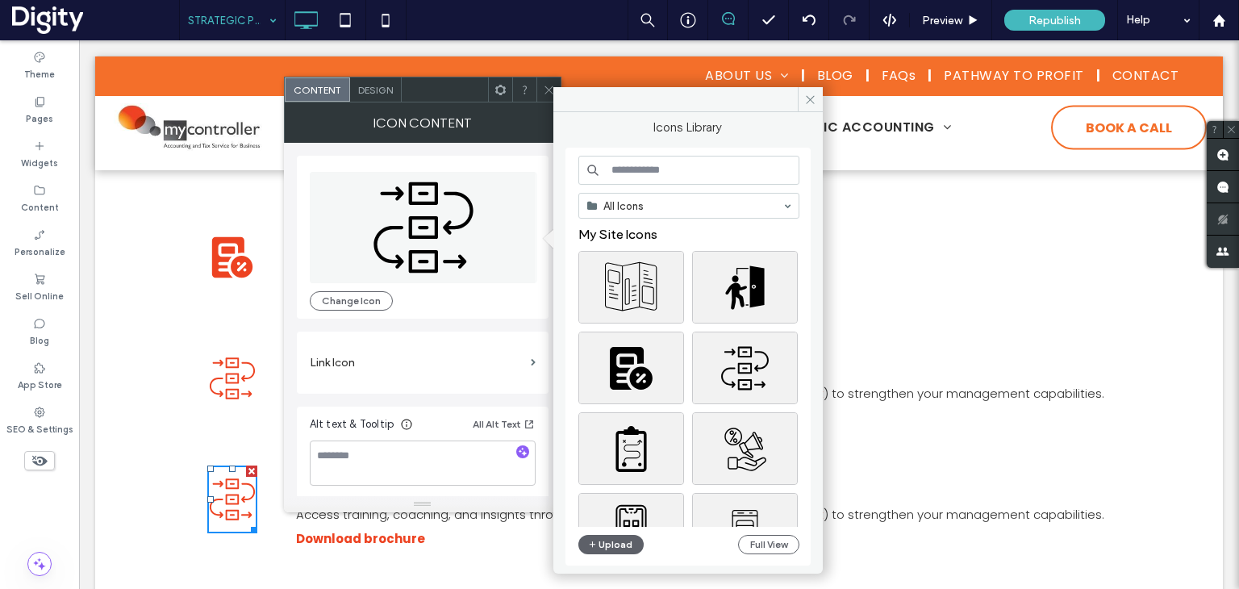
click at [627, 159] on input at bounding box center [688, 170] width 221 height 29
type input "*********"
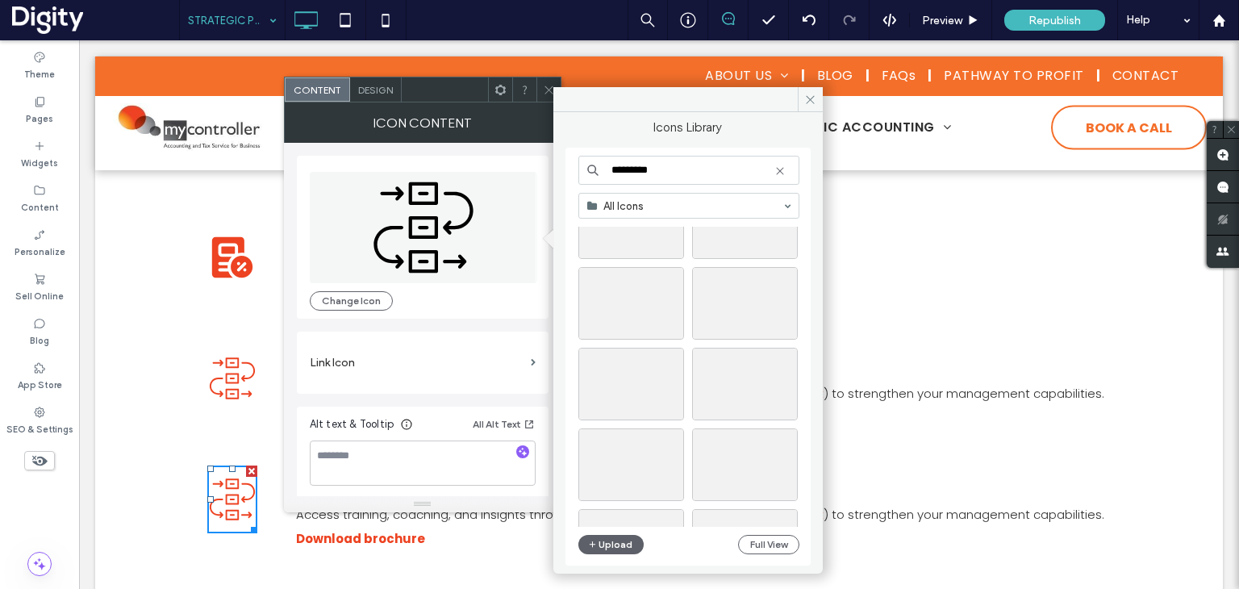
scroll to position [1533, 0]
click at [751, 281] on div "Select" at bounding box center [745, 287] width 106 height 73
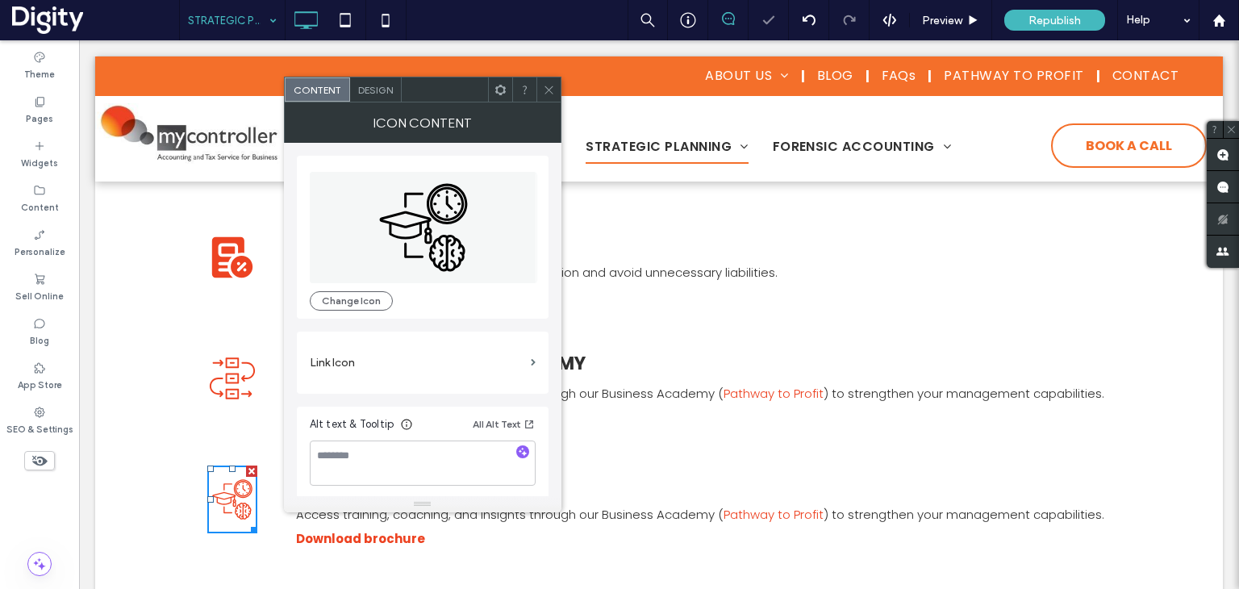
click at [543, 90] on icon at bounding box center [549, 90] width 12 height 12
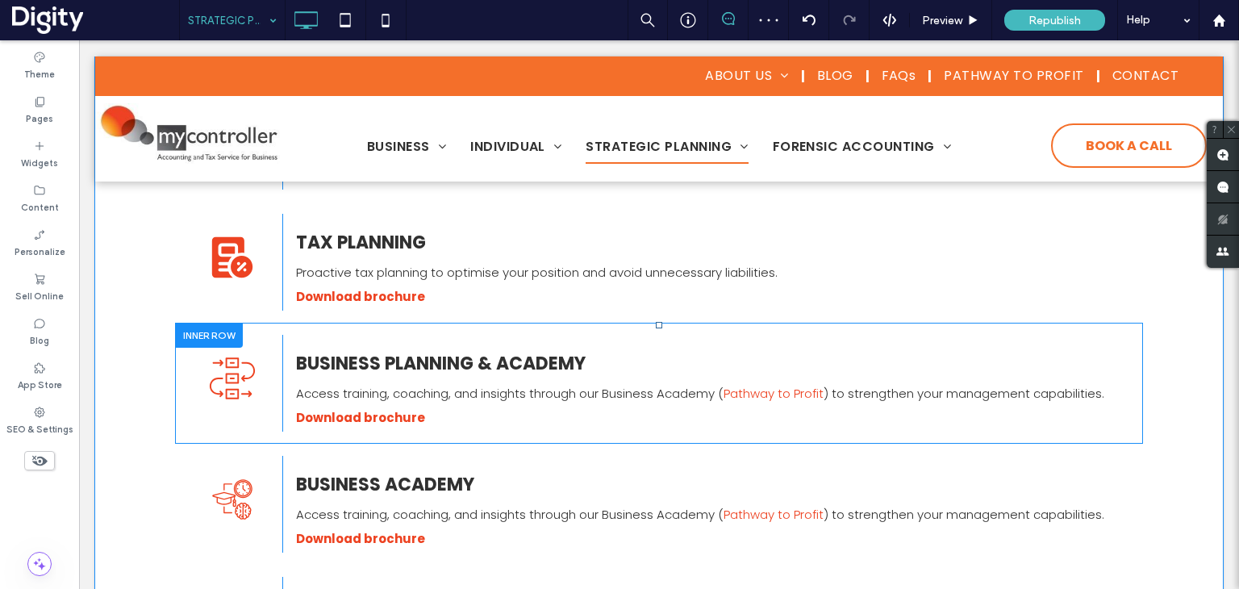
click at [384, 351] on strong "BUSINESS PLANNING & ACADEMY" at bounding box center [441, 363] width 290 height 25
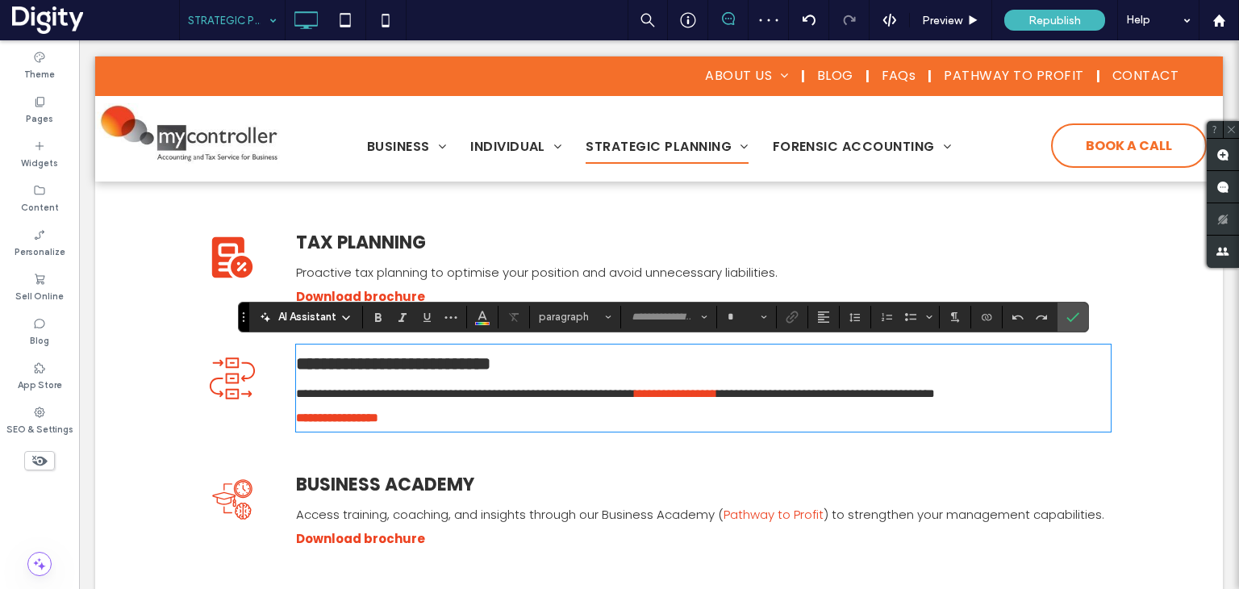
click at [425, 358] on strong "**********" at bounding box center [393, 364] width 194 height 18
type input "*******"
drag, startPoint x: 468, startPoint y: 356, endPoint x: 581, endPoint y: 357, distance: 113.0
click at [491, 357] on strong "**********" at bounding box center [393, 364] width 194 height 18
type input "**"
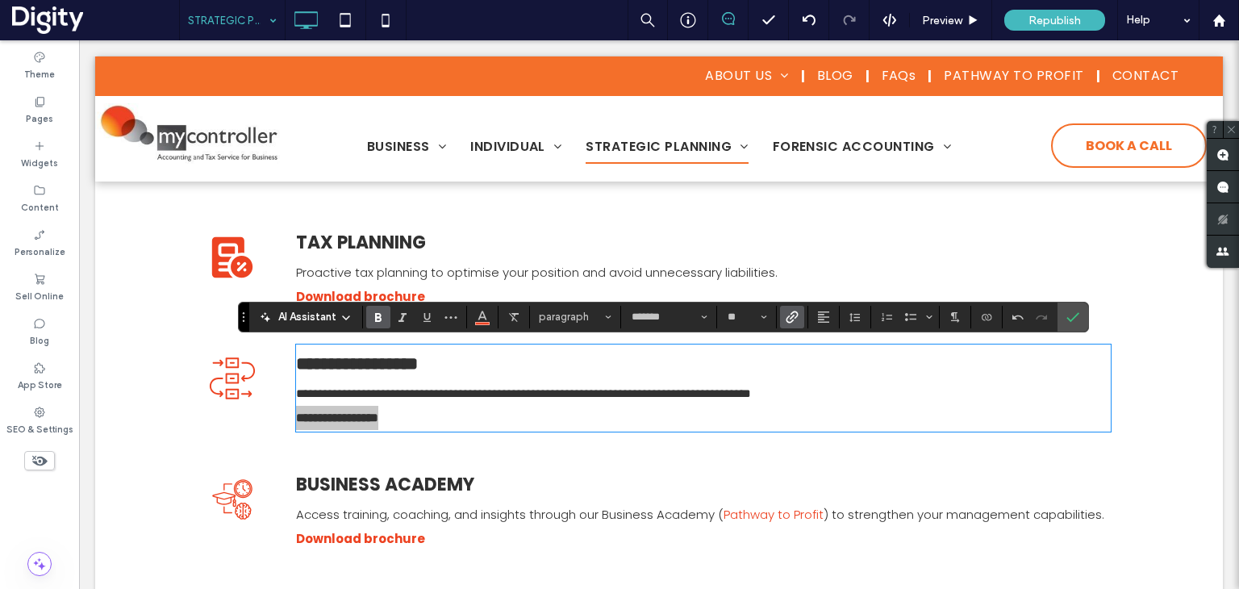
click at [796, 320] on icon "Link" at bounding box center [792, 317] width 13 height 13
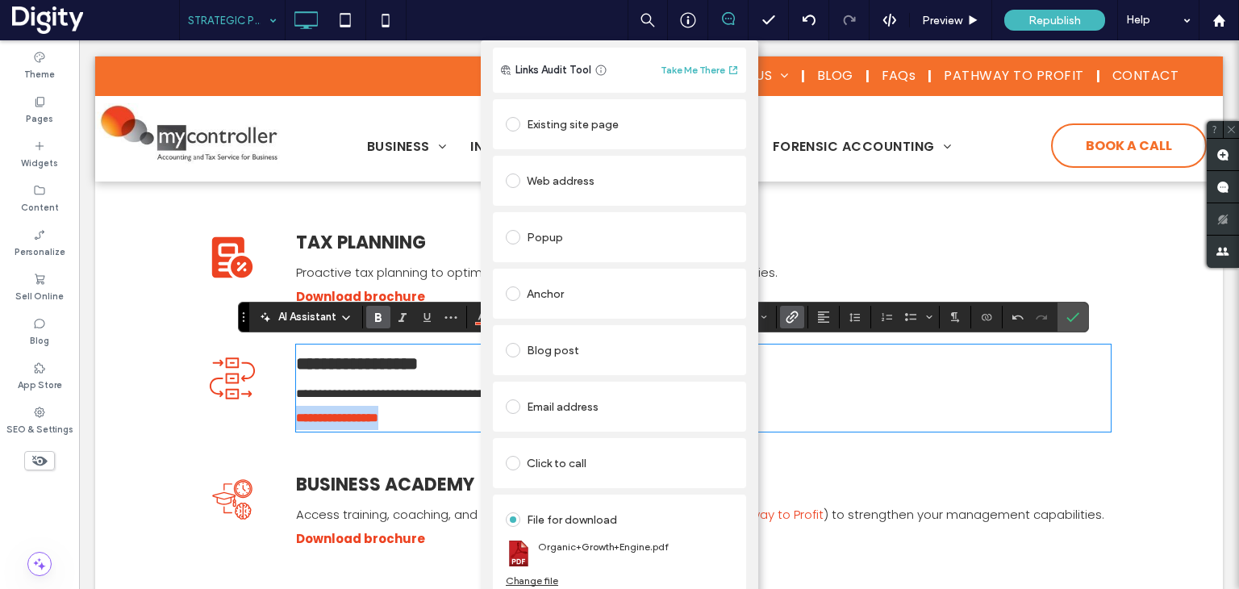
scroll to position [0, 0]
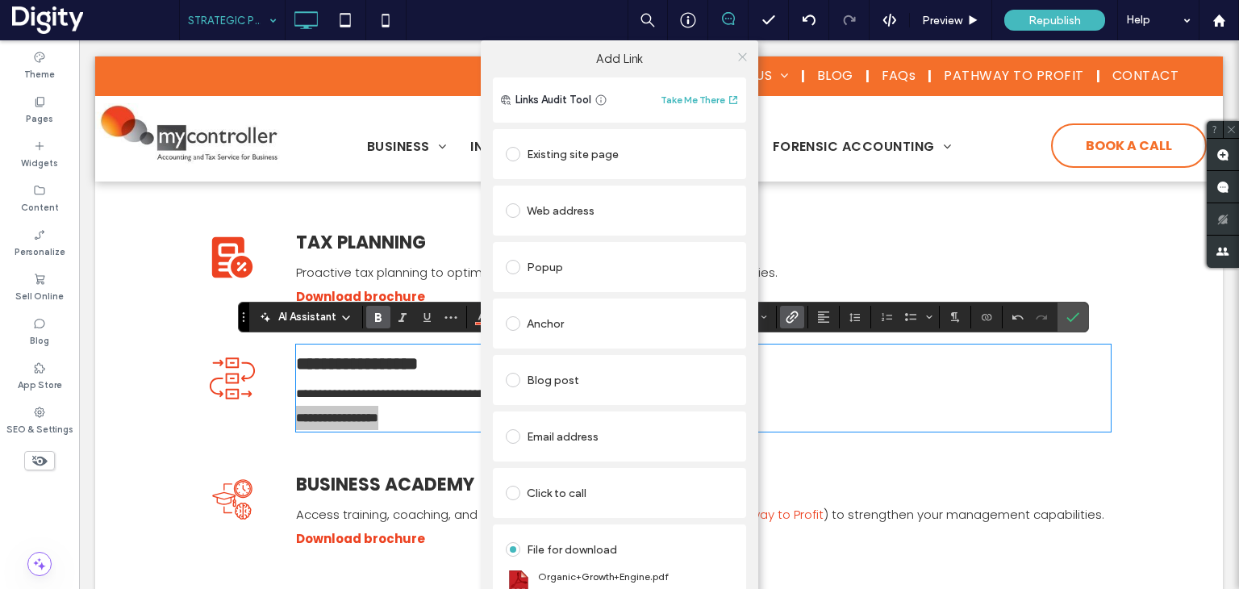
click at [738, 56] on use at bounding box center [742, 56] width 8 height 8
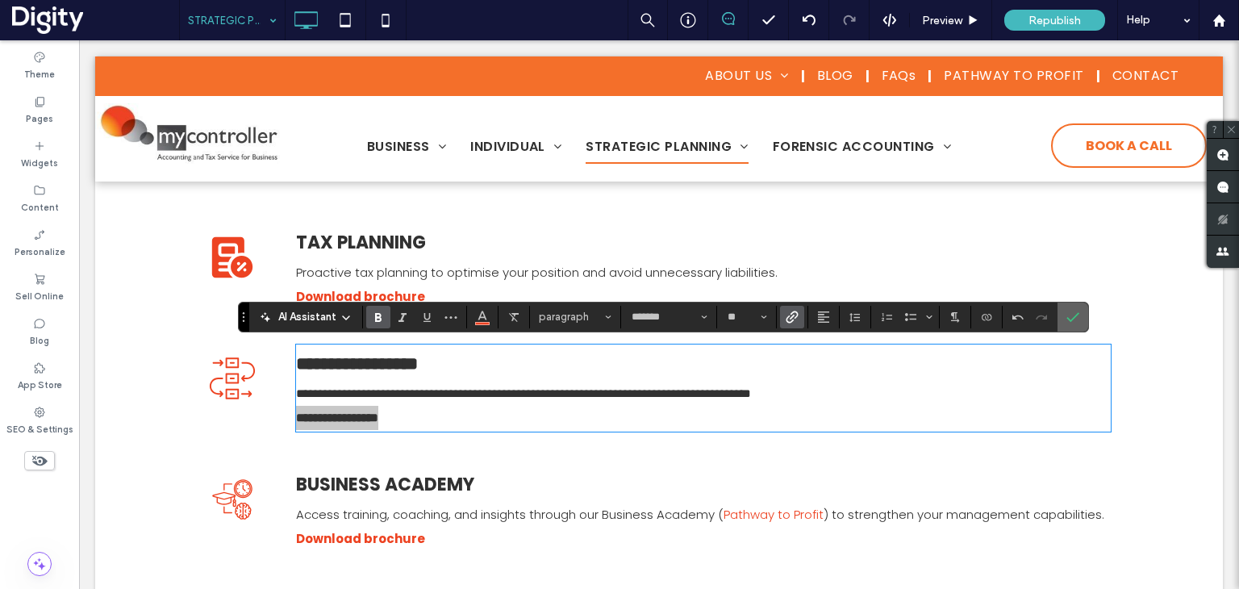
drag, startPoint x: 1065, startPoint y: 321, endPoint x: 603, endPoint y: 285, distance: 462.9
click at [1067, 321] on icon "Confirm" at bounding box center [1073, 317] width 13 height 13
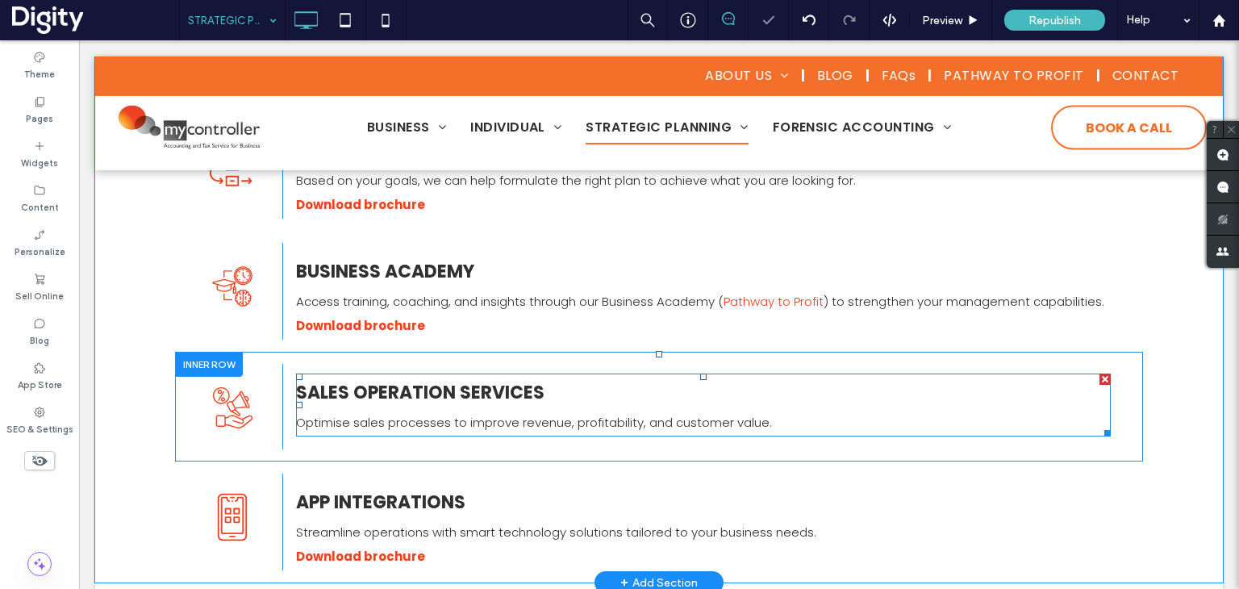
scroll to position [645, 0]
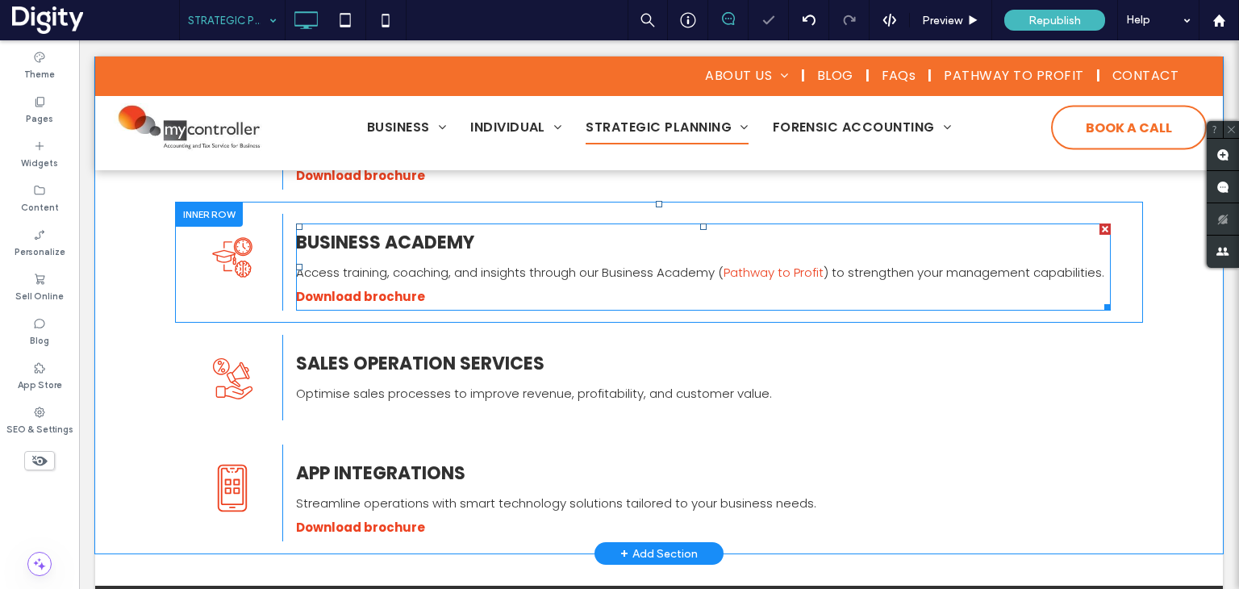
click at [520, 280] on span "Access training, coaching, and insights through our Business Academy (" at bounding box center [510, 272] width 428 height 17
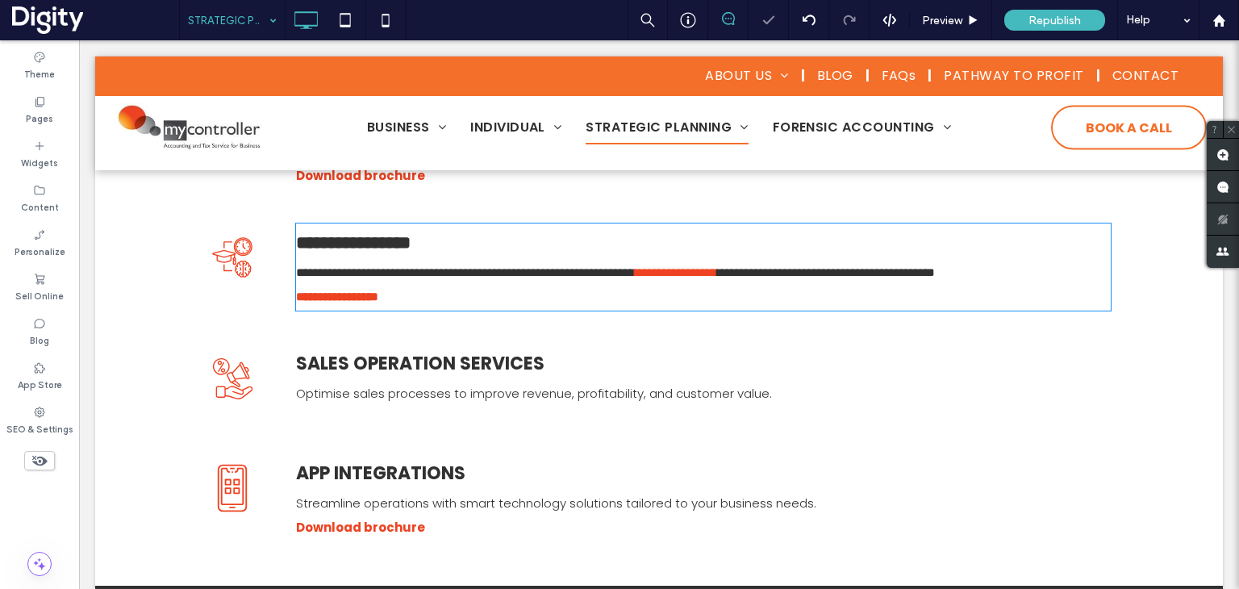
click at [495, 287] on p "**********" at bounding box center [703, 297] width 815 height 24
type input "*******"
type input "**"
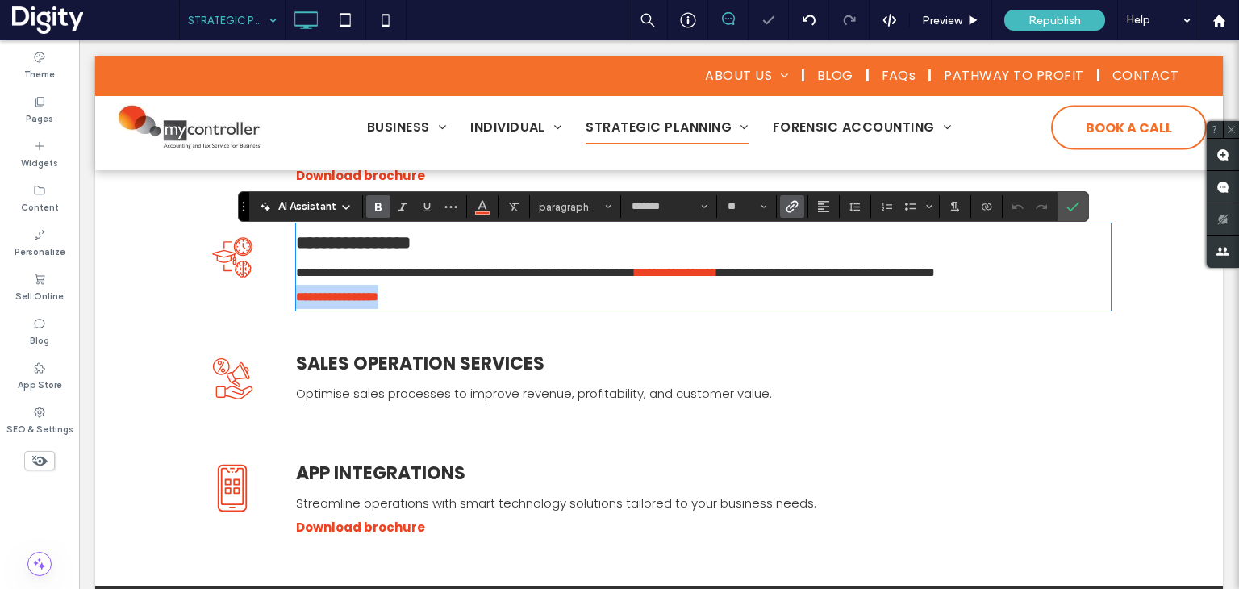
drag, startPoint x: 465, startPoint y: 298, endPoint x: 244, endPoint y: 298, distance: 220.3
click at [245, 298] on div "**********" at bounding box center [659, 262] width 904 height 97
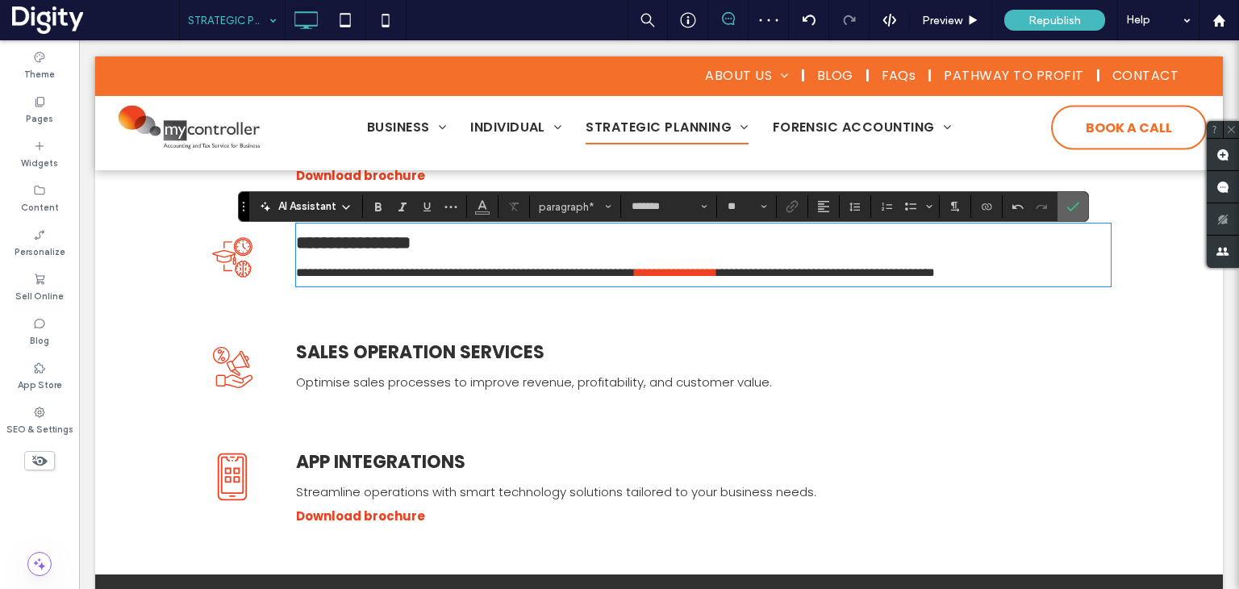
click at [1069, 204] on icon "Confirm" at bounding box center [1073, 206] width 13 height 13
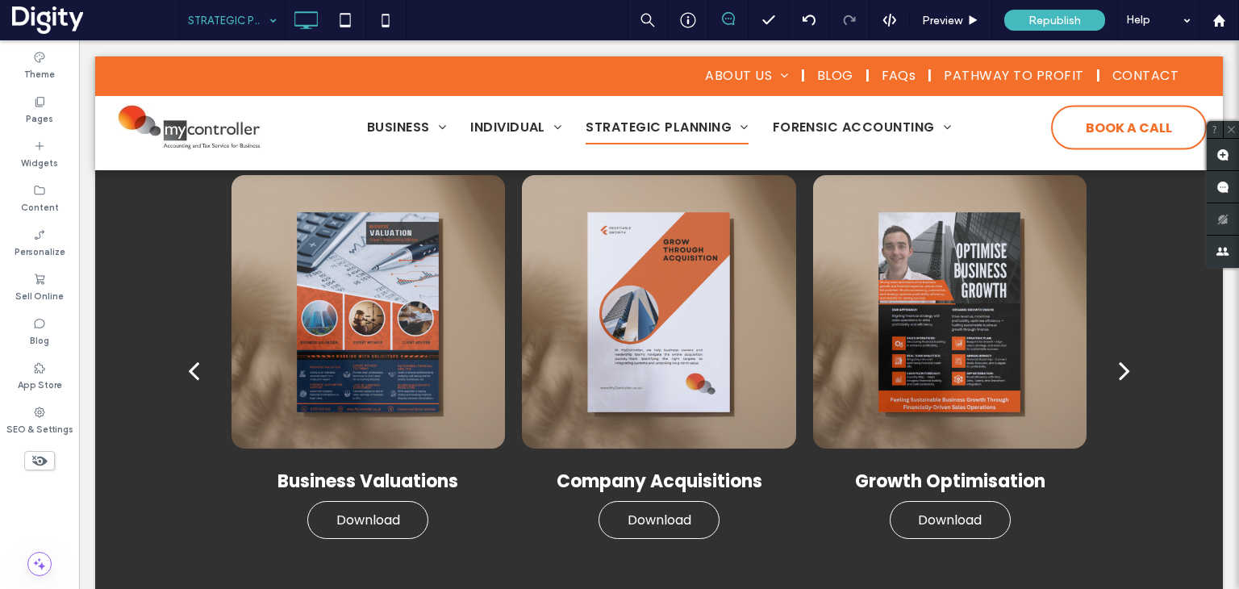
scroll to position [1130, 0]
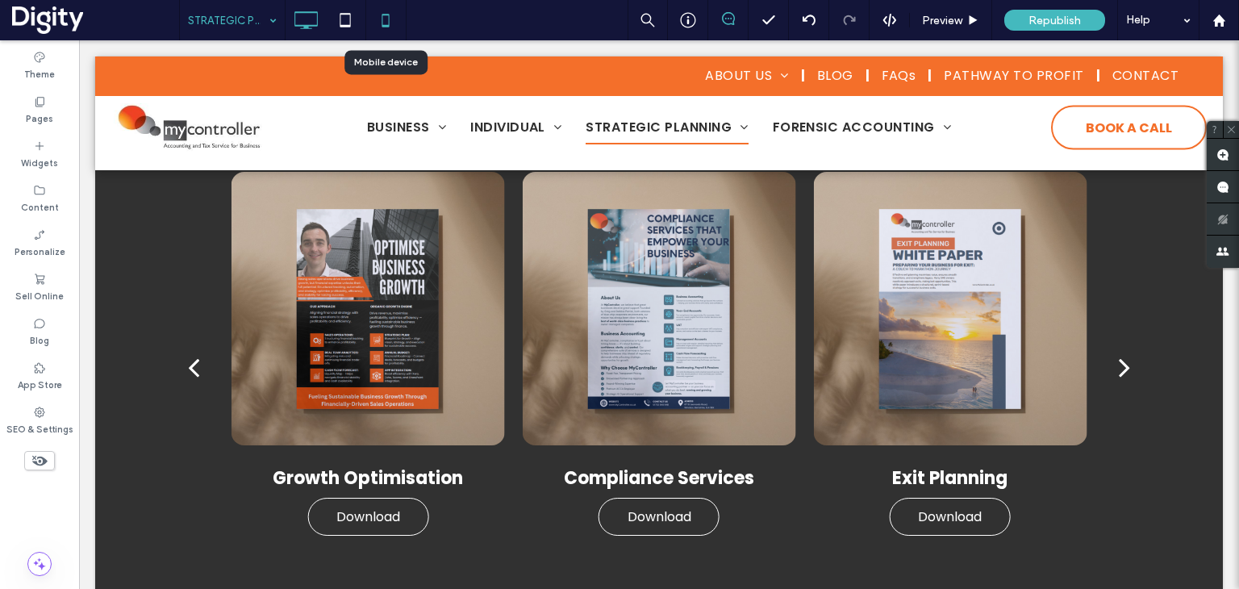
click at [382, 14] on use at bounding box center [385, 20] width 7 height 13
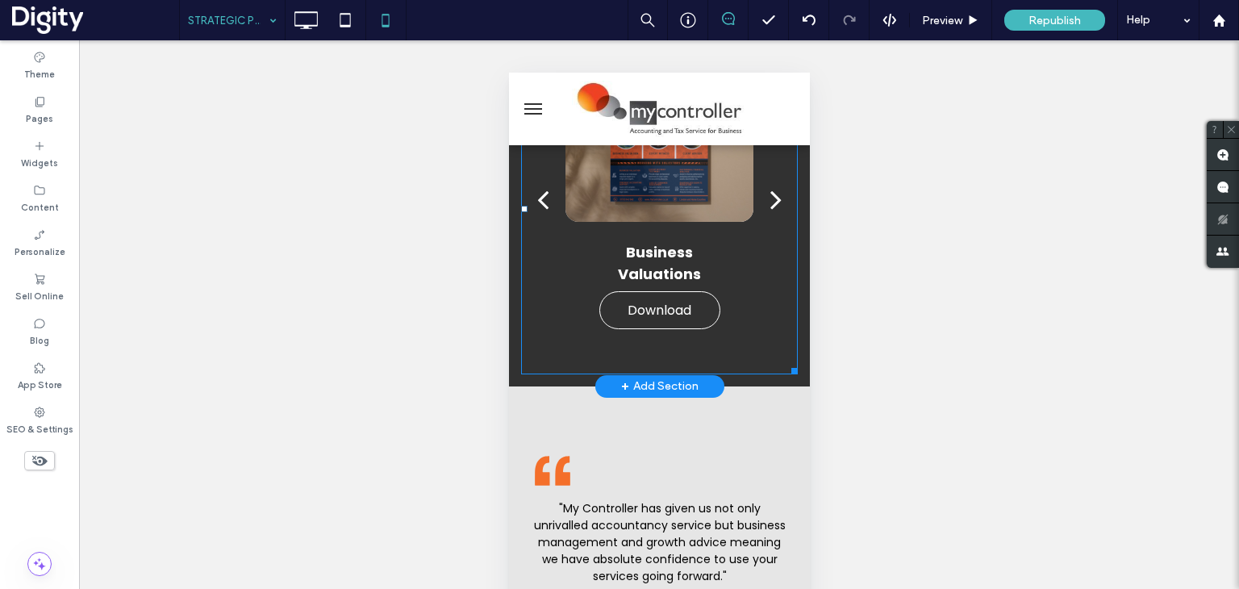
scroll to position [1775, 0]
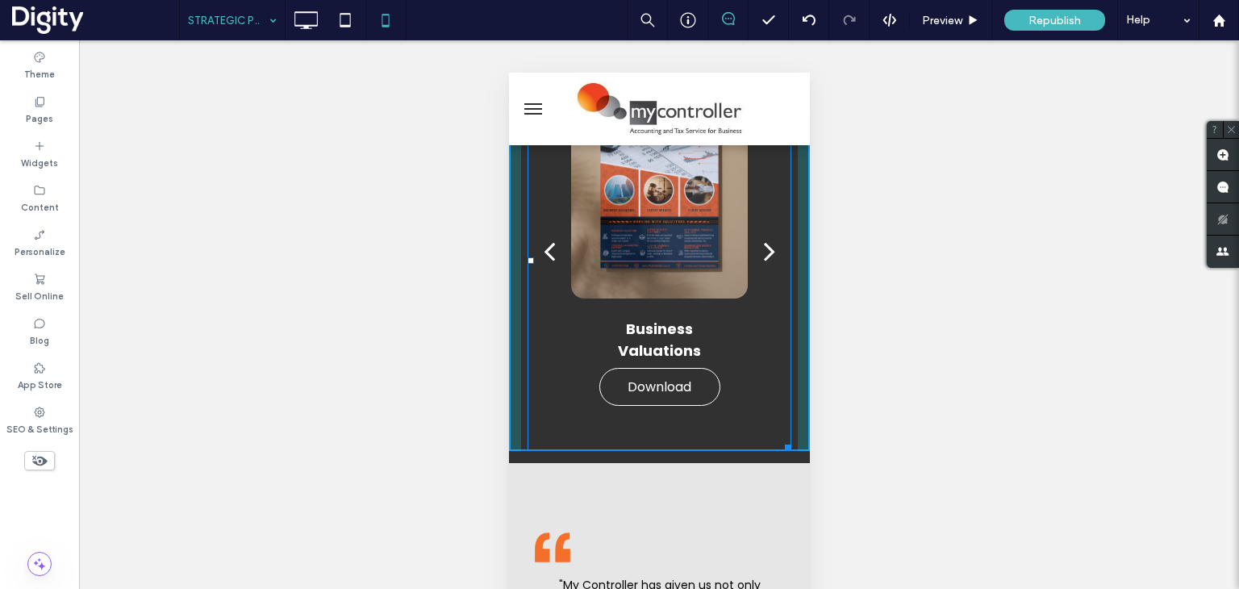
drag, startPoint x: 775, startPoint y: 442, endPoint x: 780, endPoint y: 491, distance: 49.5
click at [780, 451] on div at bounding box center [785, 445] width 12 height 12
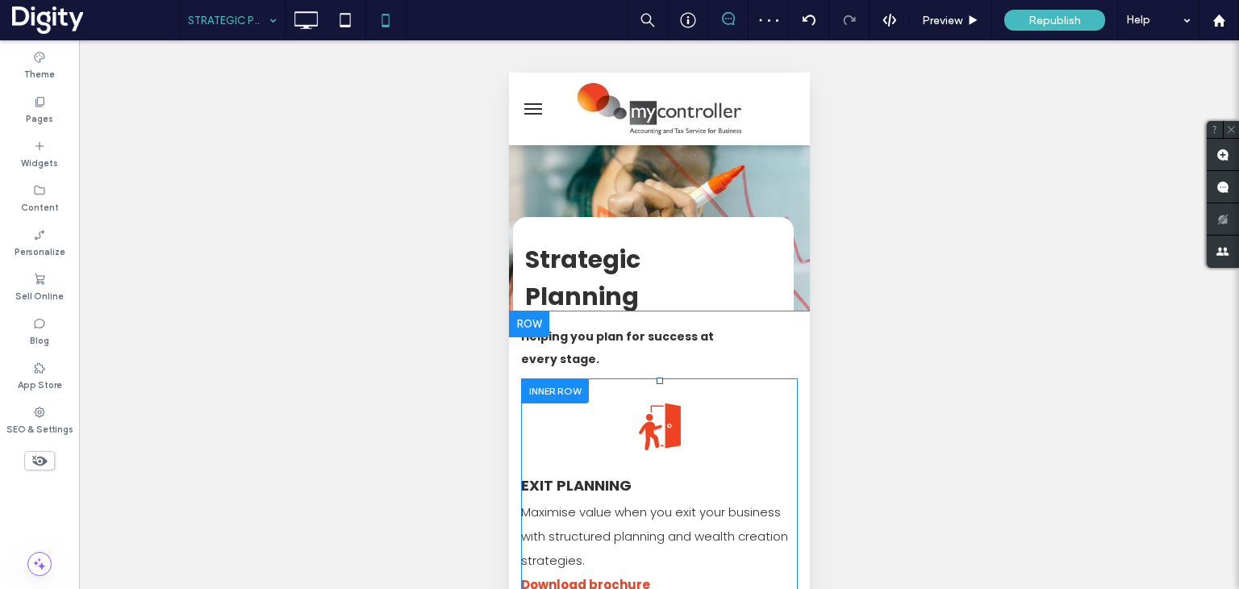
scroll to position [0, 0]
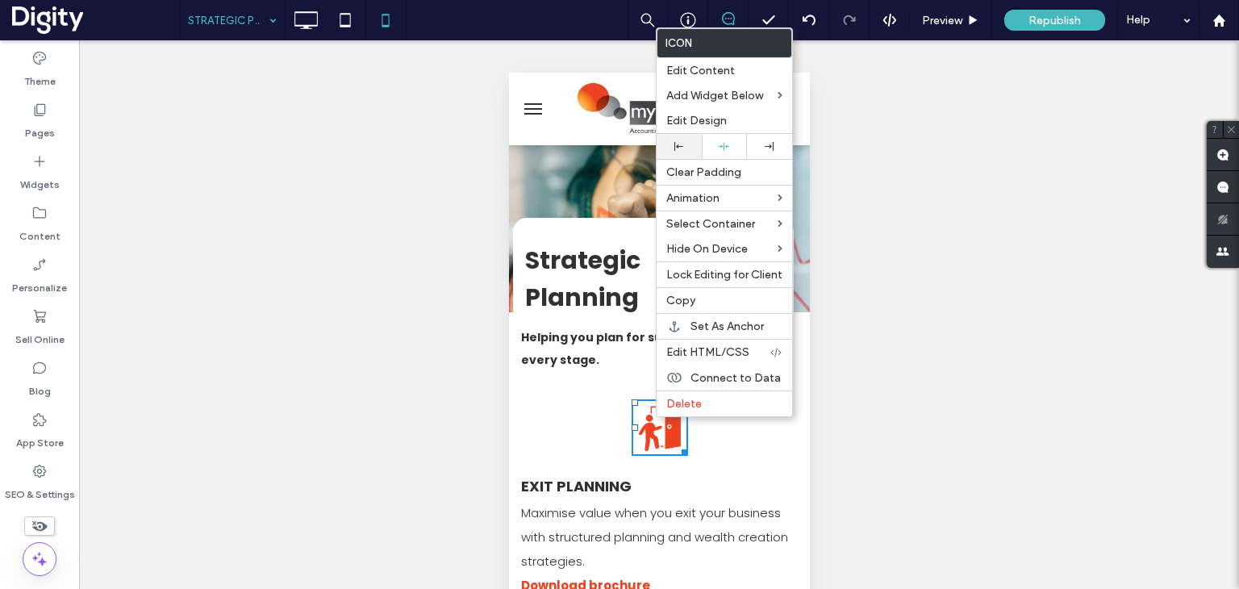
click at [684, 136] on div at bounding box center [679, 146] width 45 height 25
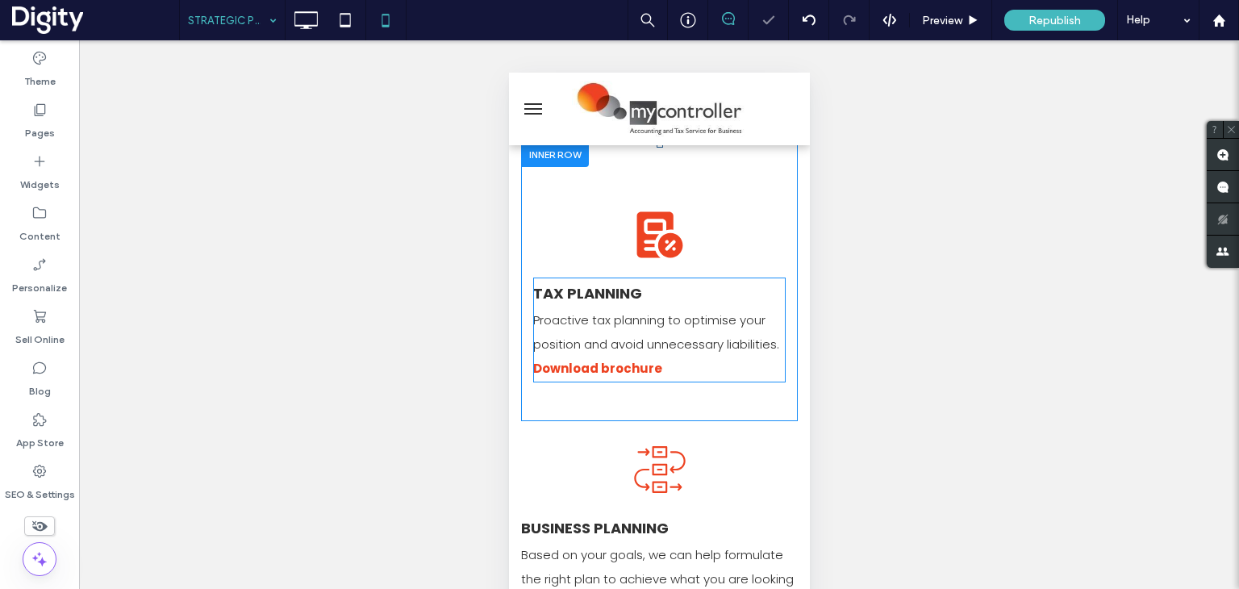
scroll to position [484, 0]
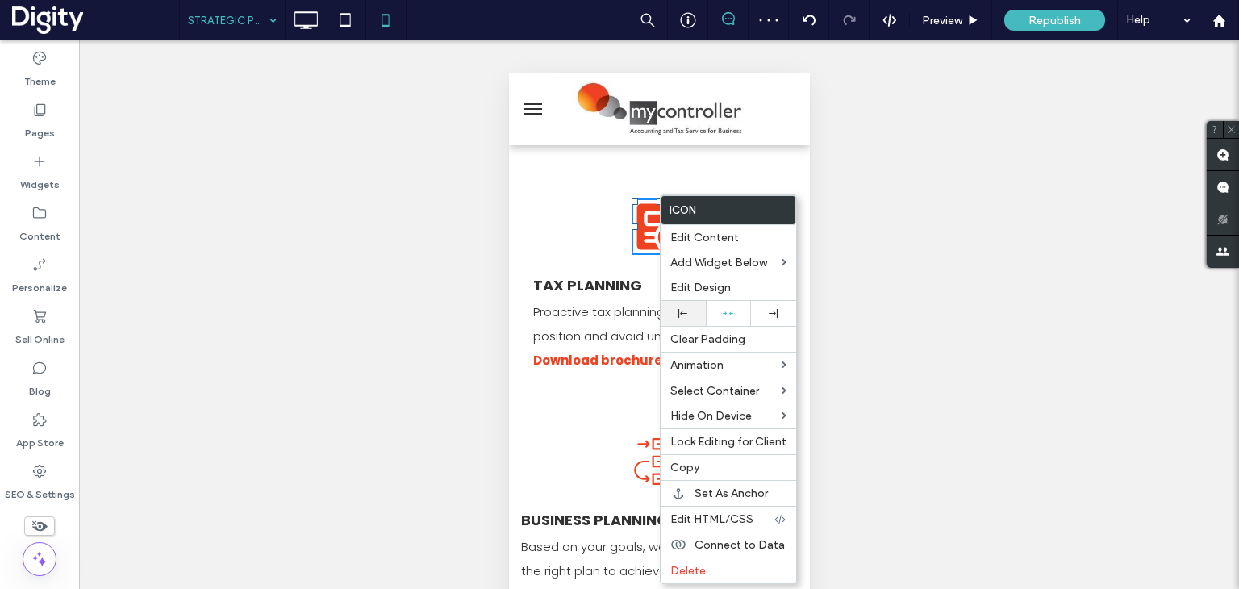
click at [681, 311] on icon at bounding box center [683, 313] width 9 height 9
click at [641, 485] on icon at bounding box center [659, 461] width 56 height 56
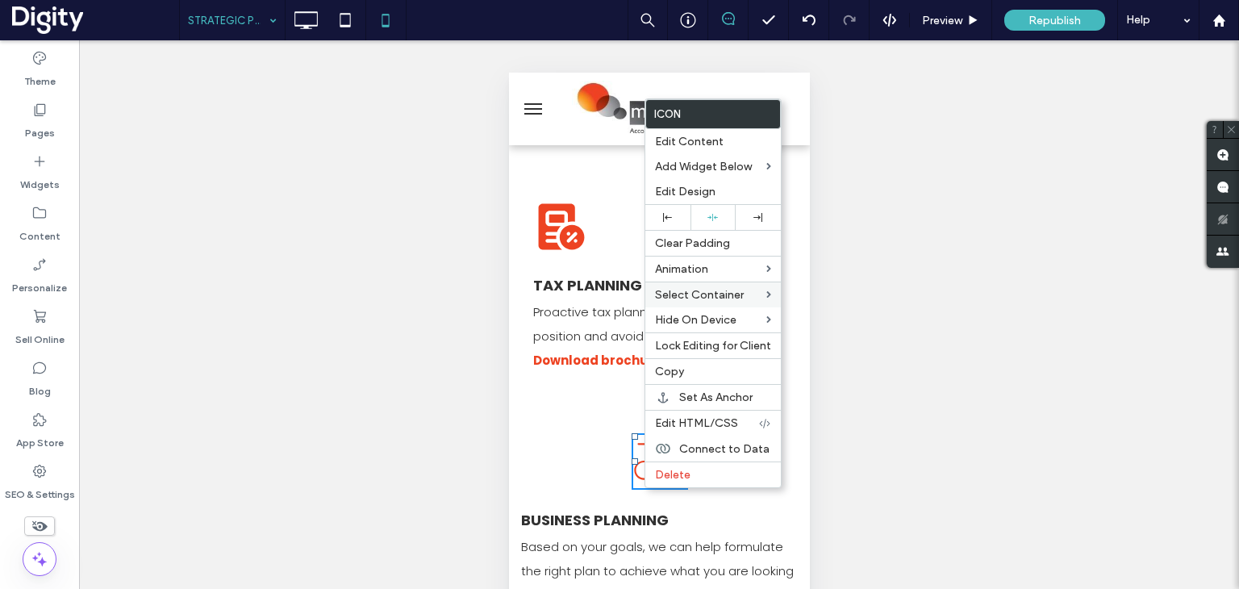
drag, startPoint x: 674, startPoint y: 211, endPoint x: 659, endPoint y: 299, distance: 89.1
click at [674, 212] on div at bounding box center [667, 217] width 45 height 25
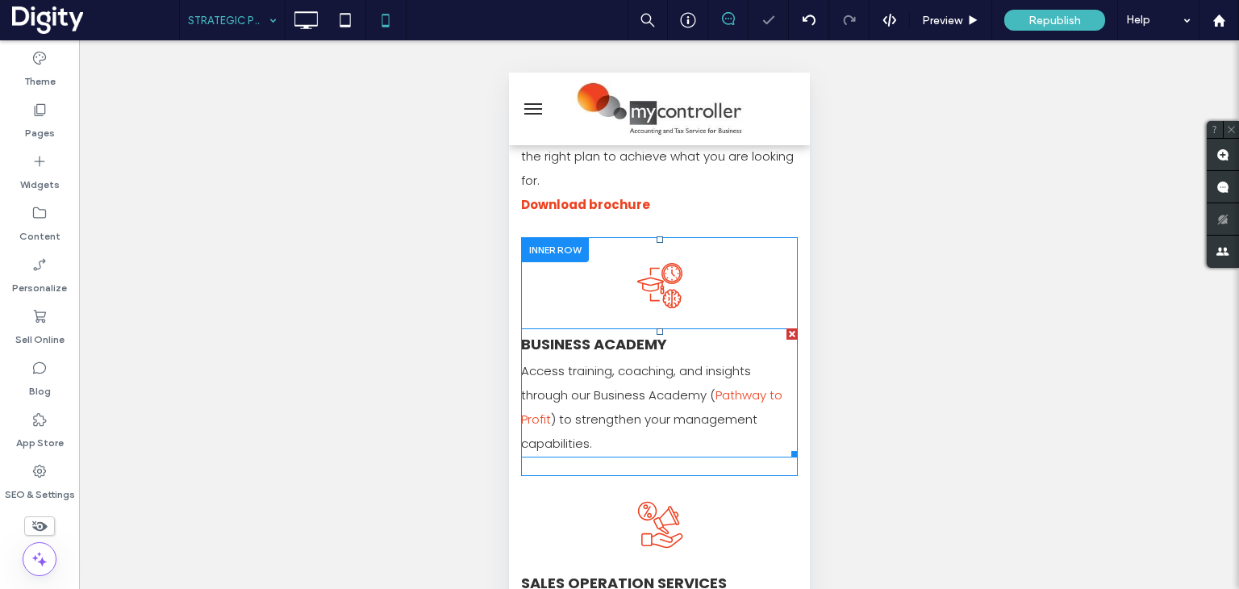
scroll to position [968, 0]
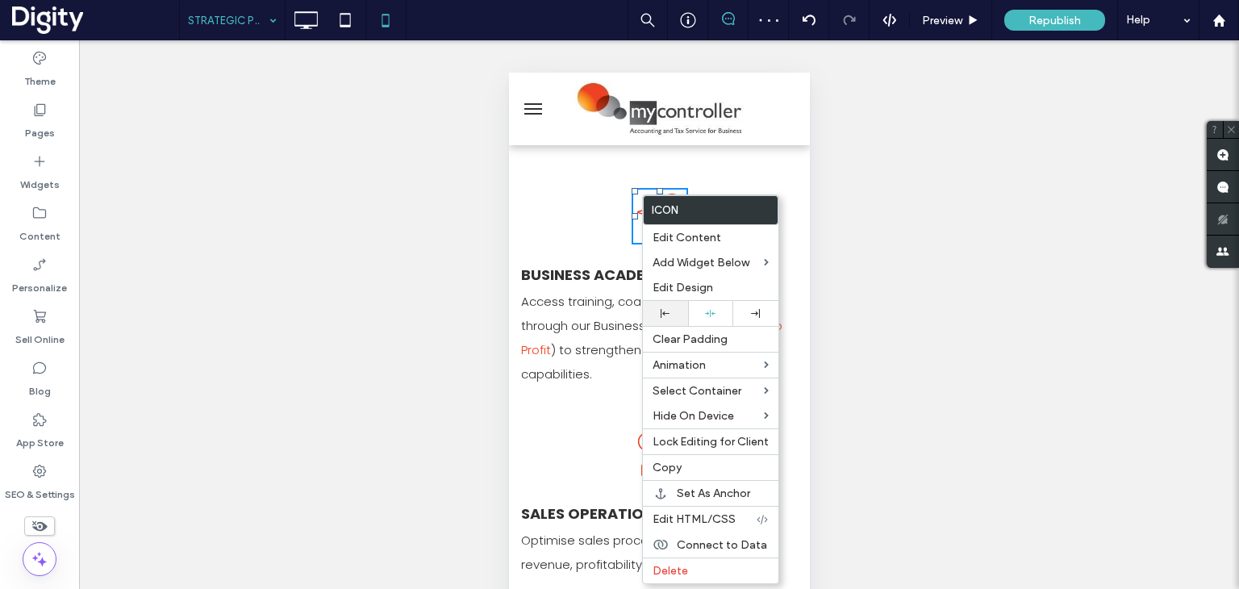
click at [671, 316] on div at bounding box center [665, 313] width 29 height 9
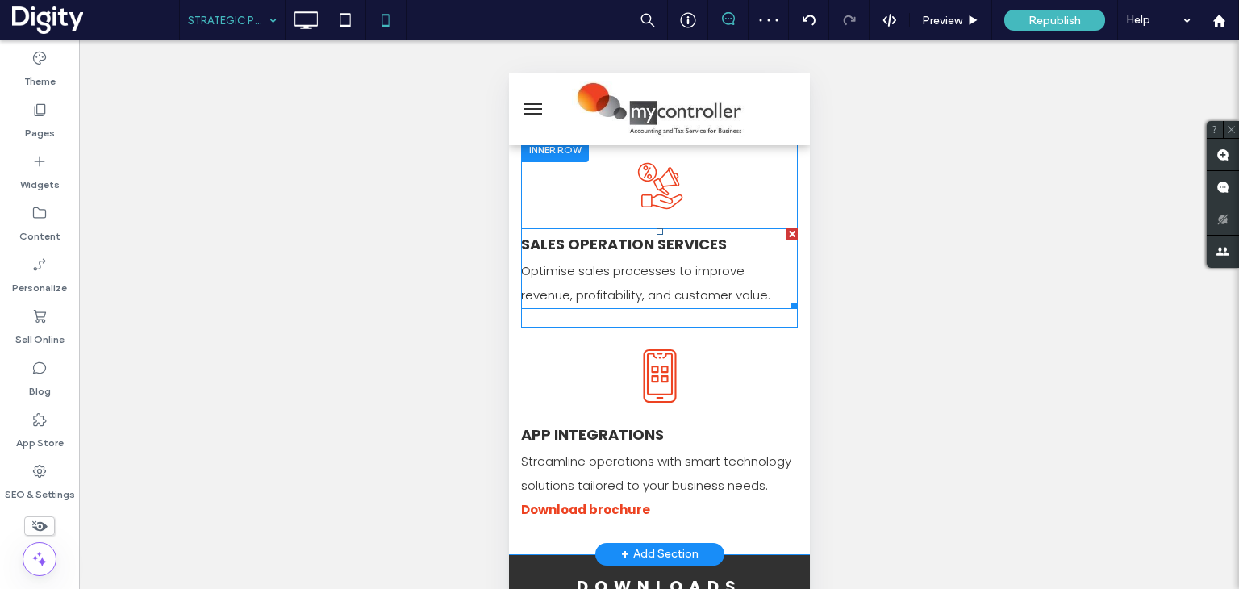
scroll to position [1210, 0]
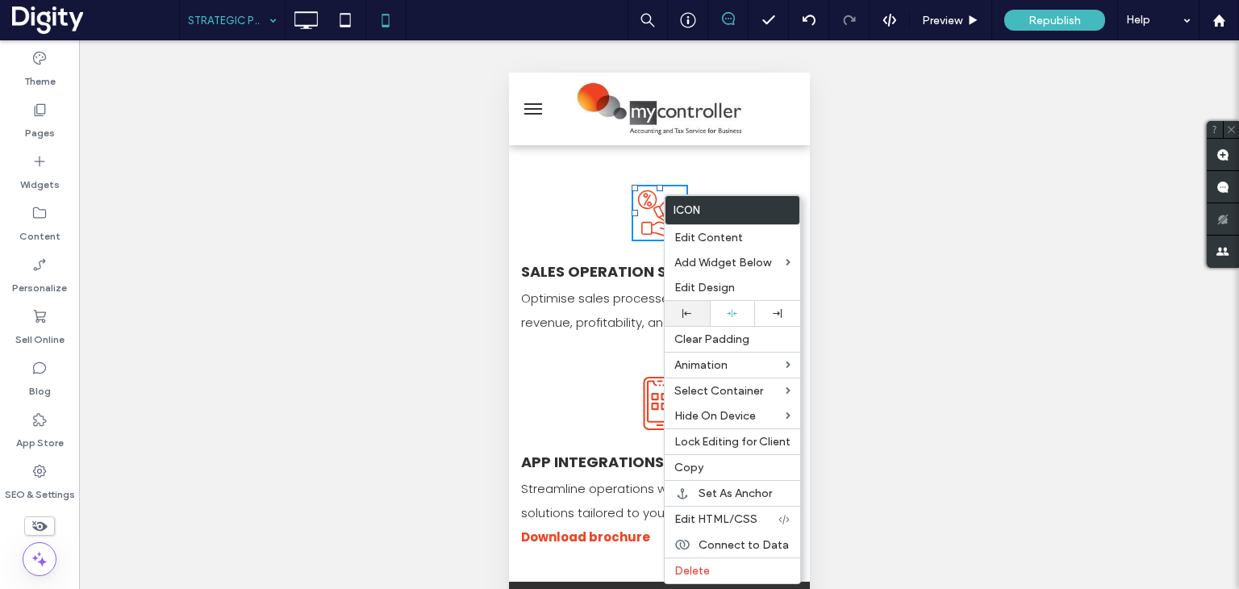
click at [683, 310] on icon at bounding box center [687, 313] width 9 height 9
drag, startPoint x: 651, startPoint y: 442, endPoint x: 654, endPoint y: 432, distance: 10.8
click at [651, 432] on icon at bounding box center [659, 403] width 56 height 56
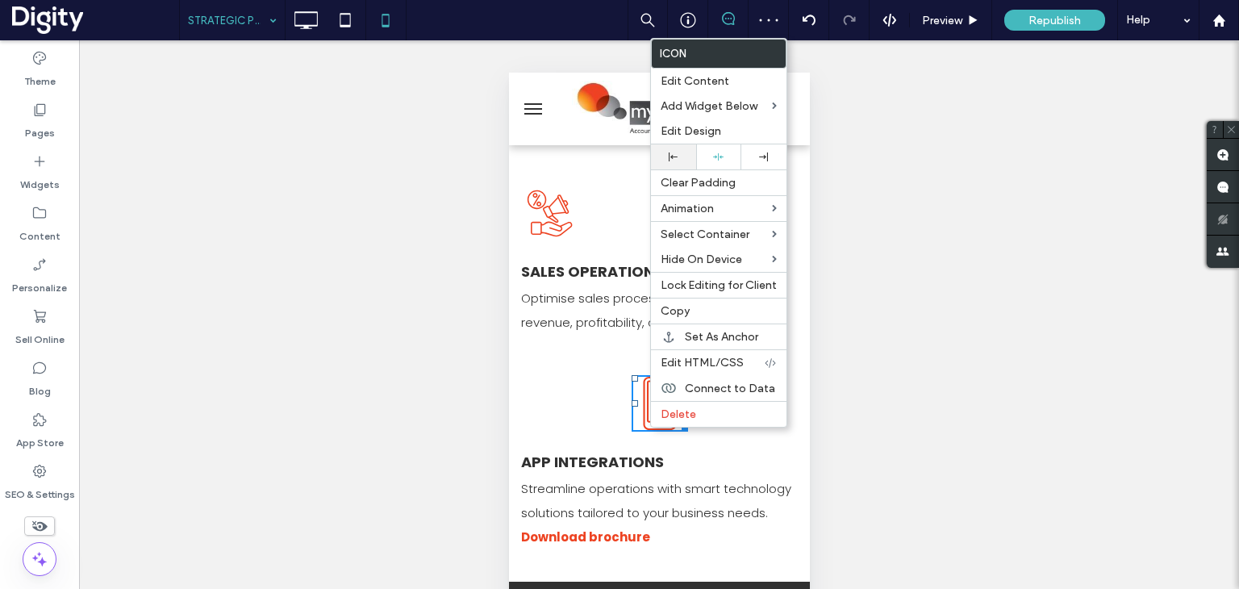
click at [673, 162] on div at bounding box center [673, 156] width 45 height 25
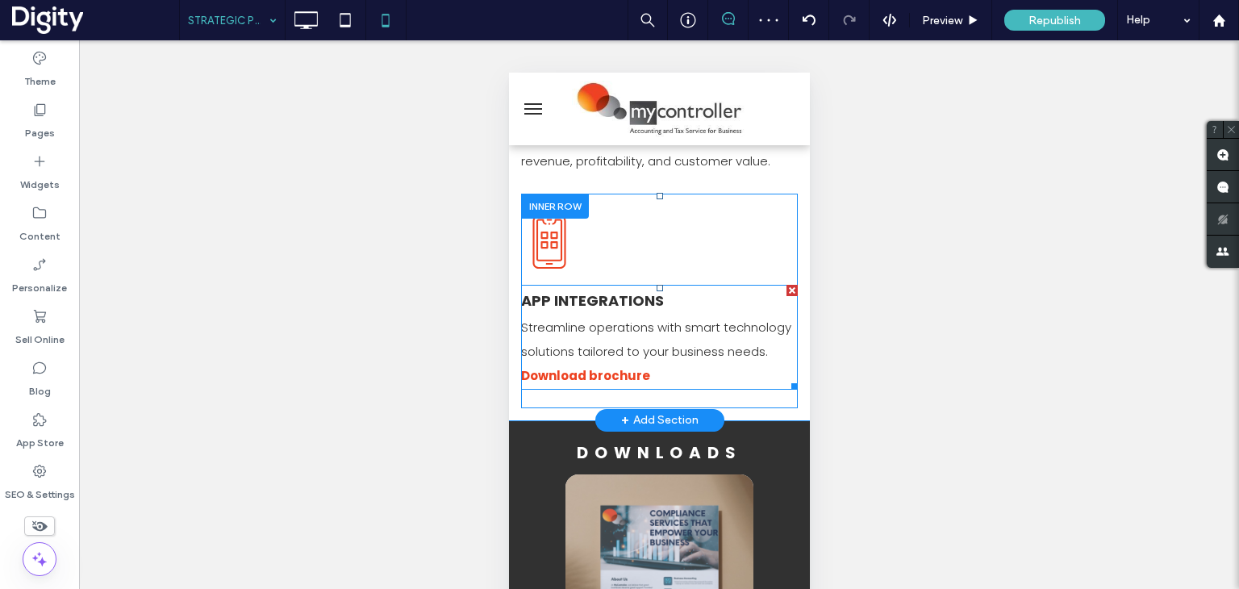
scroll to position [1452, 0]
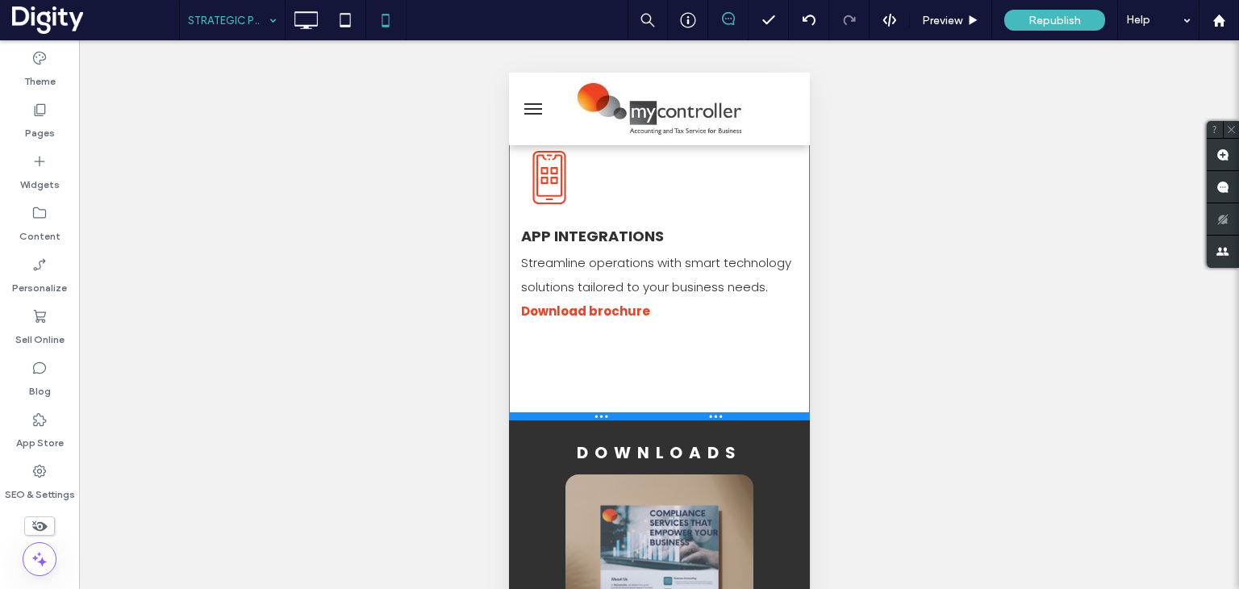
drag, startPoint x: 769, startPoint y: 382, endPoint x: 770, endPoint y: 429, distance: 46.8
click at [770, 420] on div at bounding box center [658, 416] width 301 height 8
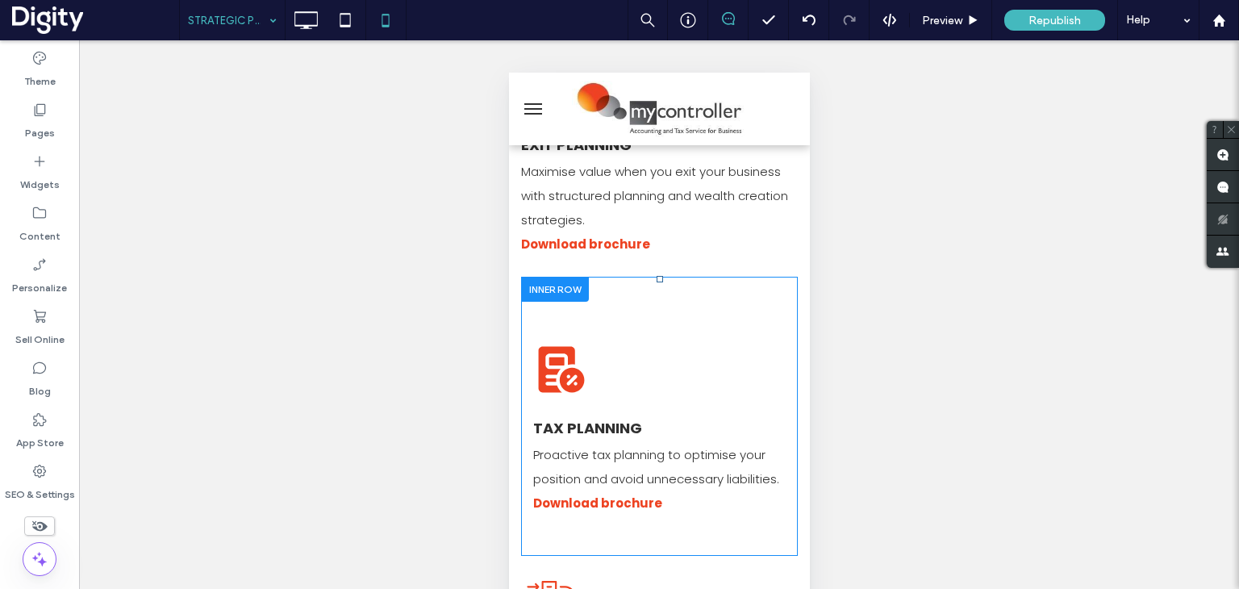
scroll to position [403, 0]
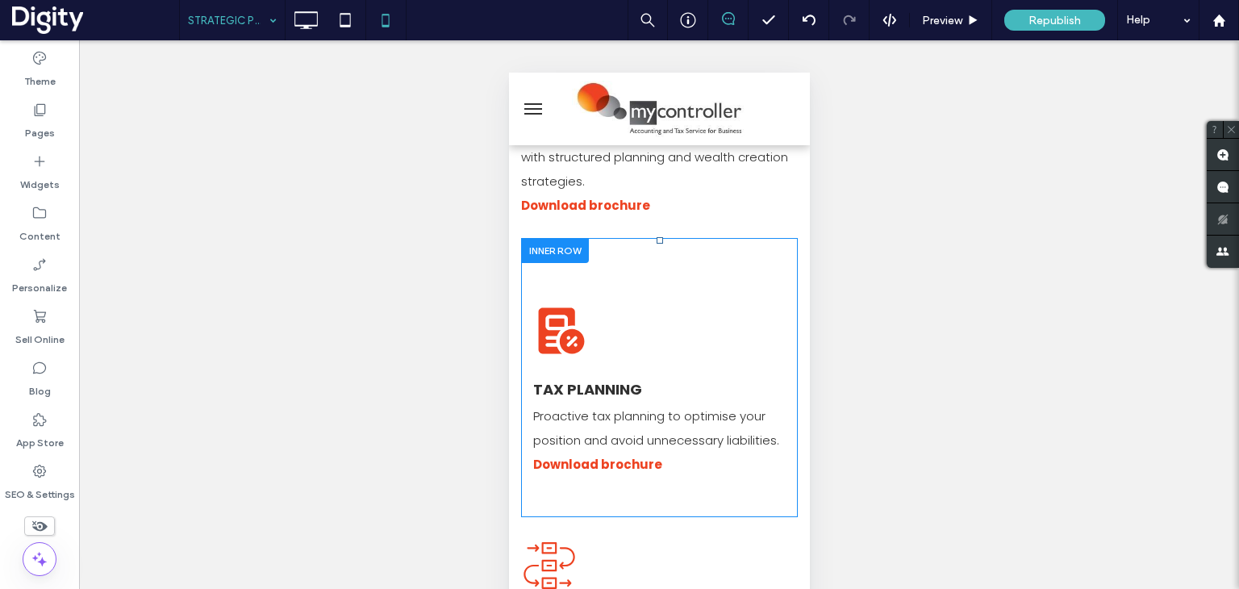
click at [645, 266] on div "Click To Paste TAX PLANNING Proactive tax planning to optimise your position an…" at bounding box center [658, 377] width 277 height 279
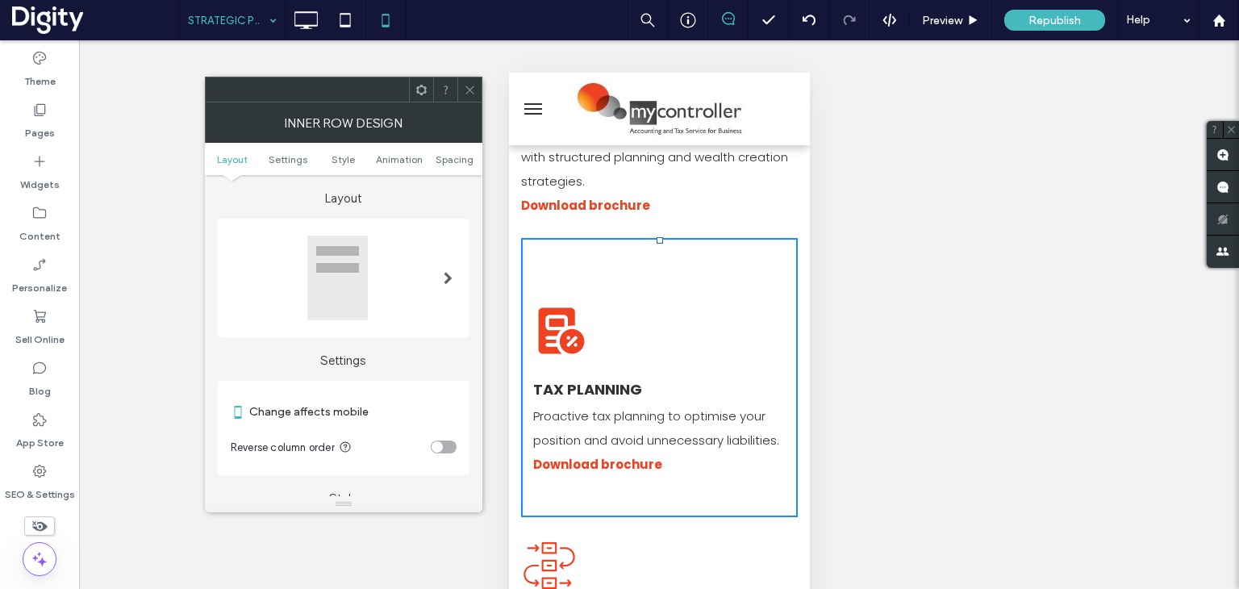
click at [436, 152] on ul "Layout Settings Style Animation Spacing" at bounding box center [344, 159] width 278 height 32
click at [442, 157] on span "Spacing" at bounding box center [455, 159] width 38 height 12
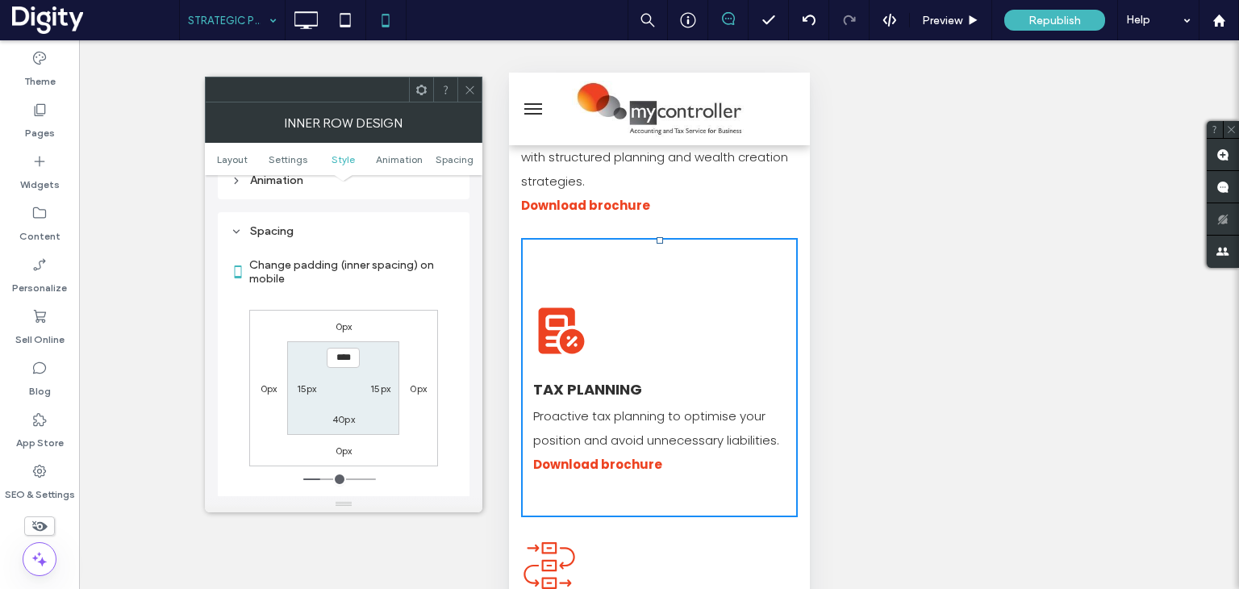
scroll to position [678, 0]
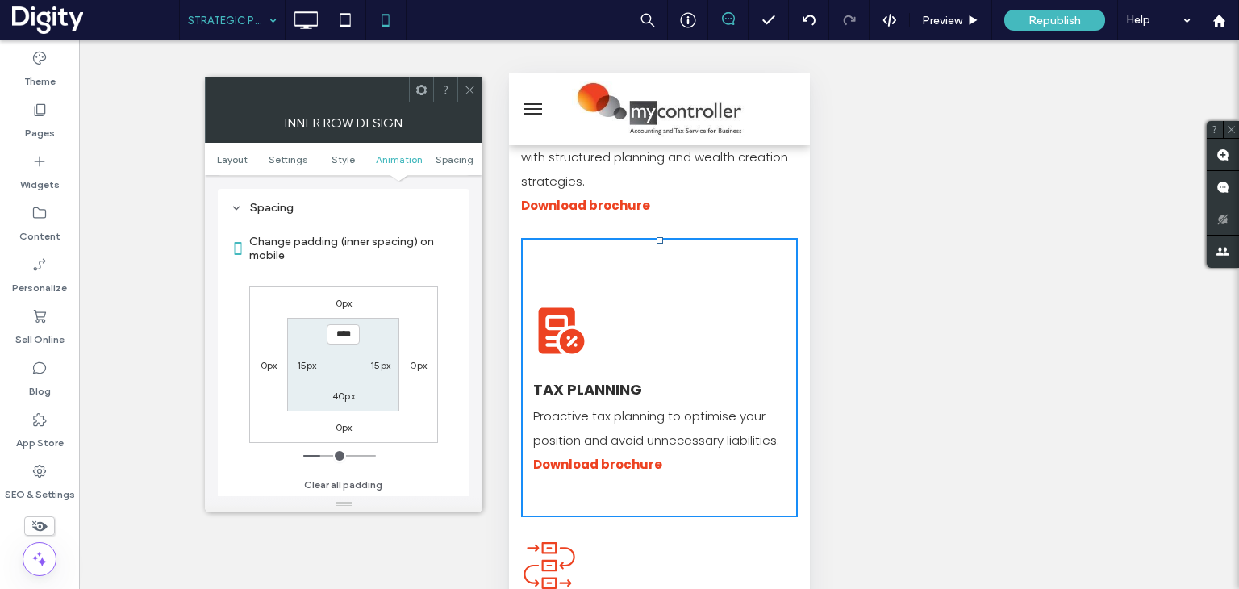
click at [310, 360] on label "15px" at bounding box center [307, 365] width 20 height 12
type input "**"
type input "*"
type input "***"
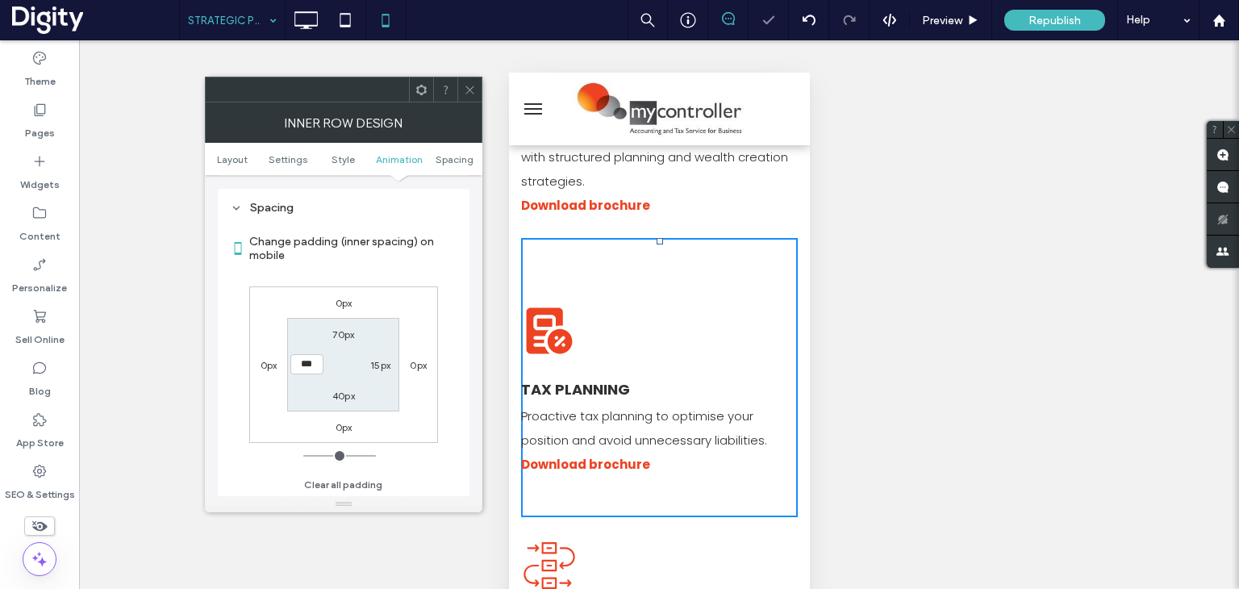
click at [470, 91] on icon at bounding box center [470, 90] width 12 height 12
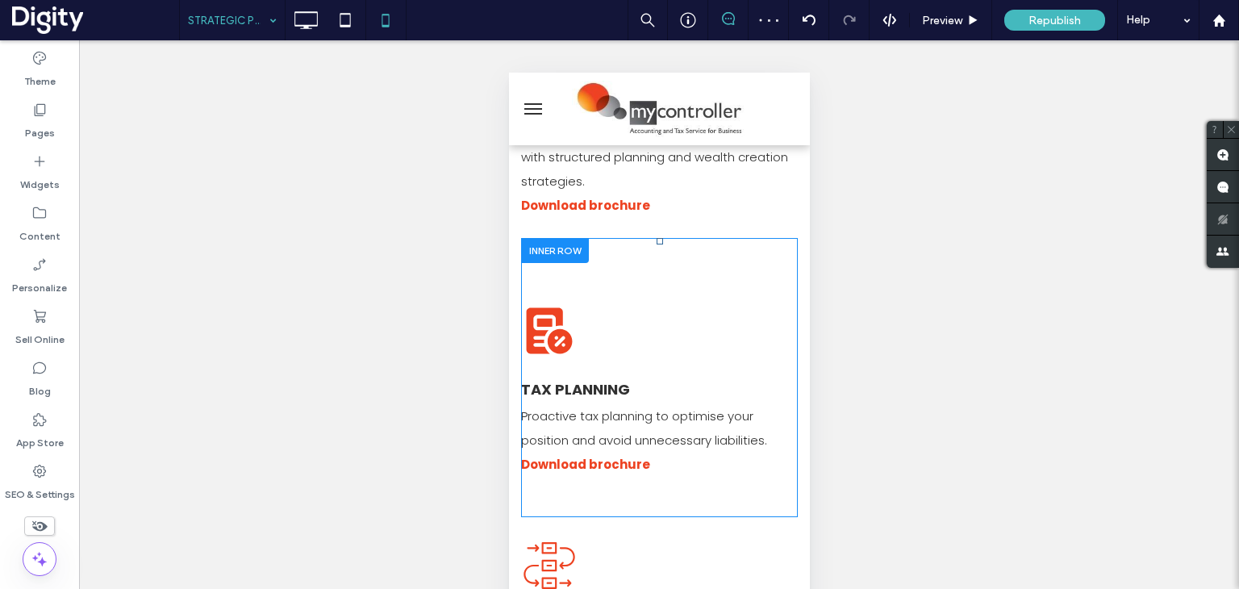
click at [637, 253] on div "Click To Paste TAX PLANNING Proactive tax planning to optimise your position an…" at bounding box center [658, 377] width 277 height 279
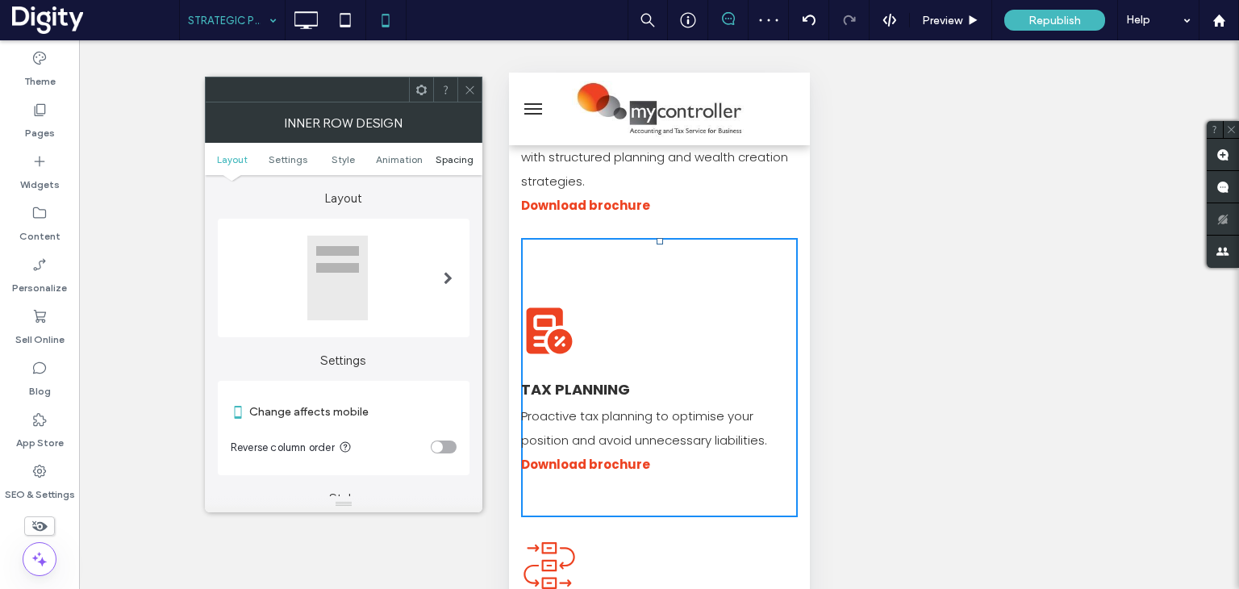
click at [451, 163] on span "Spacing" at bounding box center [455, 159] width 38 height 12
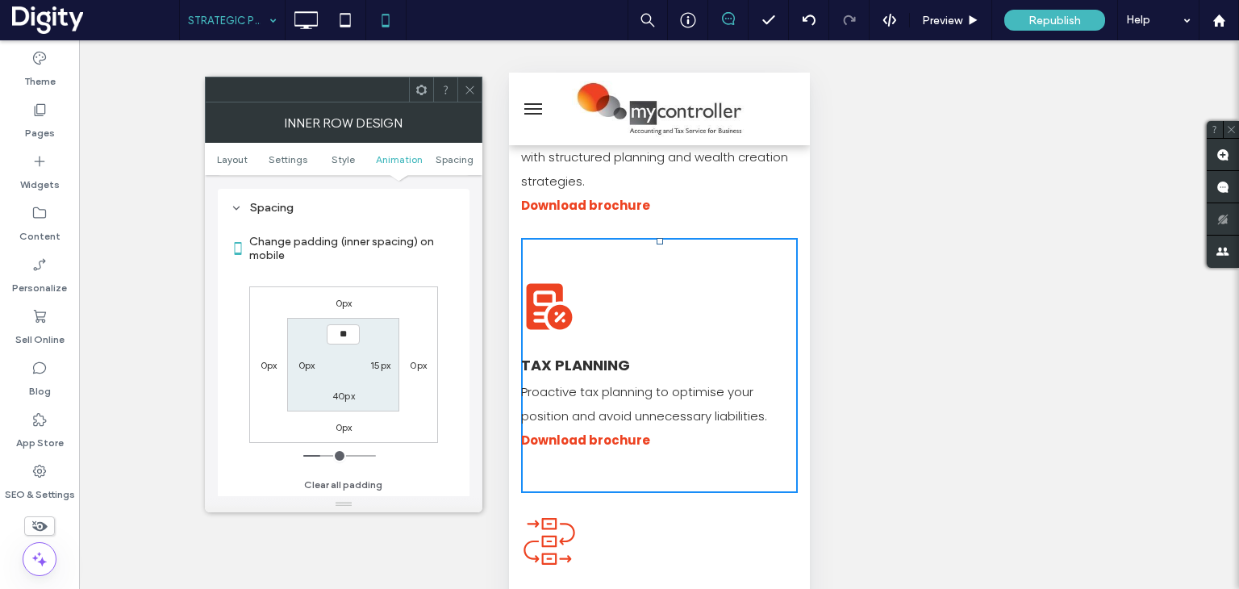
type input "****"
type input "**"
drag, startPoint x: 478, startPoint y: 98, endPoint x: 481, endPoint y: 115, distance: 18.0
click at [478, 98] on div at bounding box center [469, 89] width 24 height 24
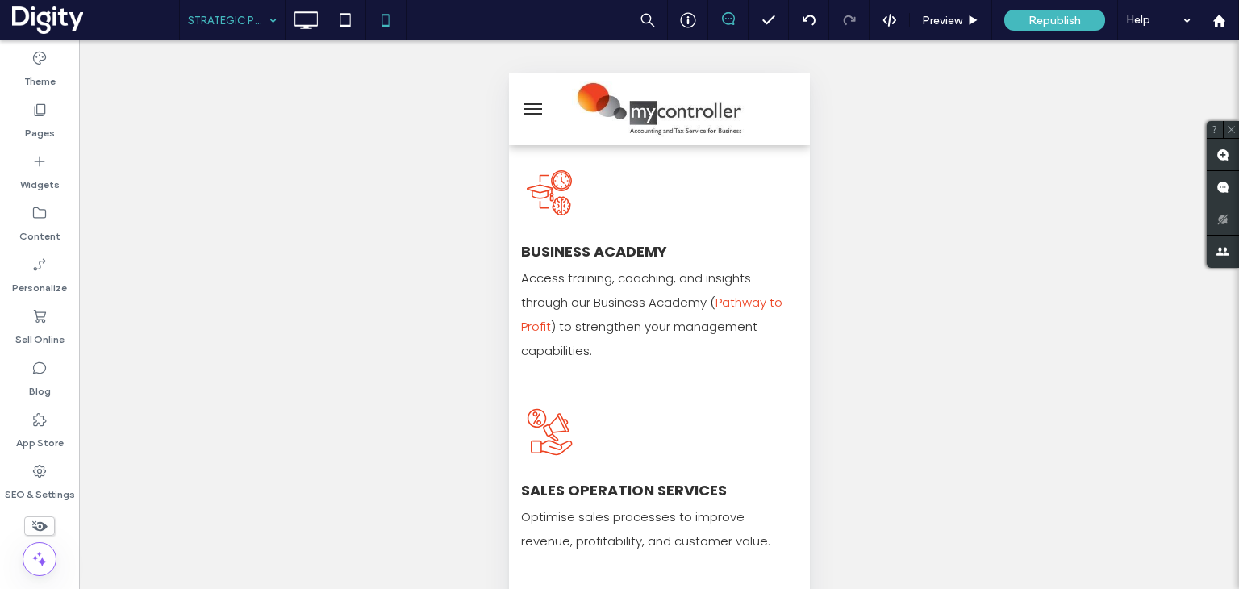
scroll to position [0, 0]
